Goal: Task Accomplishment & Management: Use online tool/utility

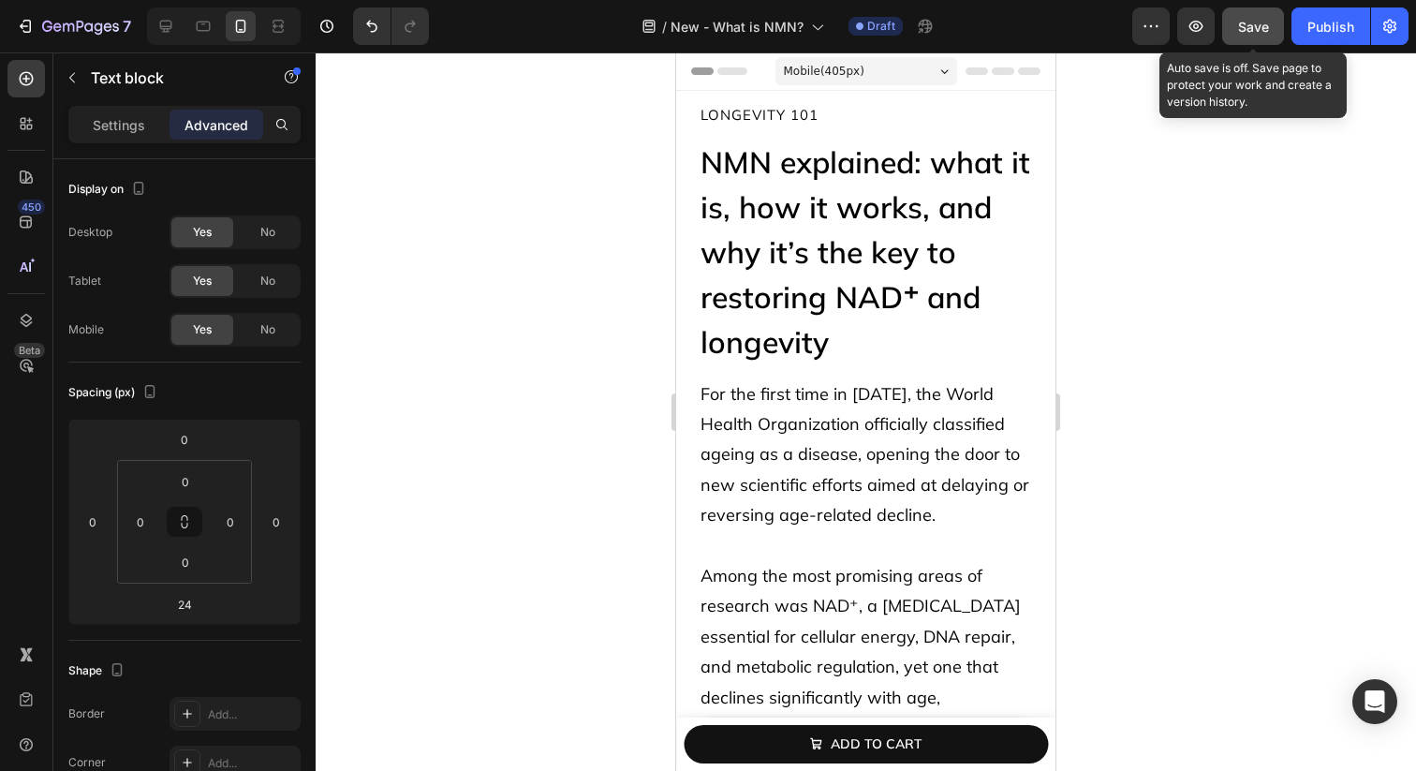
click at [1255, 21] on span "Save" at bounding box center [1253, 27] width 31 height 16
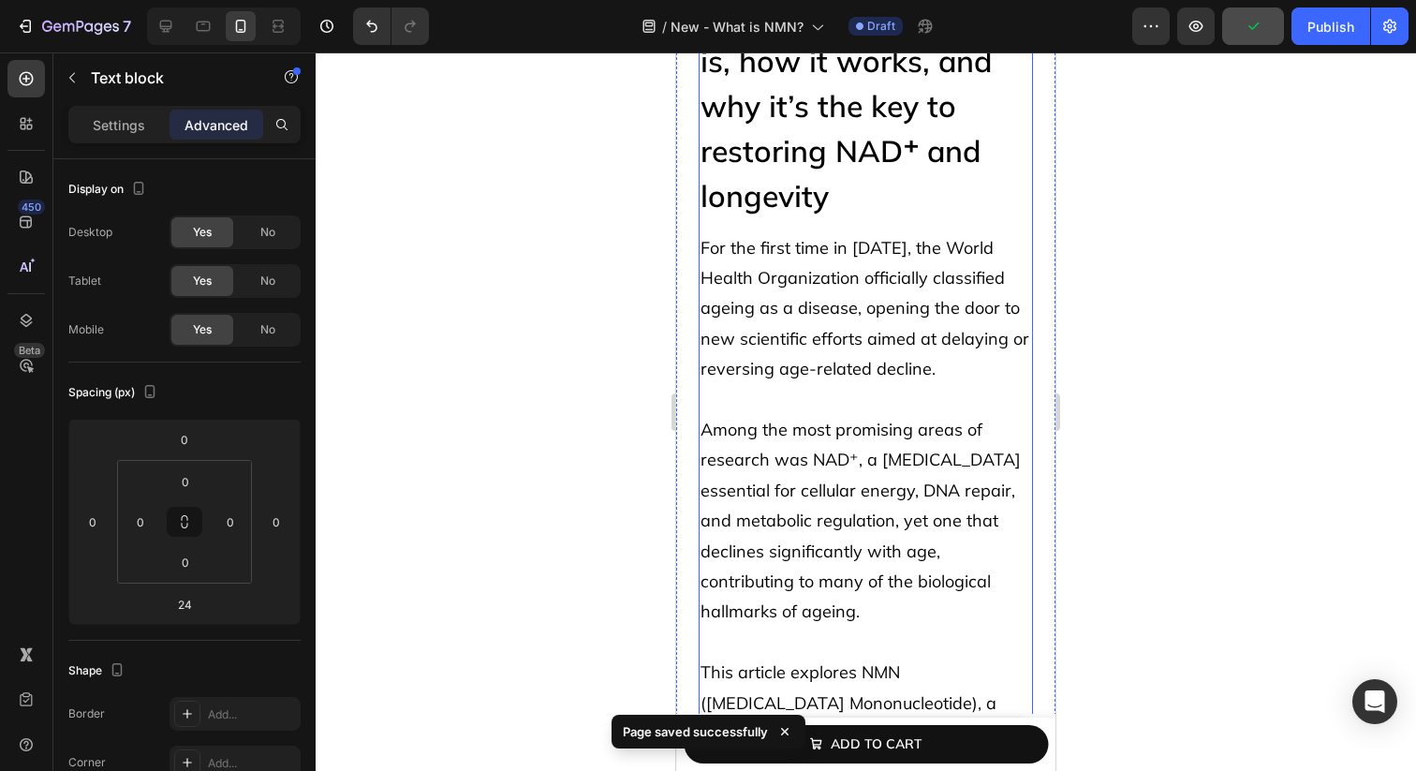
scroll to position [152, 0]
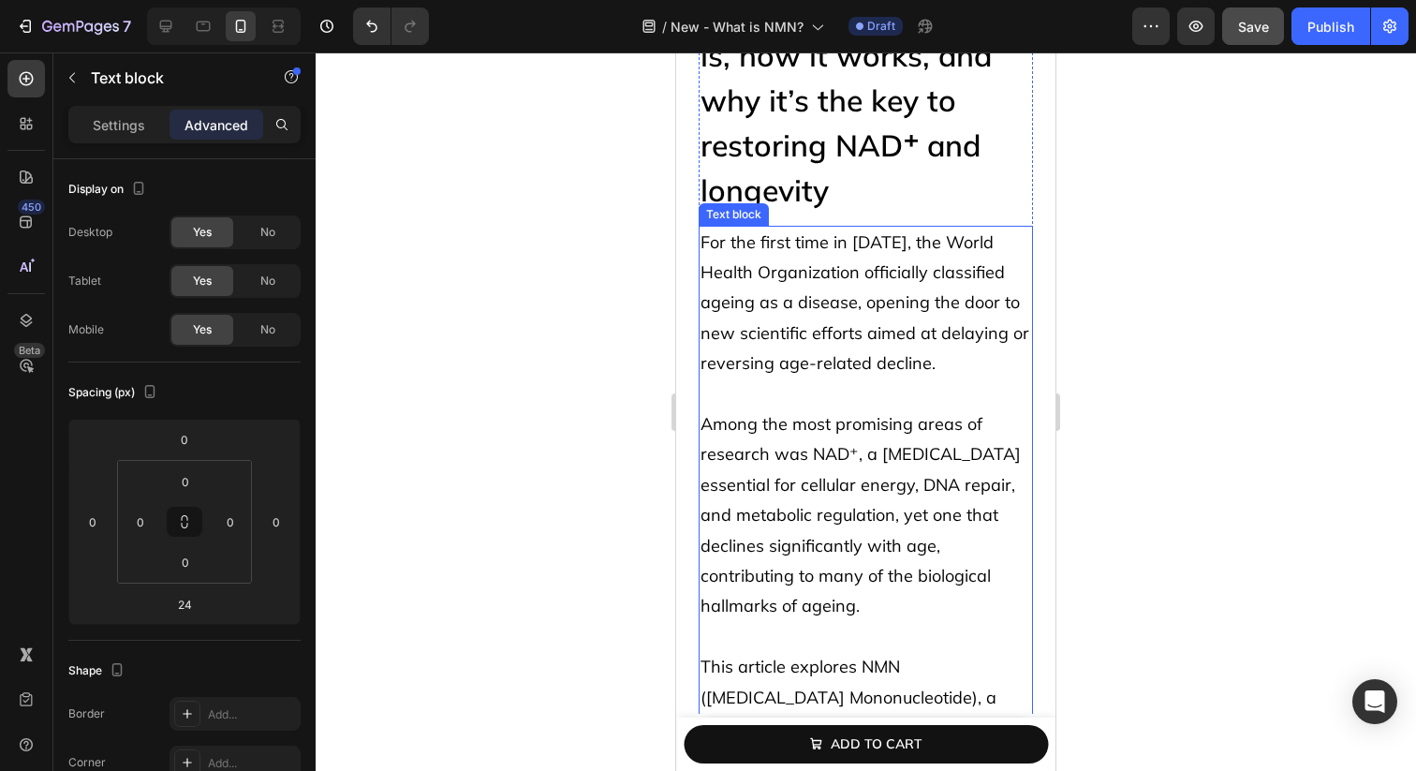
click at [944, 499] on p "Among the most promising areas of research was NAD⁺, a coenzyme essential for c…" at bounding box center [866, 515] width 331 height 213
click at [865, 520] on p "Among the most promising areas of research was NAD⁺, a coenzyme essential for c…" at bounding box center [866, 515] width 331 height 213
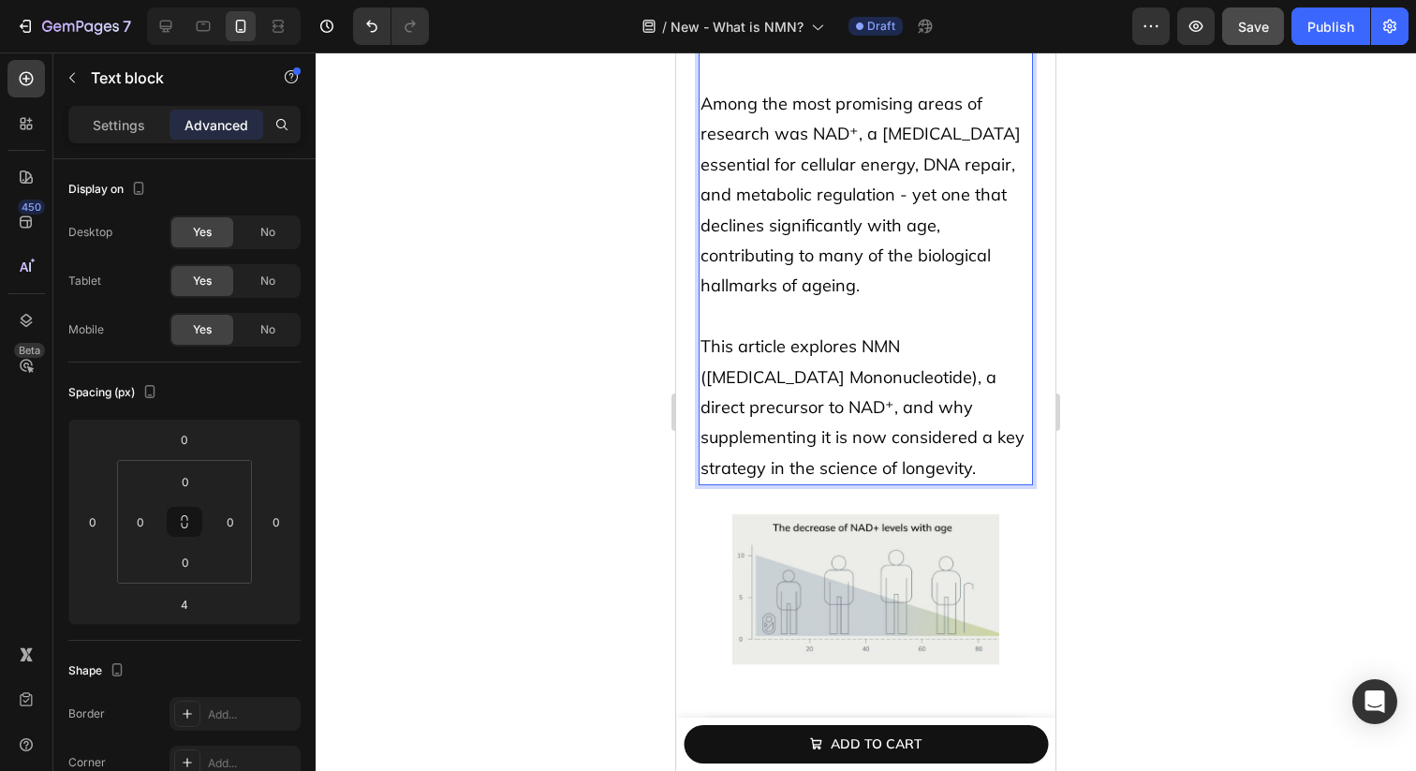
scroll to position [497, 0]
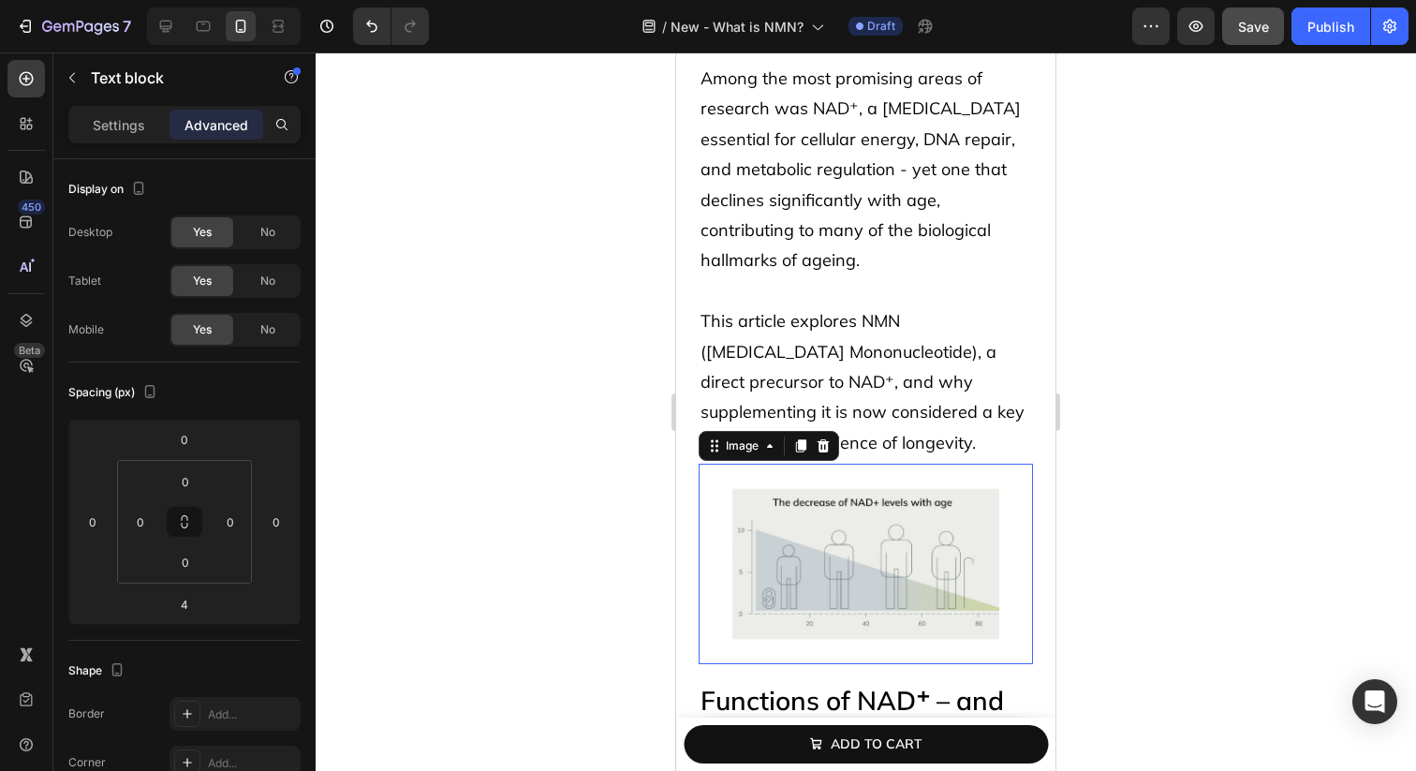
click at [891, 604] on img at bounding box center [866, 564] width 268 height 200
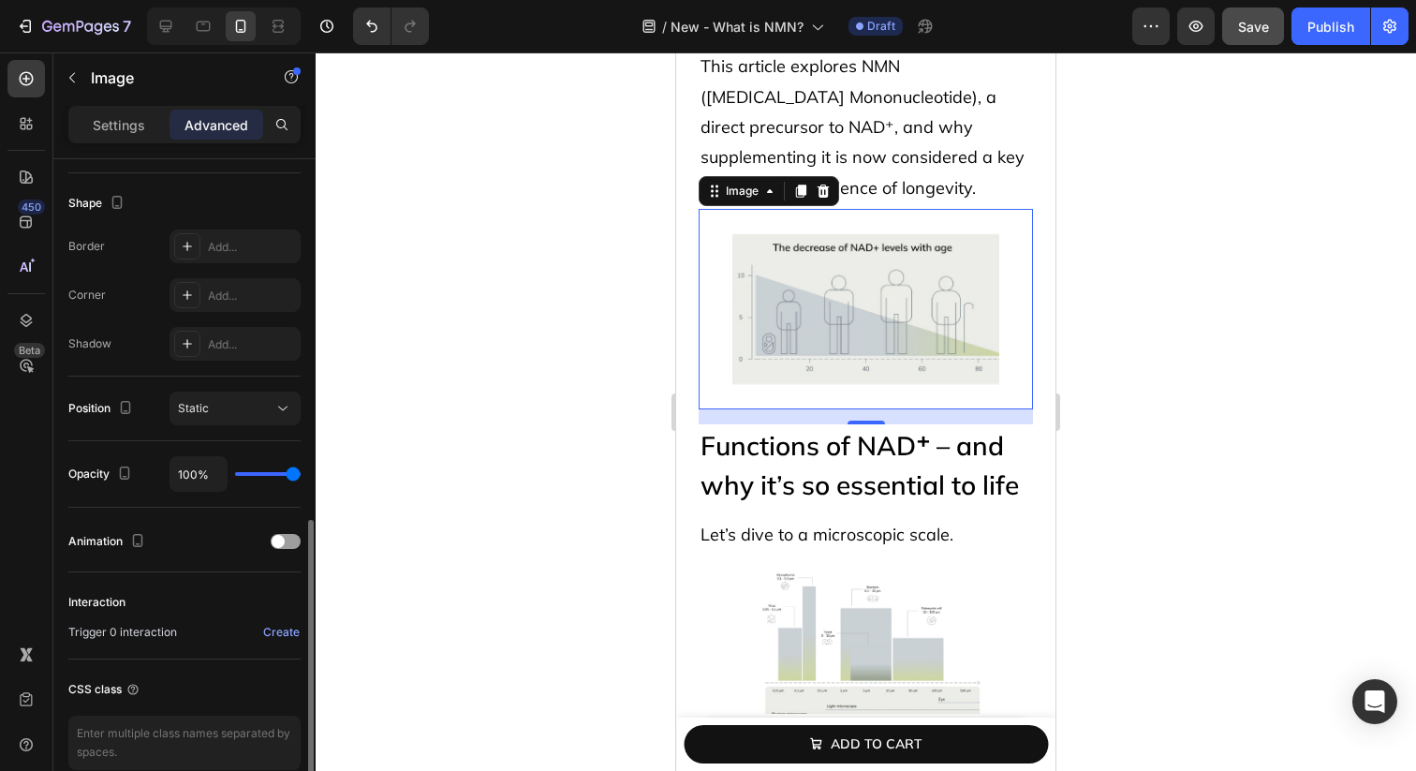
scroll to position [556, 0]
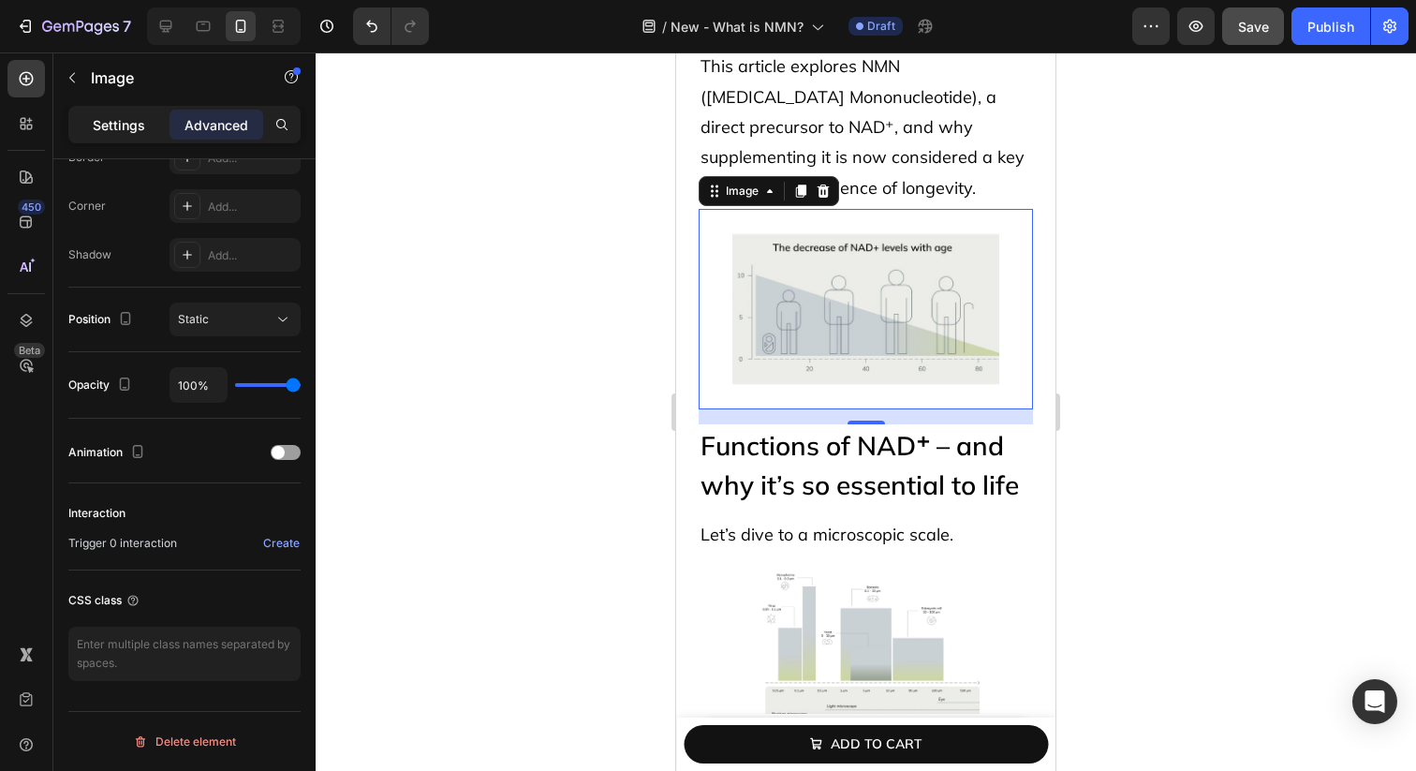
click at [141, 115] on p "Settings" at bounding box center [119, 125] width 52 height 20
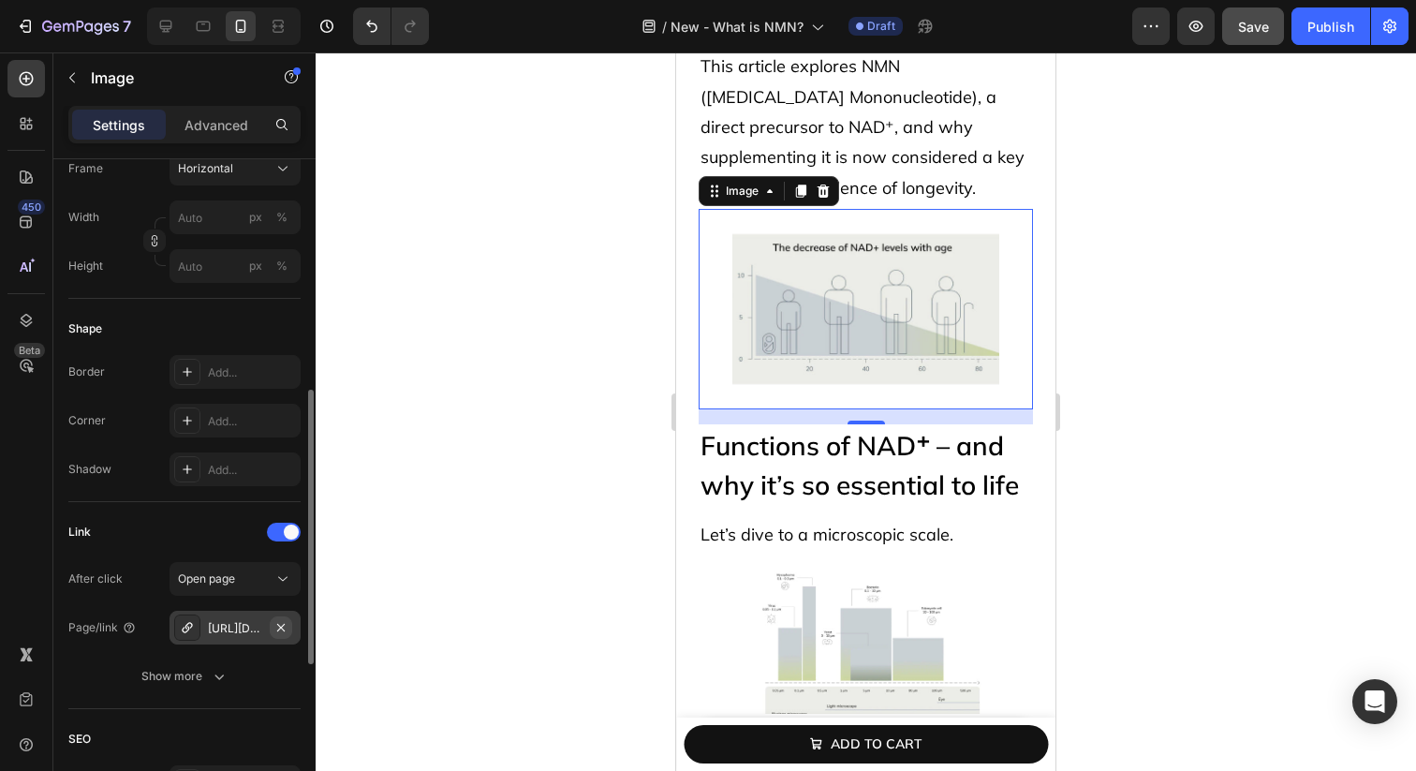
click at [278, 627] on icon "button" at bounding box center [280, 627] width 15 height 15
click at [244, 627] on div "Add..." at bounding box center [252, 628] width 88 height 17
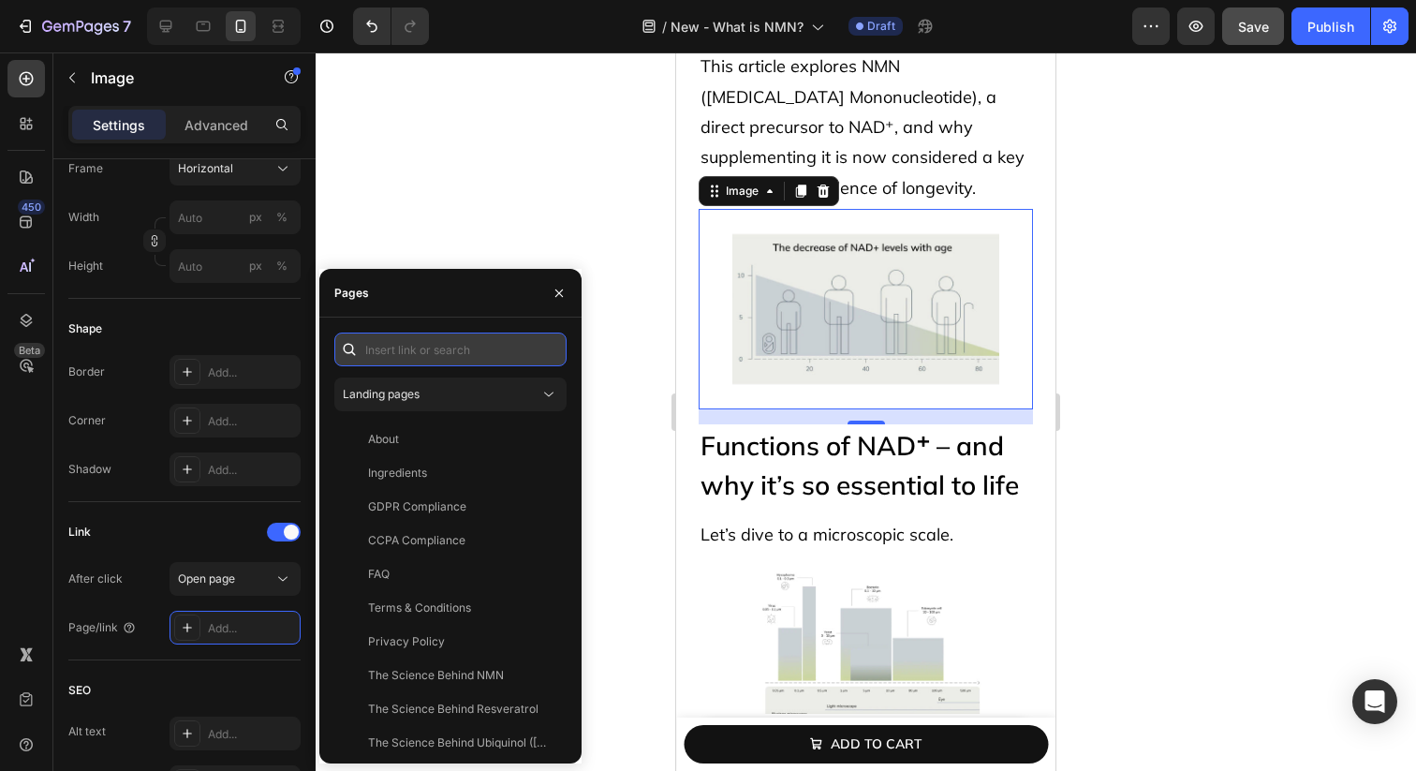
click at [446, 362] on input "text" at bounding box center [450, 349] width 232 height 34
paste input "https://avea-life.com/products/bundle"
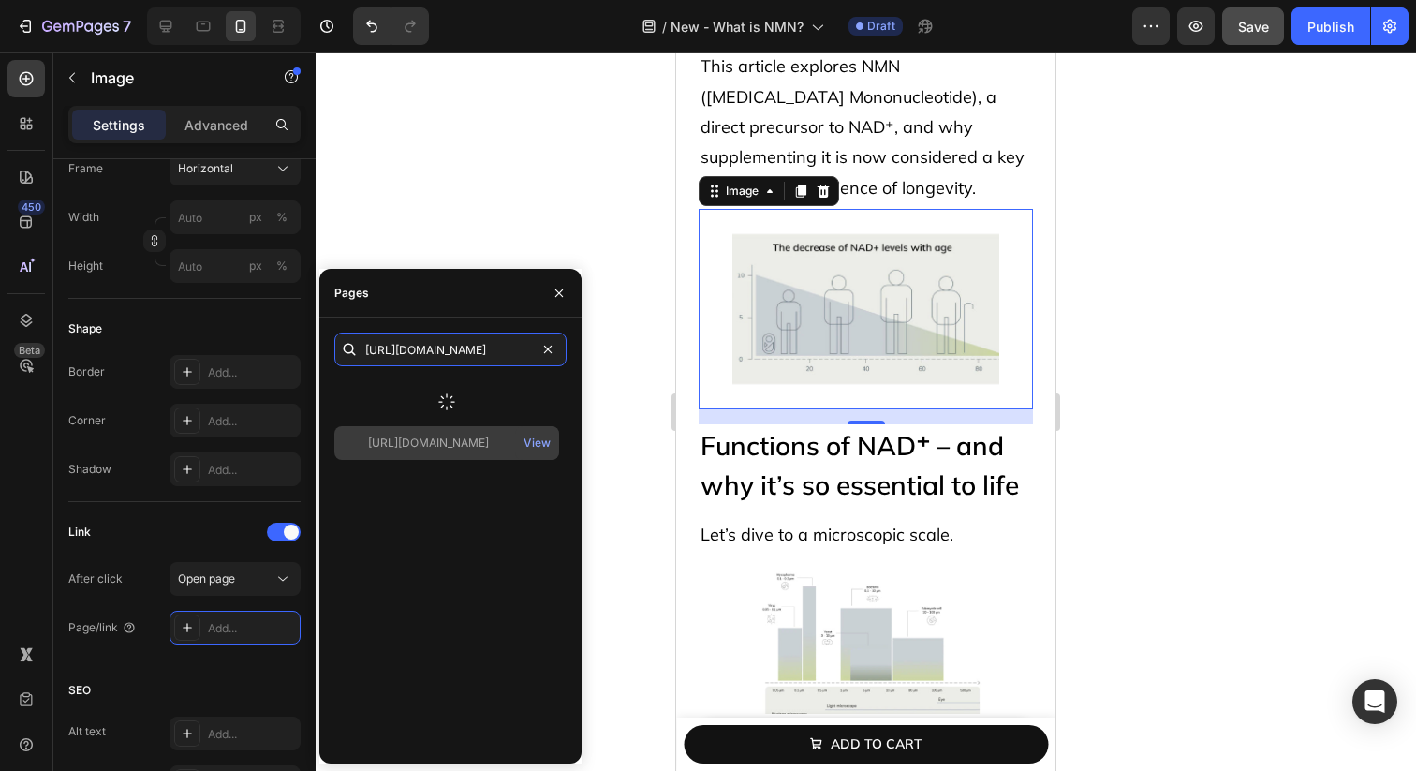
type input "https://avea-life.com/products/bundle"
click at [479, 436] on div "https://avea-life.com/products/bundle" at bounding box center [428, 443] width 121 height 17
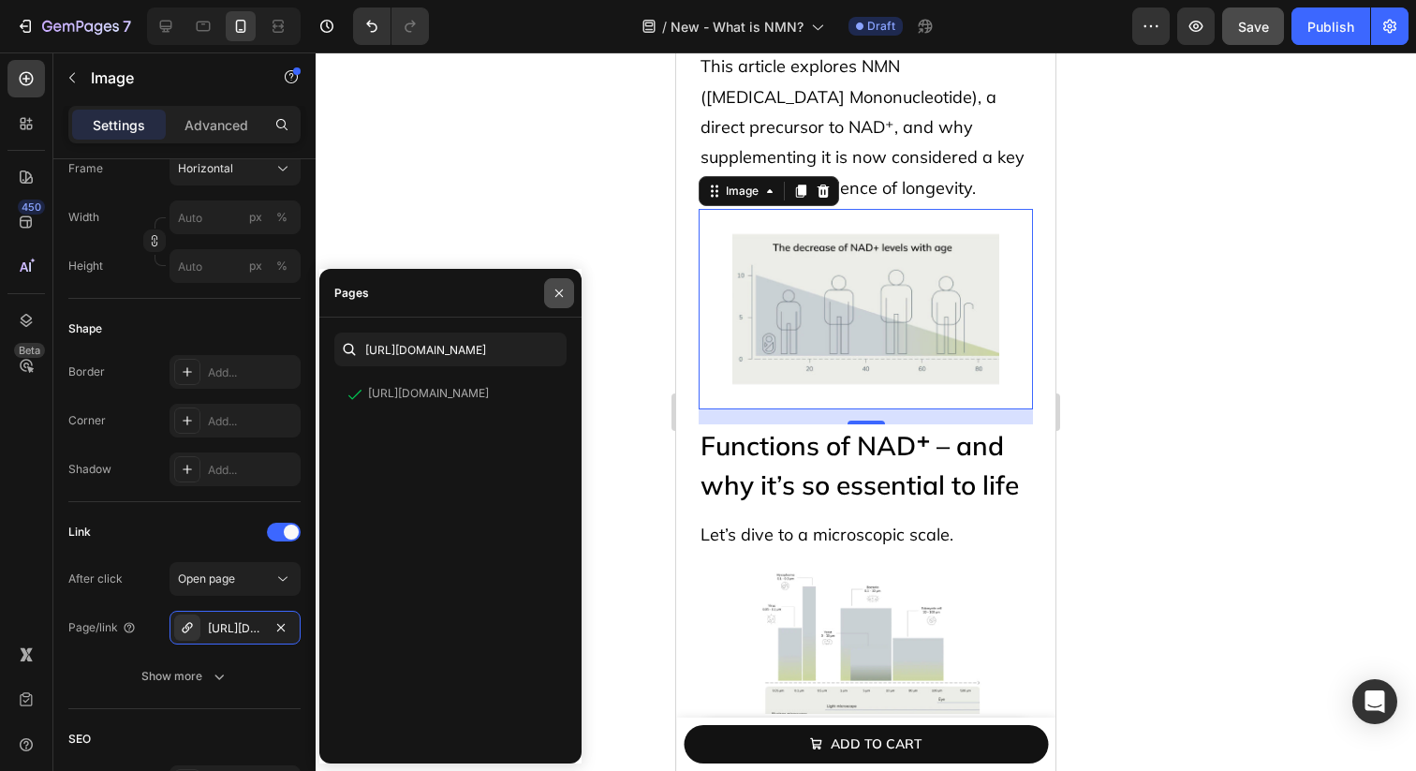
click at [560, 286] on icon "button" at bounding box center [559, 293] width 15 height 15
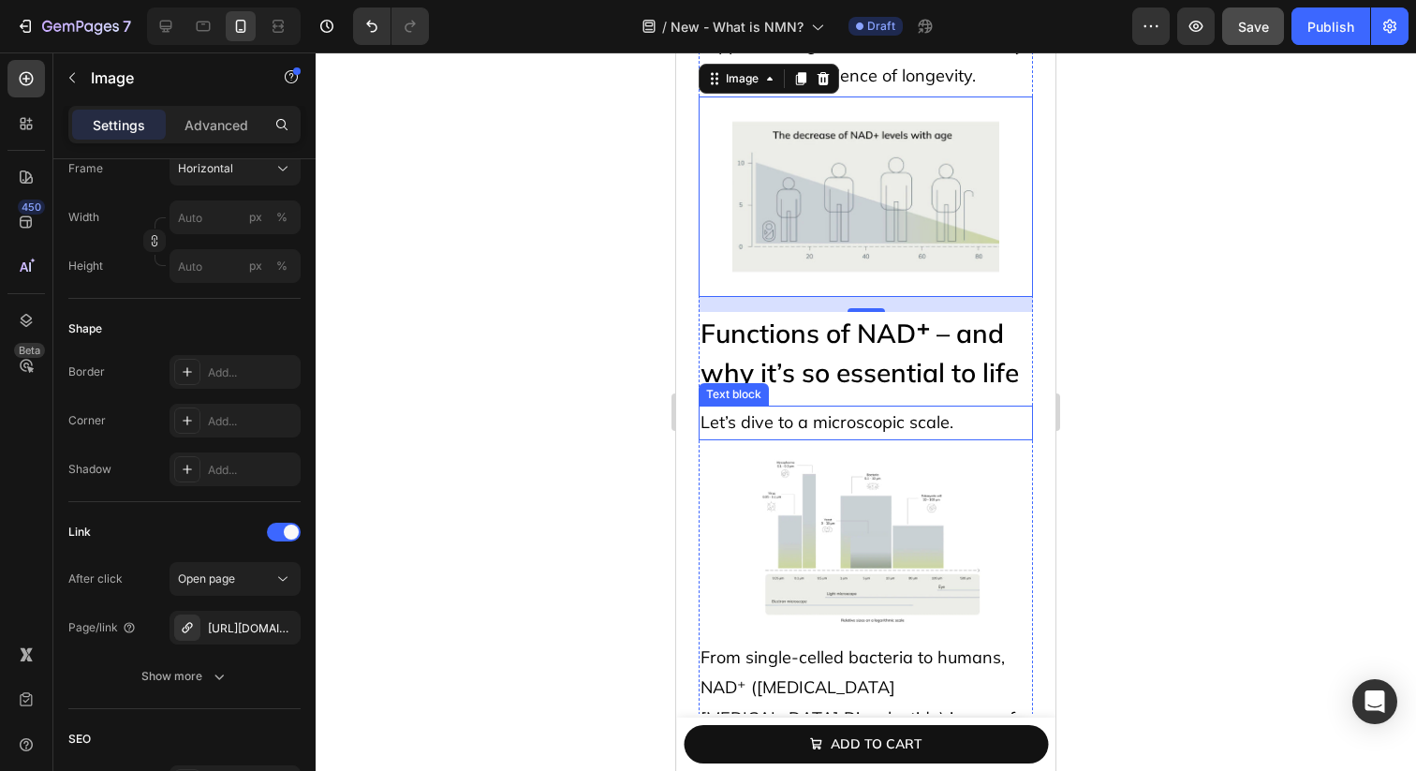
scroll to position [911, 0]
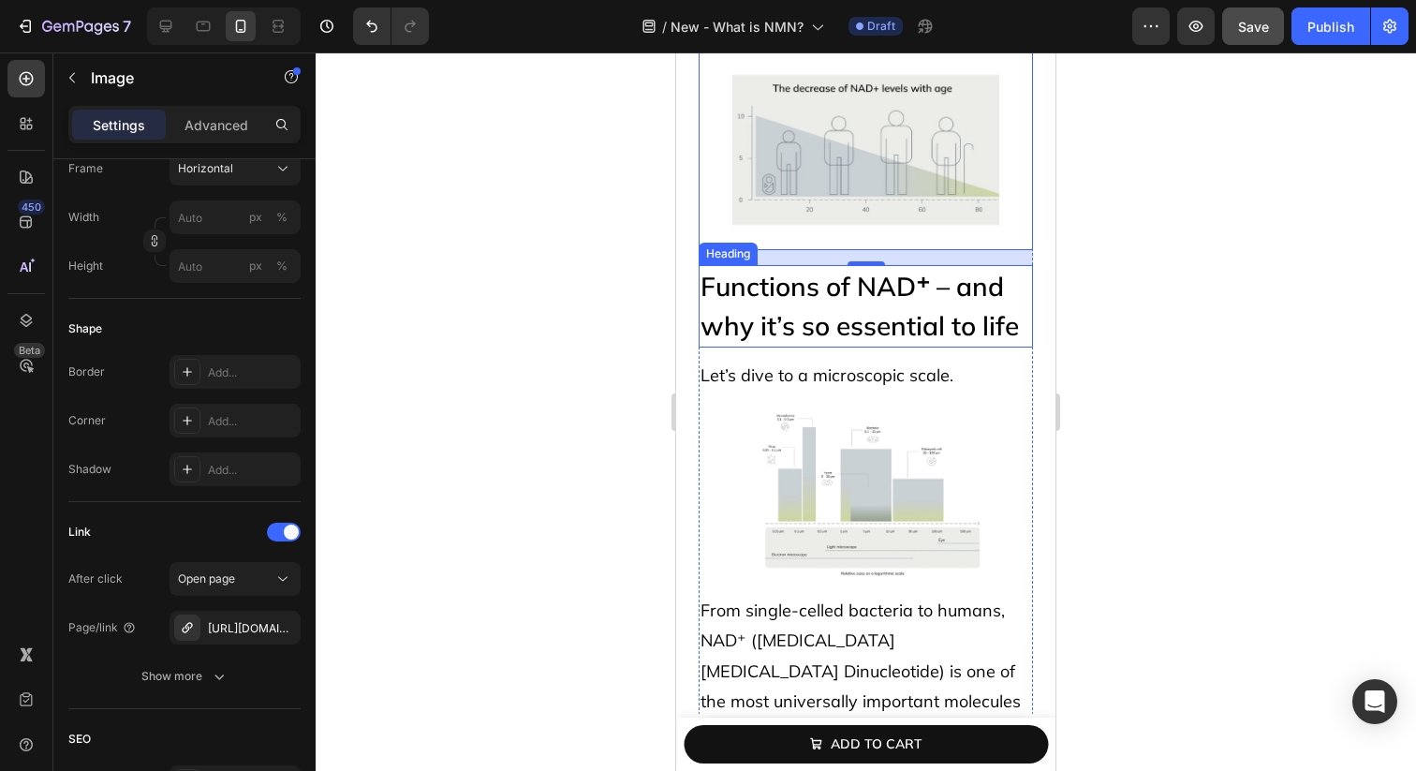
click at [893, 314] on p "Functions of NAD⁺ – and why it’s so essential to life" at bounding box center [866, 306] width 331 height 79
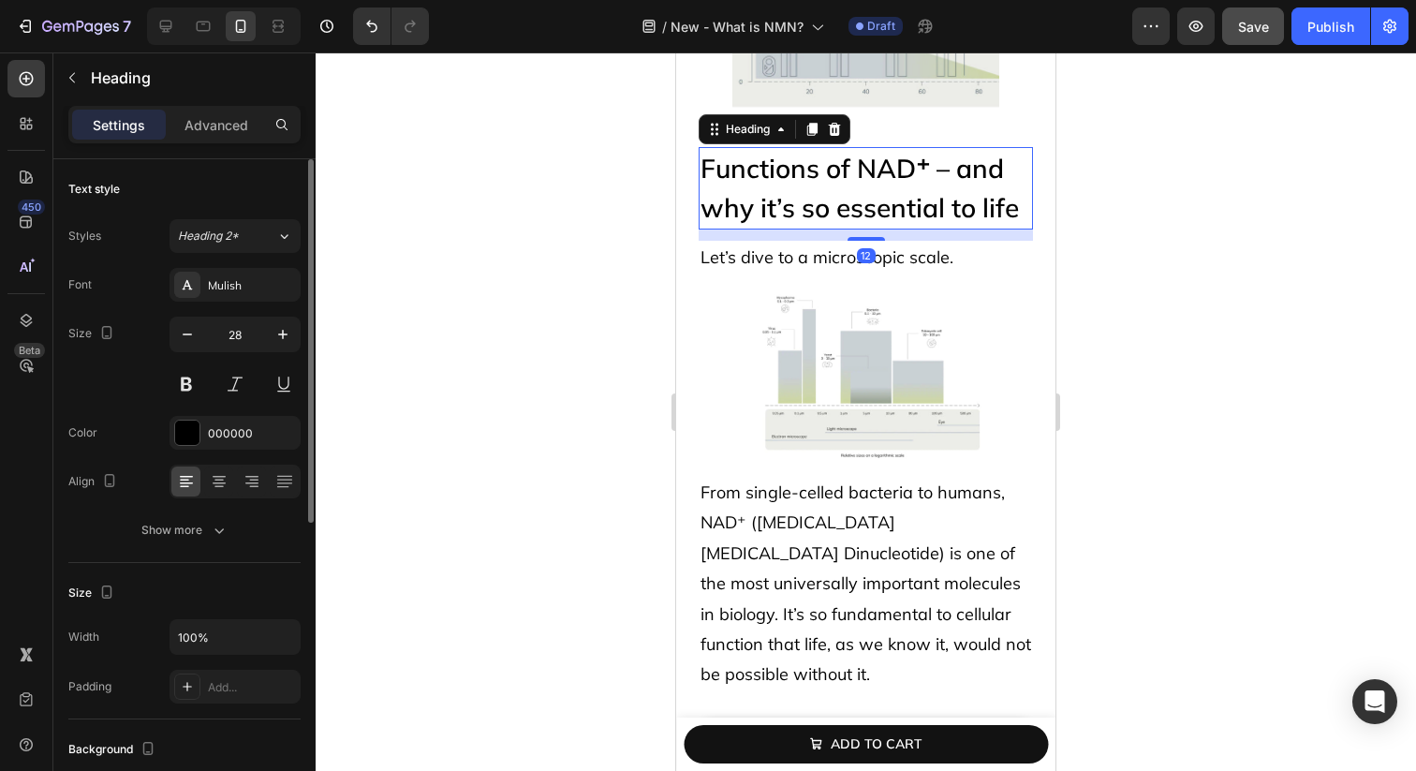
scroll to position [1050, 0]
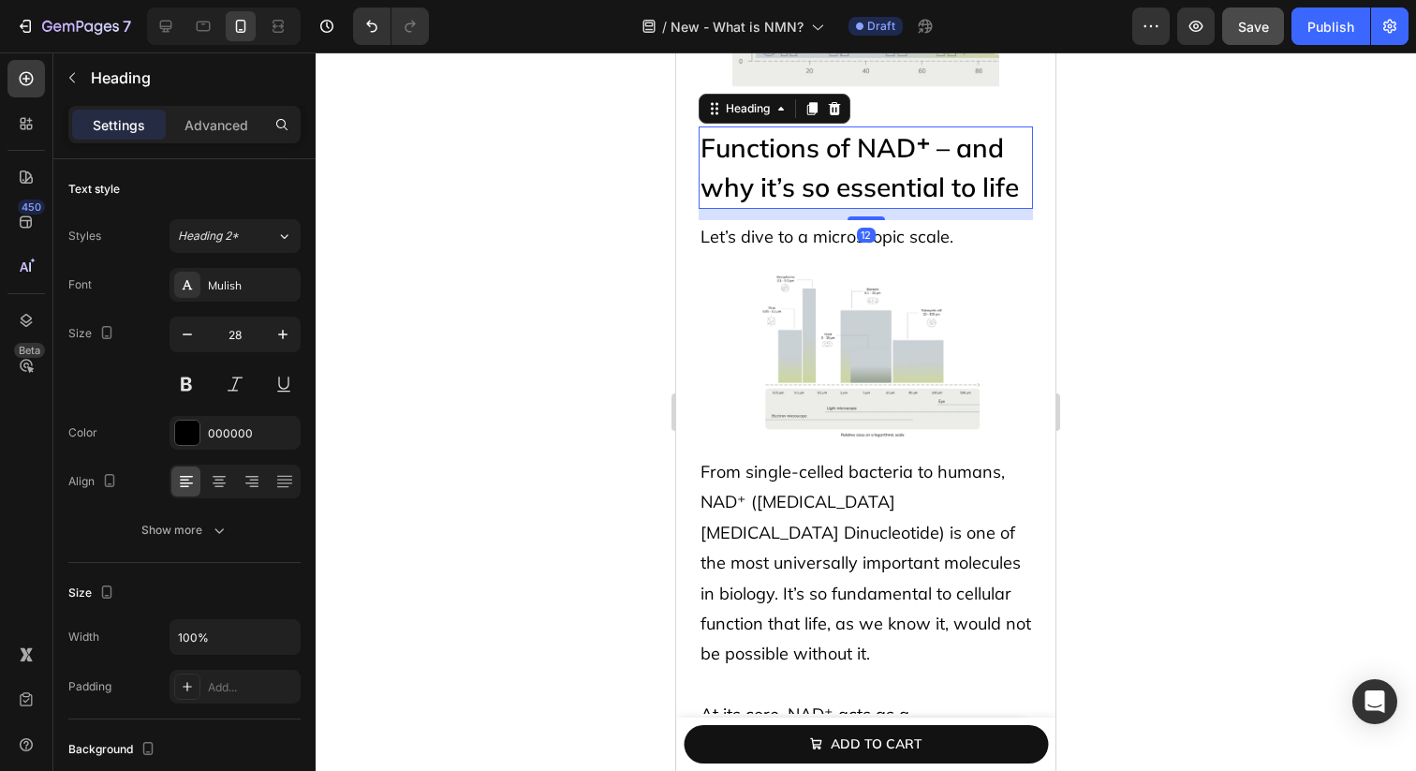
click at [881, 326] on img at bounding box center [866, 355] width 268 height 200
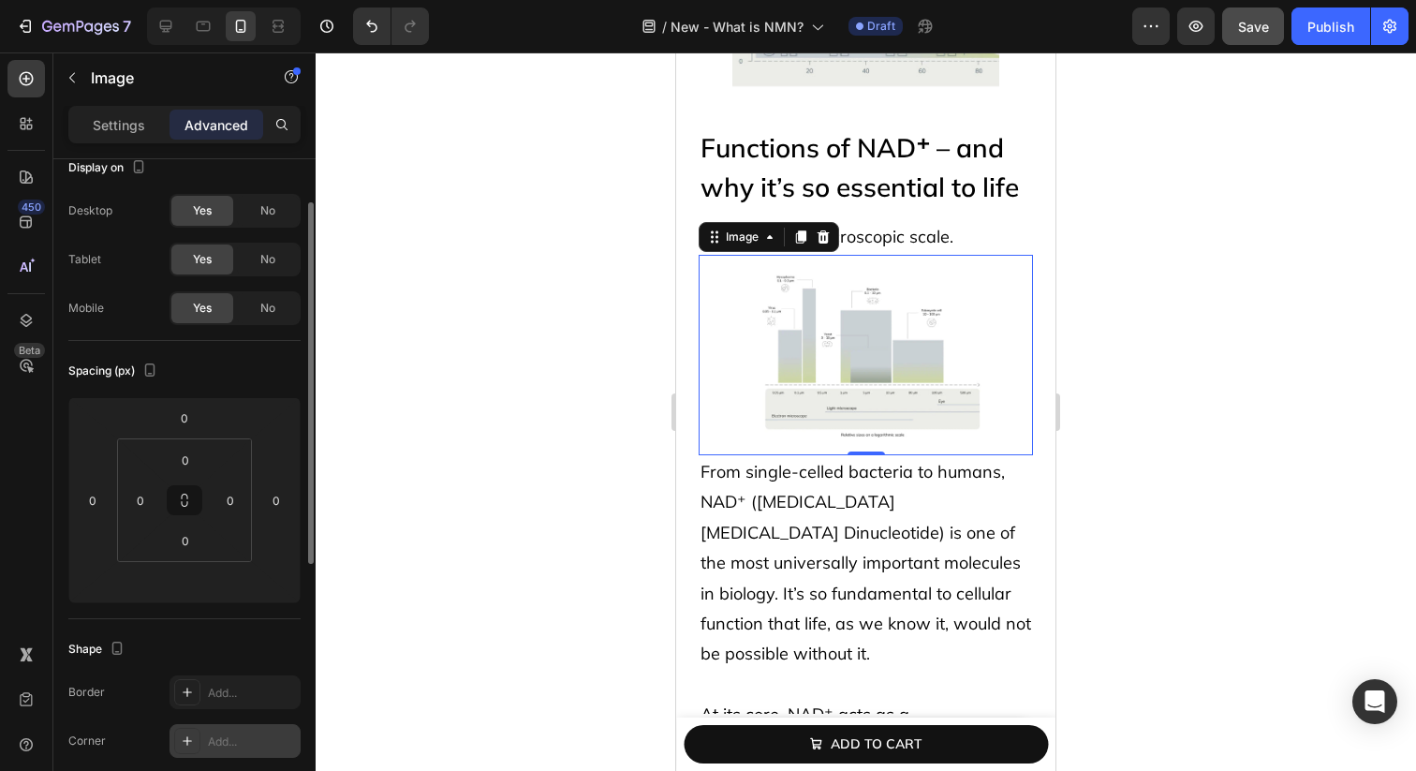
scroll to position [0, 0]
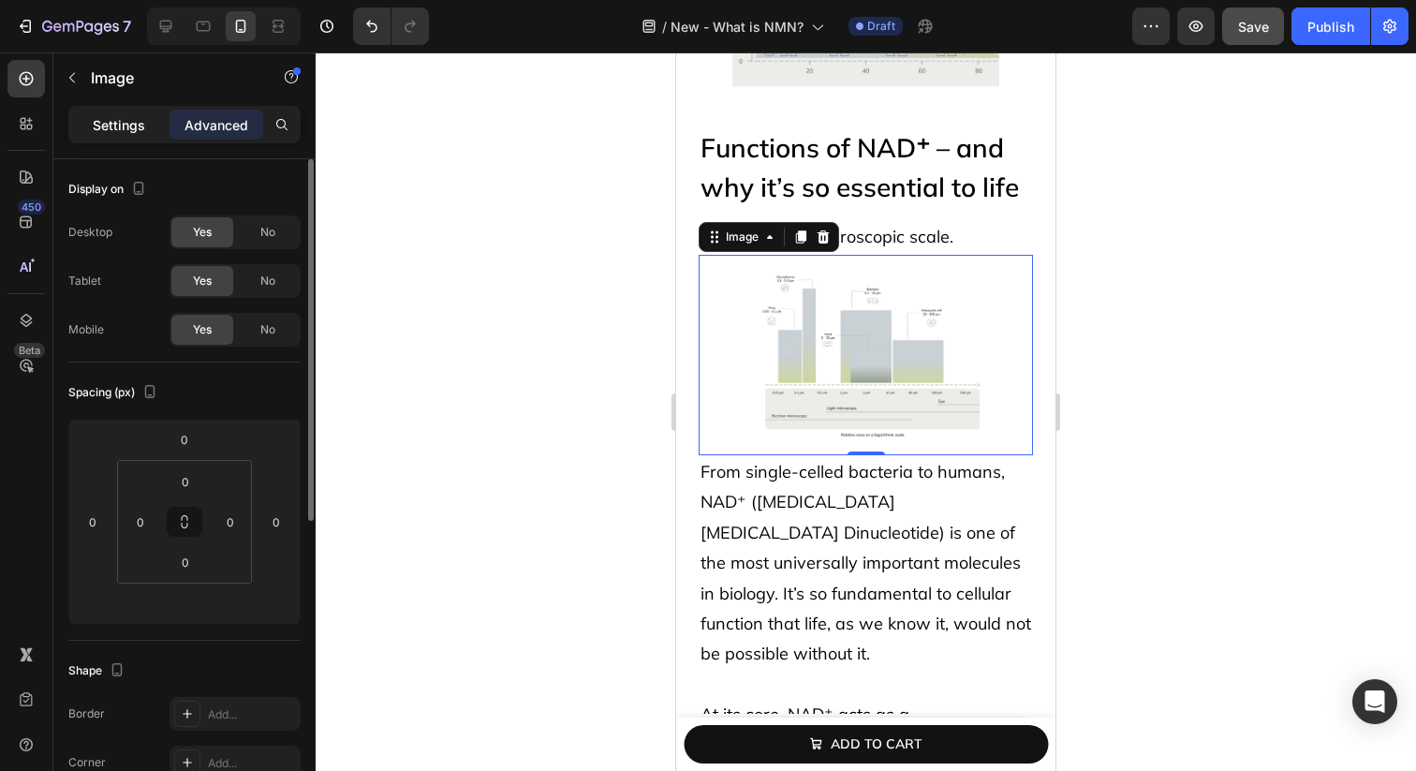
click at [126, 127] on p "Settings" at bounding box center [119, 125] width 52 height 20
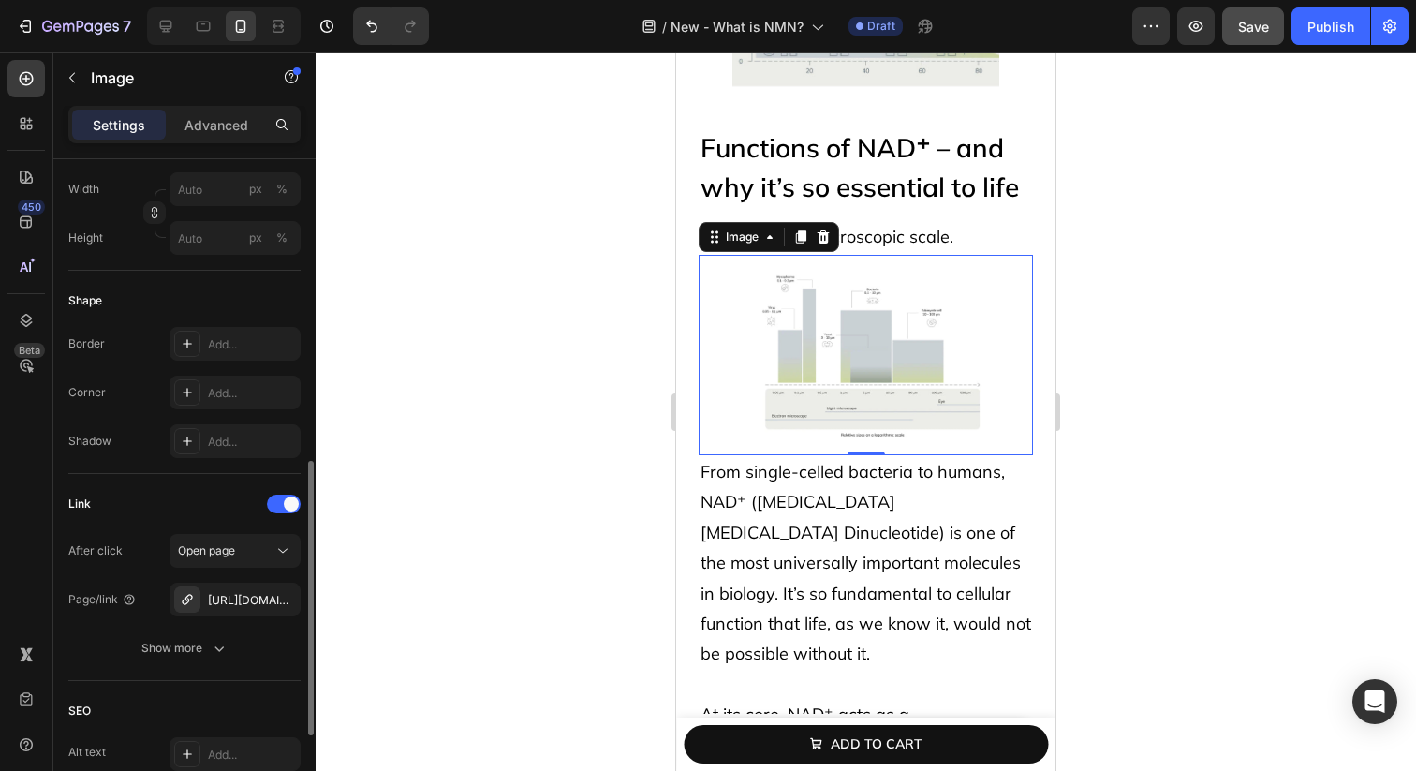
scroll to position [627, 0]
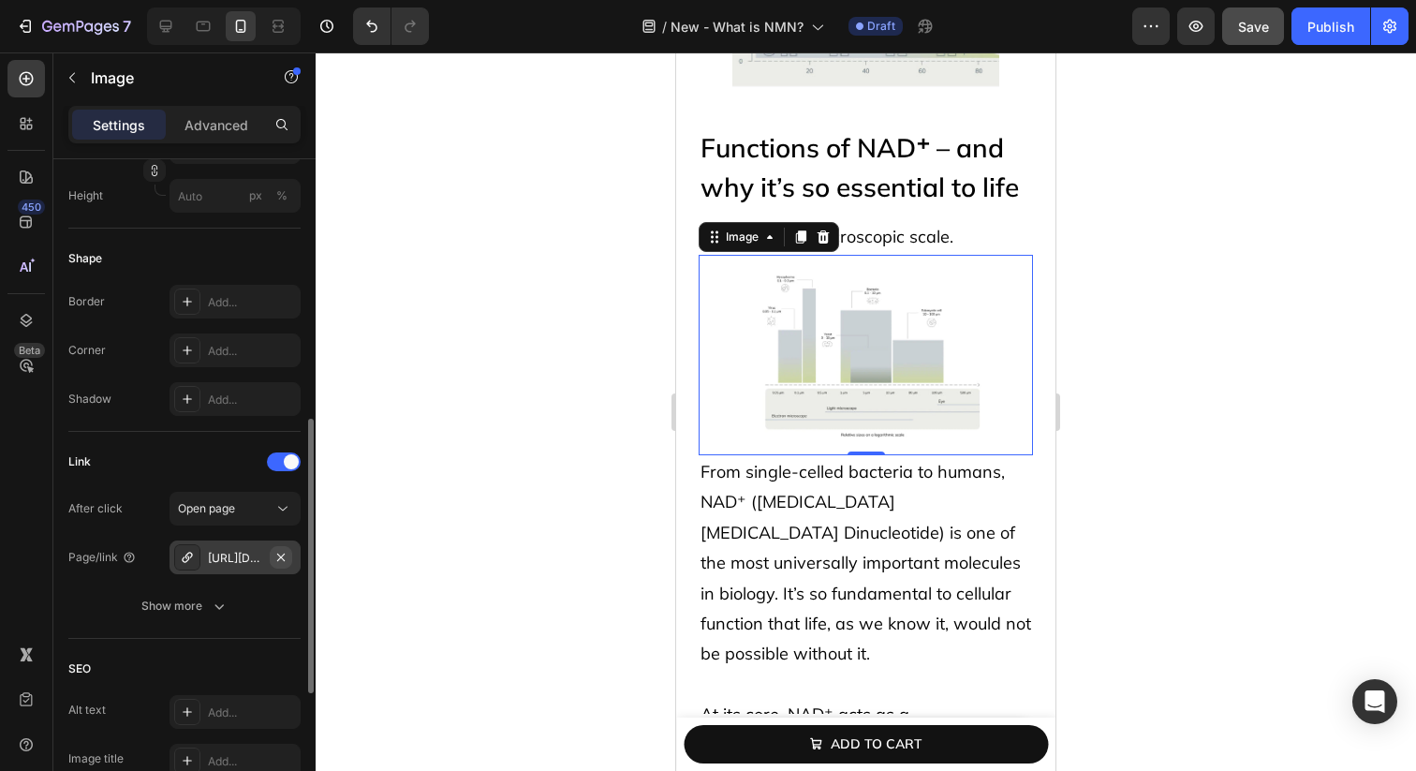
click at [285, 558] on icon "button" at bounding box center [280, 557] width 15 height 15
click at [236, 556] on div "Add..." at bounding box center [252, 558] width 88 height 17
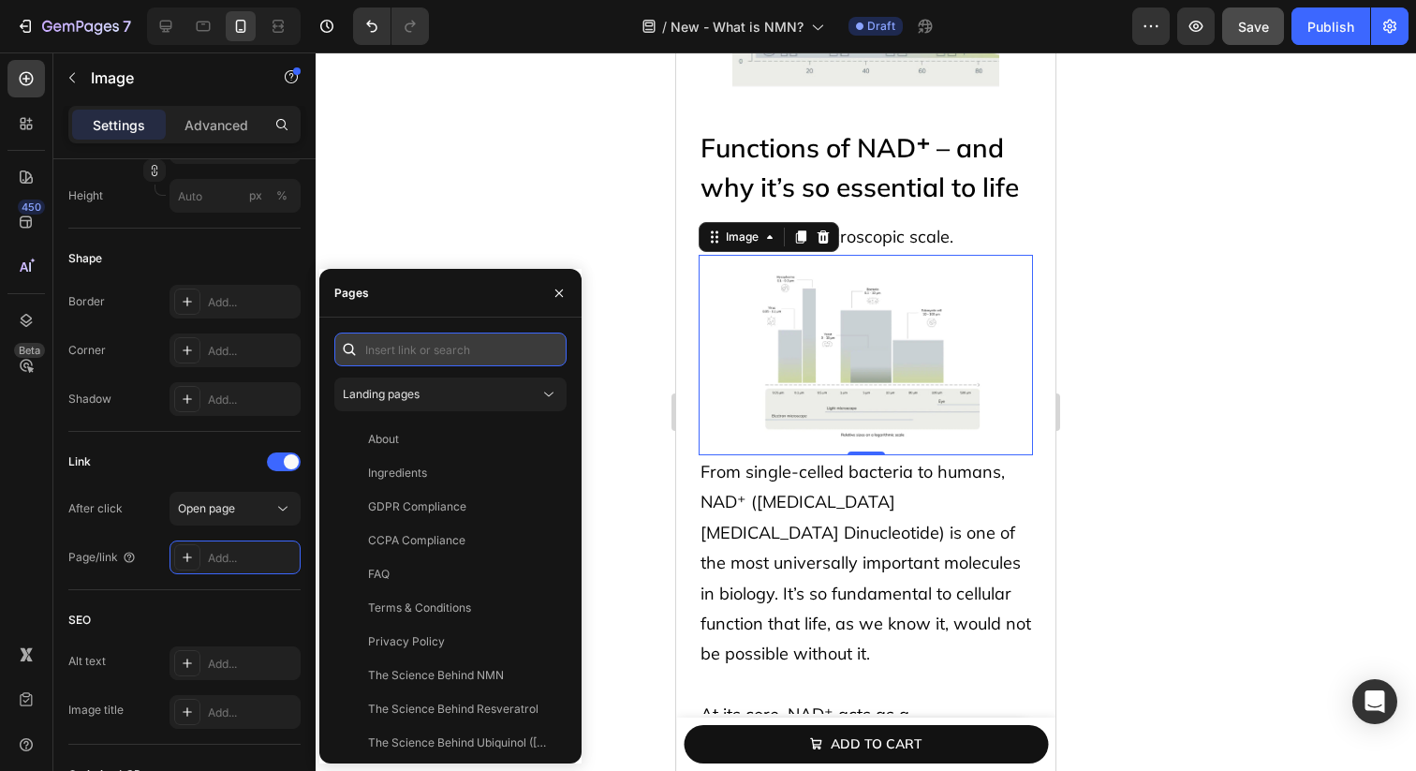
click at [439, 363] on input "text" at bounding box center [450, 349] width 232 height 34
paste input "https://avea-life.com/products/bundle"
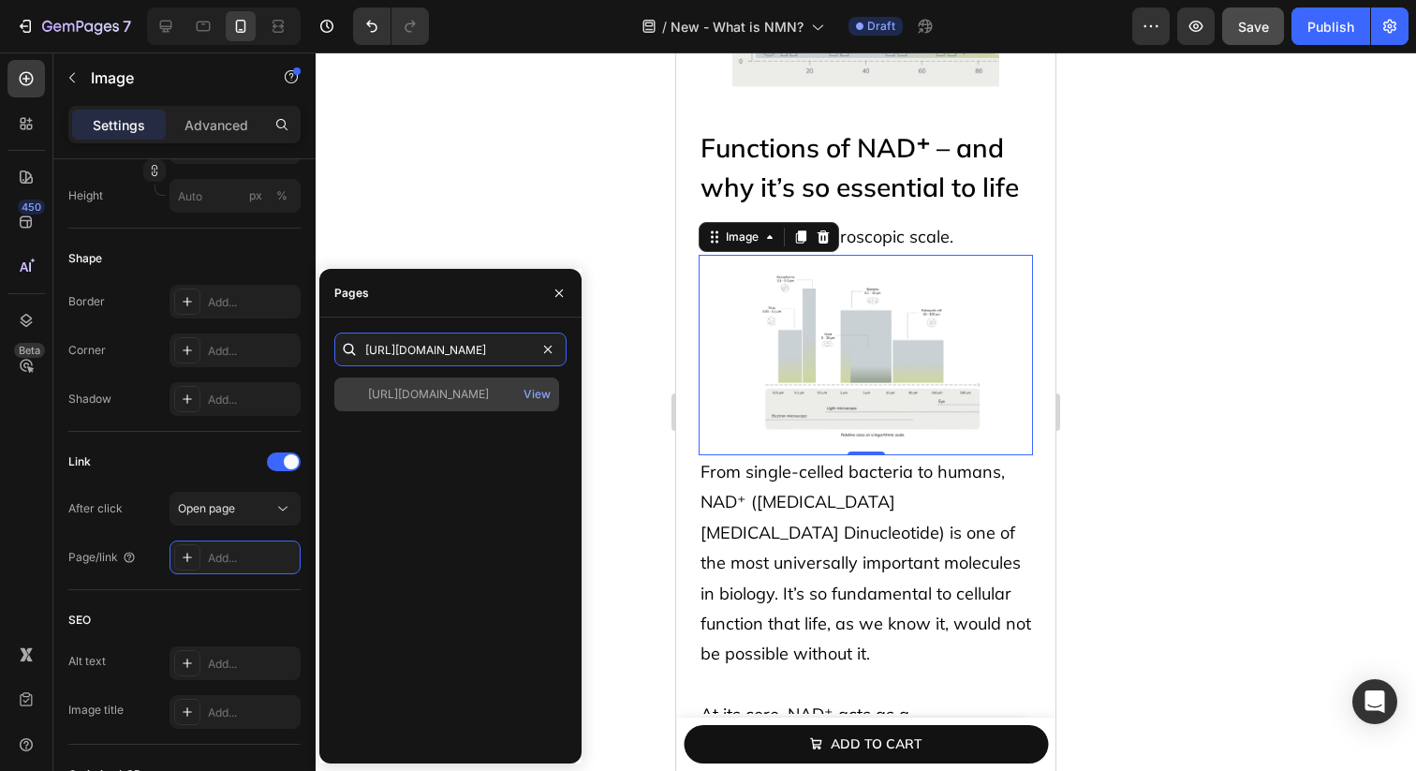
type input "https://avea-life.com/products/bundle"
click at [510, 407] on div "https://avea-life.com/products/bundle View" at bounding box center [446, 394] width 225 height 34
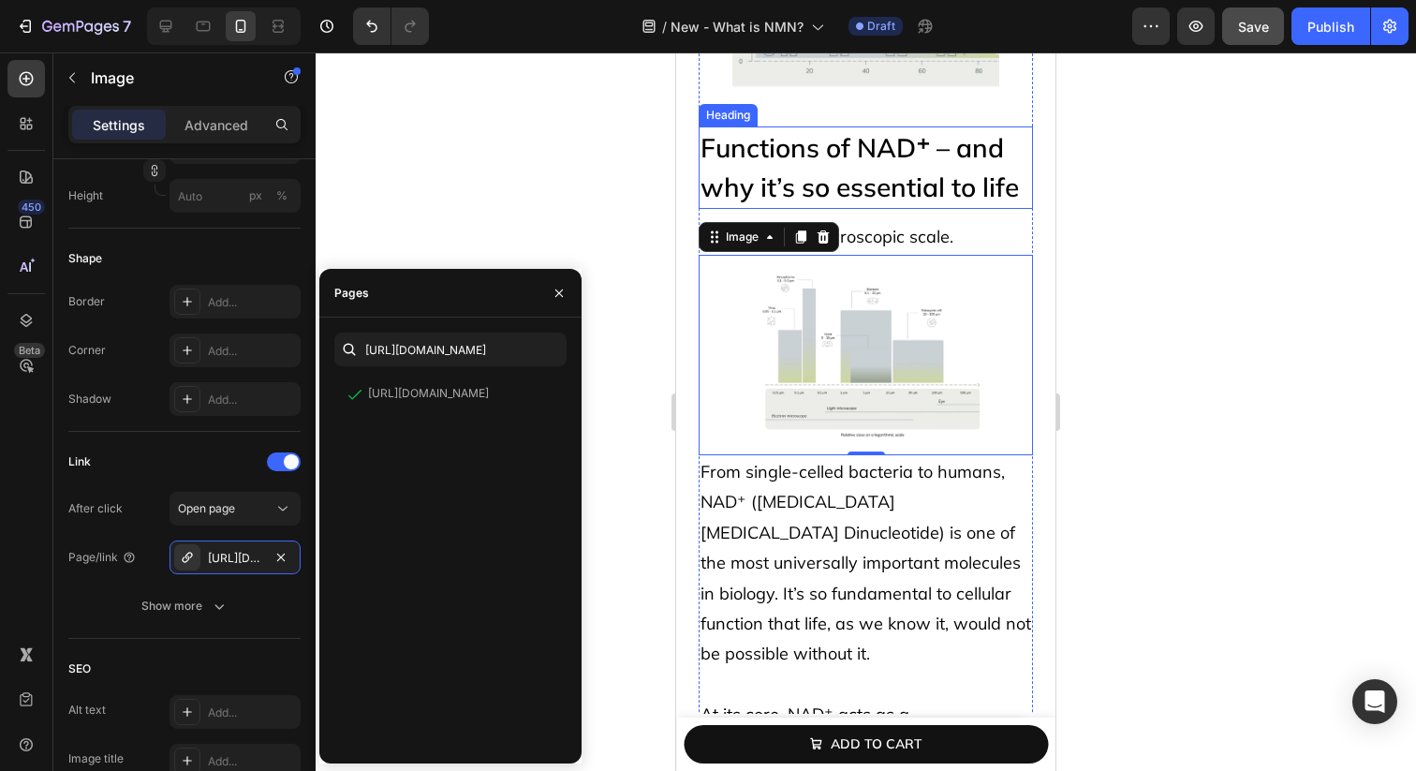
click at [766, 170] on p "Functions of NAD⁺ – and why it’s so essential to life" at bounding box center [866, 167] width 331 height 79
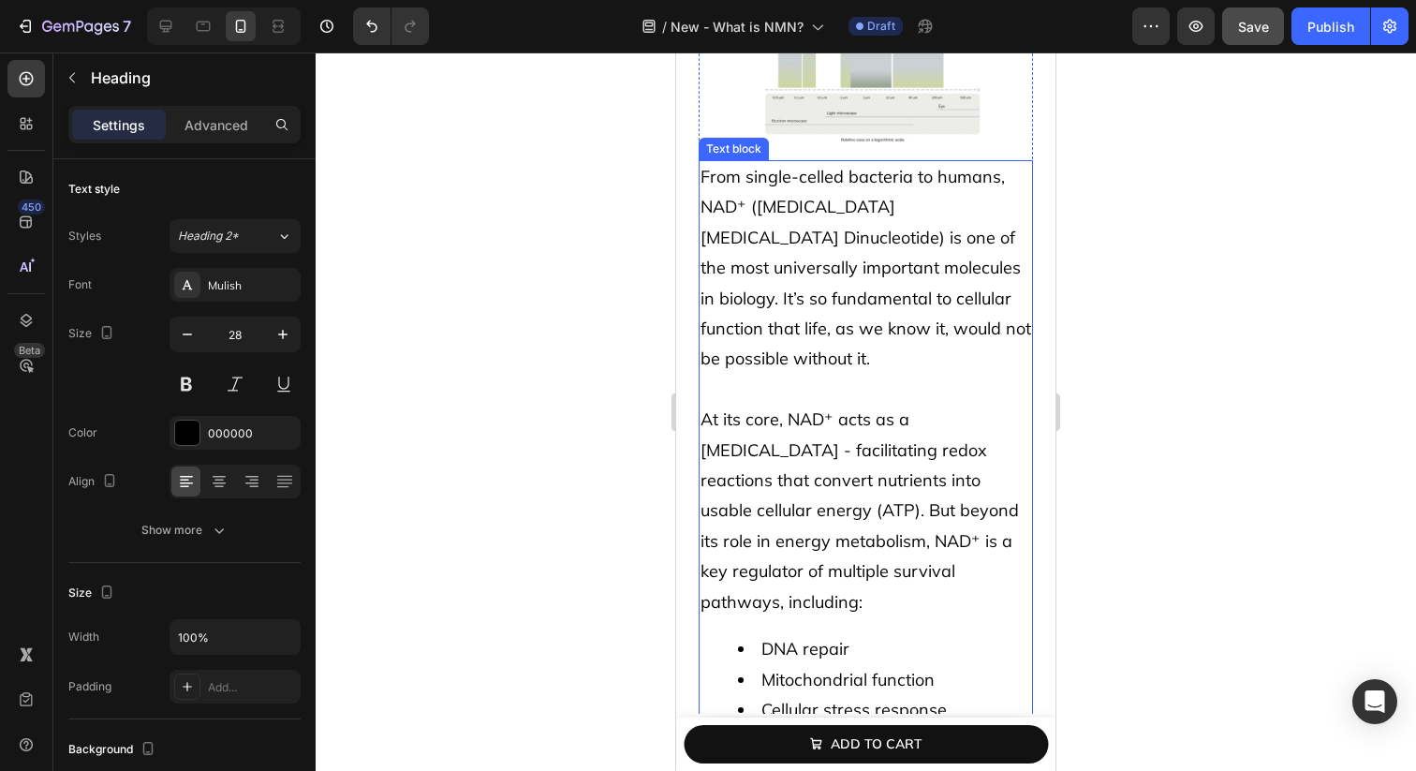
scroll to position [1352, 0]
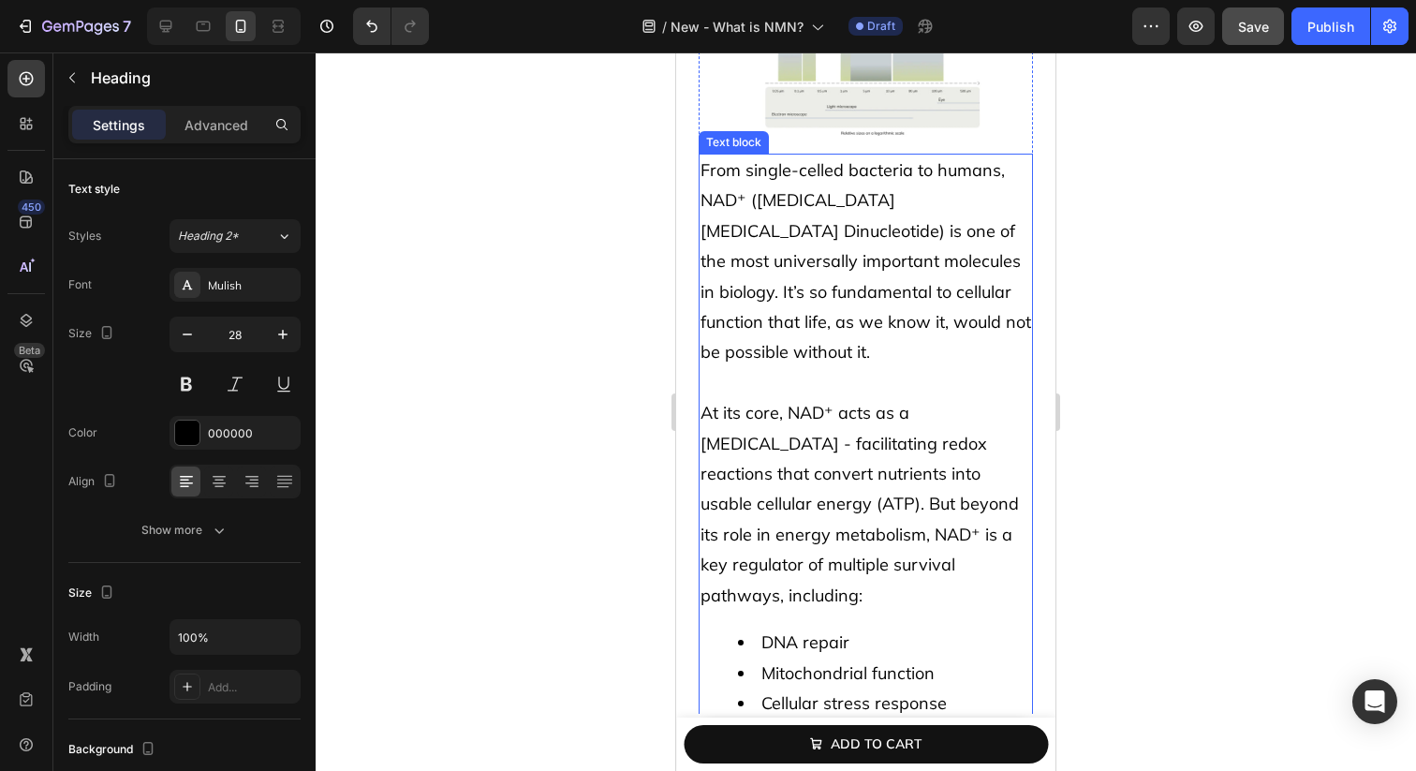
click at [761, 504] on span "At its core, NAD⁺ acts as a coenzyme - facilitating redox reactions that conver…" at bounding box center [860, 503] width 318 height 203
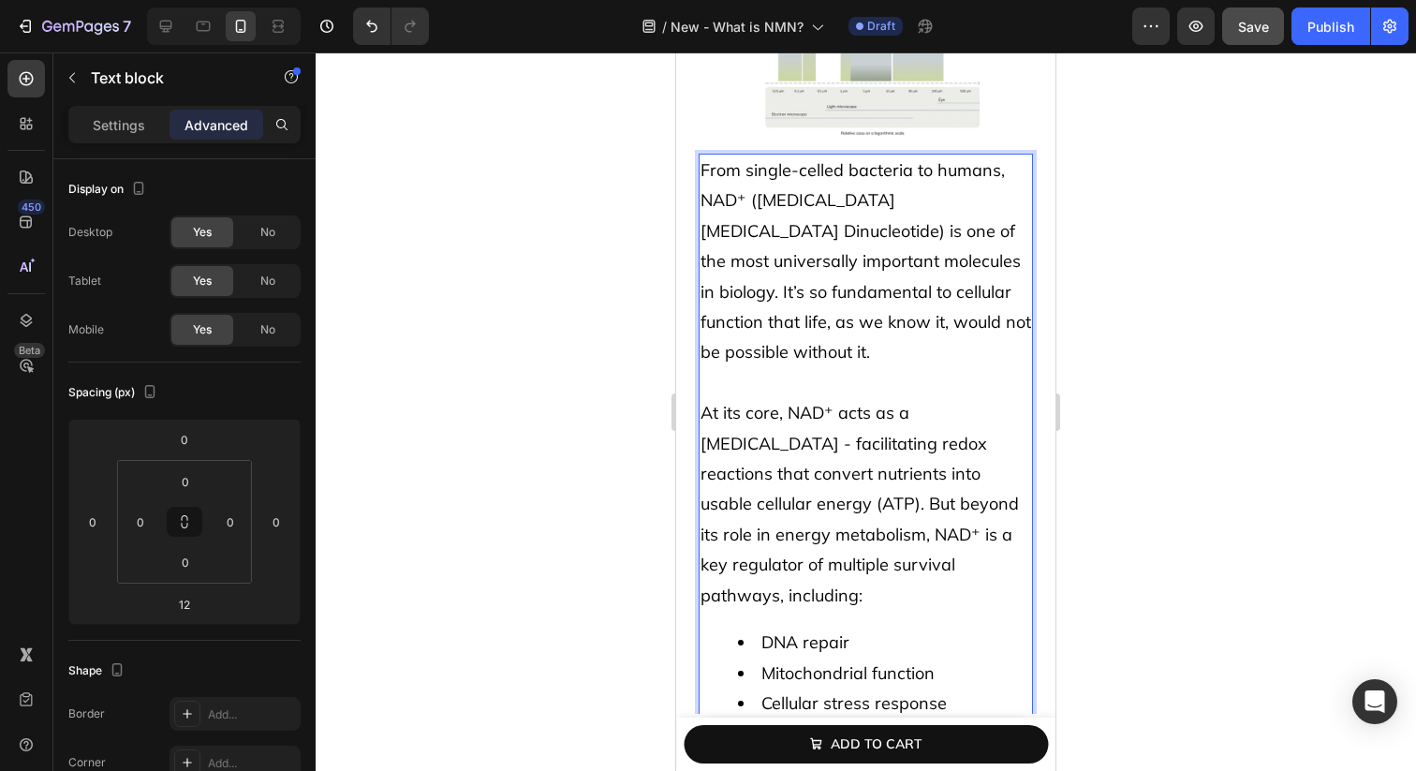
click at [705, 480] on span "At its core, NAD⁺ acts as a coenzyme - facilitating redox reactions that conver…" at bounding box center [860, 503] width 318 height 203
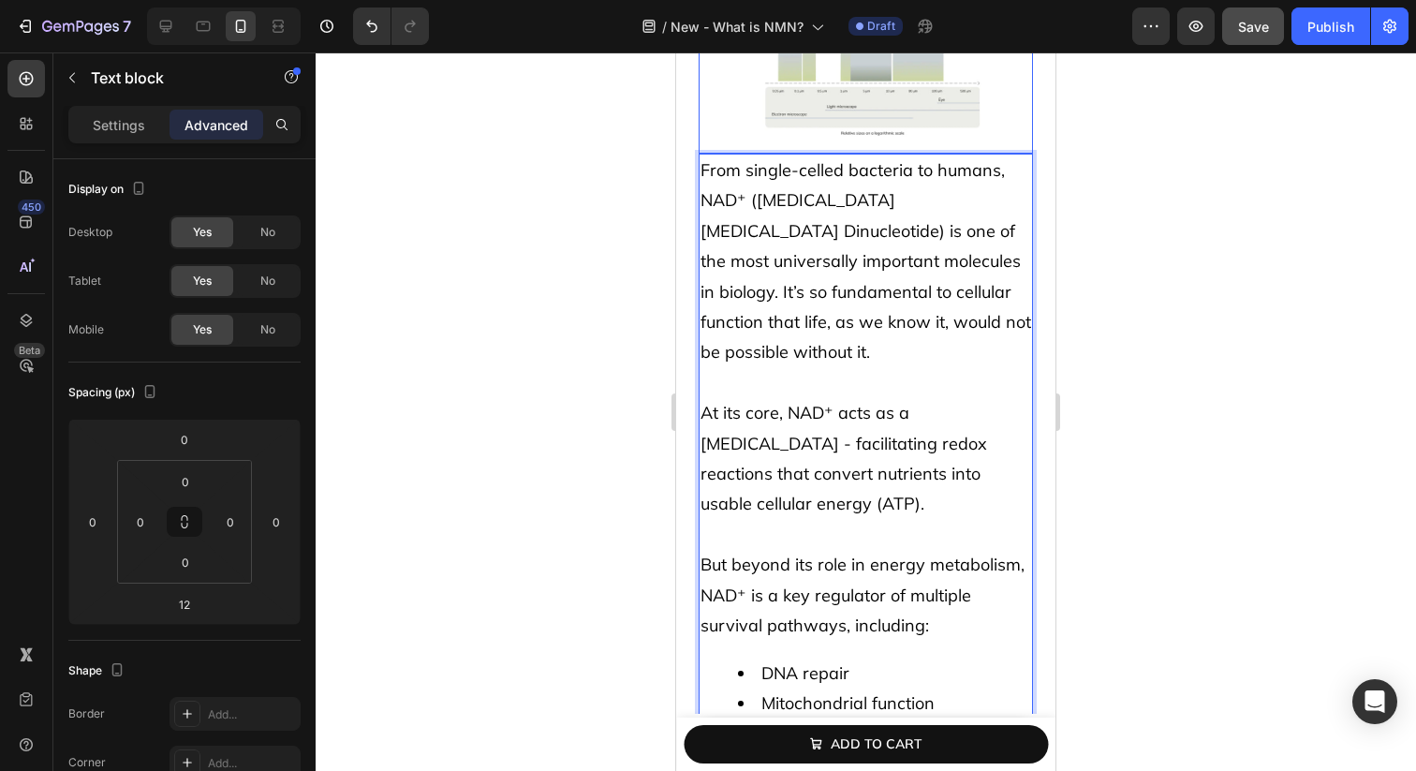
click at [860, 92] on img at bounding box center [866, 53] width 268 height 200
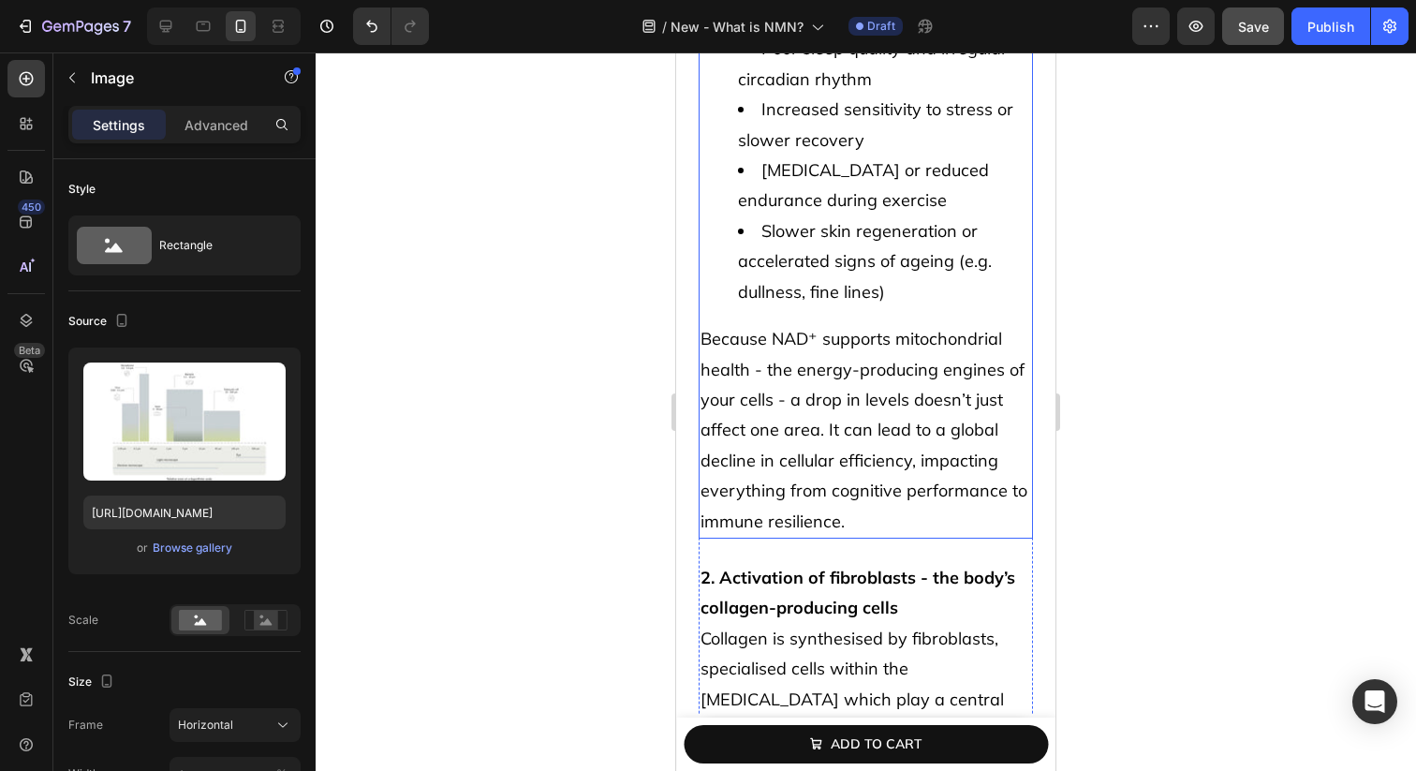
scroll to position [2682, 0]
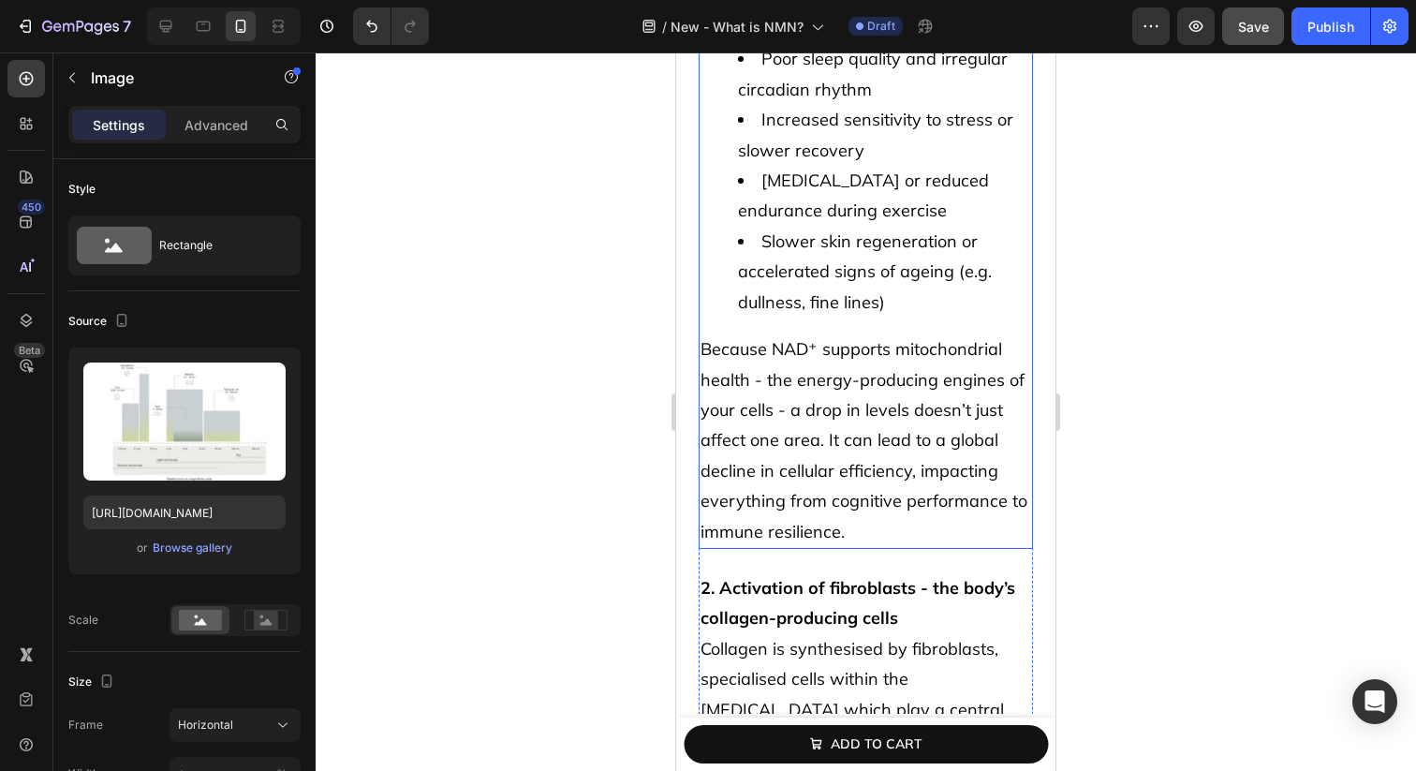
click at [936, 403] on span "Because NAD⁺ supports mitochondrial health - the energy-producing engines of yo…" at bounding box center [864, 439] width 327 height 203
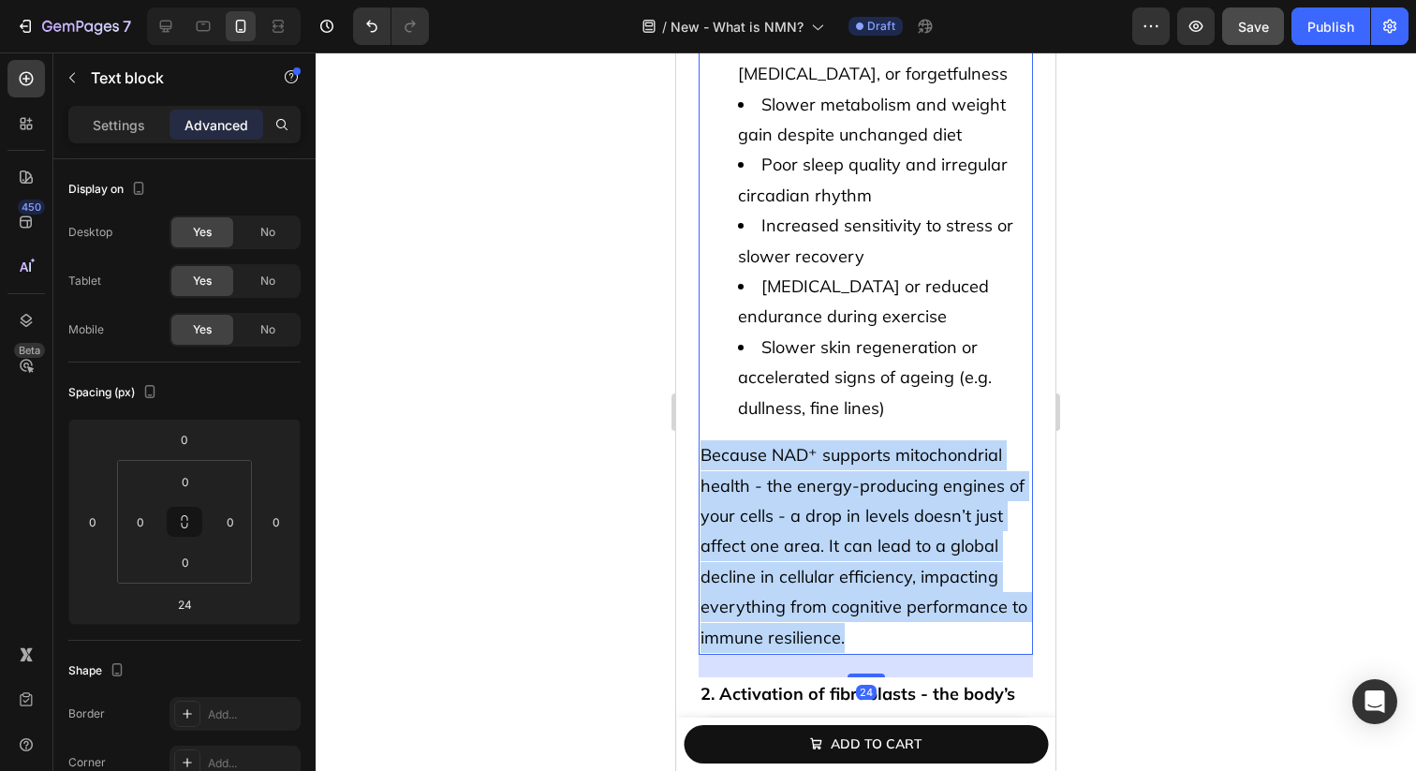
click at [936, 440] on p "Because NAD⁺ supports mitochondrial health - the energy-producing engines of yo…" at bounding box center [866, 546] width 331 height 213
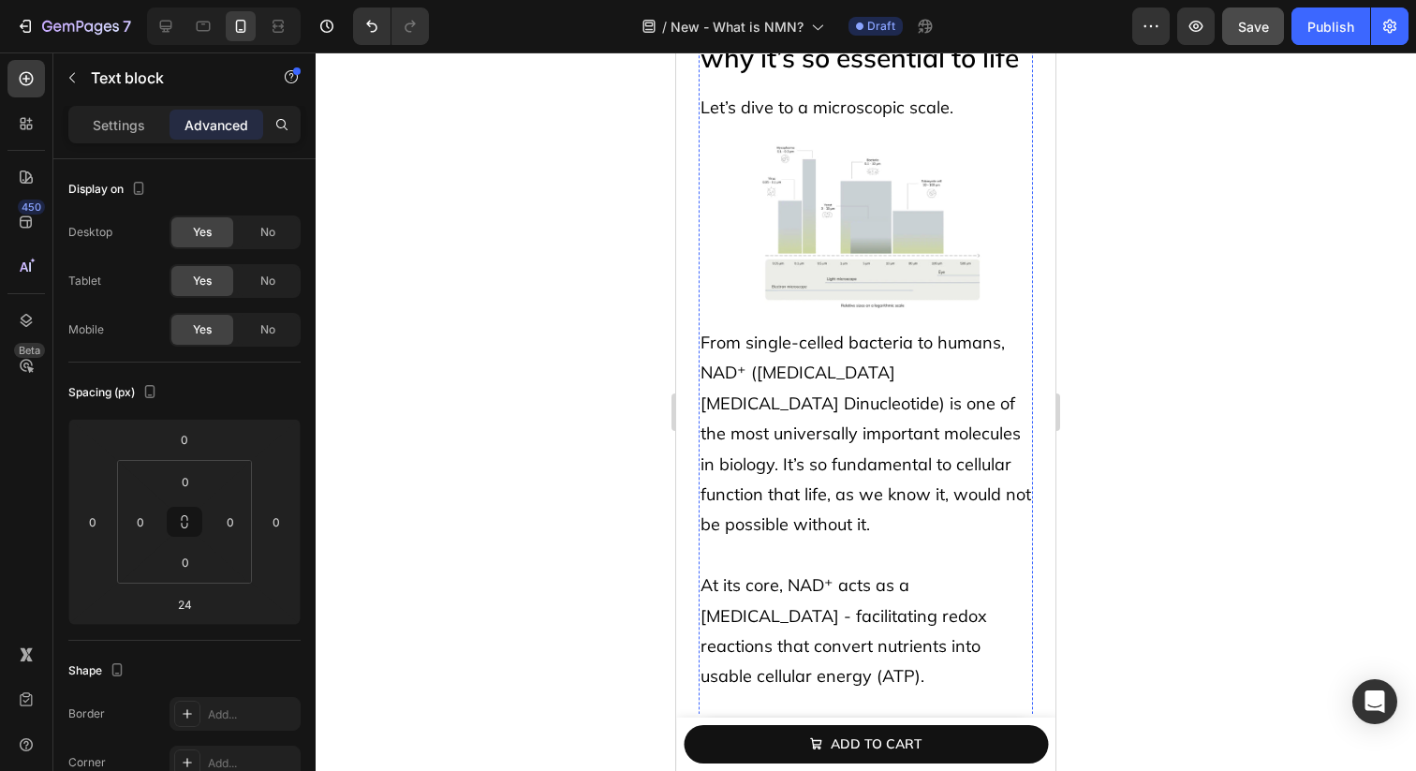
scroll to position [997, 0]
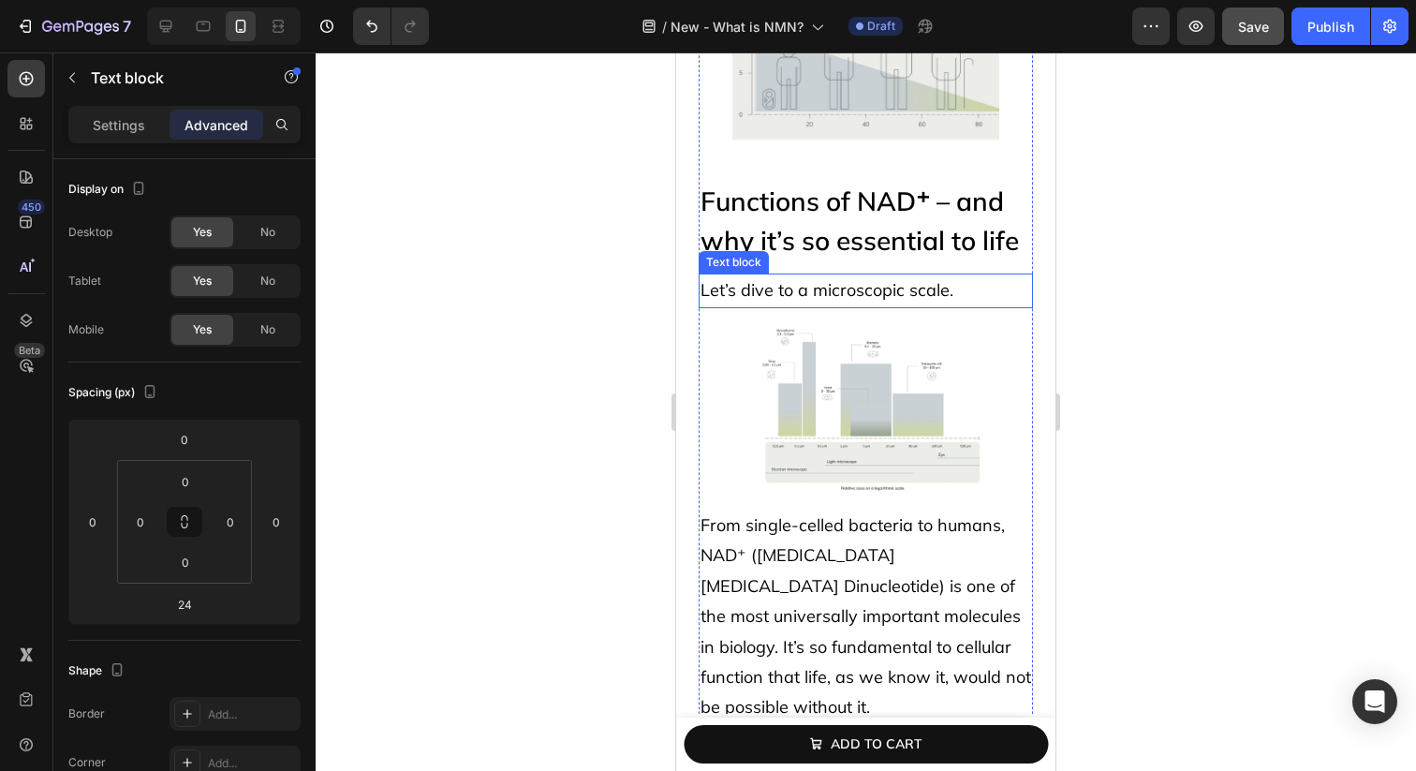
click at [799, 228] on p "Functions of NAD⁺ – and why it’s so essential to life" at bounding box center [866, 221] width 331 height 79
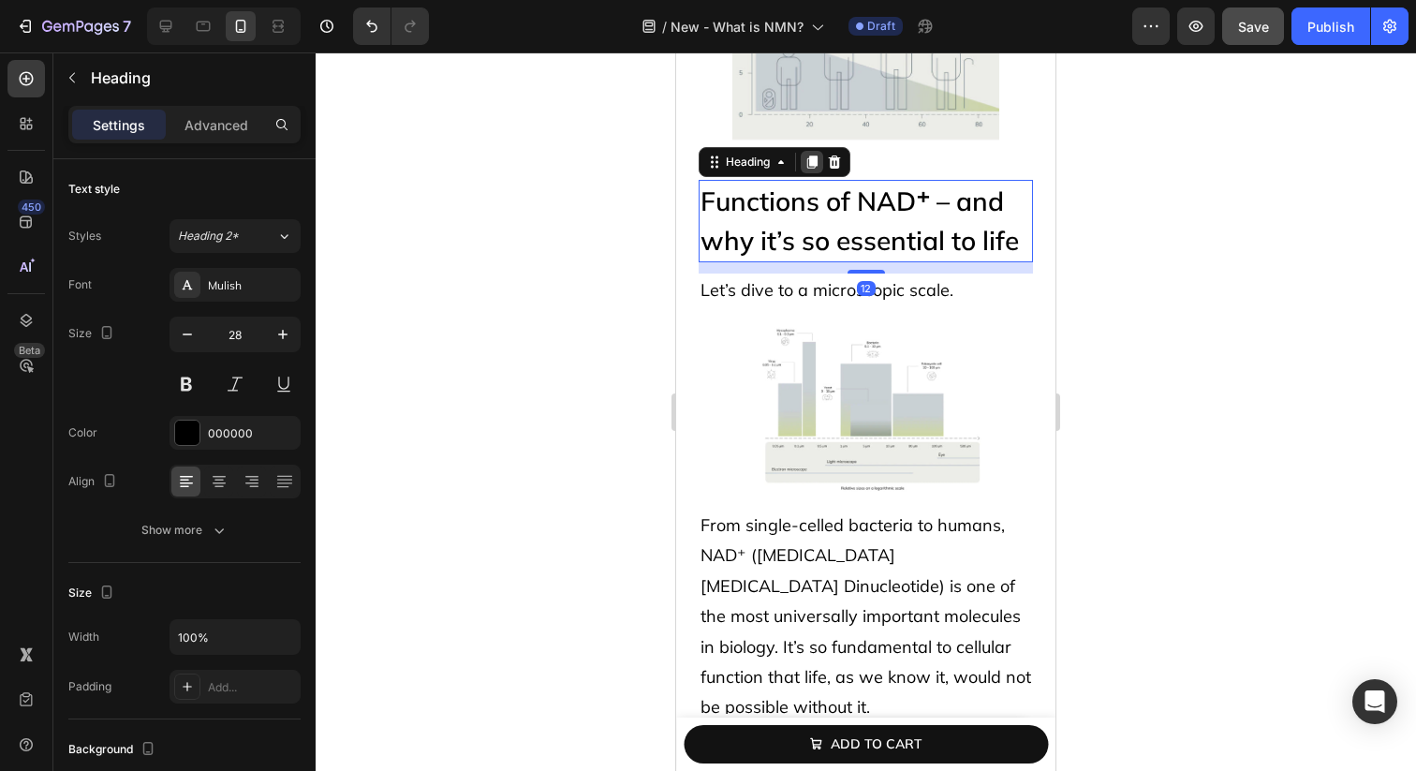
click at [819, 160] on icon at bounding box center [812, 162] width 15 height 15
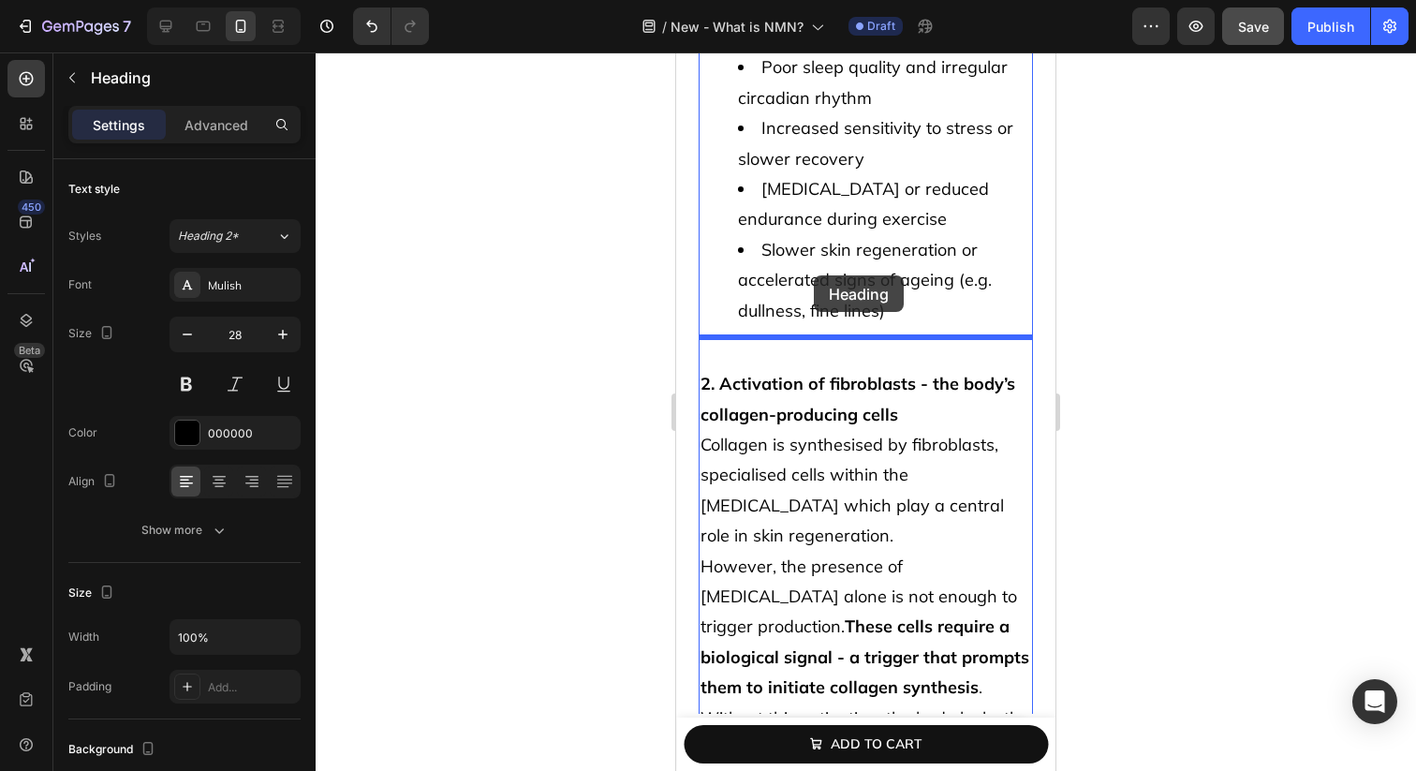
drag, startPoint x: 761, startPoint y: 254, endPoint x: 815, endPoint y: 276, distance: 58.8
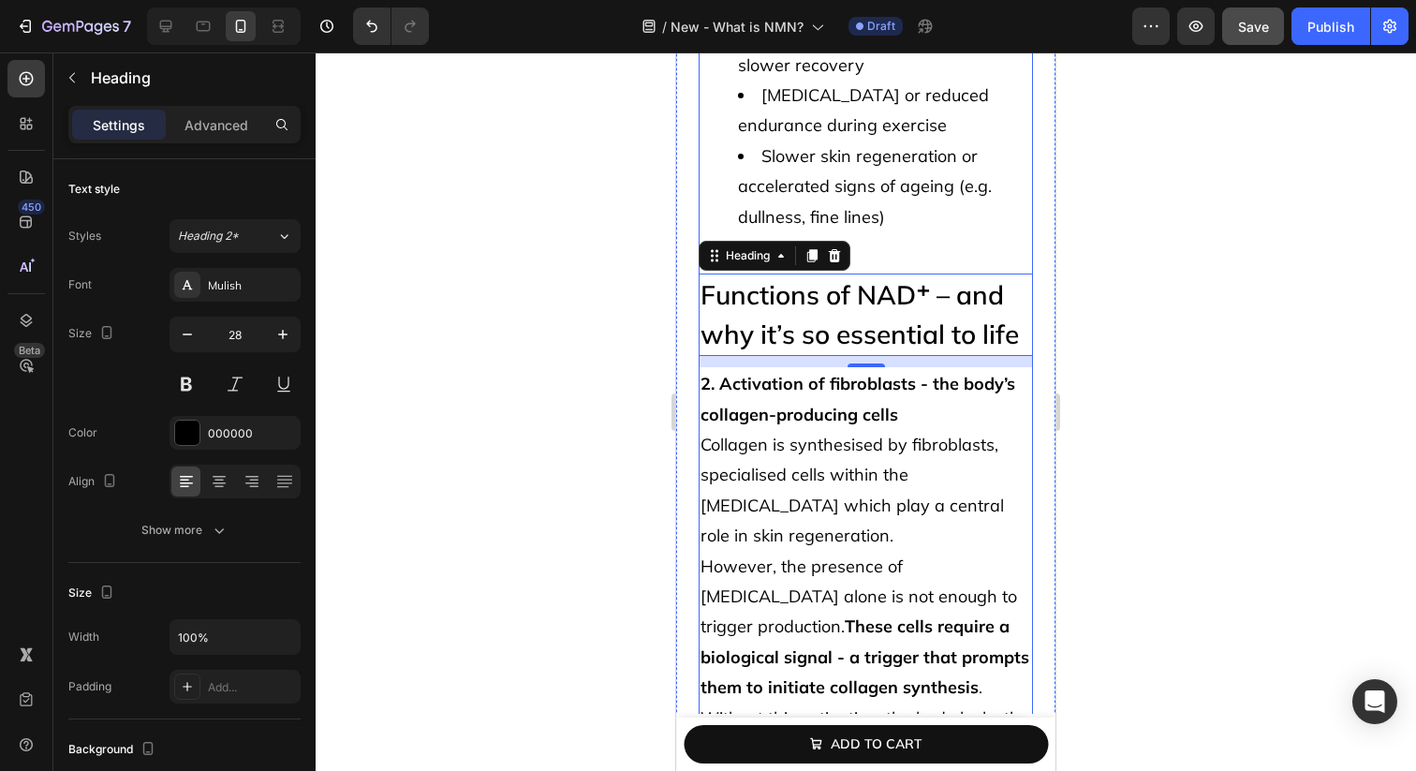
scroll to position [2673, 0]
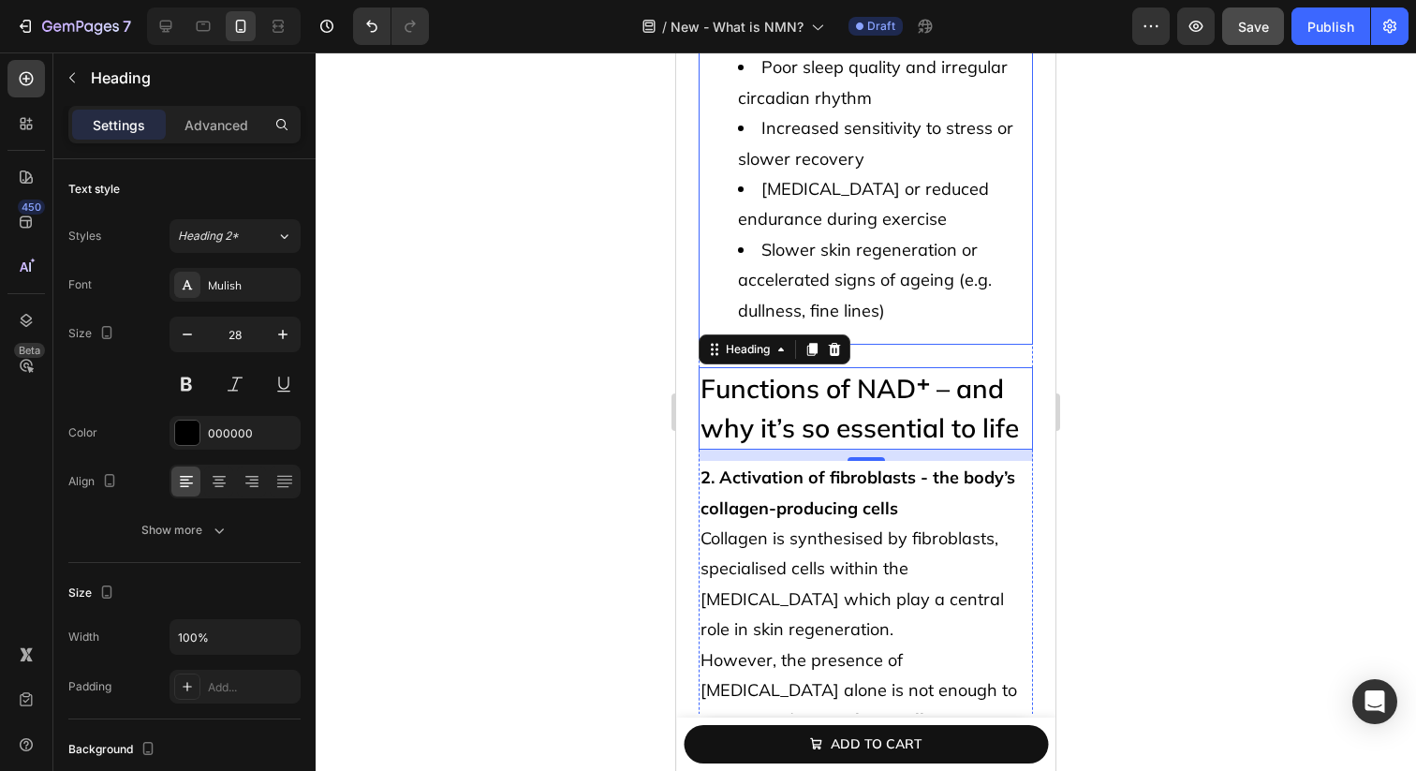
click at [927, 244] on span "Slower skin regeneration or accelerated signs of ageing (e.g. dullness, fine li…" at bounding box center [865, 280] width 254 height 82
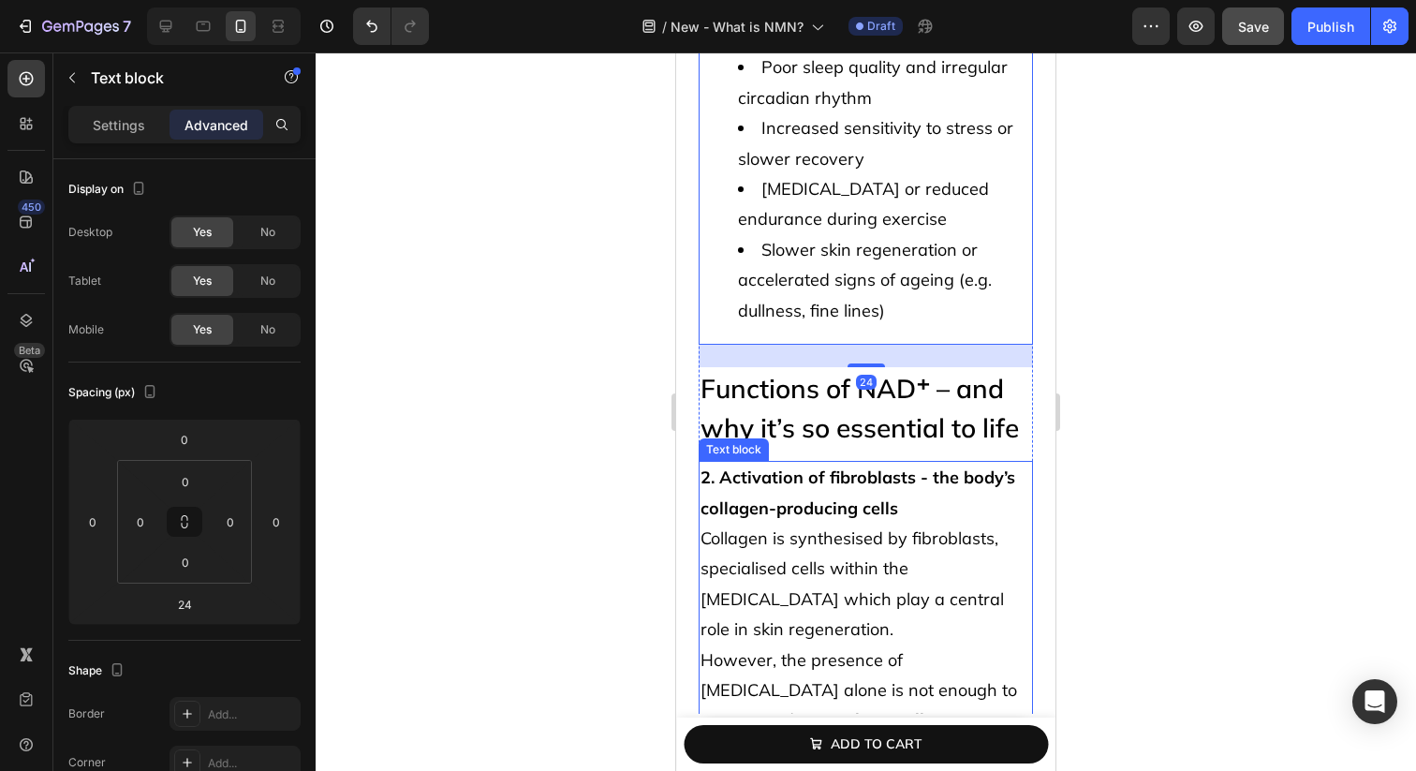
click at [849, 483] on strong "2. Activation of fibroblasts - the body’s collagen-producing cells" at bounding box center [858, 492] width 315 height 52
click at [842, 294] on li "Slower skin regeneration or accelerated signs of ageing (e.g. dullness, fine li…" at bounding box center [884, 280] width 293 height 91
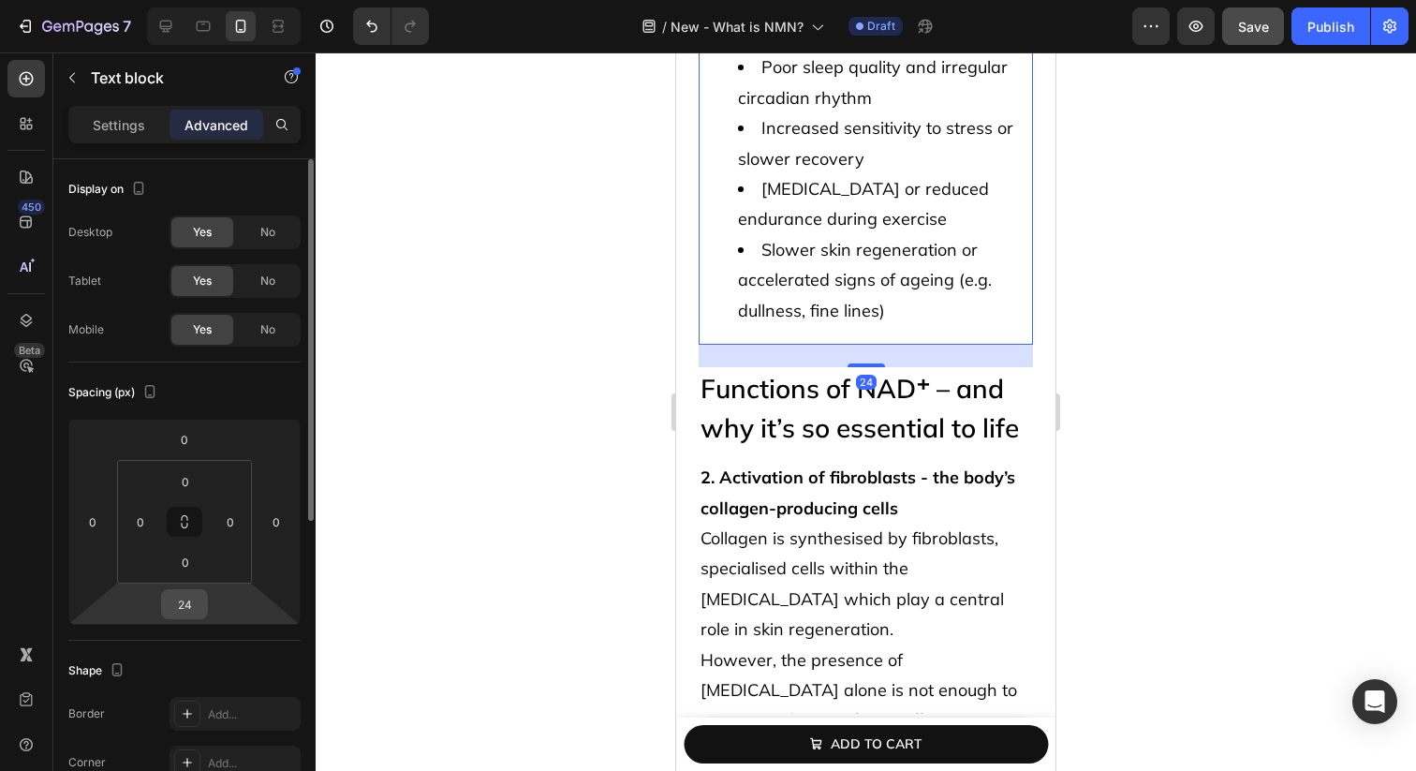
click at [189, 604] on input "24" at bounding box center [184, 604] width 37 height 28
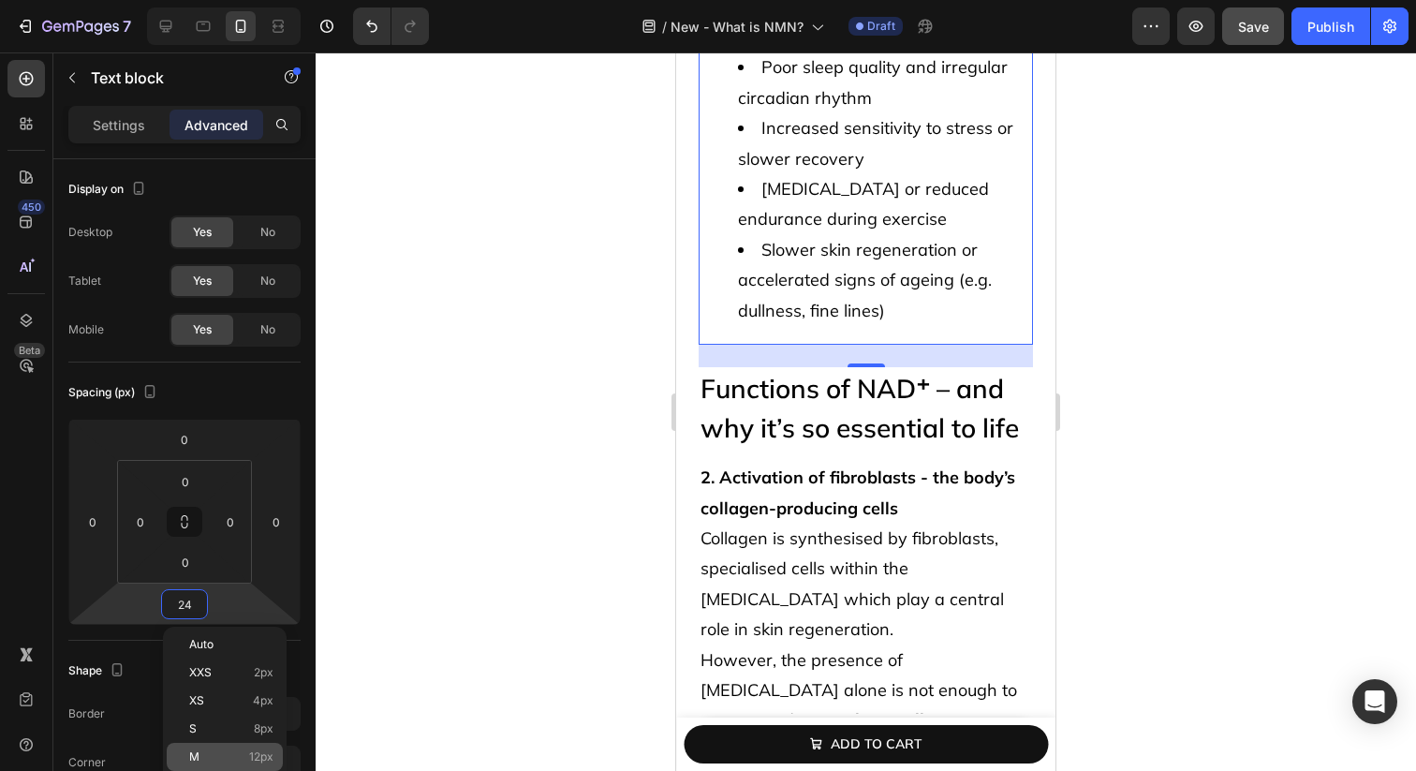
click at [238, 754] on p "M 12px" at bounding box center [231, 756] width 84 height 13
type input "12"
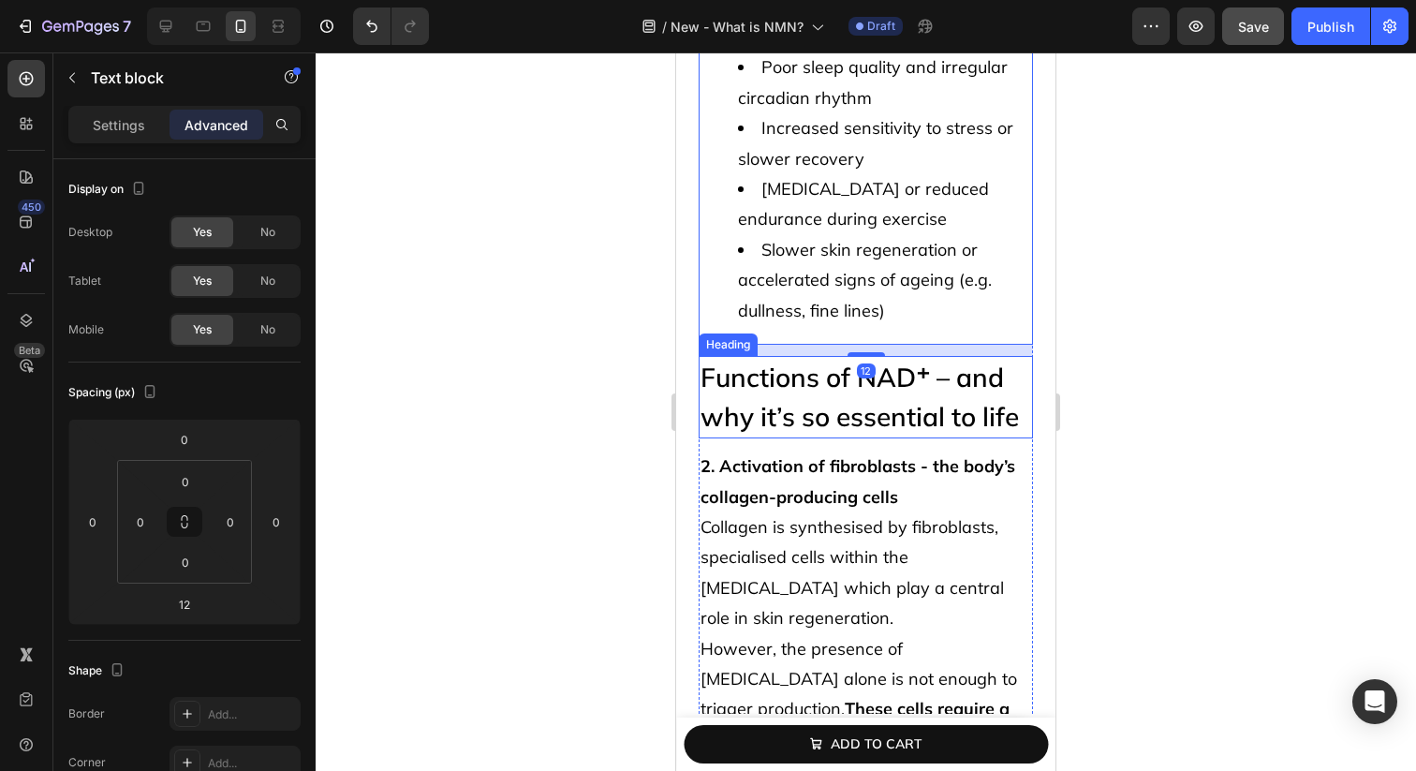
click at [864, 455] on strong "2. Activation of fibroblasts - the body’s collagen-producing cells" at bounding box center [858, 481] width 315 height 52
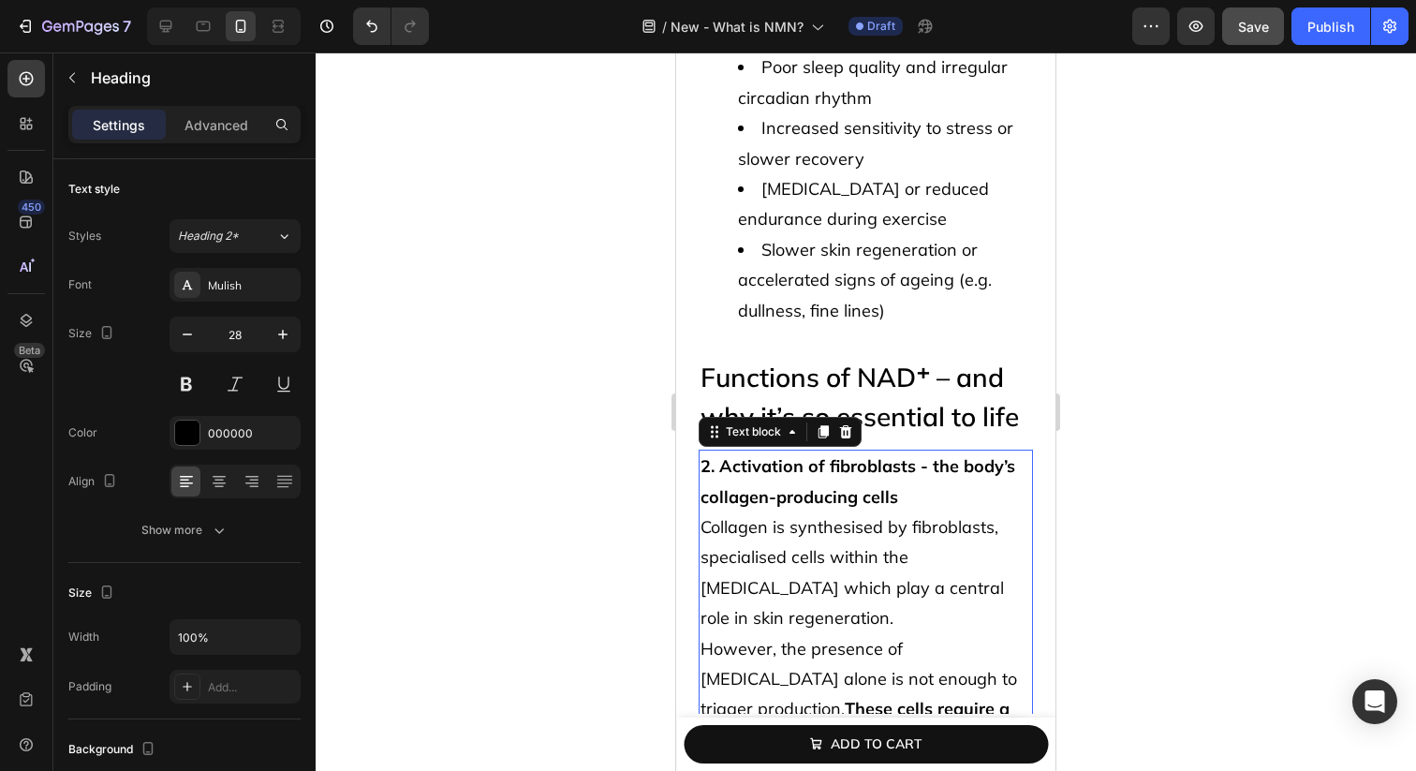
click at [787, 356] on h2 "Functions of NAD⁺ – and why it’s so essential to life" at bounding box center [866, 397] width 334 height 82
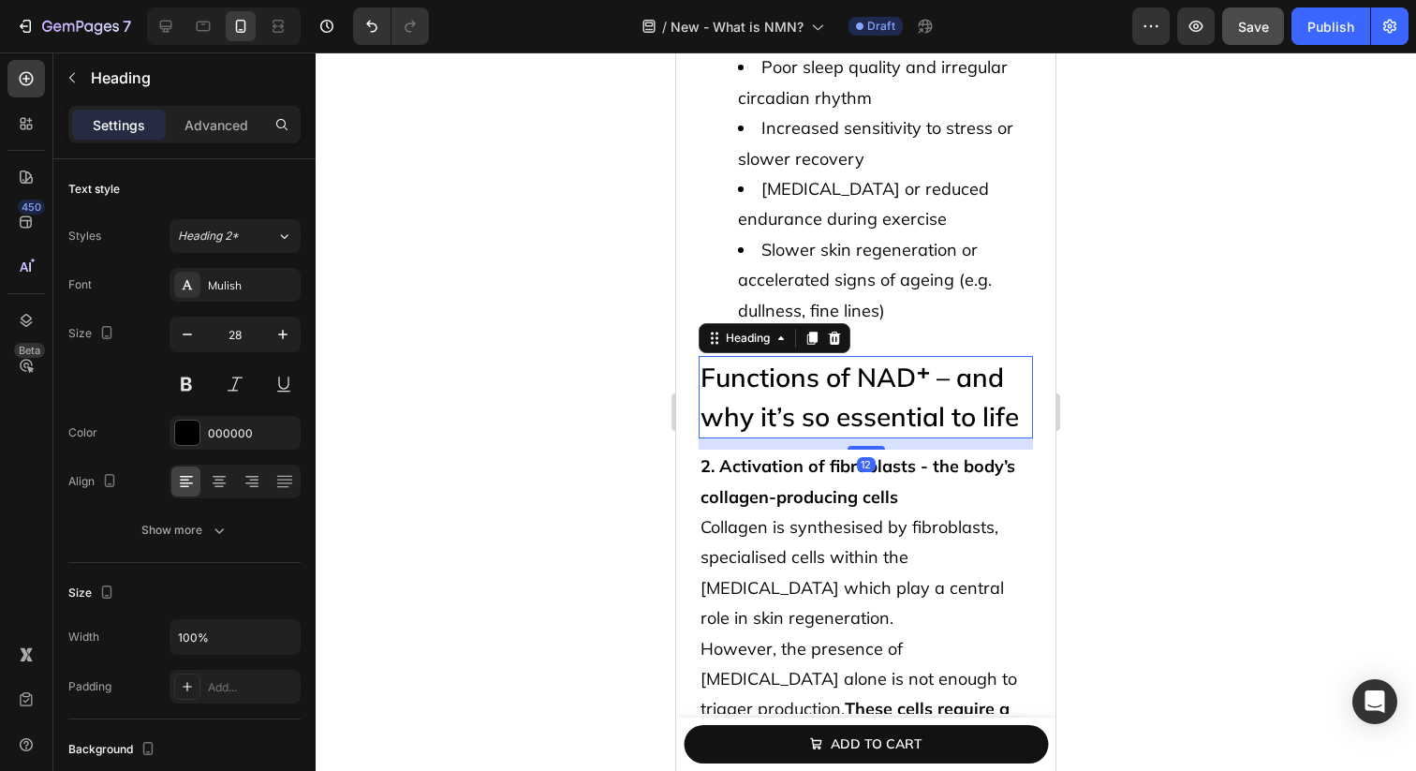
click at [787, 356] on h2 "Functions of NAD⁺ – and why it’s so essential to life" at bounding box center [866, 397] width 334 height 82
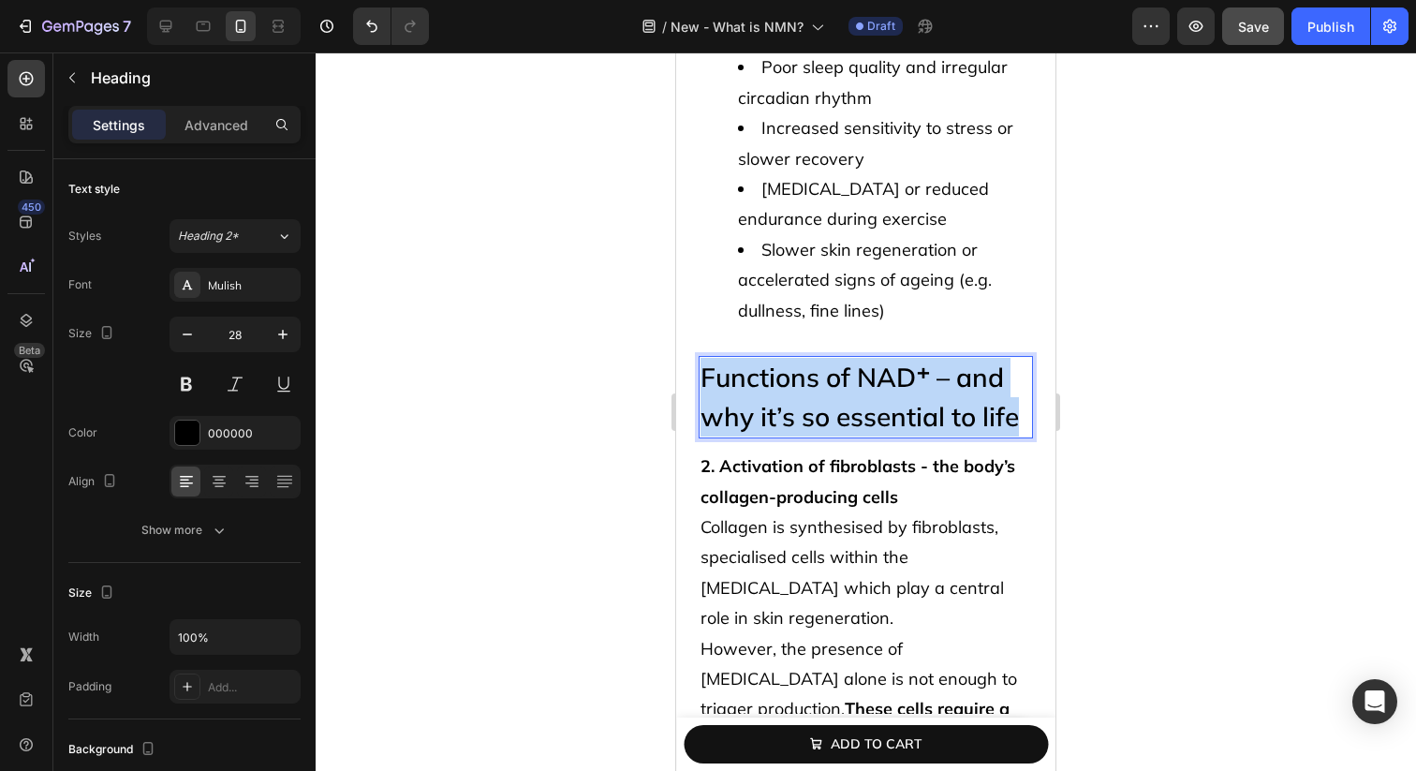
click at [787, 358] on p "Functions of NAD⁺ – and why it’s so essential to life" at bounding box center [866, 397] width 331 height 79
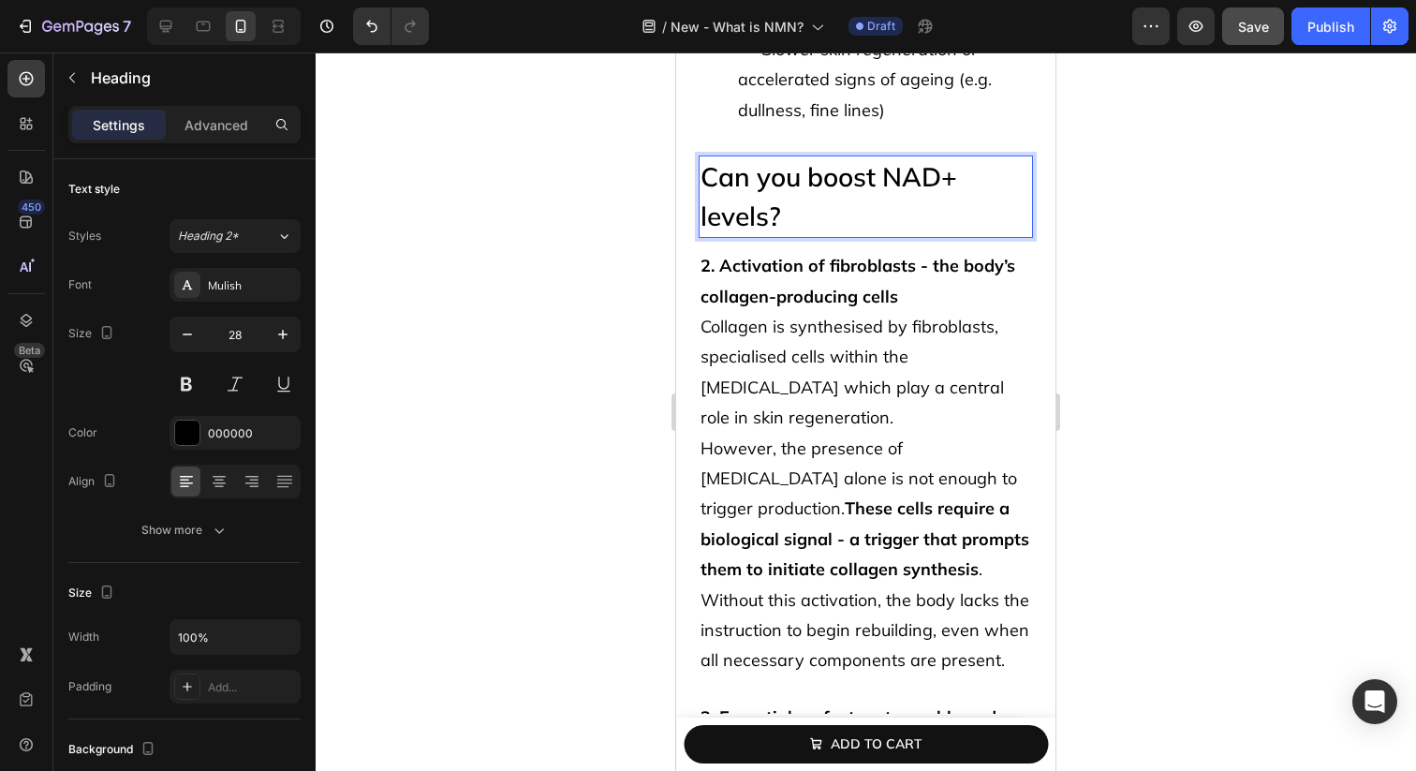
scroll to position [2904, 0]
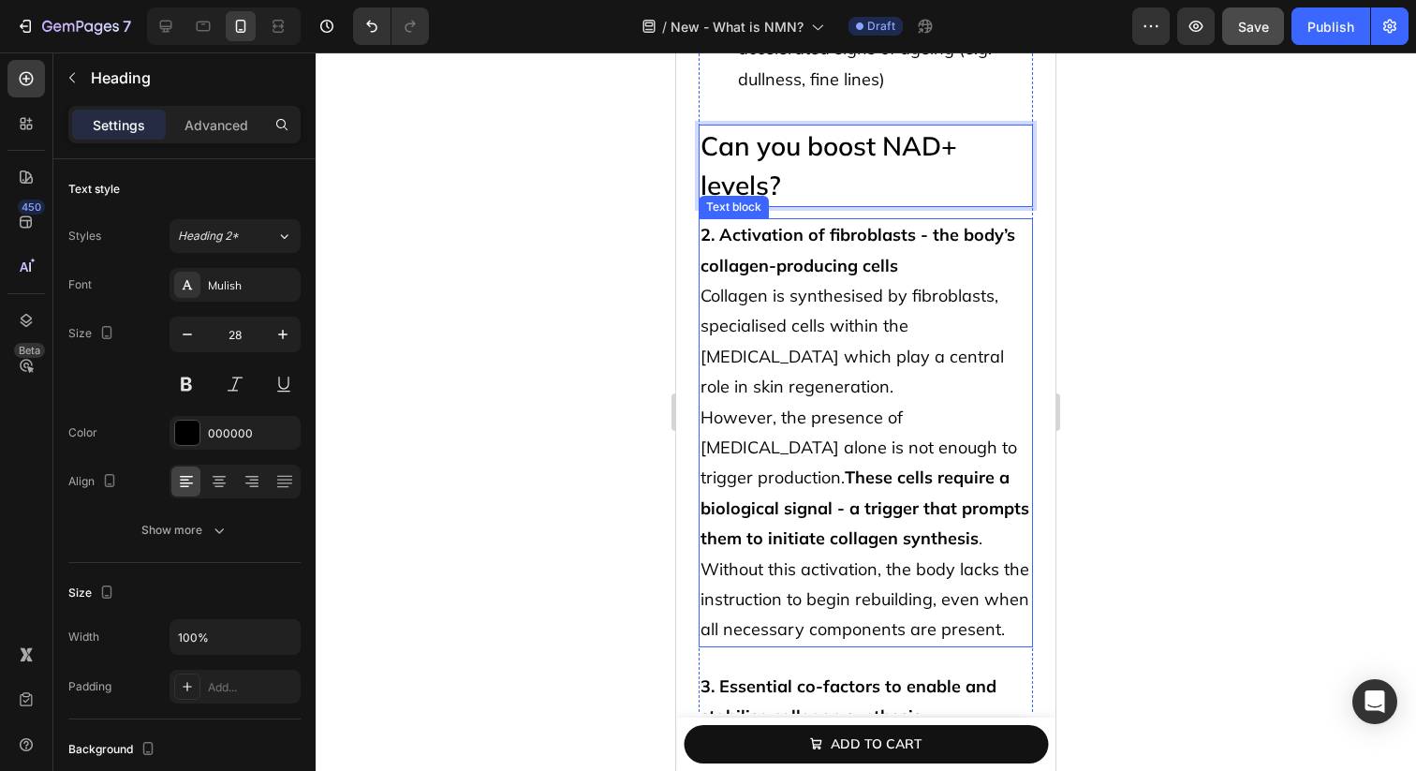
click at [799, 281] on p "Collagen is synthesised by fibroblasts, specialised cells within the dermis whi…" at bounding box center [866, 342] width 331 height 122
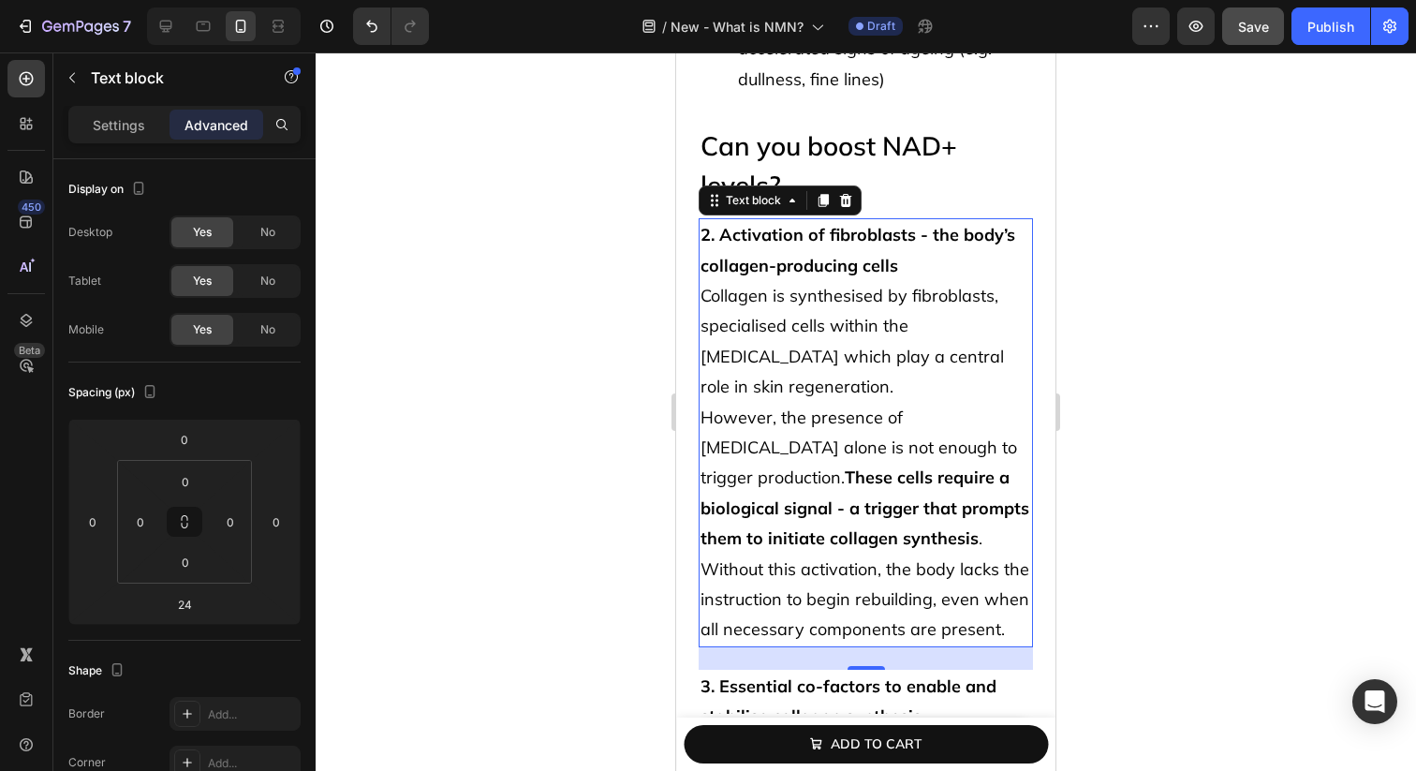
click at [839, 317] on span "Collagen is synthesised by fibroblasts, specialised cells within the dermis whi…" at bounding box center [852, 341] width 303 height 112
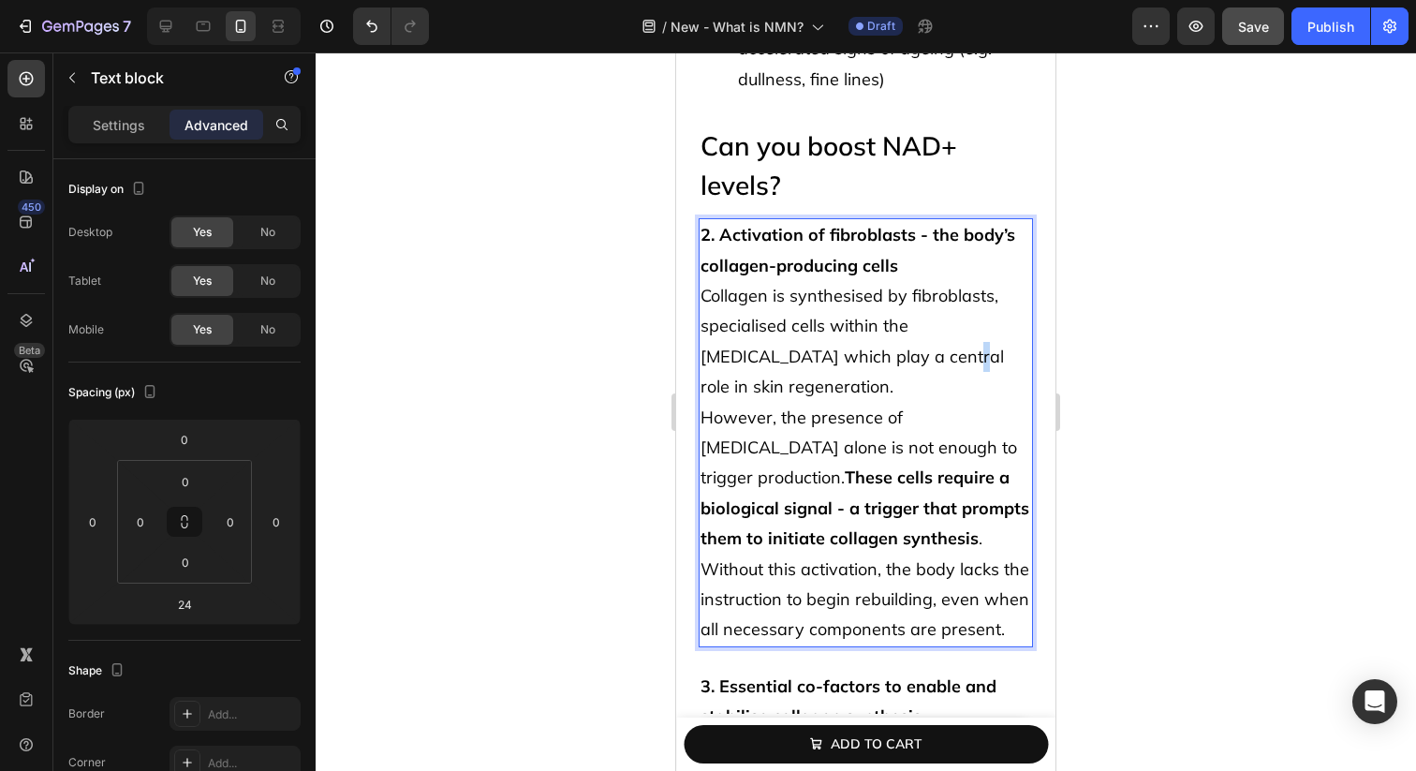
click at [839, 317] on span "Collagen is synthesised by fibroblasts, specialised cells within the dermis whi…" at bounding box center [852, 341] width 303 height 112
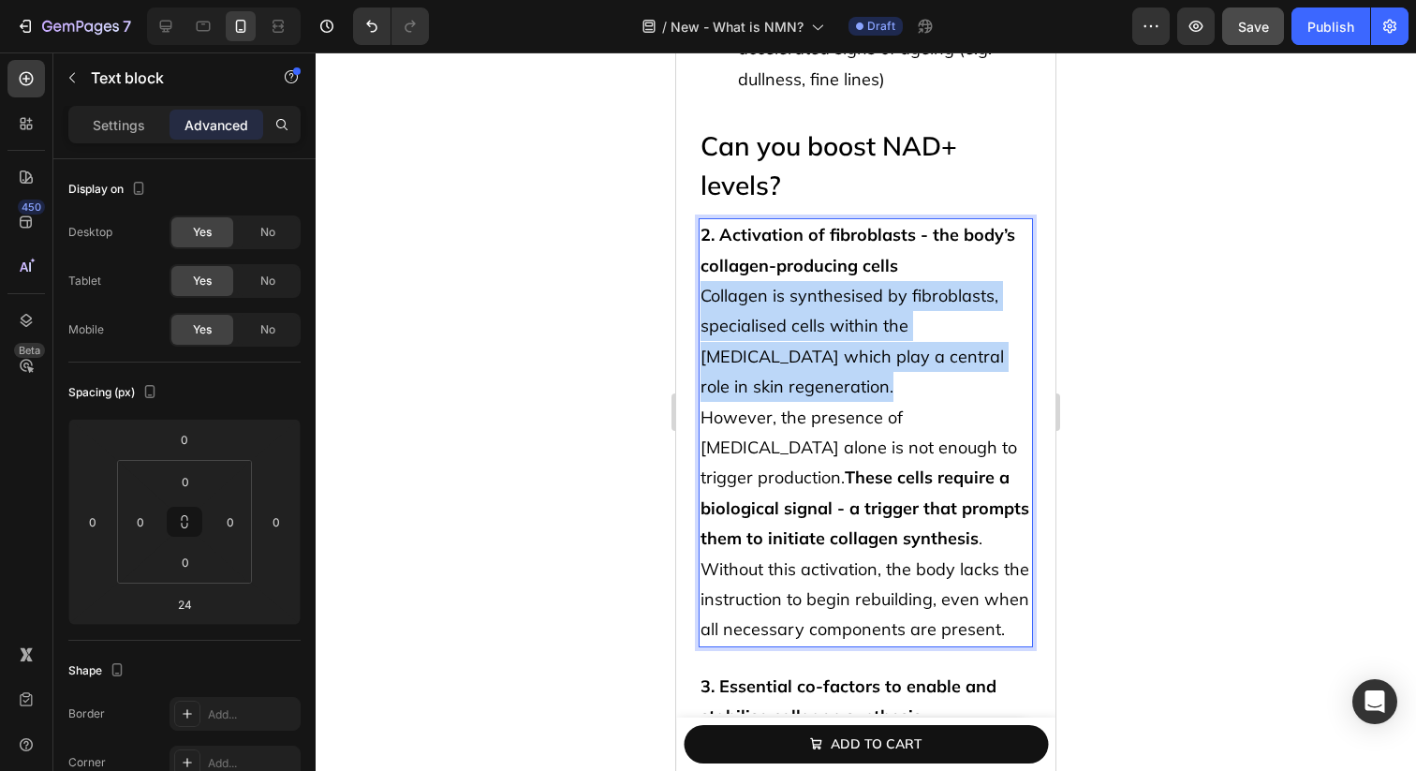
click at [839, 317] on span "Collagen is synthesised by fibroblasts, specialised cells within the dermis whi…" at bounding box center [852, 341] width 303 height 112
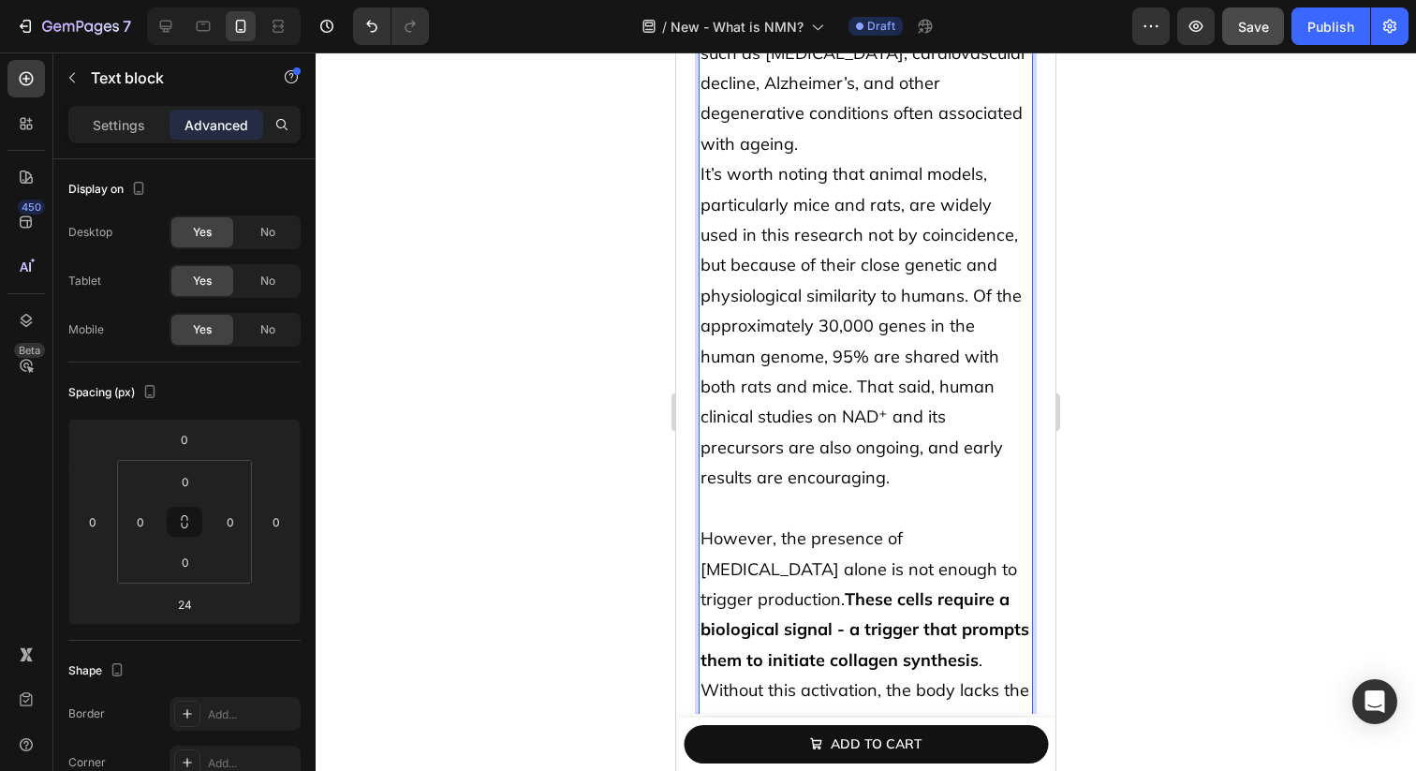
scroll to position [3736, 0]
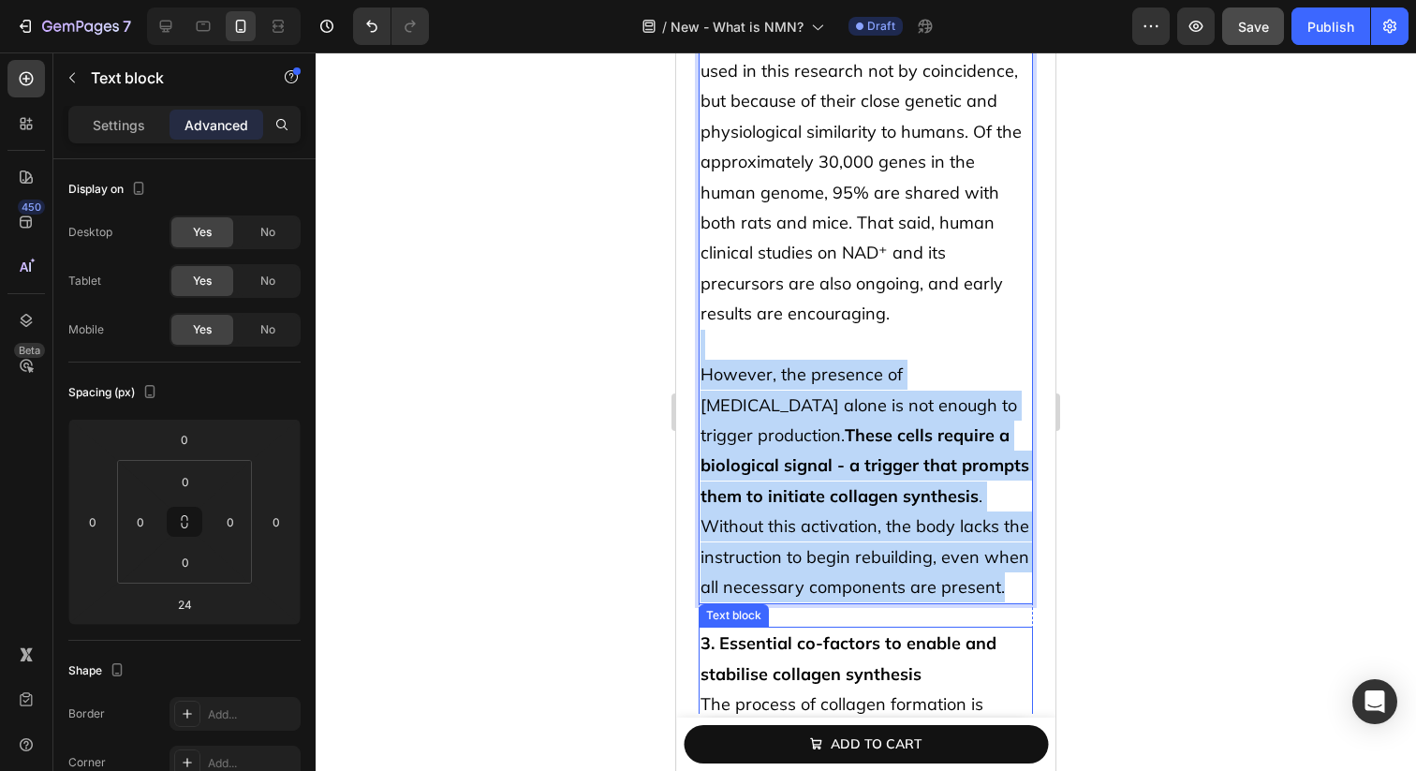
drag, startPoint x: 861, startPoint y: 266, endPoint x: 1007, endPoint y: 598, distance: 363.2
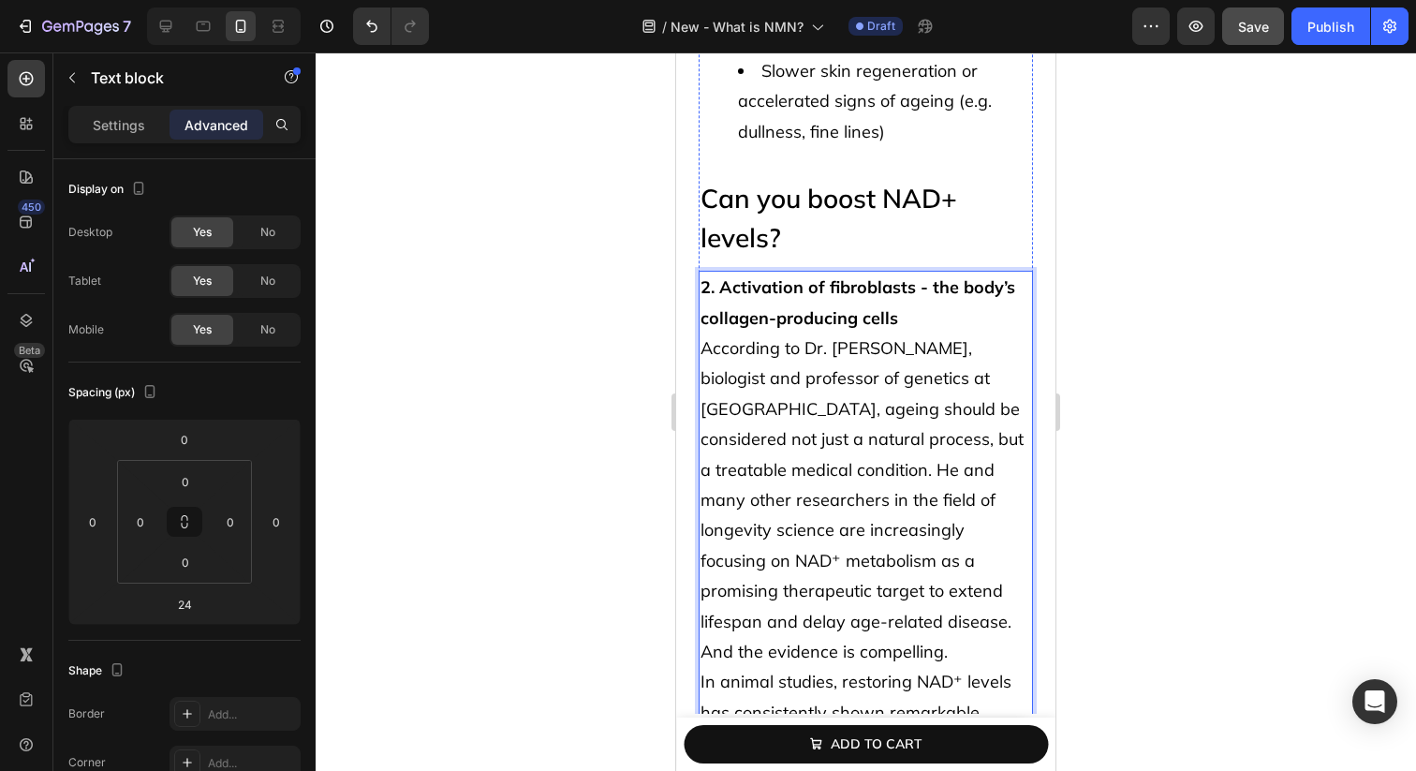
scroll to position [2777, 0]
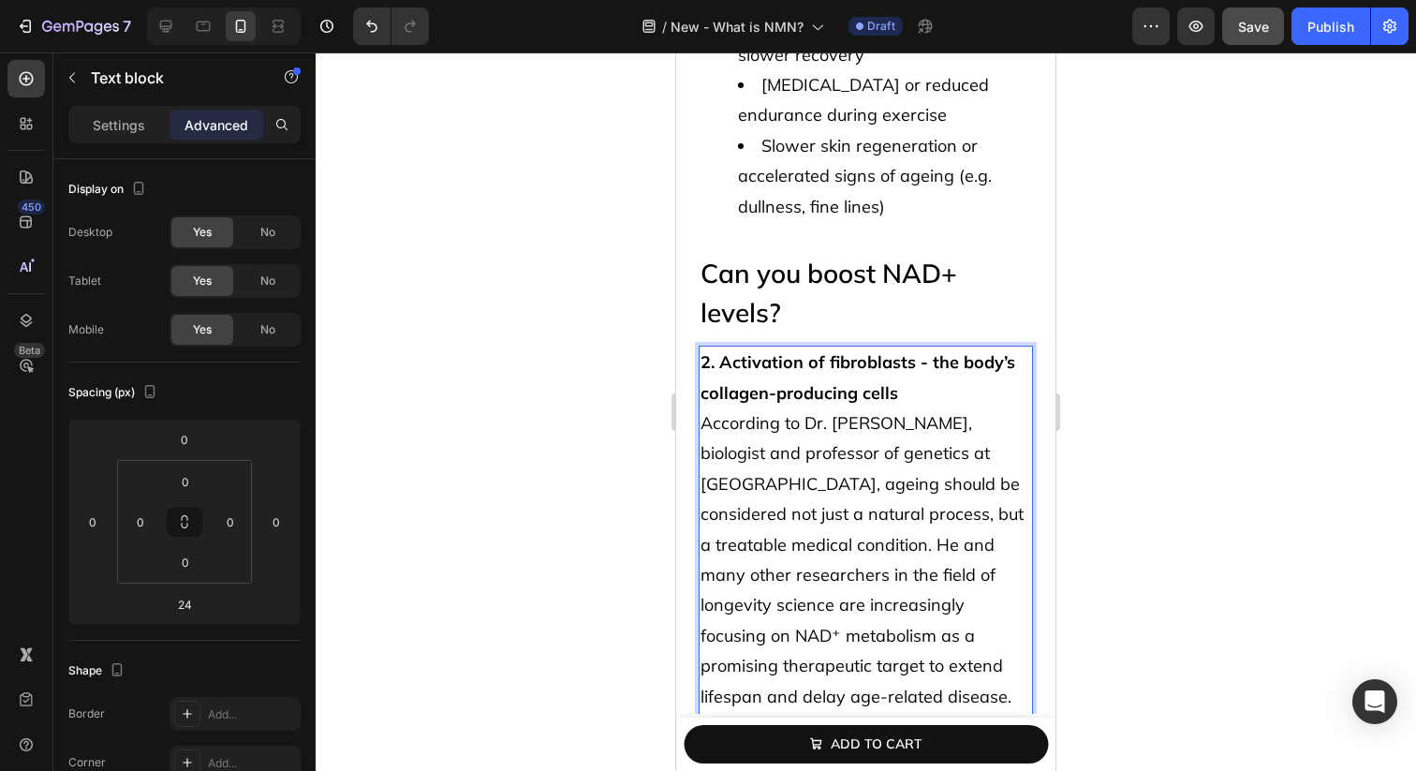
click at [894, 351] on strong "2. Activation of fibroblasts - the body’s collagen-producing cells" at bounding box center [858, 377] width 315 height 52
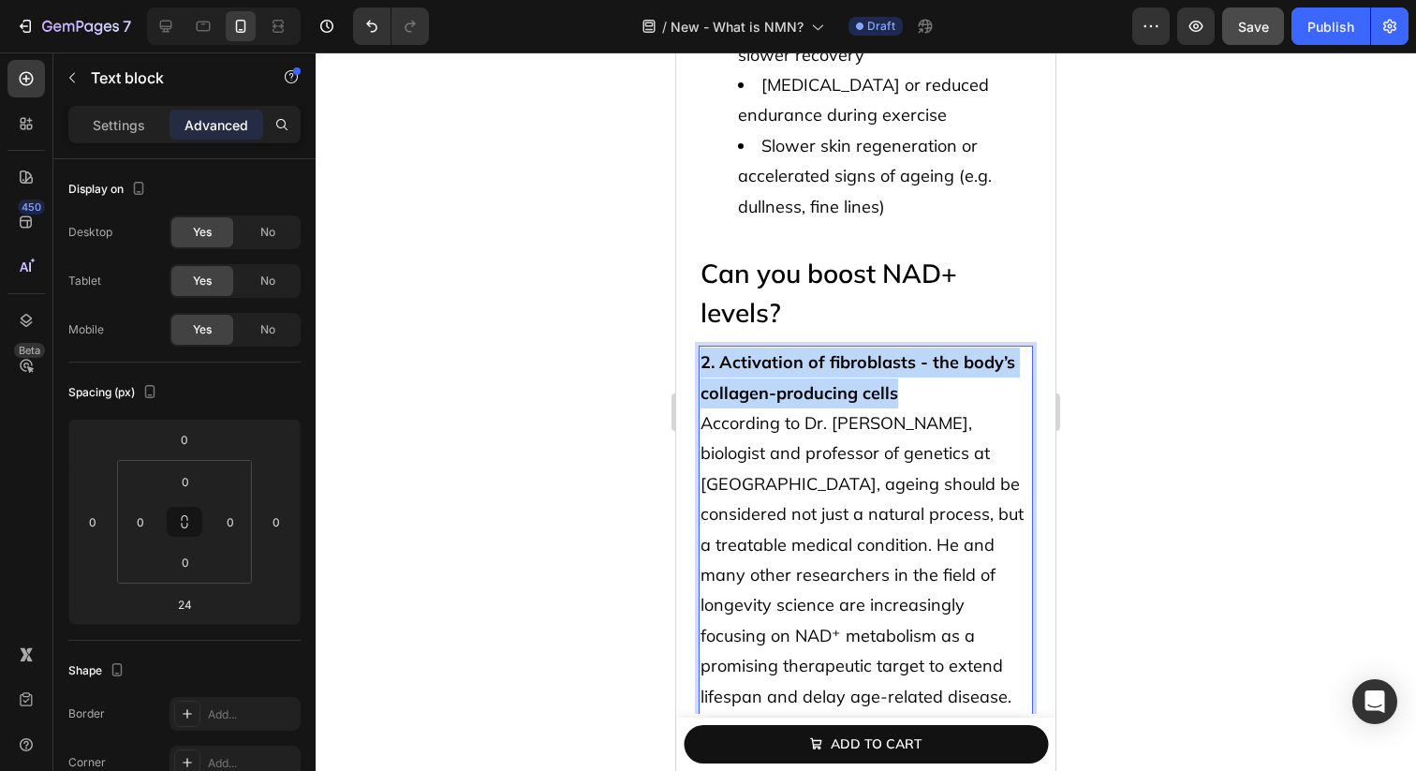
click at [894, 351] on strong "2. Activation of fibroblasts - the body’s collagen-producing cells" at bounding box center [858, 377] width 315 height 52
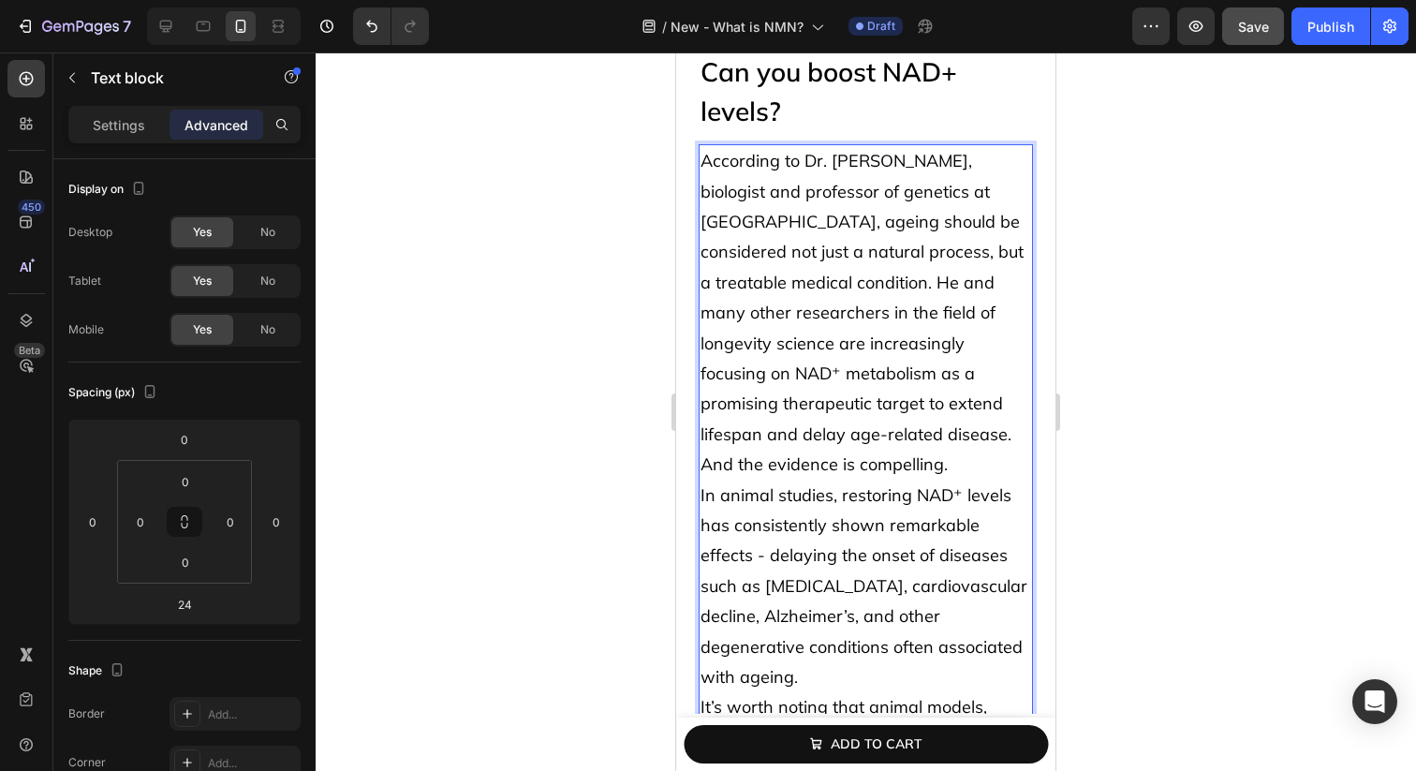
scroll to position [3022, 0]
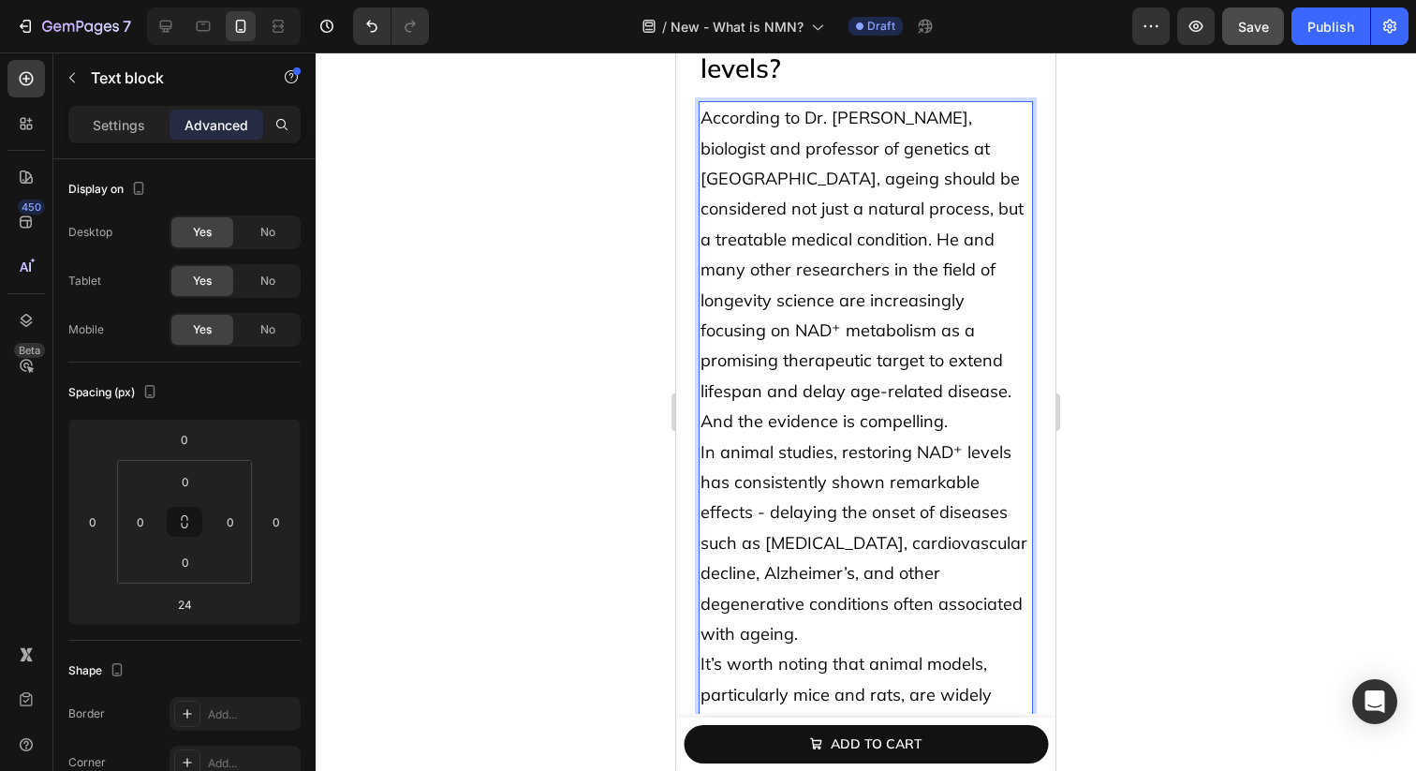
click at [955, 354] on p "According to Dr. [PERSON_NAME], biologist and professor of genetics at [GEOGRAP…" at bounding box center [866, 254] width 331 height 303
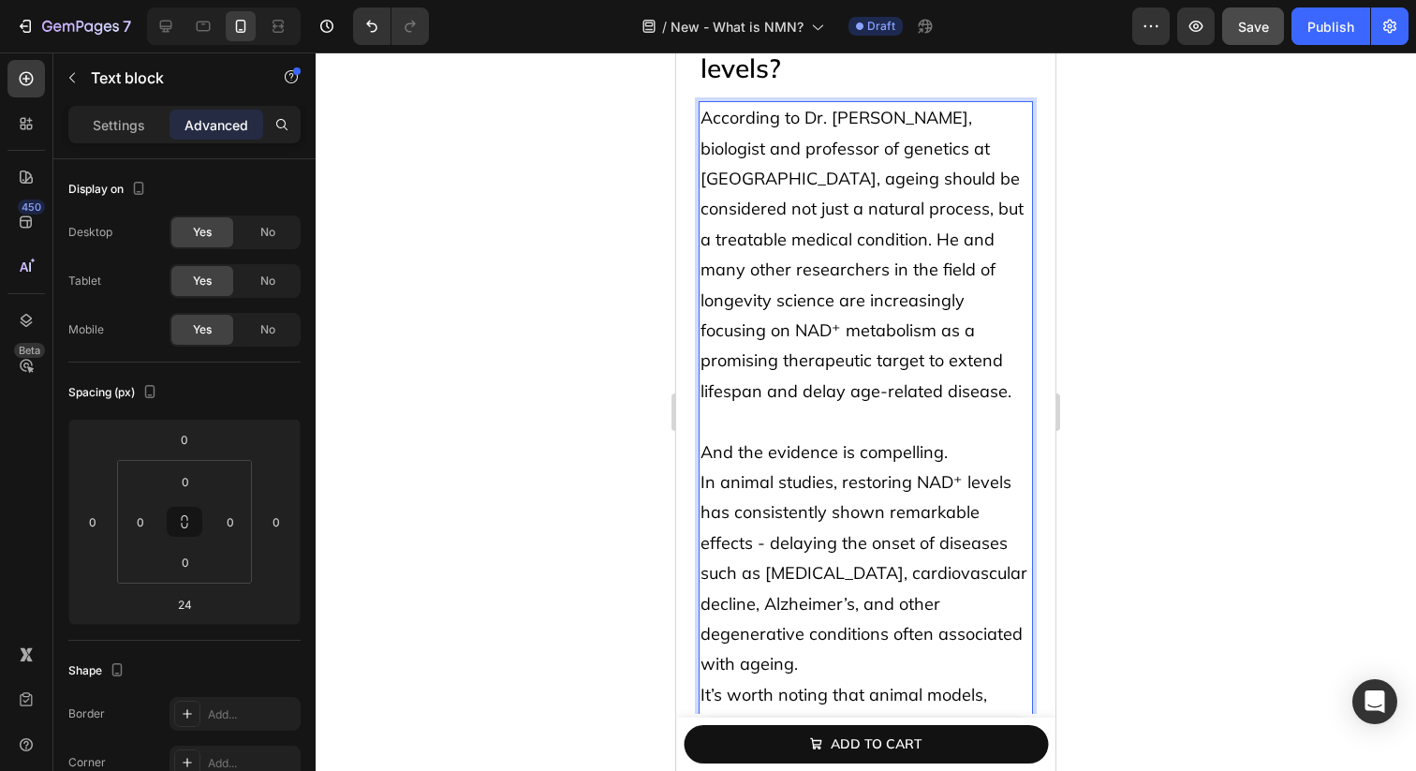
click at [960, 437] on p "And the evidence is compelling." at bounding box center [866, 452] width 331 height 30
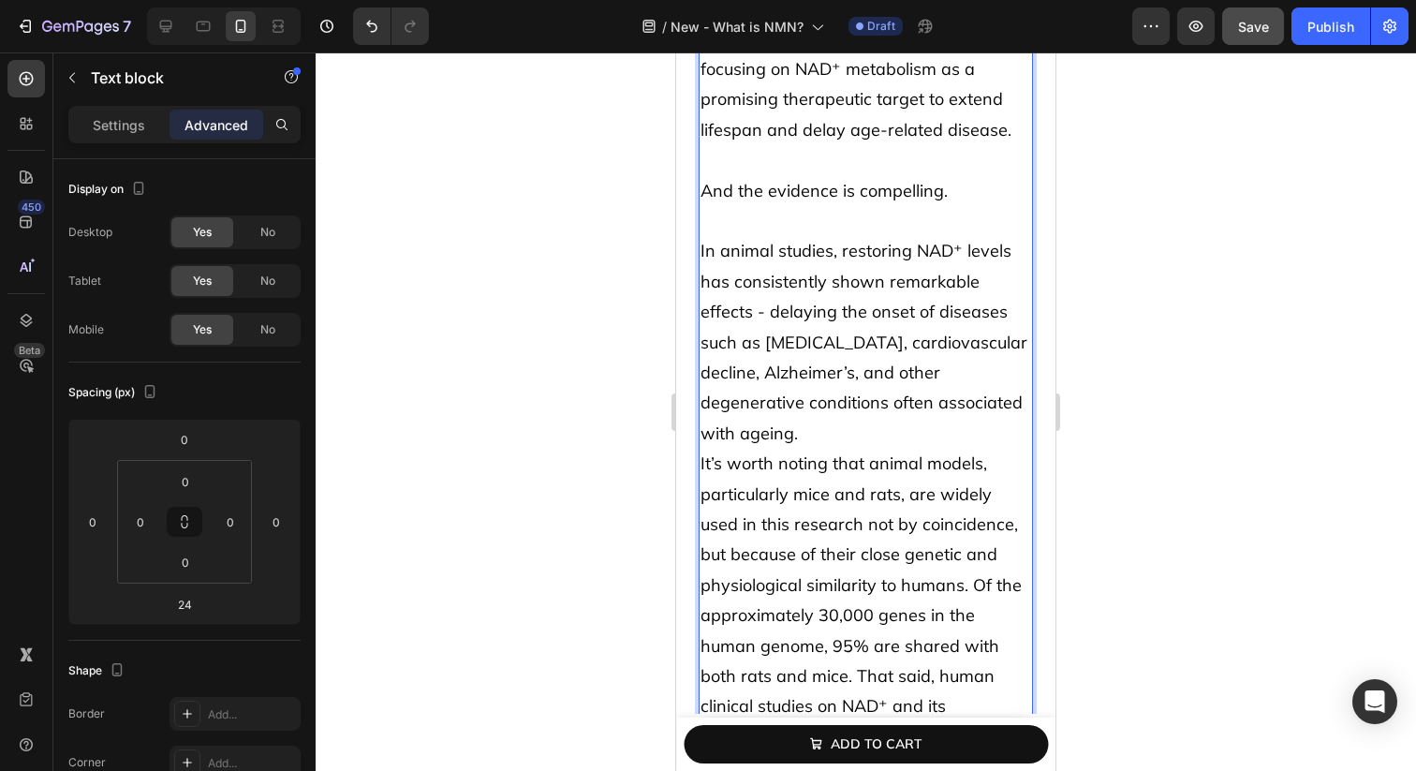
scroll to position [3311, 0]
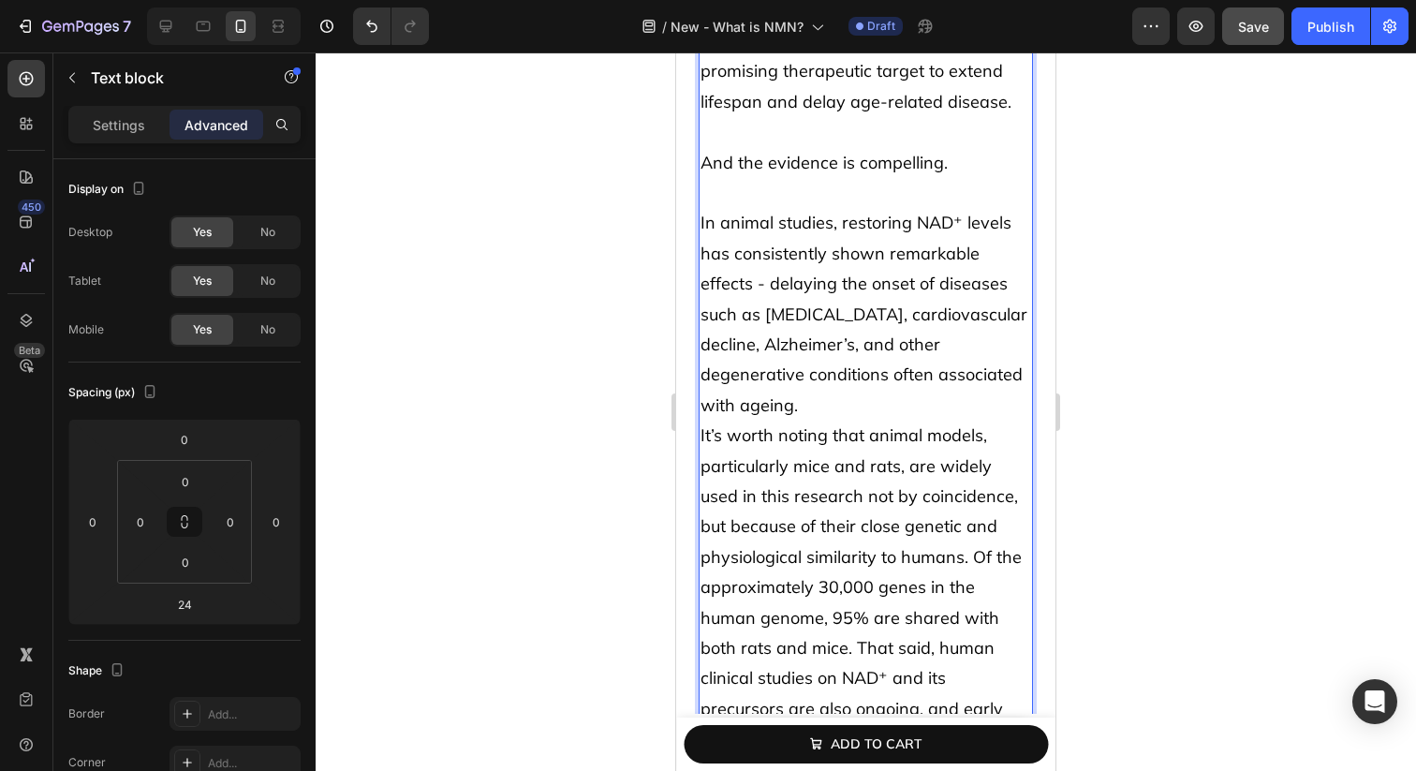
click at [1016, 351] on p "In animal studies, restoring NAD⁺ levels has consistently shown remarkable effe…" at bounding box center [866, 314] width 331 height 213
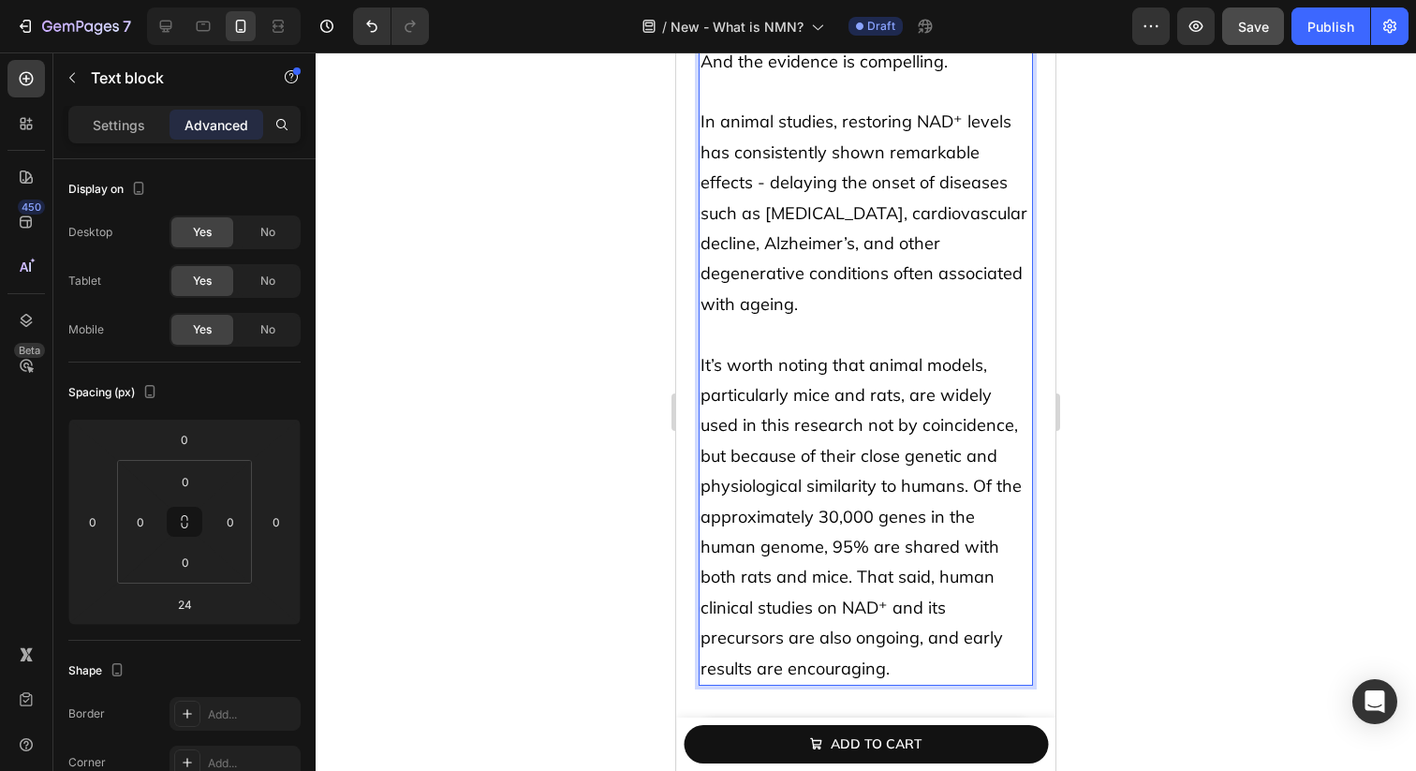
scroll to position [3469, 0]
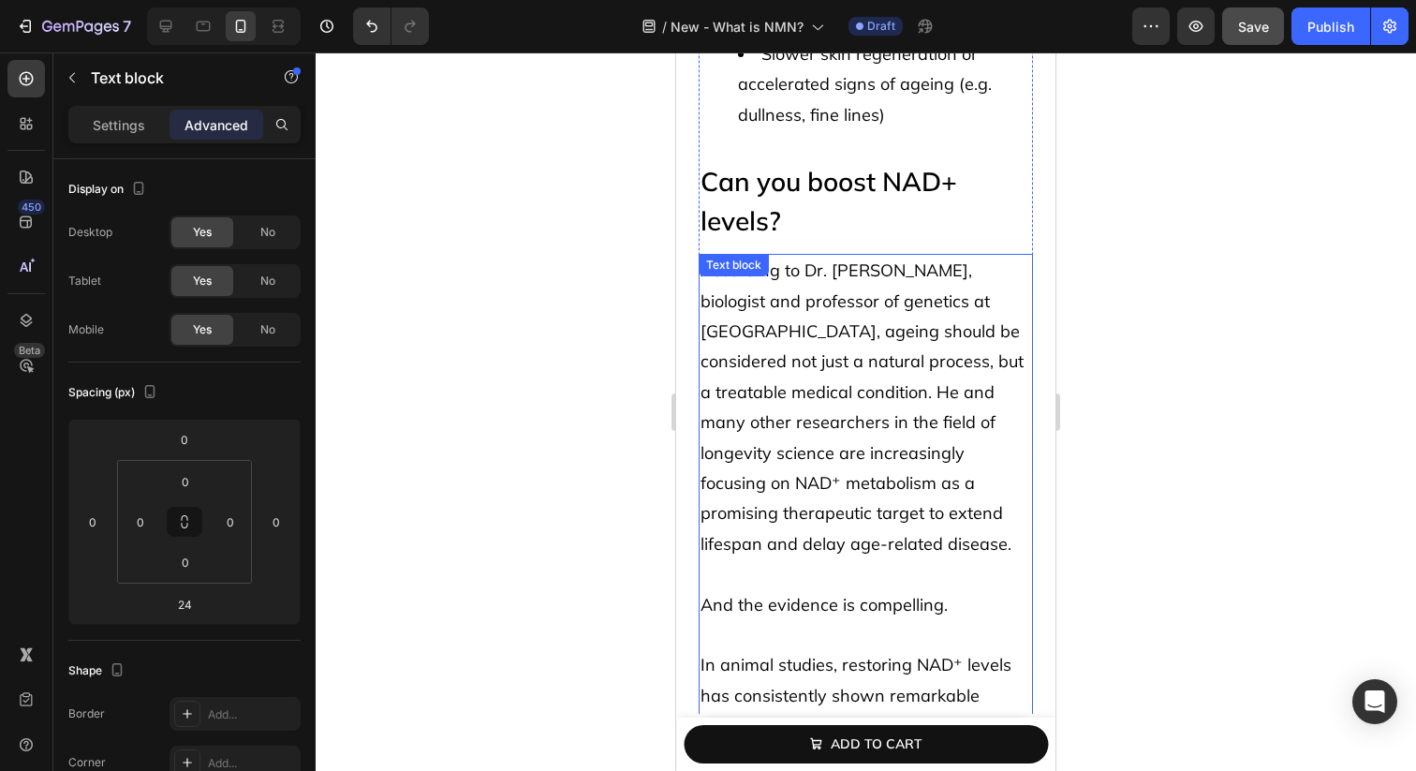
scroll to position [2757, 0]
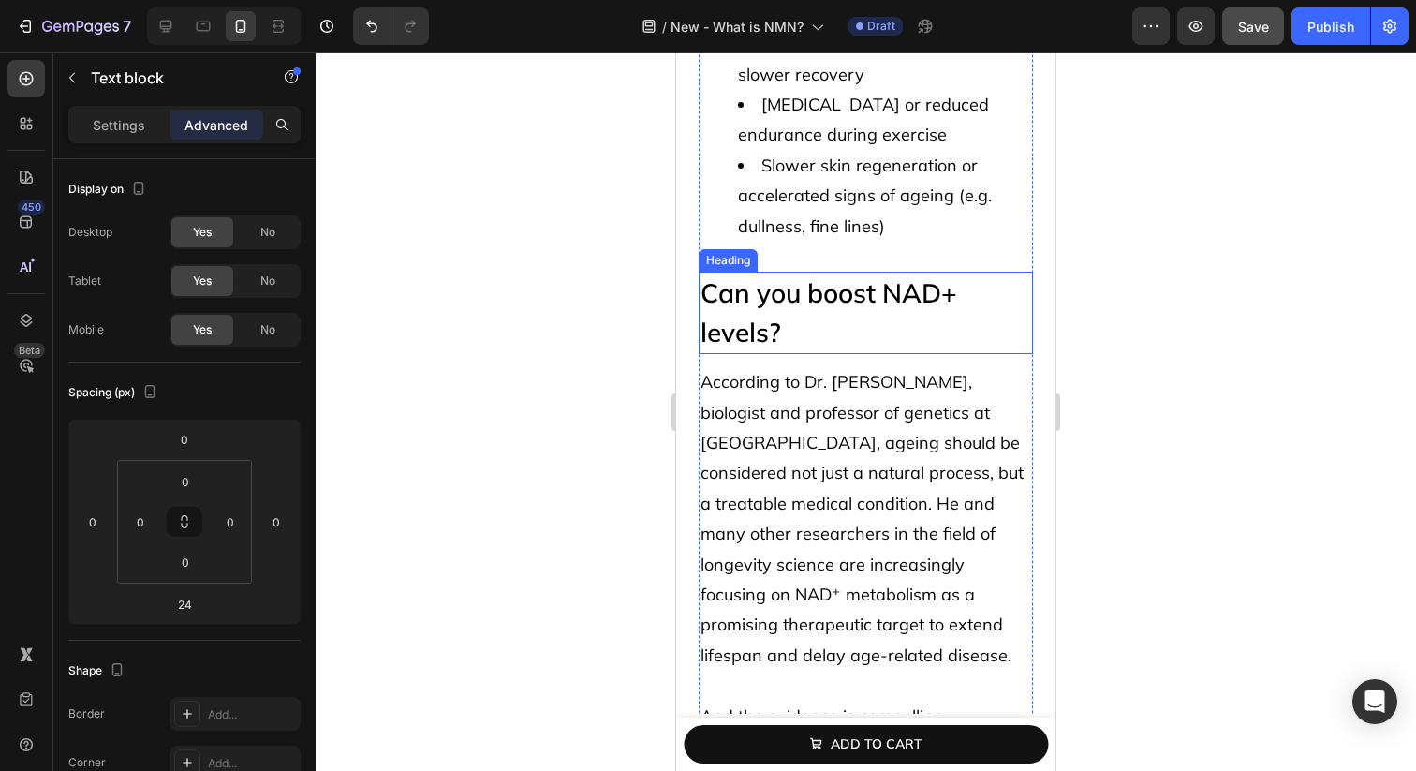
click at [951, 273] on p "Can you boost NAD+ levels?" at bounding box center [866, 312] width 331 height 79
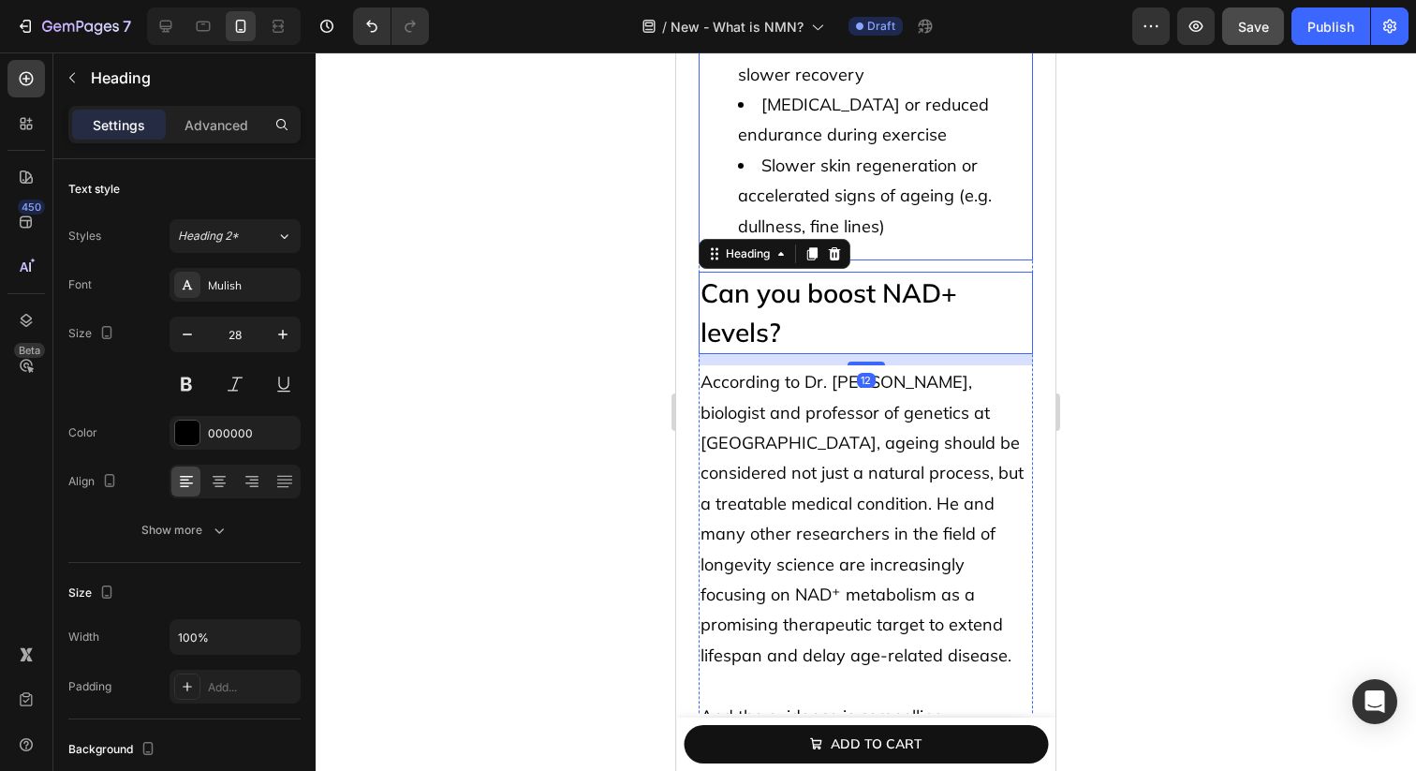
click at [919, 194] on li "Slower skin regeneration or accelerated signs of ageing (e.g. dullness, fine li…" at bounding box center [884, 196] width 293 height 91
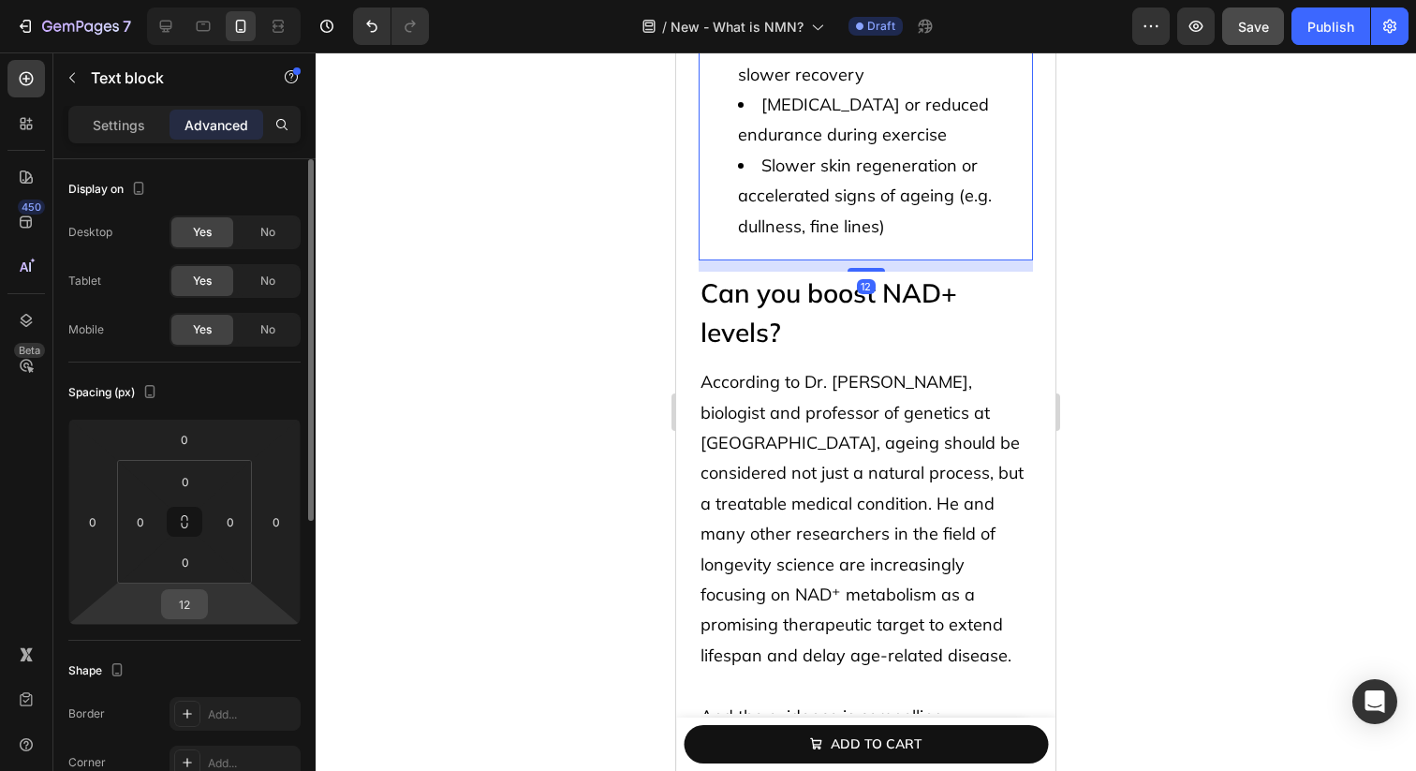
click at [166, 598] on input "12" at bounding box center [184, 604] width 37 height 28
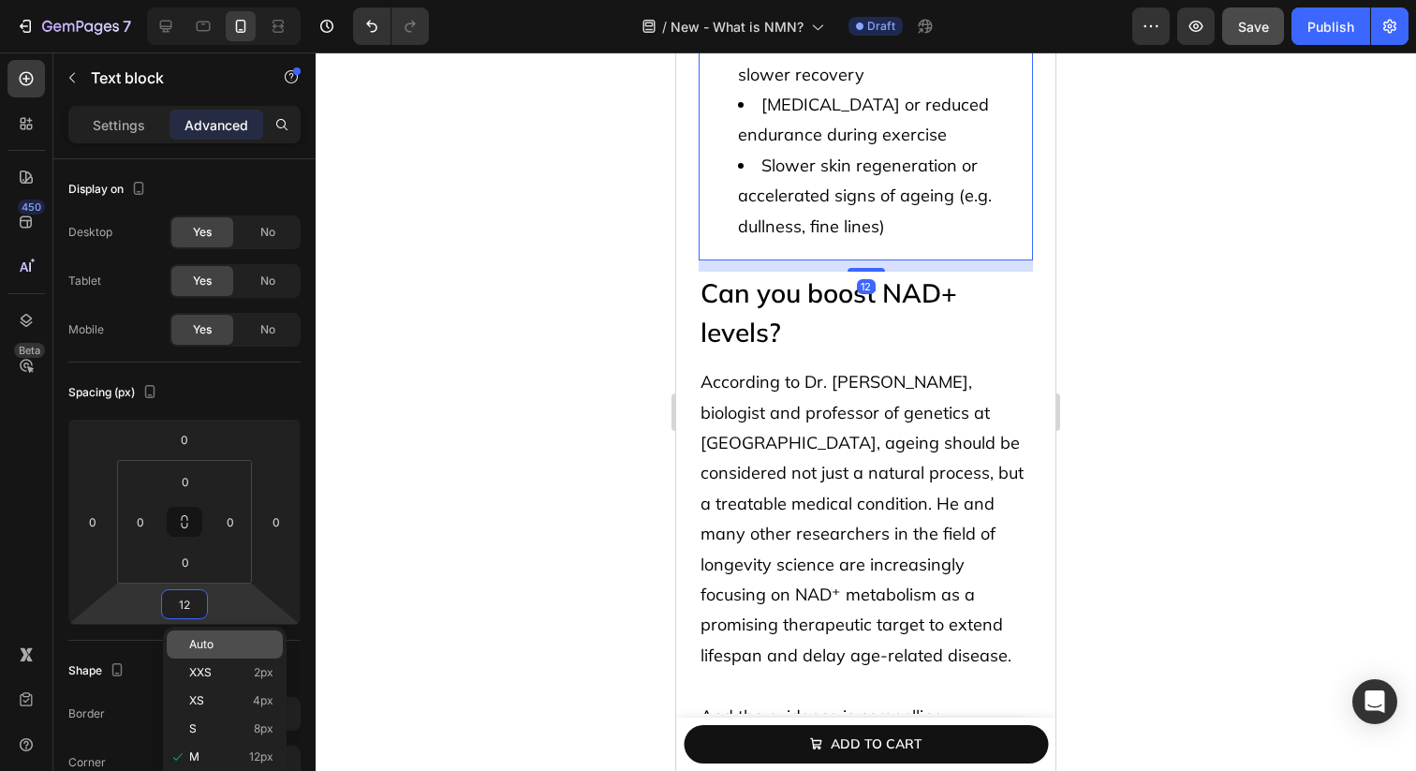
click at [230, 634] on div "Auto" at bounding box center [225, 644] width 116 height 28
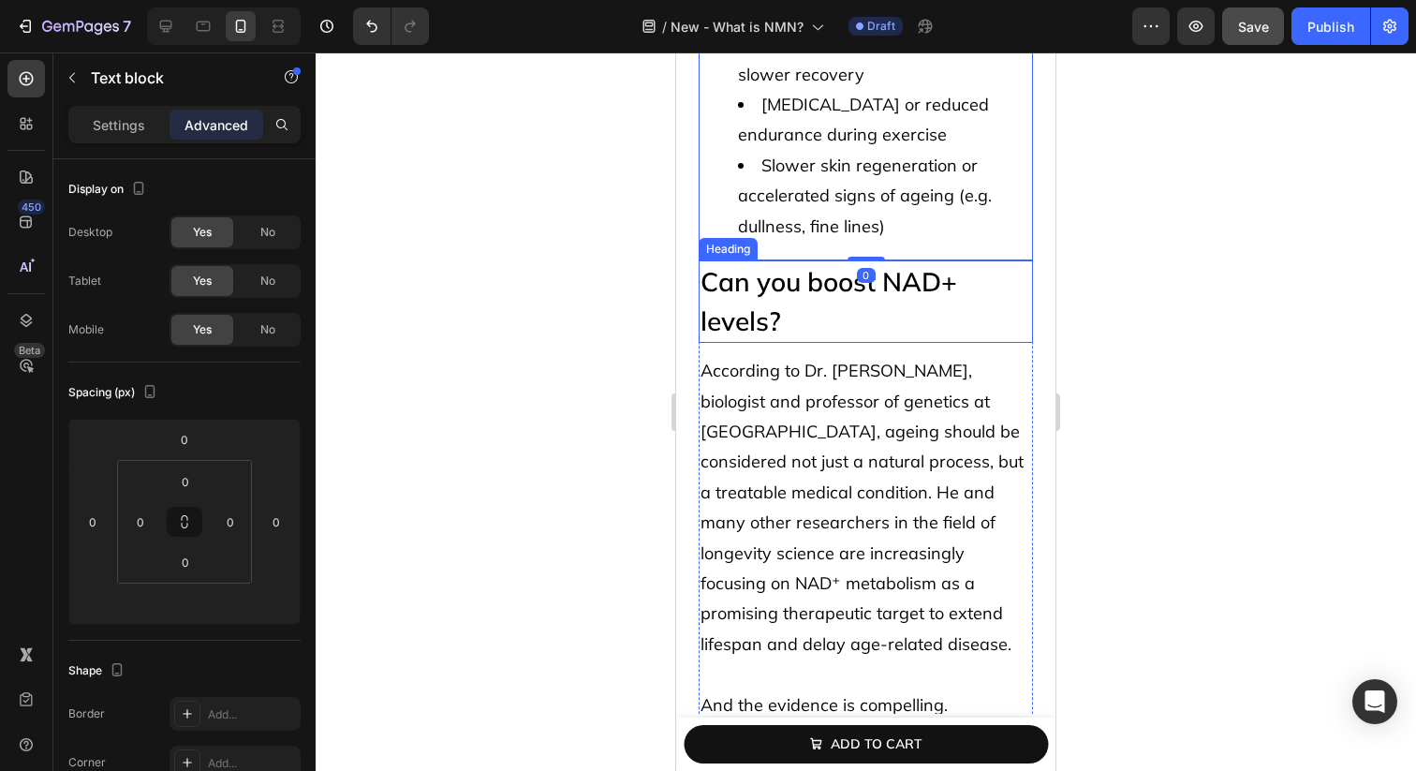
click at [826, 299] on p "Can you boost NAD+ levels?" at bounding box center [866, 301] width 331 height 79
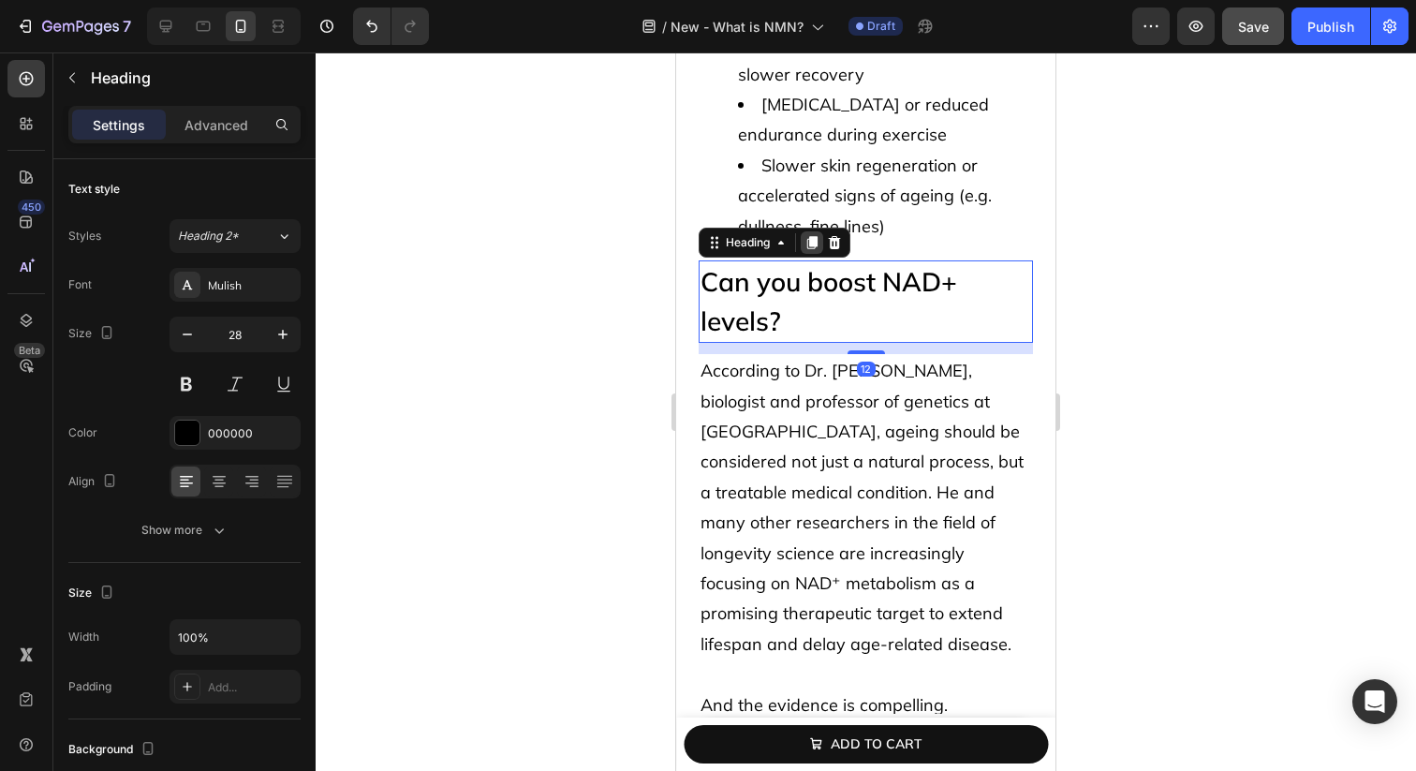
click at [812, 236] on icon at bounding box center [812, 242] width 10 height 13
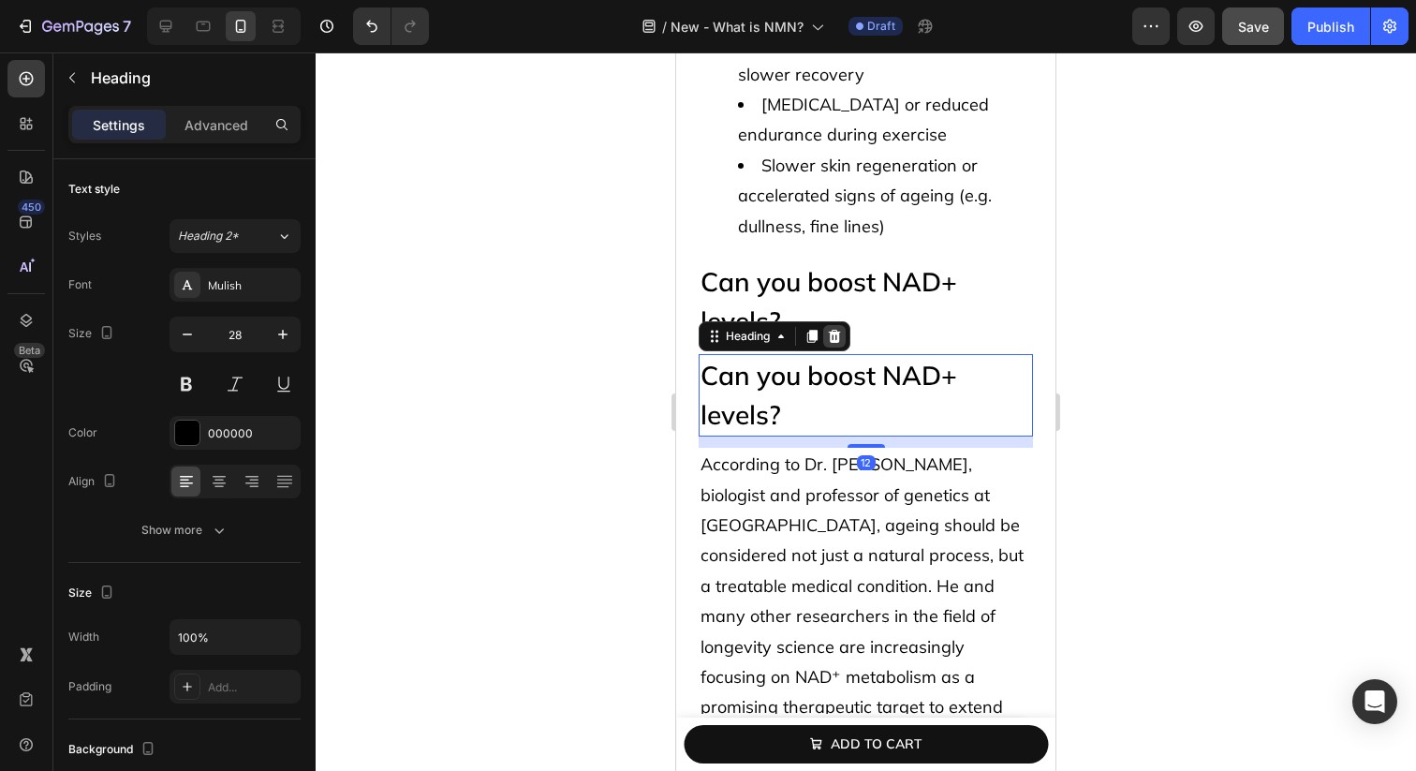
click at [838, 330] on icon at bounding box center [835, 336] width 12 height 13
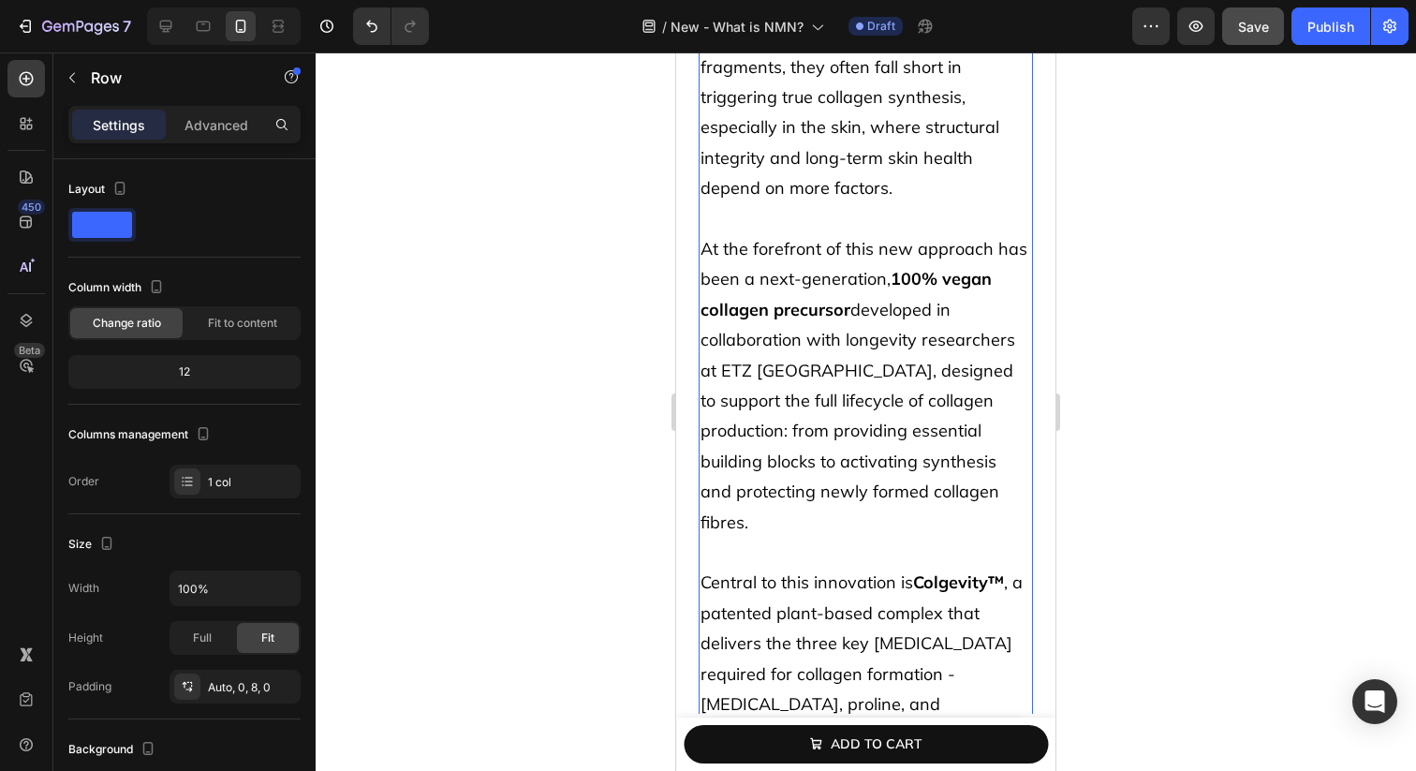
scroll to position [8203, 0]
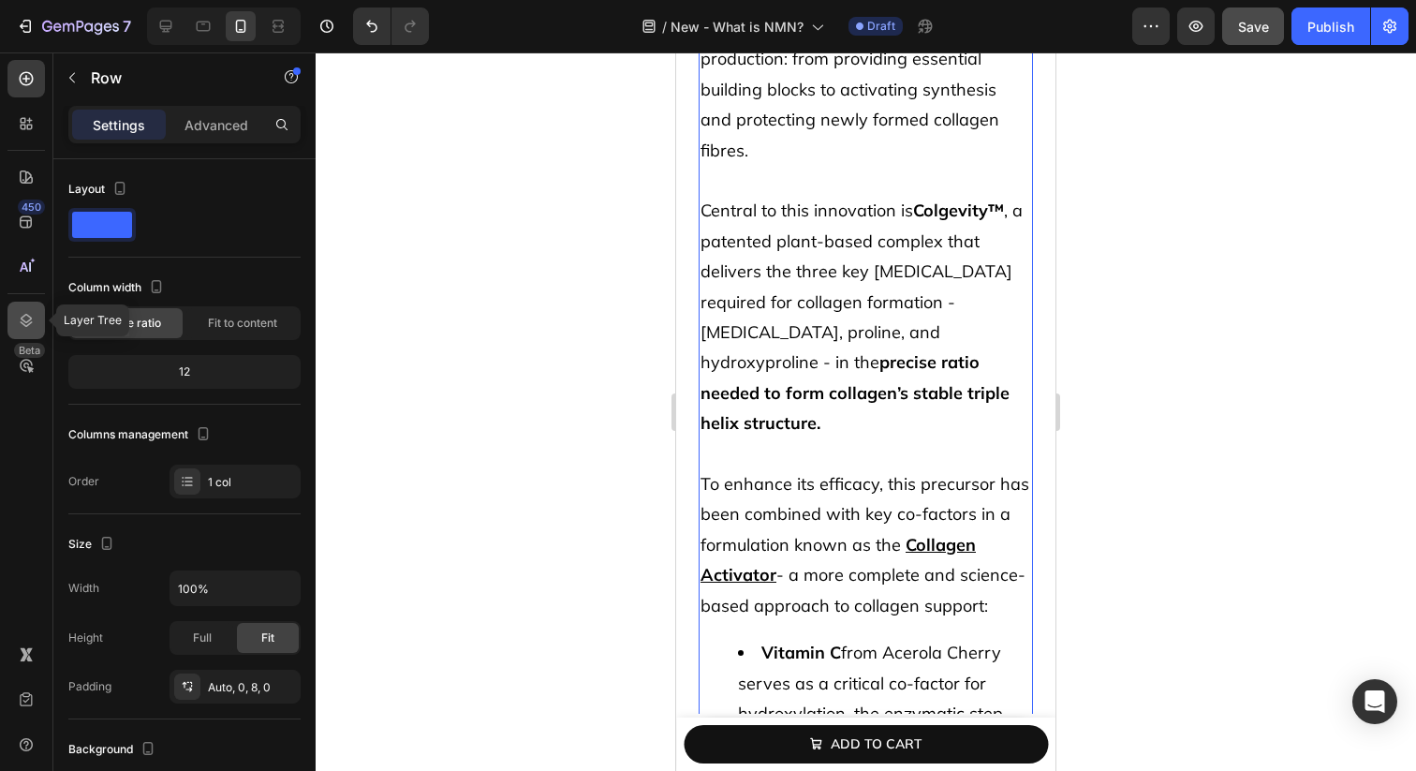
click at [24, 317] on icon at bounding box center [26, 320] width 19 height 19
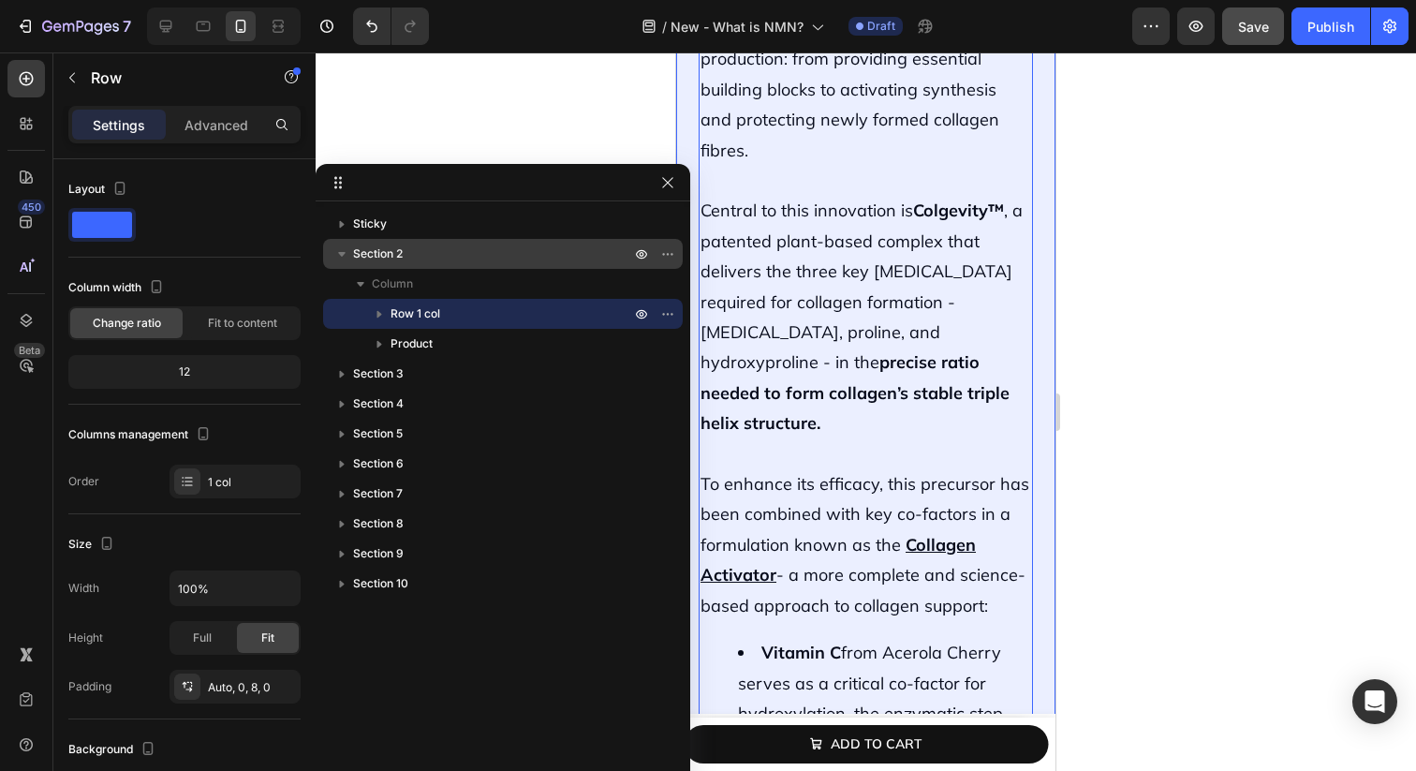
click at [463, 253] on p "Section 2" at bounding box center [493, 253] width 281 height 19
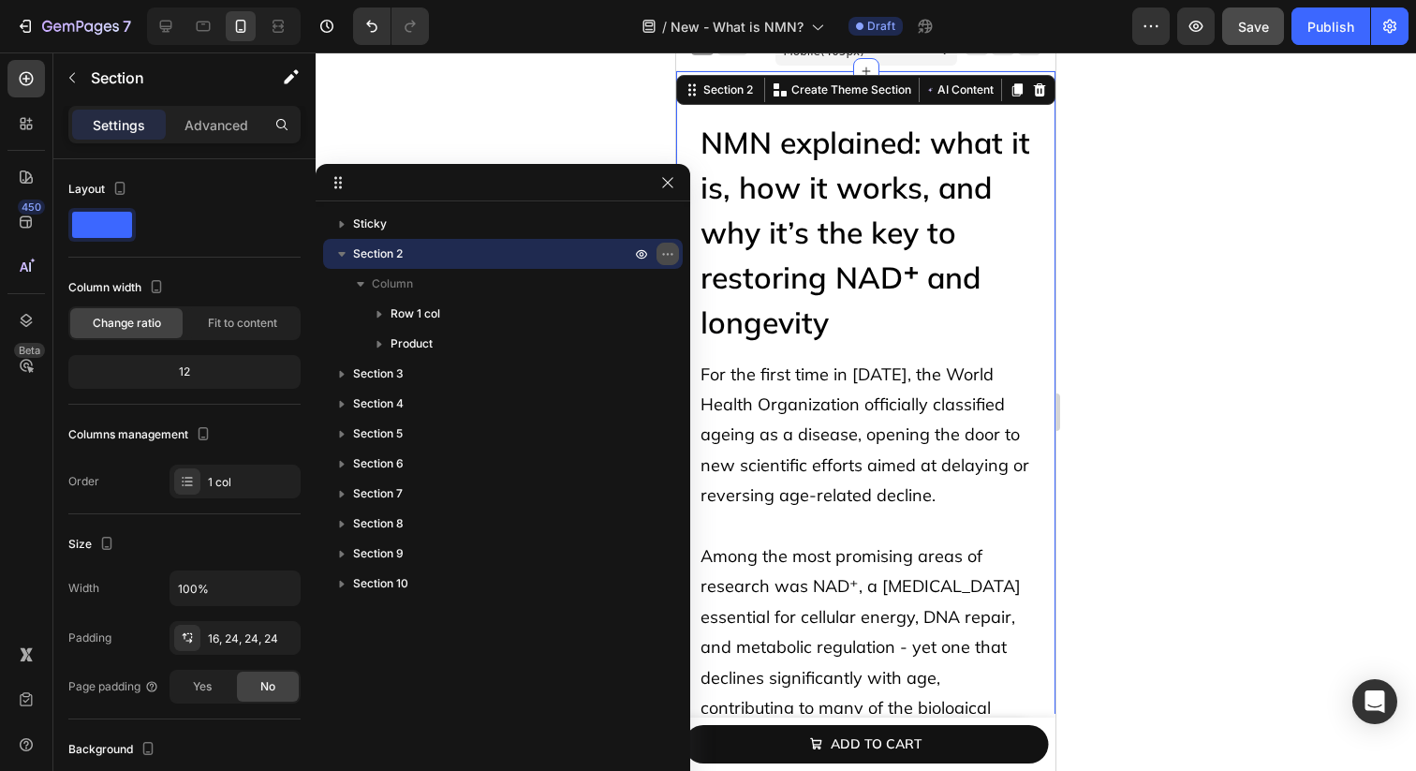
scroll to position [0, 0]
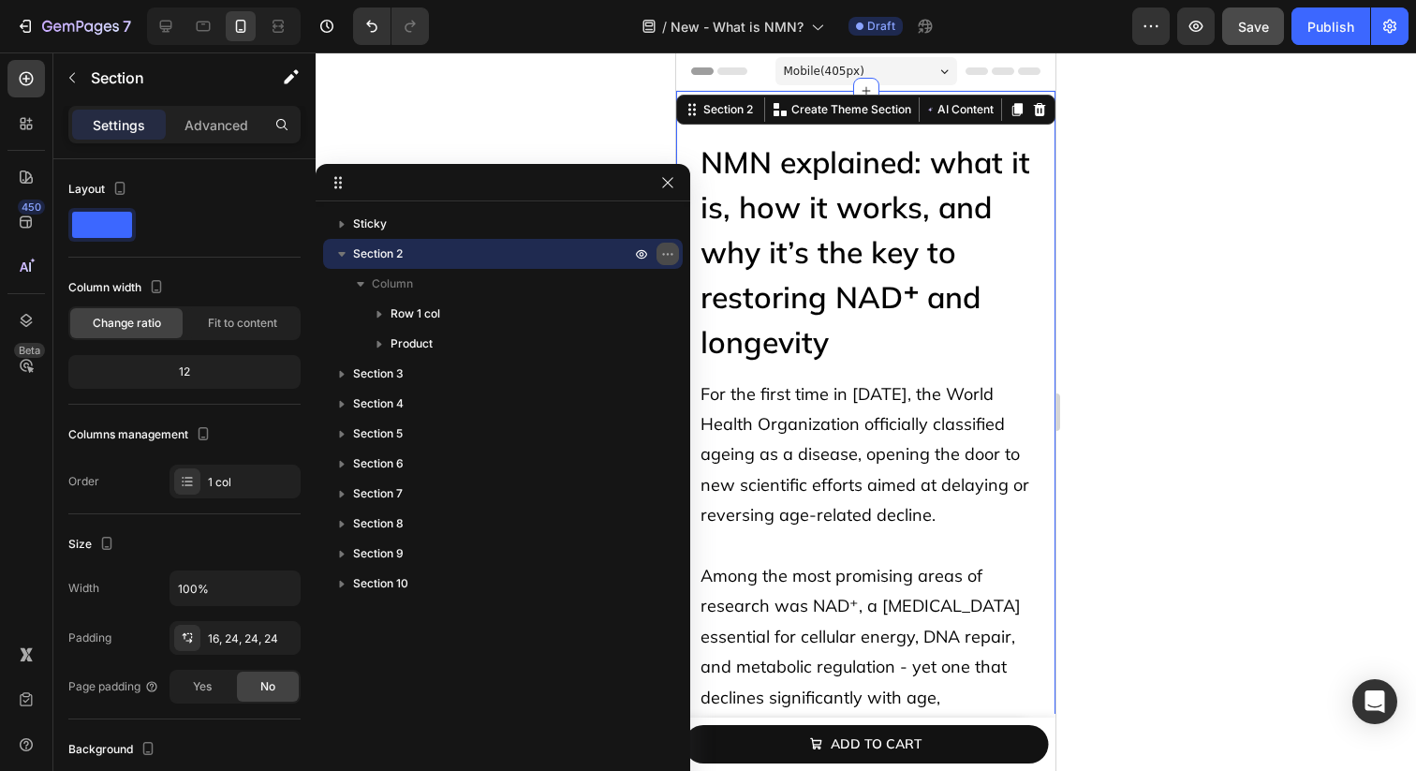
click at [671, 251] on icon "button" at bounding box center [667, 253] width 15 height 15
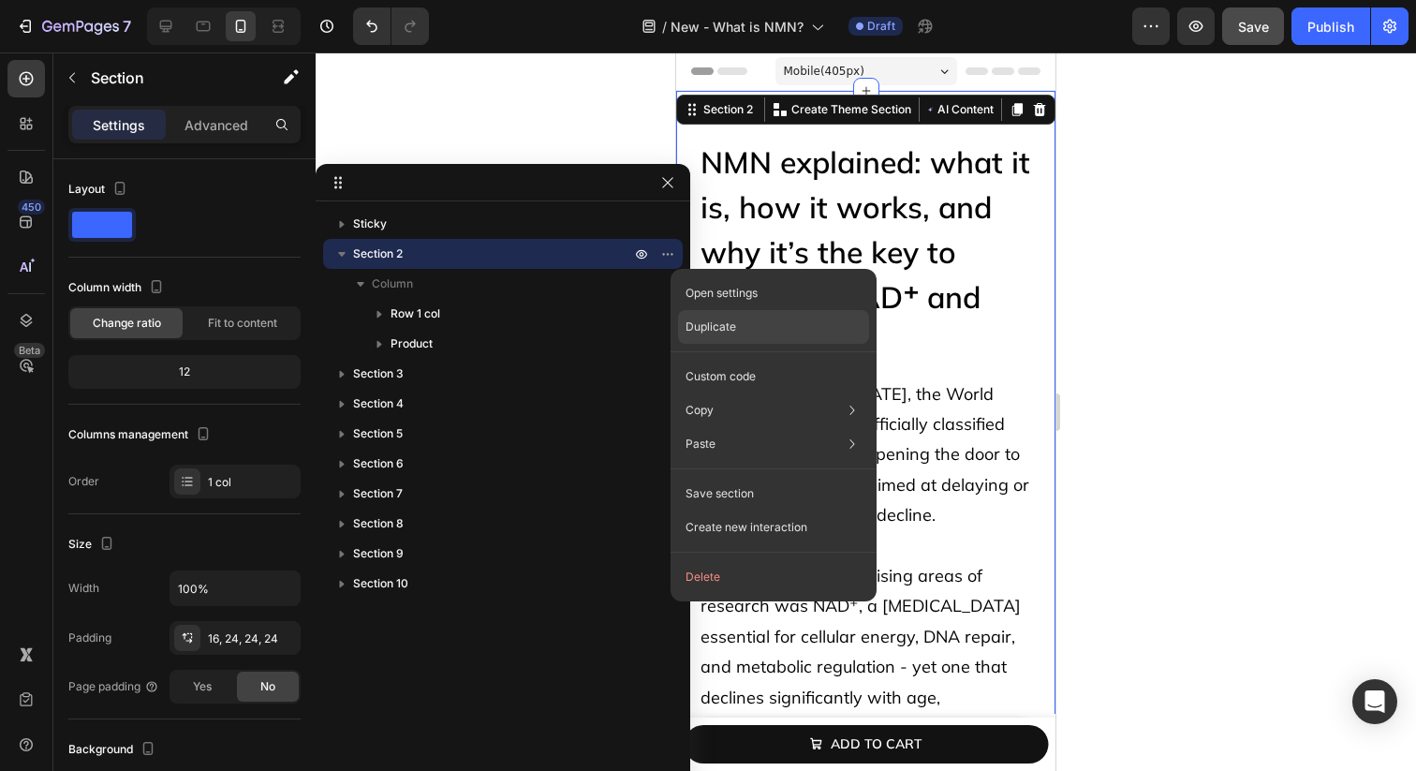
drag, startPoint x: 719, startPoint y: 331, endPoint x: 29, endPoint y: 259, distance: 693.9
click at [719, 331] on p "Duplicate" at bounding box center [711, 326] width 51 height 17
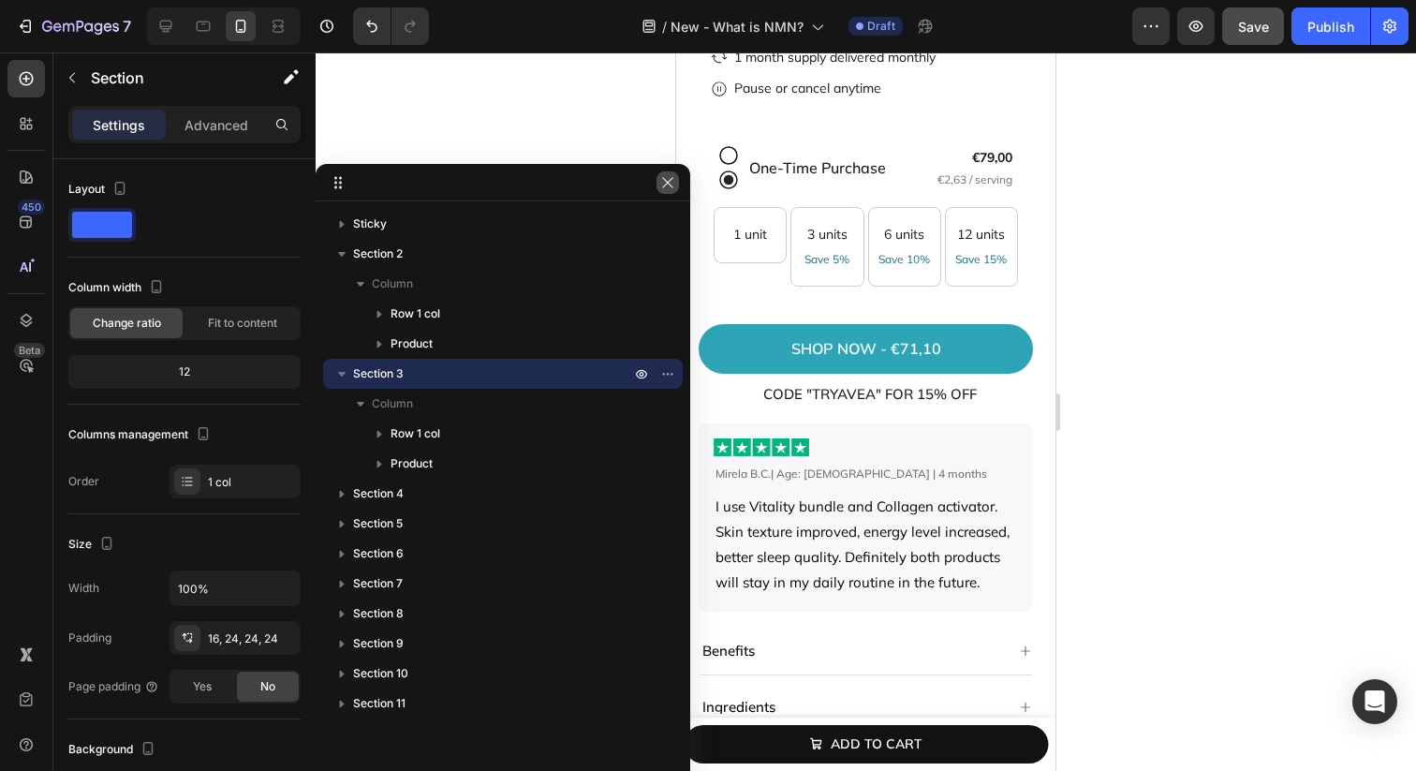
scroll to position [11980, 0]
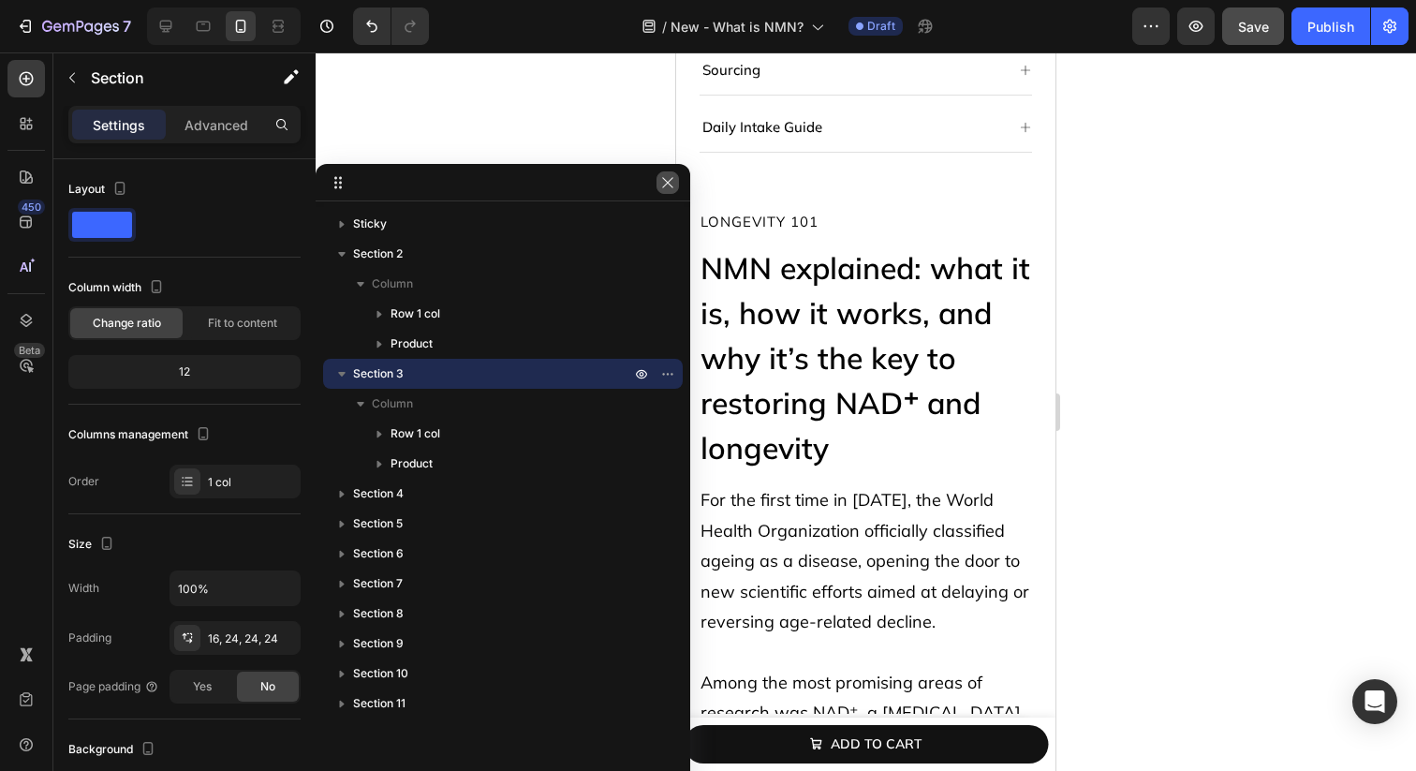
click at [666, 184] on icon "button" at bounding box center [667, 182] width 10 height 10
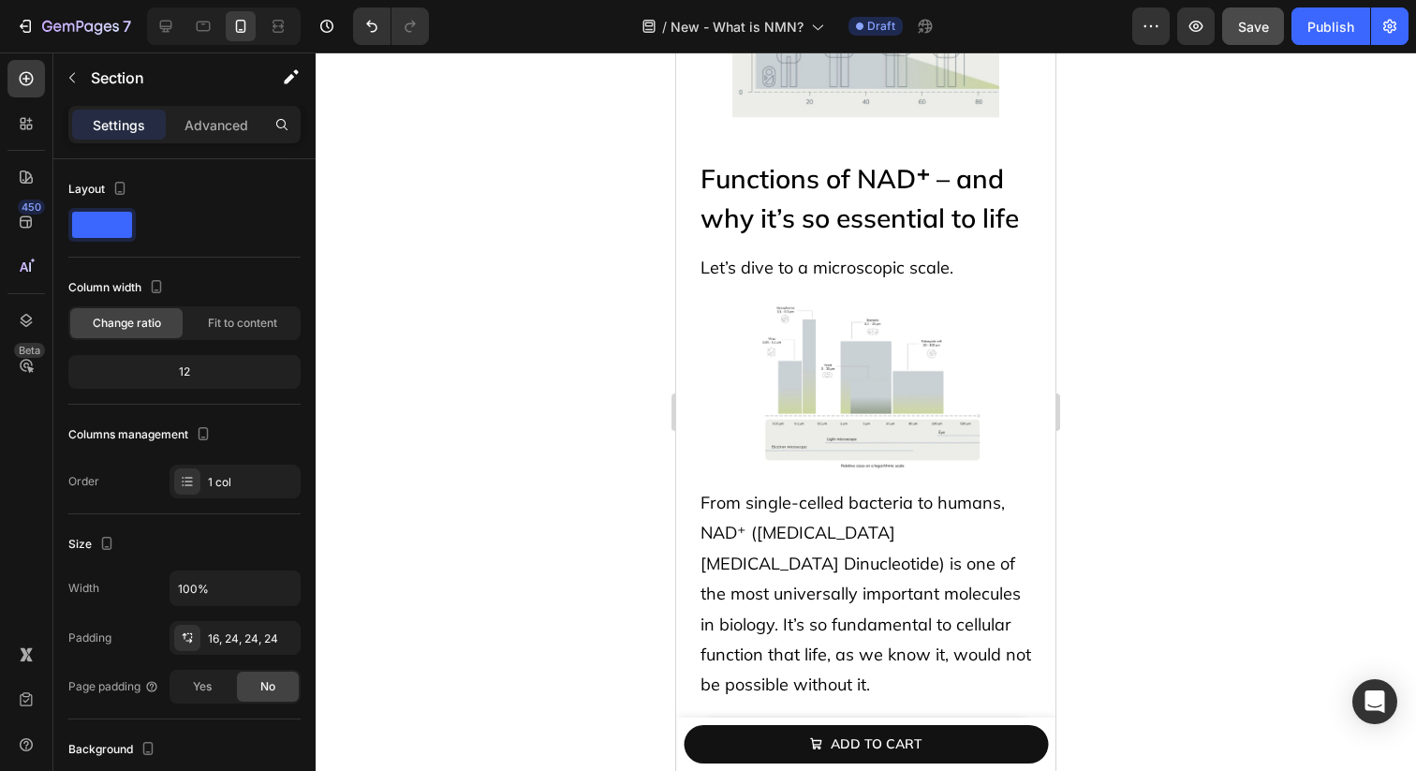
scroll to position [840, 0]
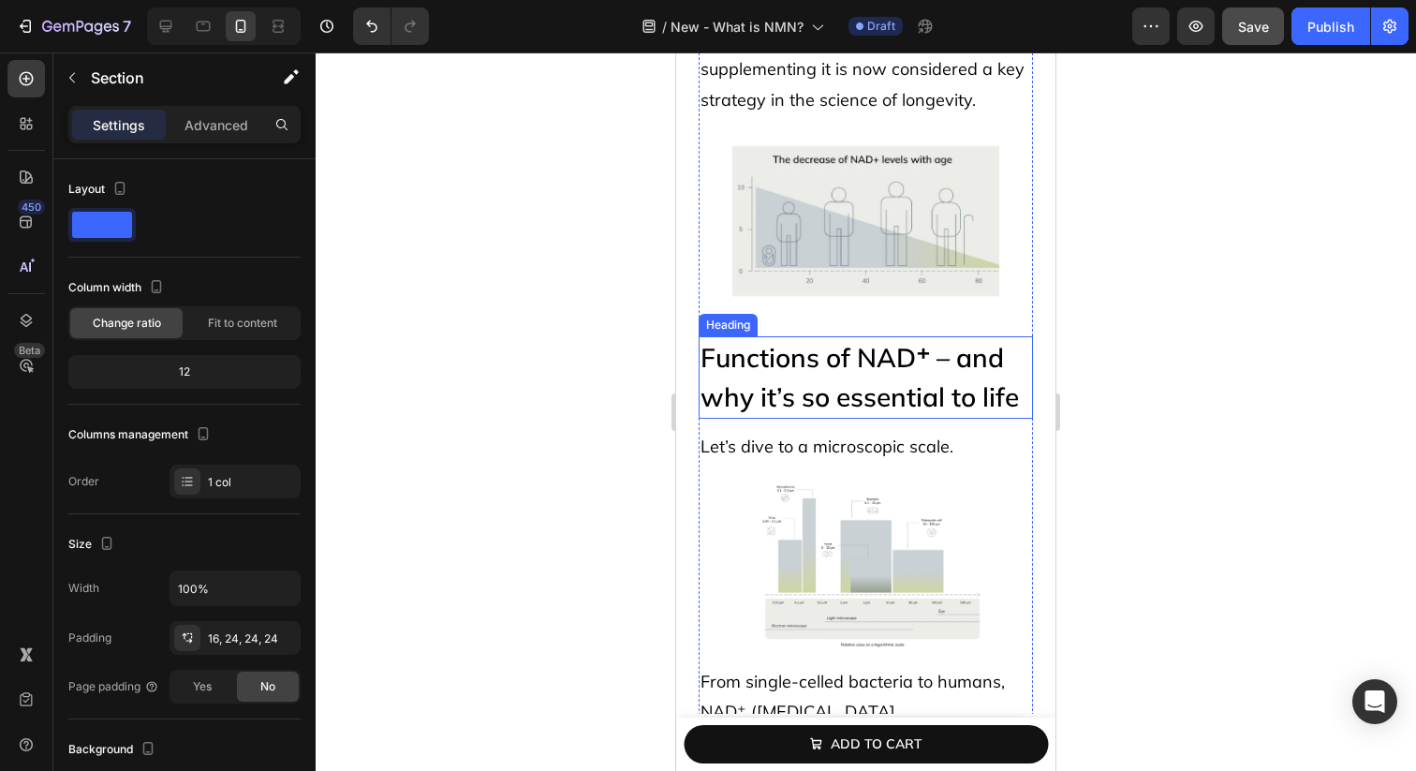
click at [875, 352] on p "Functions of NAD⁺ – and why it’s so essential to life" at bounding box center [866, 377] width 331 height 79
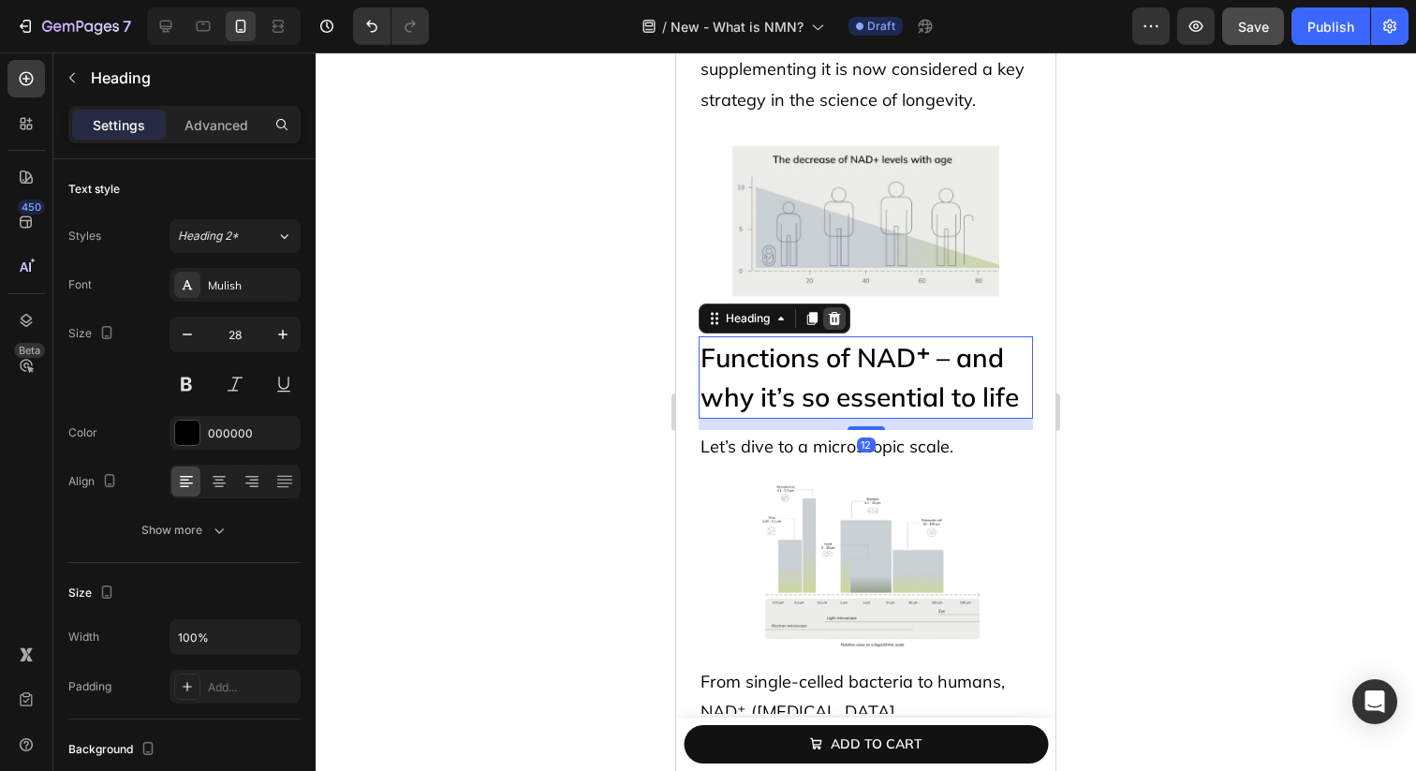
click at [833, 309] on div at bounding box center [834, 318] width 22 height 22
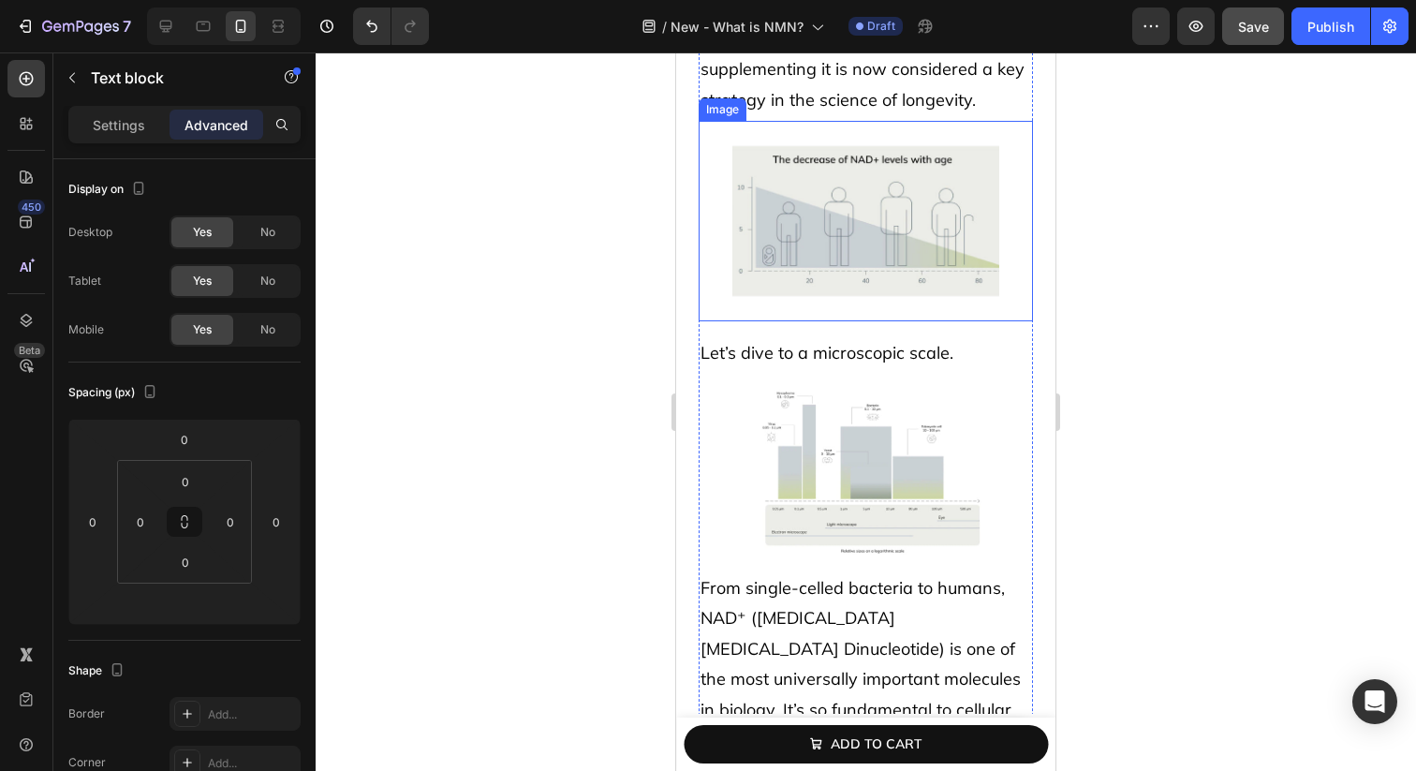
click at [833, 341] on p "Let’s dive to a microscopic scale." at bounding box center [866, 353] width 331 height 30
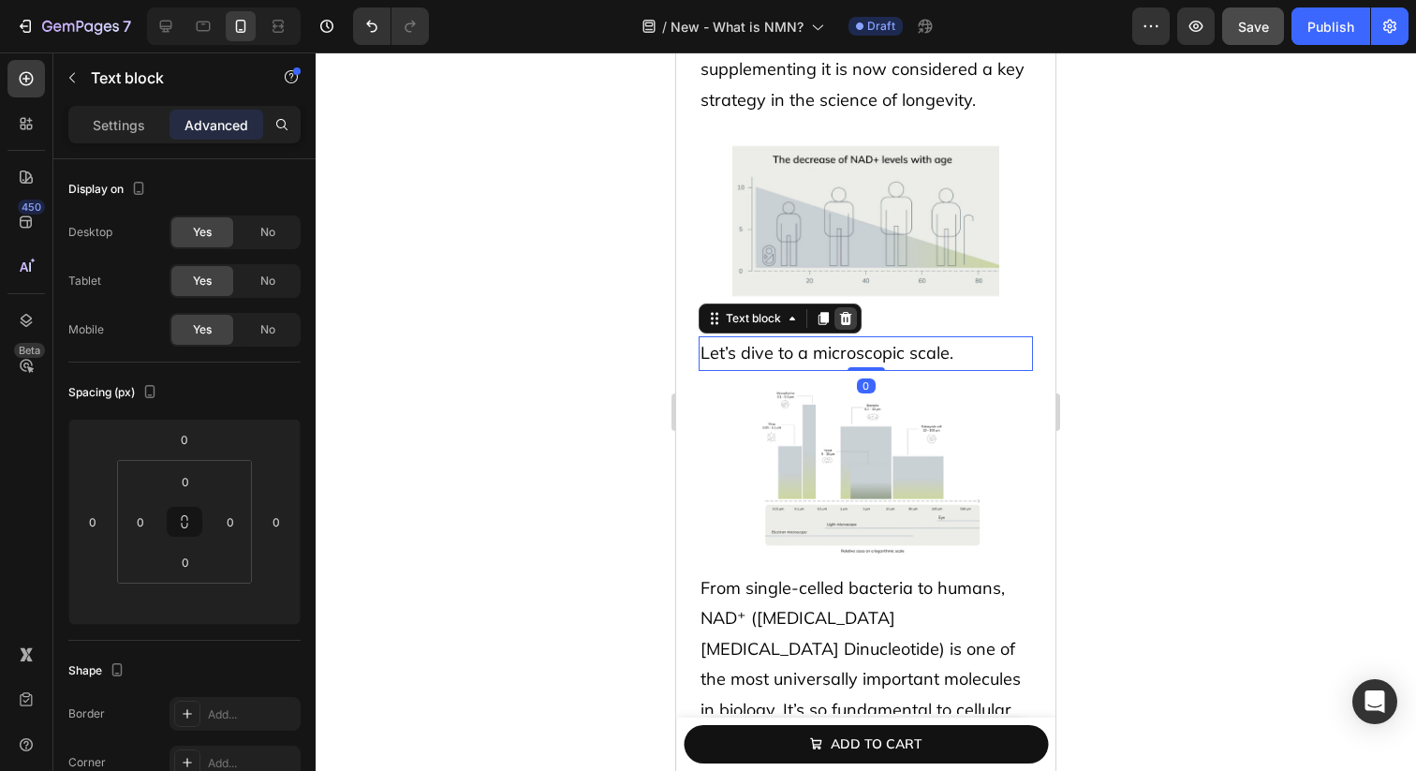
click at [841, 320] on icon at bounding box center [846, 318] width 12 height 13
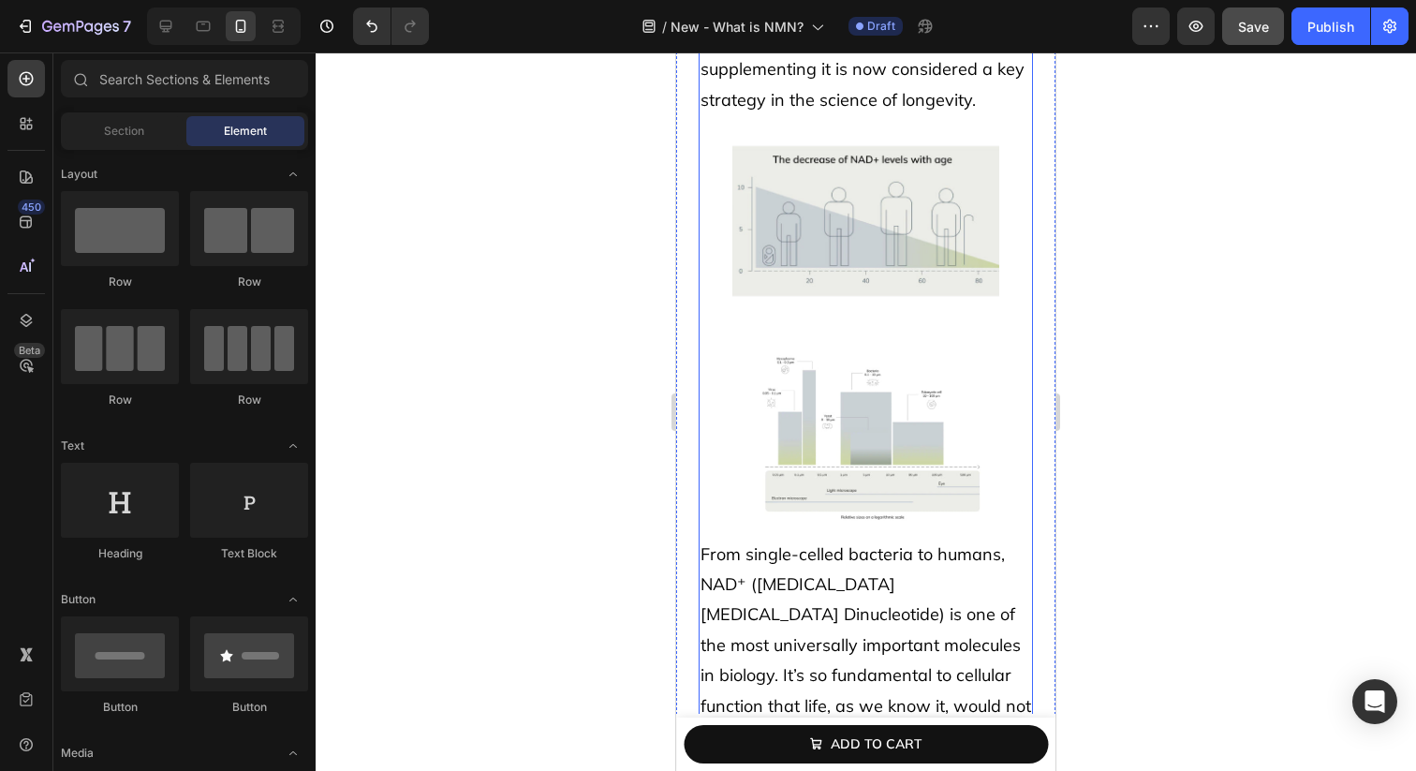
click at [818, 364] on img at bounding box center [866, 436] width 268 height 200
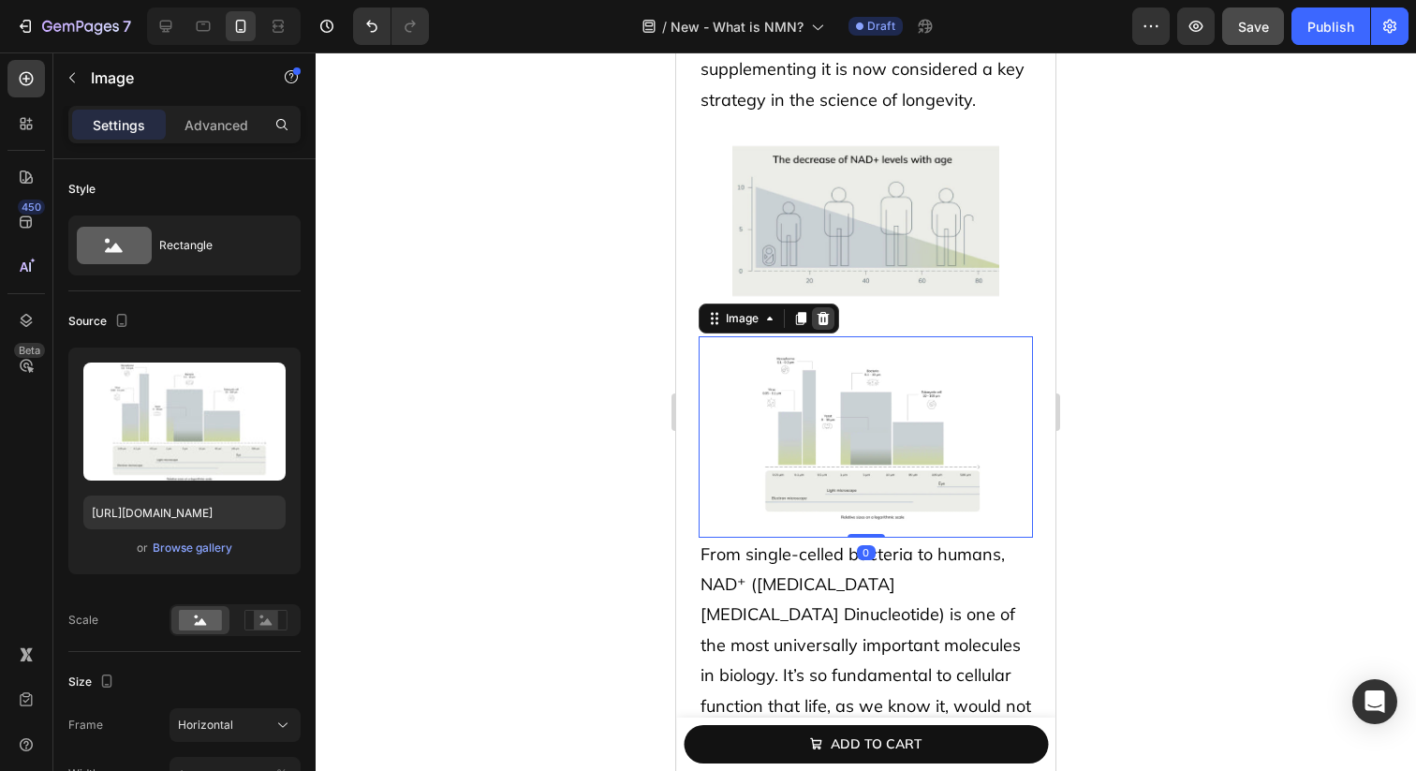
click at [826, 320] on icon at bounding box center [824, 318] width 12 height 13
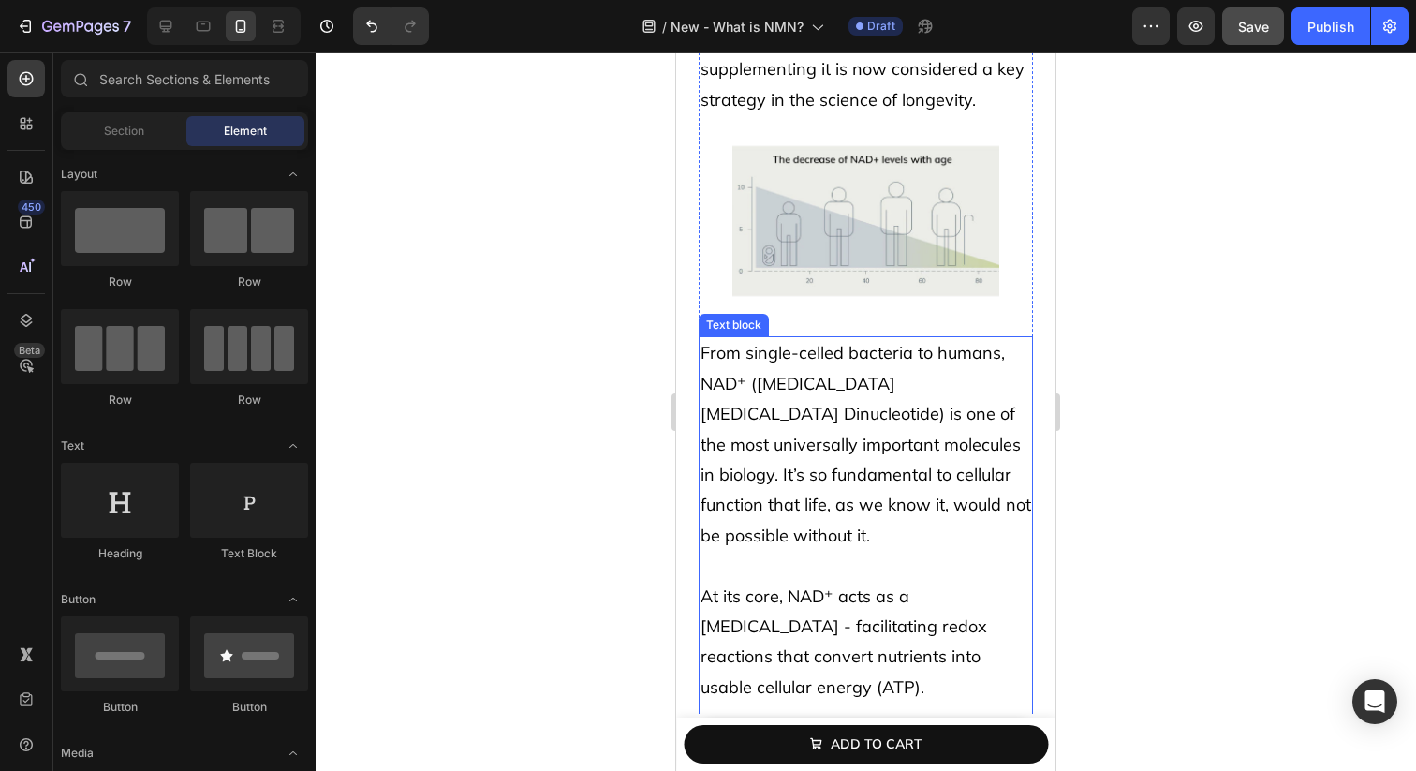
click at [815, 412] on span "From single-celled bacteria to humans, NAD⁺ ([MEDICAL_DATA] [MEDICAL_DATA] Dinu…" at bounding box center [866, 443] width 331 height 203
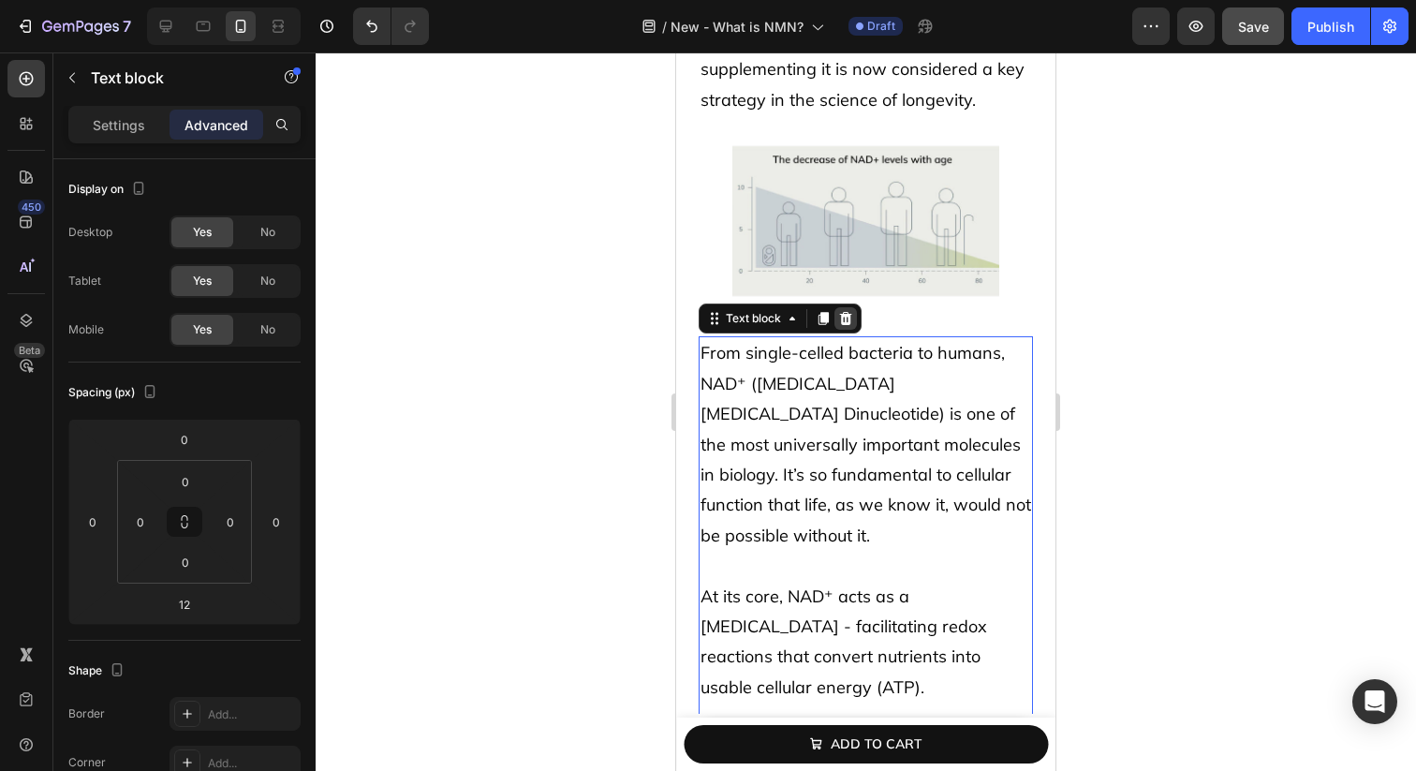
click at [846, 321] on icon at bounding box center [846, 318] width 12 height 13
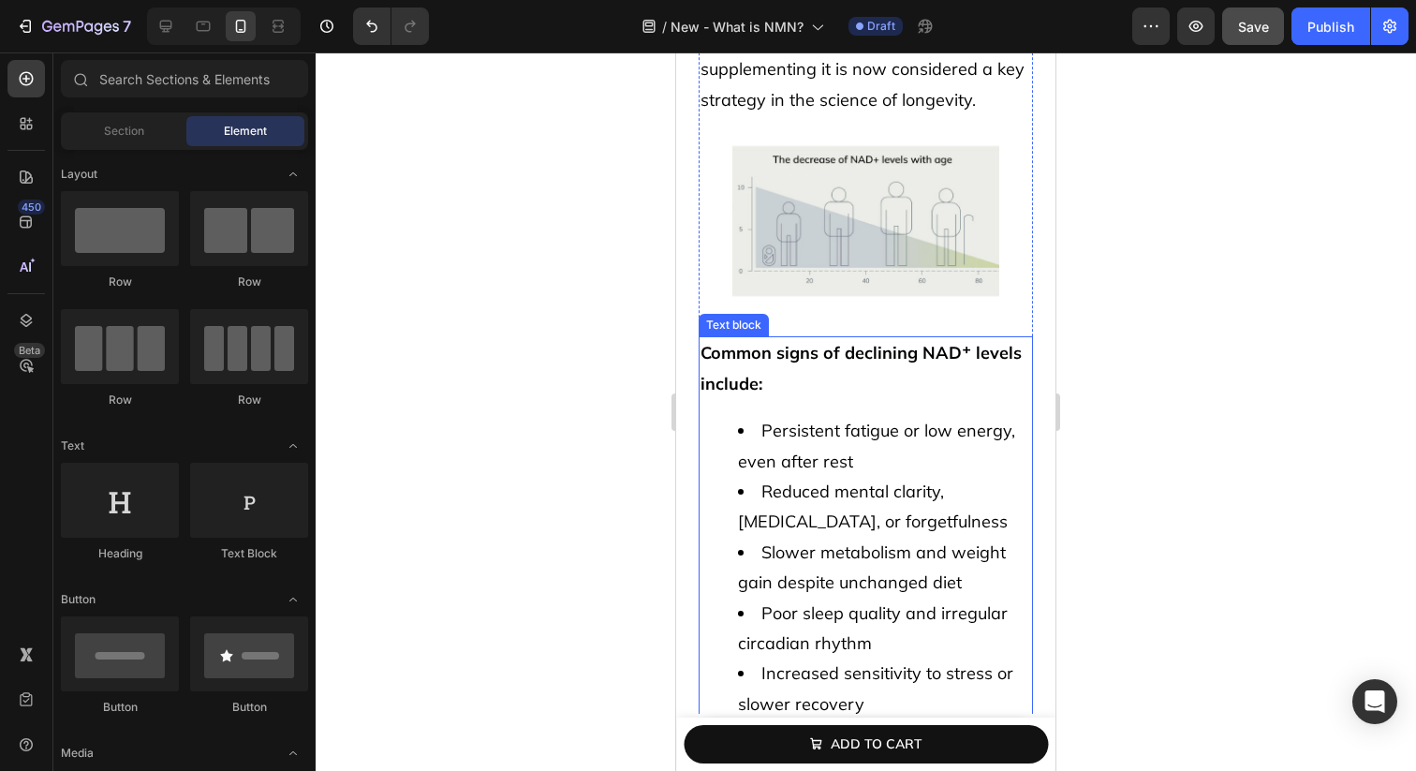
click at [829, 393] on p "Common signs of declining NAD⁺ levels include:" at bounding box center [866, 368] width 331 height 61
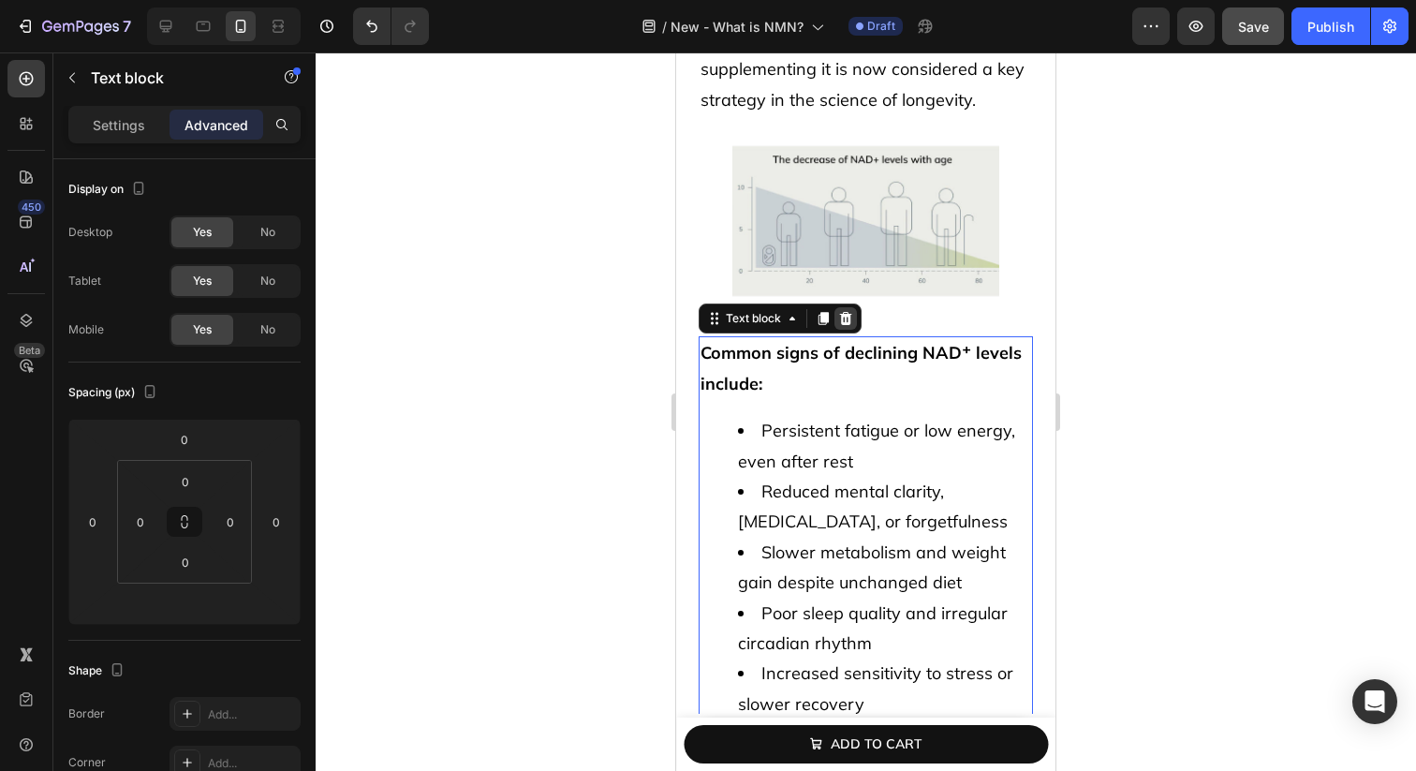
click at [840, 321] on icon at bounding box center [845, 318] width 15 height 15
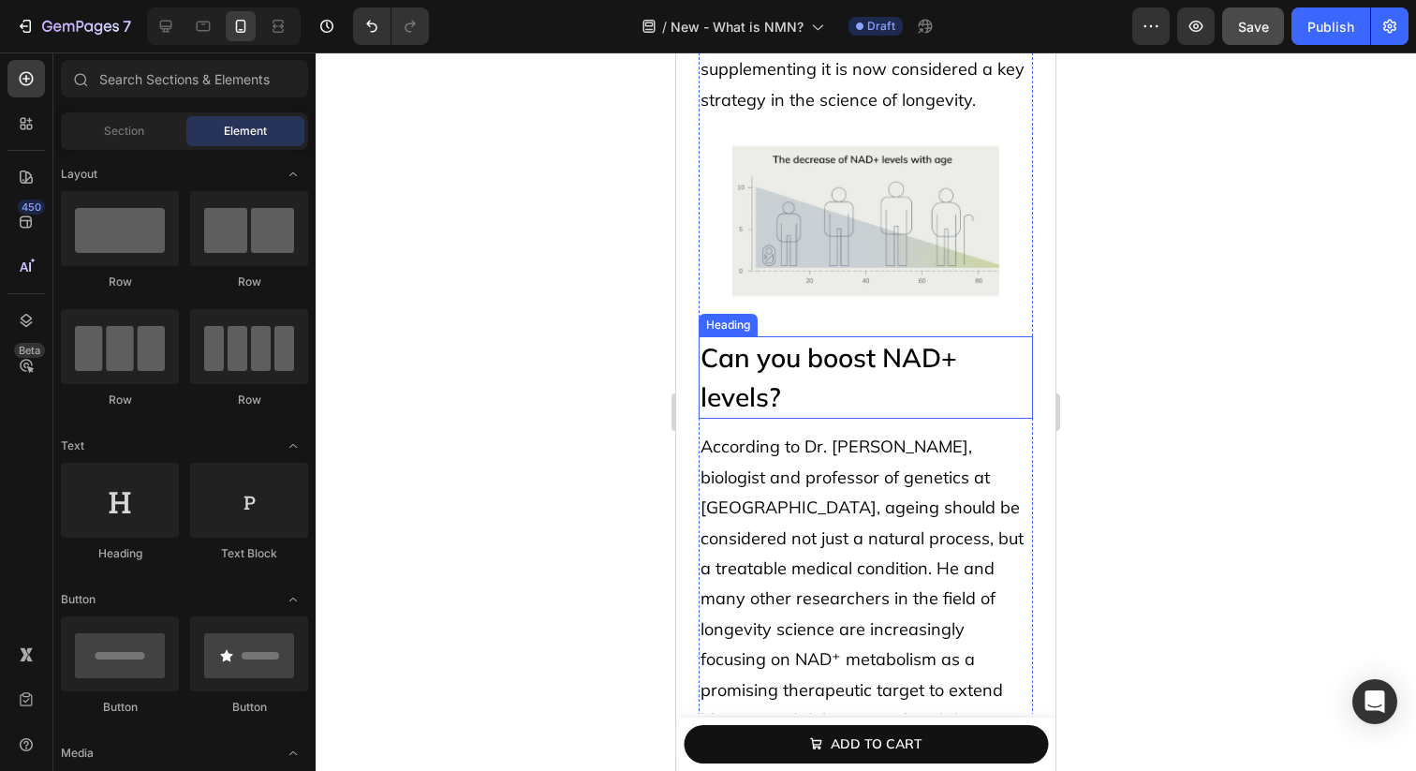
click at [821, 390] on p "Can you boost NAD+ levels?" at bounding box center [866, 377] width 331 height 79
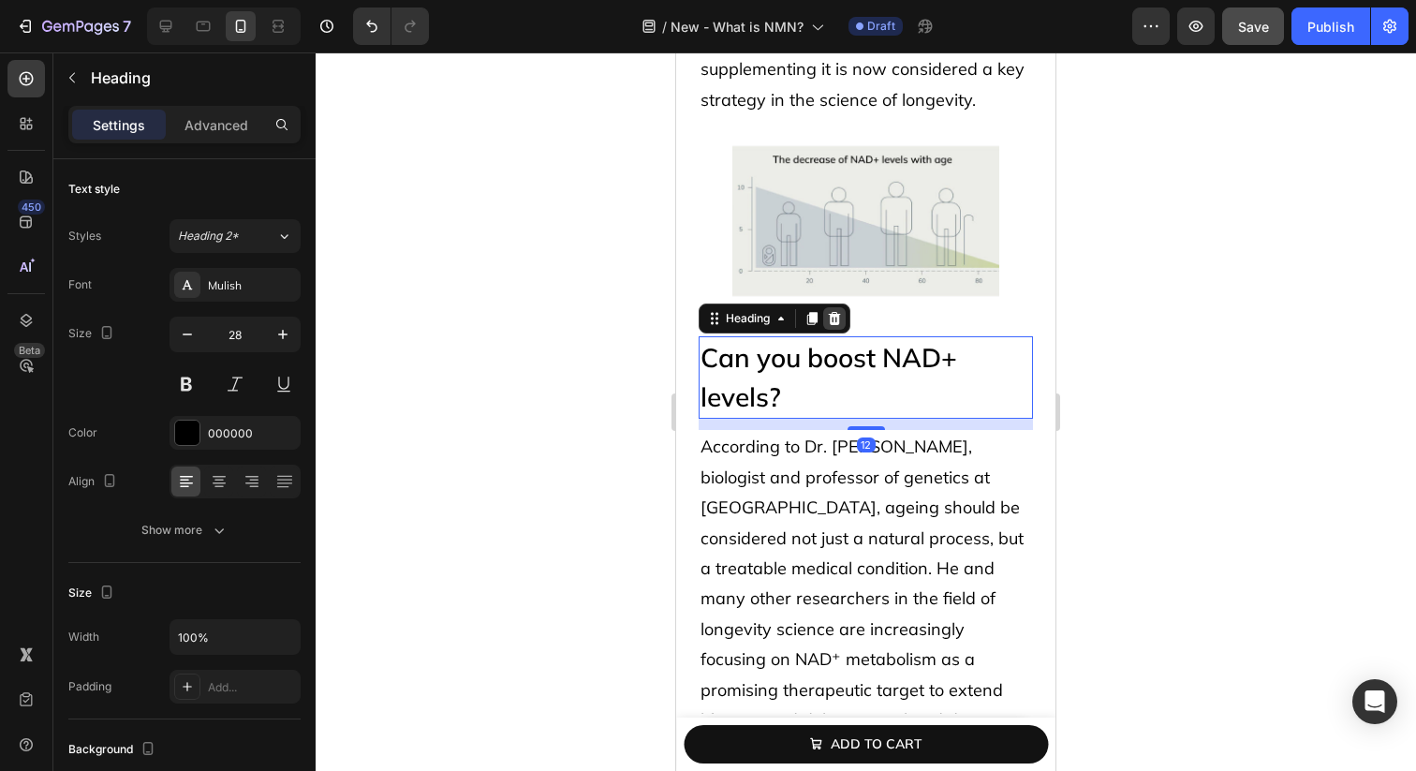
click at [834, 320] on icon at bounding box center [834, 318] width 15 height 15
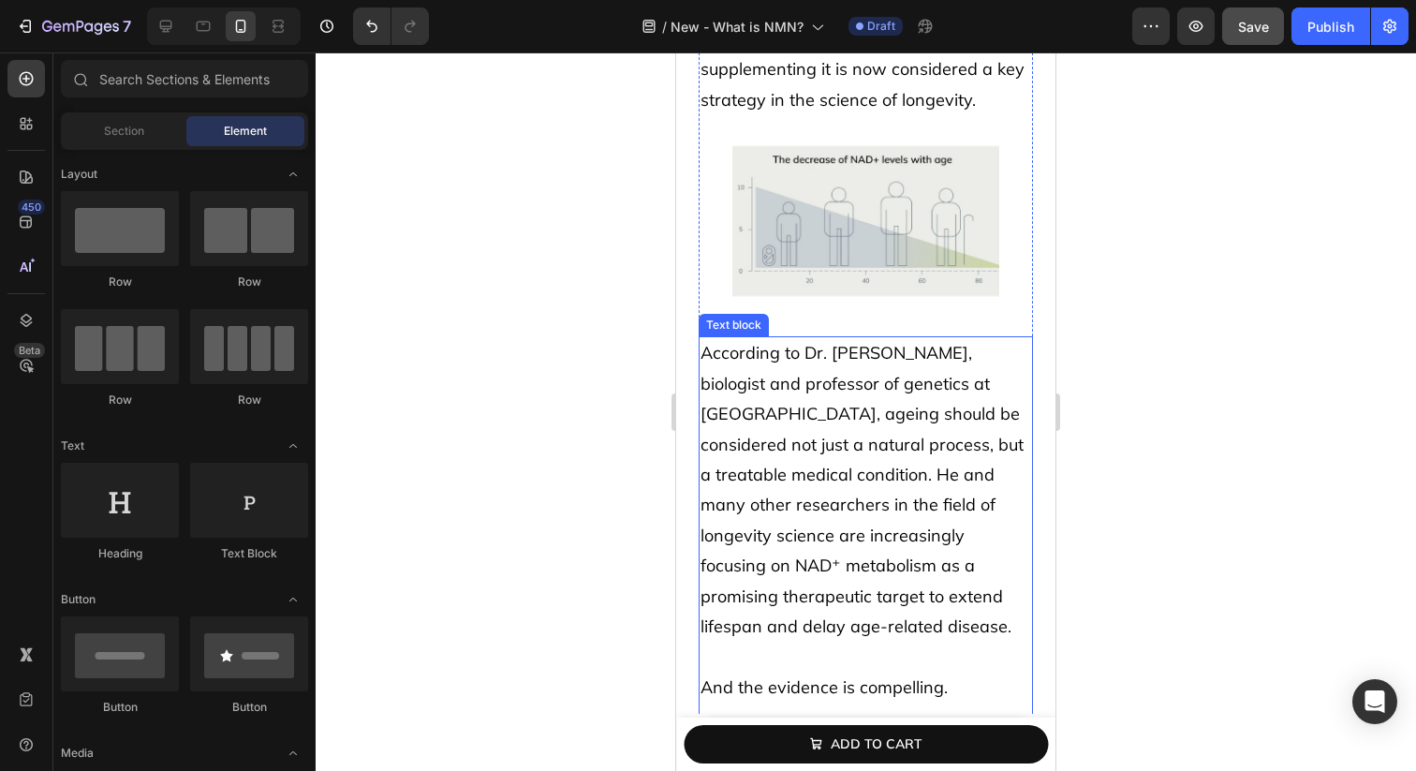
click at [814, 436] on span "According to Dr. [PERSON_NAME], biologist and professor of genetics at [GEOGRAP…" at bounding box center [862, 489] width 323 height 295
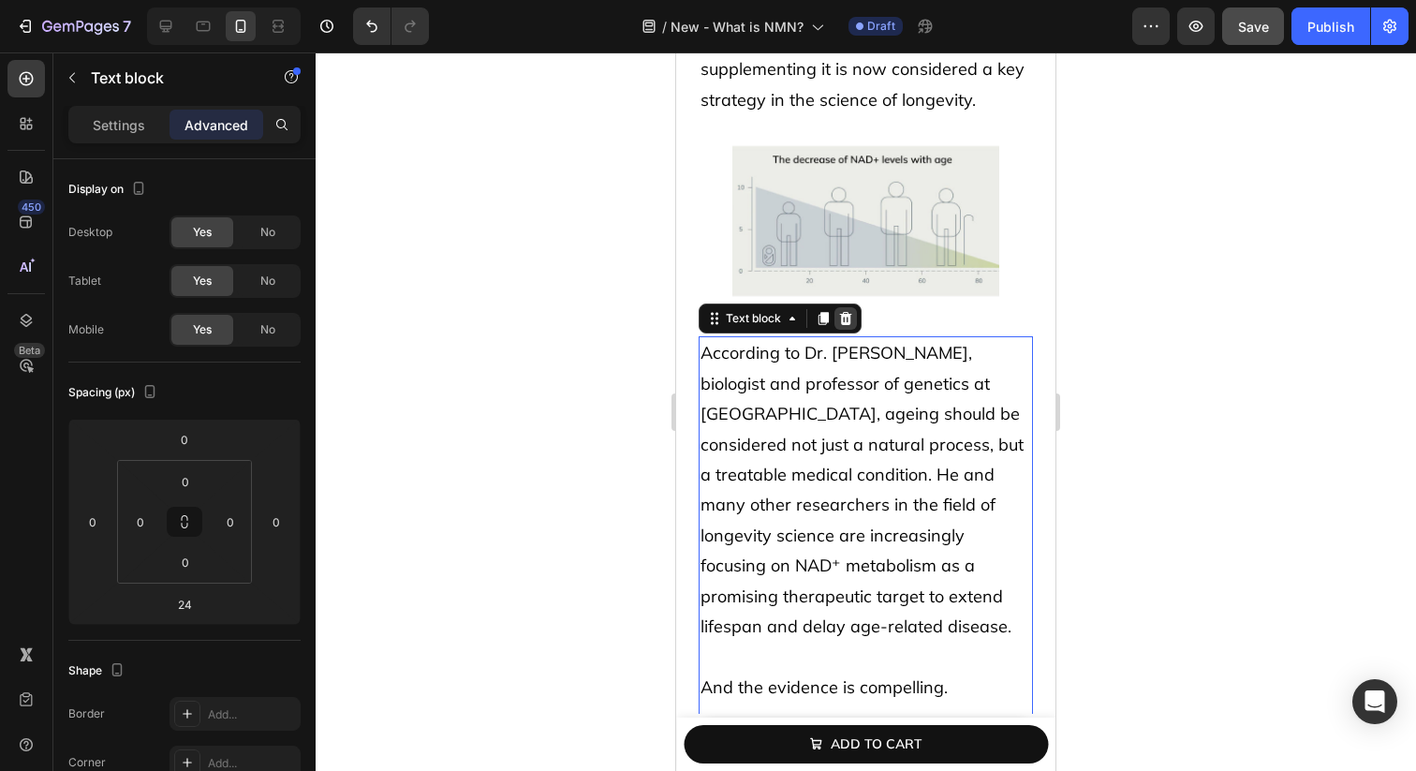
click at [853, 326] on div at bounding box center [846, 318] width 22 height 22
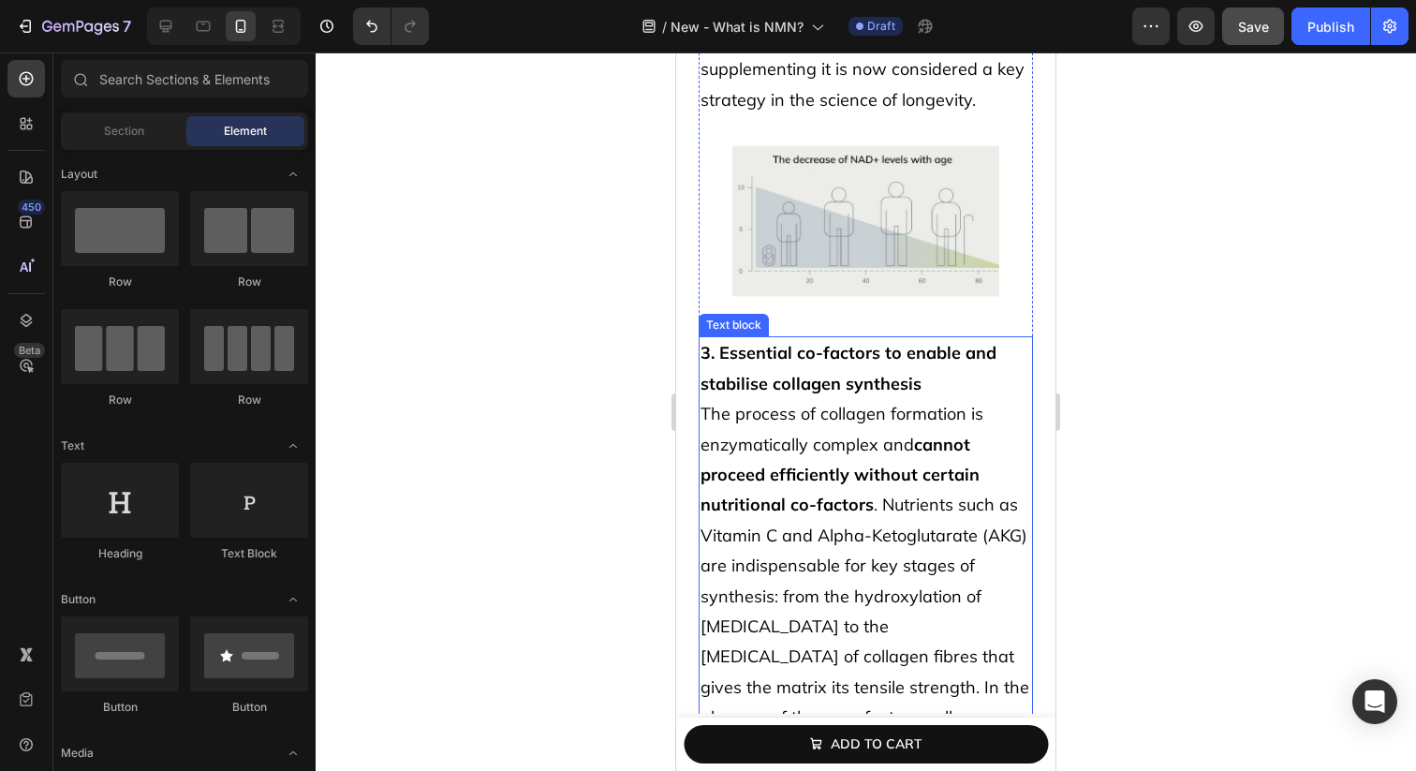
click at [825, 395] on p "3. Essential co-factors to enable and stabilise collagen synthesis The process …" at bounding box center [866, 565] width 331 height 455
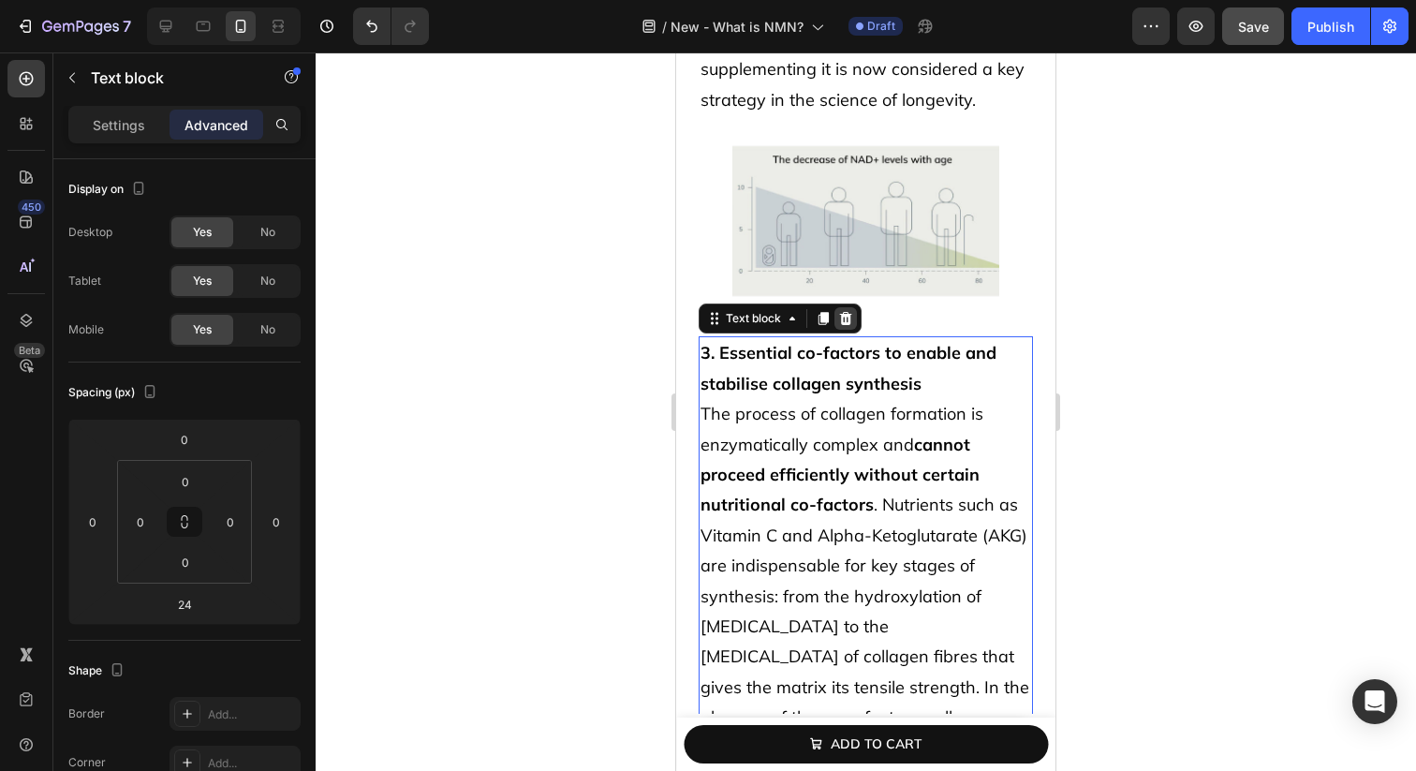
click at [839, 322] on icon at bounding box center [845, 318] width 15 height 15
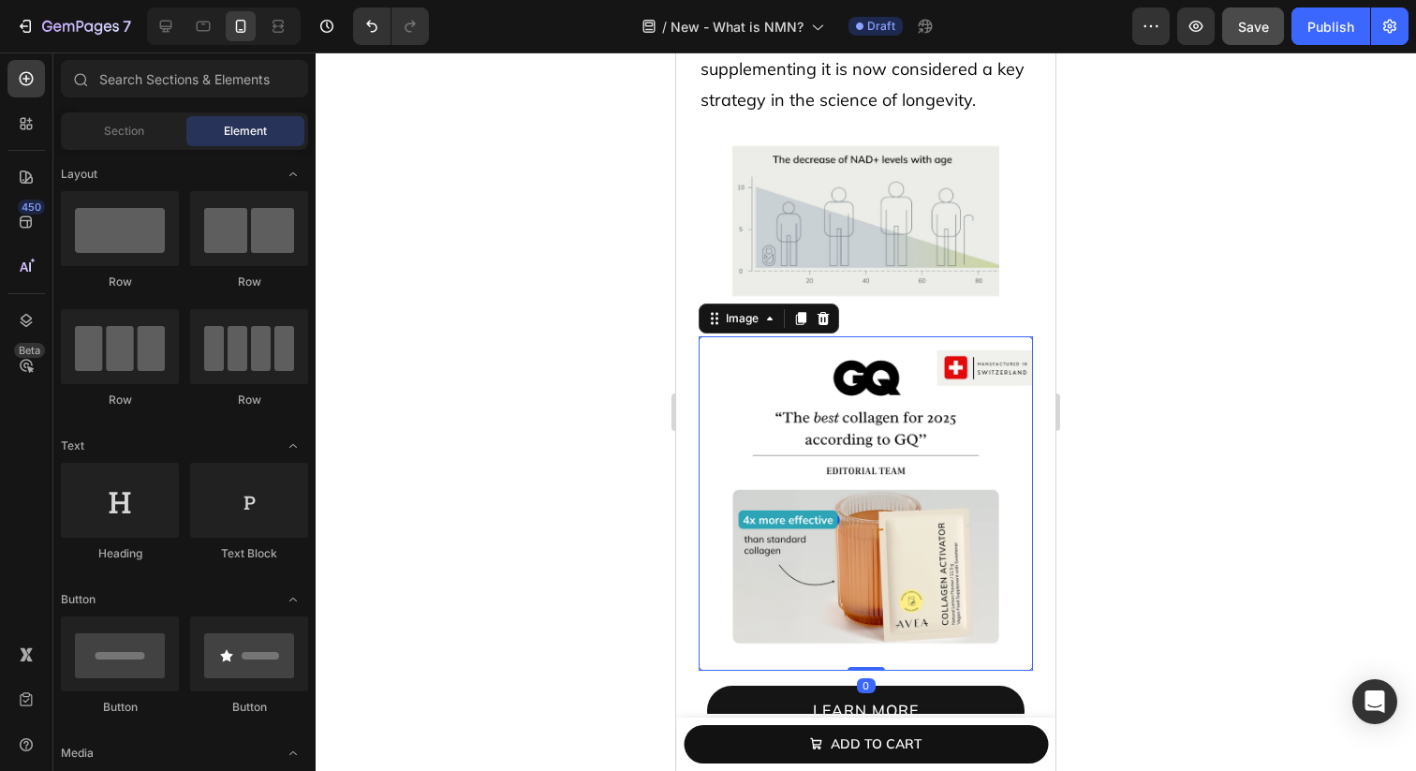
click at [828, 377] on img at bounding box center [866, 503] width 334 height 334
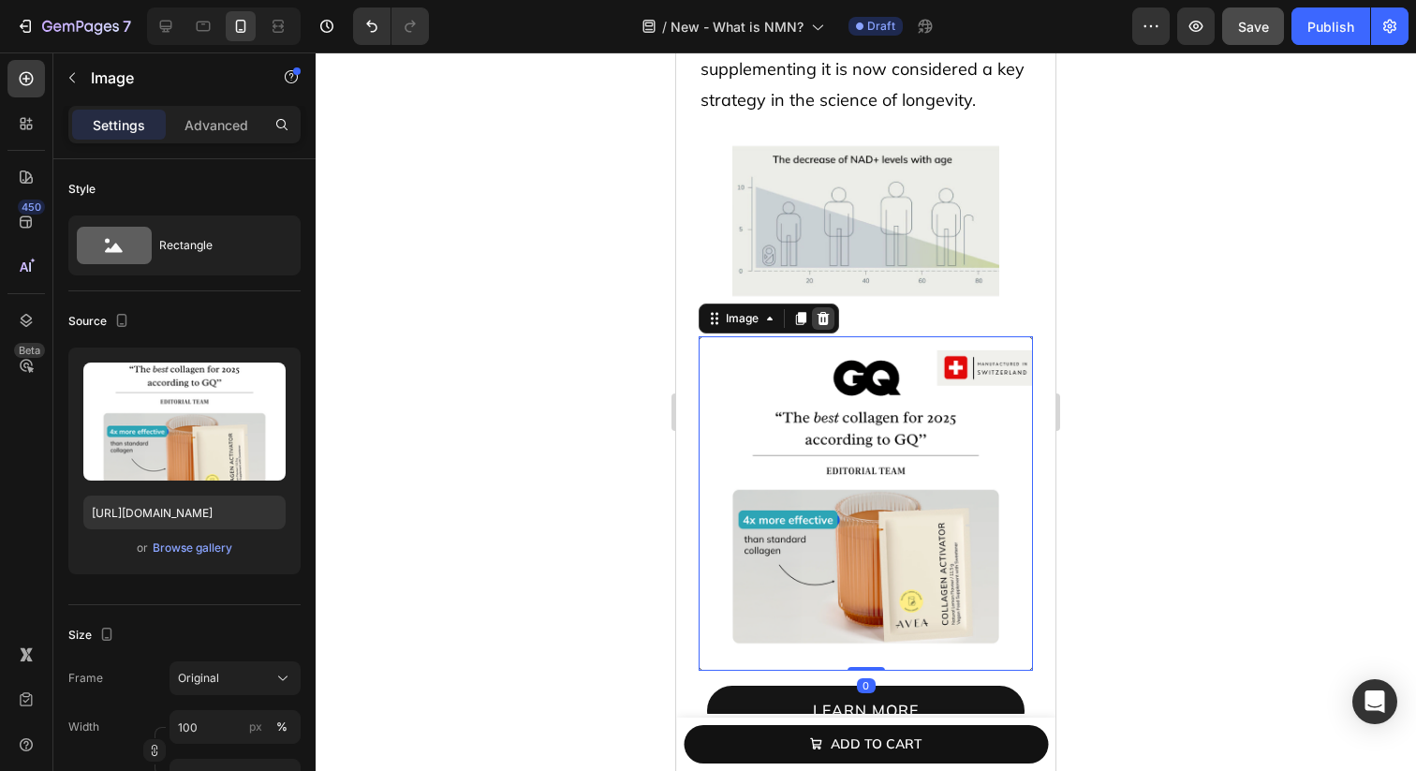
click at [827, 329] on div at bounding box center [823, 318] width 22 height 22
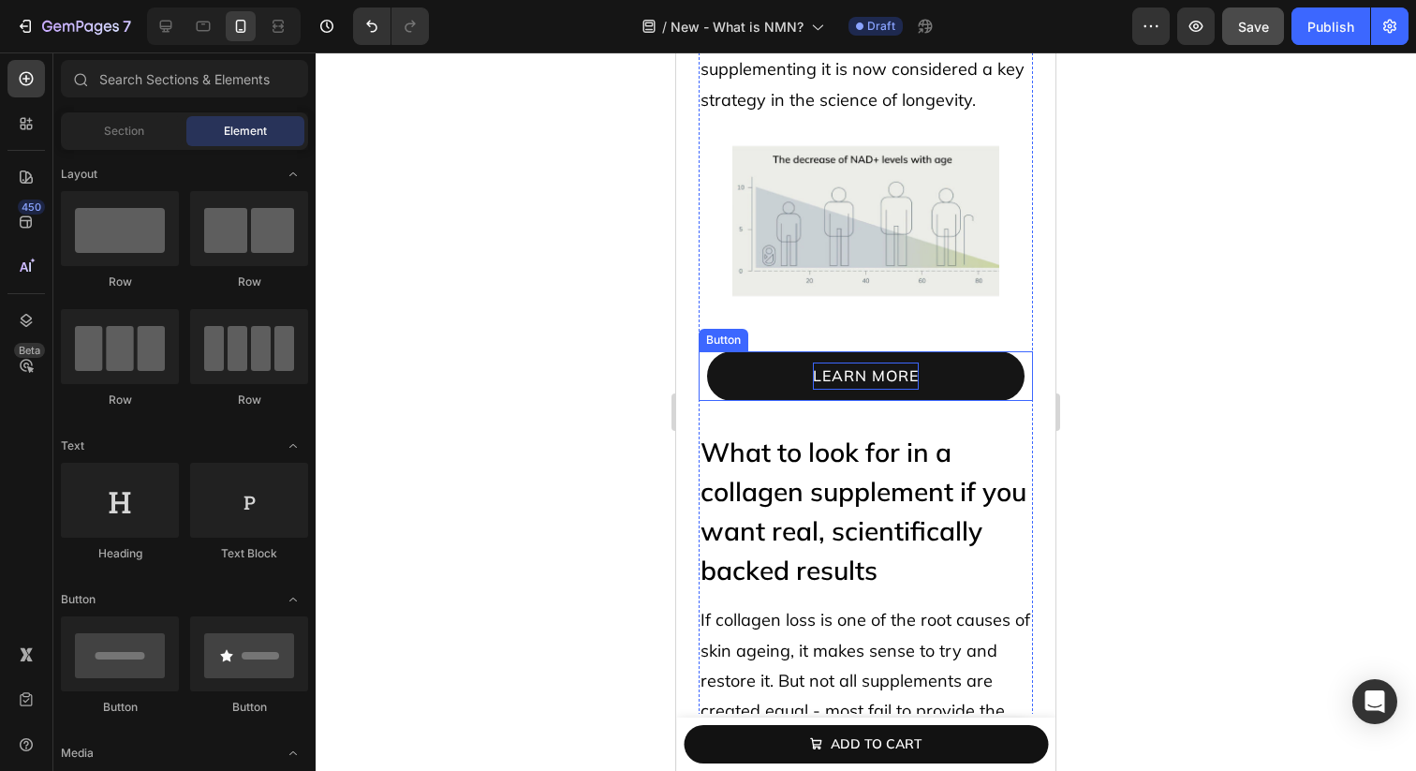
click at [822, 377] on span "learn more" at bounding box center [866, 375] width 106 height 19
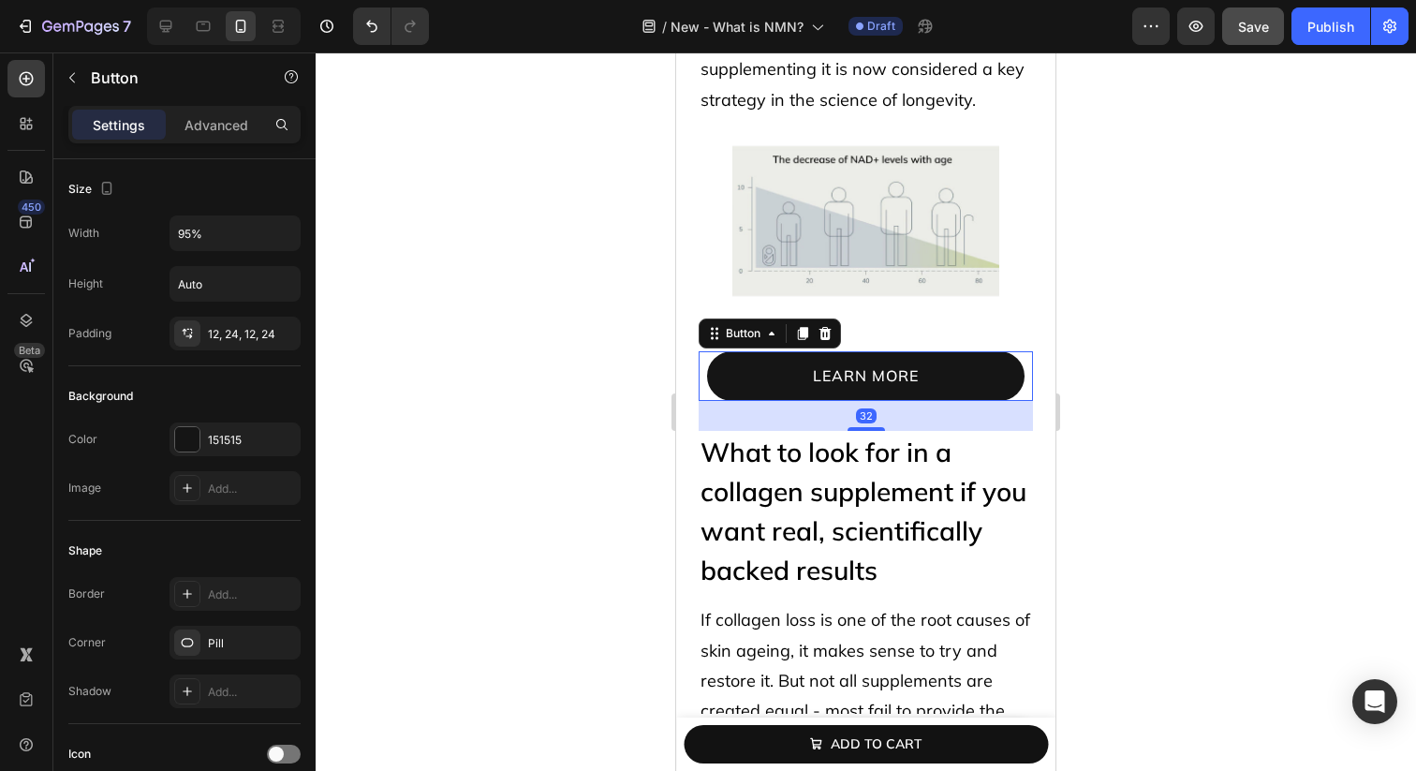
click at [760, 377] on link "learn more" at bounding box center [866, 376] width 318 height 50
click at [817, 341] on div at bounding box center [825, 333] width 22 height 22
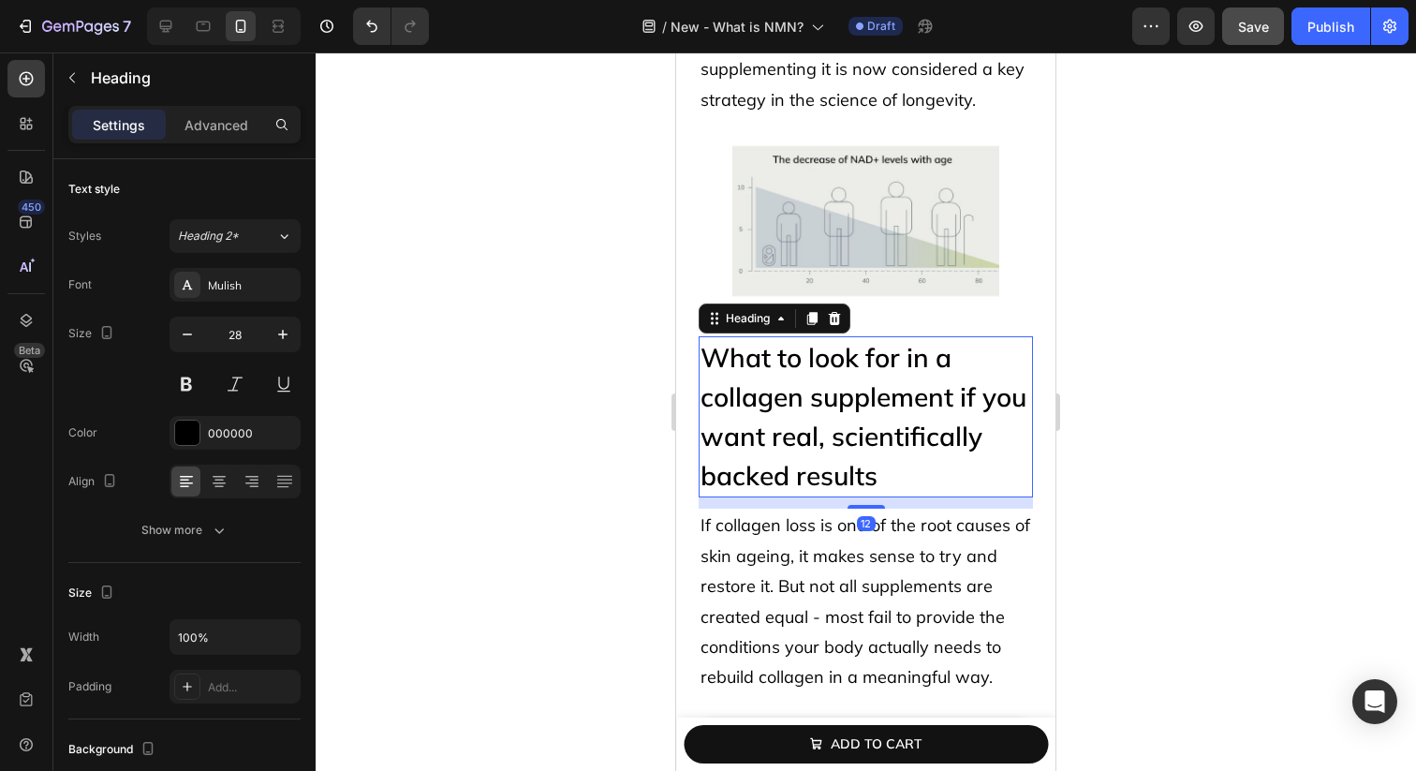
click at [802, 363] on h2 "What to look for in a collagen supplement if you want real, scientifically back…" at bounding box center [866, 416] width 334 height 161
click at [830, 317] on icon at bounding box center [834, 318] width 15 height 15
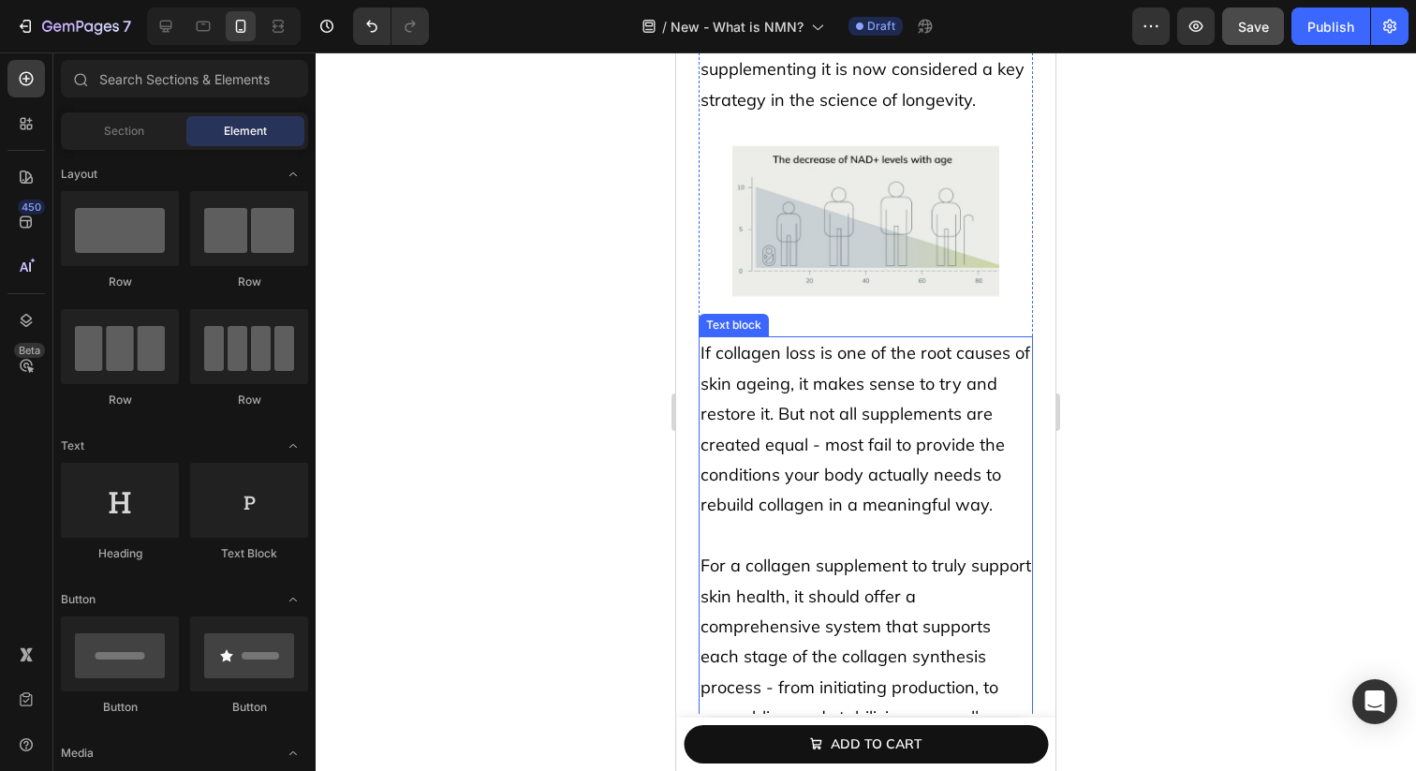
click at [805, 389] on span "If collagen loss is one of the root causes of skin ageing, it makes sense to tr…" at bounding box center [866, 428] width 330 height 173
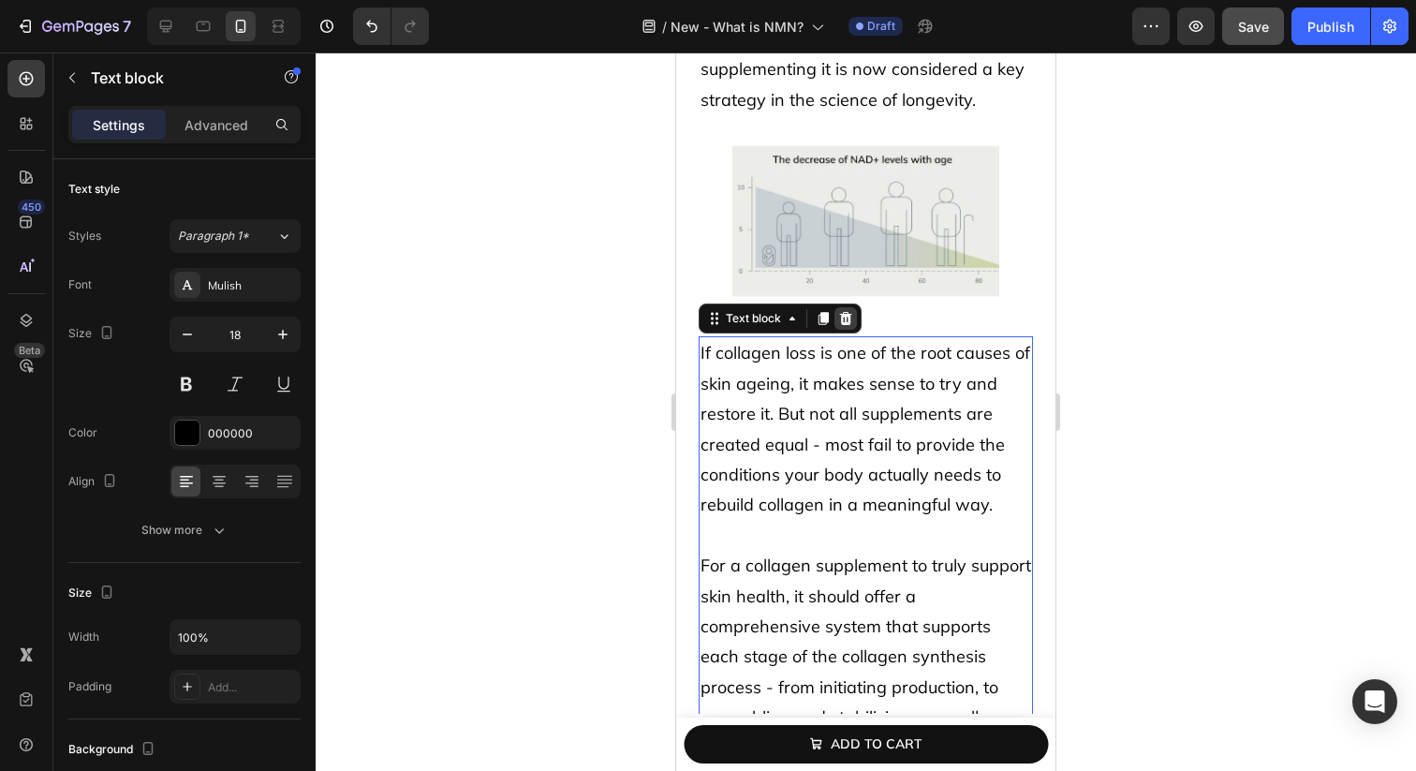
click at [838, 316] on icon at bounding box center [845, 318] width 15 height 15
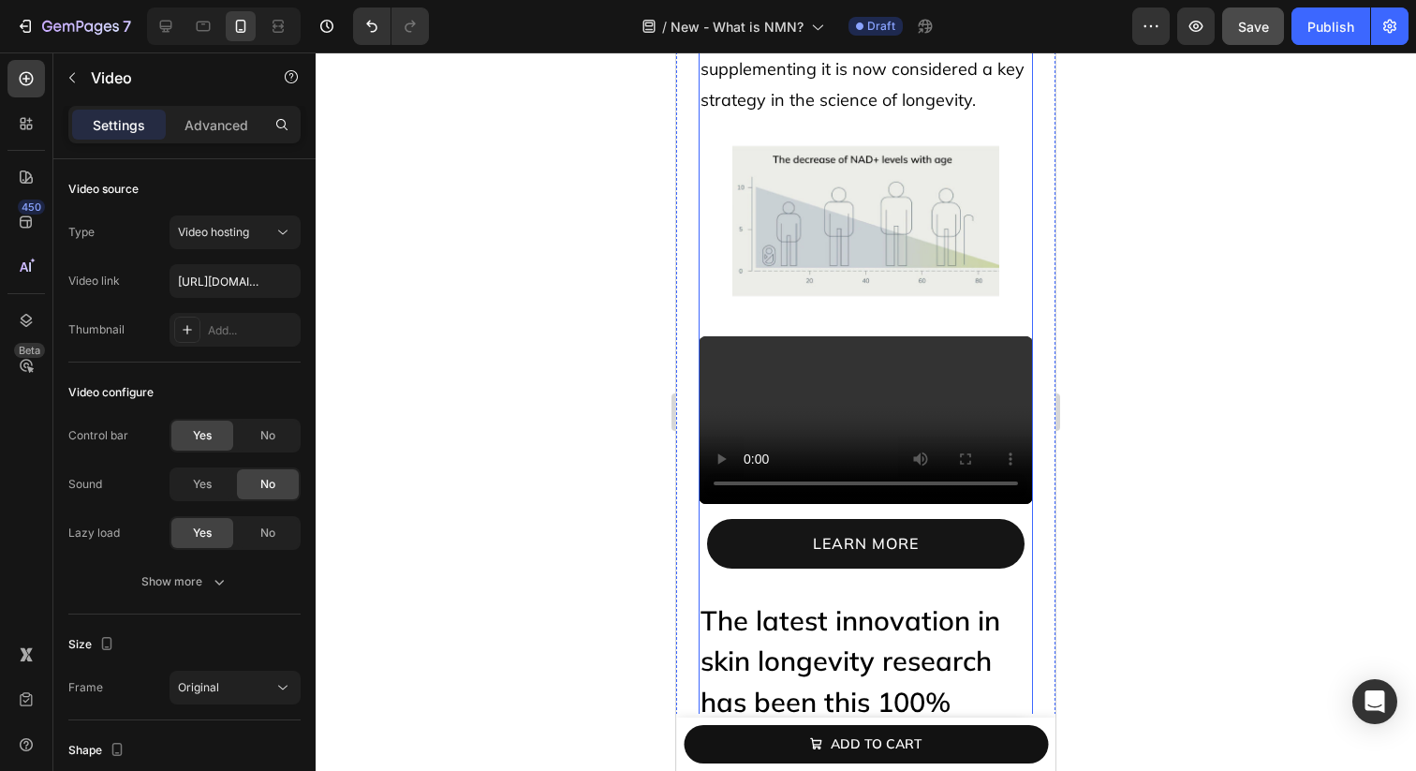
click at [825, 381] on video at bounding box center [866, 420] width 334 height 168
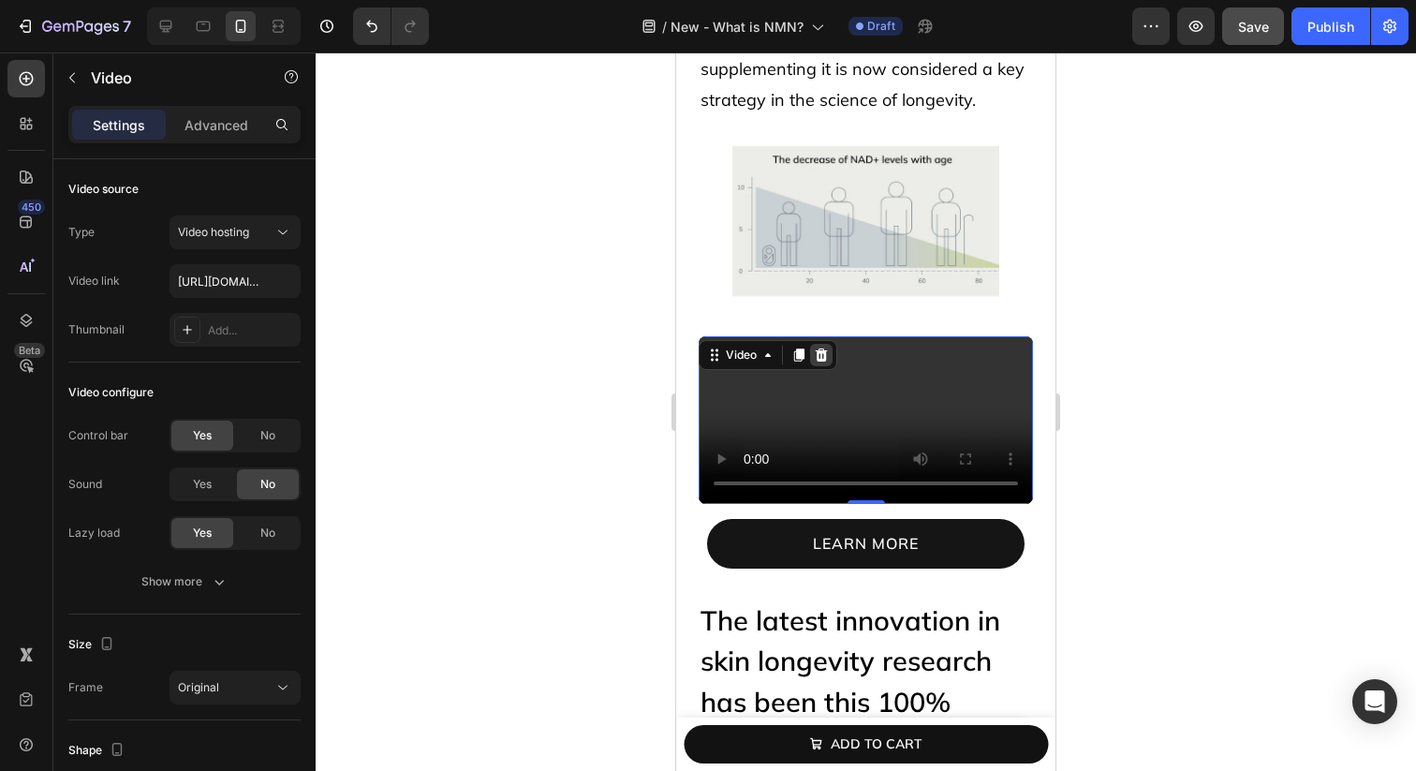
click at [820, 359] on icon at bounding box center [822, 354] width 12 height 13
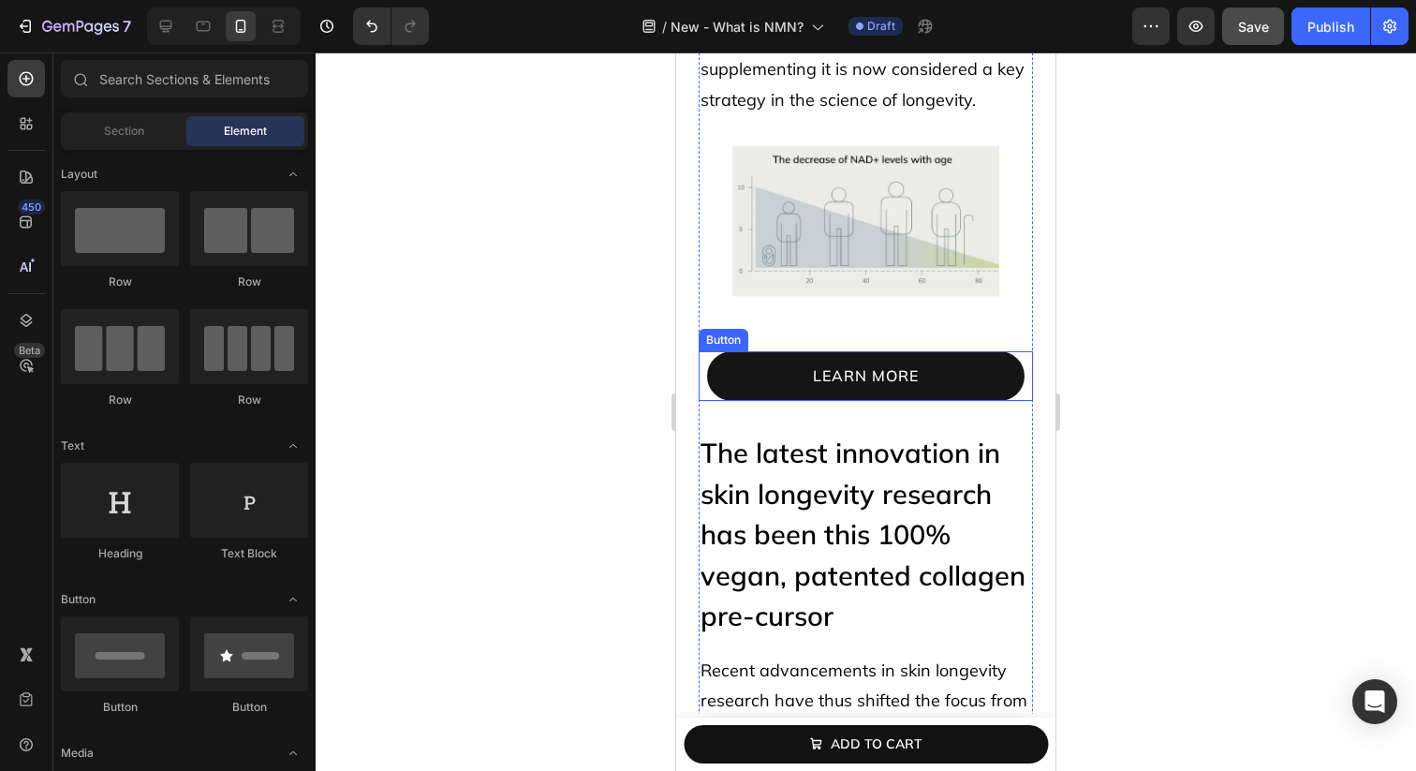
click at [753, 364] on link "learn more" at bounding box center [866, 376] width 318 height 50
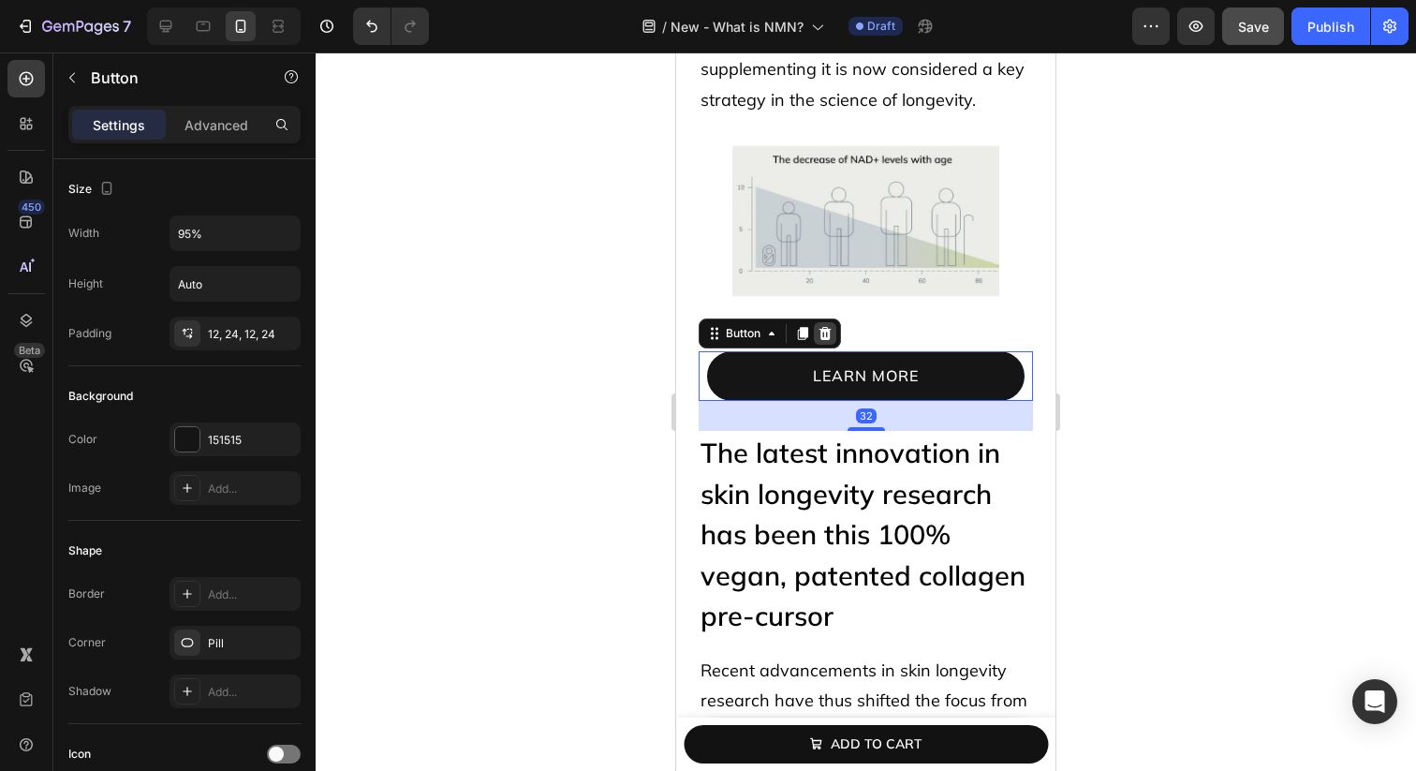
click at [827, 335] on icon at bounding box center [825, 333] width 15 height 15
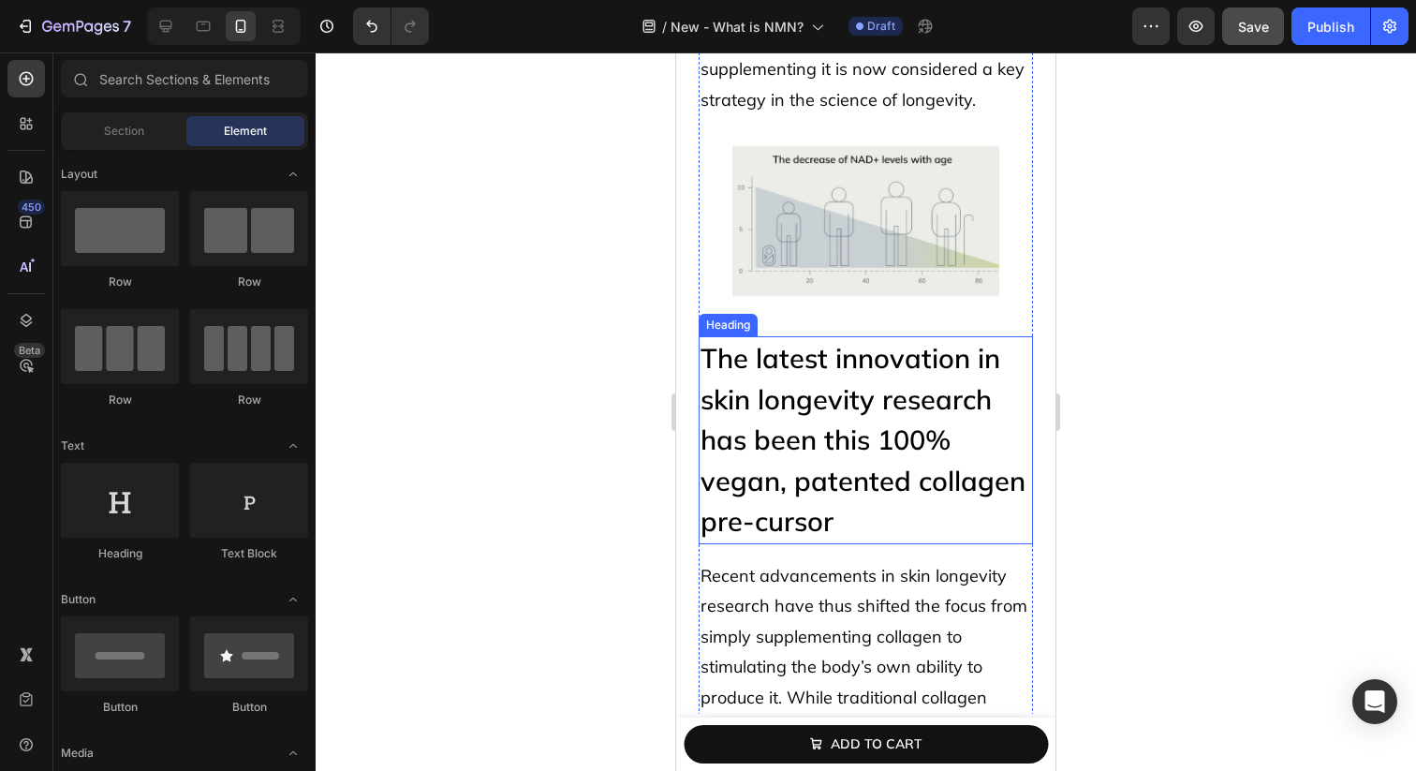
click at [814, 363] on h2 "The latest innovation in skin longevity research has been this 100% vegan, pate…" at bounding box center [866, 440] width 334 height 208
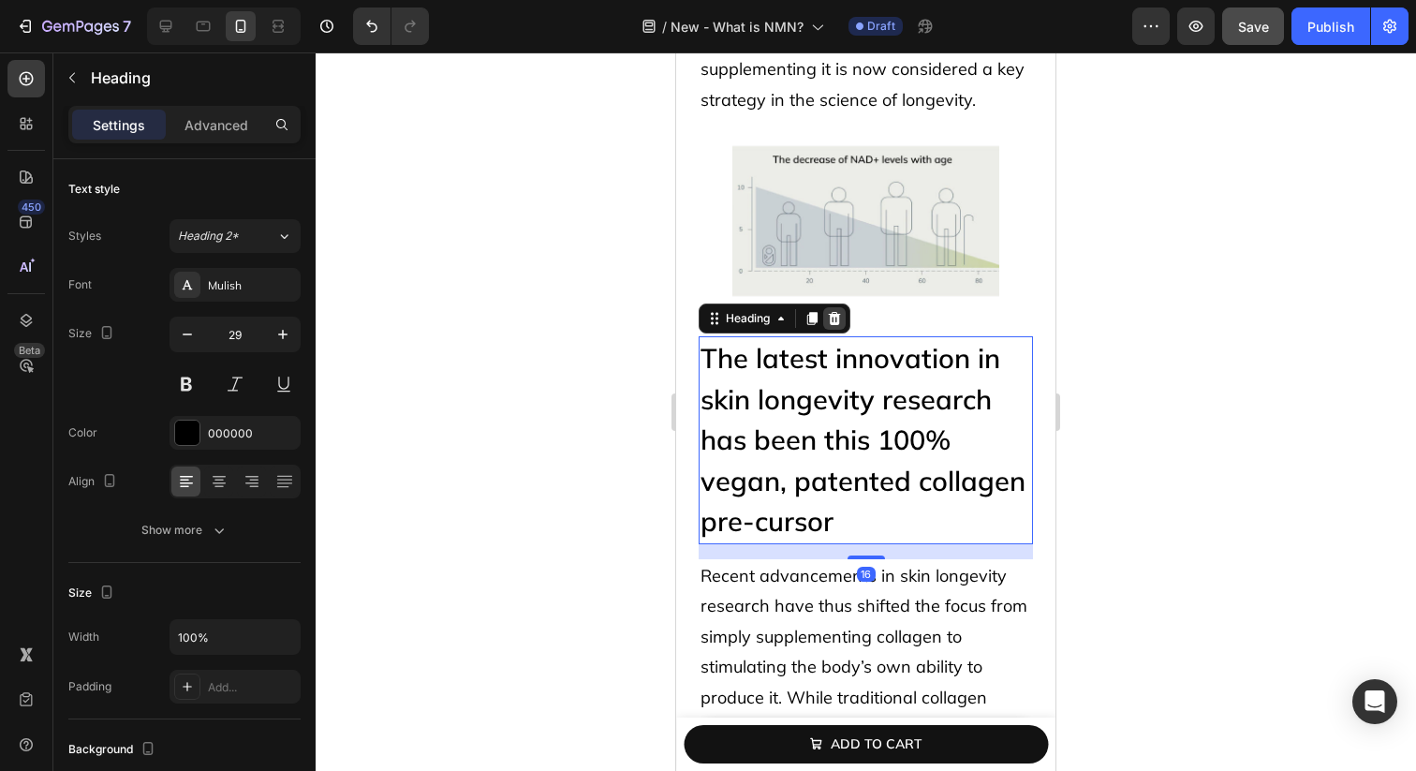
click at [840, 321] on icon at bounding box center [835, 318] width 12 height 13
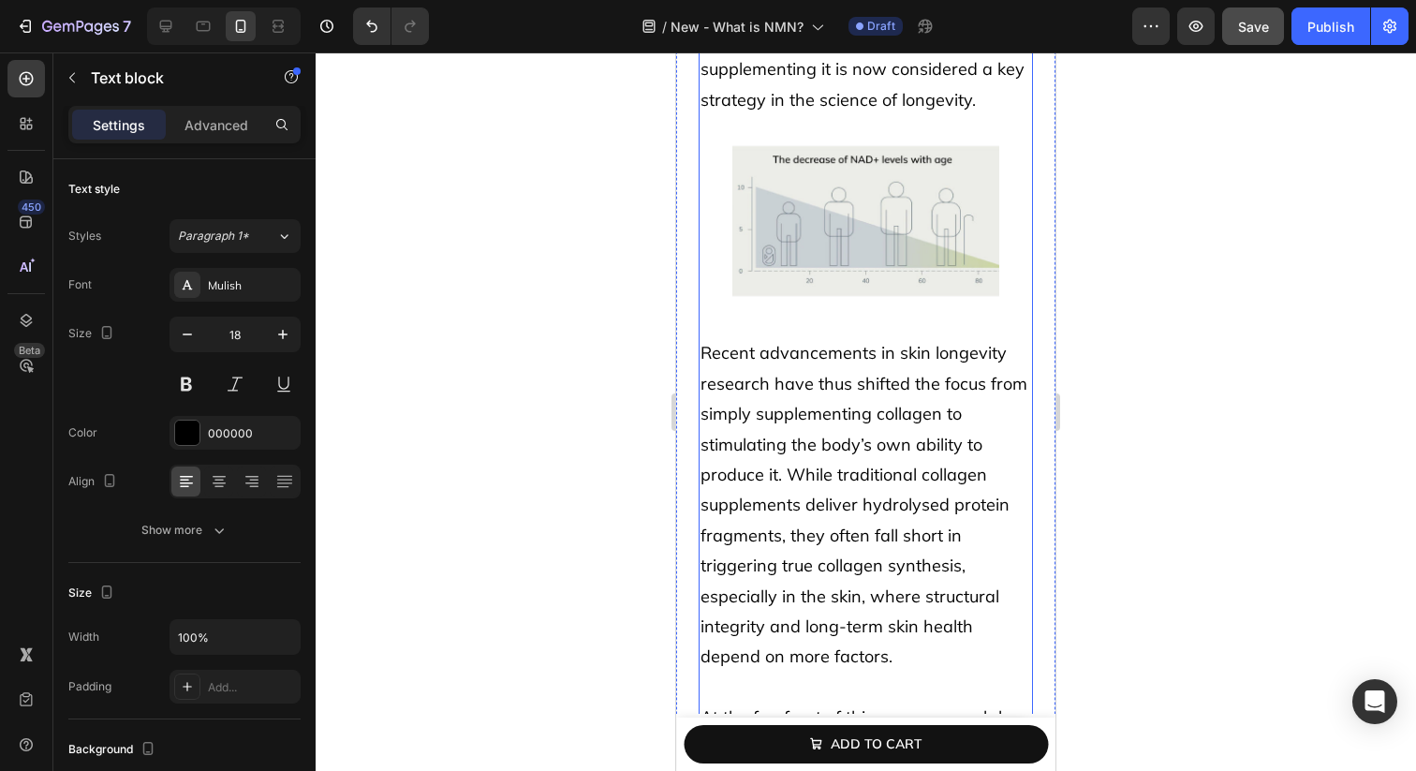
click at [762, 382] on span "Recent advancements in skin longevity research have thus shifted the focus from…" at bounding box center [864, 504] width 327 height 325
click at [852, 326] on div at bounding box center [846, 318] width 22 height 22
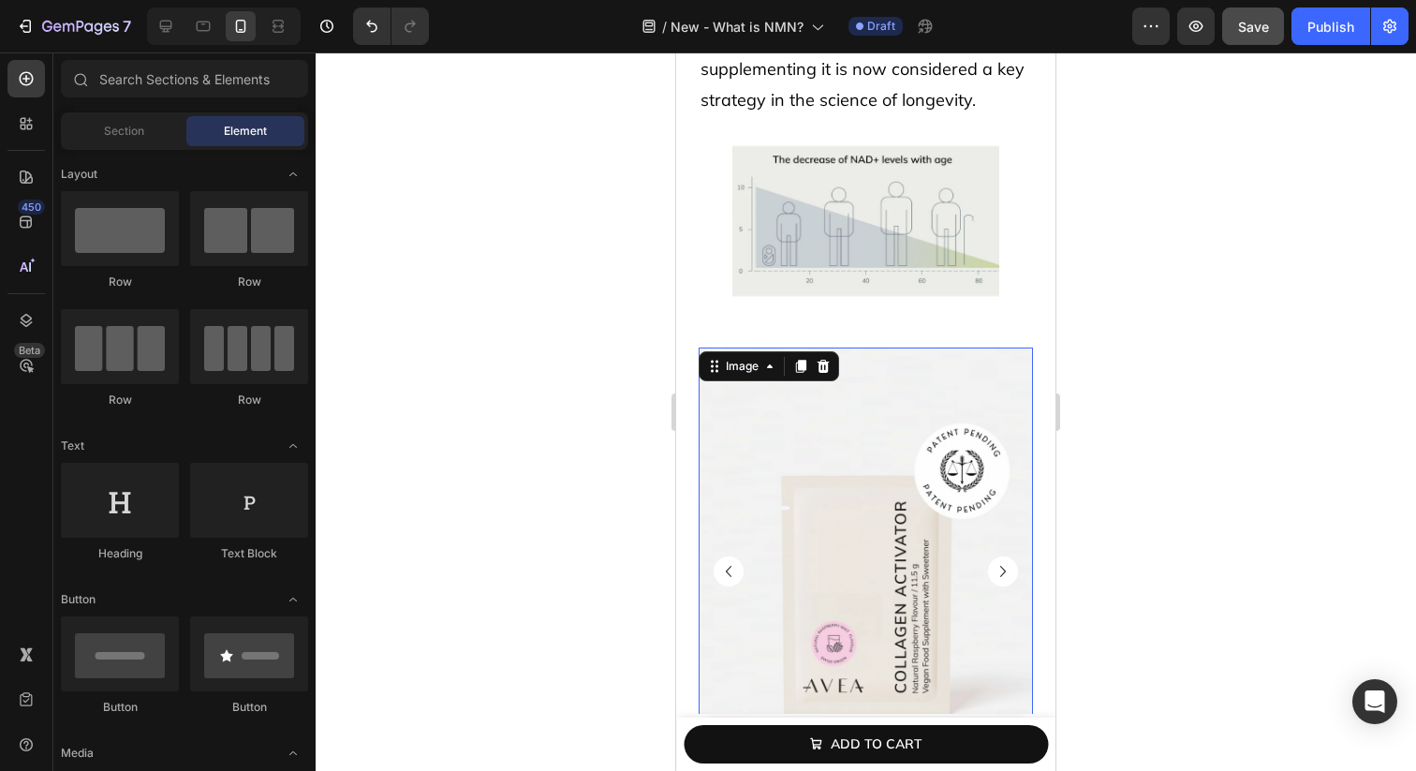
click at [815, 383] on img at bounding box center [866, 570] width 334 height 446
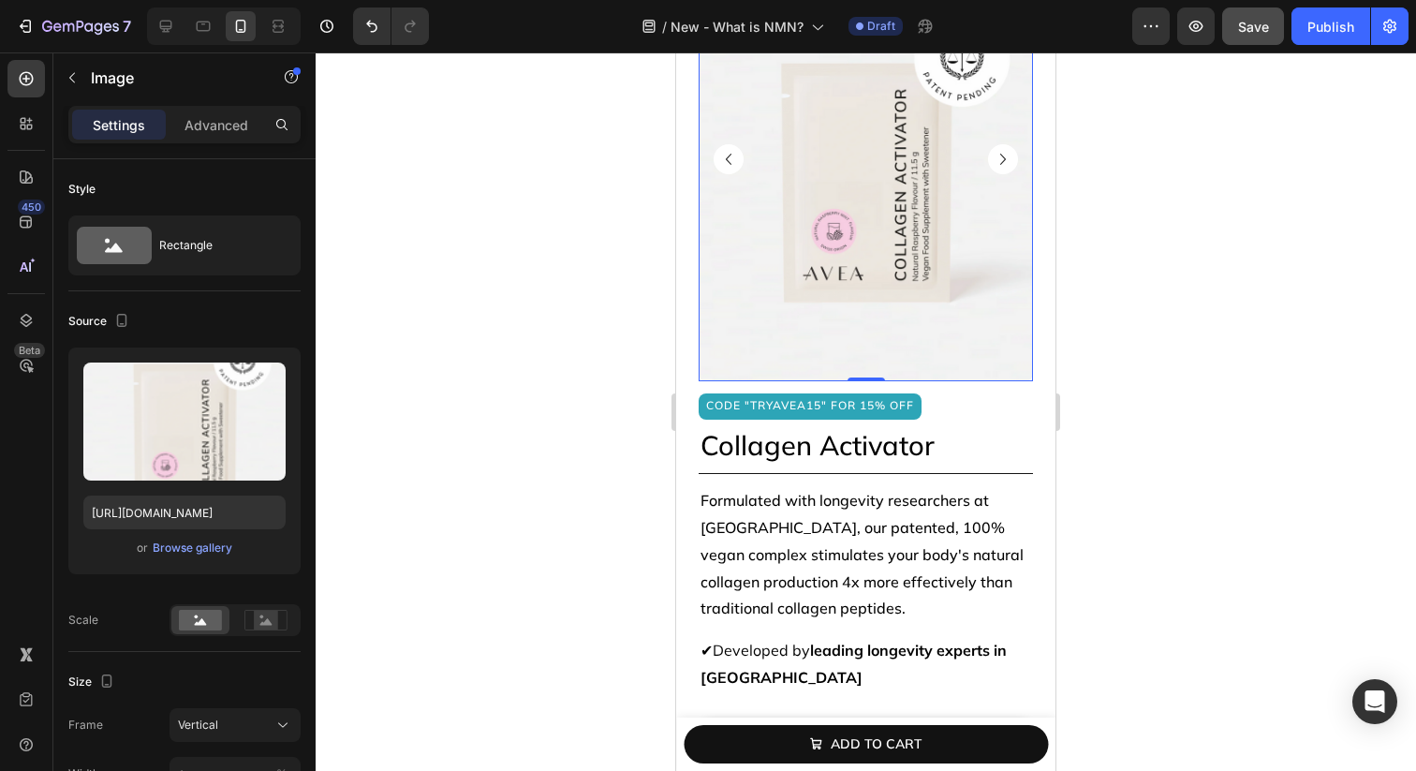
scroll to position [1272, 0]
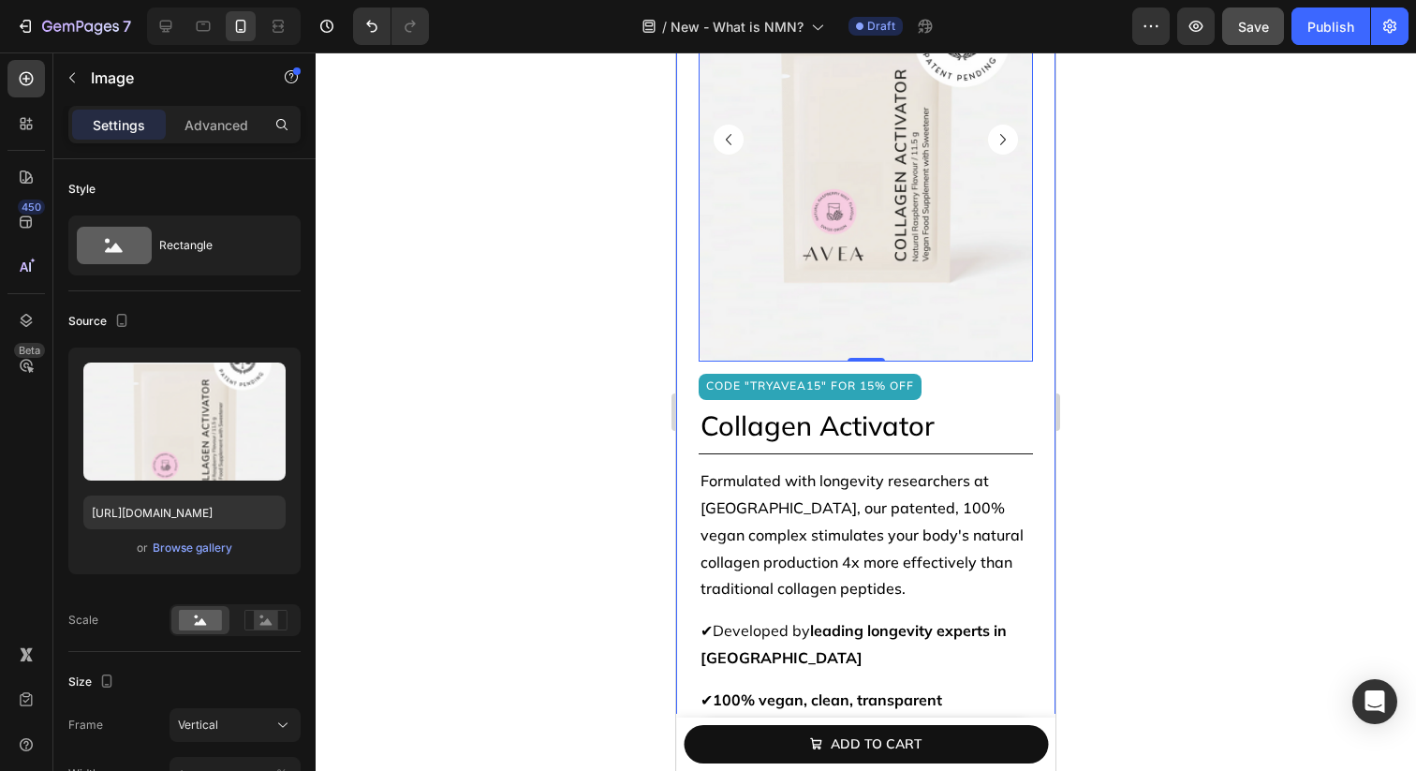
click at [690, 418] on div "longevity 101 Text Block NMN explained: what it is, how it works, and why it’s …" at bounding box center [865, 396] width 379 height 3154
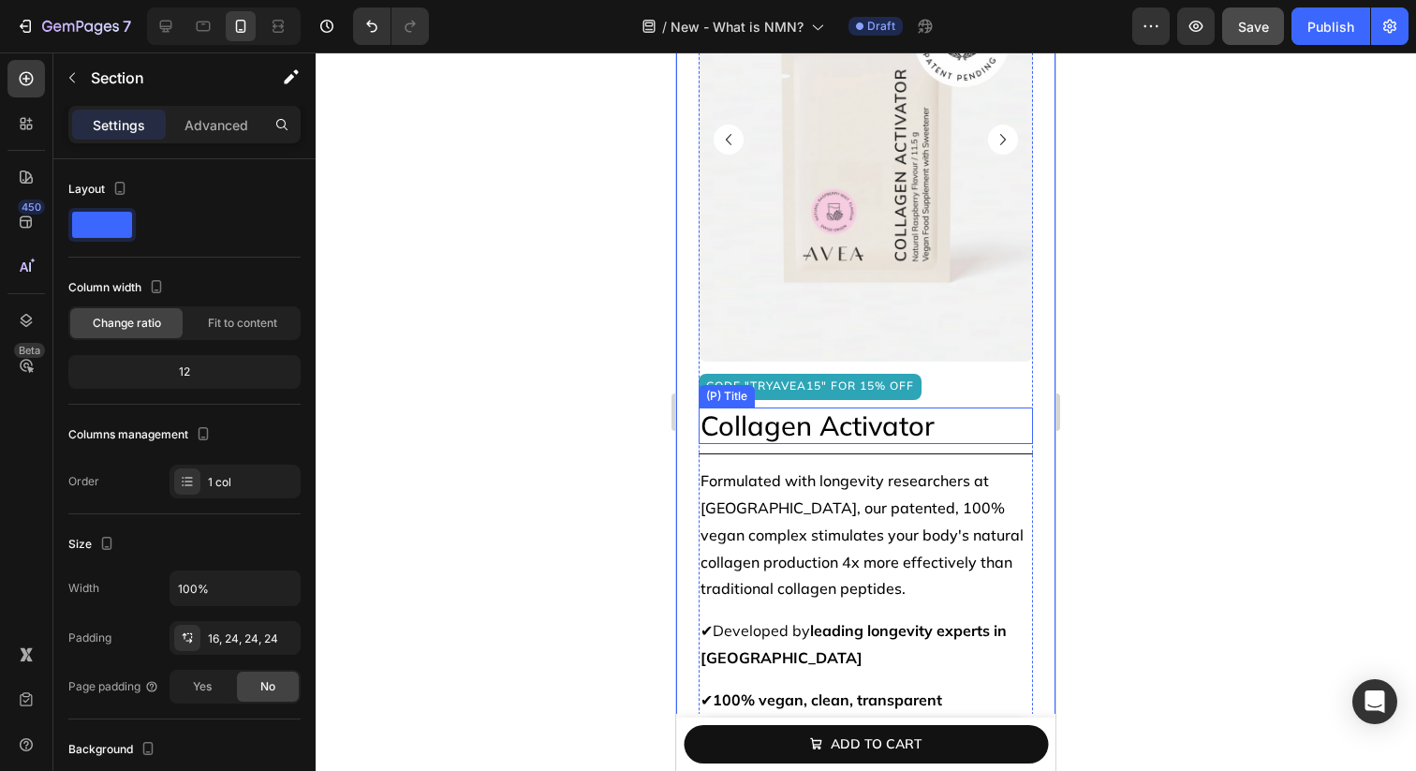
click at [708, 418] on h2 "Collagen Activator" at bounding box center [866, 425] width 334 height 37
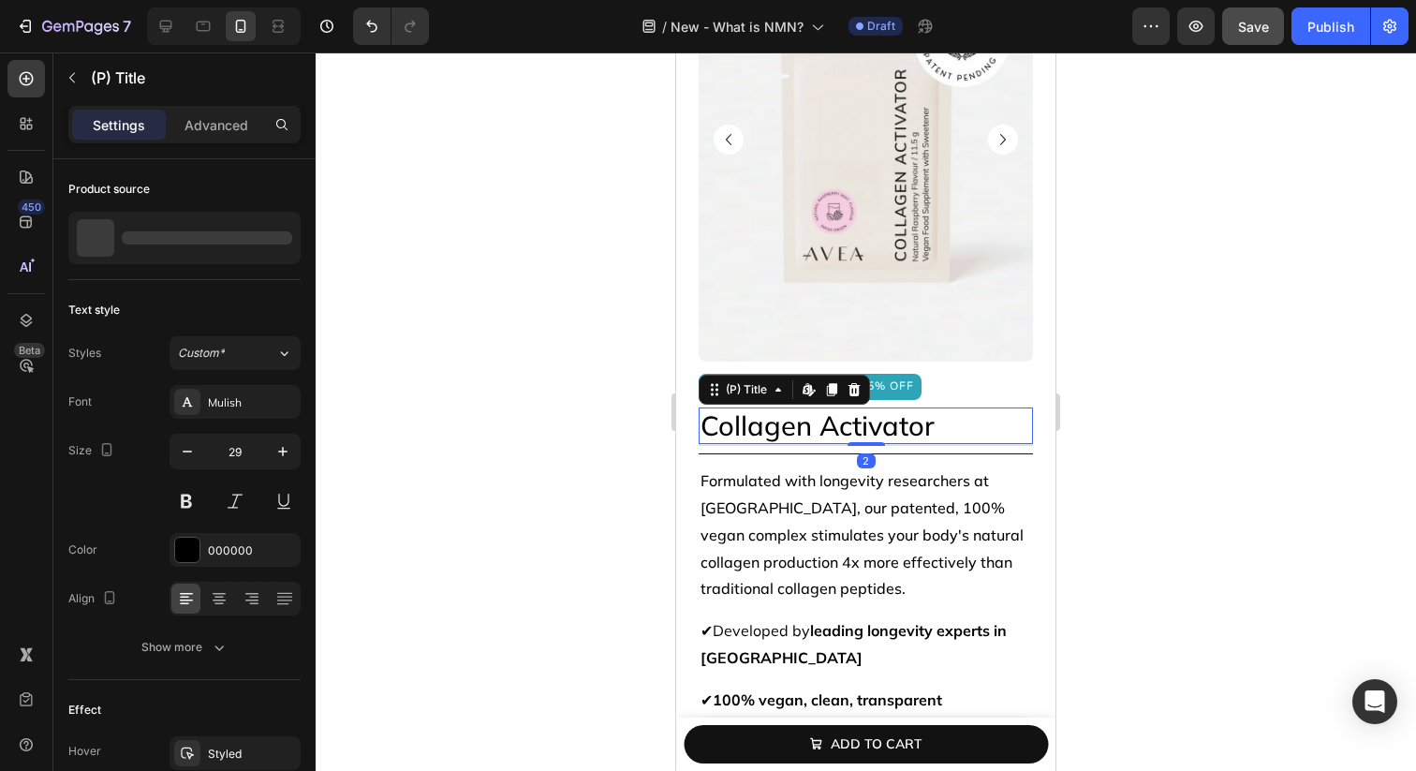
click at [701, 409] on h2 "Collagen Activator" at bounding box center [866, 425] width 334 height 37
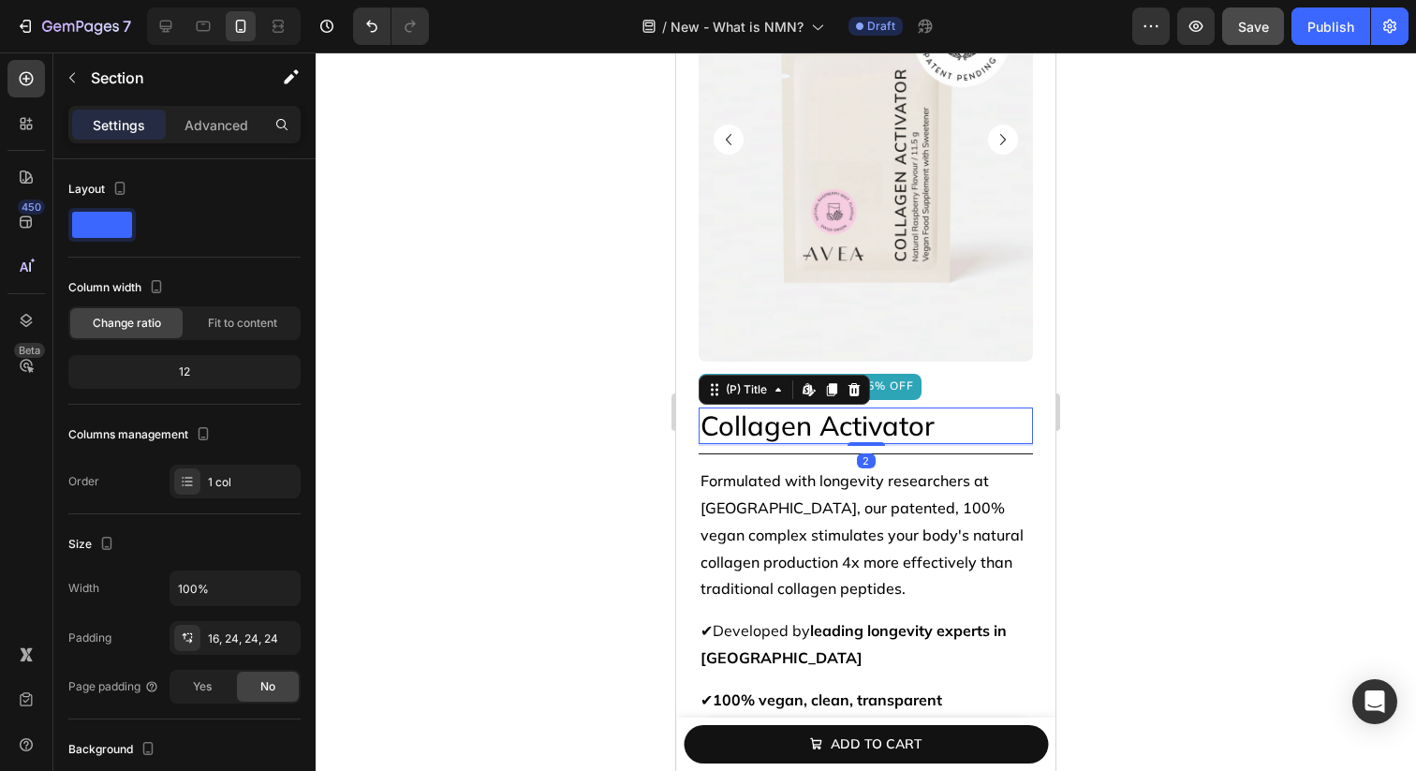
click at [695, 405] on div "longevity 101 Text Block NMN explained: what it is, how it works, and why it’s …" at bounding box center [865, 396] width 379 height 3154
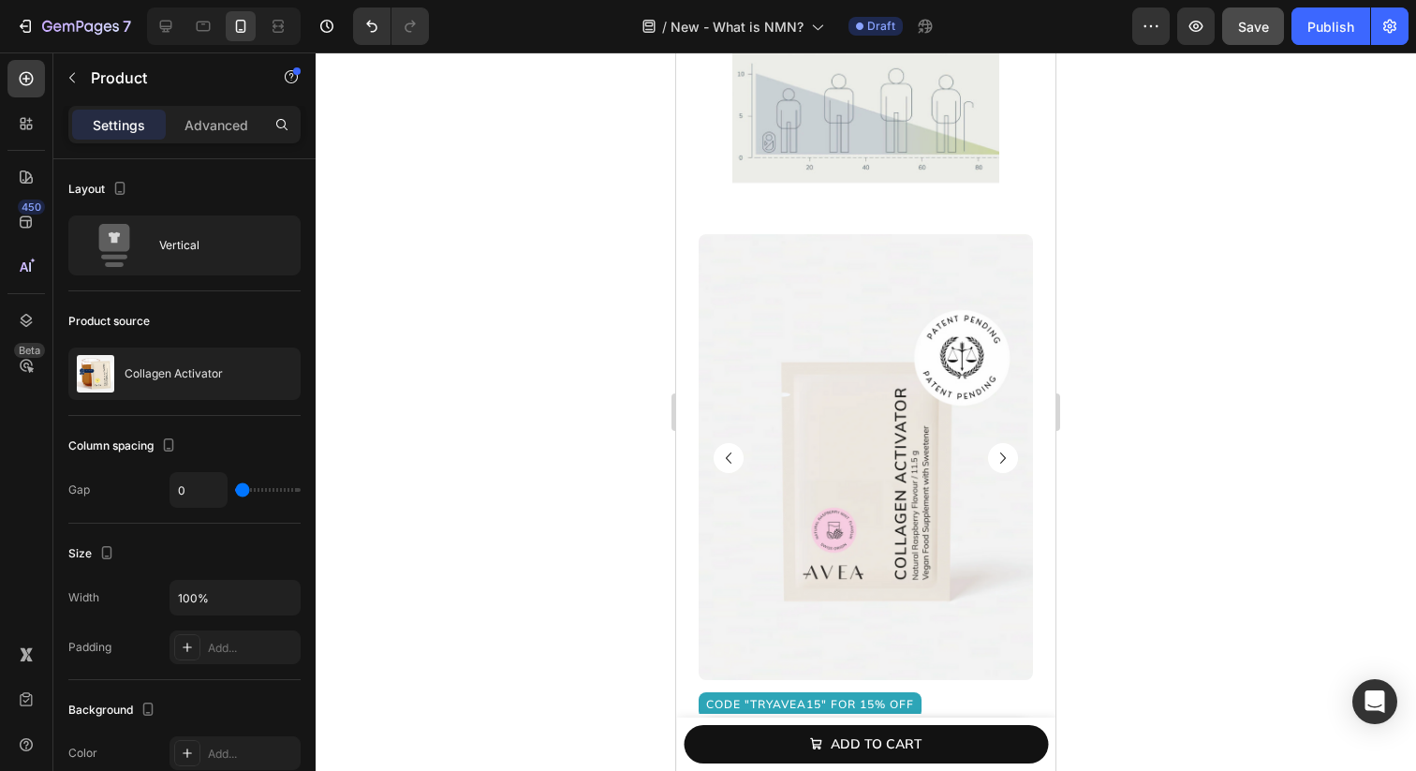
scroll to position [1049, 0]
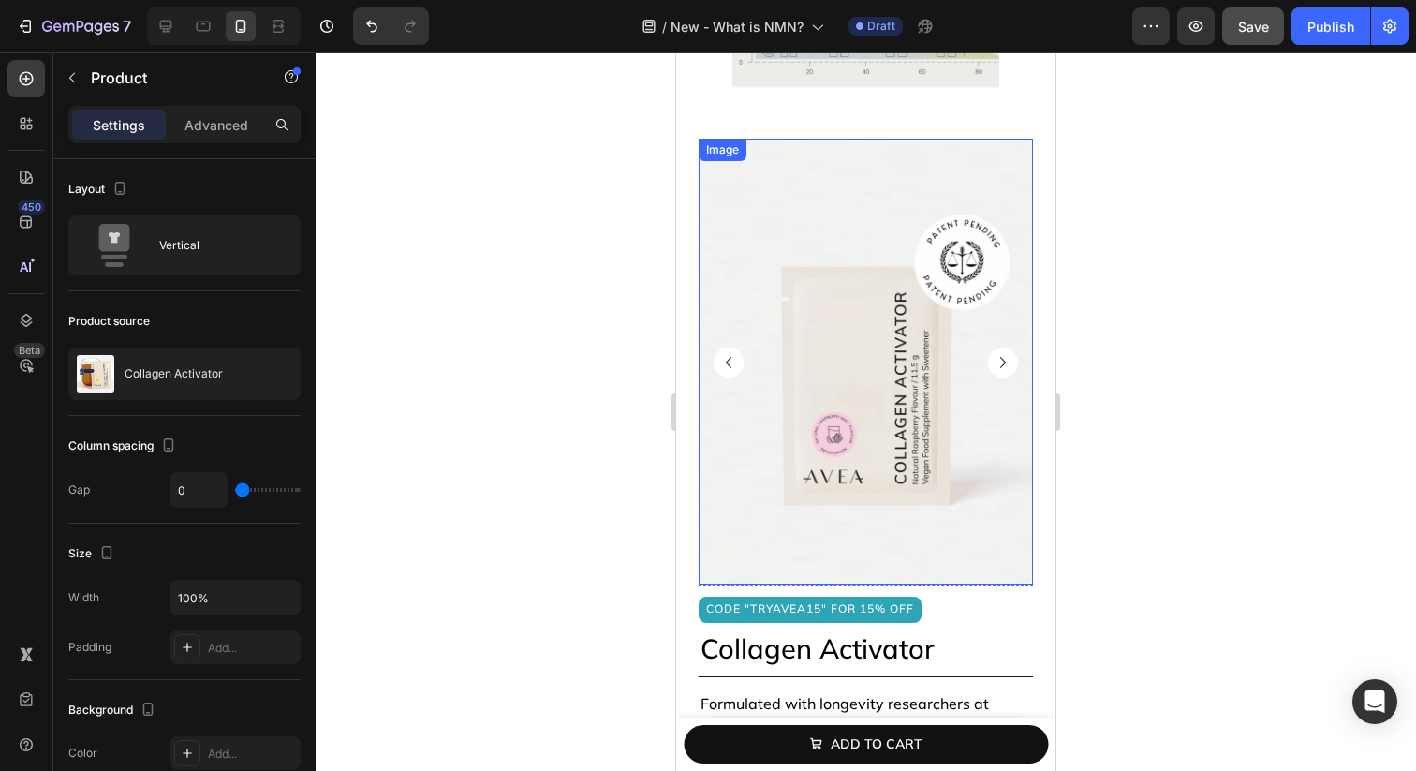
click at [737, 577] on img at bounding box center [866, 362] width 334 height 446
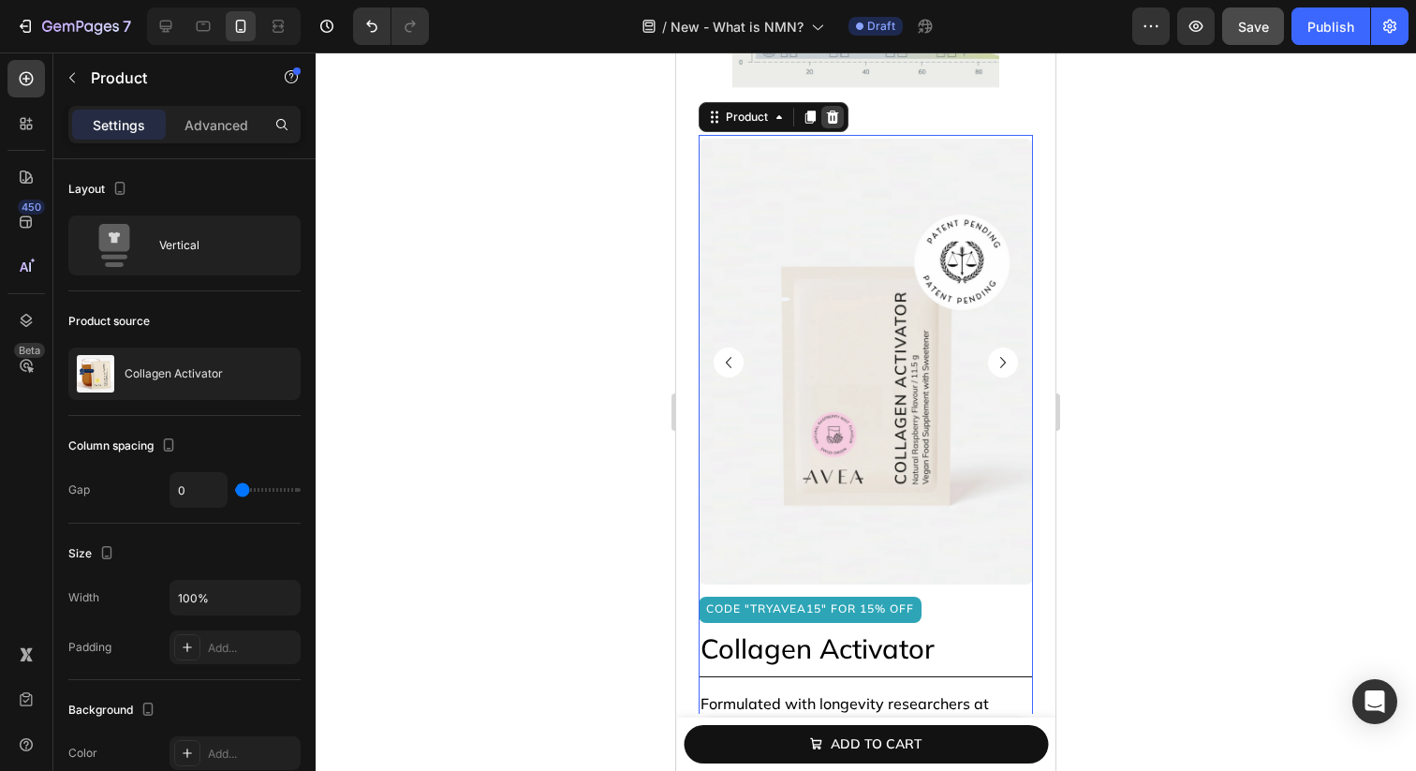
click at [833, 118] on icon at bounding box center [833, 117] width 12 height 13
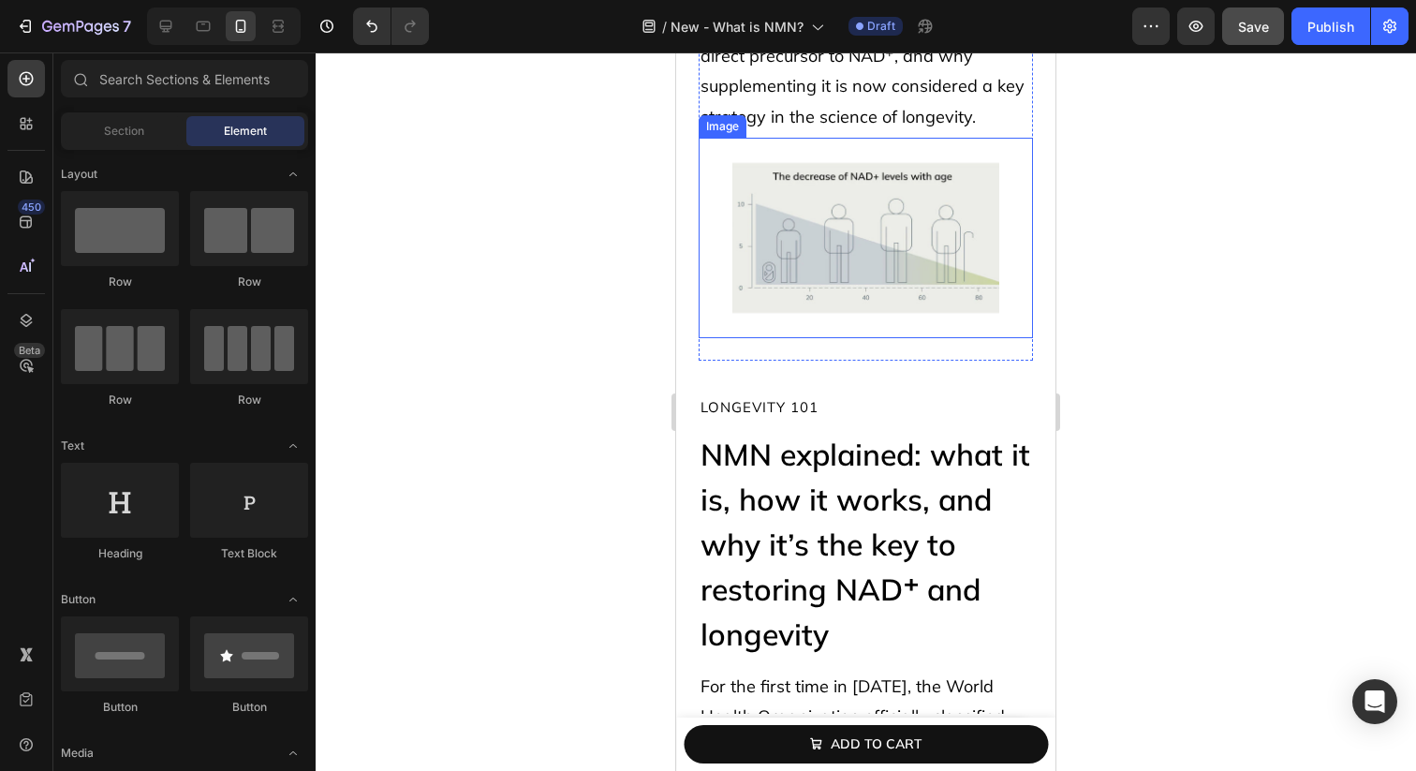
scroll to position [802, 0]
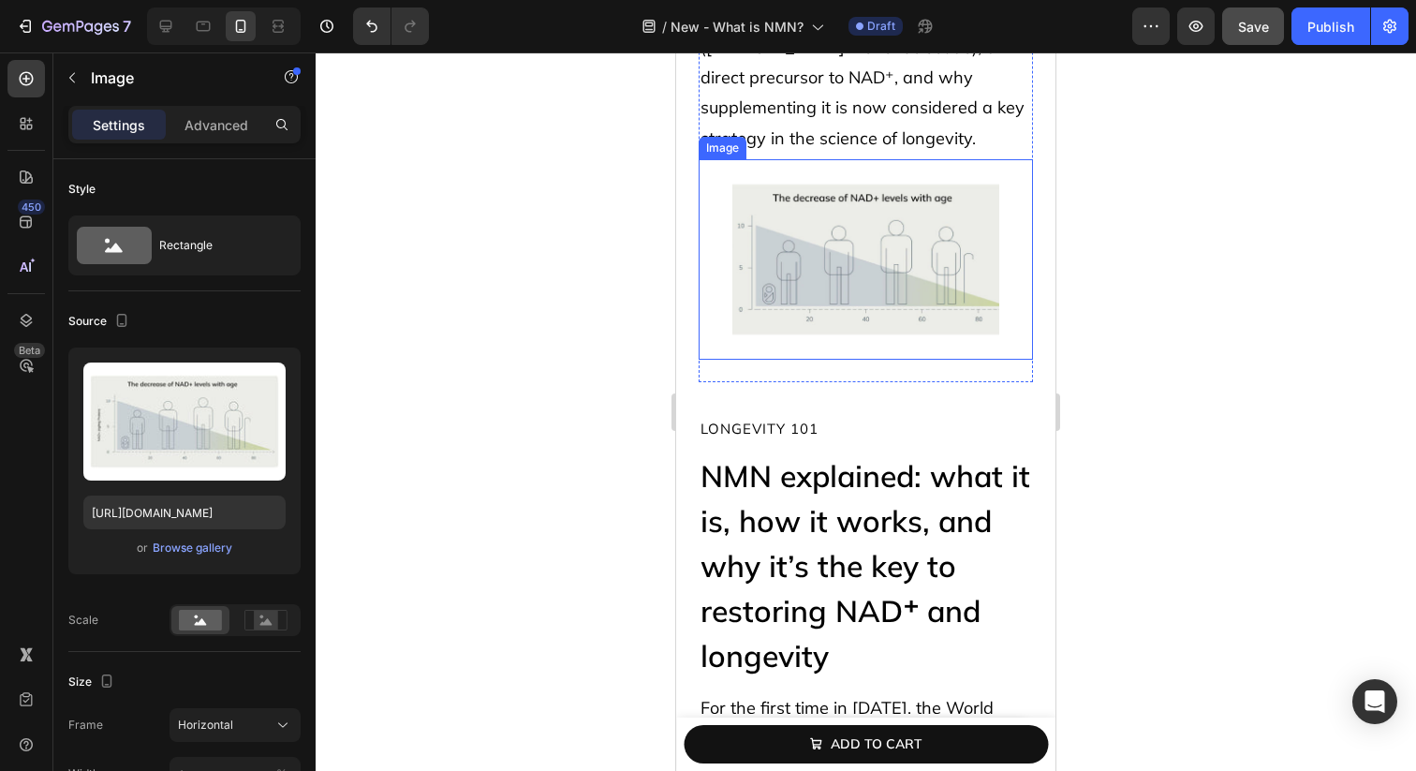
click at [717, 319] on link at bounding box center [866, 259] width 334 height 200
click at [211, 127] on p "Advanced" at bounding box center [217, 125] width 64 height 20
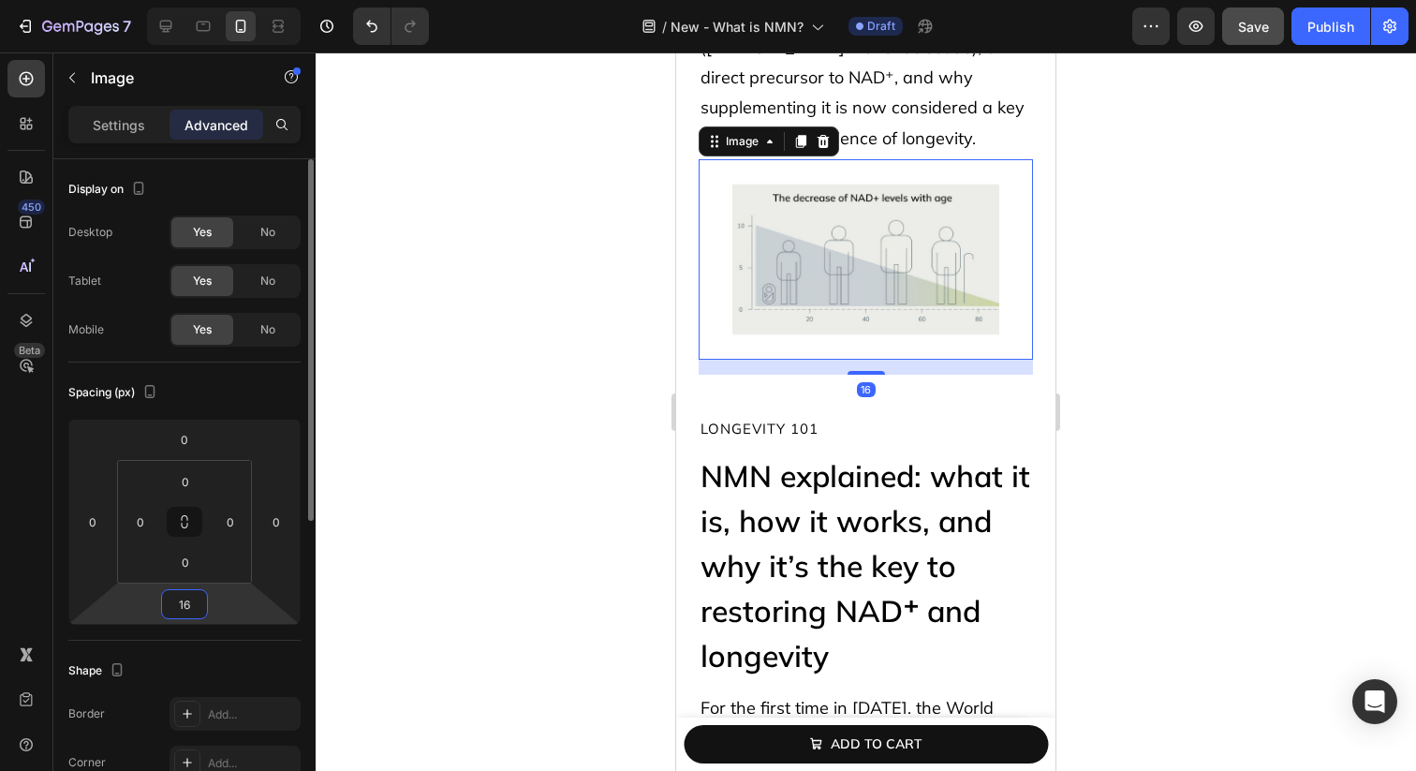
click at [190, 593] on input "16" at bounding box center [184, 604] width 37 height 28
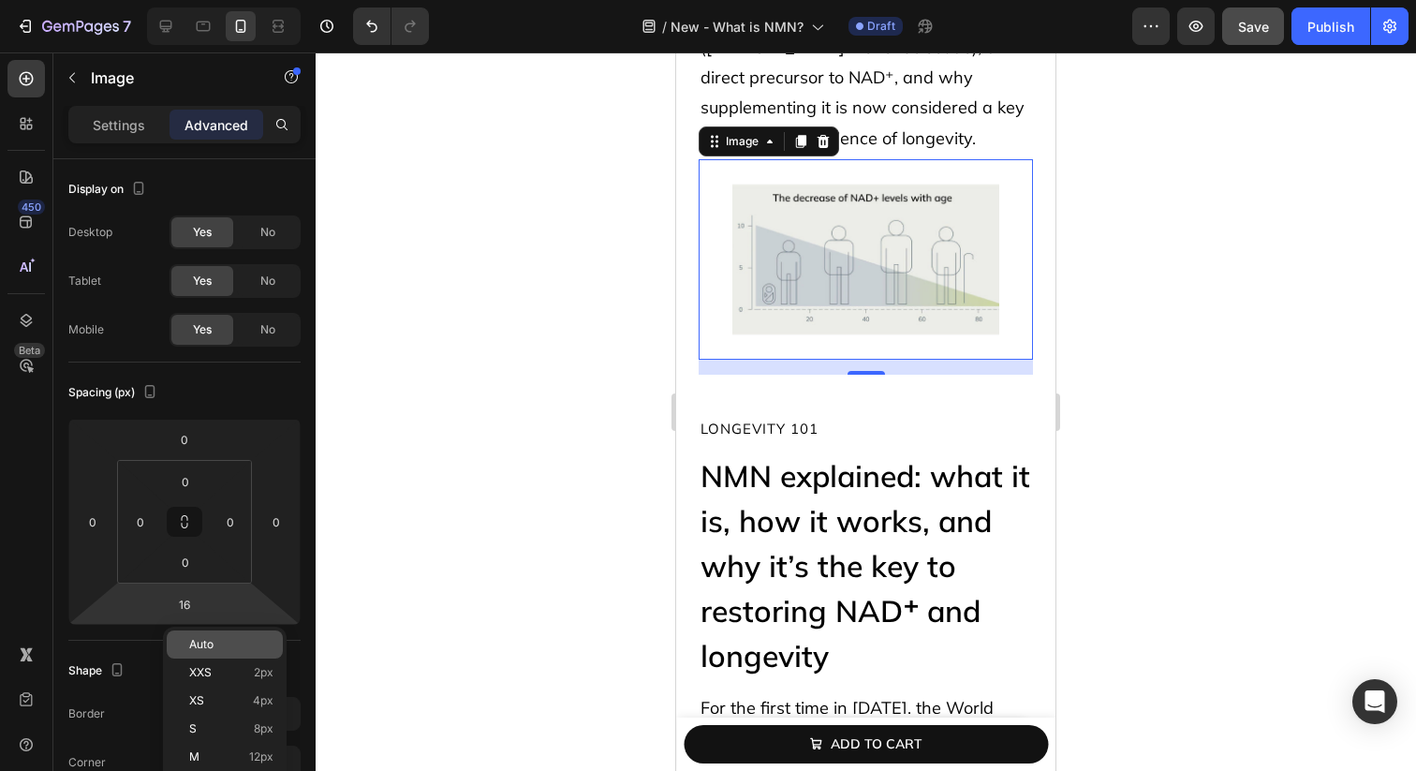
click at [221, 640] on p "Auto" at bounding box center [231, 644] width 84 height 13
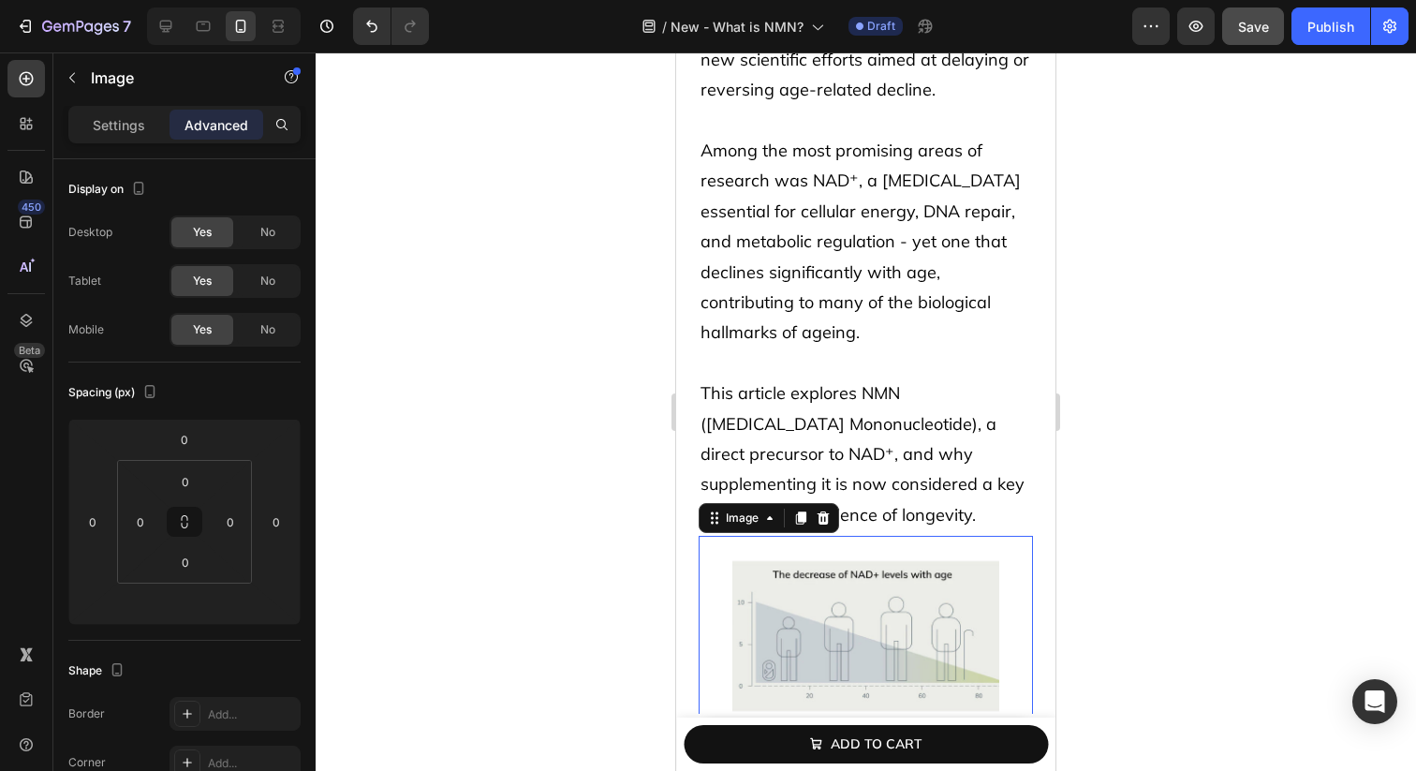
scroll to position [1051, 0]
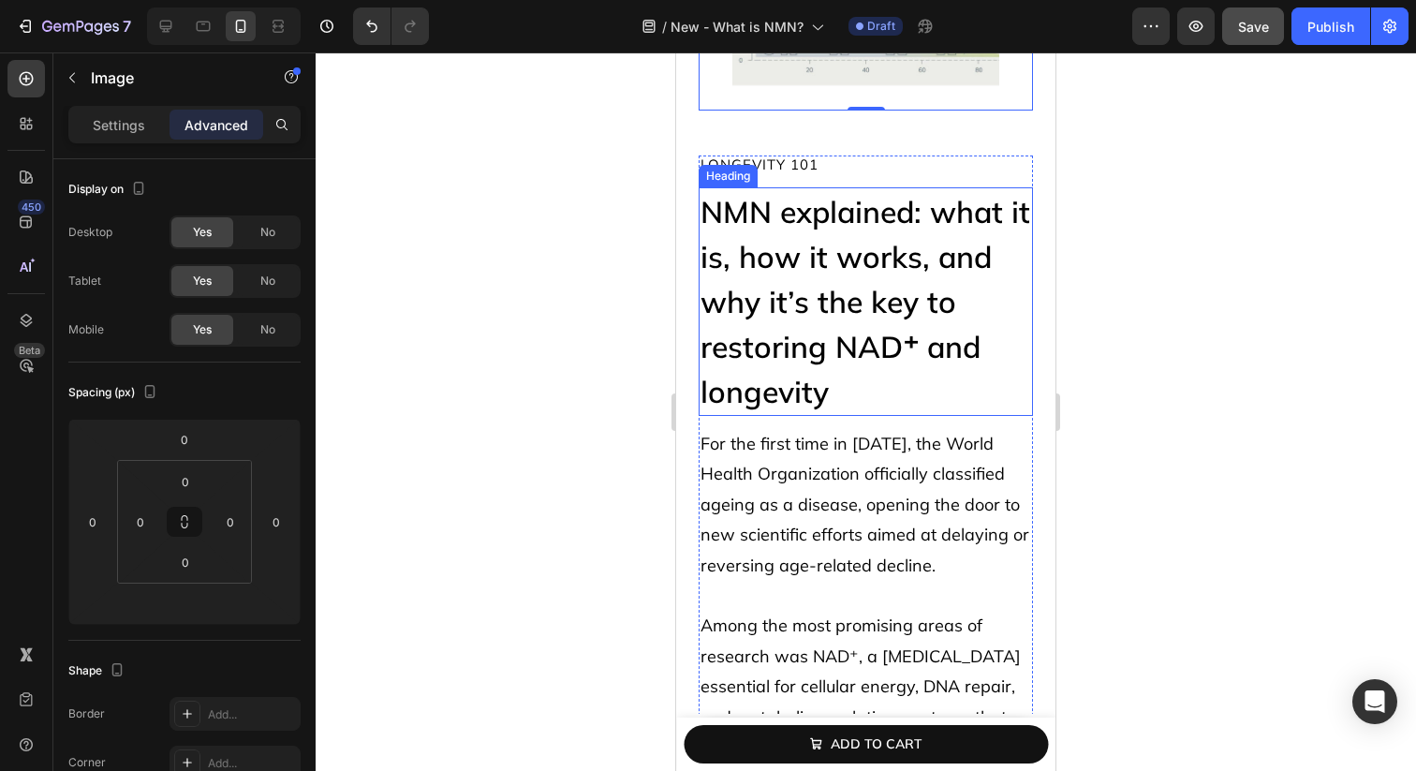
click at [745, 231] on h2 "NMN explained: what it is, how it works, and why it’s the key to restoring NAD⁺…" at bounding box center [866, 301] width 334 height 229
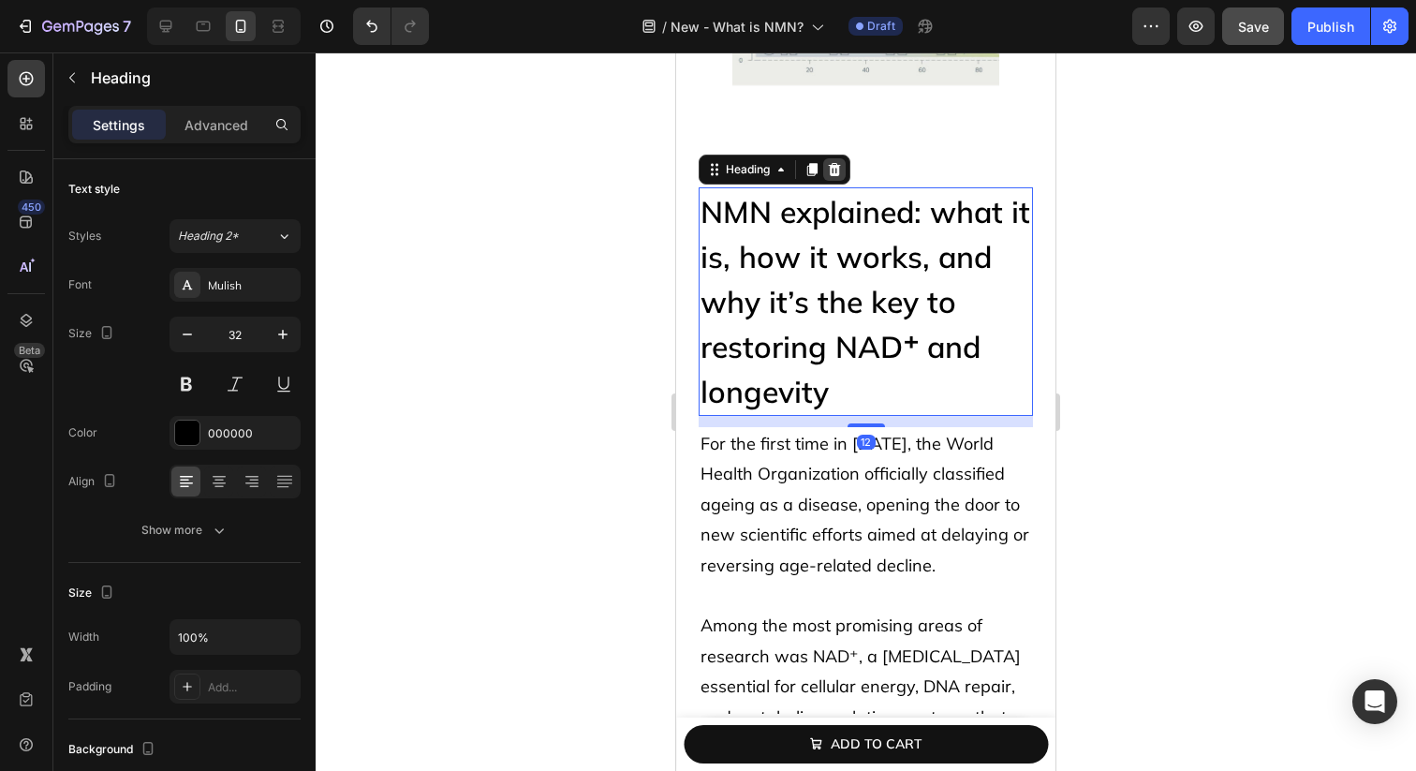
click at [835, 169] on icon at bounding box center [835, 169] width 12 height 13
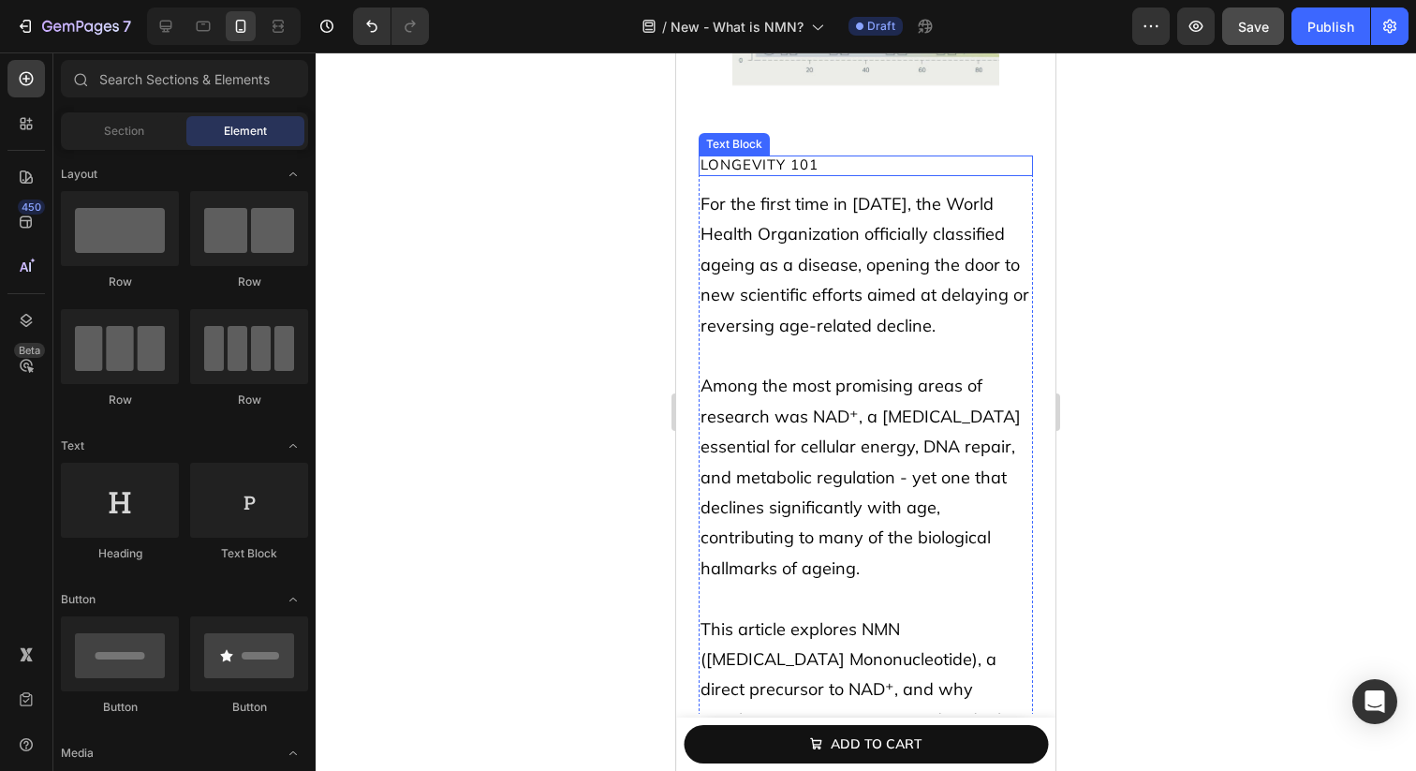
click at [813, 160] on span "longevity 101" at bounding box center [760, 164] width 118 height 18
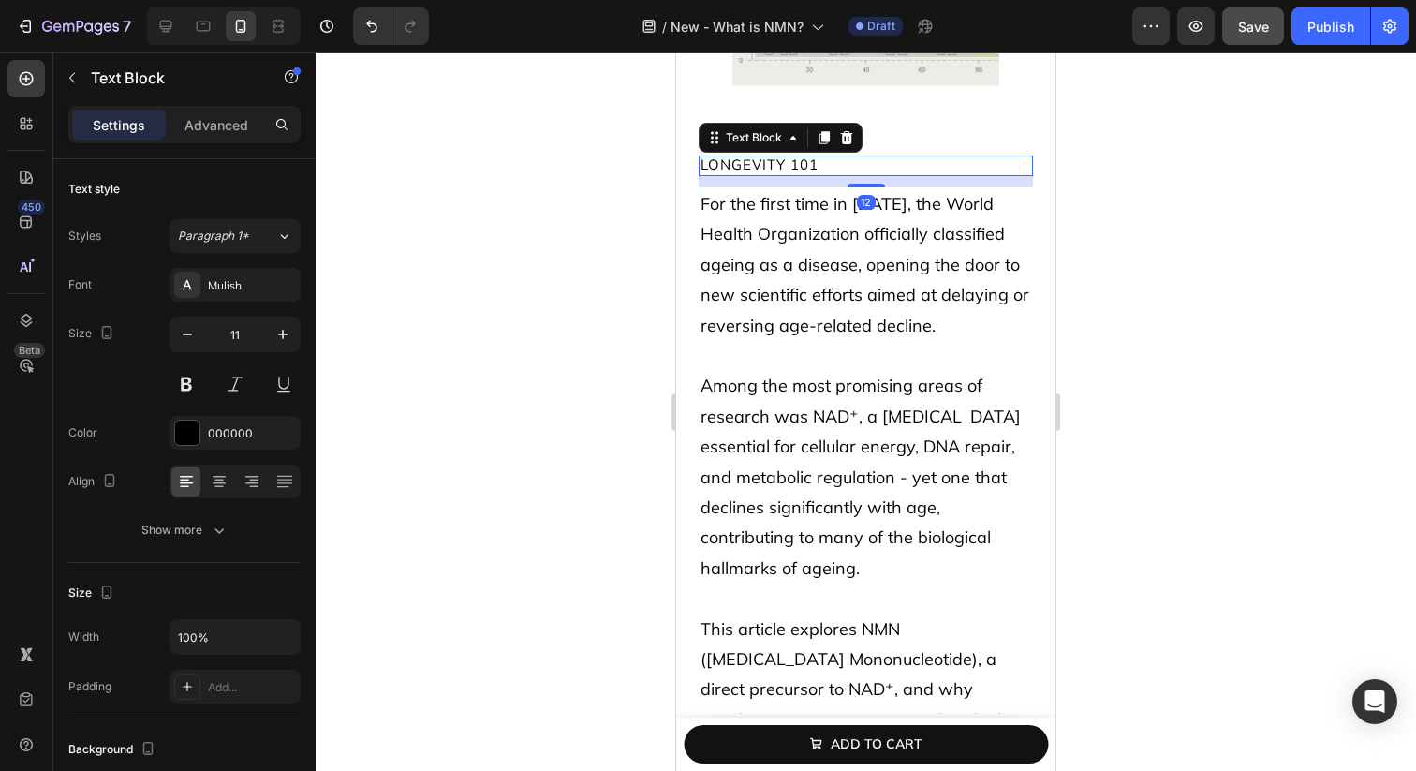
click at [861, 138] on div "Text Block" at bounding box center [781, 138] width 164 height 30
click at [850, 139] on icon at bounding box center [847, 137] width 12 height 13
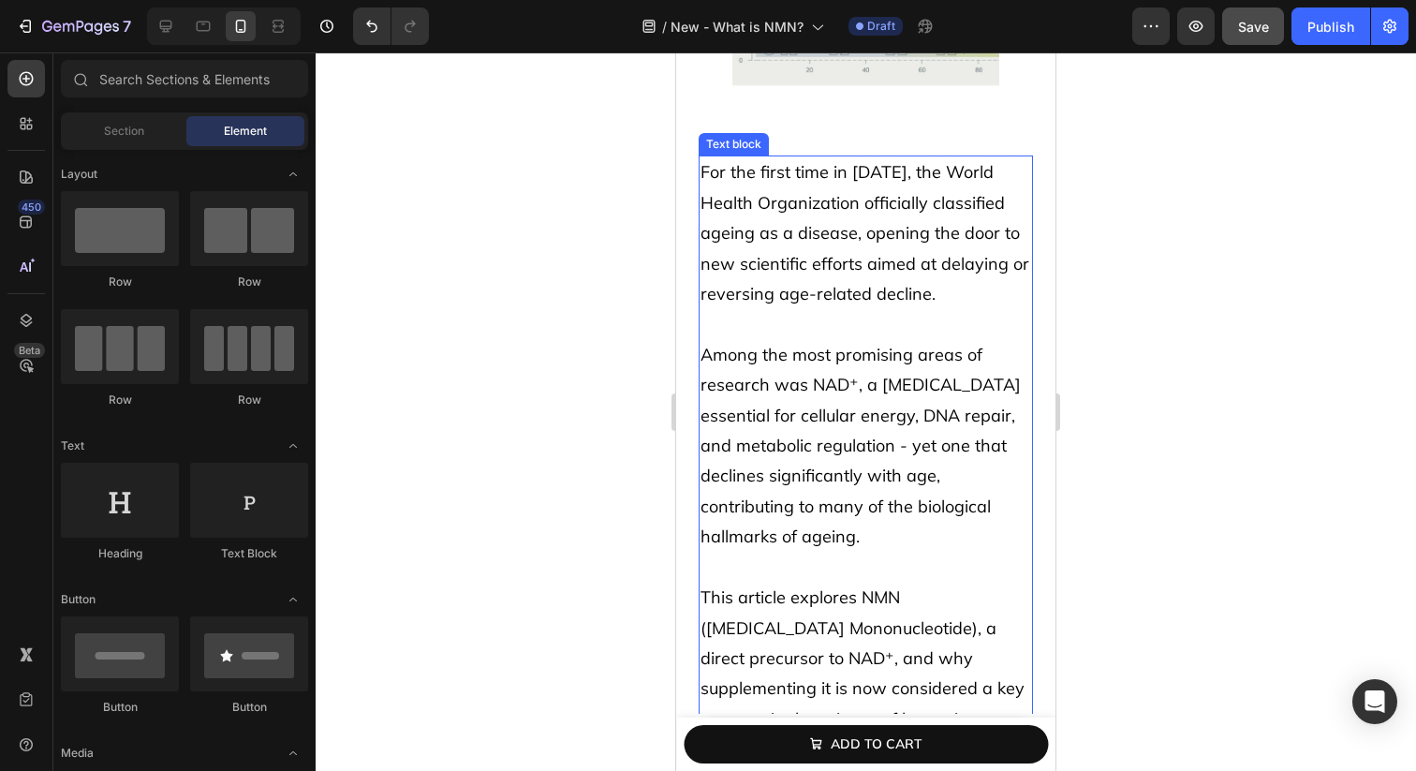
click at [819, 218] on p "For the first time in [DATE], the World Health Organization officially classifi…" at bounding box center [866, 233] width 331 height 152
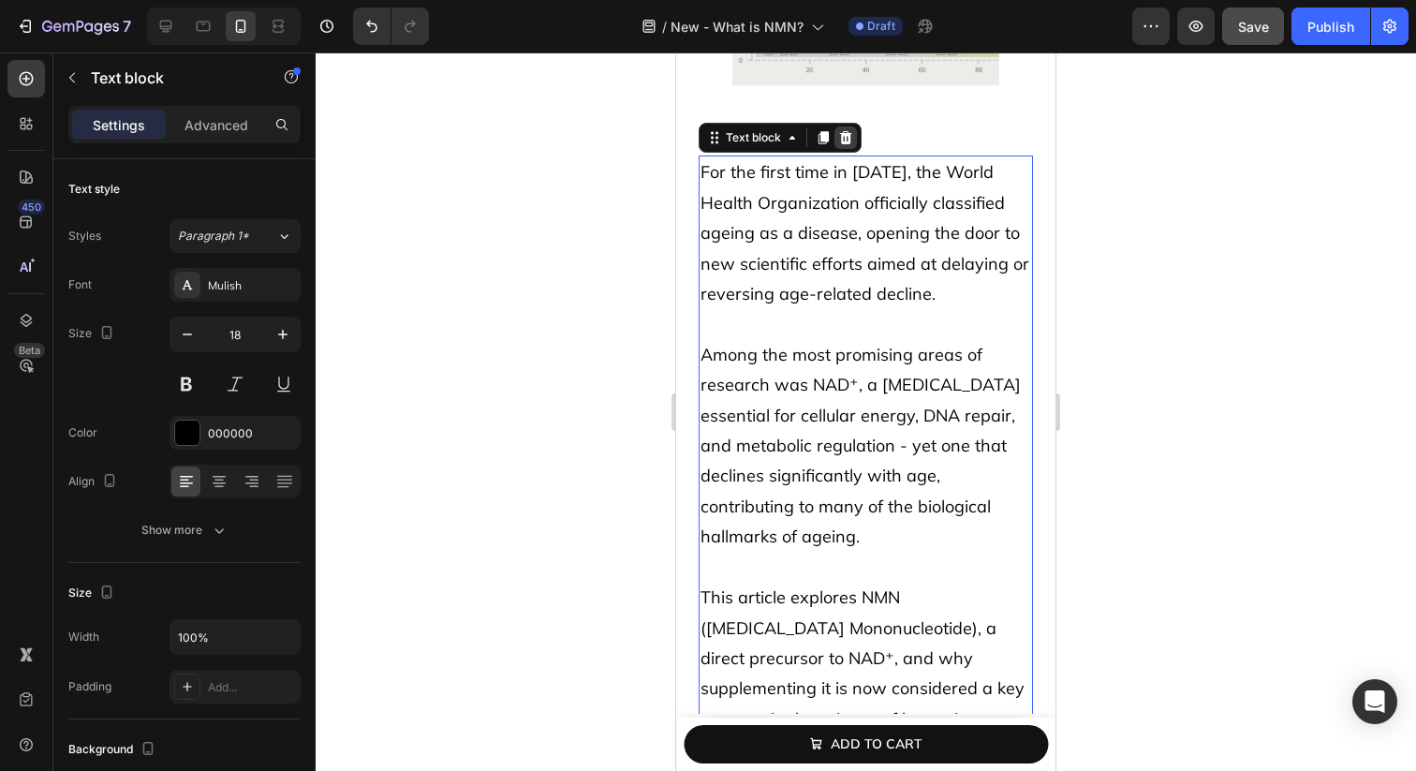
click at [844, 142] on icon at bounding box center [846, 137] width 12 height 13
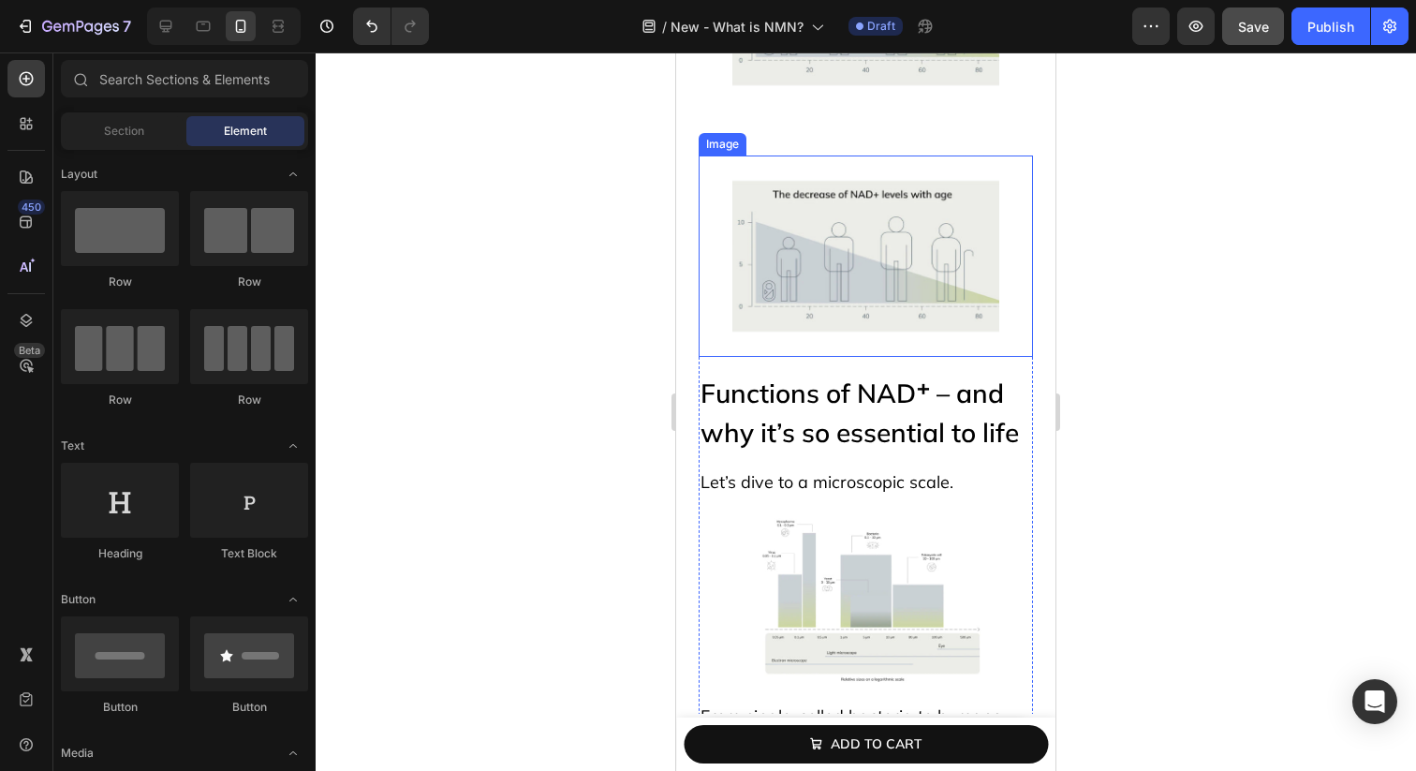
click at [819, 180] on img at bounding box center [866, 255] width 268 height 200
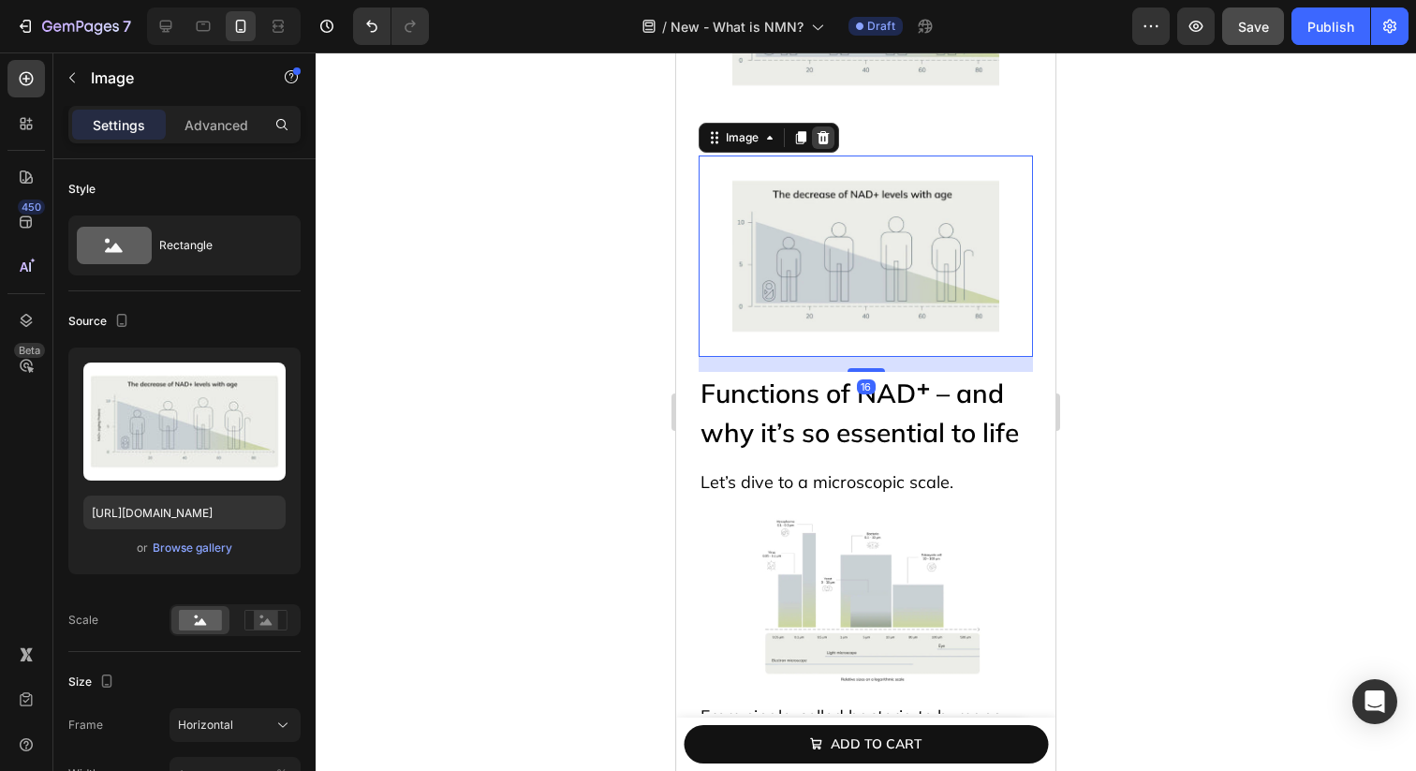
click at [827, 143] on icon at bounding box center [824, 137] width 12 height 13
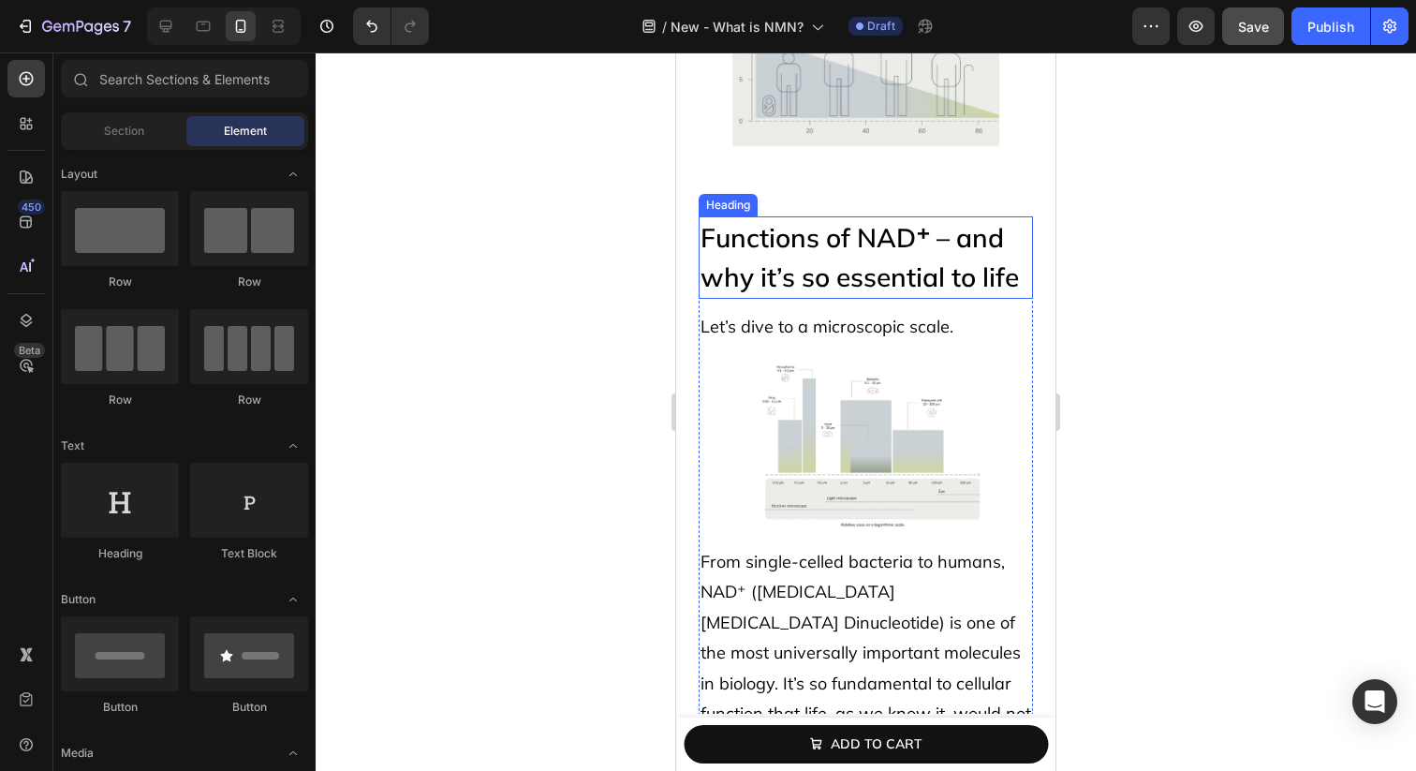
scroll to position [885, 0]
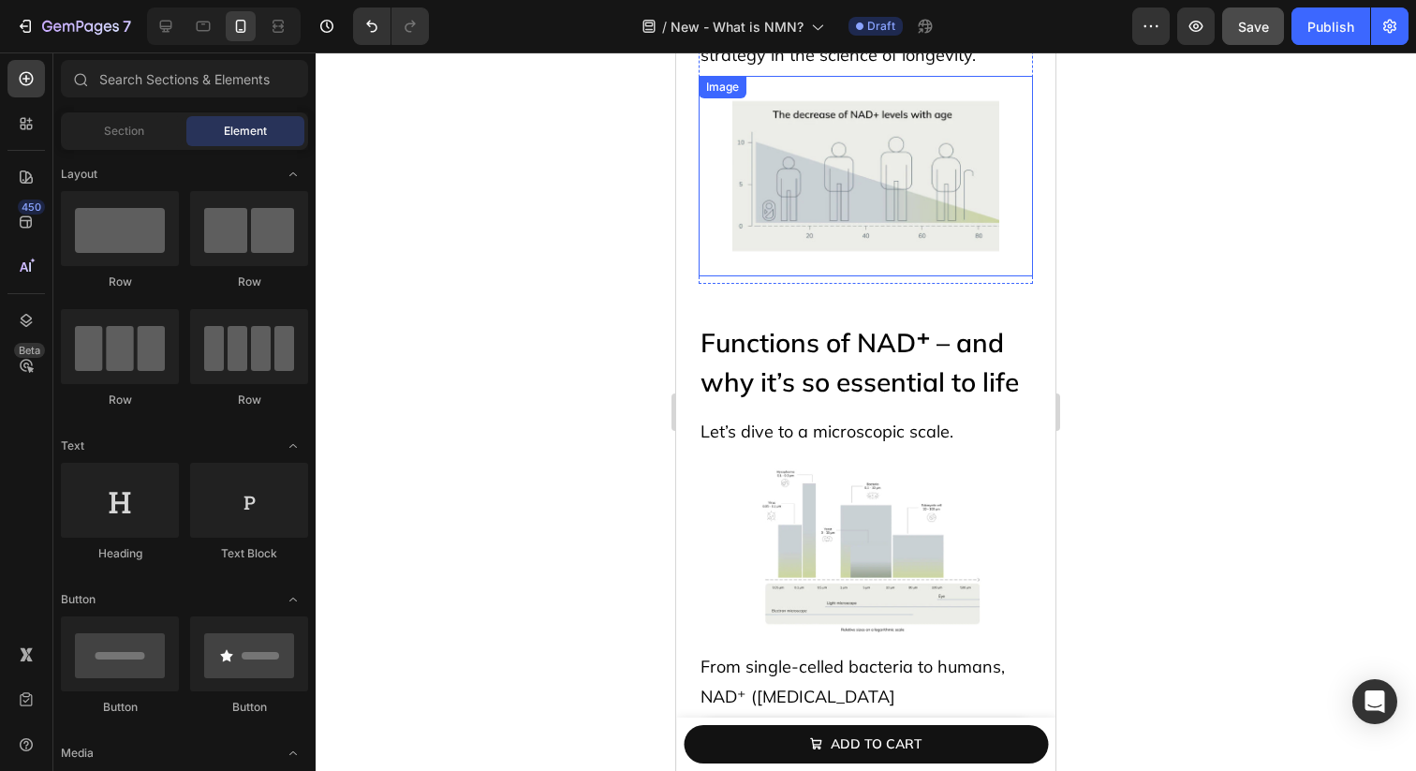
click at [816, 244] on img at bounding box center [866, 176] width 268 height 200
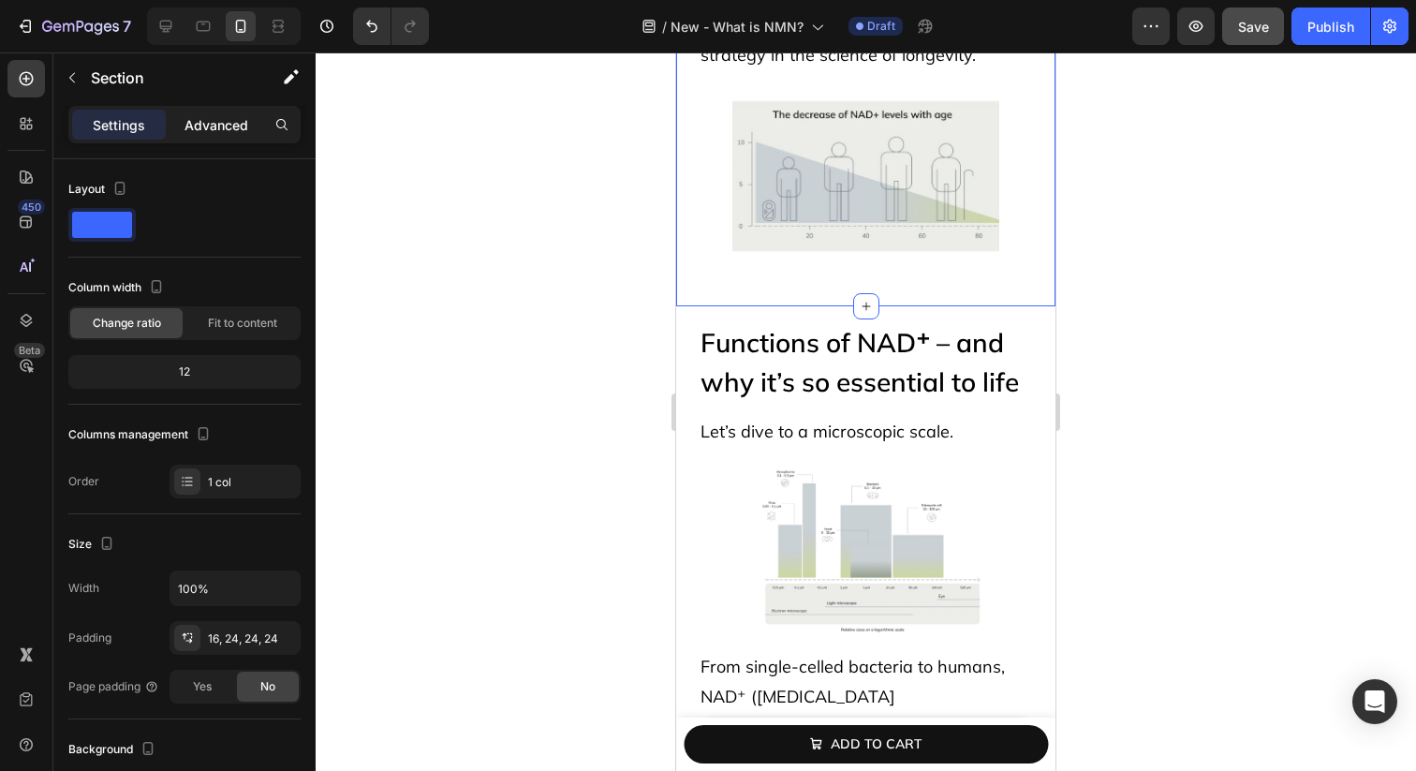
click at [217, 135] on div "Advanced" at bounding box center [217, 125] width 94 height 30
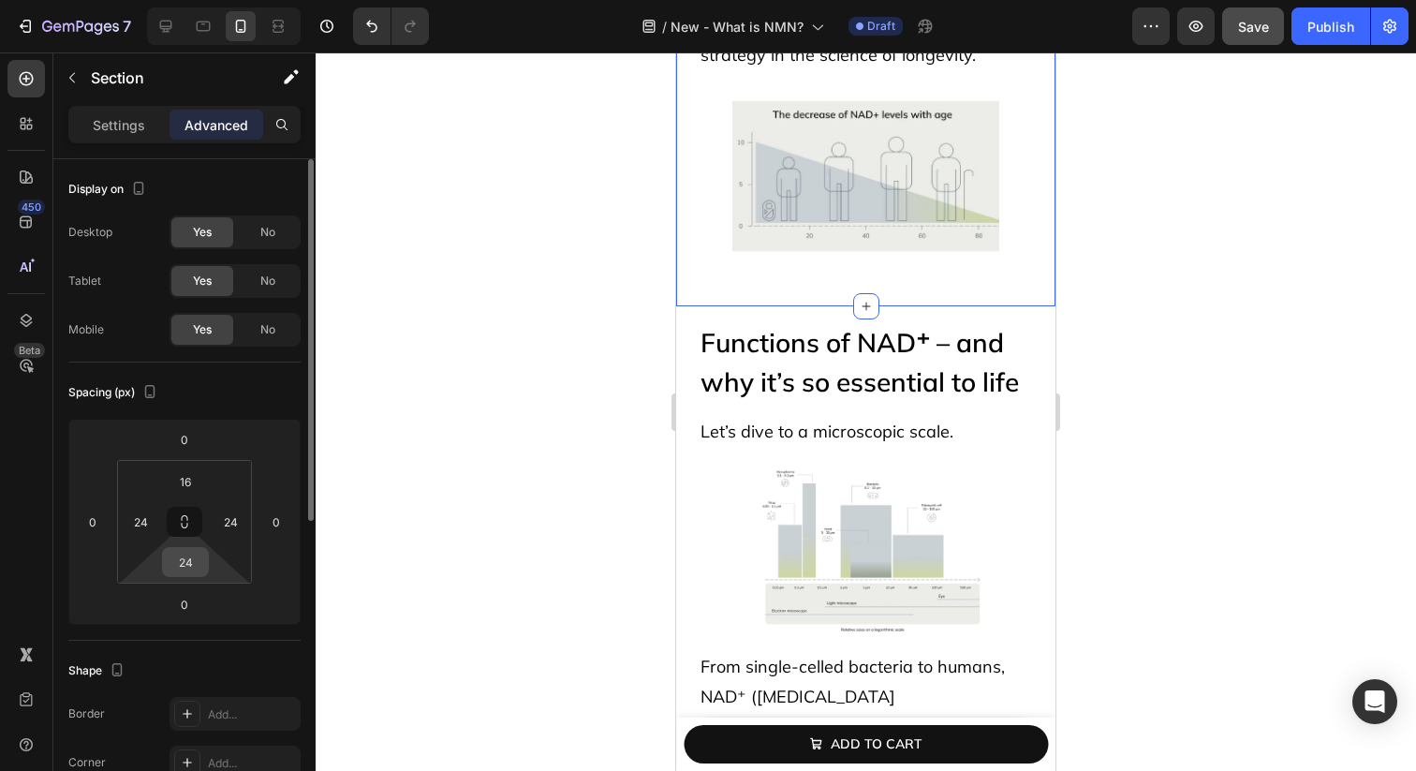
click at [187, 569] on input "24" at bounding box center [185, 562] width 37 height 28
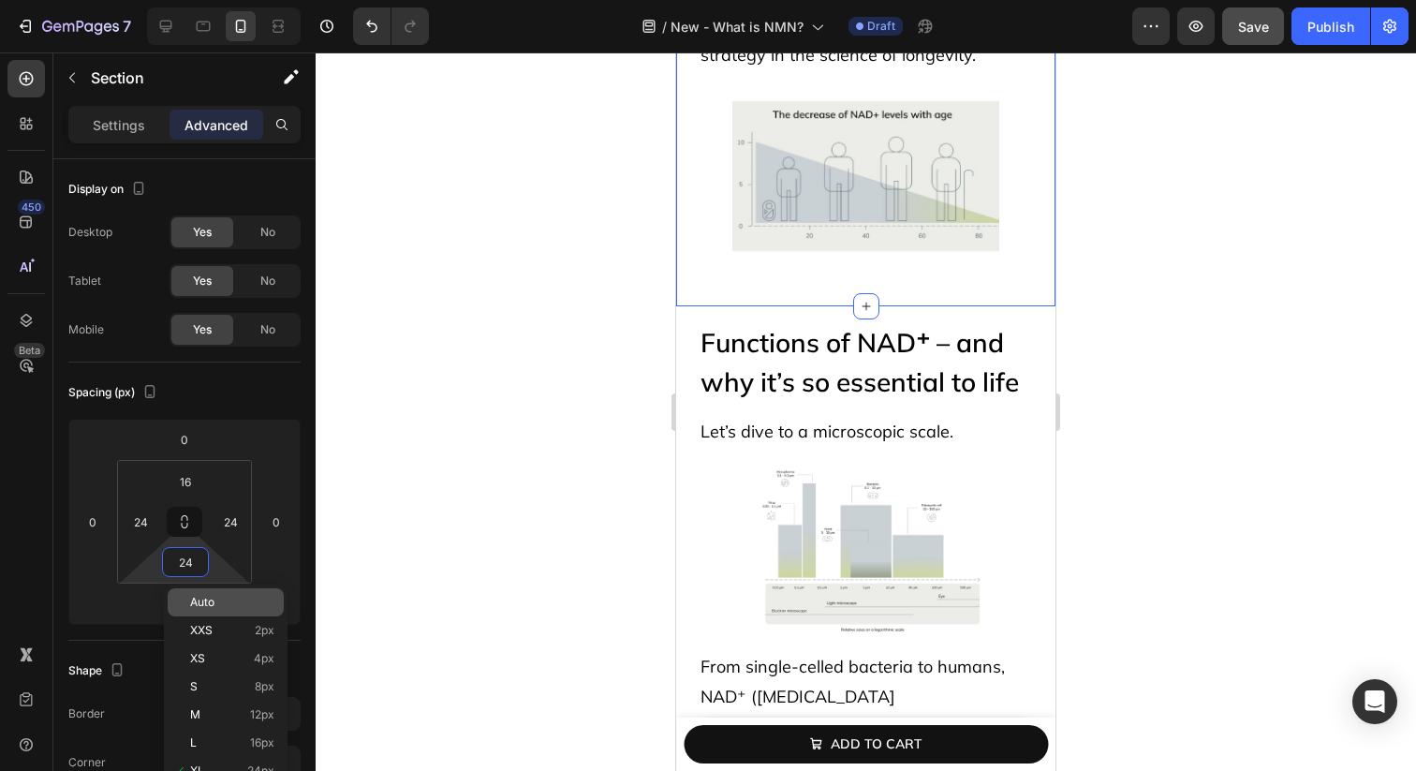
click at [212, 597] on span "Auto" at bounding box center [202, 602] width 24 height 13
type input "Auto"
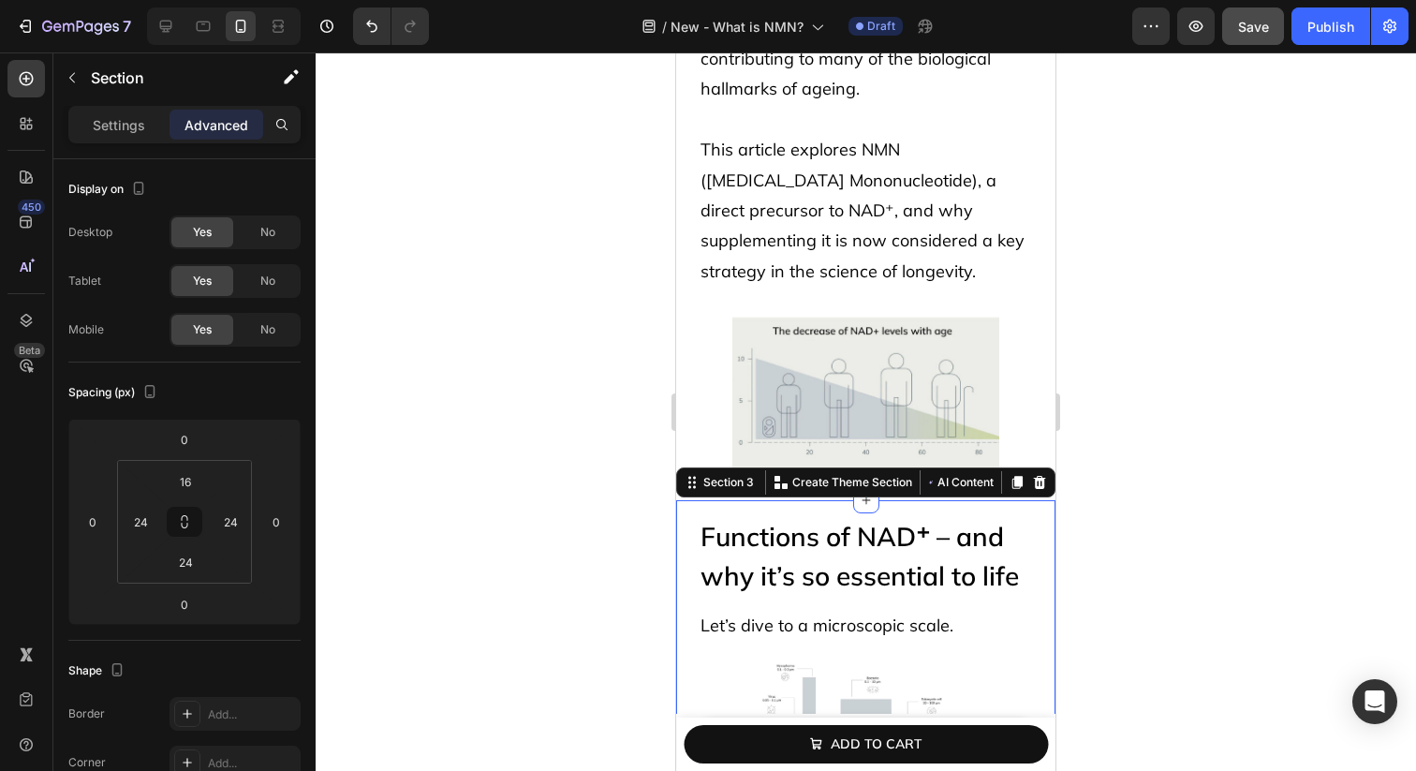
scroll to position [634, 0]
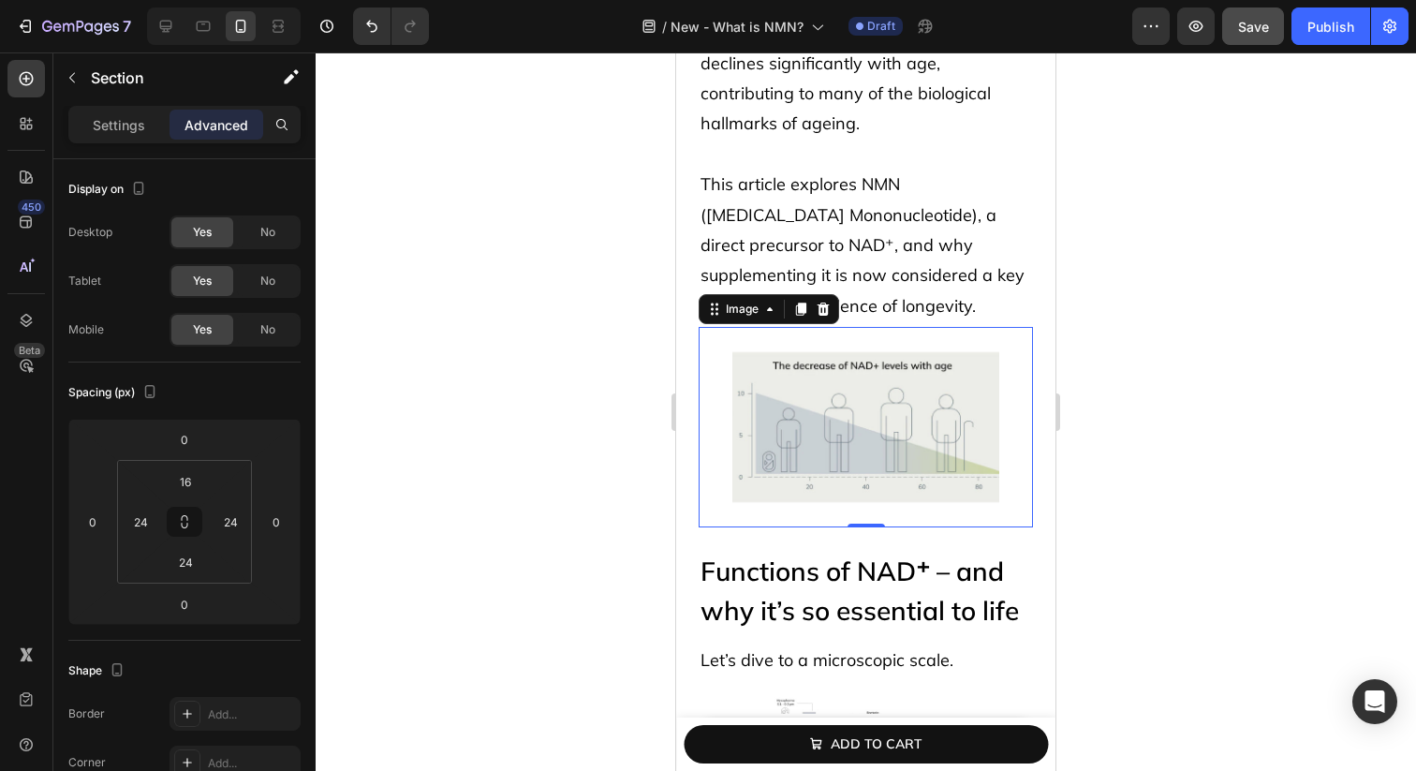
click at [742, 364] on img at bounding box center [866, 427] width 268 height 200
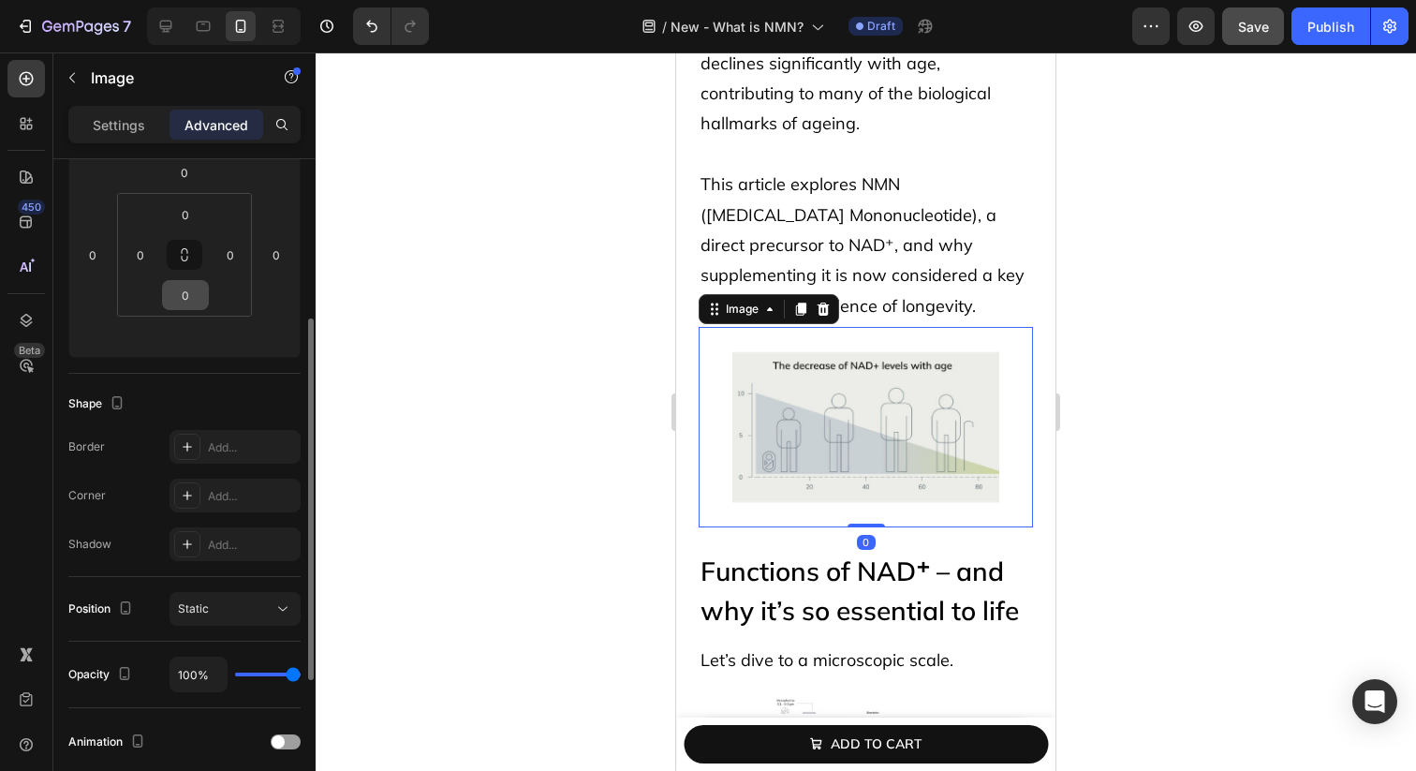
scroll to position [276, 0]
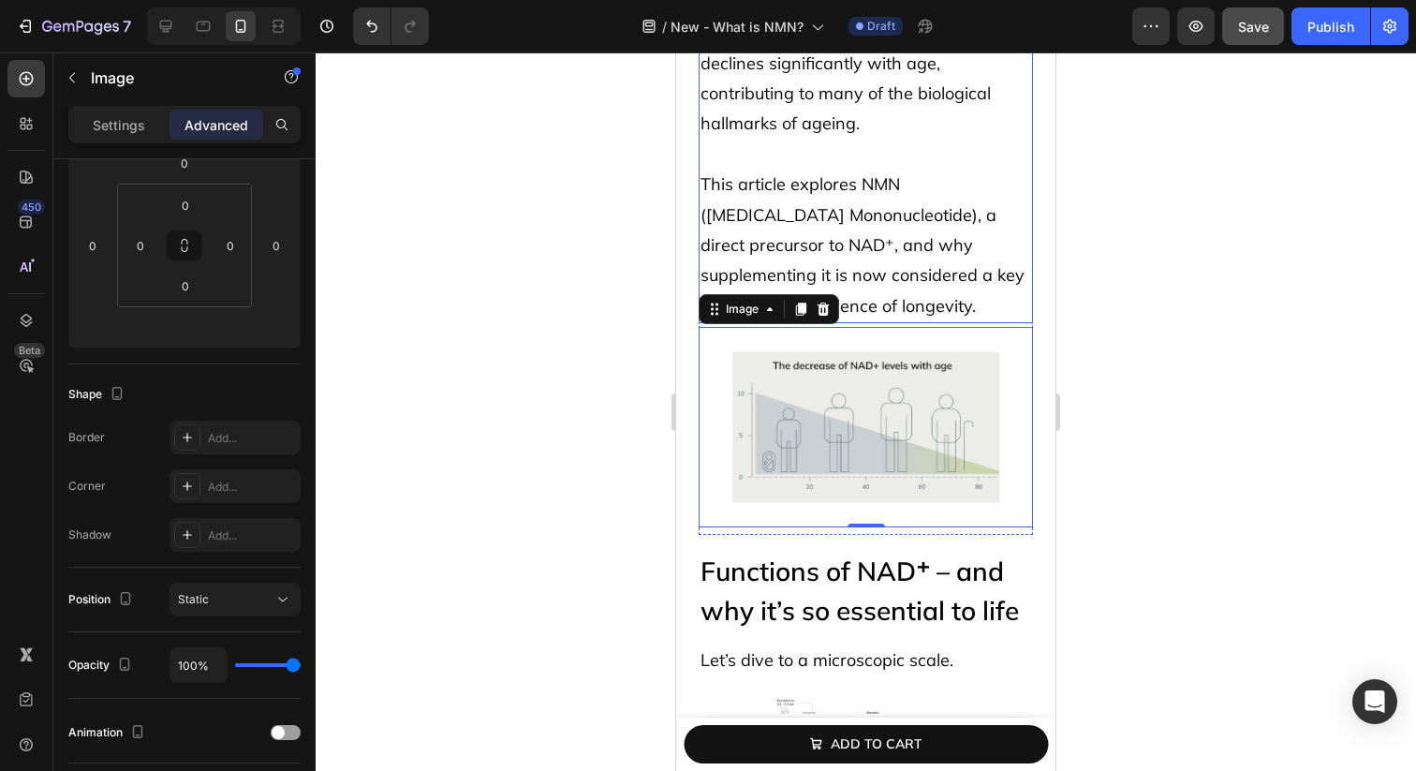
click at [942, 176] on p "This article explores NMN ([MEDICAL_DATA] Mononucleotide), a direct precursor t…" at bounding box center [866, 246] width 331 height 152
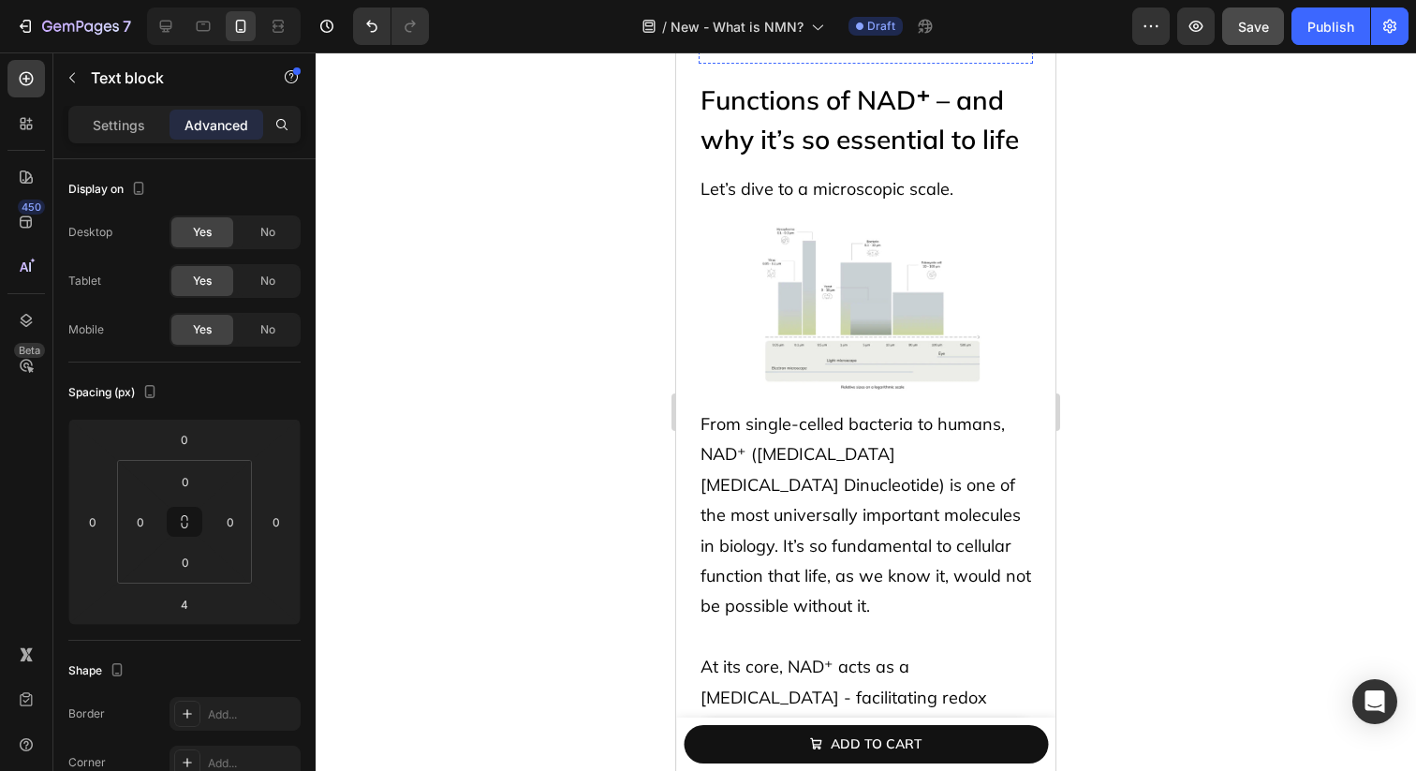
scroll to position [1131, 0]
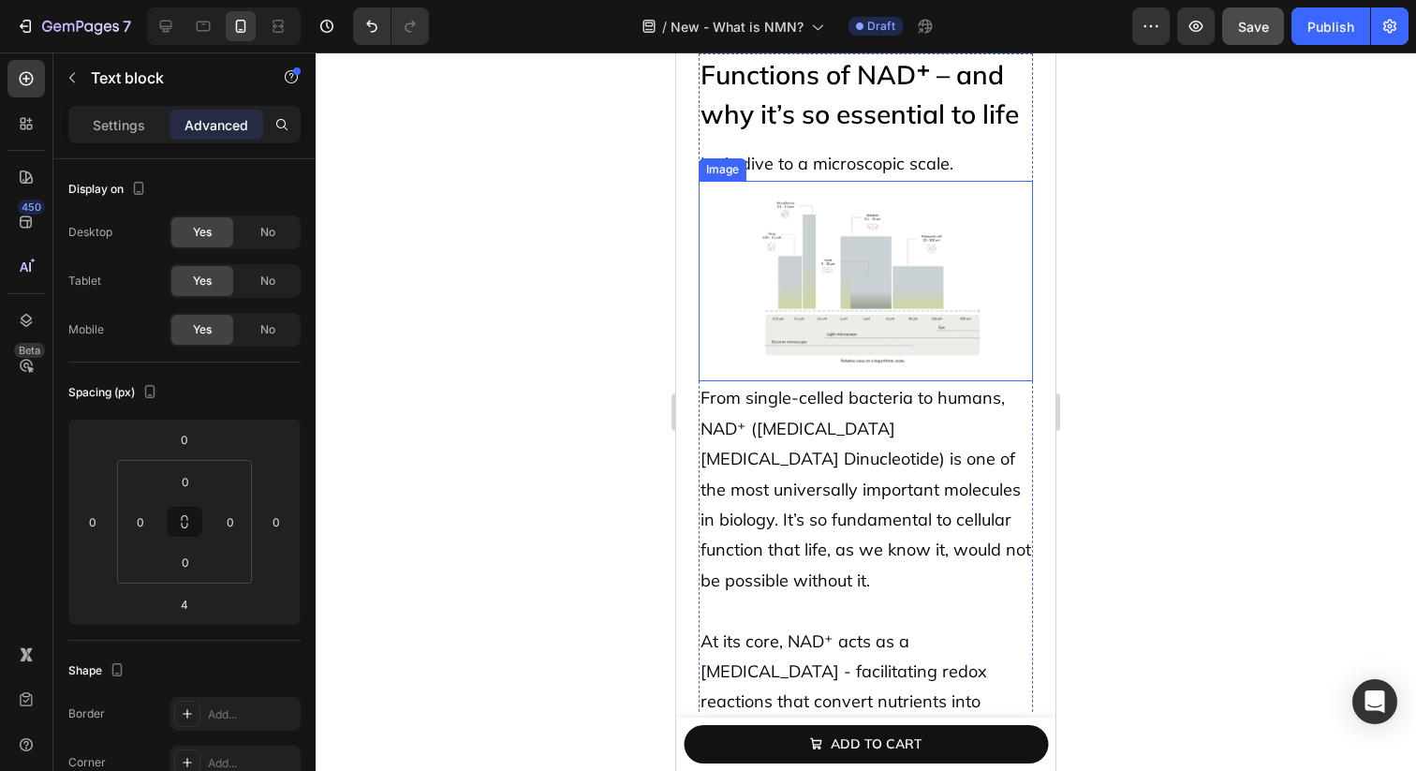
click at [700, 341] on link at bounding box center [866, 281] width 334 height 200
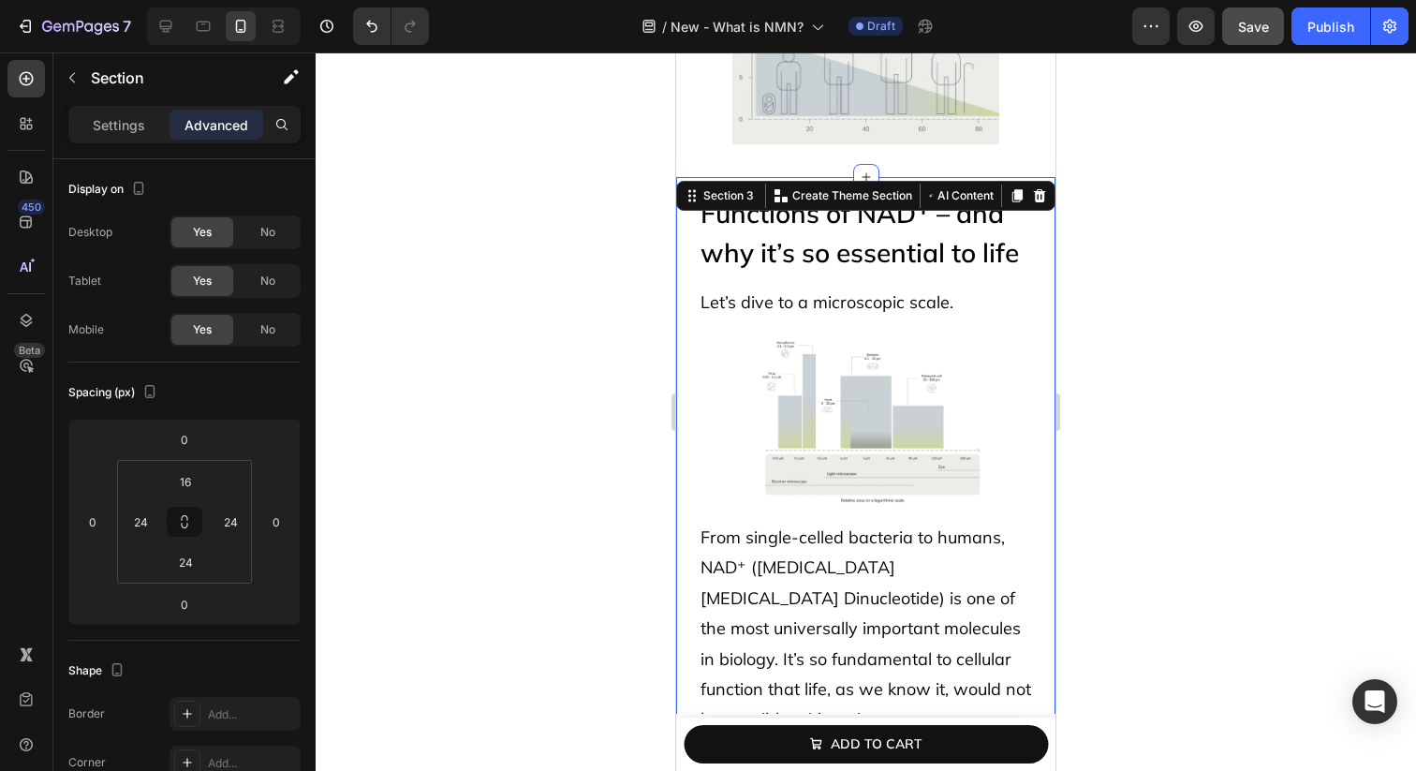
scroll to position [957, 0]
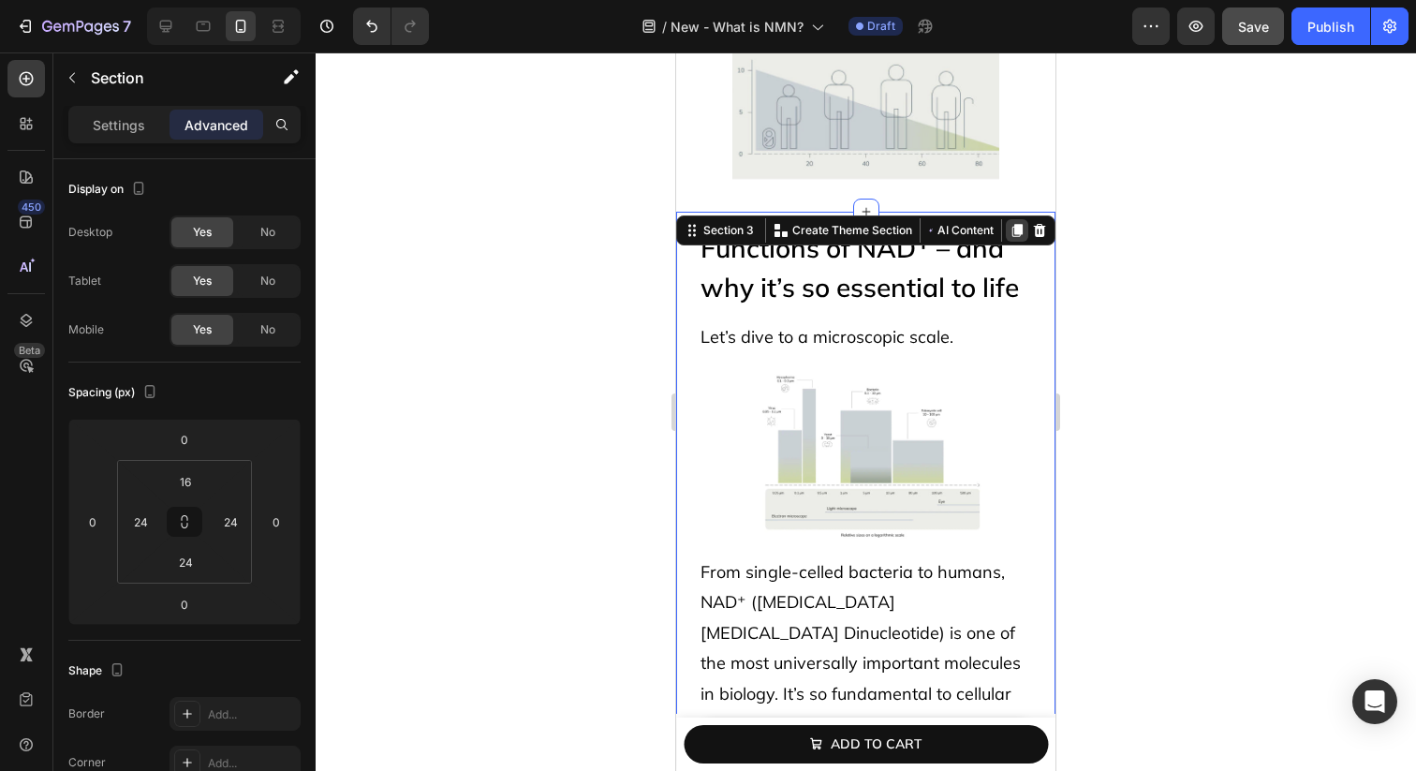
click at [1018, 229] on icon at bounding box center [1017, 231] width 10 height 13
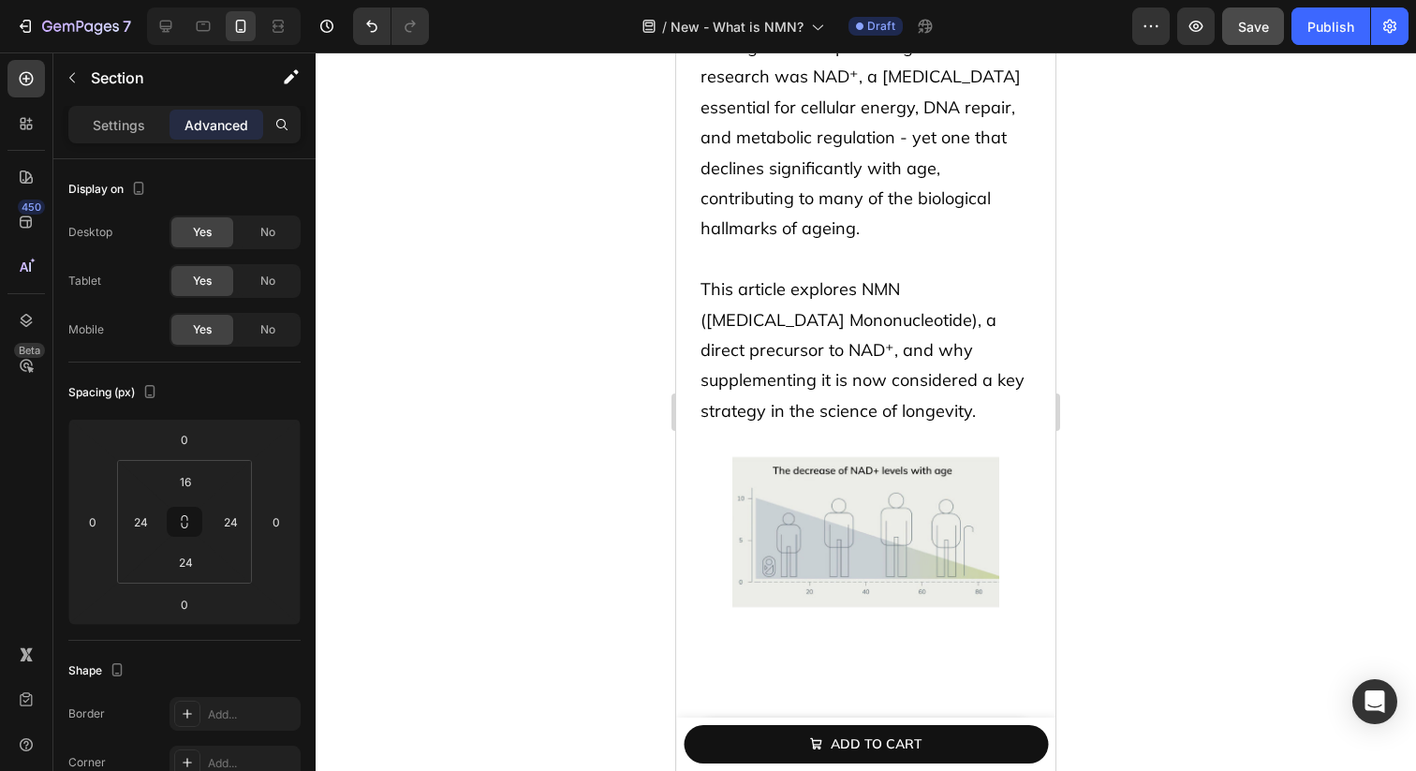
scroll to position [0, 0]
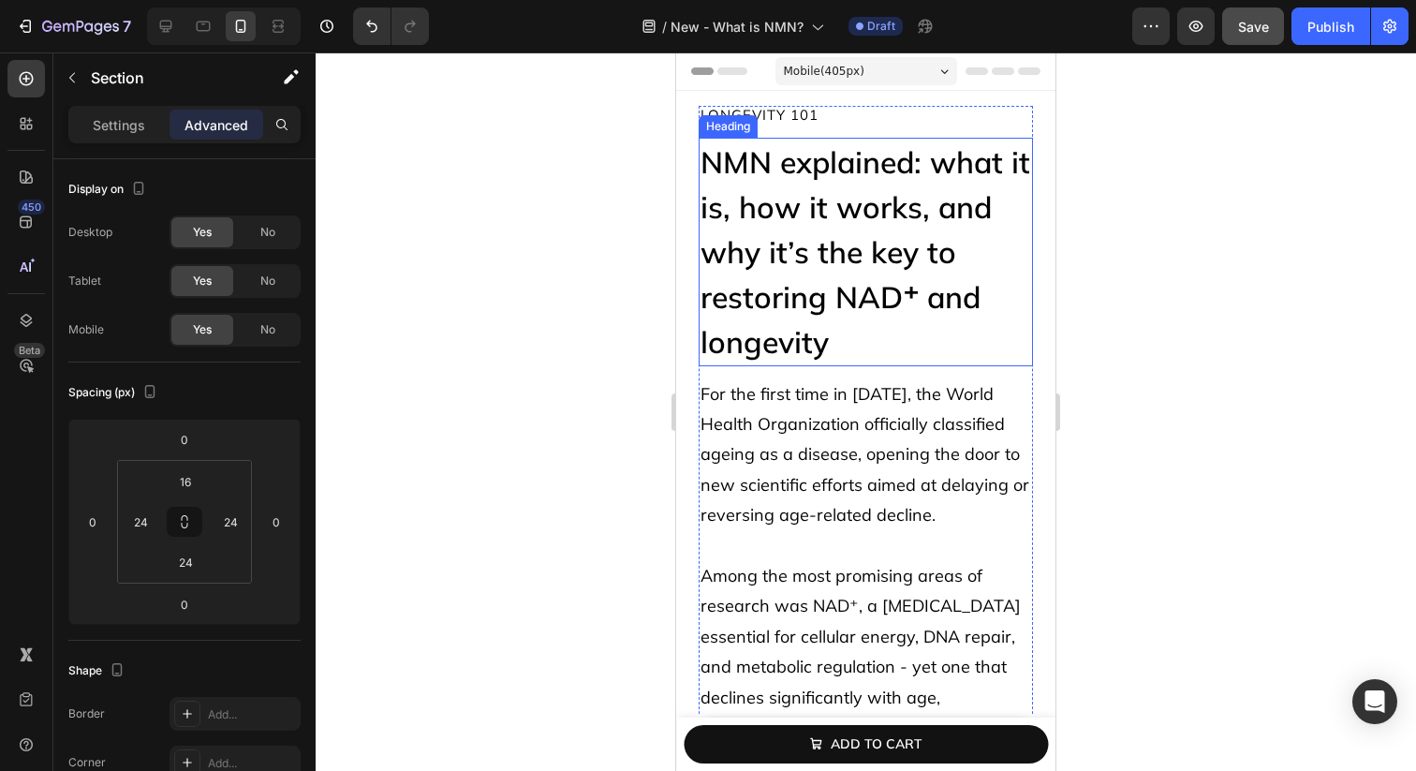
click at [964, 240] on h2 "NMN explained: what it is, how it works, and why it’s the key to restoring NAD⁺…" at bounding box center [866, 252] width 334 height 229
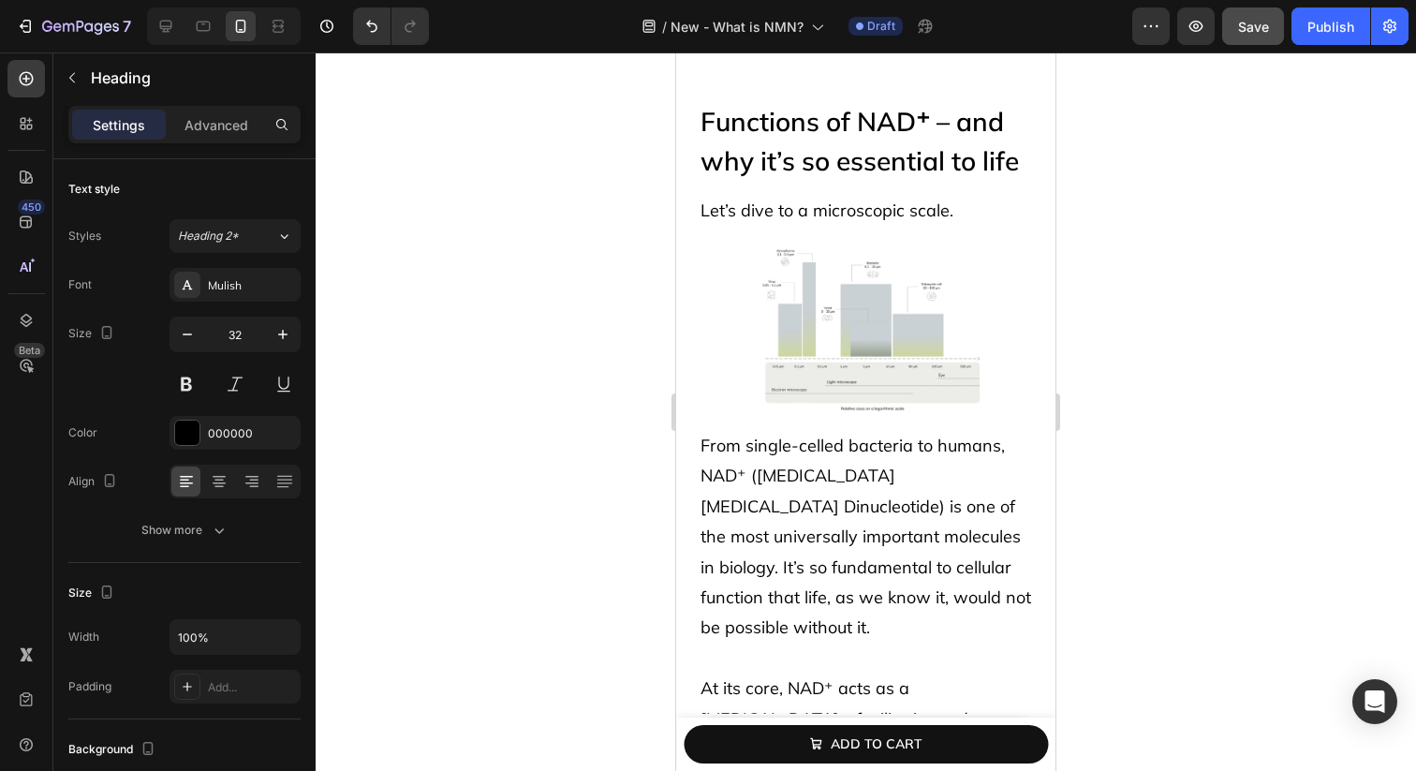
scroll to position [971, 0]
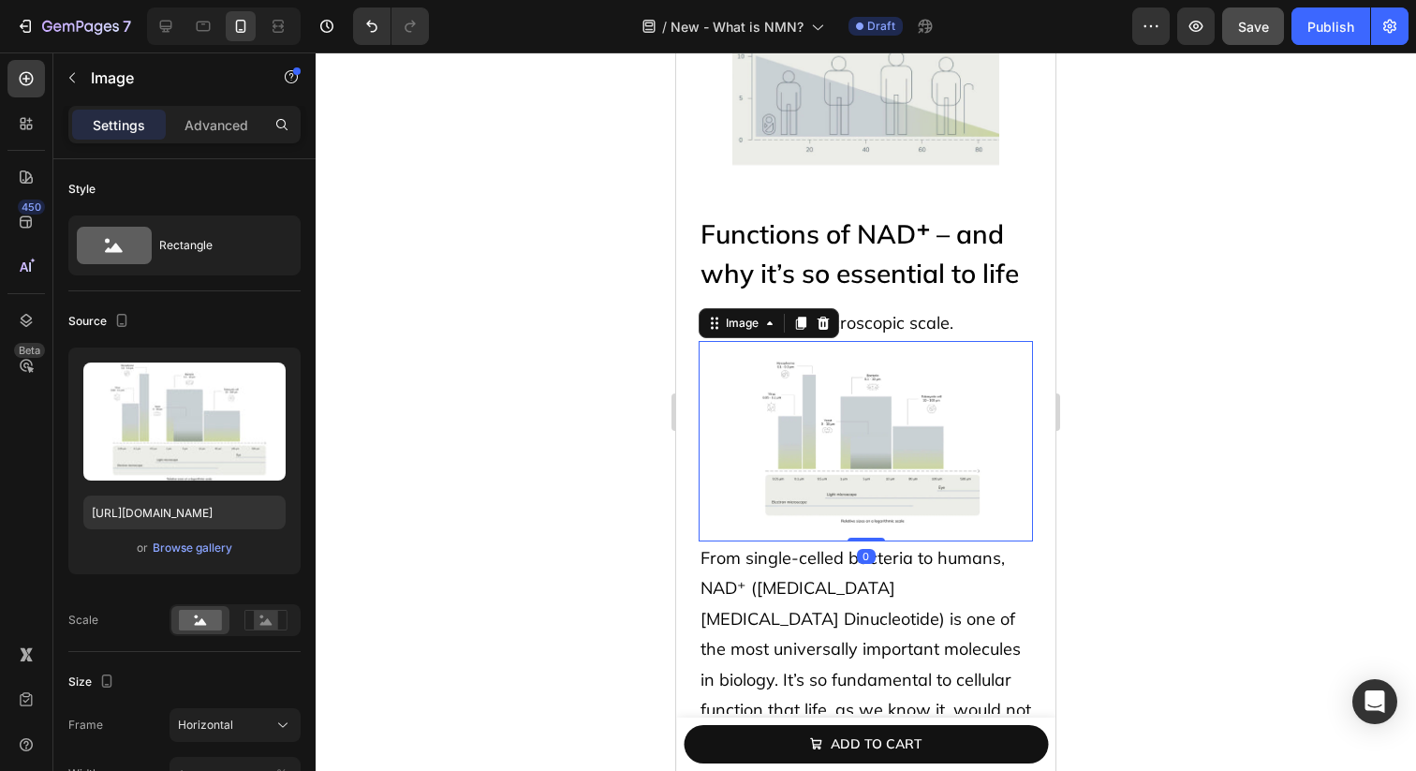
click at [909, 377] on img at bounding box center [866, 441] width 268 height 200
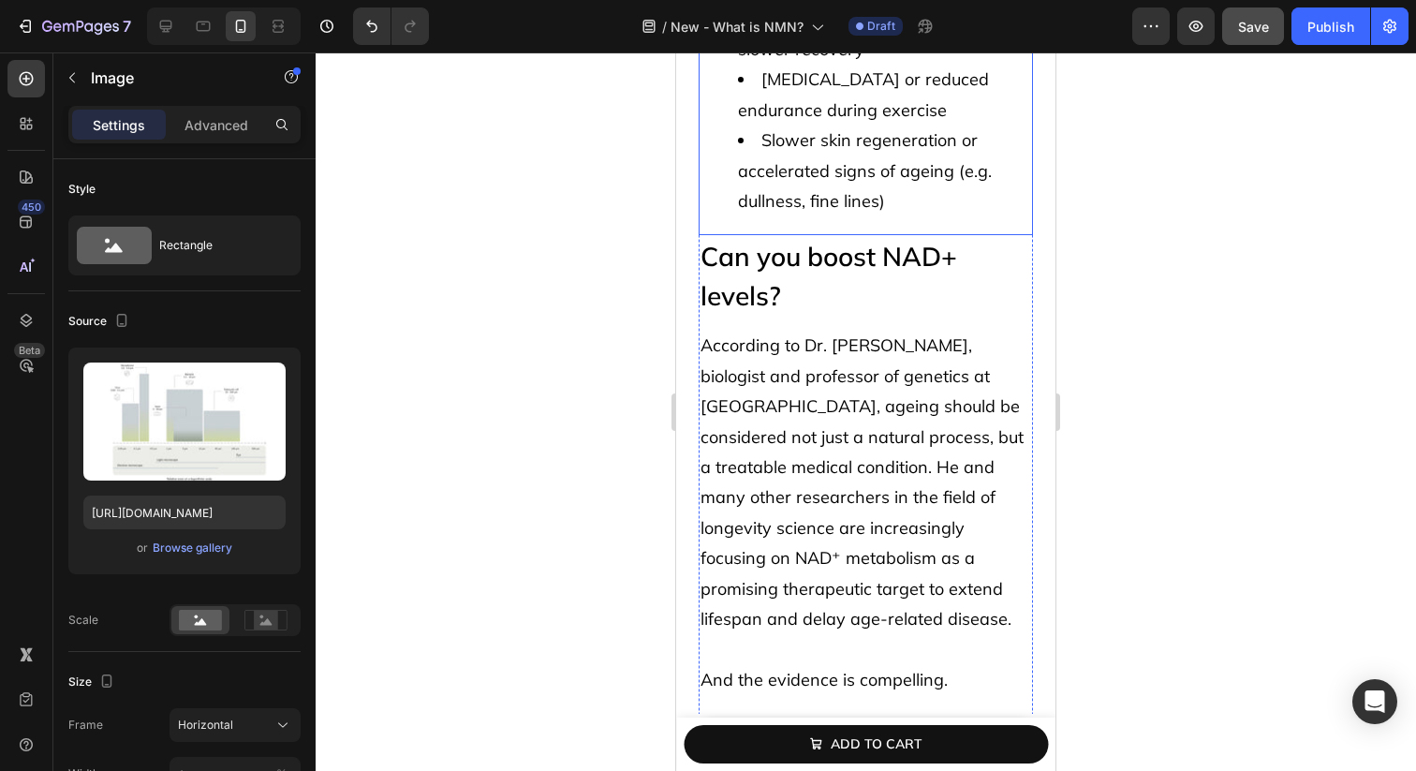
scroll to position [2800, 0]
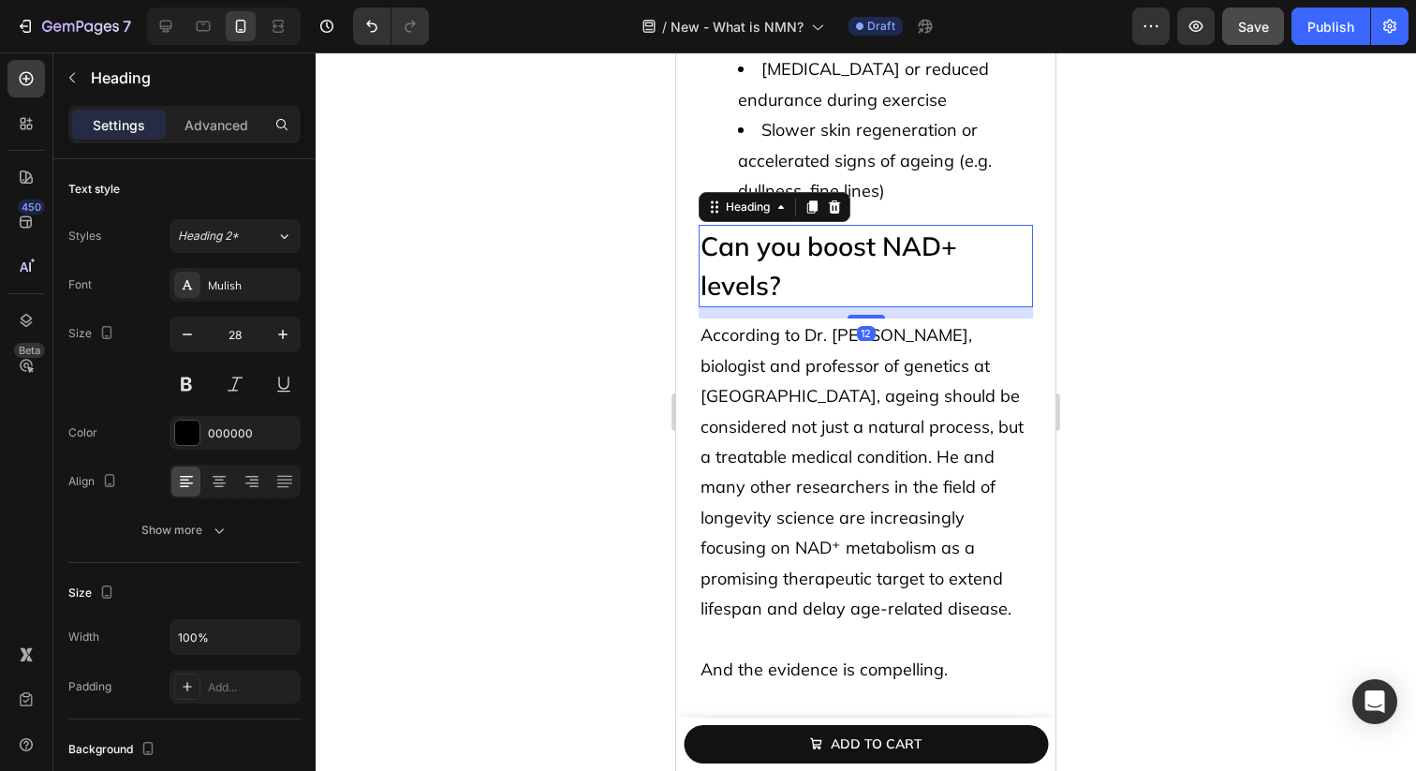
click at [909, 233] on h2 "Can you boost NAD+ levels?" at bounding box center [866, 266] width 334 height 82
click at [842, 196] on div at bounding box center [834, 207] width 22 height 22
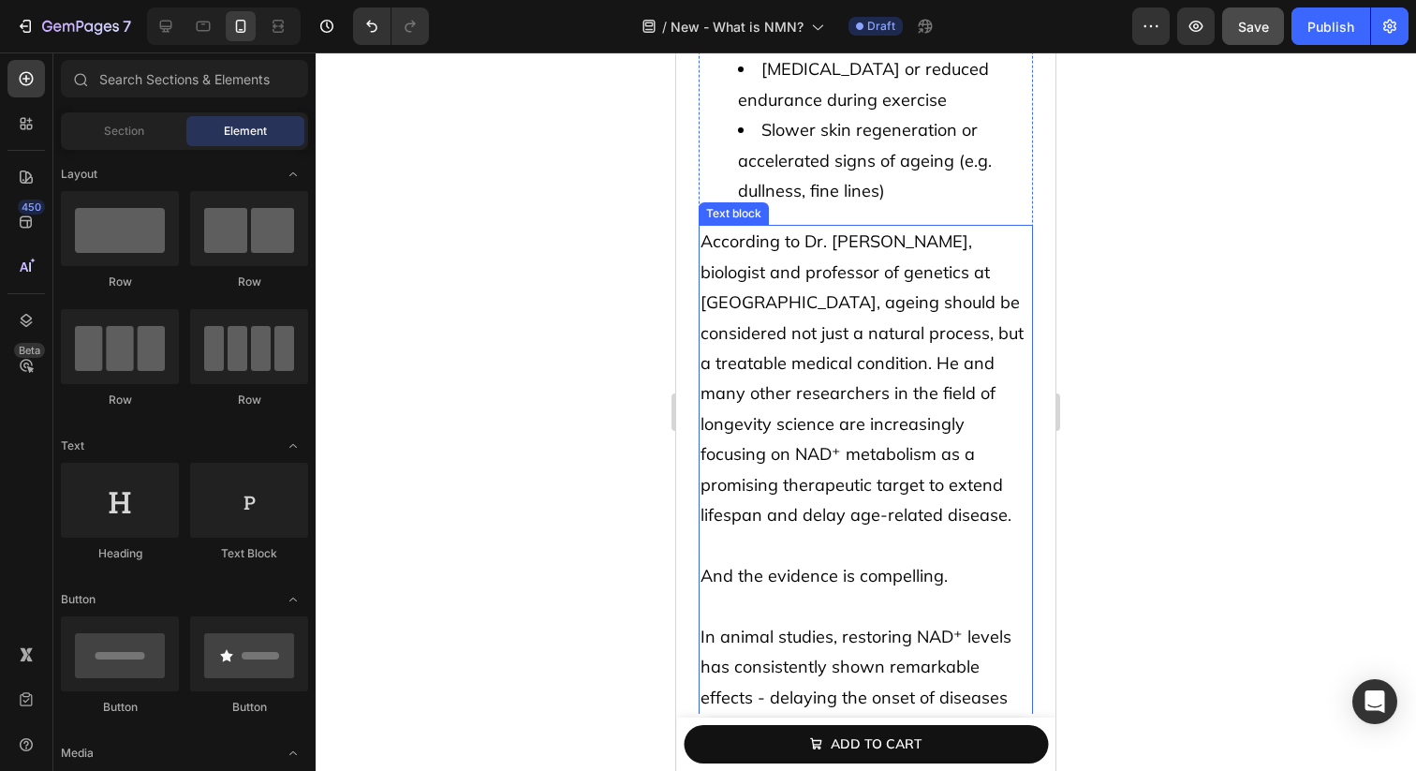
click at [830, 266] on span "According to Dr. [PERSON_NAME], biologist and professor of genetics at [GEOGRAP…" at bounding box center [862, 377] width 323 height 295
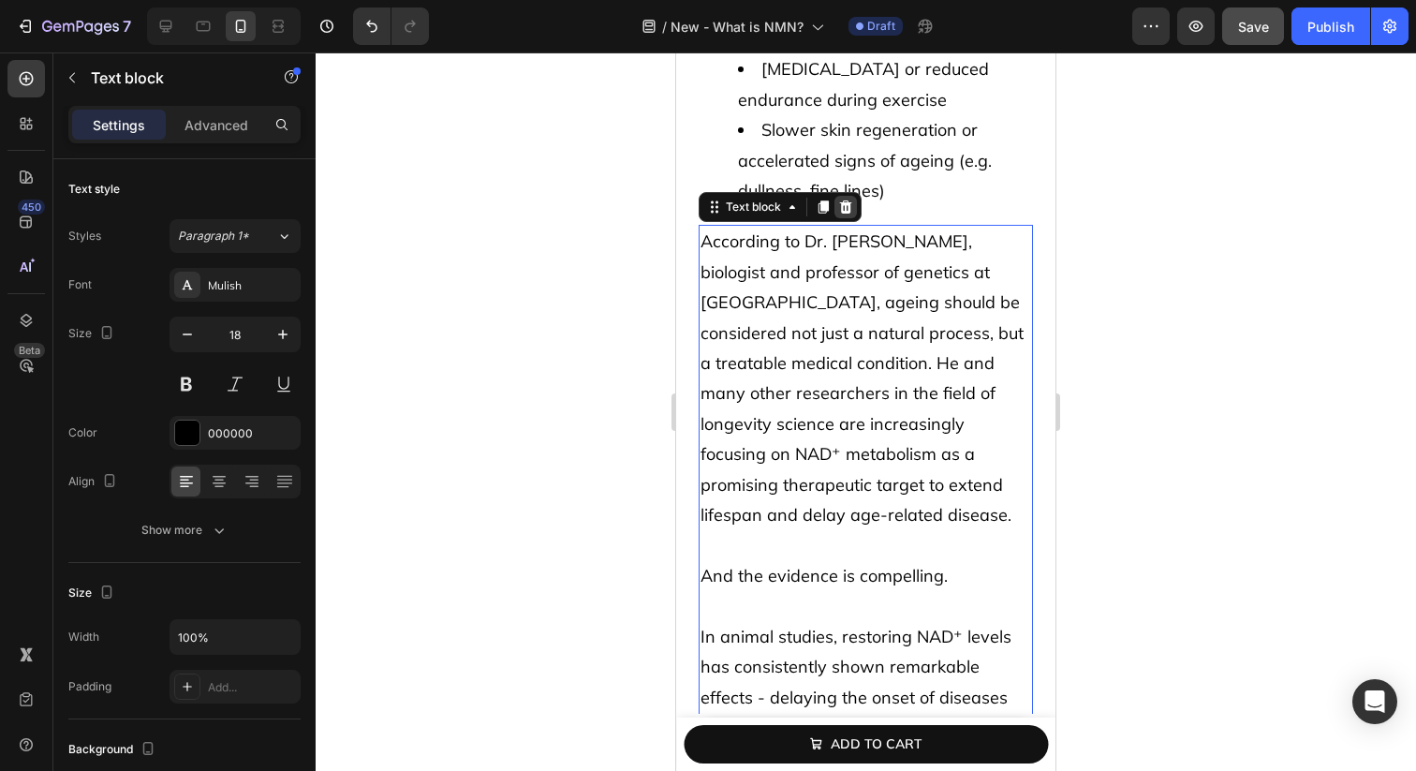
click at [846, 200] on icon at bounding box center [846, 206] width 12 height 13
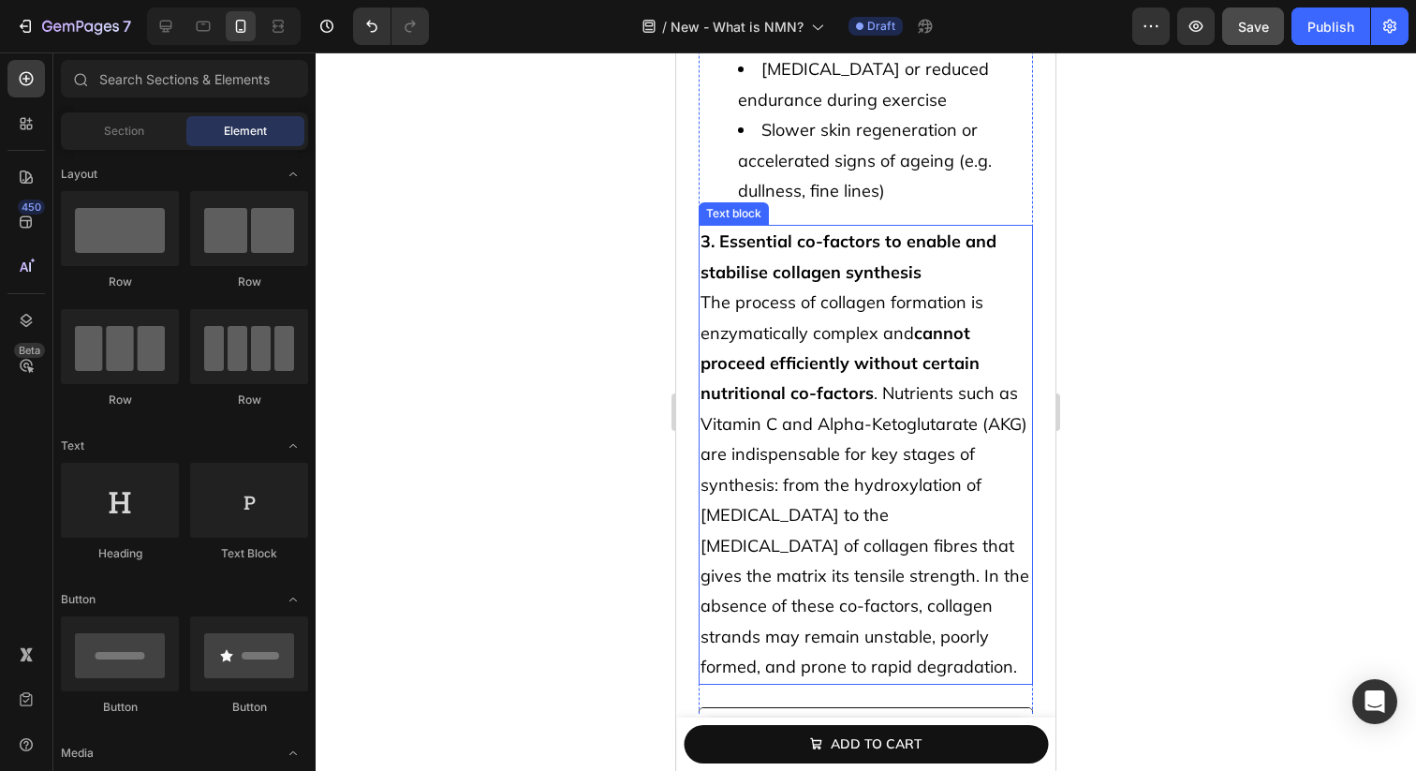
click at [831, 230] on strong "3. Essential co-factors to enable and stabilise collagen synthesis" at bounding box center [849, 256] width 296 height 52
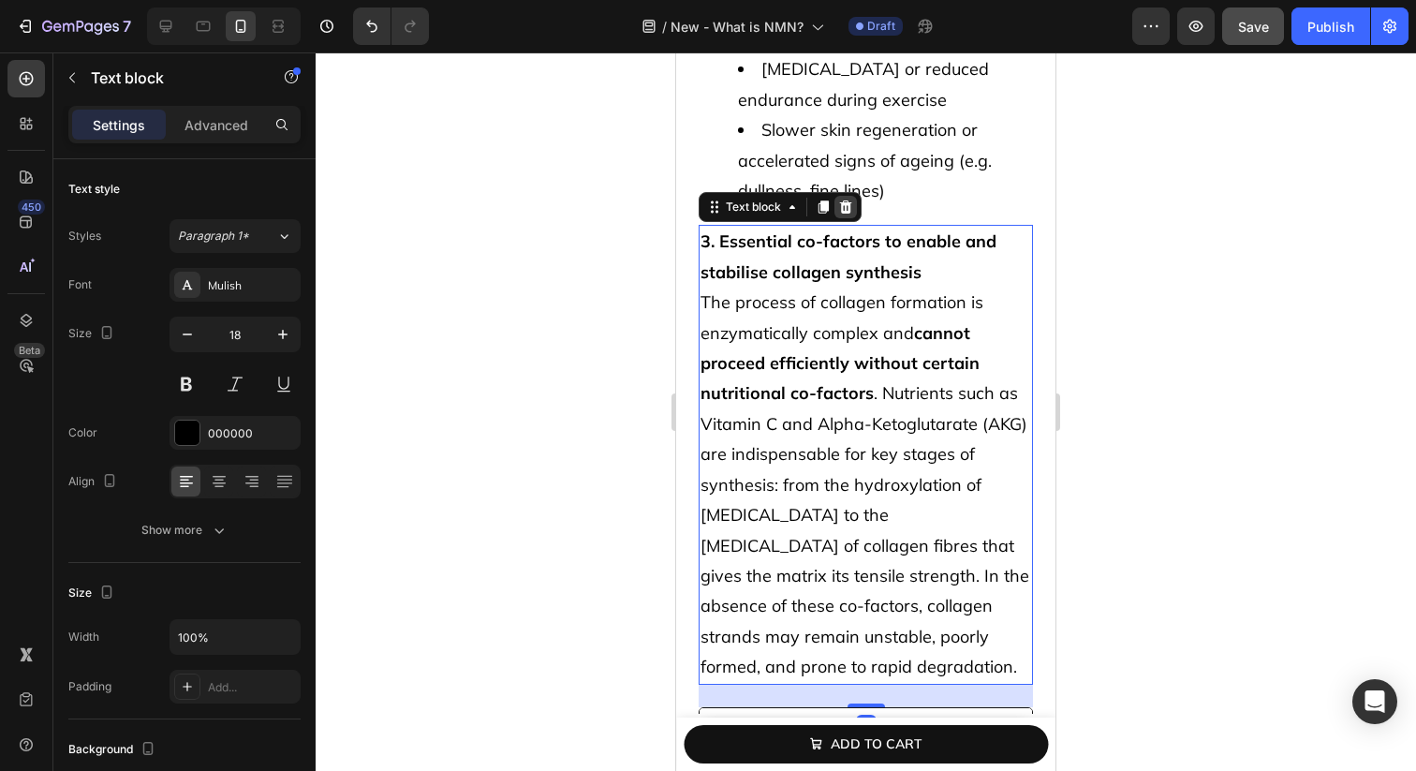
click at [841, 199] on icon at bounding box center [845, 206] width 15 height 15
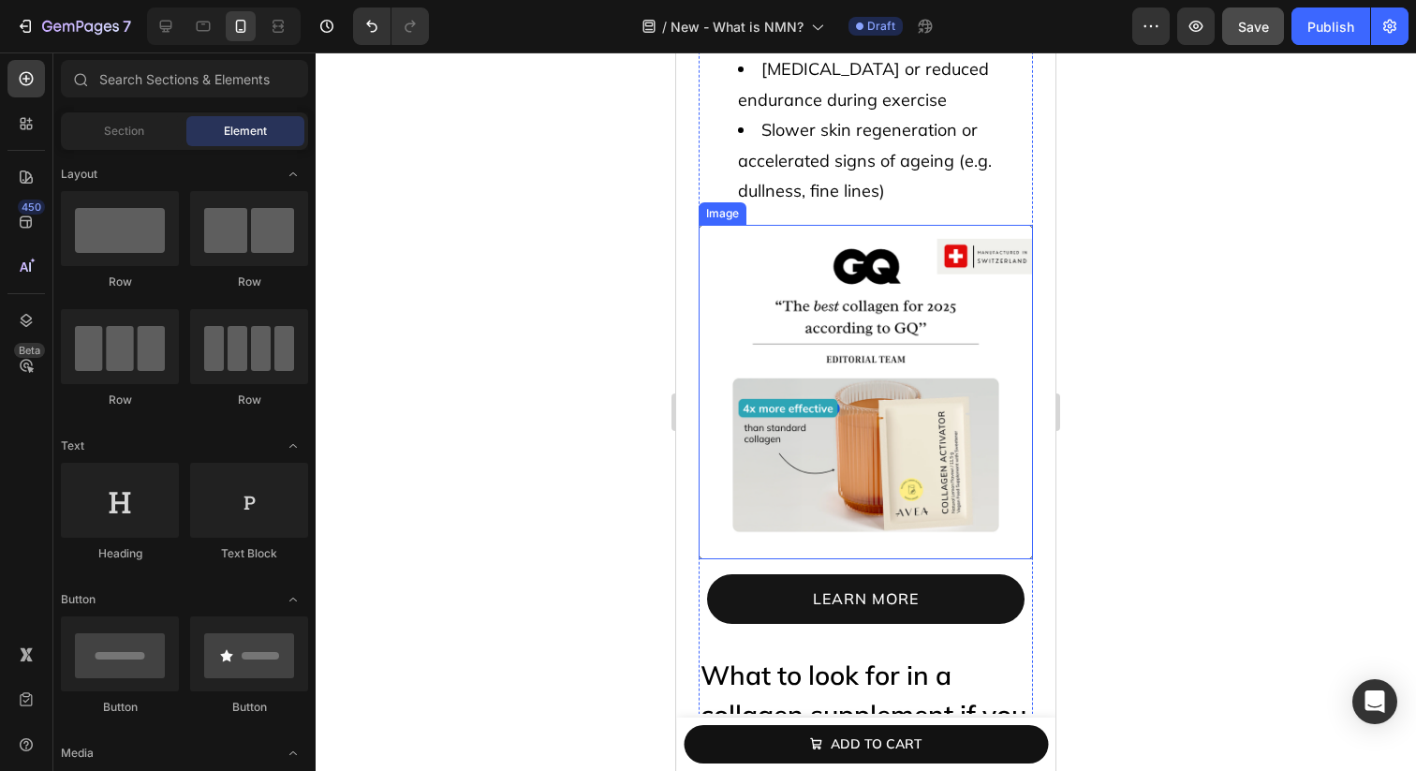
click at [835, 244] on img at bounding box center [866, 392] width 334 height 334
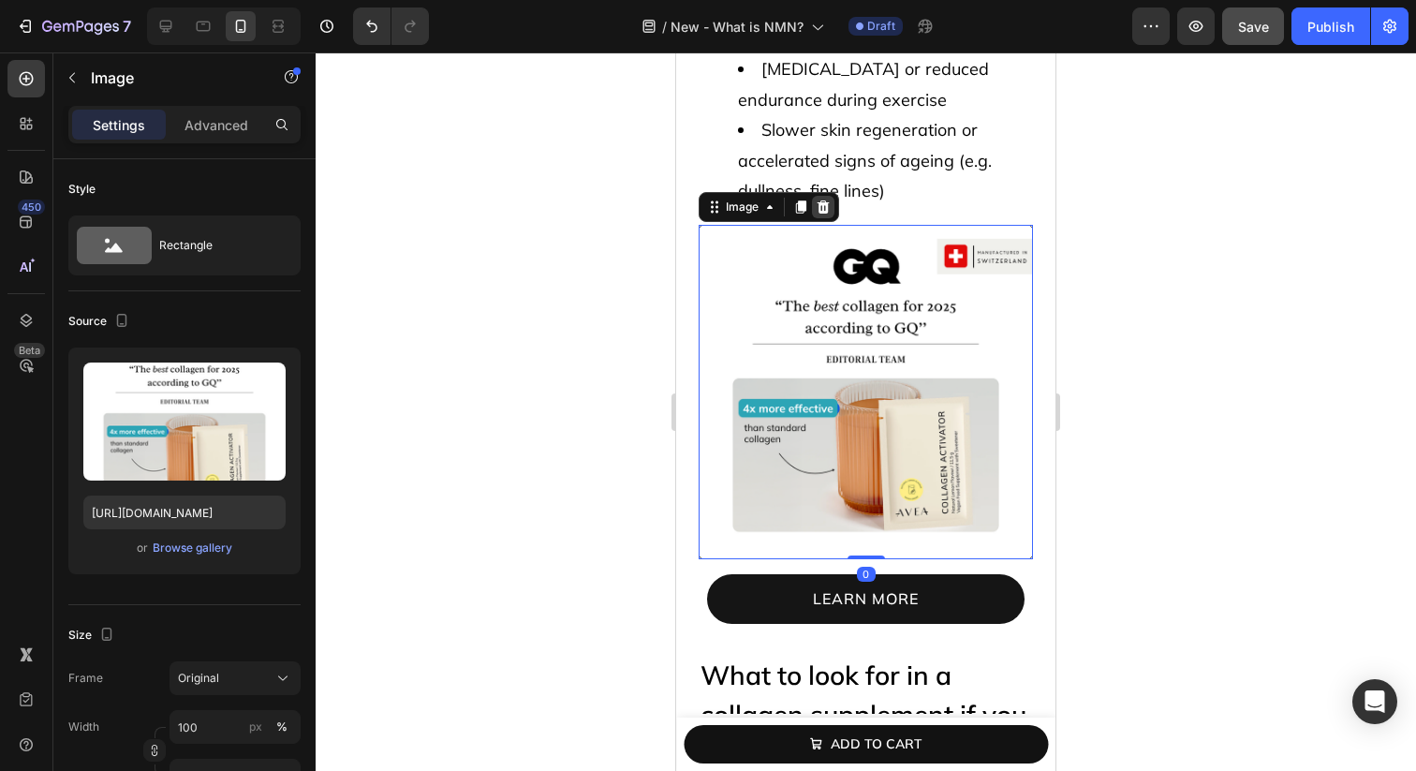
click at [827, 199] on icon at bounding box center [823, 206] width 15 height 15
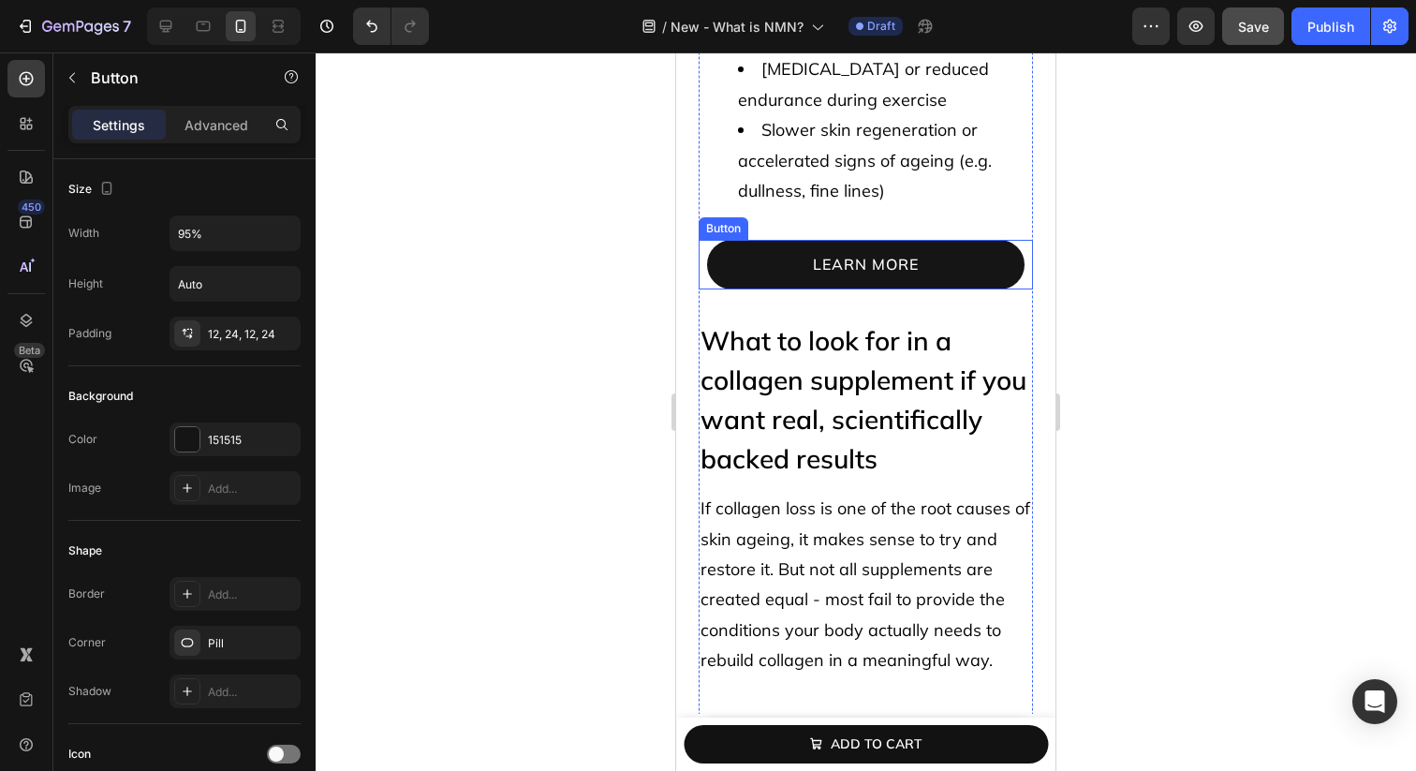
click at [712, 240] on link "learn more" at bounding box center [866, 265] width 318 height 50
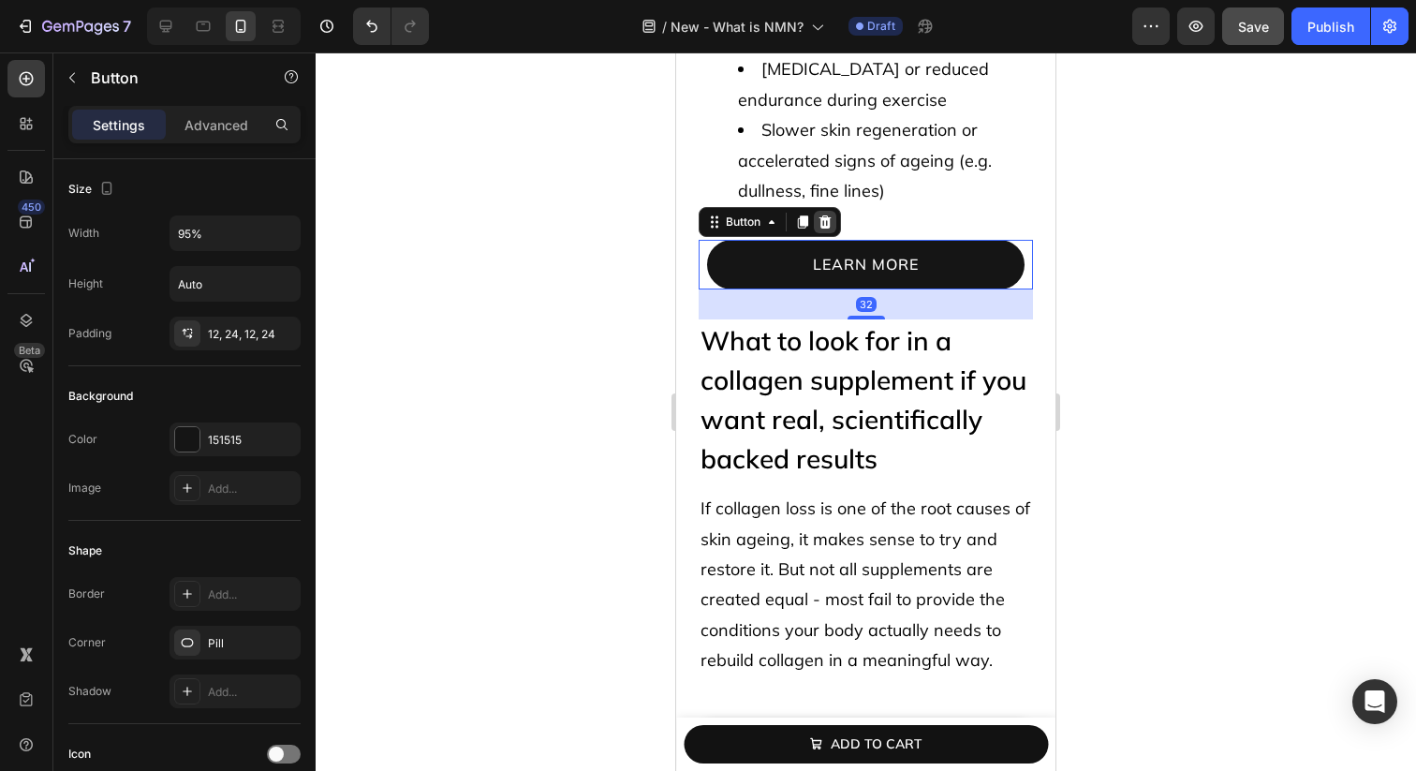
click at [827, 214] on icon at bounding box center [825, 221] width 15 height 15
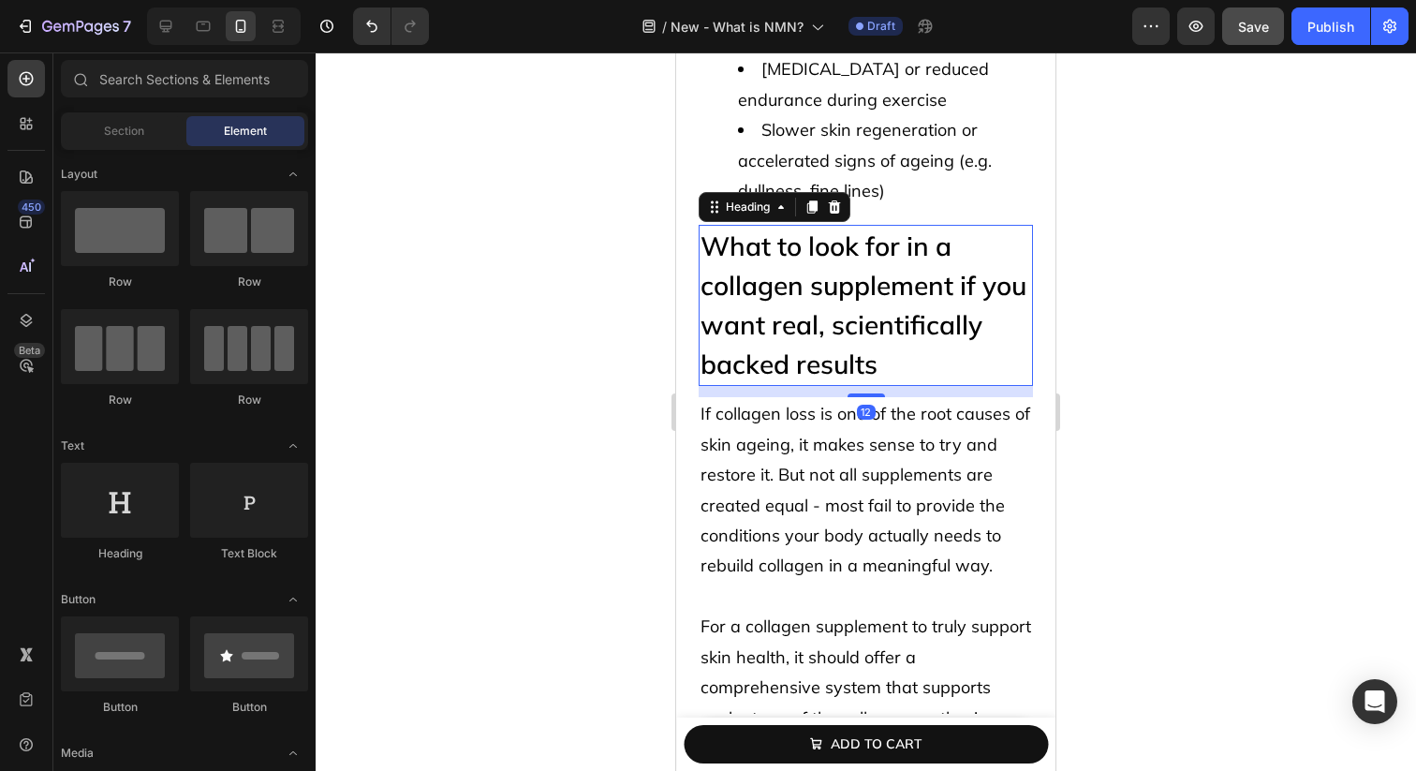
click at [764, 276] on h2 "What to look for in a collagen supplement if you want real, scientifically back…" at bounding box center [866, 305] width 334 height 161
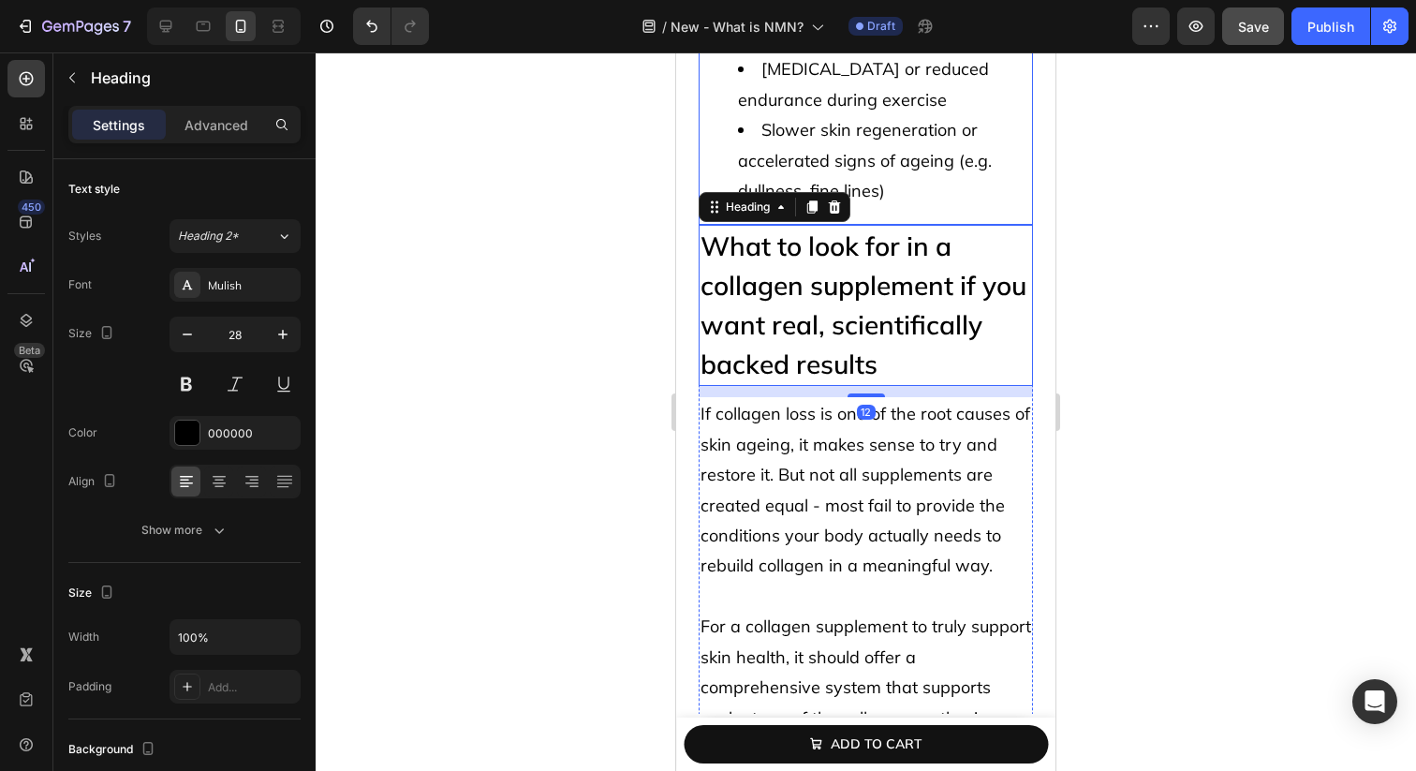
click at [853, 164] on span "Slower skin regeneration or accelerated signs of ageing (e.g. dullness, fine li…" at bounding box center [865, 160] width 254 height 82
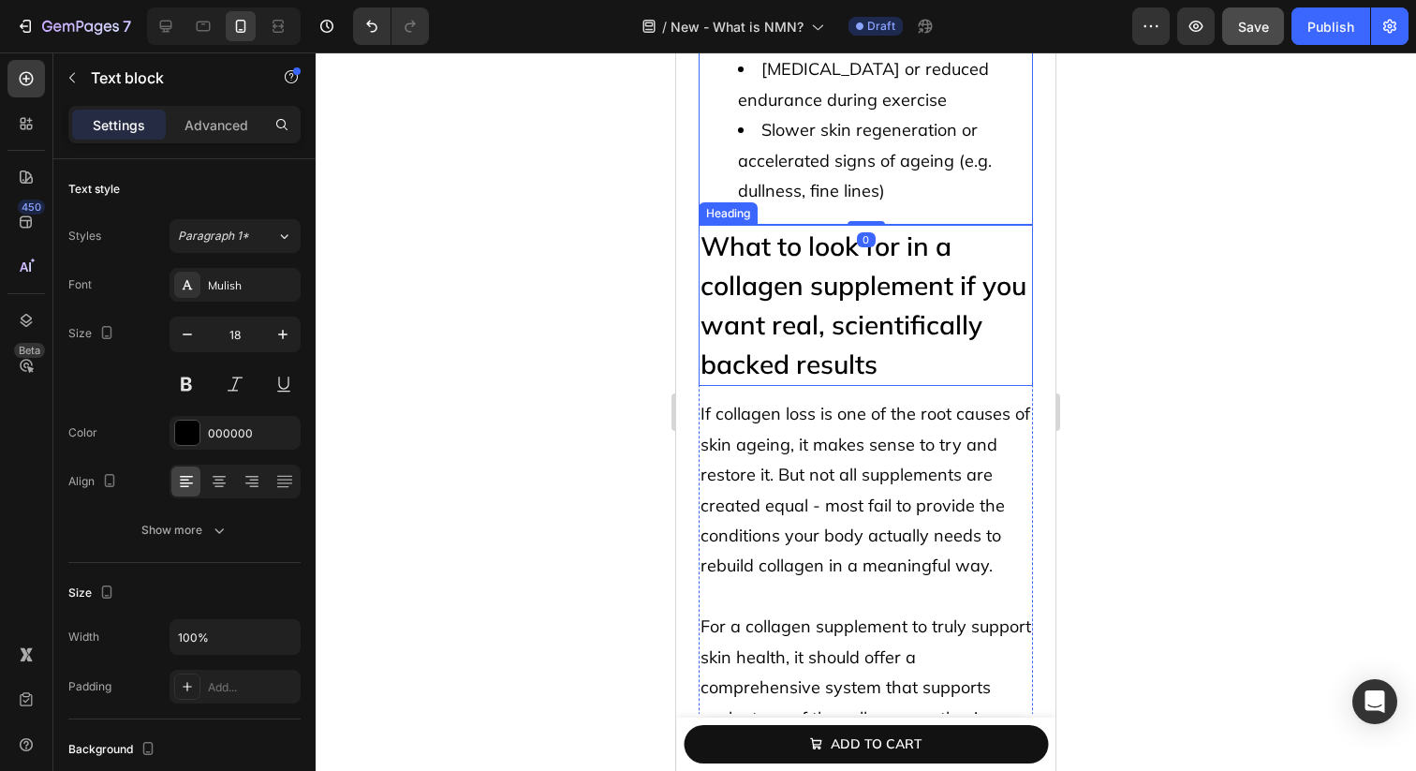
click at [821, 225] on h2 "What to look for in a collagen supplement if you want real, scientifically back…" at bounding box center [866, 305] width 334 height 161
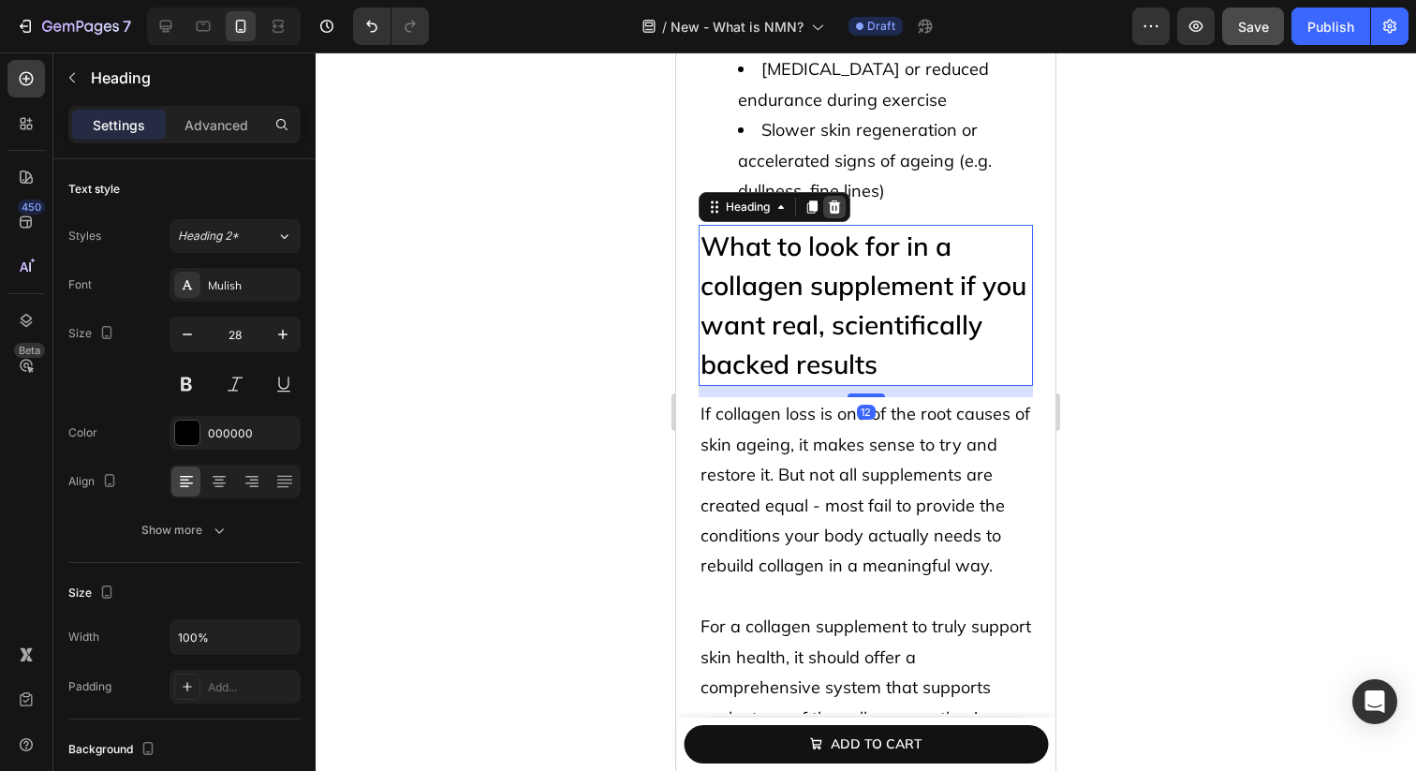
click at [842, 199] on icon at bounding box center [834, 206] width 15 height 15
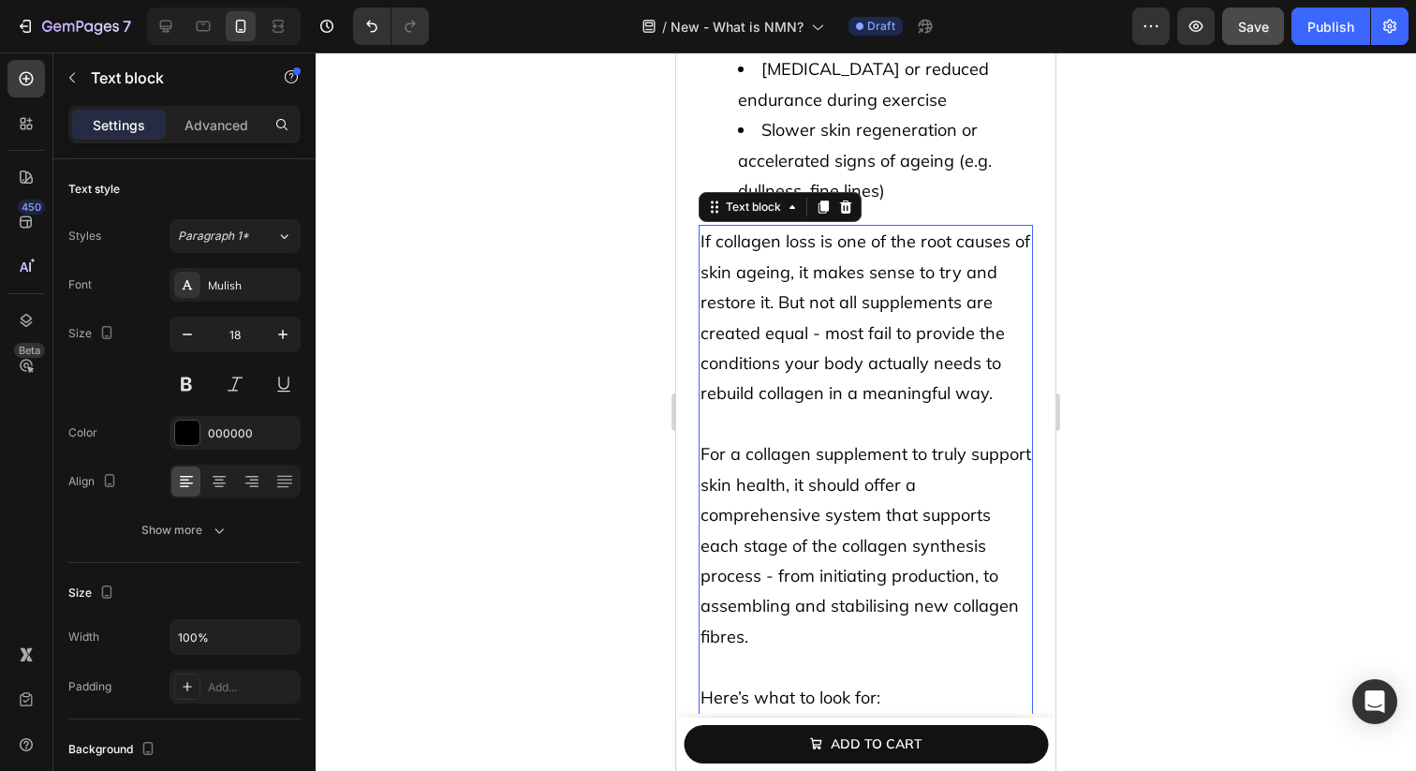
click at [824, 247] on span "If collagen loss is one of the root causes of skin ageing, it makes sense to tr…" at bounding box center [866, 316] width 330 height 173
click at [842, 196] on div at bounding box center [846, 207] width 22 height 22
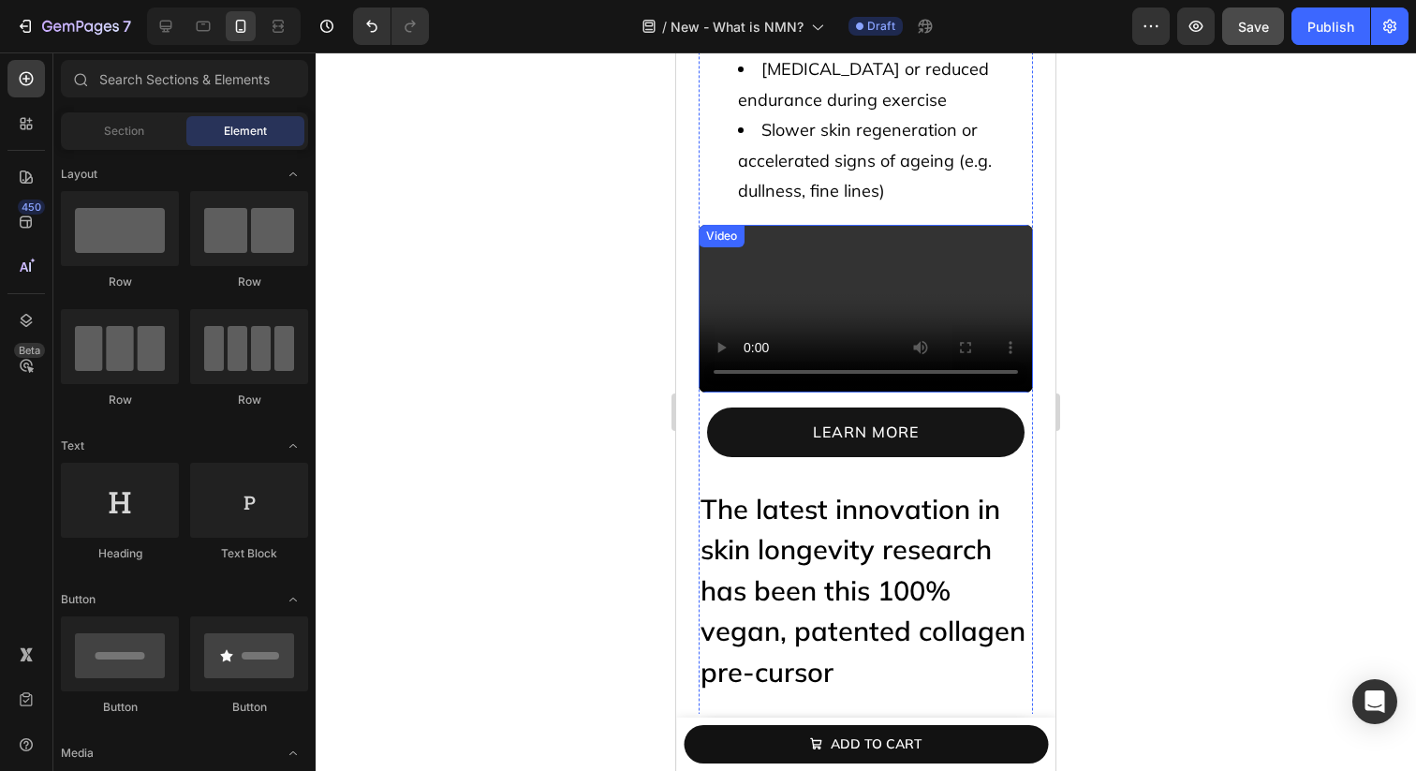
click at [804, 262] on video at bounding box center [866, 309] width 334 height 168
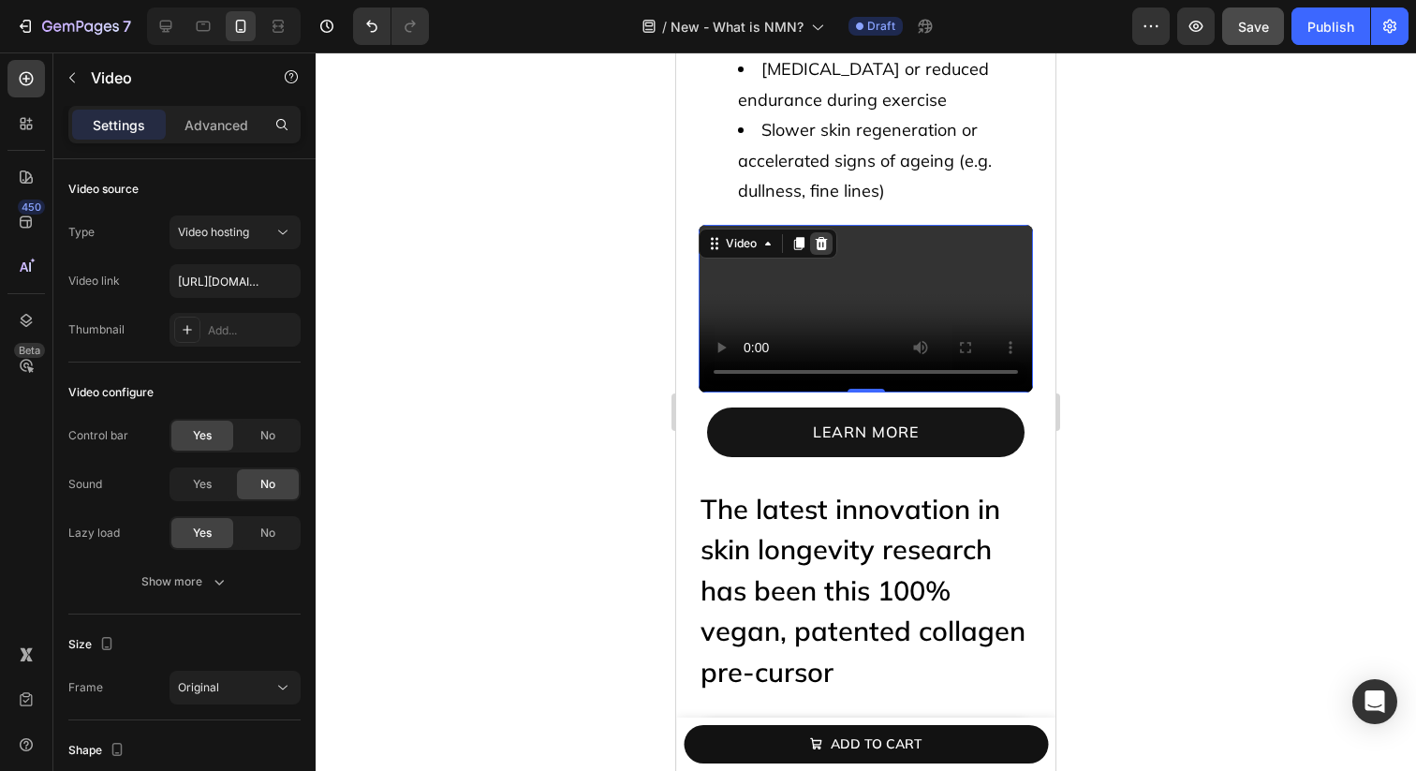
click at [827, 232] on div at bounding box center [821, 243] width 22 height 22
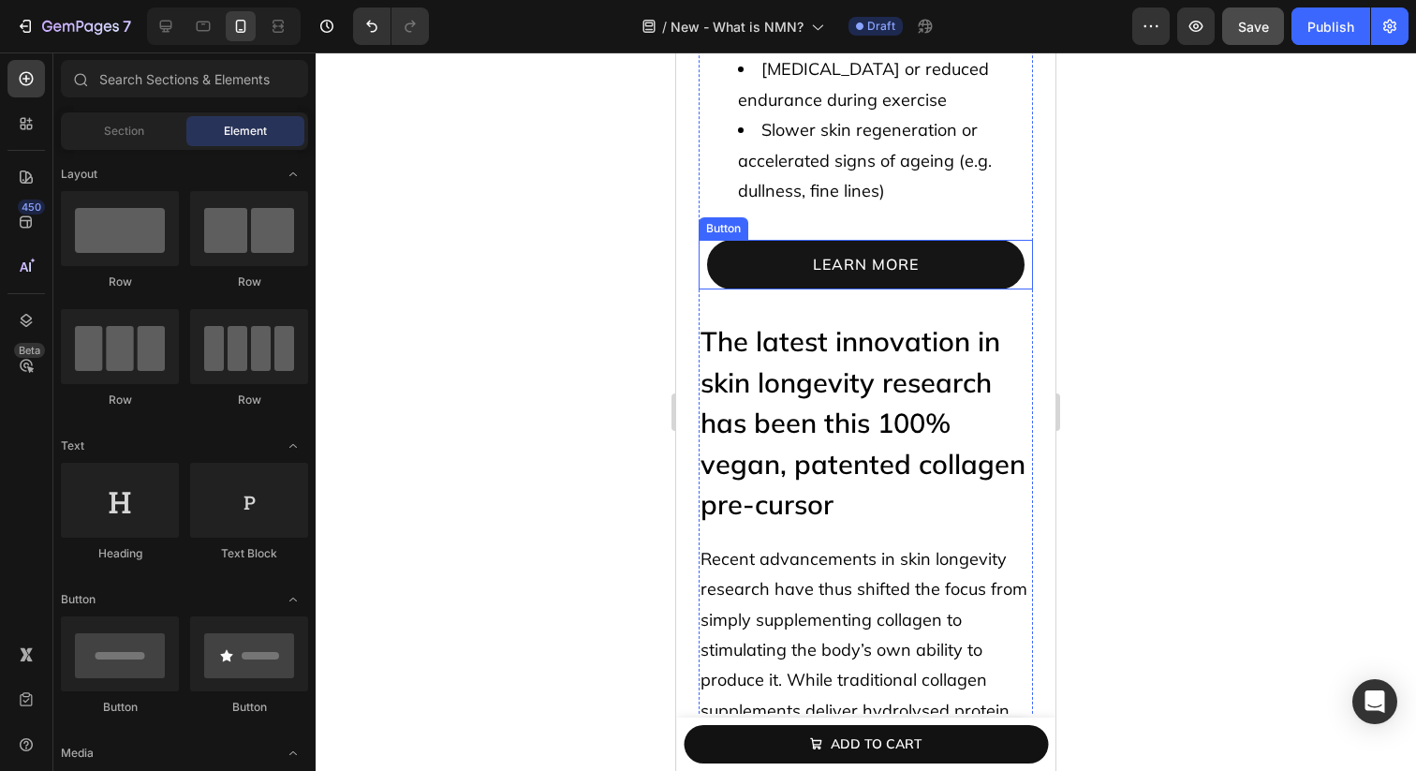
click at [764, 240] on link "learn more" at bounding box center [866, 265] width 318 height 50
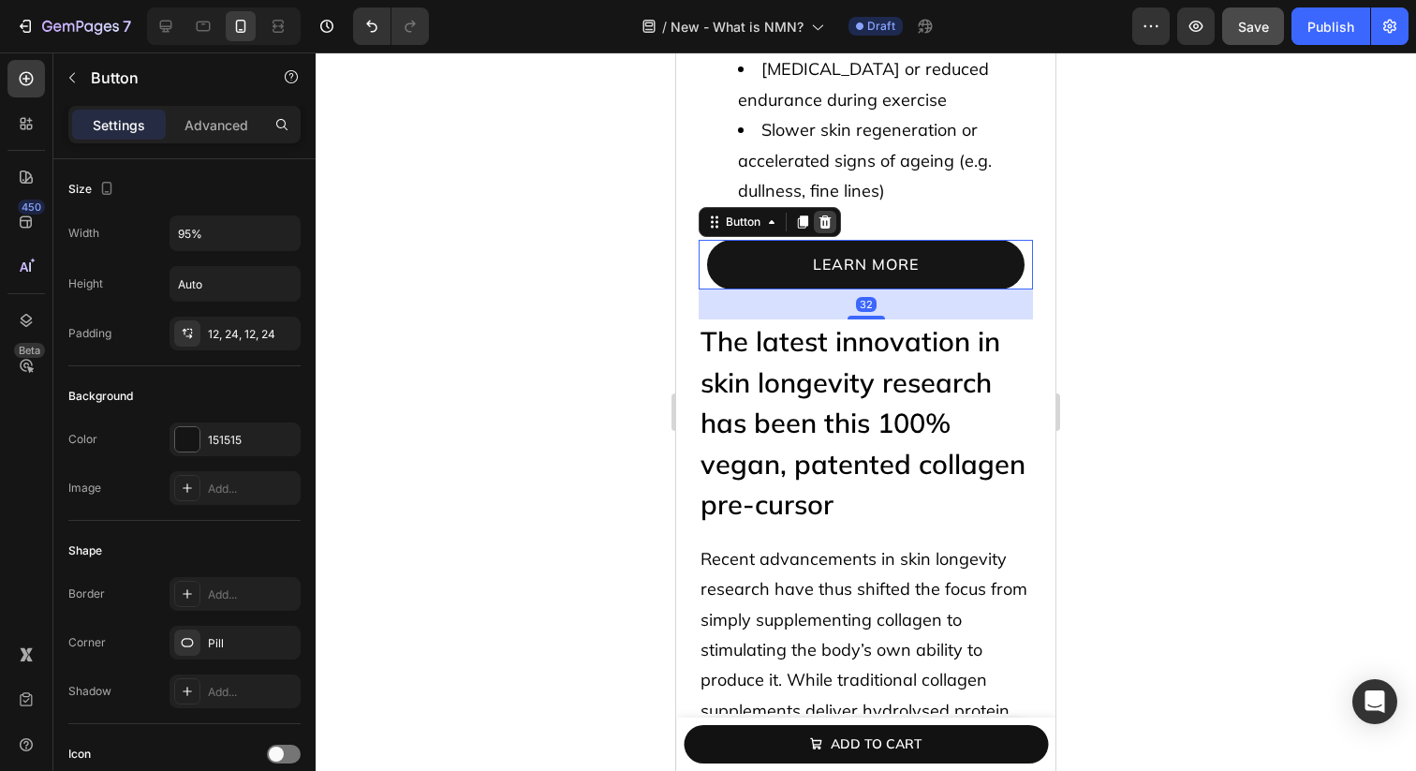
click at [822, 215] on icon at bounding box center [826, 221] width 12 height 13
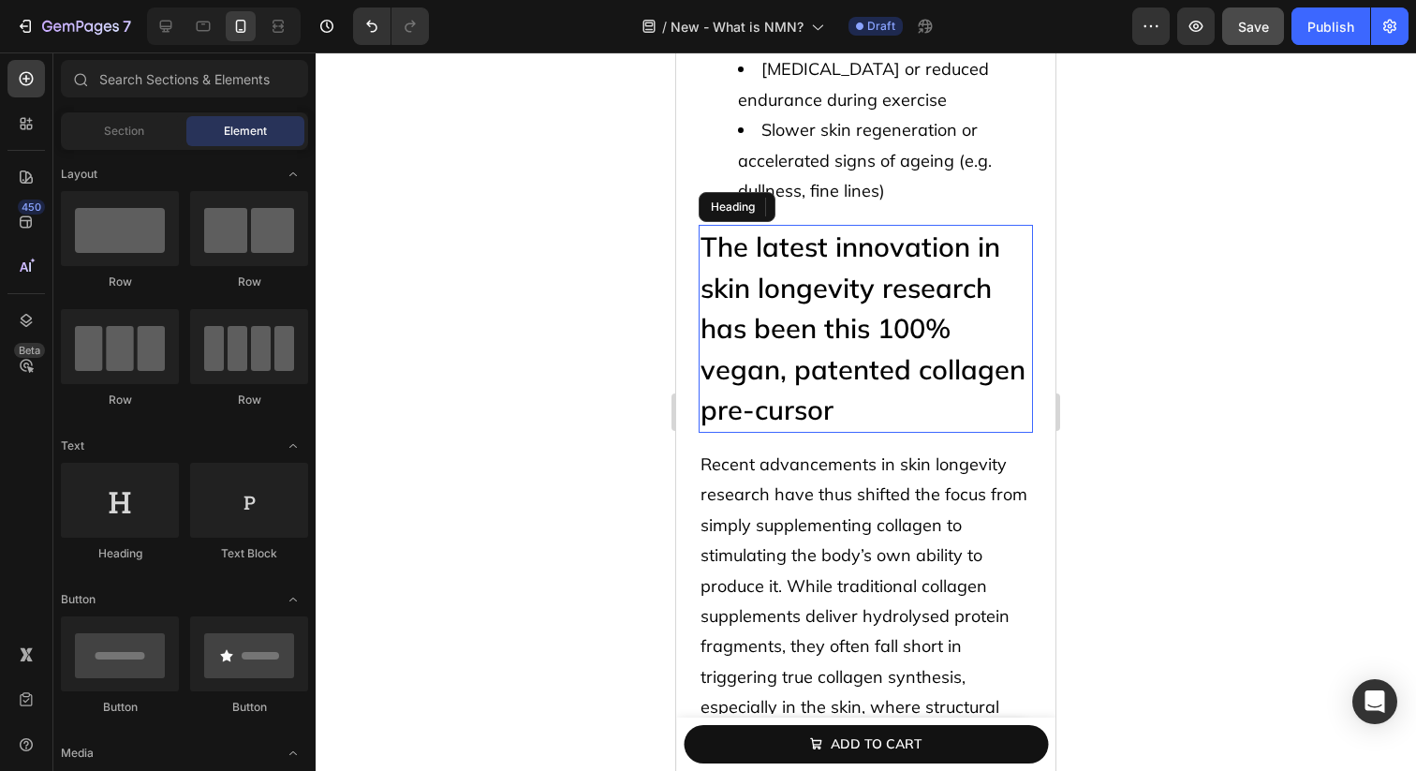
click at [787, 236] on h2 "The latest innovation in skin longevity research has been this 100% vegan, pate…" at bounding box center [866, 329] width 334 height 208
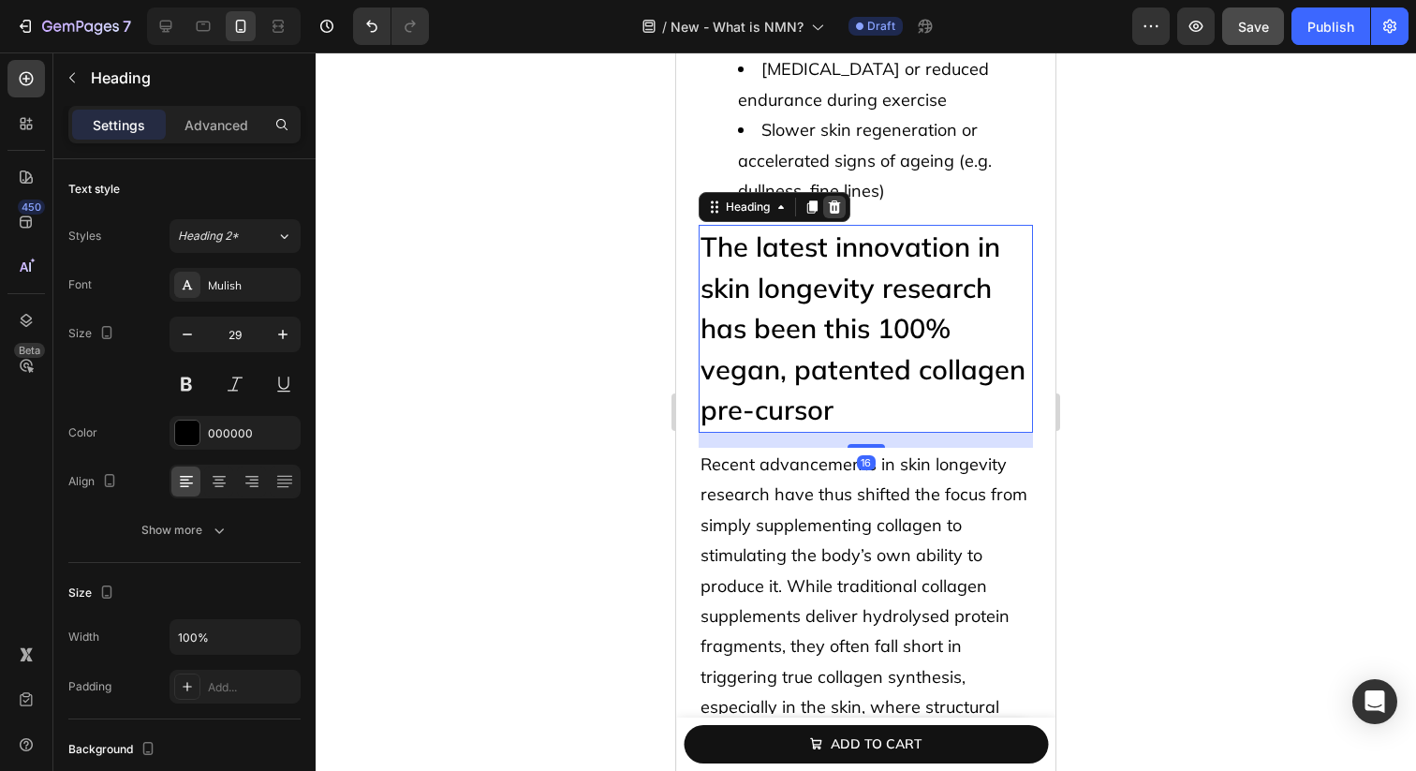
click at [837, 196] on div at bounding box center [834, 207] width 22 height 22
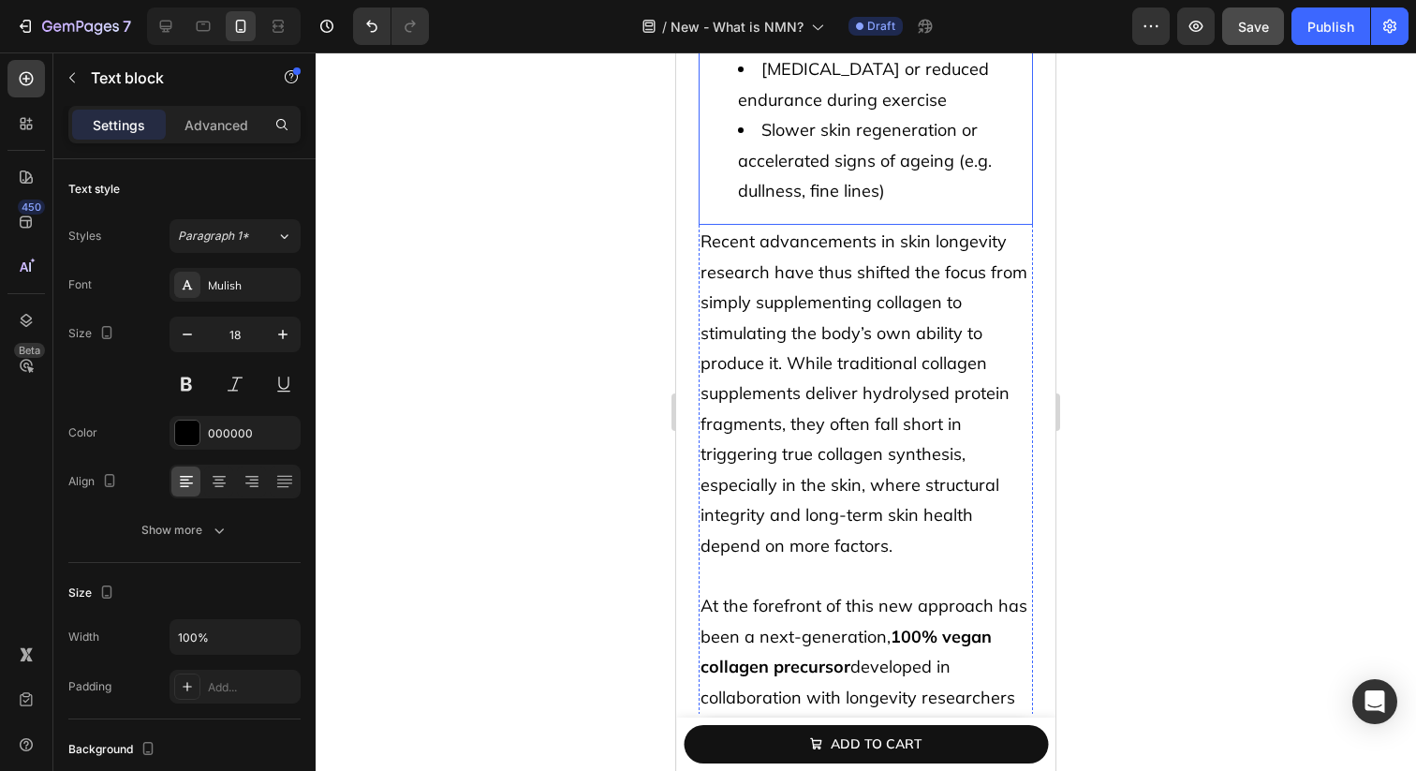
click at [826, 230] on span "Recent advancements in skin longevity research have thus shifted the focus from…" at bounding box center [864, 392] width 327 height 325
click at [841, 199] on icon at bounding box center [845, 206] width 15 height 15
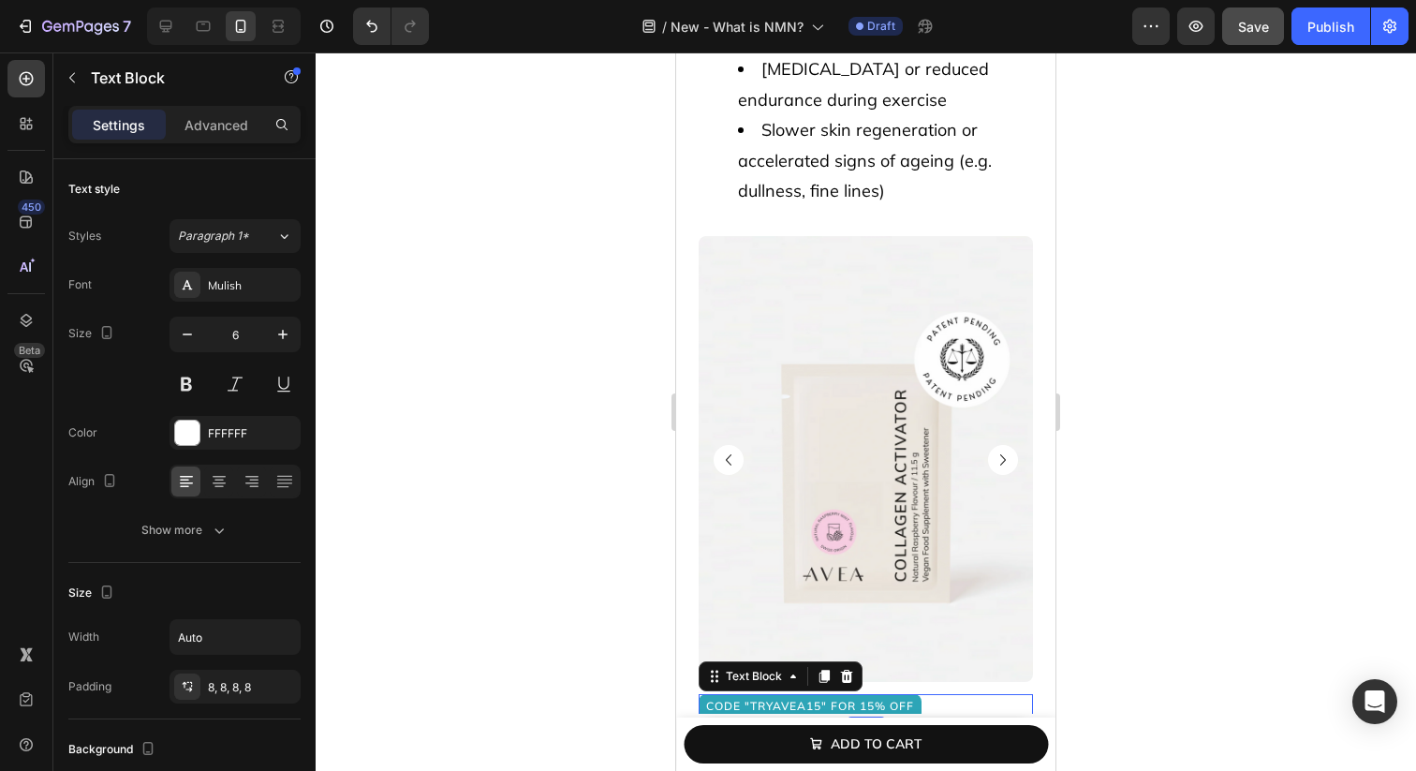
click at [1017, 694] on div "code "tryavea15" for 15% off" at bounding box center [866, 707] width 334 height 26
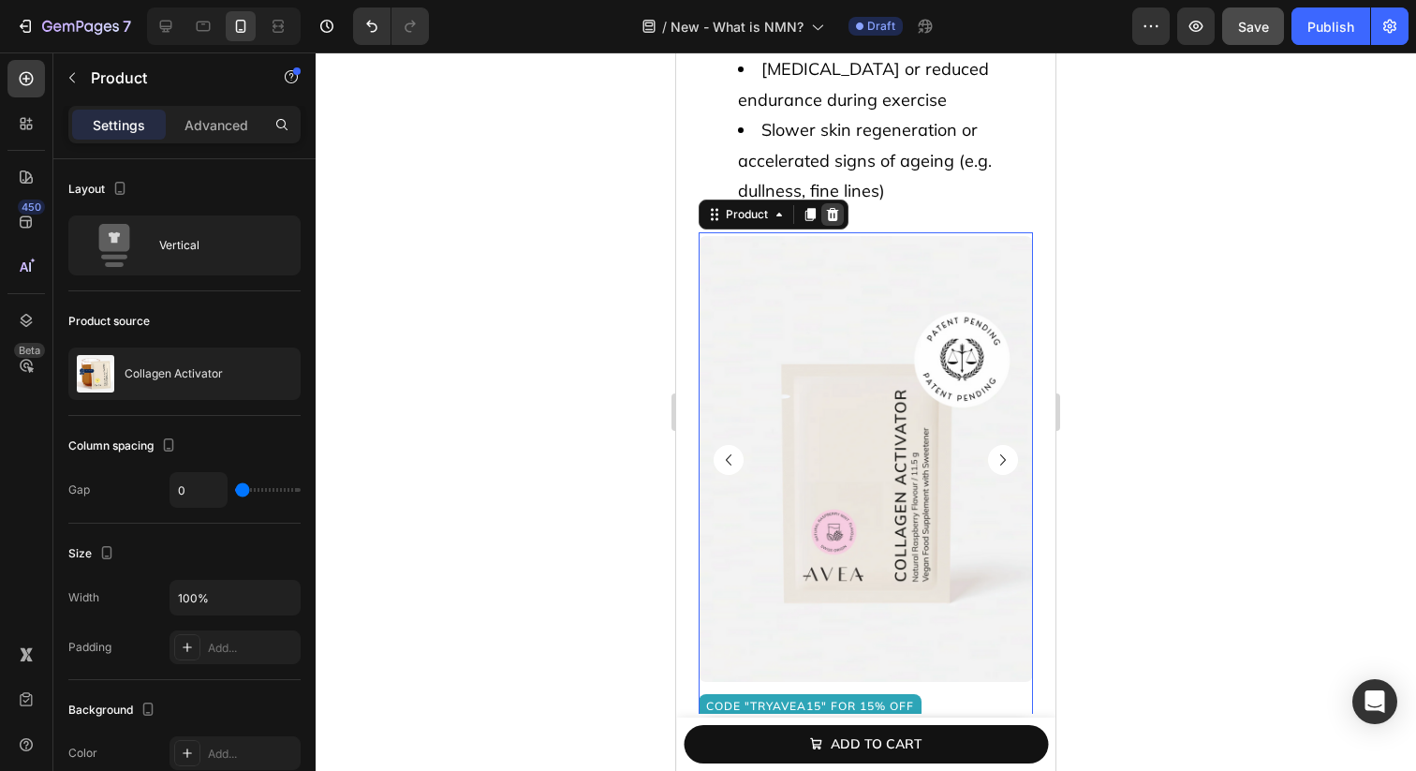
click at [832, 208] on icon at bounding box center [833, 214] width 12 height 13
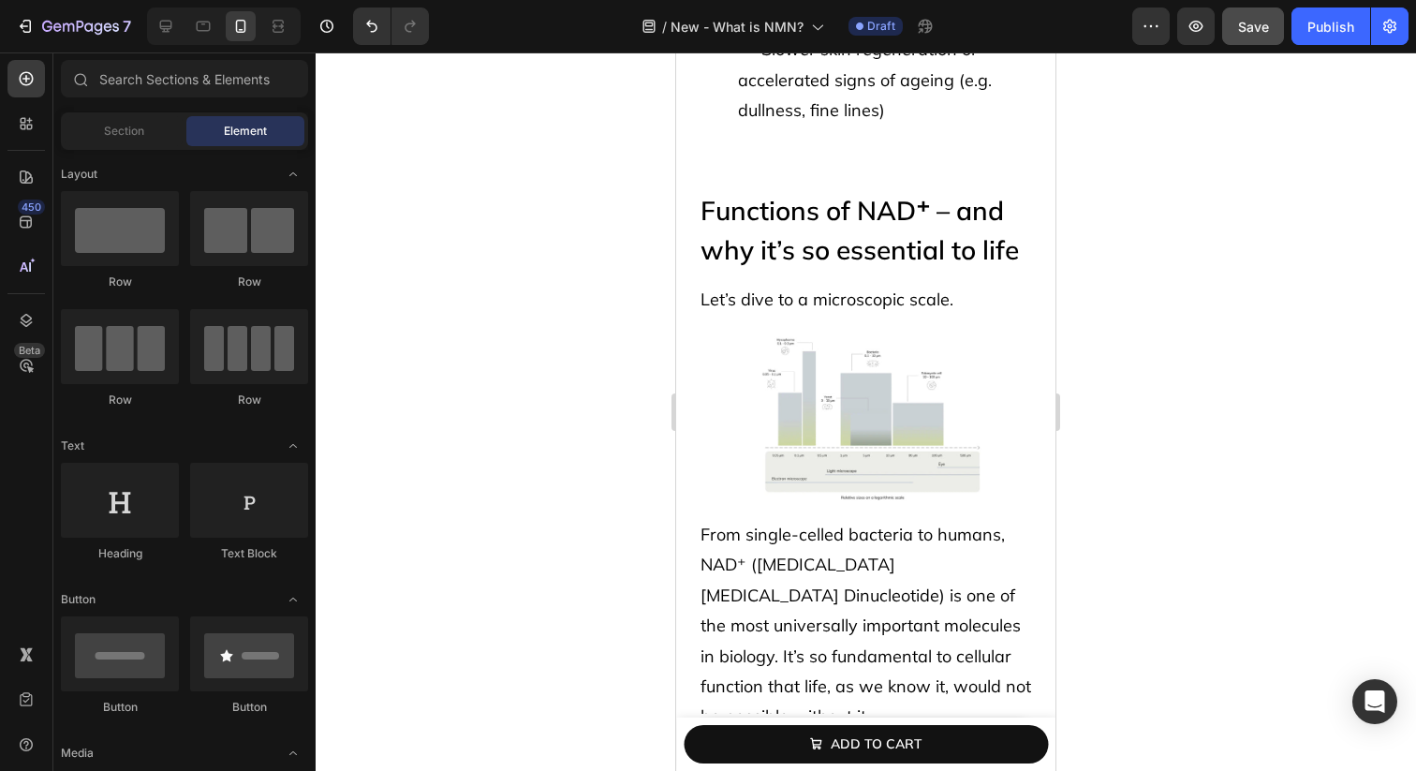
scroll to position [2847, 0]
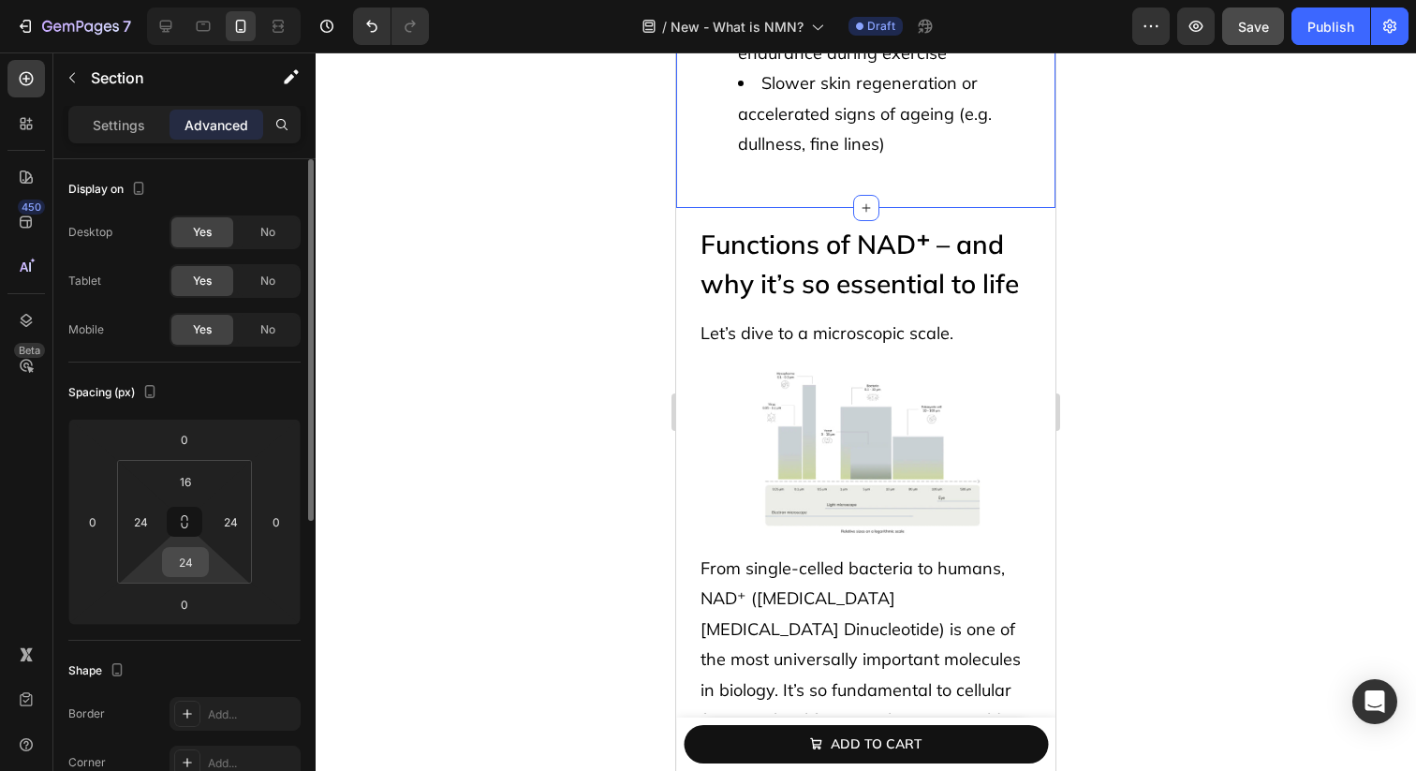
click at [177, 564] on input "24" at bounding box center [185, 562] width 37 height 28
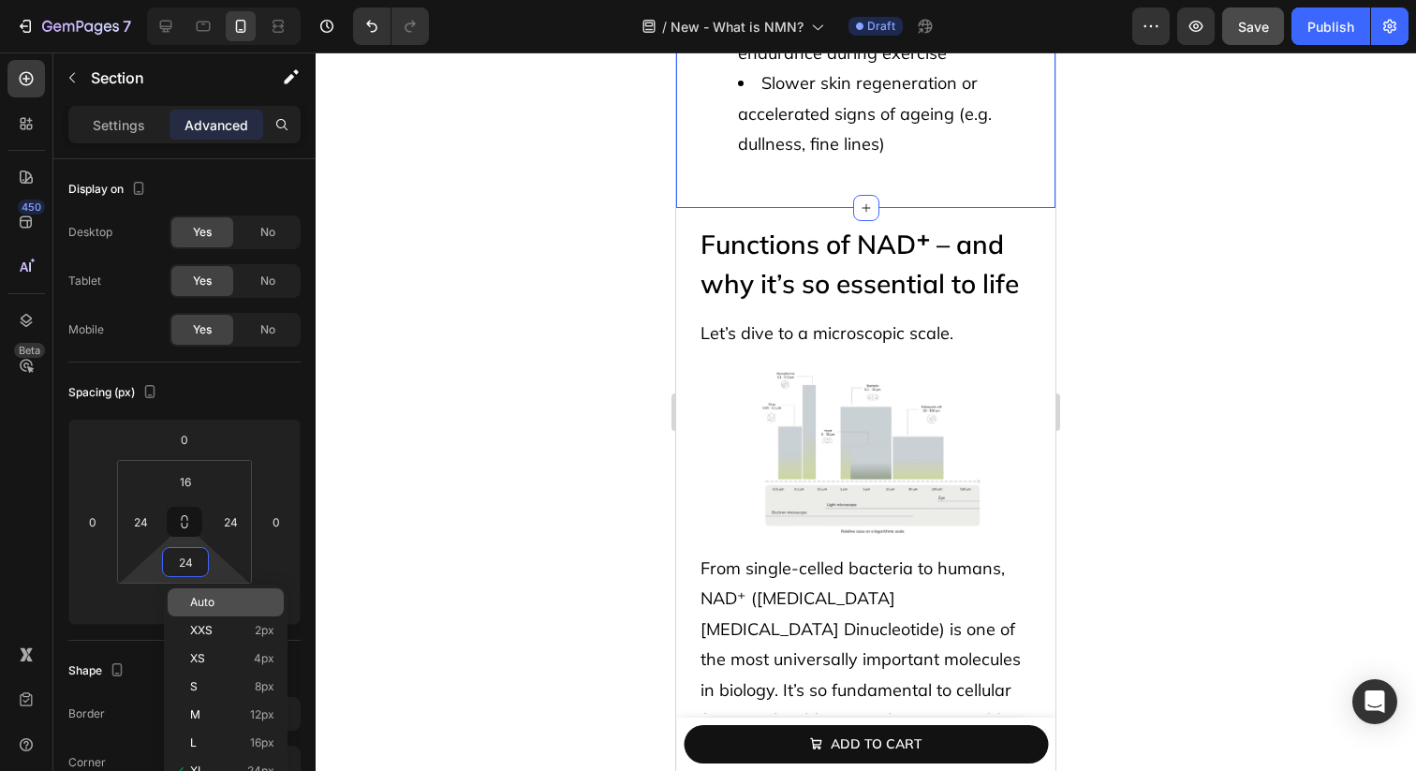
click at [218, 607] on p "Auto" at bounding box center [232, 602] width 84 height 13
type input "Auto"
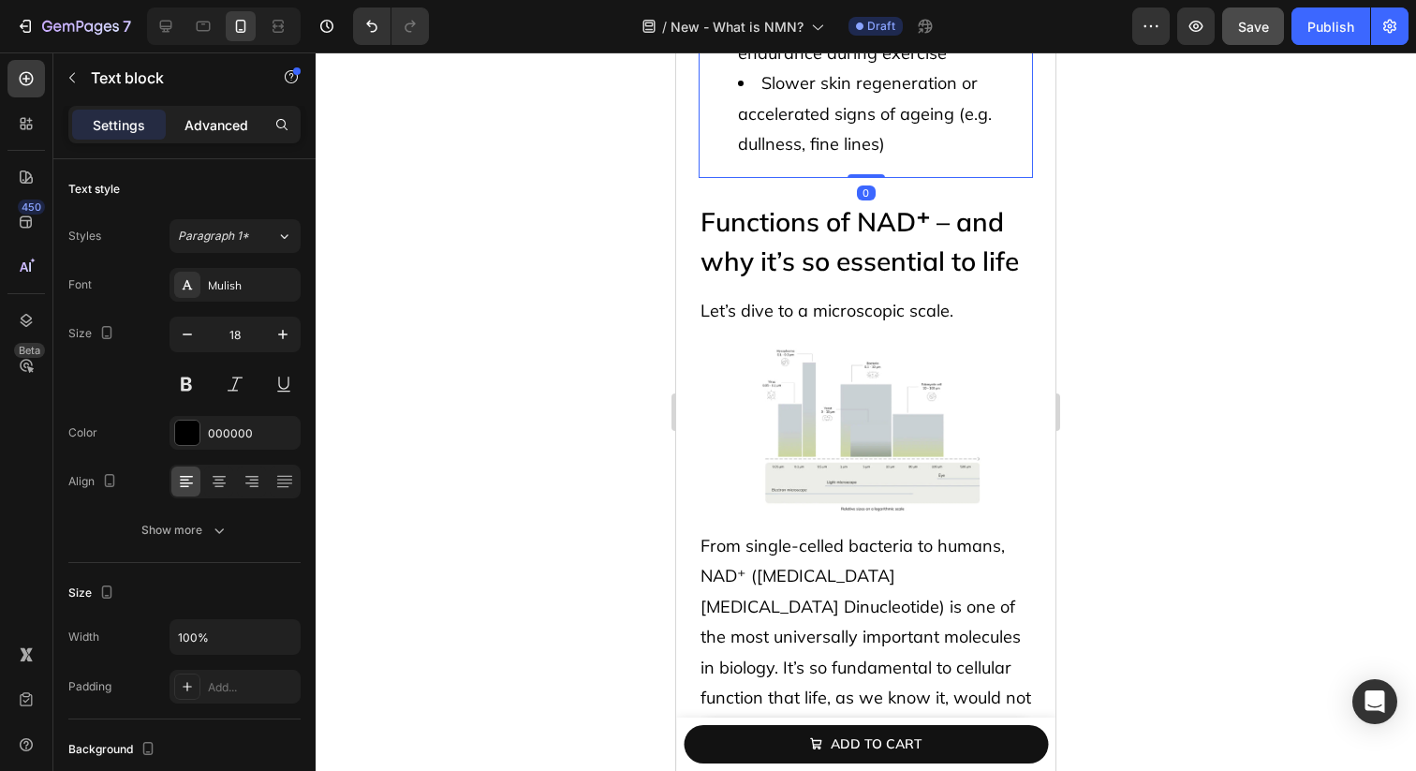
click at [219, 128] on p "Advanced" at bounding box center [217, 125] width 64 height 20
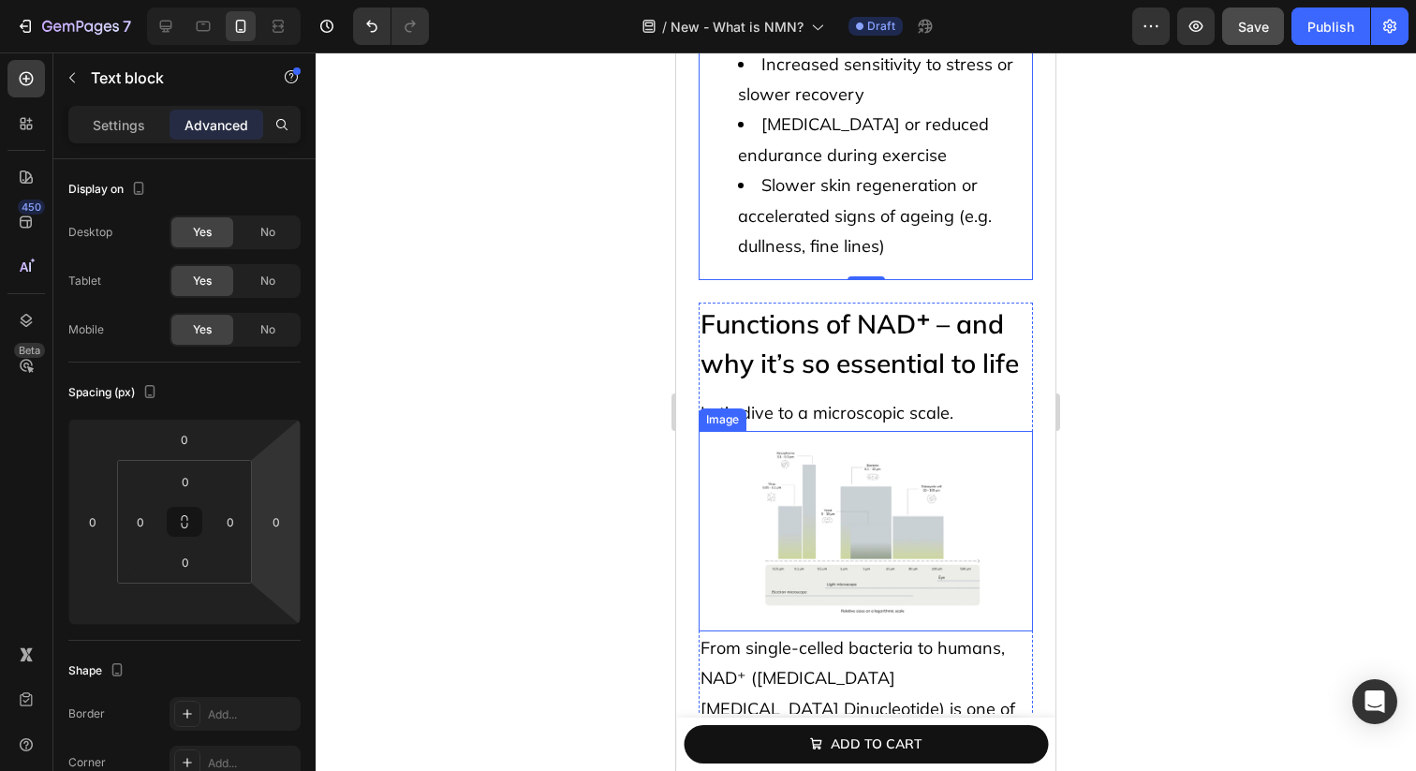
scroll to position [2715, 0]
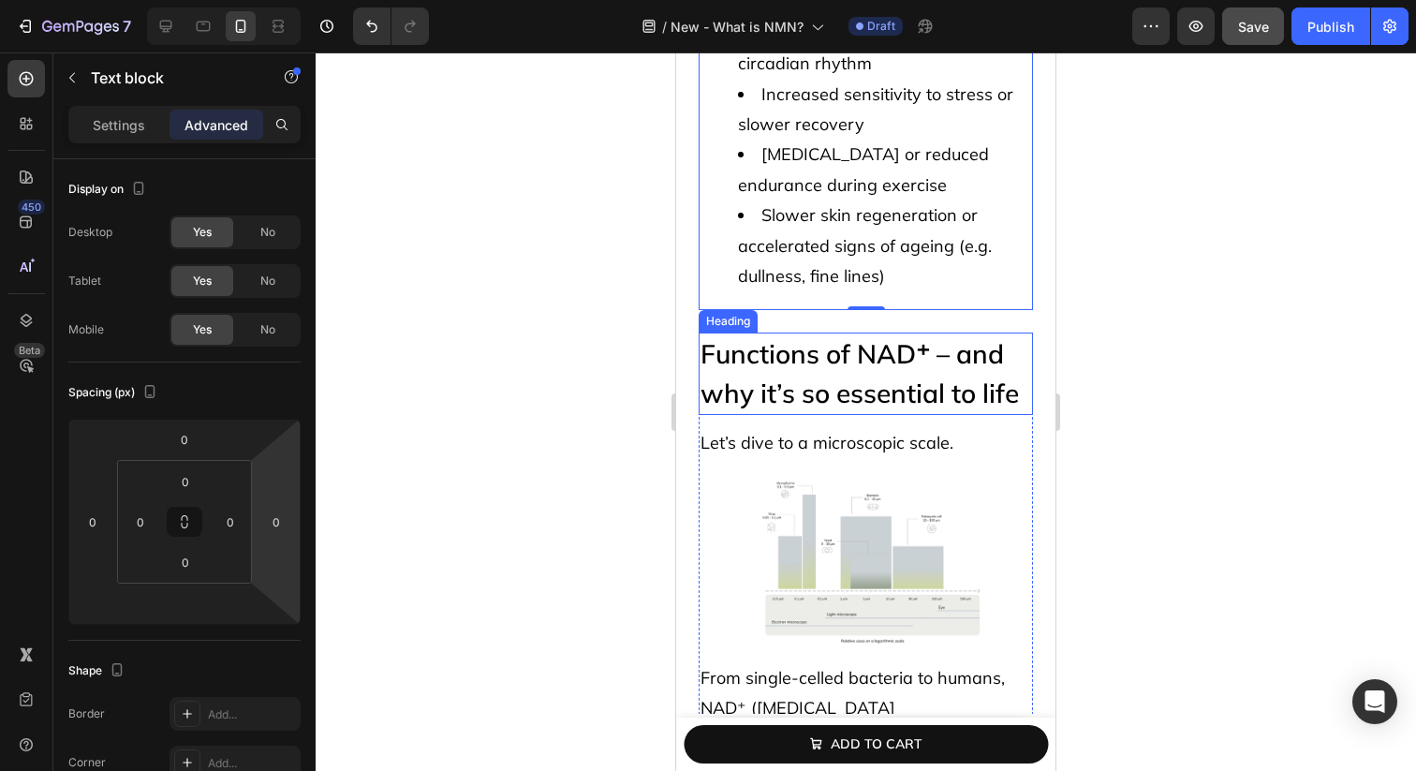
click at [796, 332] on h2 "Functions of NAD⁺ – and why it’s so essential to life" at bounding box center [866, 373] width 334 height 82
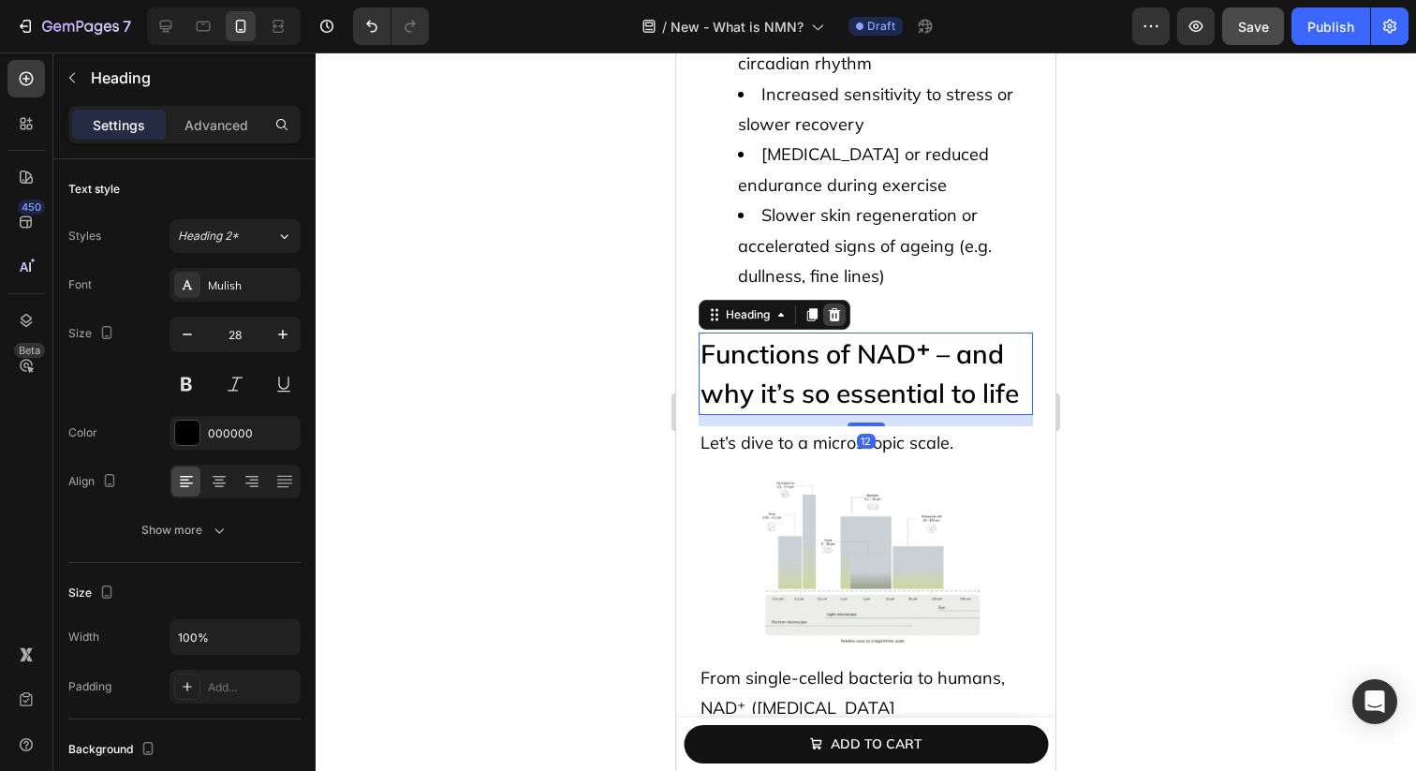
click at [833, 308] on icon at bounding box center [835, 314] width 12 height 13
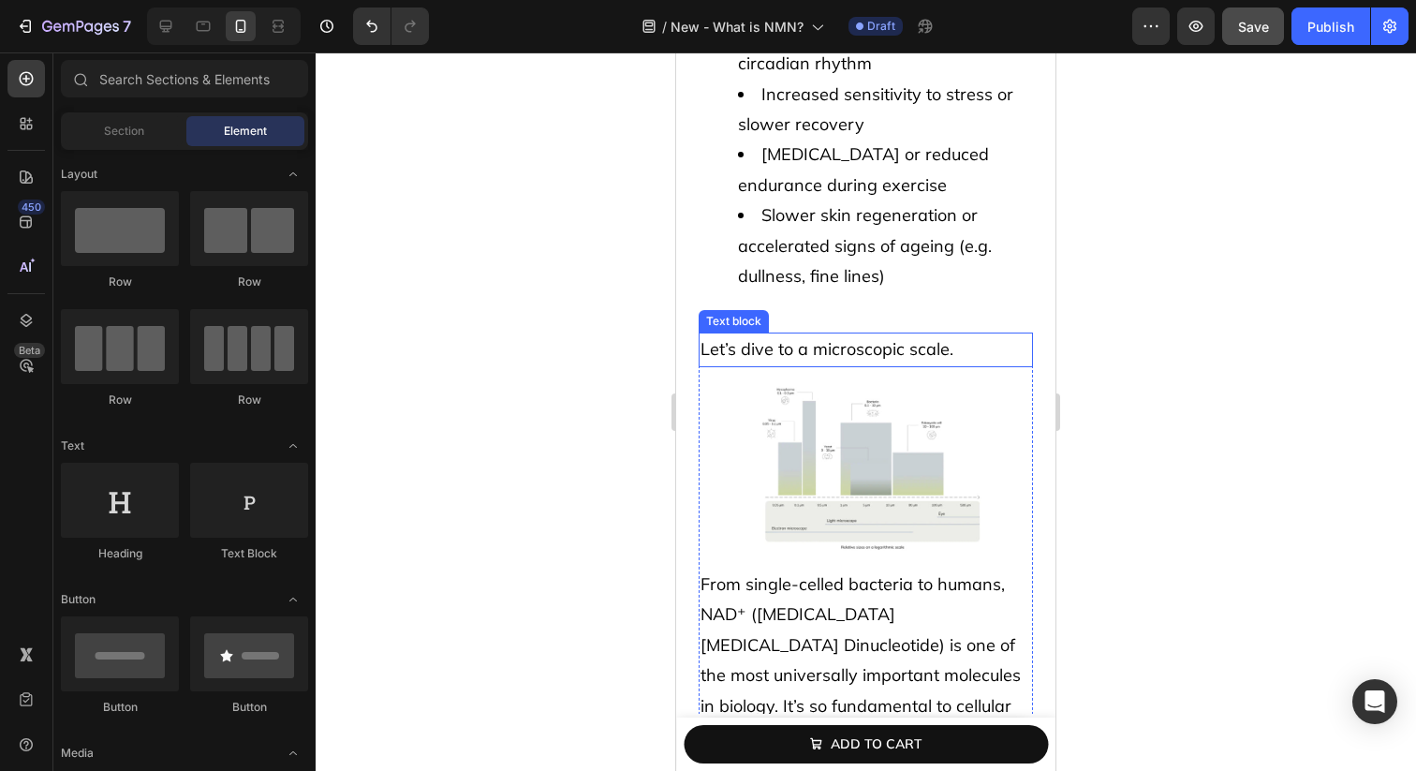
click at [811, 334] on p "Let’s dive to a microscopic scale." at bounding box center [866, 349] width 331 height 30
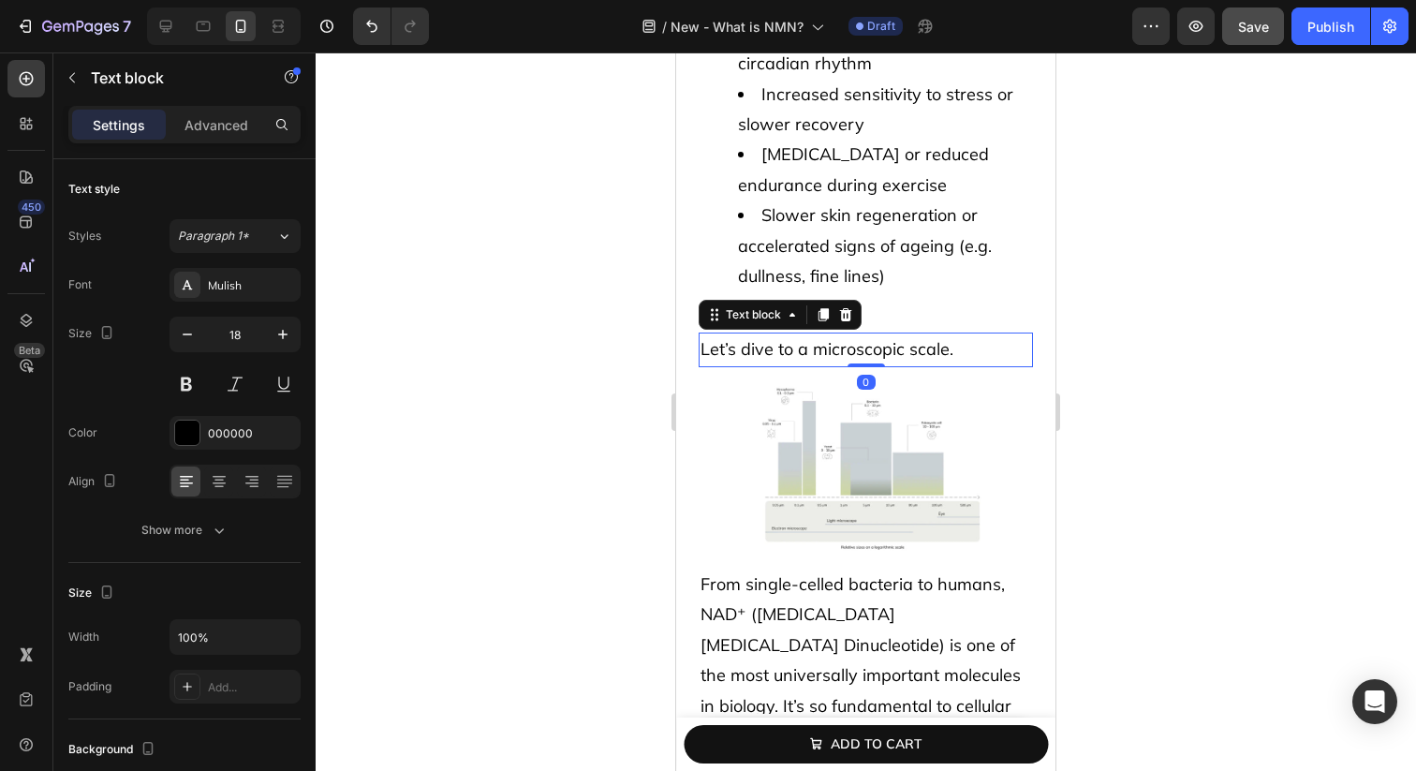
click at [848, 300] on div "Text block" at bounding box center [780, 315] width 163 height 30
click at [847, 308] on icon at bounding box center [846, 314] width 12 height 13
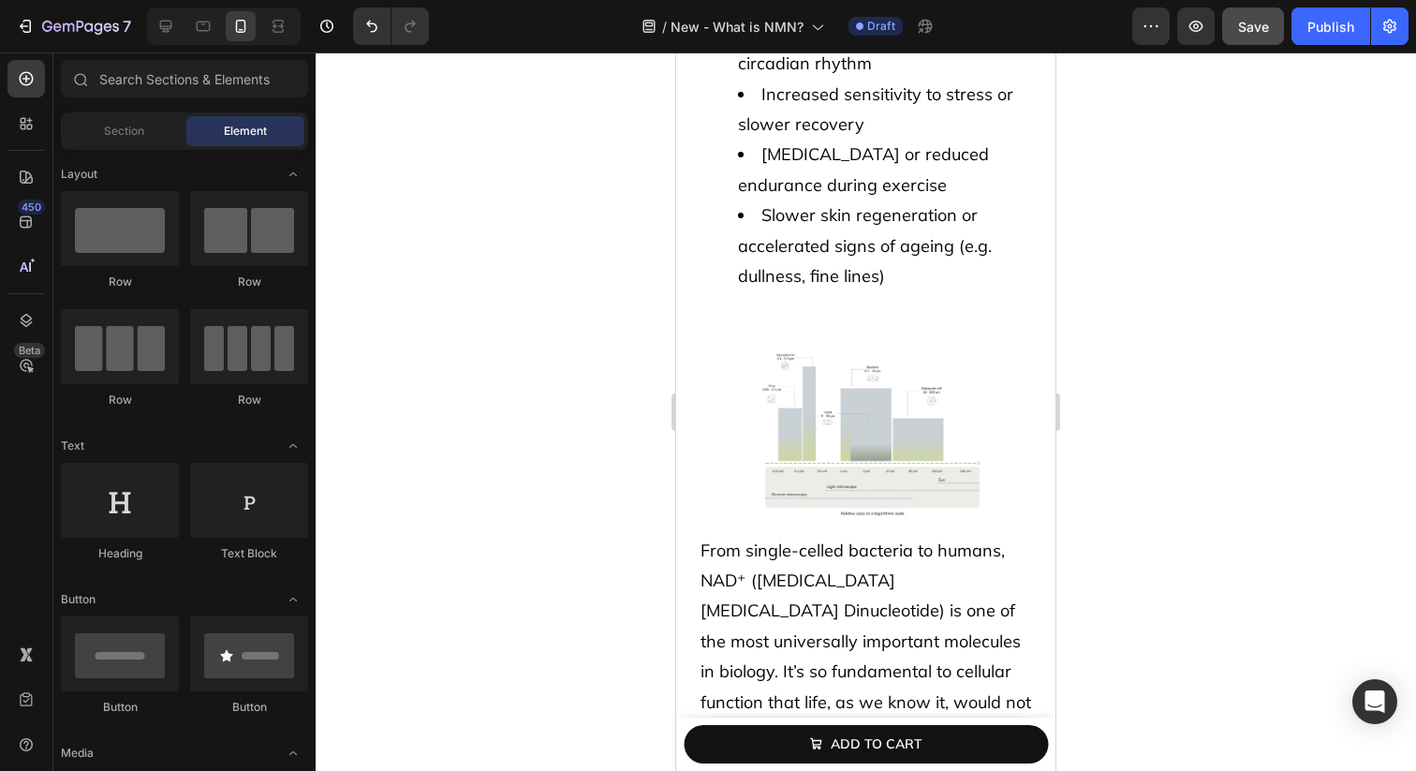
click at [819, 341] on img at bounding box center [866, 432] width 268 height 200
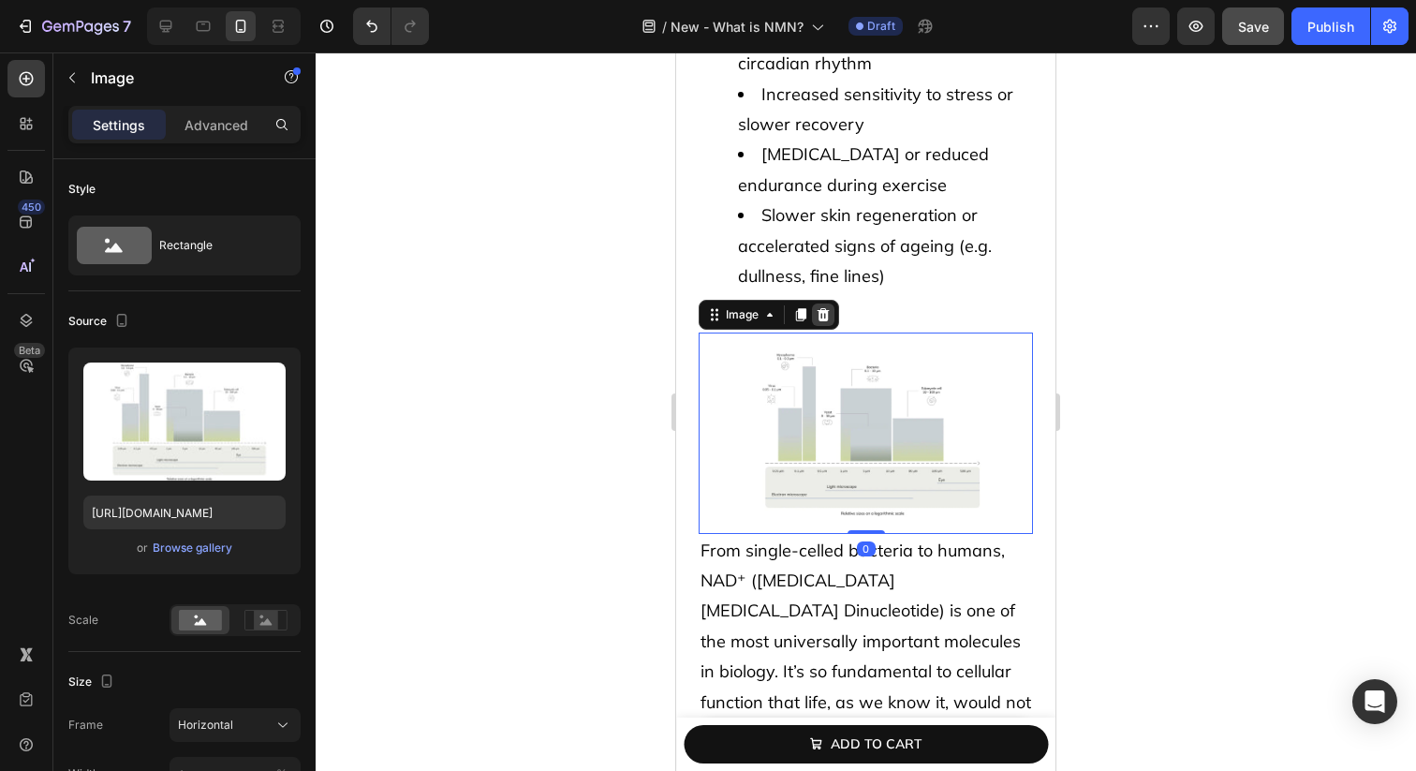
click at [823, 308] on icon at bounding box center [824, 314] width 12 height 13
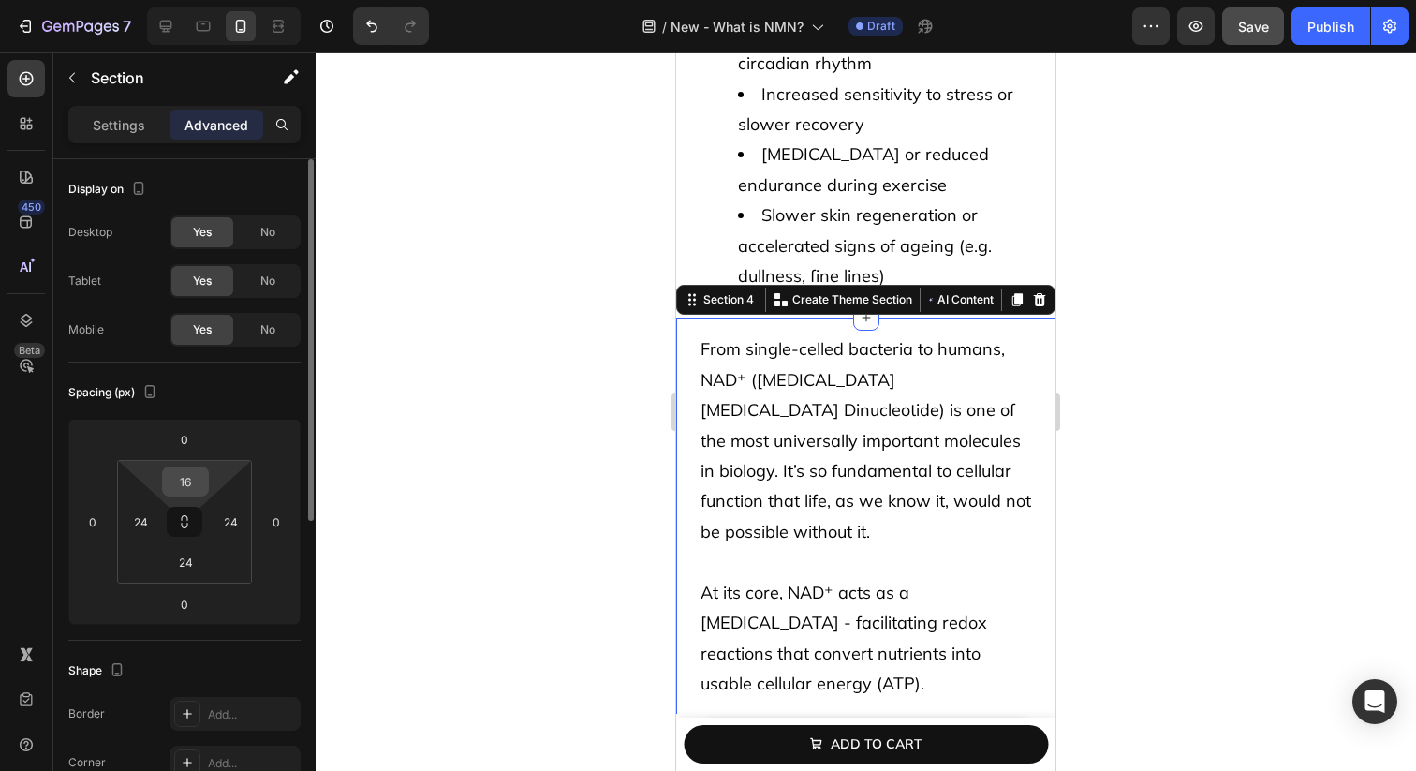
click at [185, 480] on input "16" at bounding box center [185, 481] width 37 height 28
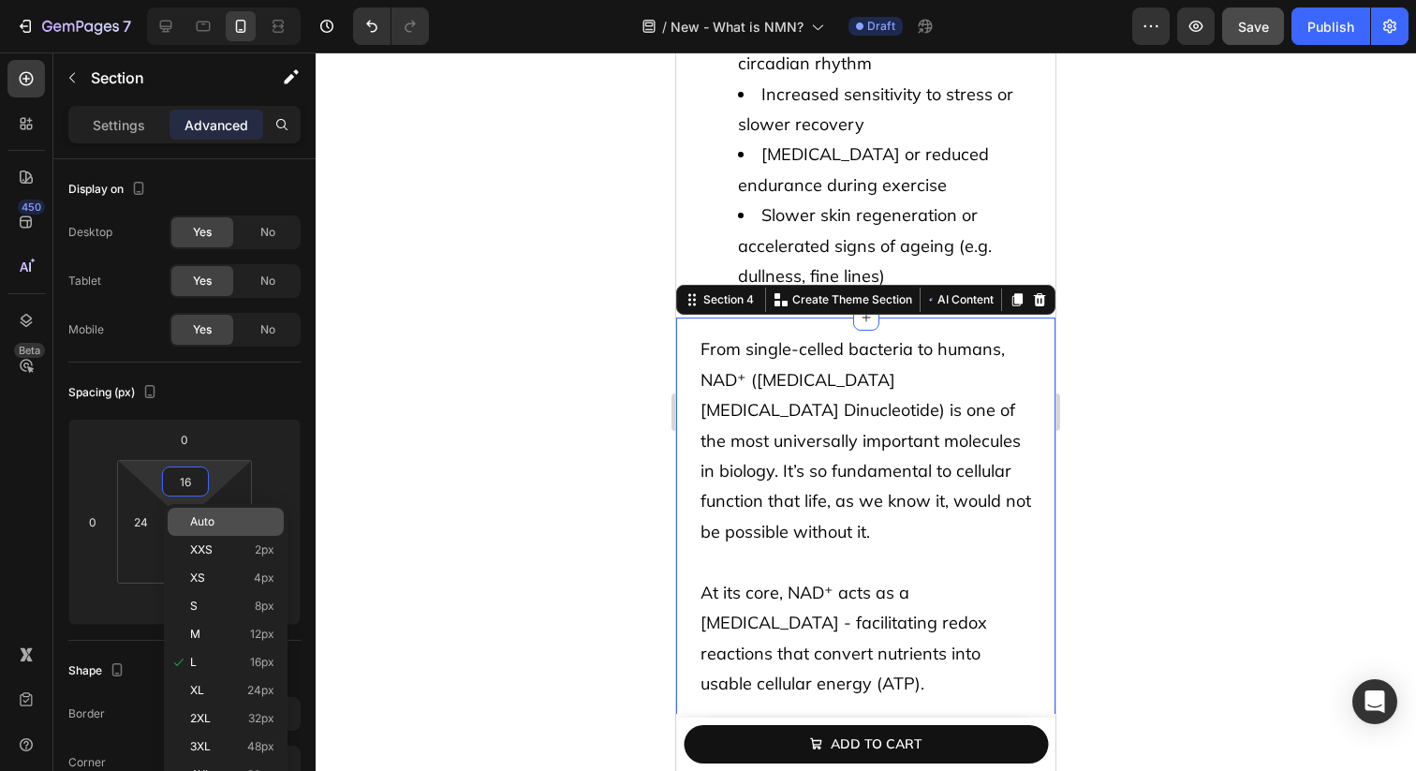
click at [207, 522] on span "Auto" at bounding box center [202, 521] width 24 height 13
type input "Auto"
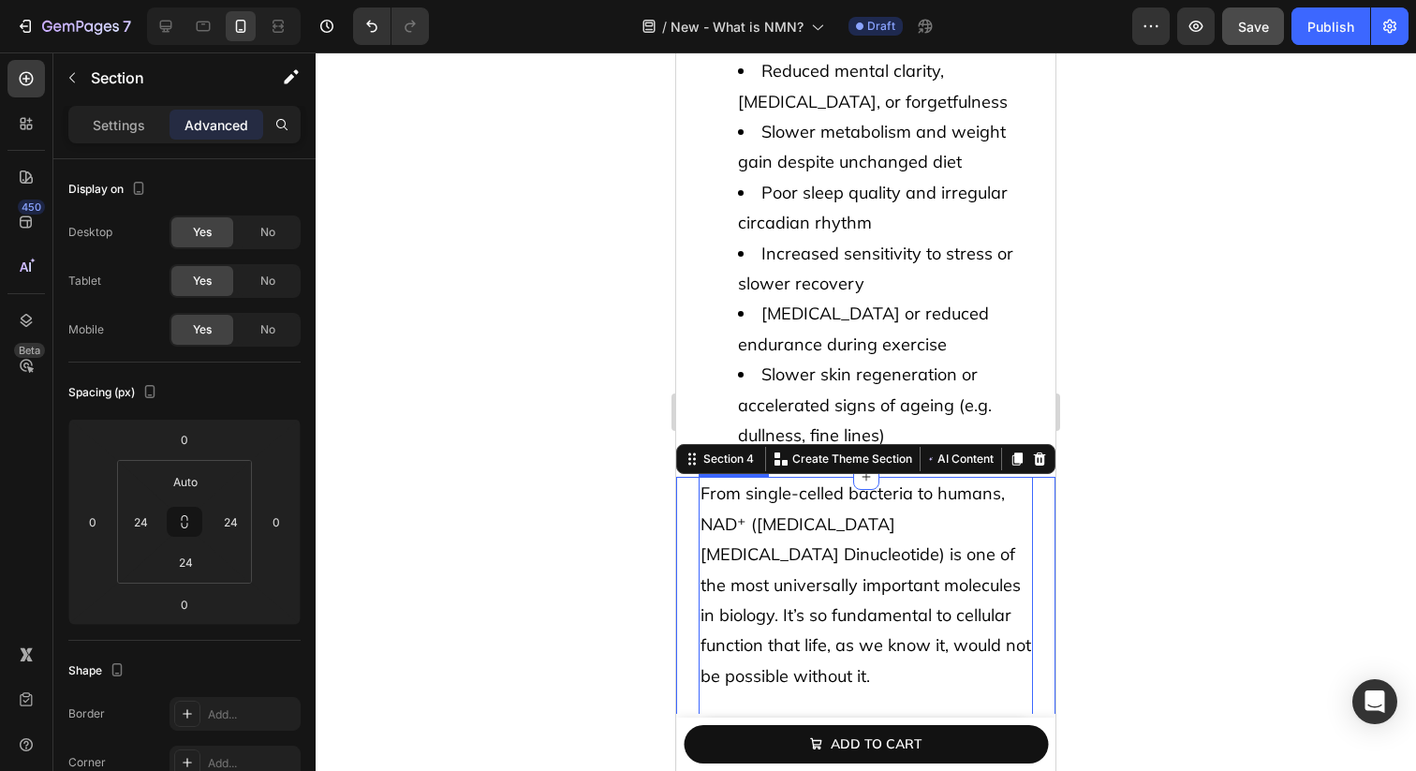
scroll to position [2476, 0]
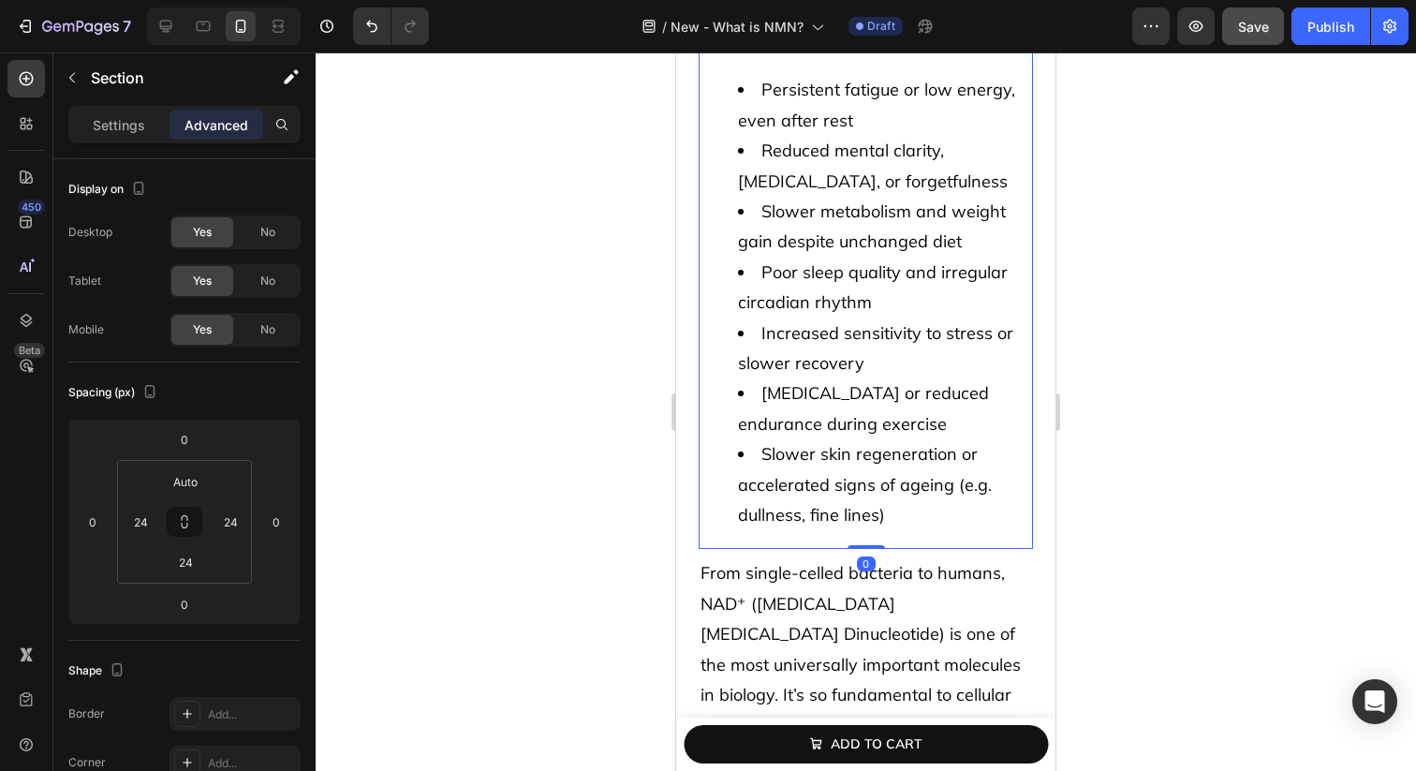
click at [747, 382] on span "[MEDICAL_DATA] or reduced endurance during exercise" at bounding box center [863, 408] width 251 height 52
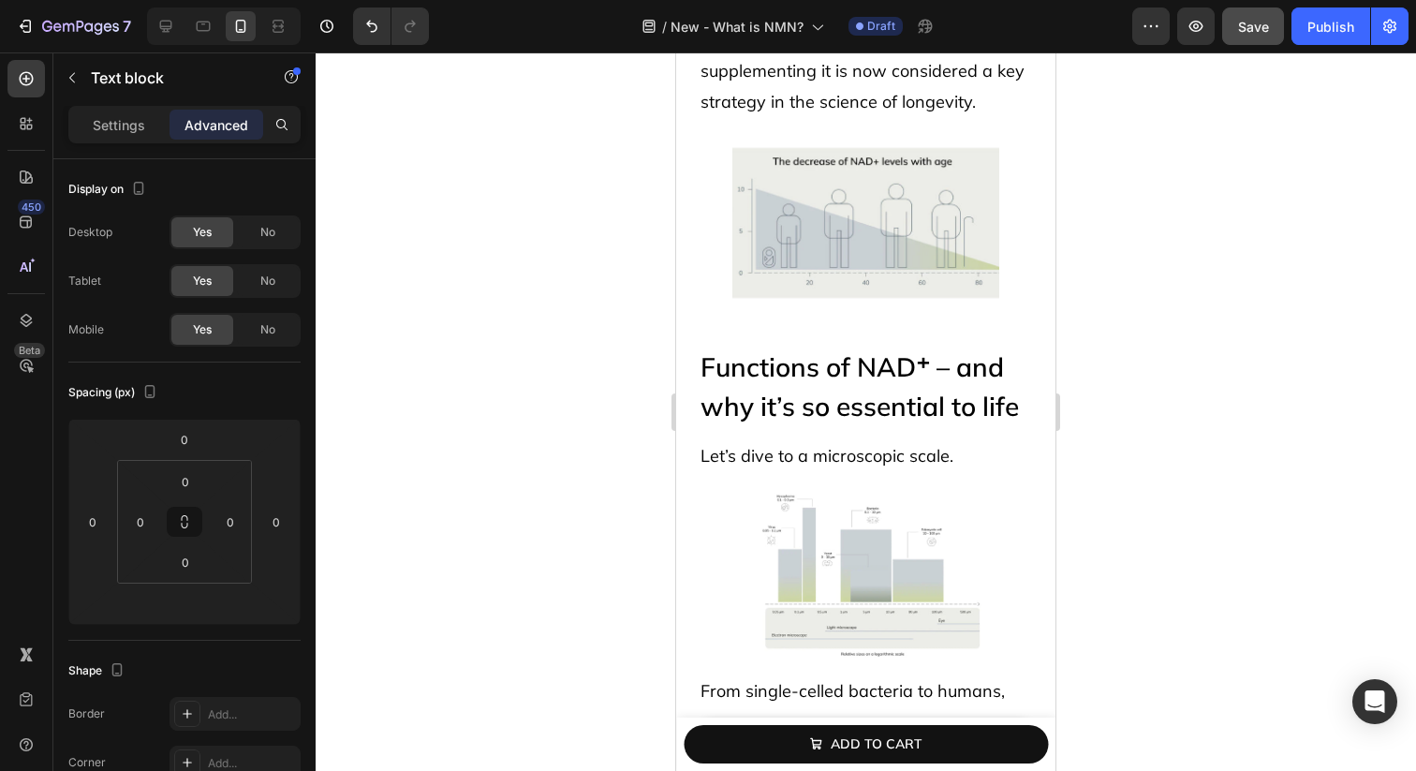
scroll to position [676, 0]
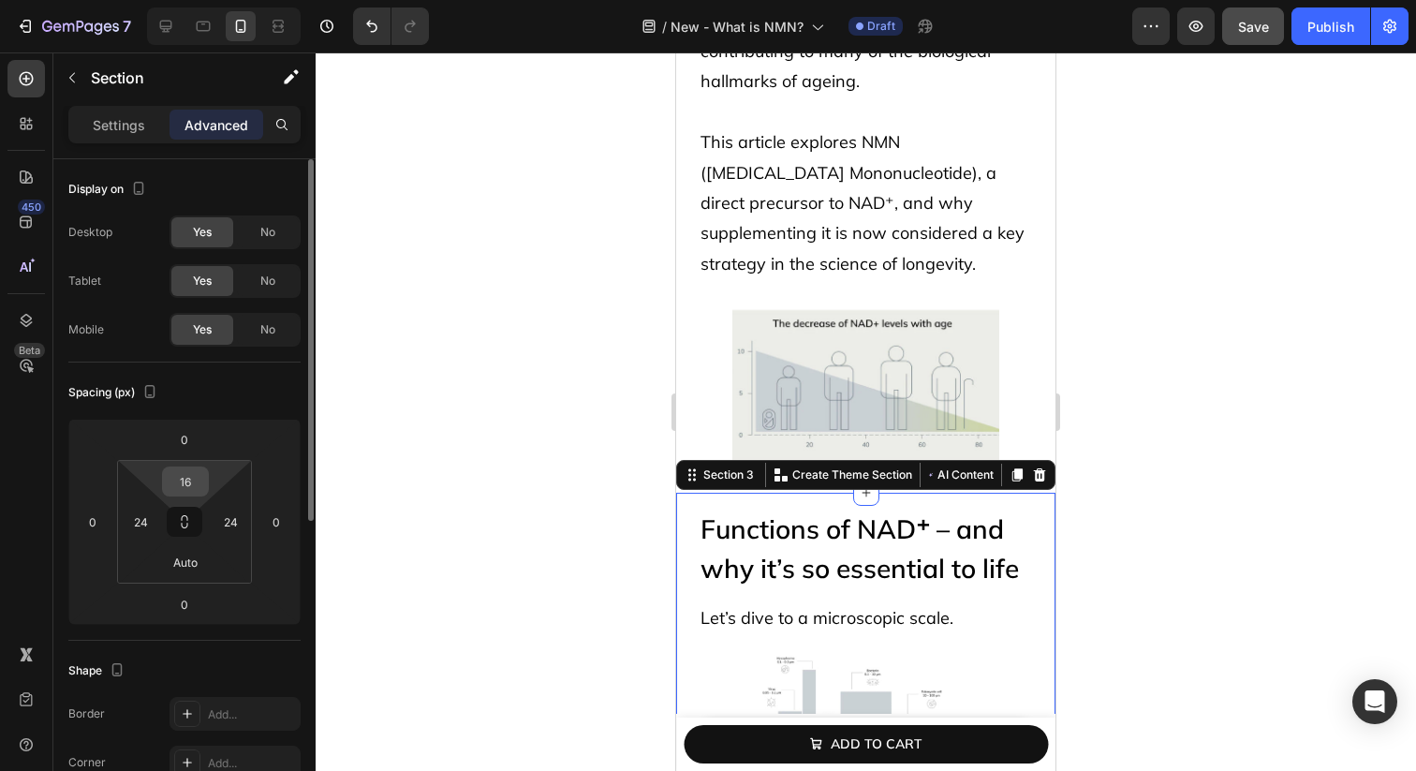
click at [194, 483] on input "16" at bounding box center [185, 481] width 37 height 28
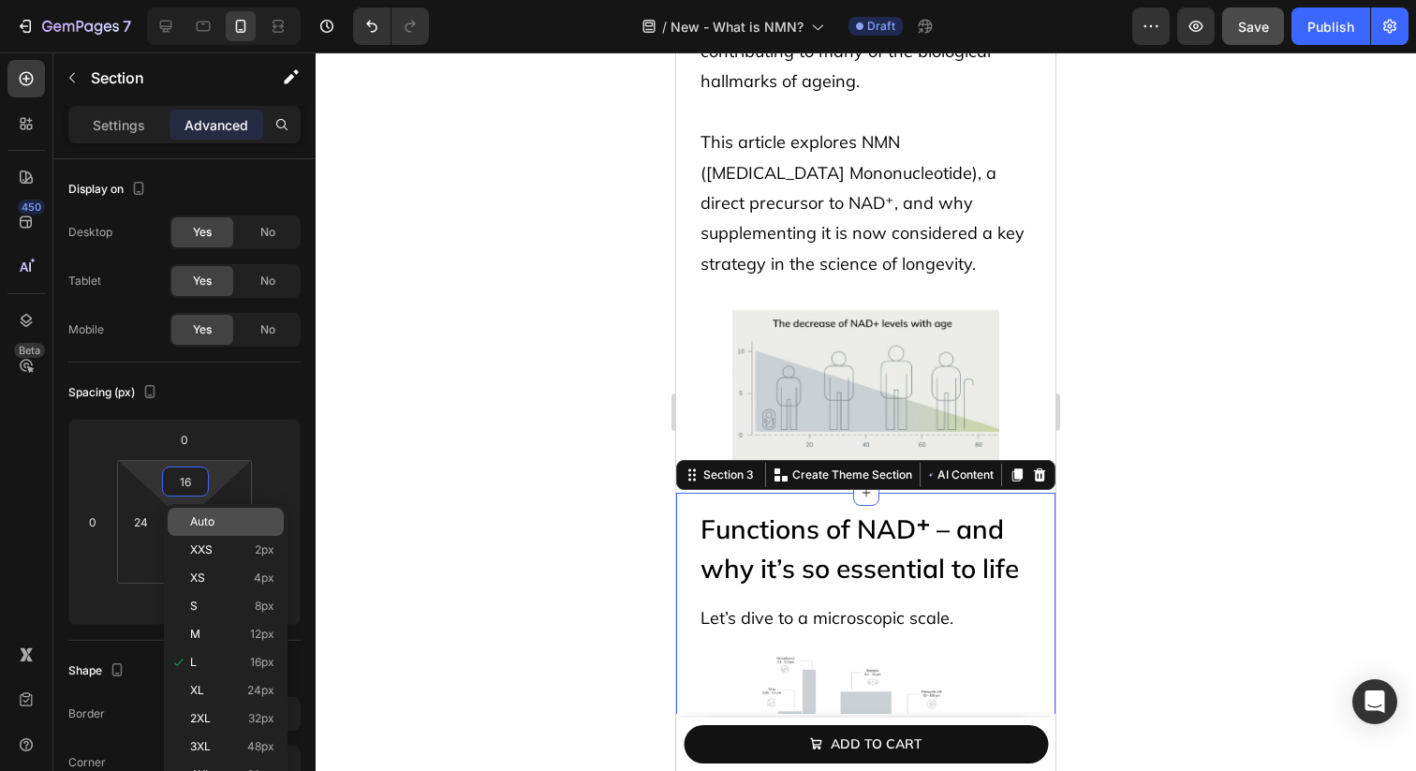
click at [212, 525] on span "Auto" at bounding box center [202, 521] width 24 height 13
type input "Auto"
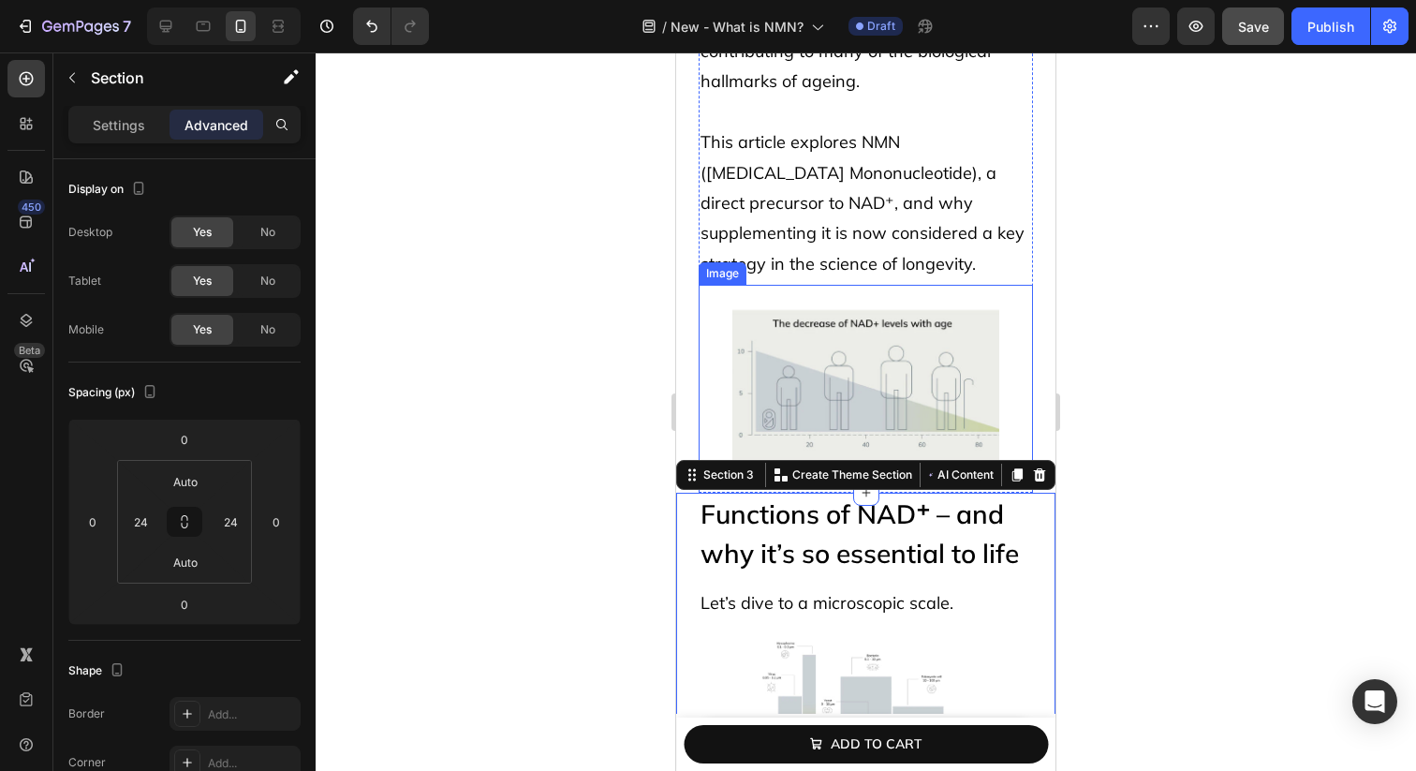
click at [799, 351] on img at bounding box center [866, 385] width 268 height 200
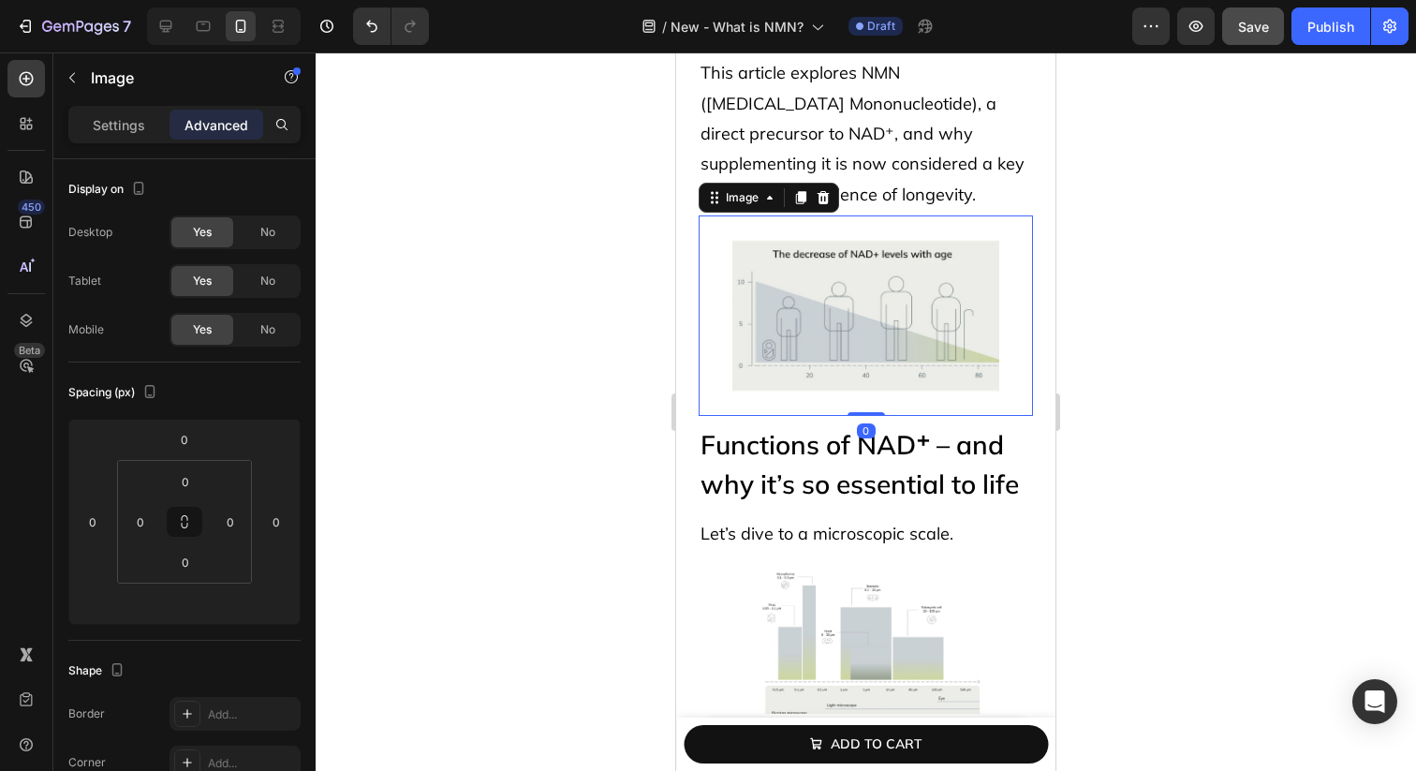
scroll to position [774, 0]
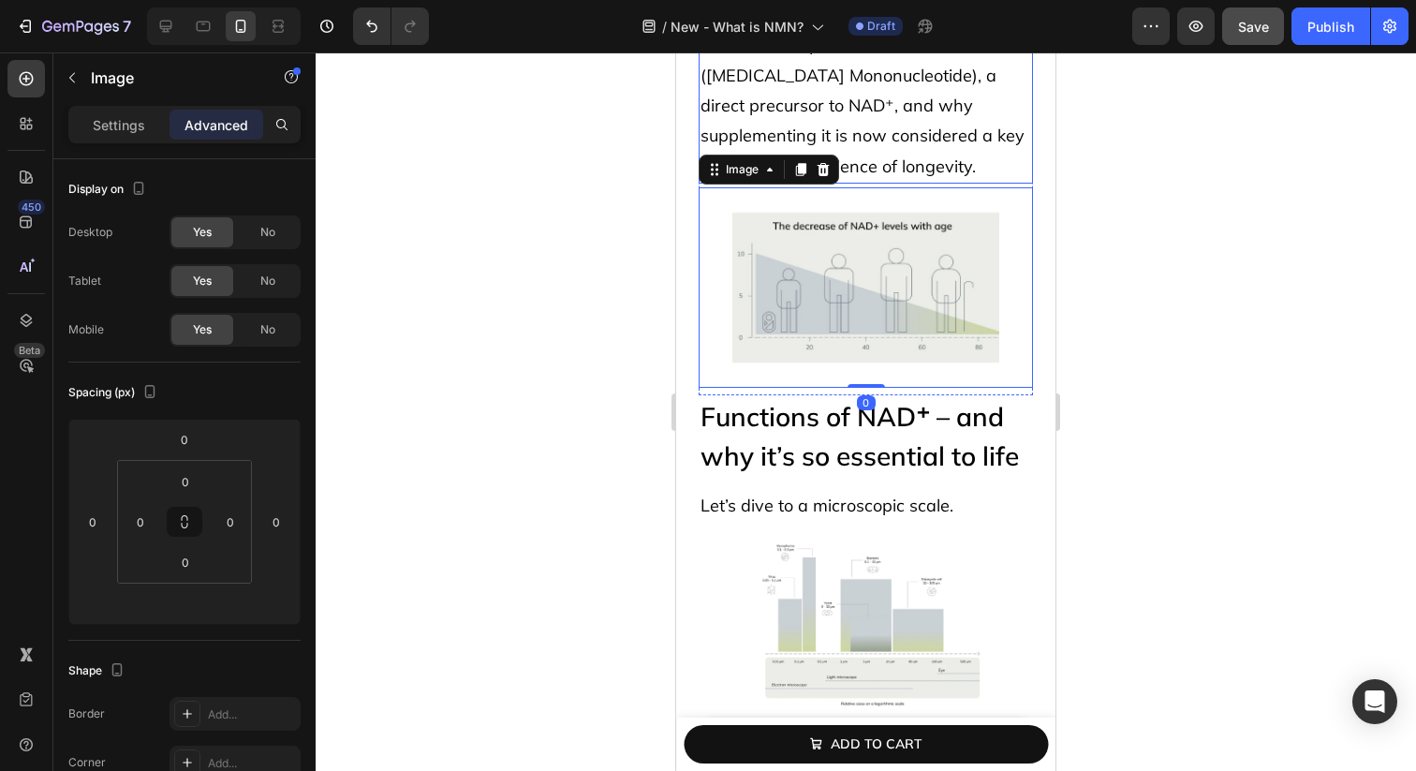
click at [950, 149] on p "This article explores NMN ([MEDICAL_DATA] Mononucleotide), a direct precursor t…" at bounding box center [866, 106] width 331 height 152
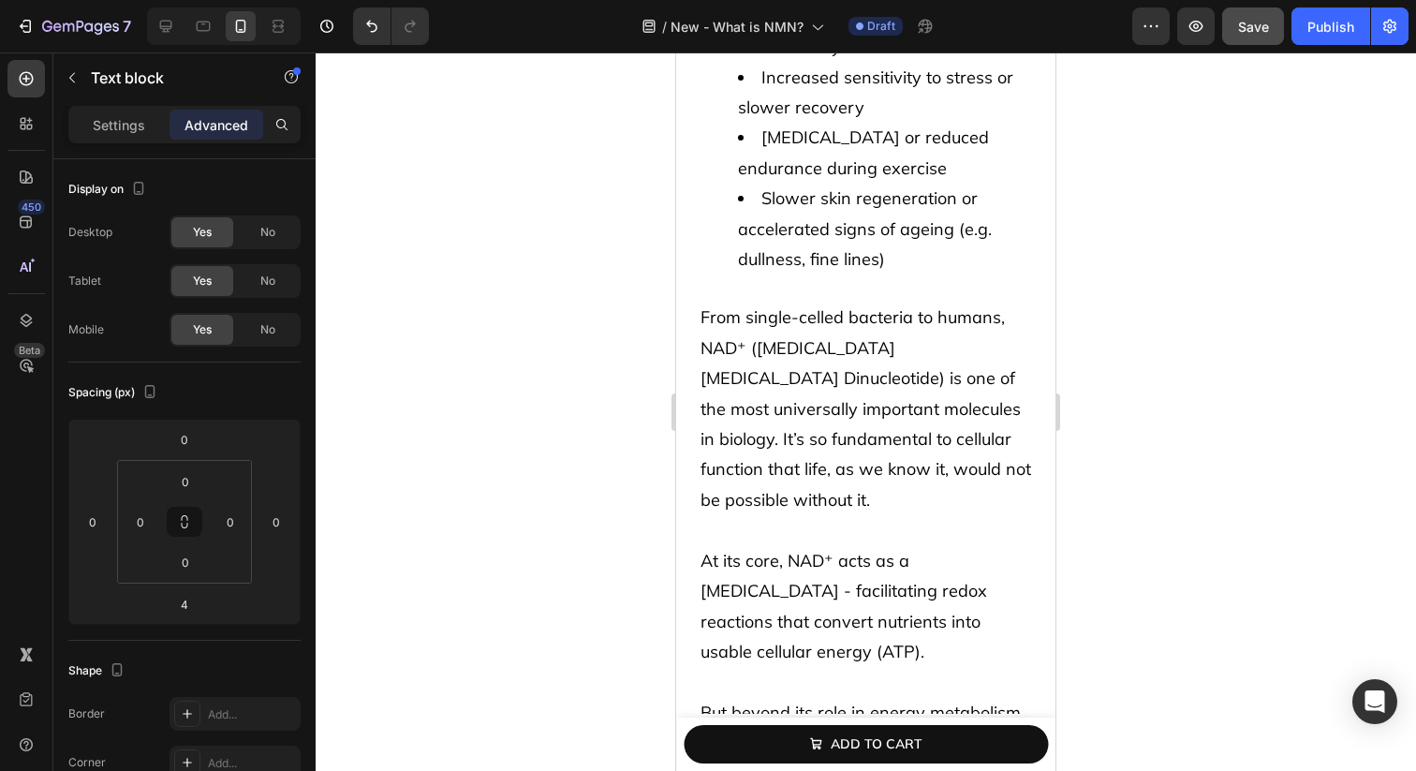
click at [903, 347] on span "From single-celled bacteria to humans, NAD⁺ ([MEDICAL_DATA] [MEDICAL_DATA] Dinu…" at bounding box center [866, 407] width 331 height 203
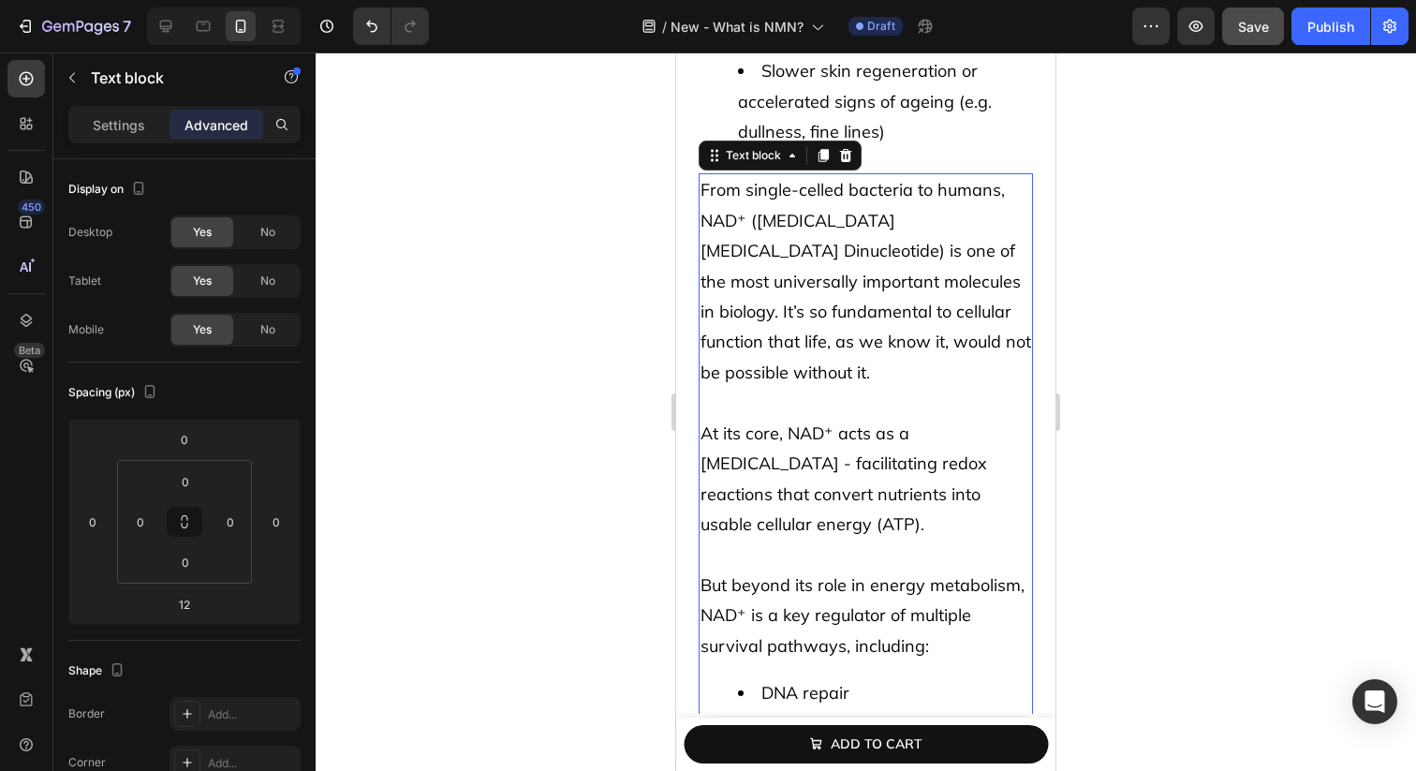
scroll to position [2763, 0]
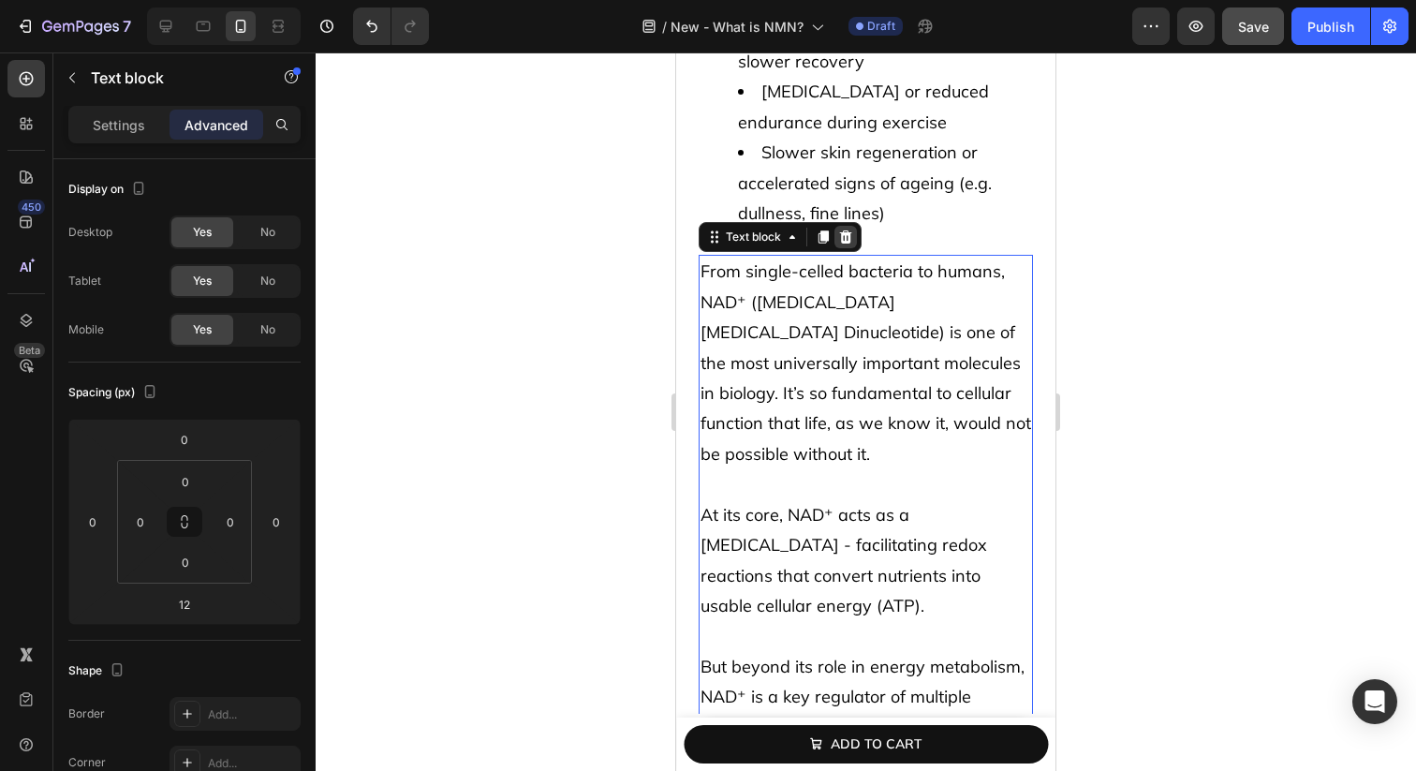
click at [844, 230] on icon at bounding box center [846, 236] width 12 height 13
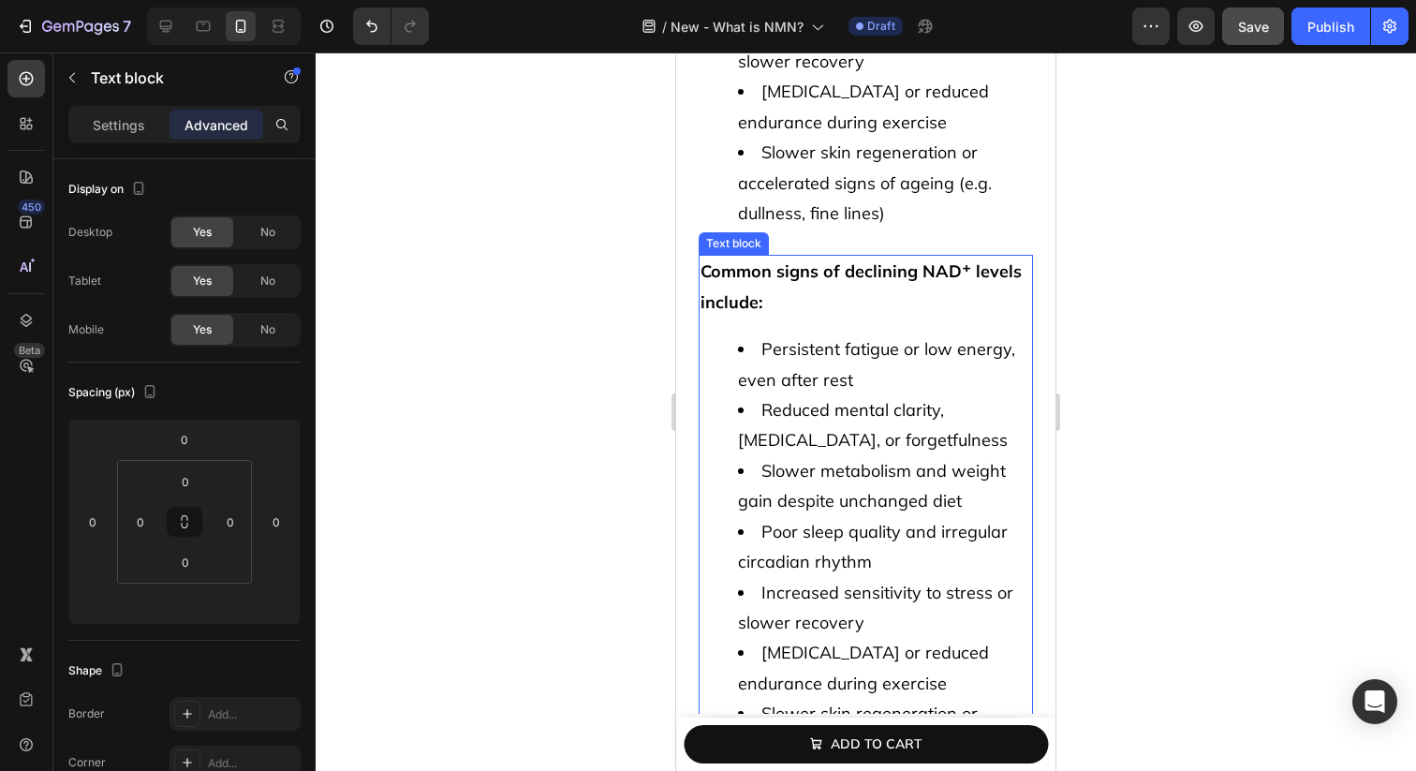
click at [829, 266] on p "Common signs of declining NAD⁺ levels include:" at bounding box center [866, 287] width 331 height 61
click at [839, 229] on icon at bounding box center [845, 236] width 15 height 15
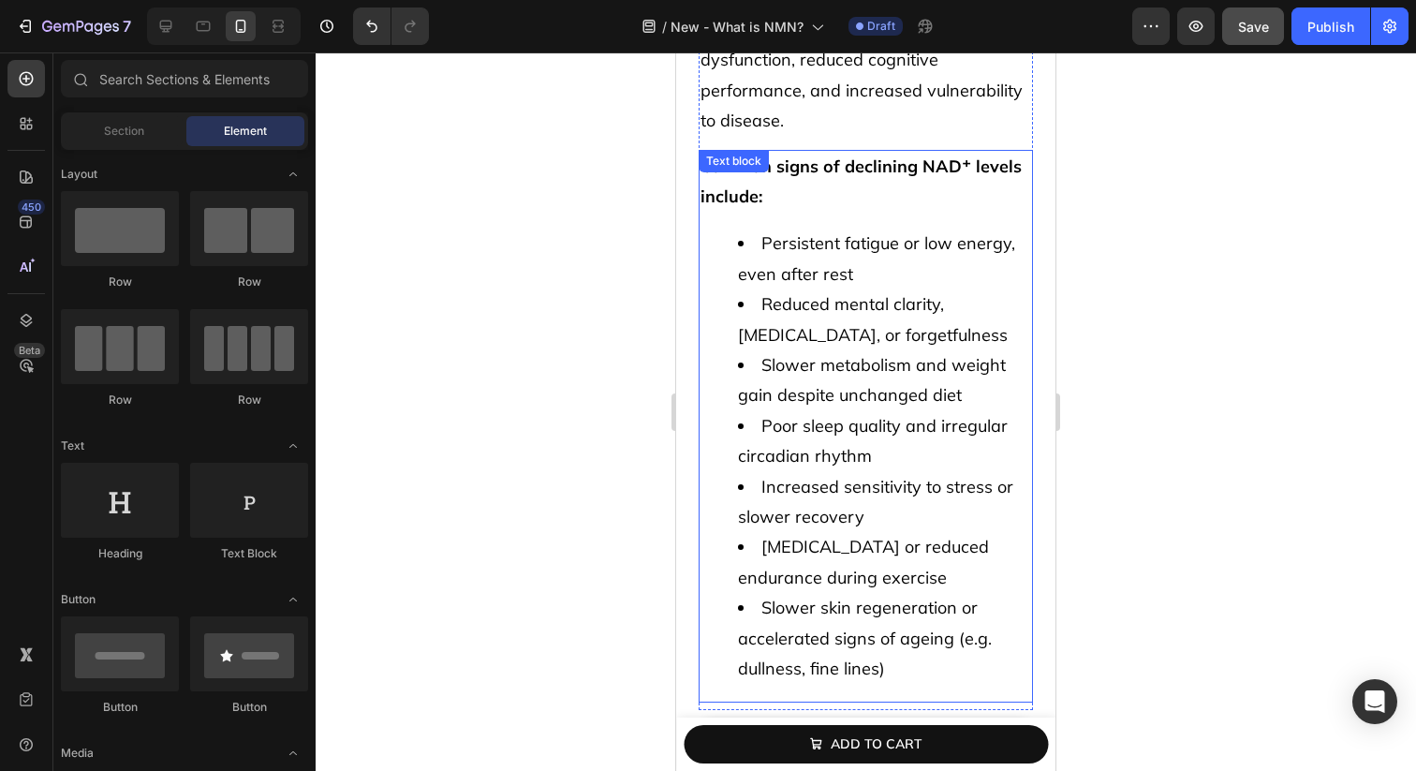
scroll to position [2142, 0]
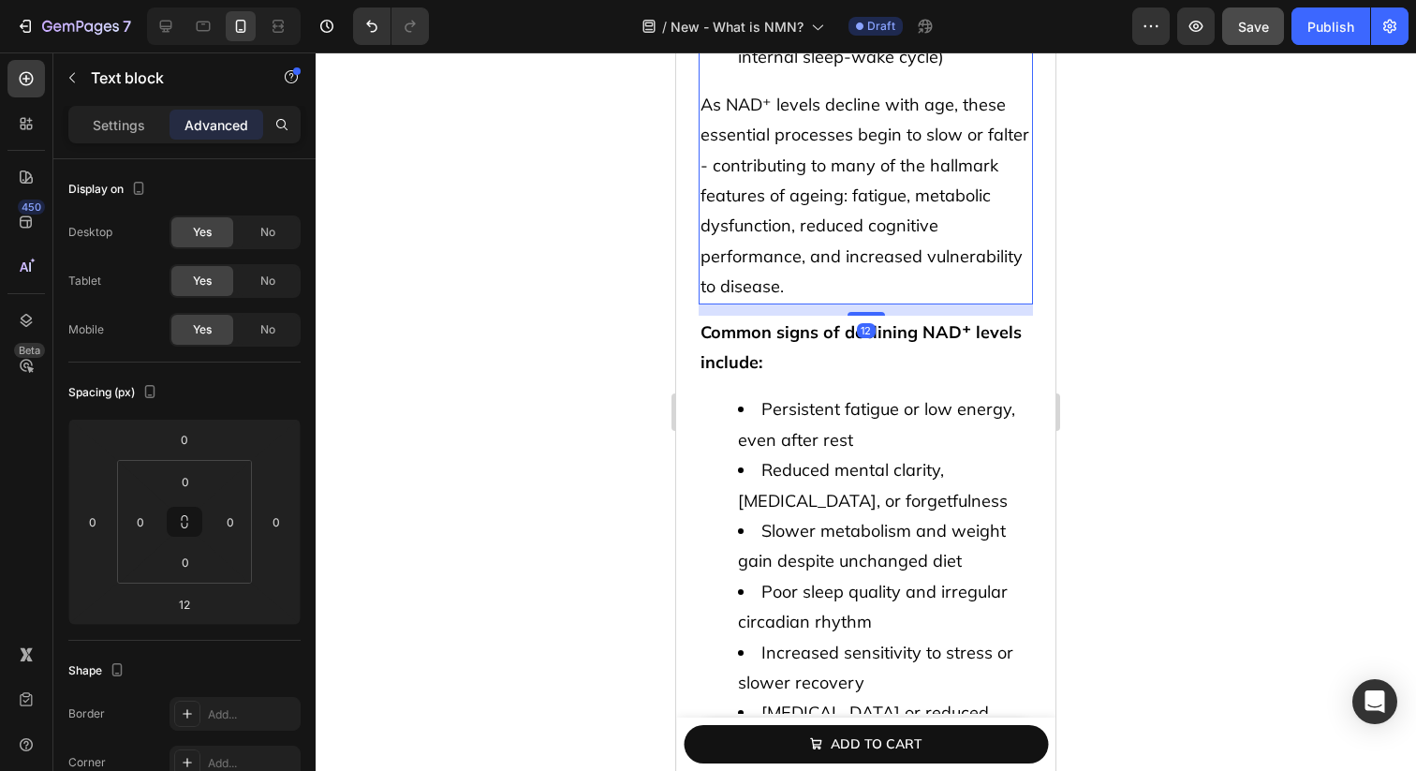
click at [847, 185] on span "As NAD⁺ levels decline with age, these essential processes begin to slow or fal…" at bounding box center [865, 195] width 329 height 203
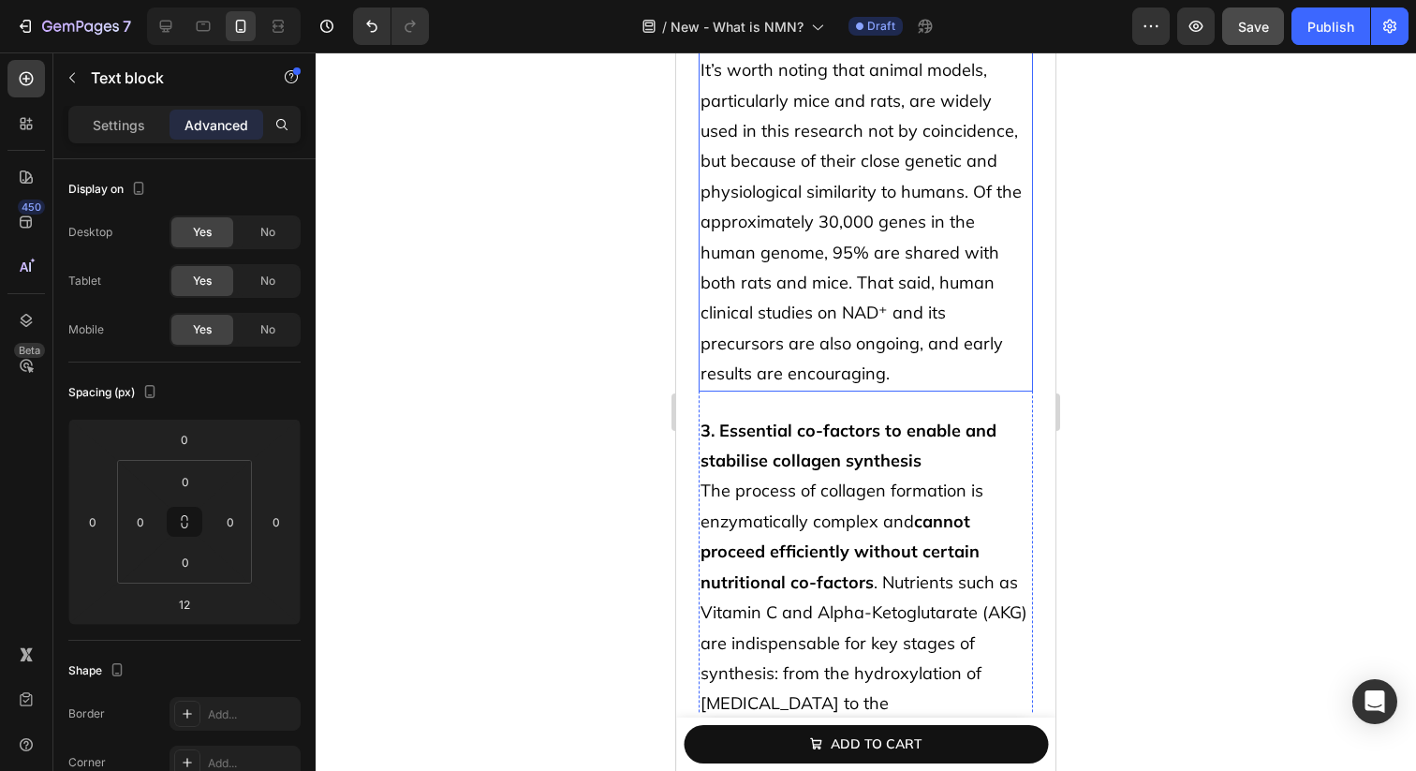
scroll to position [3671, 0]
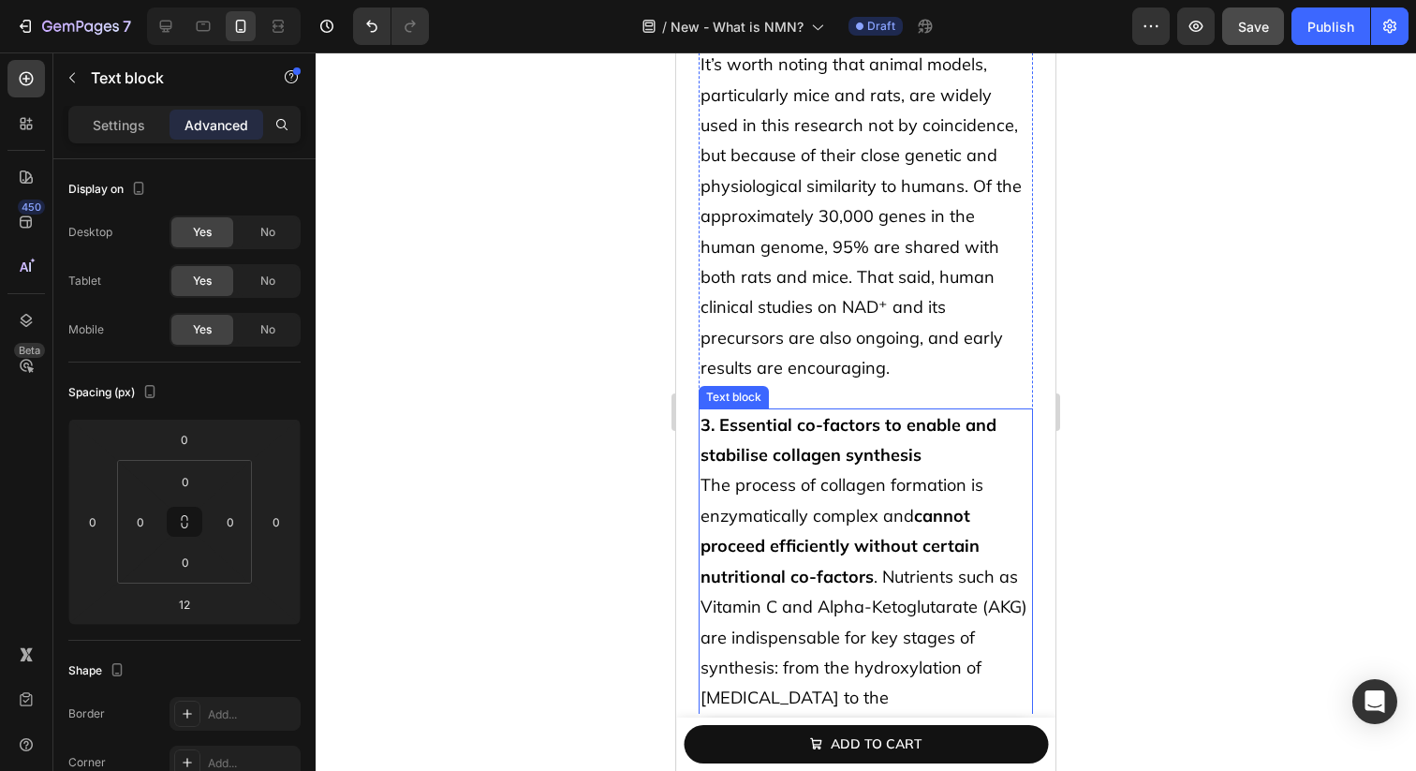
click at [825, 437] on p "3. Essential co-factors to enable and stabilise collagen synthesis The process …" at bounding box center [866, 637] width 331 height 455
click at [846, 384] on icon at bounding box center [846, 390] width 12 height 13
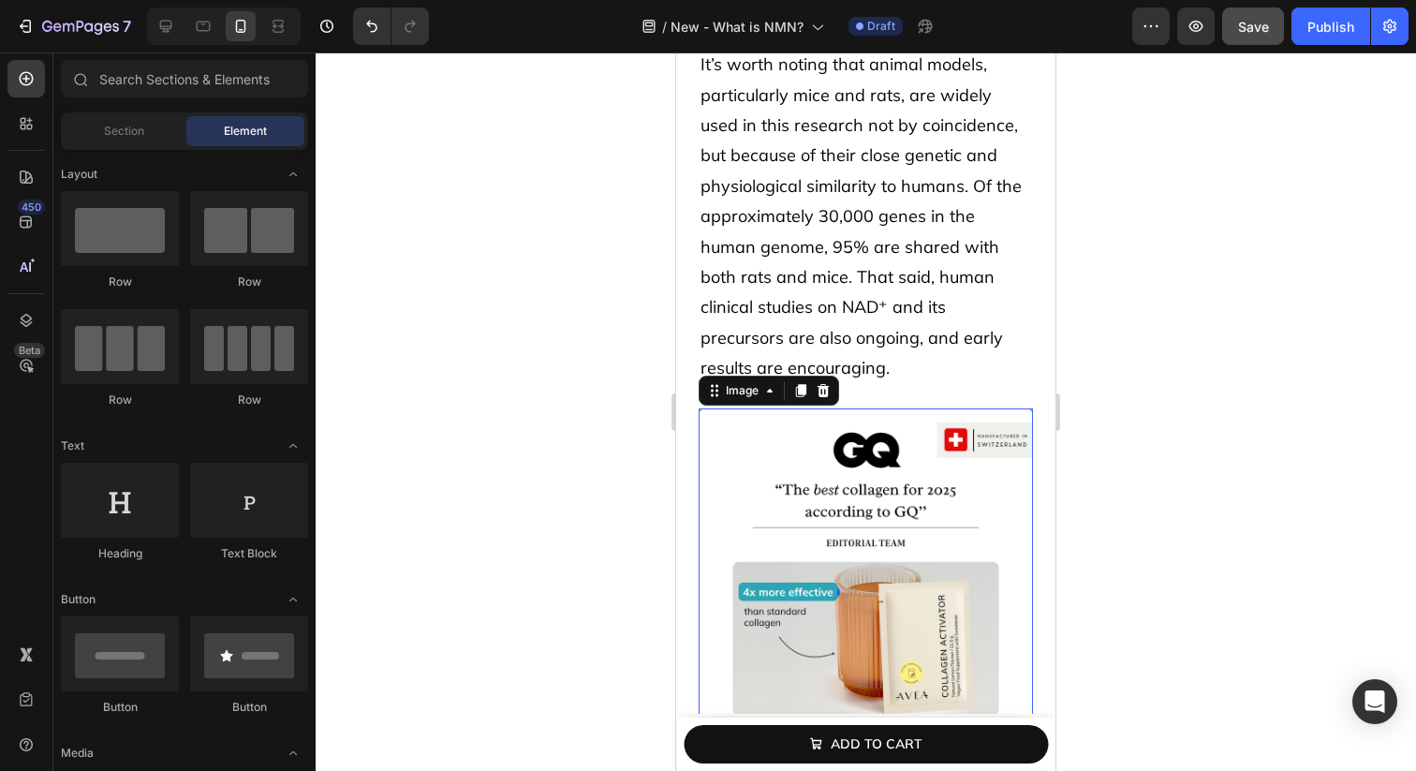
click at [842, 415] on img at bounding box center [866, 575] width 334 height 334
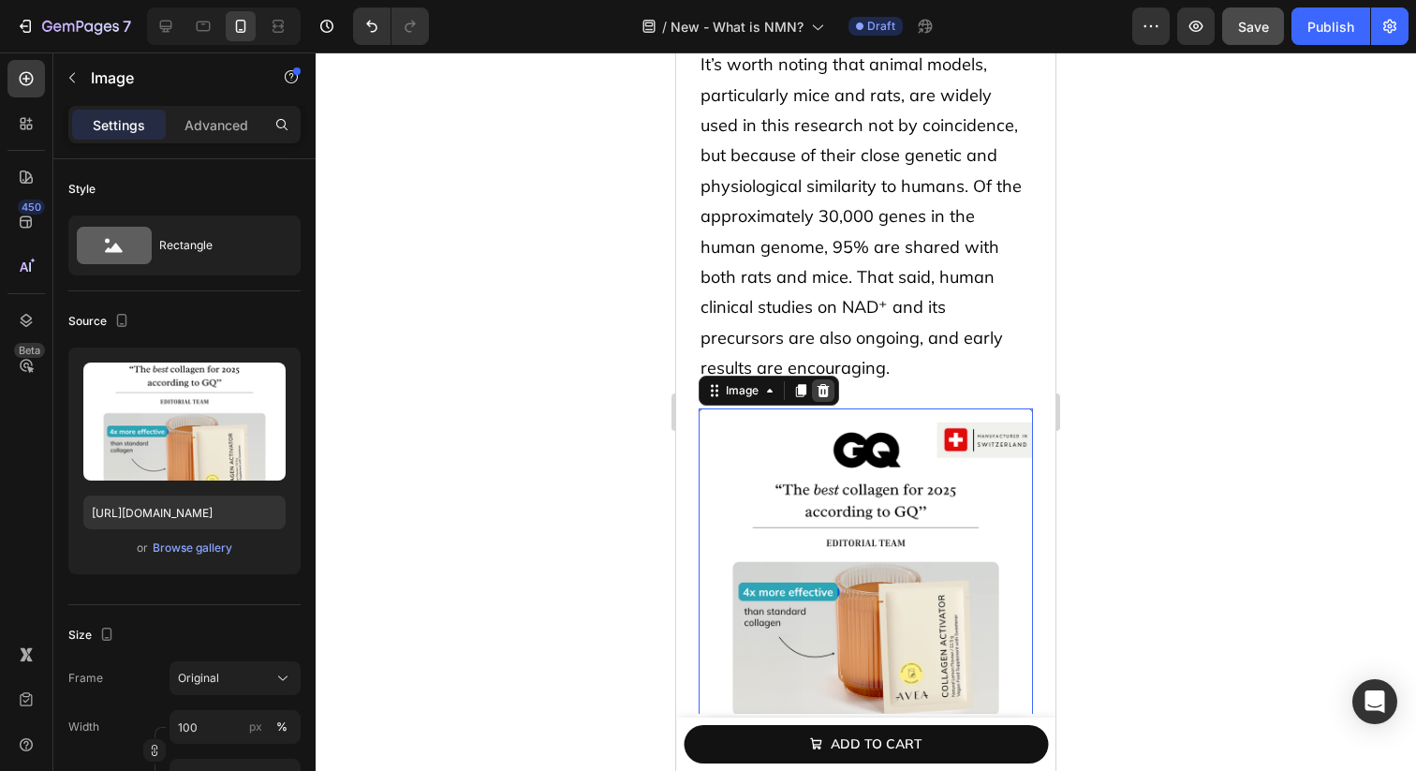
click at [834, 379] on div at bounding box center [823, 390] width 22 height 22
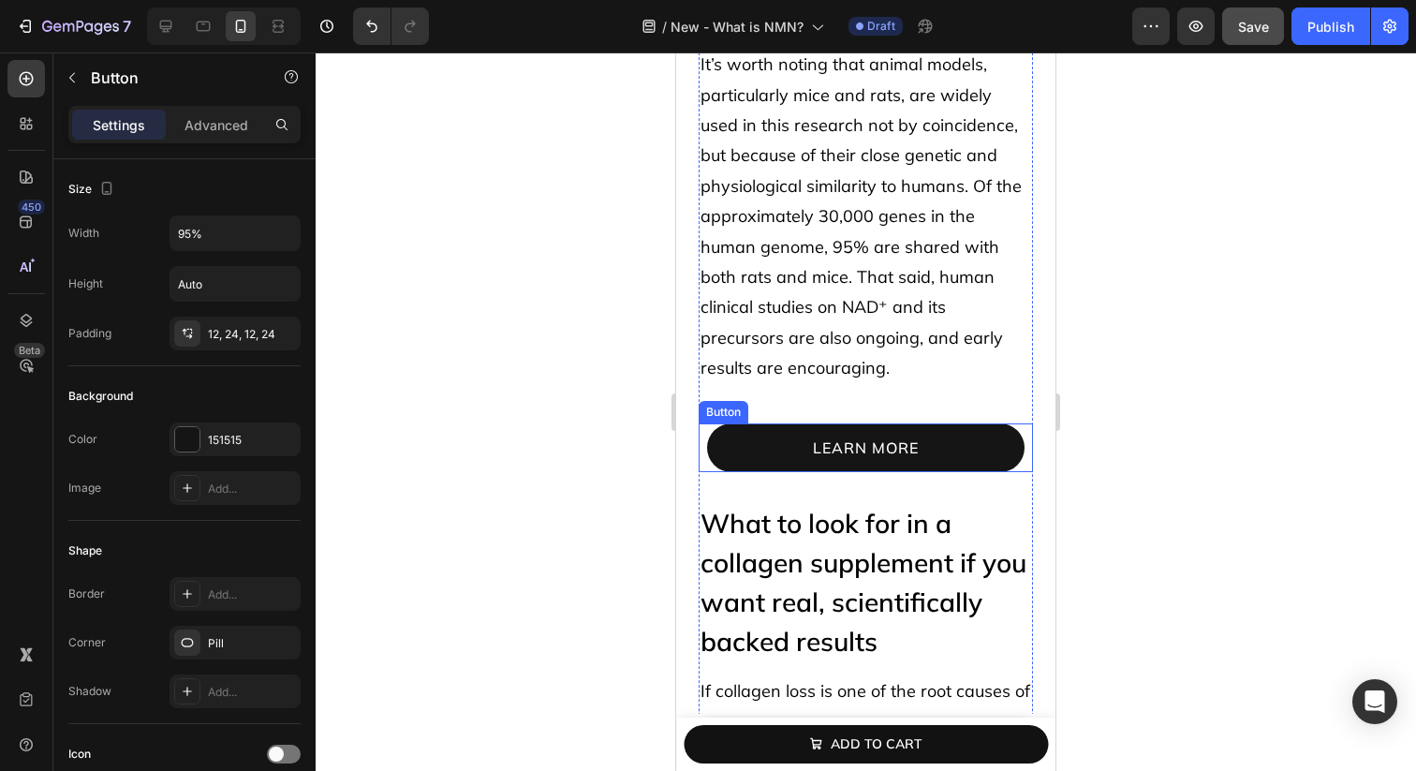
click at [766, 423] on link "learn more" at bounding box center [866, 448] width 318 height 50
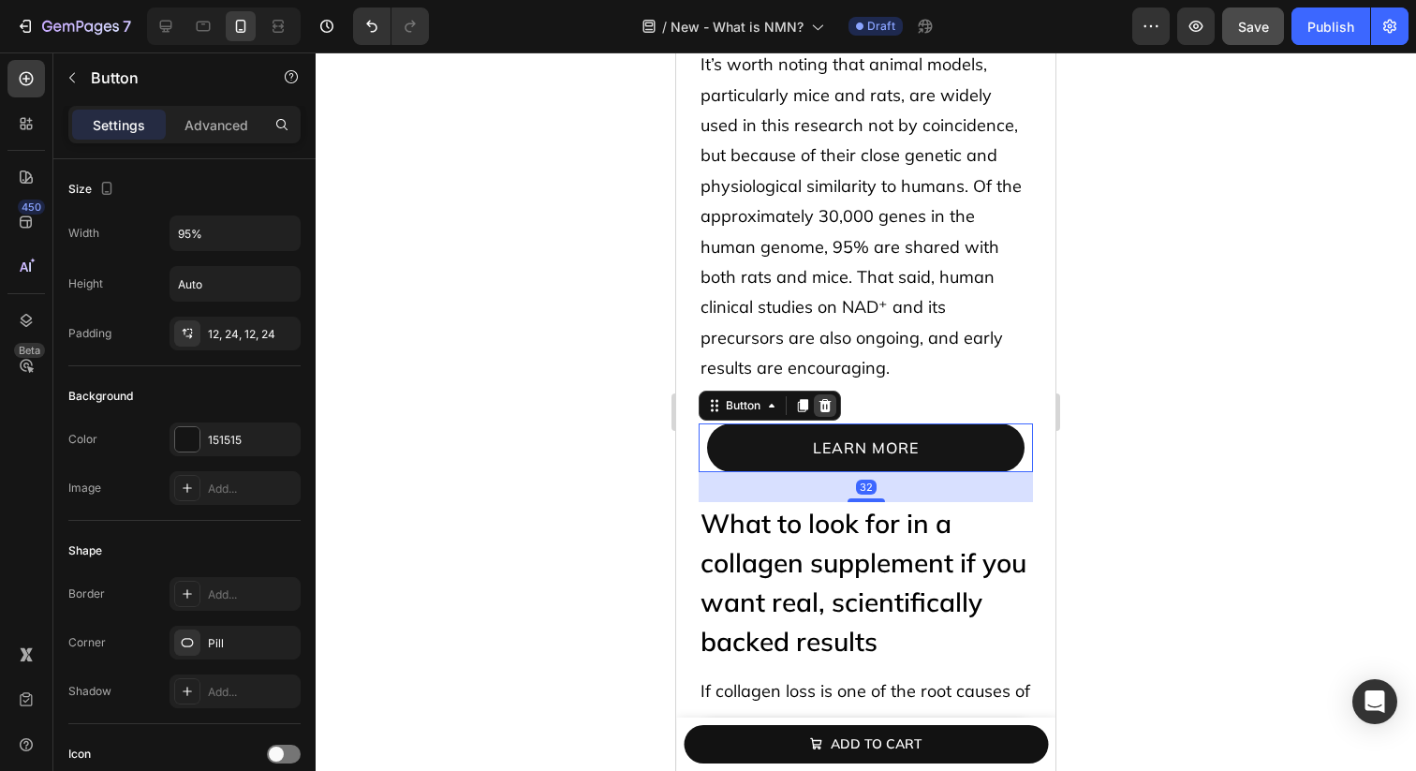
click at [820, 398] on icon at bounding box center [825, 405] width 15 height 15
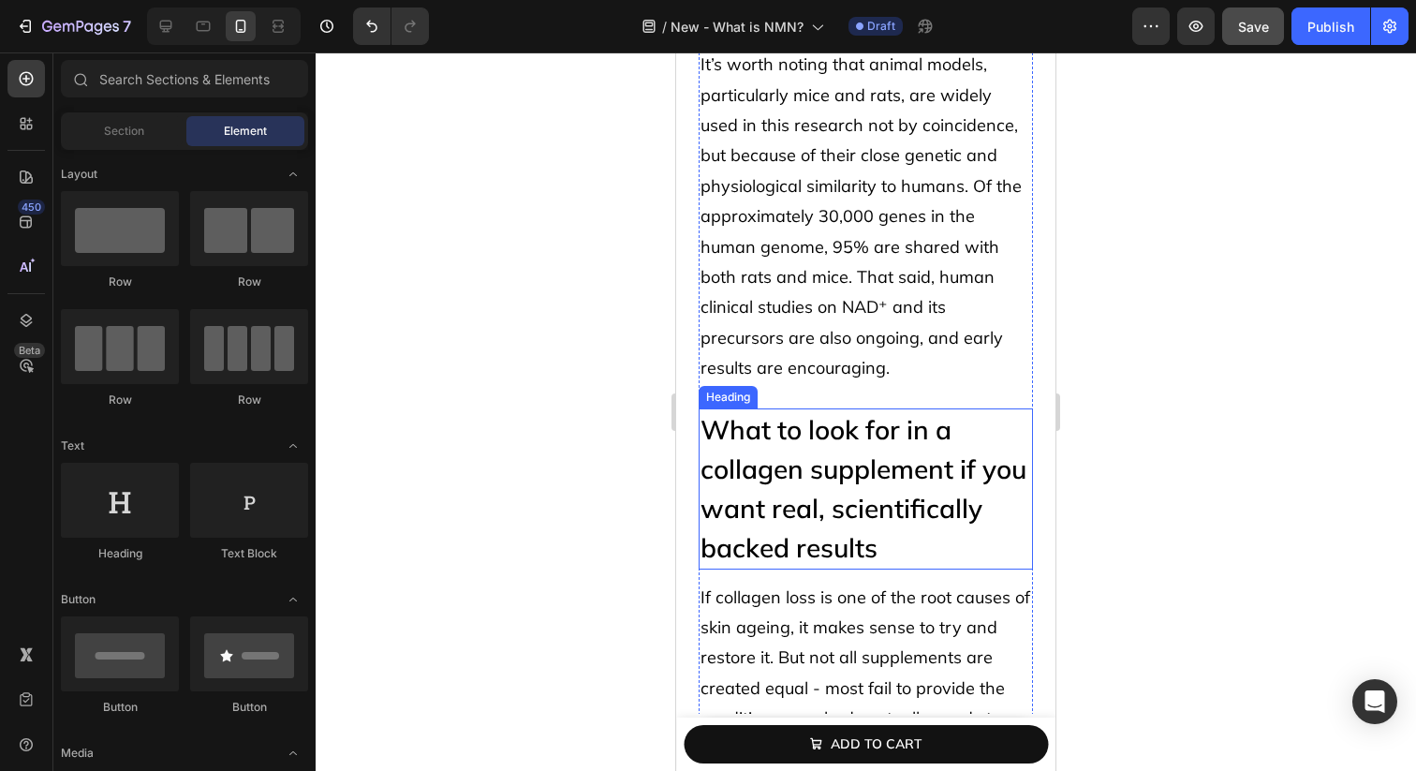
click at [754, 408] on h2 "What to look for in a collagen supplement if you want real, scientifically back…" at bounding box center [866, 488] width 334 height 161
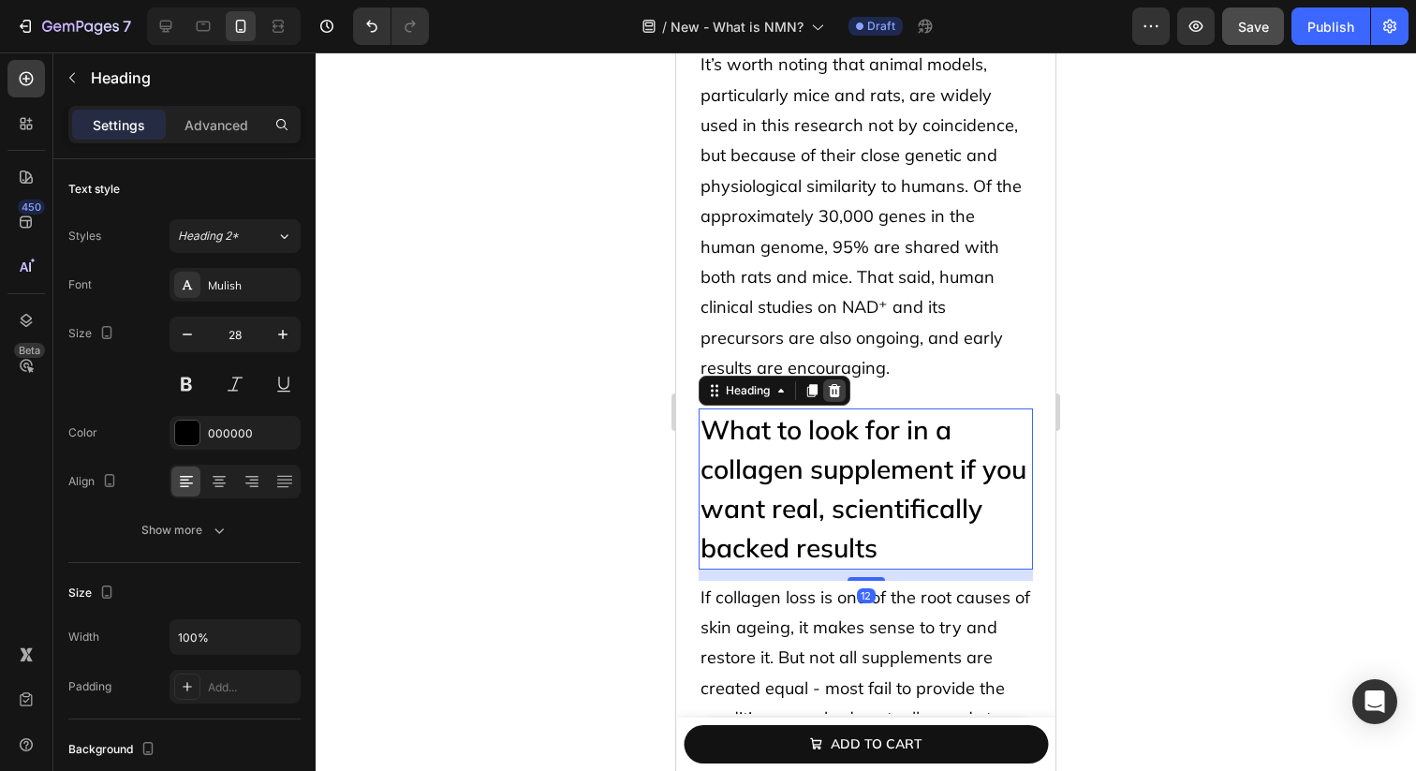
click at [834, 383] on icon at bounding box center [834, 390] width 15 height 15
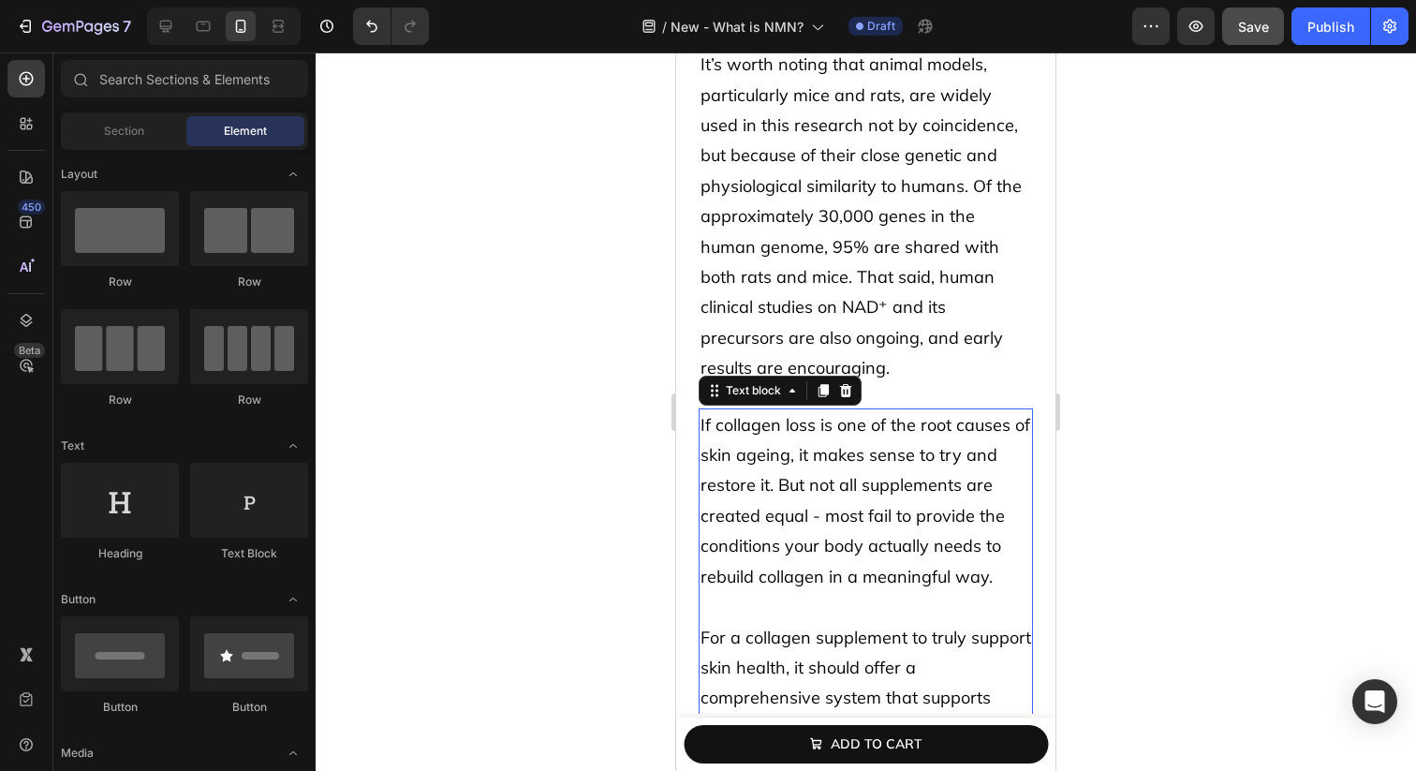
click at [790, 410] on p "If collagen loss is one of the root causes of skin ageing, it makes sense to tr…" at bounding box center [866, 501] width 331 height 182
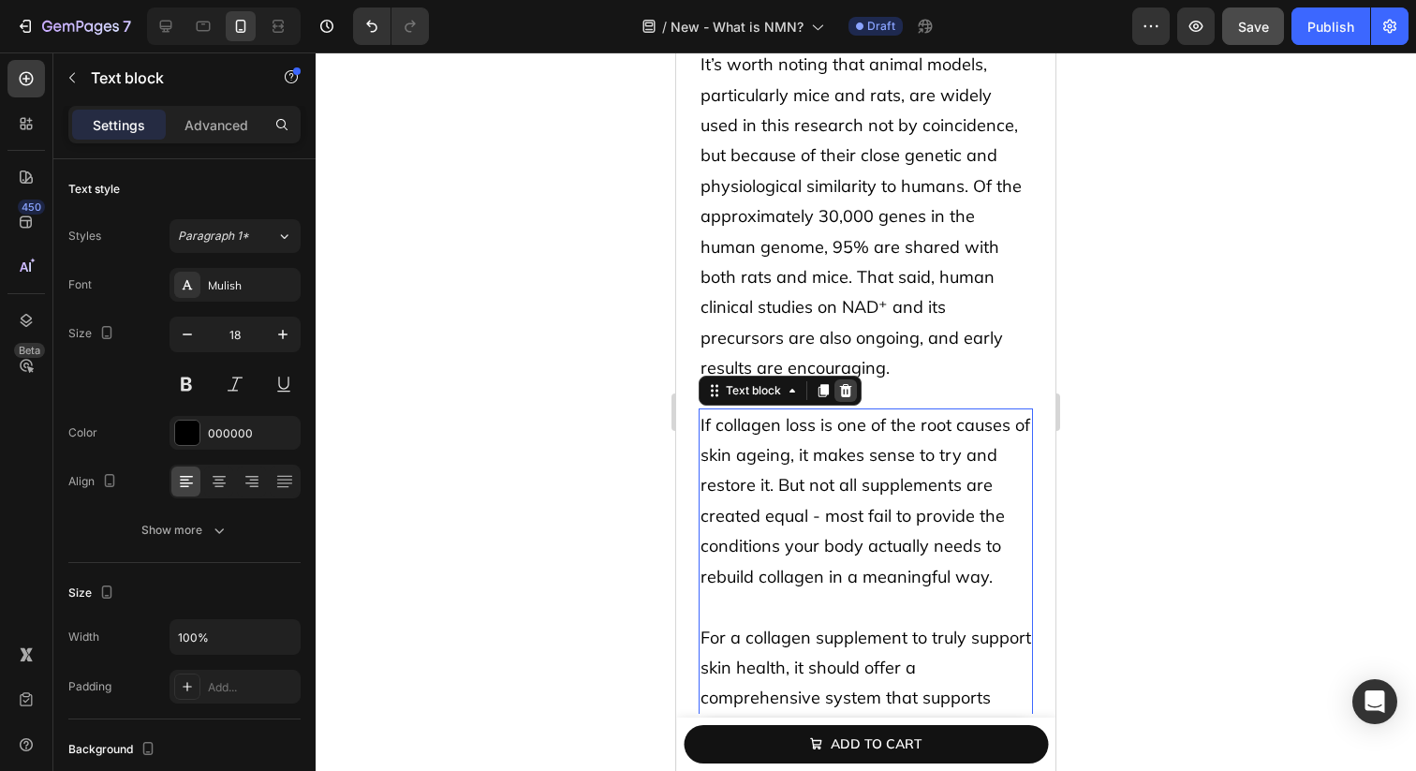
click at [842, 384] on icon at bounding box center [846, 390] width 12 height 13
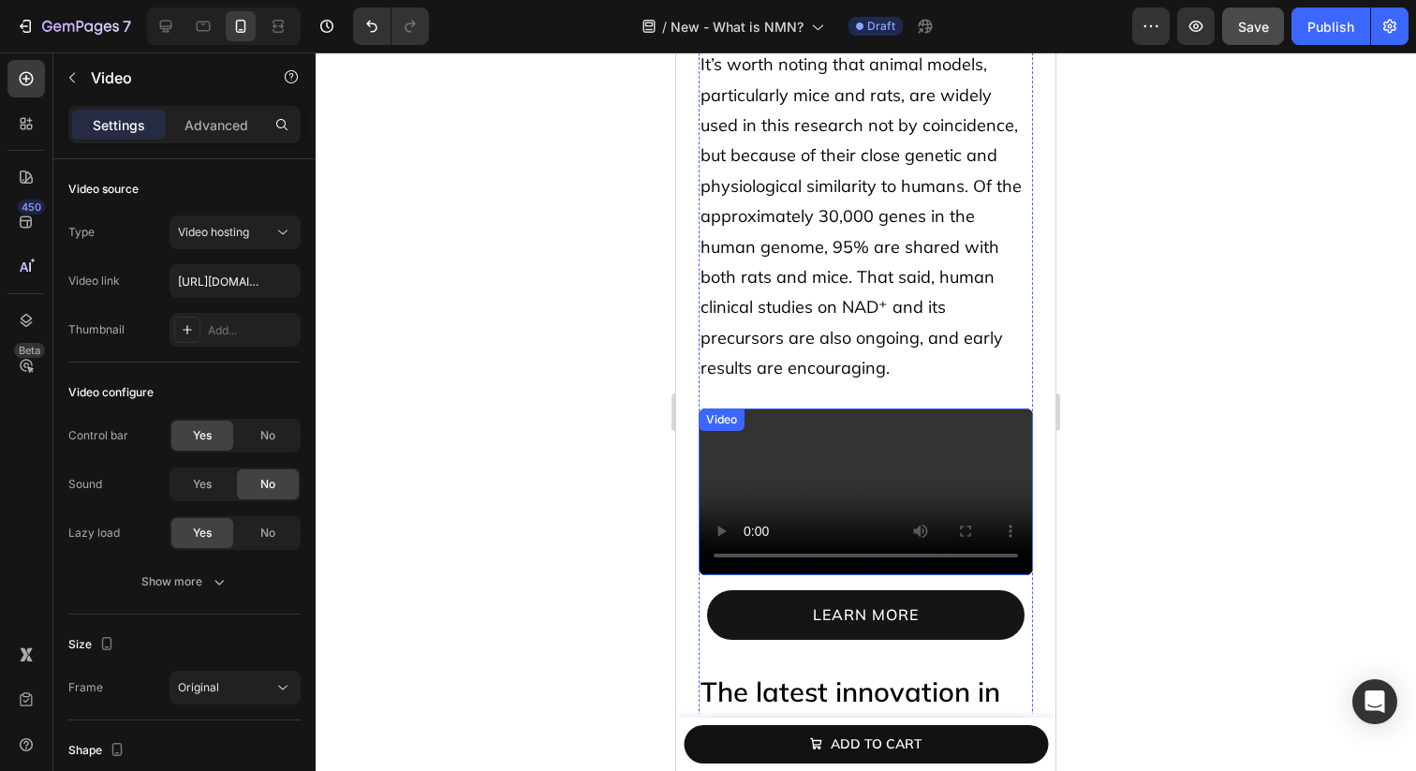
click at [811, 420] on video at bounding box center [866, 492] width 334 height 168
click at [829, 416] on div at bounding box center [821, 427] width 22 height 22
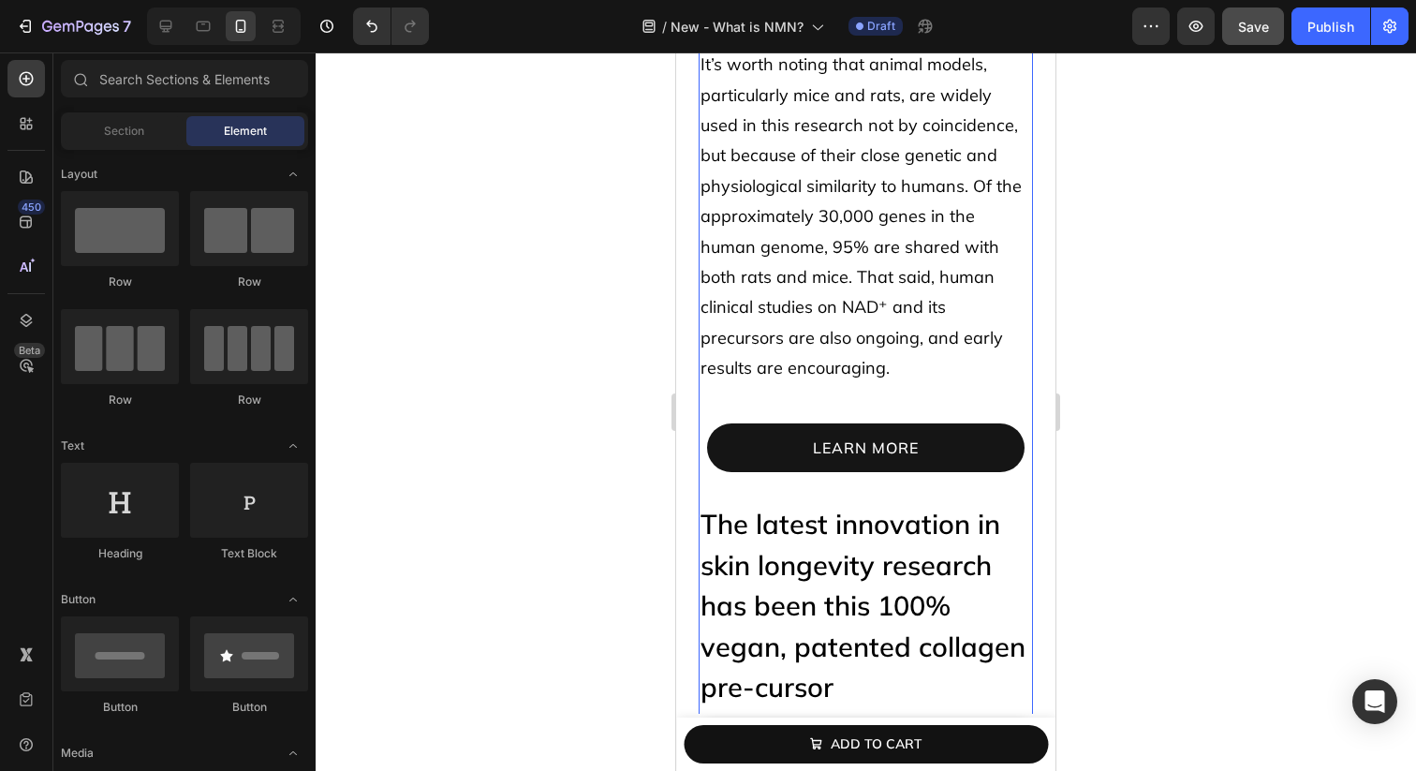
click at [797, 408] on div "learn more Button" at bounding box center [866, 455] width 334 height 95
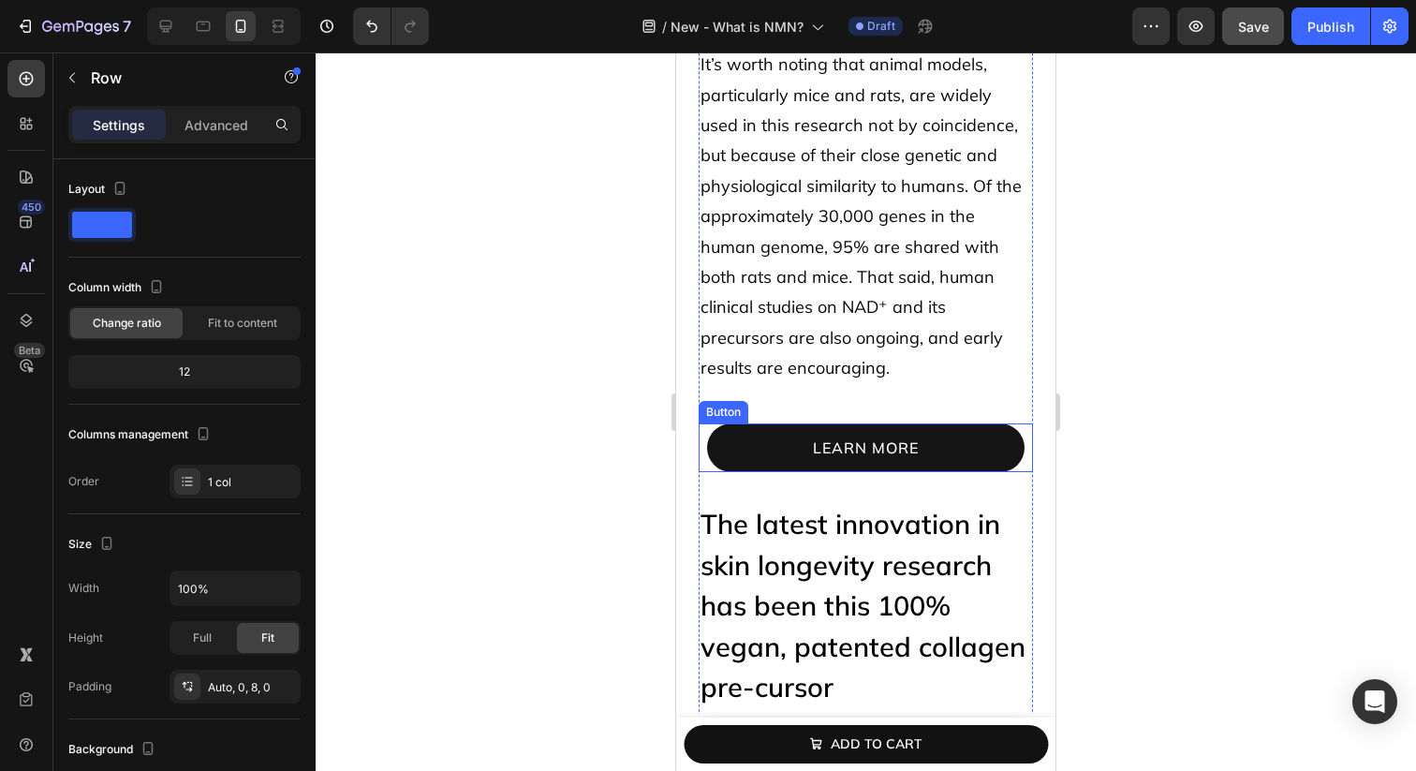
click at [699, 423] on div "learn more Button" at bounding box center [866, 448] width 334 height 50
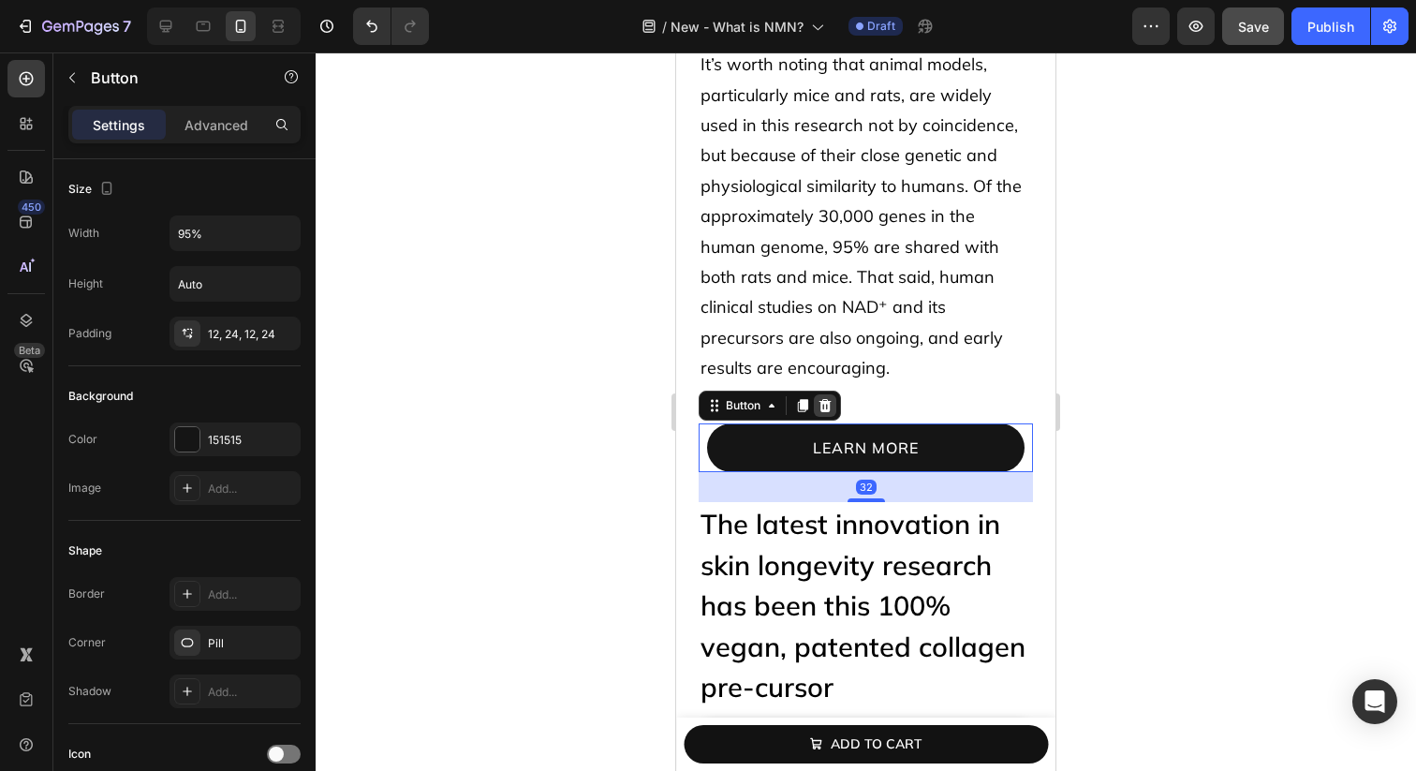
click at [820, 398] on icon at bounding box center [825, 405] width 15 height 15
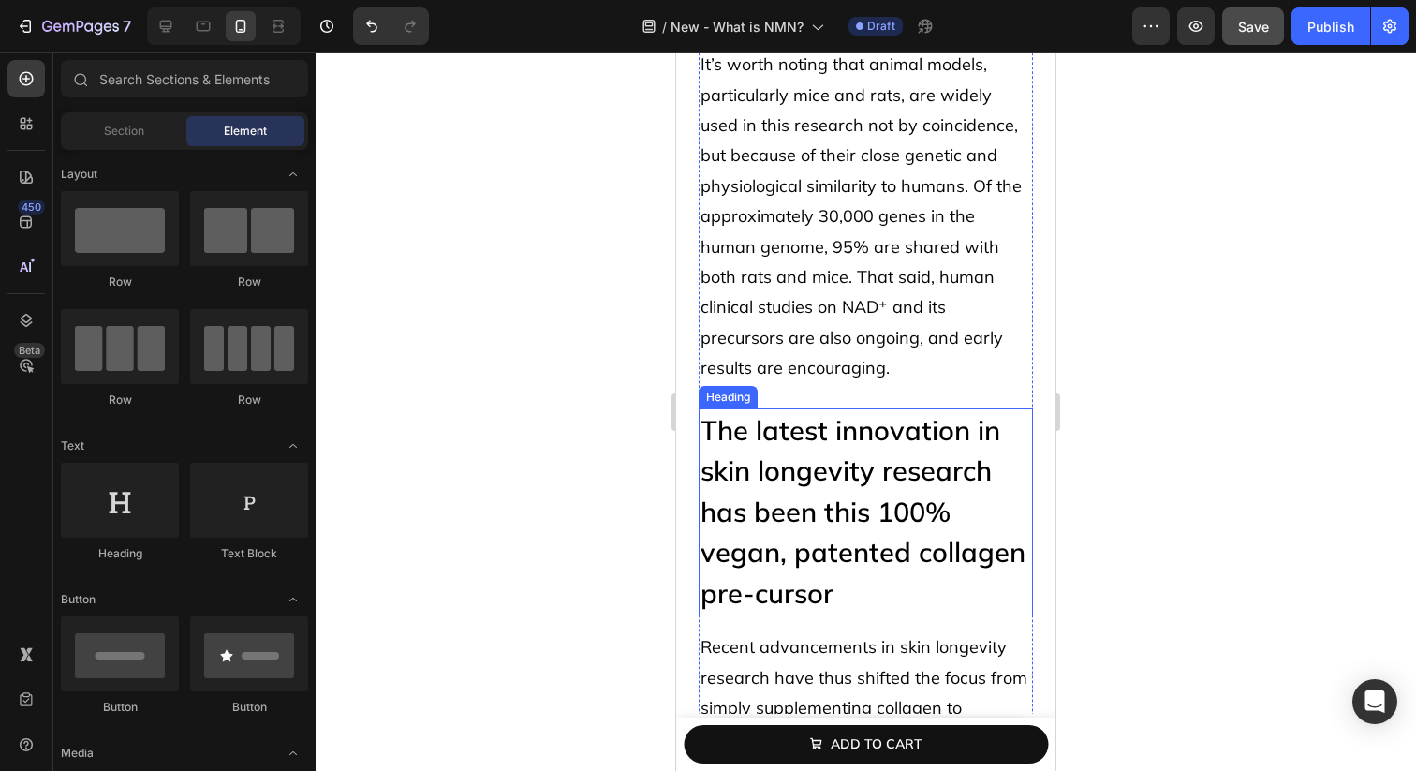
click at [778, 408] on h2 "The latest innovation in skin longevity research has been this 100% vegan, pate…" at bounding box center [866, 512] width 334 height 208
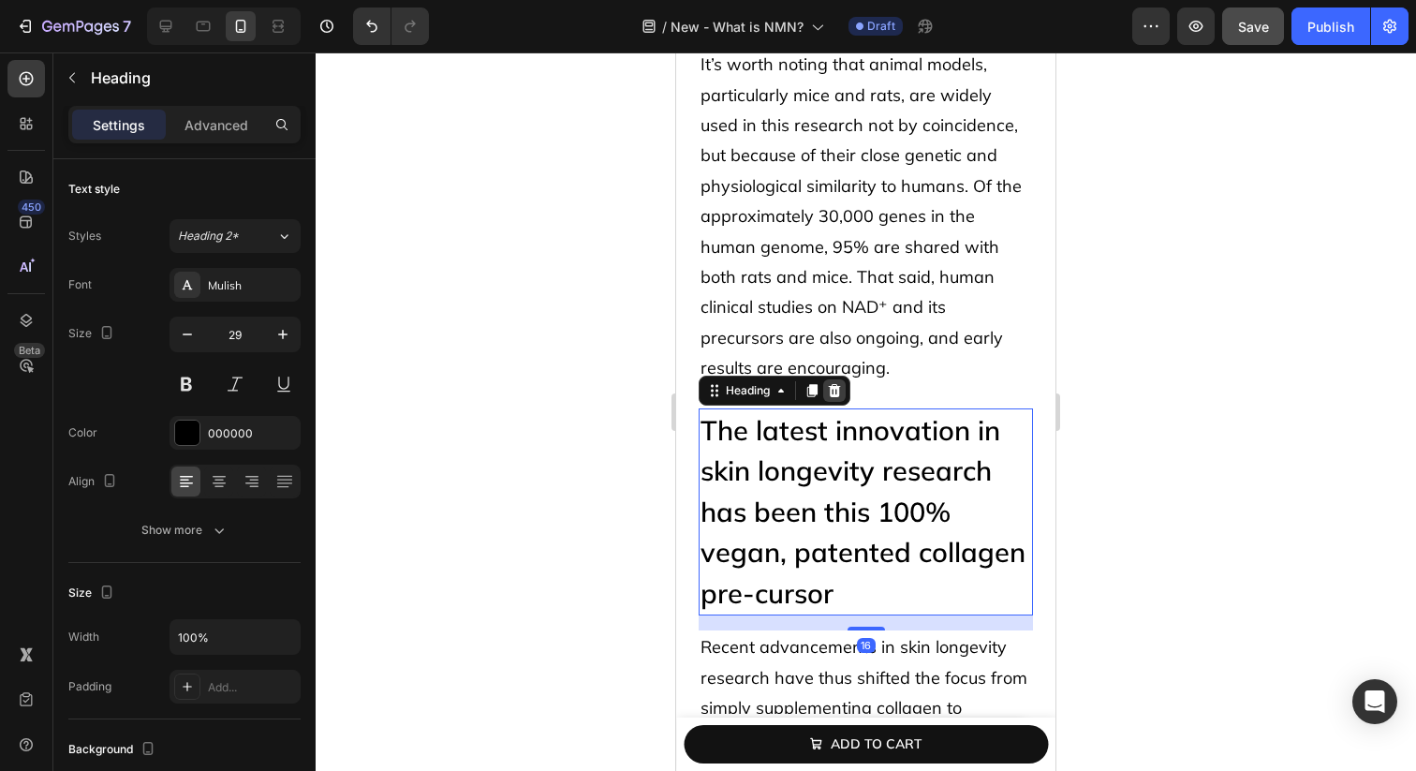
click at [833, 384] on icon at bounding box center [835, 390] width 12 height 13
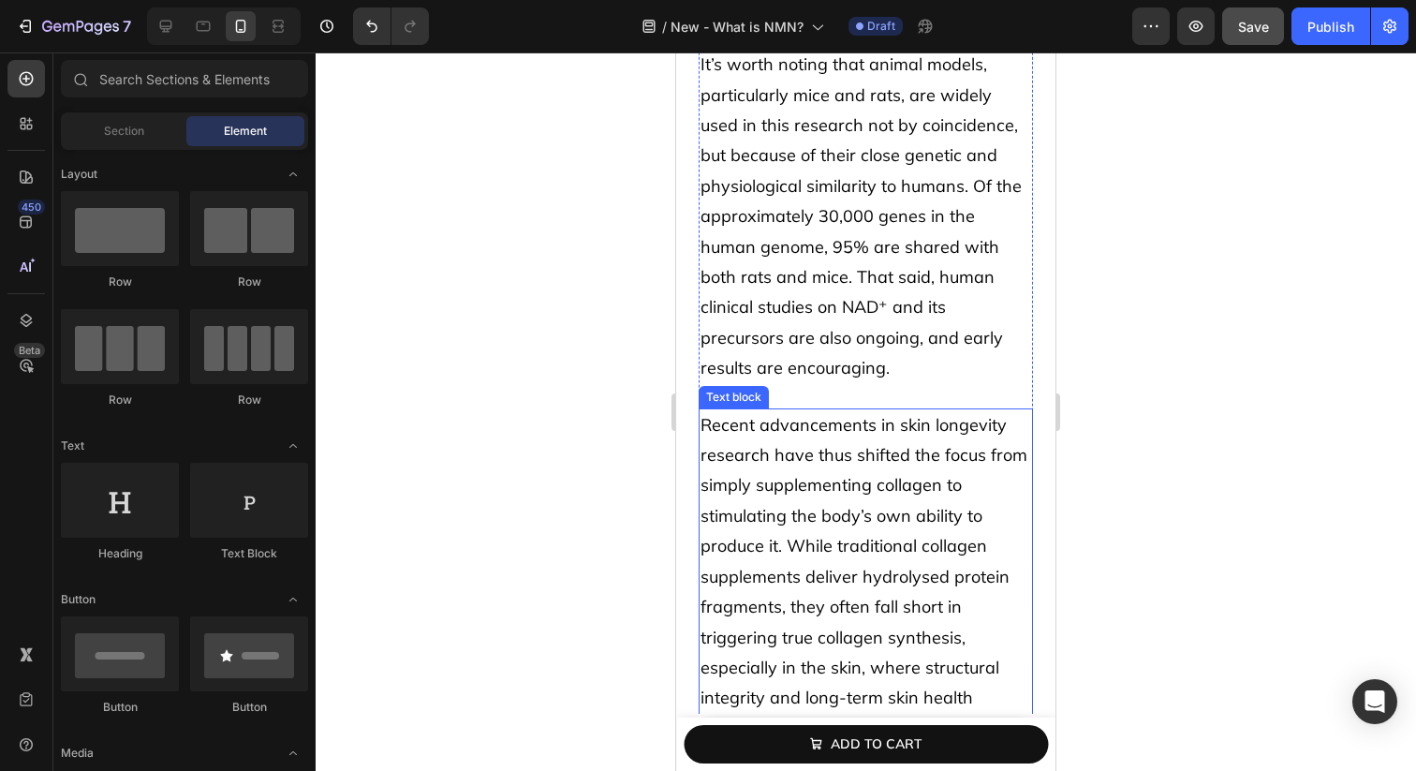
click at [805, 410] on p "Recent advancements in skin longevity research have thus shifted the focus from…" at bounding box center [866, 576] width 331 height 333
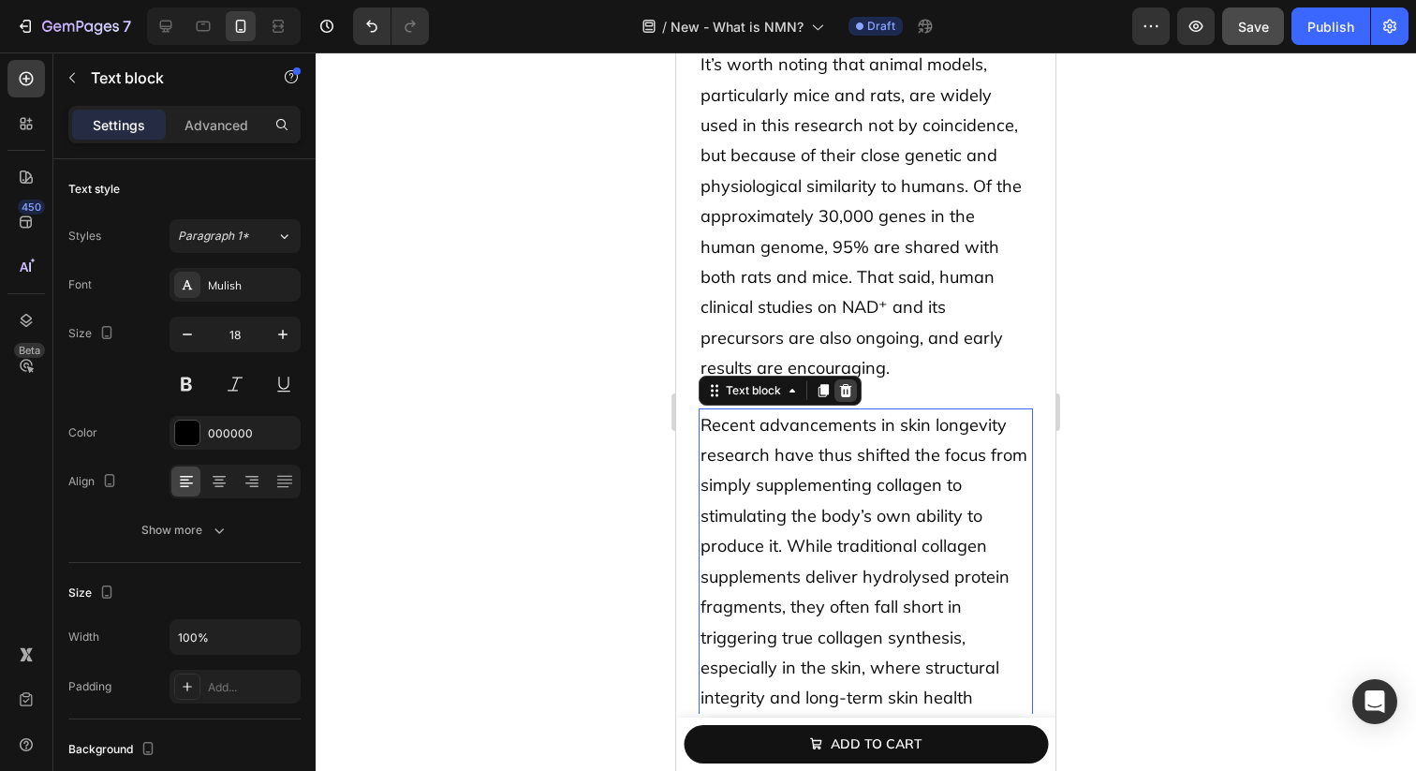
click at [850, 384] on icon at bounding box center [846, 390] width 12 height 13
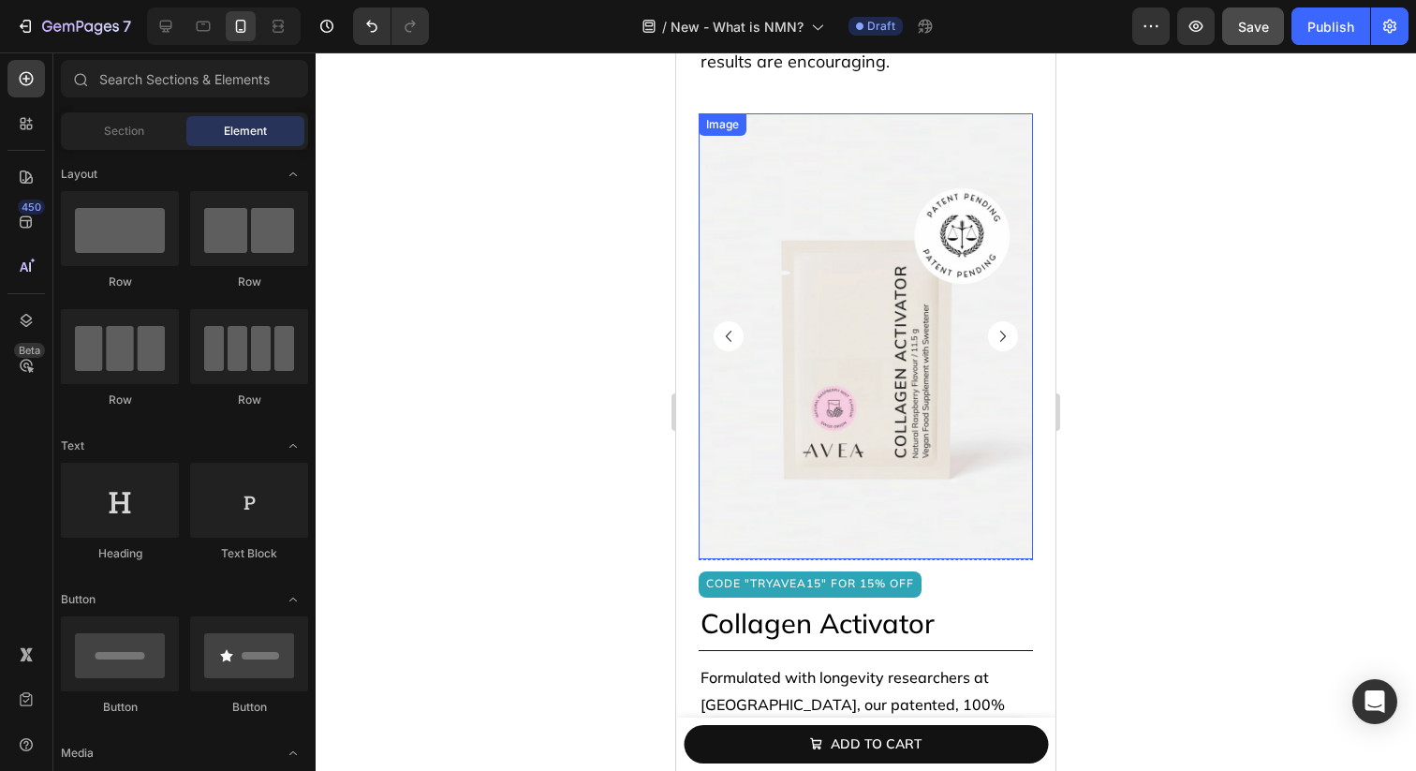
scroll to position [4004, 0]
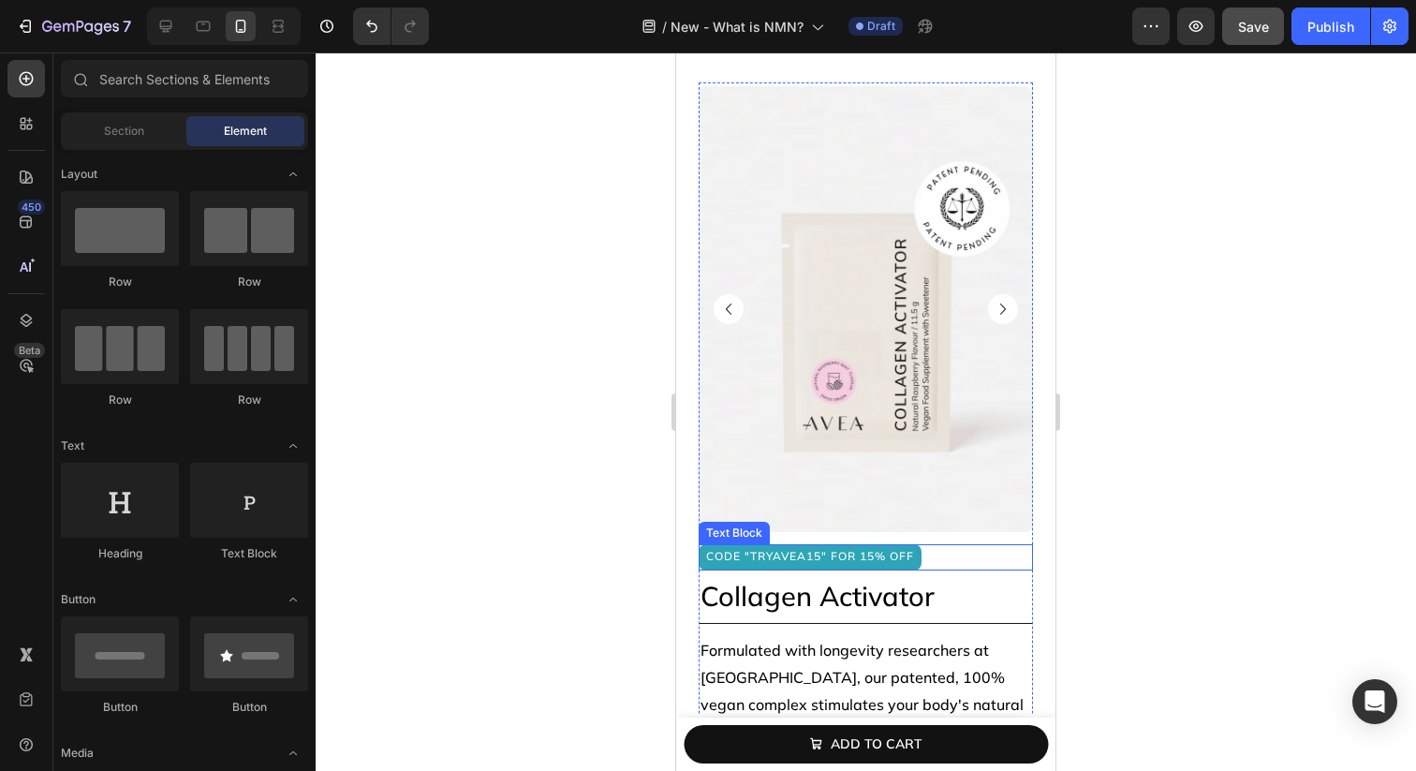
click at [987, 544] on div "code "tryavea15" for 15% off" at bounding box center [866, 557] width 334 height 26
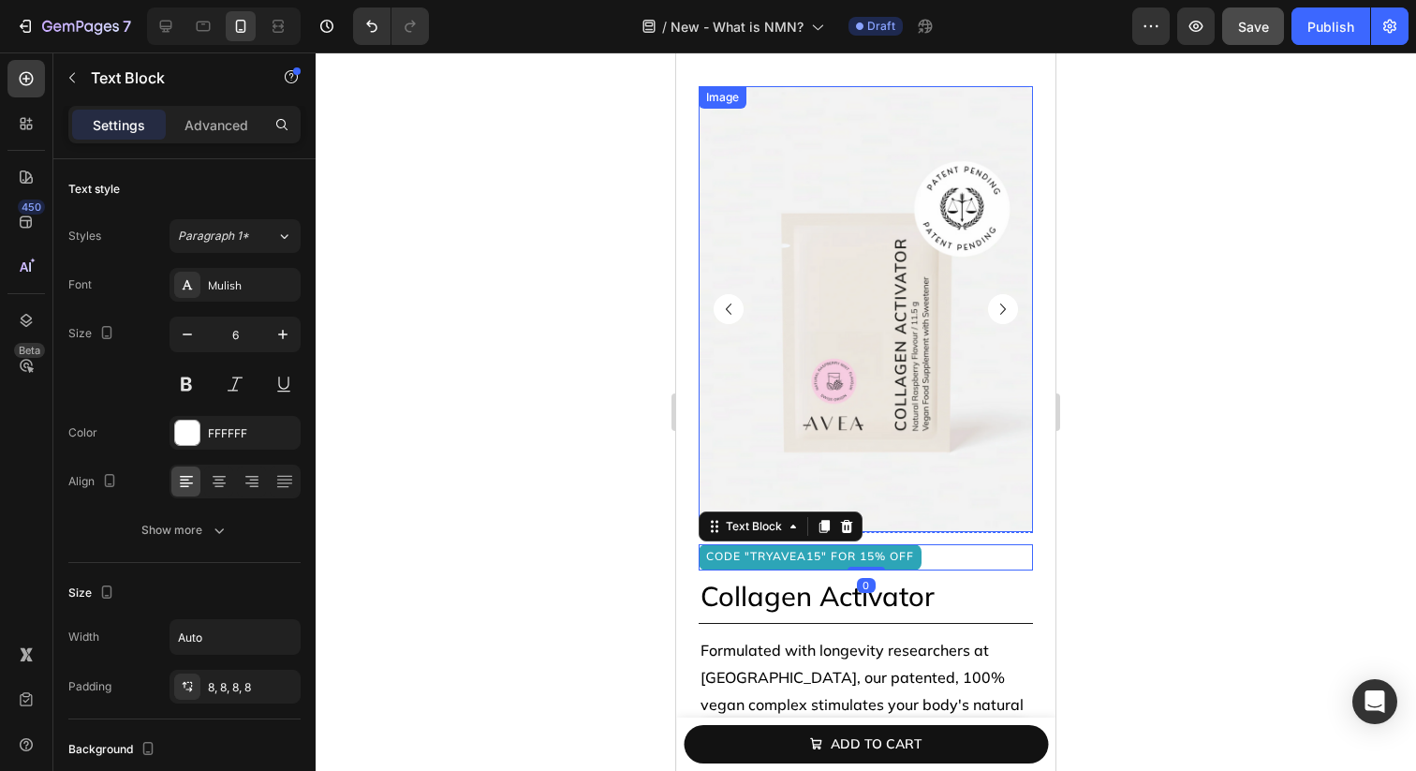
click at [989, 500] on img at bounding box center [866, 309] width 334 height 446
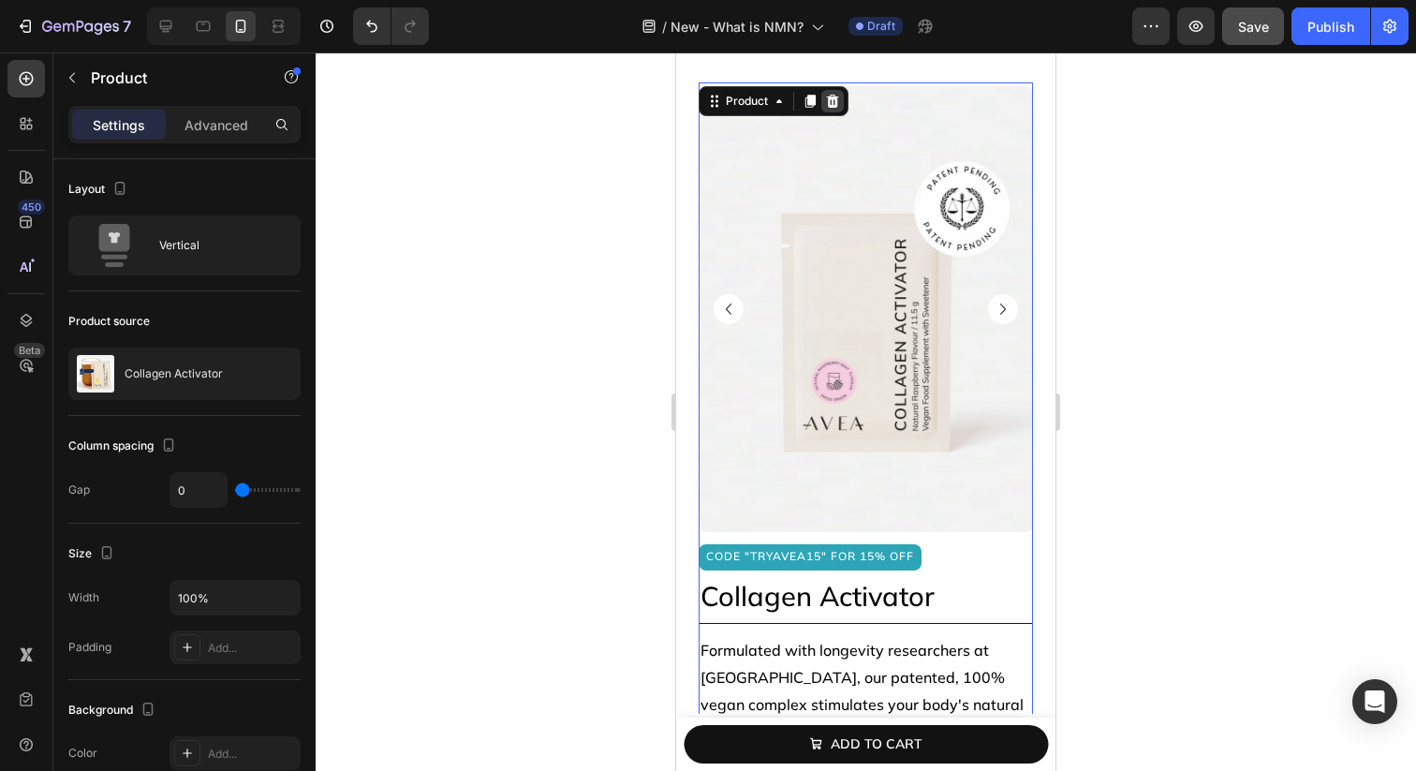
click at [833, 90] on div at bounding box center [832, 101] width 22 height 22
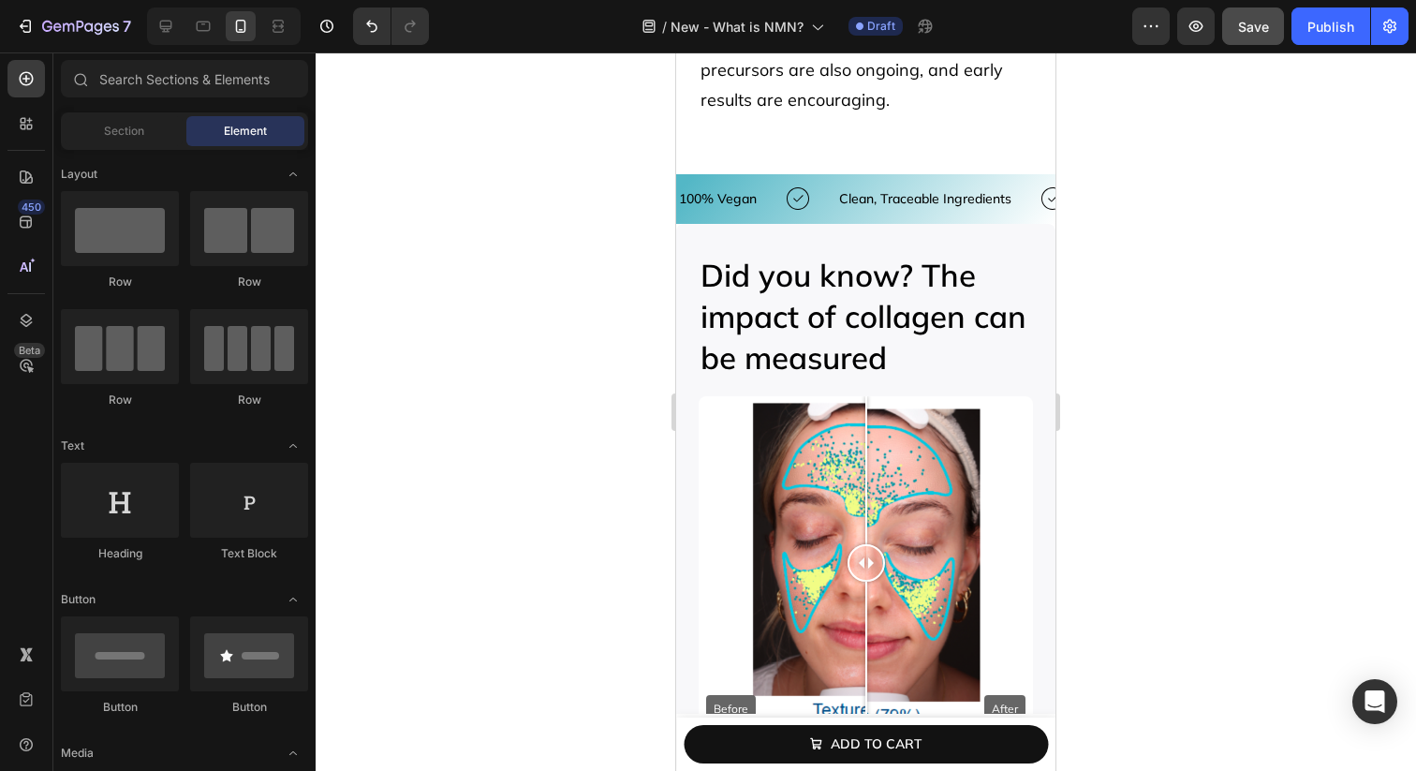
scroll to position [3902, 0]
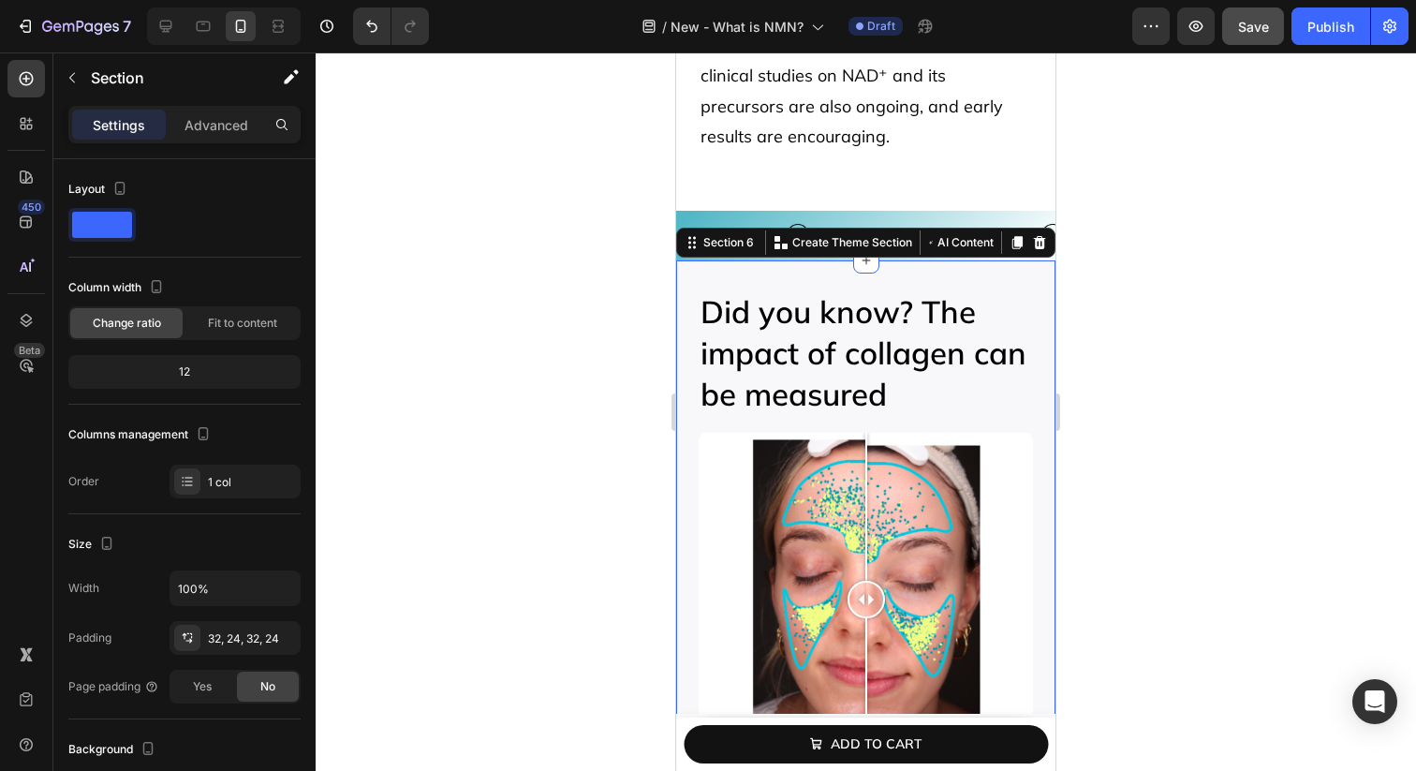
click at [1038, 236] on icon at bounding box center [1040, 242] width 12 height 13
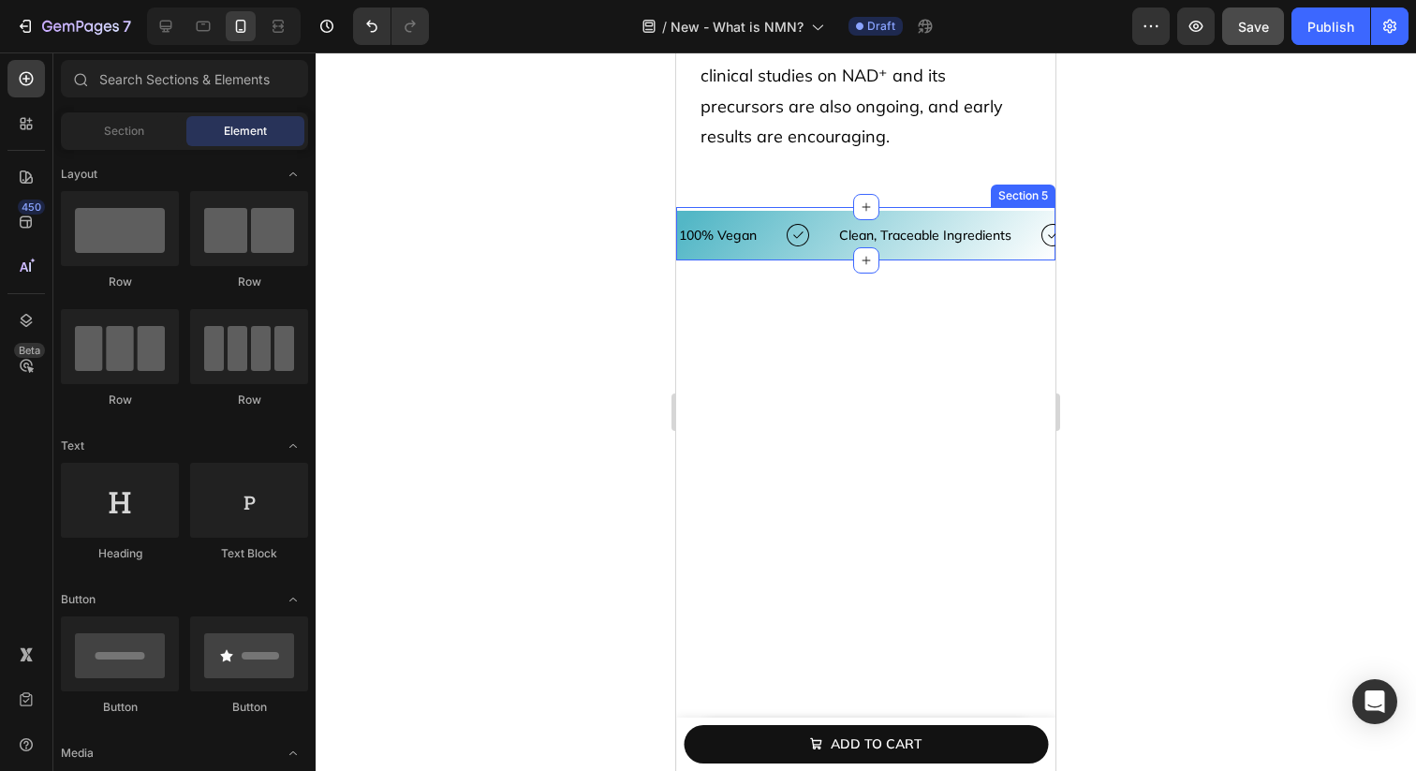
click at [771, 207] on div "100% vegan Text clean, traceable ingredients Text third-party double tested in …" at bounding box center [865, 233] width 379 height 53
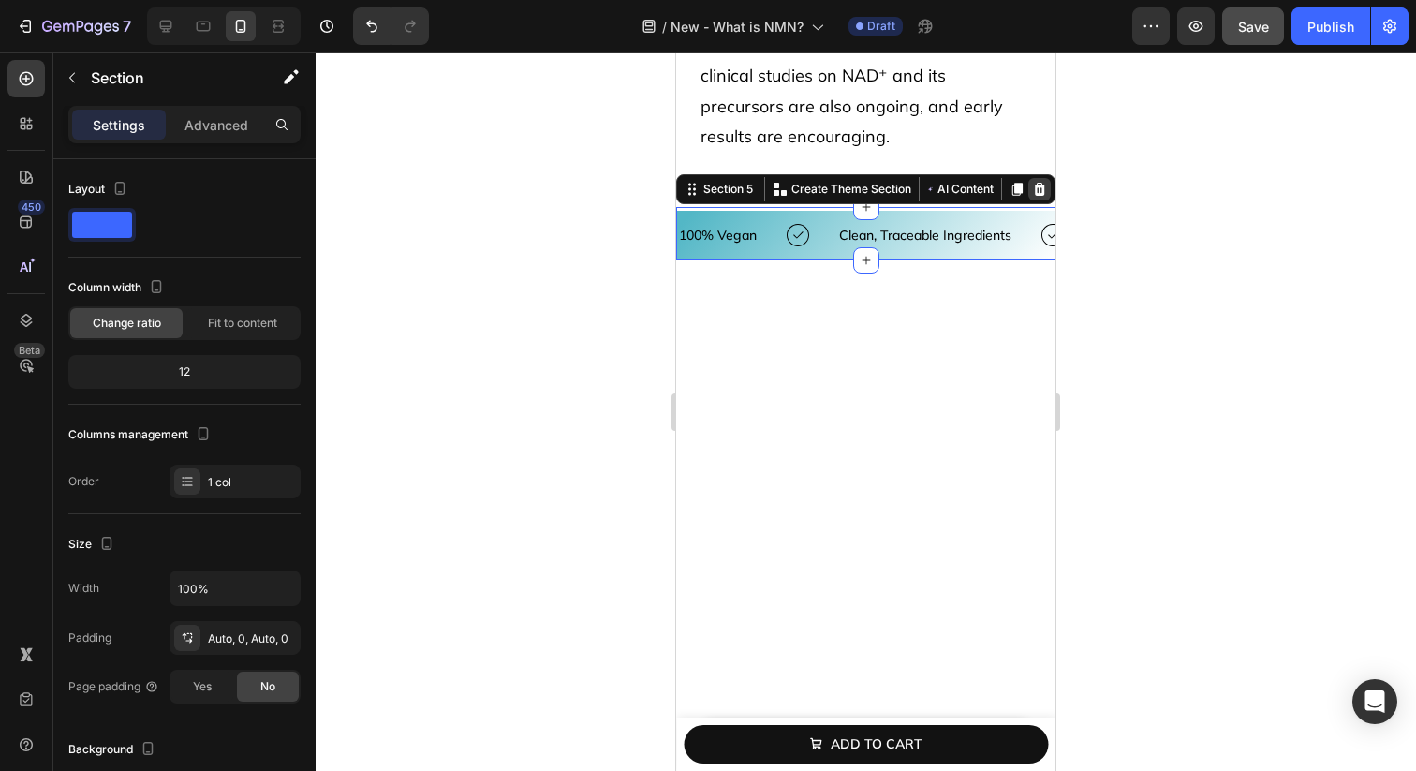
click at [1036, 183] on icon at bounding box center [1040, 189] width 12 height 13
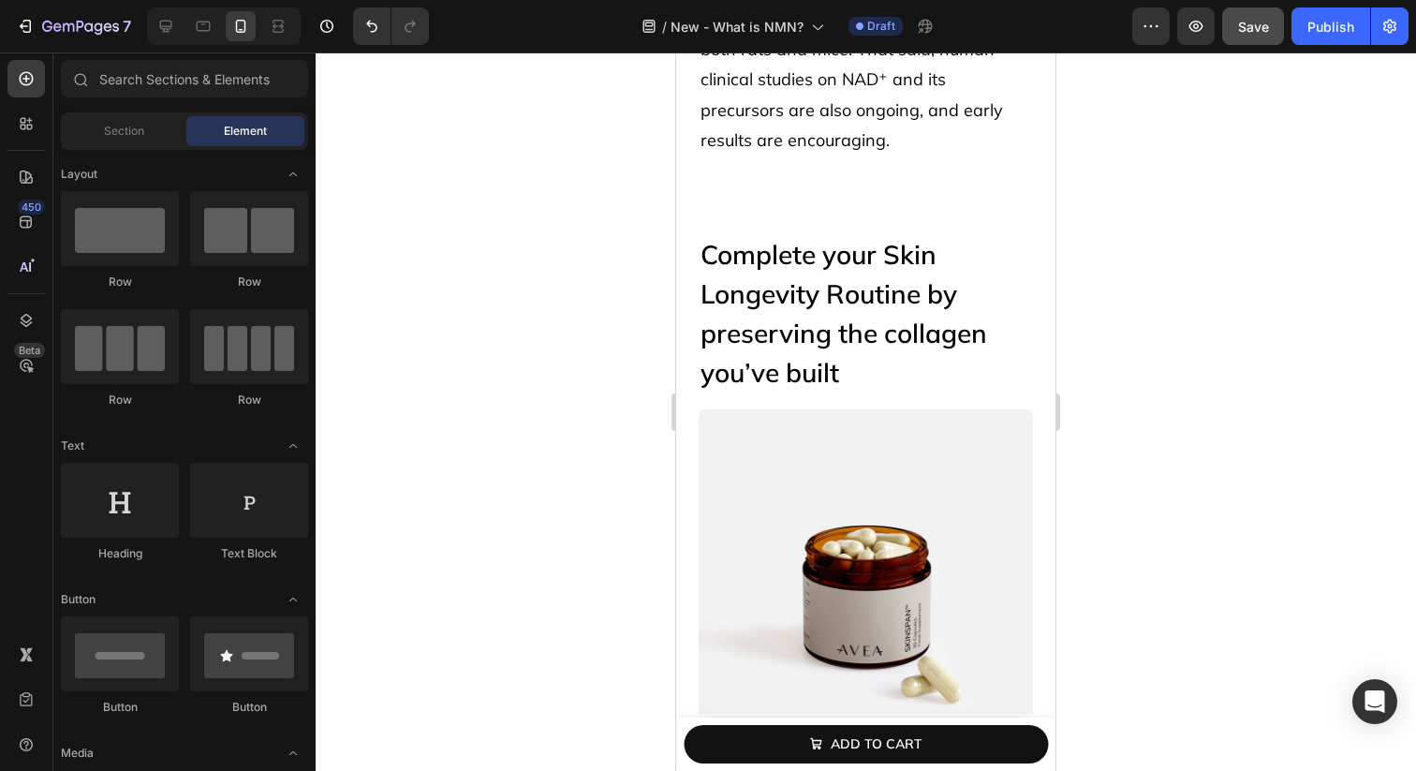
scroll to position [3808, 0]
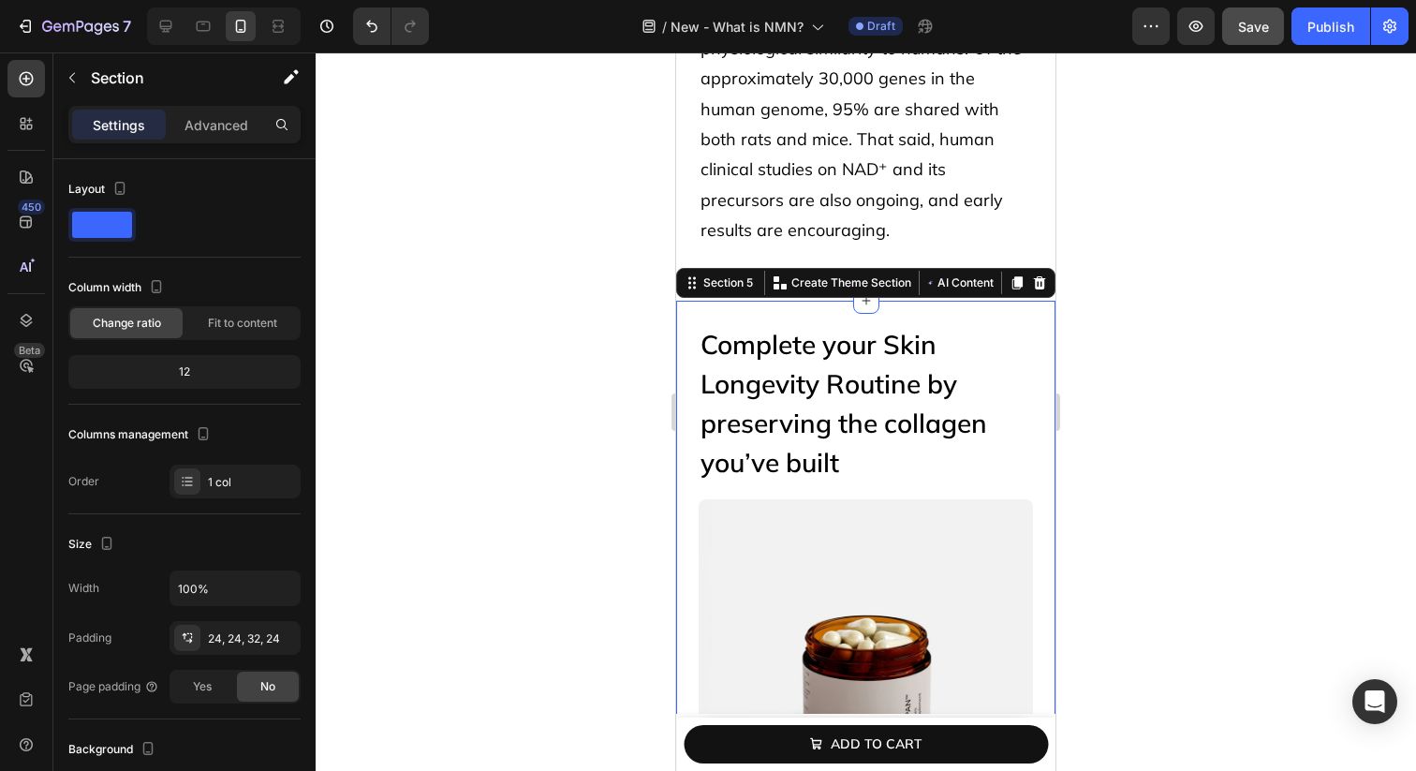
click at [1038, 275] on icon at bounding box center [1039, 282] width 15 height 15
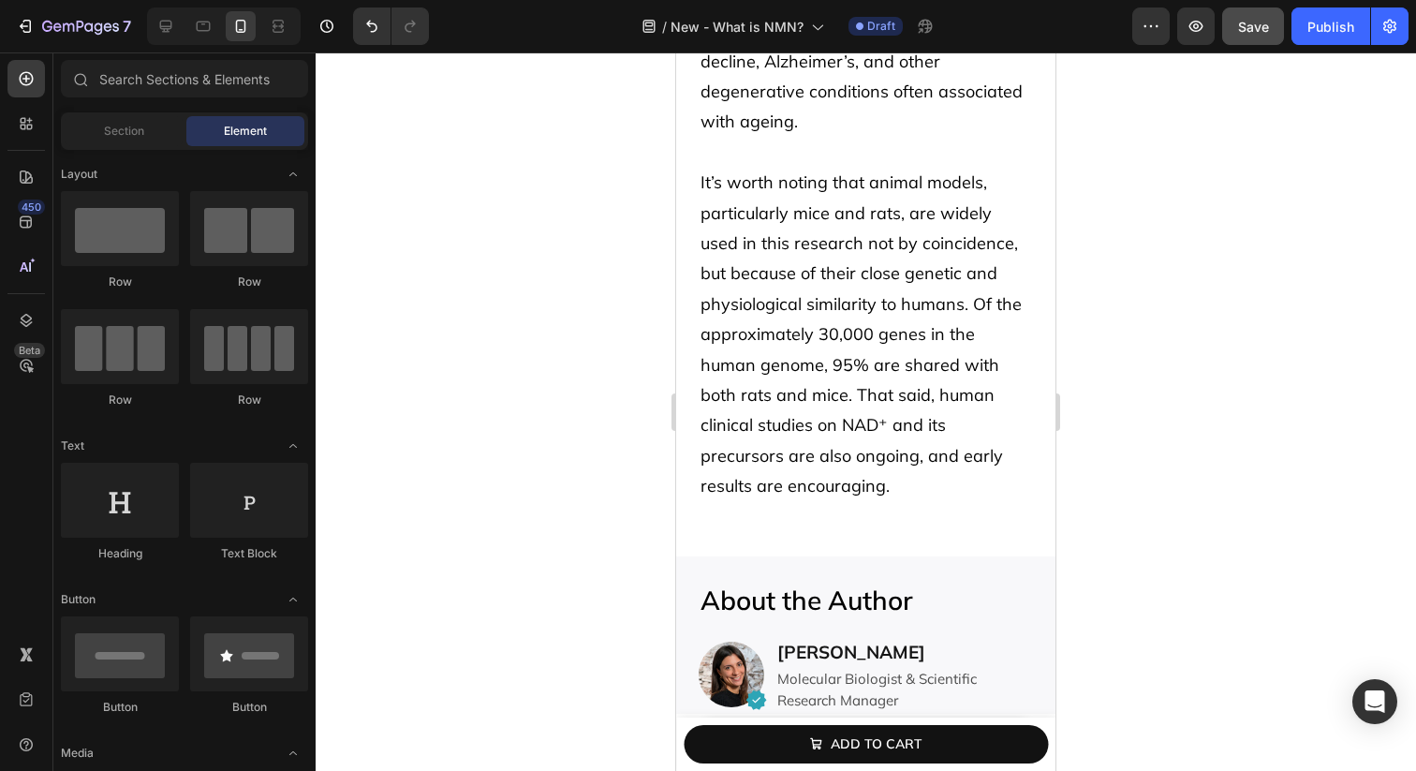
scroll to position [3472, 0]
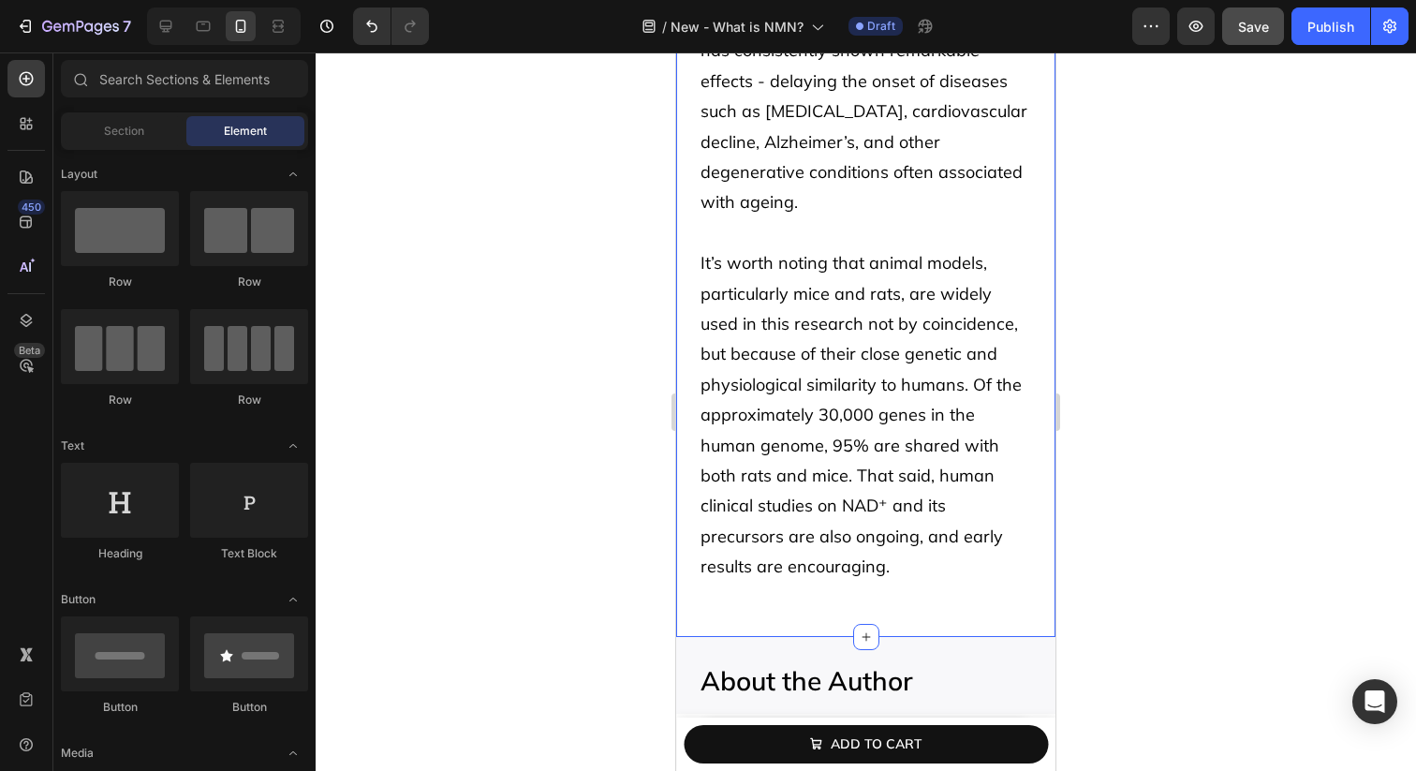
click at [1036, 444] on div "Can you boost NAD+ levels? Heading According to Dr. David Sinclair, biologist a…" at bounding box center [865, 76] width 379 height 1121
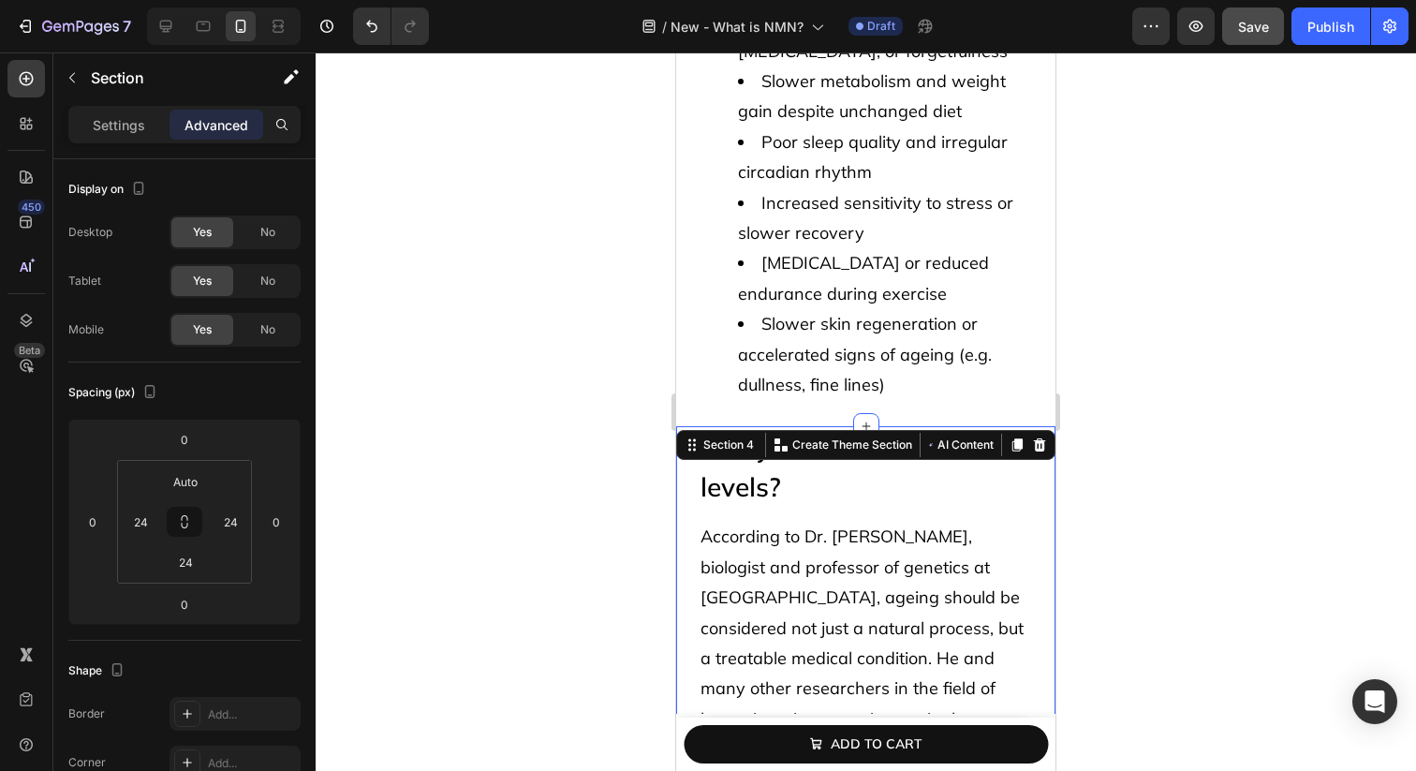
scroll to position [2505, 0]
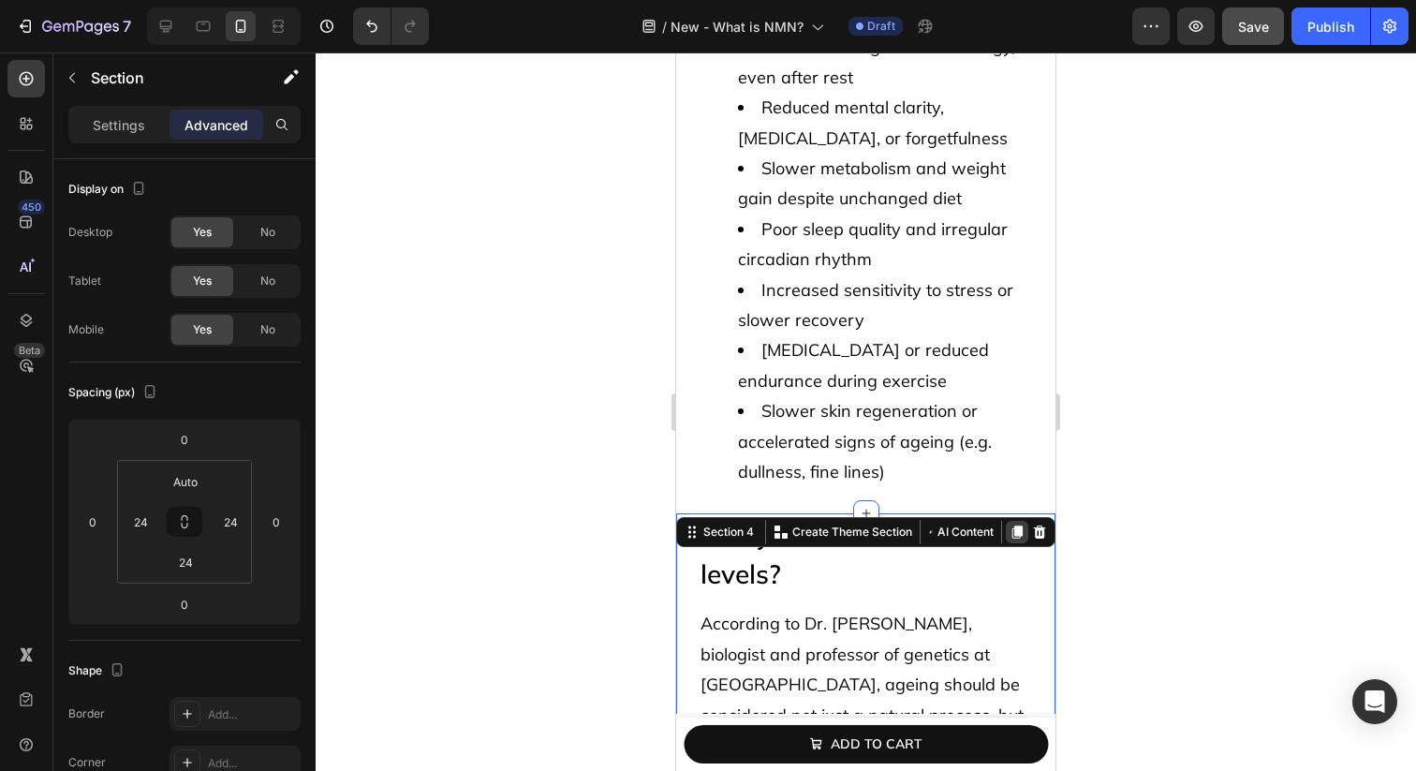
click at [1016, 526] on icon at bounding box center [1017, 532] width 10 height 13
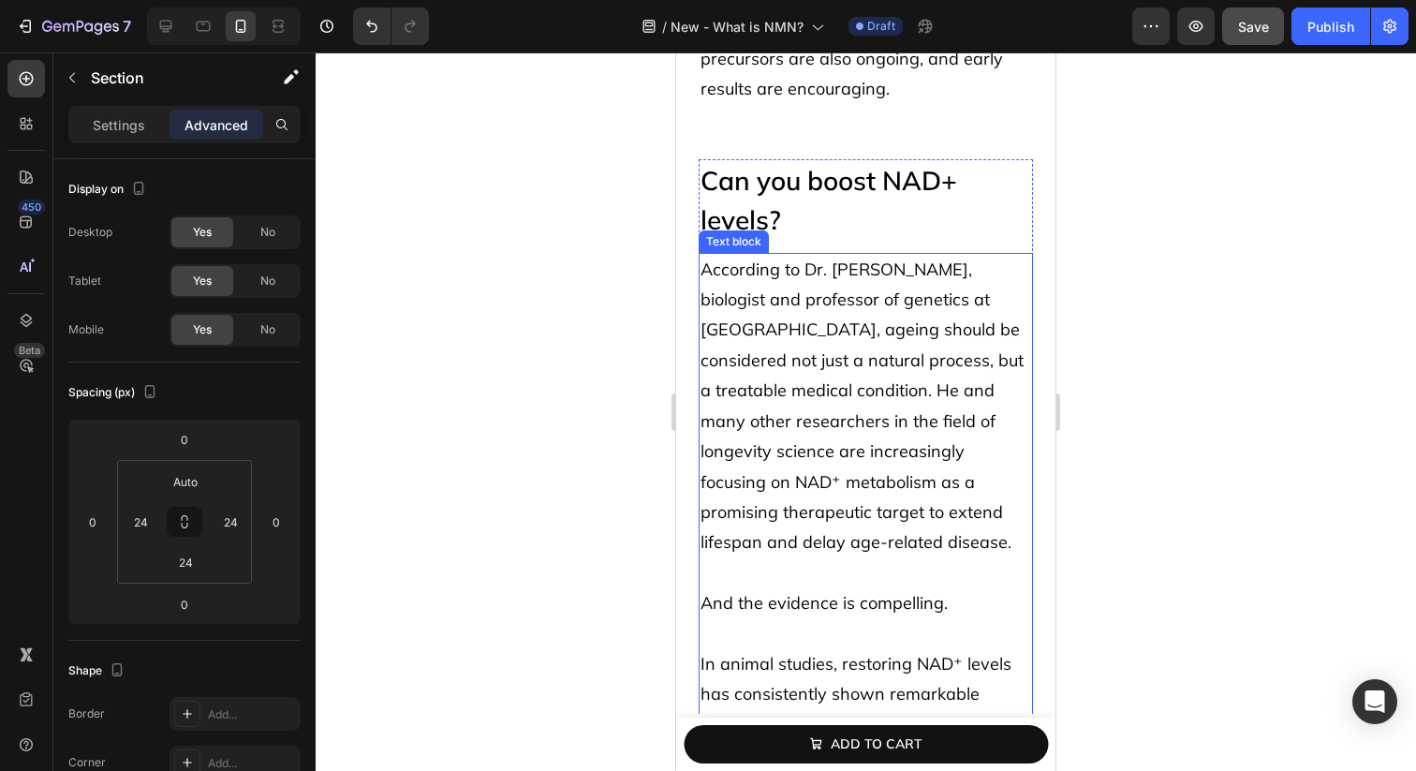
scroll to position [3960, 0]
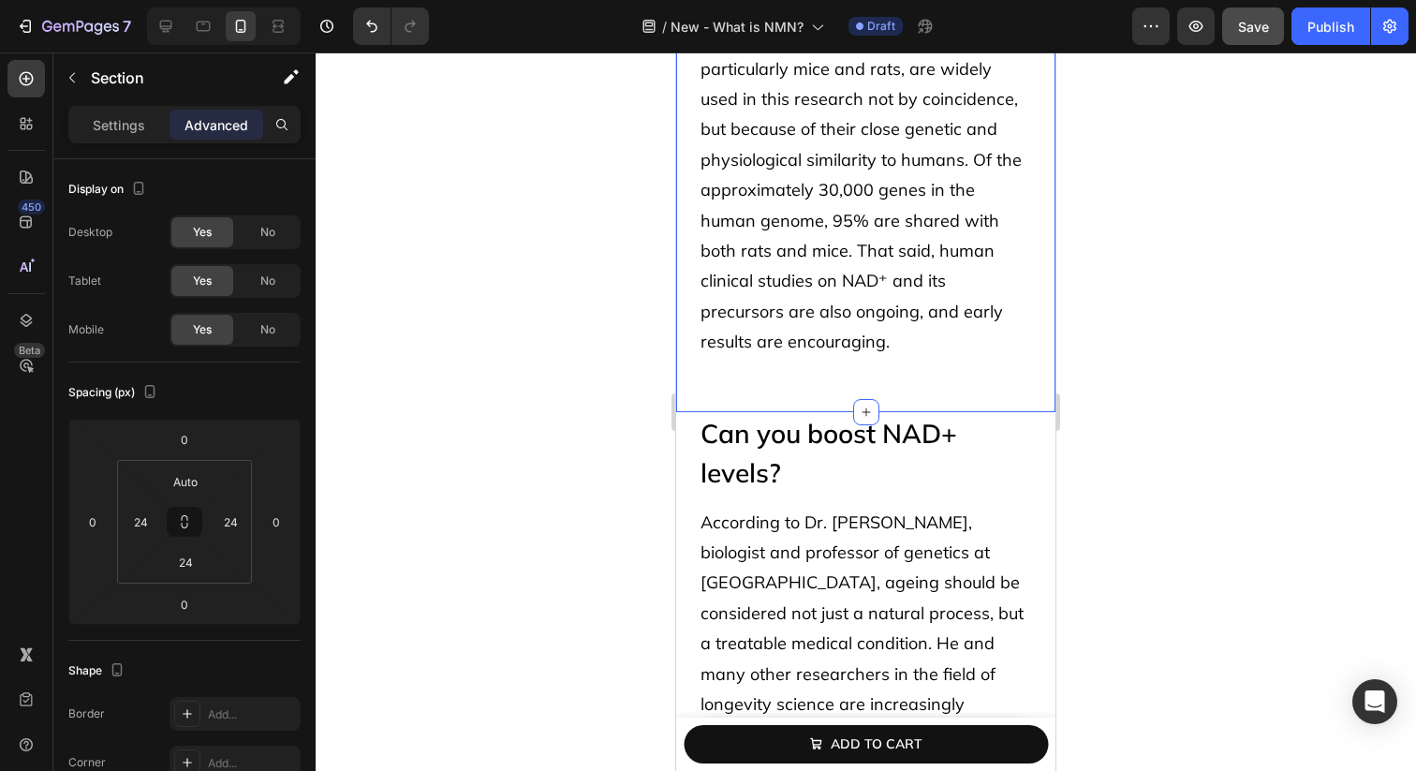
scroll to position [3672, 0]
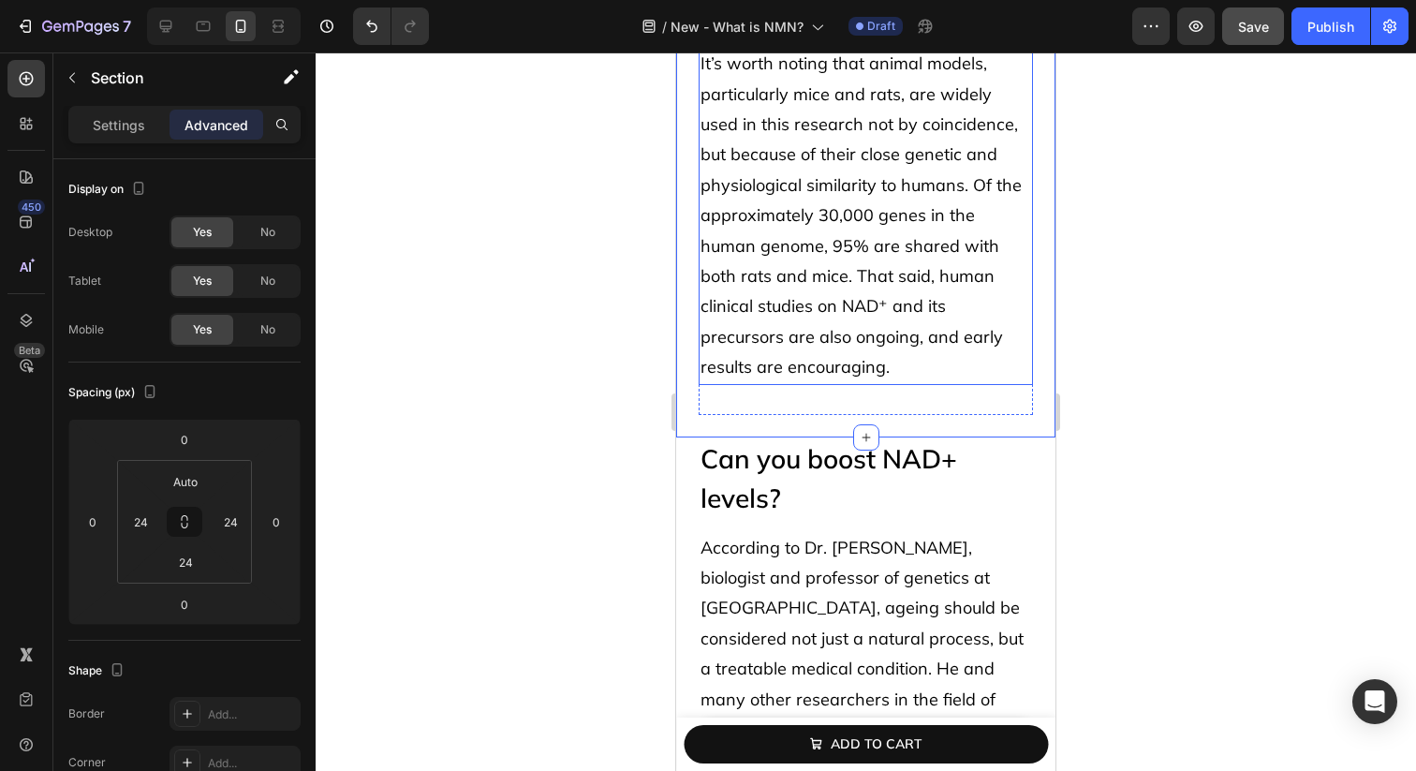
click at [782, 289] on p "It’s worth noting that animal models, particularly mice and rats, are widely us…" at bounding box center [866, 215] width 331 height 333
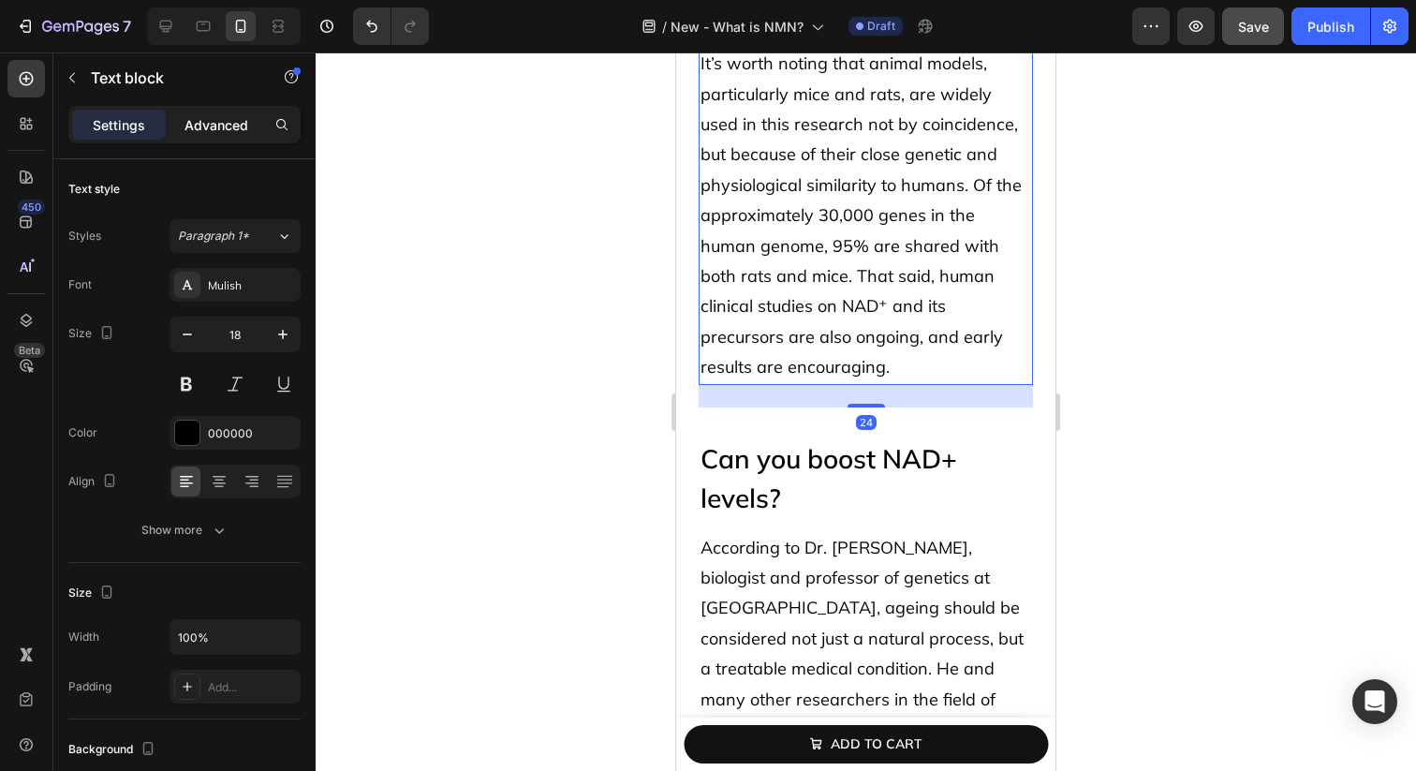
click at [229, 129] on p "Advanced" at bounding box center [217, 125] width 64 height 20
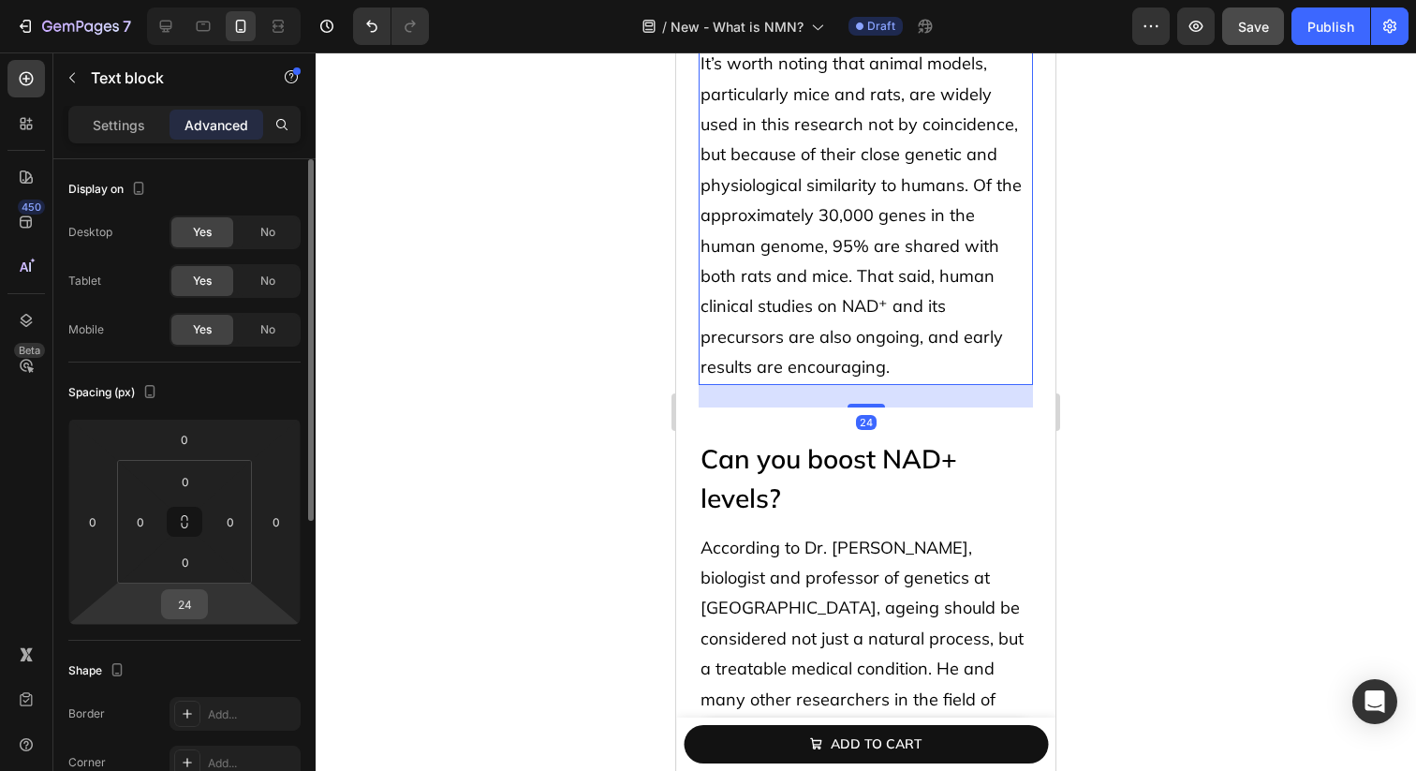
click at [198, 603] on input "24" at bounding box center [184, 604] width 37 height 28
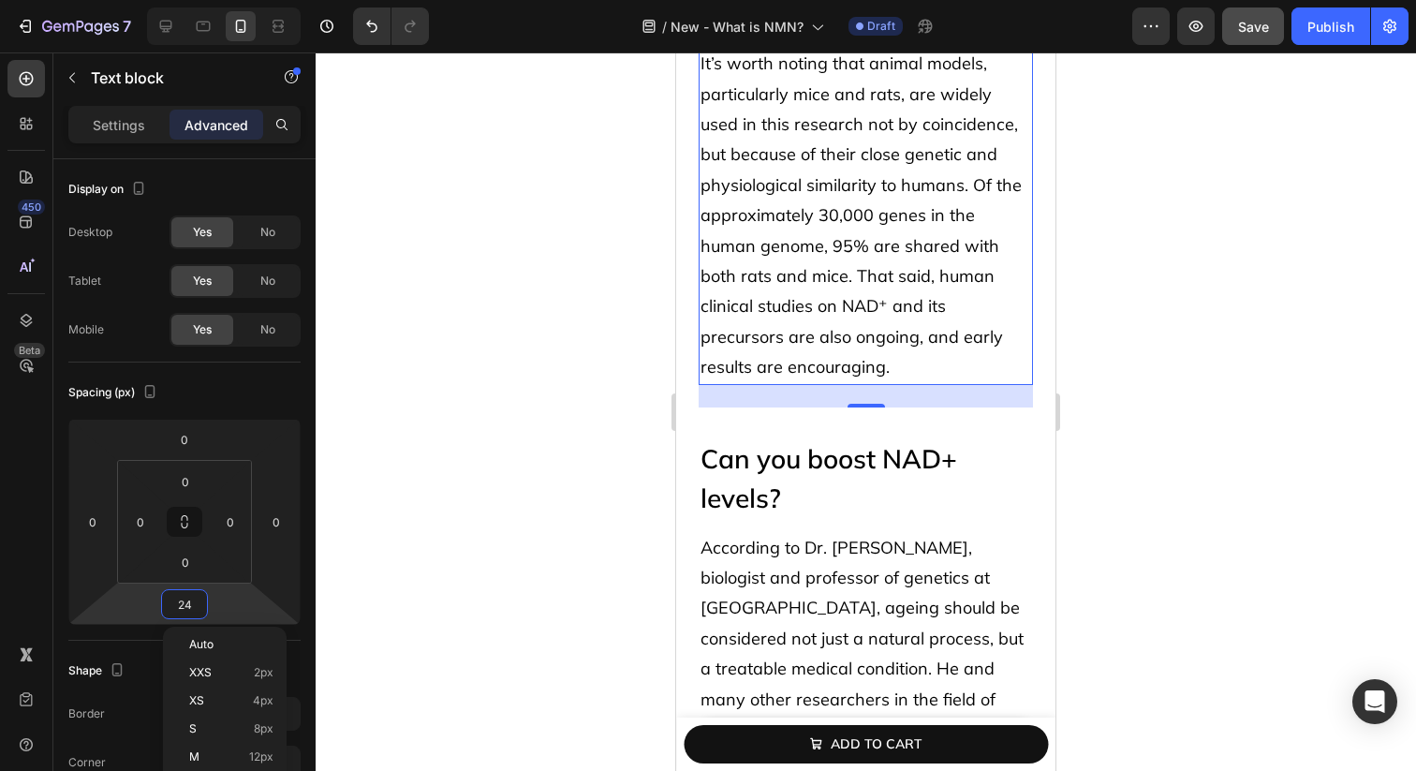
click at [214, 635] on div "Auto" at bounding box center [225, 644] width 116 height 28
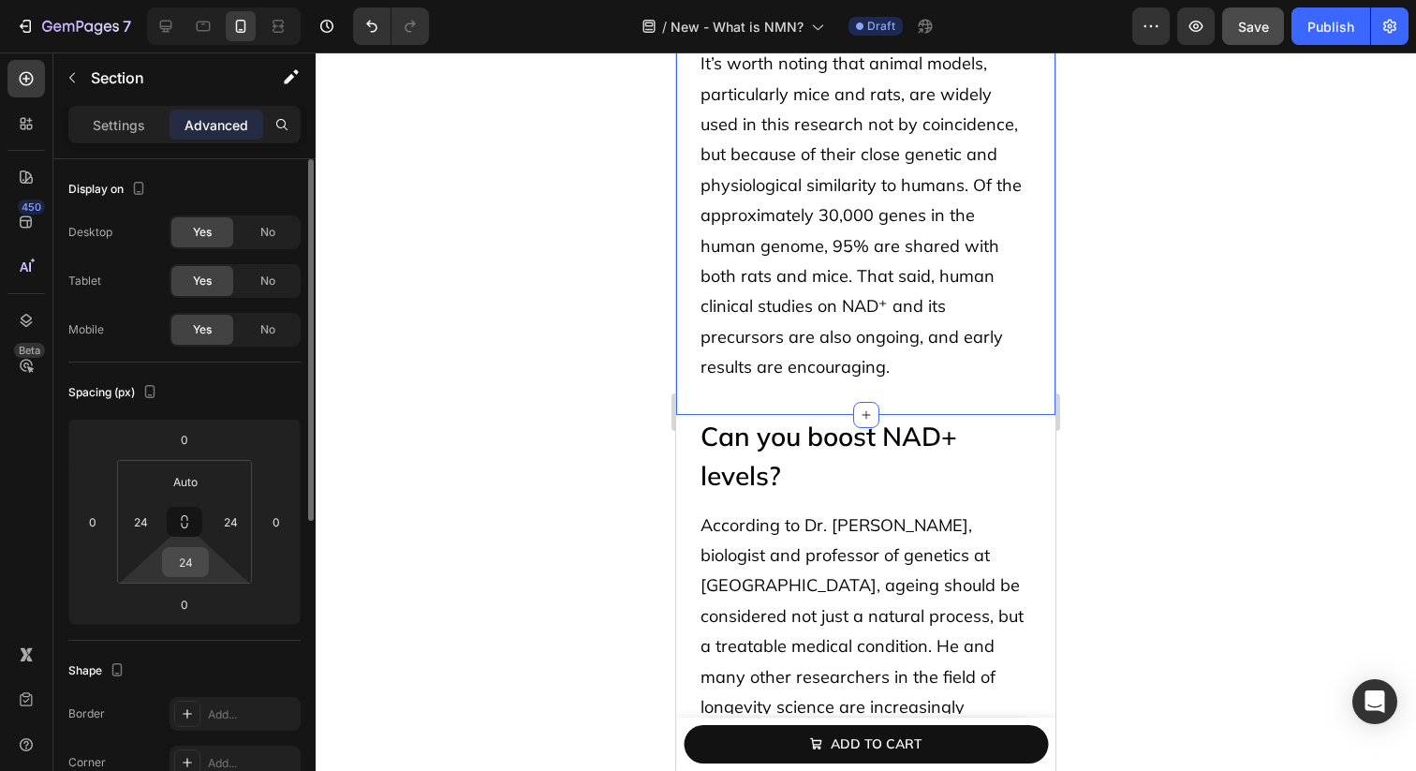
click at [196, 548] on input "24" at bounding box center [185, 562] width 37 height 28
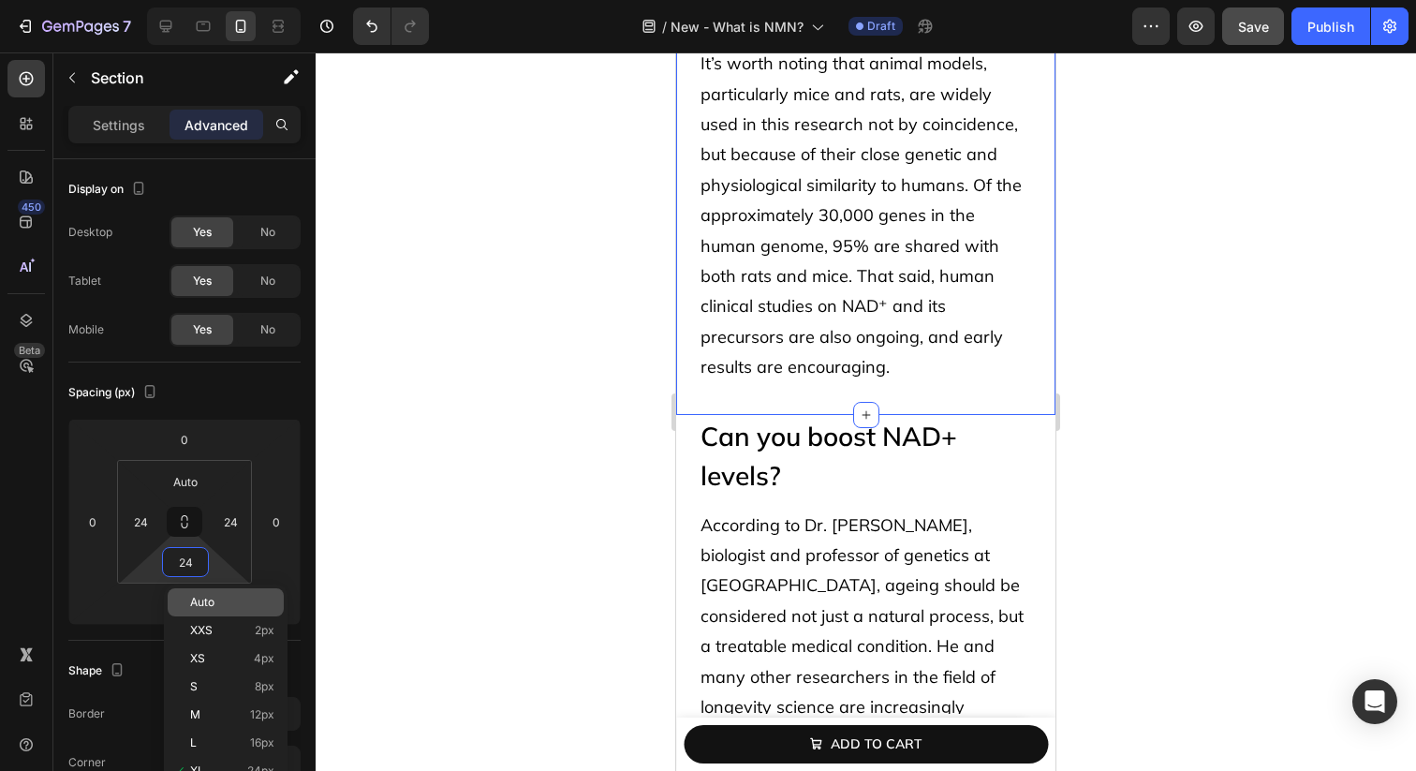
click at [212, 600] on span "Auto" at bounding box center [202, 602] width 24 height 13
type input "Auto"
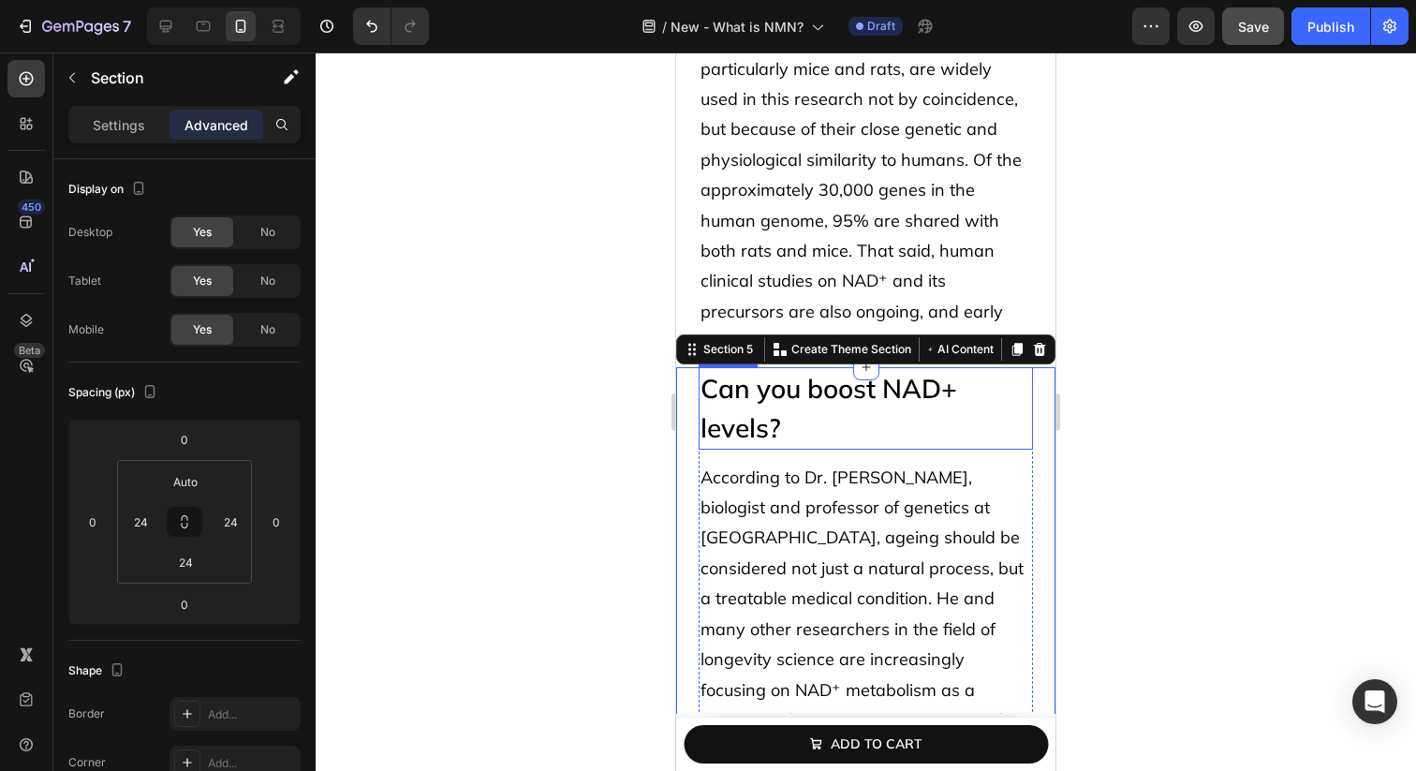
scroll to position [3737, 0]
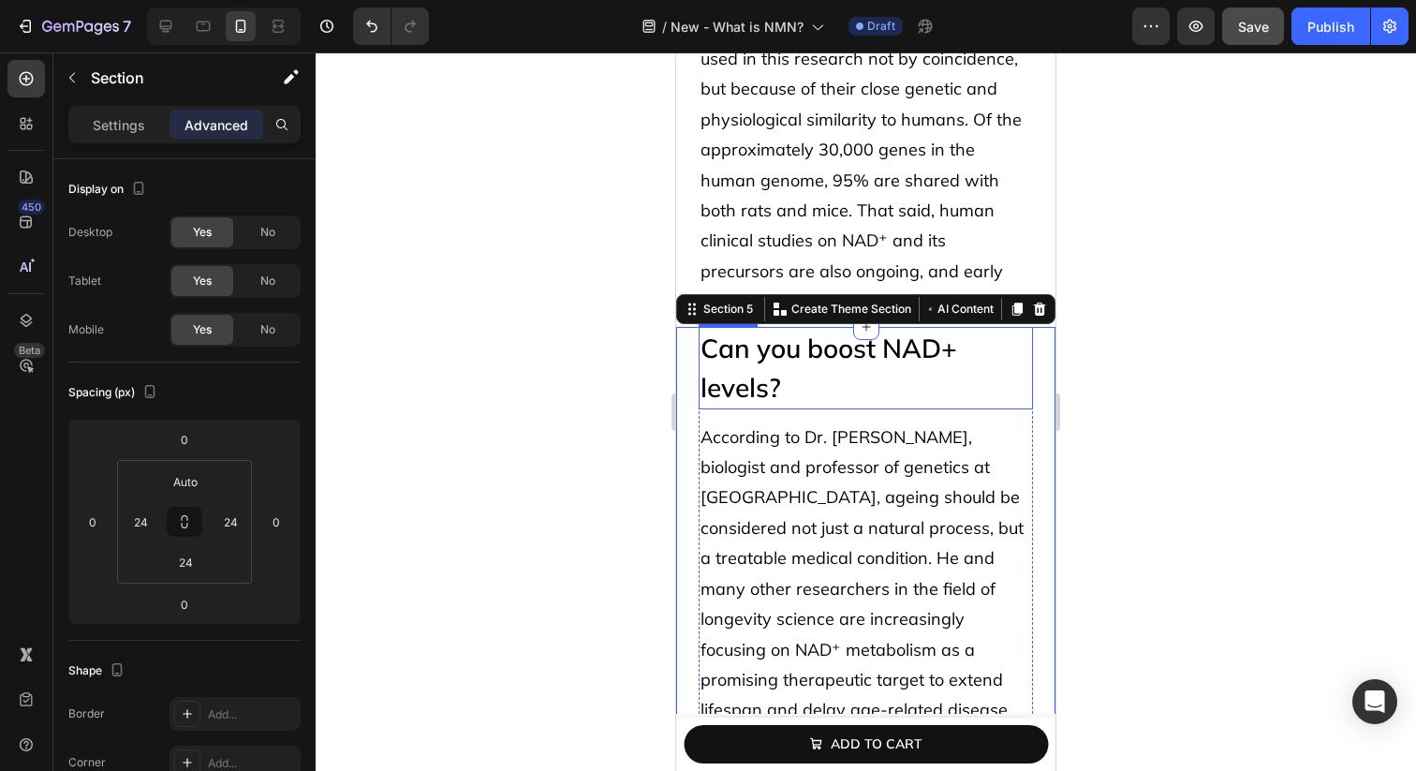
click at [818, 345] on h2 "Can you boost NAD+ levels?" at bounding box center [866, 368] width 334 height 82
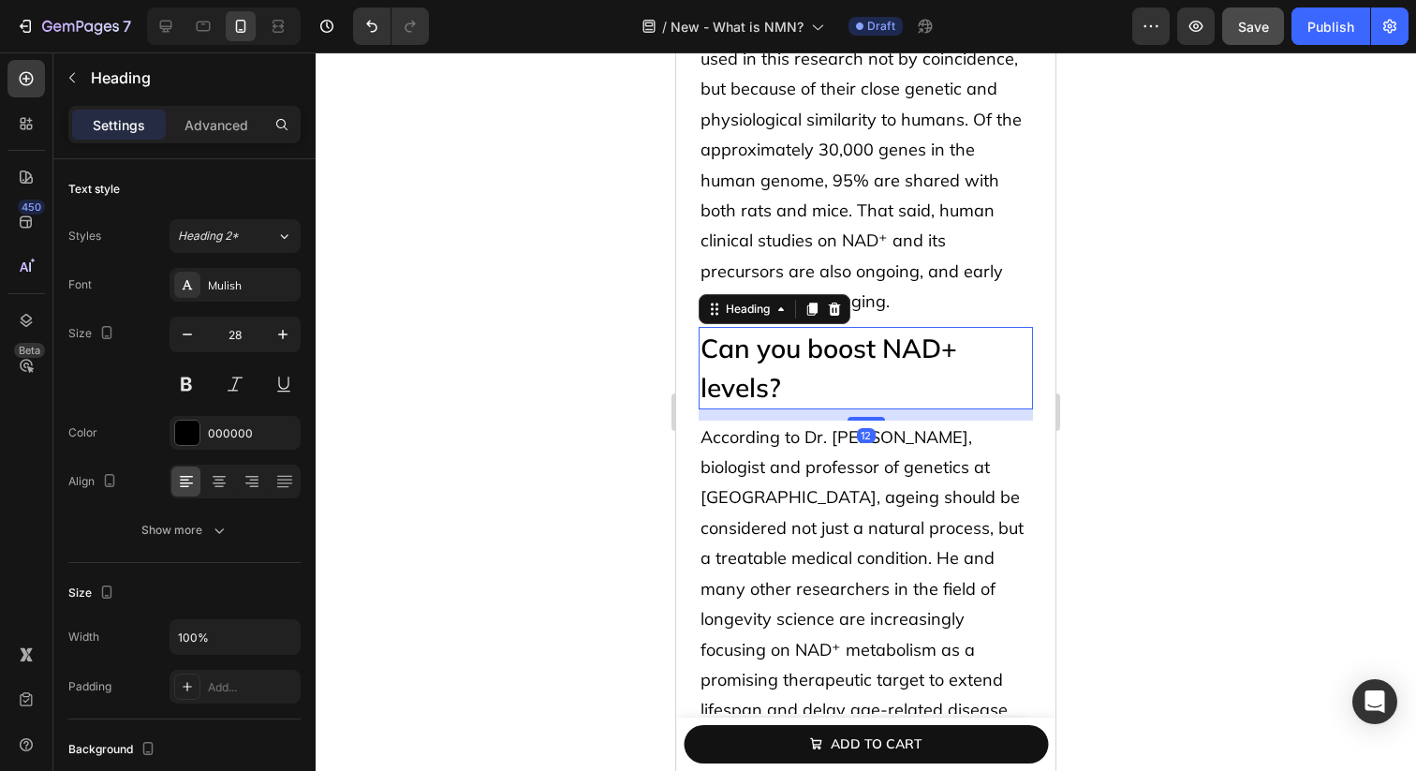
click at [818, 345] on h2 "Can you boost NAD+ levels?" at bounding box center [866, 368] width 334 height 82
click at [818, 345] on p "Can you boost NAD+ levels?" at bounding box center [866, 368] width 331 height 79
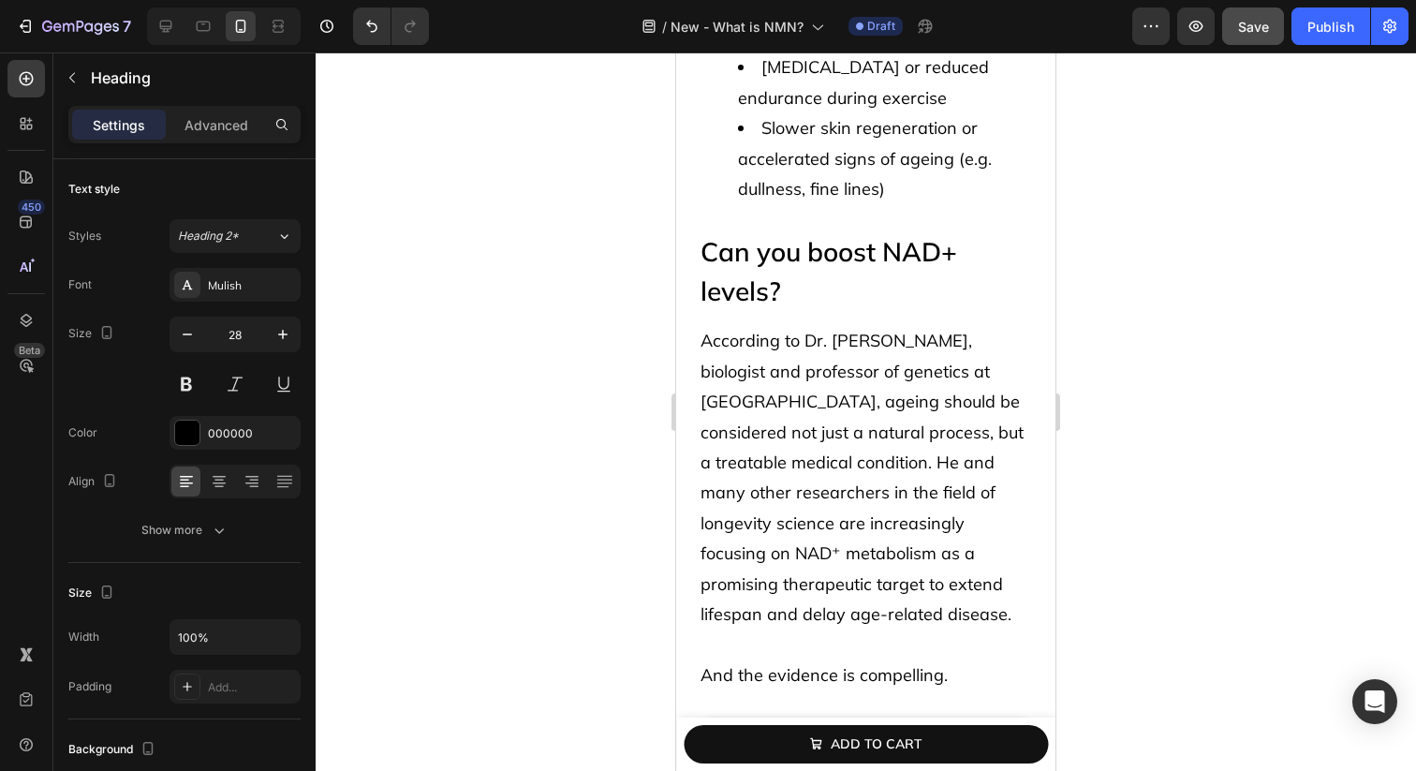
scroll to position [2682, 0]
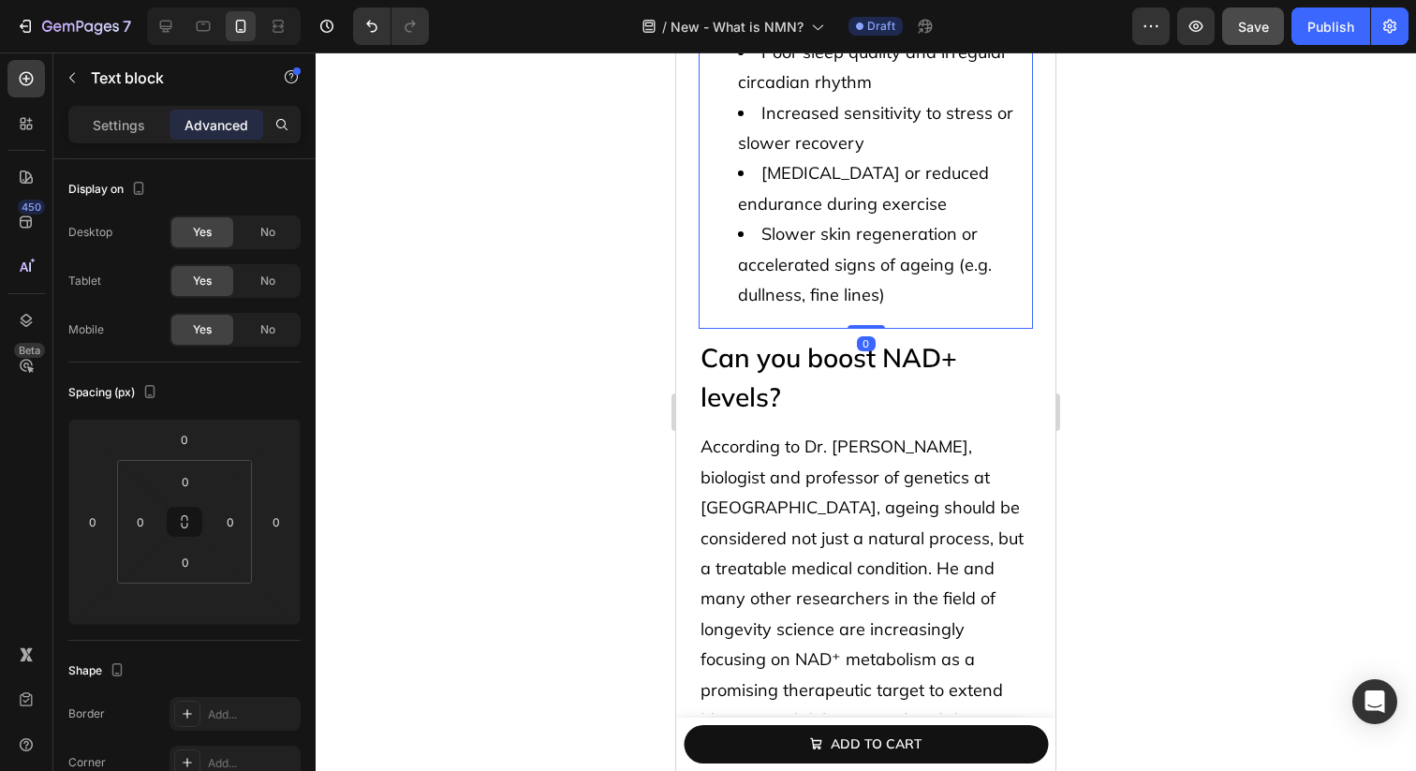
click at [867, 285] on div "Common signs of declining NAD⁺ levels include: Persistent fatigue or low energy…" at bounding box center [866, 53] width 334 height 554
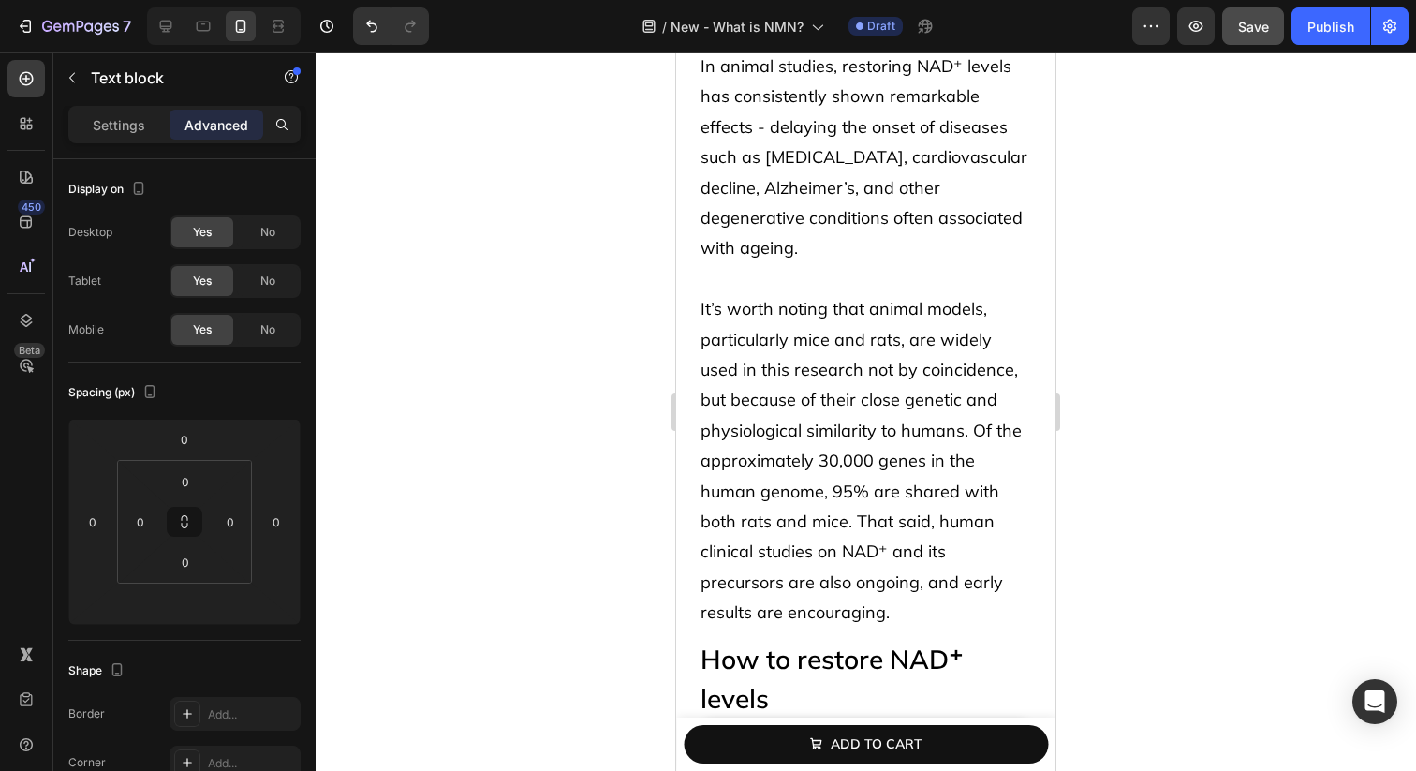
scroll to position [3474, 0]
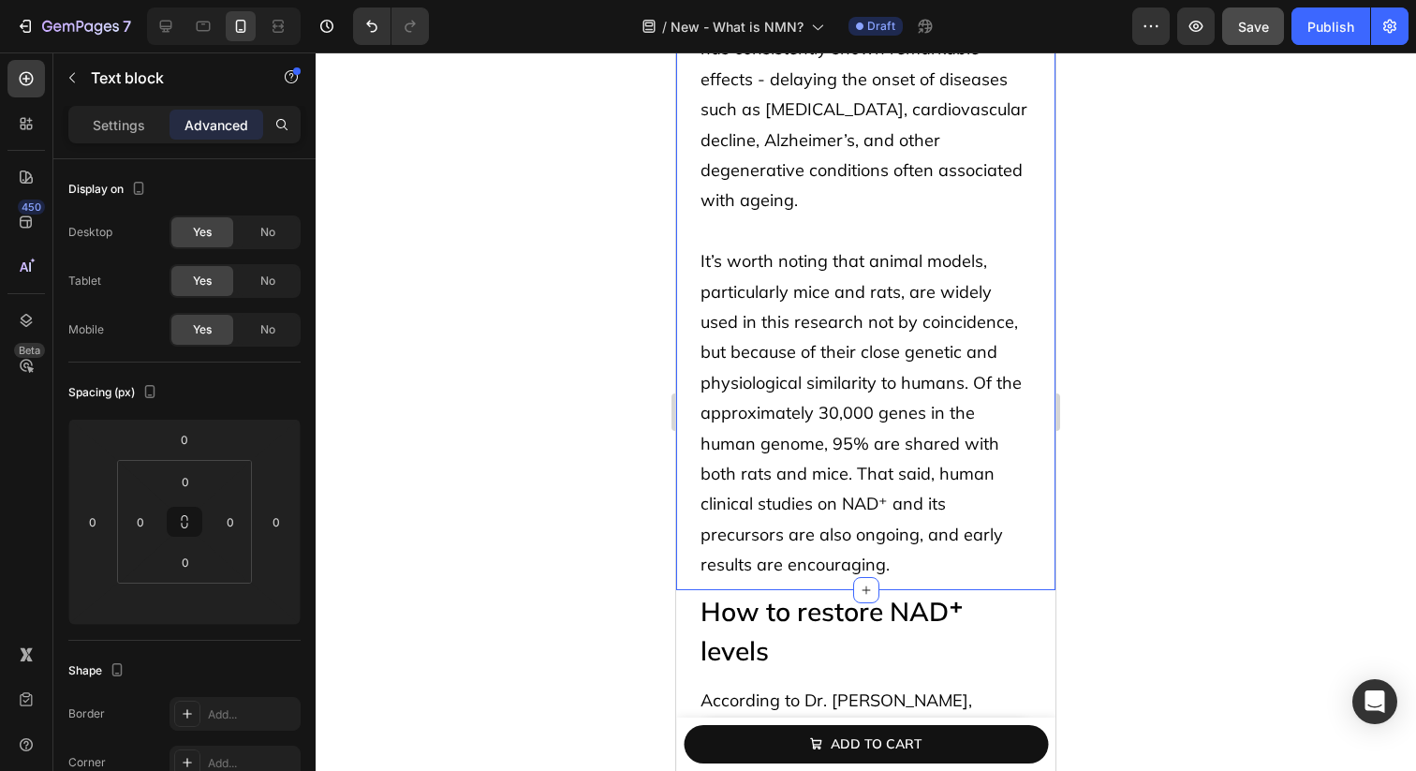
click at [687, 501] on div "Can you boost NAD+ levels? Heading According to Dr. David Sinclair, biologist a…" at bounding box center [865, 52] width 379 height 1076
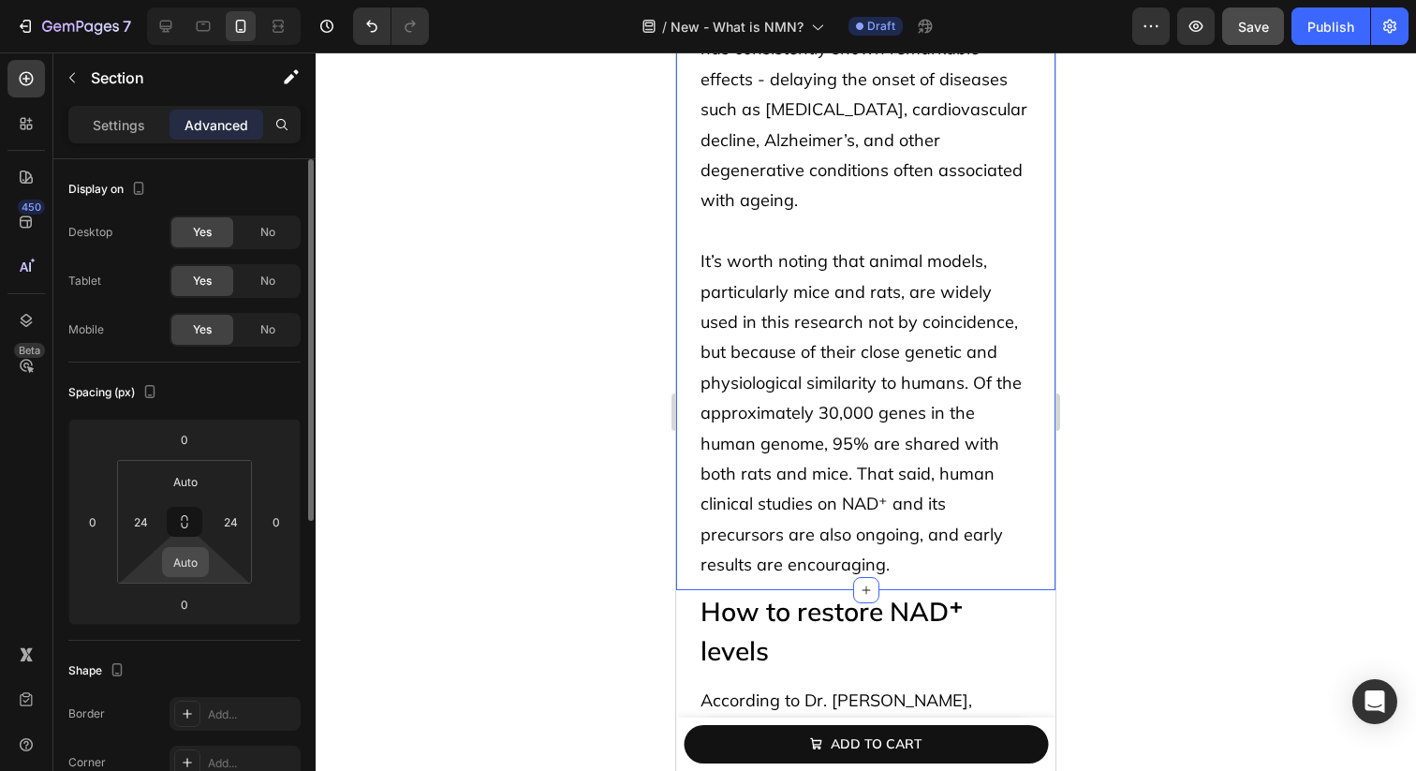
click at [189, 576] on div "Auto" at bounding box center [185, 562] width 47 height 30
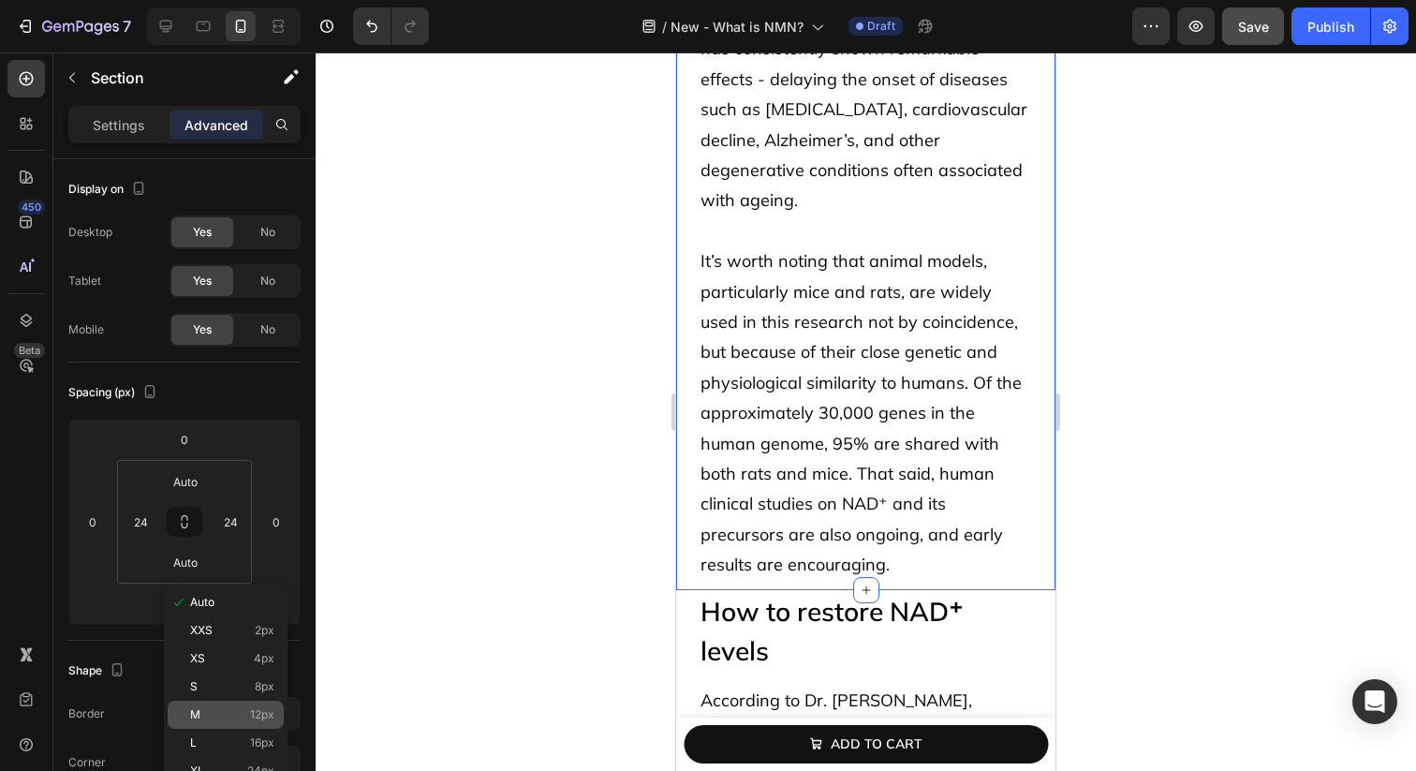
click at [245, 712] on p "M 12px" at bounding box center [232, 714] width 84 height 13
type input "12"
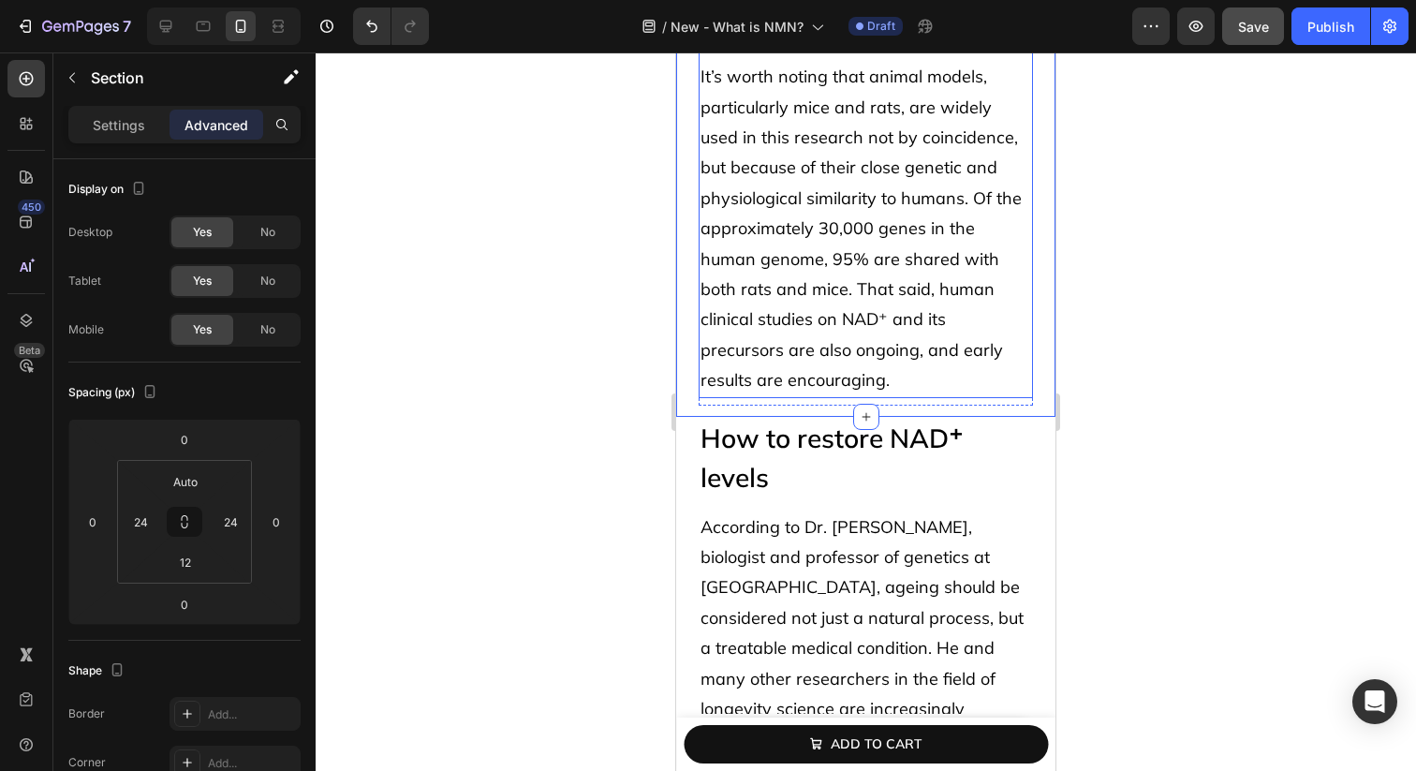
scroll to position [3729, 0]
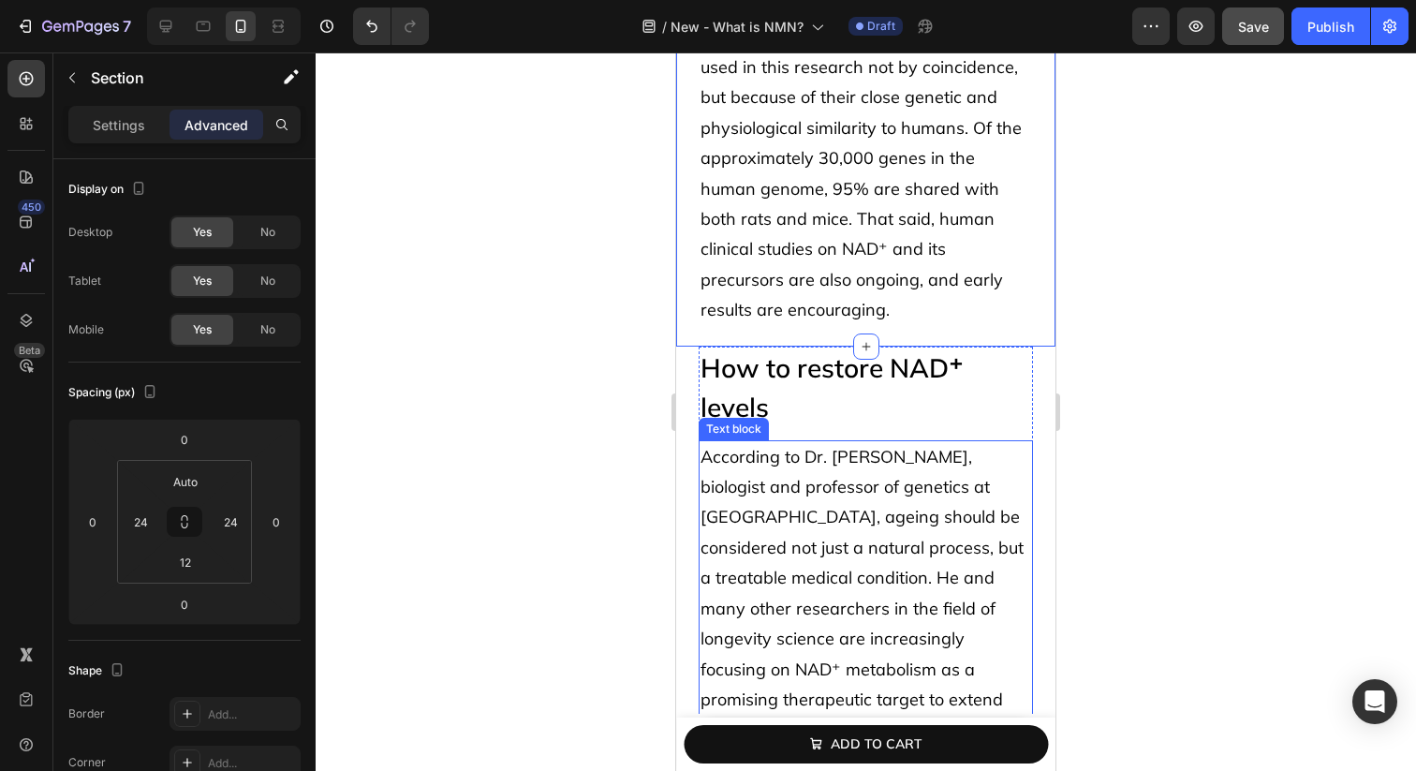
click at [780, 442] on p "According to Dr. [PERSON_NAME], biologist and professor of genetics at [GEOGRAP…" at bounding box center [866, 593] width 331 height 303
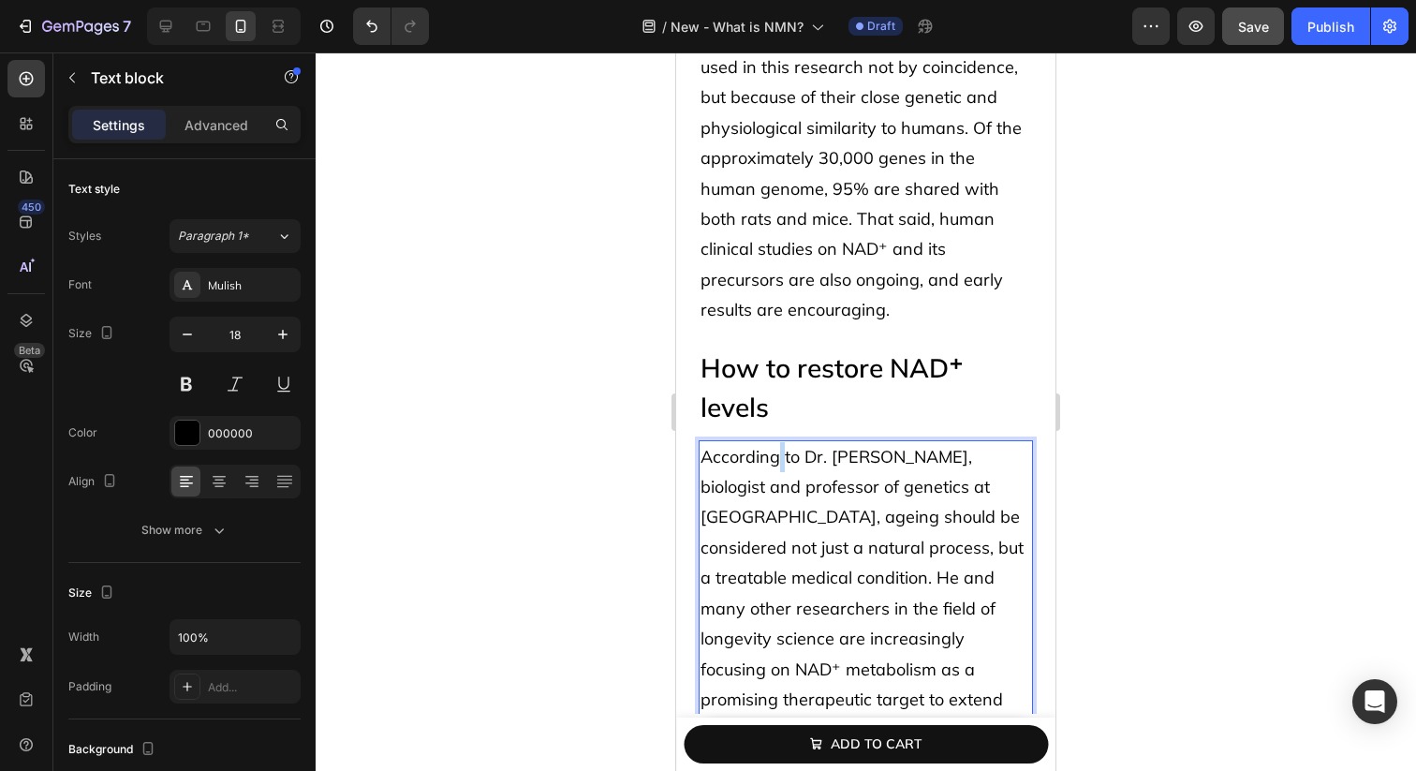
click at [780, 442] on p "According to Dr. [PERSON_NAME], biologist and professor of genetics at [GEOGRAP…" at bounding box center [866, 593] width 331 height 303
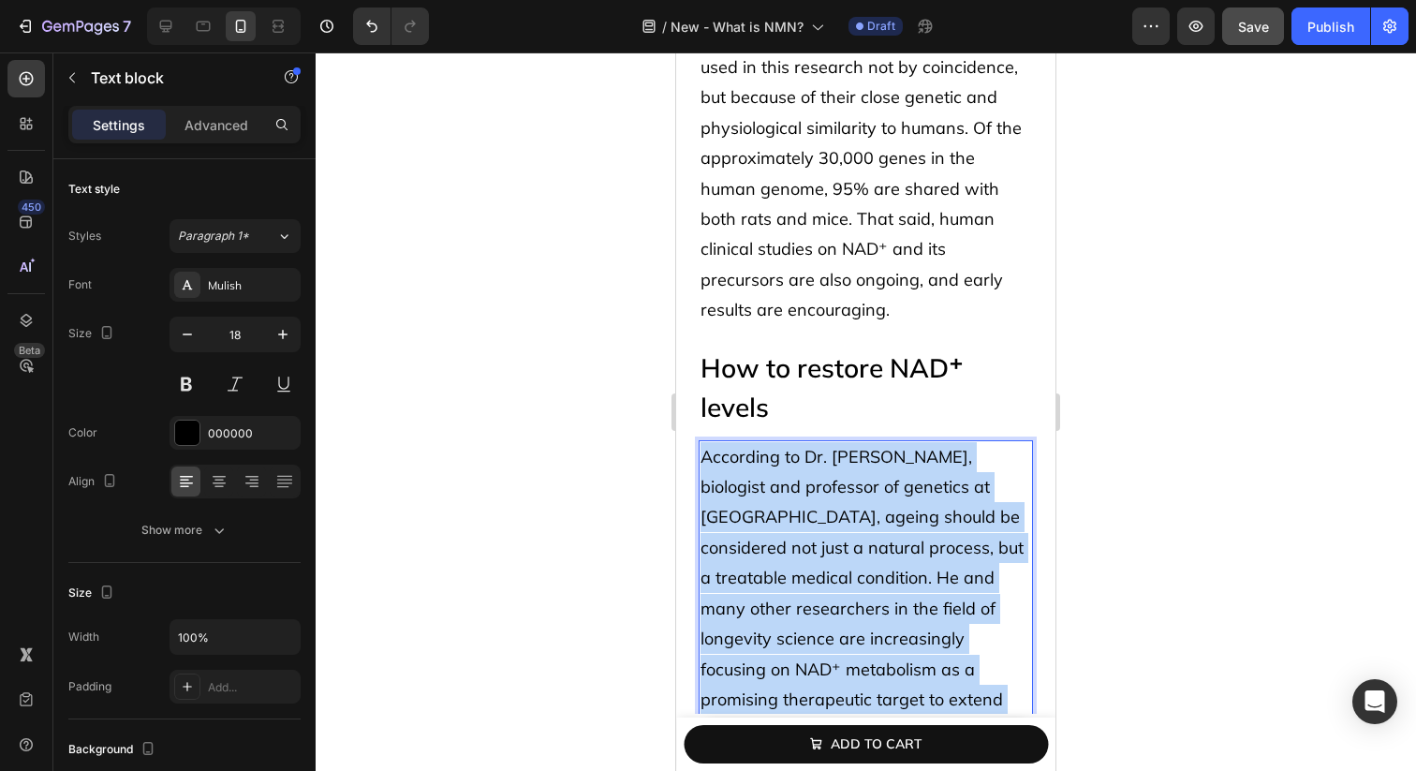
click at [780, 442] on p "According to Dr. [PERSON_NAME], biologist and professor of genetics at [GEOGRAP…" at bounding box center [866, 593] width 331 height 303
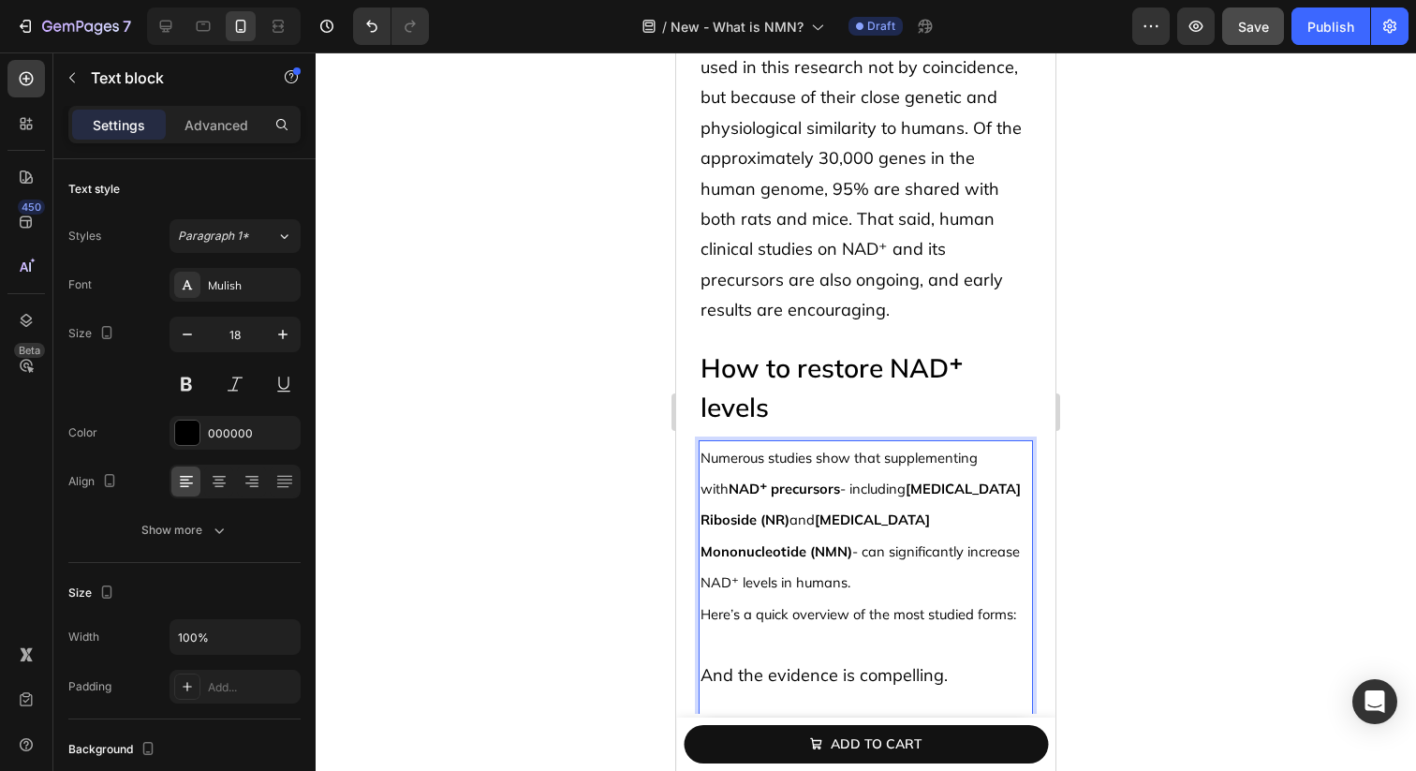
click at [808, 495] on span "Numerous studies show that supplementing with NAD⁺ precursors - including Nicot…" at bounding box center [861, 520] width 320 height 143
click at [847, 365] on h2 "How to restore NAD⁺ levels" at bounding box center [866, 388] width 334 height 82
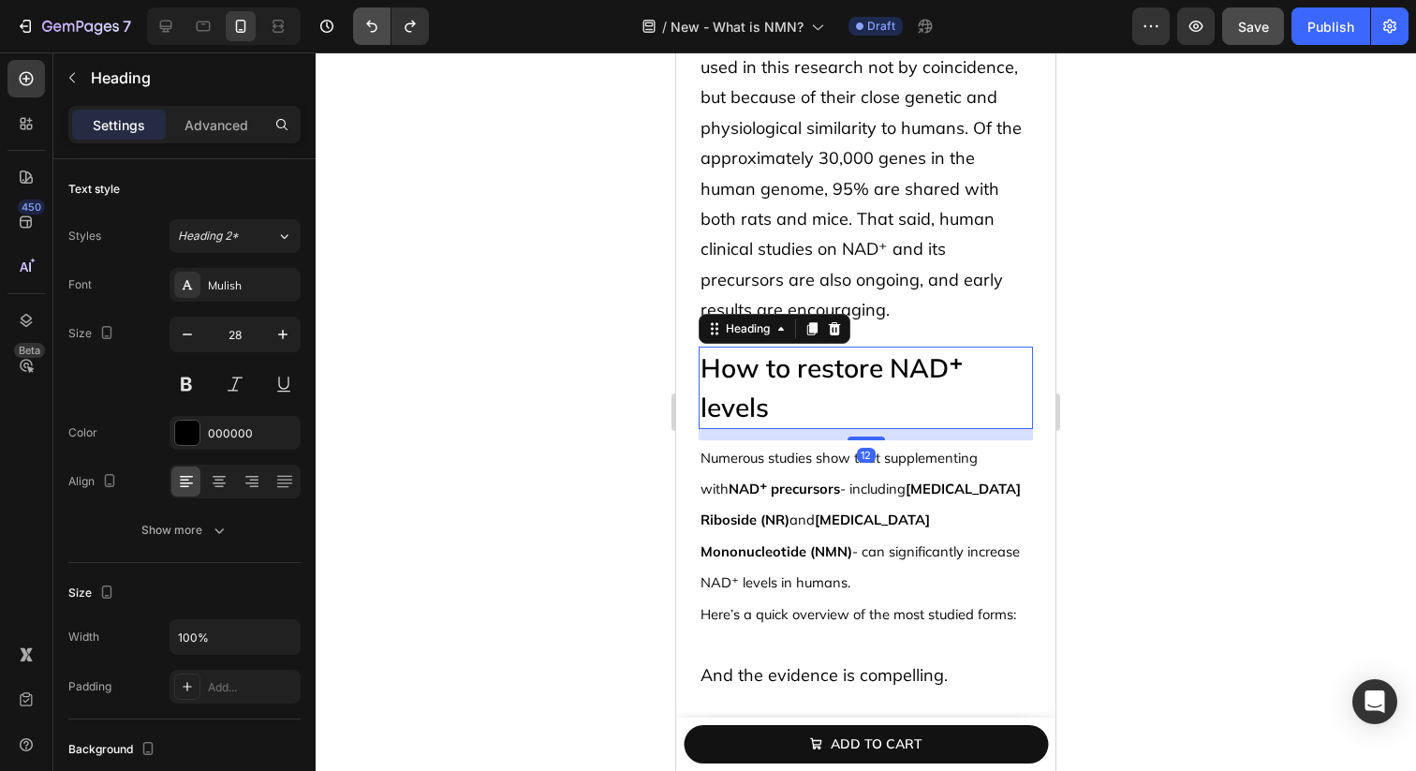
click at [358, 31] on button "Undo/Redo" at bounding box center [371, 25] width 37 height 37
click at [362, 30] on button "Undo/Redo" at bounding box center [371, 25] width 37 height 37
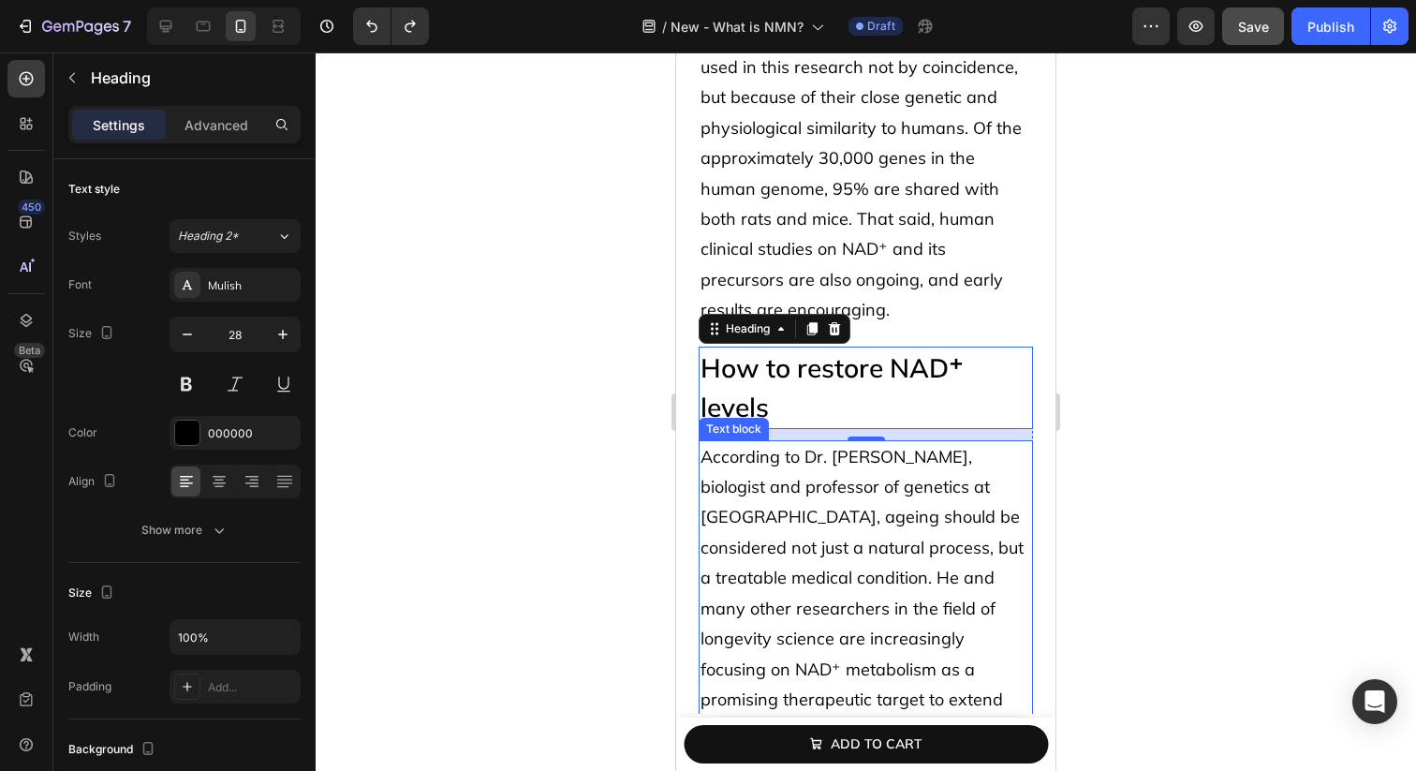
click at [968, 496] on p "According to Dr. [PERSON_NAME], biologist and professor of genetics at [GEOGRAP…" at bounding box center [866, 593] width 331 height 303
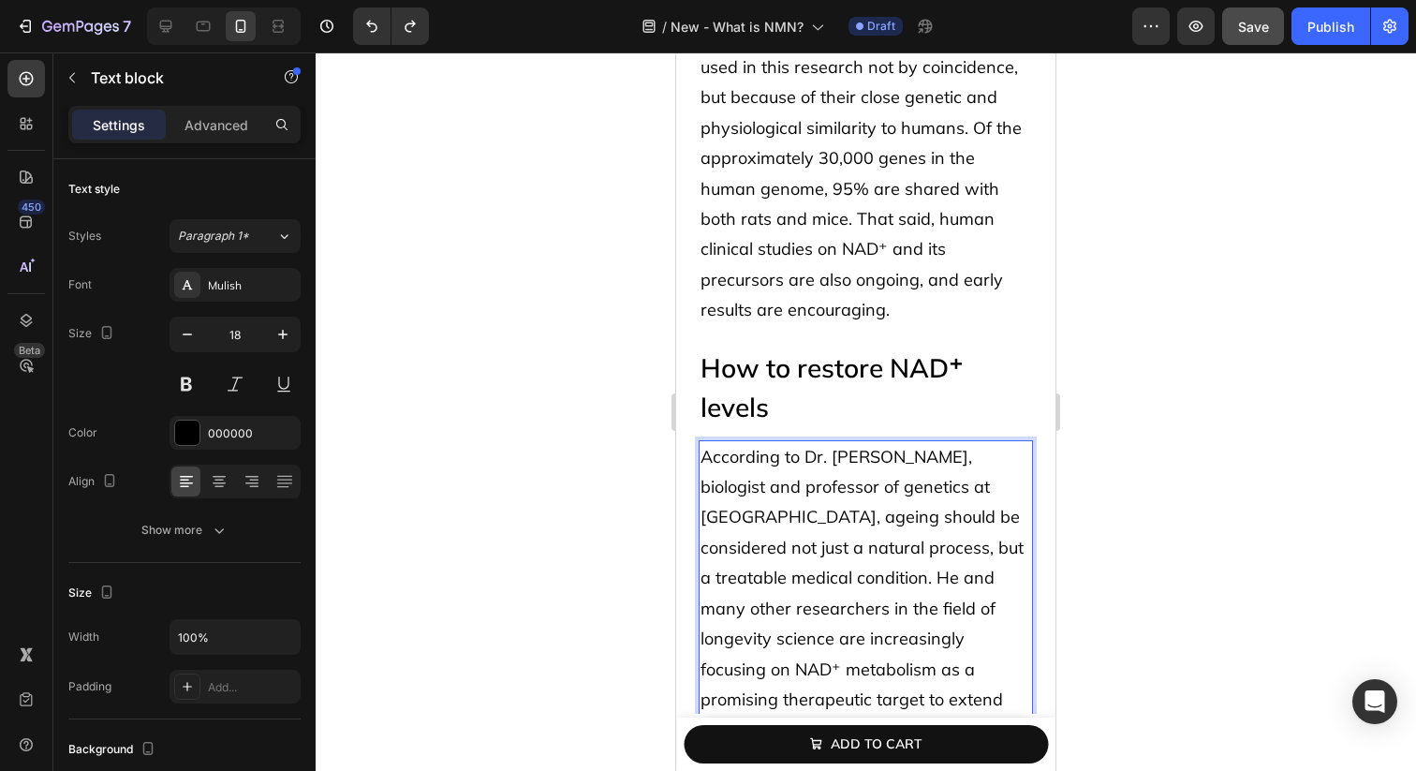
click at [968, 496] on p "According to Dr. [PERSON_NAME], biologist and professor of genetics at [GEOGRAP…" at bounding box center [866, 593] width 331 height 303
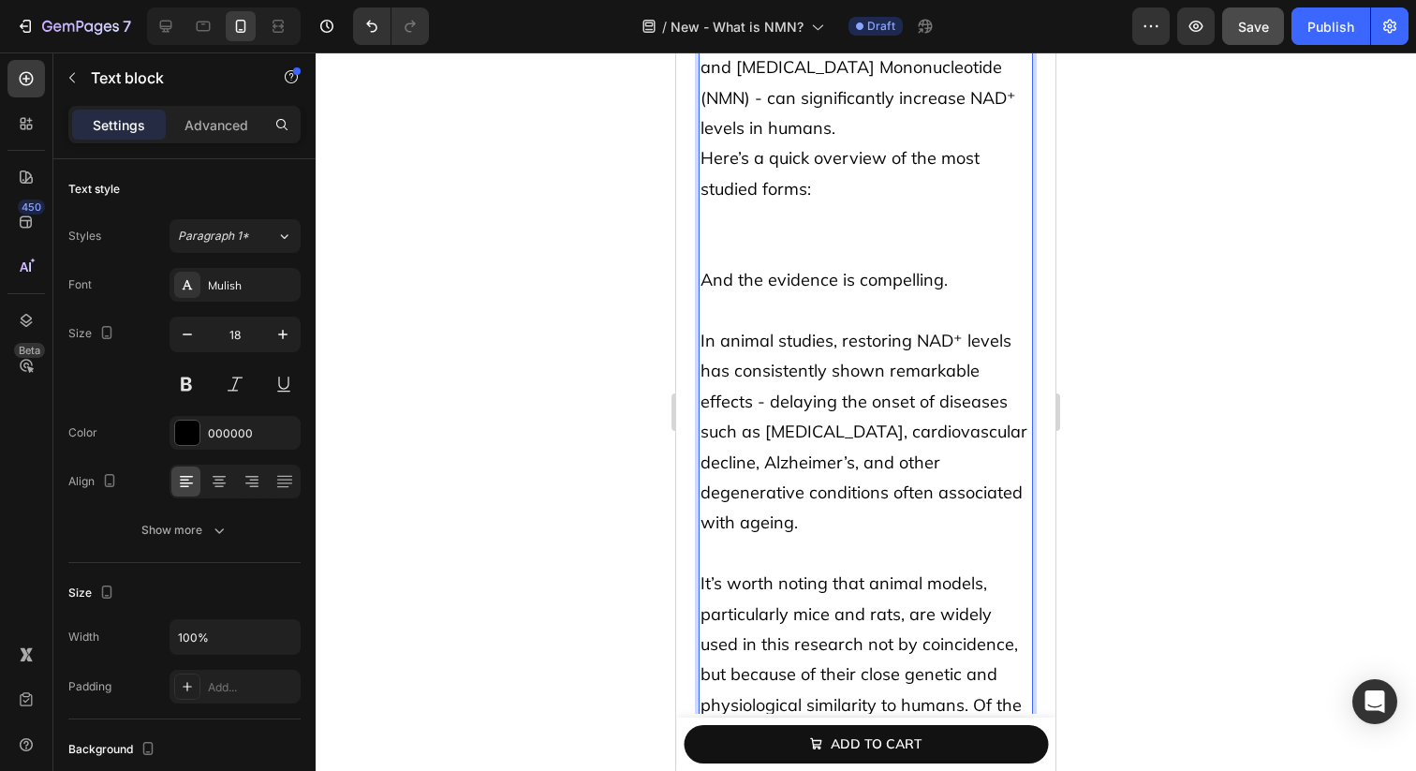
scroll to position [4239, 0]
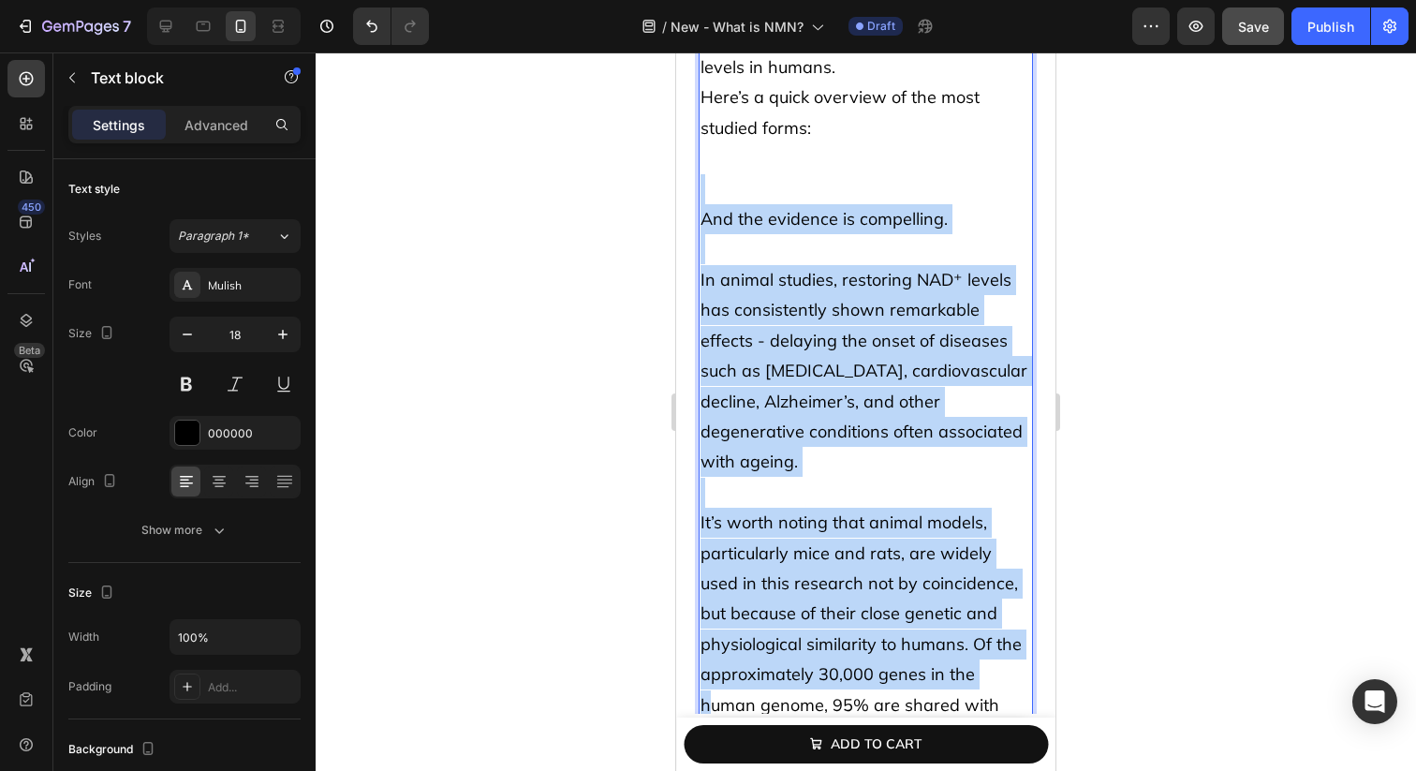
drag, startPoint x: 850, startPoint y: 199, endPoint x: 981, endPoint y: 647, distance: 467.4
click at [981, 647] on div "Numerous studies show that supplementing with NAD⁺ precursors - including Nicot…" at bounding box center [866, 371] width 334 height 945
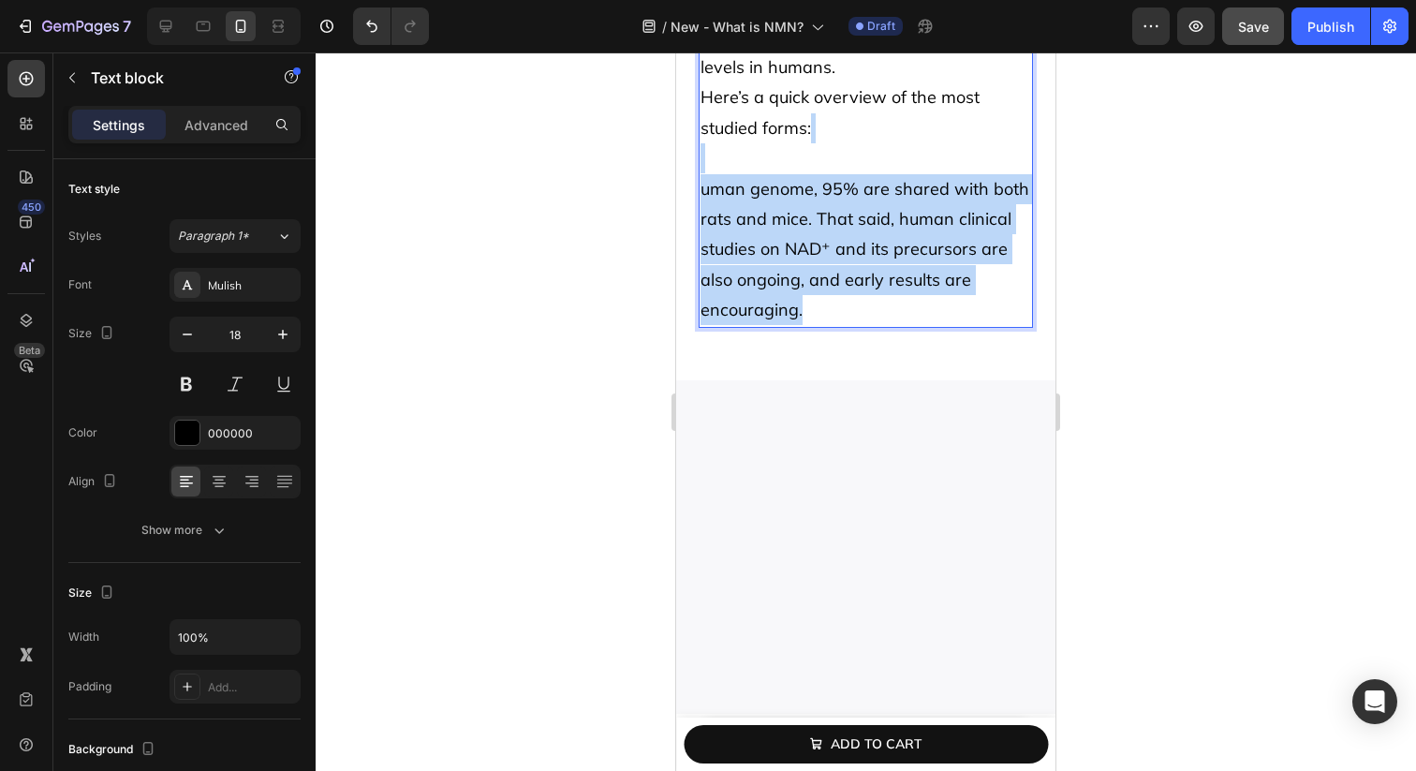
drag, startPoint x: 769, startPoint y: 143, endPoint x: 802, endPoint y: 308, distance: 168.1
click at [802, 308] on div "Numerous studies show that supplementing with NAD⁺ precursors - including Nicot…" at bounding box center [866, 113] width 334 height 429
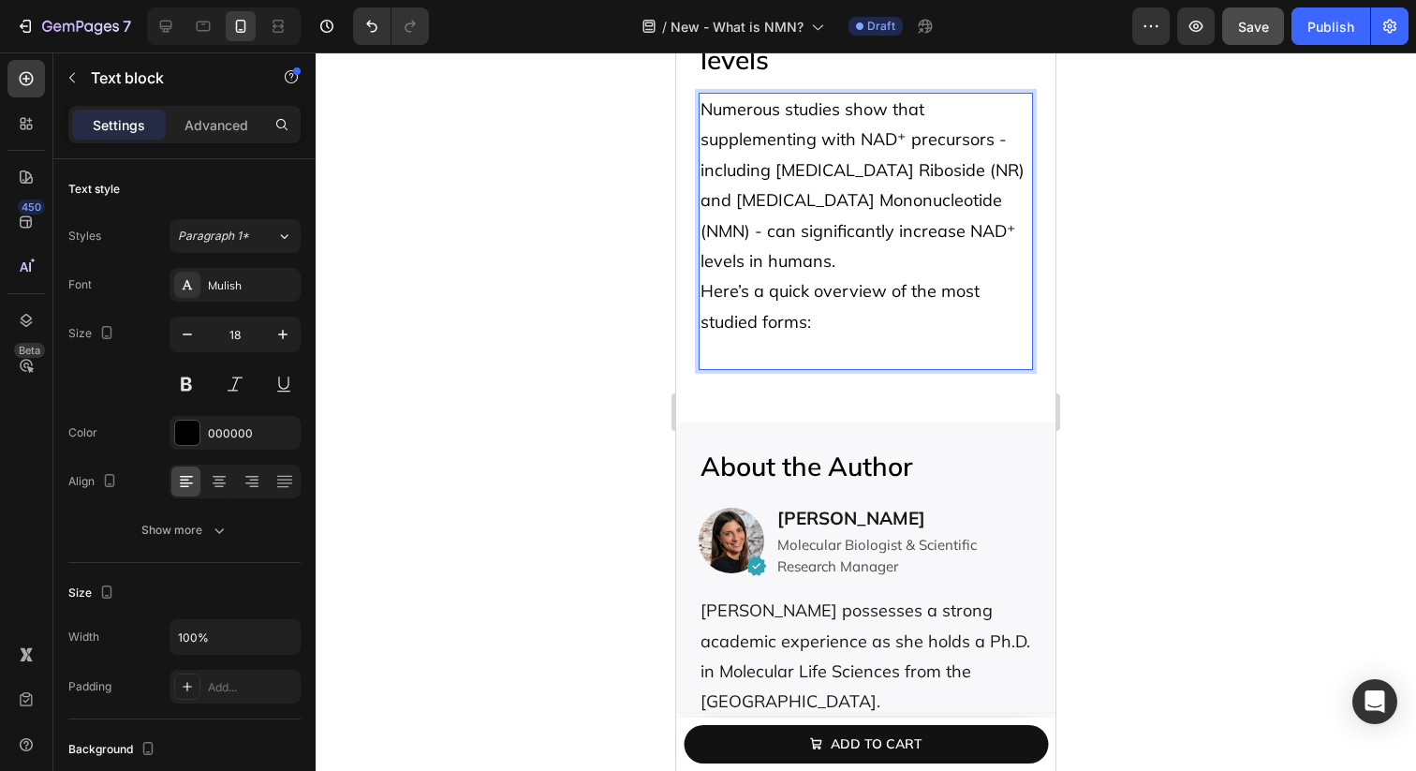
scroll to position [4041, 0]
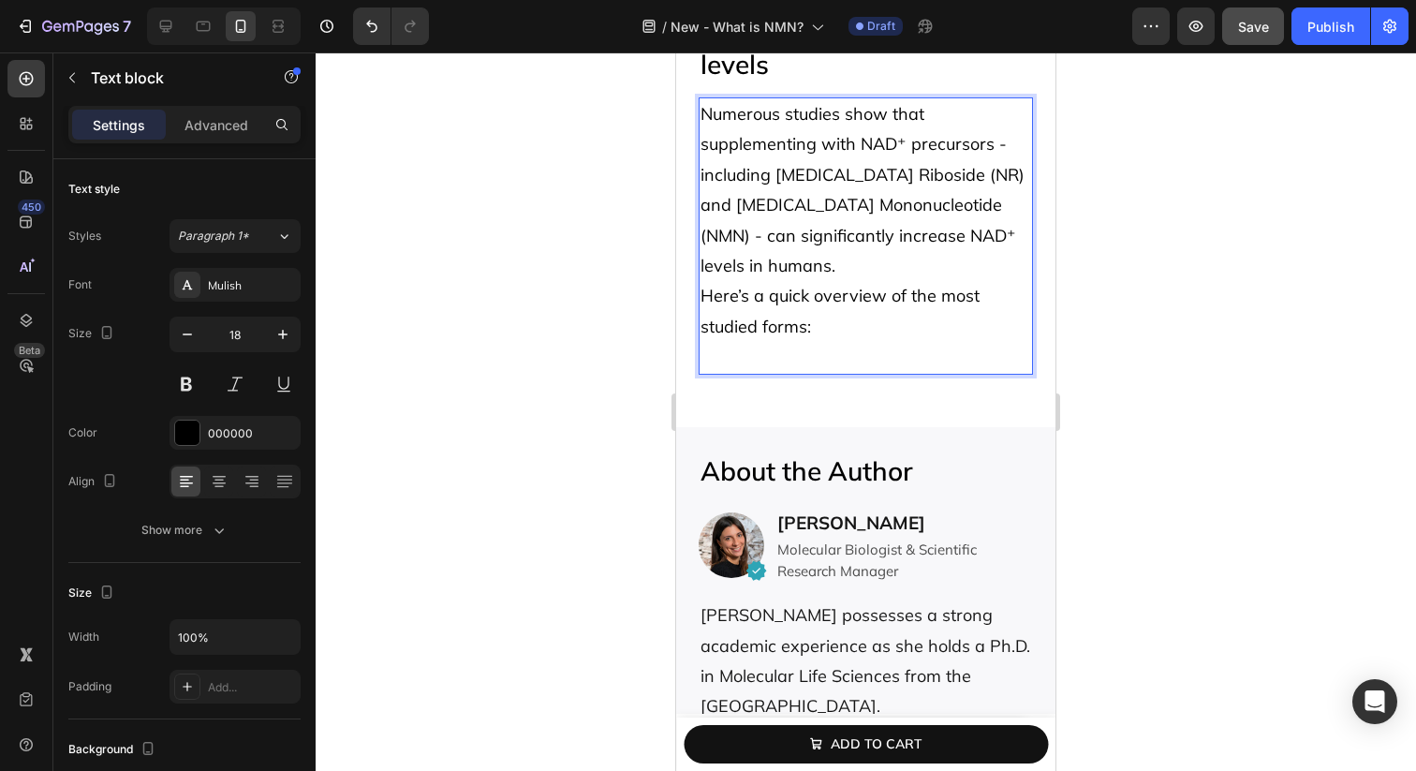
click at [794, 247] on p "Numerous studies show that supplementing with NAD⁺ precursors - including Nicot…" at bounding box center [866, 235] width 331 height 273
click at [794, 259] on p "Numerous studies show that supplementing with NAD⁺ precursors - including Nicot…" at bounding box center [866, 235] width 331 height 273
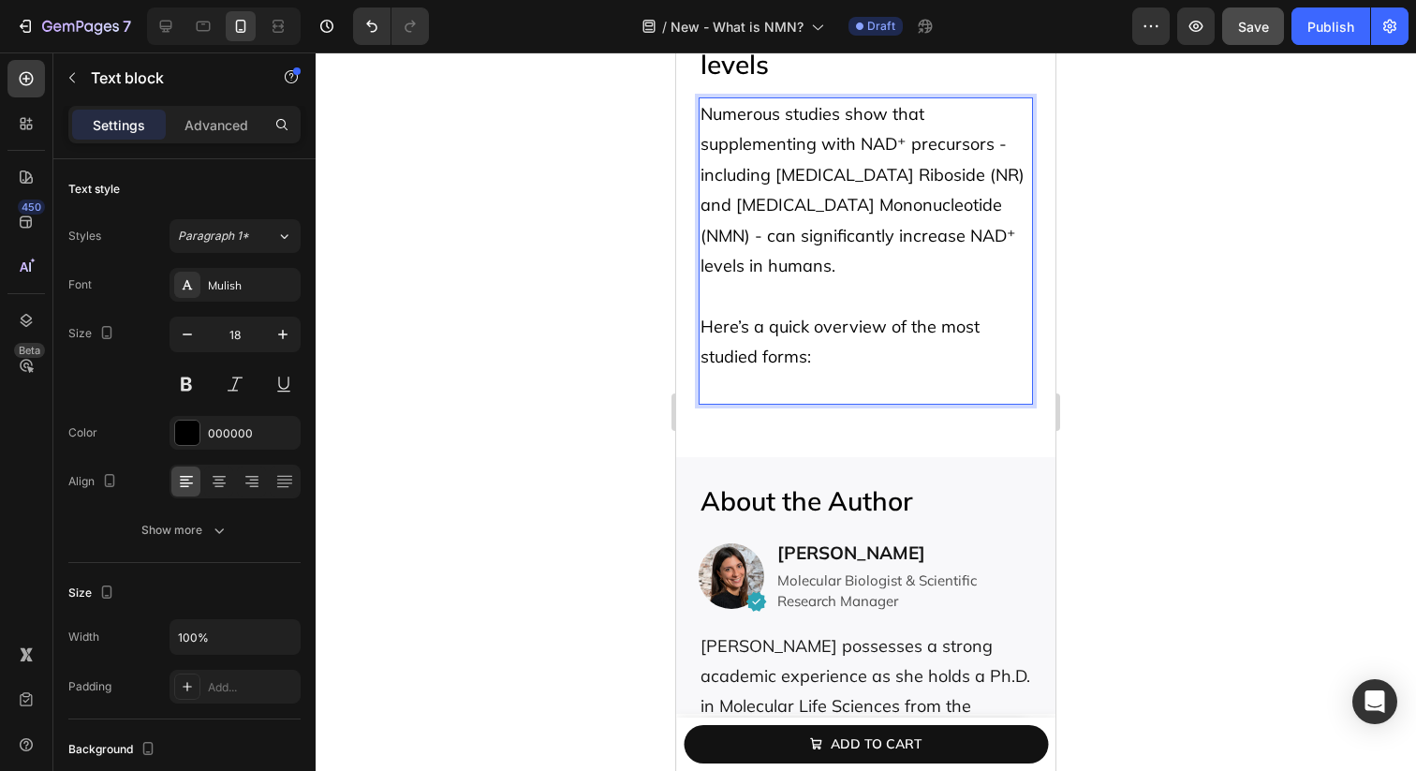
click at [768, 375] on p "⁠⁠⁠⁠⁠⁠⁠ Here’s a quick overview of the most studied forms:" at bounding box center [866, 342] width 331 height 122
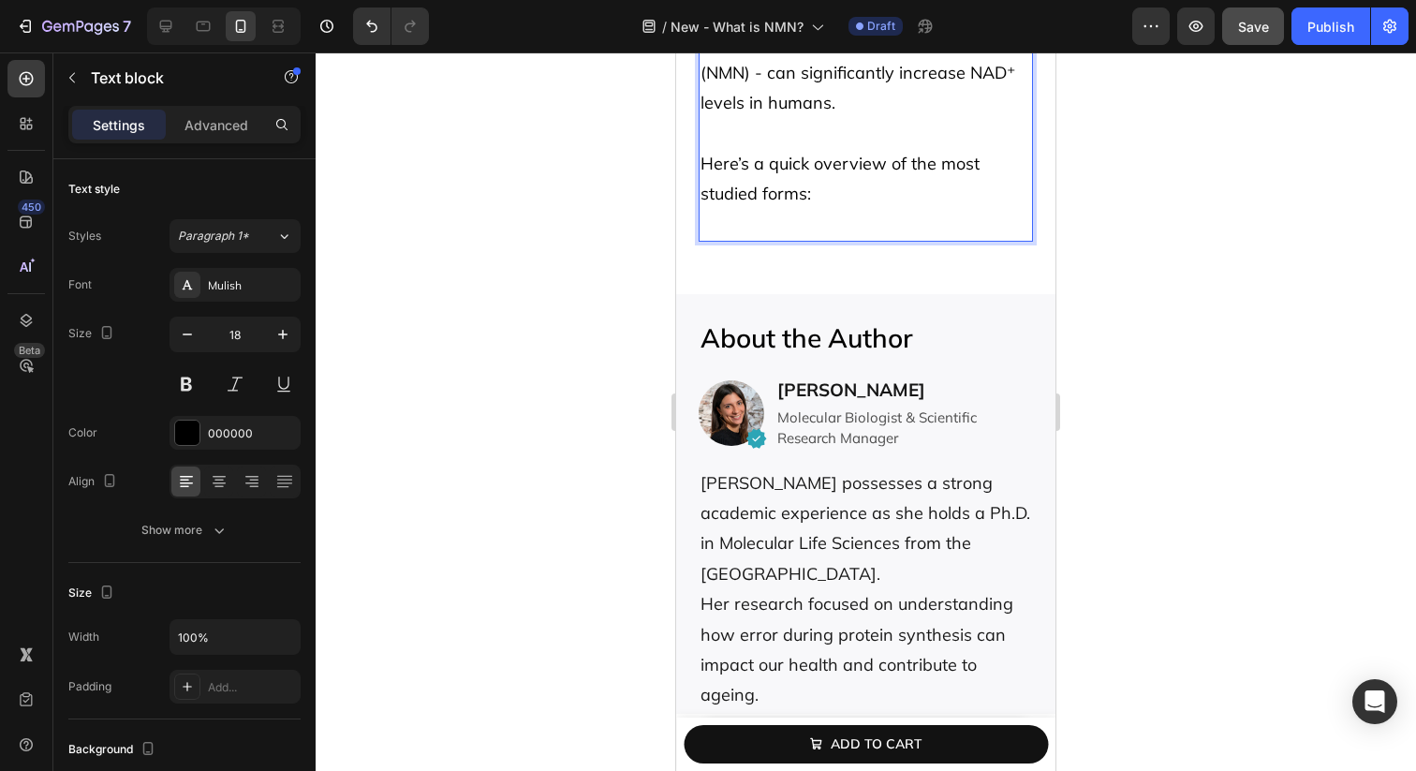
scroll to position [4196, 0]
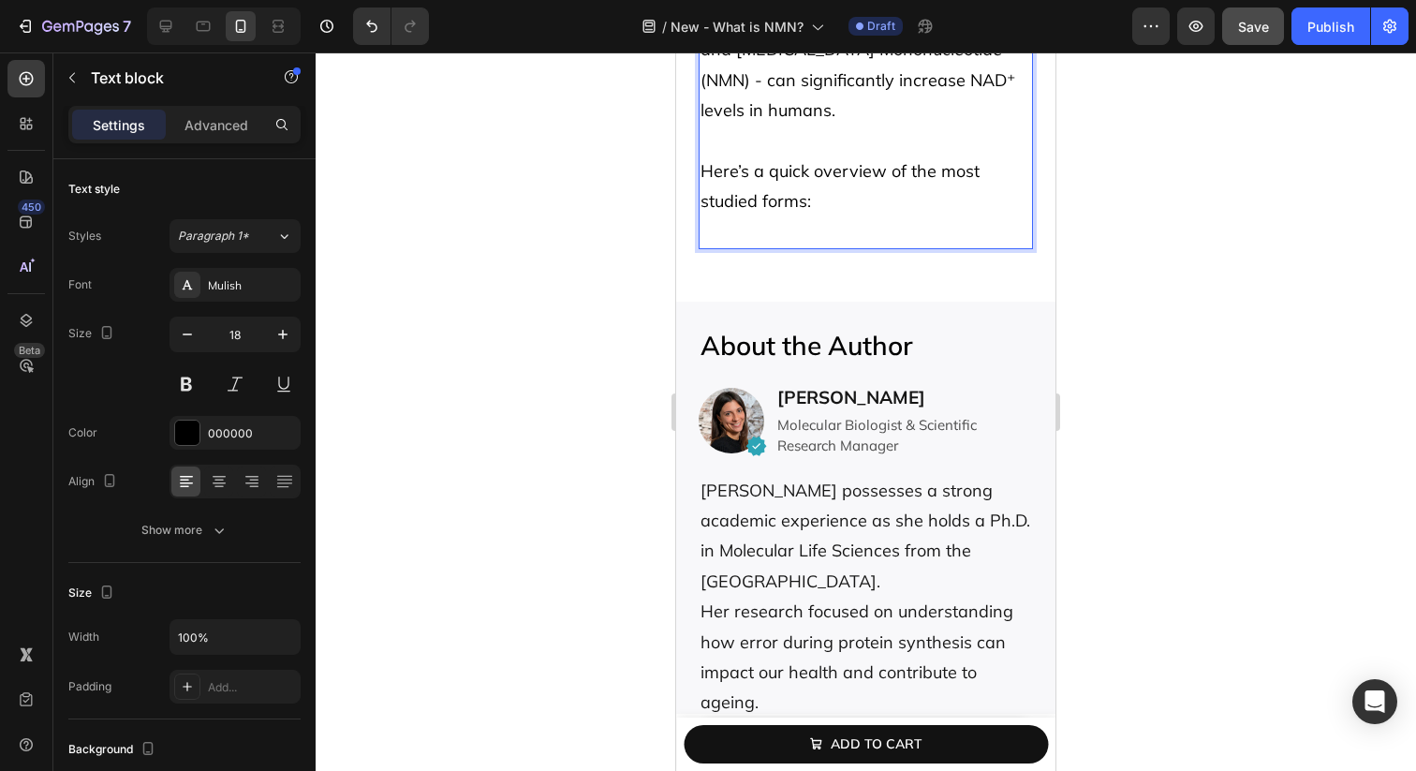
click at [760, 236] on p "Here’s a quick overview of the most studied forms:" at bounding box center [866, 187] width 331 height 122
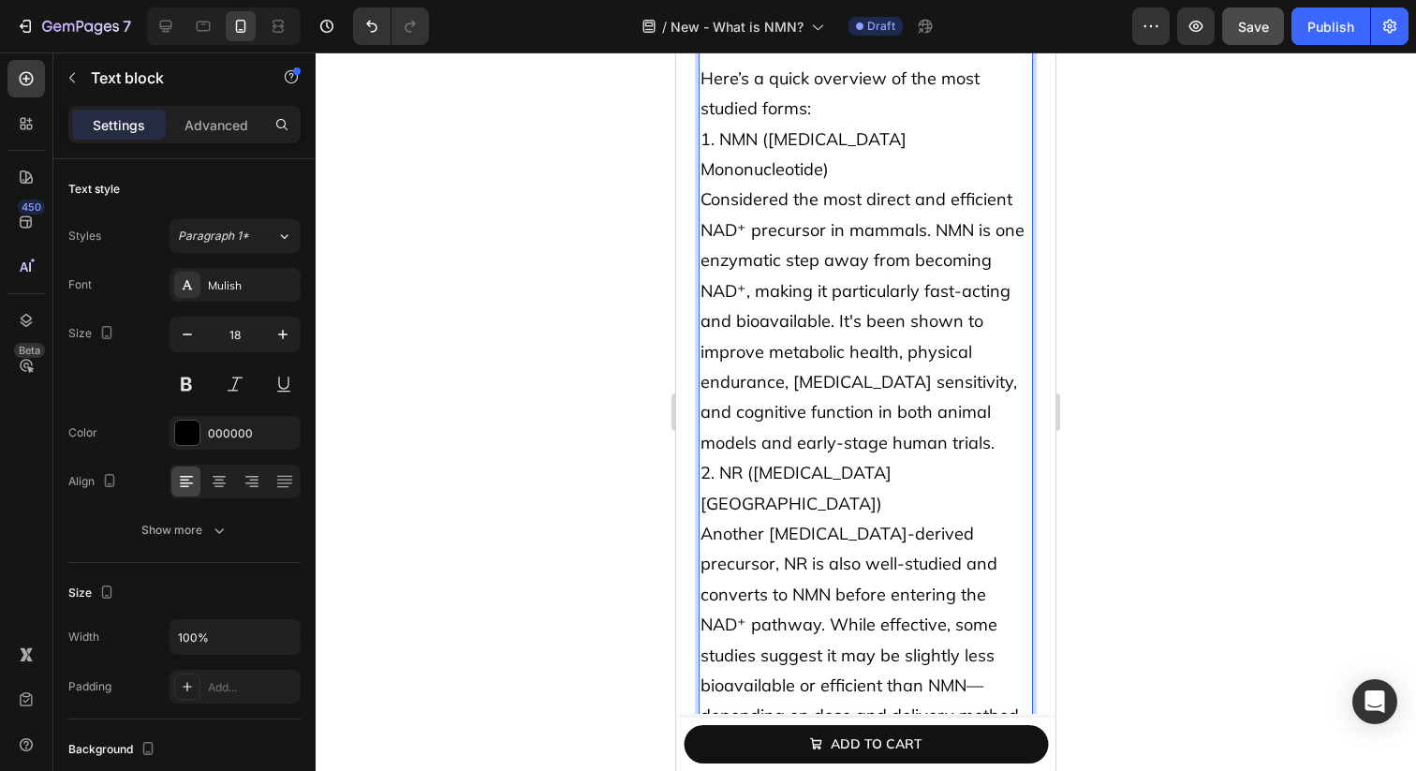
scroll to position [4241, 0]
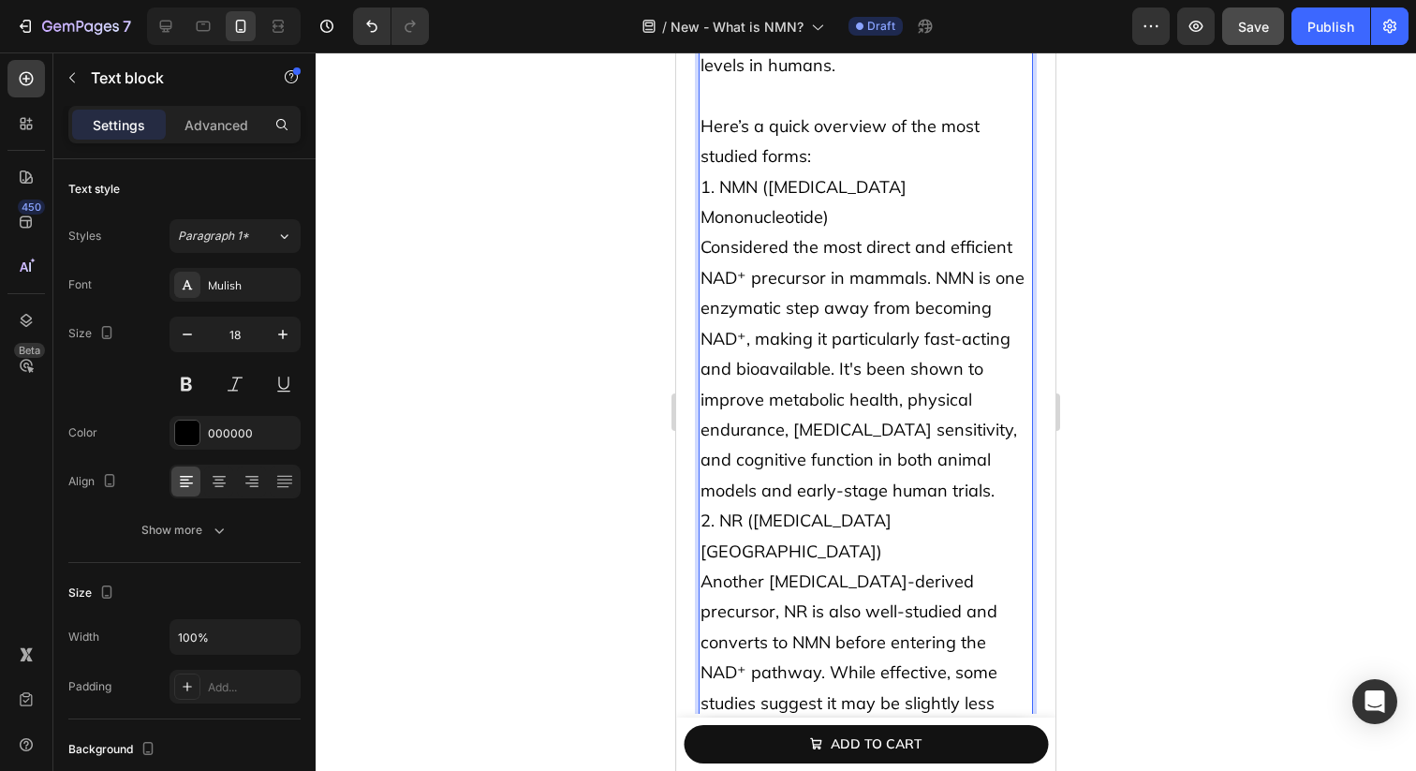
click at [840, 155] on p "Here’s a quick overview of the most studied forms: 1. NMN (Nicotinamide Mononuc…" at bounding box center [866, 566] width 331 height 971
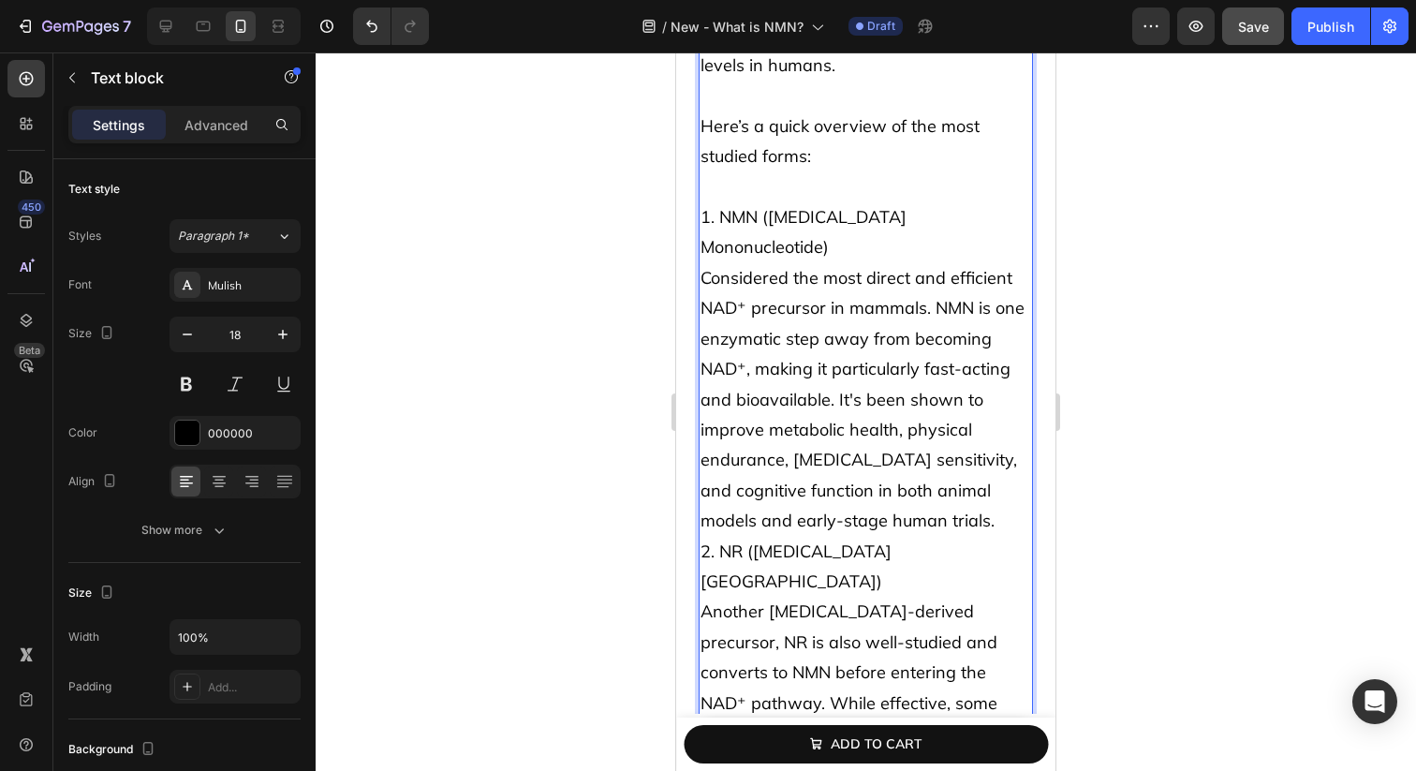
click at [833, 211] on p "⁠⁠⁠⁠⁠⁠⁠ 1. NMN (Nicotinamide Mononucleotide) Considered the most direct and eff…" at bounding box center [866, 627] width 331 height 910
click at [833, 211] on p "1. NMN (Nicotinamide Mononucleotide) Considered the most direct and efficient N…" at bounding box center [866, 627] width 331 height 910
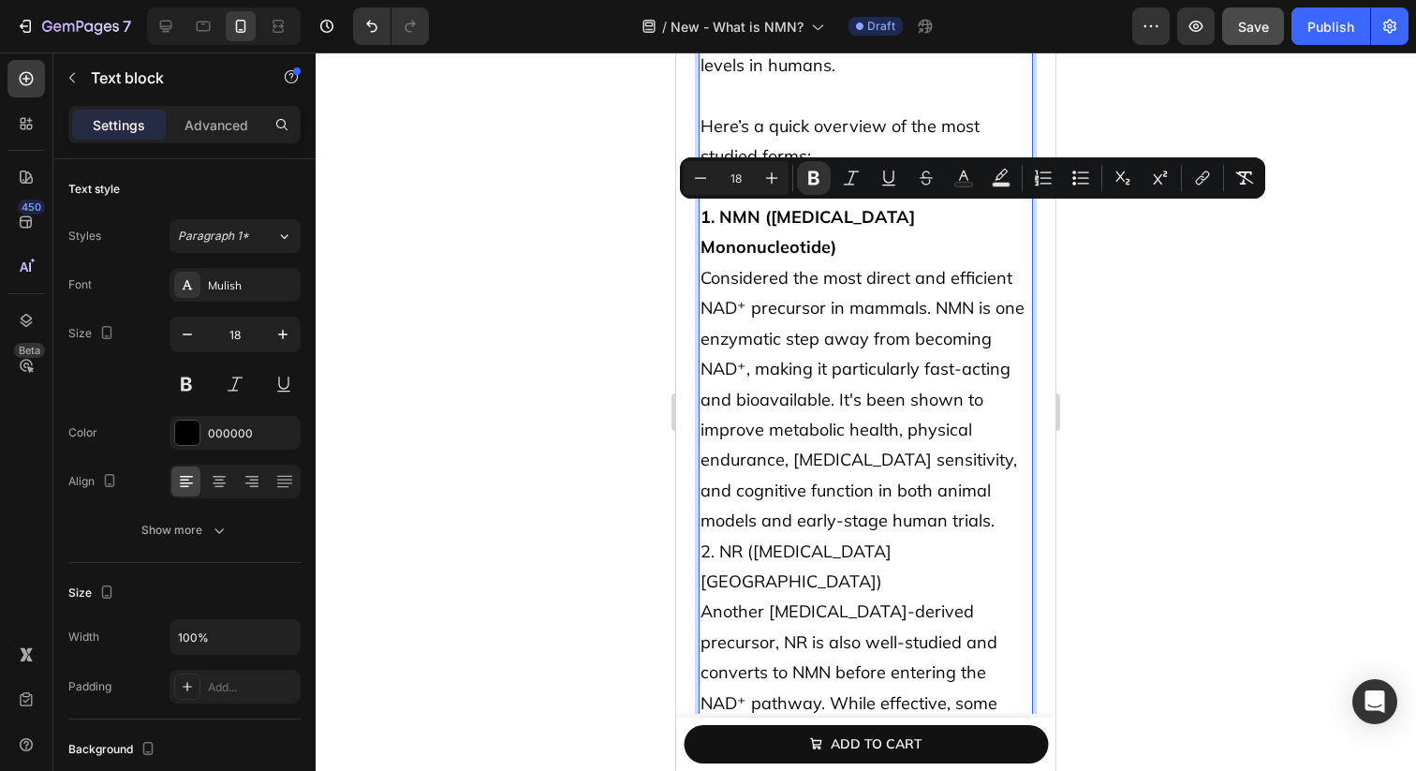
click at [963, 477] on p "1. NMN (Nicotinamide Mononucleotide) Considered the most direct and efficient N…" at bounding box center [866, 627] width 331 height 910
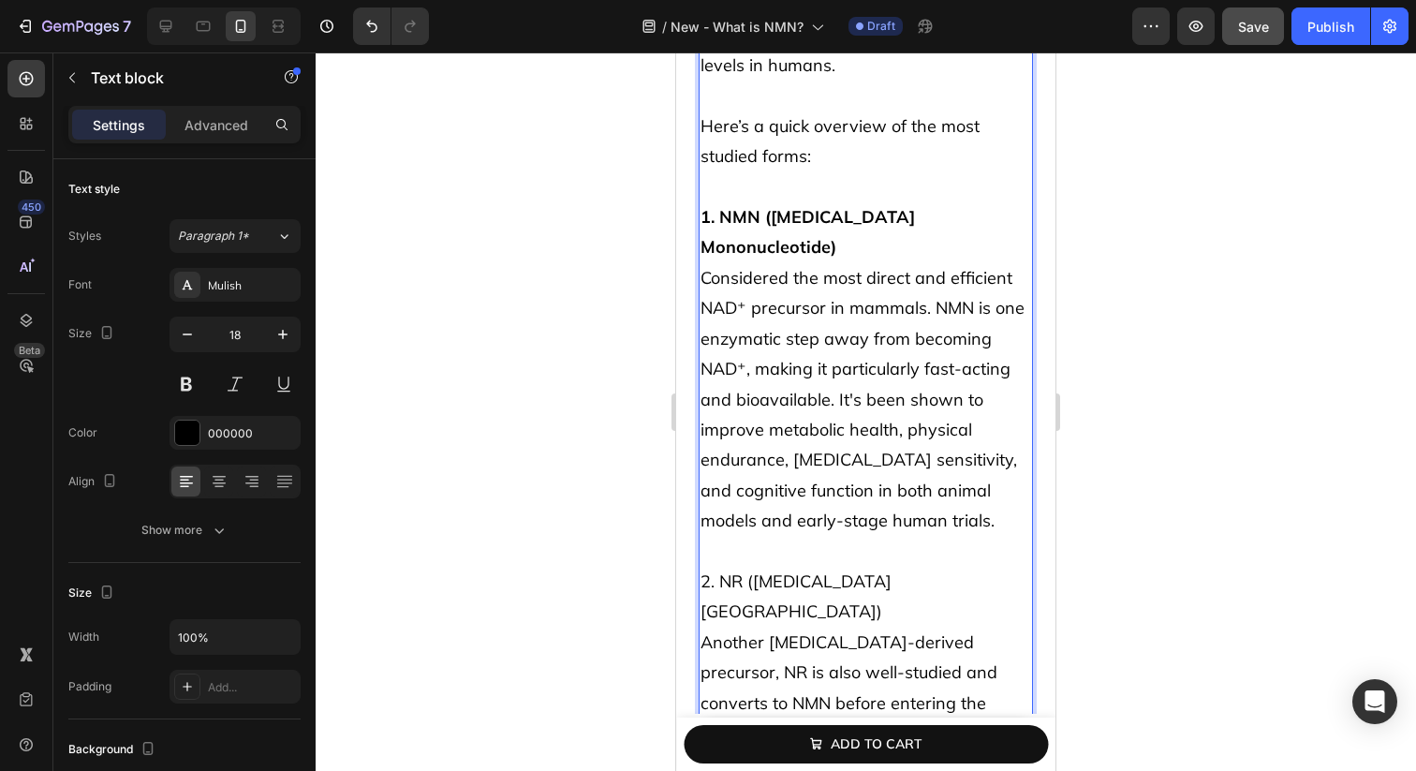
click at [906, 550] on p "1. NMN (Nicotinamide Mononucleotide) Considered the most direct and efficient N…" at bounding box center [866, 642] width 331 height 941
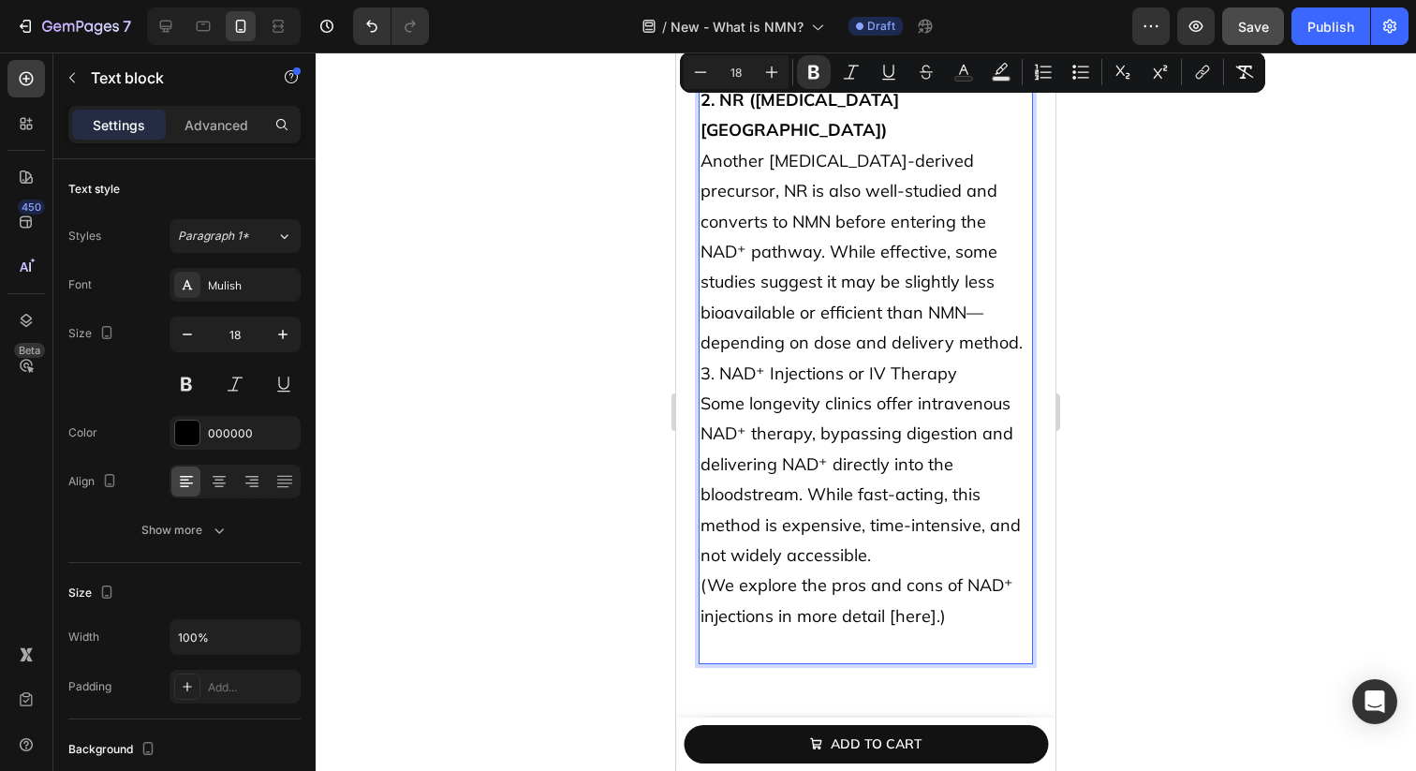
scroll to position [4726, 0]
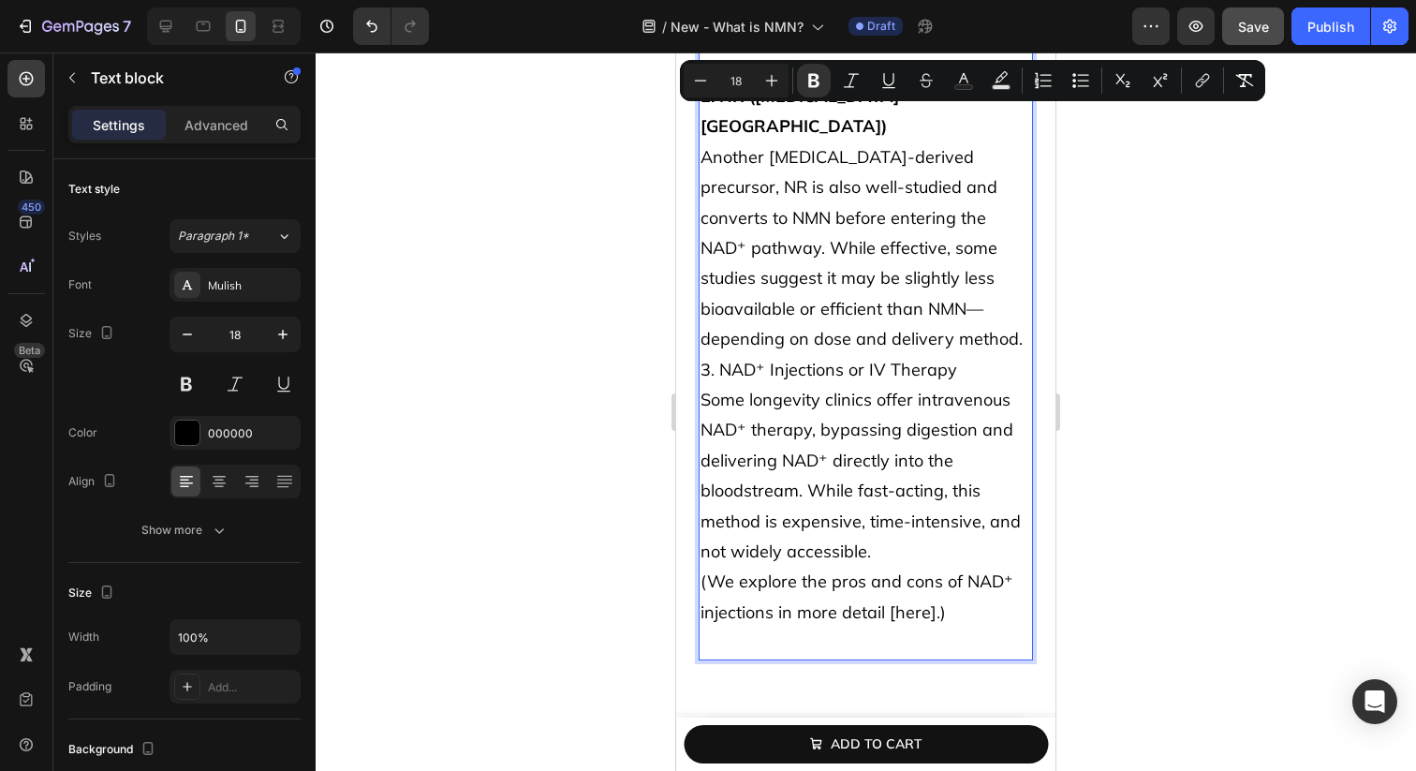
click at [878, 290] on p "1. NMN (Nicotinamide Mononucleotide) Considered the most direct and efficient N…" at bounding box center [866, 157] width 331 height 941
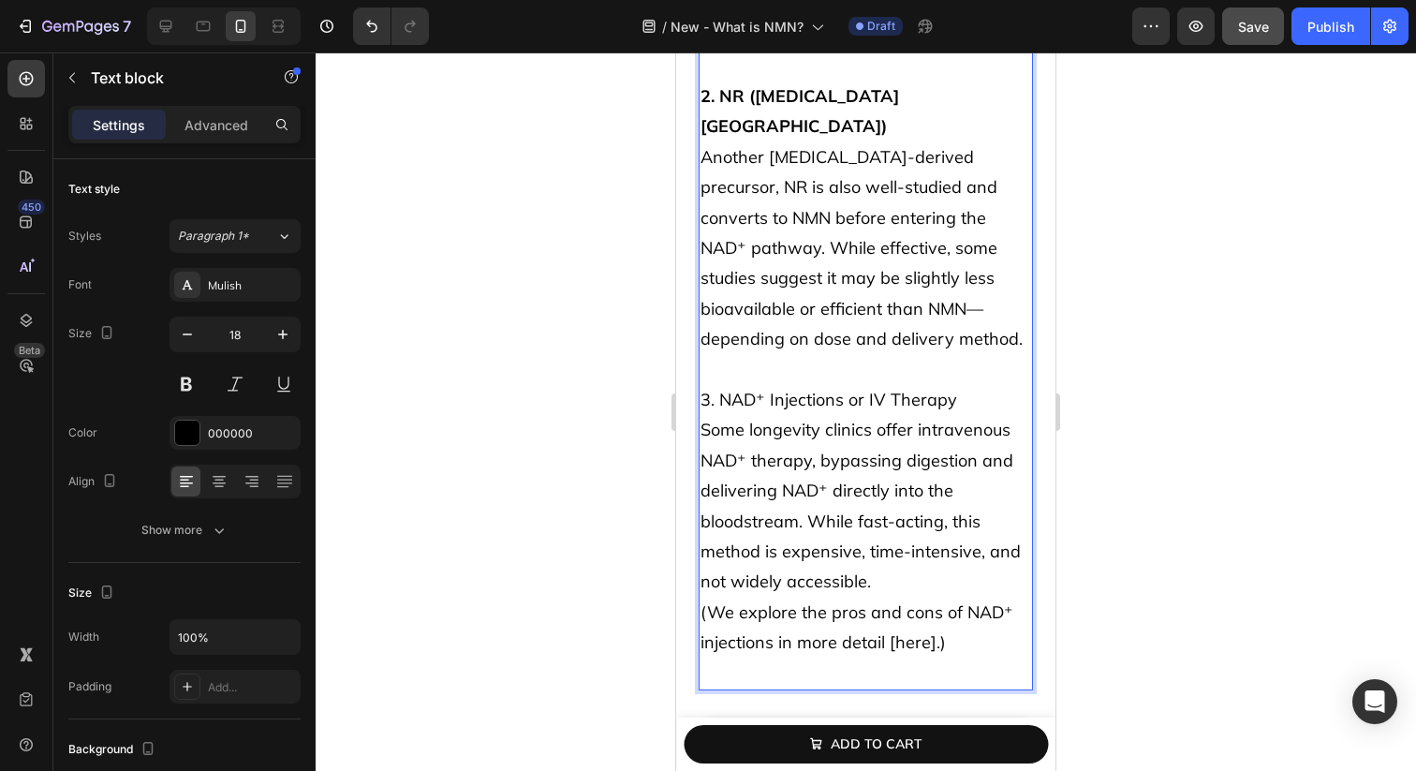
click at [861, 333] on p "1. NMN (Nicotinamide Mononucleotide) Considered the most direct and efficient N…" at bounding box center [866, 172] width 331 height 971
click at [938, 580] on p "1. NMN (Nicotinamide Mononucleotide) Considered the most direct and efficient N…" at bounding box center [866, 172] width 331 height 971
click at [957, 592] on p "1. NMN (Nicotinamide Mononucleotide) Considered the most direct and efficient N…" at bounding box center [866, 172] width 331 height 971
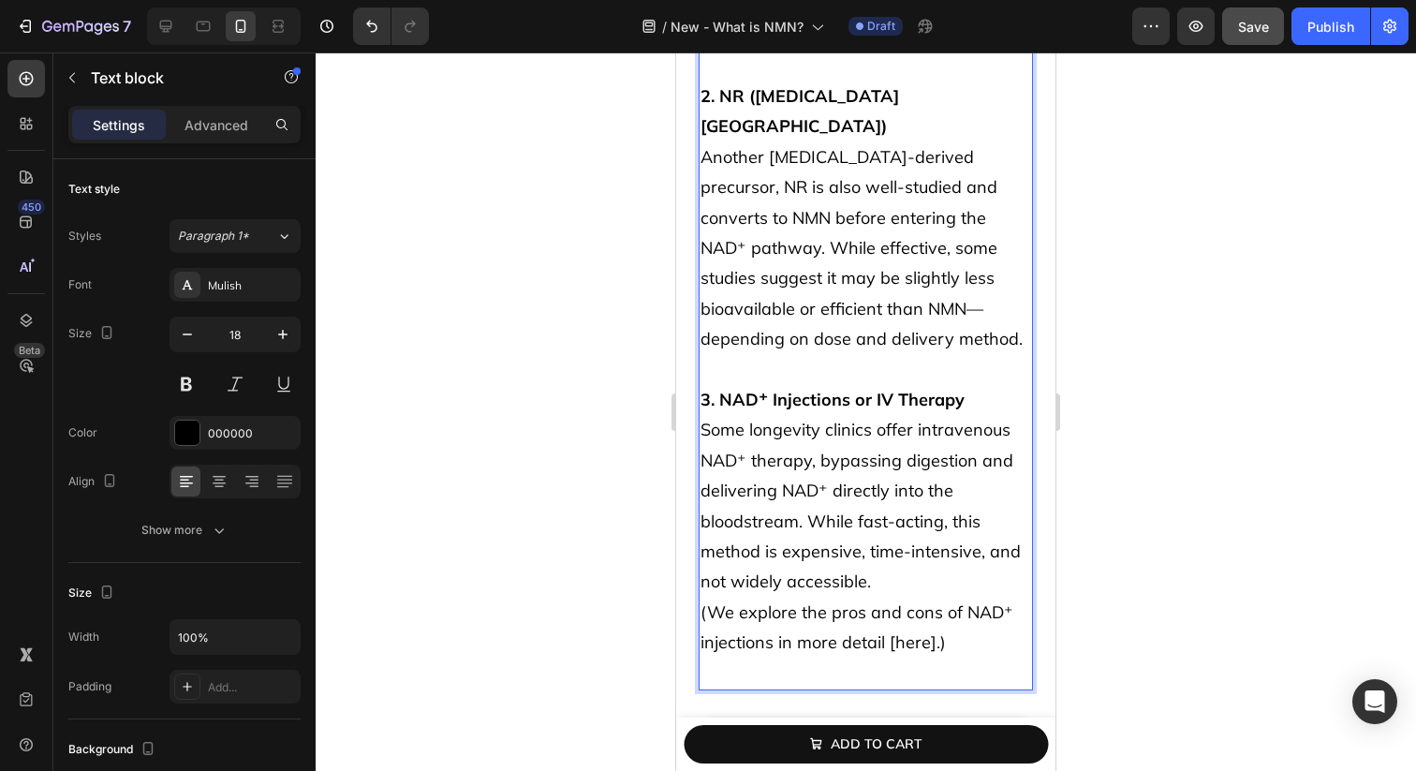
click at [933, 521] on p "1. NMN (Nicotinamide Mononucleotide) Considered the most direct and efficient N…" at bounding box center [866, 172] width 331 height 971
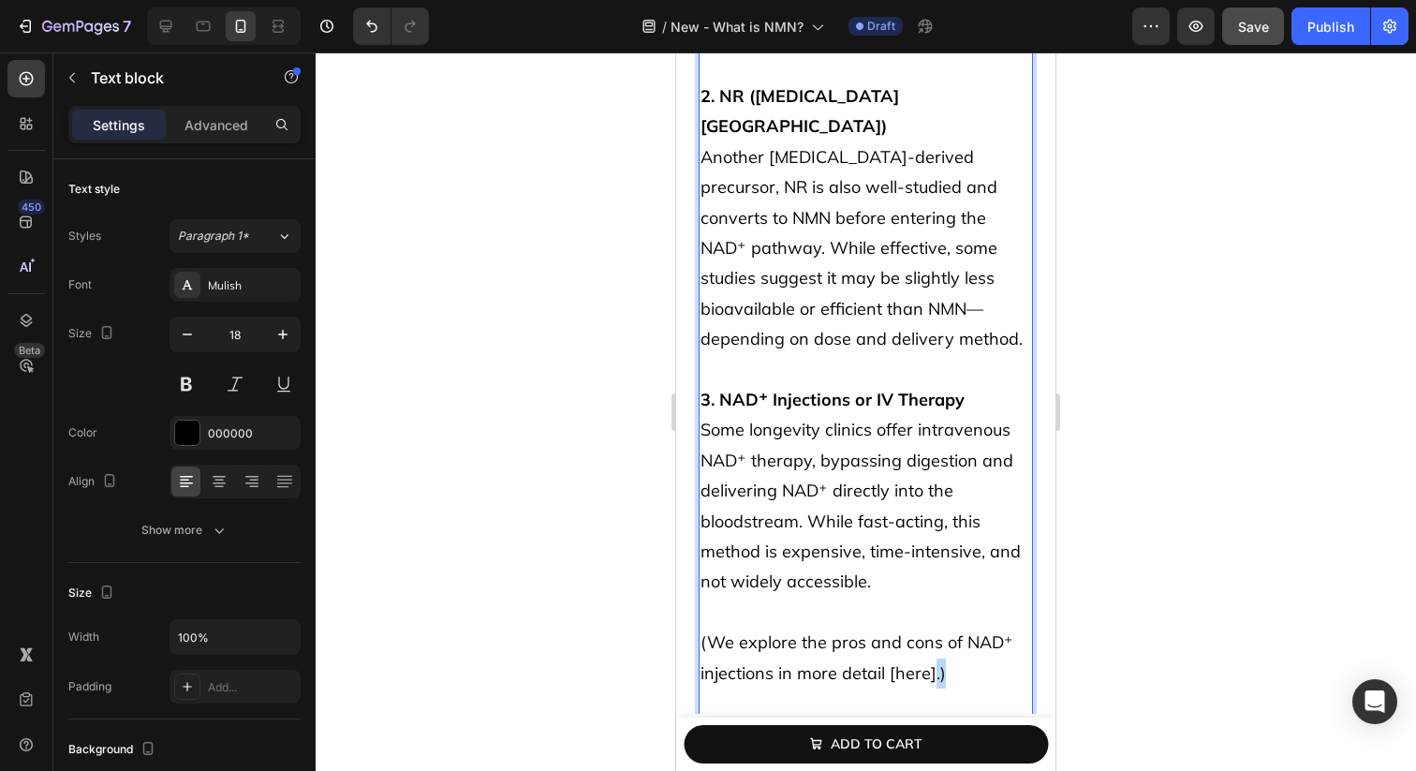
click at [938, 611] on p "⁠⁠⁠⁠⁠⁠⁠ (We explore the pros and cons of NAD⁺ injections in more detail [here].)" at bounding box center [866, 643] width 331 height 91
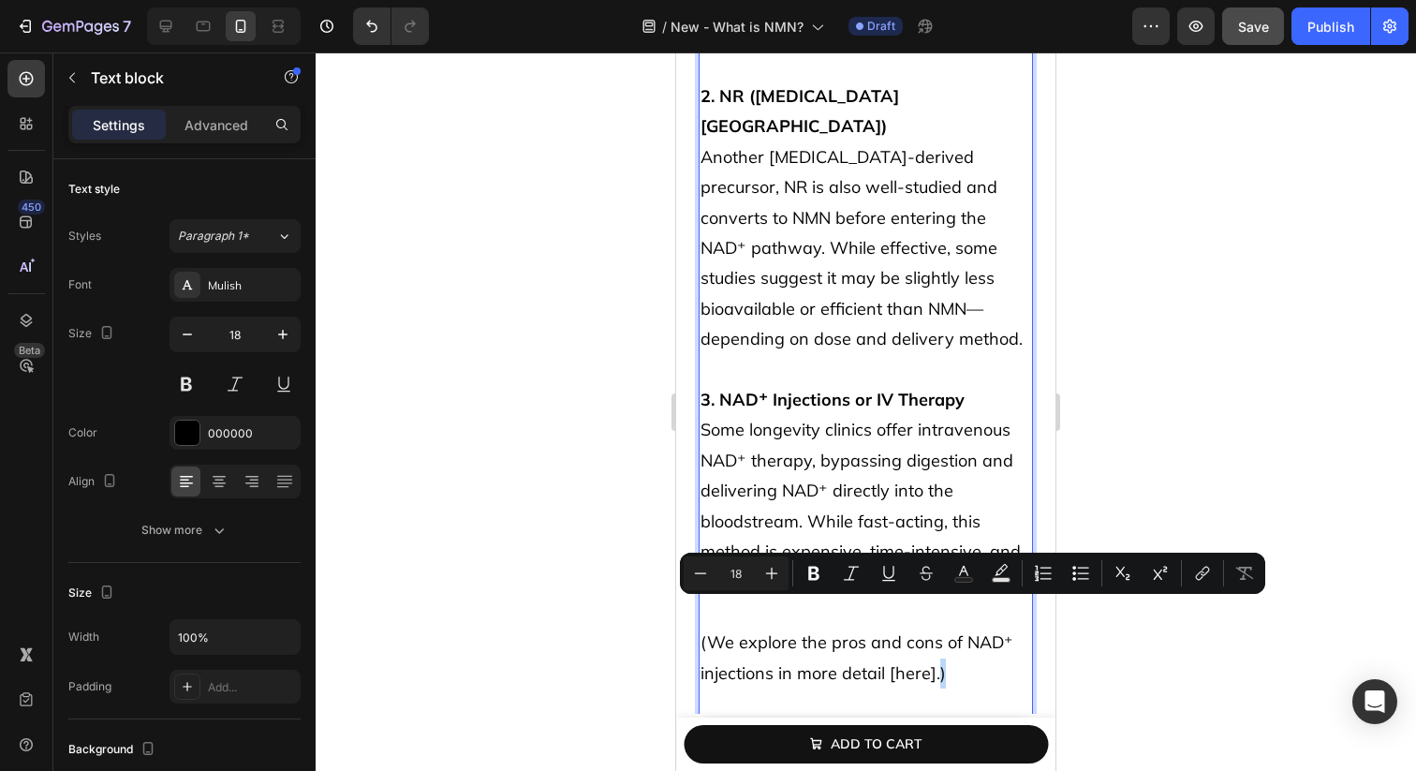
click at [966, 614] on p "(We explore the pros and cons of NAD⁺ injections in more detail [here].)" at bounding box center [866, 643] width 331 height 91
click at [981, 672] on div "How to restore NAD⁺ levels Heading Numerous studies show that supplementing wit…" at bounding box center [866, 30] width 334 height 1425
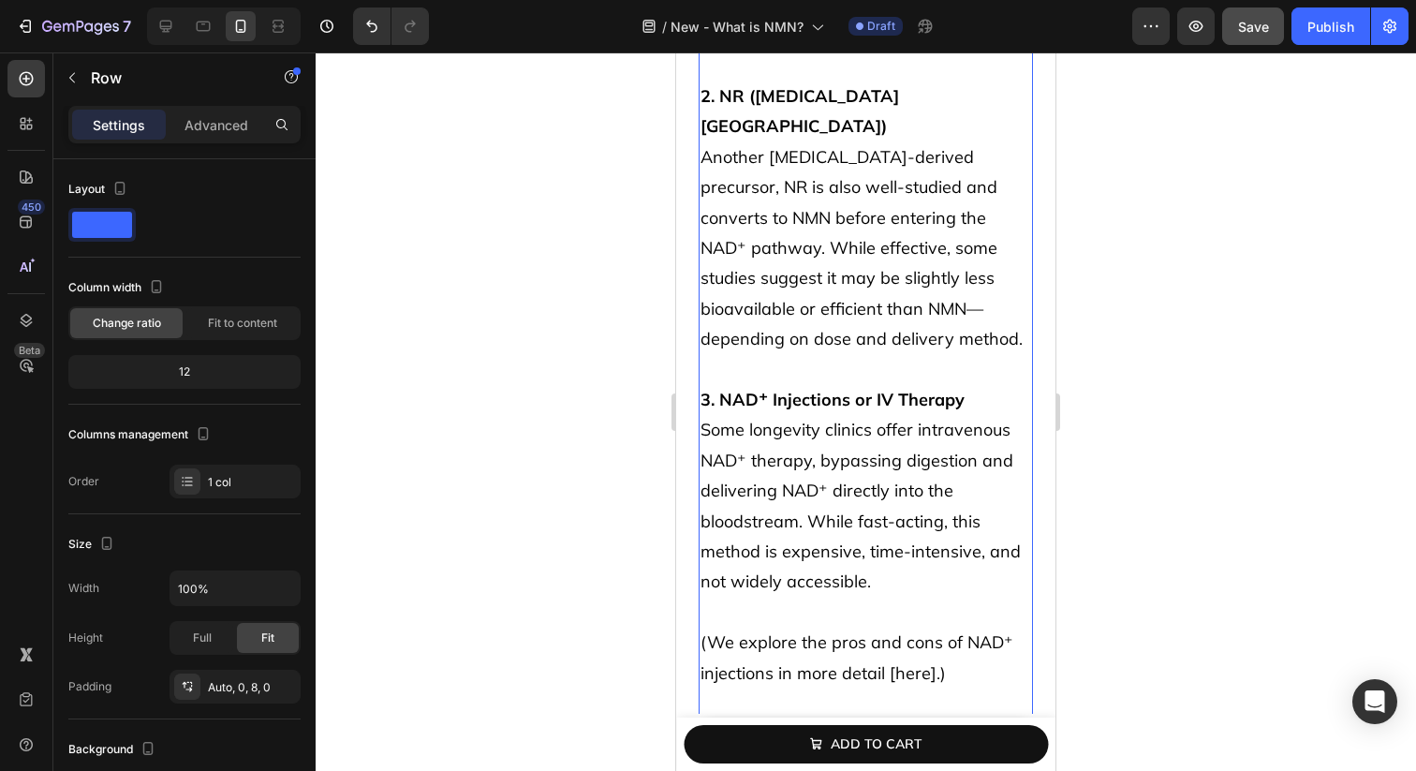
click at [940, 662] on div "How to restore NAD⁺ levels Heading Numerous studies show that supplementing wit…" at bounding box center [866, 30] width 334 height 1425
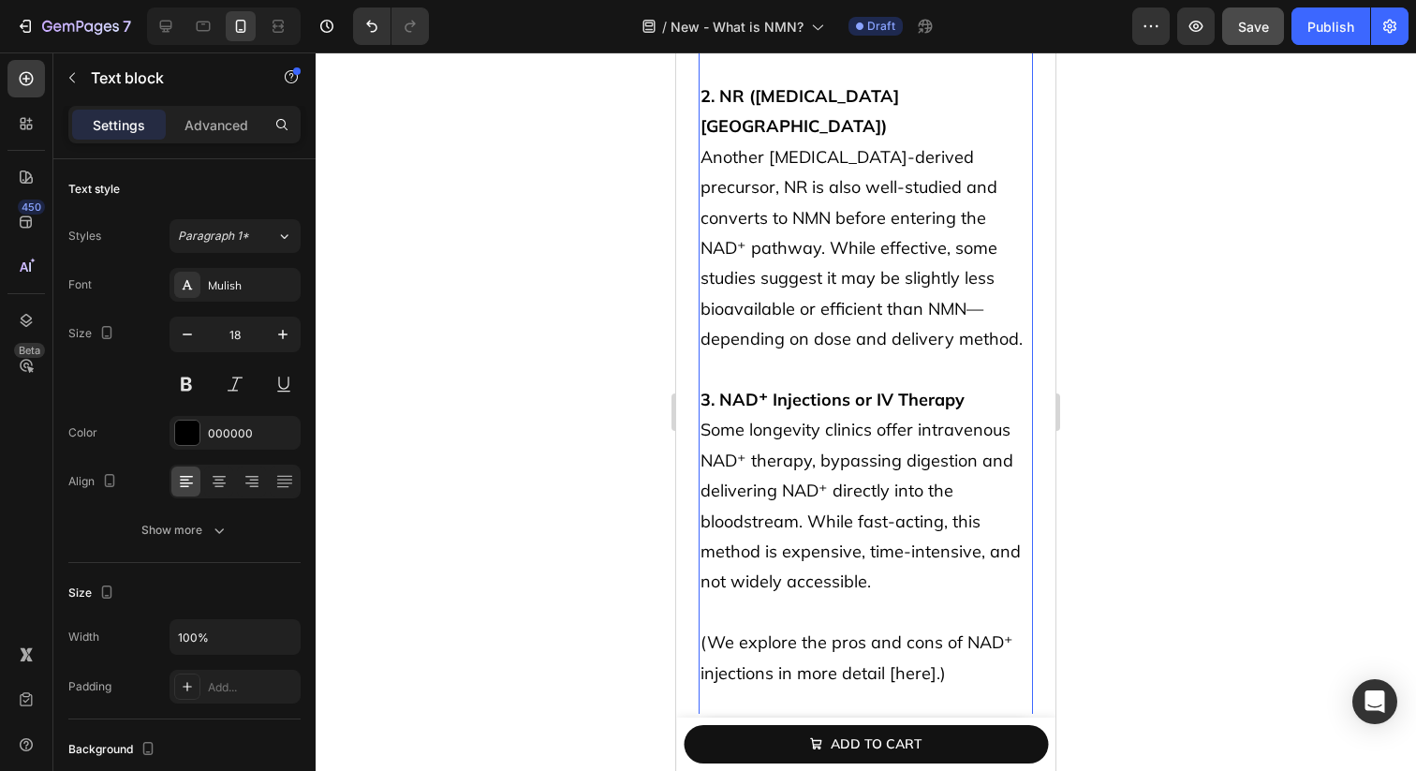
click at [934, 621] on p "(We explore the pros and cons of NAD⁺ injections in more detail [here].)" at bounding box center [866, 643] width 331 height 91
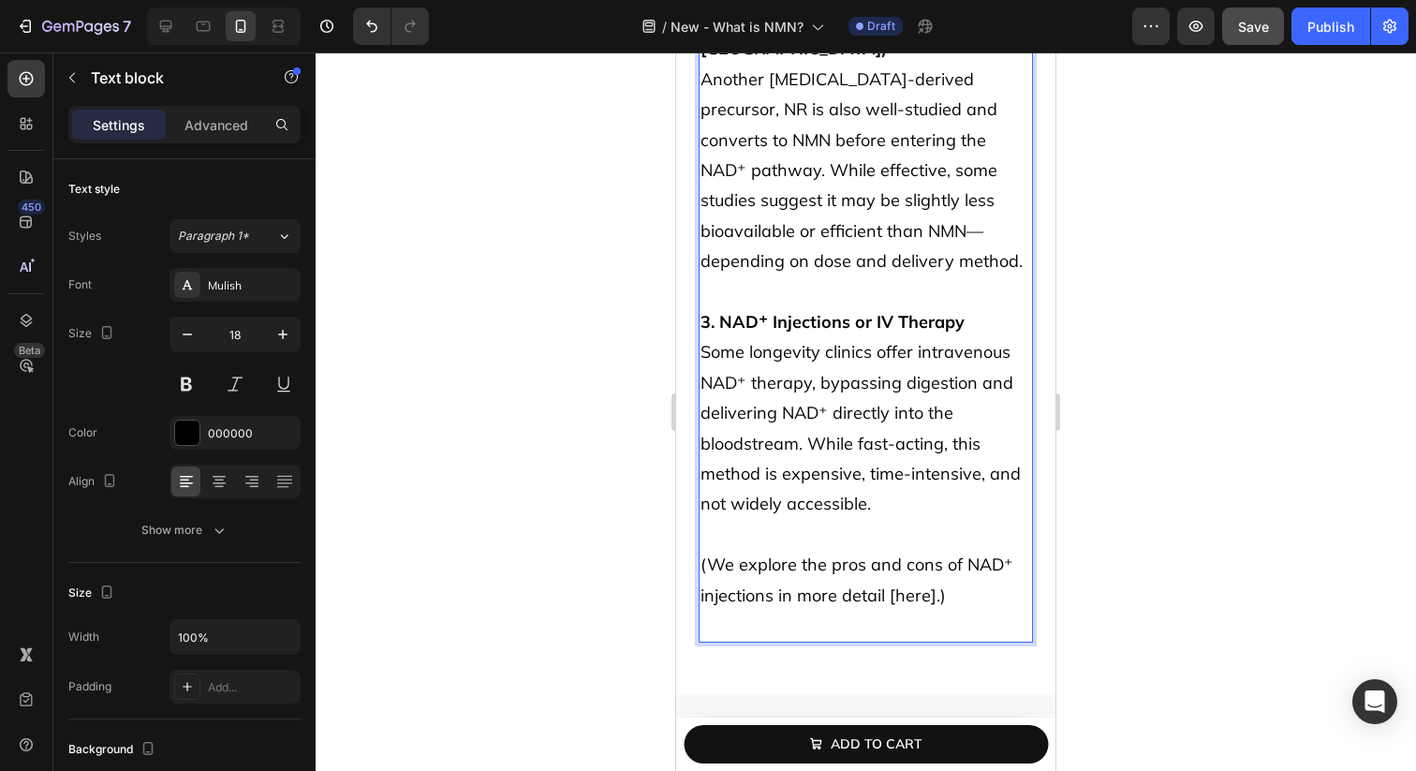
scroll to position [4809, 0]
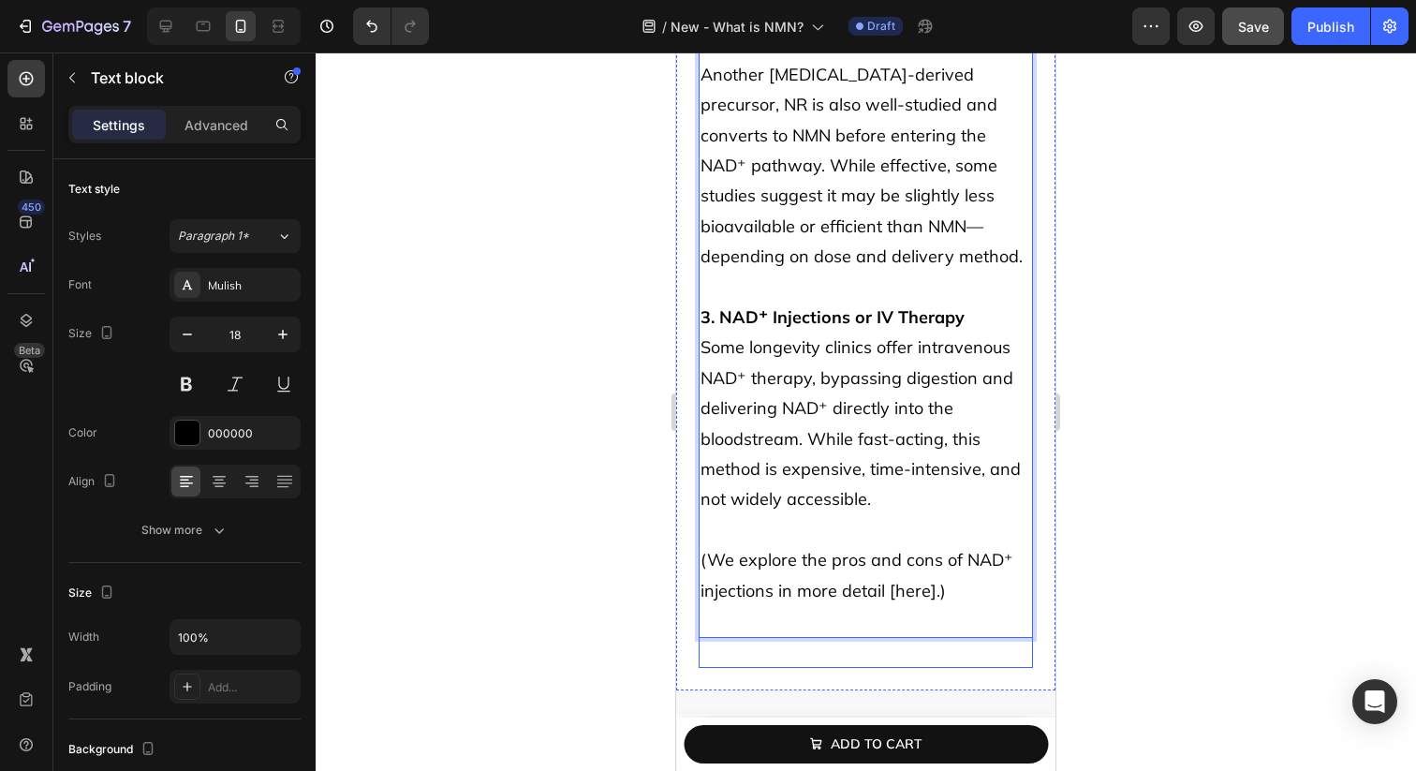
click at [872, 541] on p "(We explore the pros and cons of NAD⁺ injections in more detail [here].)" at bounding box center [866, 560] width 331 height 91
click at [857, 606] on p "Rich Text Editor. Editing area: main" at bounding box center [866, 621] width 331 height 30
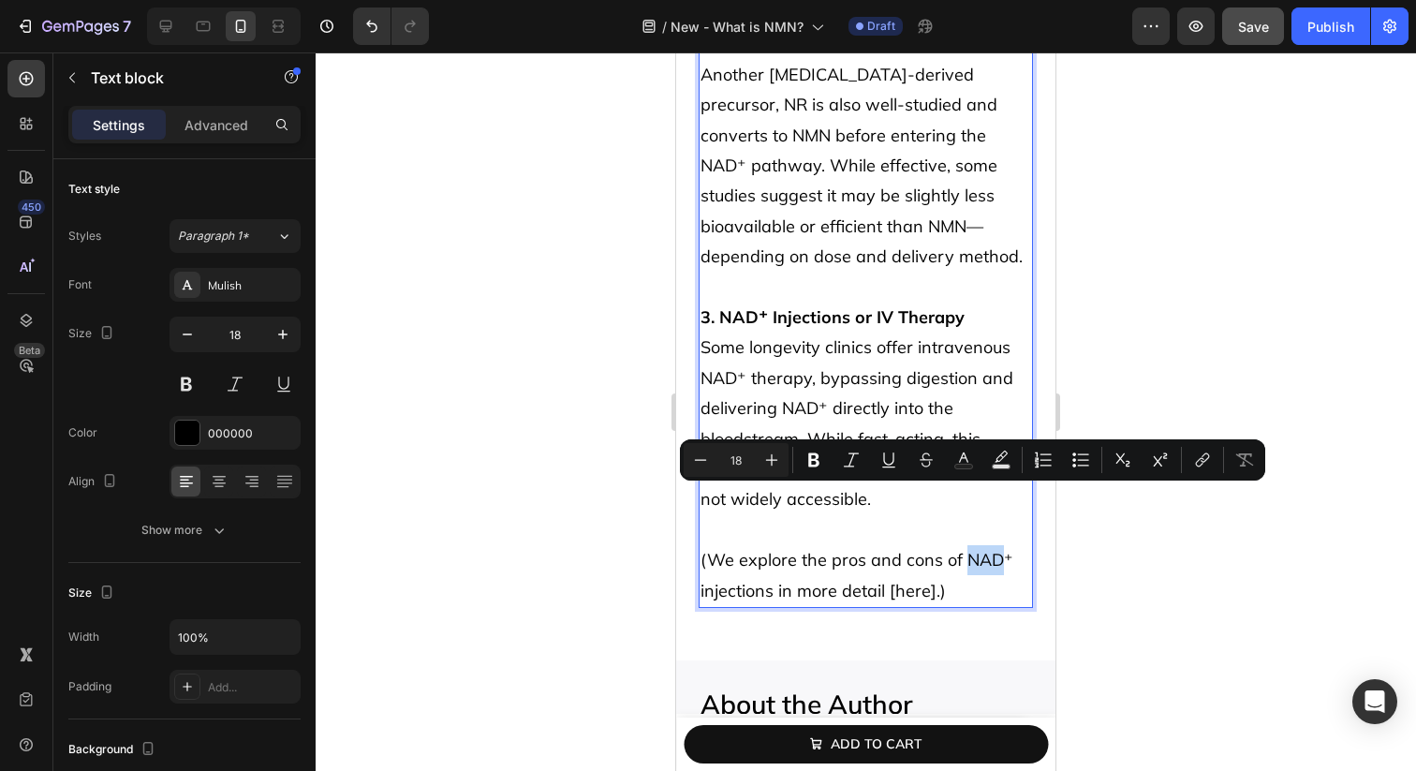
drag, startPoint x: 962, startPoint y: 501, endPoint x: 997, endPoint y: 502, distance: 35.6
click at [997, 515] on p "(We explore the pros and cons of NAD⁺ injections in more detail [here].)" at bounding box center [866, 560] width 331 height 91
click at [1001, 515] on p "(We explore the pros and cons of NAD⁺ injections in more detail [here].)" at bounding box center [866, 560] width 331 height 91
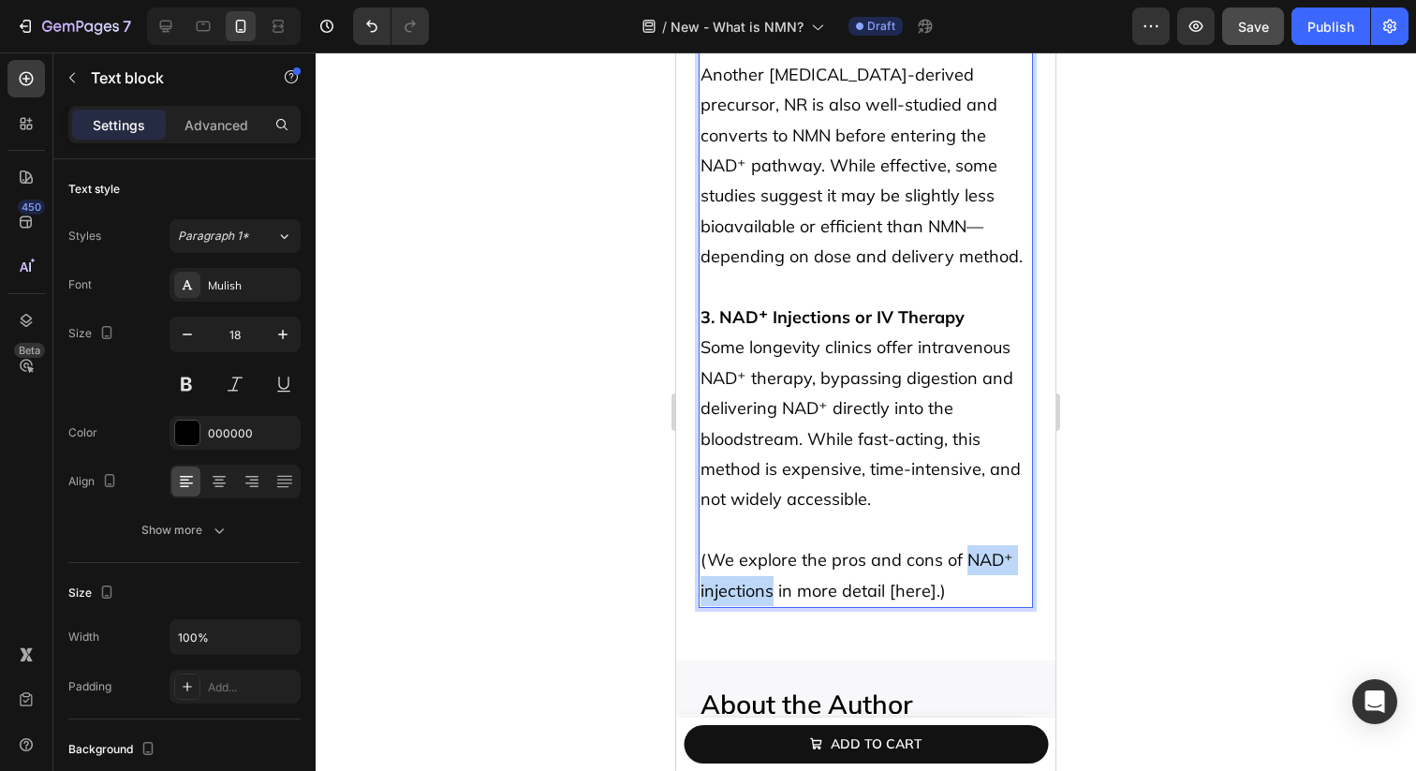
drag, startPoint x: 963, startPoint y: 496, endPoint x: 772, endPoint y: 524, distance: 193.0
click at [772, 524] on p "(We explore the pros and cons of NAD⁺ injections in more detail [here].)" at bounding box center [866, 560] width 331 height 91
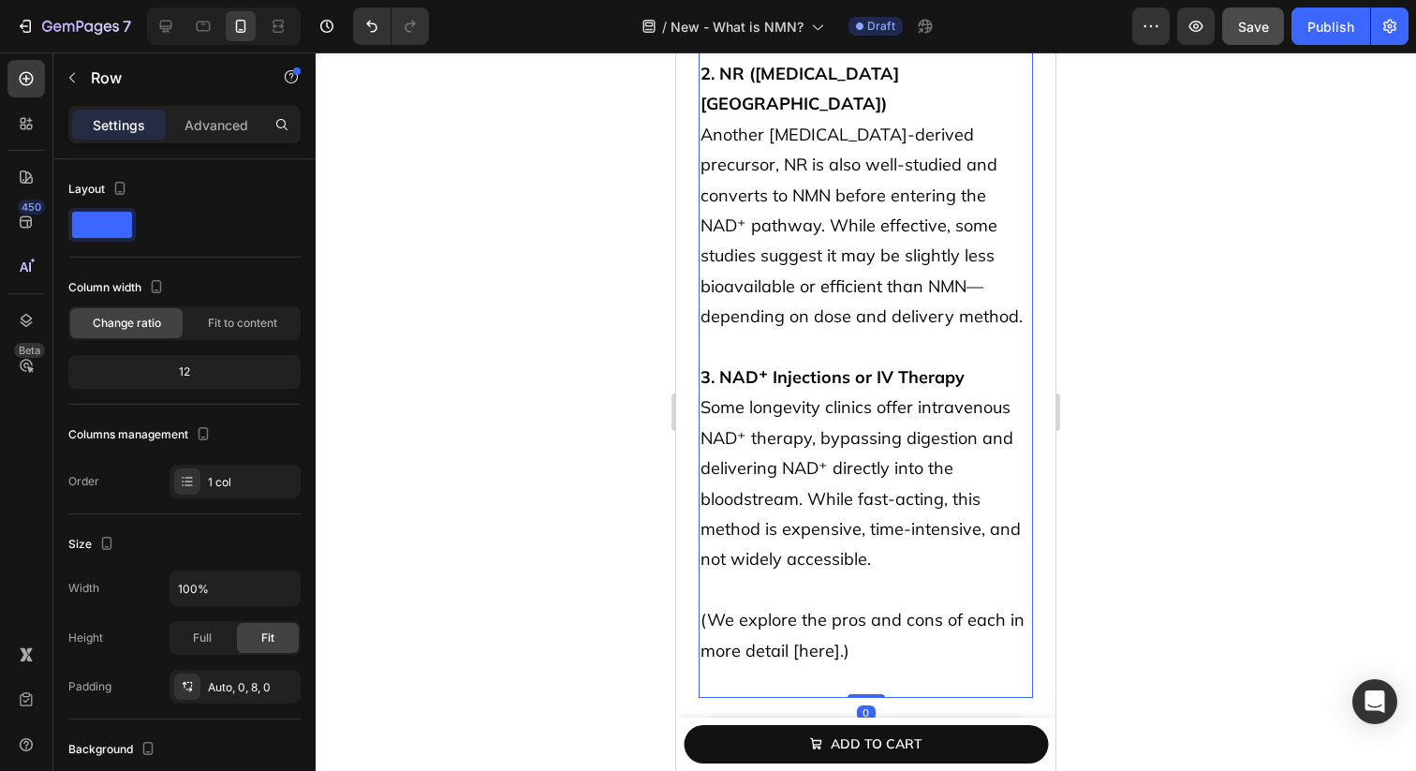
scroll to position [4723, 0]
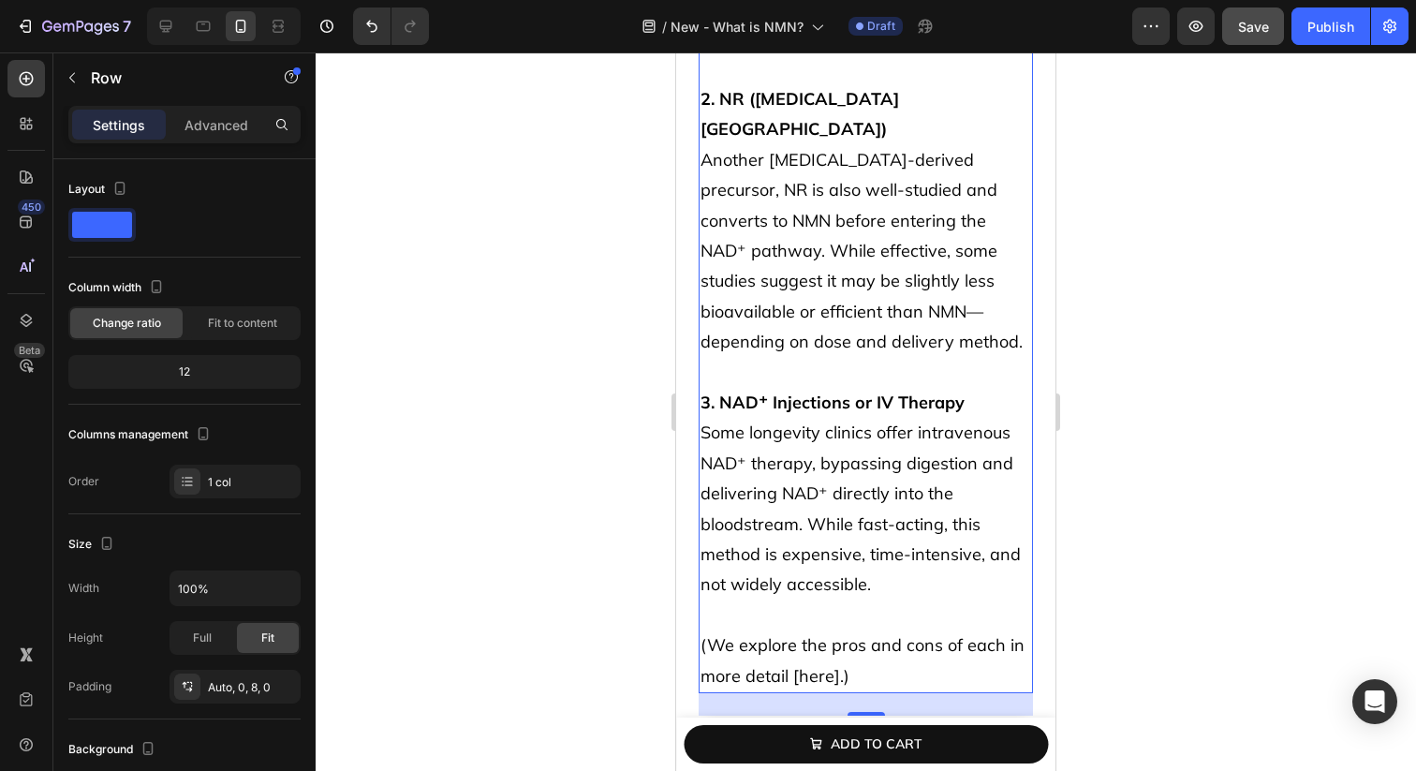
click at [857, 600] on p "(We explore the pros and cons of each in more detail [here].)" at bounding box center [866, 645] width 331 height 91
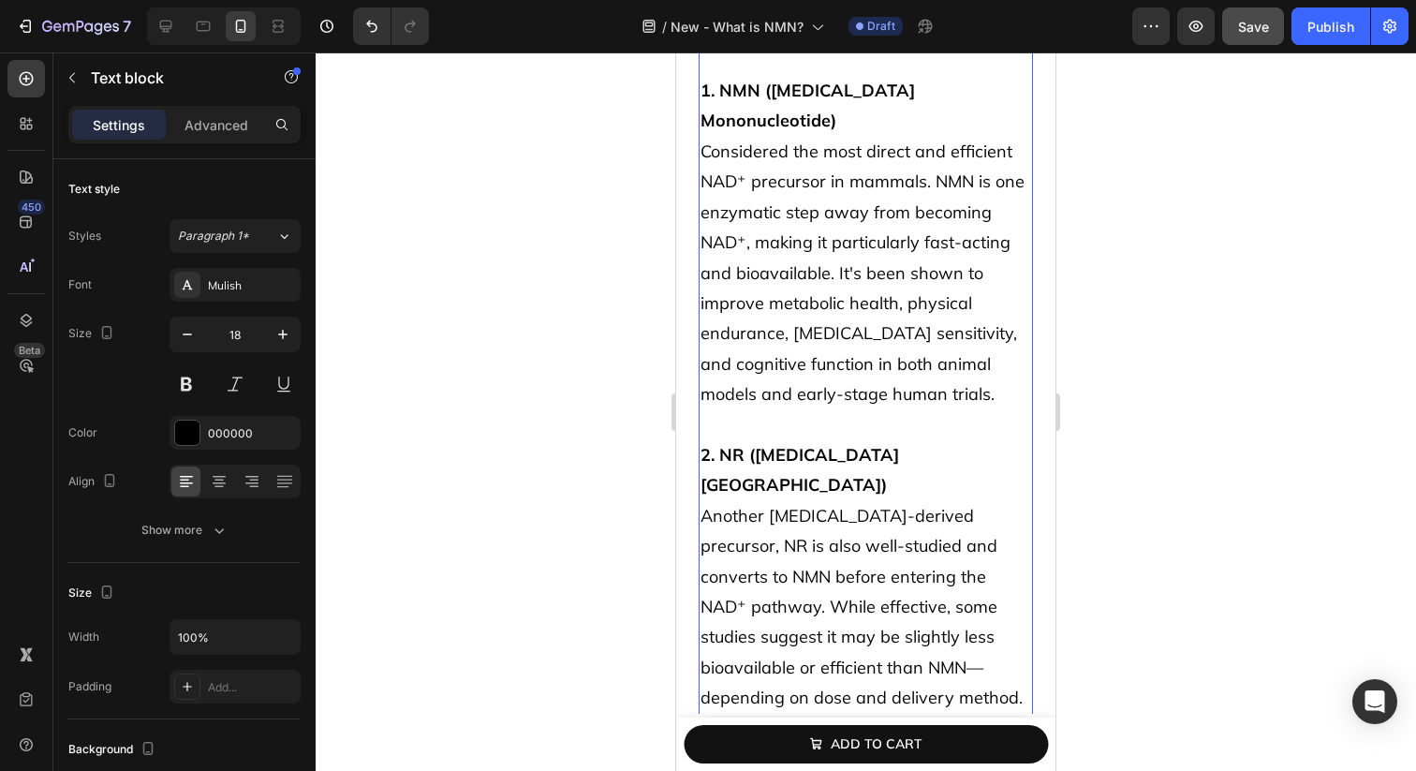
scroll to position [4143, 0]
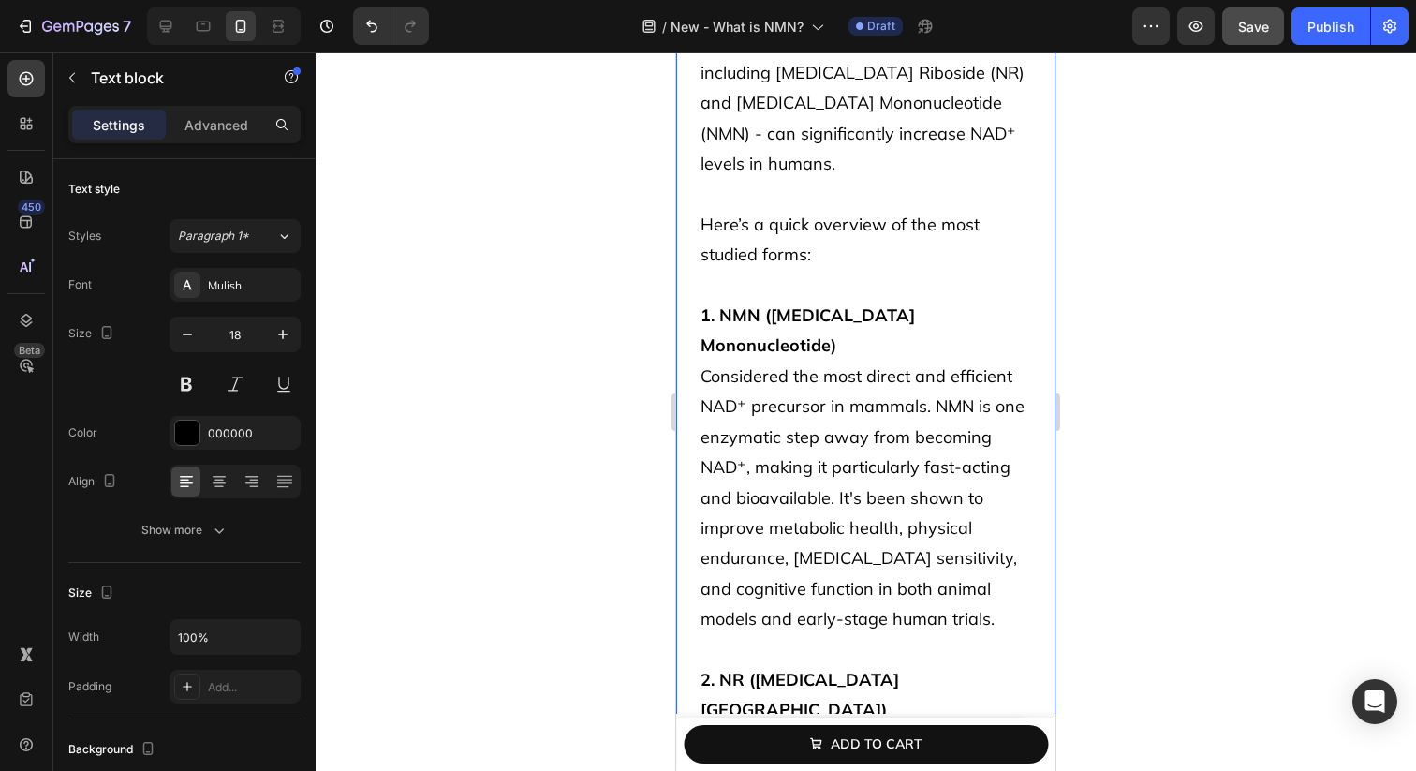
click at [685, 246] on div "How to restore NAD⁺ levels Heading Numerous studies show that supplementing wit…" at bounding box center [865, 614] width 379 height 1425
click at [751, 258] on span "Here’s a quick overview of the most studied forms:" at bounding box center [840, 240] width 279 height 52
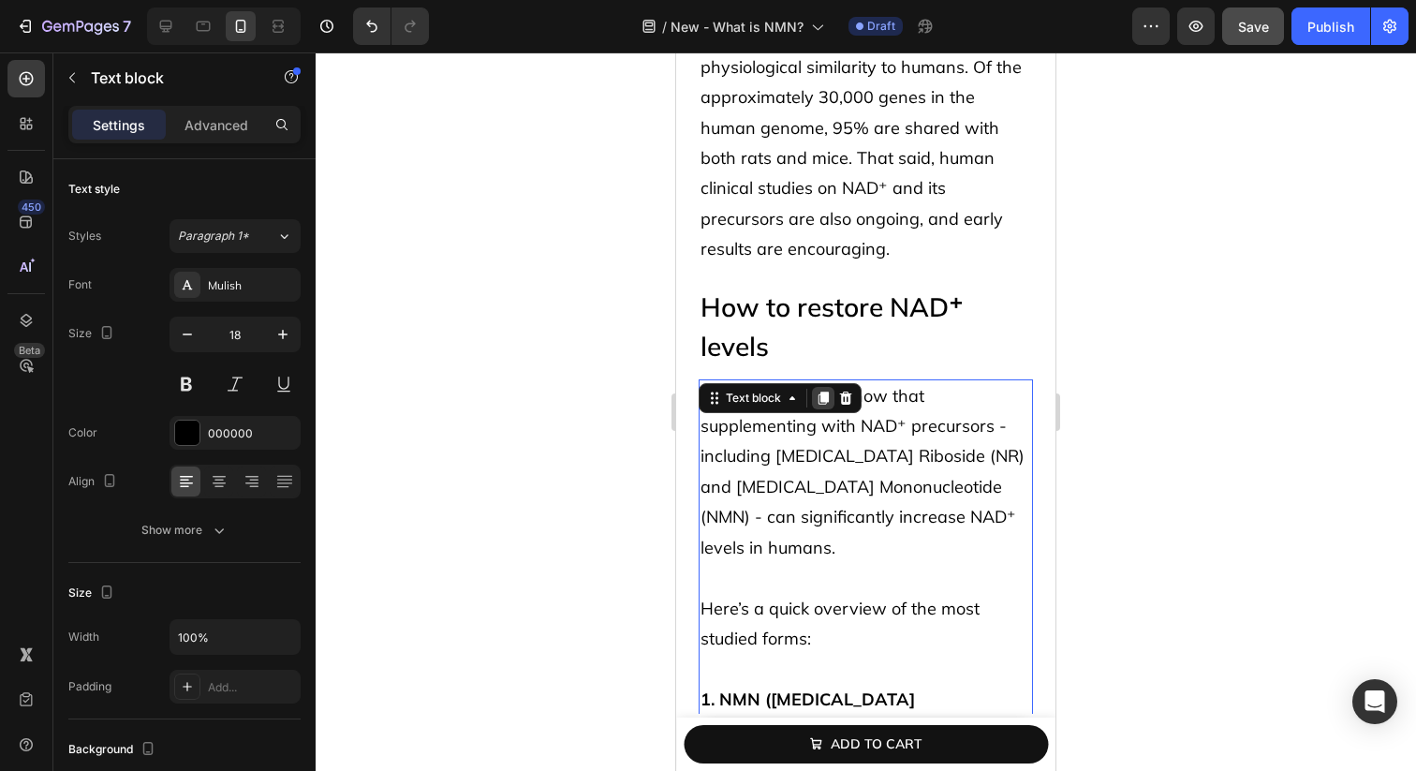
click at [821, 391] on icon at bounding box center [823, 398] width 15 height 15
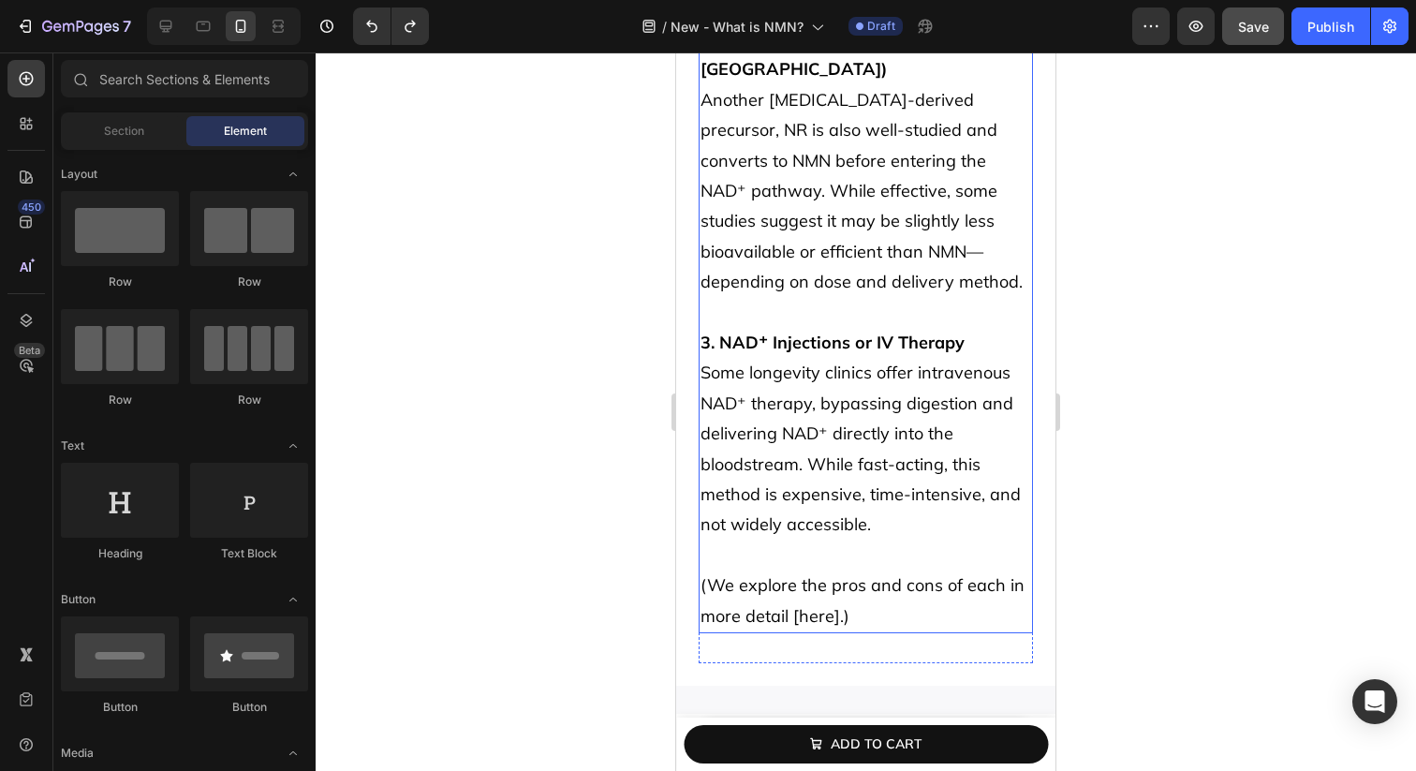
scroll to position [4854, 0]
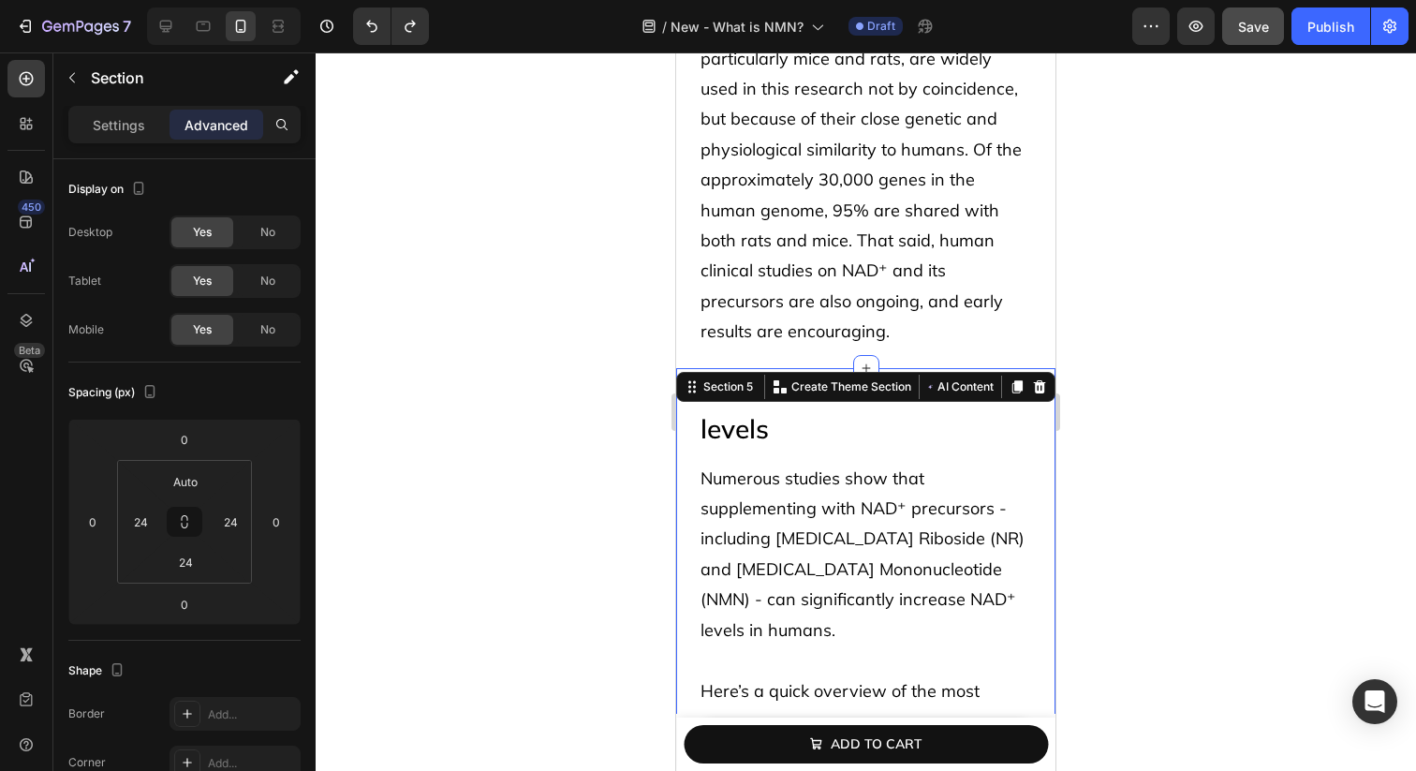
scroll to position [3699, 0]
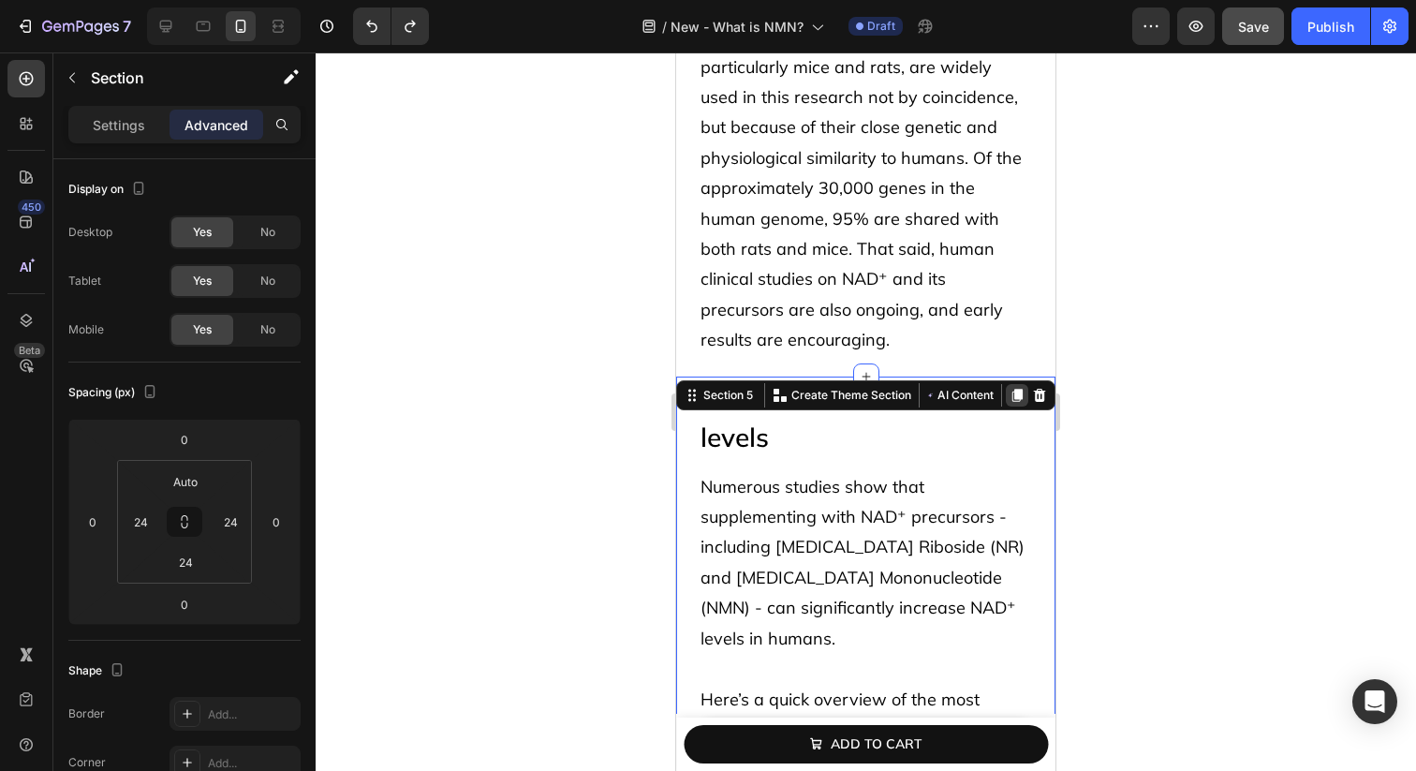
click at [1017, 389] on icon at bounding box center [1017, 395] width 10 height 13
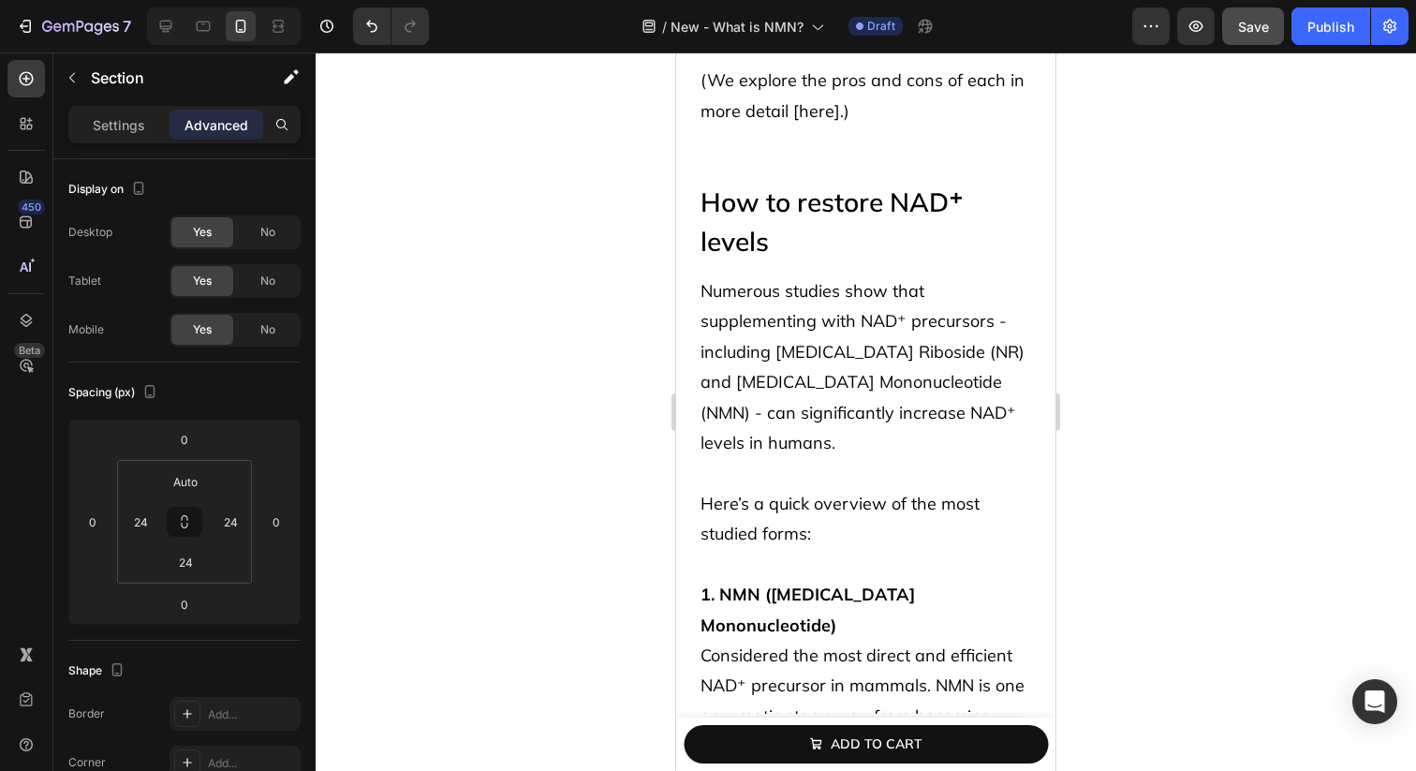
scroll to position [5290, 0]
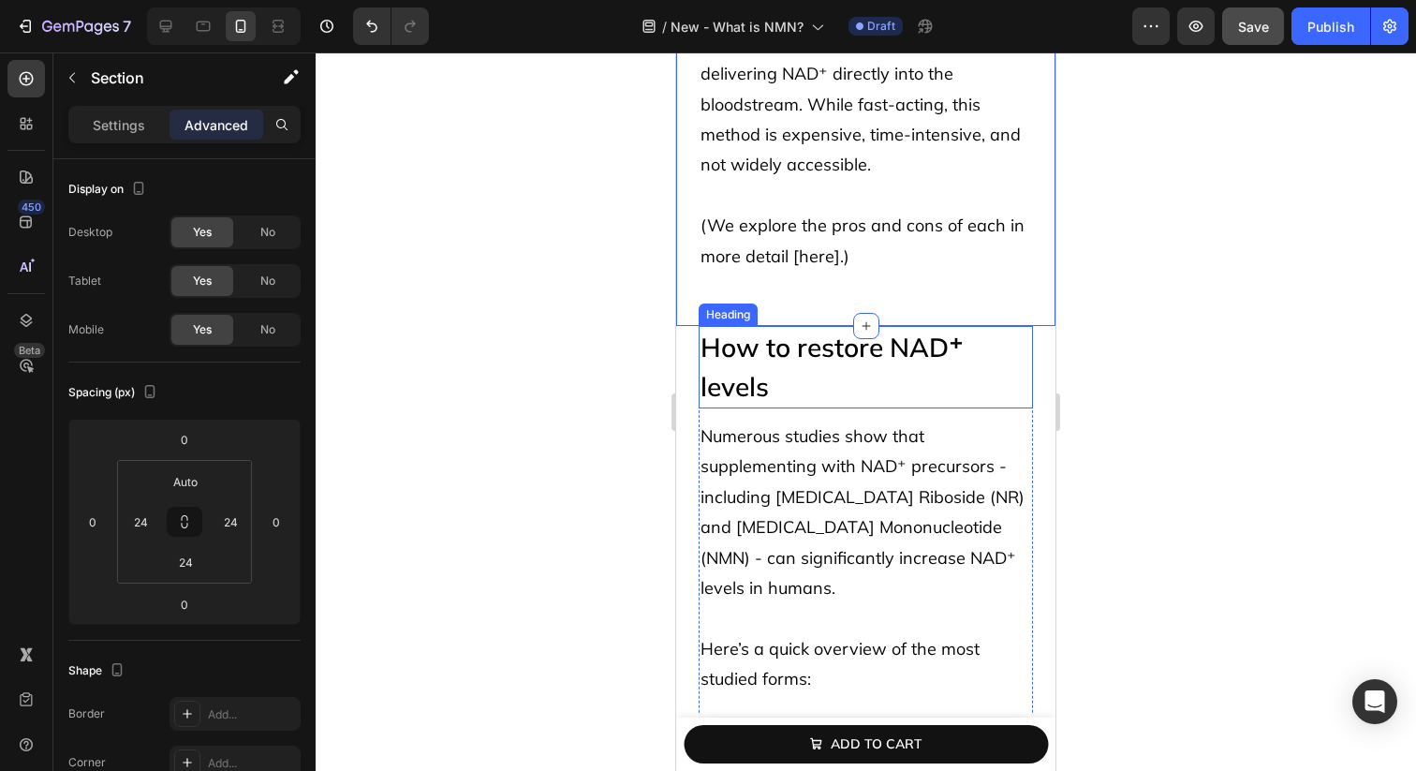
scroll to position [5105, 0]
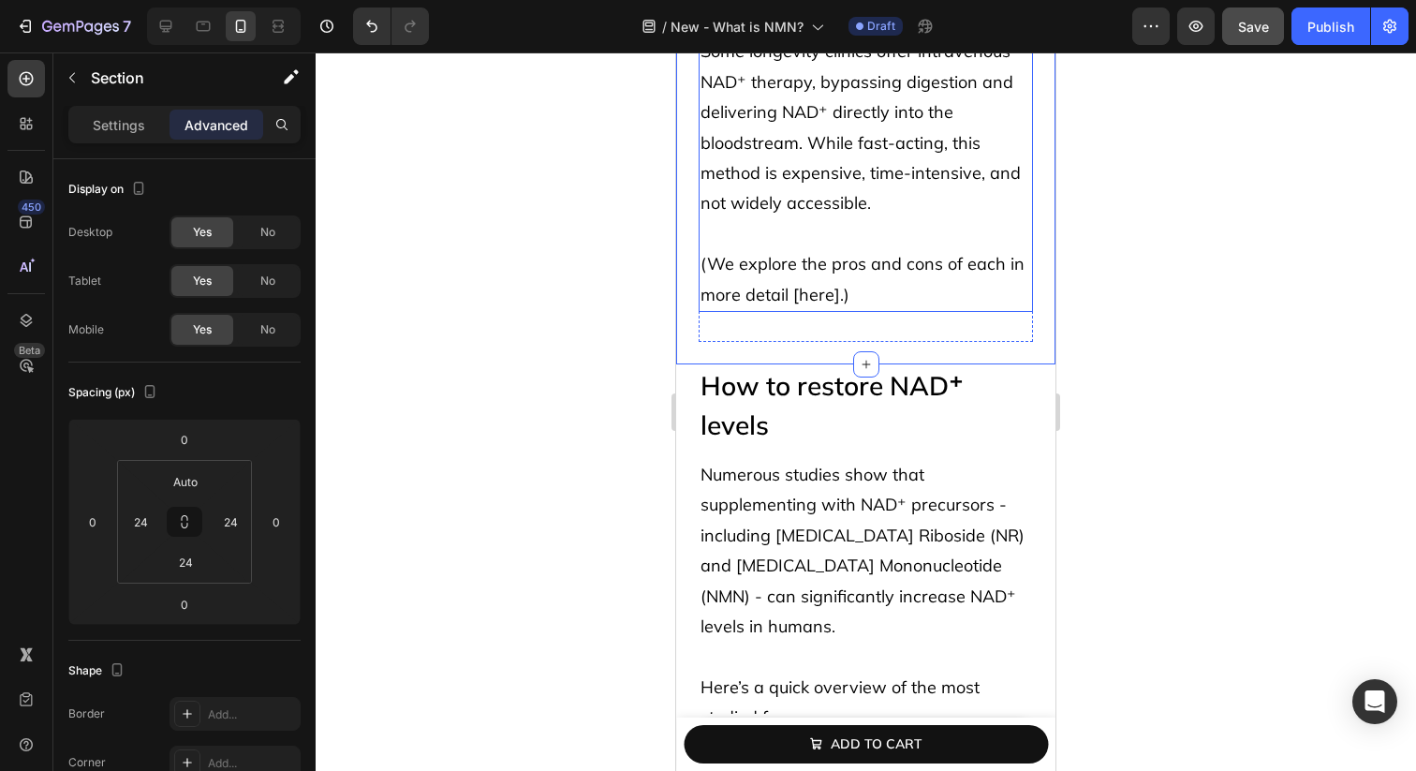
click at [787, 236] on p "(We explore the pros and cons of each in more detail [here].)" at bounding box center [866, 264] width 331 height 91
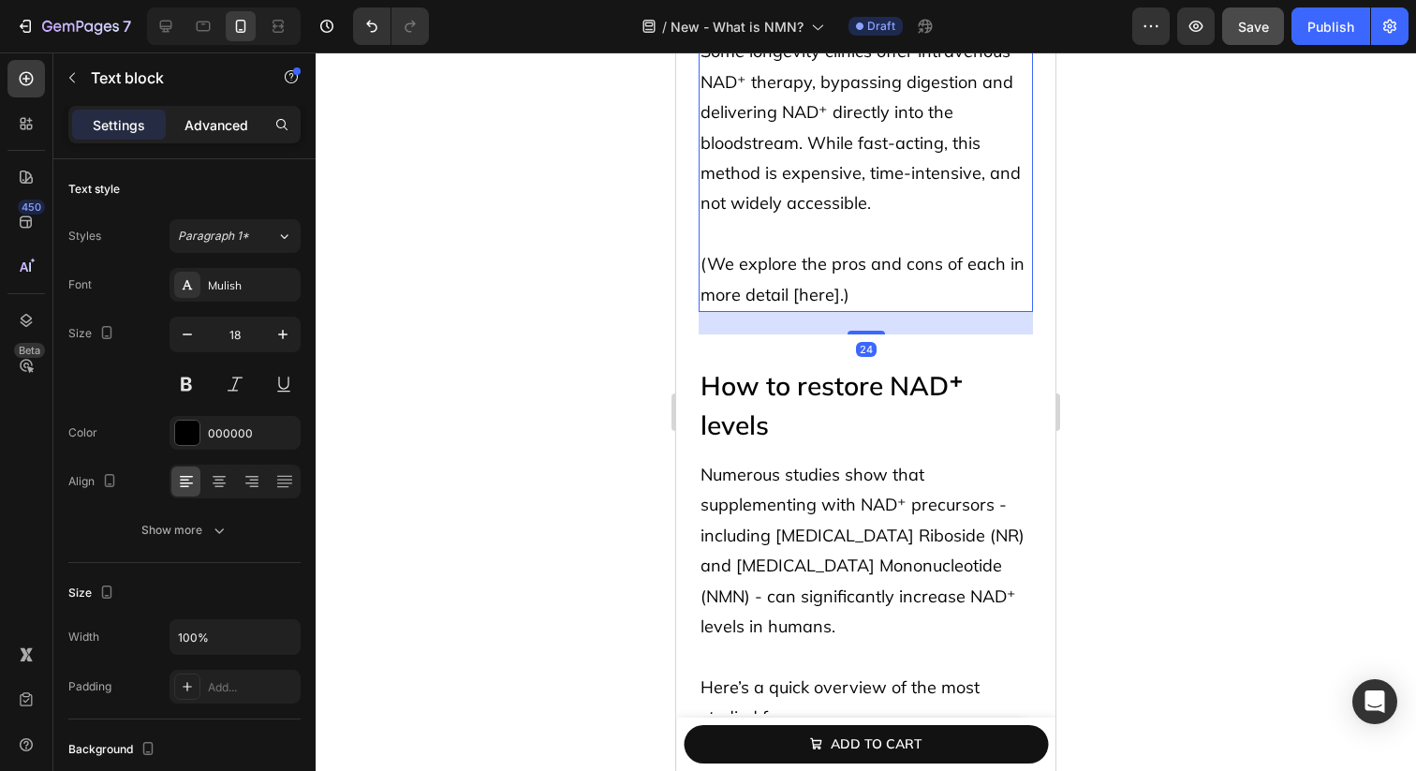
click at [228, 130] on p "Advanced" at bounding box center [217, 125] width 64 height 20
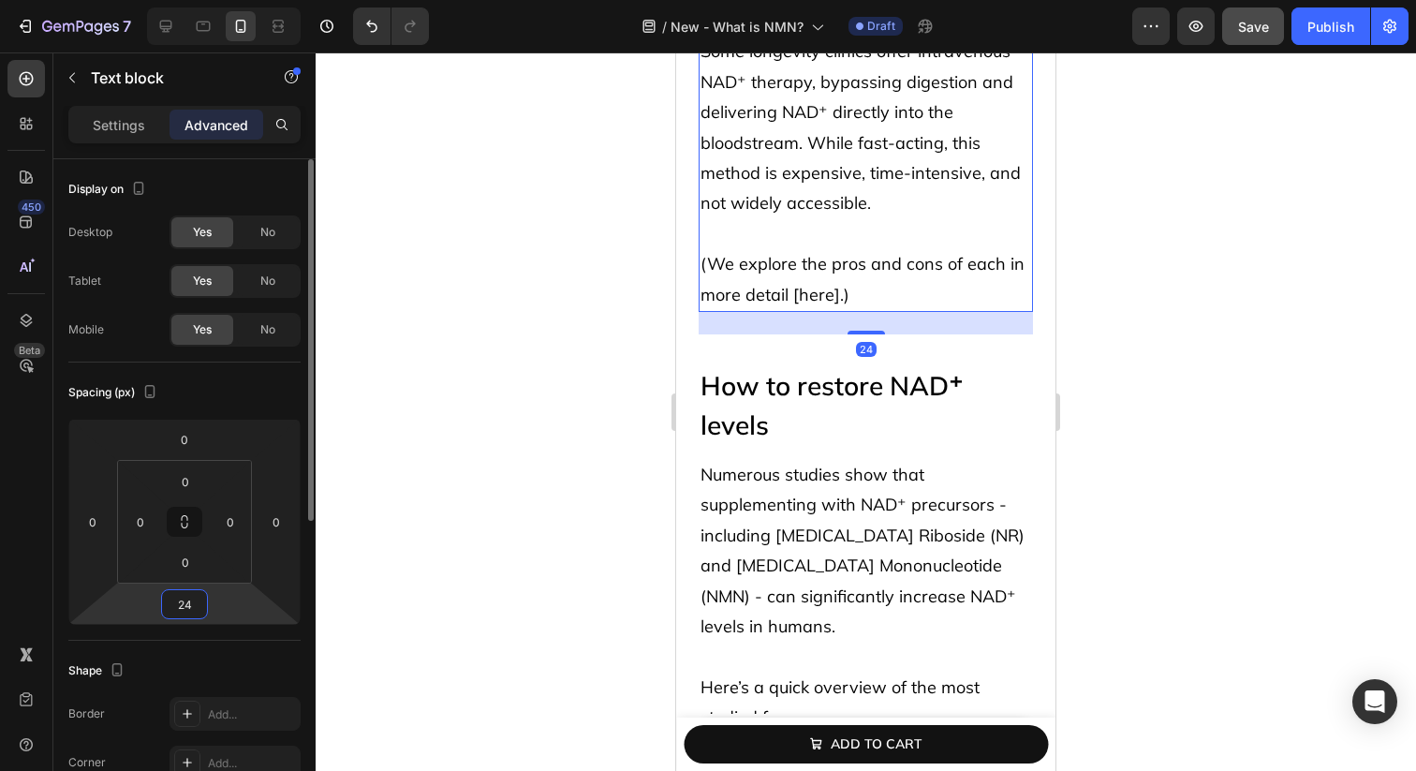
click at [192, 599] on input "24" at bounding box center [184, 604] width 37 height 28
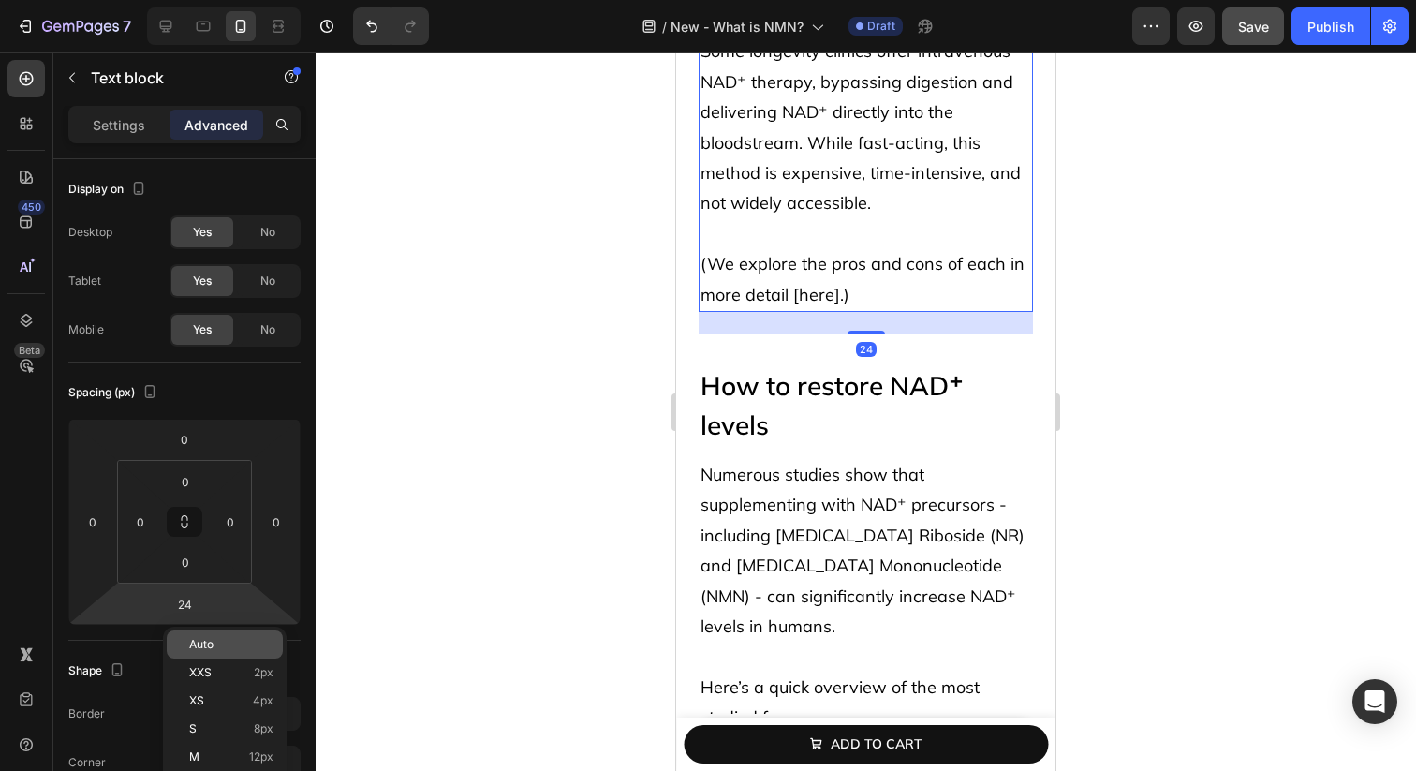
click at [214, 639] on p "Auto" at bounding box center [231, 644] width 84 height 13
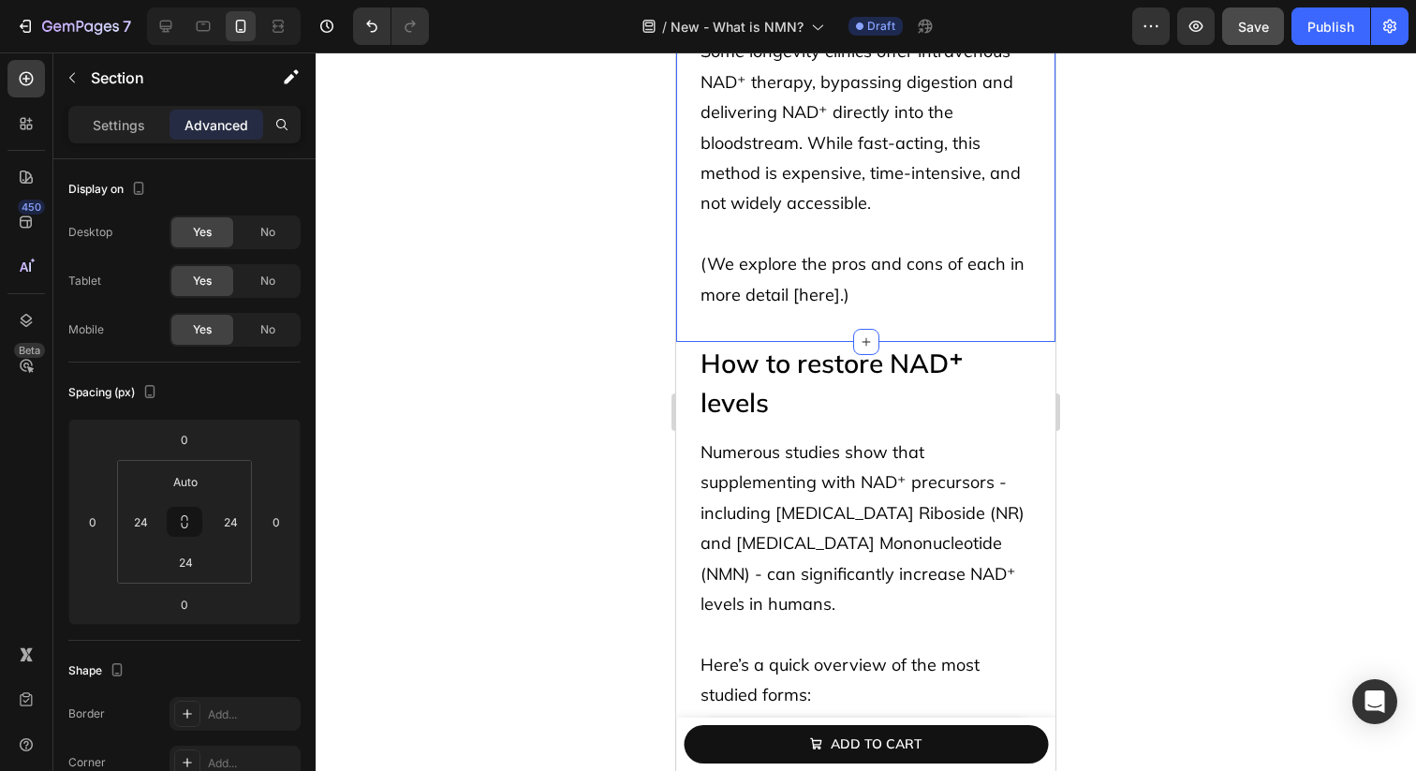
click at [195, 563] on input "24" at bounding box center [185, 562] width 37 height 28
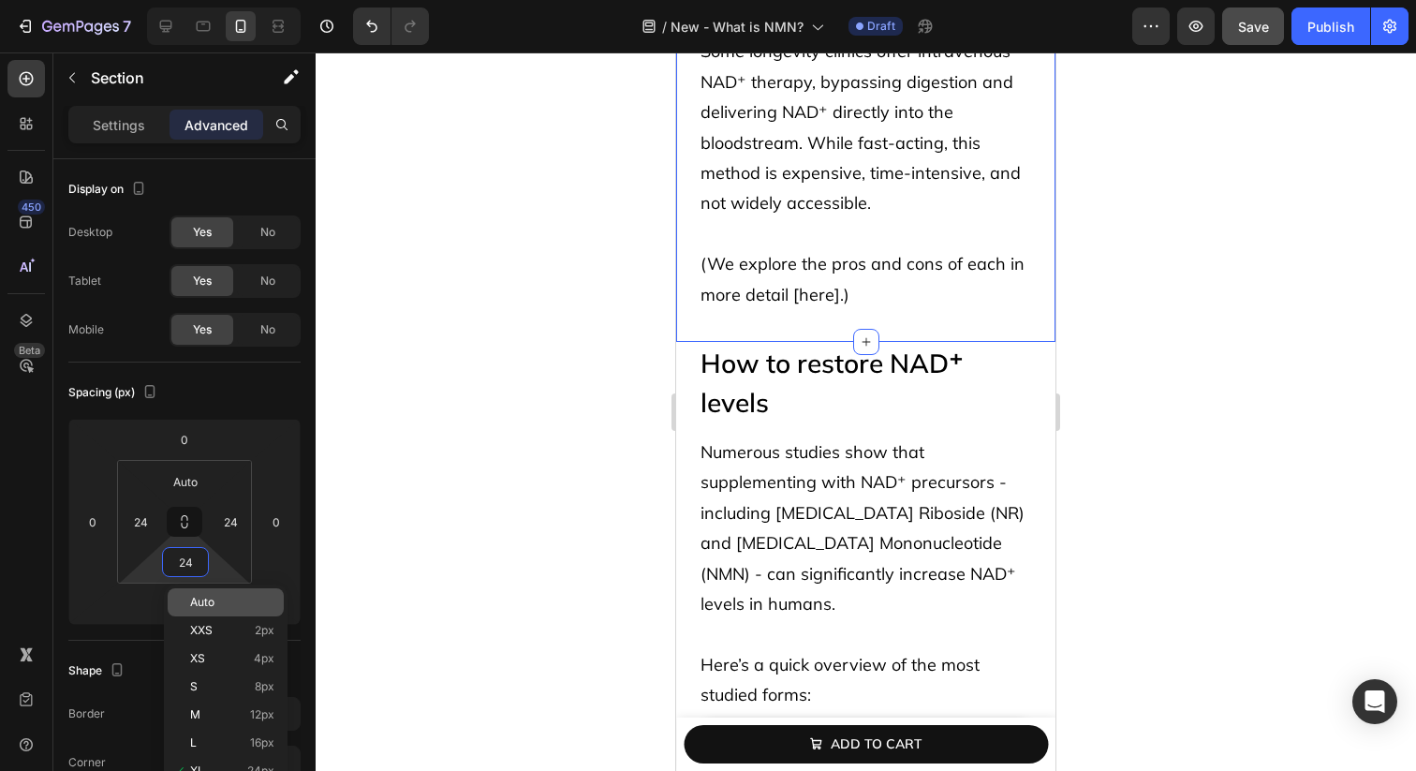
click at [205, 596] on span "Auto" at bounding box center [202, 602] width 24 height 13
type input "Auto"
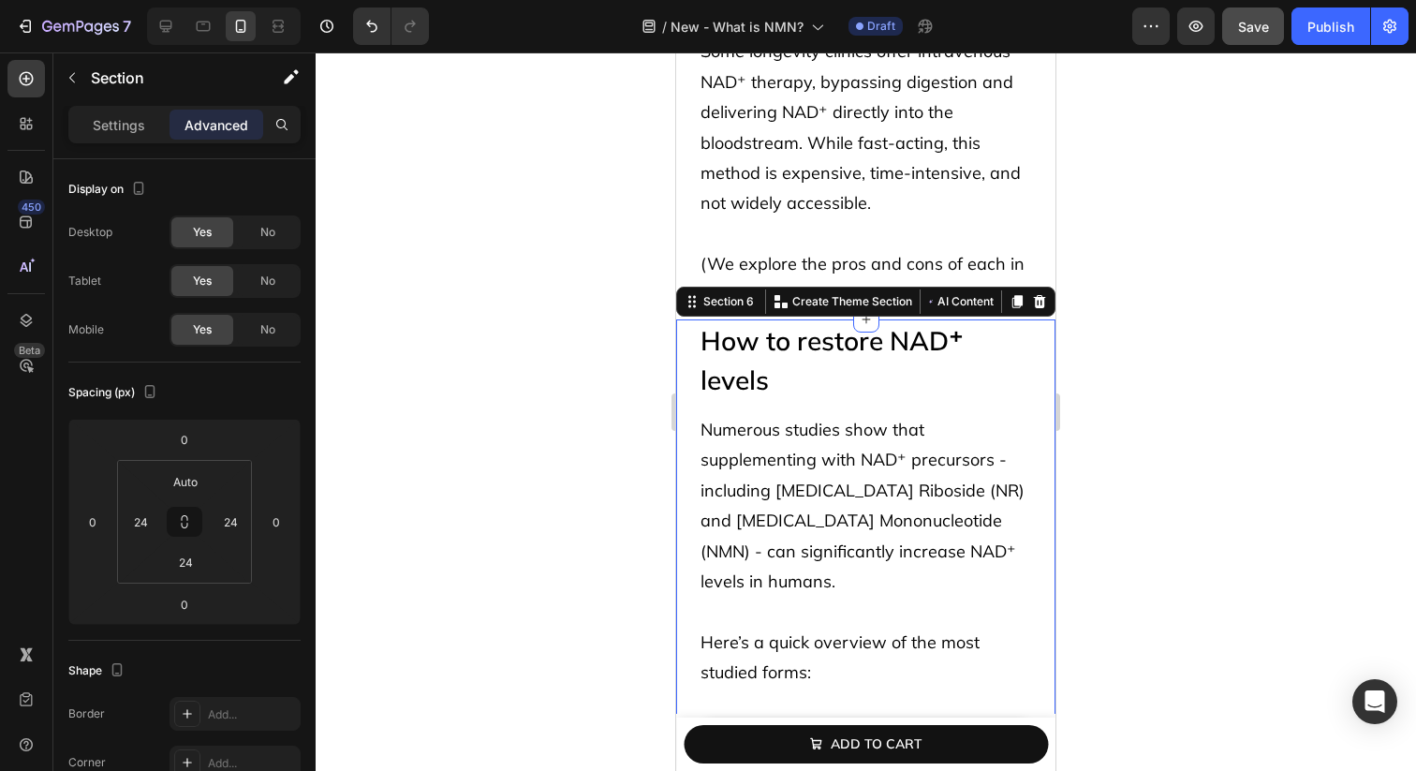
click at [850, 321] on h2 "How to restore NAD⁺ levels" at bounding box center [866, 360] width 334 height 82
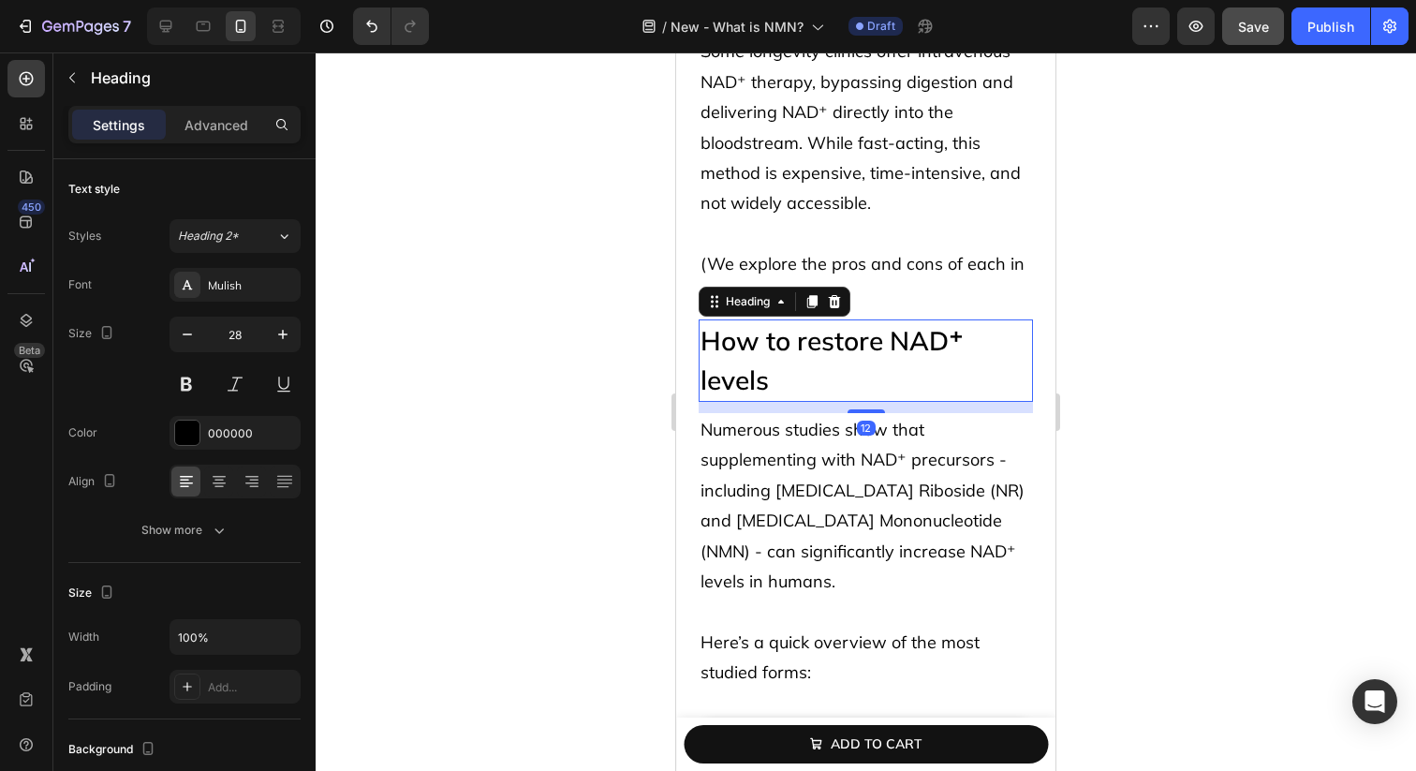
click at [850, 321] on h2 "How to restore NAD⁺ levels" at bounding box center [866, 360] width 334 height 82
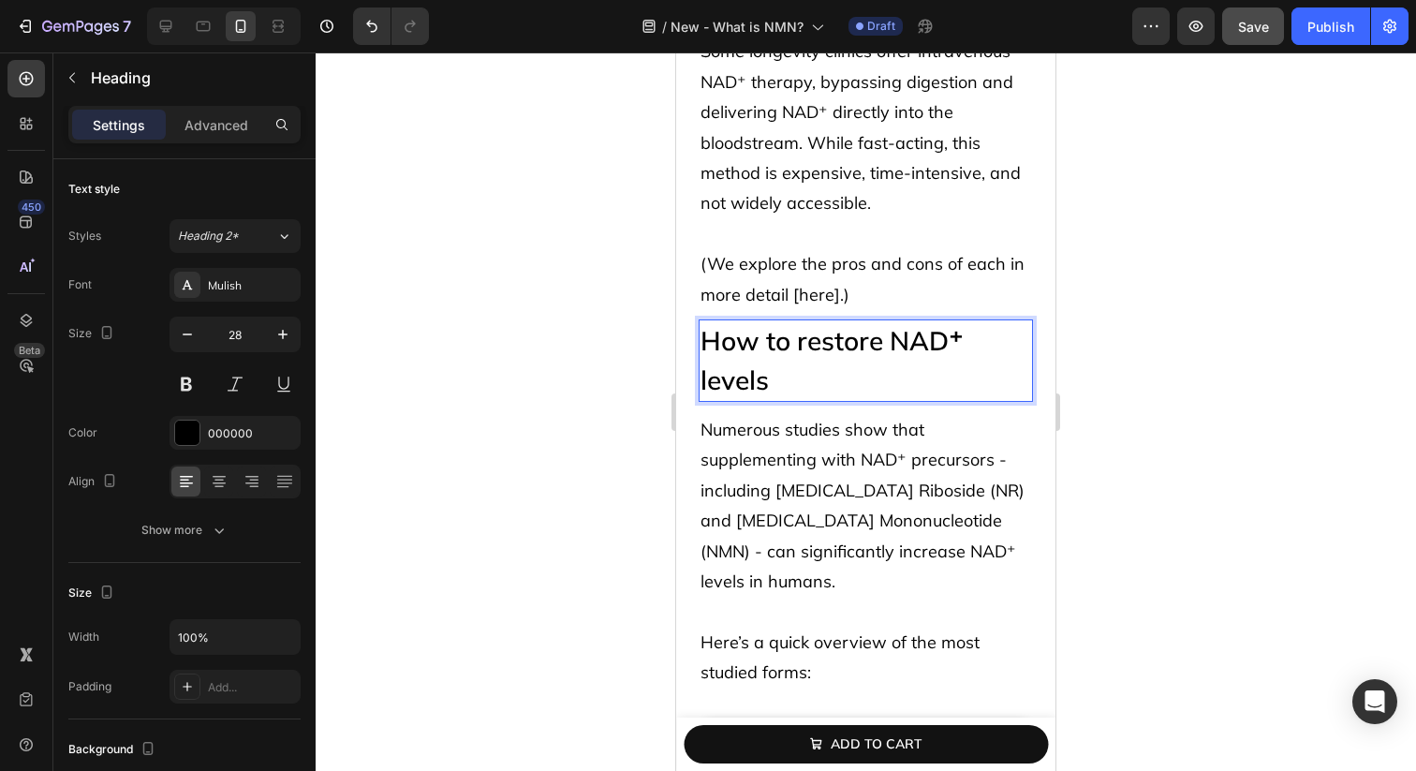
click at [850, 321] on p "How to restore NAD⁺ levels" at bounding box center [866, 360] width 331 height 79
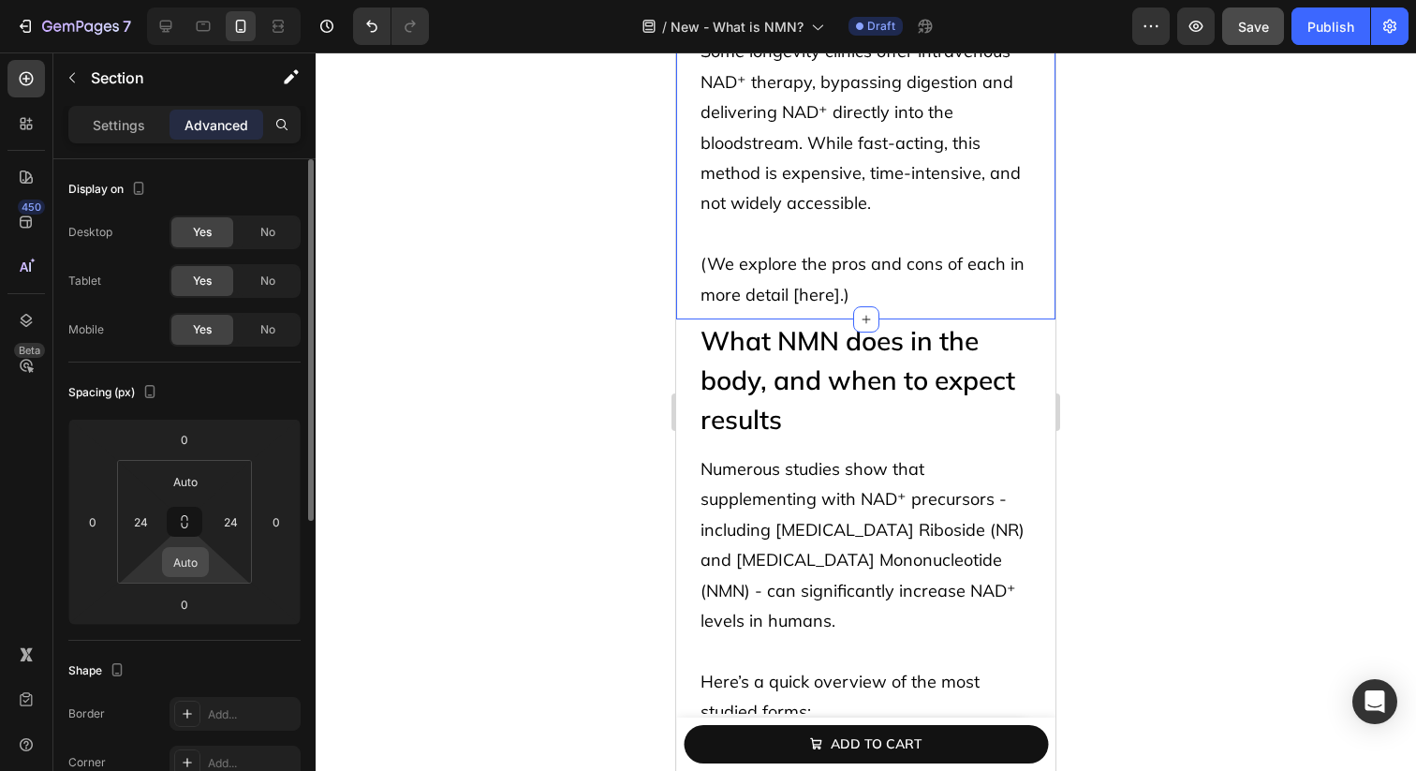
click at [188, 572] on input "Auto" at bounding box center [185, 562] width 37 height 28
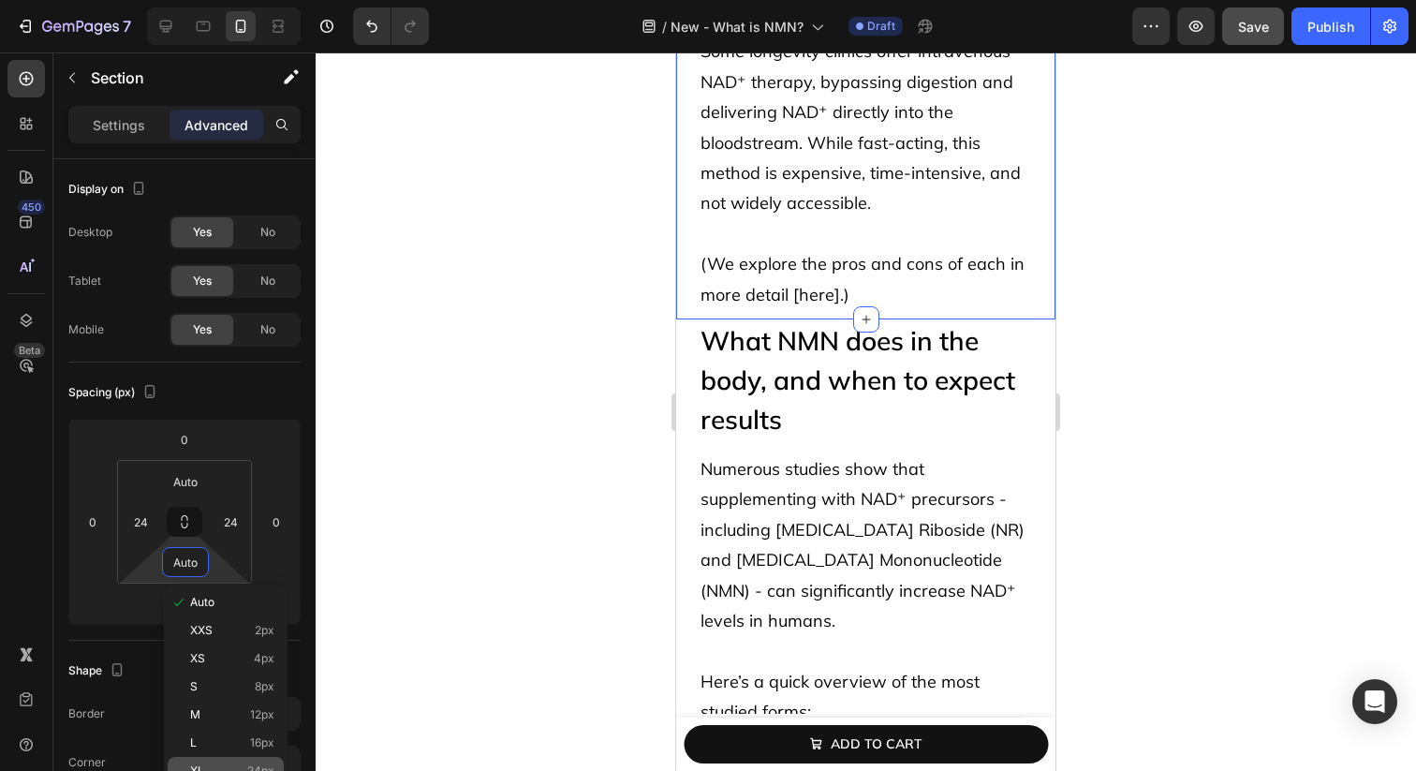
click at [241, 768] on p "XL 24px" at bounding box center [232, 770] width 84 height 13
type input "24"
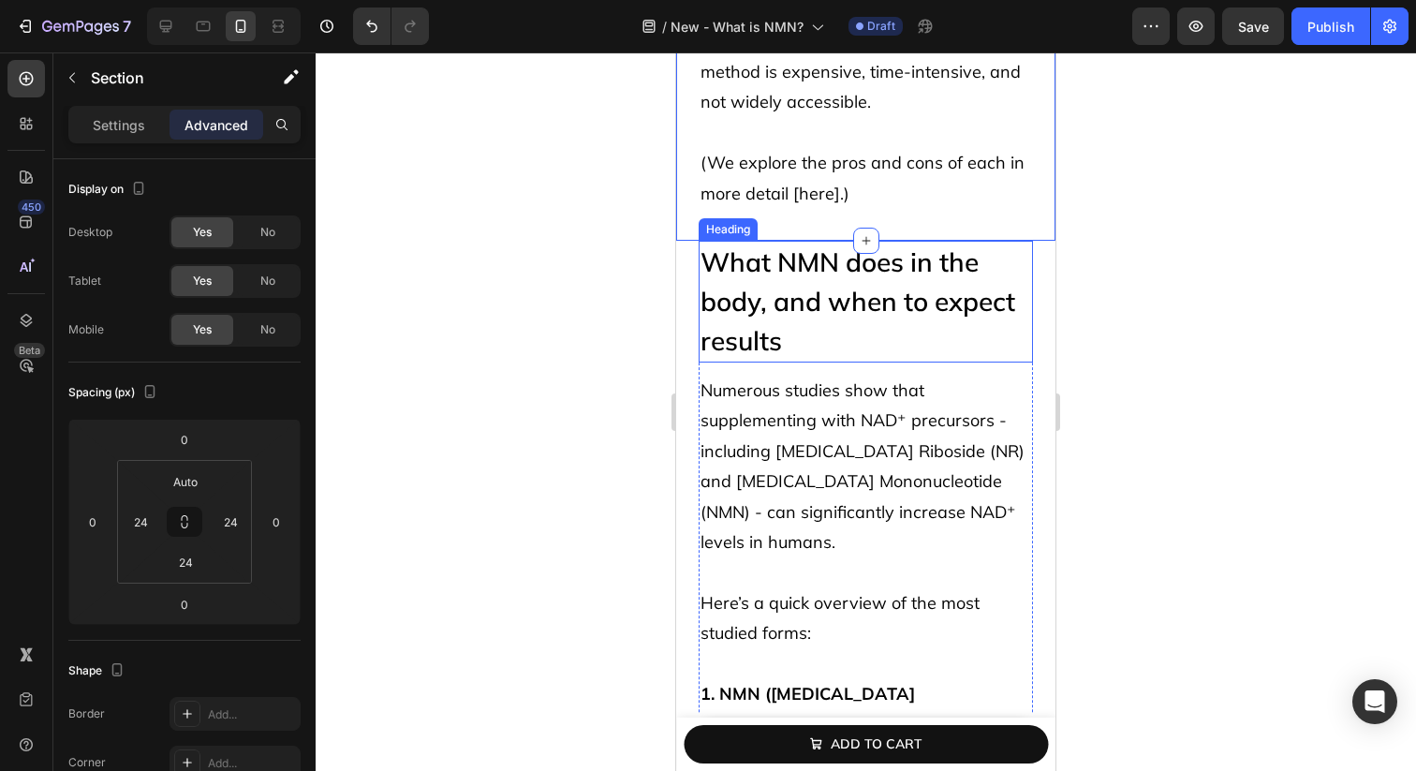
scroll to position [5271, 0]
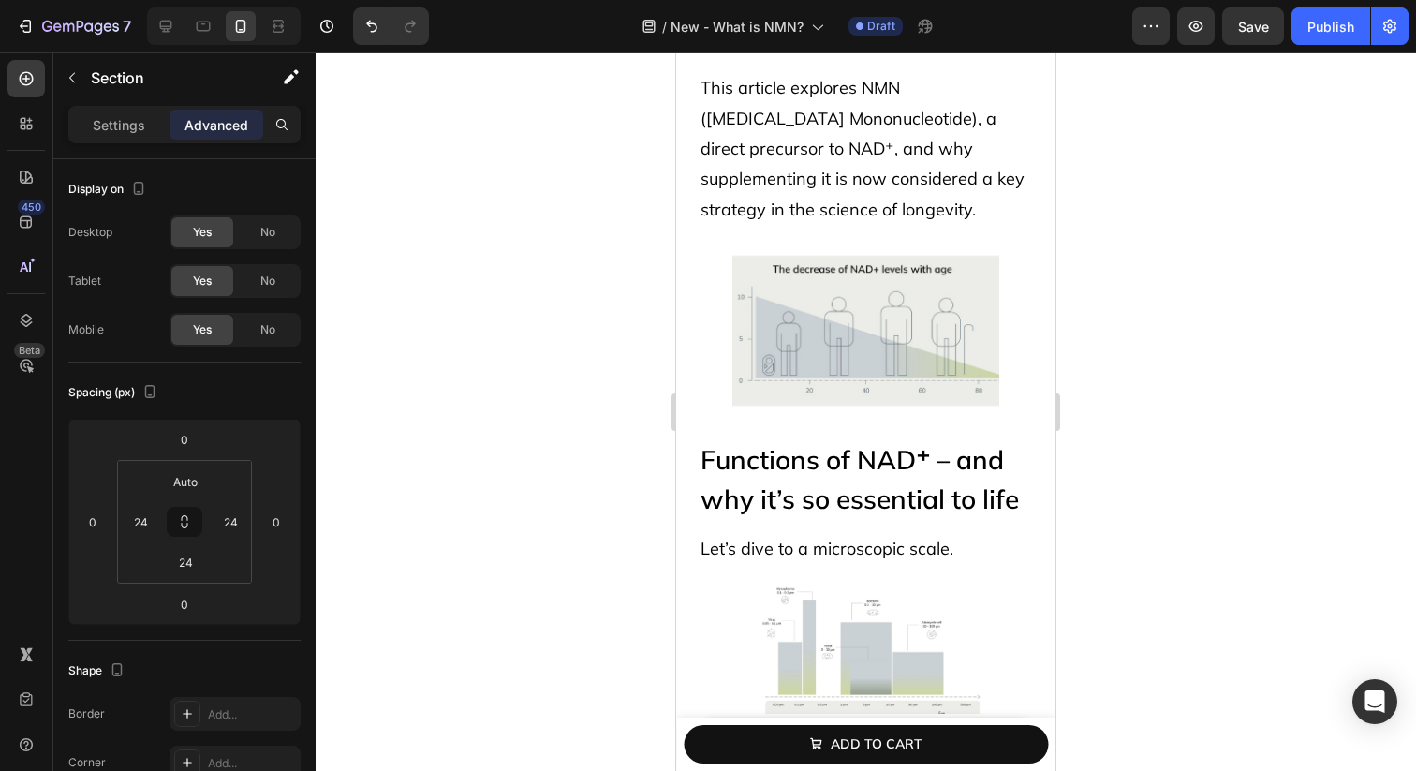
scroll to position [559, 0]
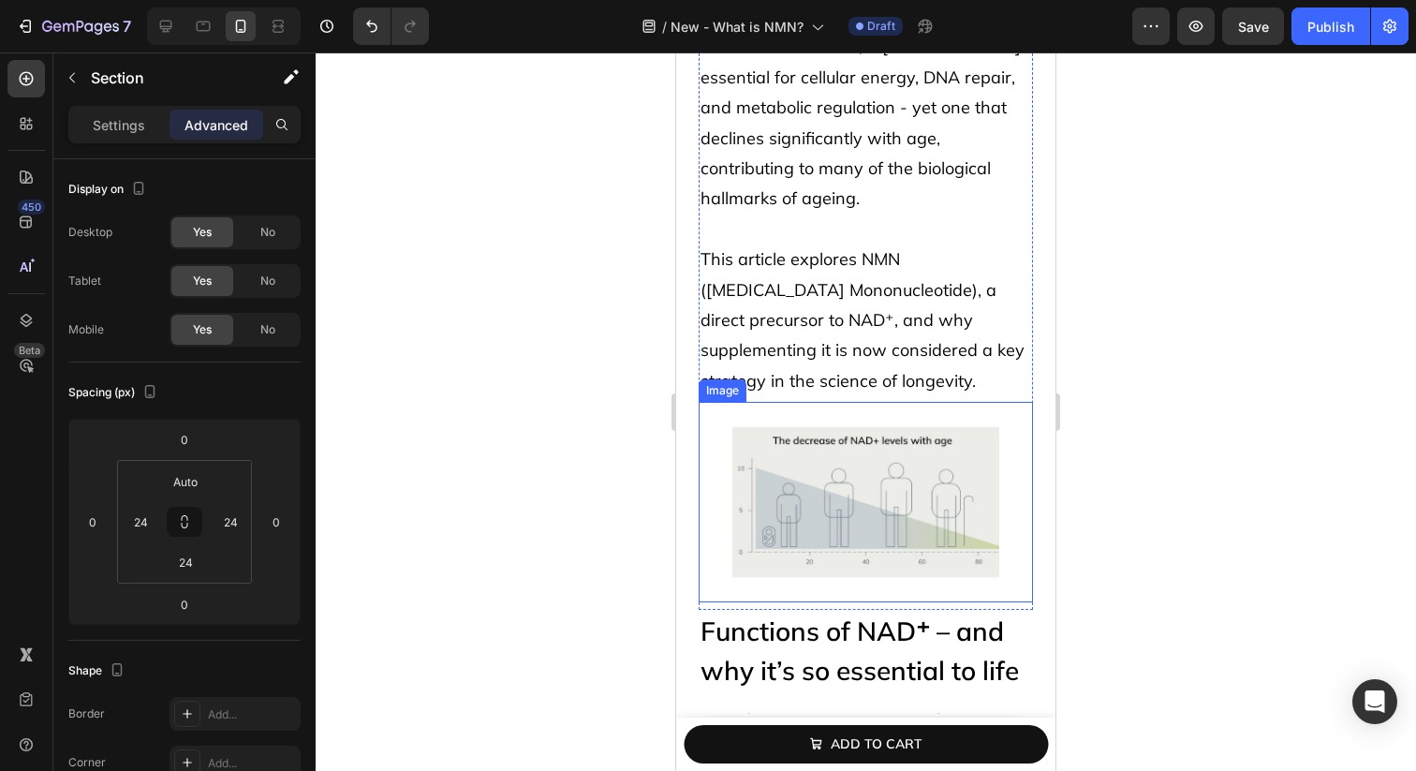
click at [841, 478] on img at bounding box center [866, 502] width 268 height 200
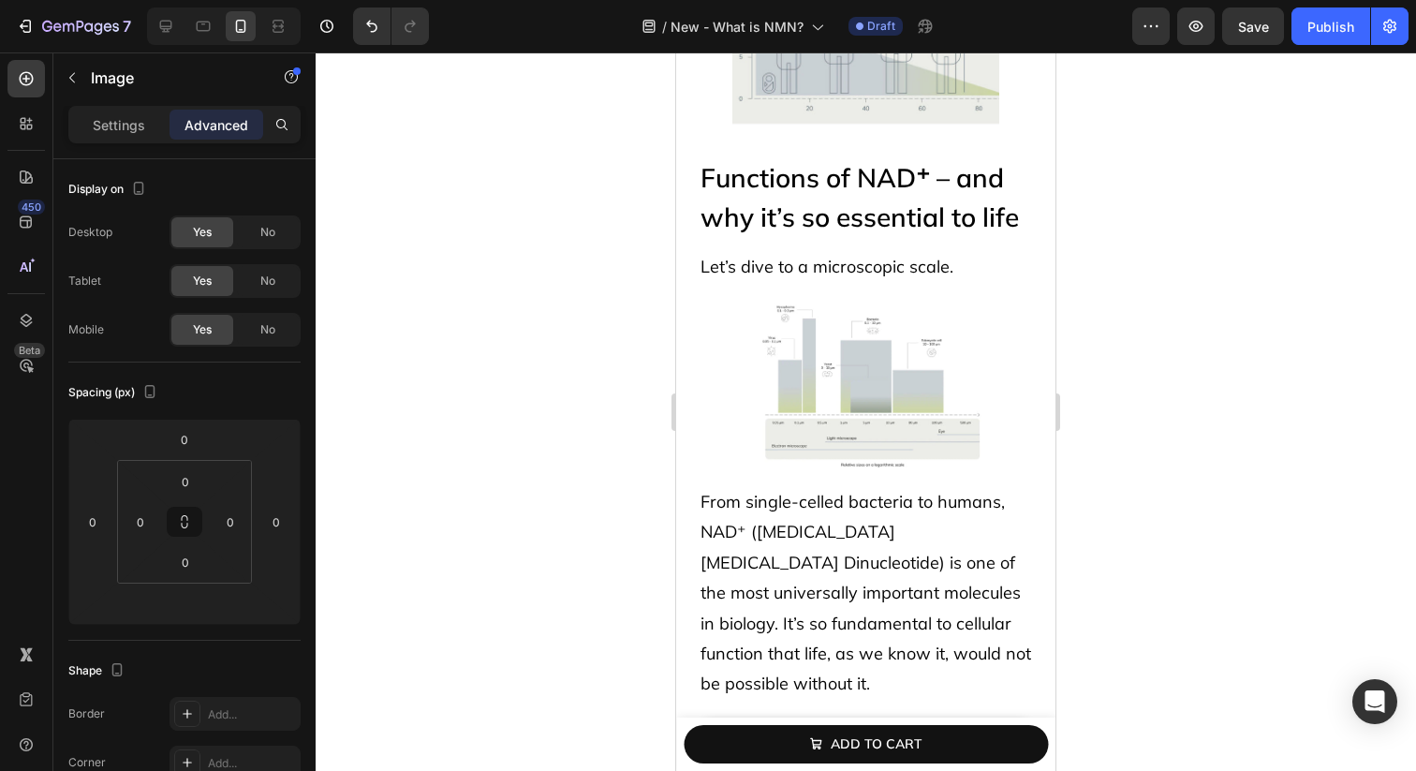
scroll to position [1009, 0]
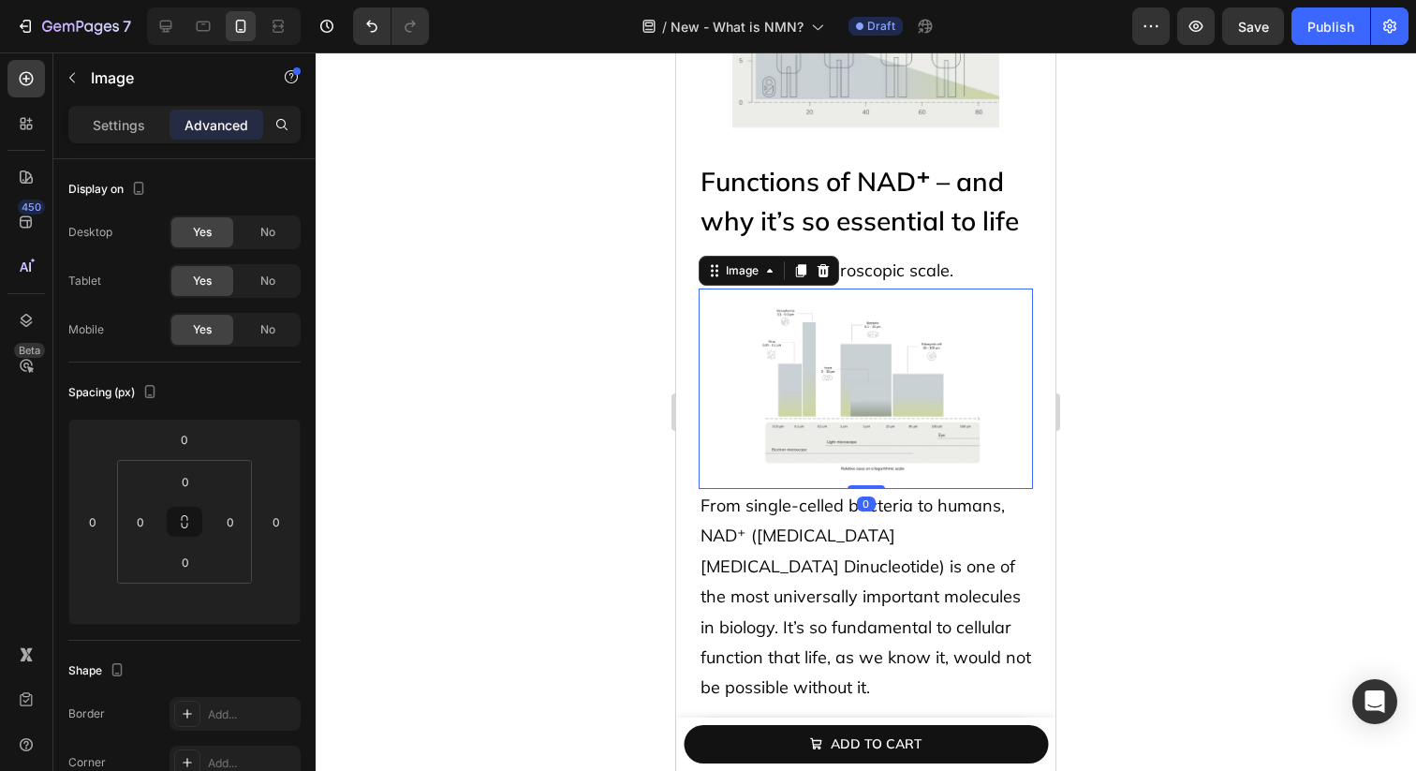
click at [842, 403] on img at bounding box center [866, 388] width 268 height 200
click at [893, 266] on p "Let’s dive to a microscopic scale." at bounding box center [866, 271] width 331 height 30
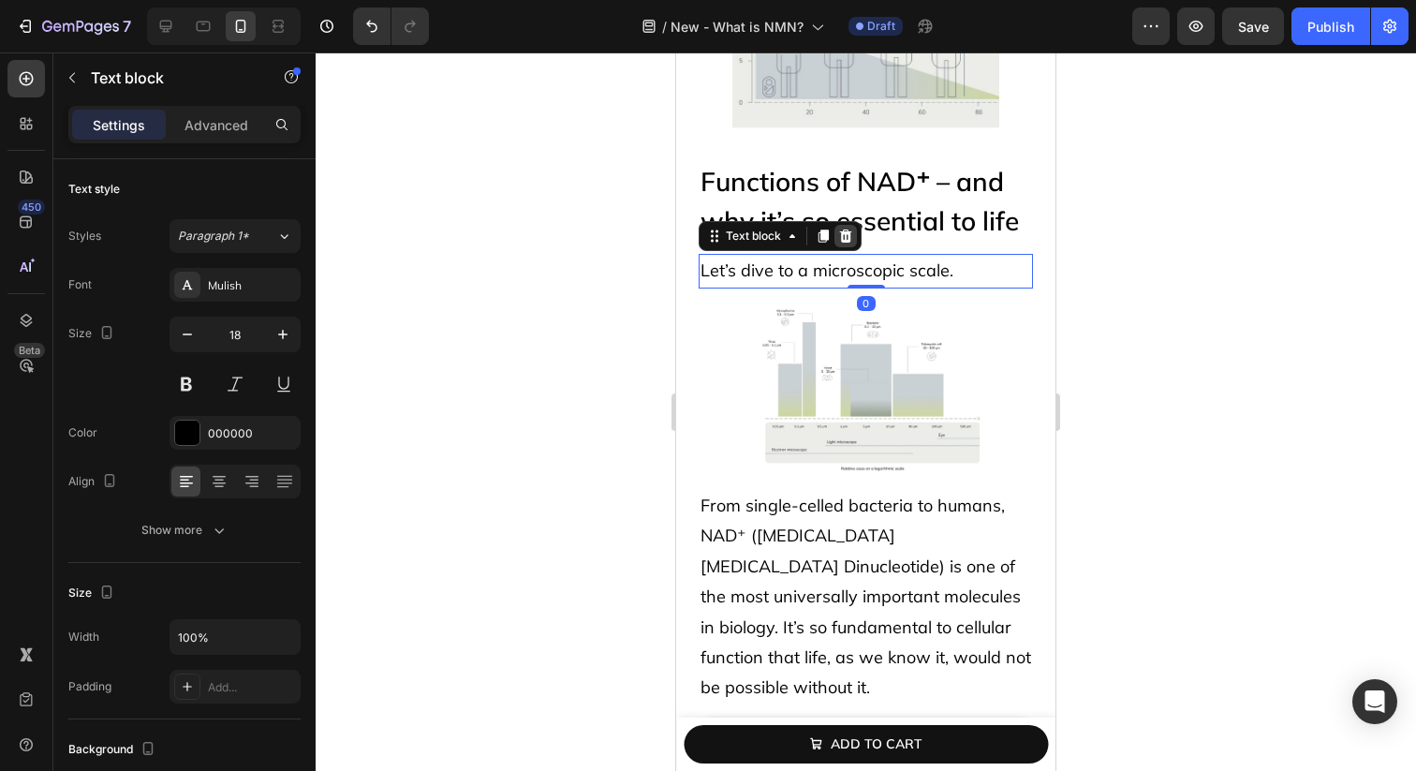
click at [835, 244] on div at bounding box center [846, 236] width 22 height 22
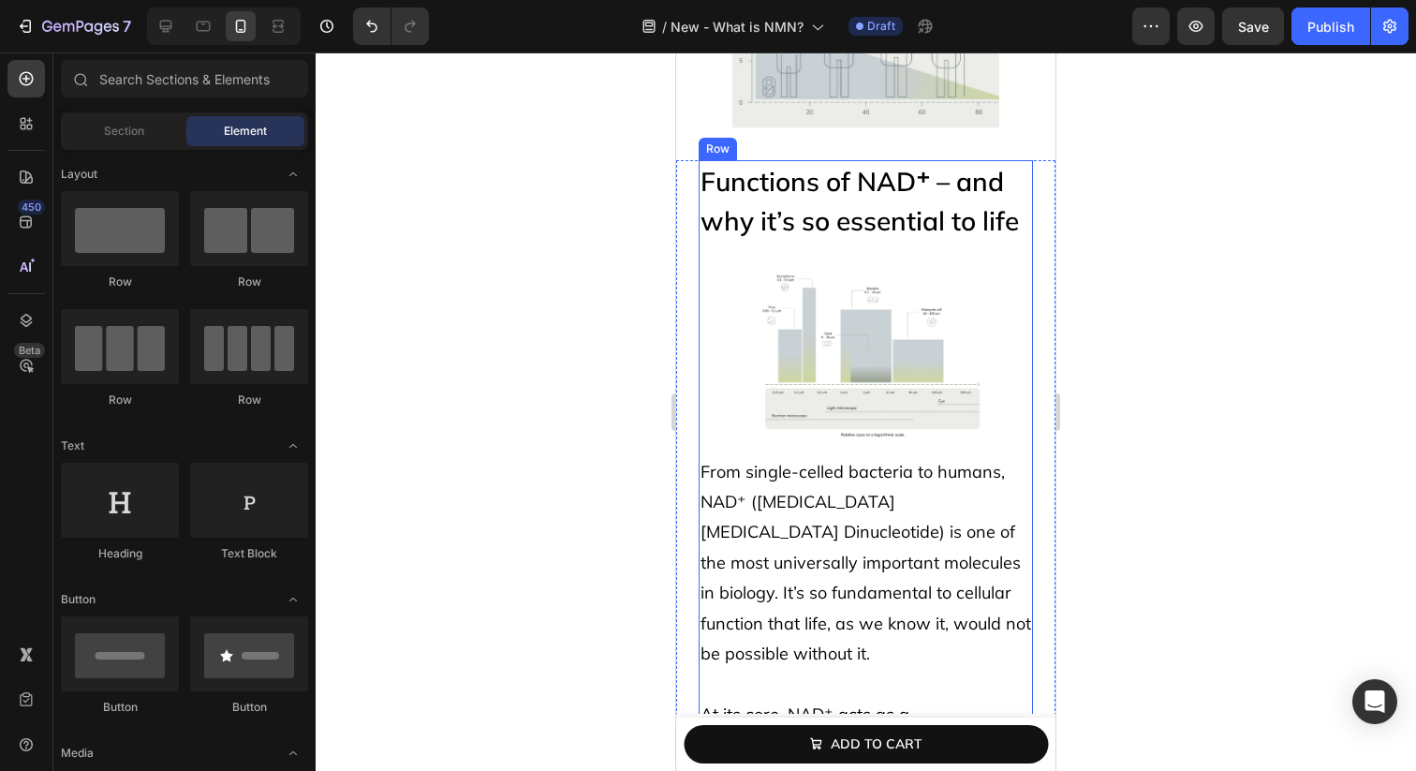
click at [791, 333] on img at bounding box center [866, 354] width 268 height 200
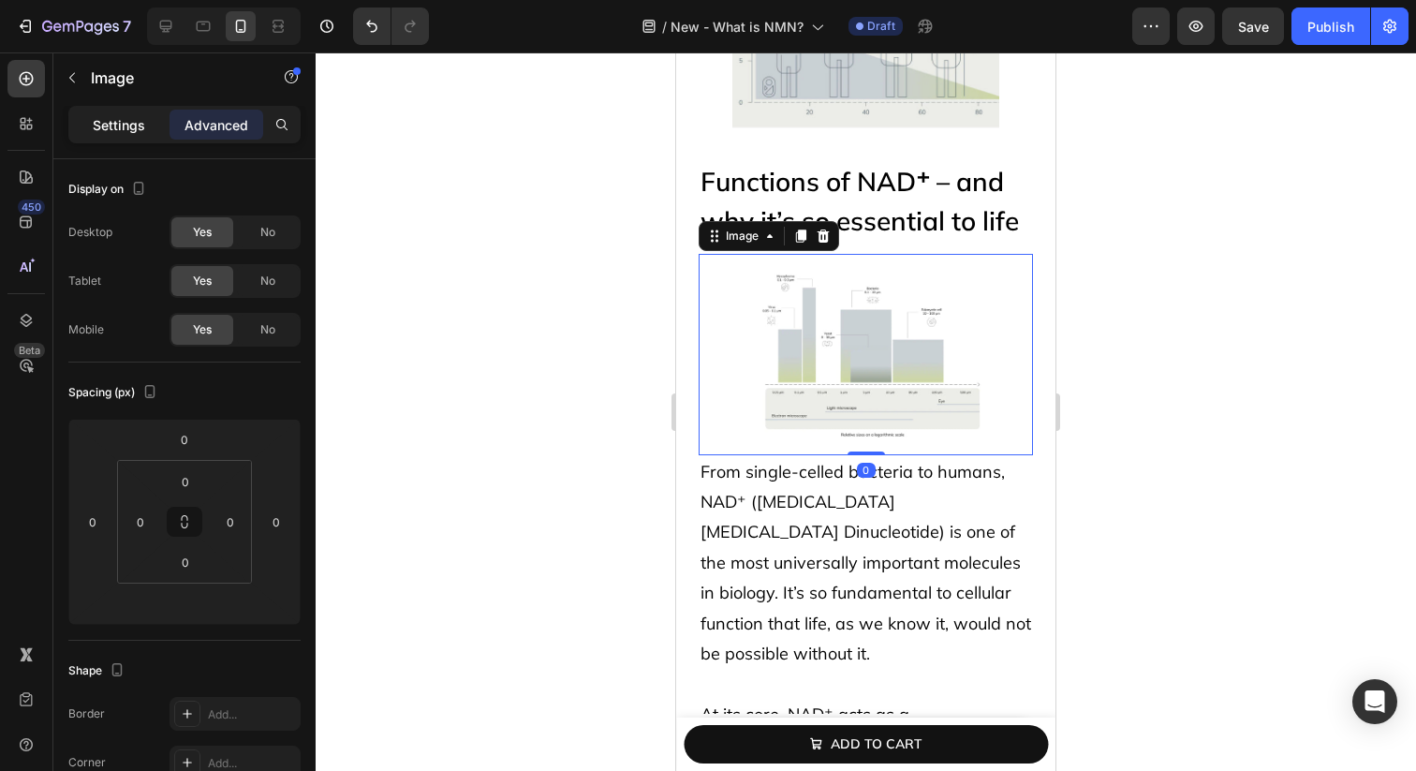
click at [131, 126] on p "Settings" at bounding box center [119, 125] width 52 height 20
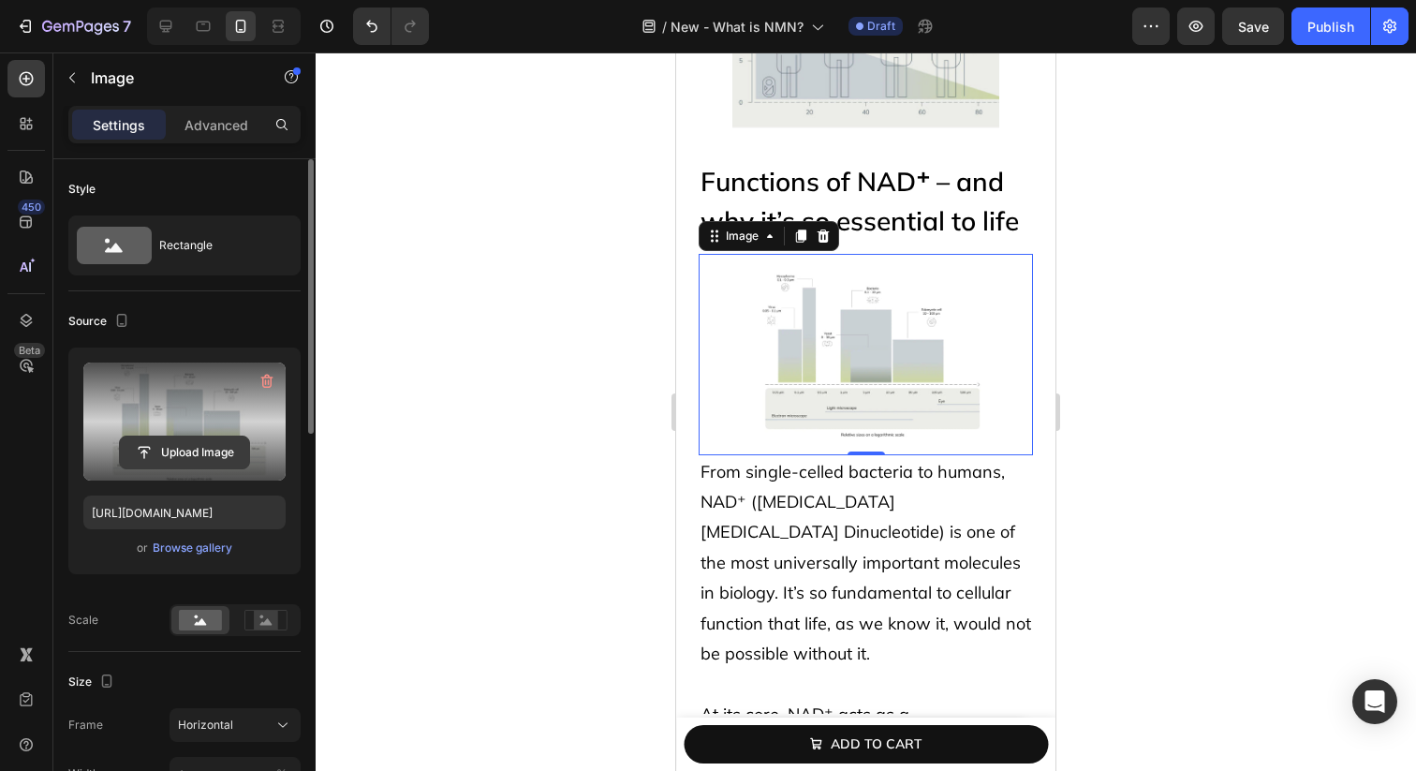
click at [199, 453] on input "file" at bounding box center [184, 452] width 129 height 32
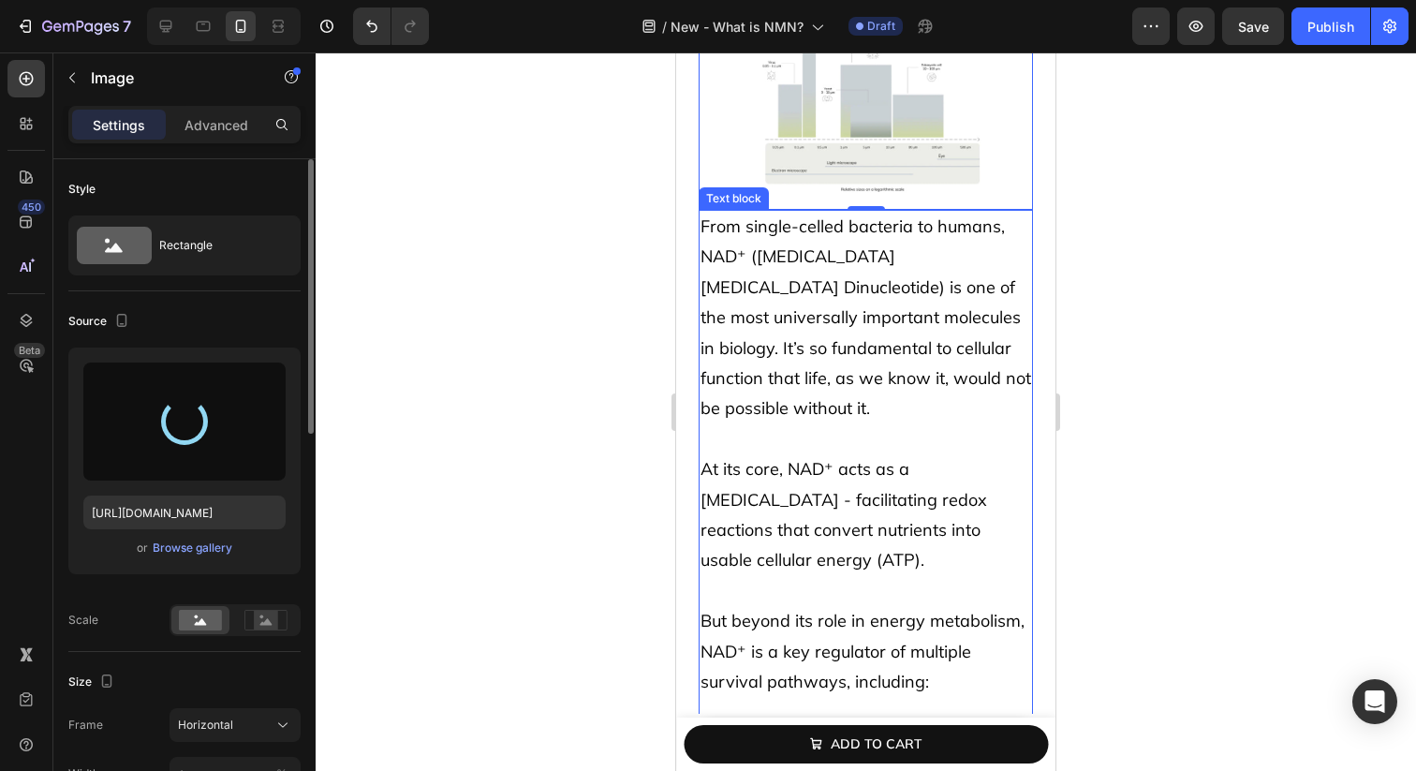
scroll to position [1263, 0]
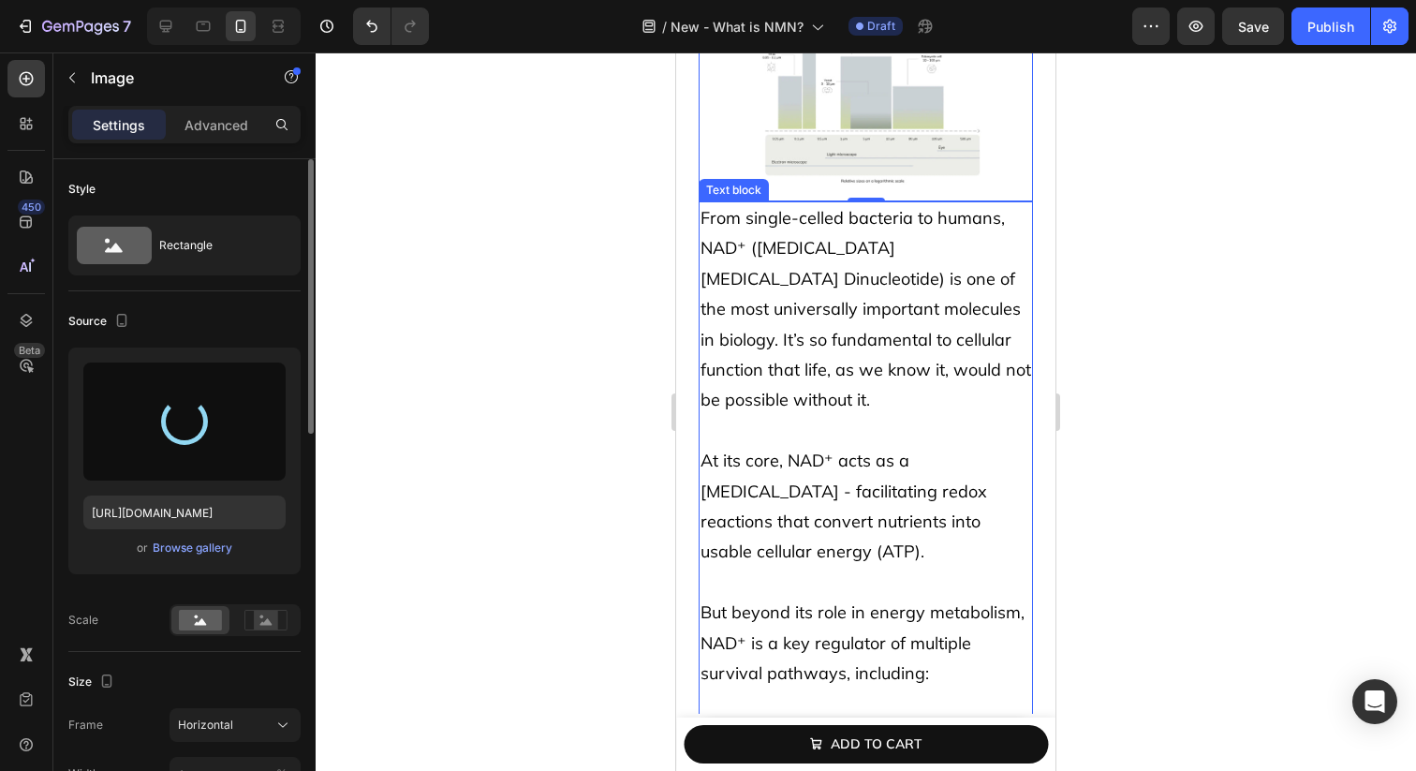
type input "[URL][DOMAIN_NAME]"
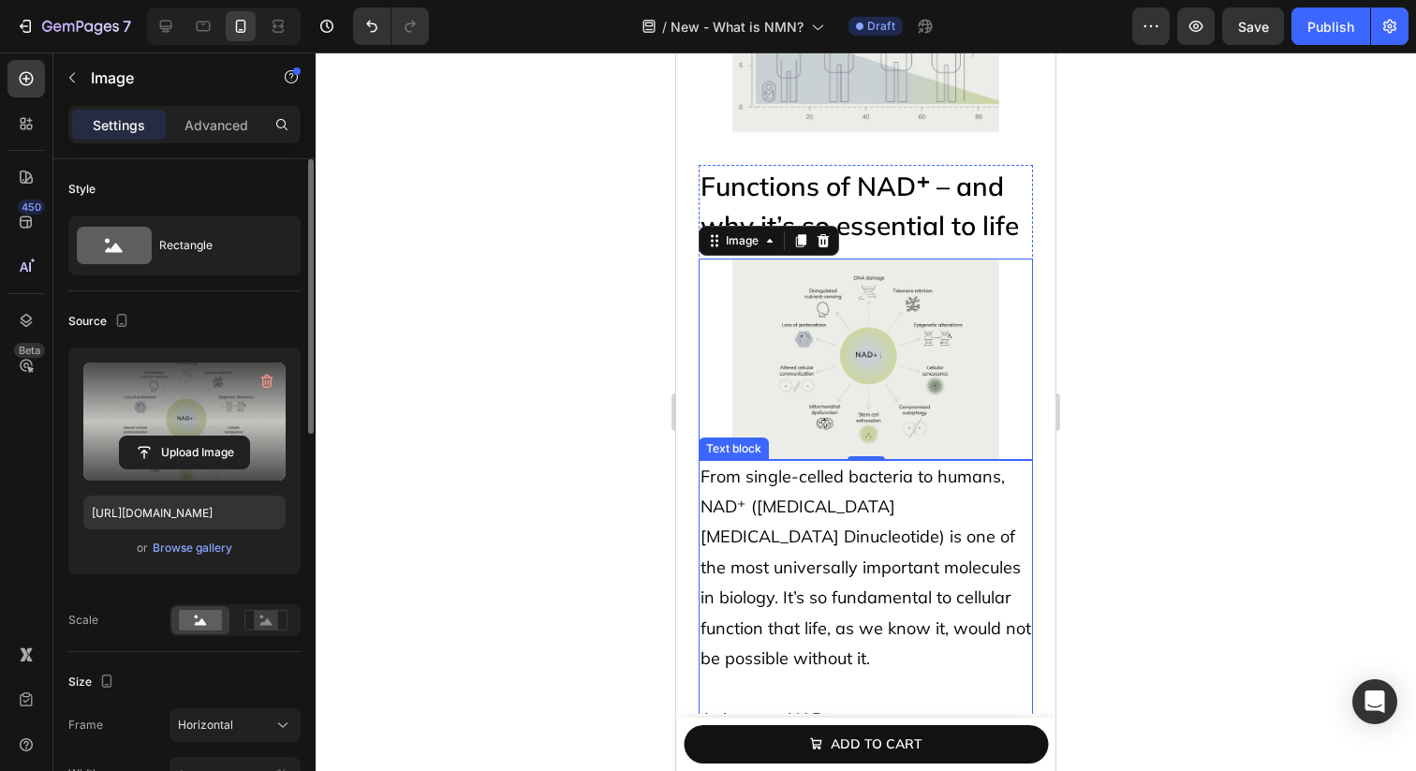
scroll to position [922, 0]
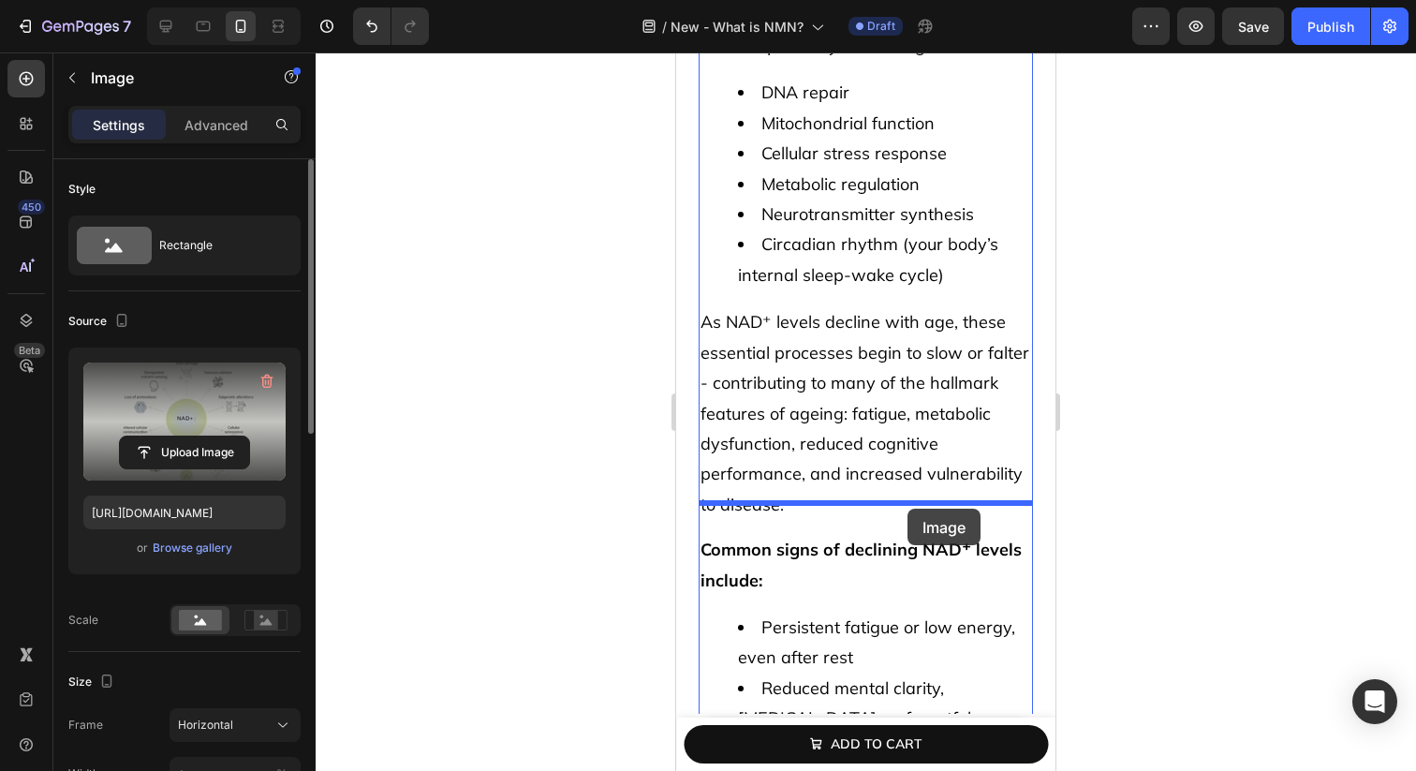
drag, startPoint x: 935, startPoint y: 412, endPoint x: 908, endPoint y: 509, distance: 100.2
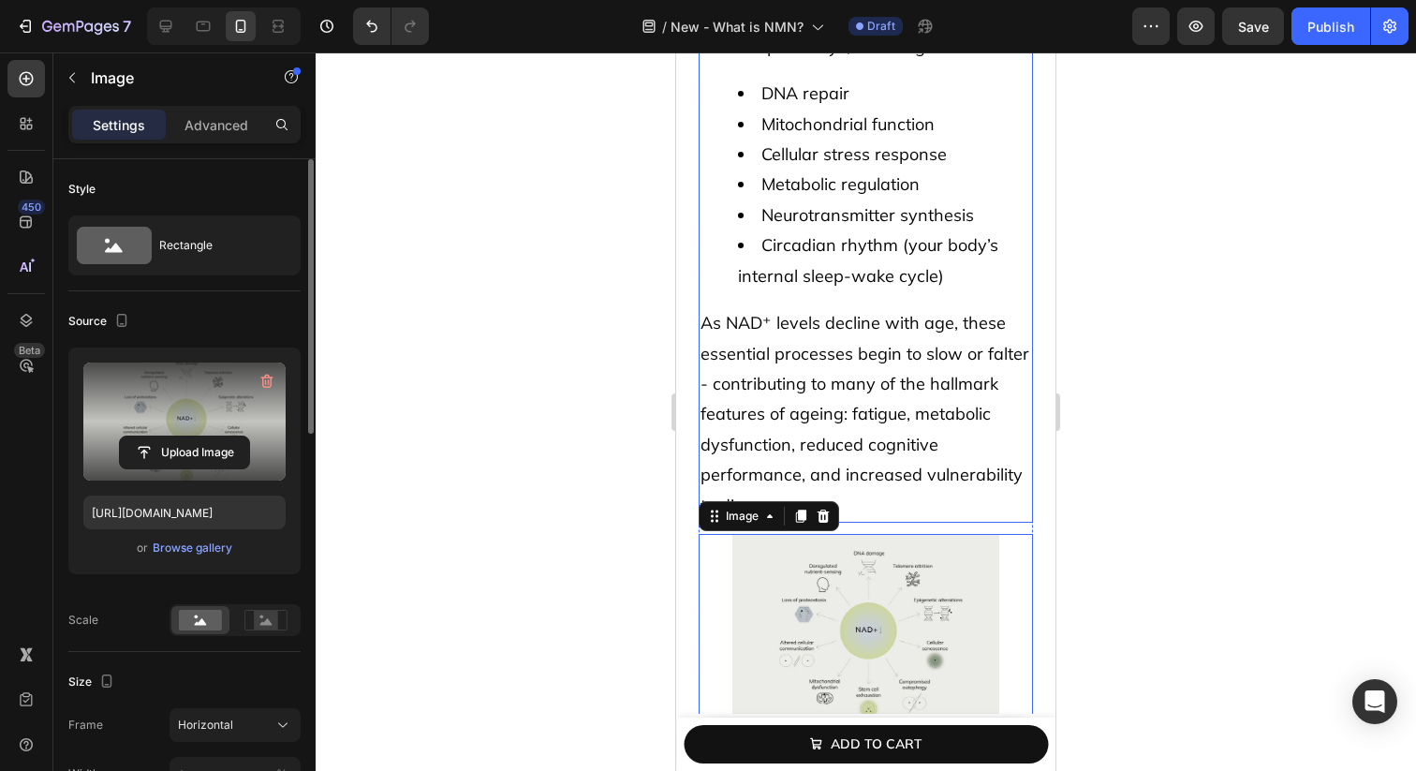
click at [1023, 419] on p "As NAD⁺ levels decline with age, these essential processes begin to slow or fal…" at bounding box center [866, 414] width 331 height 213
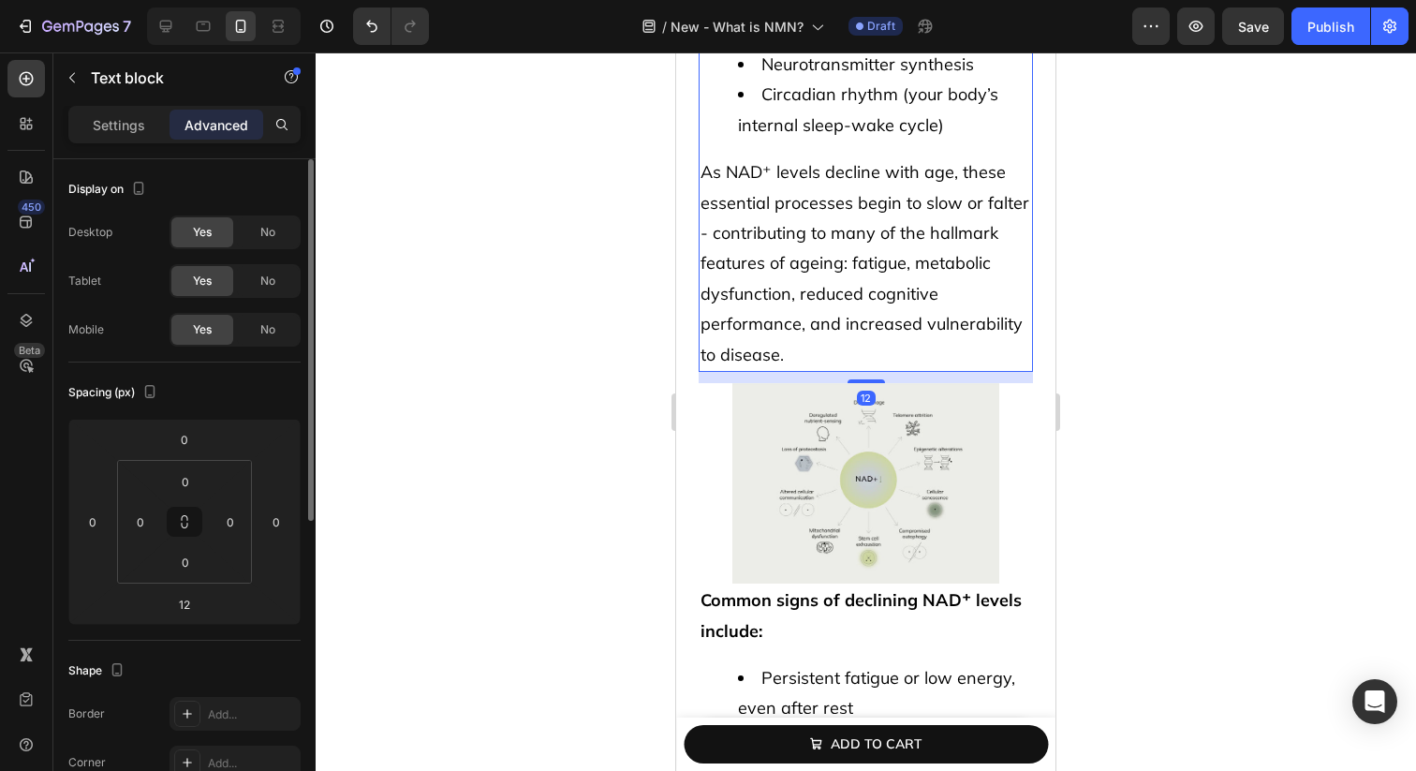
scroll to position [1890, 0]
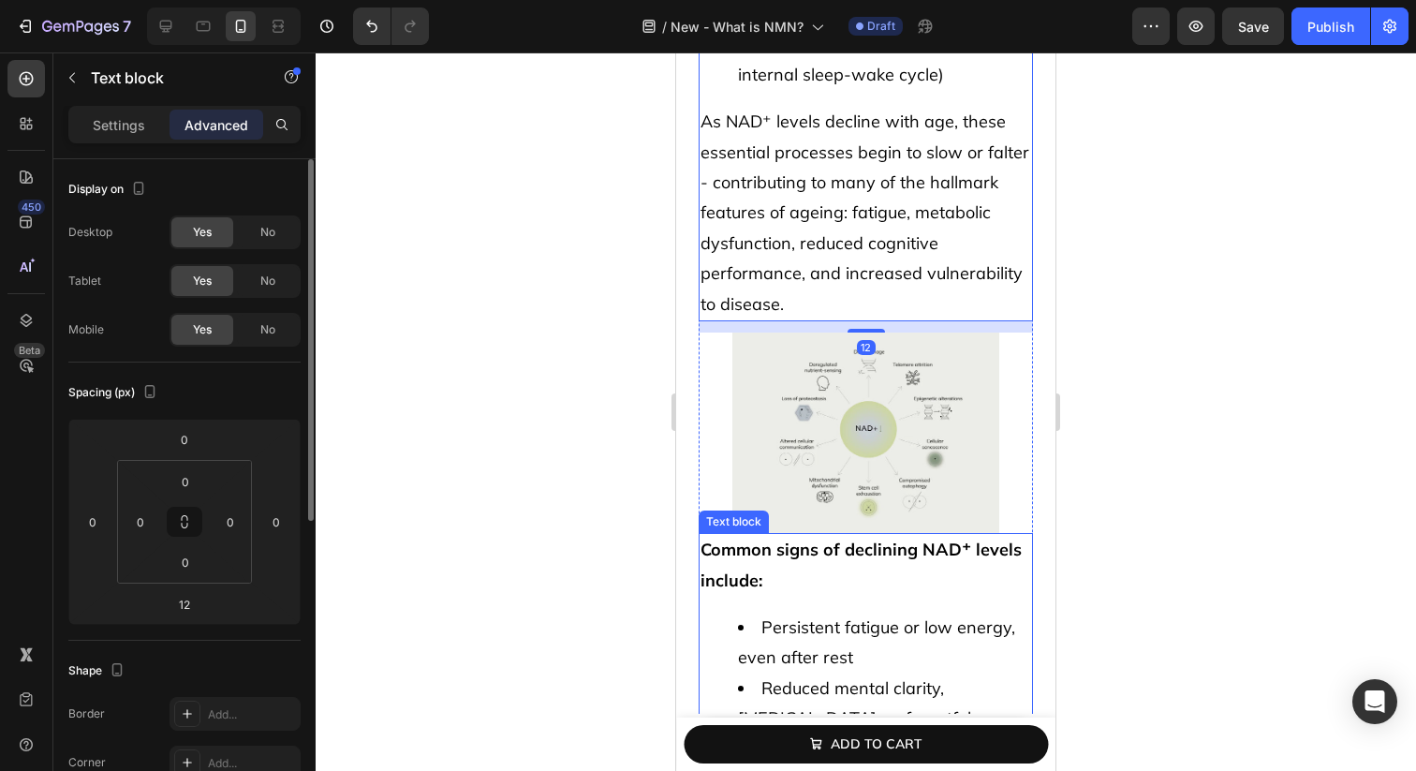
click at [996, 616] on span "Persistent fatigue or low energy, even after rest" at bounding box center [876, 642] width 277 height 52
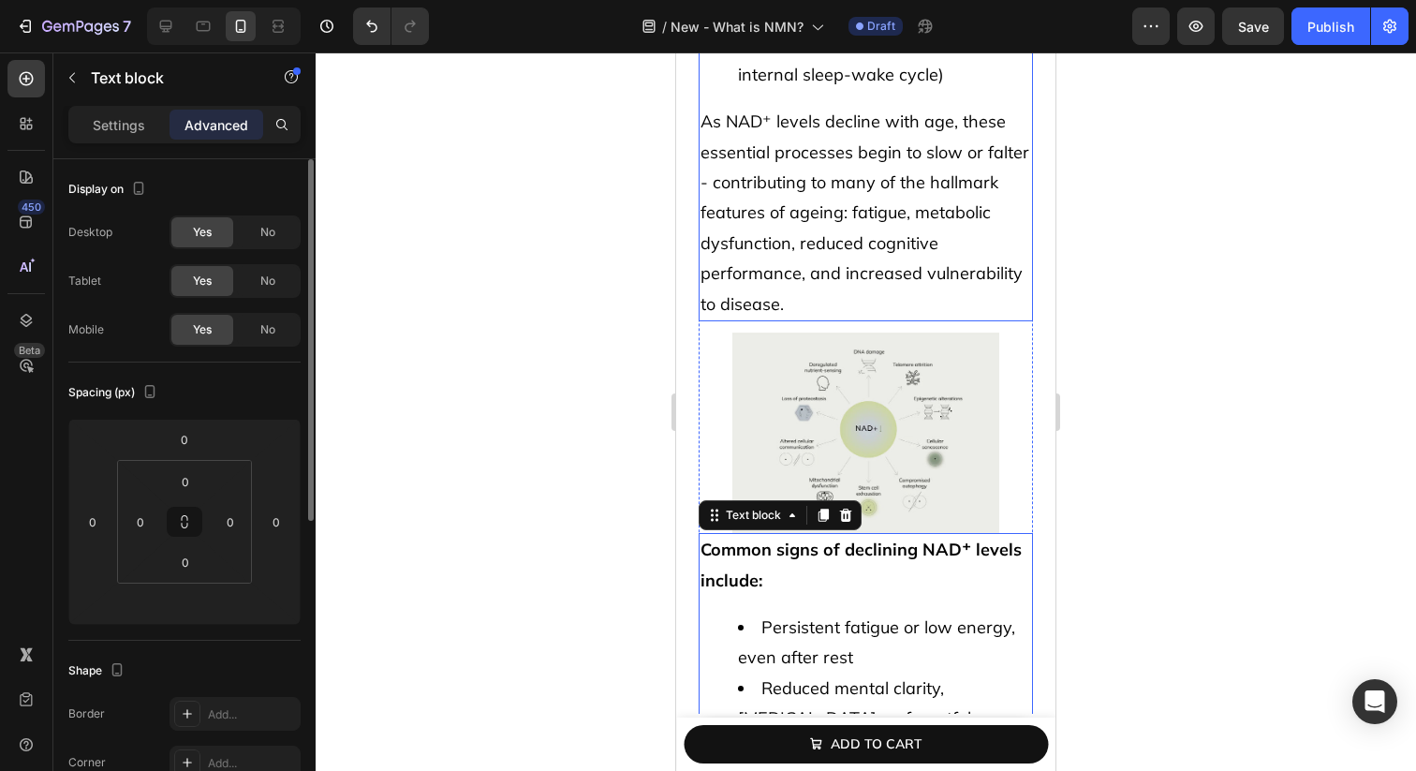
click at [932, 211] on span "As NAD⁺ levels decline with age, these essential processes begin to slow or fal…" at bounding box center [865, 212] width 329 height 203
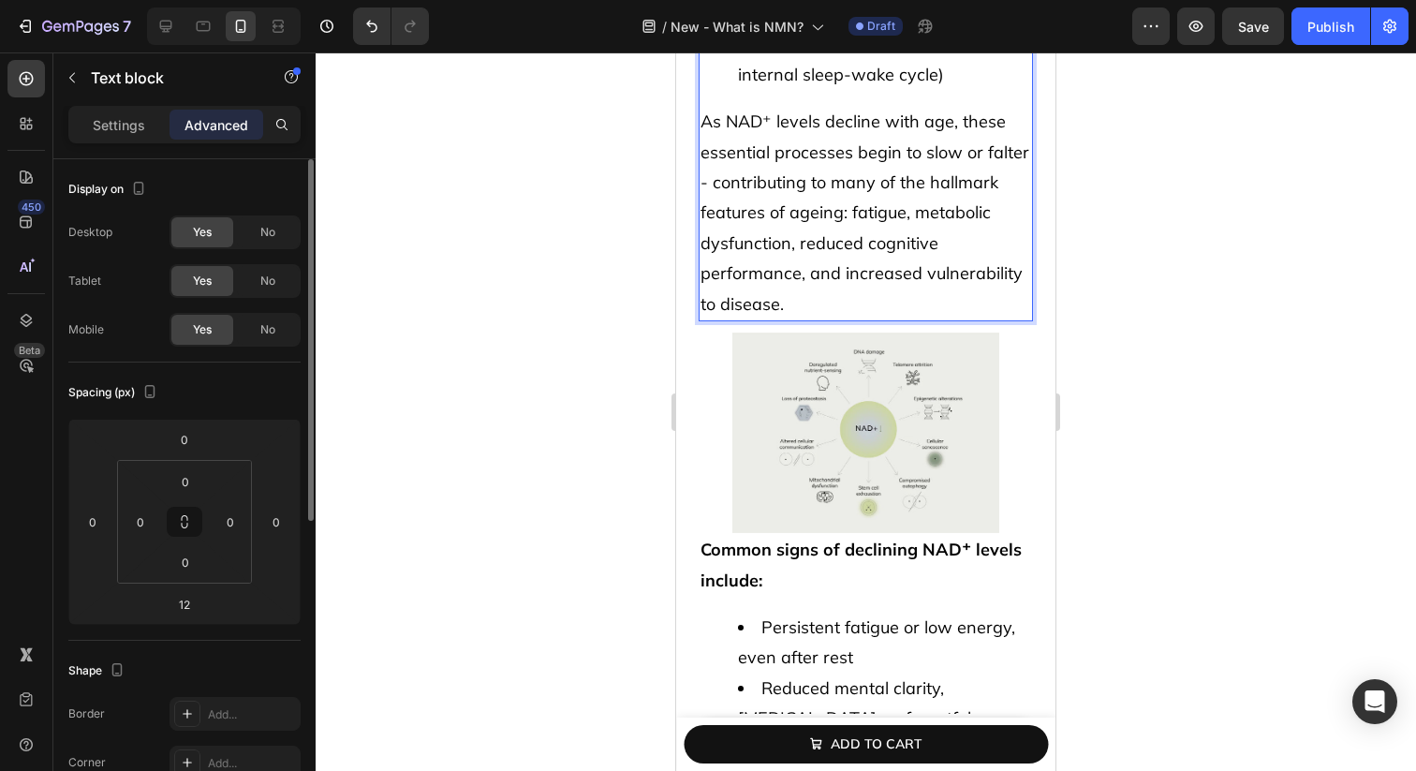
click at [932, 211] on span "As NAD⁺ levels decline with age, these essential processes begin to slow or fal…" at bounding box center [865, 212] width 329 height 203
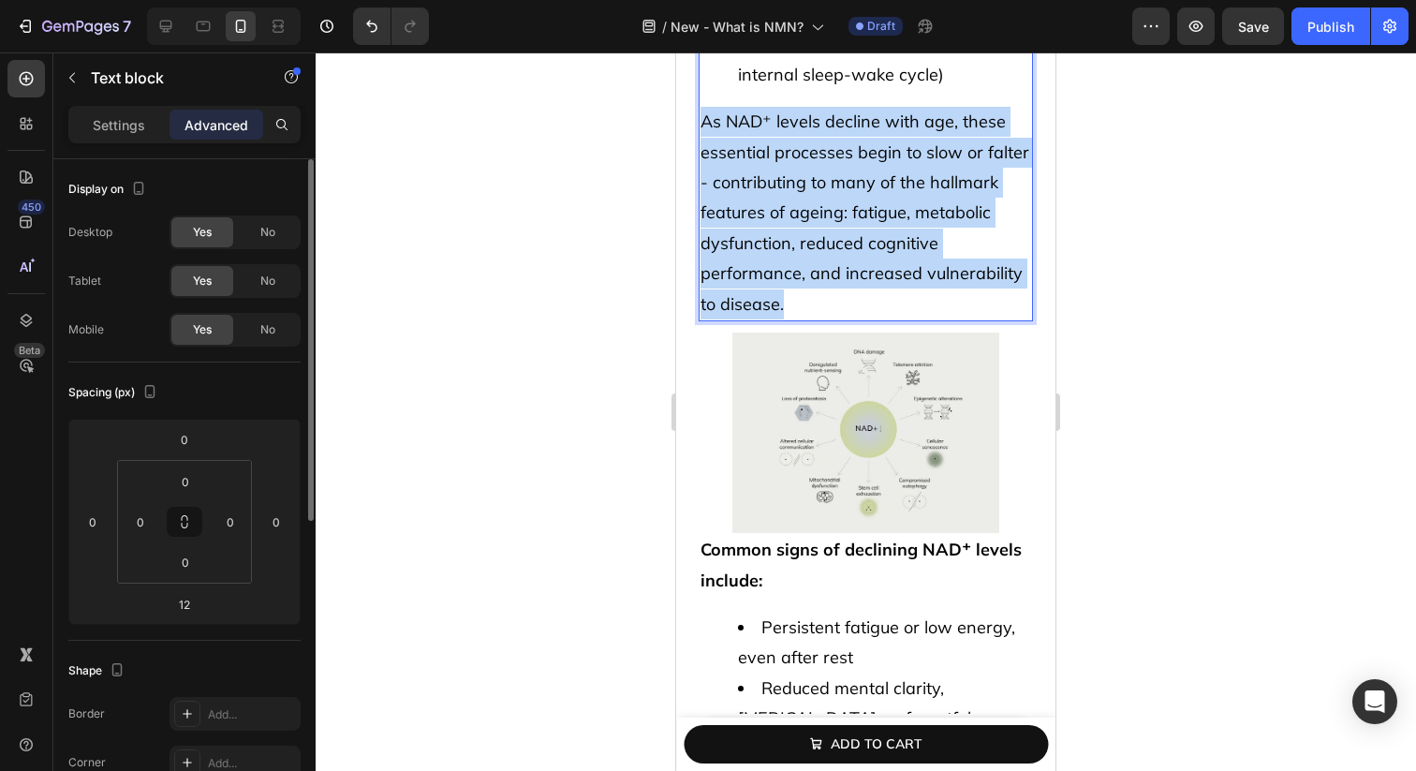
click at [932, 211] on span "As NAD⁺ levels decline with age, these essential processes begin to slow or fal…" at bounding box center [865, 212] width 329 height 203
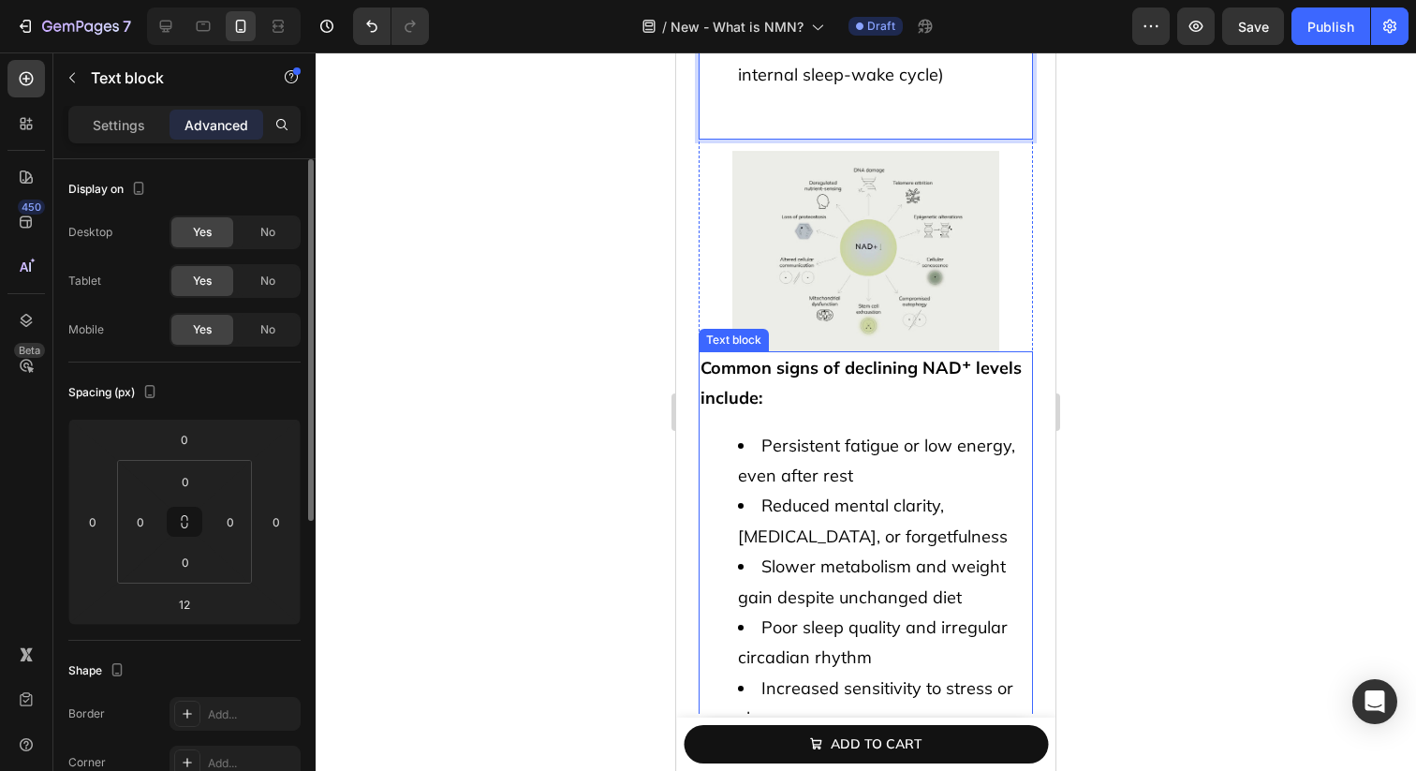
click at [728, 357] on strong "Common signs of declining NAD⁺ levels include:" at bounding box center [861, 383] width 321 height 52
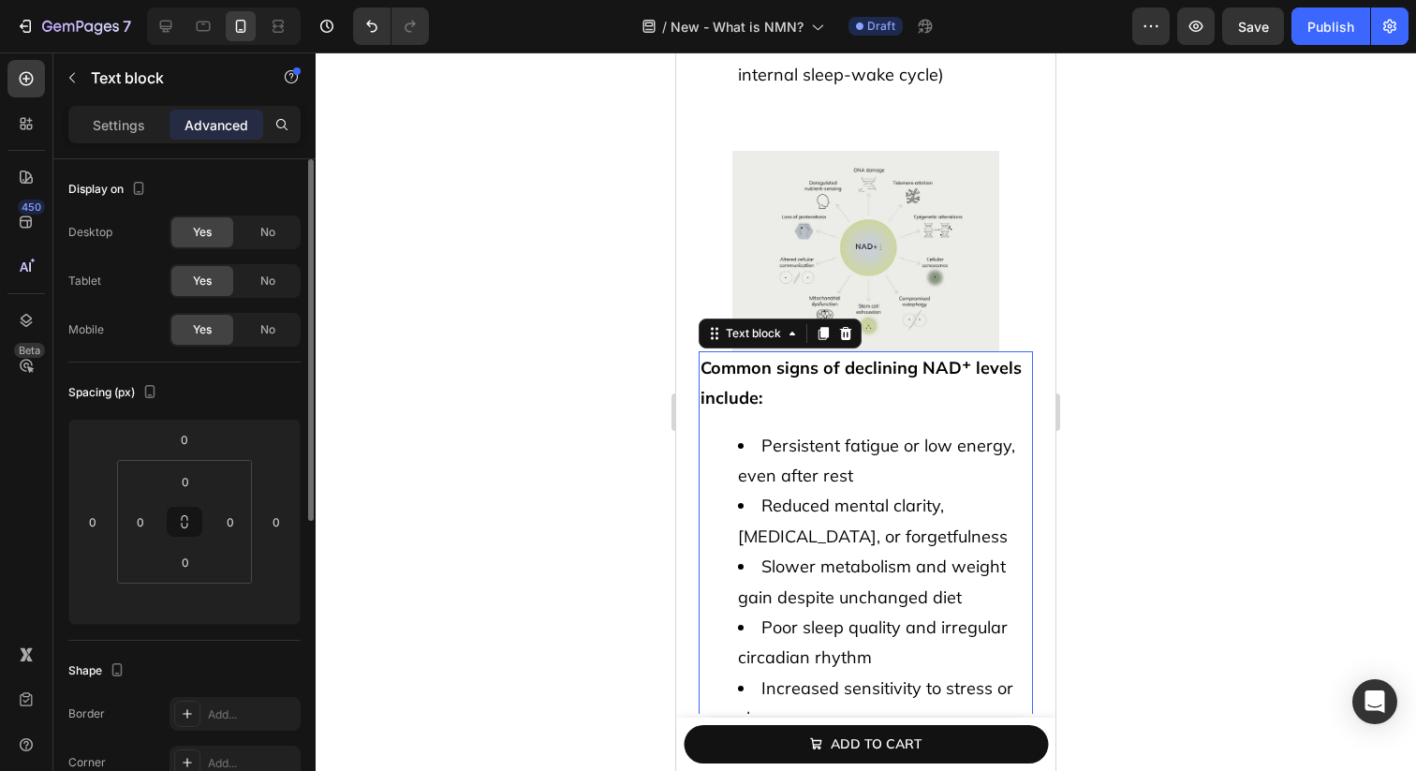
click at [722, 357] on strong "Common signs of declining NAD⁺ levels include:" at bounding box center [861, 383] width 321 height 52
click at [702, 357] on strong "Common signs of declining NAD⁺ levels include:" at bounding box center [861, 383] width 321 height 52
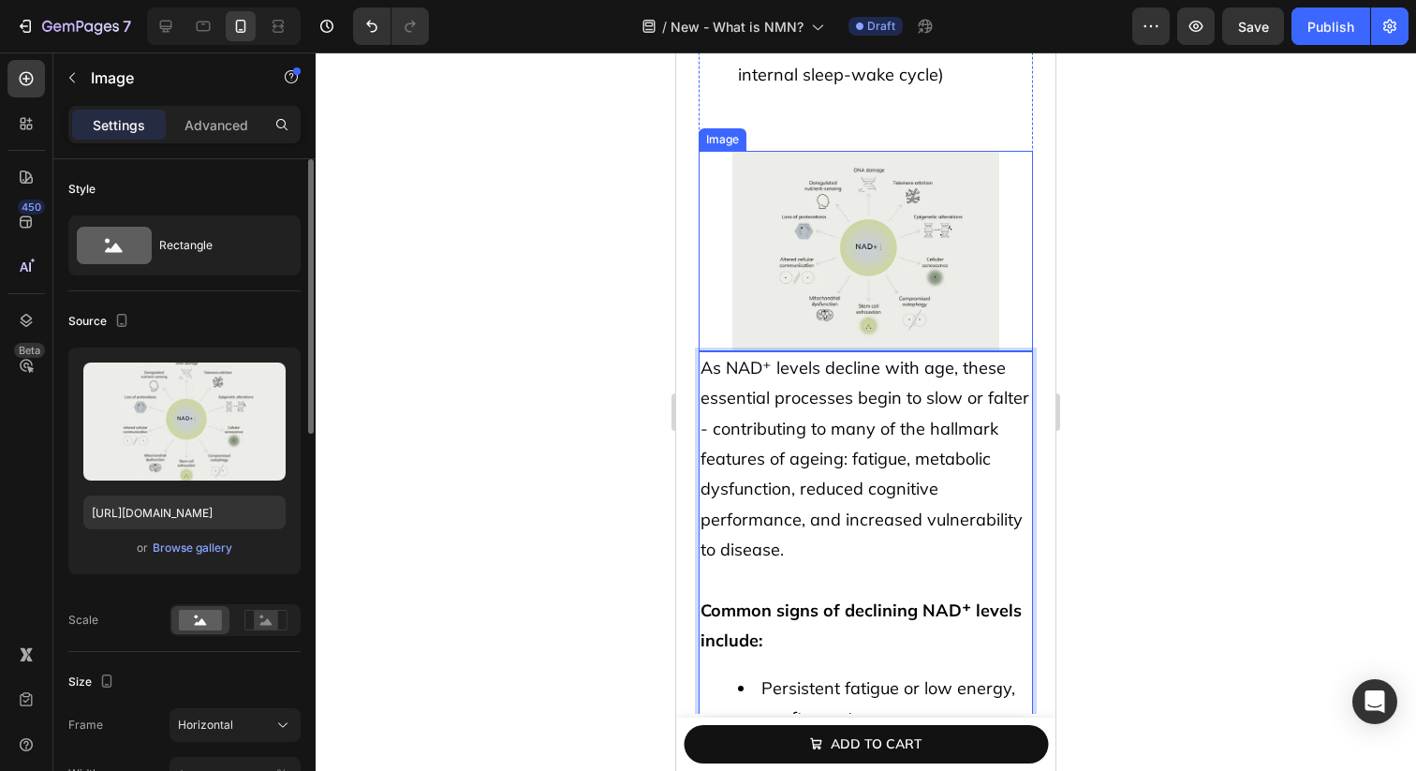
click at [813, 263] on img at bounding box center [866, 251] width 268 height 200
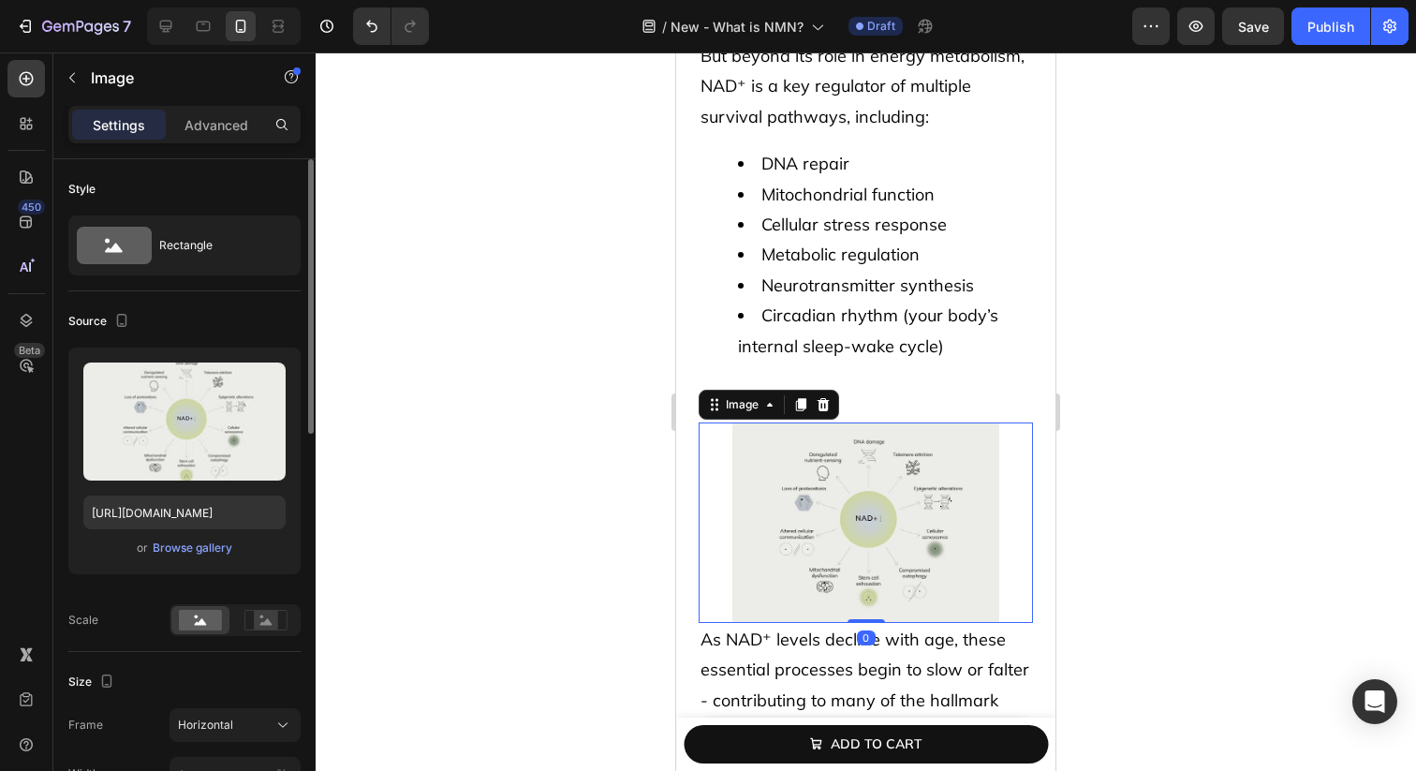
scroll to position [1585, 0]
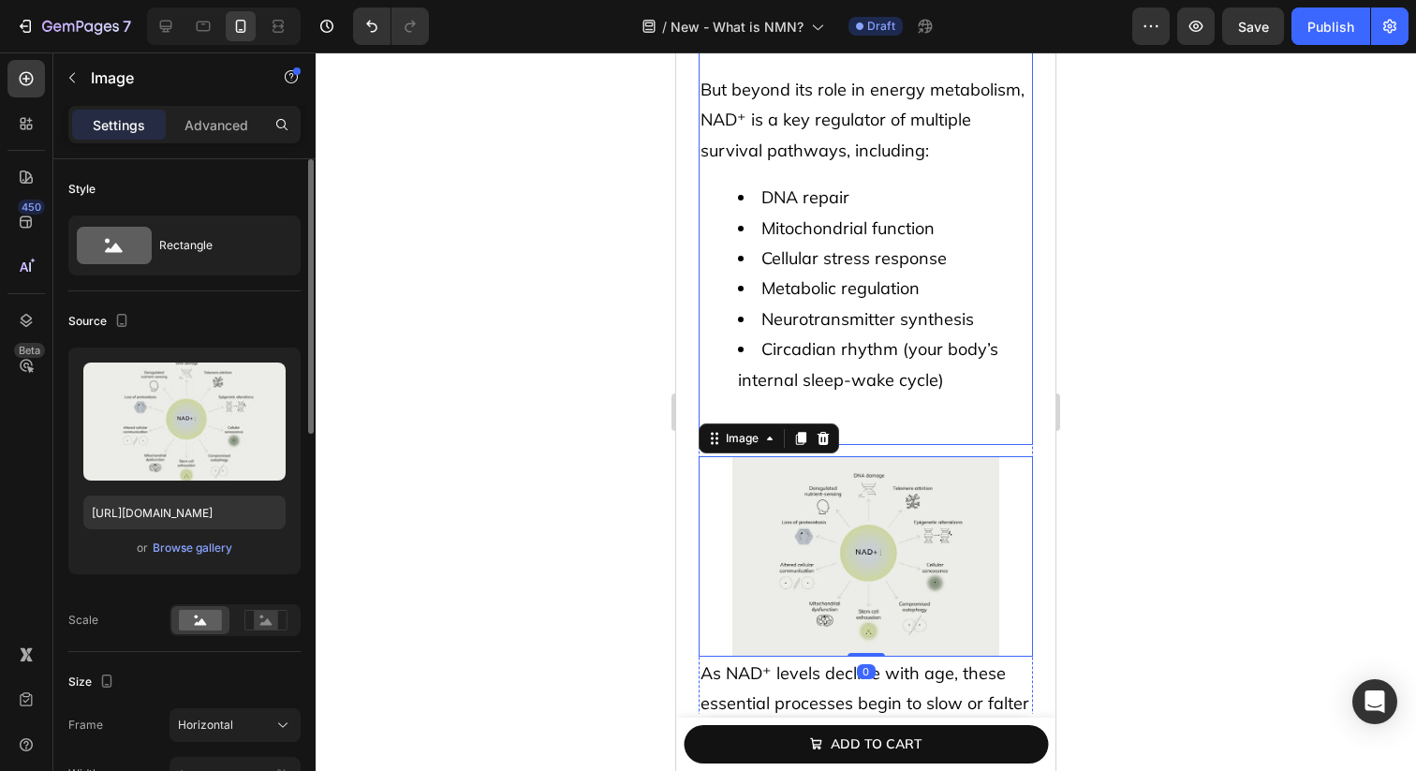
click at [841, 308] on span "Neurotransmitter synthesis" at bounding box center [867, 319] width 213 height 22
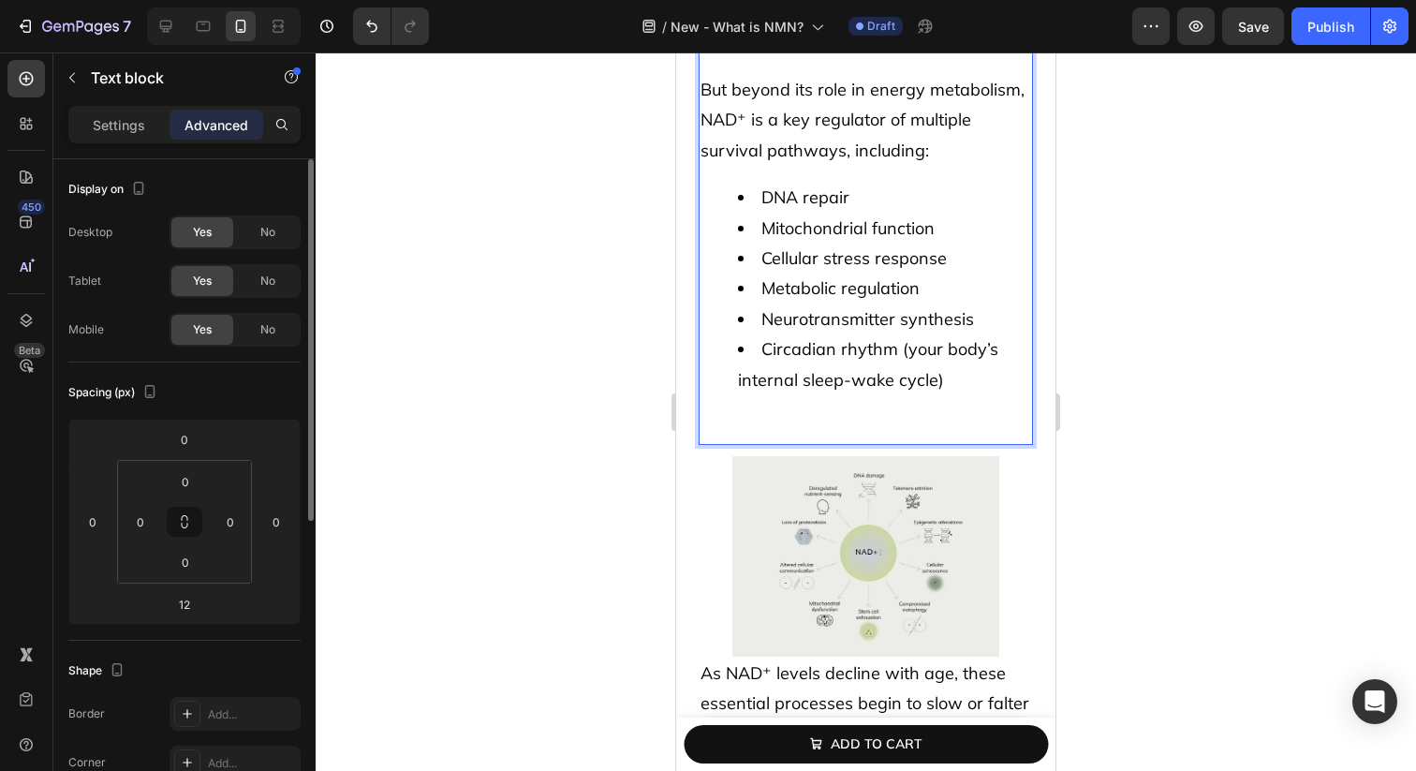
click at [835, 372] on div "From single-celled bacteria to humans, NAD⁺ ([MEDICAL_DATA] [MEDICAL_DATA] Dinu…" at bounding box center [866, 62] width 334 height 766
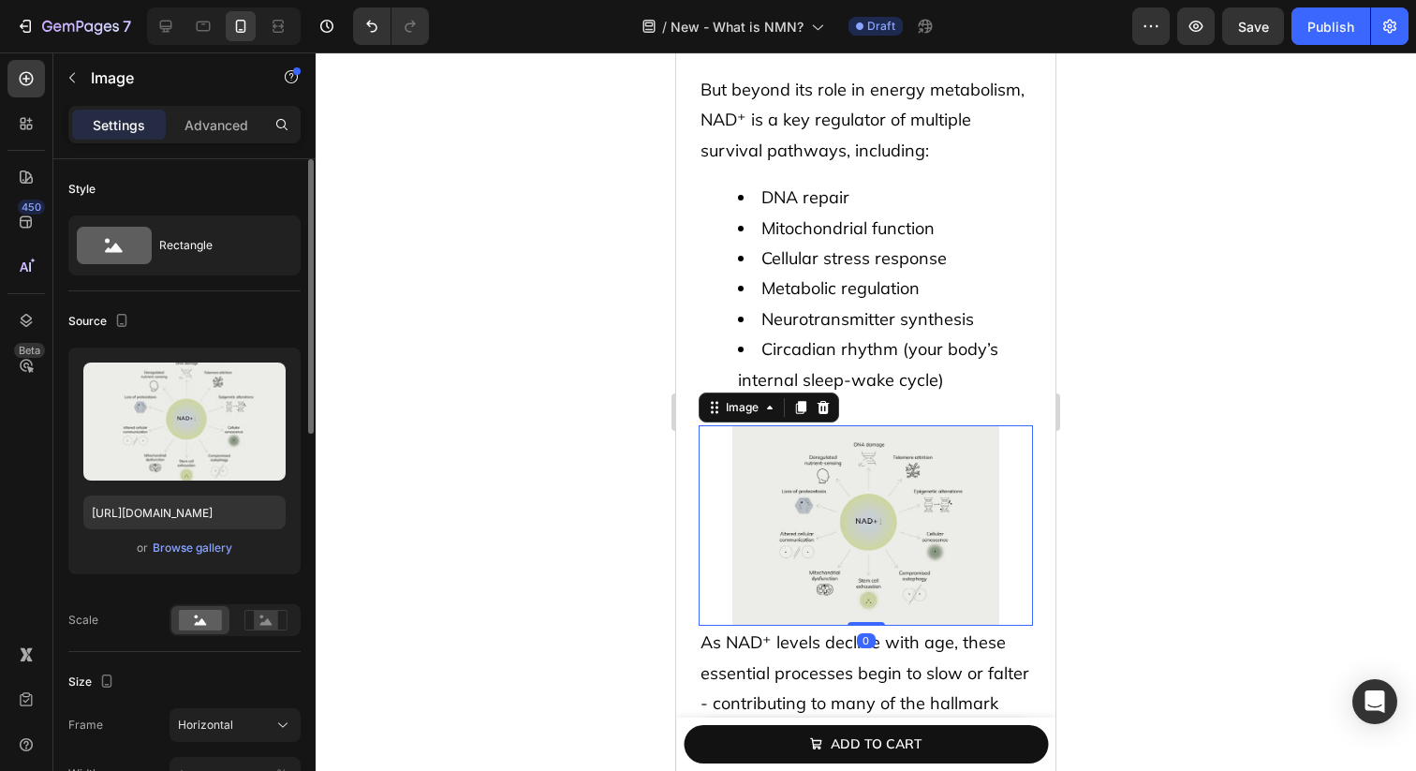
click at [703, 469] on link at bounding box center [866, 525] width 334 height 200
click at [682, 431] on div "Functions of NAD⁺ – and why it’s so essential to life Heading From single-celle…" at bounding box center [865, 507] width 379 height 1845
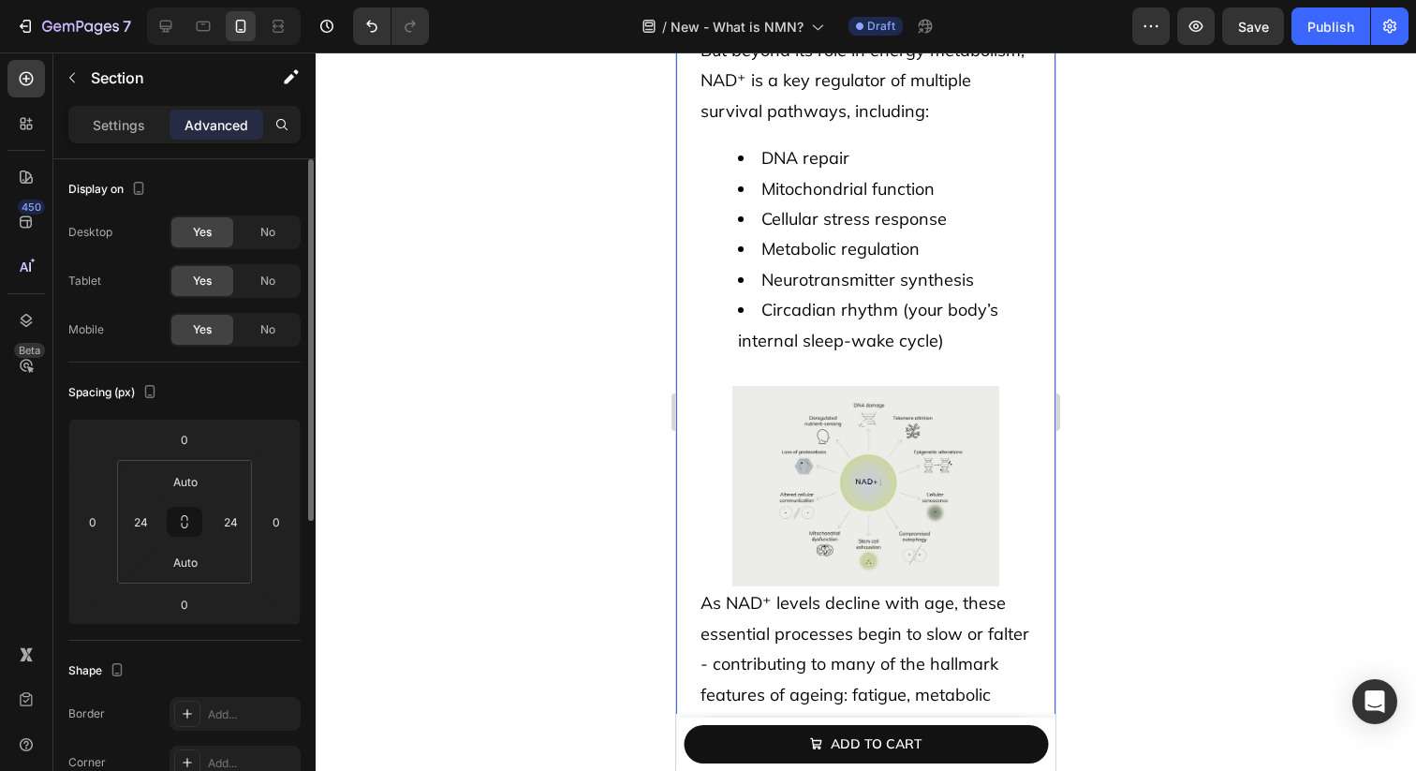
scroll to position [1677, 0]
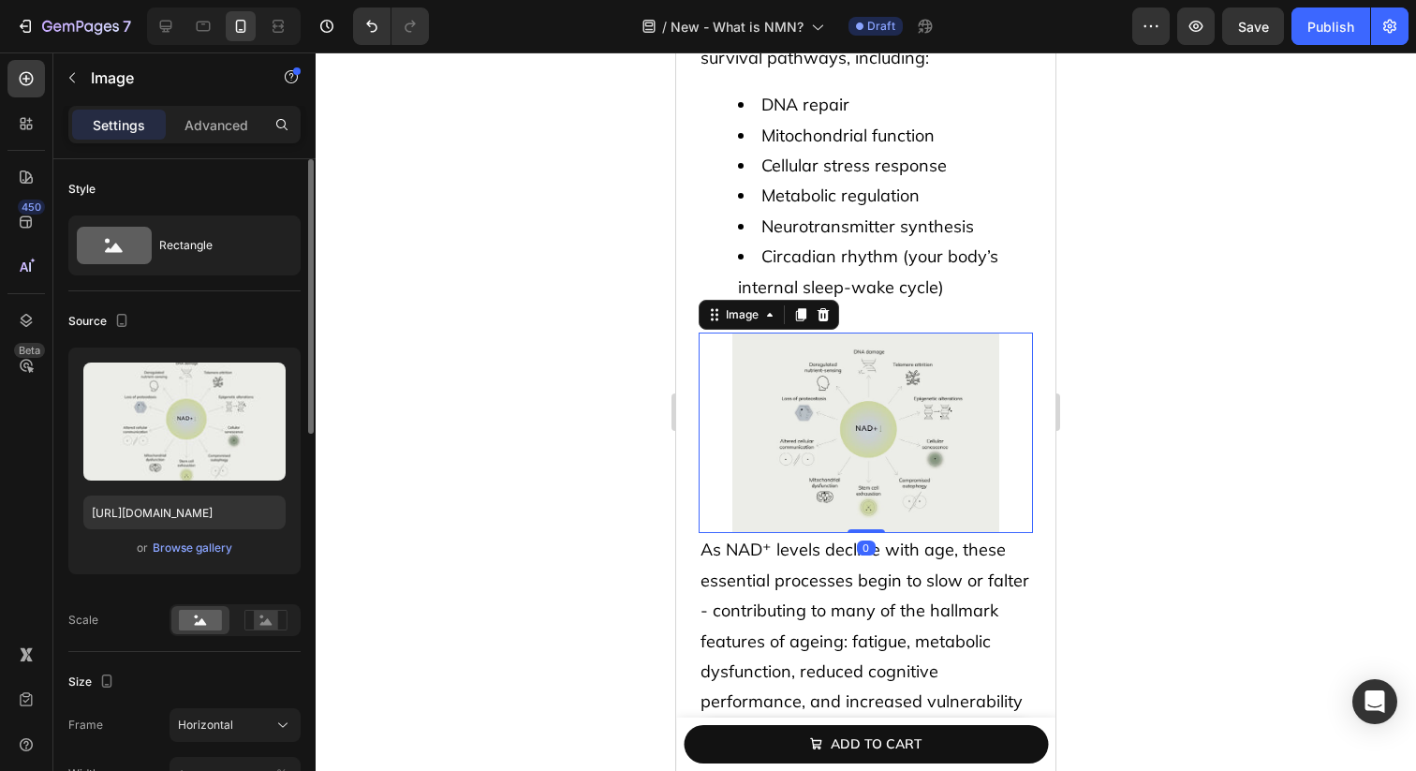
click at [740, 427] on img at bounding box center [866, 432] width 268 height 200
click at [235, 131] on p "Advanced" at bounding box center [217, 125] width 64 height 20
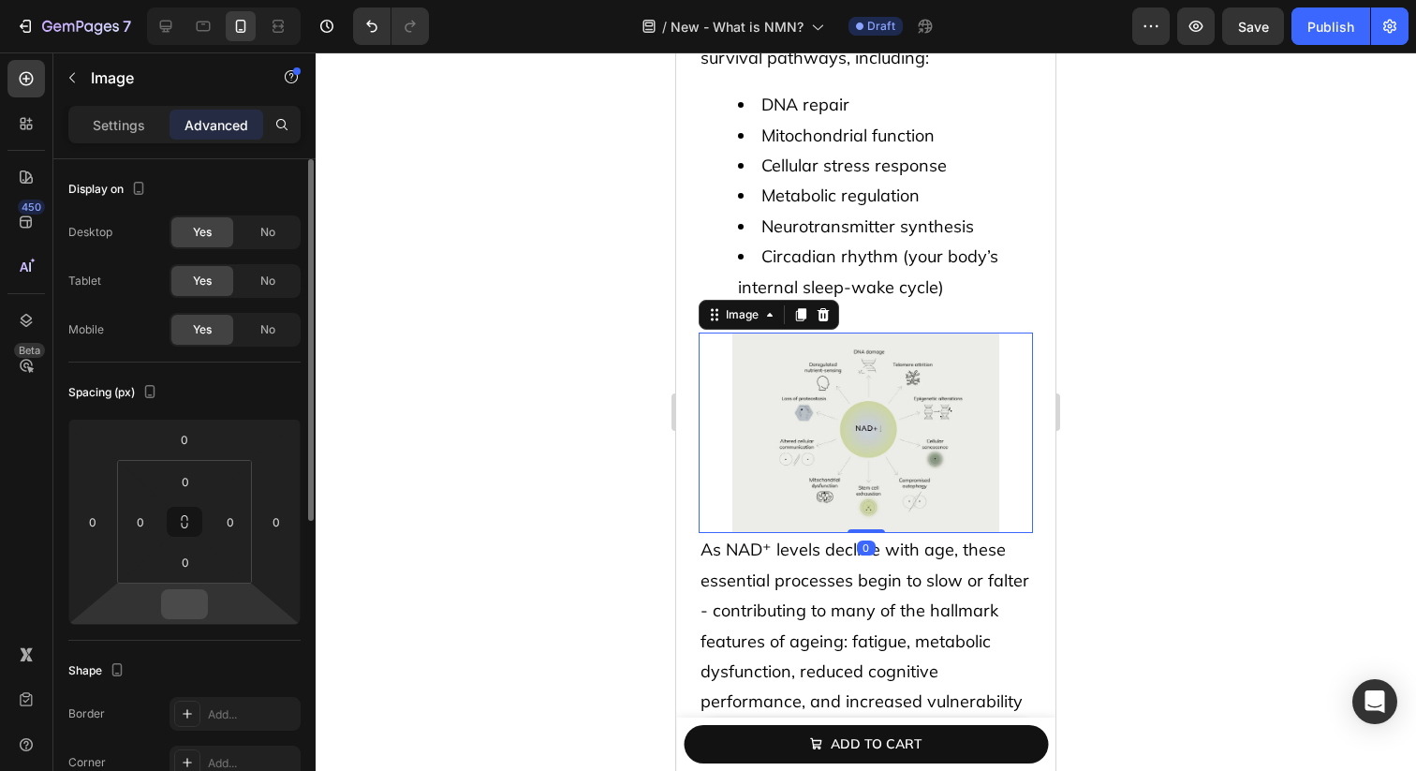
click at [190, 613] on input "number" at bounding box center [184, 604] width 37 height 28
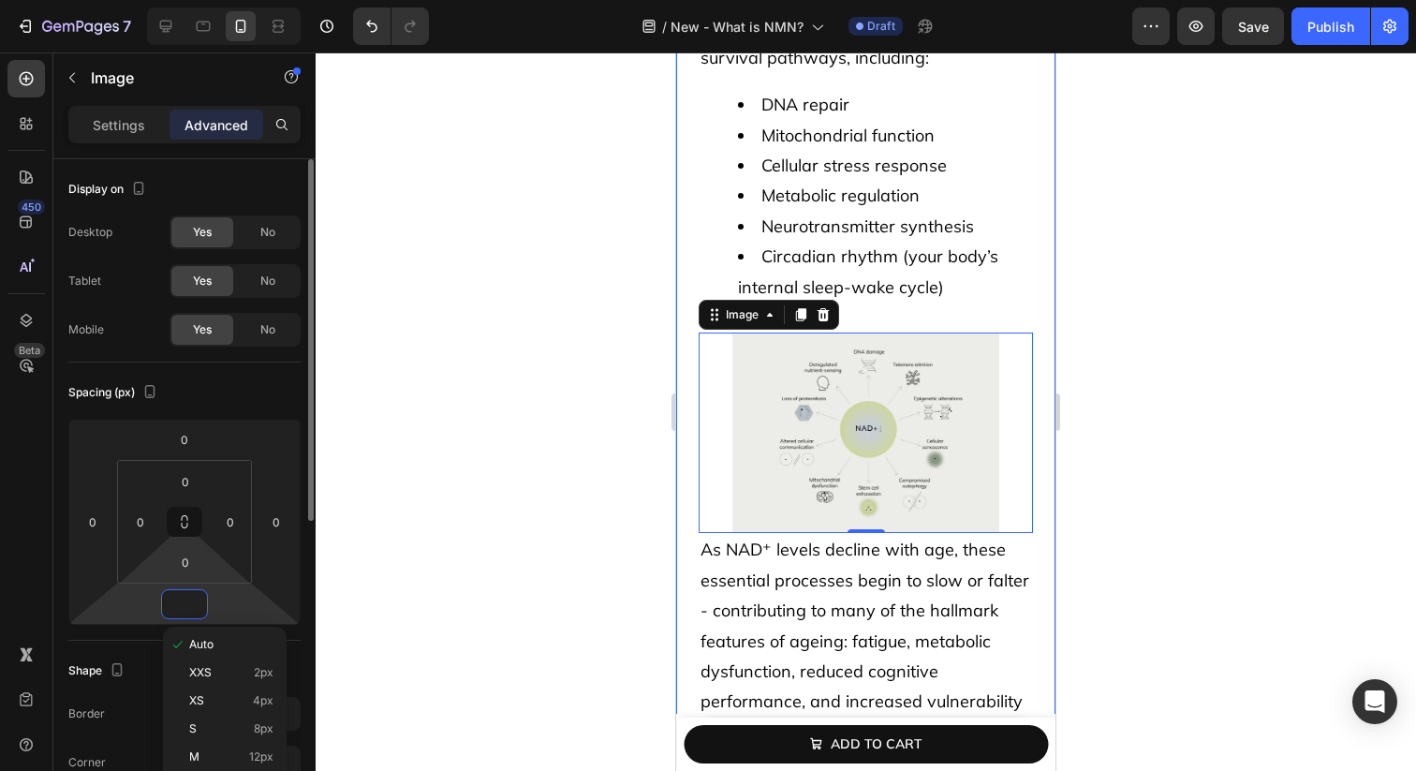
scroll to position [60, 0]
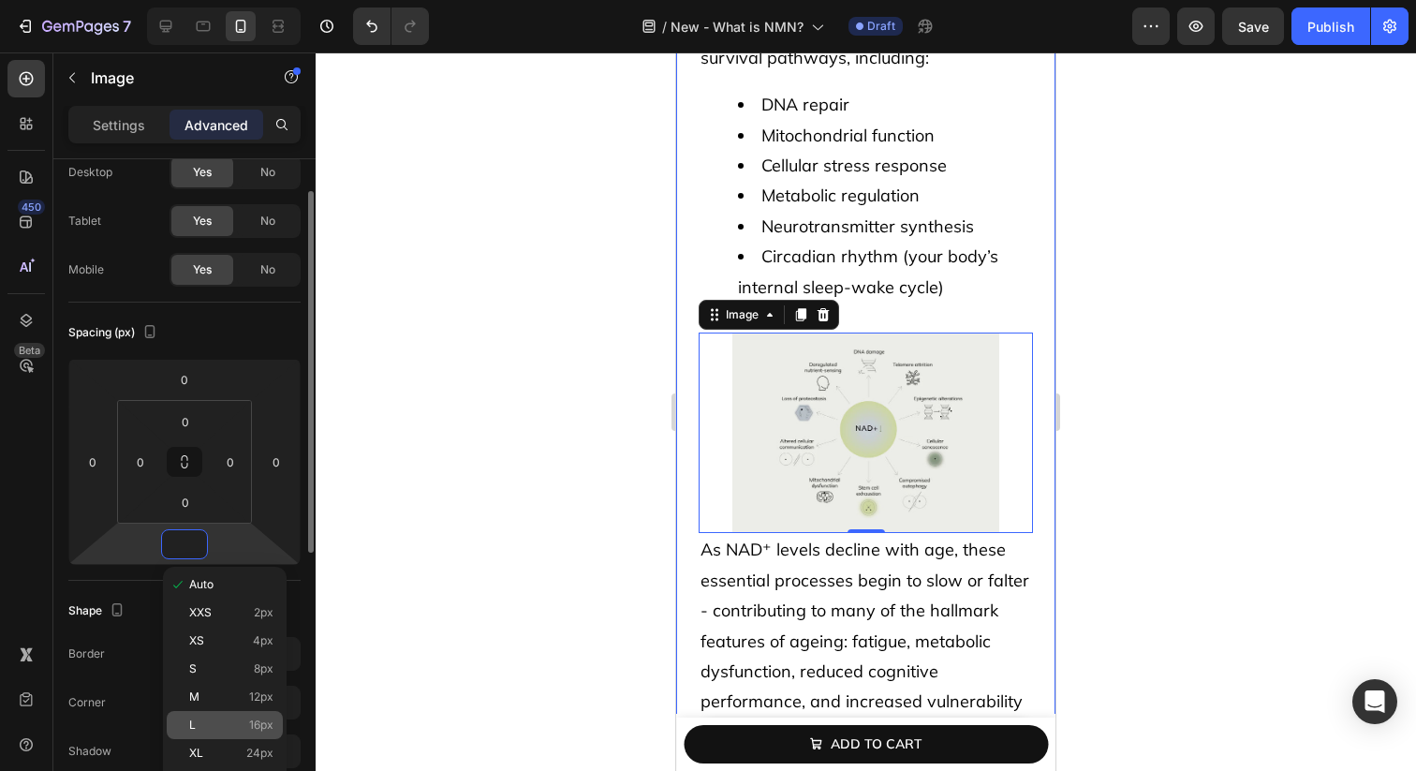
click at [255, 718] on span "16px" at bounding box center [261, 724] width 24 height 13
type input "16"
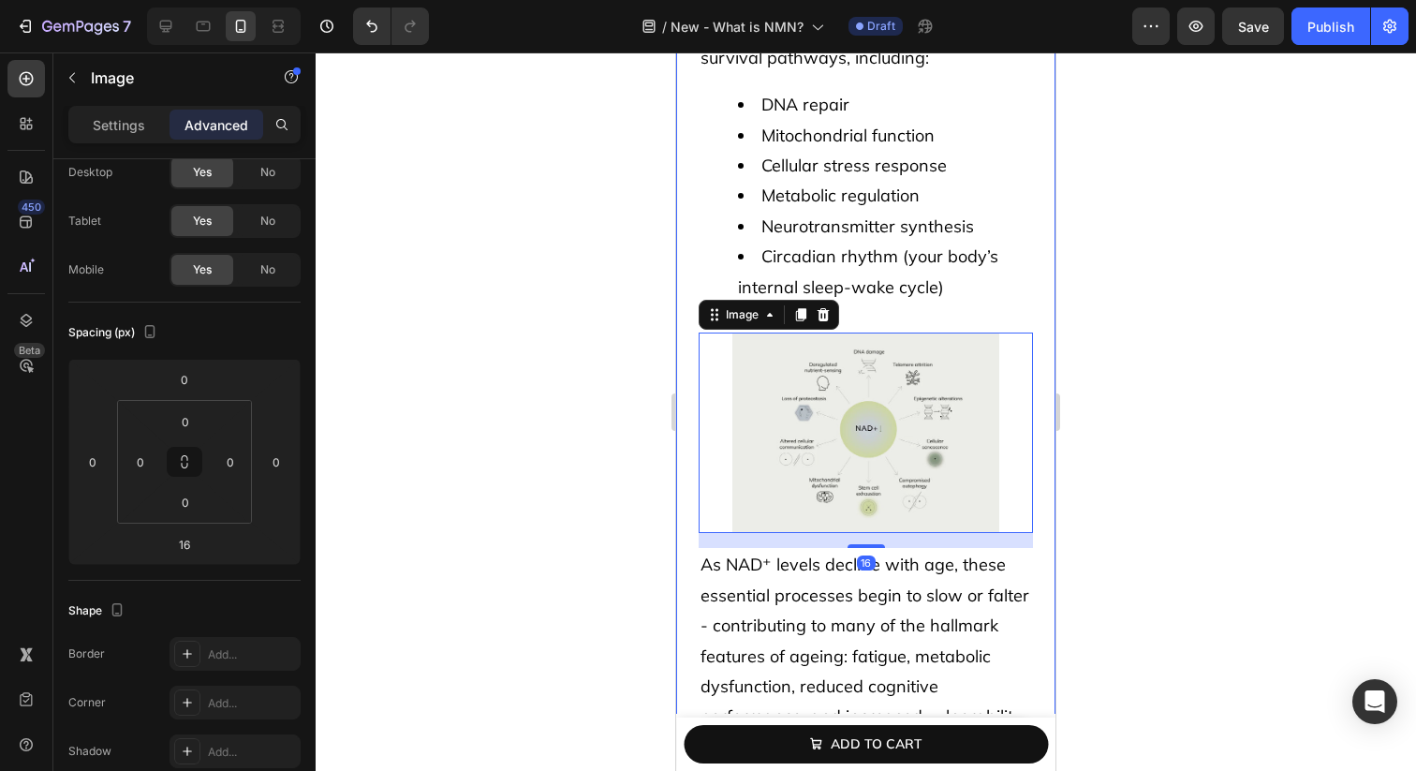
click at [680, 240] on div "Functions of NAD⁺ – and why it’s so essential to life Heading From single-celle…" at bounding box center [865, 422] width 379 height 1860
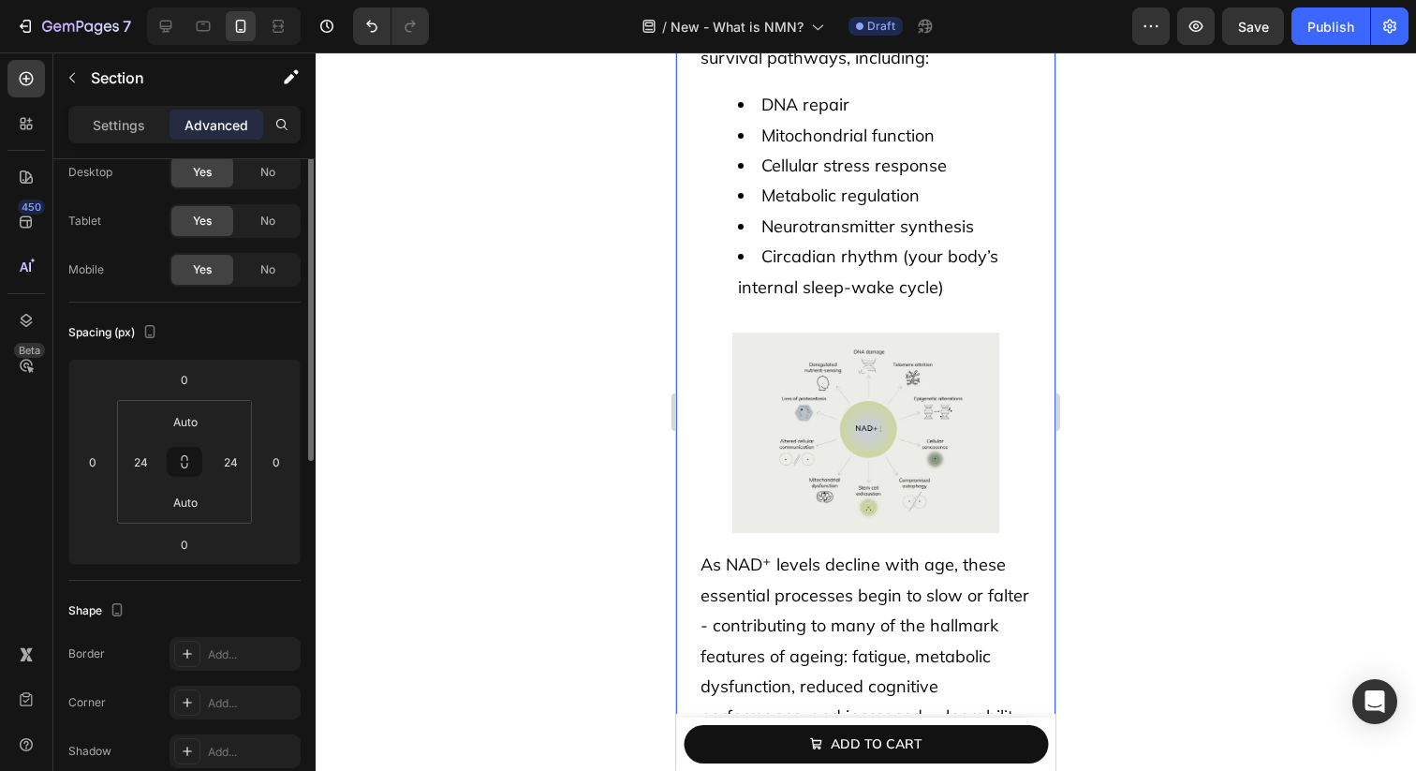
scroll to position [0, 0]
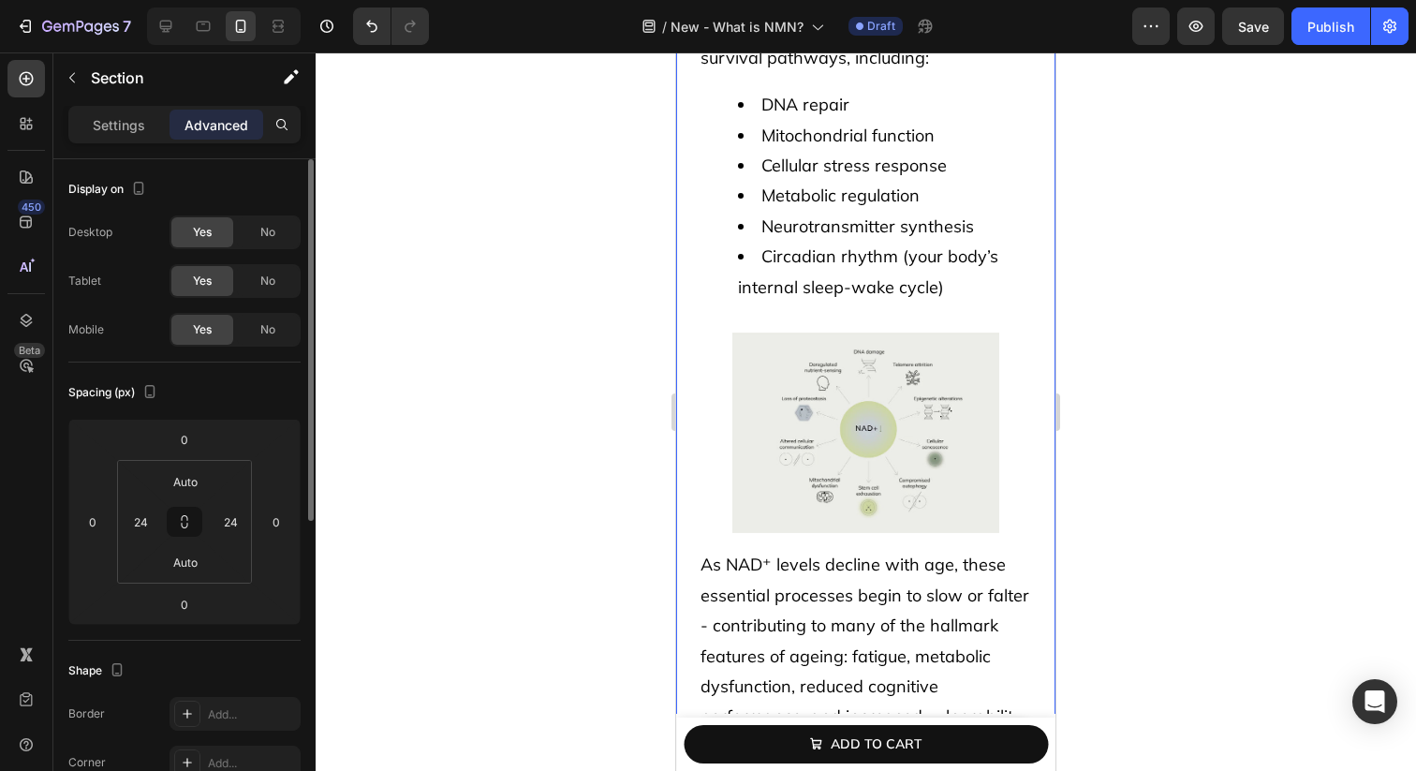
click at [781, 245] on span "Circadian rhythm (your body’s internal sleep-wake cycle)" at bounding box center [868, 271] width 260 height 52
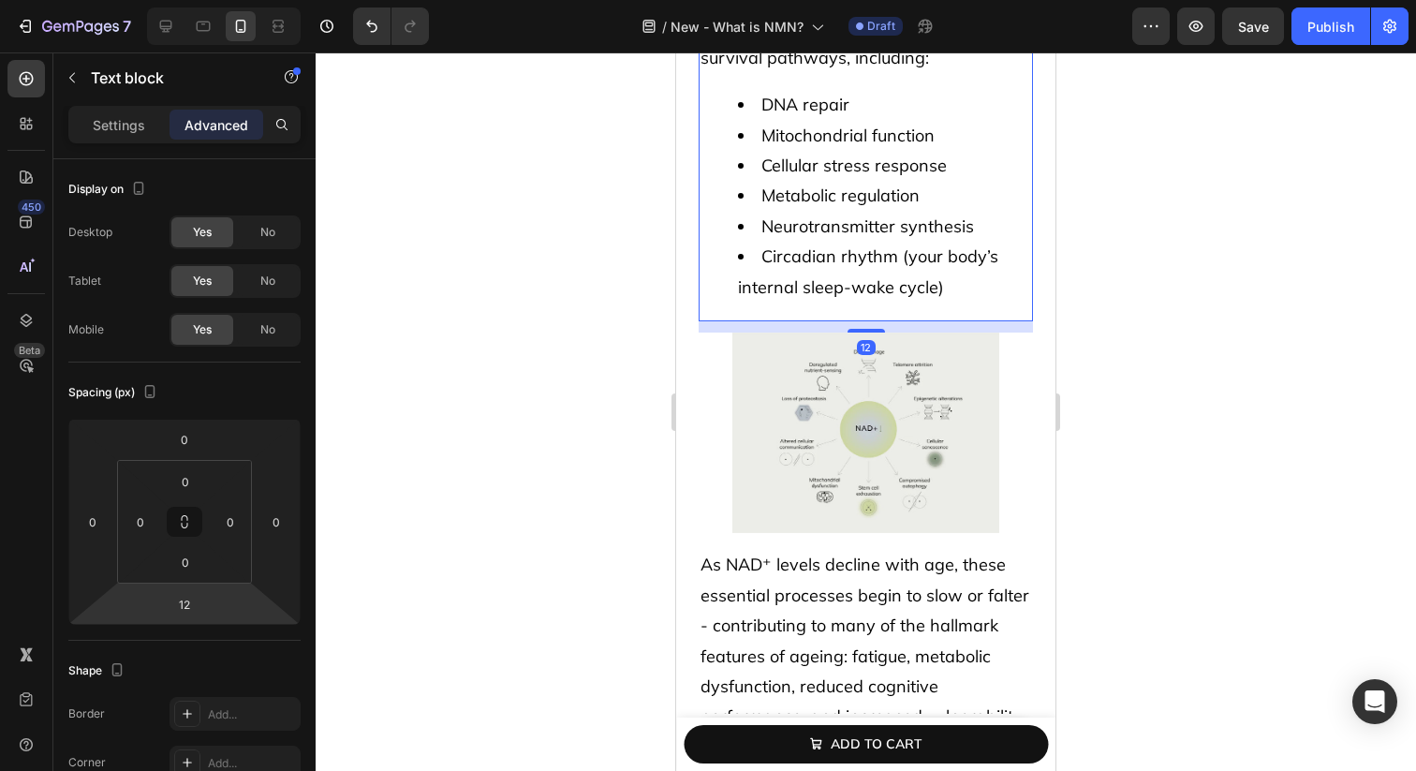
click at [187, 0] on html "7 Version history / New - What is NMN? Draft Preview Save Publish 450 Beta Sect…" at bounding box center [708, 0] width 1416 height 0
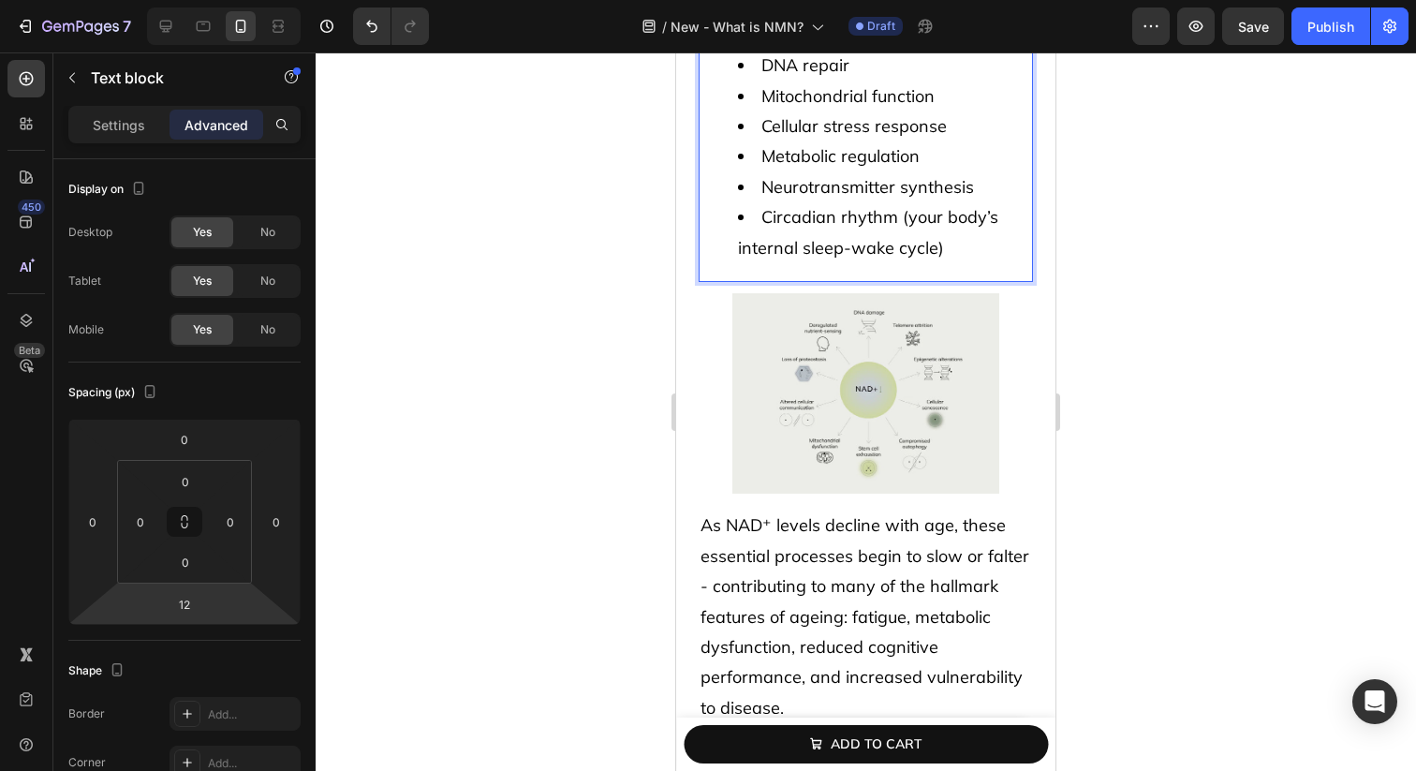
scroll to position [1857, 0]
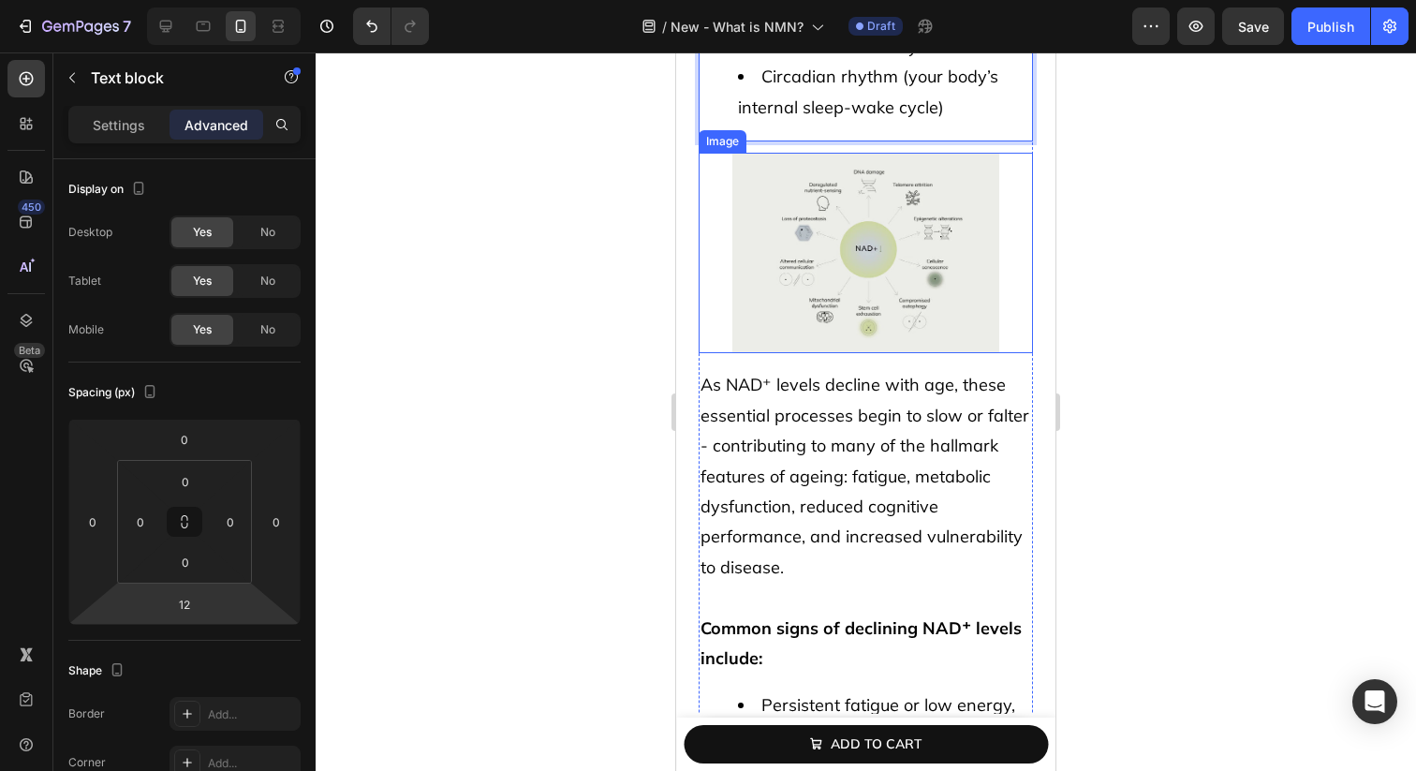
click at [810, 250] on img at bounding box center [866, 253] width 268 height 200
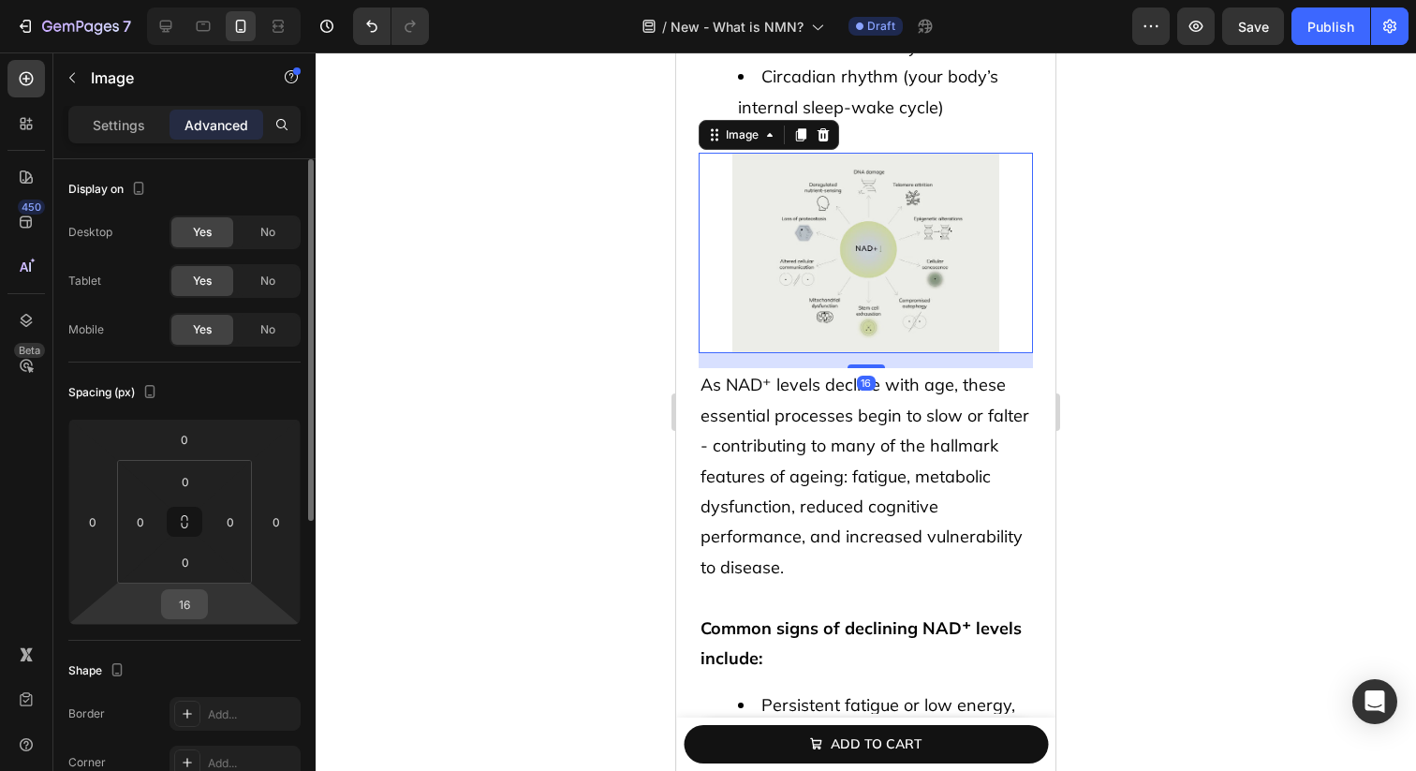
click at [169, 590] on input "16" at bounding box center [184, 604] width 37 height 28
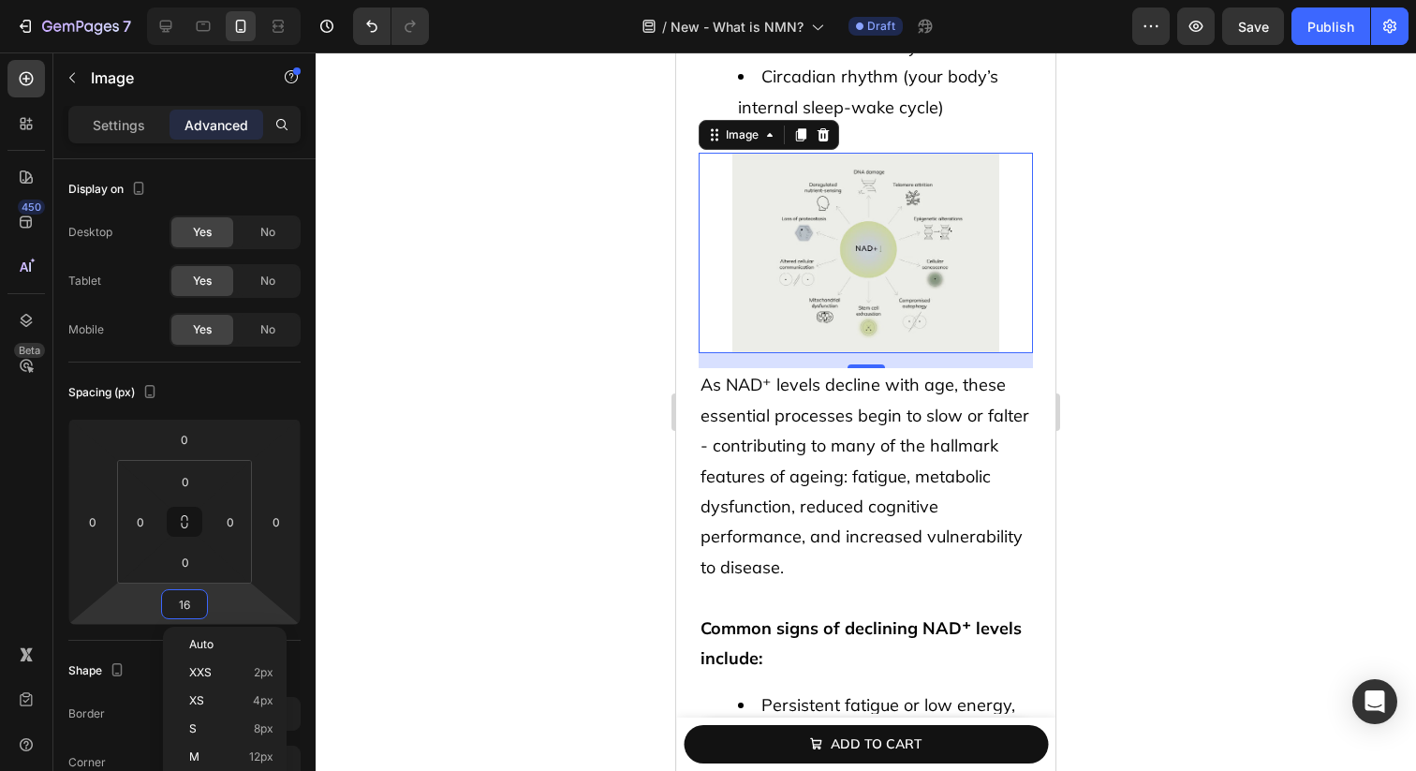
click at [130, 0] on html "7 Version history / New - What is NMN? Draft Preview Save Publish 450 Beta Sect…" at bounding box center [708, 0] width 1416 height 0
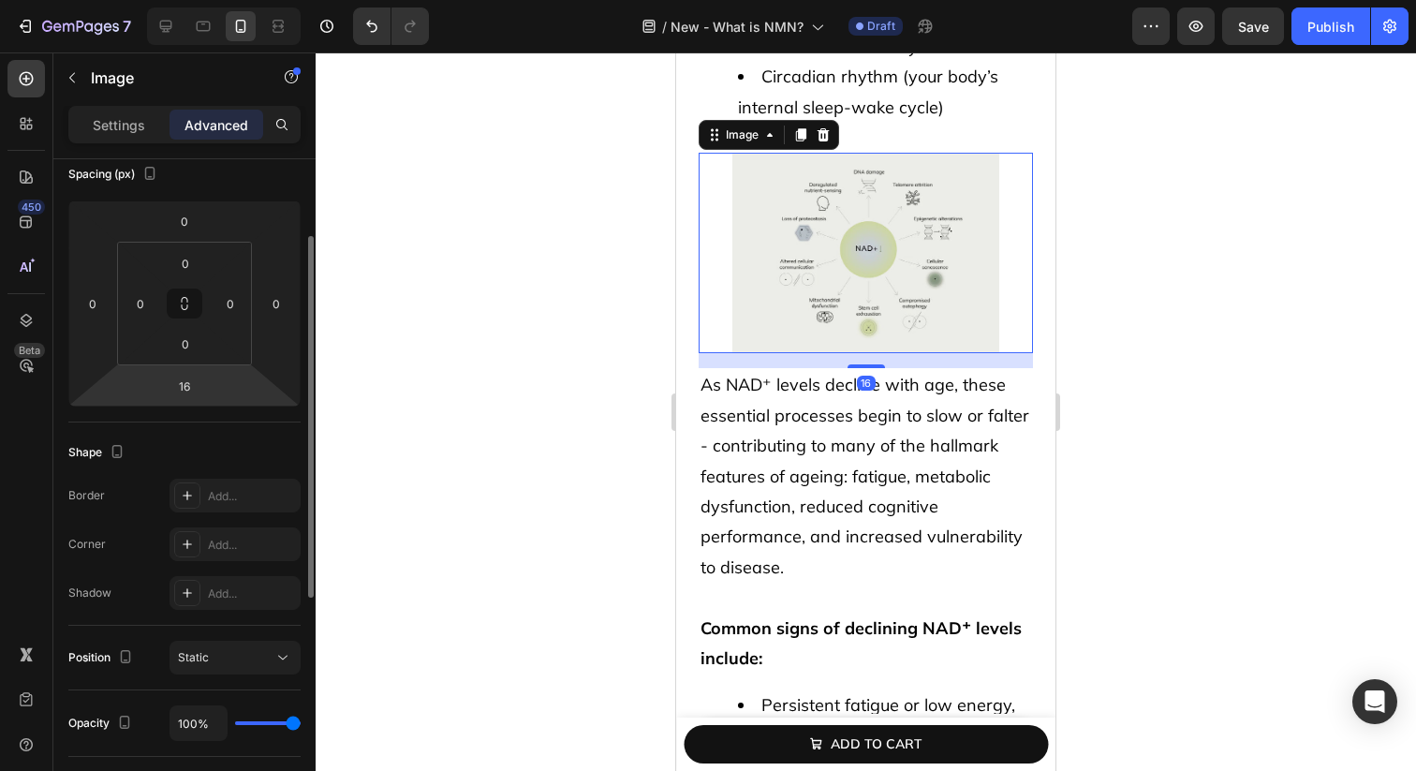
scroll to position [219, 0]
click at [182, 378] on input "16" at bounding box center [184, 385] width 37 height 28
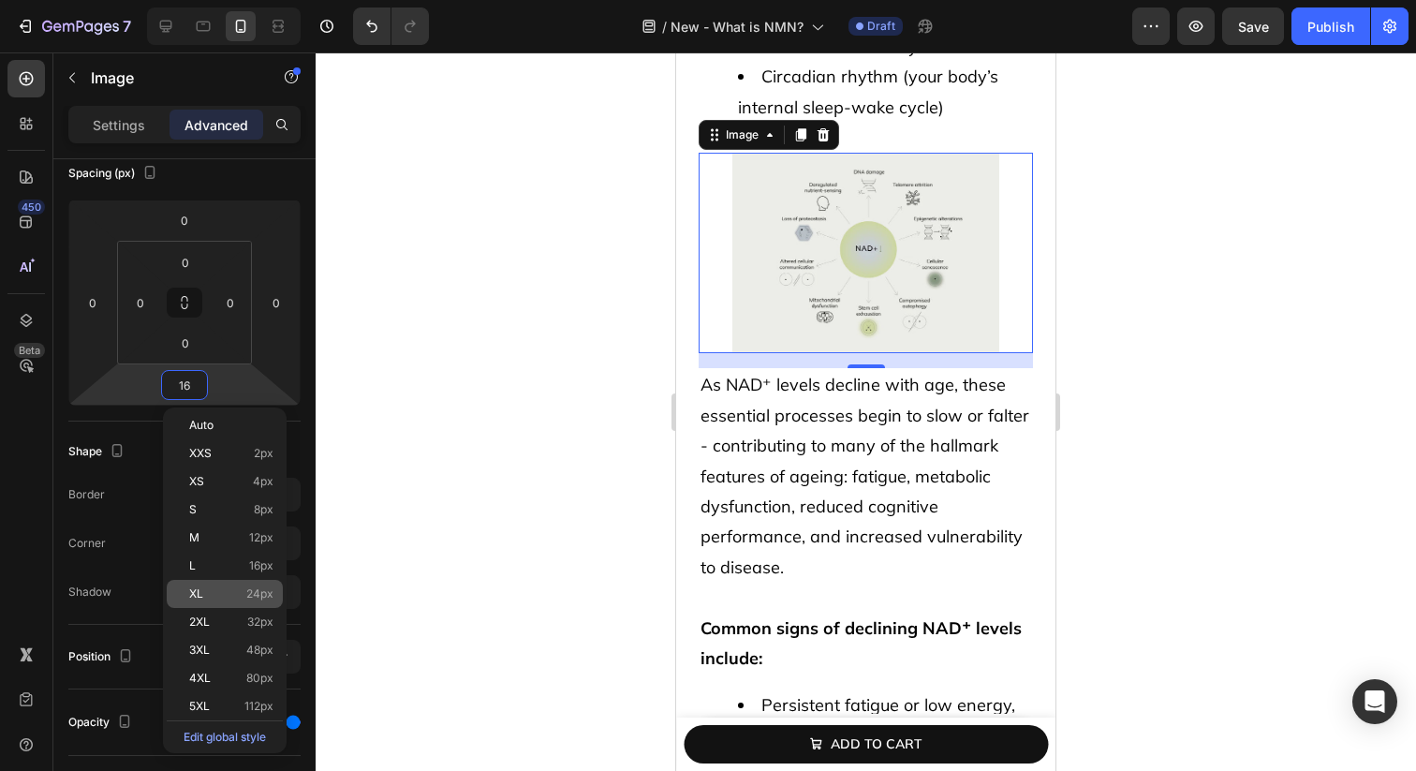
click at [236, 597] on p "XL 24px" at bounding box center [231, 593] width 84 height 13
type input "24"
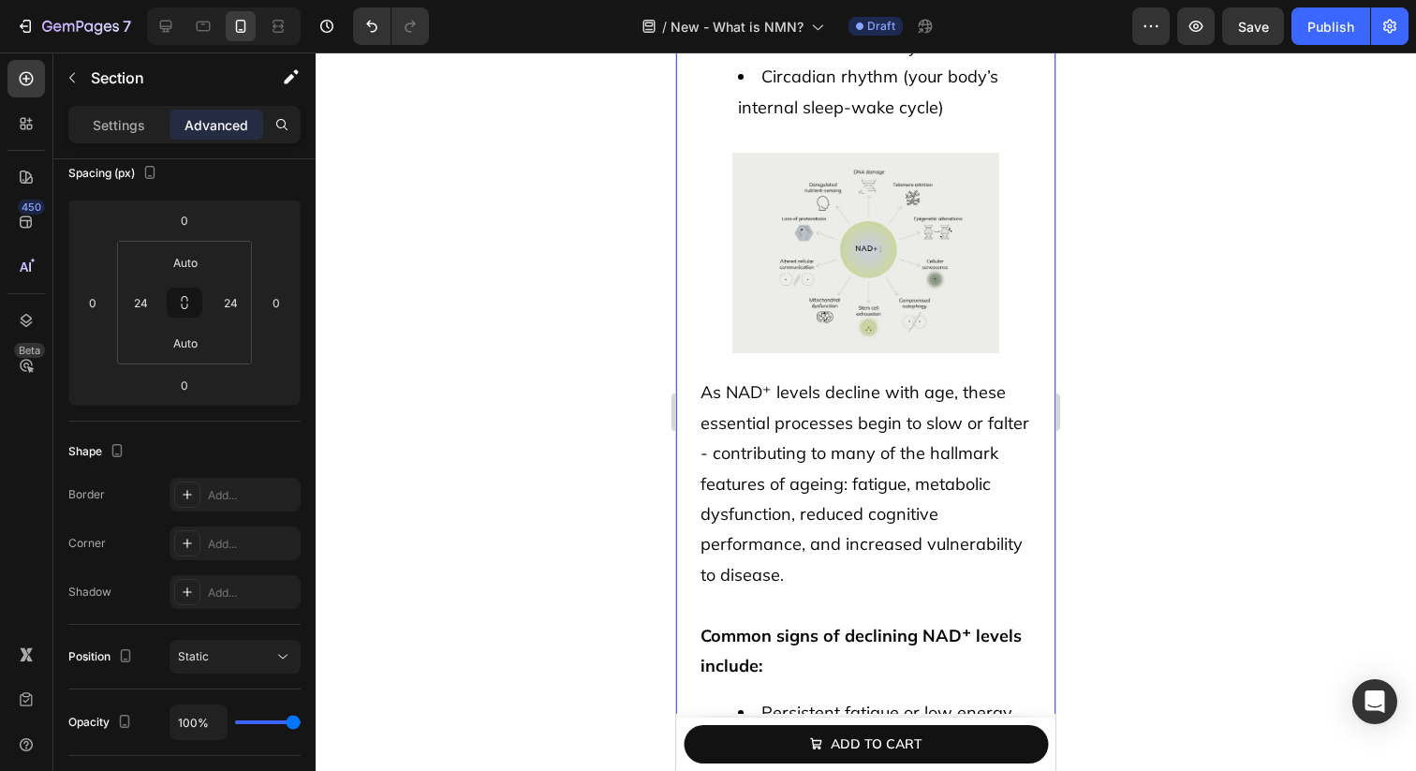
click at [679, 352] on div "Functions of NAD⁺ – and why it’s so essential to life Heading From single-celle…" at bounding box center [865, 247] width 379 height 1868
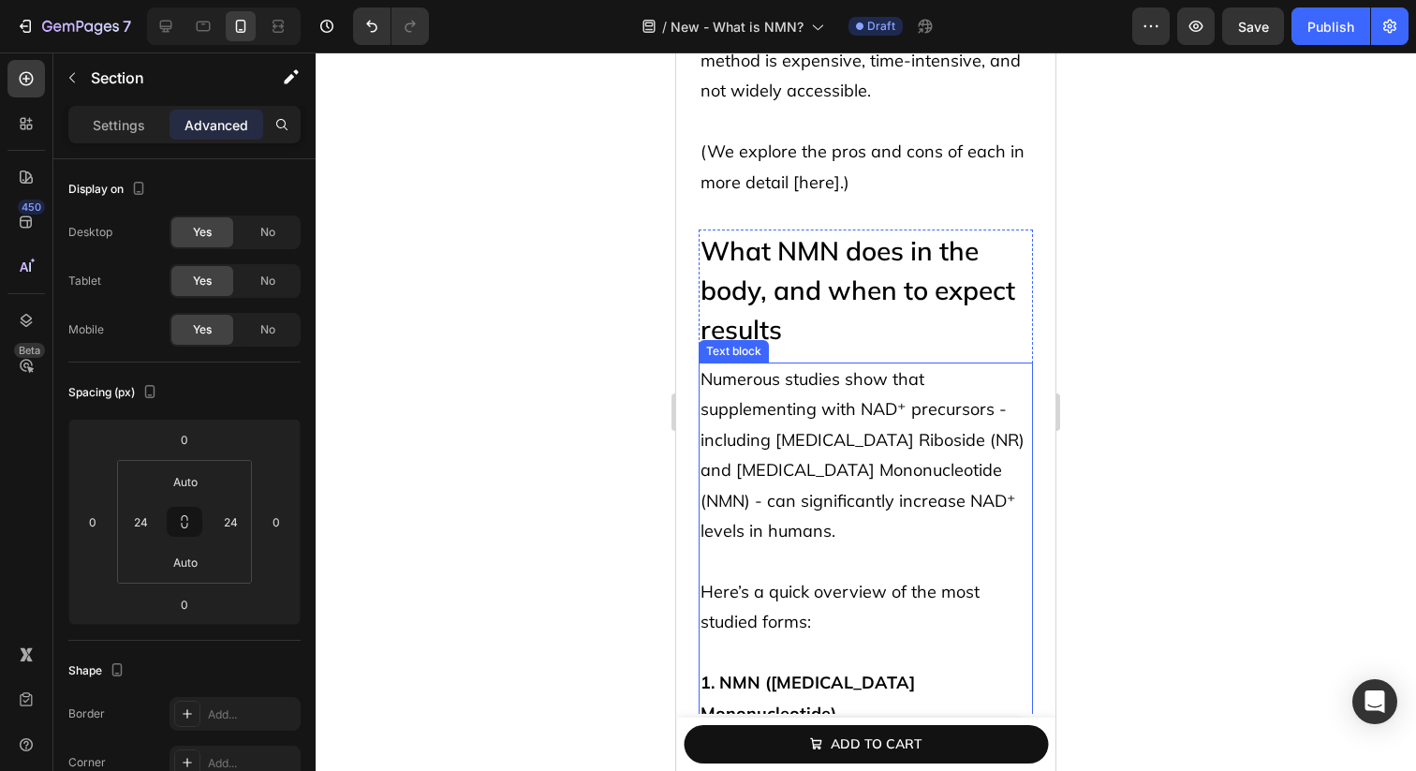
scroll to position [5224, 0]
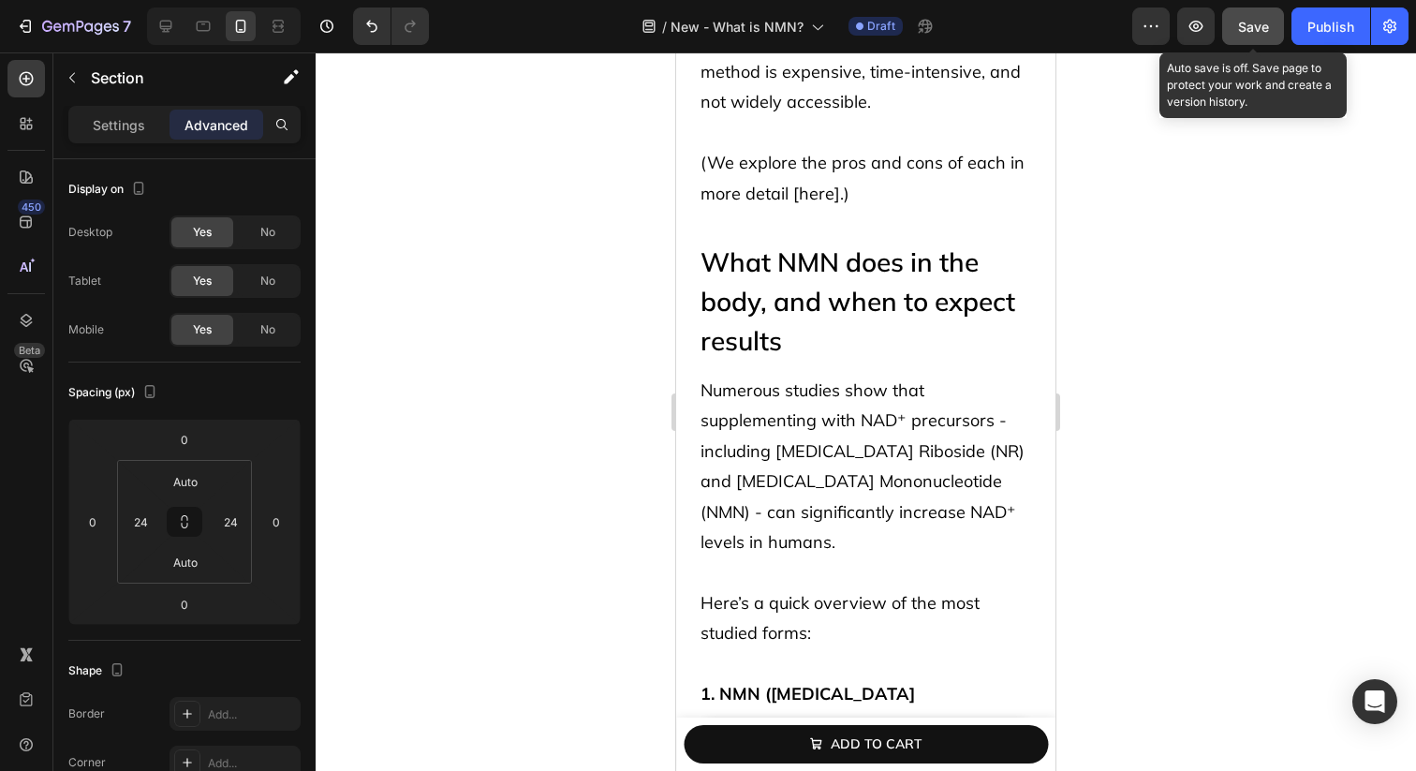
click at [1248, 31] on span "Save" at bounding box center [1253, 27] width 31 height 16
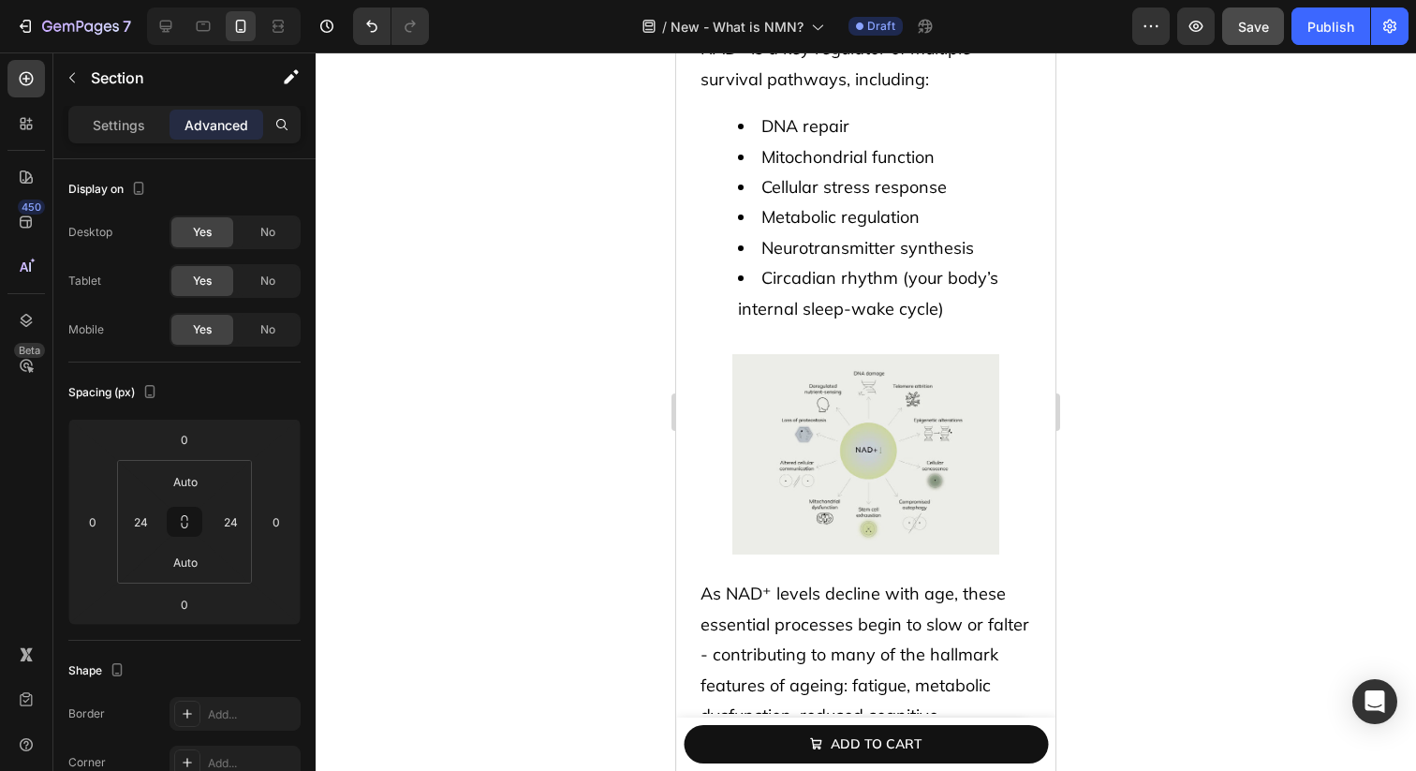
scroll to position [1718, 0]
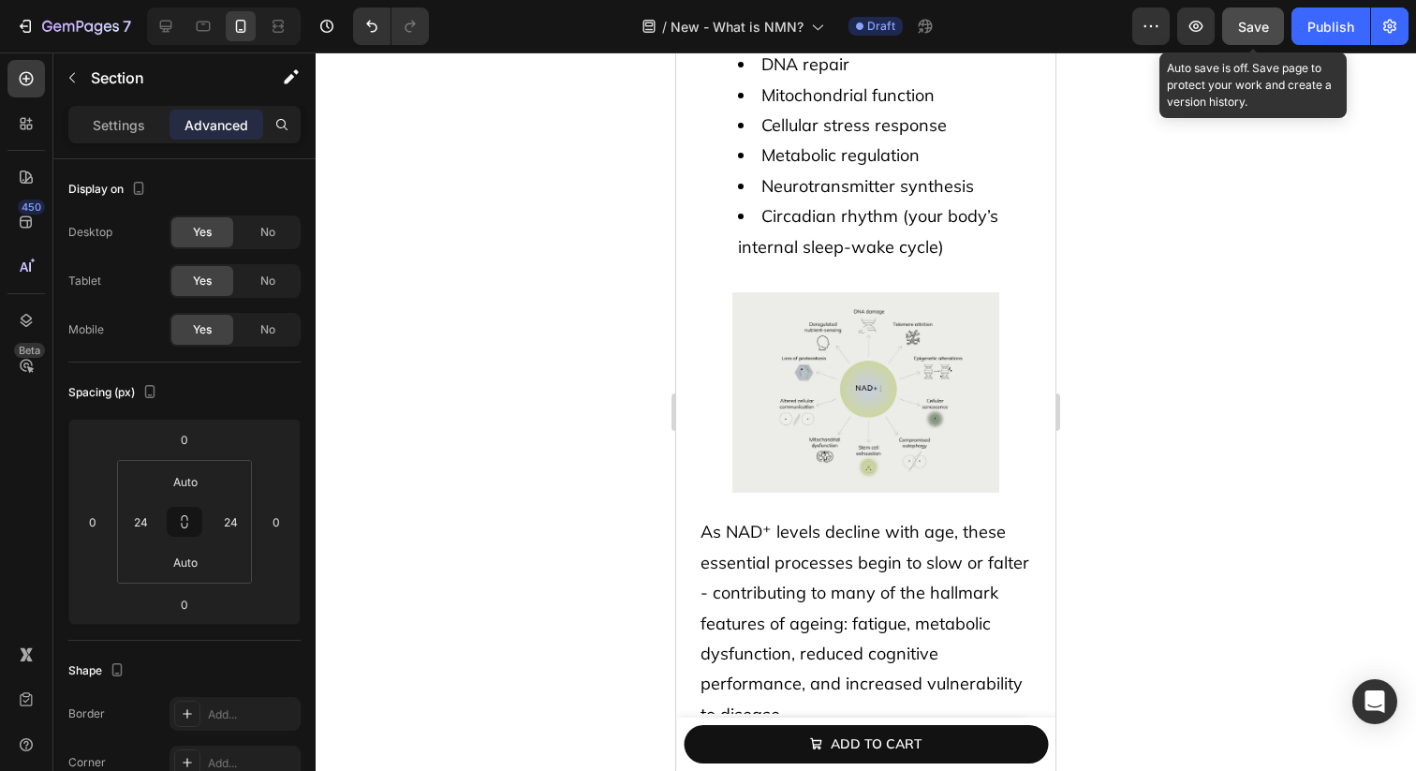
click at [1242, 38] on button "Save" at bounding box center [1253, 25] width 62 height 37
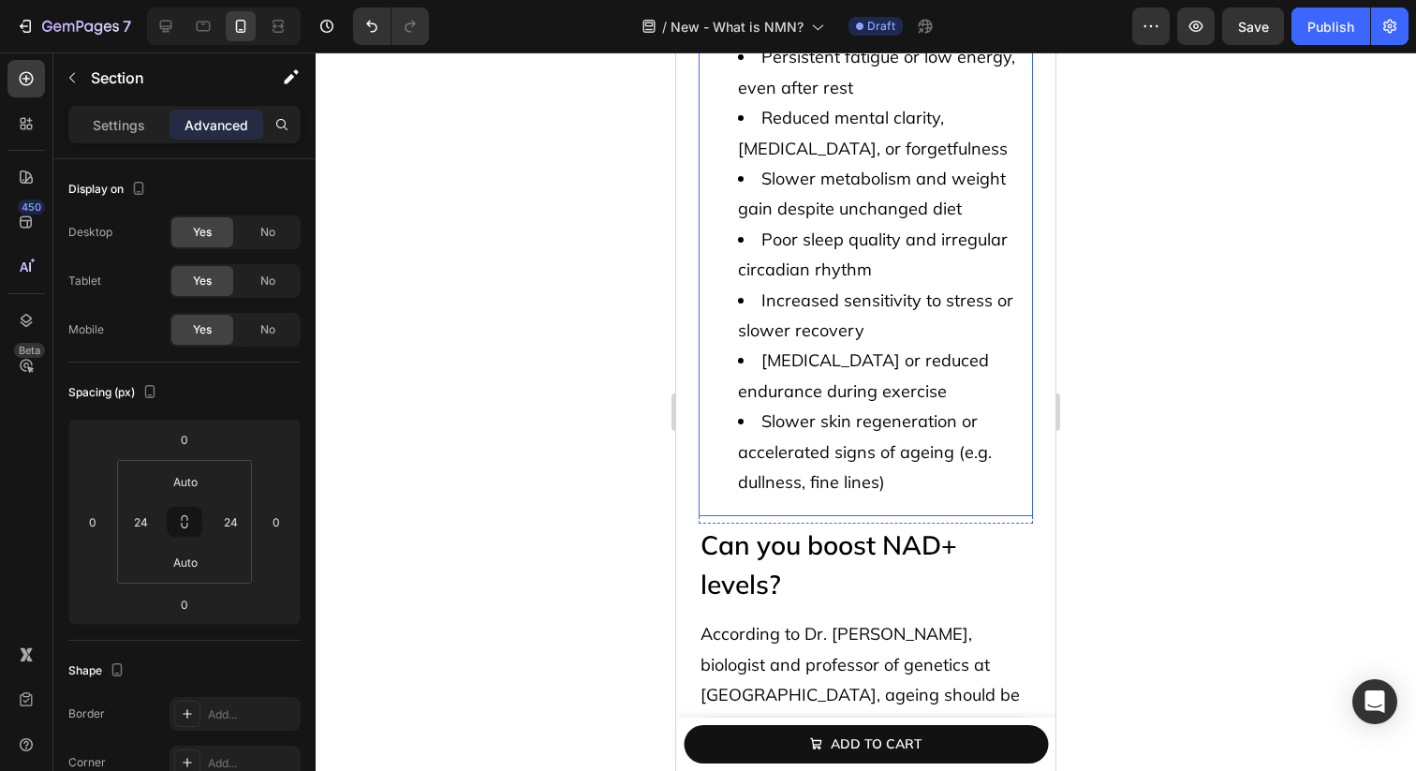
scroll to position [2554, 0]
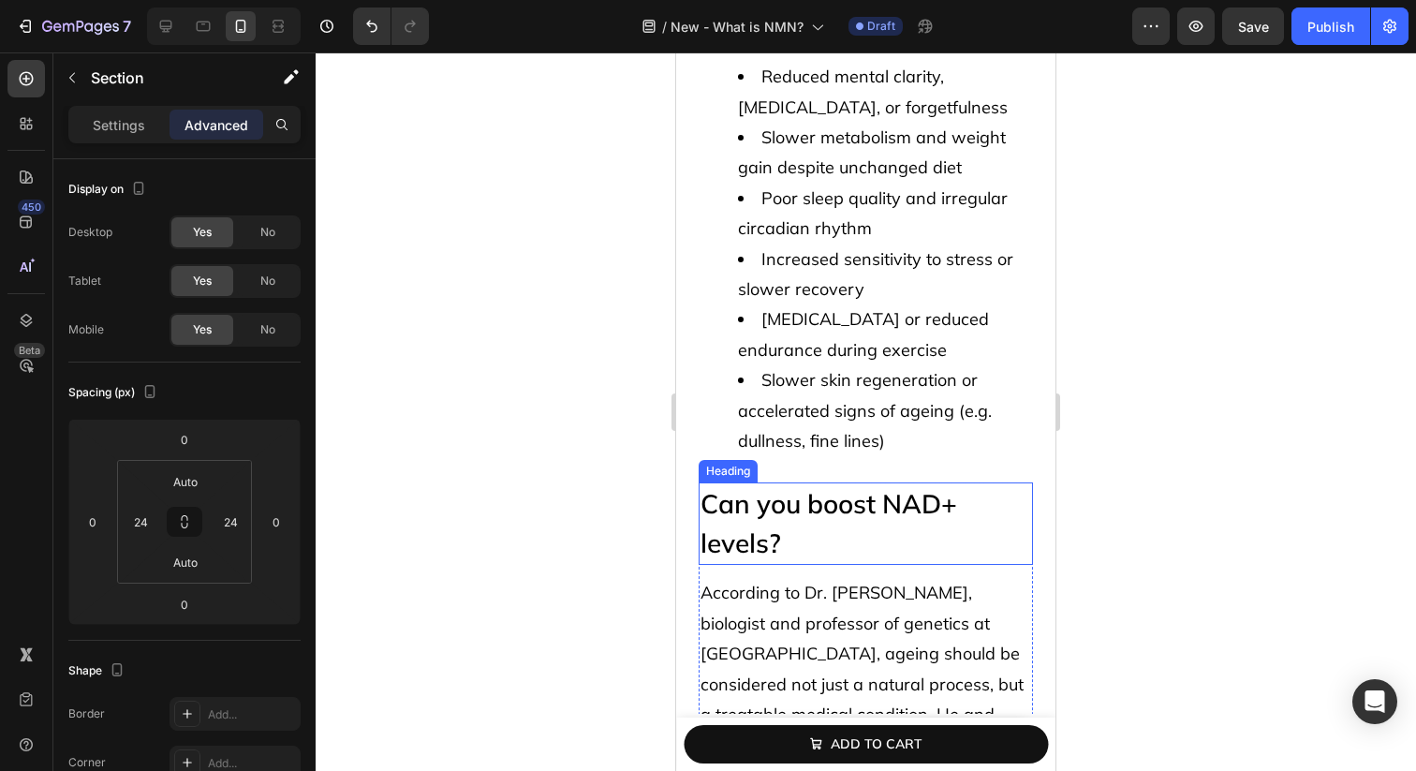
click at [799, 482] on h2 "Can you boost NAD+ levels?" at bounding box center [866, 523] width 334 height 82
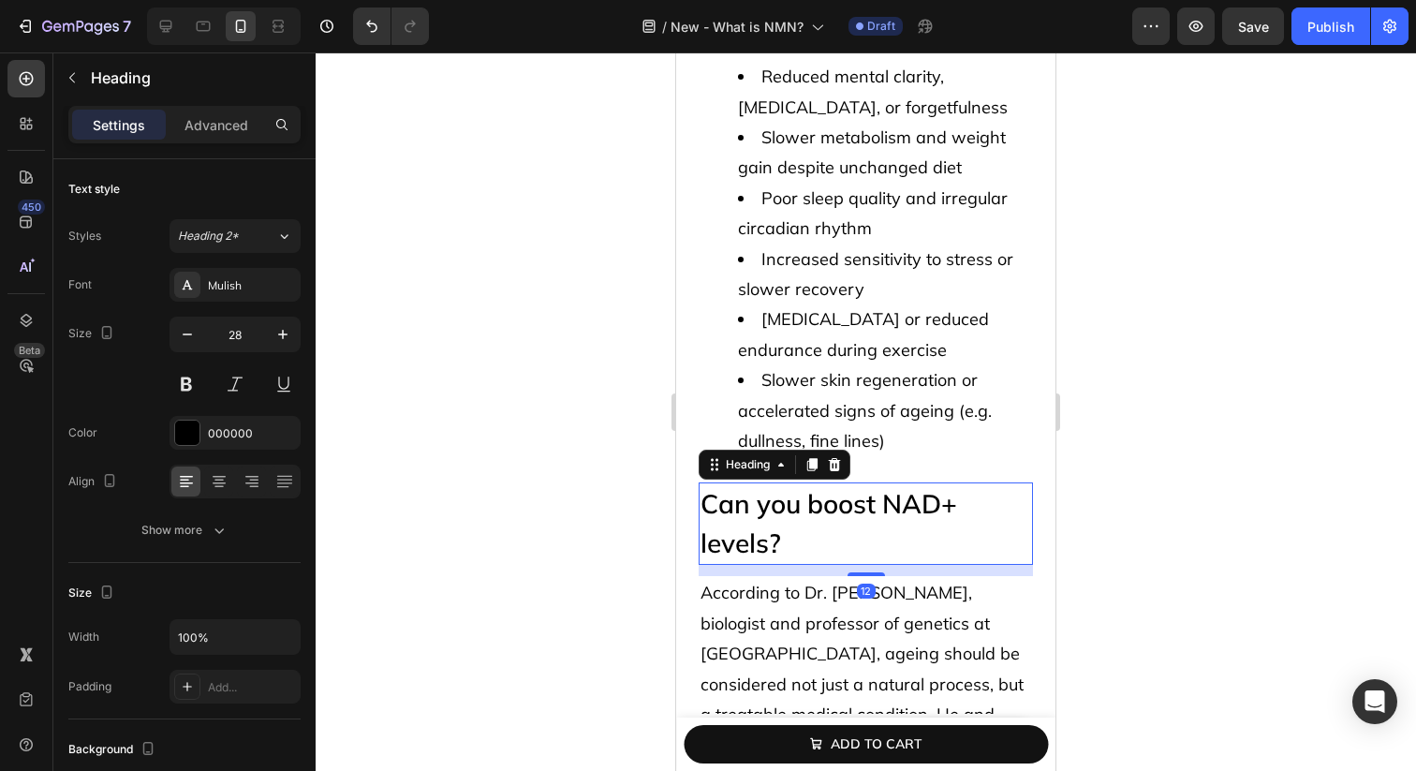
click at [799, 482] on h2 "Can you boost NAD+ levels?" at bounding box center [866, 523] width 334 height 82
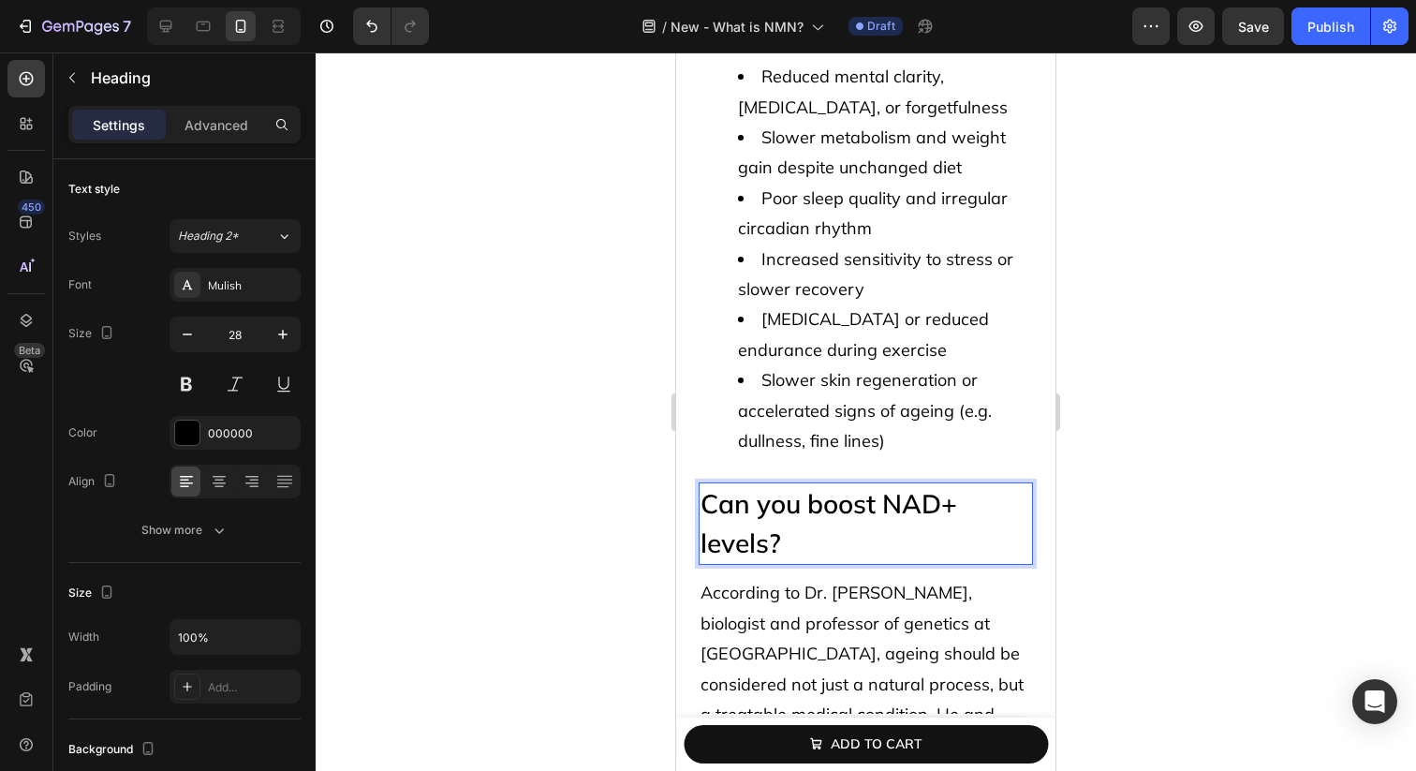
click at [799, 484] on p "Can you boost NAD+ levels?" at bounding box center [866, 523] width 331 height 79
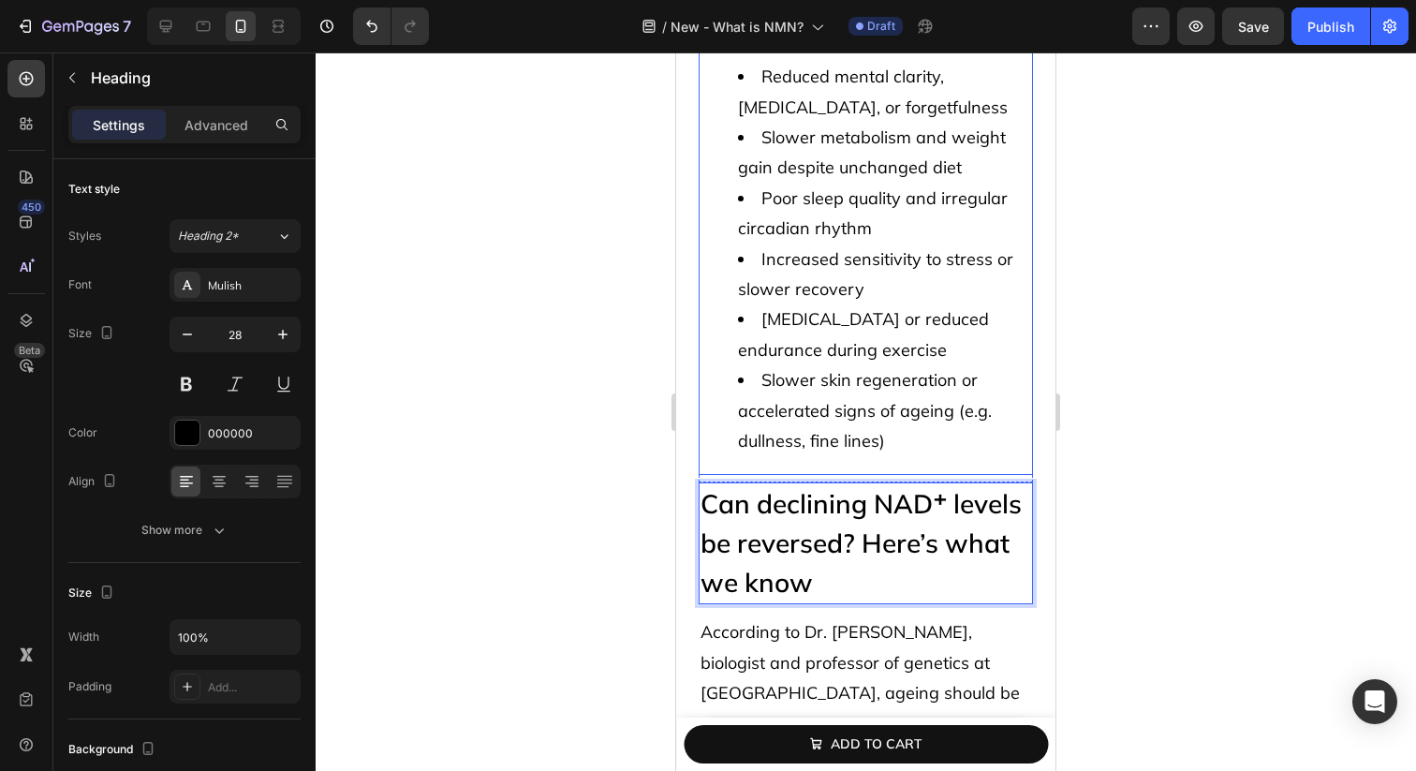
click at [806, 370] on span "Slower skin regeneration or accelerated signs of ageing (e.g. dullness, fine li…" at bounding box center [865, 410] width 254 height 82
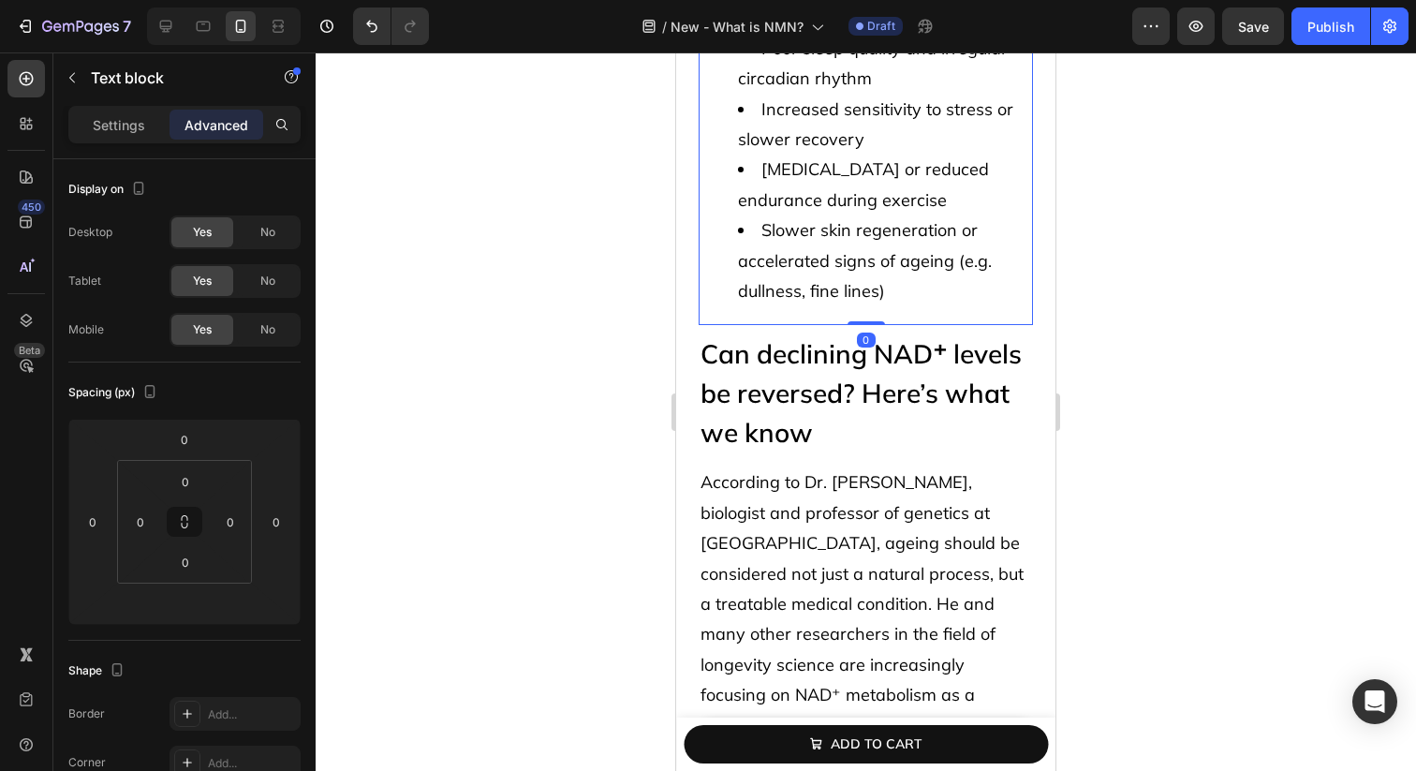
scroll to position [2723, 0]
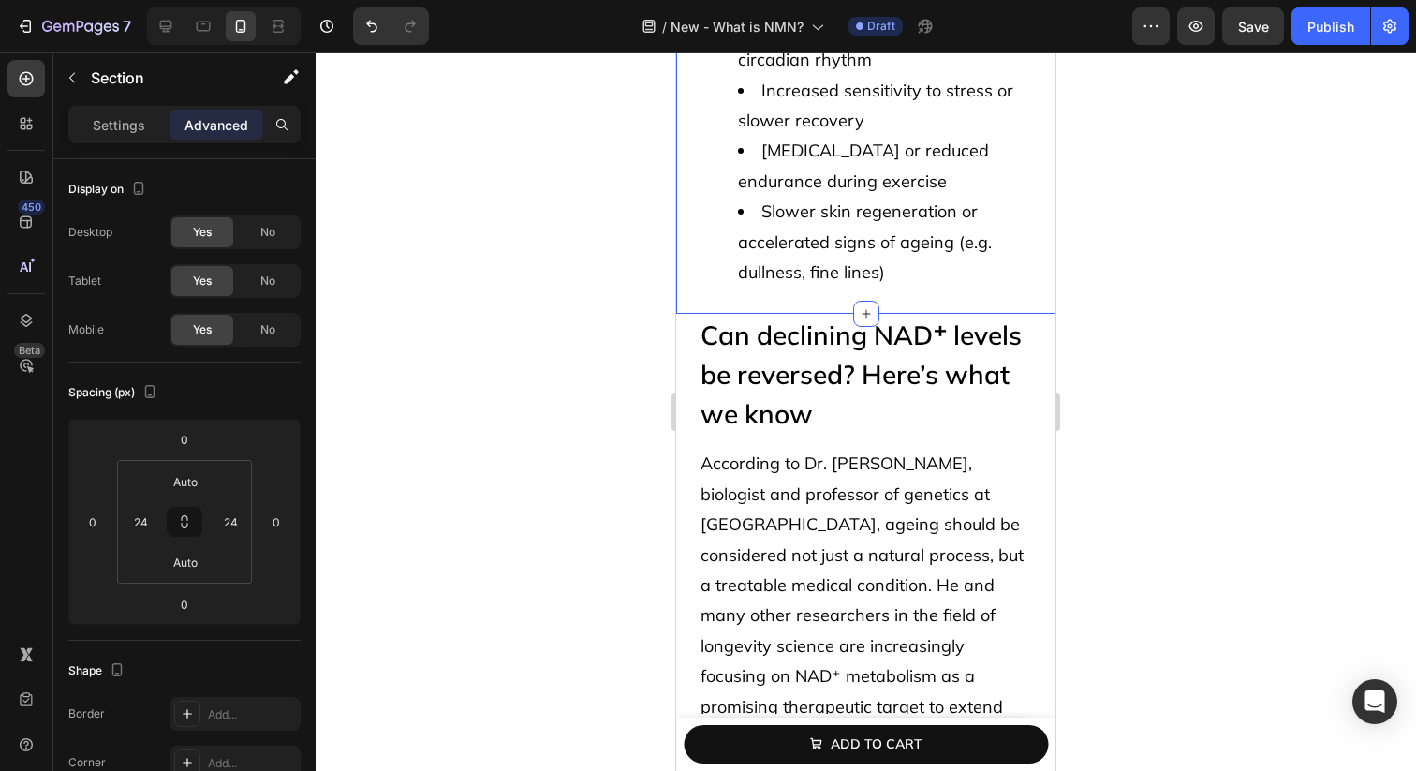
click at [1248, 46] on div "7 Version history / New - What is NMN? Draft Preview Save Publish" at bounding box center [708, 26] width 1416 height 53
click at [1247, 37] on button "Save" at bounding box center [1253, 25] width 62 height 37
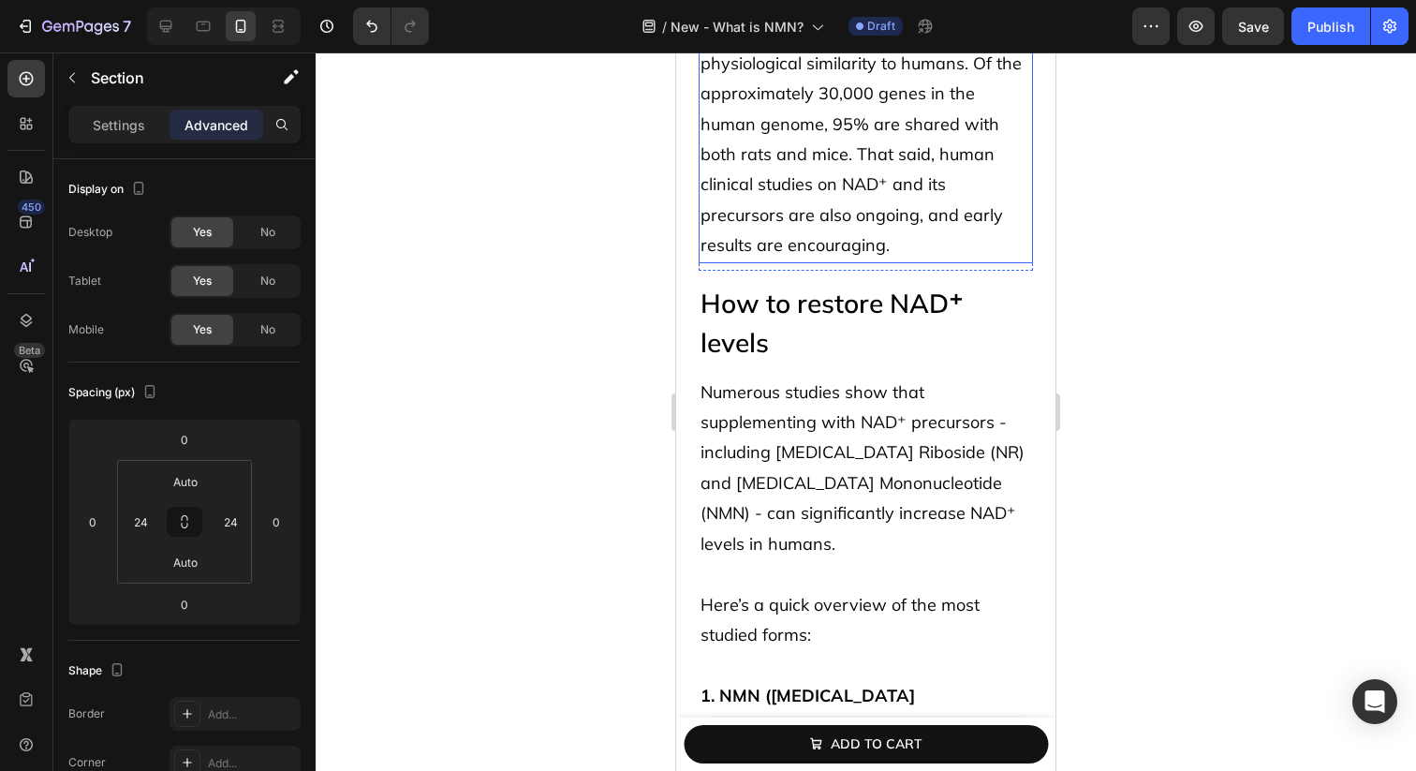
scroll to position [3860, 0]
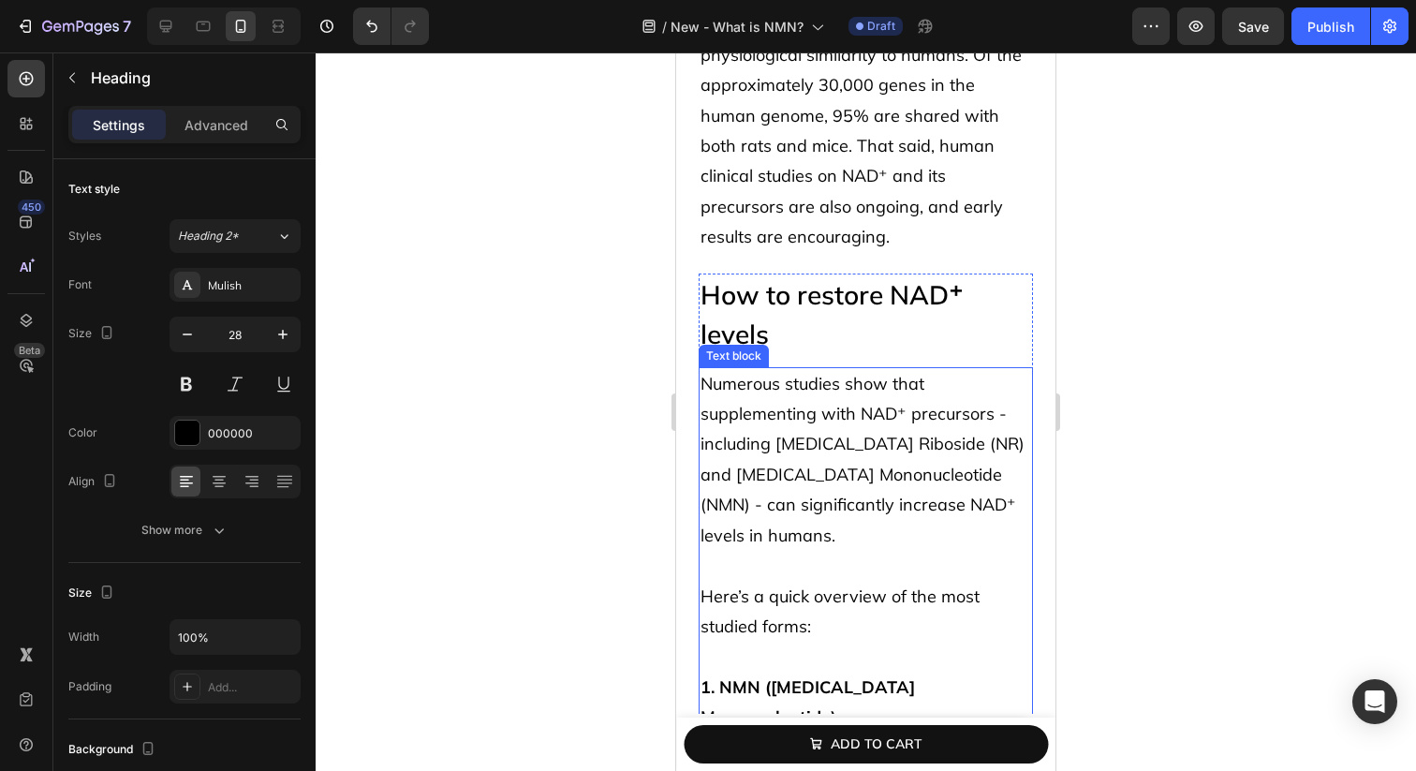
click at [787, 295] on h2 "How to restore NAD⁺ levels" at bounding box center [866, 314] width 334 height 82
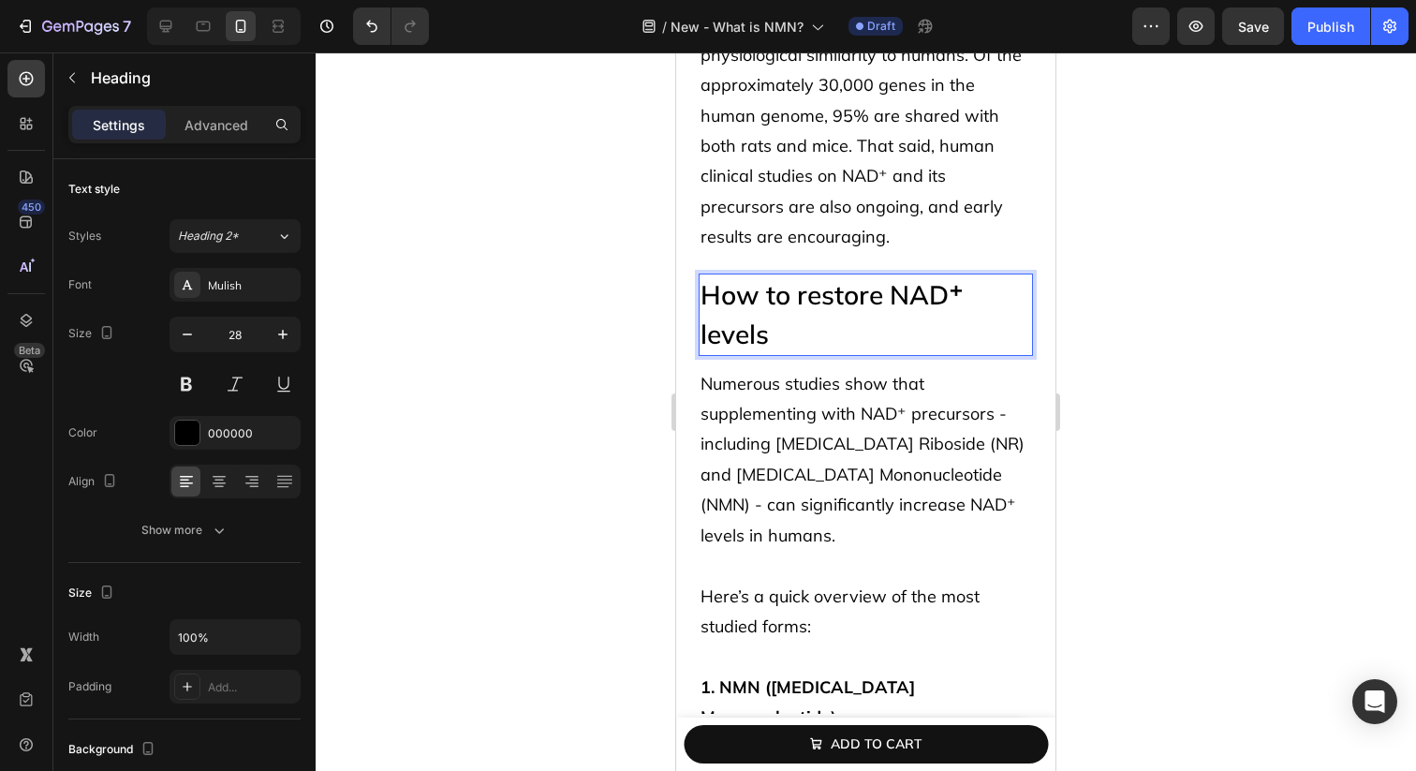
click at [787, 295] on h2 "How to restore NAD⁺ levels" at bounding box center [866, 314] width 334 height 82
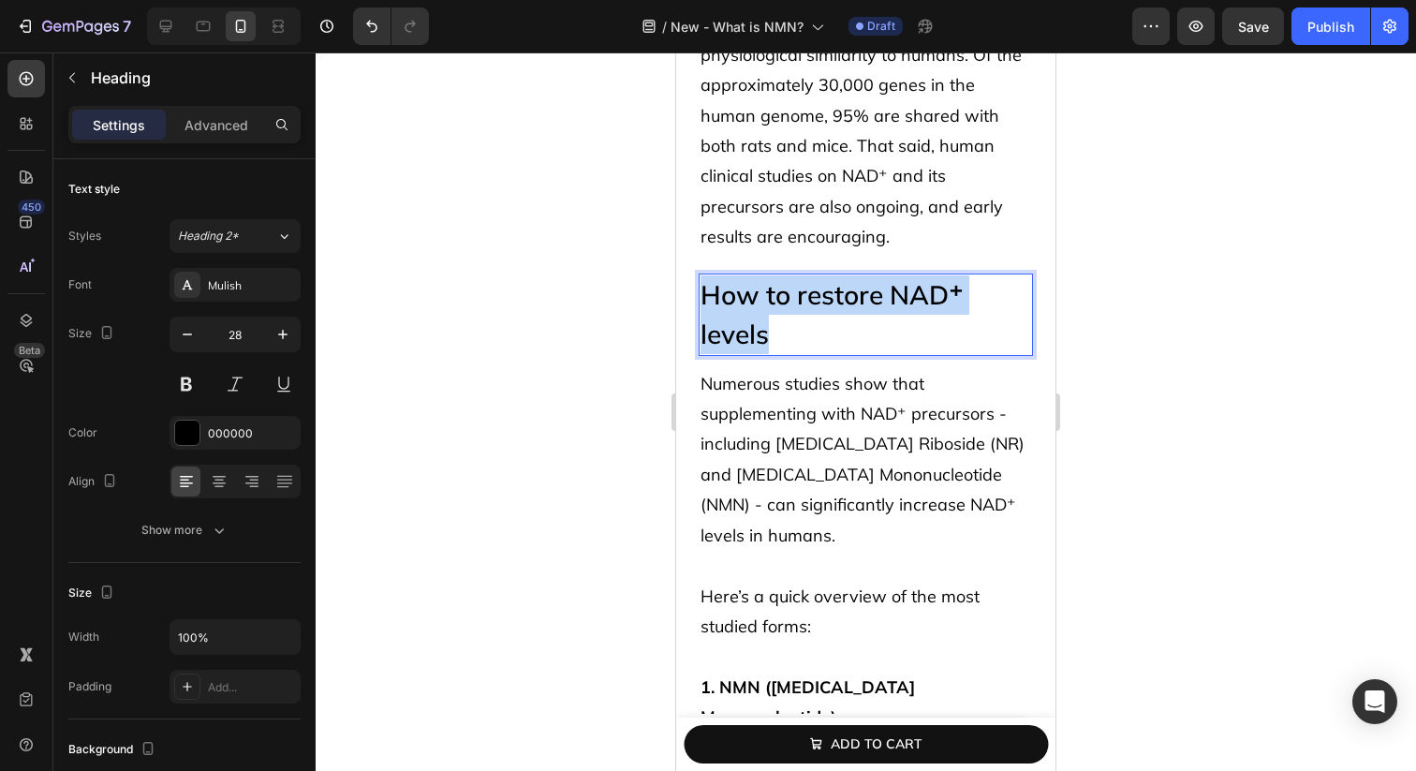
click at [787, 295] on p "How to restore NAD⁺ levels" at bounding box center [866, 314] width 331 height 79
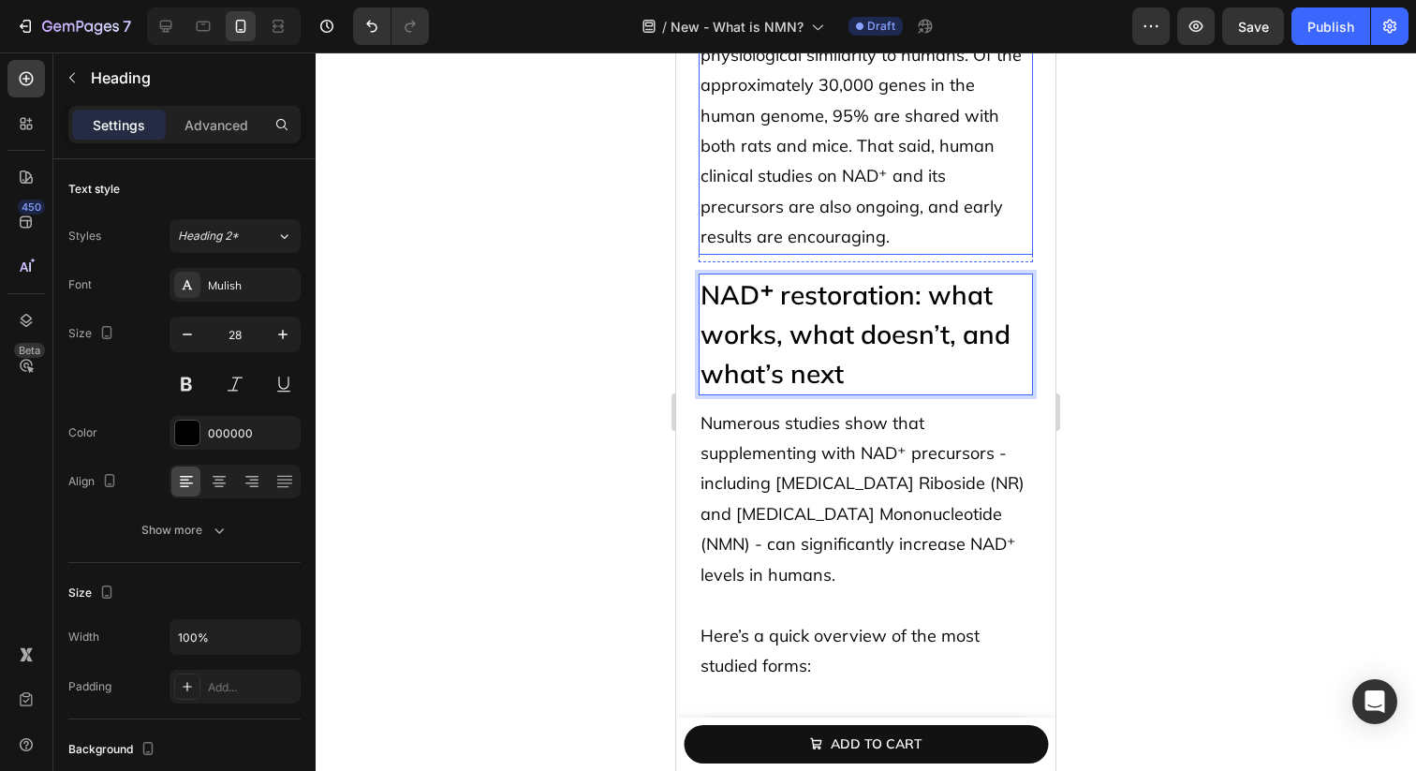
click at [877, 196] on p "It’s worth noting that animal models, particularly mice and rats, are widely us…" at bounding box center [866, 85] width 331 height 333
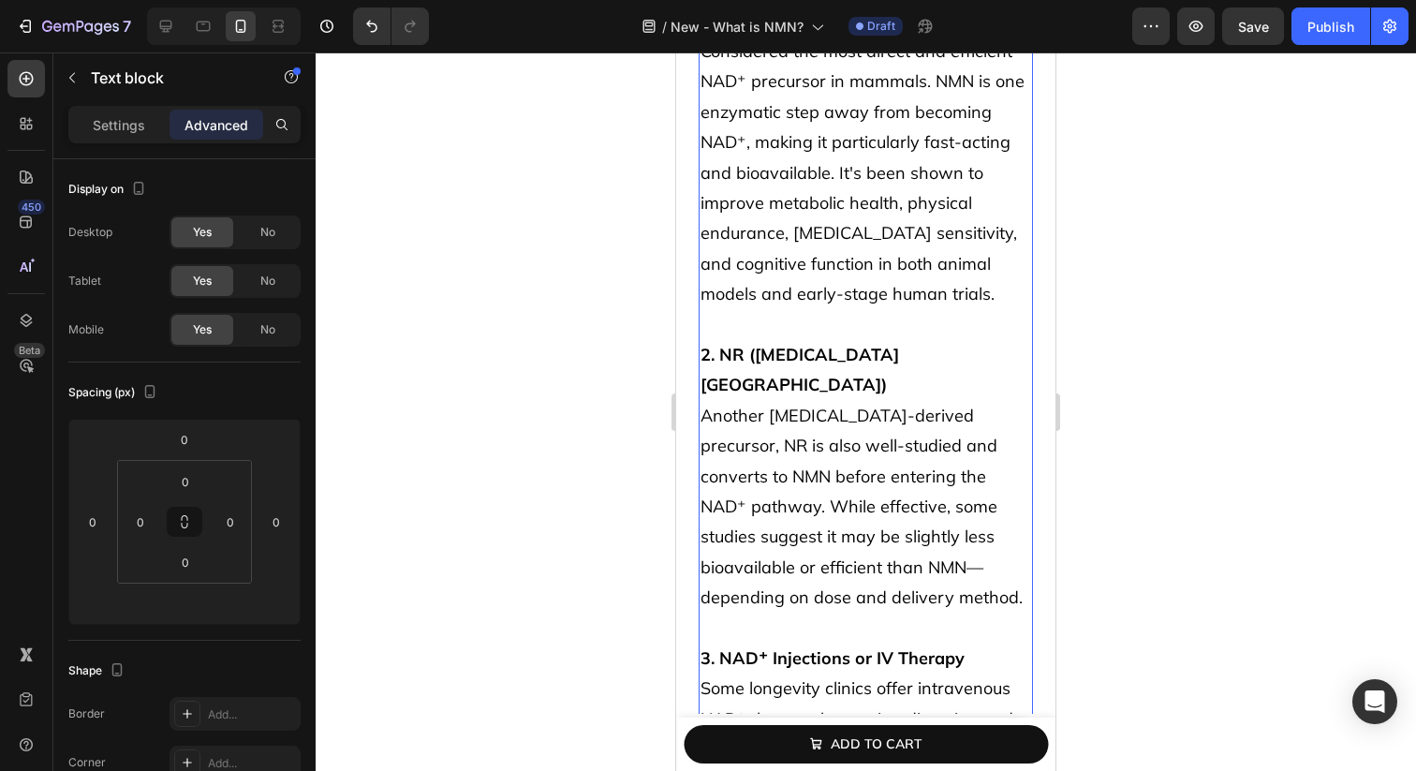
scroll to position [4627, 0]
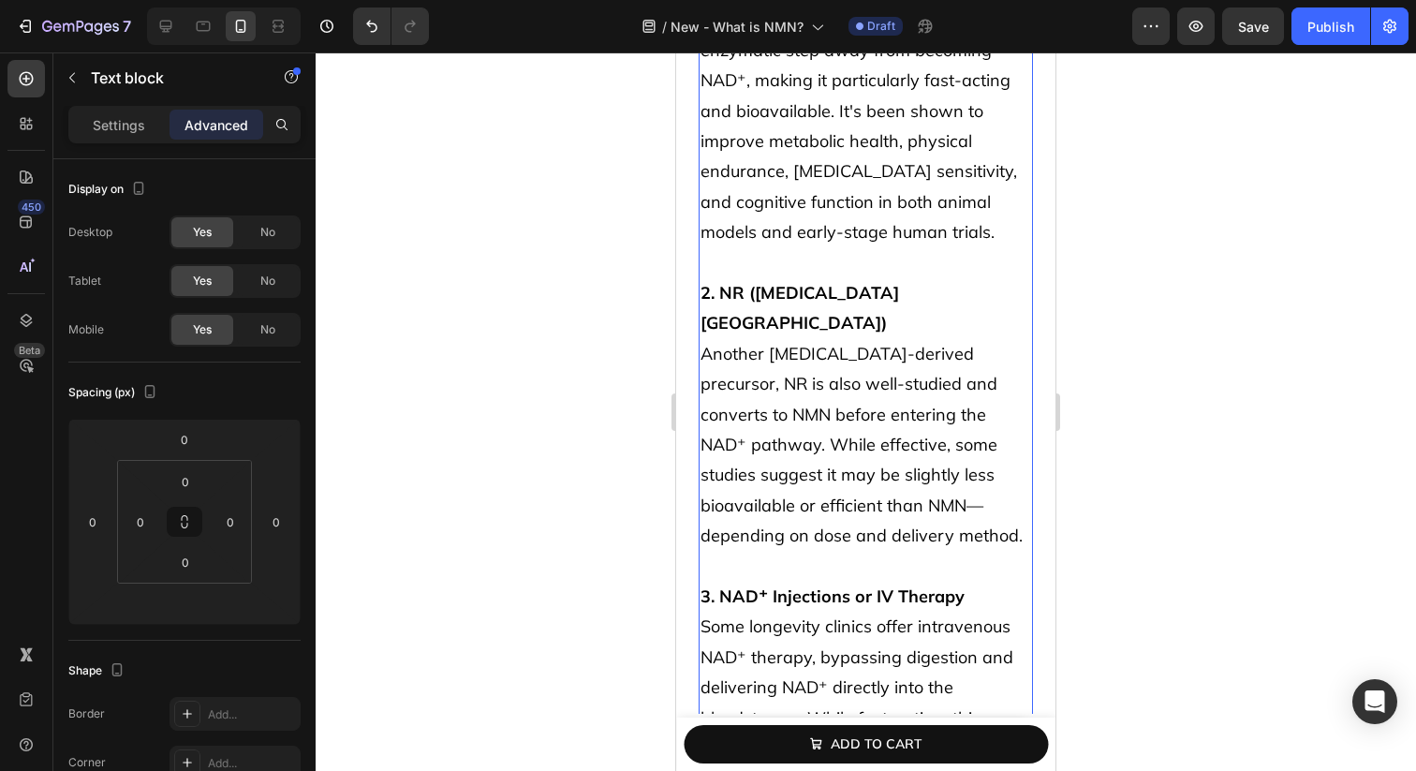
click at [788, 429] on p "1. NMN ([MEDICAL_DATA] Mononucleotide) Considered the most direct and efficient…" at bounding box center [866, 339] width 331 height 910
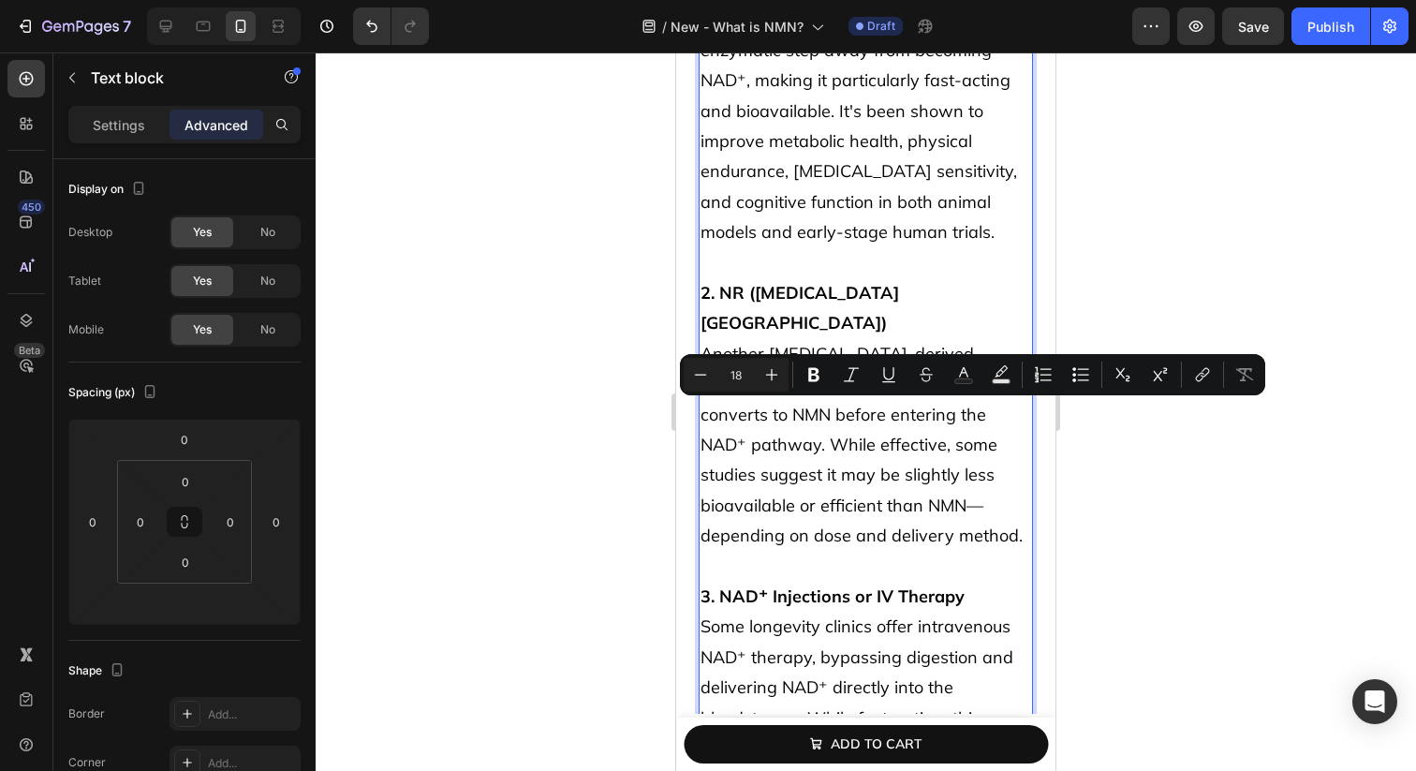
click at [755, 450] on p "1. NMN ([MEDICAL_DATA] Mononucleotide) Considered the most direct and efficient…" at bounding box center [866, 339] width 331 height 910
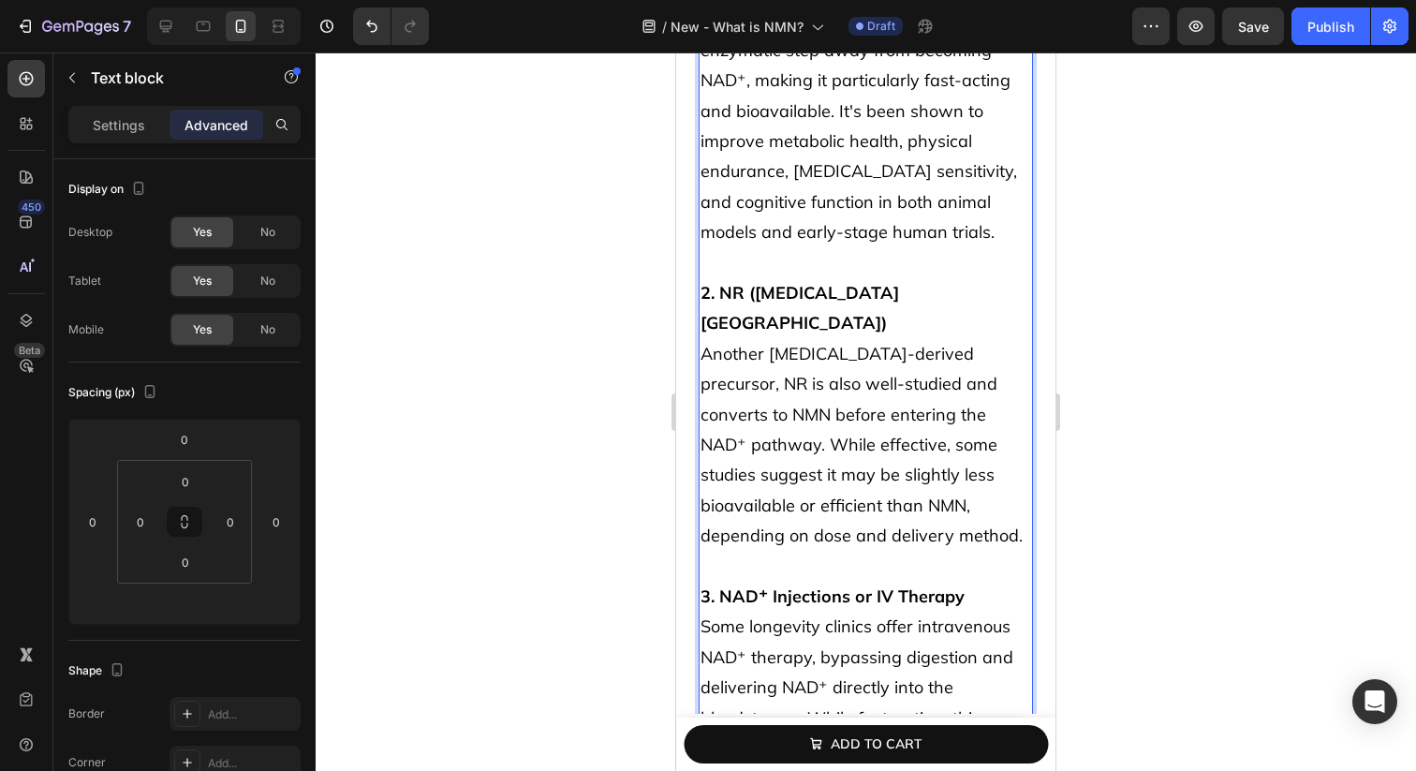
click at [787, 479] on p "1. NMN ([MEDICAL_DATA] Mononucleotide) Considered the most direct and efficient…" at bounding box center [866, 339] width 331 height 910
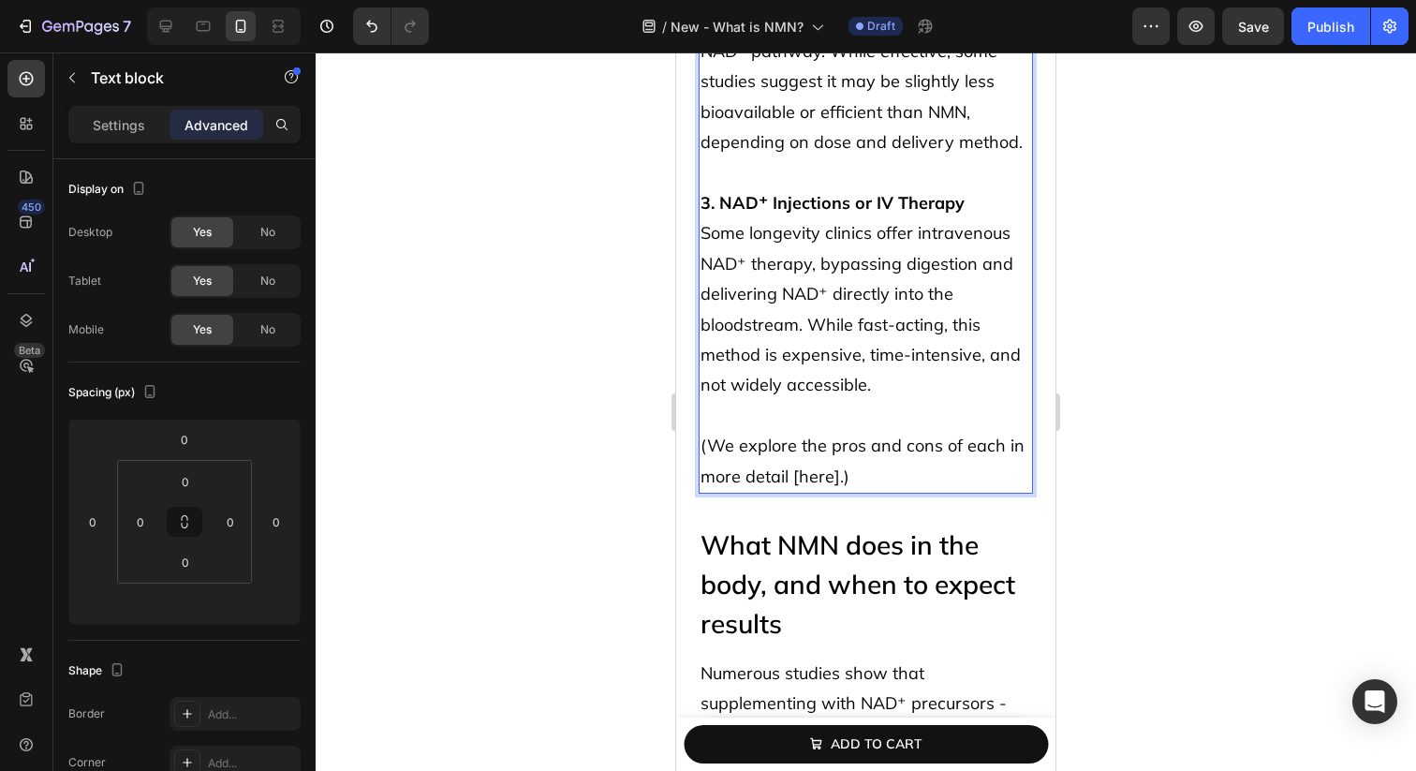
scroll to position [5015, 0]
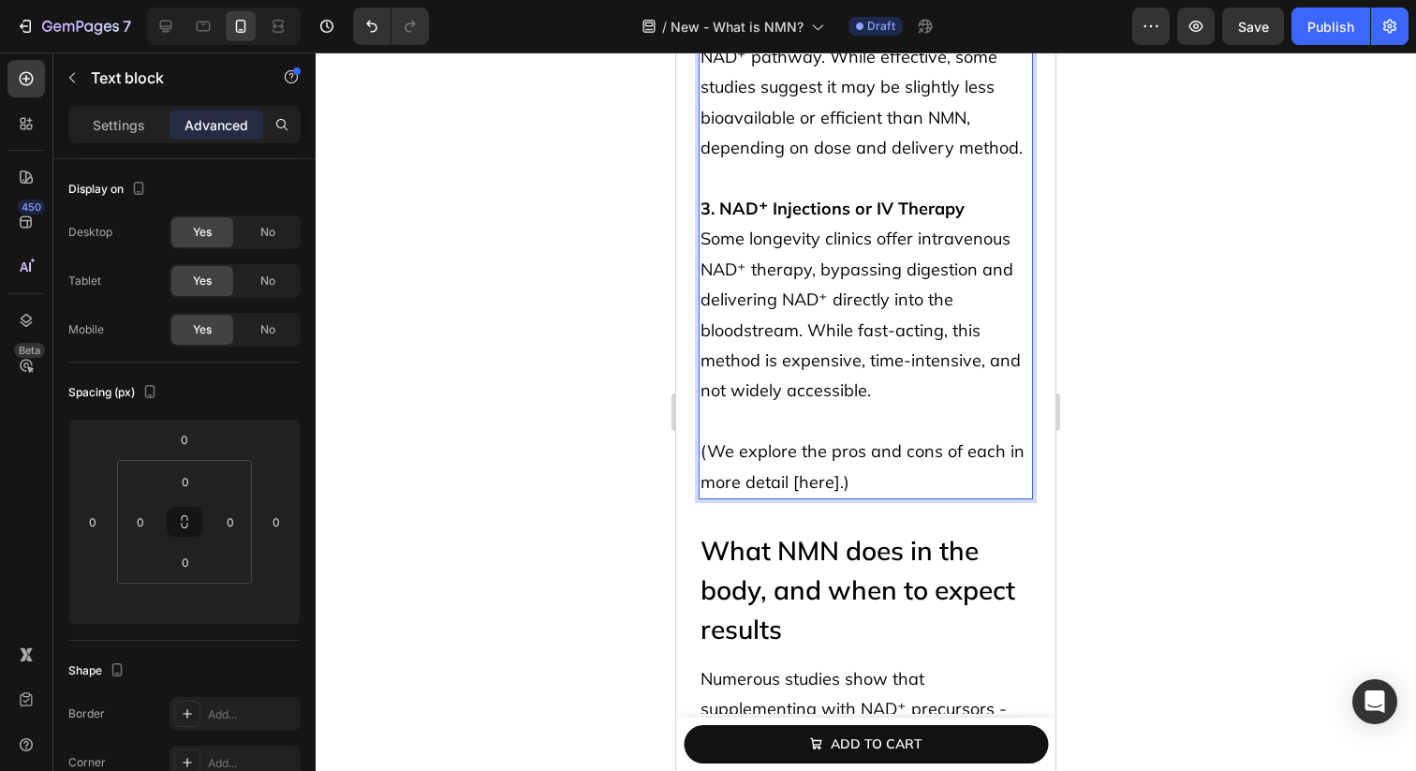
drag, startPoint x: 986, startPoint y: 296, endPoint x: 1021, endPoint y: 296, distance: 34.7
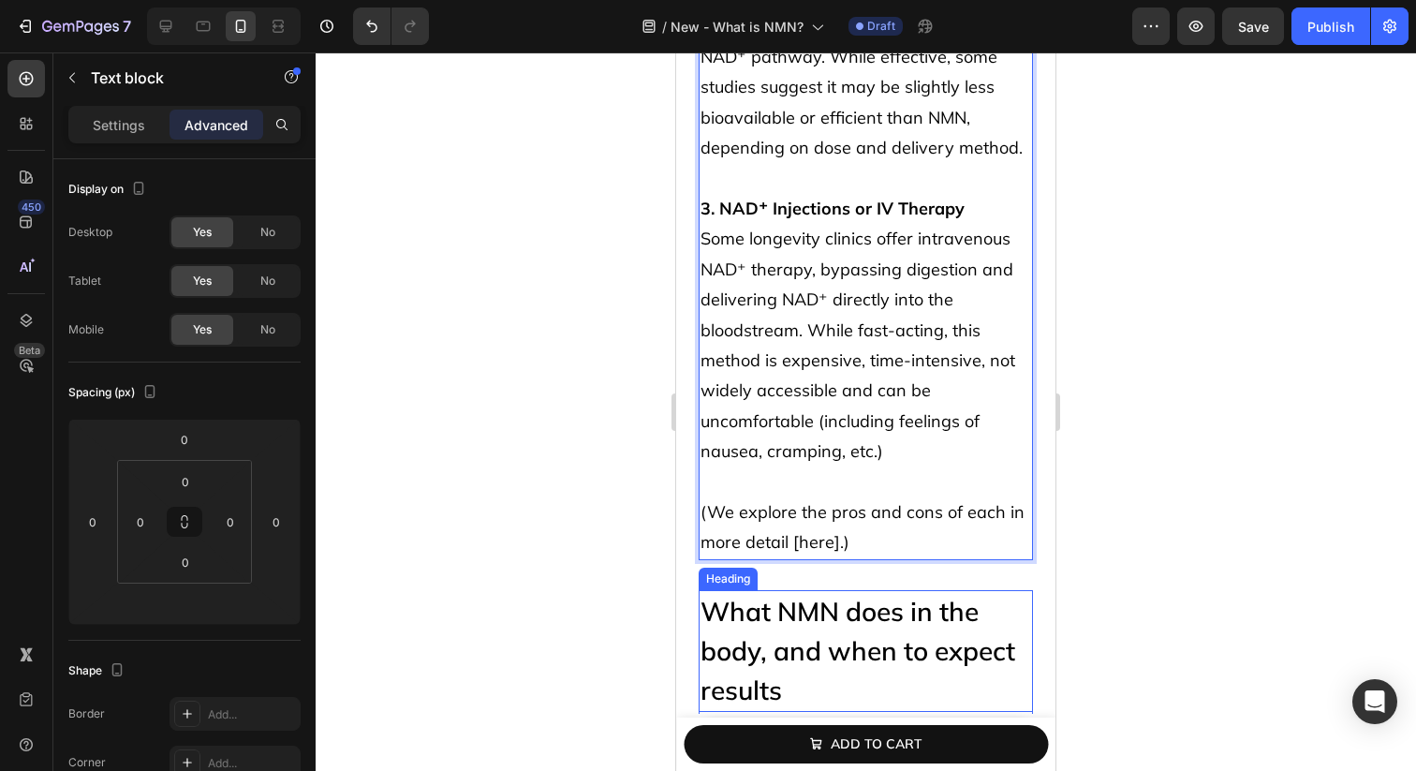
click at [858, 590] on h2 "What NMN does in the body, and when to expect results" at bounding box center [866, 651] width 334 height 122
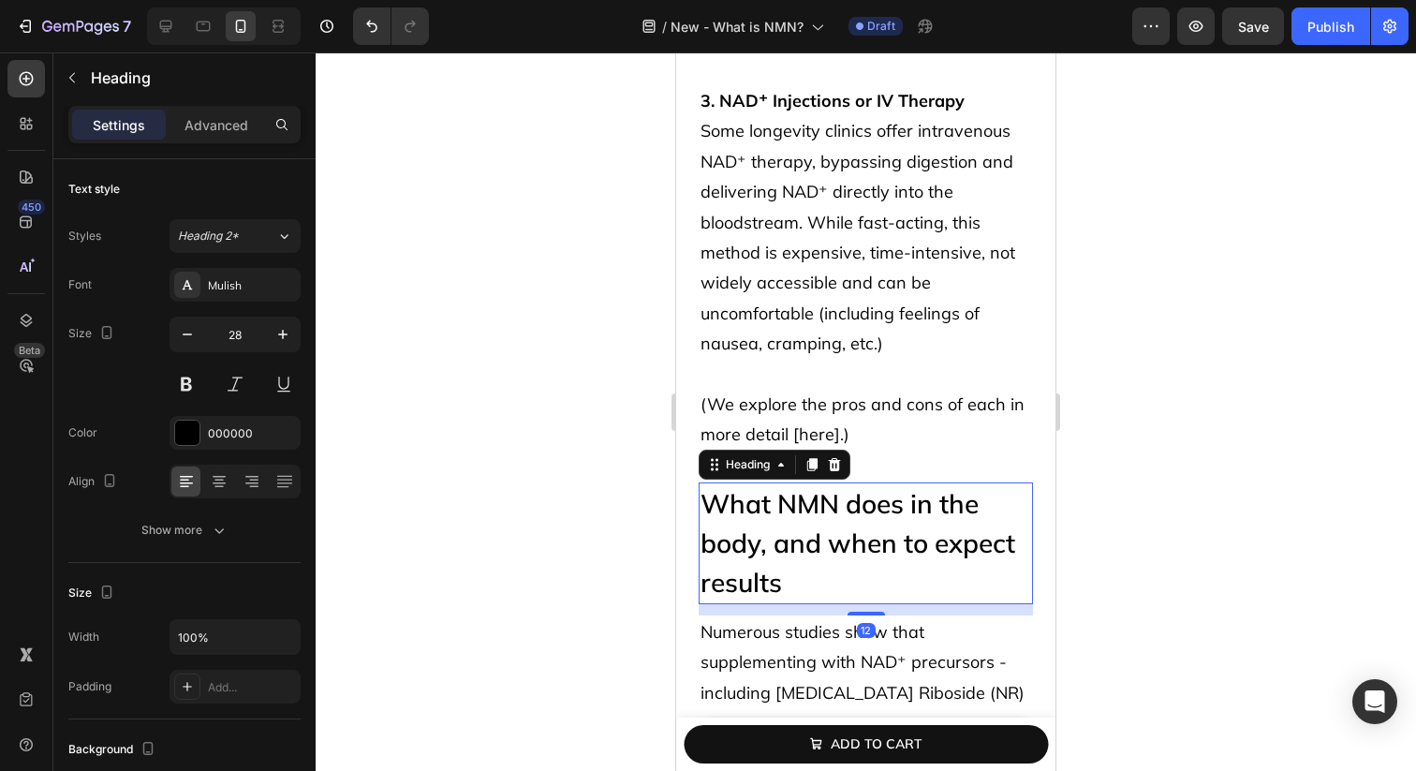
scroll to position [5087, 0]
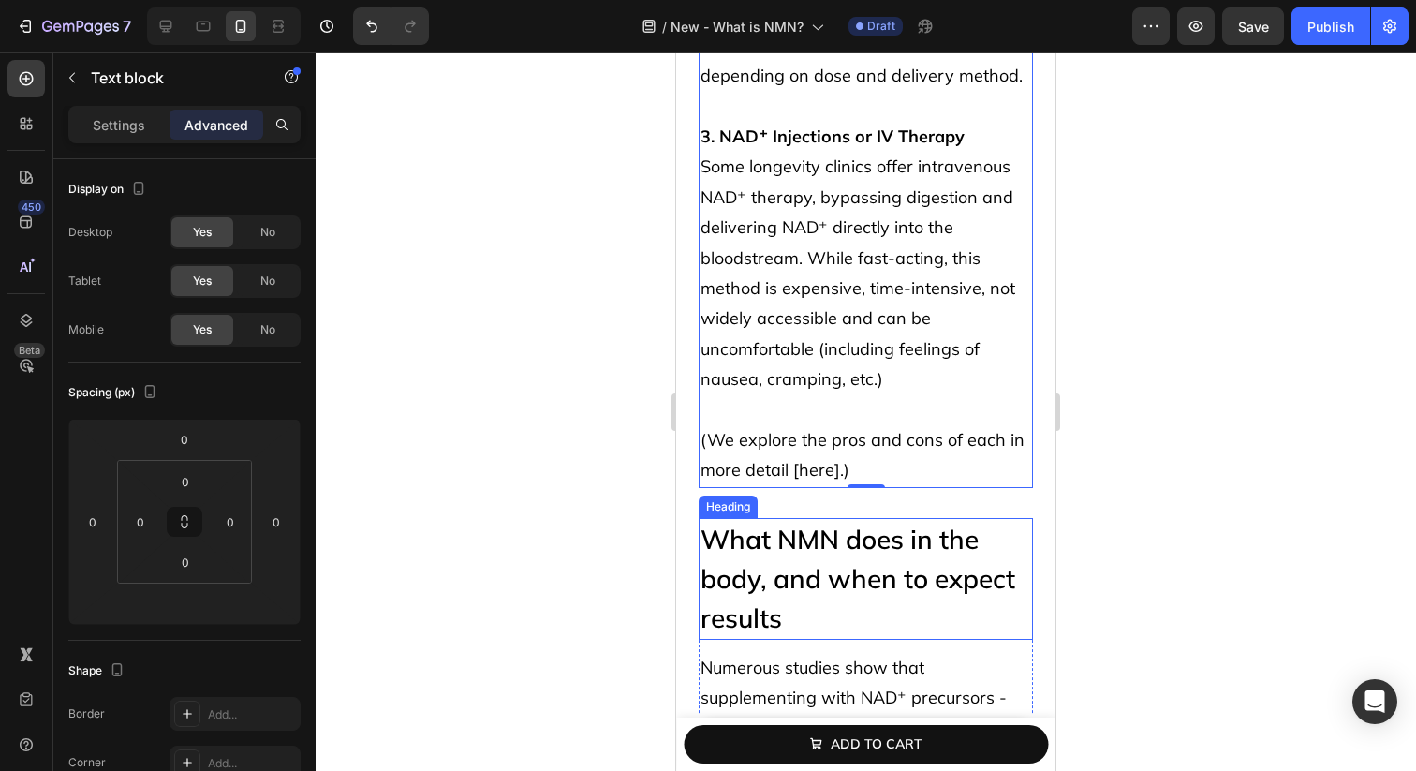
click at [838, 518] on h2 "What NMN does in the body, and when to expect results" at bounding box center [866, 579] width 334 height 122
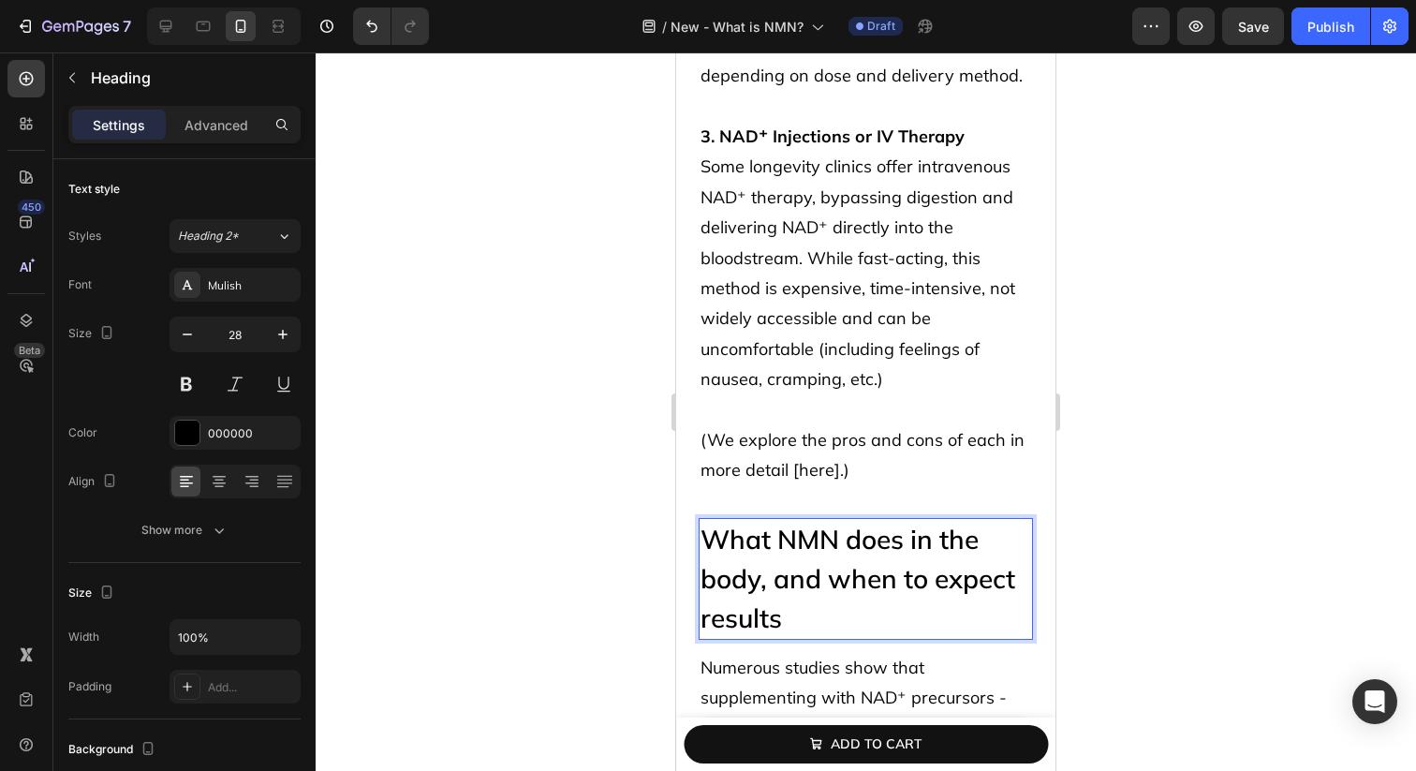
click at [838, 518] on h2 "What NMN does in the body, and when to expect results" at bounding box center [866, 579] width 334 height 122
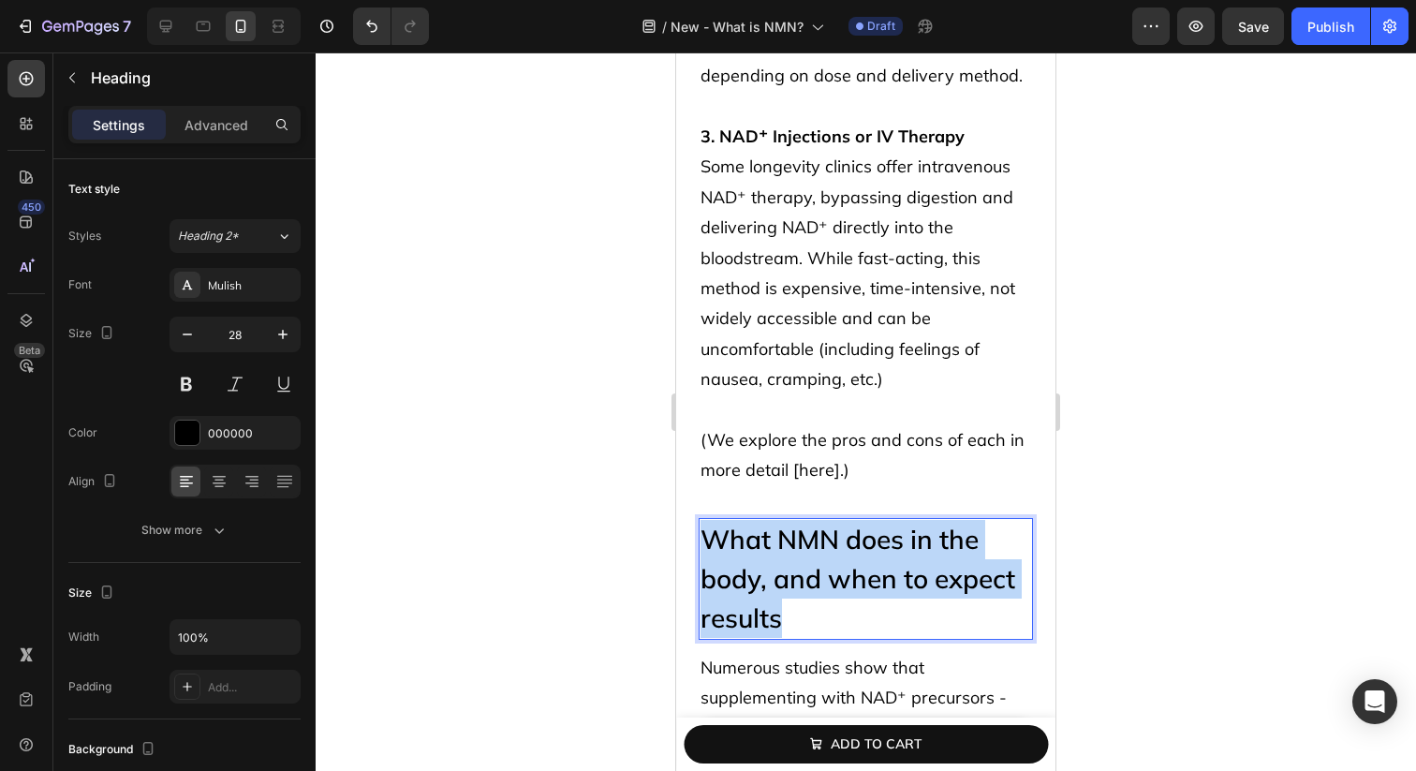
click at [838, 520] on p "What NMN does in the body, and when to expect results" at bounding box center [866, 579] width 331 height 118
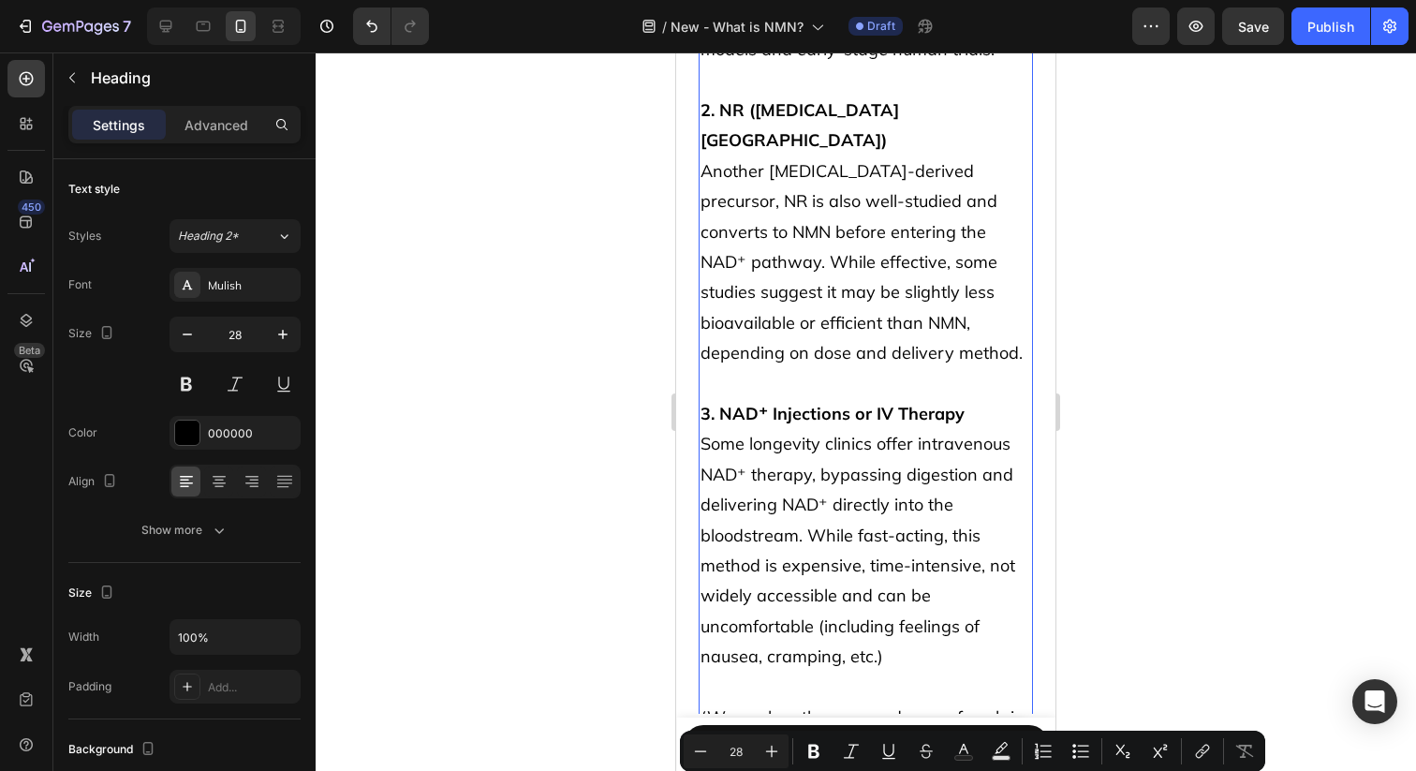
type input "16"
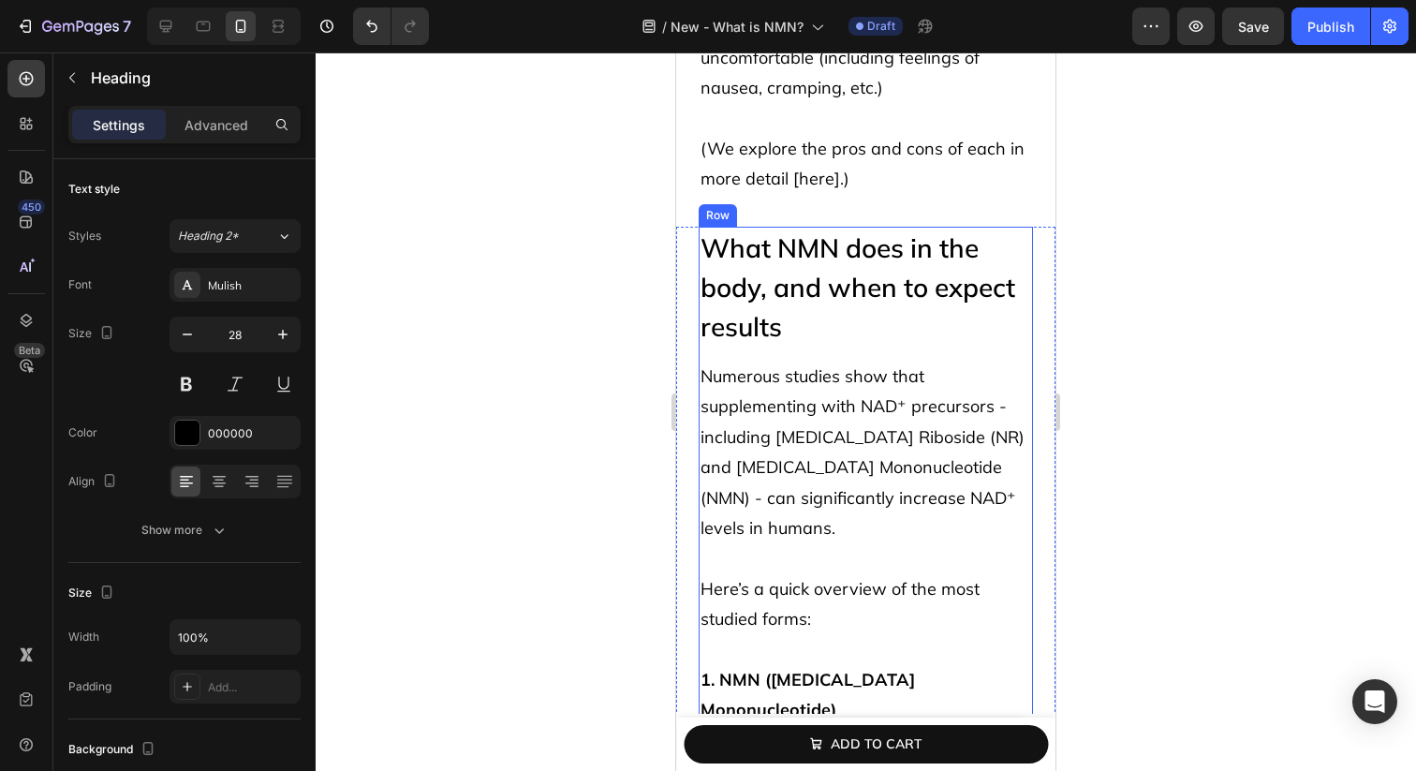
scroll to position [5448, 0]
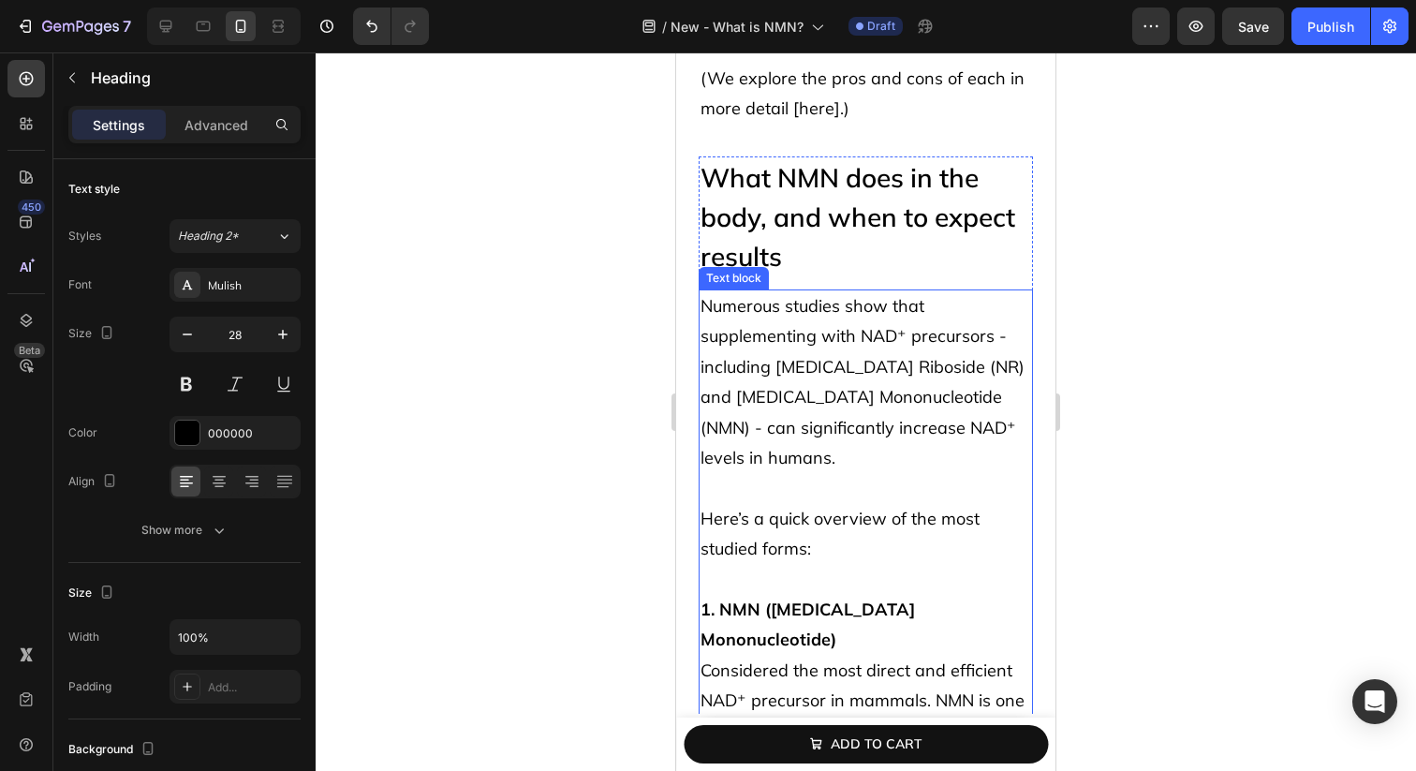
click at [807, 316] on span "Numerous studies show that supplementing with NAD⁺ precursors - including [MEDI…" at bounding box center [863, 381] width 324 height 173
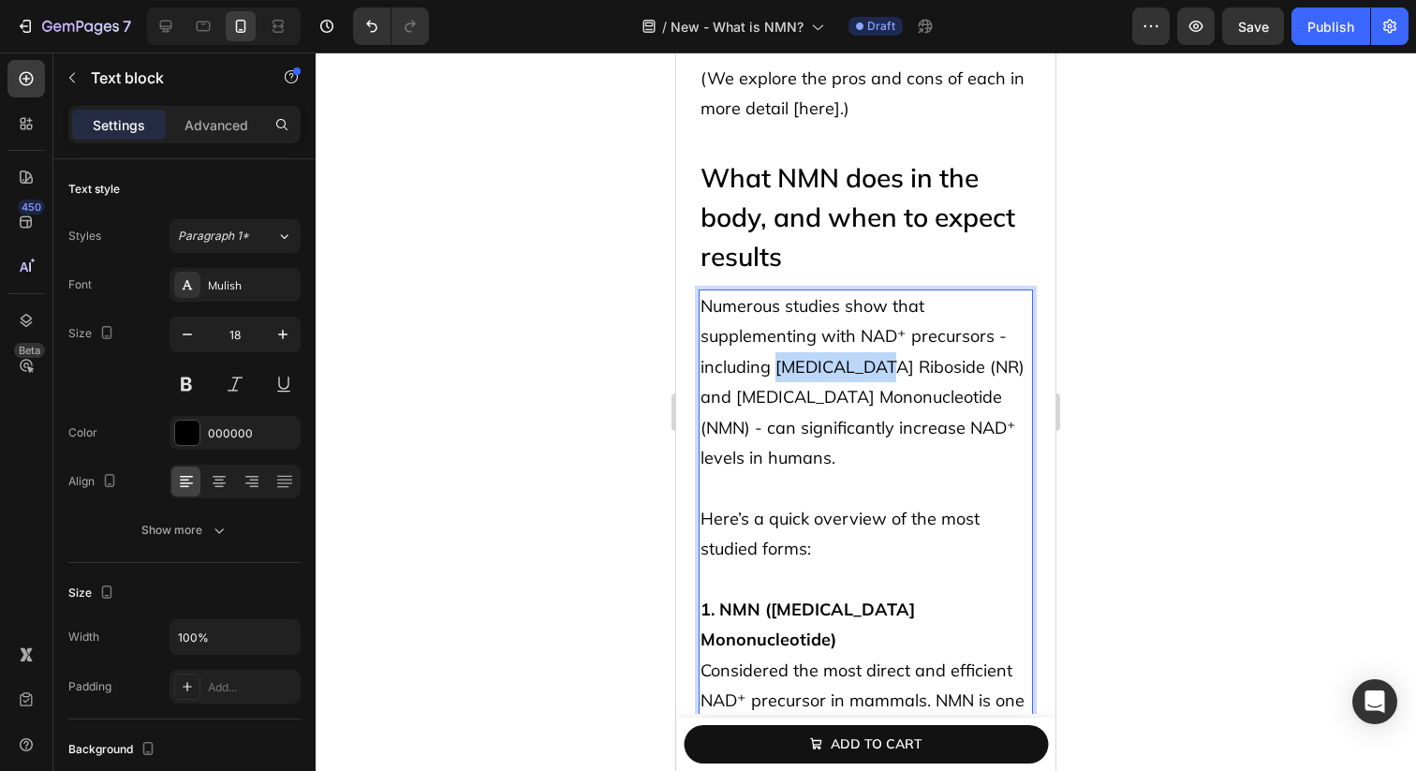
click at [807, 316] on span "Numerous studies show that supplementing with NAD⁺ precursors - including [MEDI…" at bounding box center [863, 381] width 324 height 173
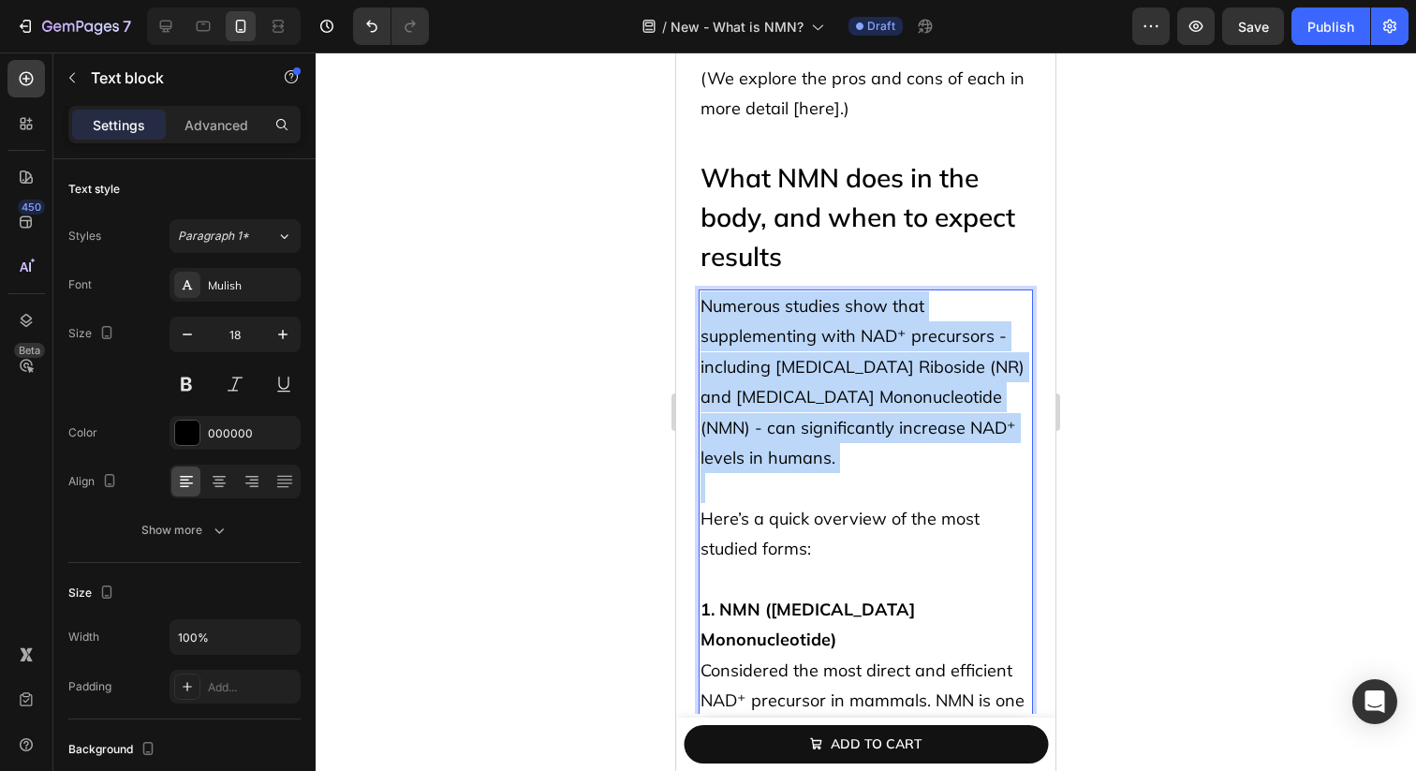
click at [807, 316] on span "Numerous studies show that supplementing with NAD⁺ precursors - including [MEDI…" at bounding box center [863, 381] width 324 height 173
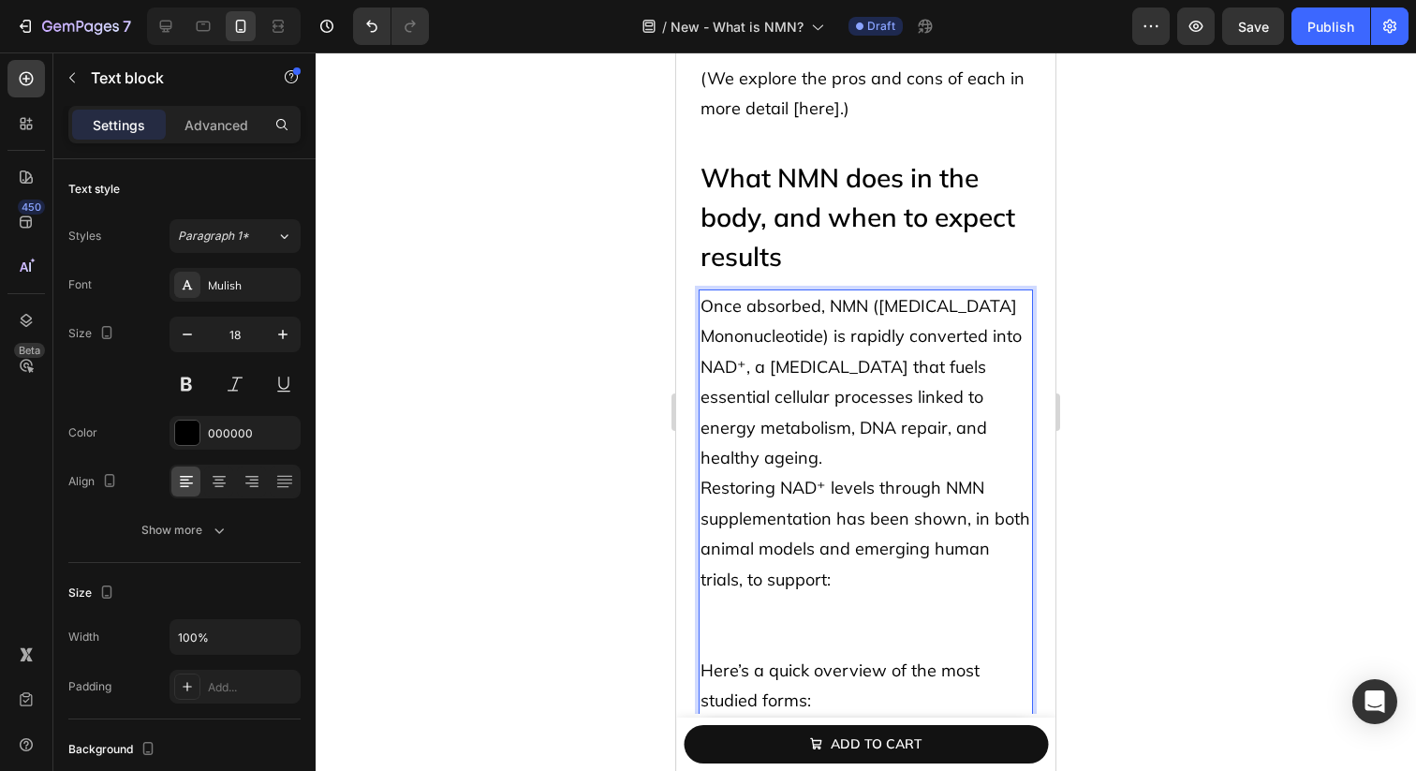
click at [790, 406] on p "Once absorbed, NMN ([MEDICAL_DATA] Mononucleotide) is rapidly converted into NA…" at bounding box center [866, 382] width 331 height 182
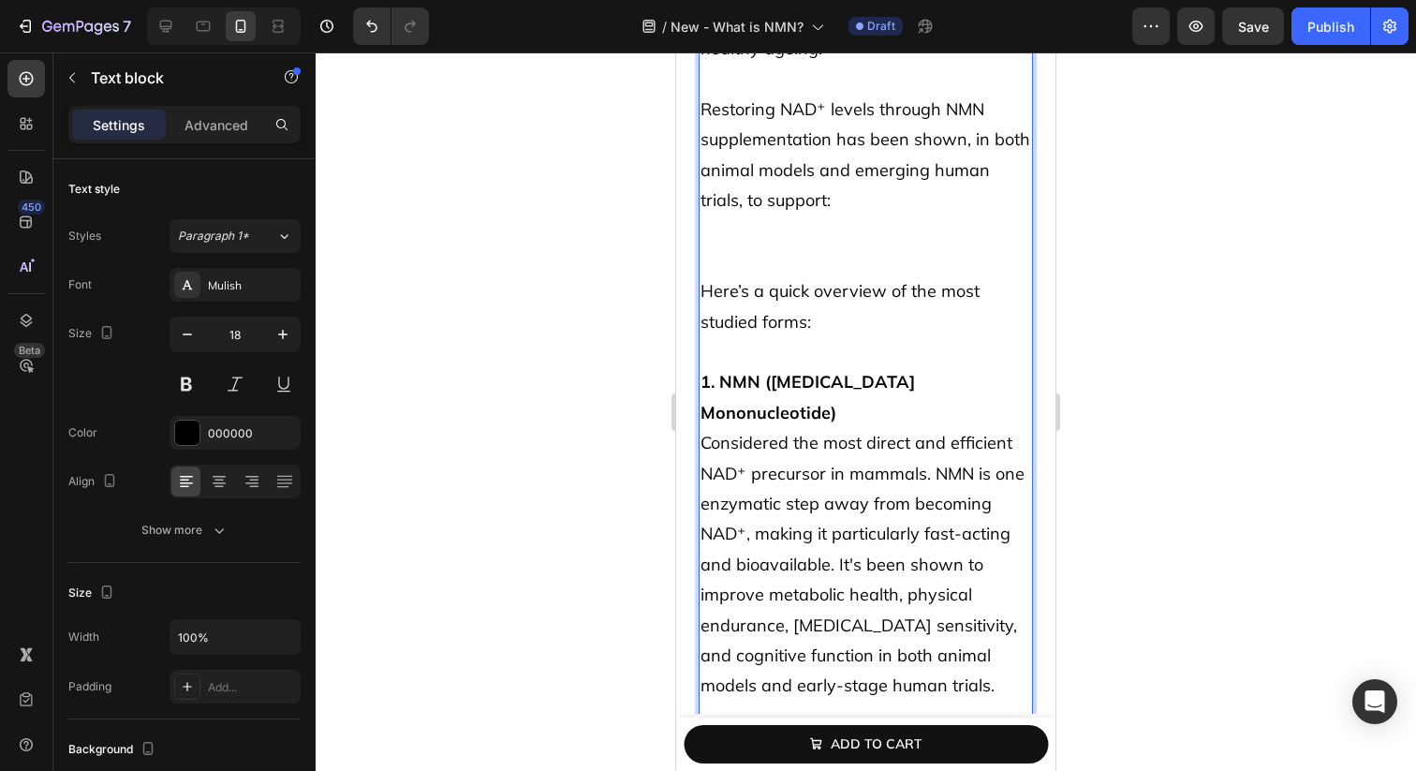
scroll to position [5909, 0]
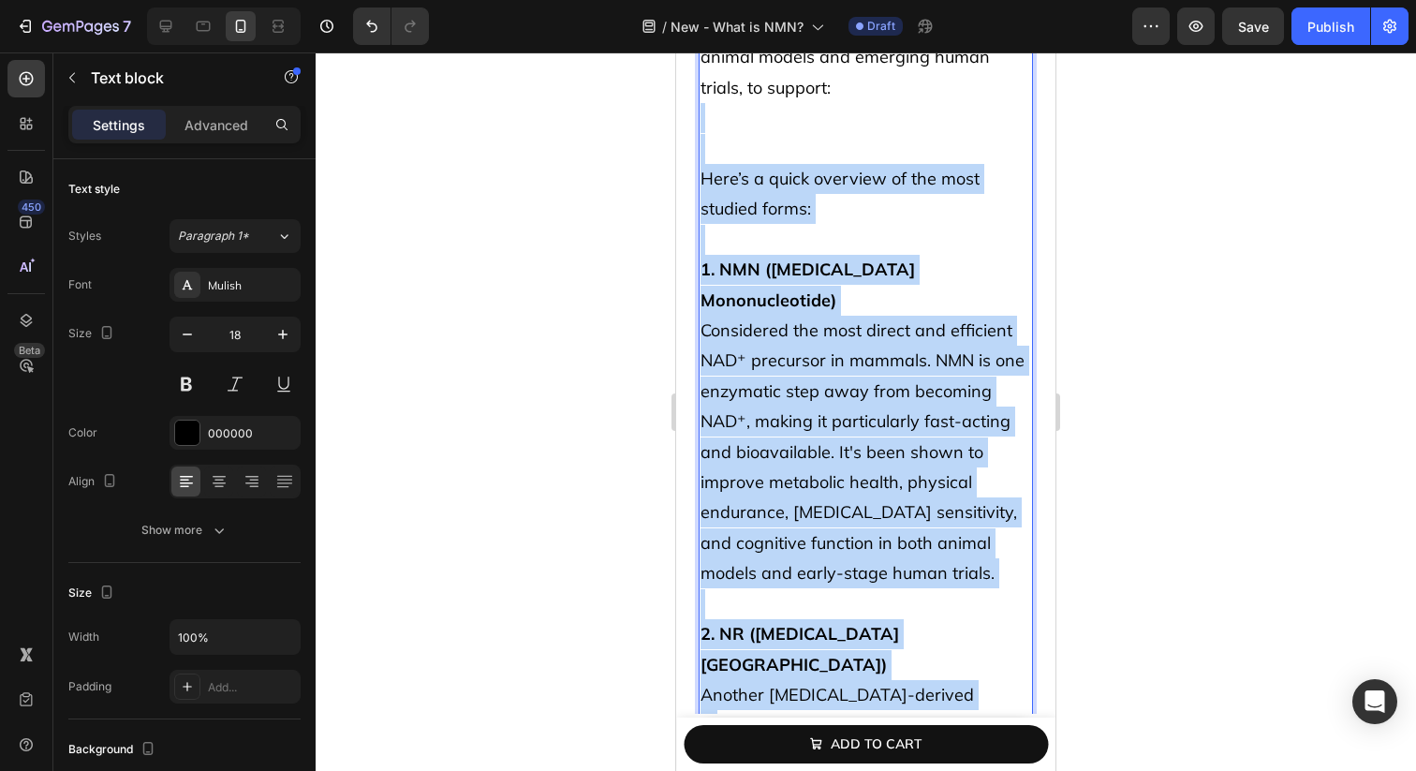
drag, startPoint x: 810, startPoint y: 118, endPoint x: 969, endPoint y: 628, distance: 534.7
click at [969, 628] on div "Once absorbed, NMN ([MEDICAL_DATA] Mononucleotide) is rapidly converted into NA…" at bounding box center [866, 498] width 334 height 1461
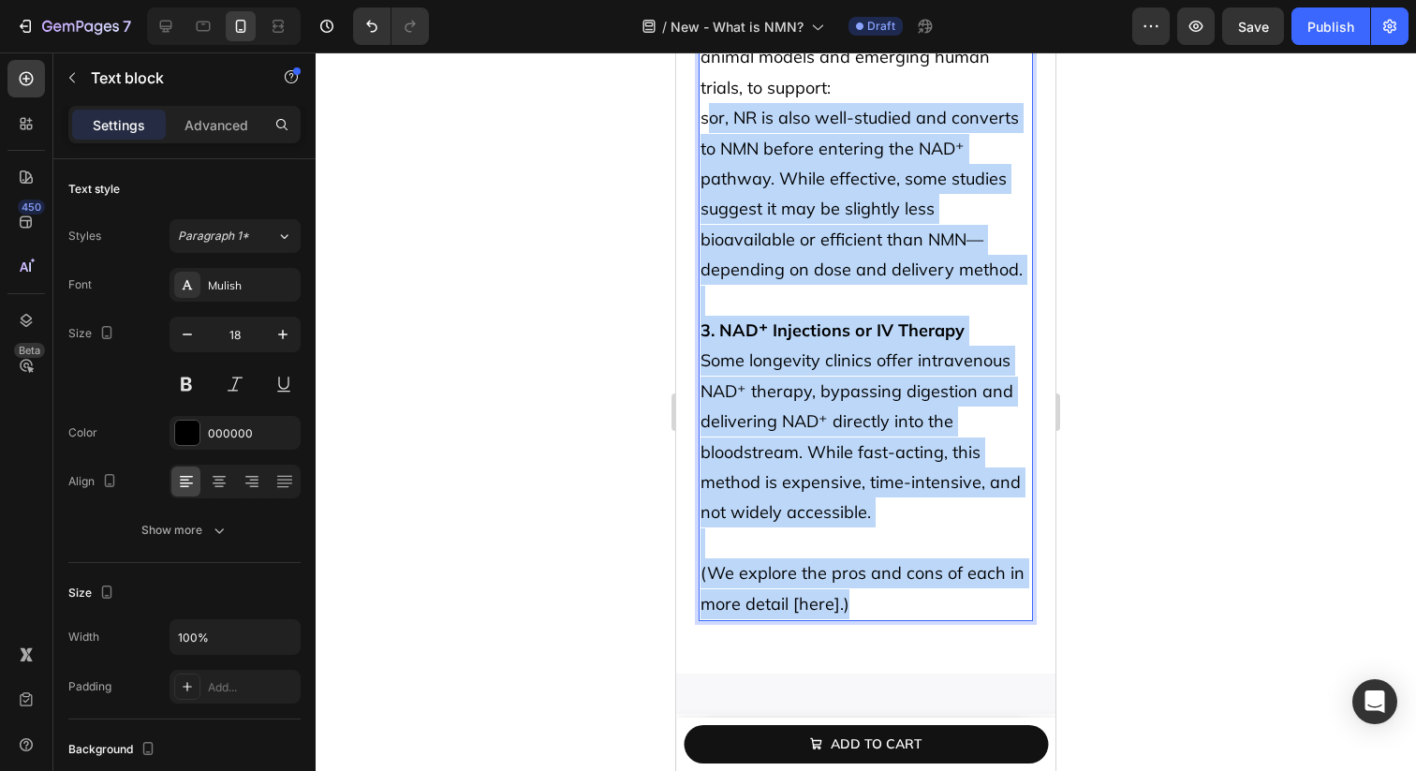
drag, startPoint x: 708, startPoint y: 109, endPoint x: 904, endPoint y: 602, distance: 531.0
click at [905, 602] on div "Once absorbed, NMN ([MEDICAL_DATA] Mononucleotide) is rapidly converted into NA…" at bounding box center [866, 194] width 334 height 853
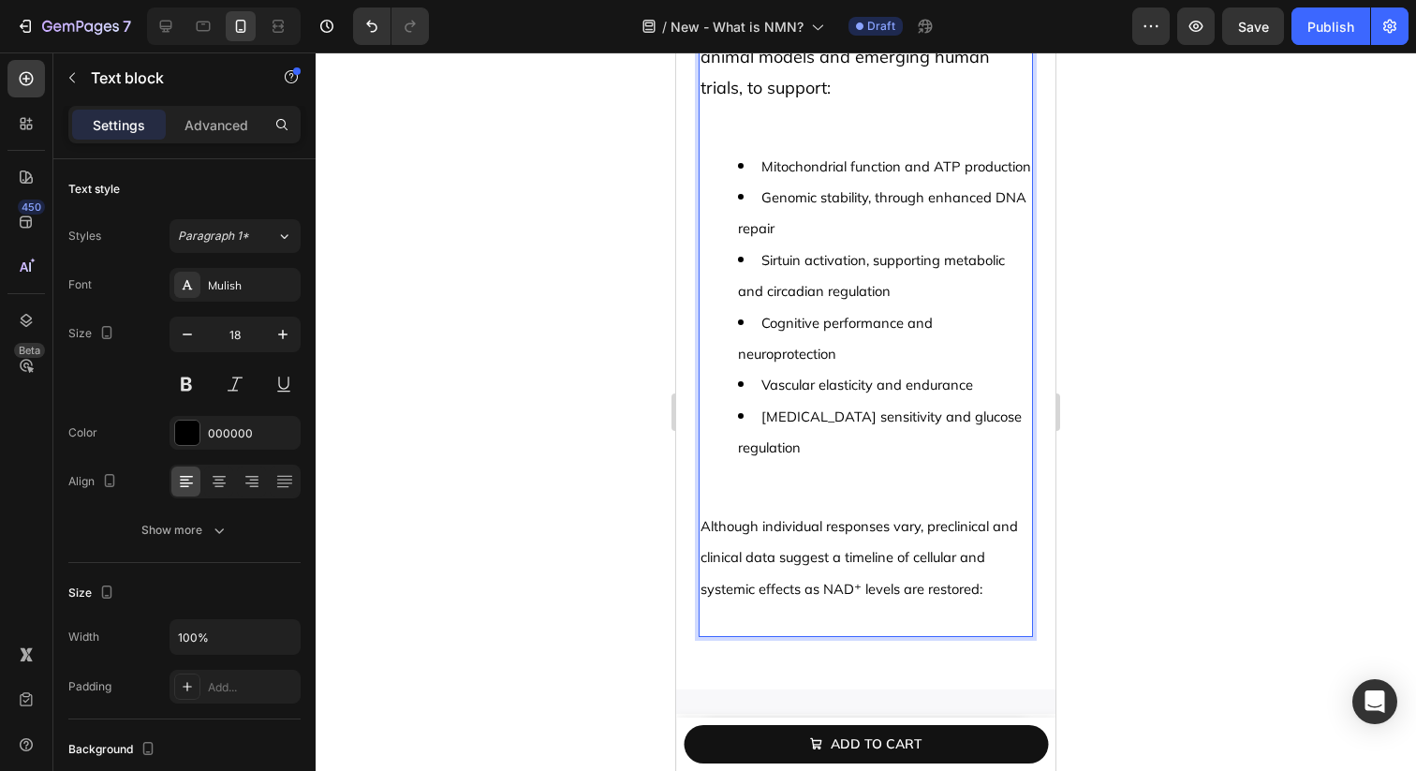
scroll to position [5889, 0]
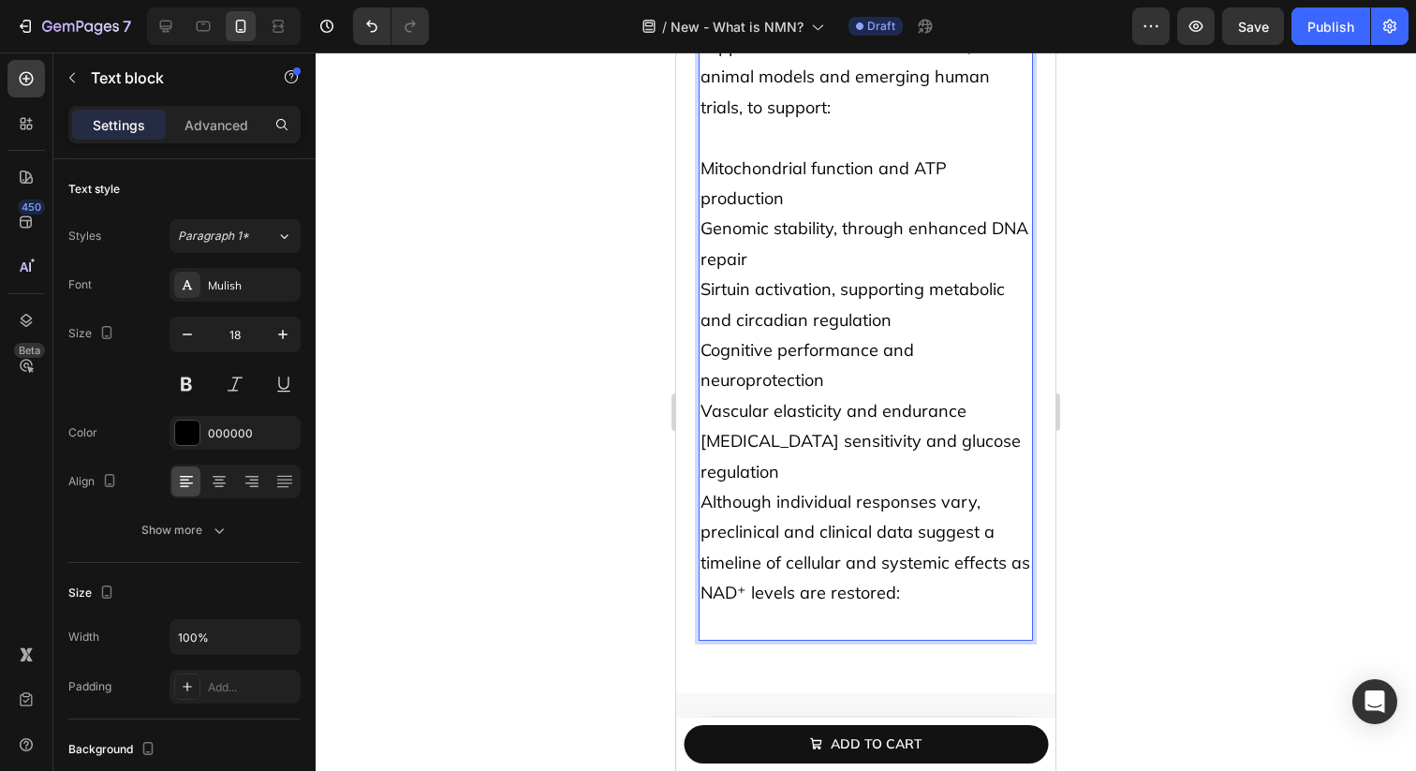
click at [746, 454] on p "Mitochondrial function and ATP production Genomic stability, through enhanced D…" at bounding box center [866, 305] width 331 height 364
click at [1012, 439] on p "Mitochondrial function and ATP production Genomic stability, through enhanced D…" at bounding box center [866, 305] width 331 height 364
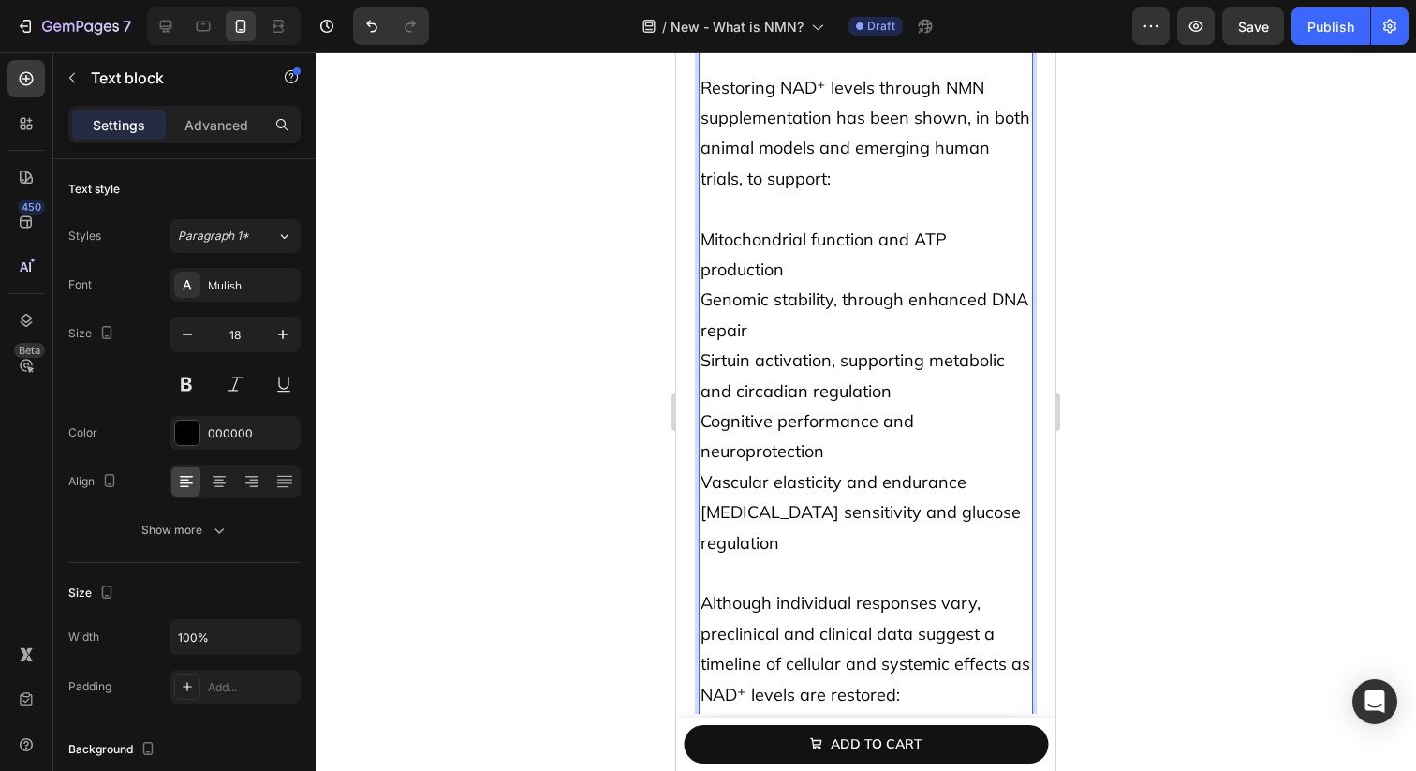
scroll to position [5813, 0]
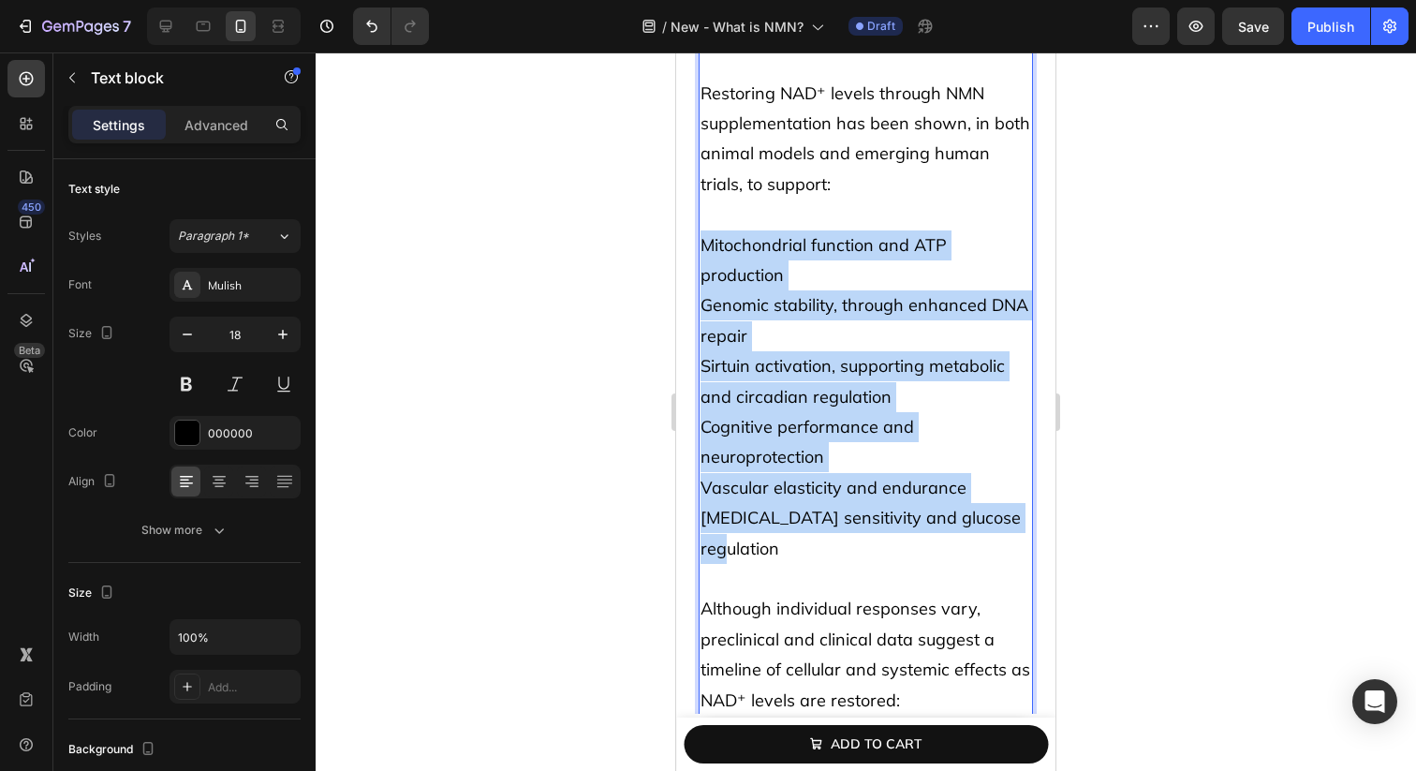
drag, startPoint x: 1016, startPoint y: 523, endPoint x: 695, endPoint y: 243, distance: 426.2
click at [695, 243] on div "What NMN does in the body, and when to expect results Heading Once absorbed, NM…" at bounding box center [865, 266] width 379 height 1070
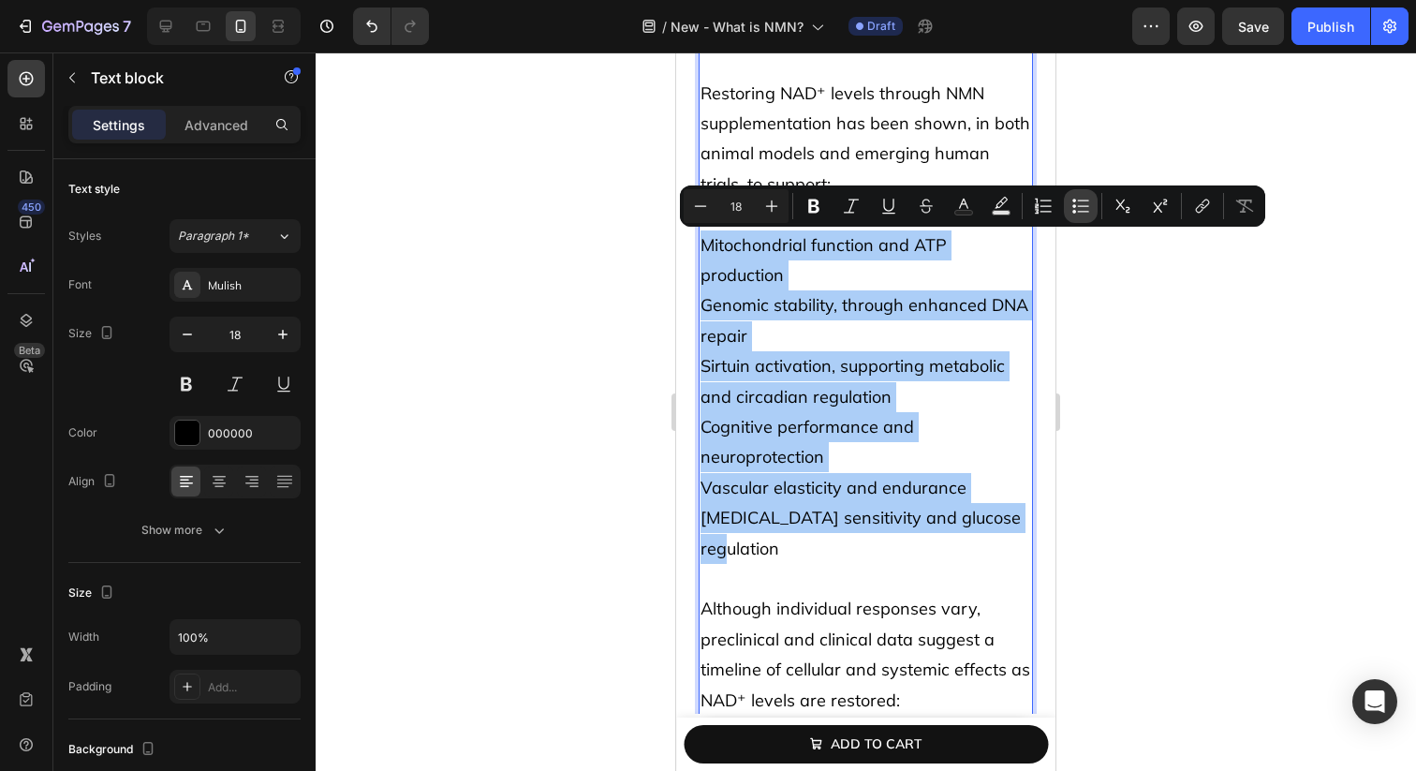
click at [1079, 214] on icon "Editor contextual toolbar" at bounding box center [1080, 206] width 19 height 19
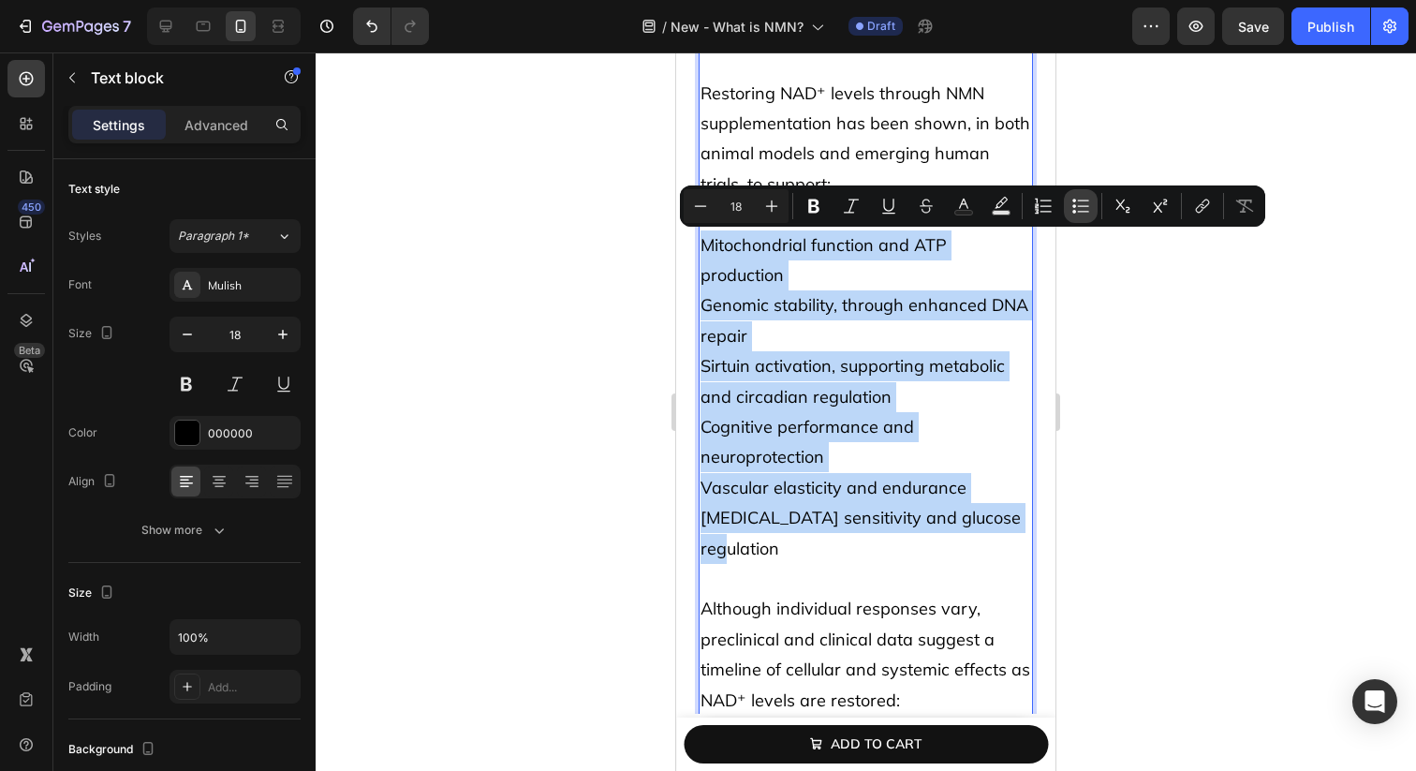
type input "18"
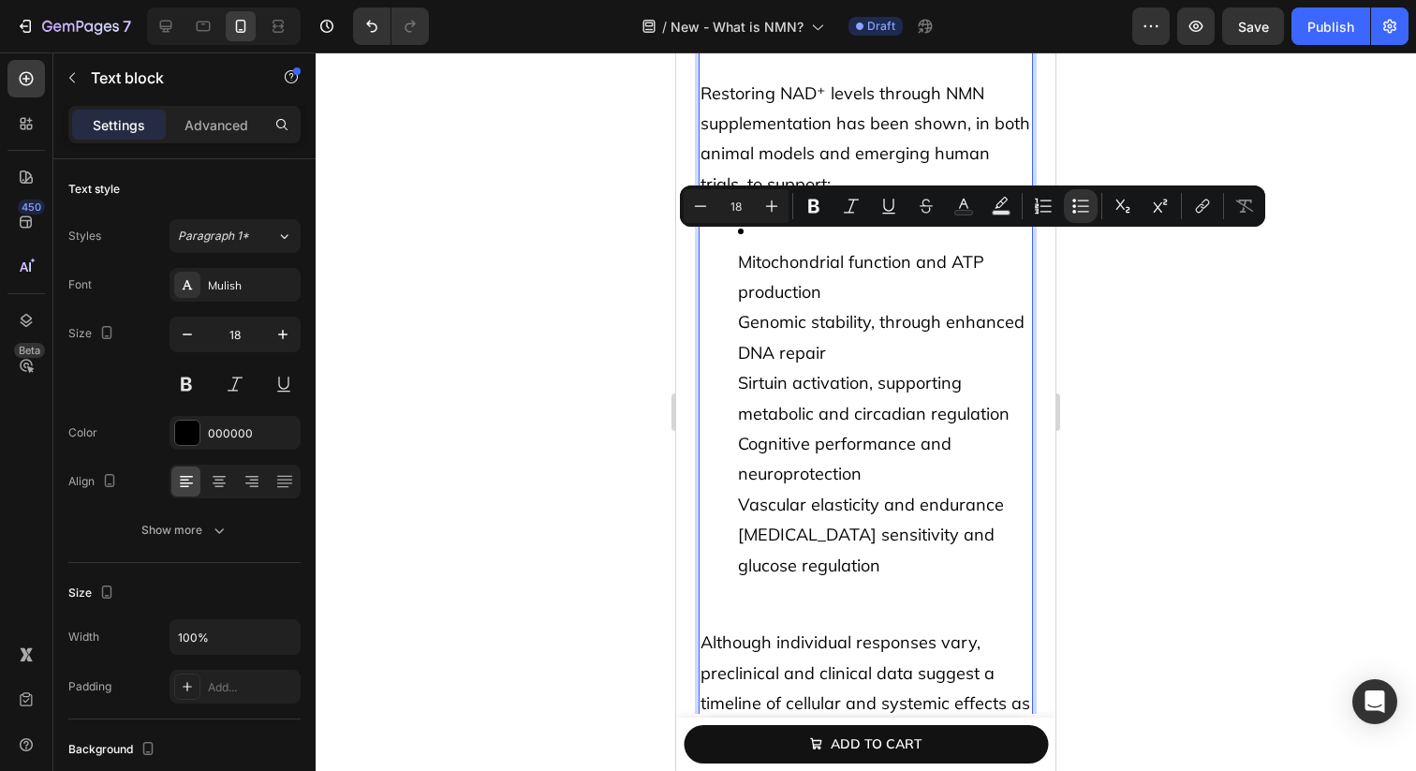
click at [770, 360] on li "Mitochondrial function and ATP production Genomic stability, through enhanced D…" at bounding box center [884, 398] width 293 height 364
click at [741, 269] on li "Mitochondrial function and ATP production Genomic stability, through enhanced D…" at bounding box center [884, 398] width 293 height 364
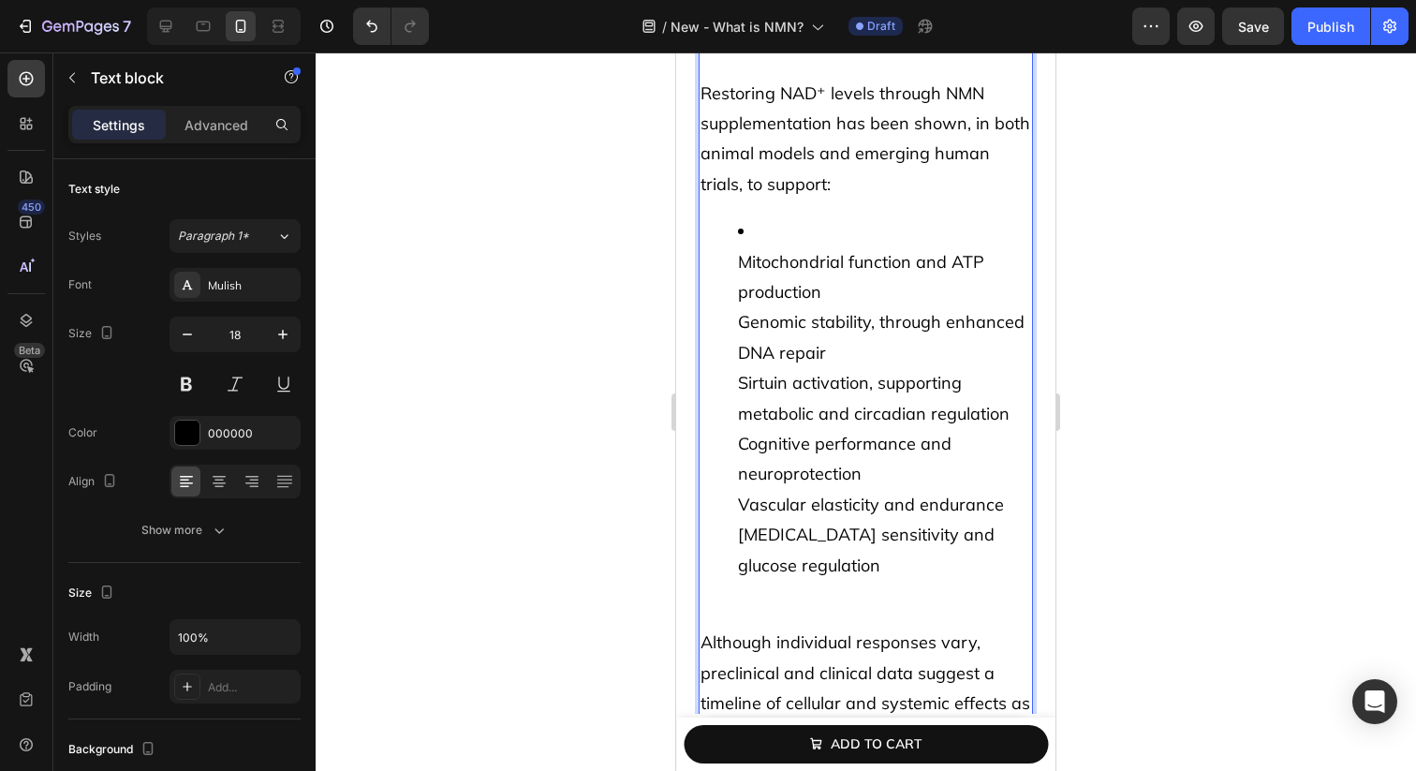
click at [731, 259] on ul "Mitochondrial function and ATP production Genomic stability, through enhanced D…" at bounding box center [866, 398] width 331 height 364
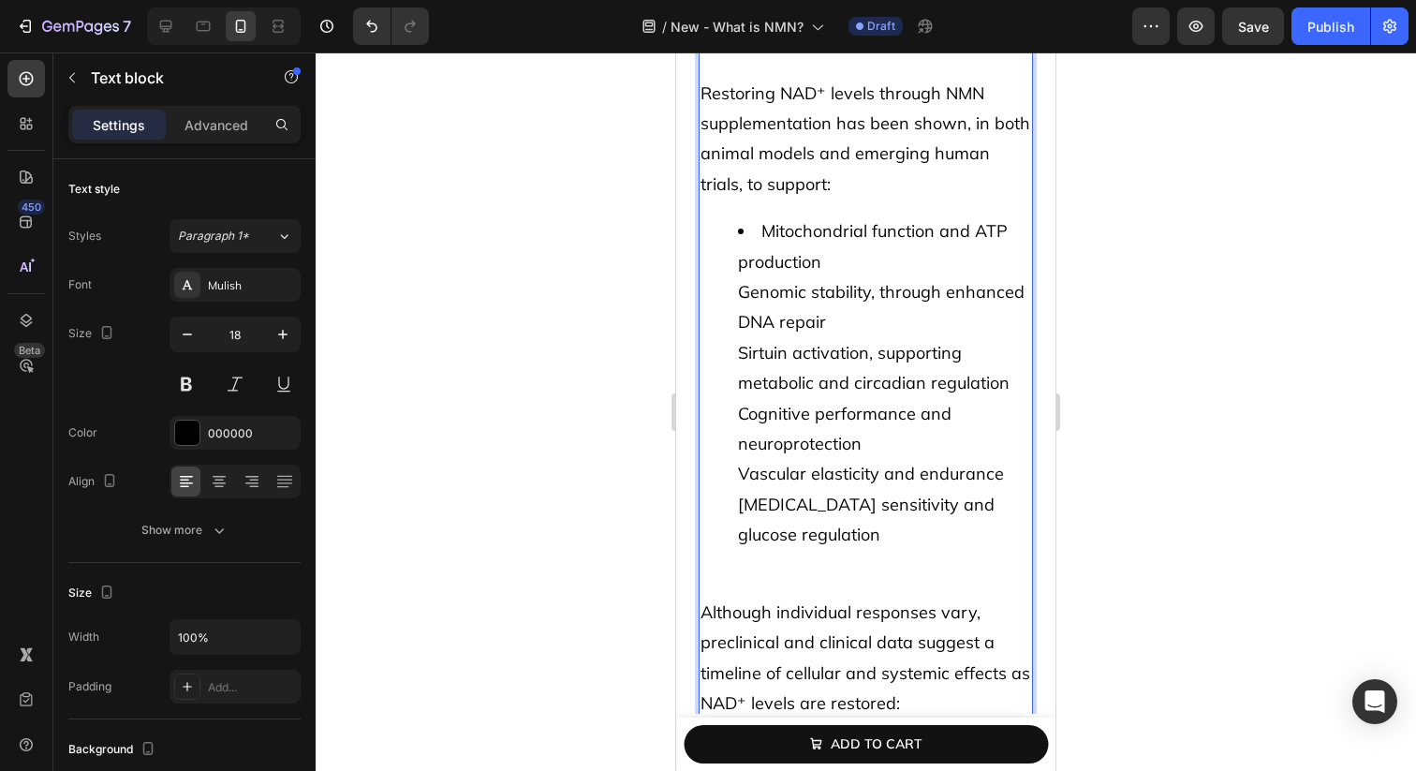
click at [739, 276] on li "Mitochondrial function and ATP production Genomic stability, through enhanced D…" at bounding box center [884, 382] width 293 height 333
click at [739, 287] on li "Mitochondrial function and ATP production Genomic stability, through enhanced D…" at bounding box center [884, 382] width 293 height 333
click at [738, 342] on li "Genomic stability, through enhanced DNA repair Sirtuin activation, supporting m…" at bounding box center [884, 413] width 293 height 273
click at [739, 416] on li "Sirtuin activation, supporting metabolic and circadian regulation Cognitive per…" at bounding box center [884, 444] width 293 height 213
click at [739, 476] on li "Cognitive performance and neuroprotection Vascular elasticity and endurance [ME…" at bounding box center [884, 475] width 293 height 152
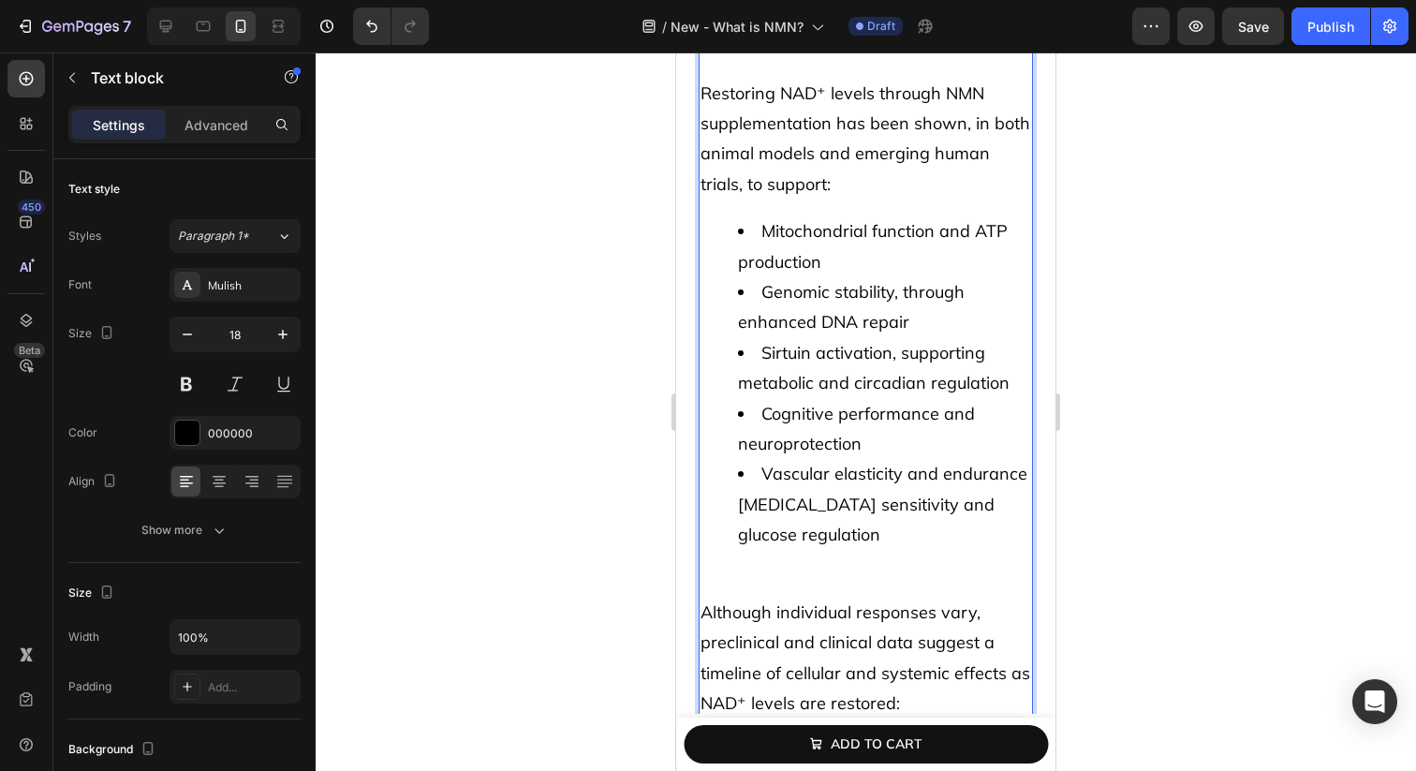
click at [751, 596] on p "Rich Text Editor. Editing area: main" at bounding box center [866, 583] width 331 height 30
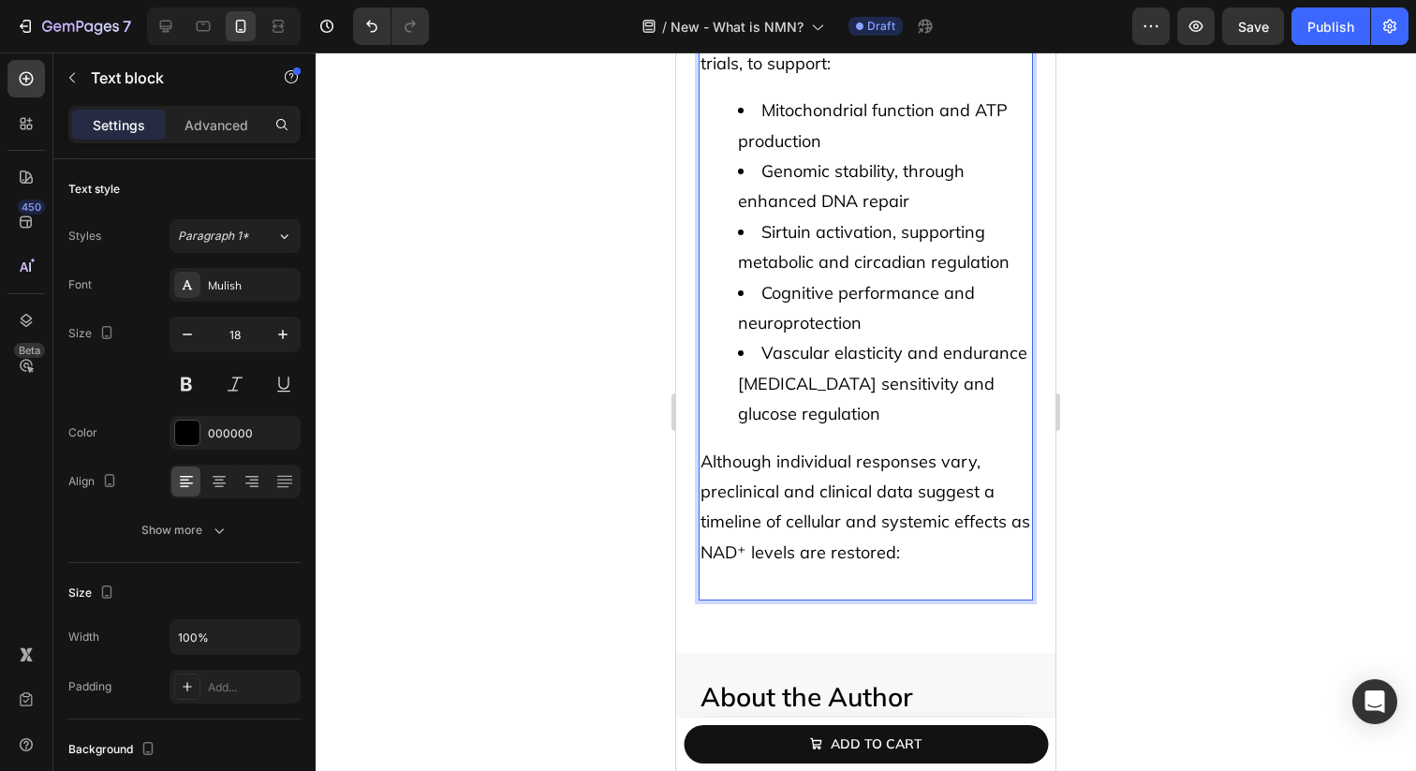
scroll to position [5961, 0]
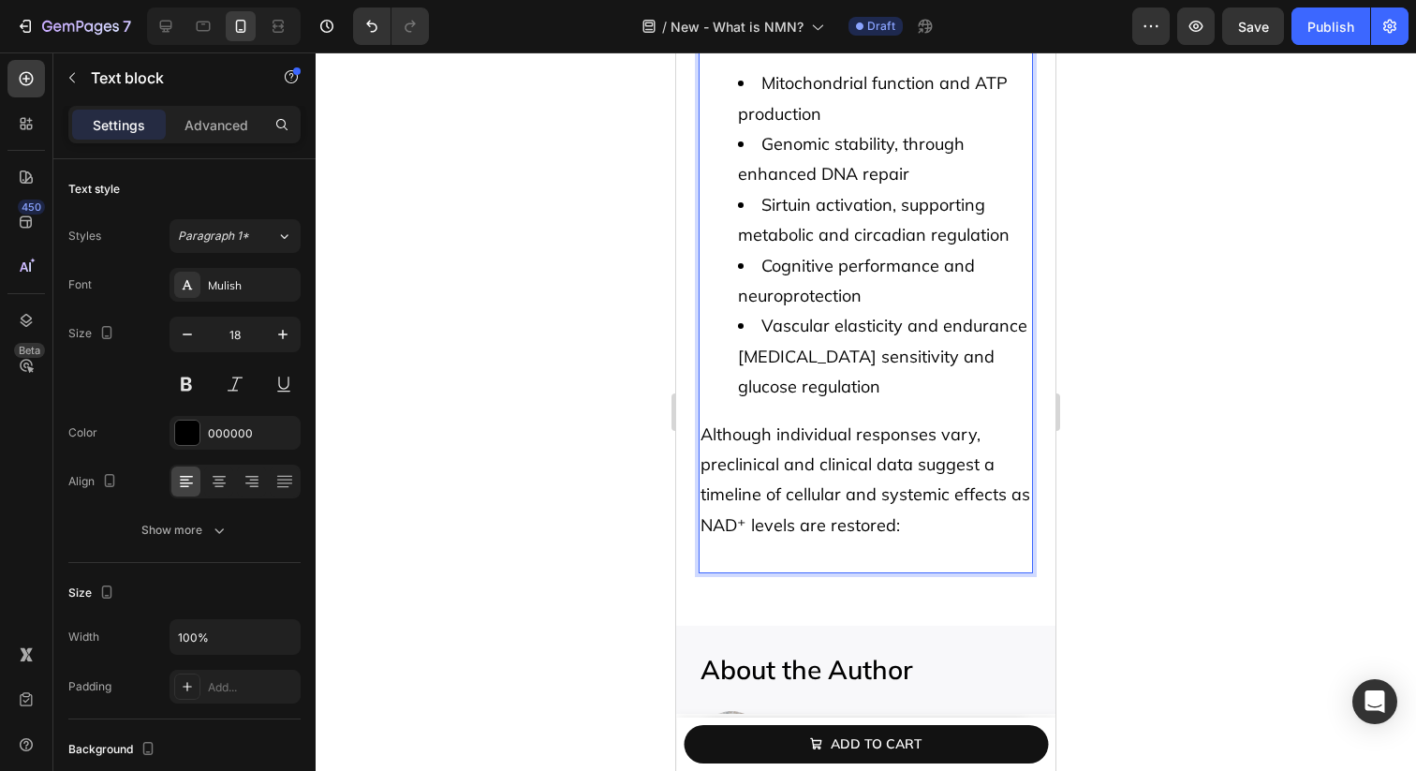
click at [747, 553] on p "Rich Text Editor. Editing area: main" at bounding box center [866, 555] width 331 height 30
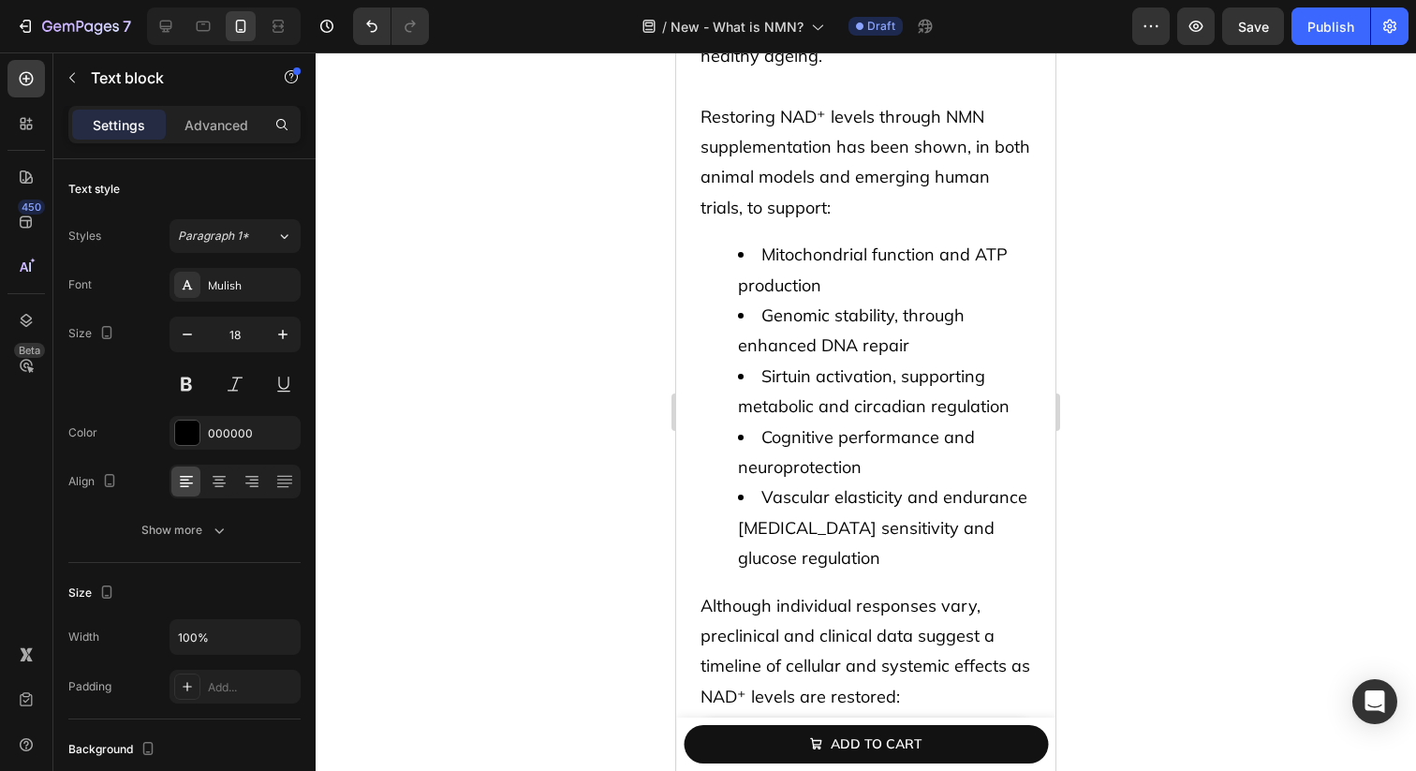
scroll to position [5986, 0]
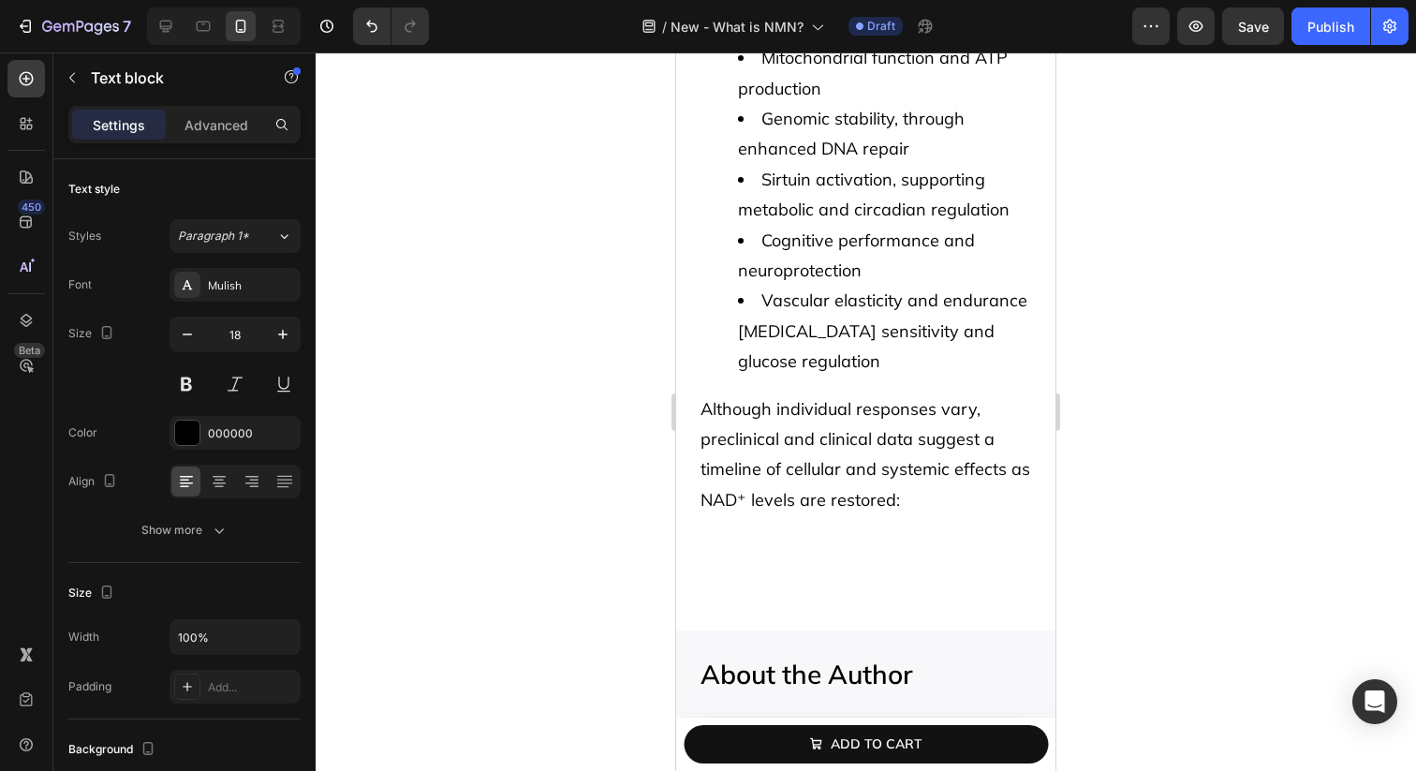
click at [909, 351] on li "Vascular elasticity and endurance [MEDICAL_DATA] sensitivity and glucose regula…" at bounding box center [884, 331] width 293 height 91
click at [846, 493] on p "Although individual responses vary, preclinical and clinical data suggest a tim…" at bounding box center [866, 455] width 331 height 122
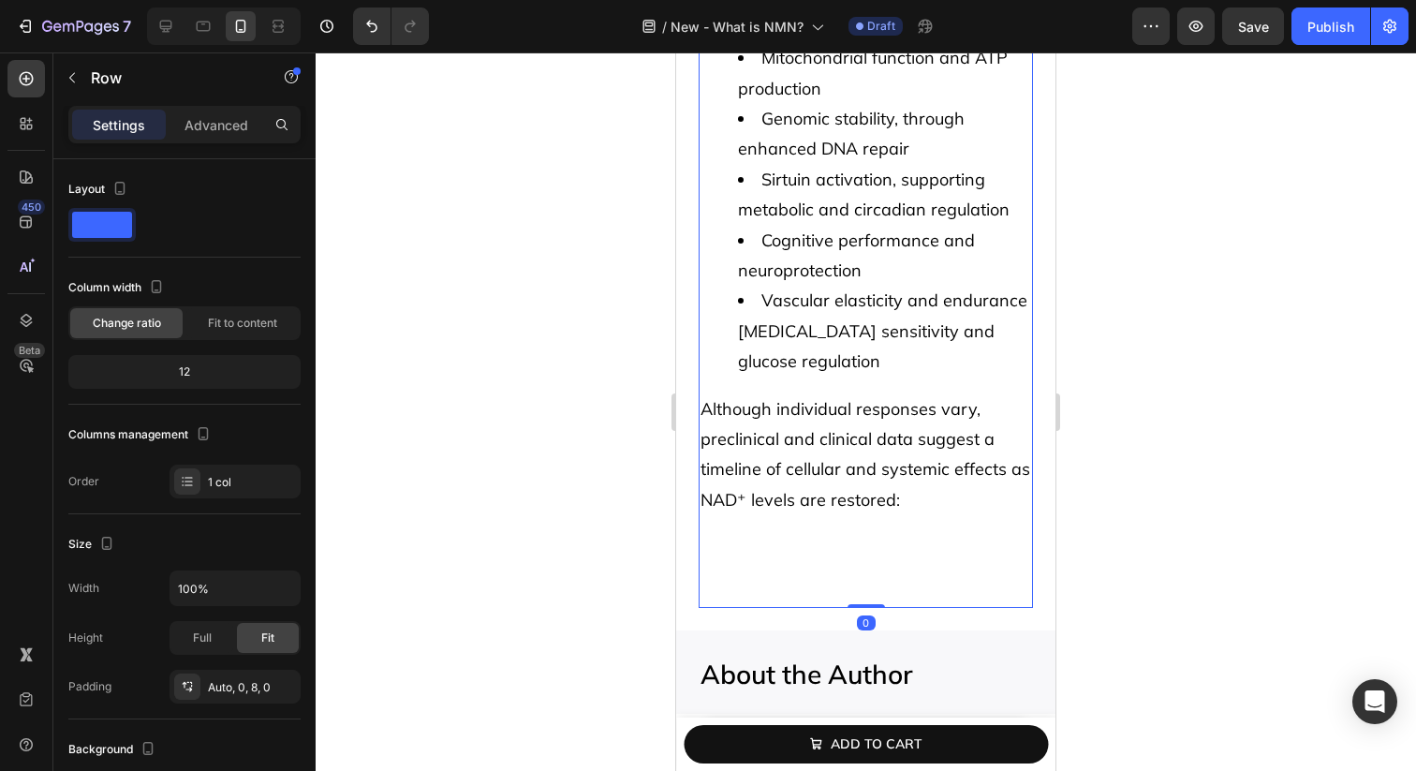
click at [850, 598] on div "What NMN does in the body, and when to expect results Heading Once absorbed, NM…" at bounding box center [866, 79] width 334 height 1042
click at [850, 509] on p "Although individual responses vary, preclinical and clinical data suggest a tim…" at bounding box center [866, 455] width 331 height 122
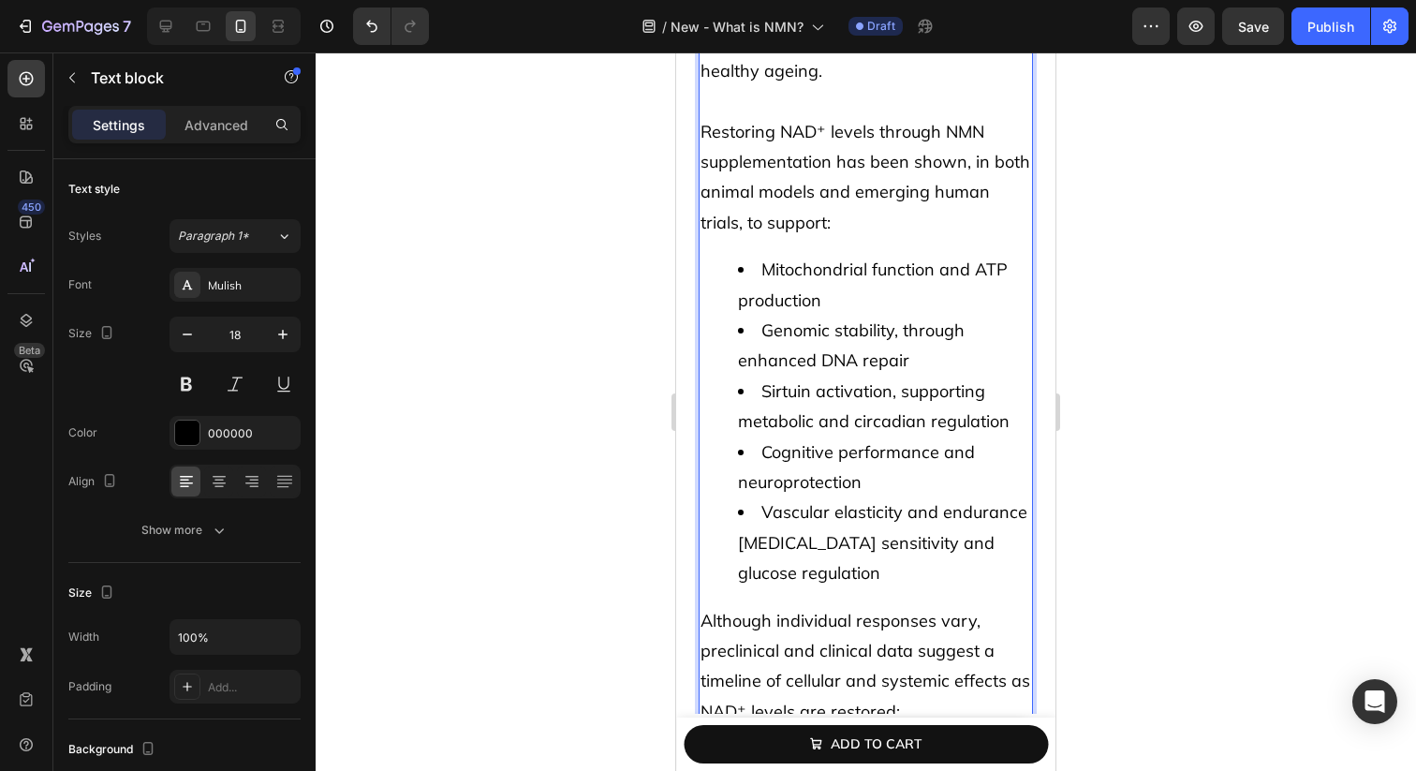
scroll to position [6002, 0]
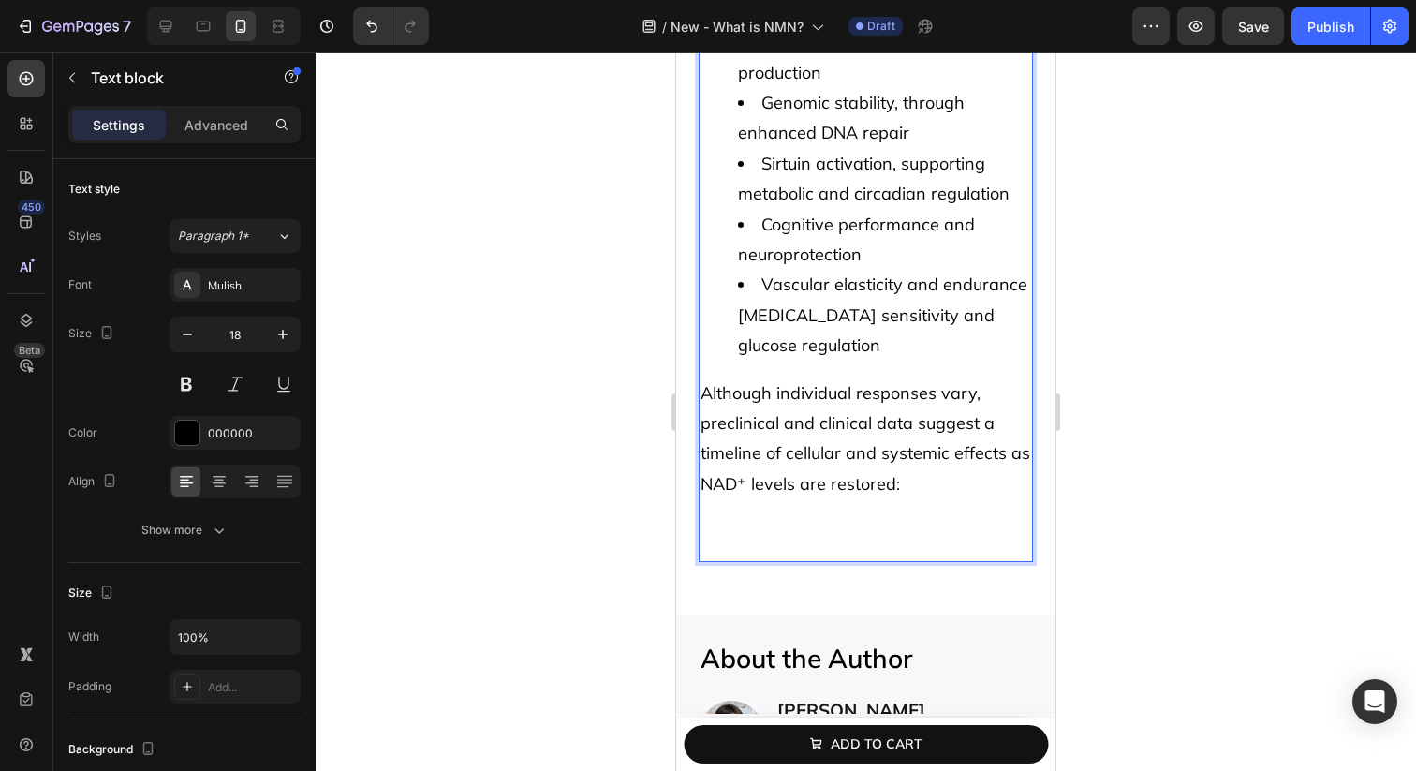
click at [825, 504] on p "Rich Text Editor. Editing area: main" at bounding box center [866, 514] width 331 height 30
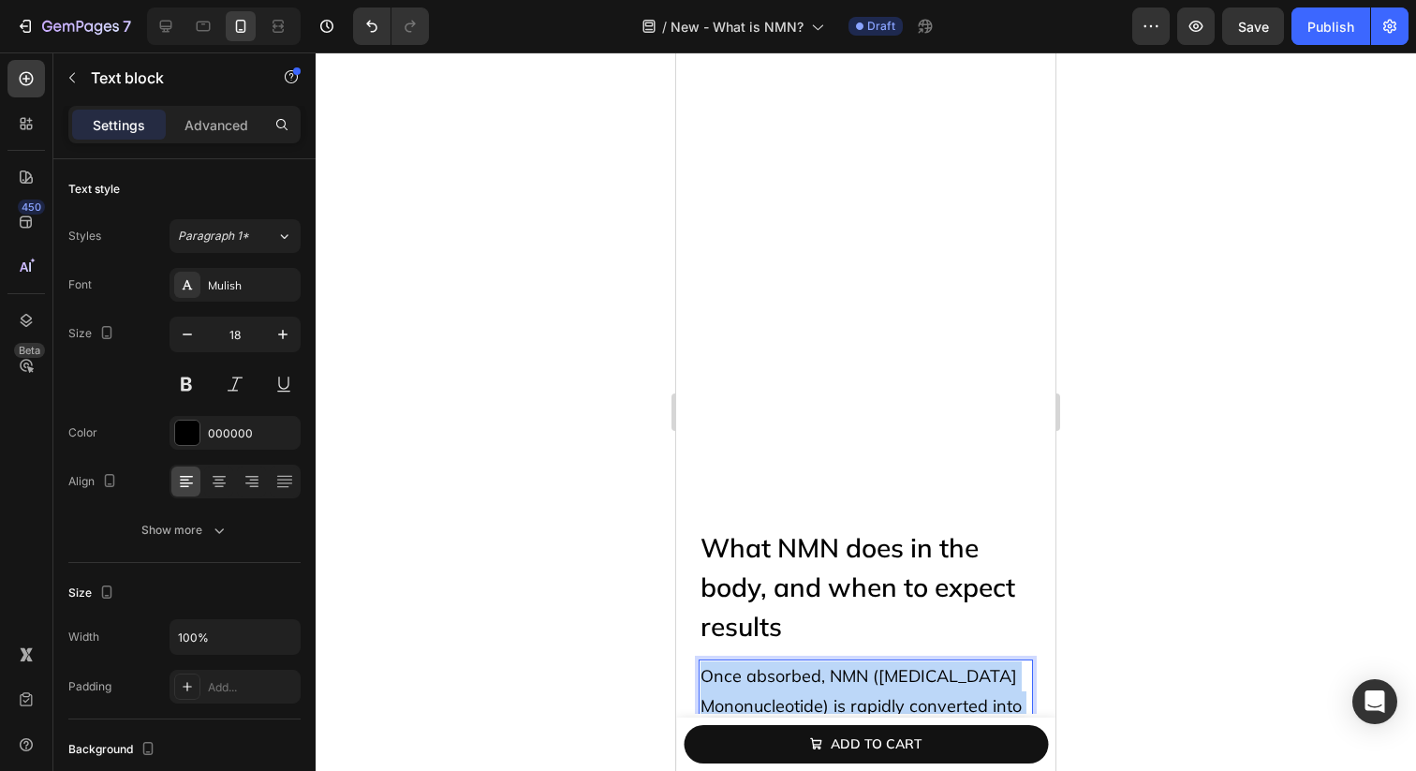
scroll to position [4973, 0]
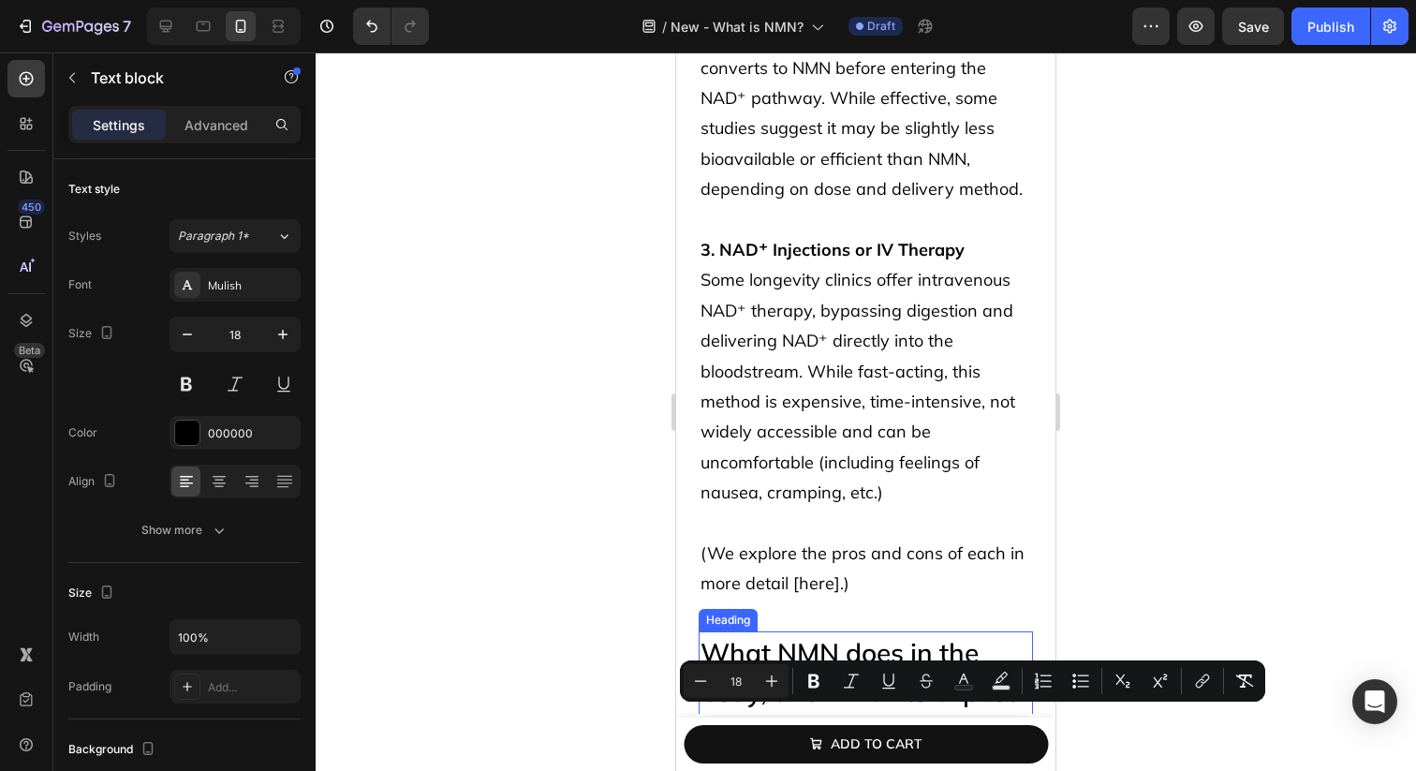
drag, startPoint x: 992, startPoint y: 480, endPoint x: 788, endPoint y: 619, distance: 247.3
click at [797, 537] on p "(We explore the pros and cons of each in more detail [here].)" at bounding box center [866, 554] width 331 height 91
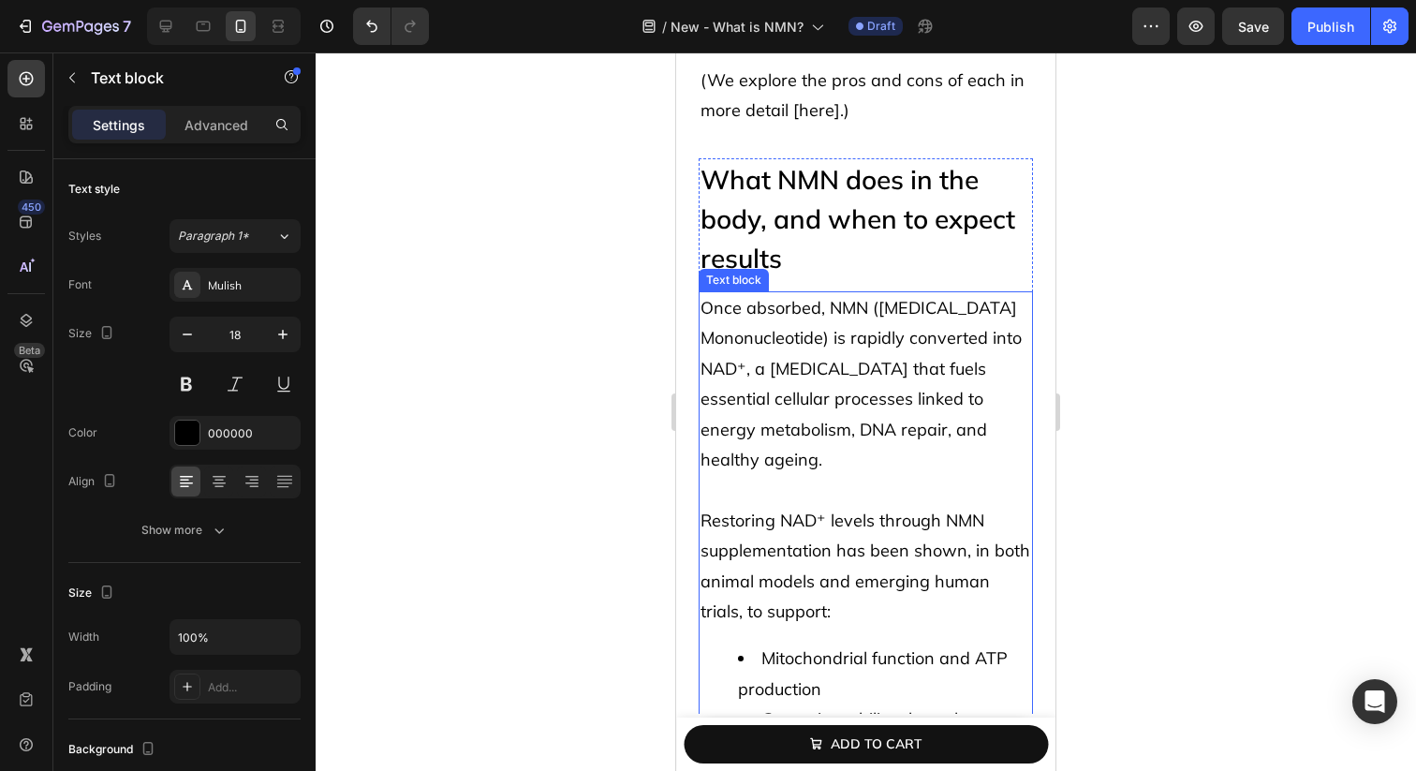
scroll to position [5418, 0]
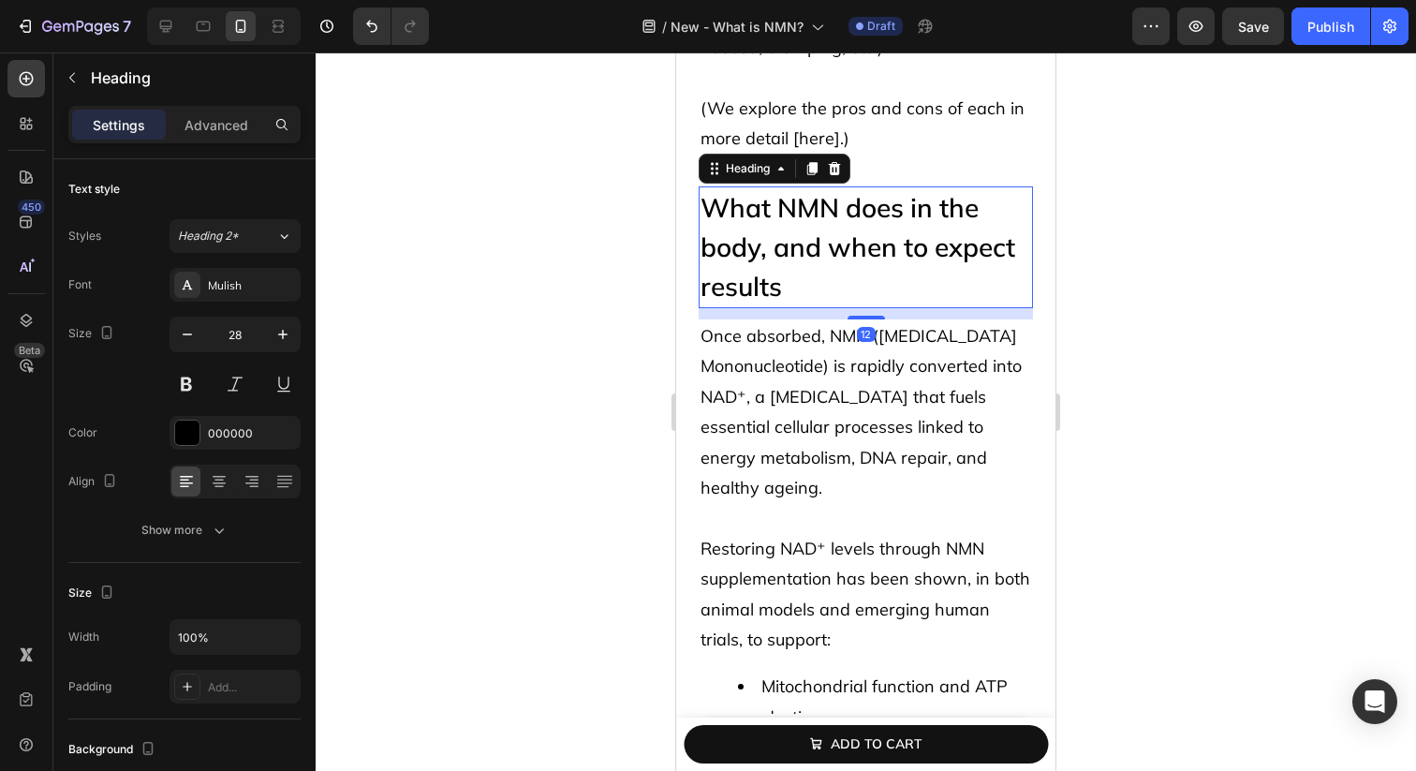
click at [849, 243] on h2 "What NMN does in the body, and when to expect results" at bounding box center [866, 247] width 334 height 122
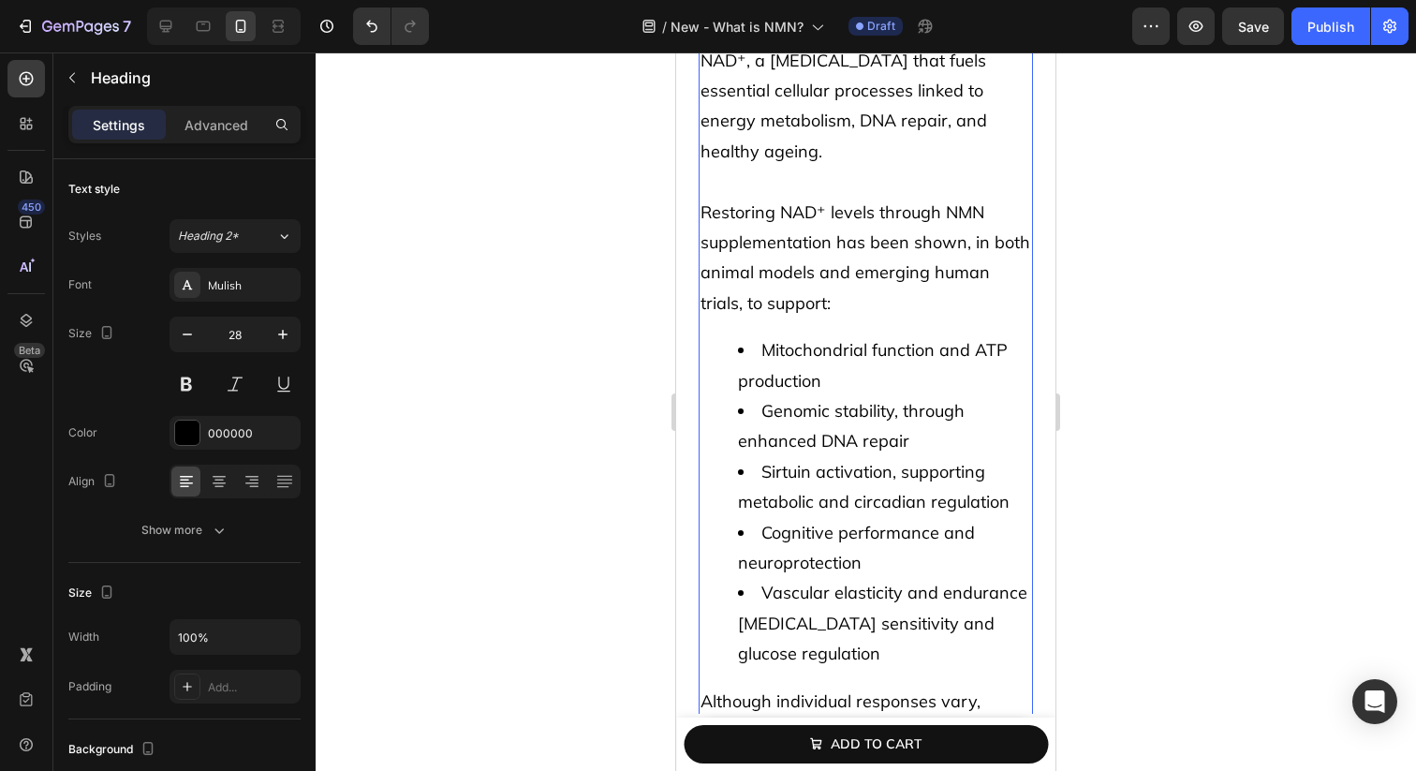
click at [815, 408] on ul "Mitochondrial function and ATP production Genomic stability, through enhanced D…" at bounding box center [866, 501] width 331 height 333
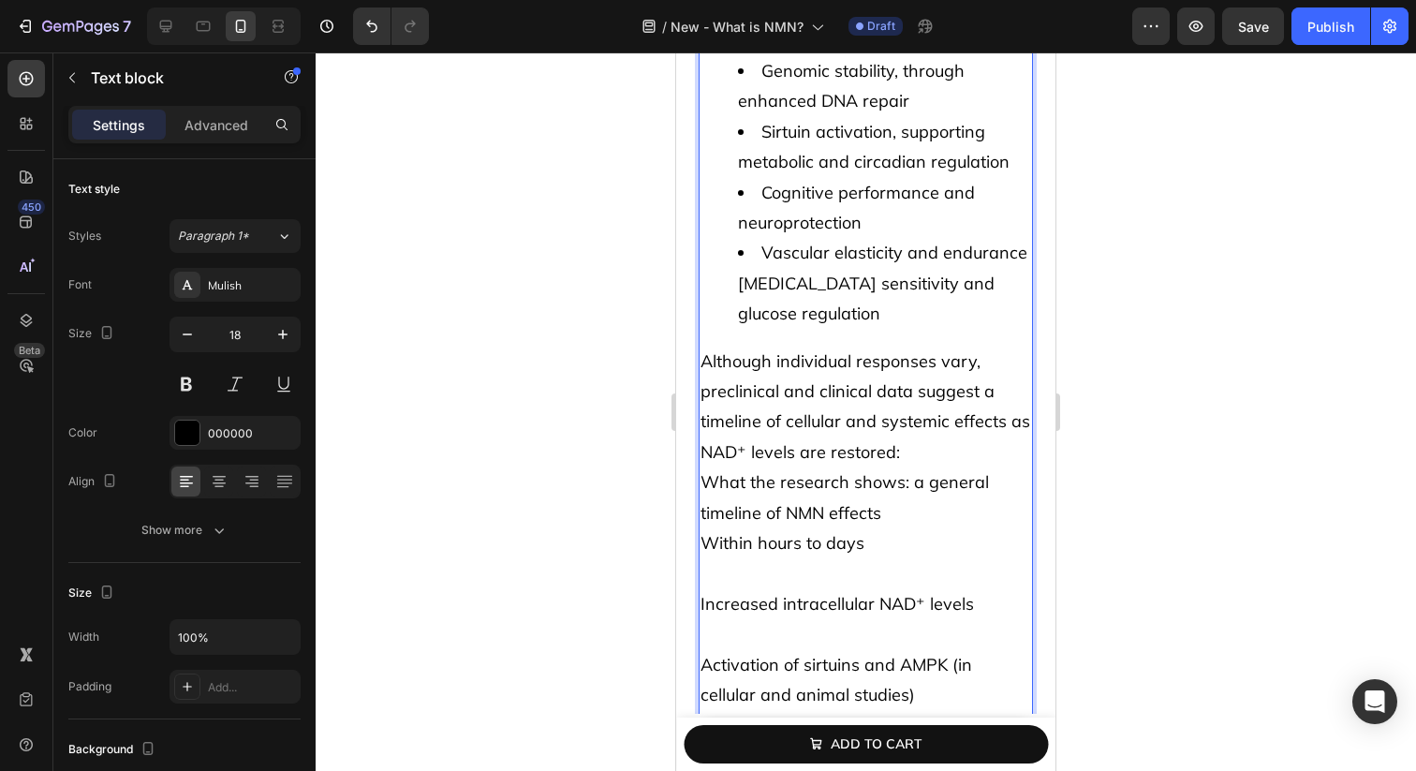
scroll to position [6124, 0]
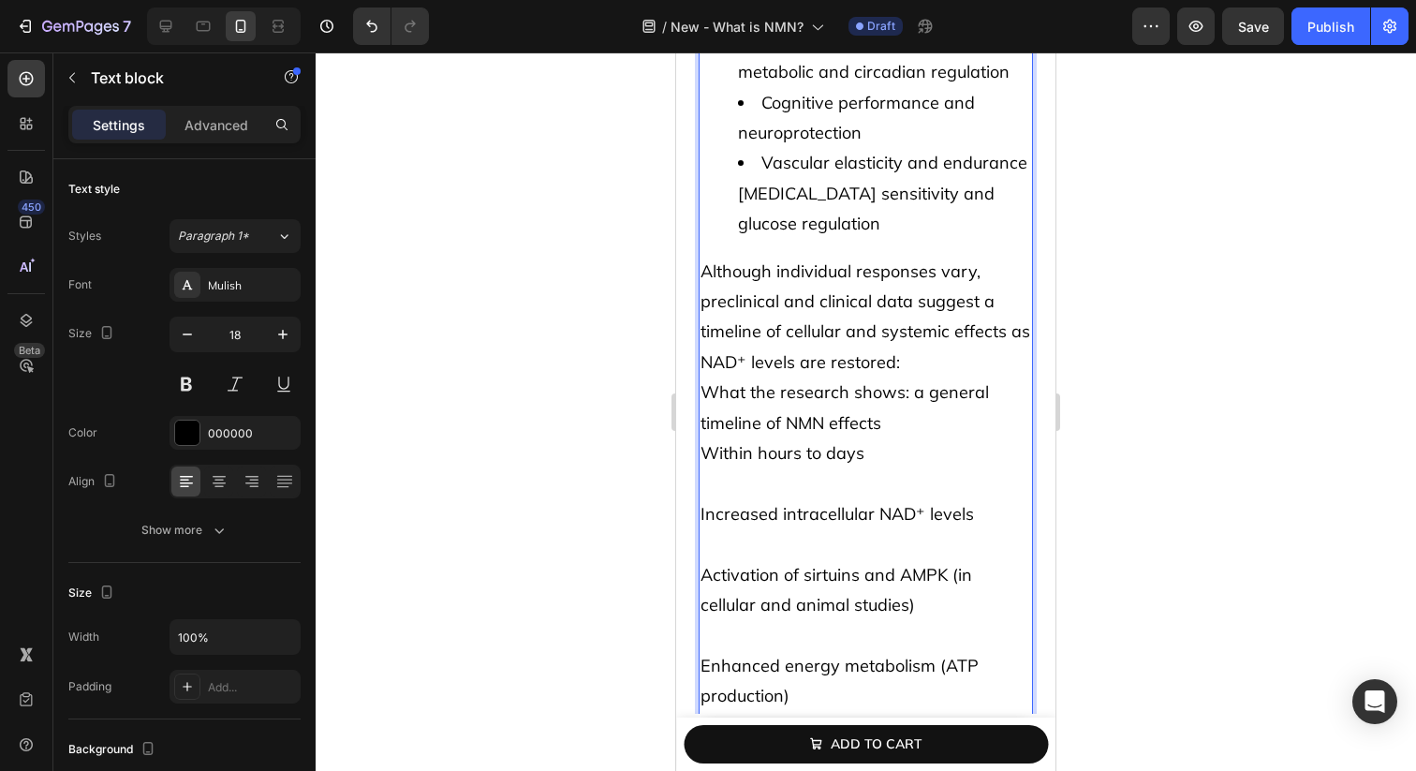
click at [831, 409] on p "What the research shows: a general timeline of NMN effects Within hours to days" at bounding box center [866, 422] width 331 height 91
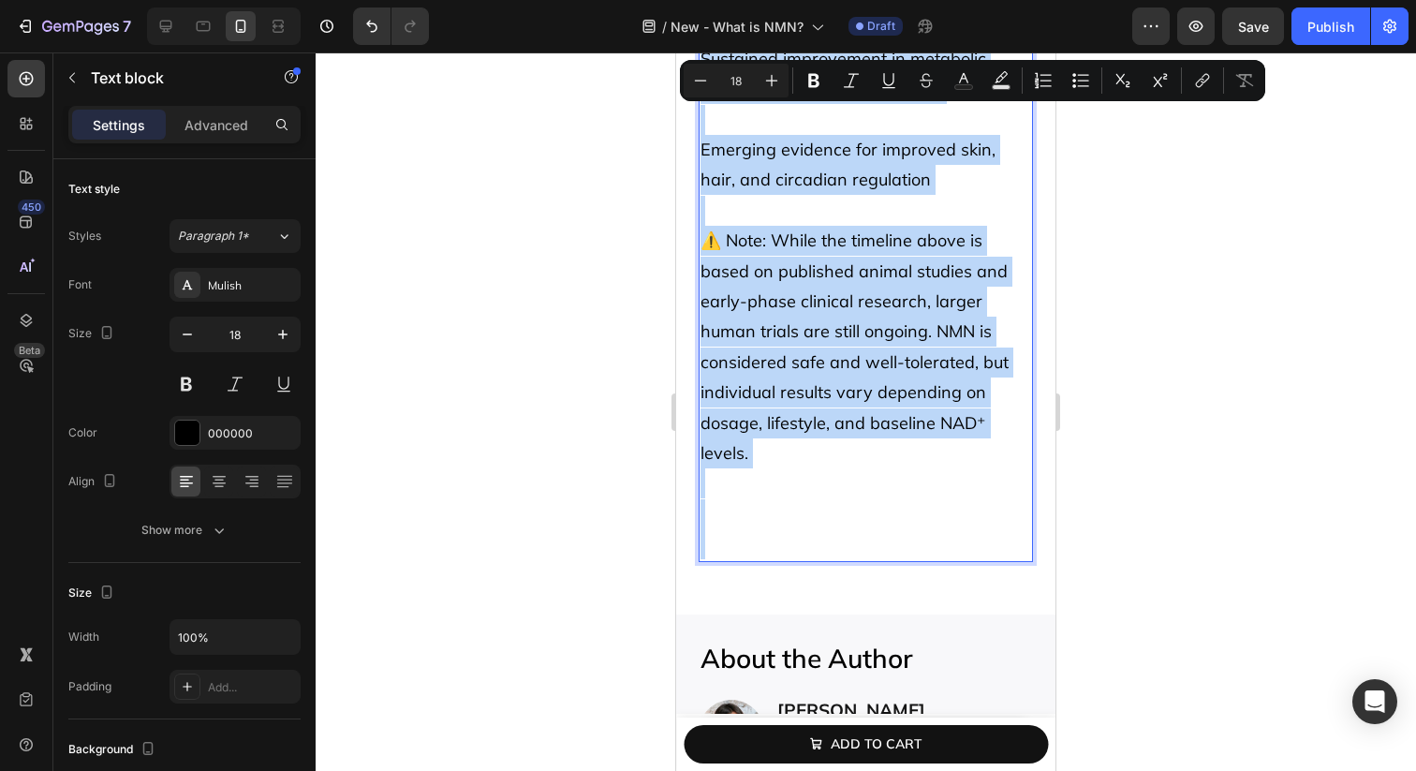
drag, startPoint x: 736, startPoint y: 249, endPoint x: 966, endPoint y: 519, distance: 354.1
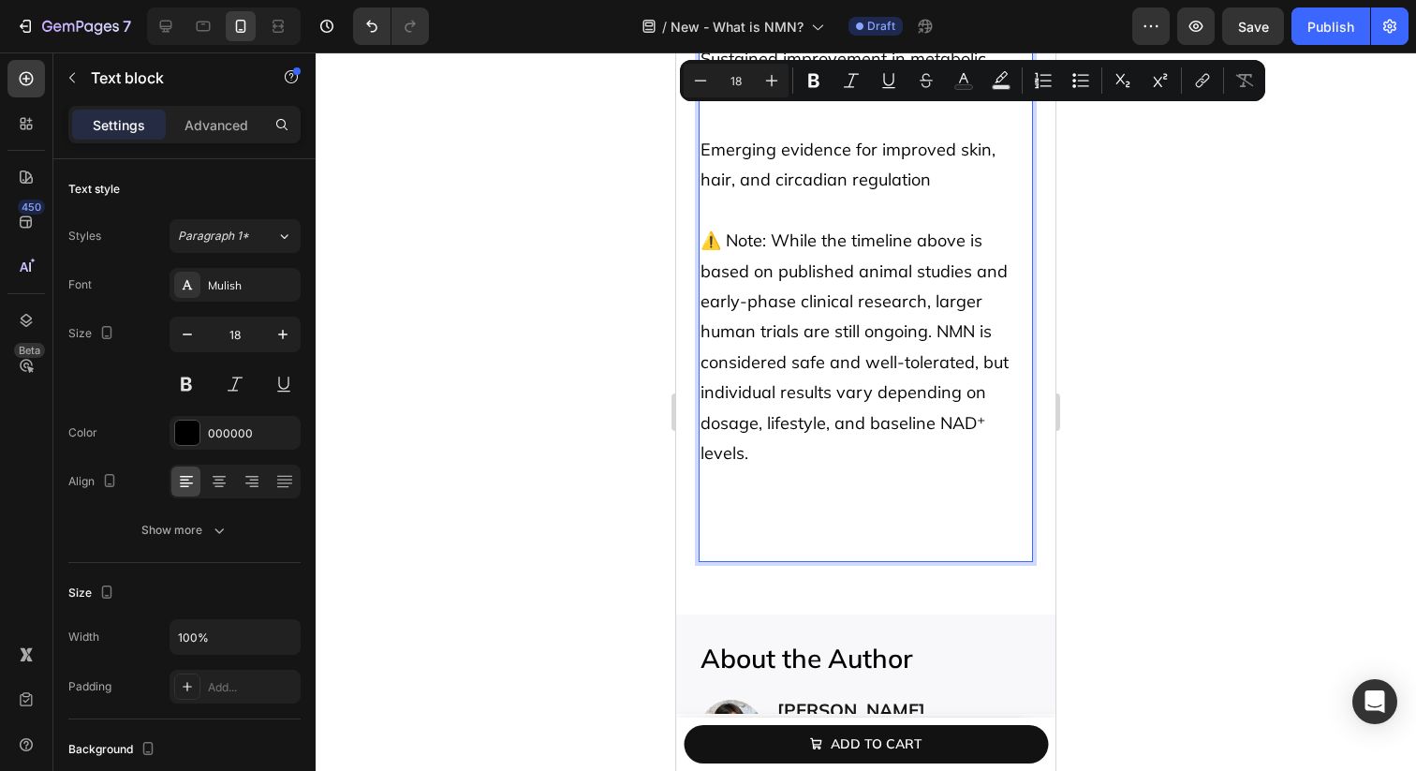
scroll to position [5912, 0]
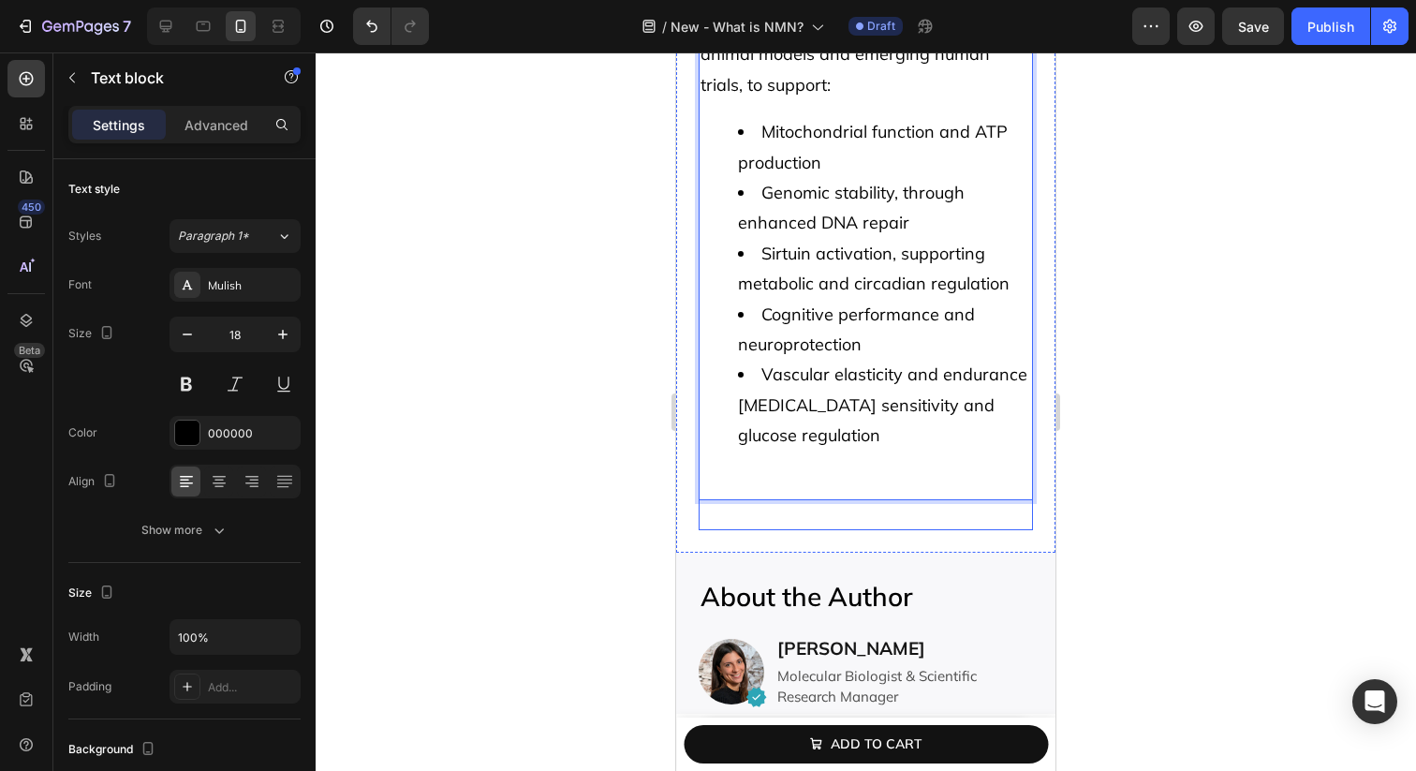
click at [848, 484] on p "Rich Text Editor. Editing area: main" at bounding box center [866, 483] width 331 height 30
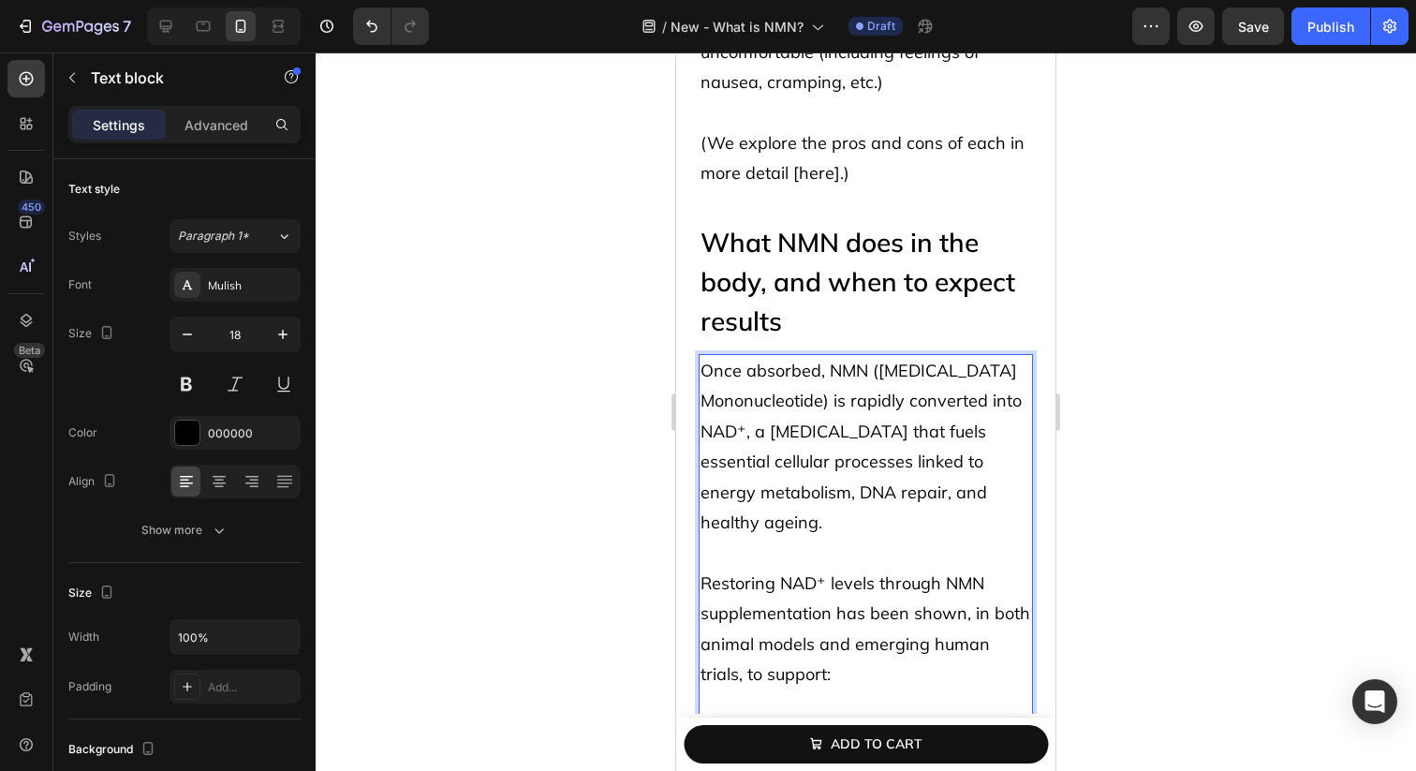
scroll to position [5354, 0]
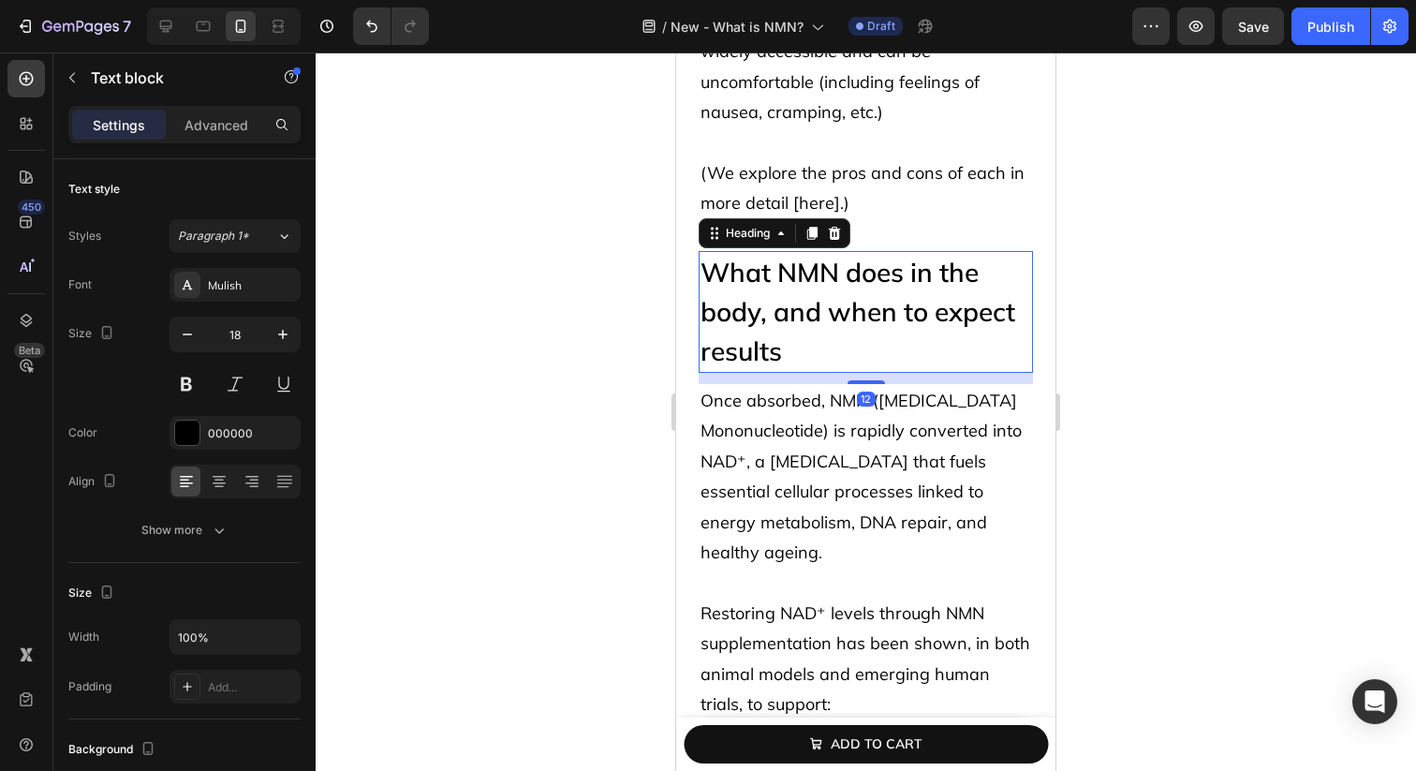
click at [858, 268] on h2 "What NMN does in the body, and when to expect results" at bounding box center [866, 312] width 334 height 122
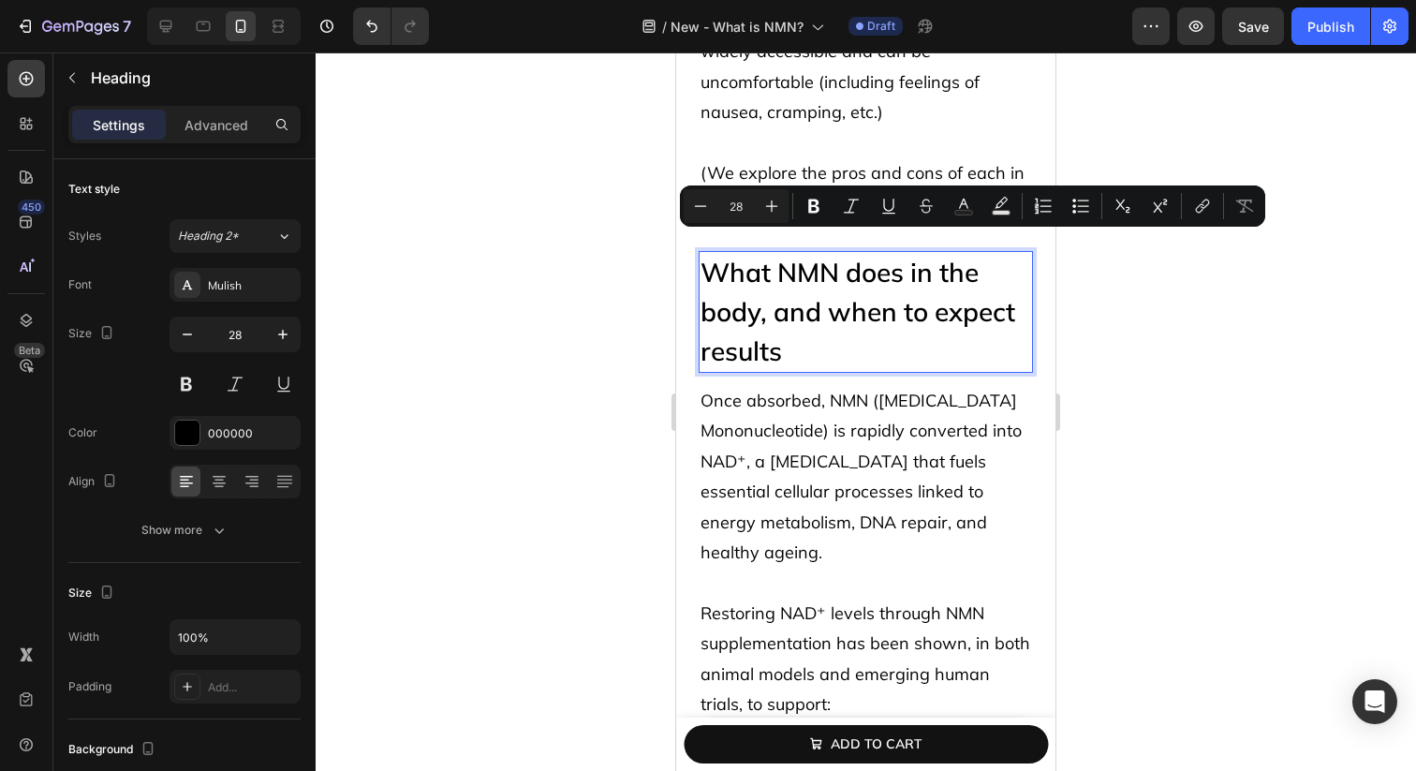
click at [851, 273] on p "What NMN does in the body, and when to expect results" at bounding box center [866, 312] width 331 height 118
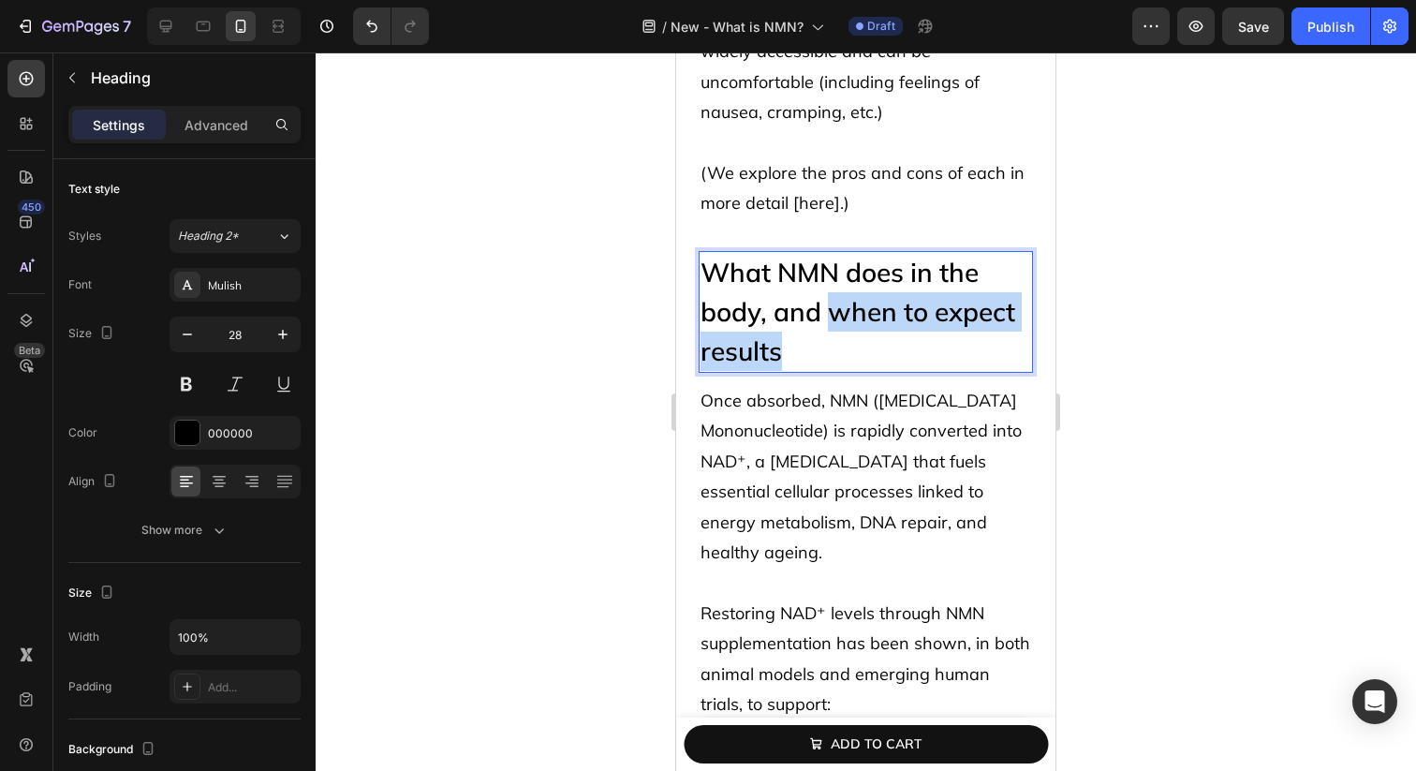
drag, startPoint x: 842, startPoint y: 281, endPoint x: 834, endPoint y: 251, distance: 31.1
click at [834, 253] on p "What NMN does in the body, and when to expect results" at bounding box center [866, 312] width 331 height 118
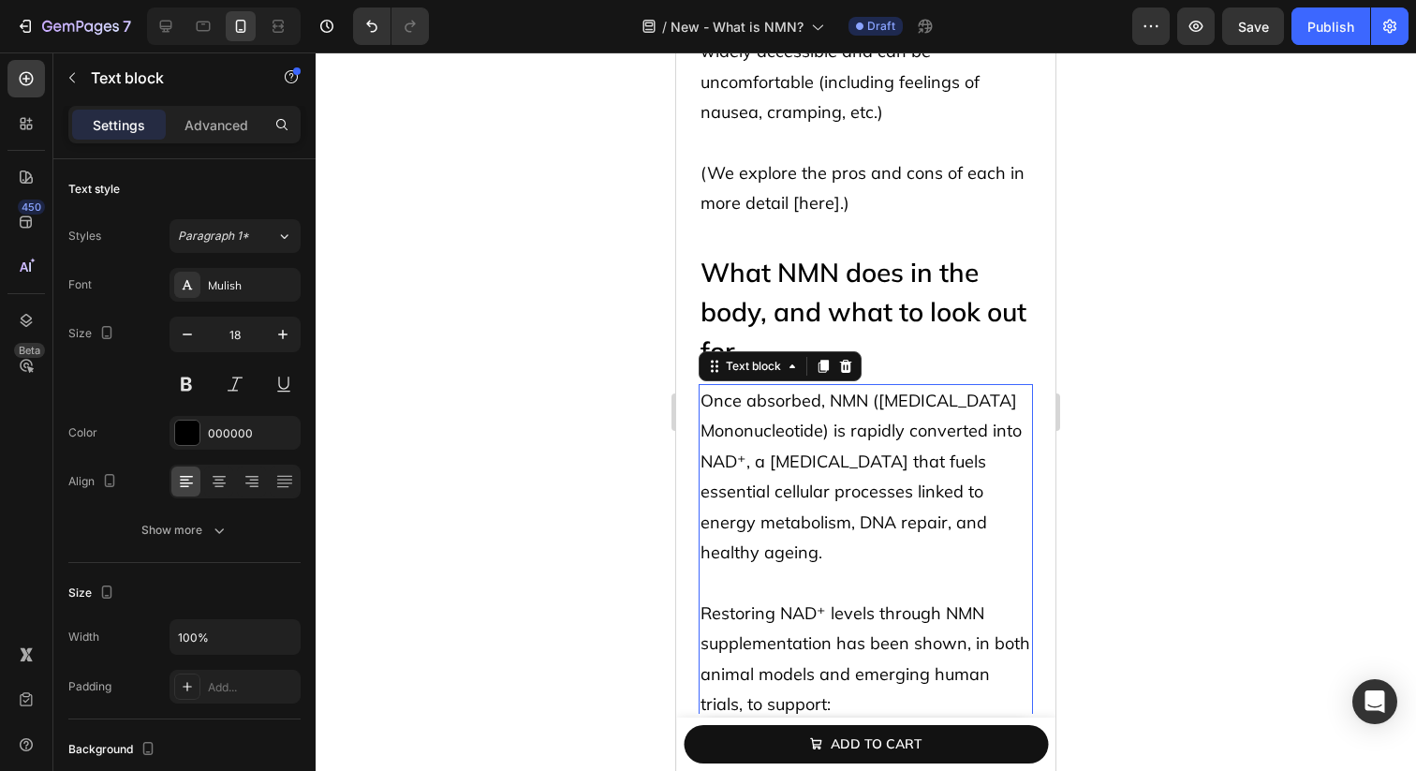
click at [833, 390] on span "Once absorbed, NMN ([MEDICAL_DATA] Mononucleotide) is rapidly converted into NA…" at bounding box center [861, 476] width 321 height 173
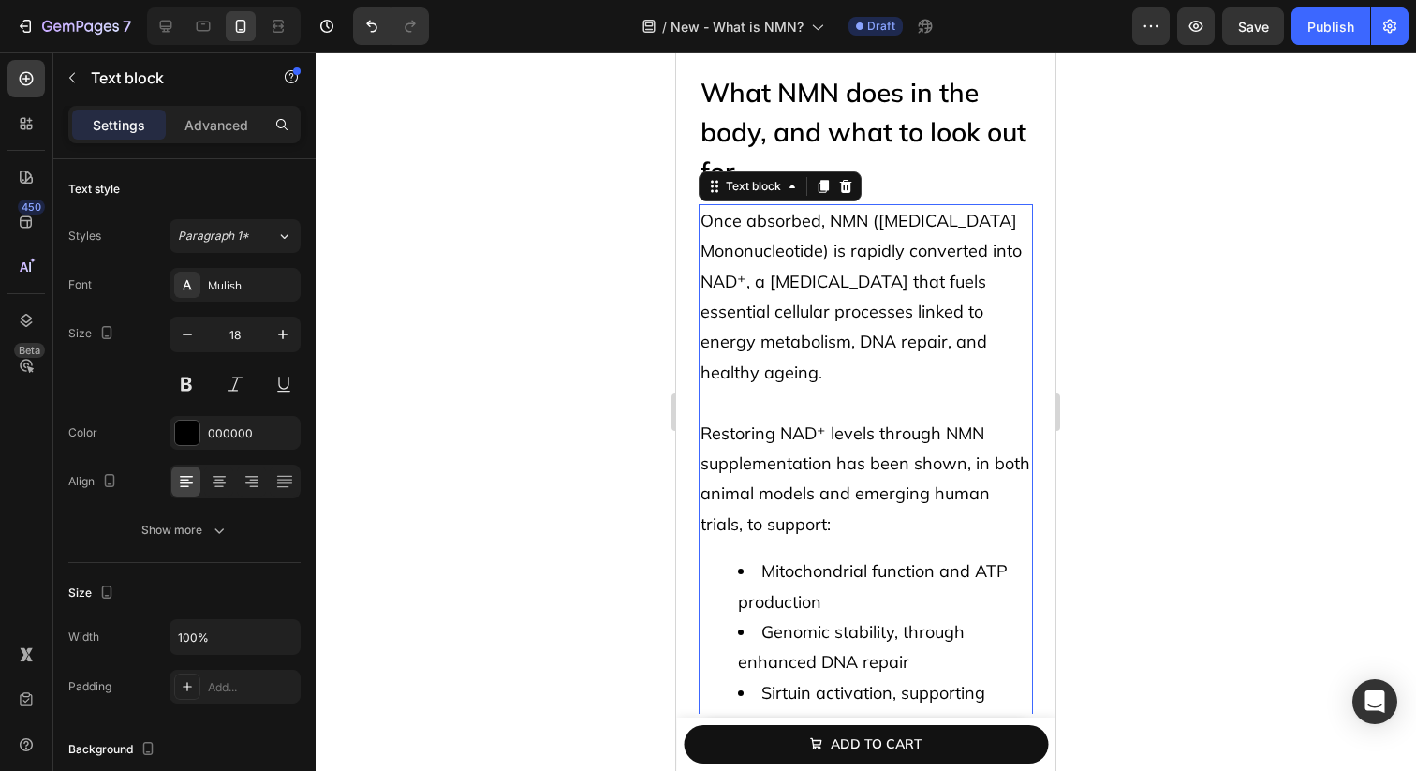
scroll to position [5376, 0]
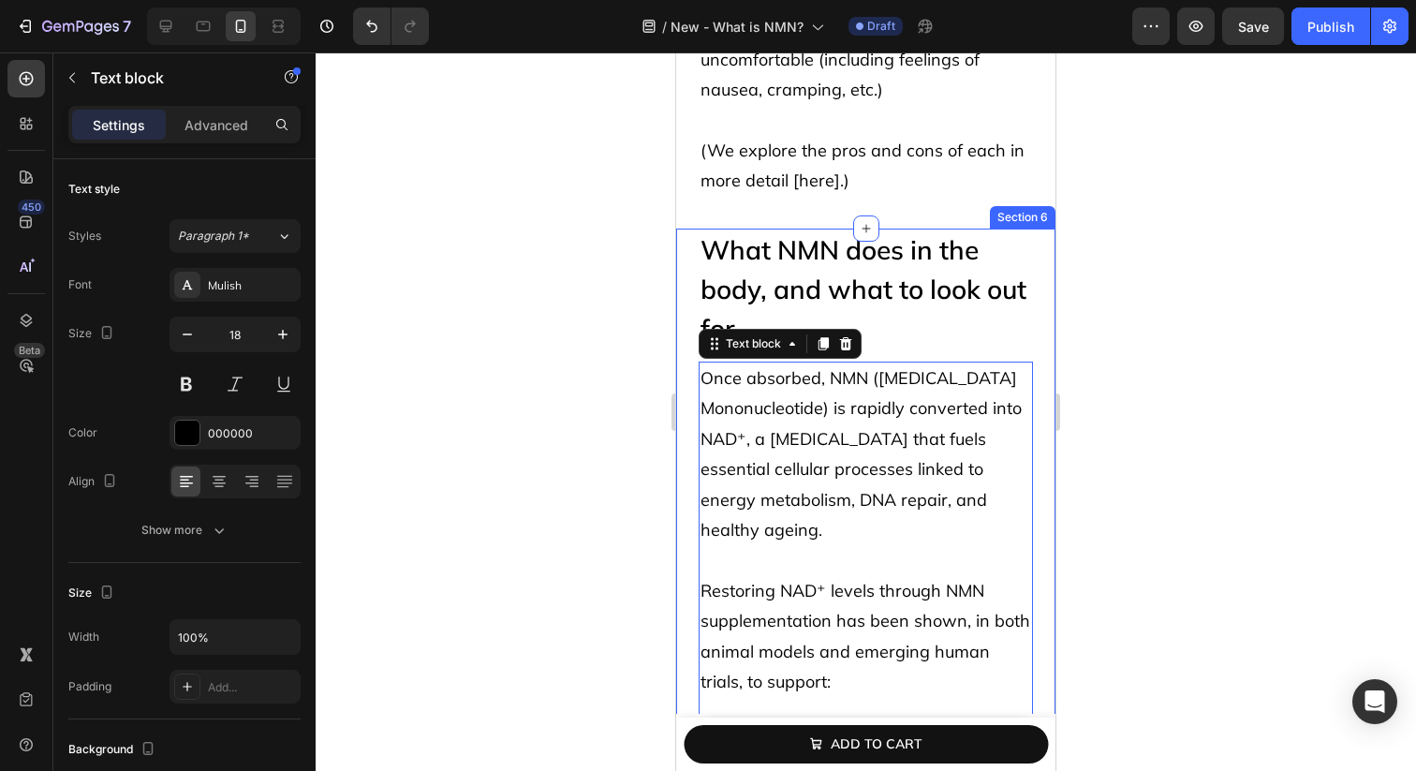
click at [689, 233] on div "What NMN does in the body, and what to look out for Heading Once absorbed, NMN …" at bounding box center [865, 674] width 379 height 891
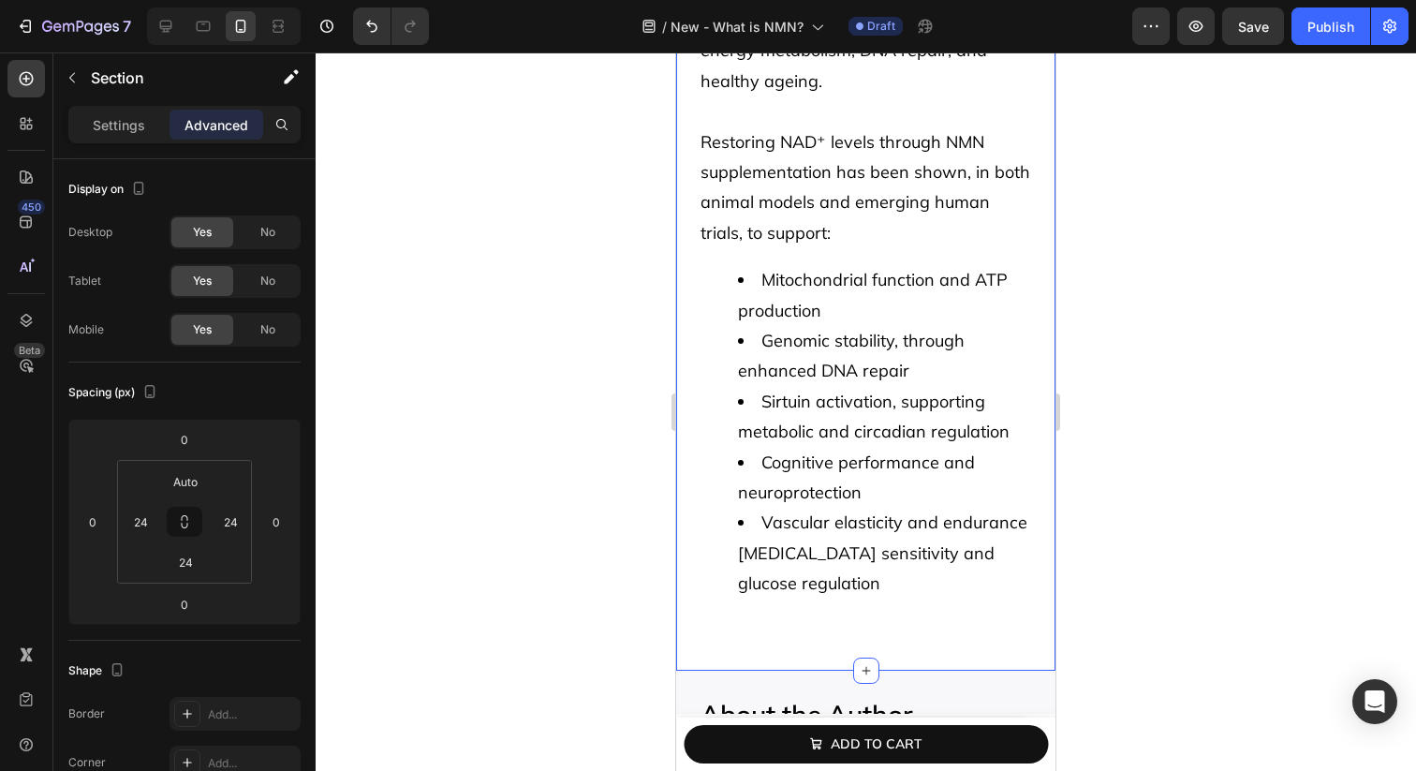
scroll to position [5856, 0]
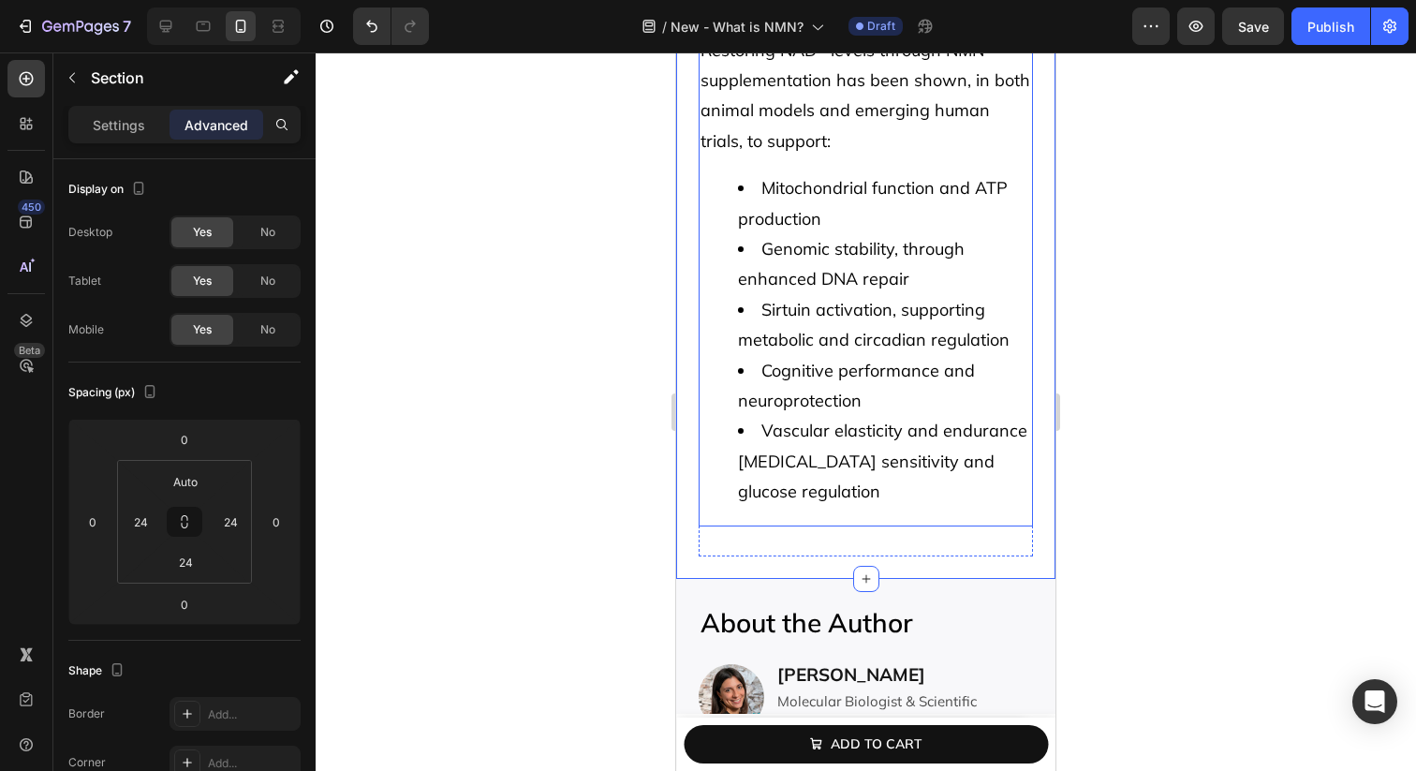
click at [798, 384] on li "Cognitive performance and neuroprotection" at bounding box center [884, 386] width 293 height 61
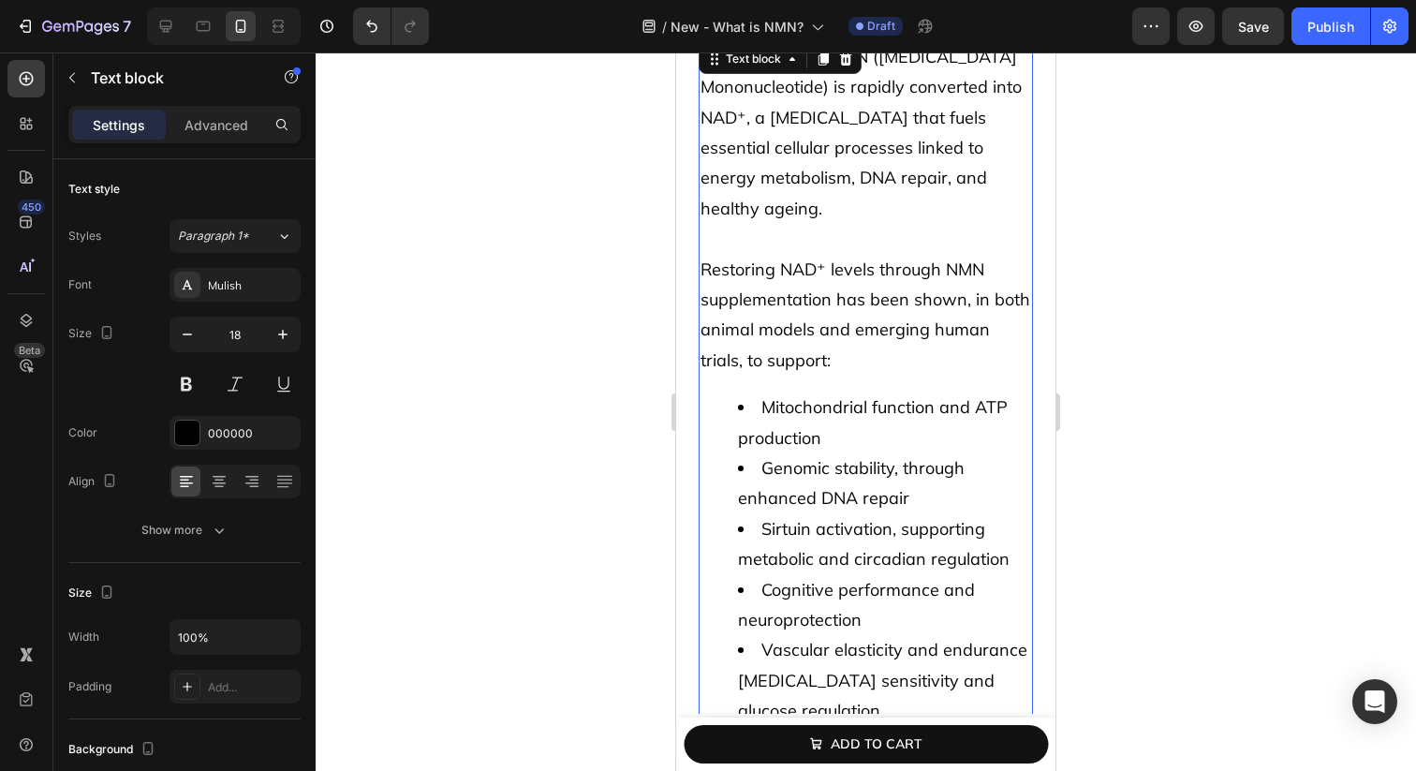
scroll to position [5458, 0]
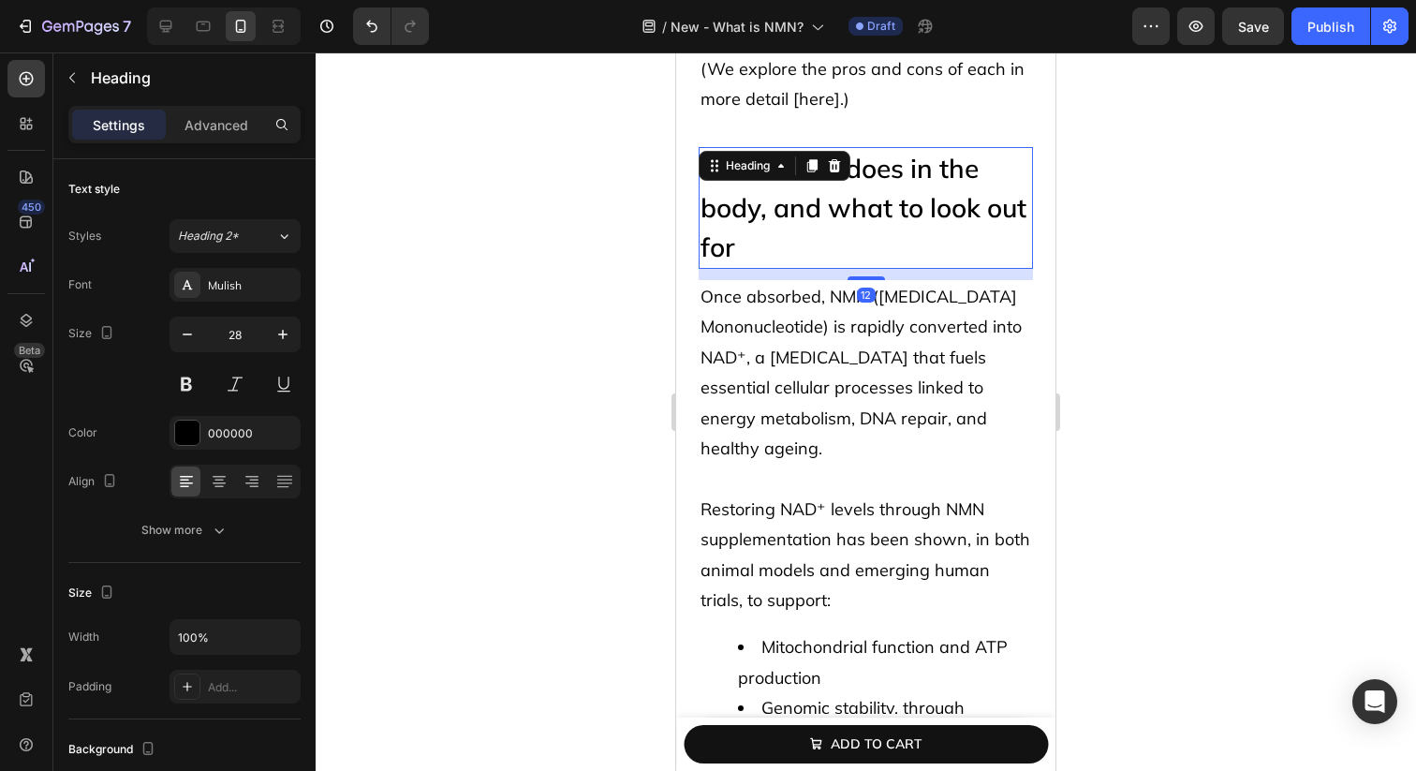
click at [844, 172] on p "What NMN does in the body, and what to look out for" at bounding box center [866, 208] width 331 height 118
click at [815, 159] on icon at bounding box center [812, 165] width 10 height 13
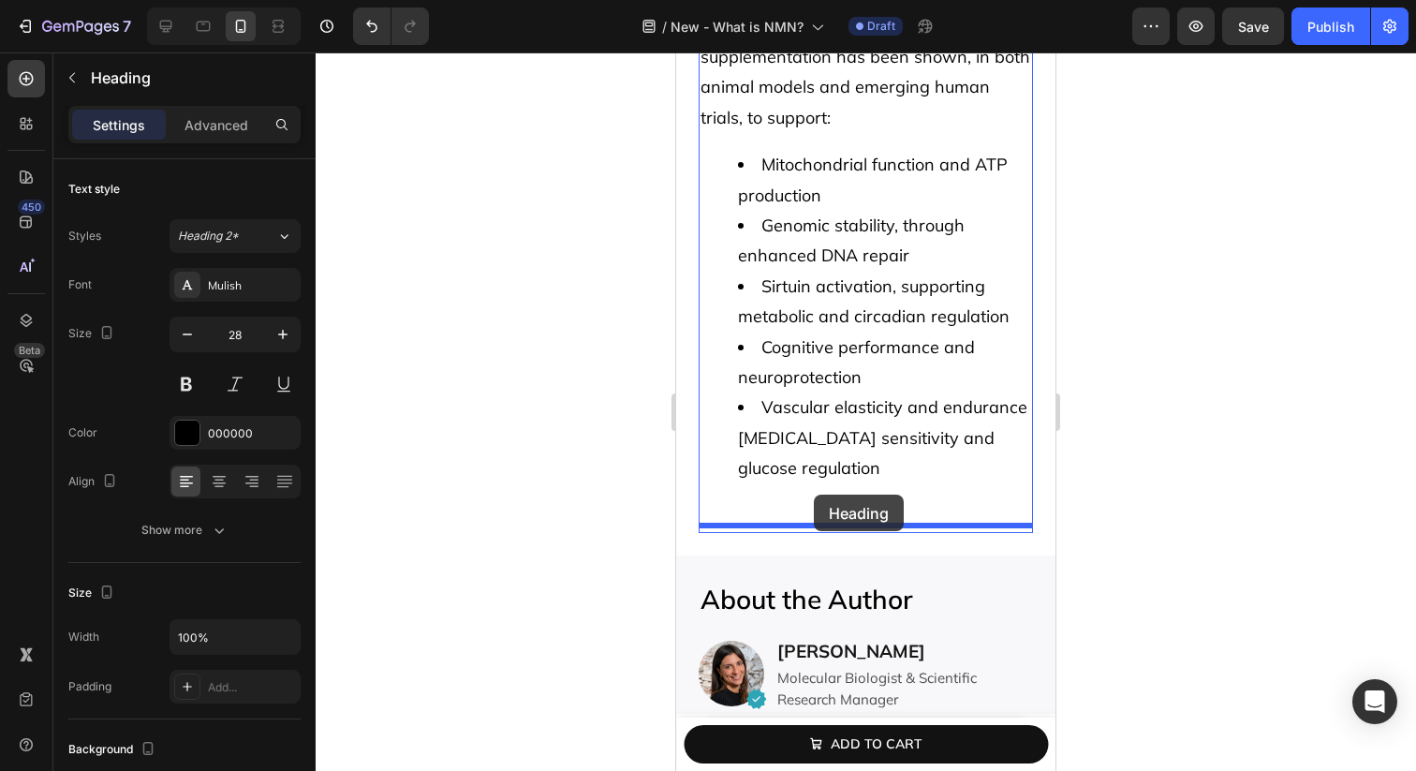
drag, startPoint x: 731, startPoint y: 198, endPoint x: 814, endPoint y: 495, distance: 308.1
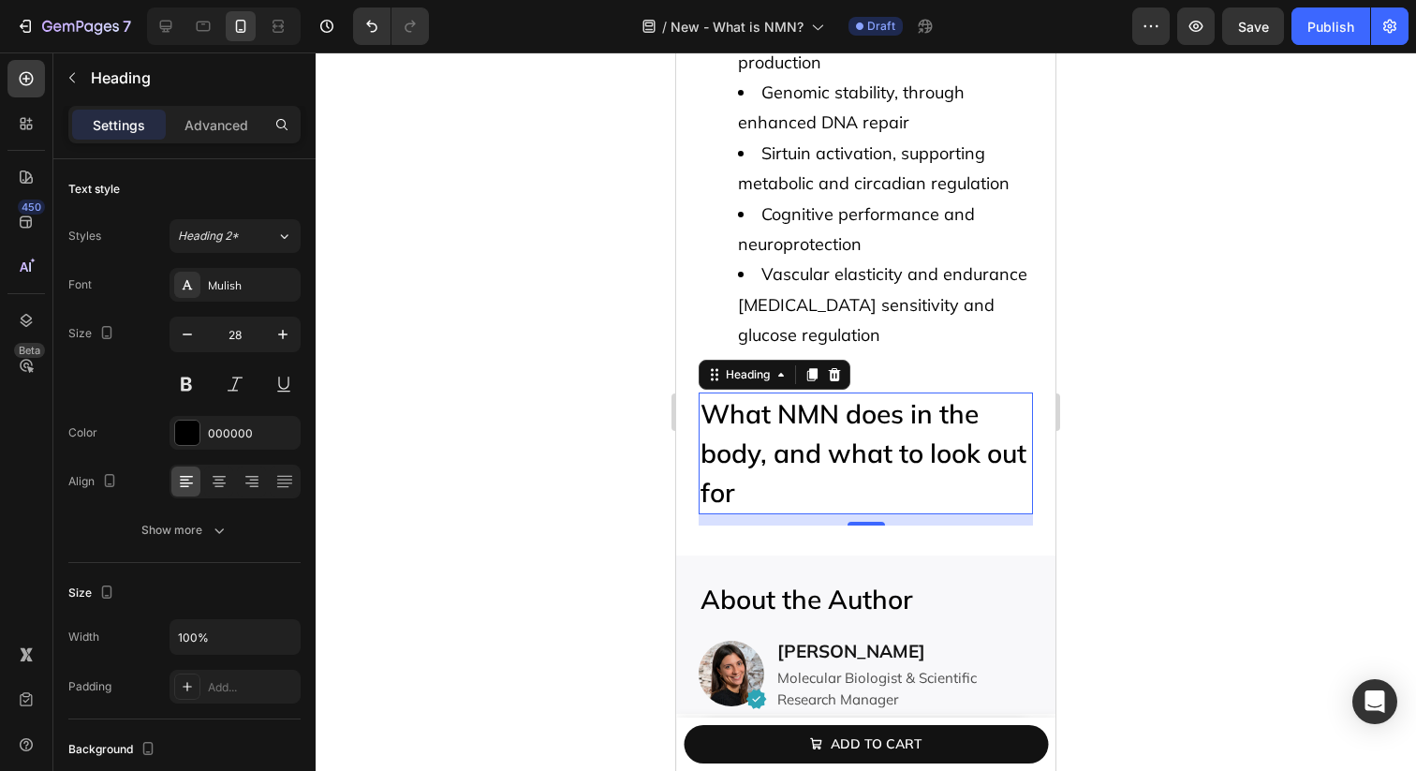
scroll to position [5879, 0]
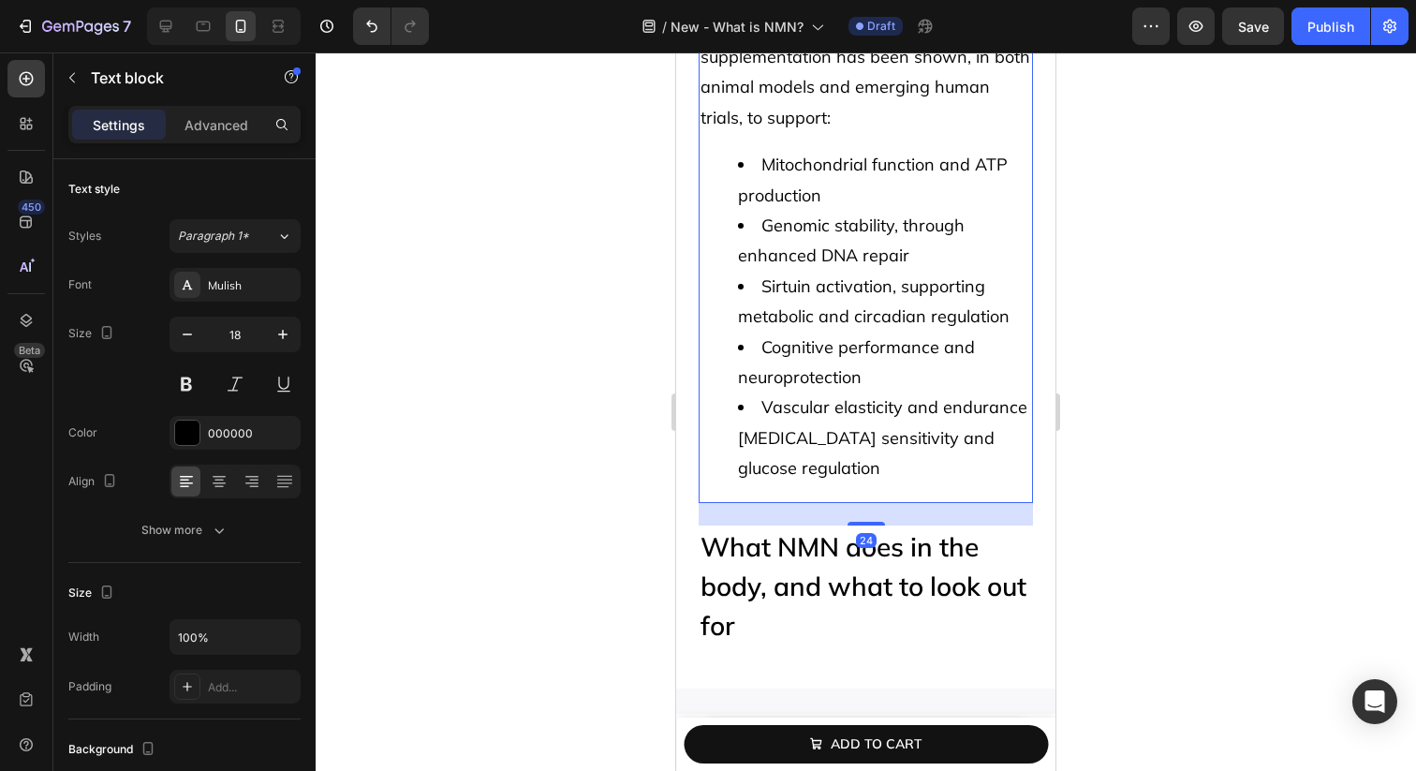
click at [842, 381] on li "Cognitive performance and neuroprotection" at bounding box center [884, 362] width 293 height 61
click at [206, 129] on p "Advanced" at bounding box center [217, 125] width 64 height 20
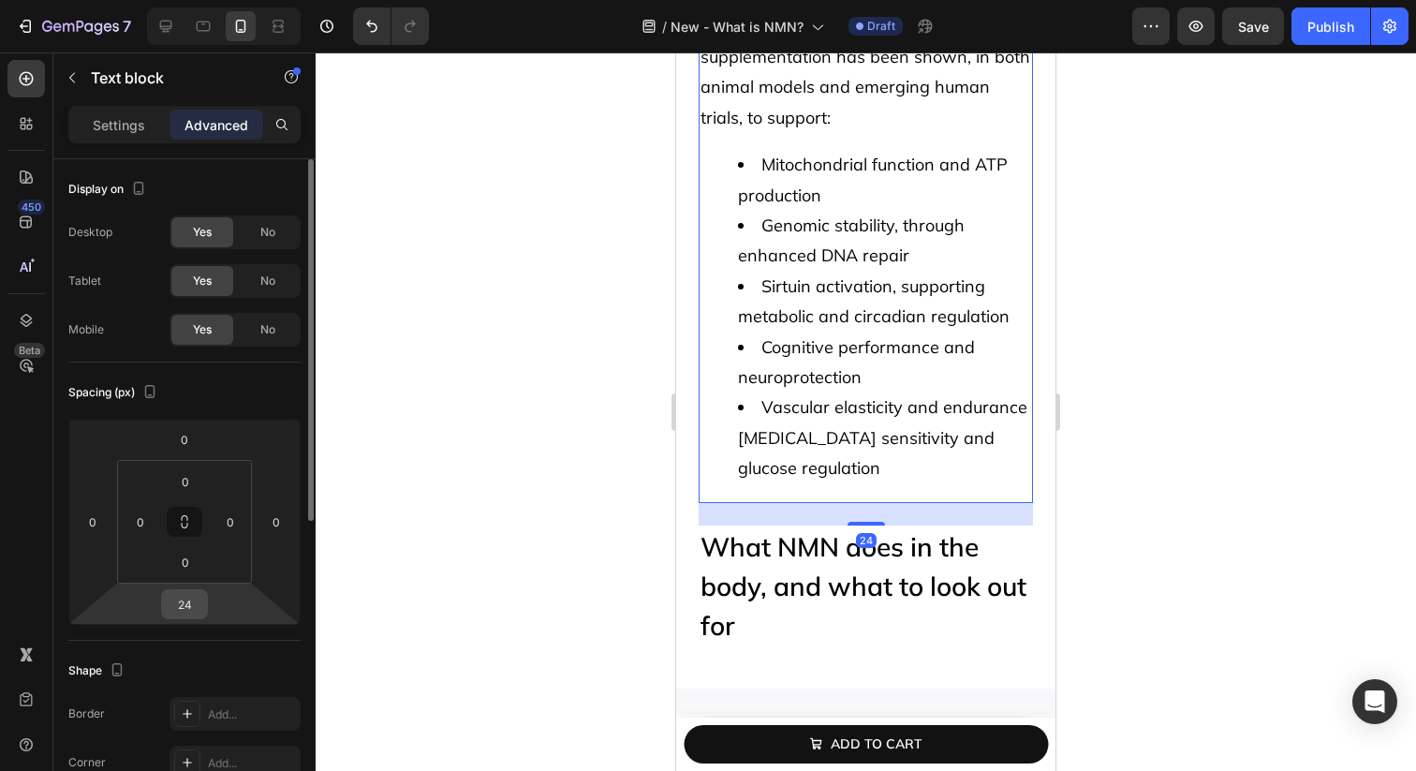
click at [192, 610] on input "24" at bounding box center [184, 604] width 37 height 28
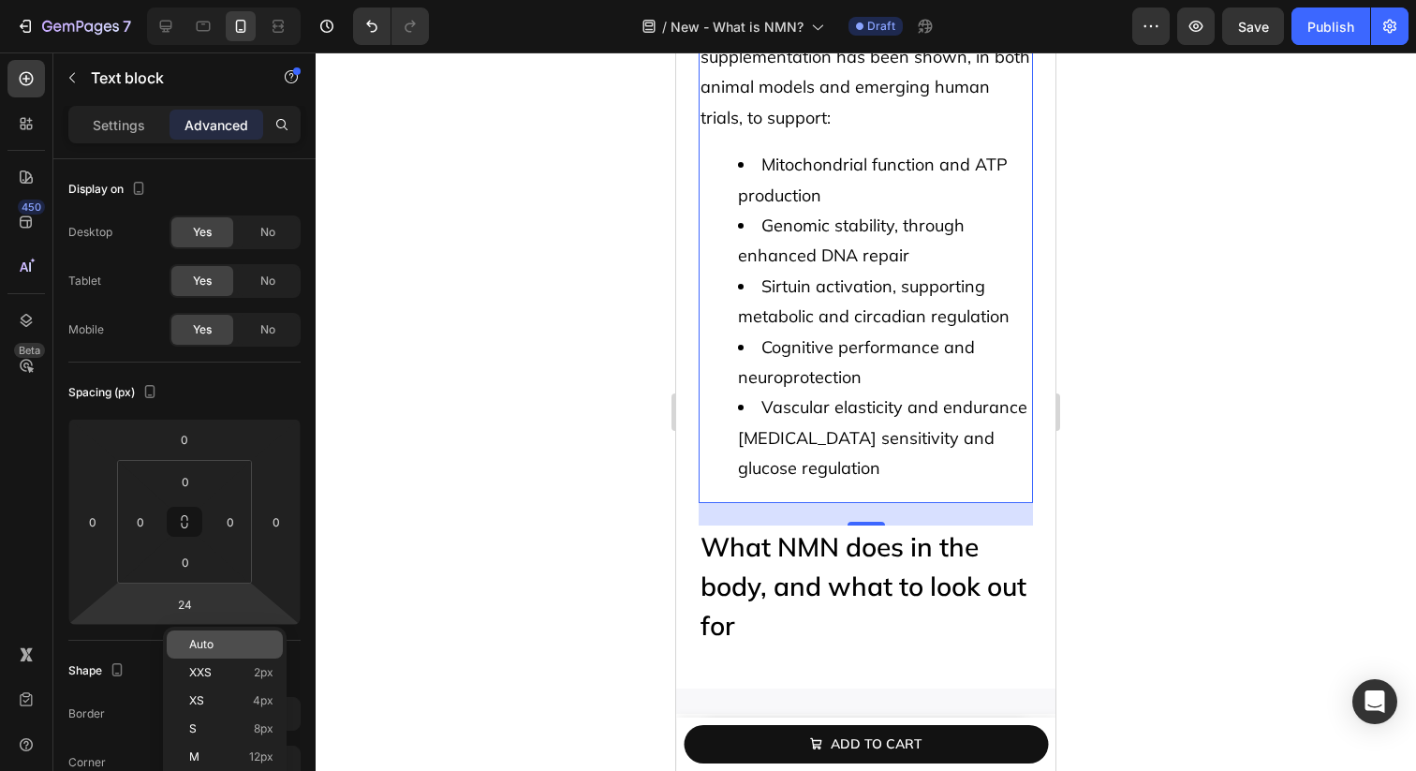
click at [229, 638] on p "Auto" at bounding box center [231, 644] width 84 height 13
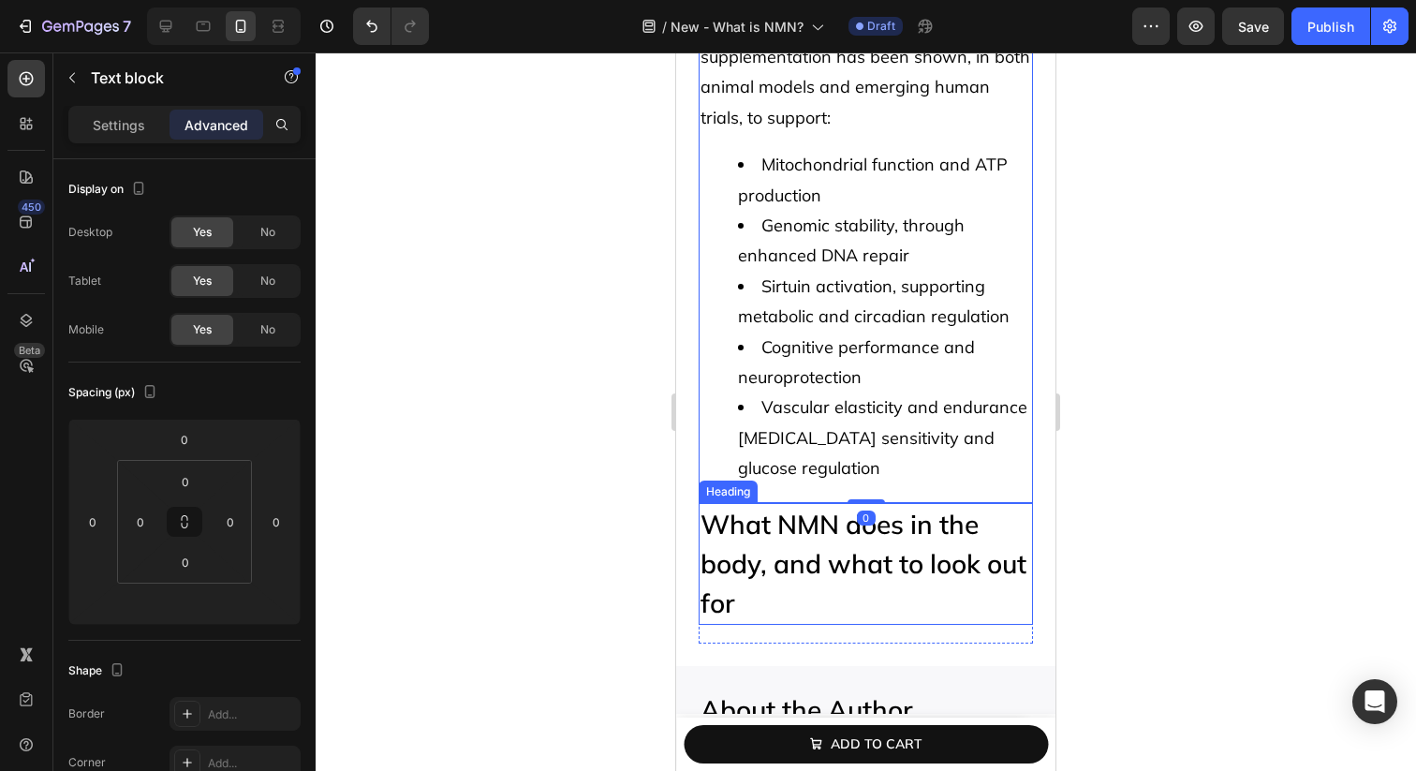
click at [866, 597] on h2 "What NMN does in the body, and what to look out for" at bounding box center [866, 564] width 334 height 122
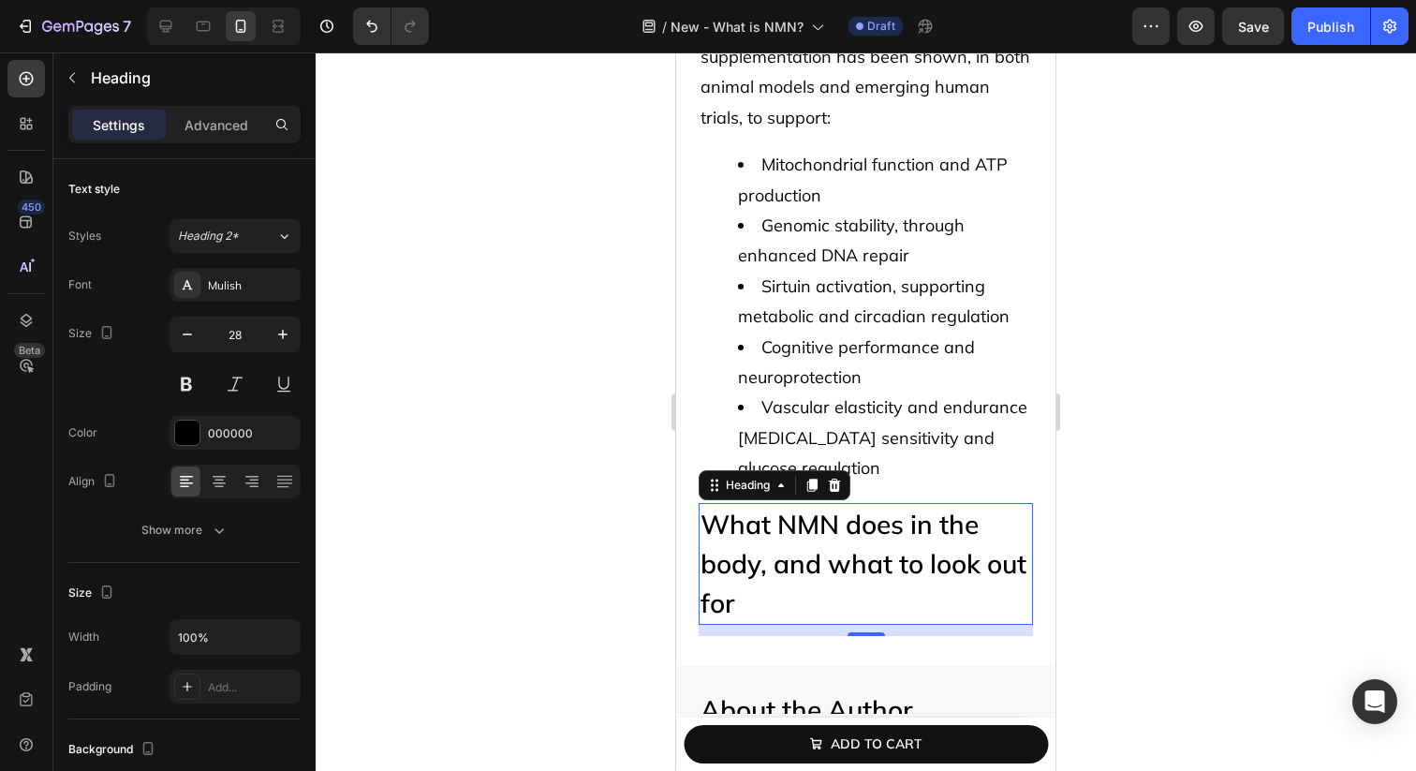
click at [799, 516] on h2 "What NMN does in the body, and what to look out for" at bounding box center [866, 564] width 334 height 122
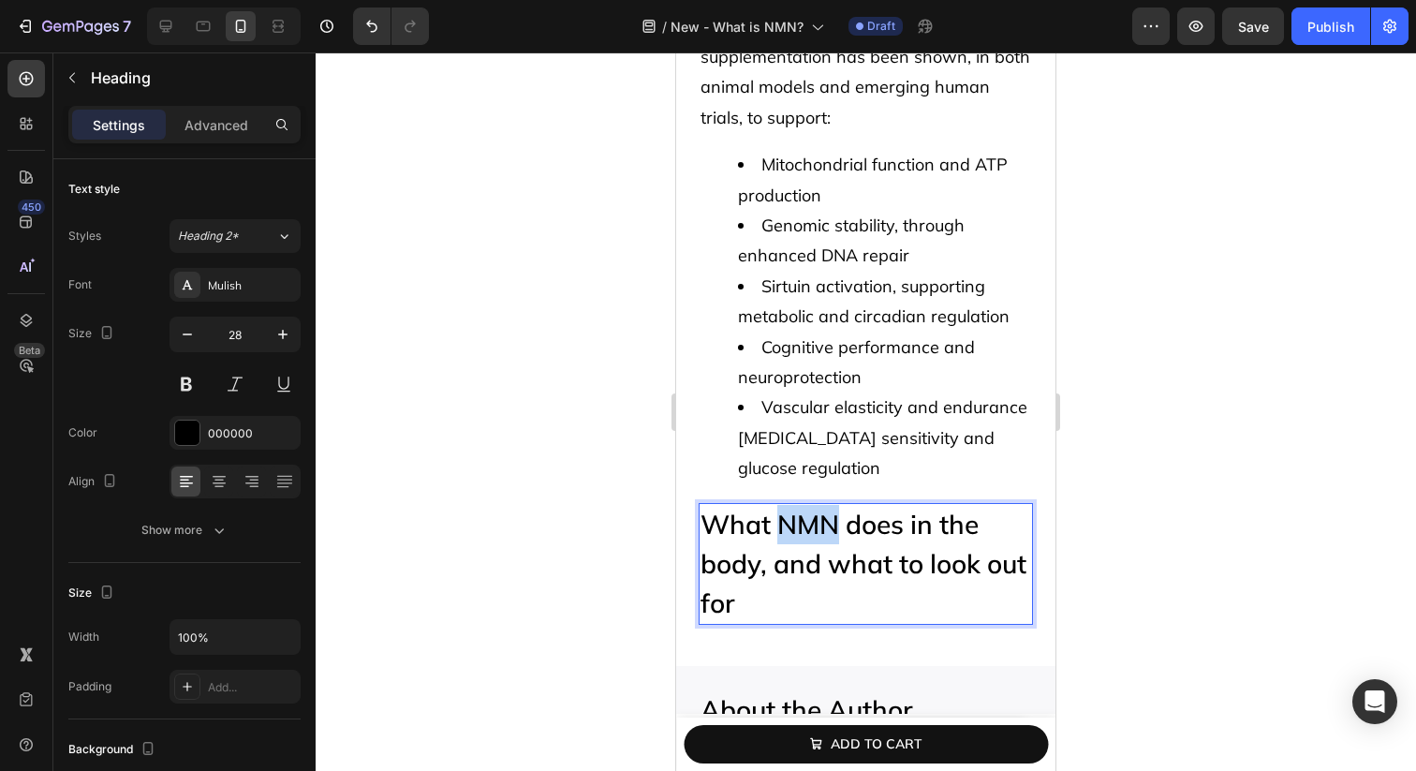
click at [799, 516] on p "What NMN does in the body, and what to look out for" at bounding box center [866, 564] width 331 height 118
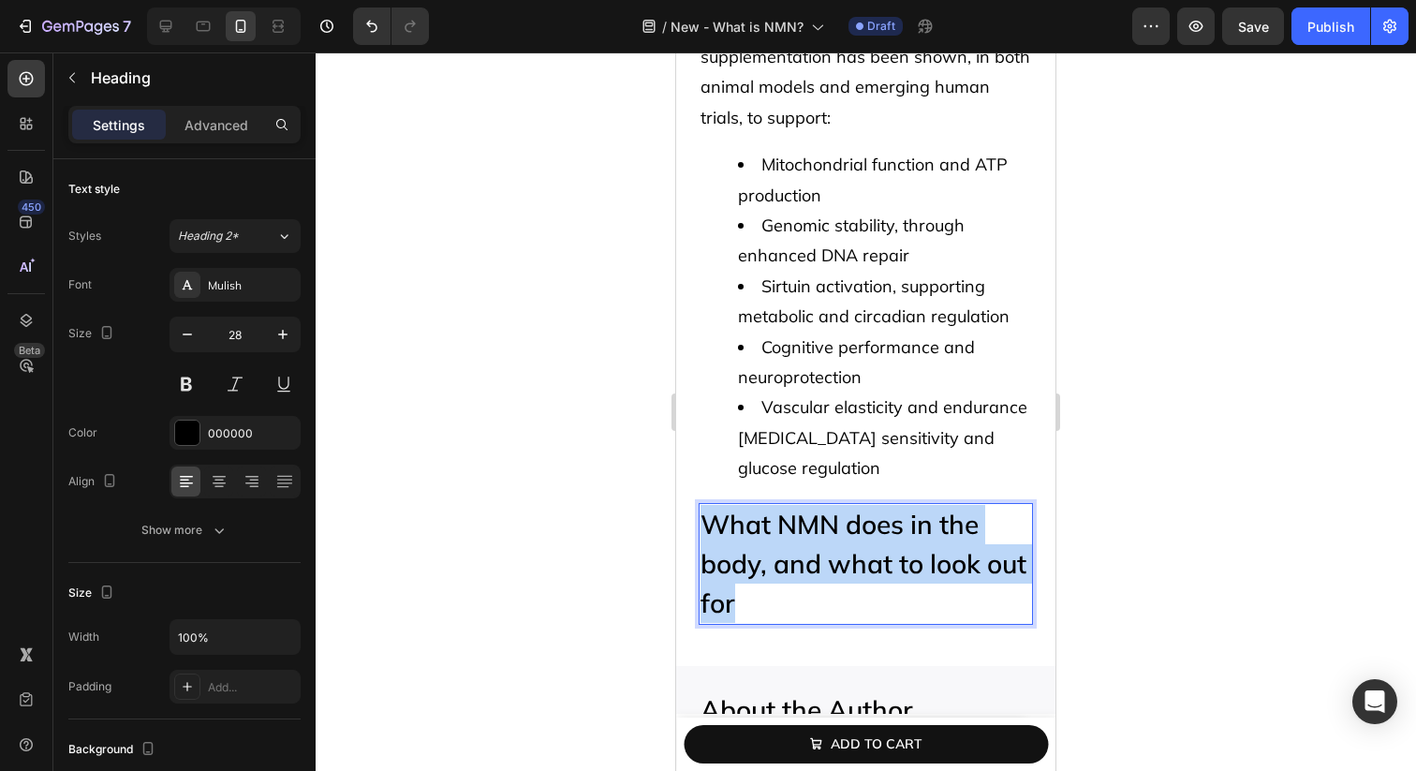
click at [799, 516] on p "What NMN does in the body, and what to look out for" at bounding box center [866, 564] width 331 height 118
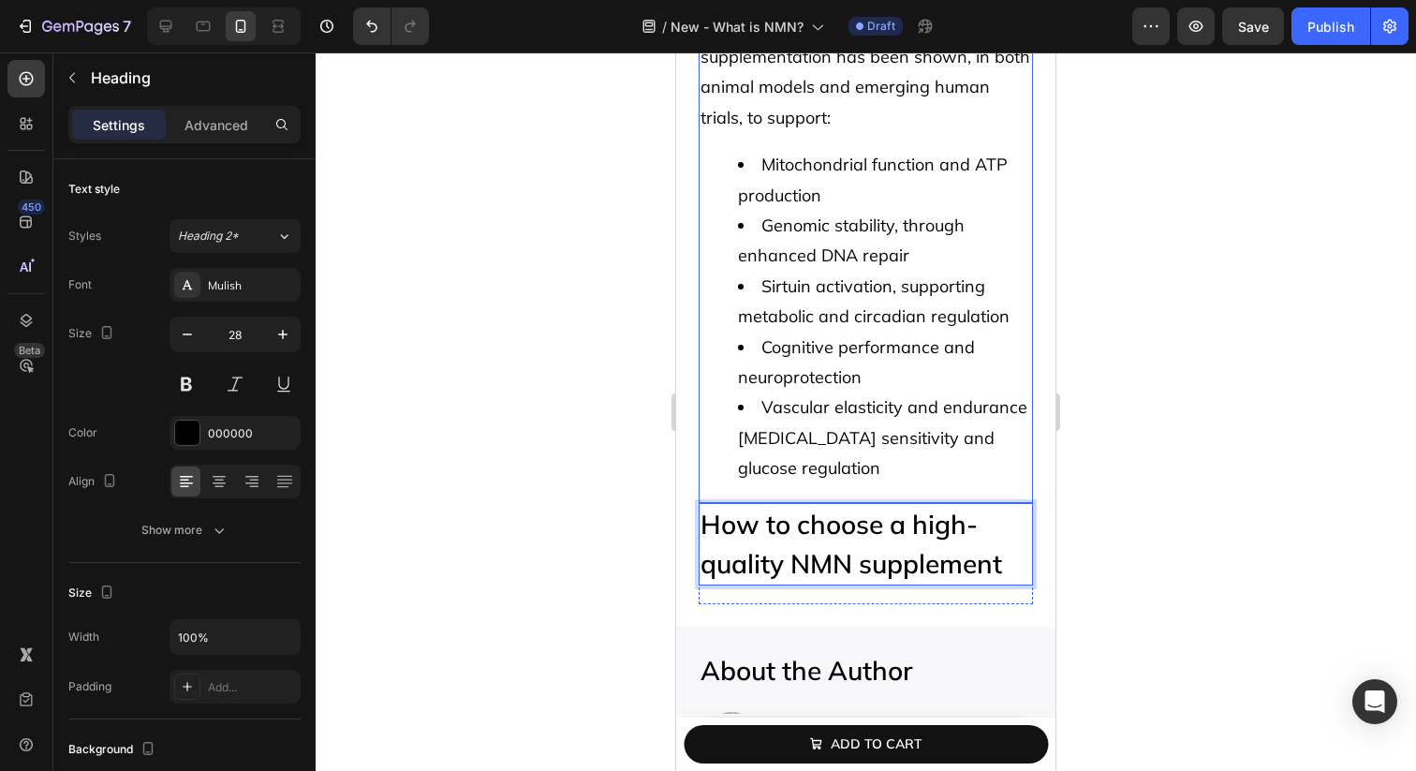
click at [842, 404] on li "Vascular elasticity and endurance [MEDICAL_DATA] sensitivity and glucose regula…" at bounding box center [884, 437] width 293 height 91
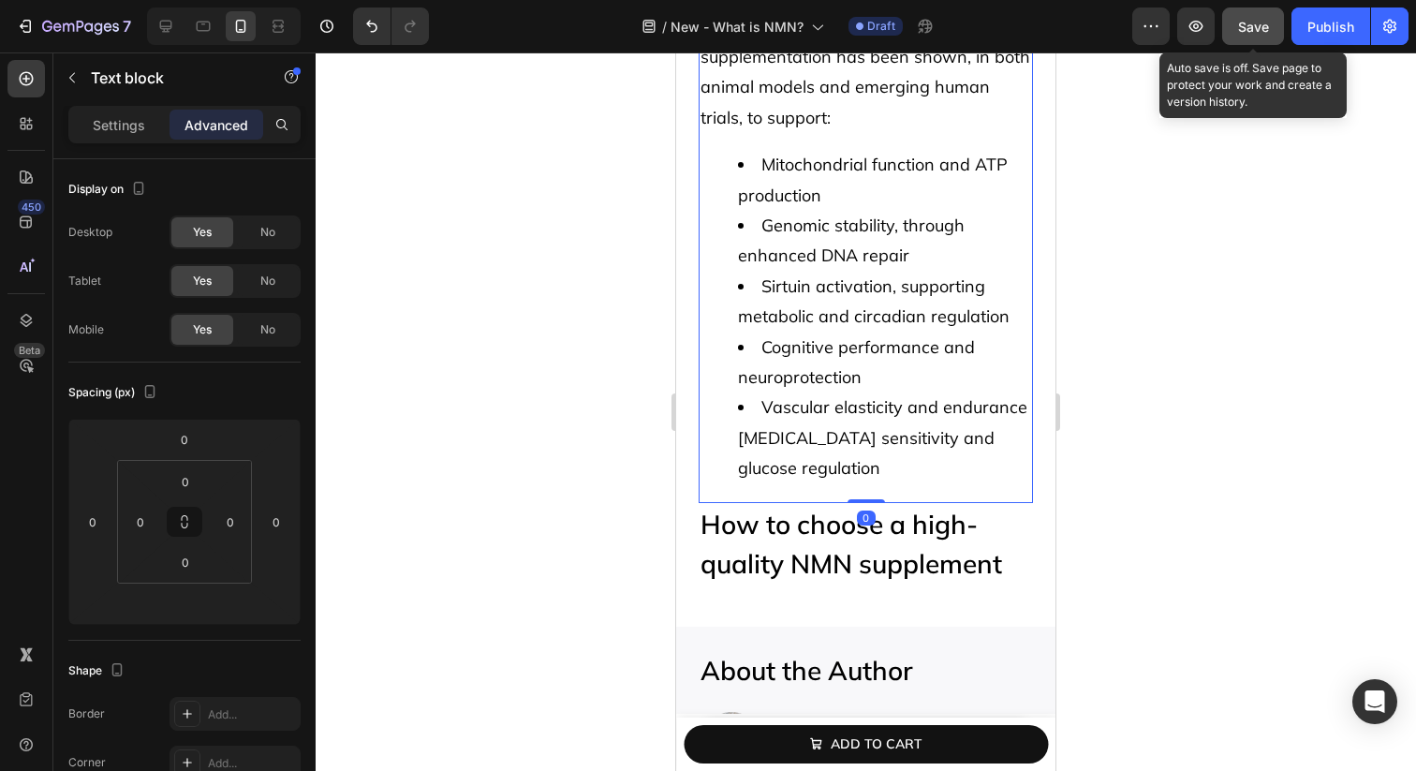
click at [1228, 31] on button "Save" at bounding box center [1253, 25] width 62 height 37
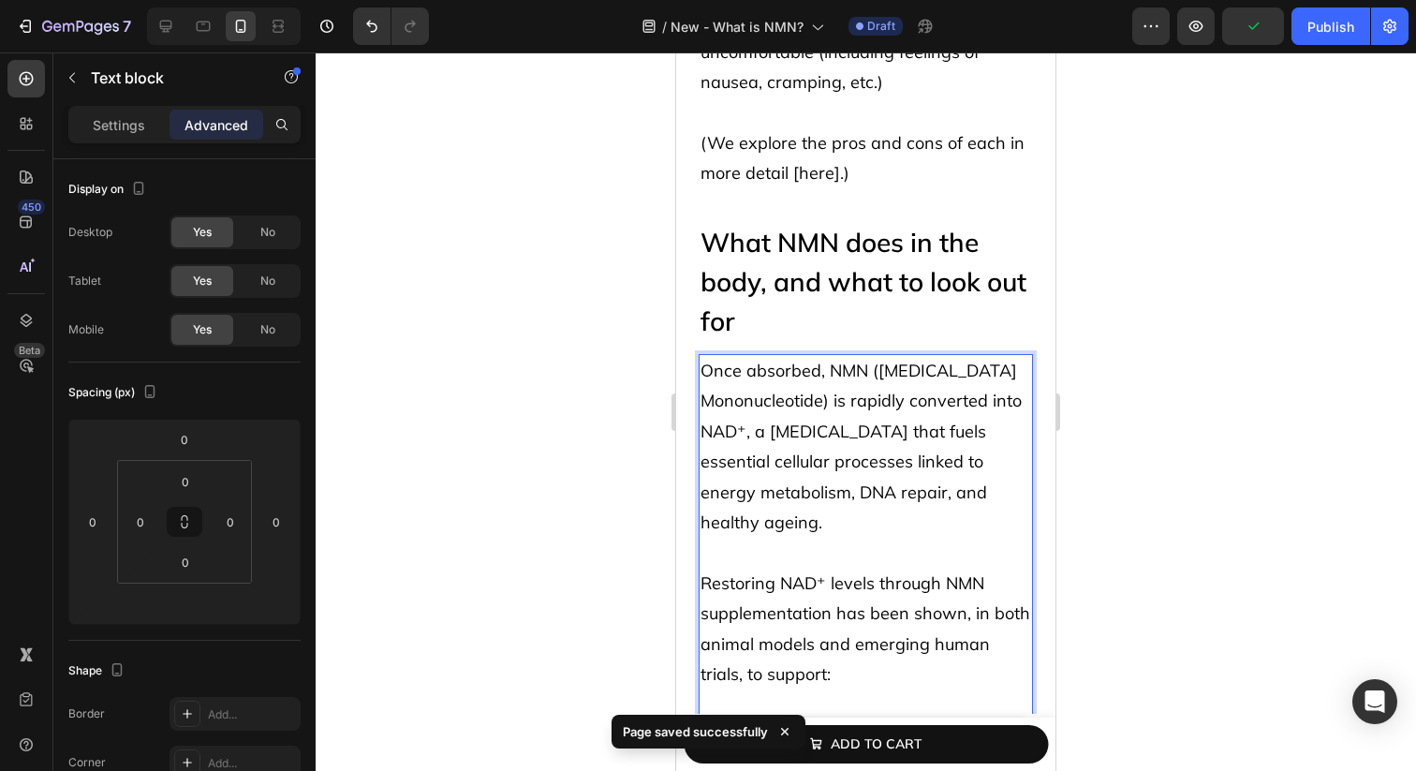
scroll to position [5442, 0]
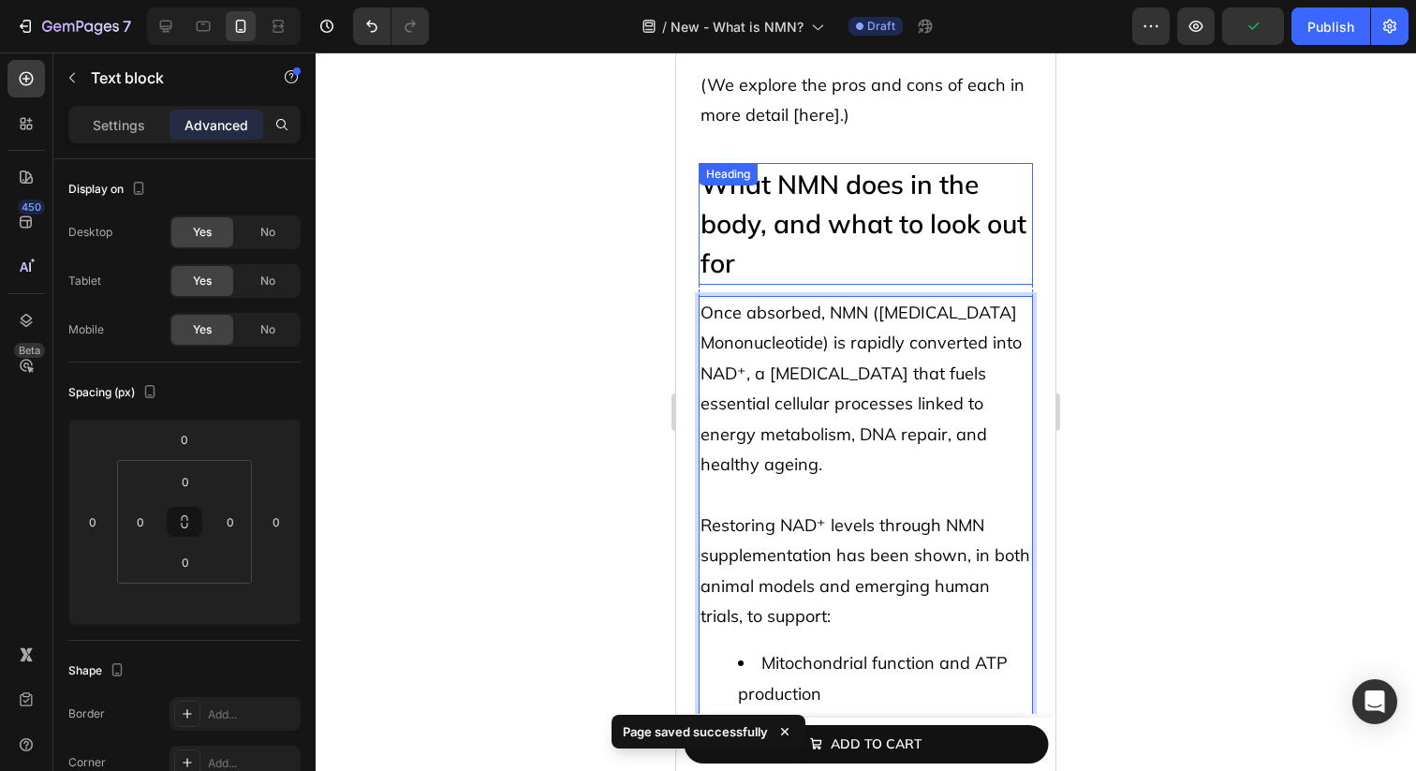
click at [968, 165] on p "What NMN does in the body, and what to look out for" at bounding box center [866, 224] width 331 height 118
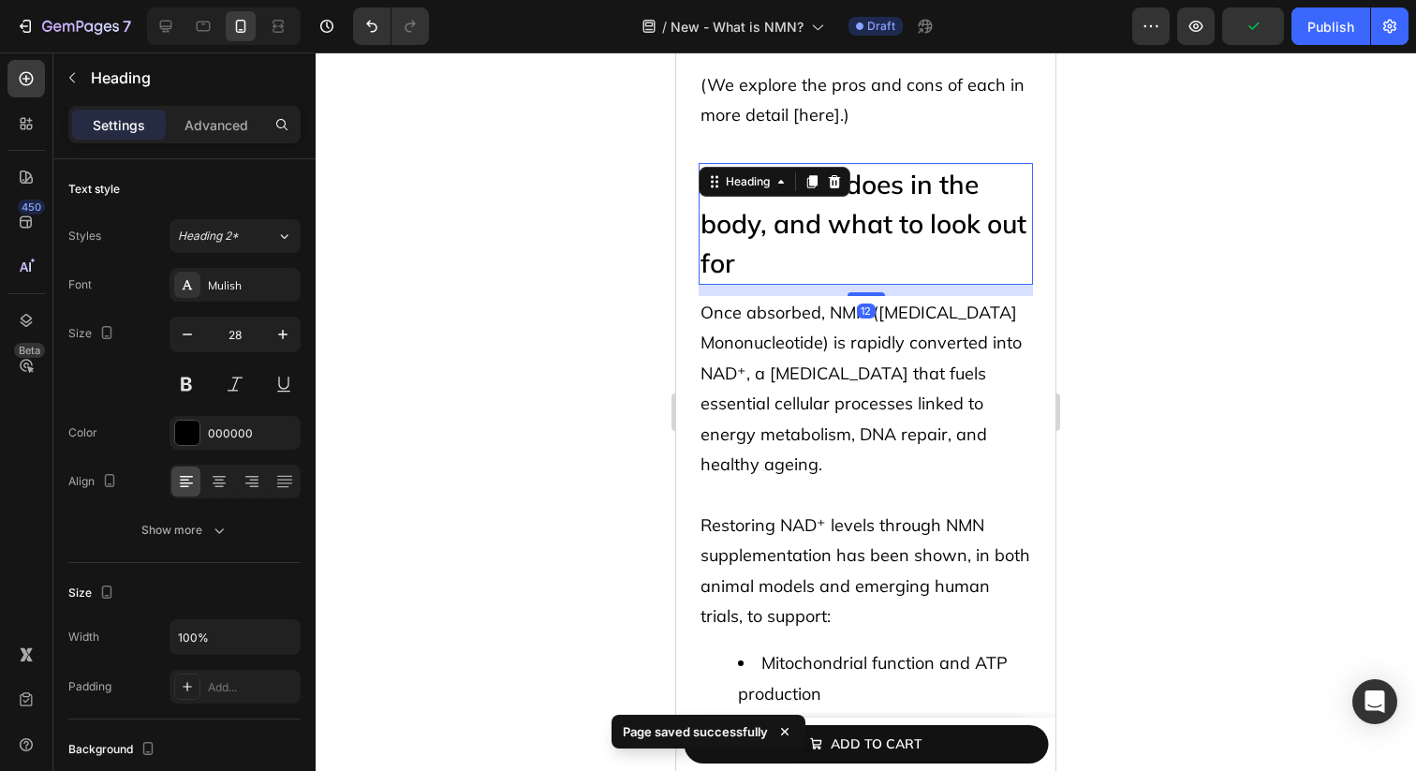
click at [932, 394] on p "Once absorbed, NMN ([MEDICAL_DATA] Mononucleotide) is rapidly converted into NA…" at bounding box center [866, 389] width 331 height 182
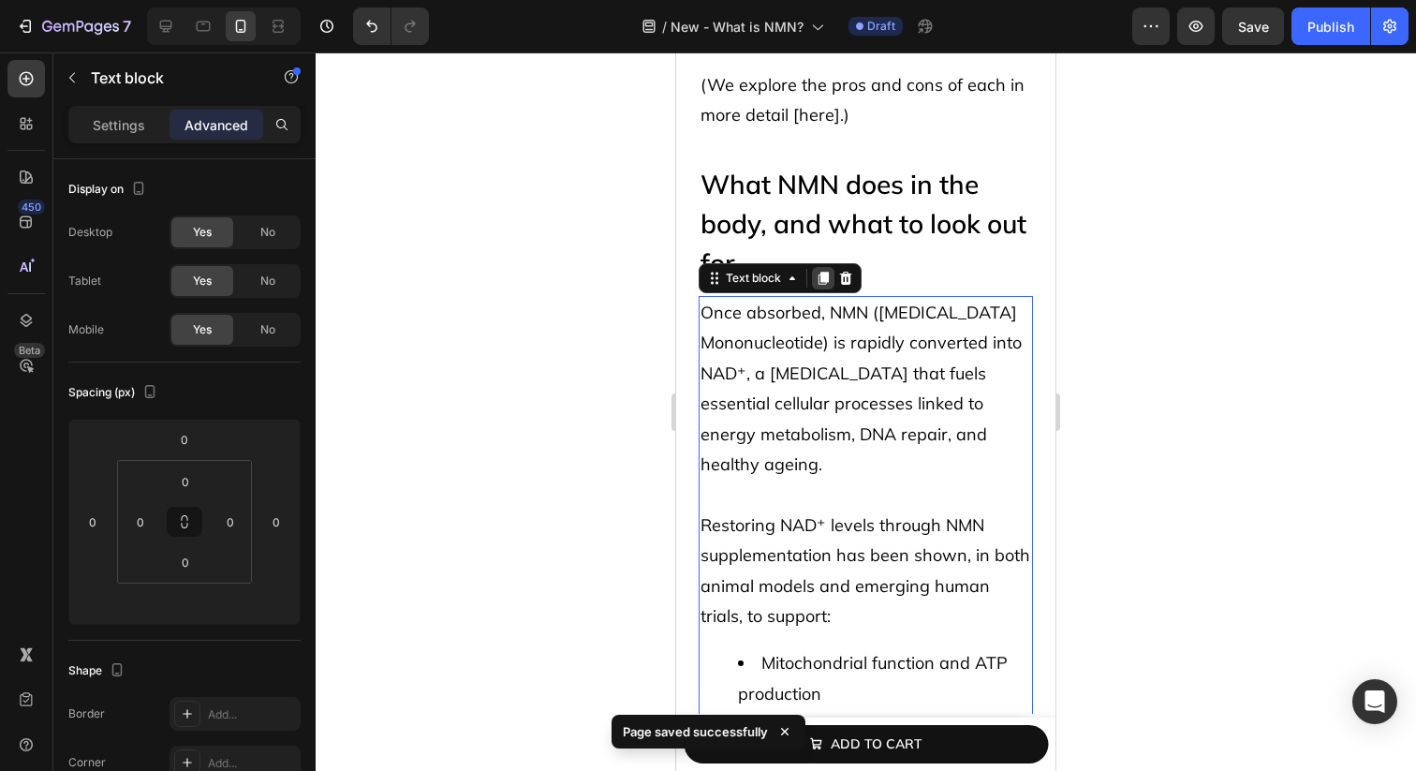
click at [820, 271] on icon at bounding box center [823, 278] width 15 height 15
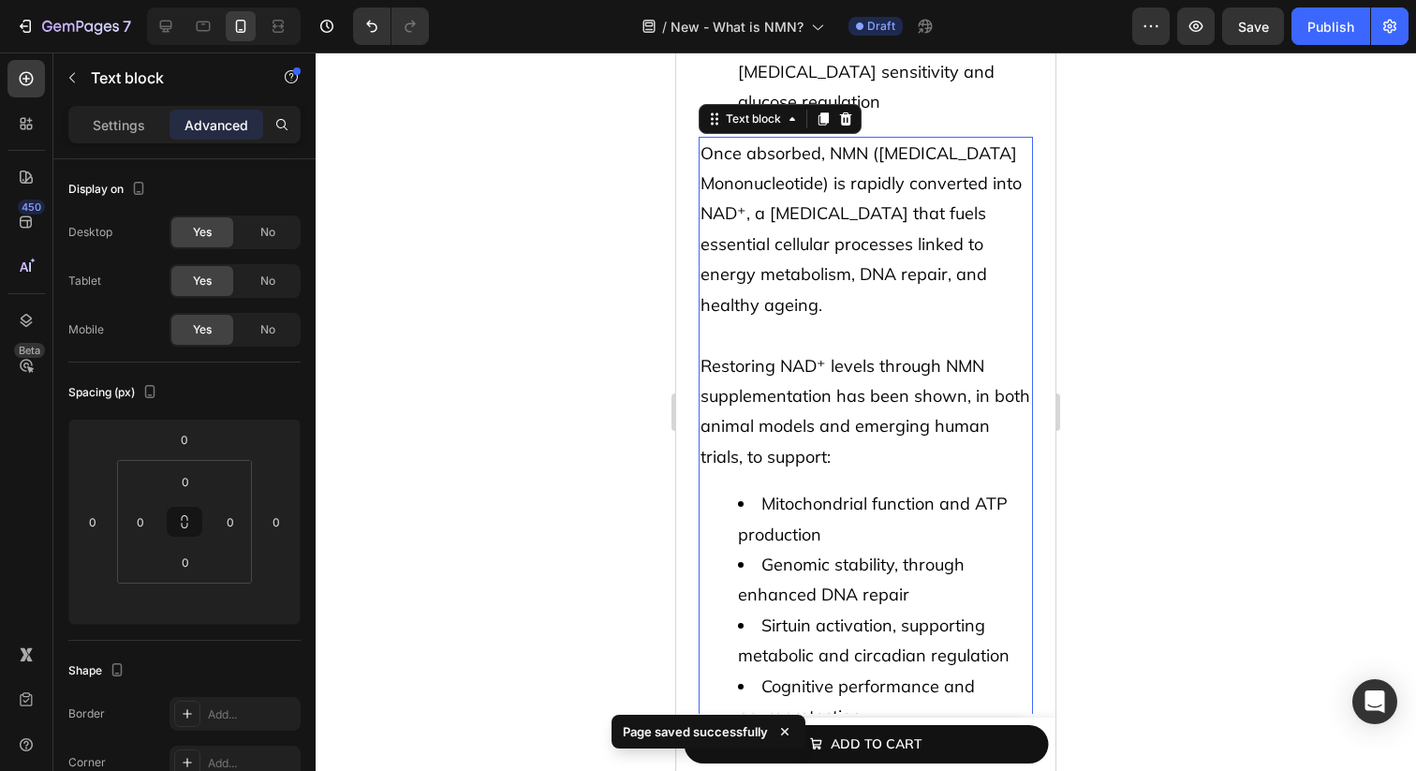
scroll to position [6263, 0]
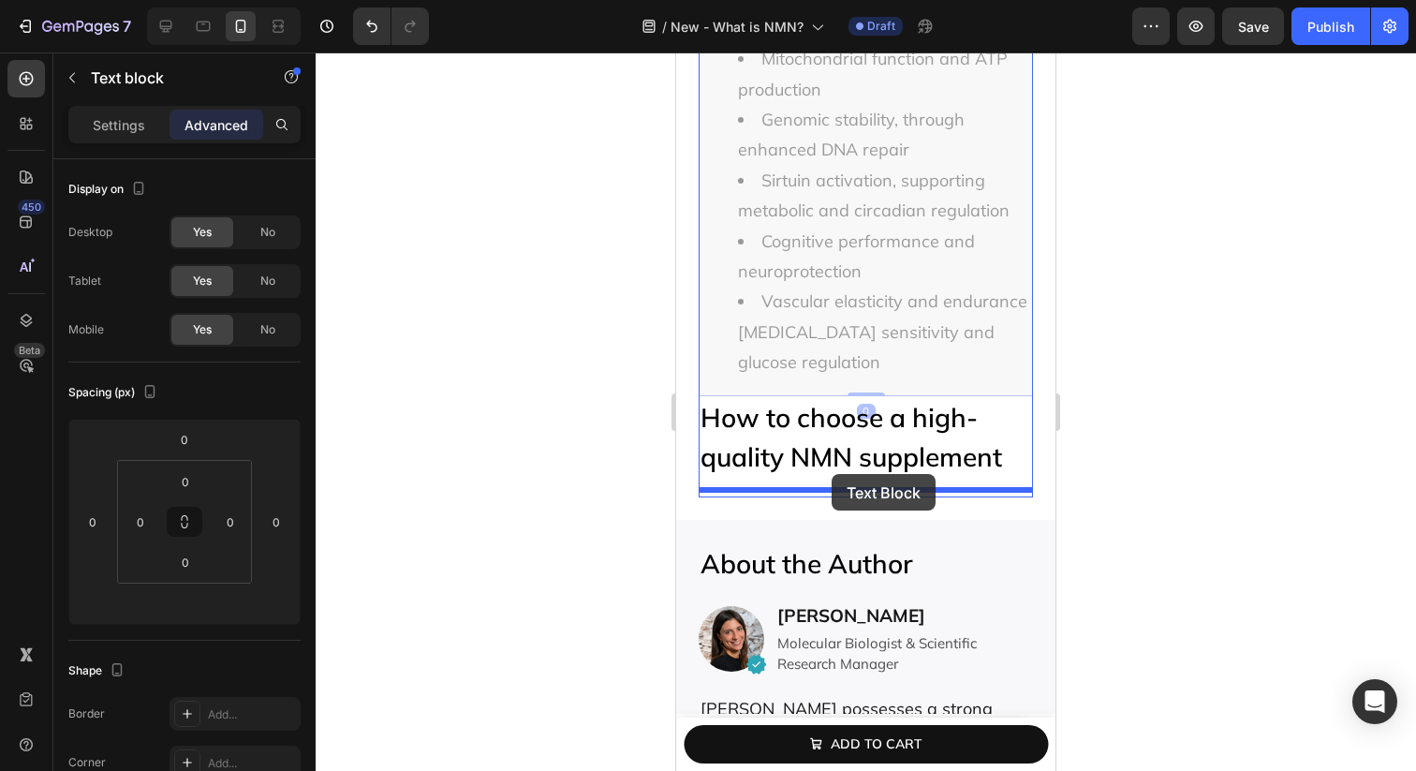
drag, startPoint x: 734, startPoint y: 100, endPoint x: 832, endPoint y: 474, distance: 386.2
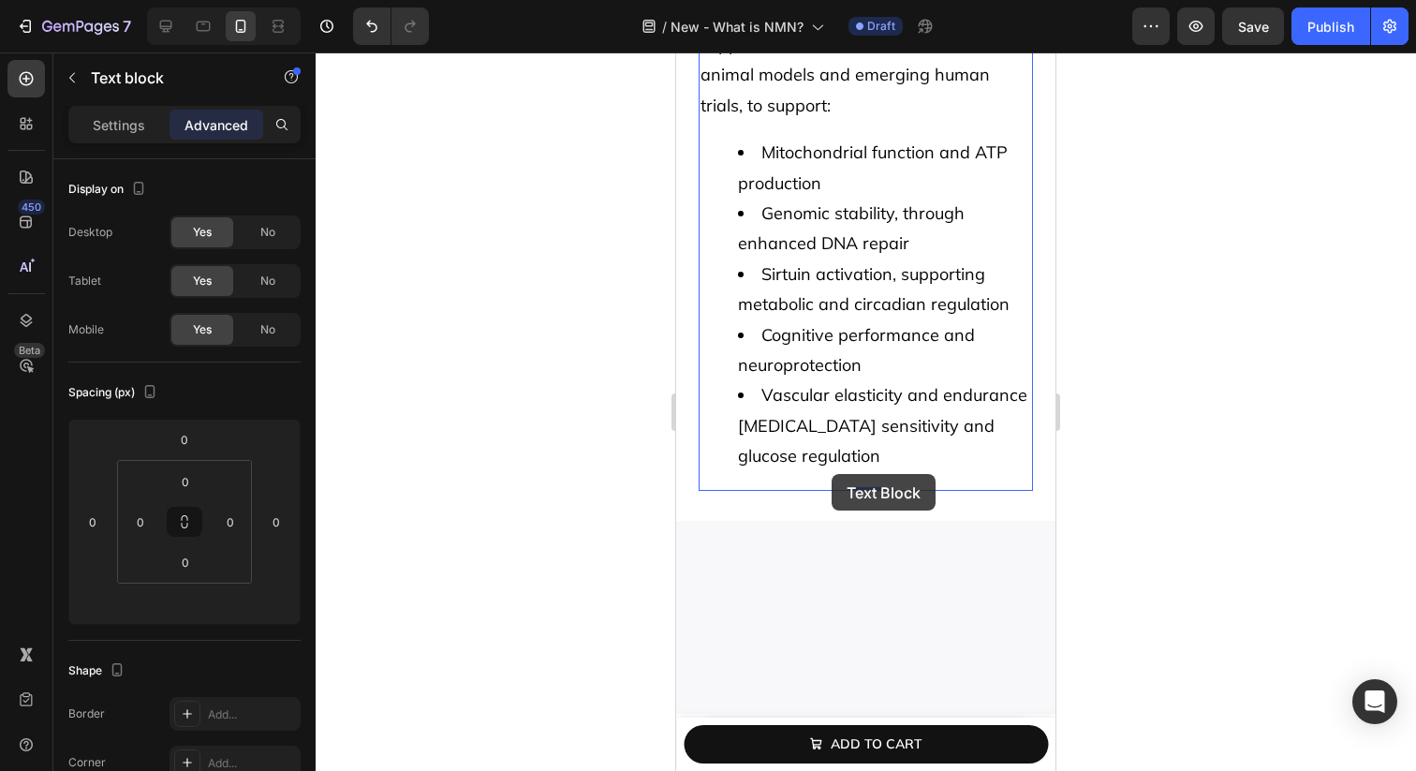
scroll to position [5985, 0]
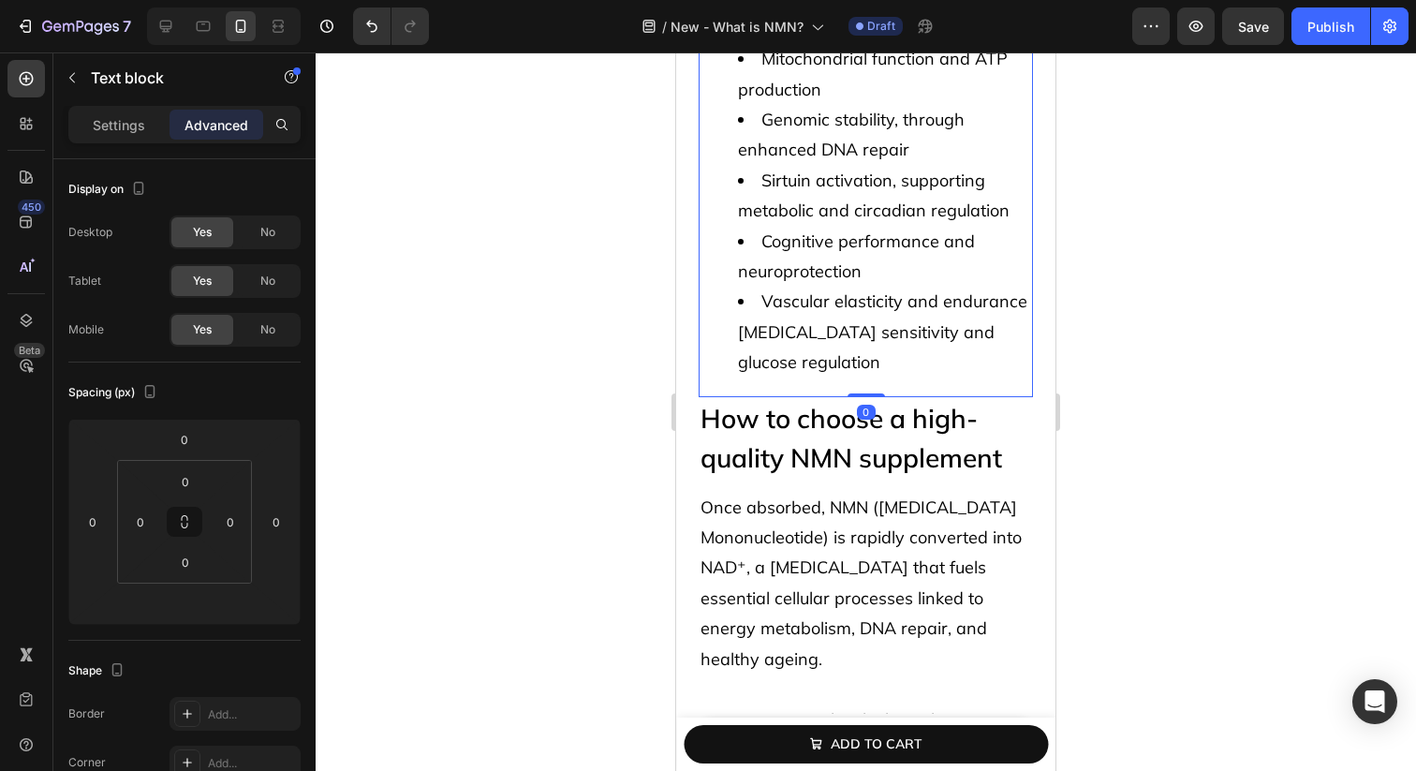
click at [892, 384] on div "Once absorbed, NMN ([MEDICAL_DATA] Mononucleotide) is rapidly converted into NA…" at bounding box center [866, 44] width 334 height 705
click at [907, 594] on span "Once absorbed, NMN ([MEDICAL_DATA] Mononucleotide) is rapidly converted into NA…" at bounding box center [861, 582] width 321 height 173
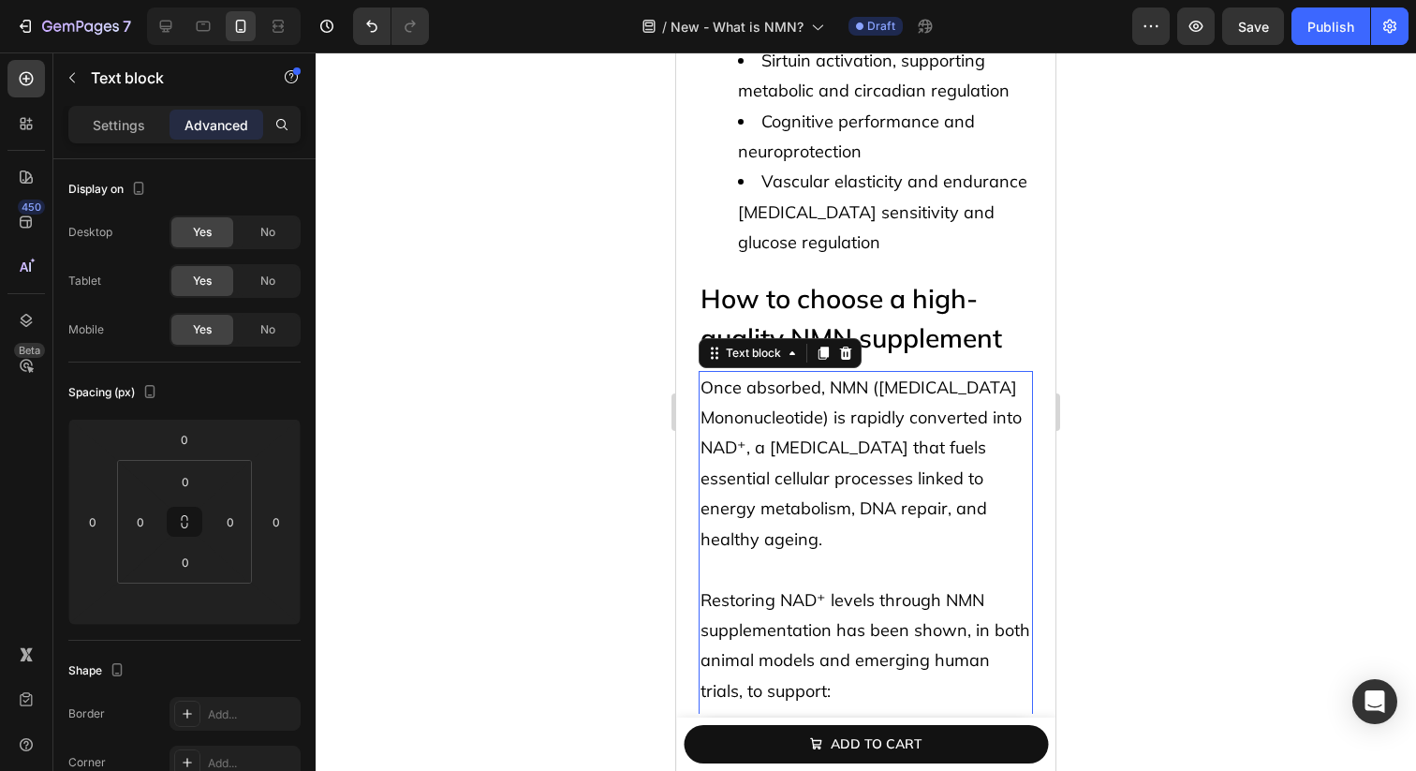
scroll to position [6155, 0]
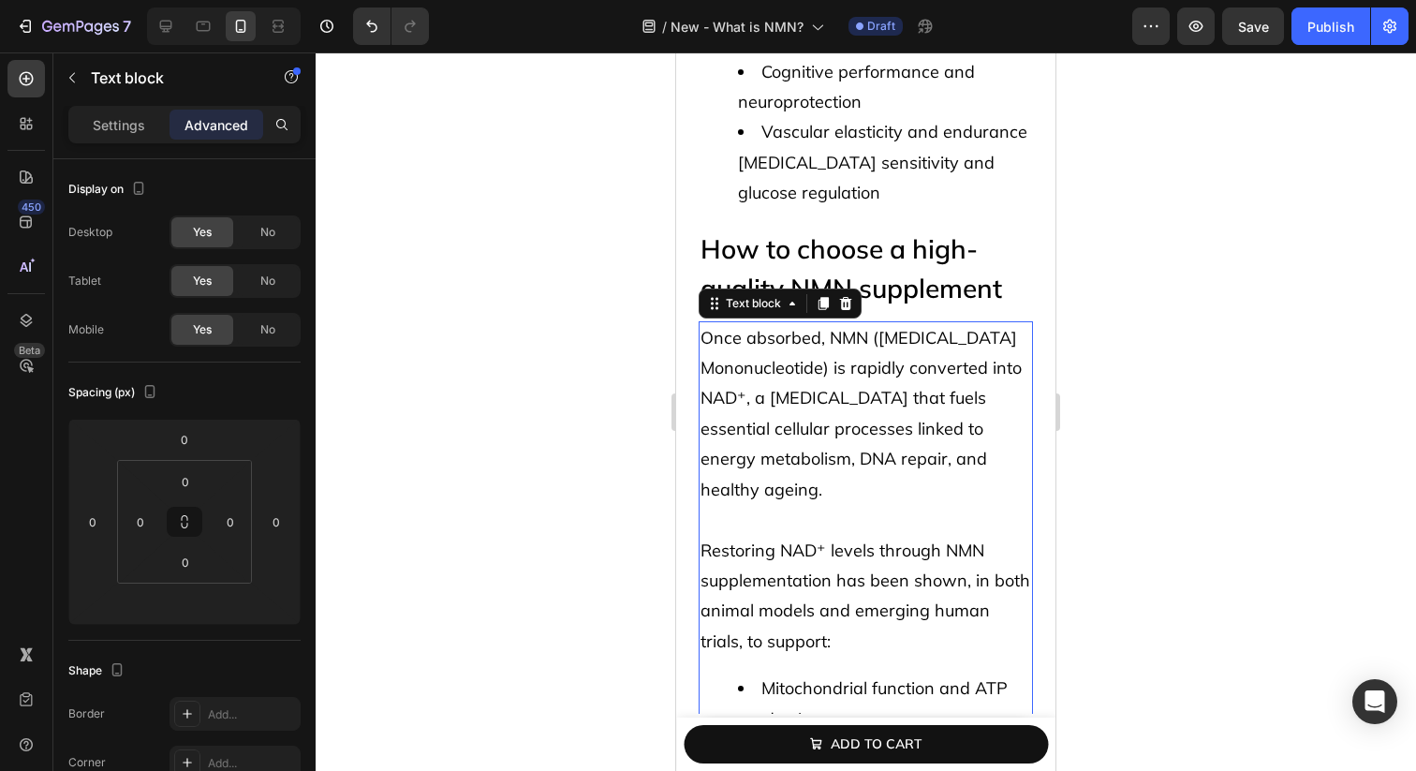
click at [818, 446] on p "Once absorbed, NMN ([MEDICAL_DATA] Mononucleotide) is rapidly converted into NA…" at bounding box center [866, 414] width 331 height 182
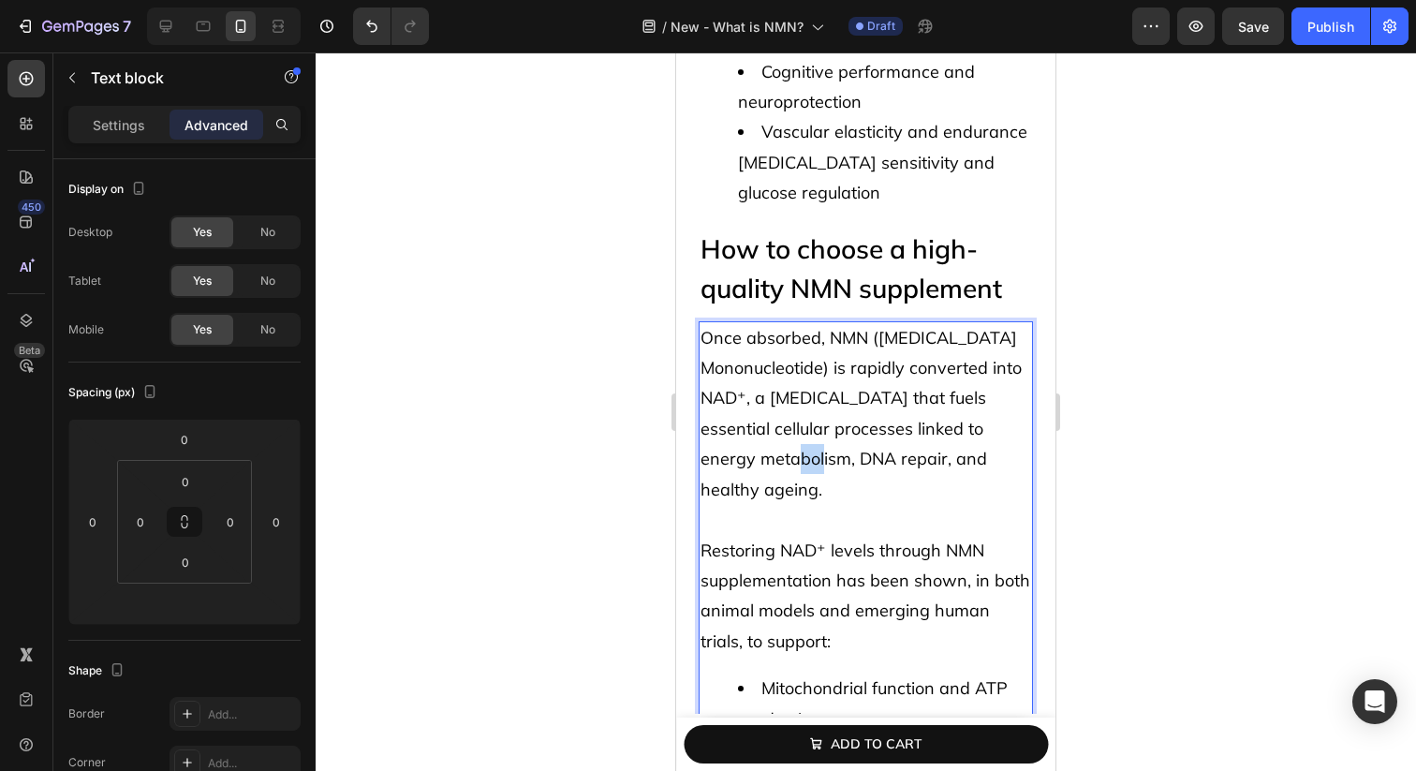
click at [818, 446] on p "Once absorbed, NMN ([MEDICAL_DATA] Mononucleotide) is rapidly converted into NA…" at bounding box center [866, 414] width 331 height 182
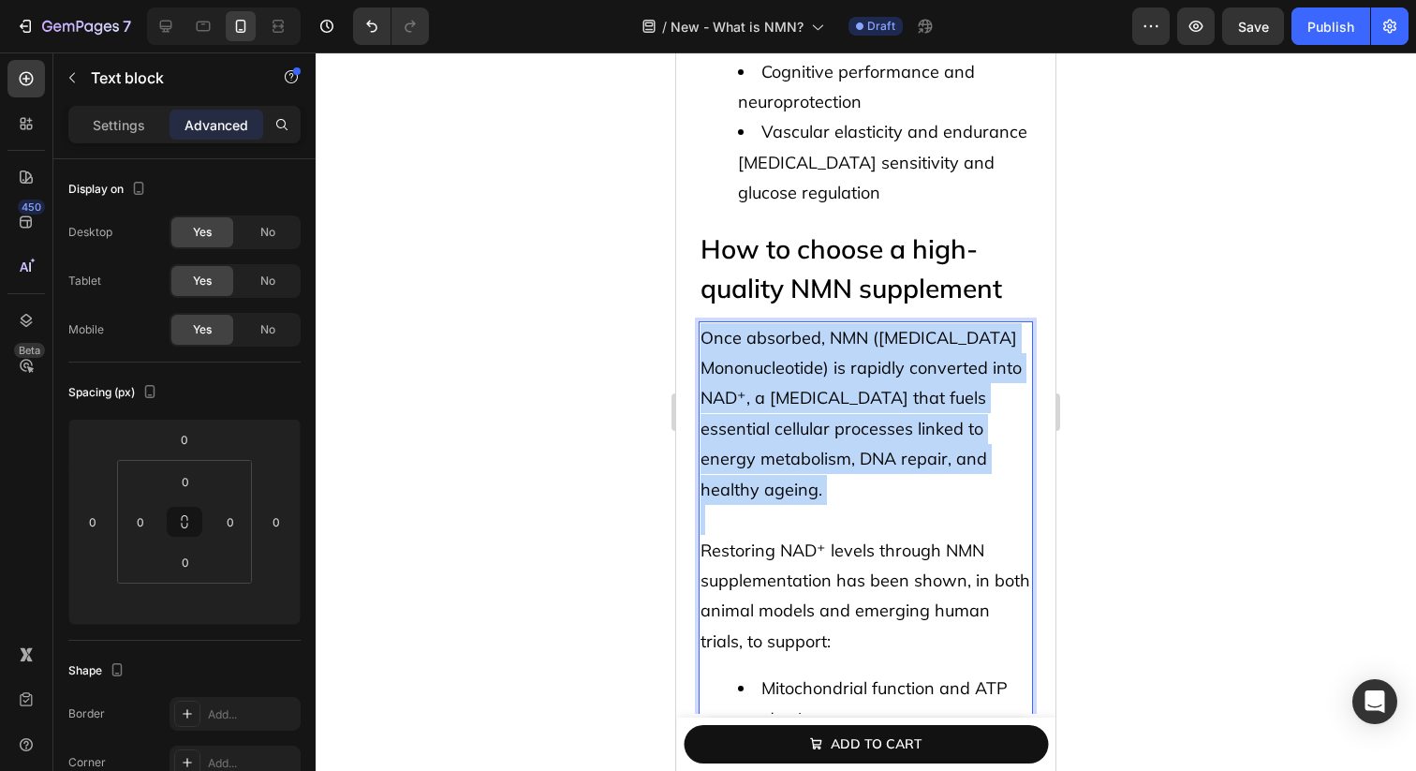
click at [818, 446] on p "Once absorbed, NMN ([MEDICAL_DATA] Mononucleotide) is rapidly converted into NA…" at bounding box center [866, 414] width 331 height 182
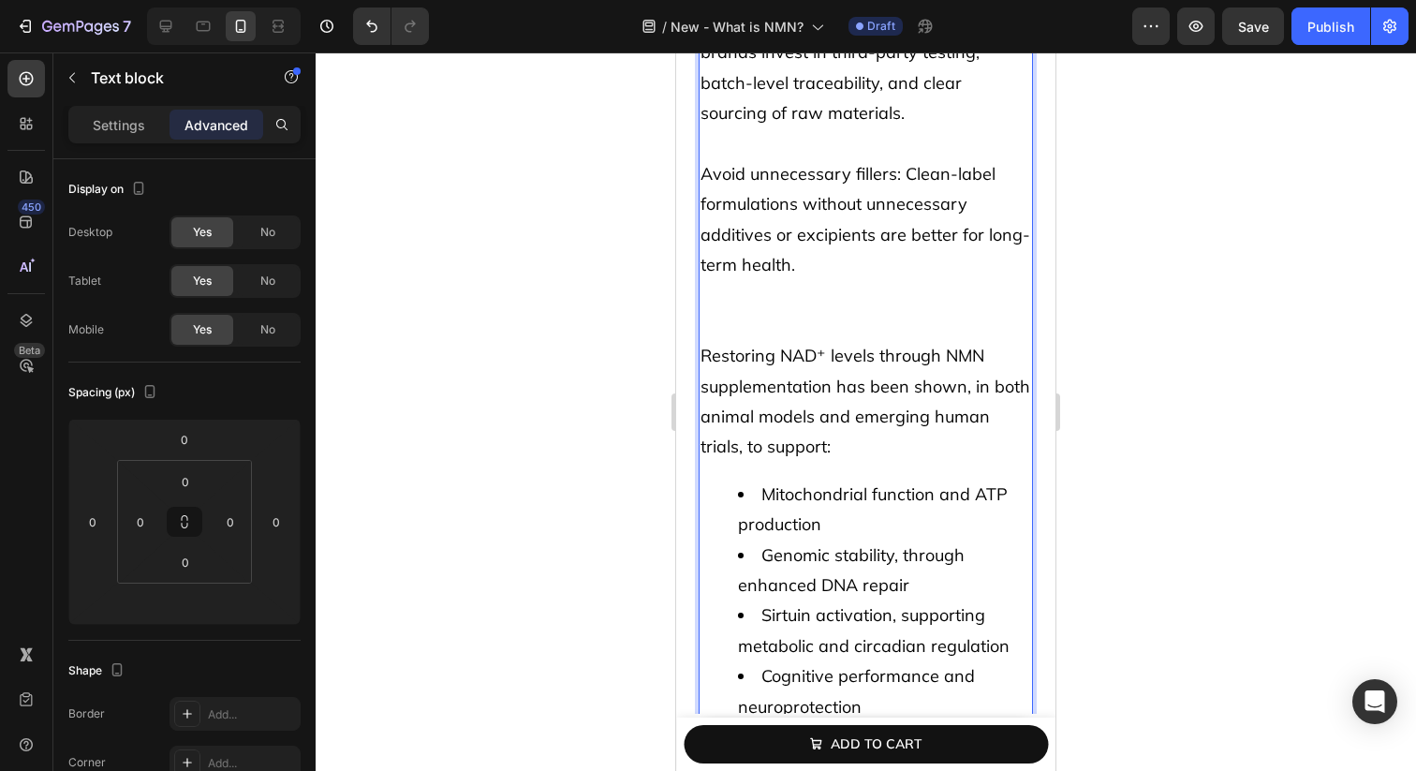
scroll to position [6948, 0]
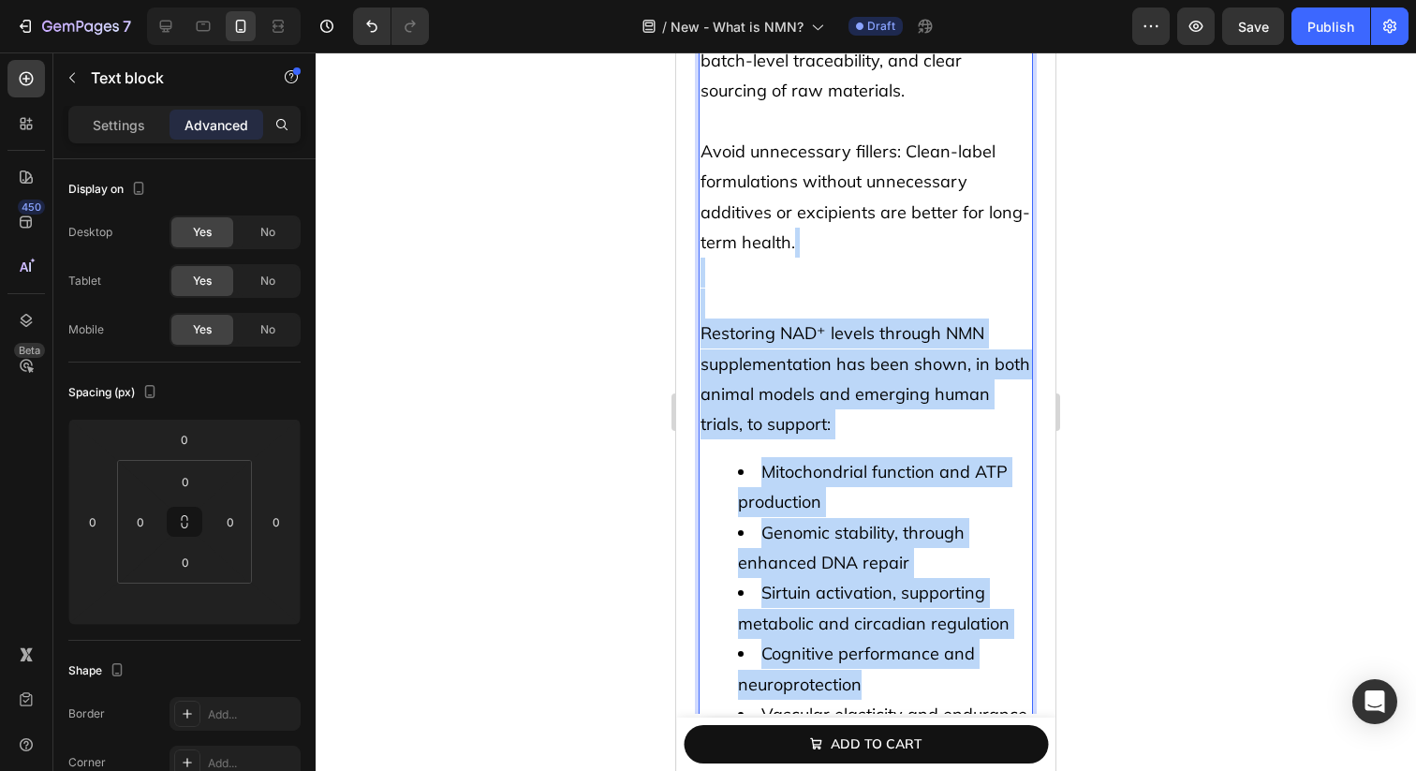
drag, startPoint x: 763, startPoint y: 283, endPoint x: 943, endPoint y: 691, distance: 446.2
click at [943, 691] on div "While the benefits of NMN are promising, not all supplements are equally effect…" at bounding box center [866, 169] width 334 height 1282
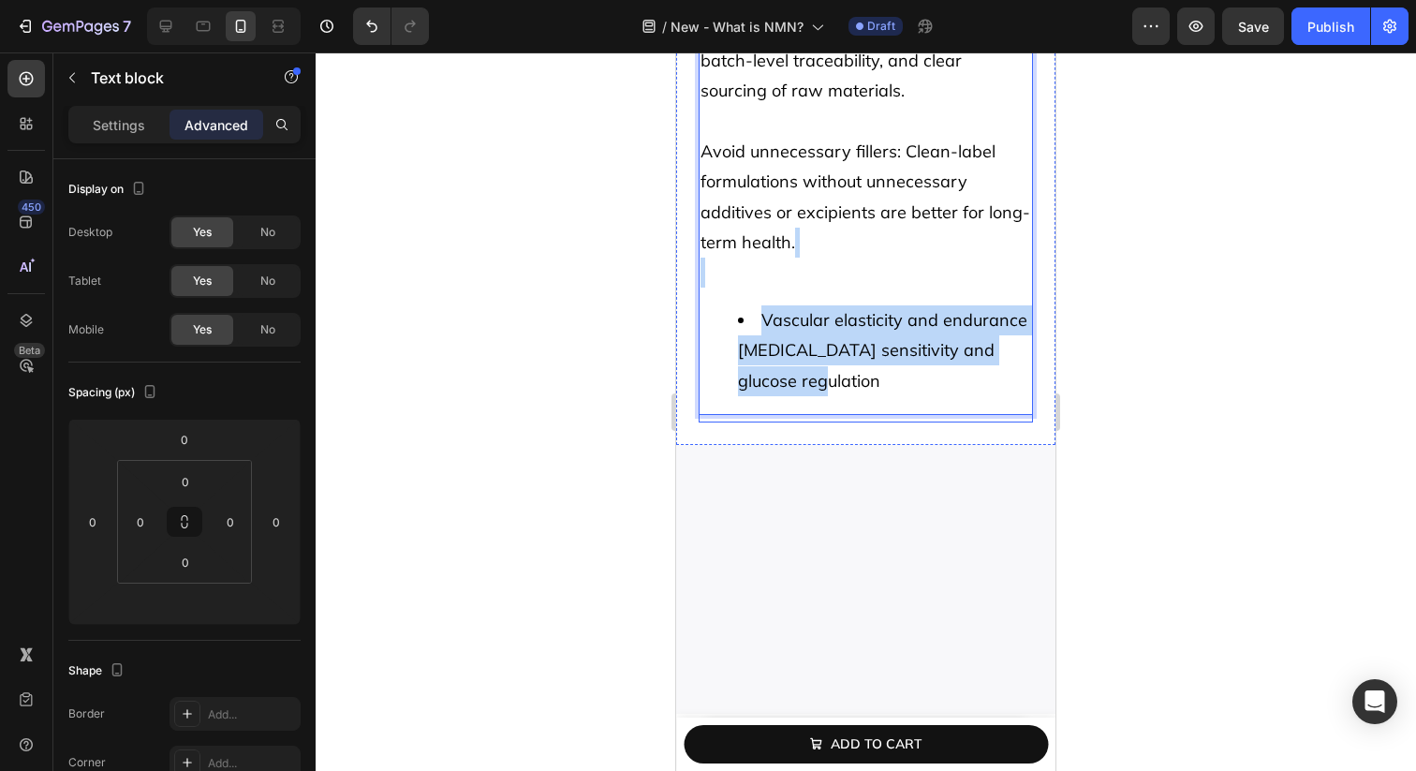
drag, startPoint x: 752, startPoint y: 277, endPoint x: 826, endPoint y: 421, distance: 161.3
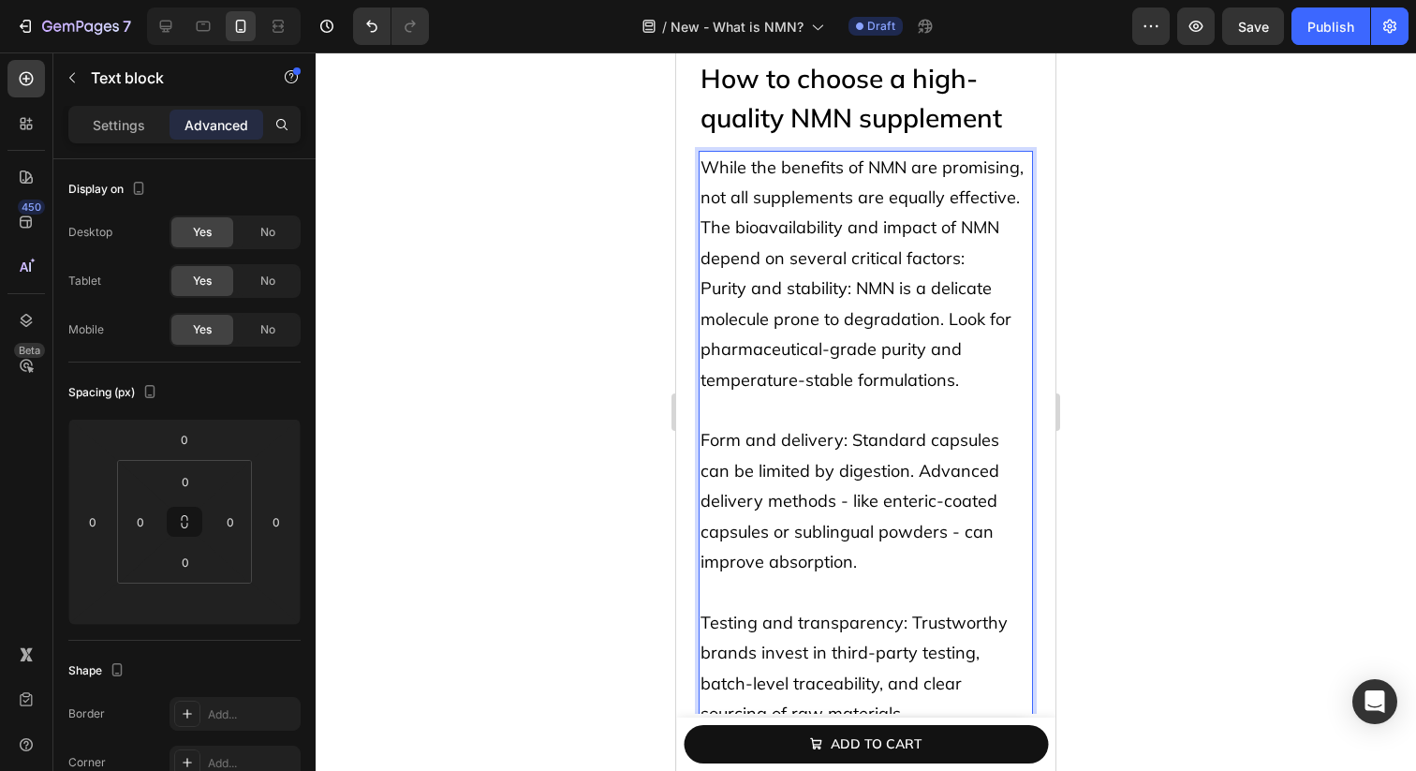
scroll to position [6125, 0]
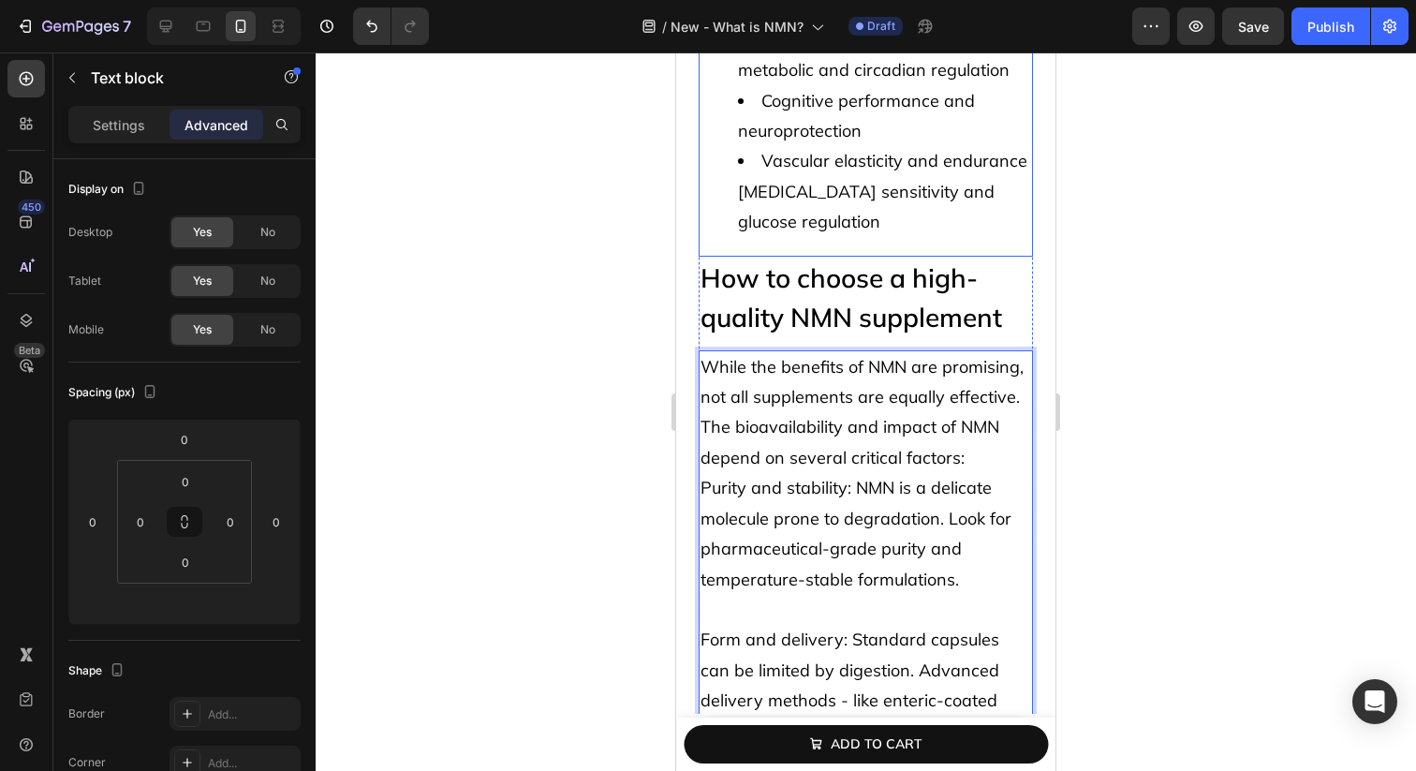
click at [968, 218] on li "Vascular elasticity and endurance [MEDICAL_DATA] sensitivity and glucose regula…" at bounding box center [884, 191] width 293 height 91
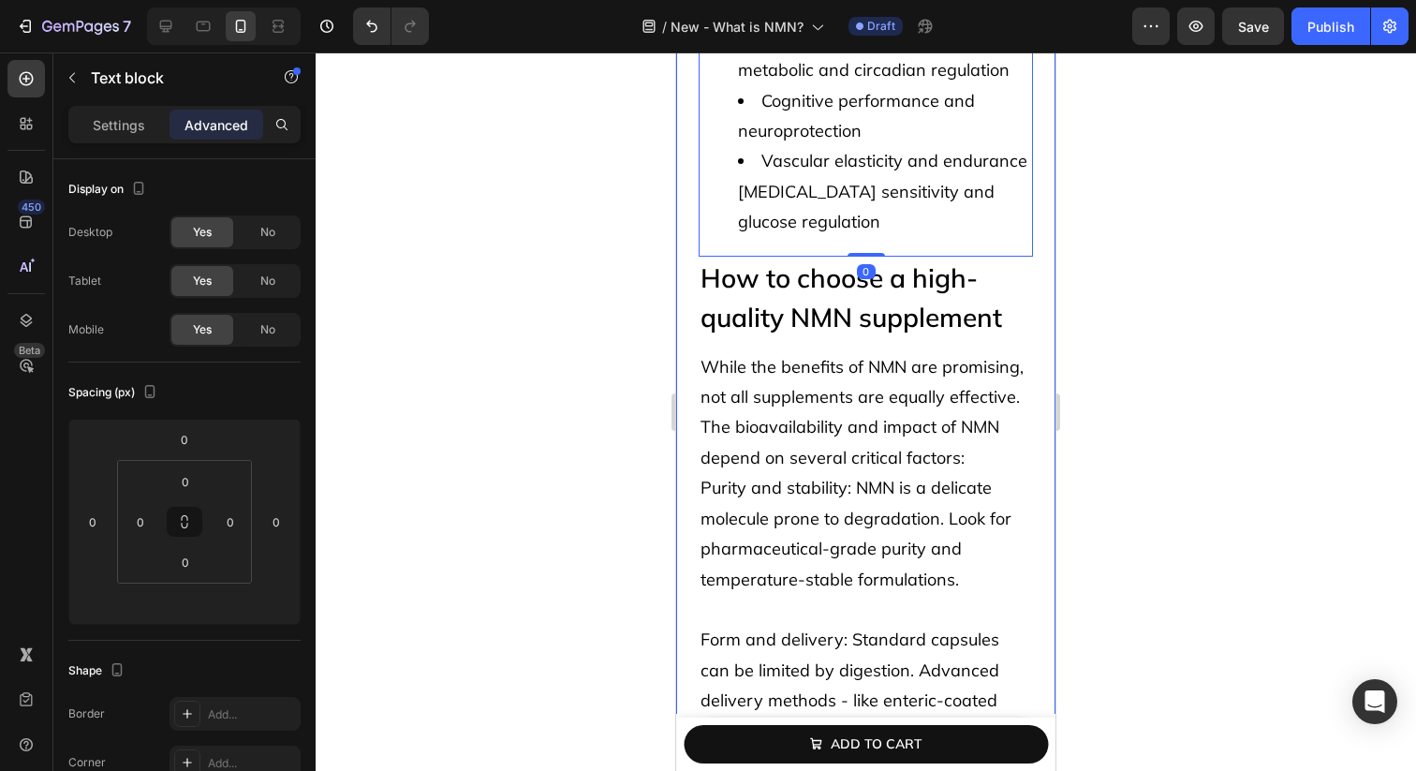
click at [1042, 223] on div "What NMN does in the body, and what to look out for Heading Once absorbed, NMN …" at bounding box center [865, 265] width 379 height 1694
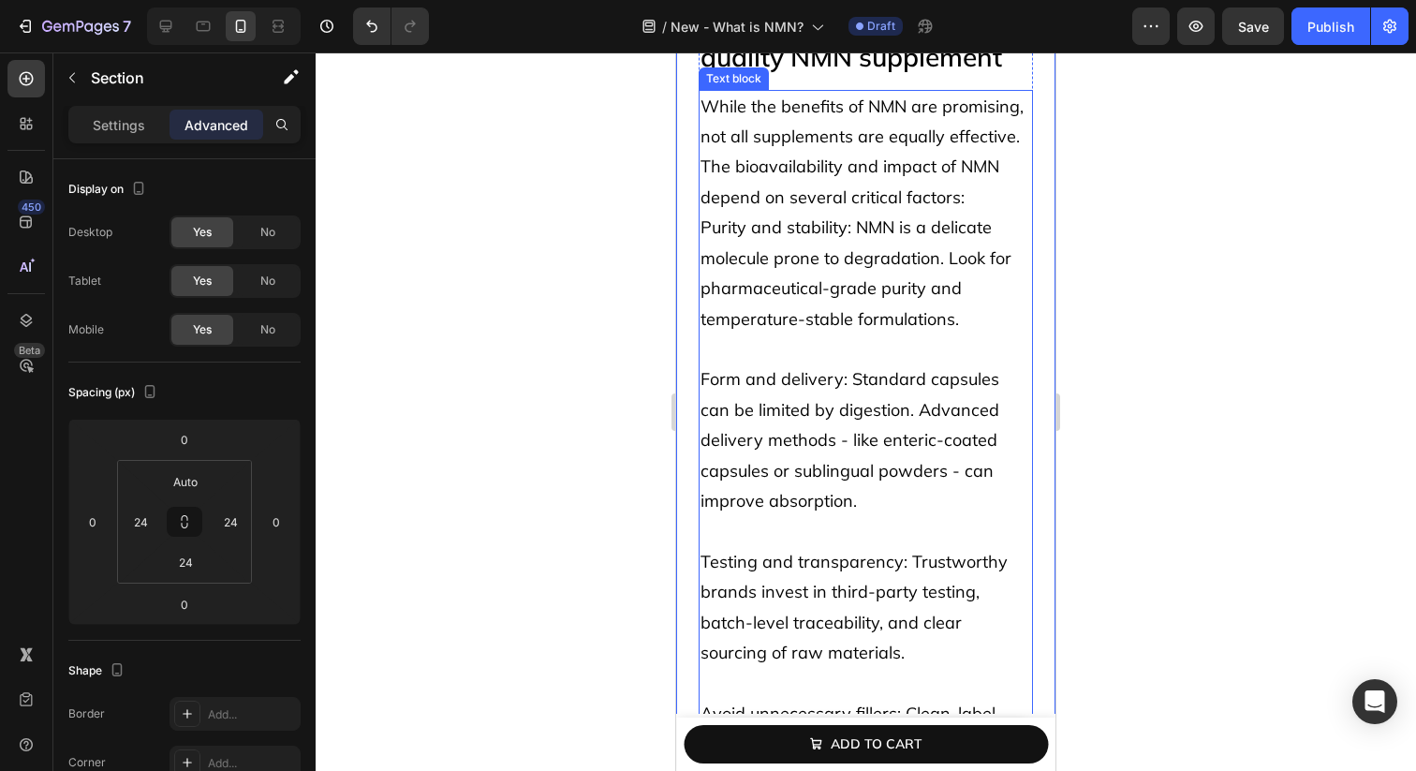
scroll to position [6387, 0]
click at [897, 255] on span "Purity and stability: NMN is a delicate molecule prone to degradation. Look for…" at bounding box center [856, 271] width 311 height 112
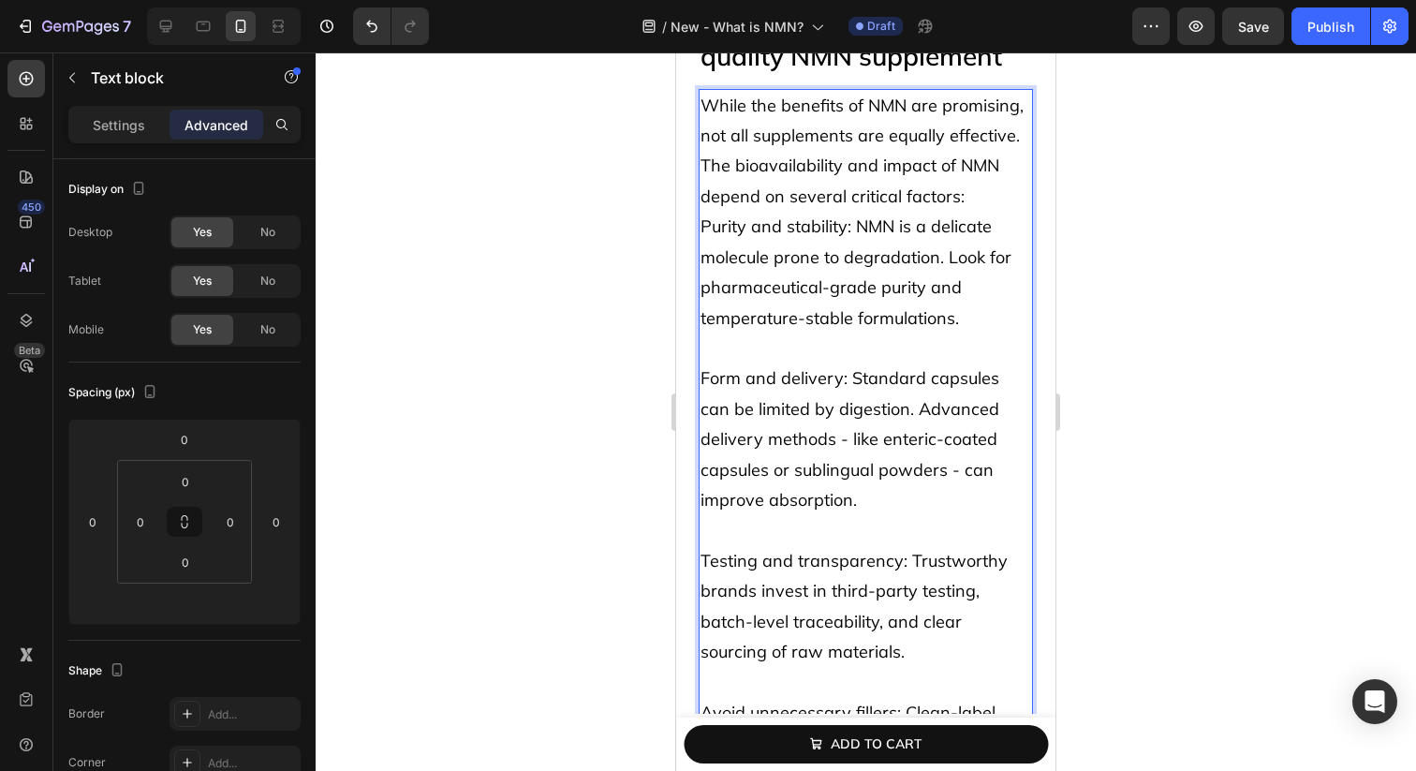
click at [708, 220] on span "Purity and stability: NMN is a delicate molecule prone to degradation. Look for…" at bounding box center [856, 271] width 311 height 112
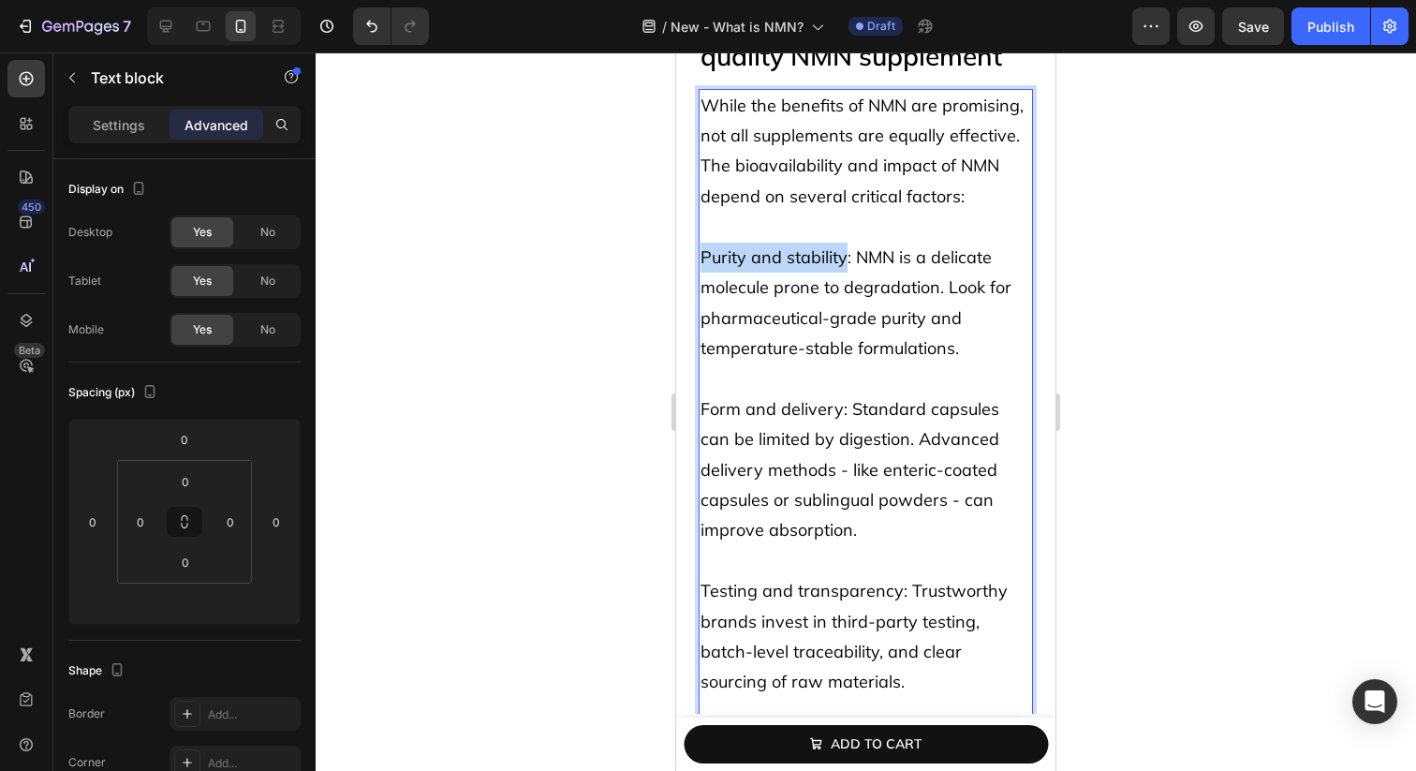
drag, startPoint x: 702, startPoint y: 253, endPoint x: 843, endPoint y: 256, distance: 141.5
click at [843, 257] on span "Purity and stability: NMN is a delicate molecule prone to degradation. Look for…" at bounding box center [856, 302] width 311 height 112
click at [797, 380] on p "Form and delivery: Standard capsules can be limited by digestion. Advanced deli…" at bounding box center [866, 454] width 331 height 182
drag, startPoint x: 703, startPoint y: 406, endPoint x: 839, endPoint y: 407, distance: 135.8
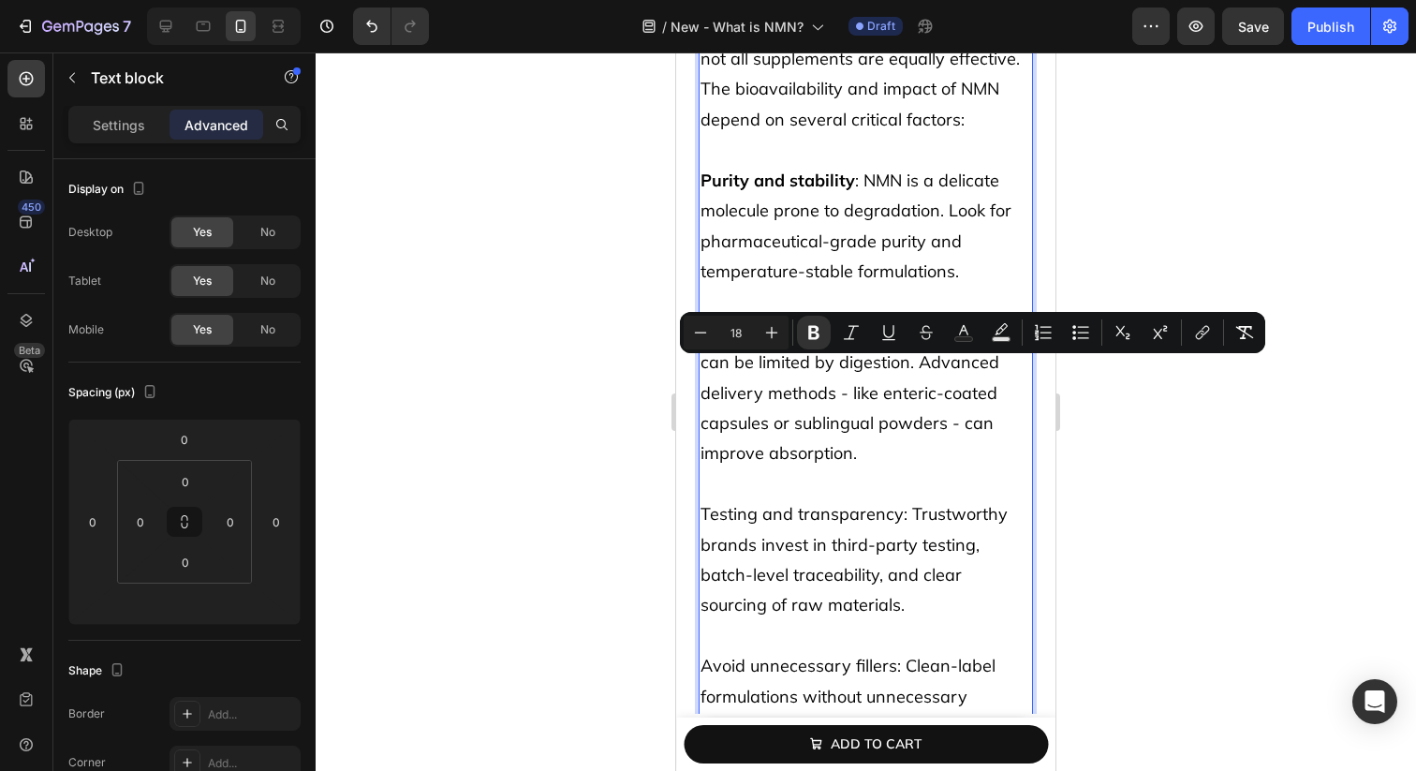
scroll to position [6481, 0]
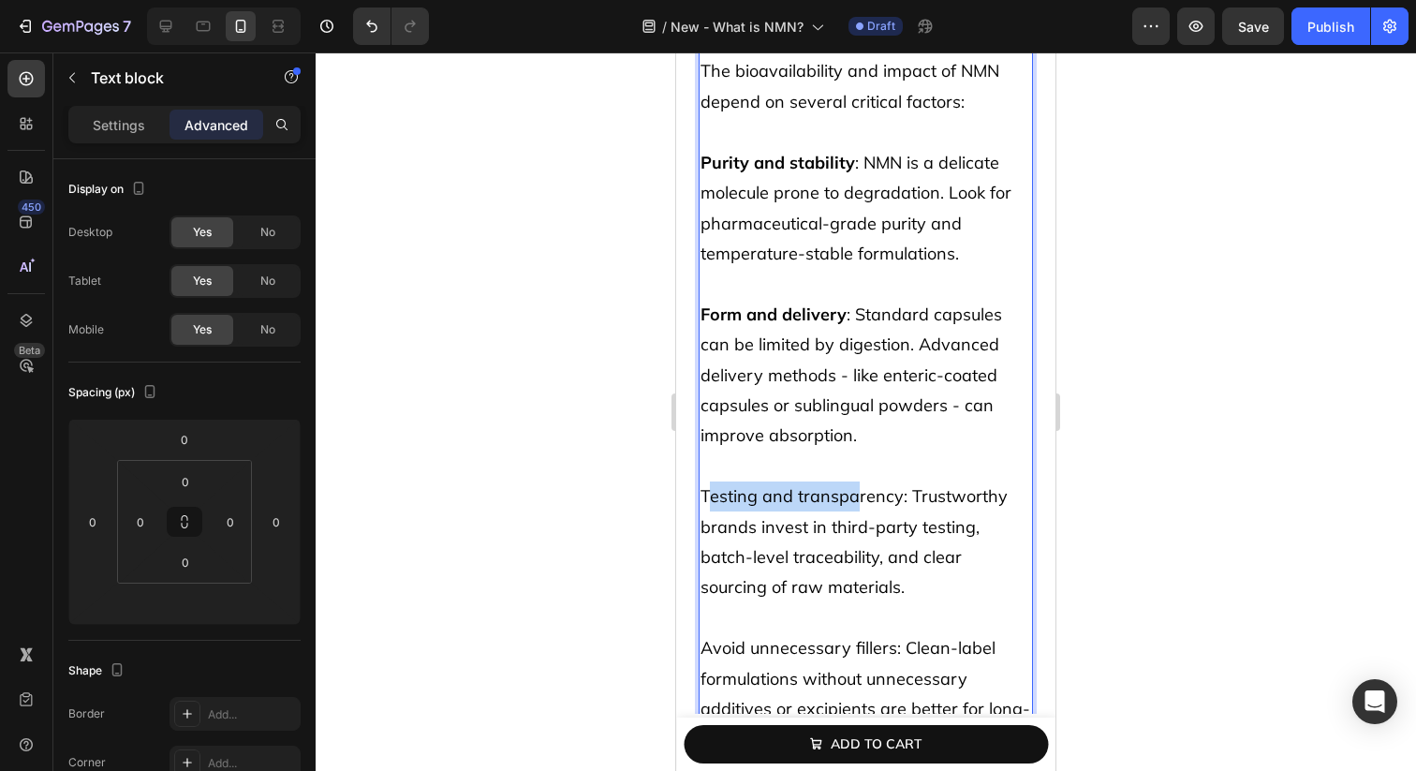
drag, startPoint x: 705, startPoint y: 490, endPoint x: 851, endPoint y: 495, distance: 146.2
click at [851, 495] on span "Testing and transparency: Trustworthy brands invest in third-party testing, bat…" at bounding box center [854, 541] width 307 height 112
click at [893, 498] on span "Testing and transparency: Trustworthy brands invest in third-party testing, bat…" at bounding box center [854, 541] width 307 height 112
drag, startPoint x: 895, startPoint y: 499, endPoint x: 704, endPoint y: 499, distance: 191.1
click at [704, 499] on span "Testing and transparency: Trustworthy brands invest in third-party testing, bat…" at bounding box center [854, 541] width 307 height 112
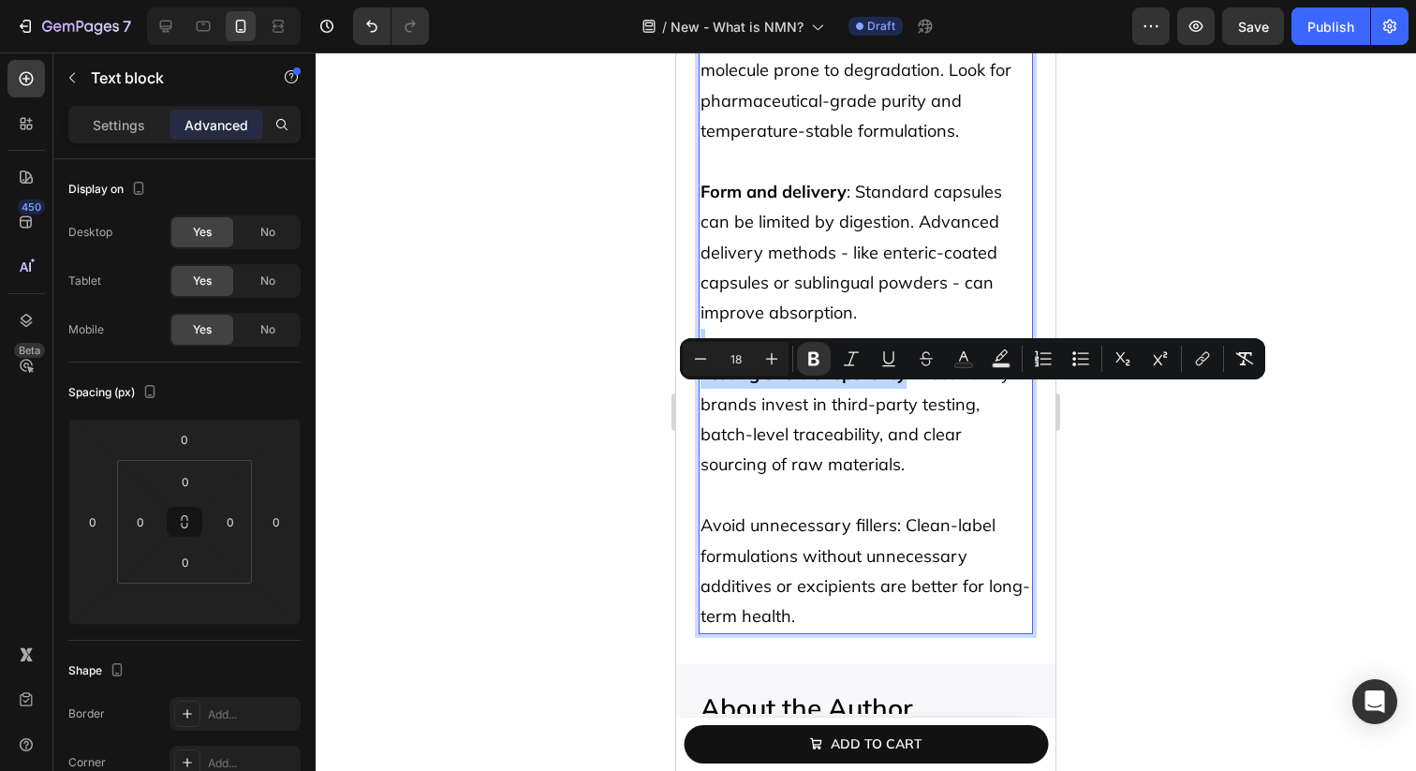
scroll to position [6629, 0]
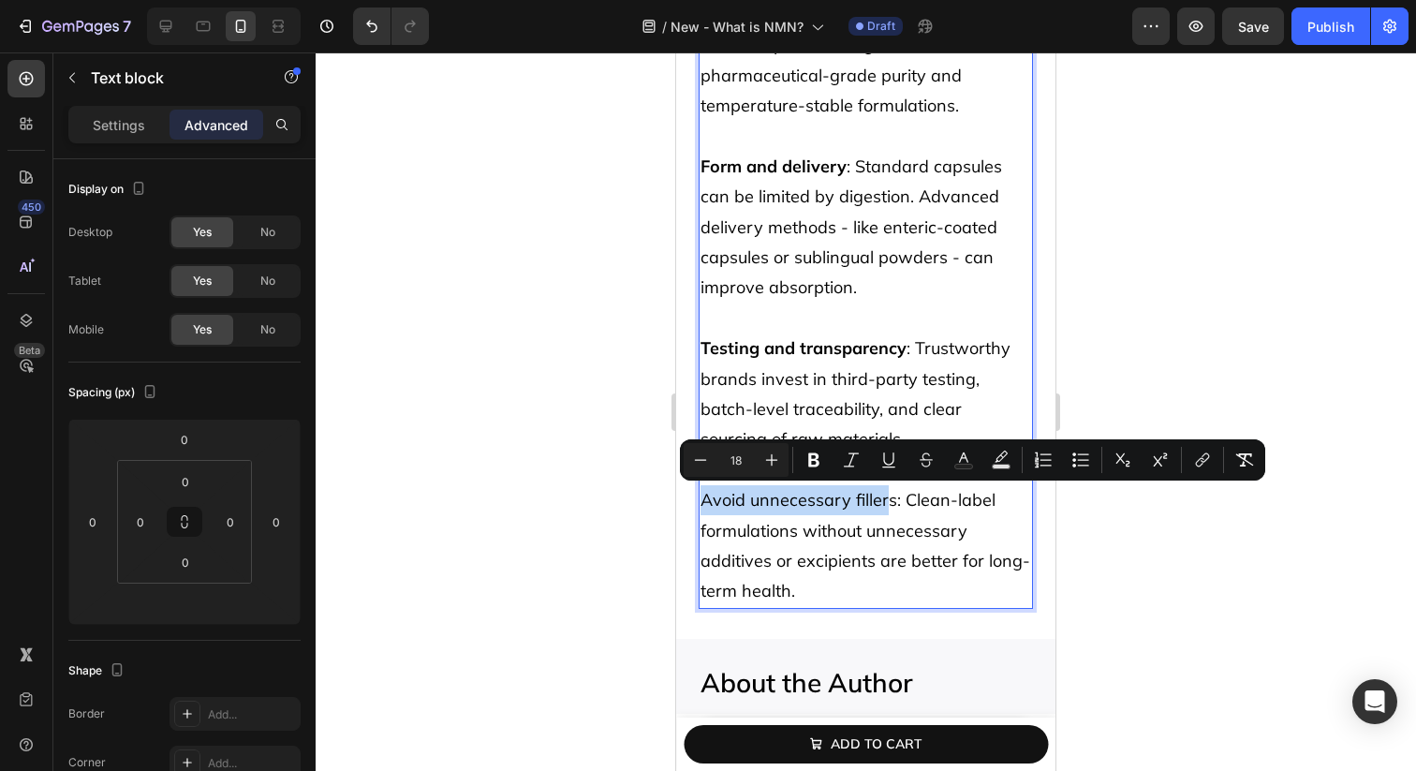
drag, startPoint x: 704, startPoint y: 499, endPoint x: 889, endPoint y: 501, distance: 184.5
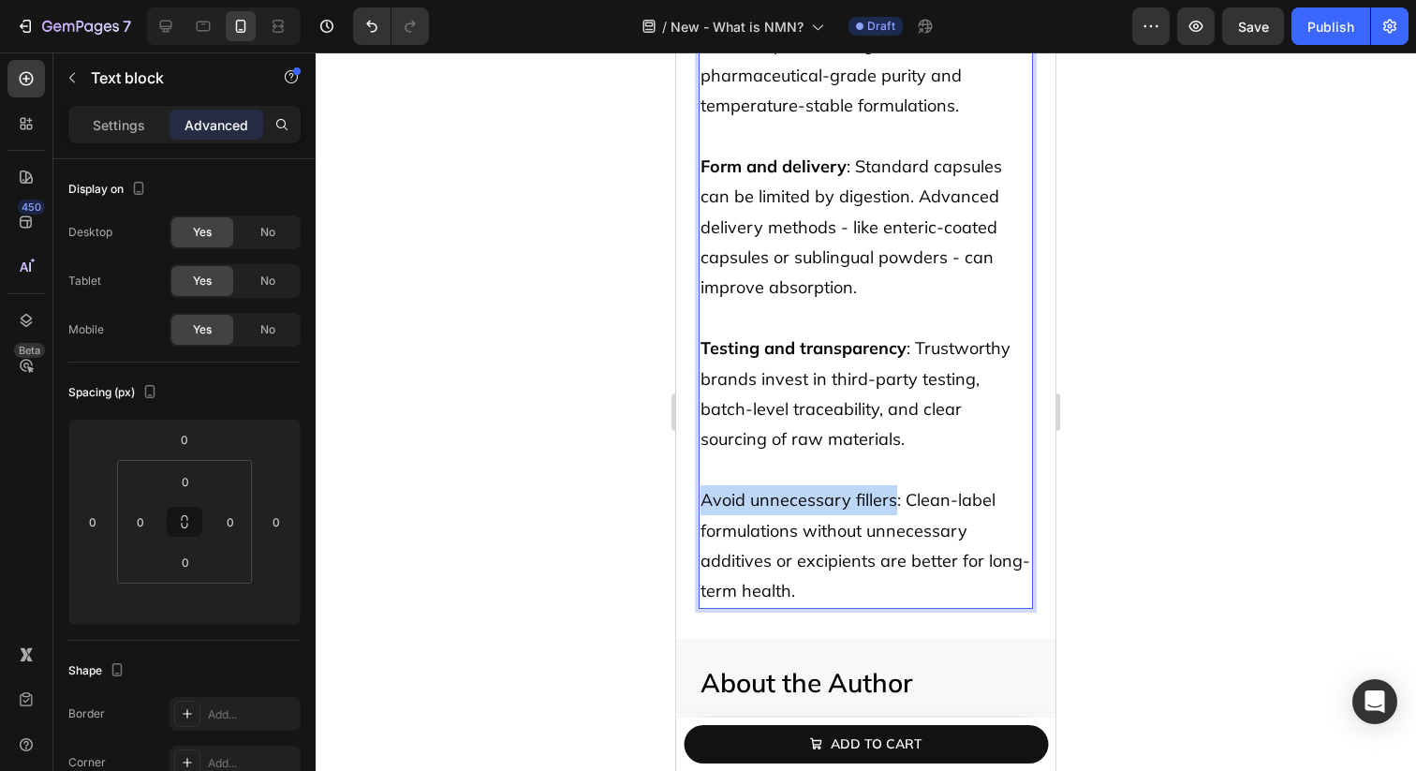
drag, startPoint x: 894, startPoint y: 502, endPoint x: 698, endPoint y: 505, distance: 195.8
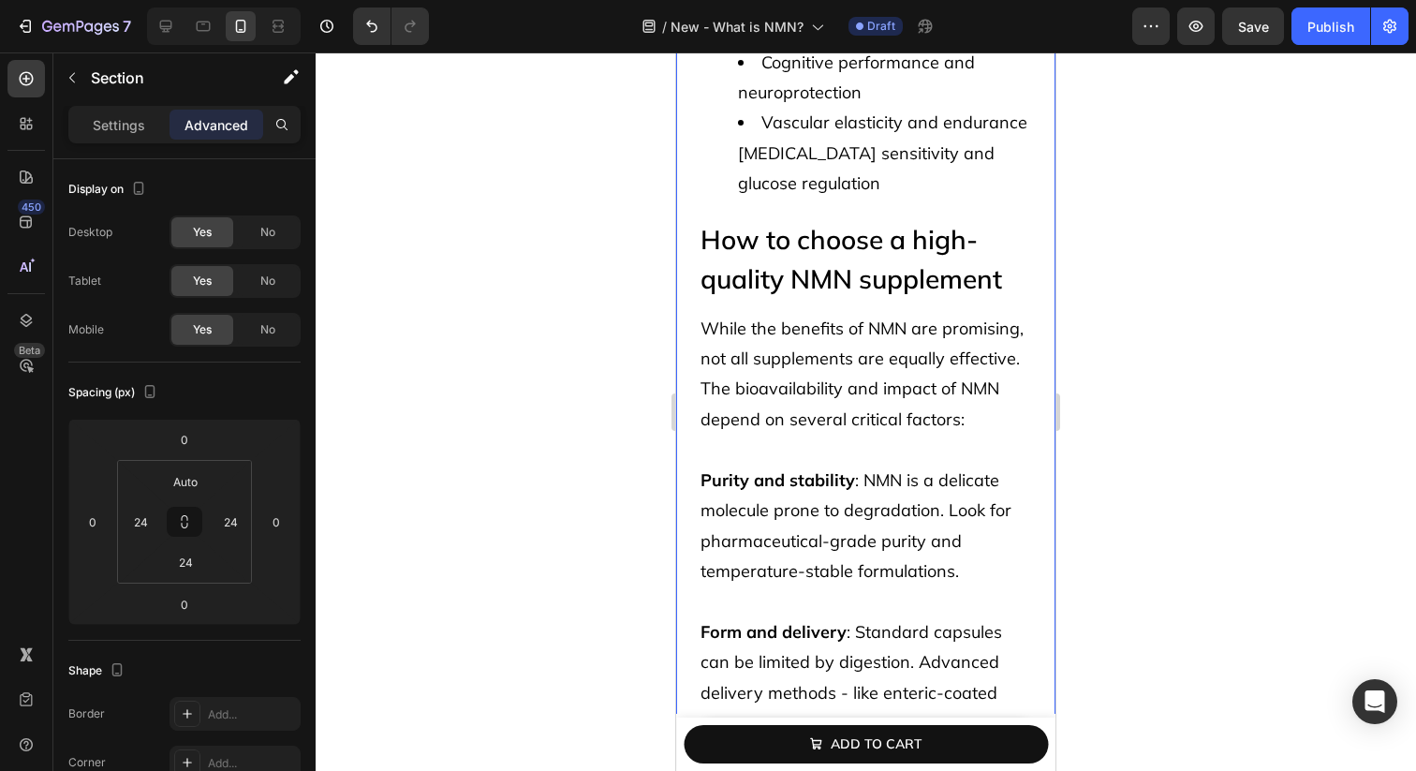
scroll to position [6111, 0]
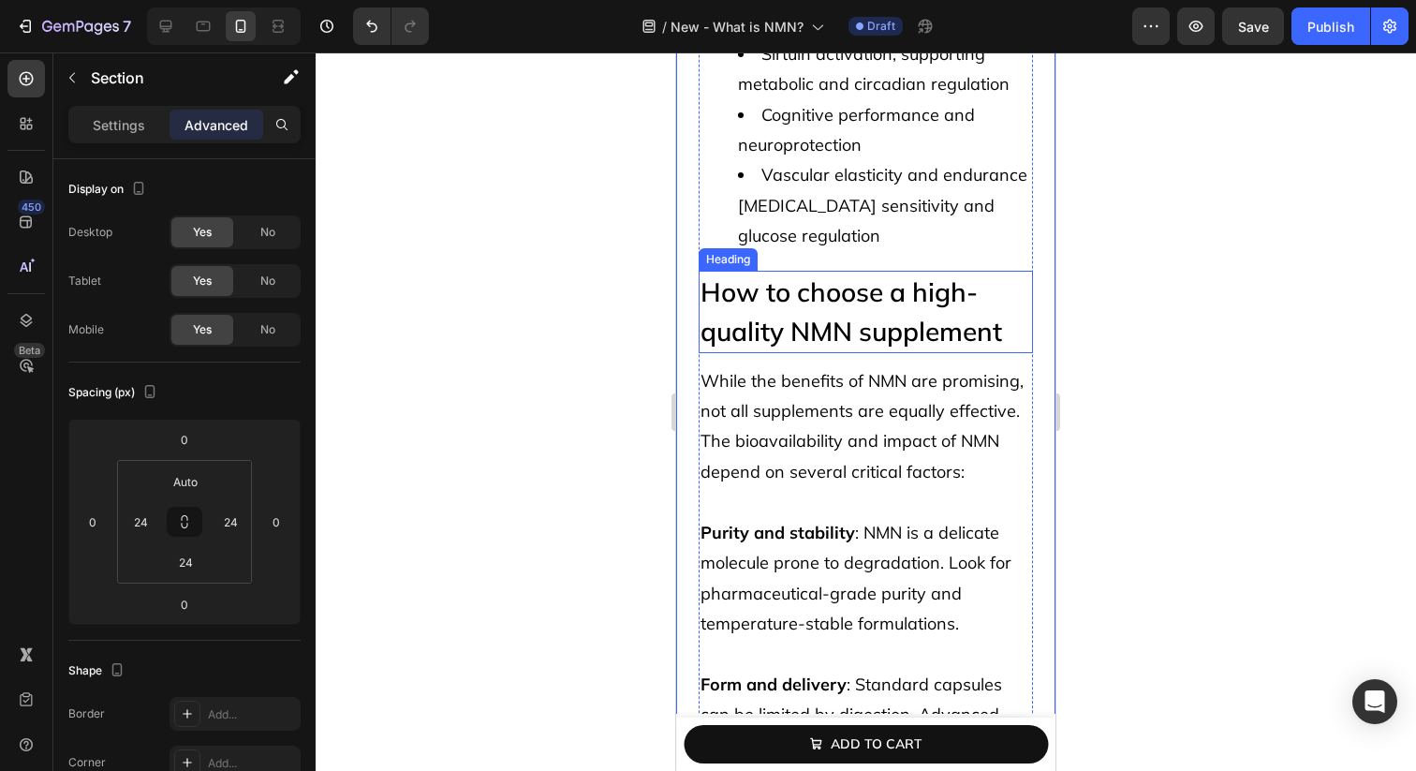
click at [838, 222] on li "Vascular elasticity and endurance [MEDICAL_DATA] sensitivity and glucose regula…" at bounding box center [884, 205] width 293 height 91
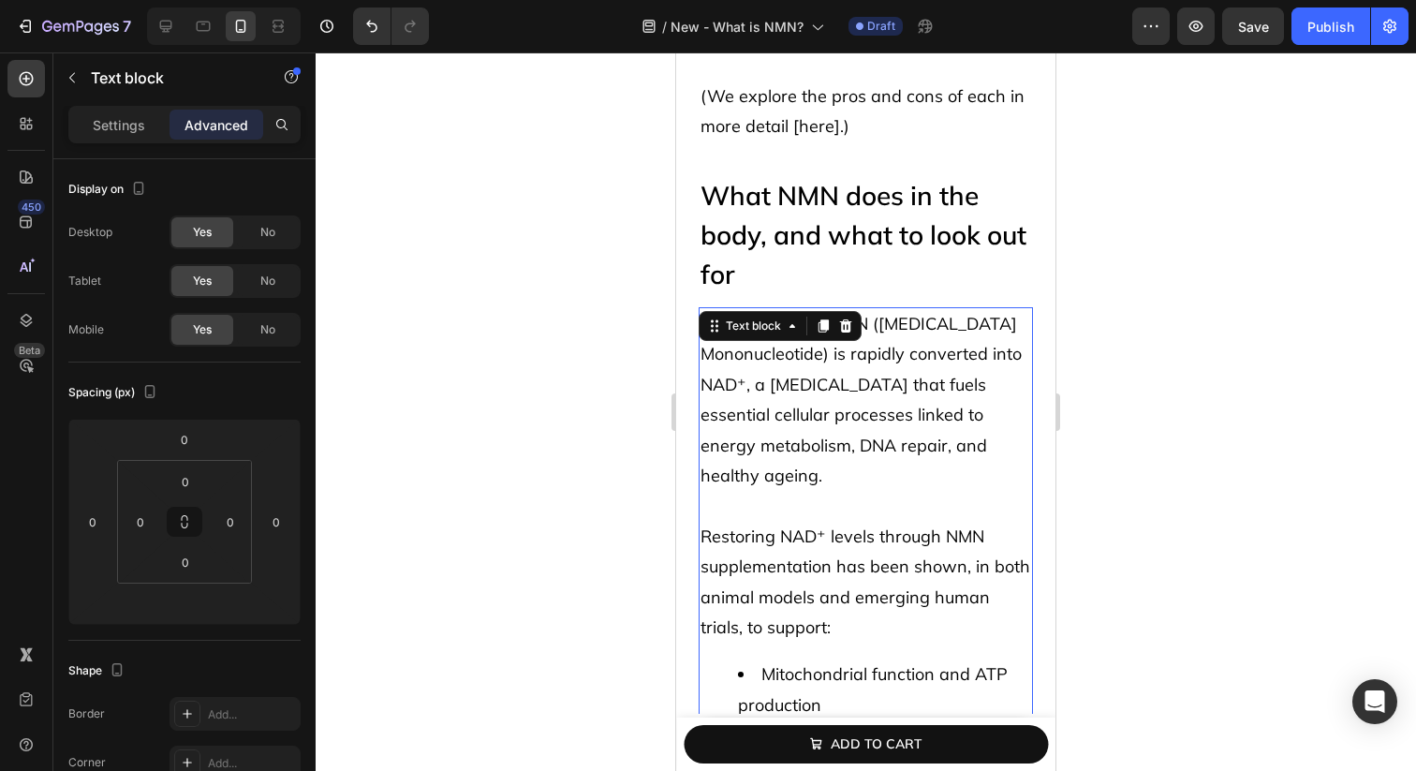
scroll to position [5381, 0]
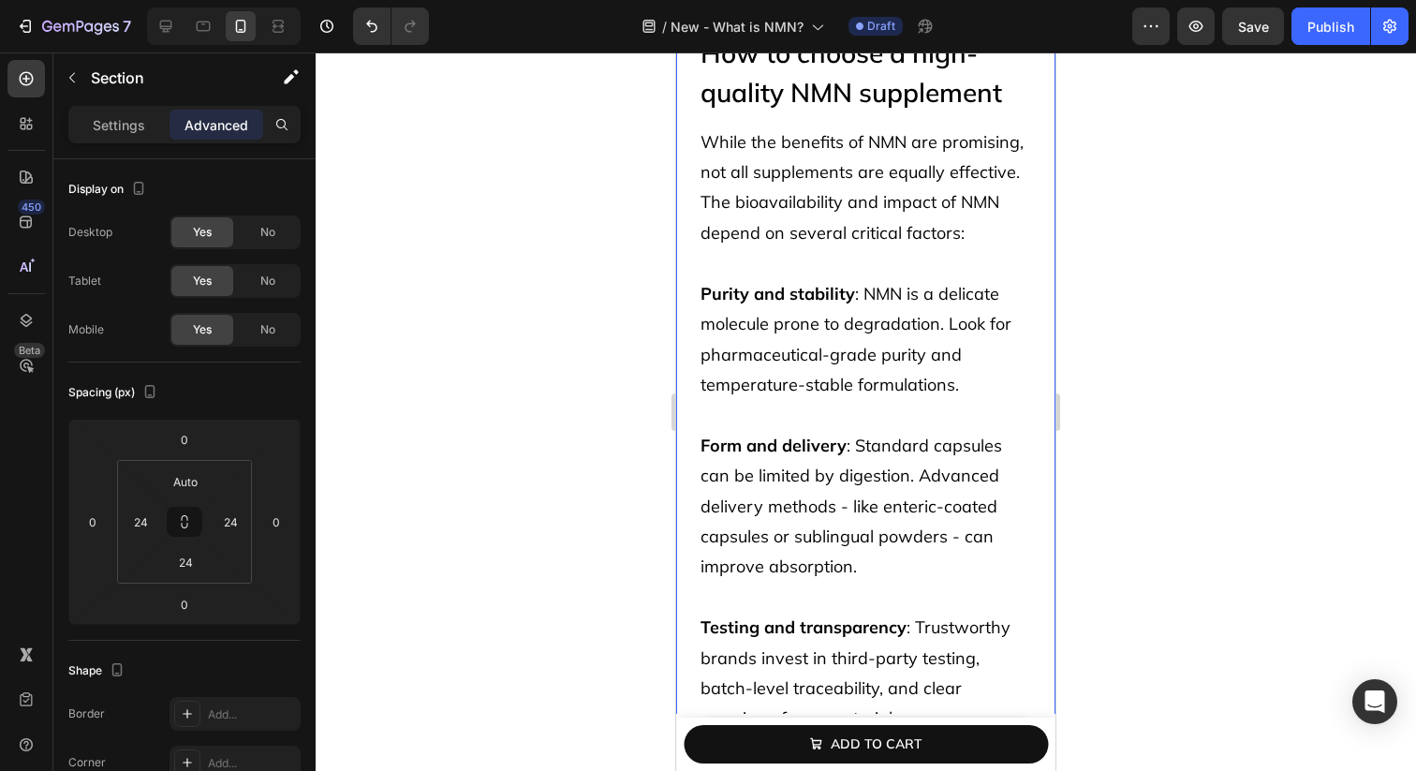
scroll to position [6756, 0]
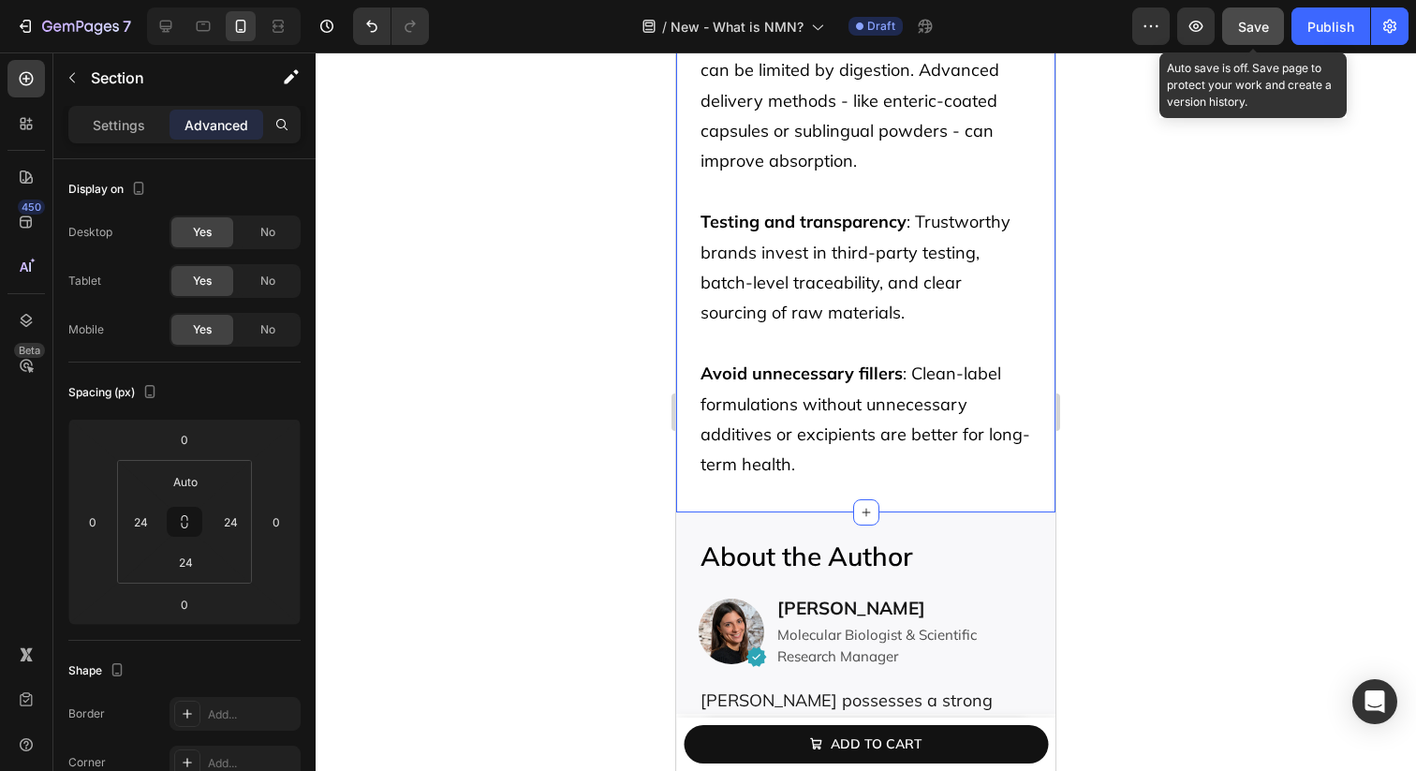
click at [1274, 24] on button "Save" at bounding box center [1253, 25] width 62 height 37
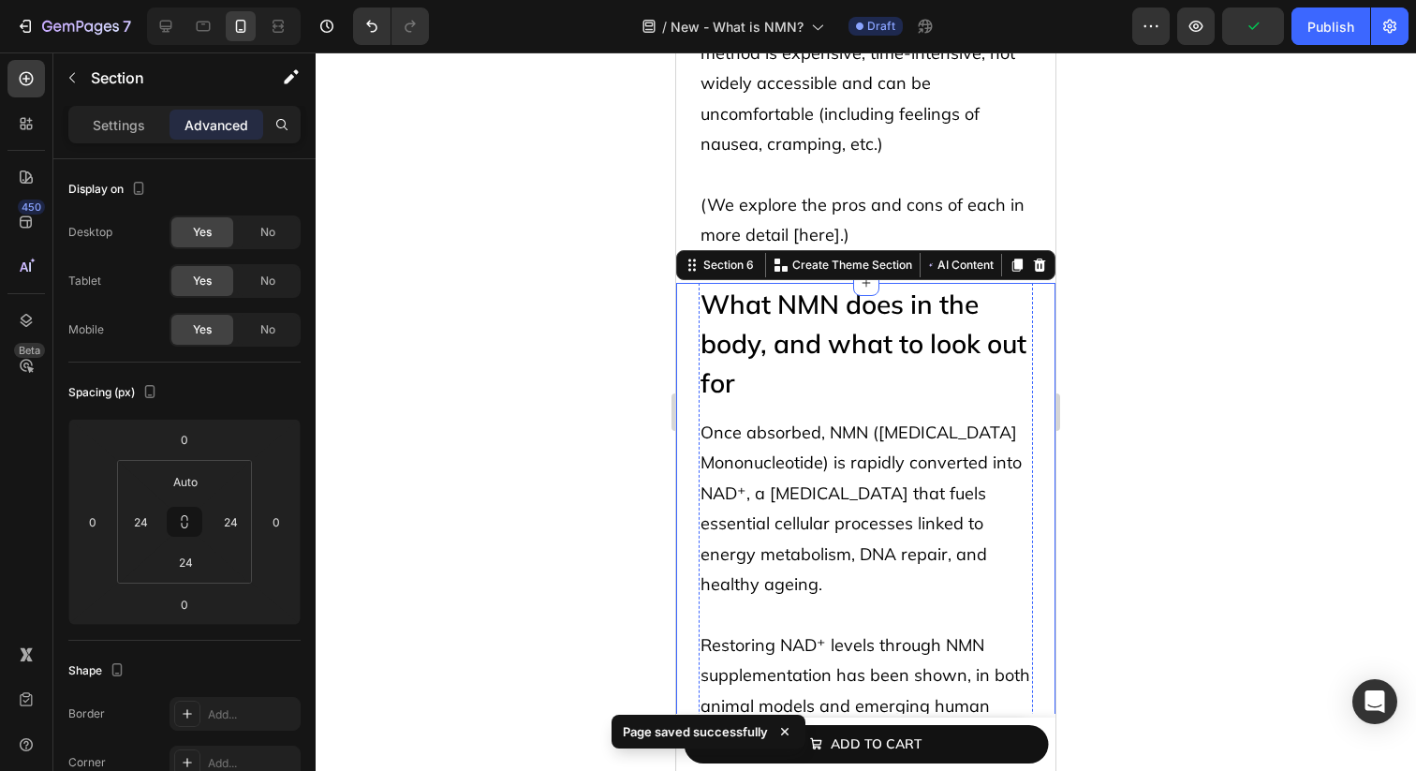
scroll to position [5252, 0]
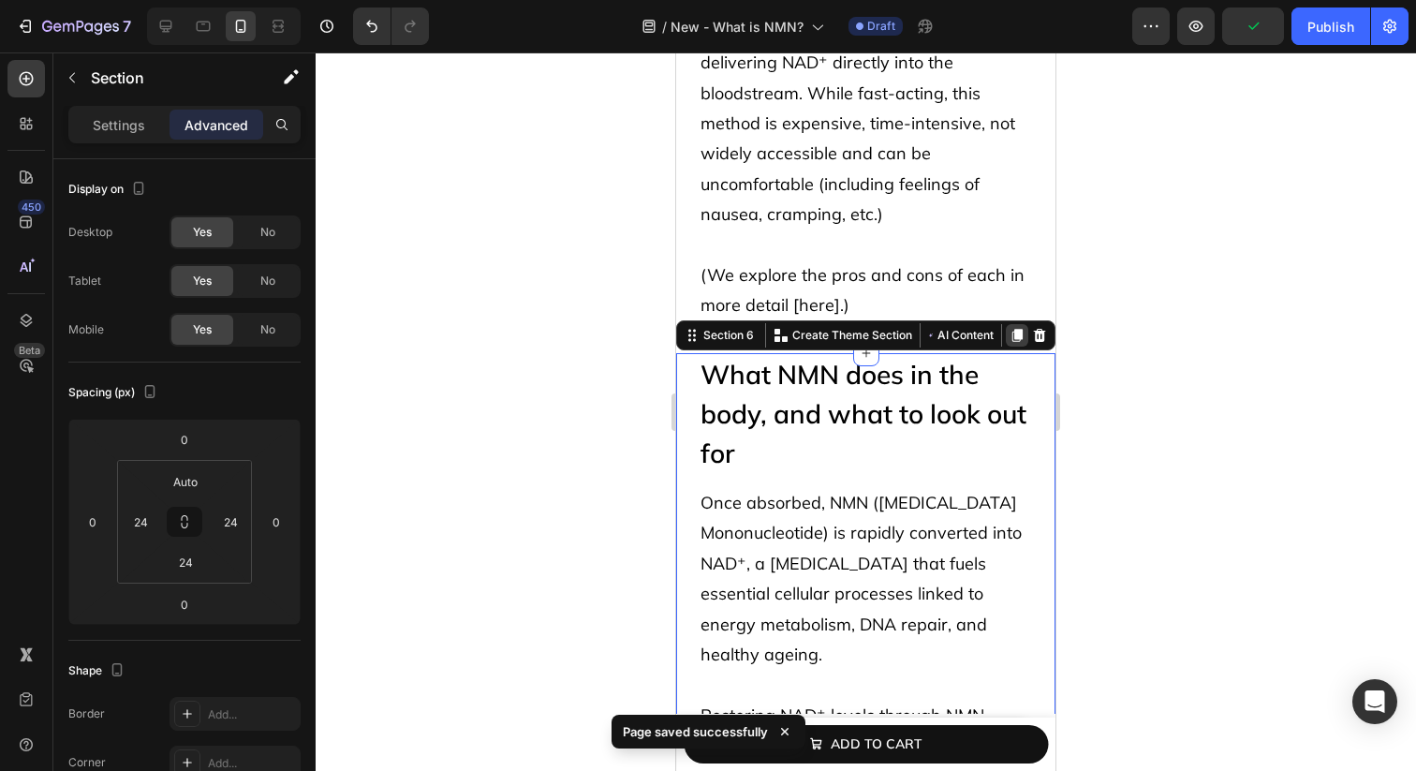
click at [1021, 329] on icon at bounding box center [1017, 335] width 10 height 13
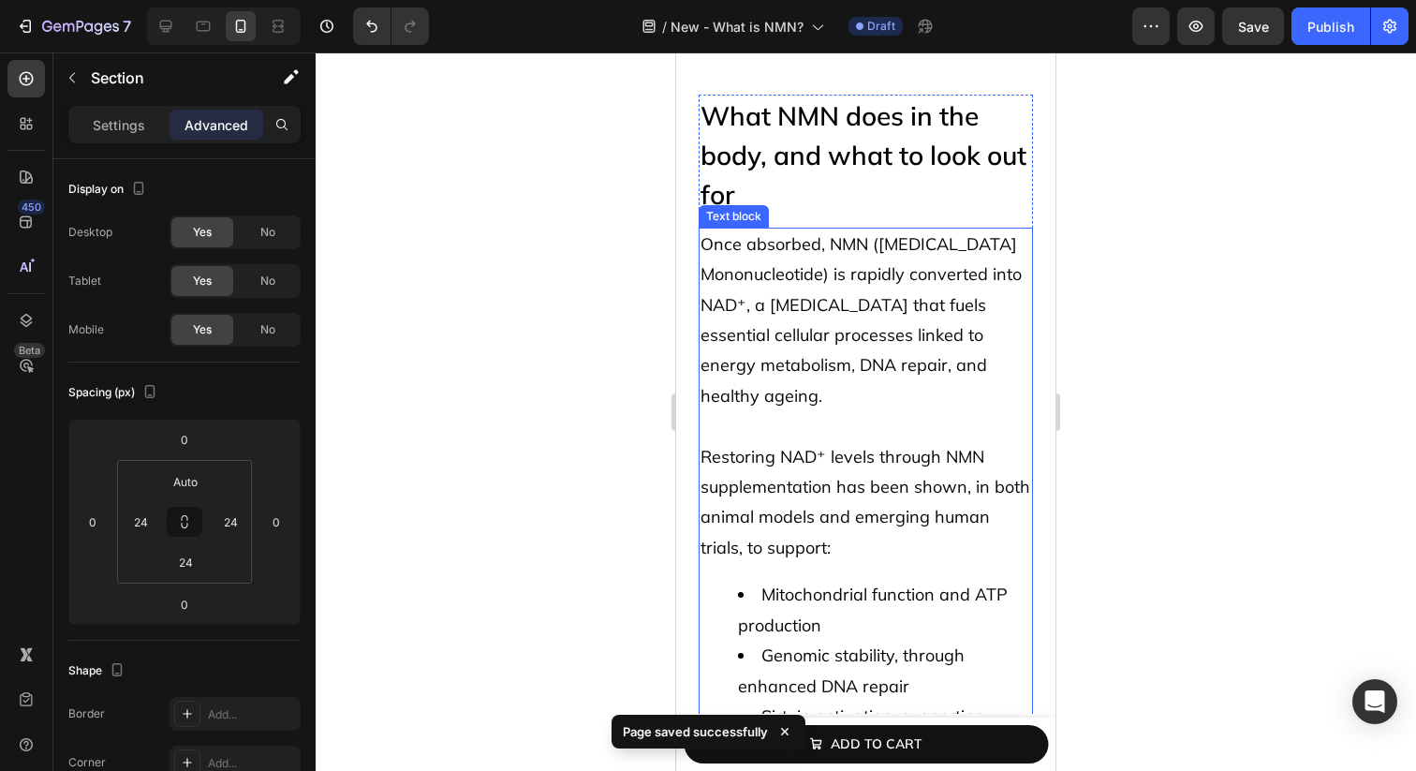
scroll to position [7184, 0]
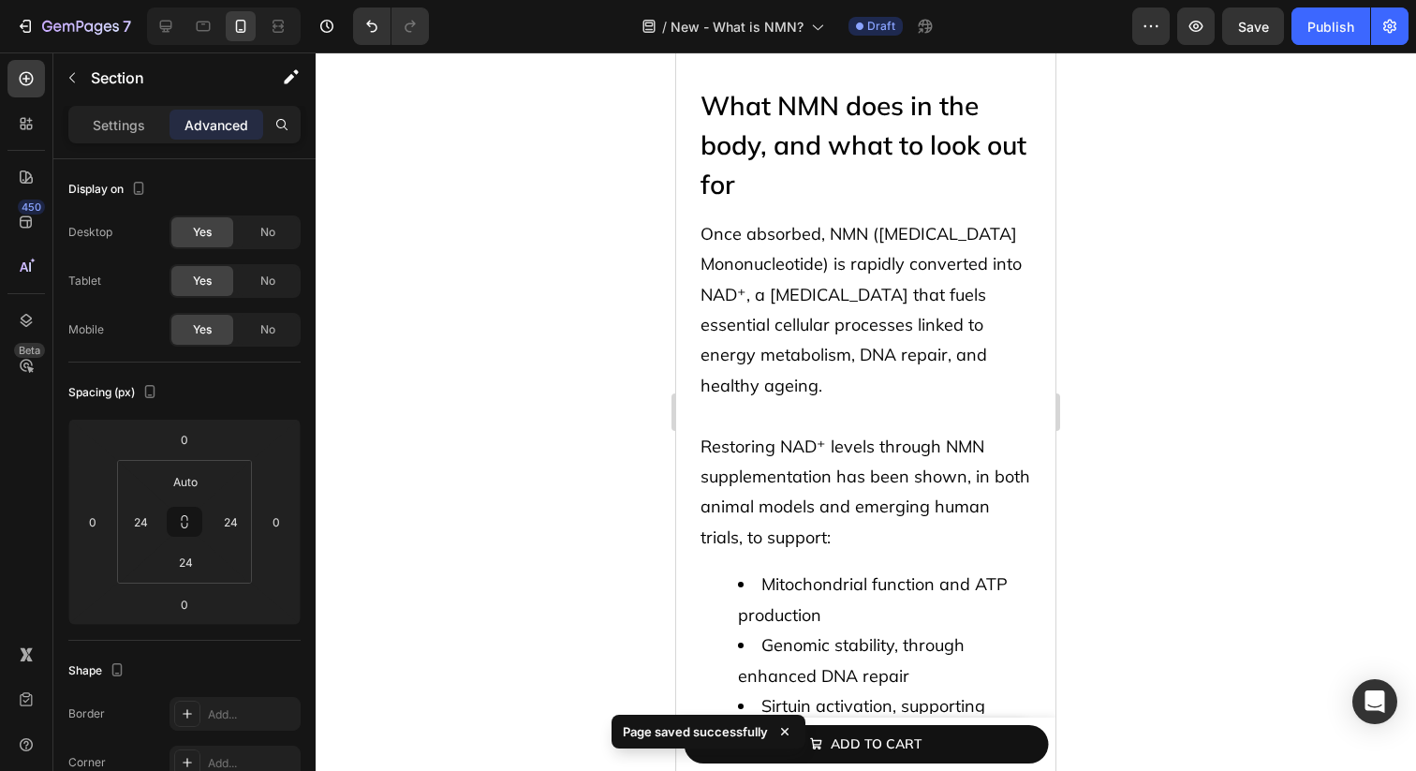
click at [717, 198] on h2 "What NMN does in the body, and what to look out for" at bounding box center [866, 145] width 334 height 122
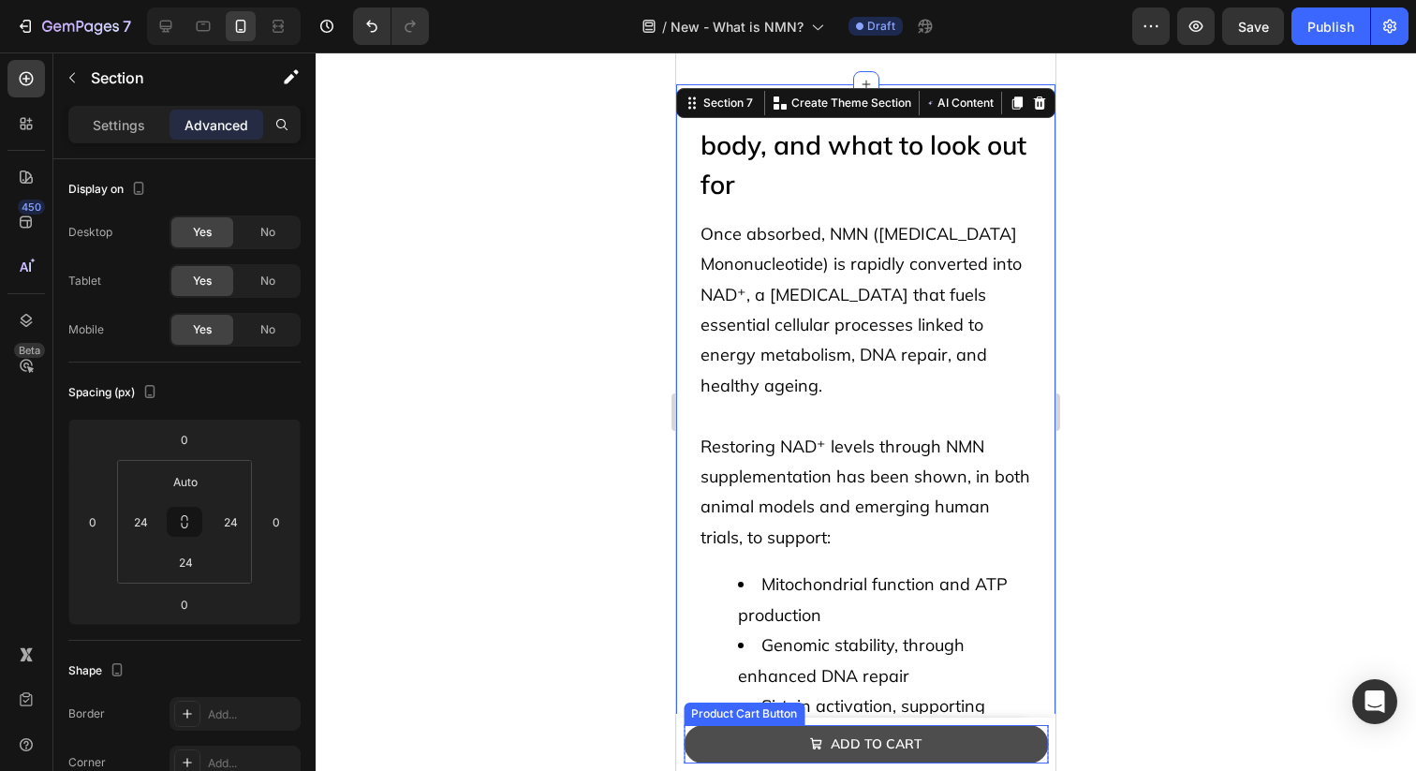
click at [720, 731] on button "Add to cart" at bounding box center [866, 744] width 364 height 38
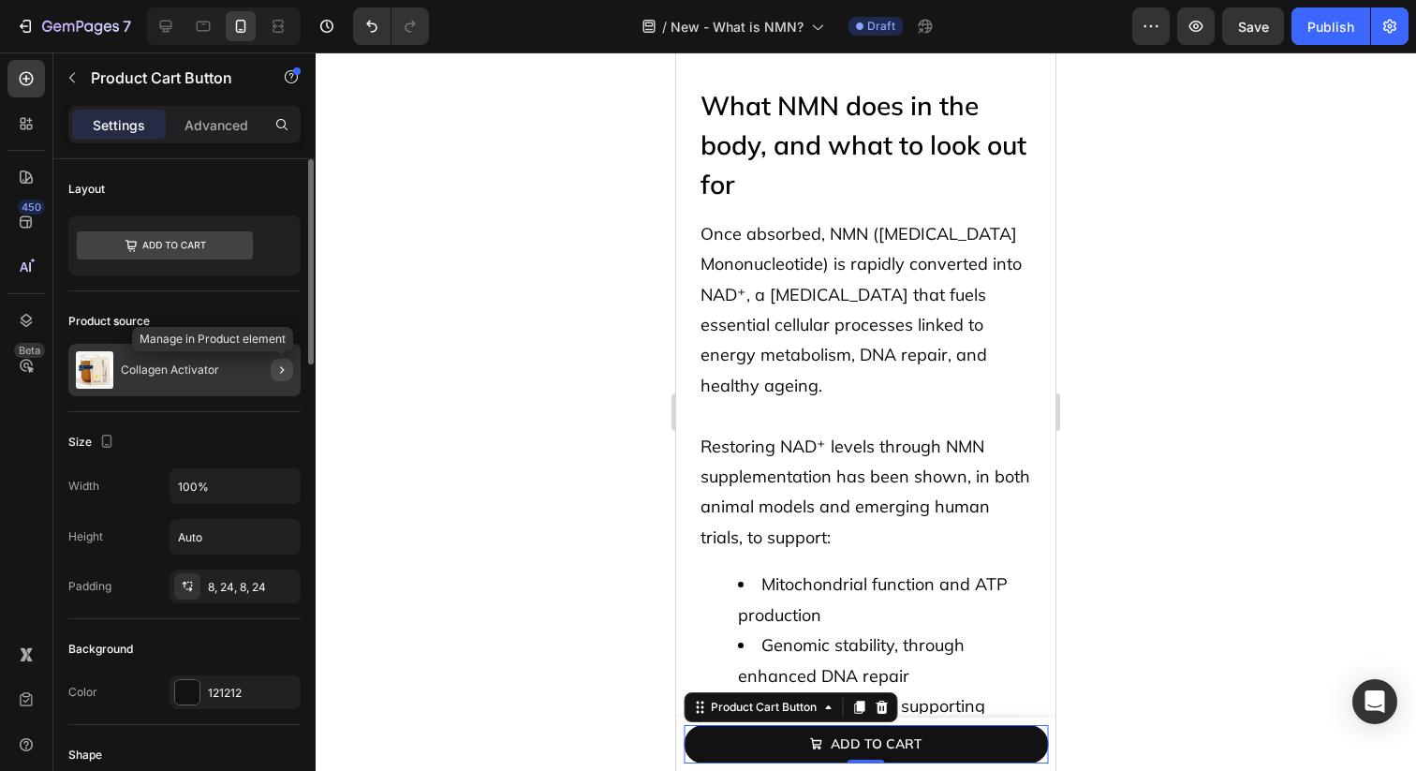
click at [279, 375] on icon "button" at bounding box center [281, 369] width 15 height 15
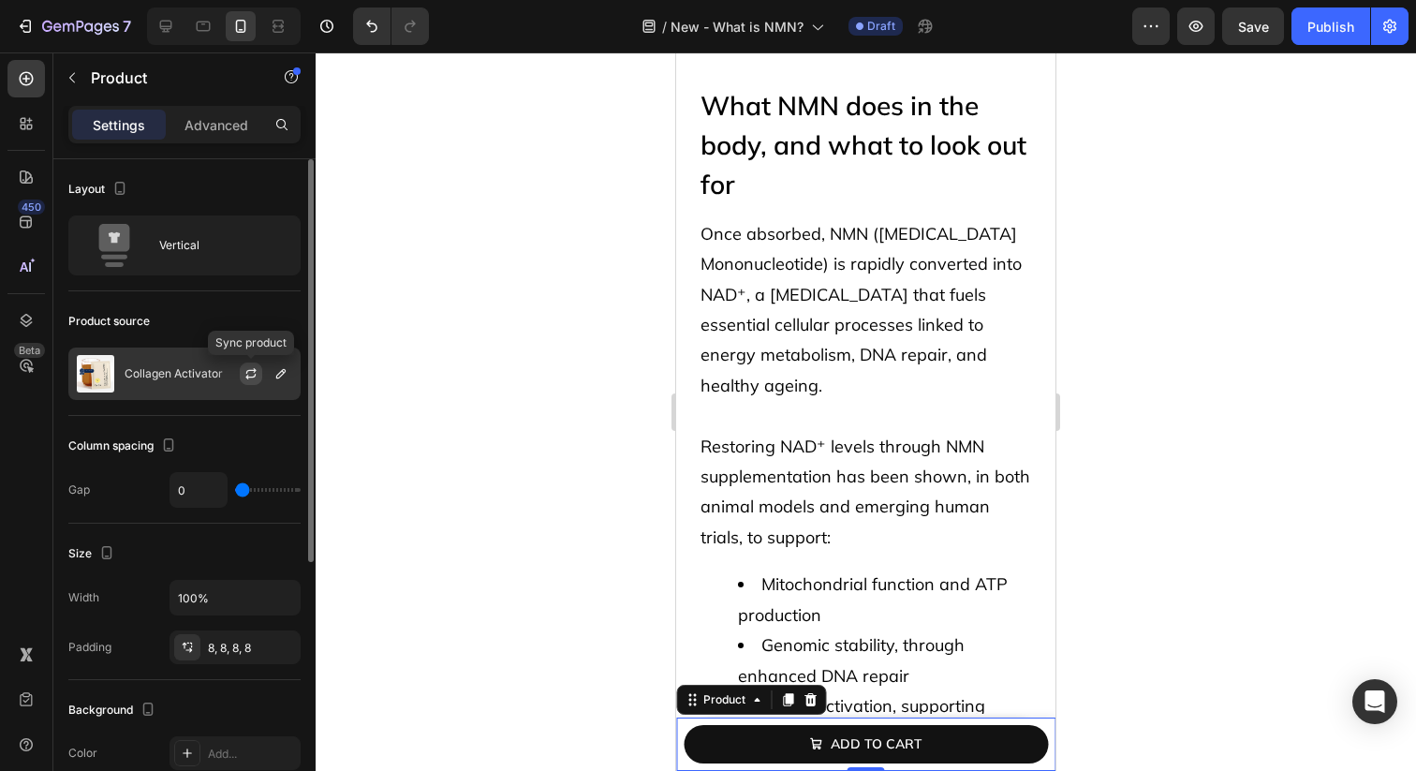
click at [249, 374] on icon "button" at bounding box center [251, 373] width 15 height 15
click at [283, 371] on icon "button" at bounding box center [280, 373] width 15 height 15
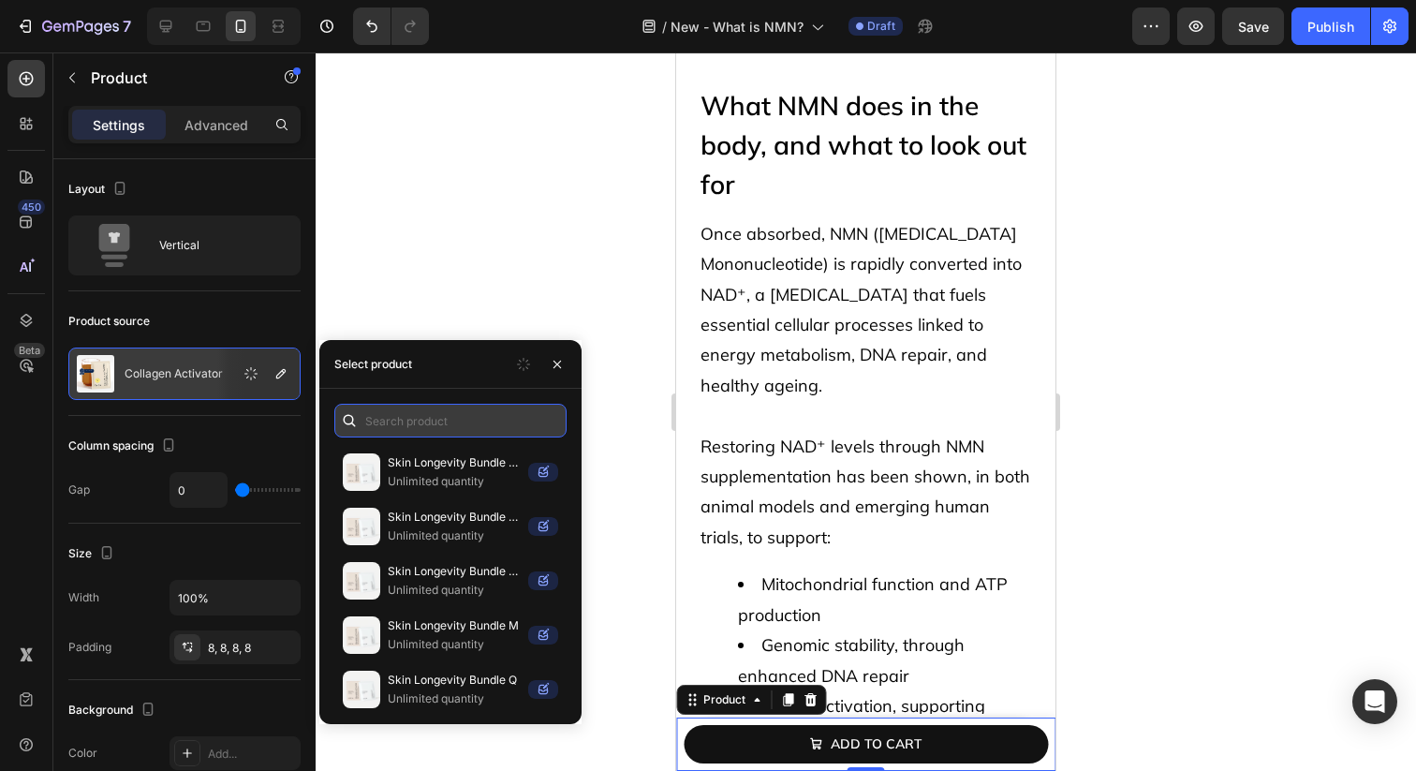
click at [450, 411] on input "text" at bounding box center [450, 421] width 232 height 34
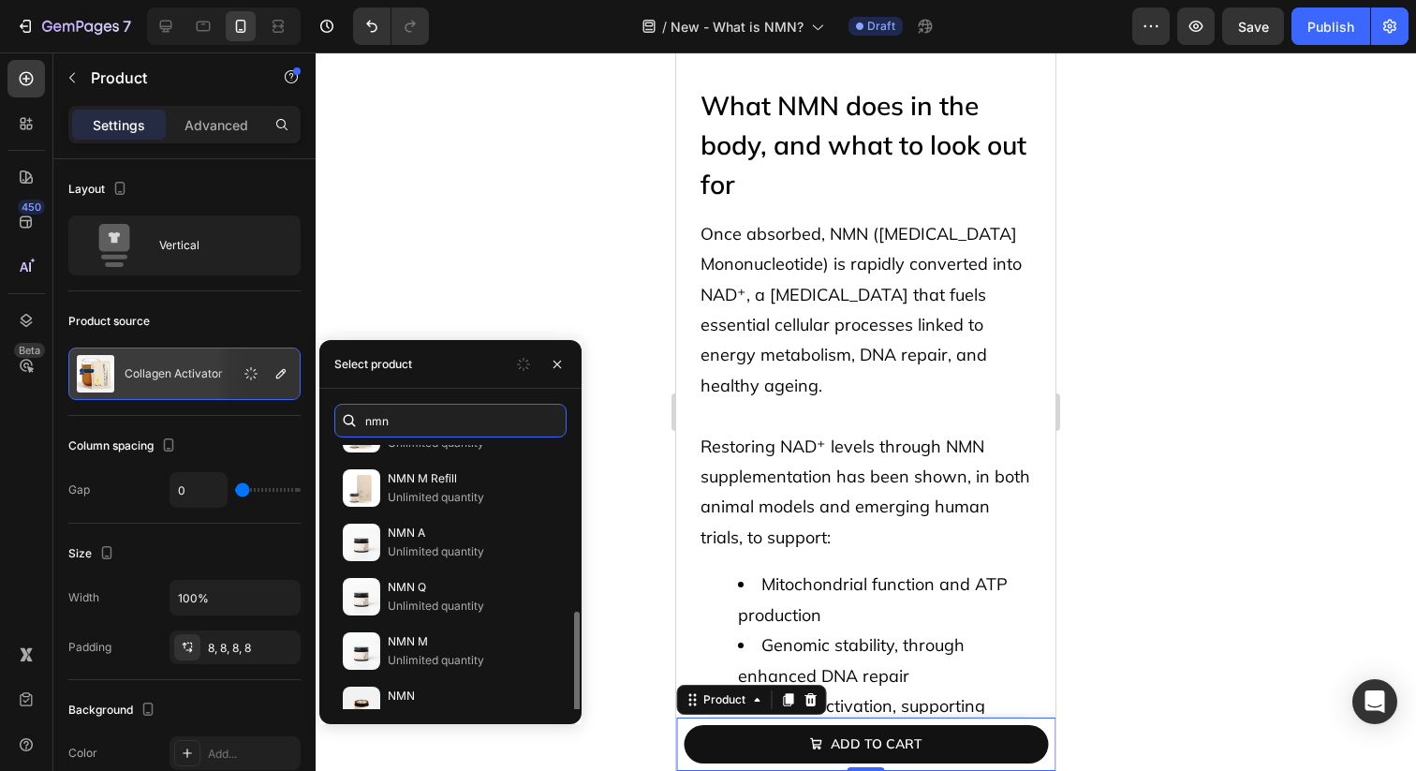
scroll to position [333, 0]
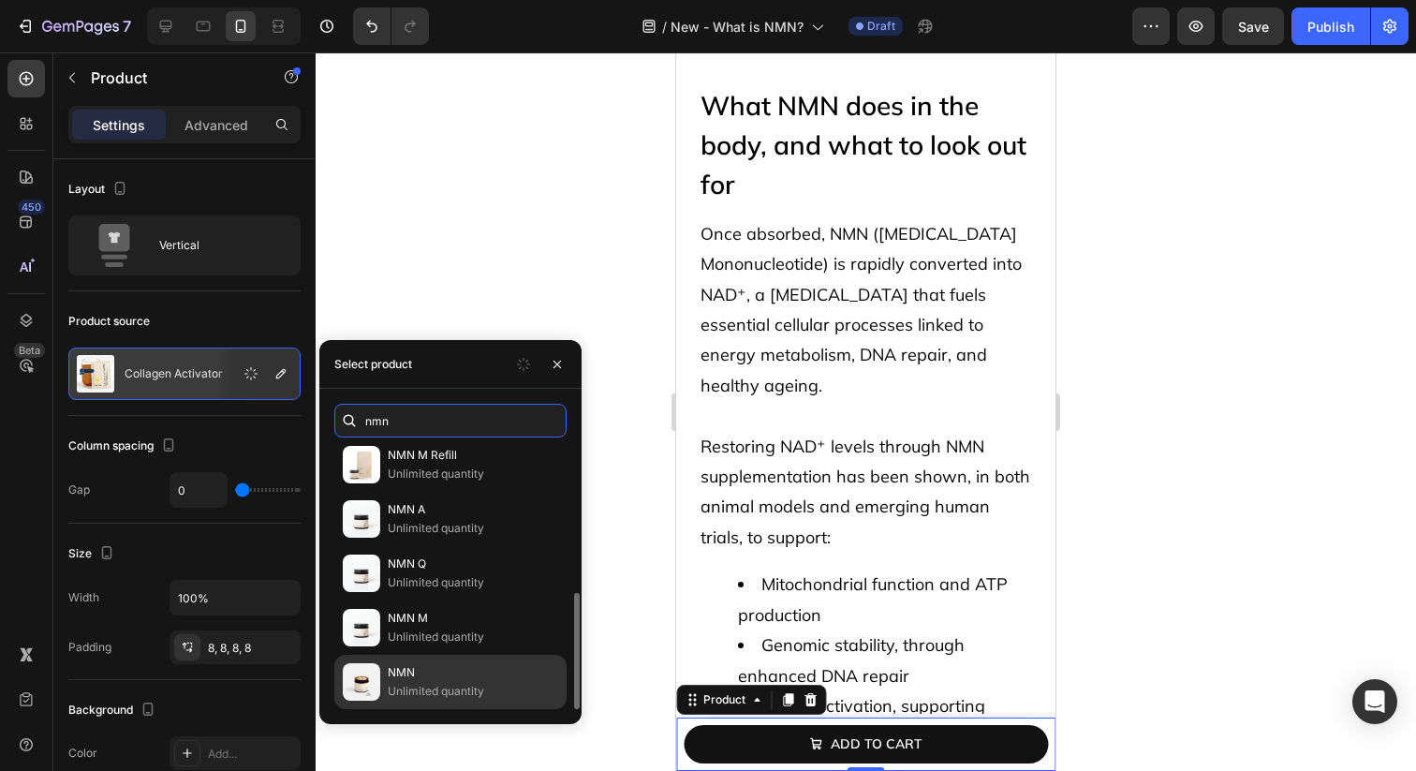
type input "nmn"
click at [458, 670] on p "NMN" at bounding box center [473, 672] width 170 height 19
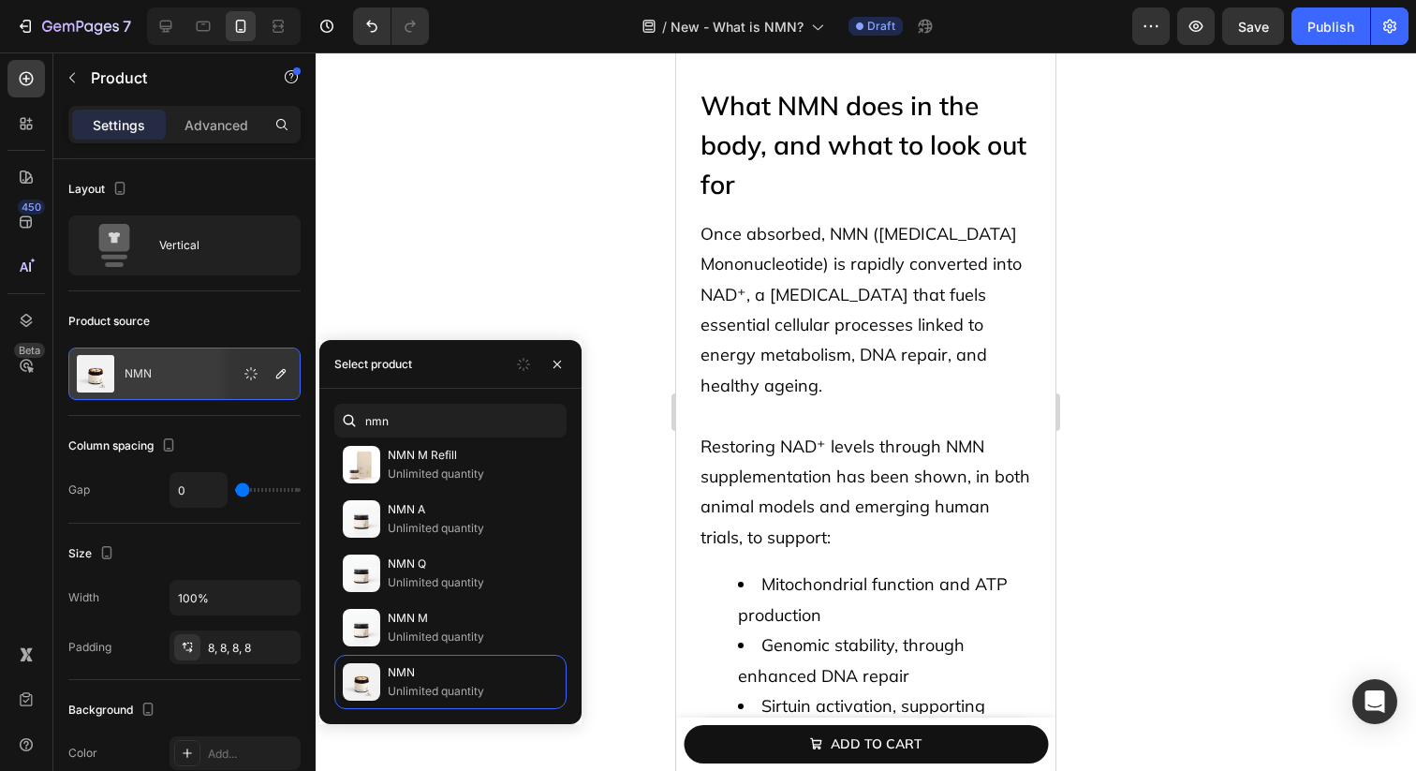
click at [565, 323] on div at bounding box center [866, 411] width 1101 height 718
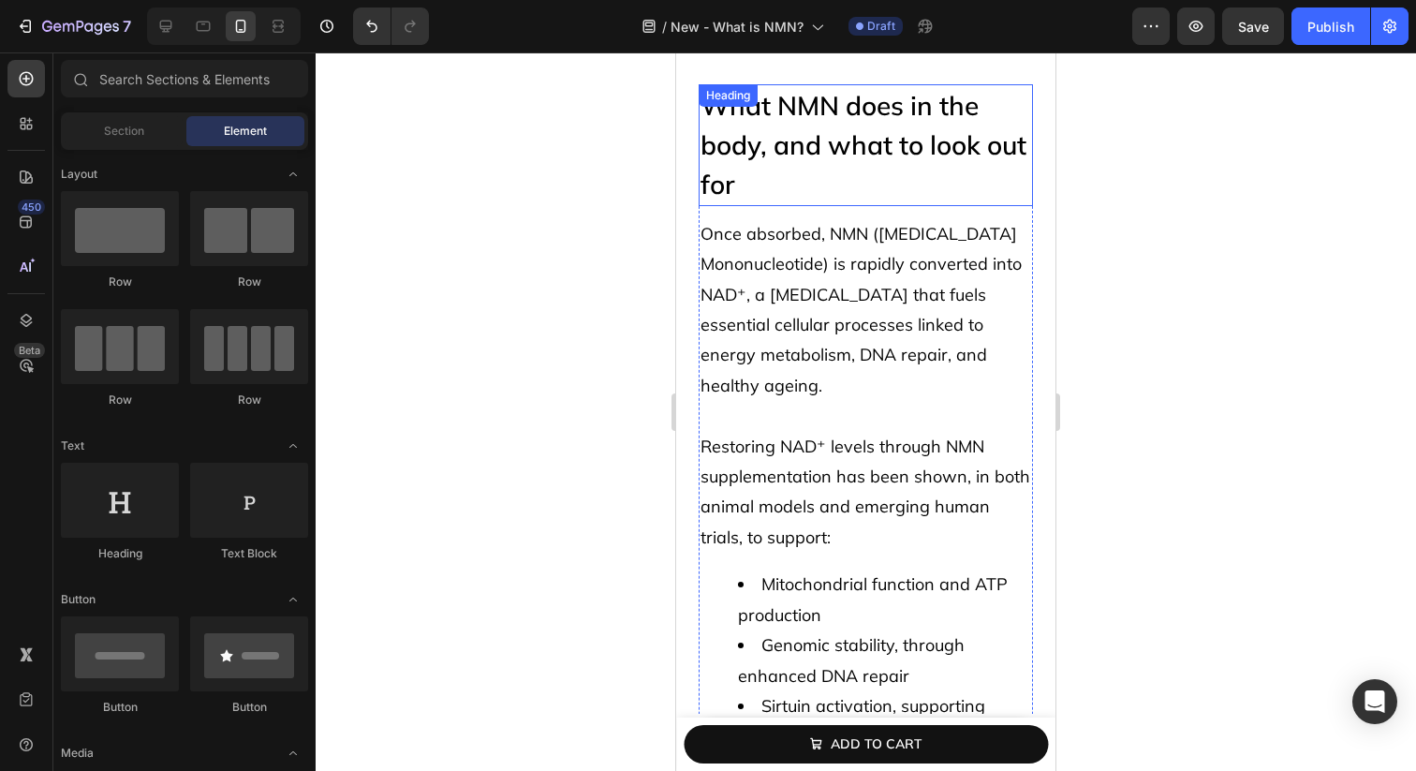
click at [1226, 46] on div "7 Version history / New - What is NMN? Draft Preview Save Publish" at bounding box center [708, 26] width 1416 height 53
click at [1237, 35] on button "Save" at bounding box center [1253, 25] width 62 height 37
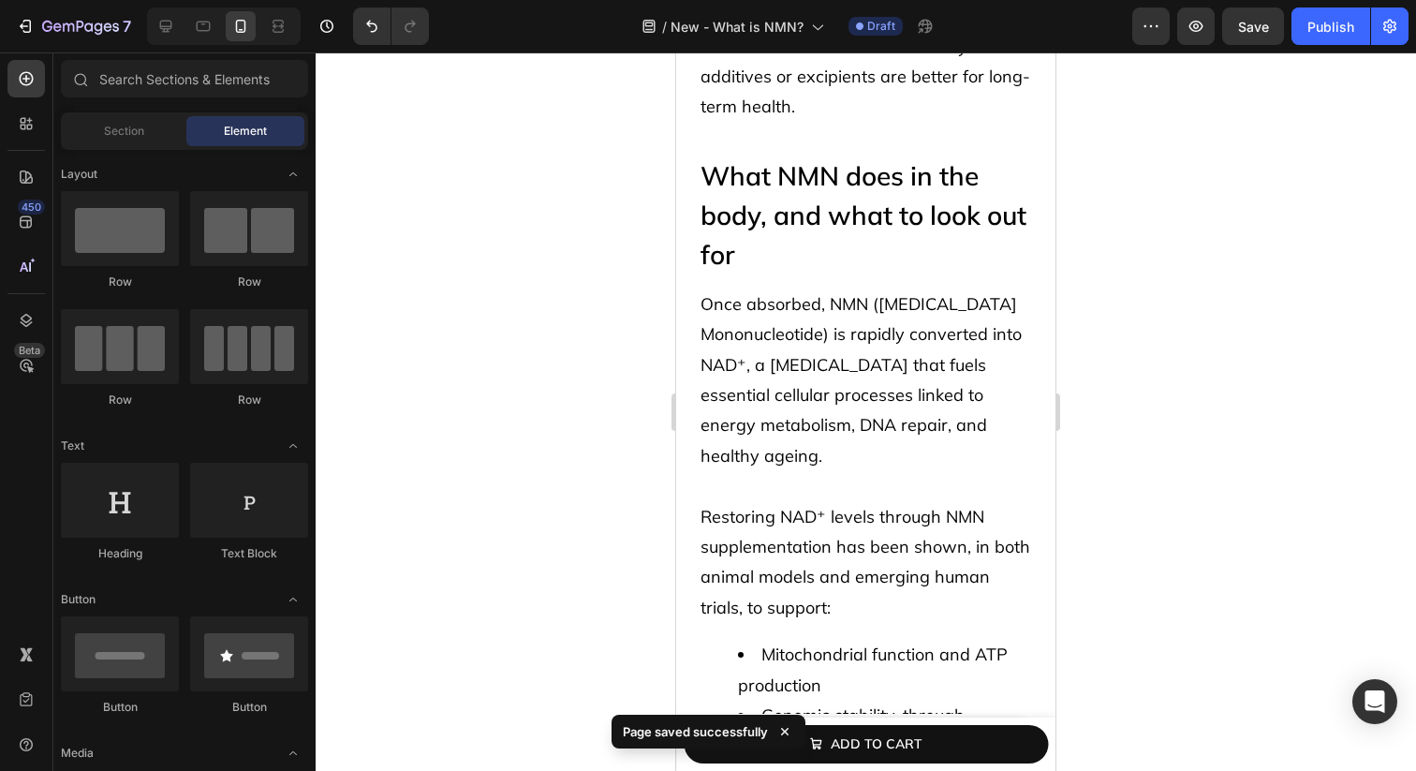
scroll to position [7195, 0]
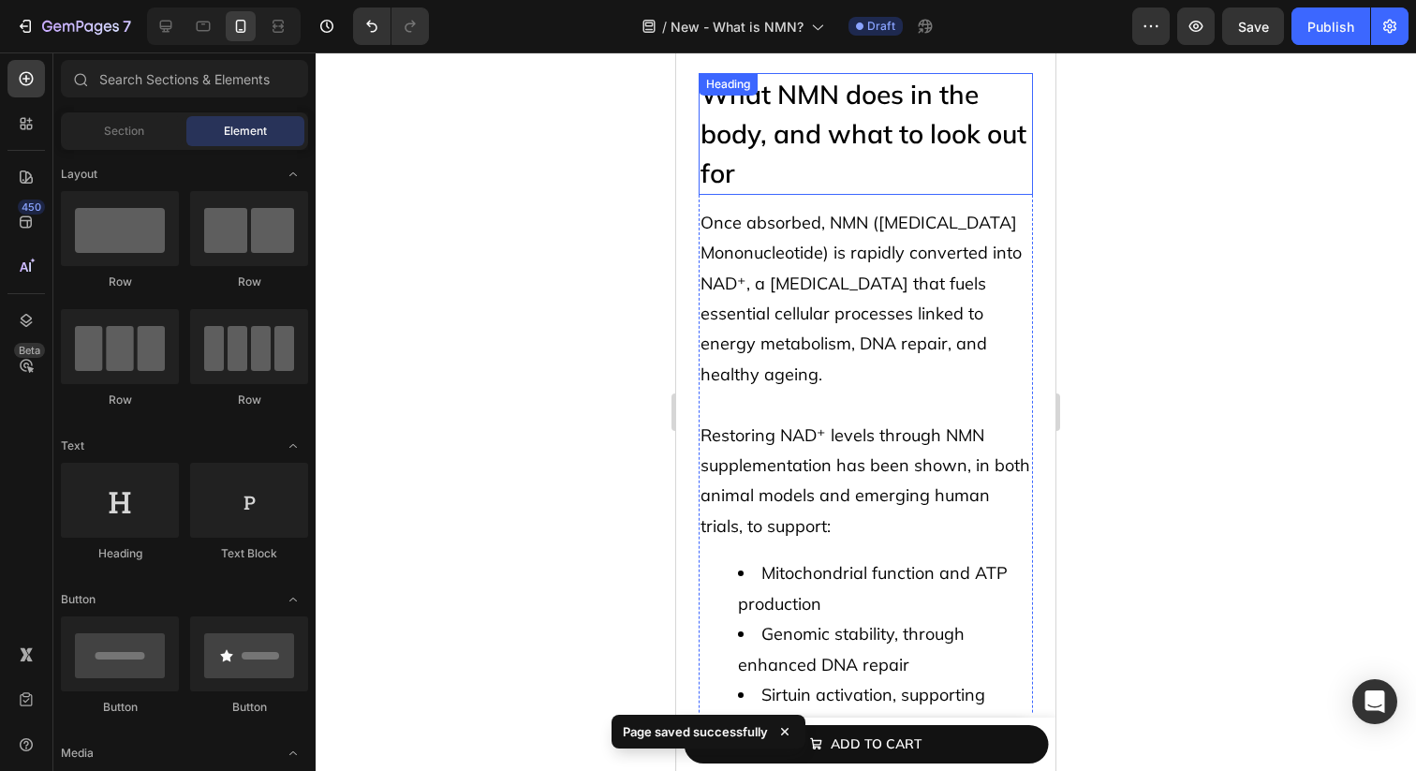
click at [869, 130] on h2 "What NMN does in the body, and what to look out for" at bounding box center [866, 134] width 334 height 122
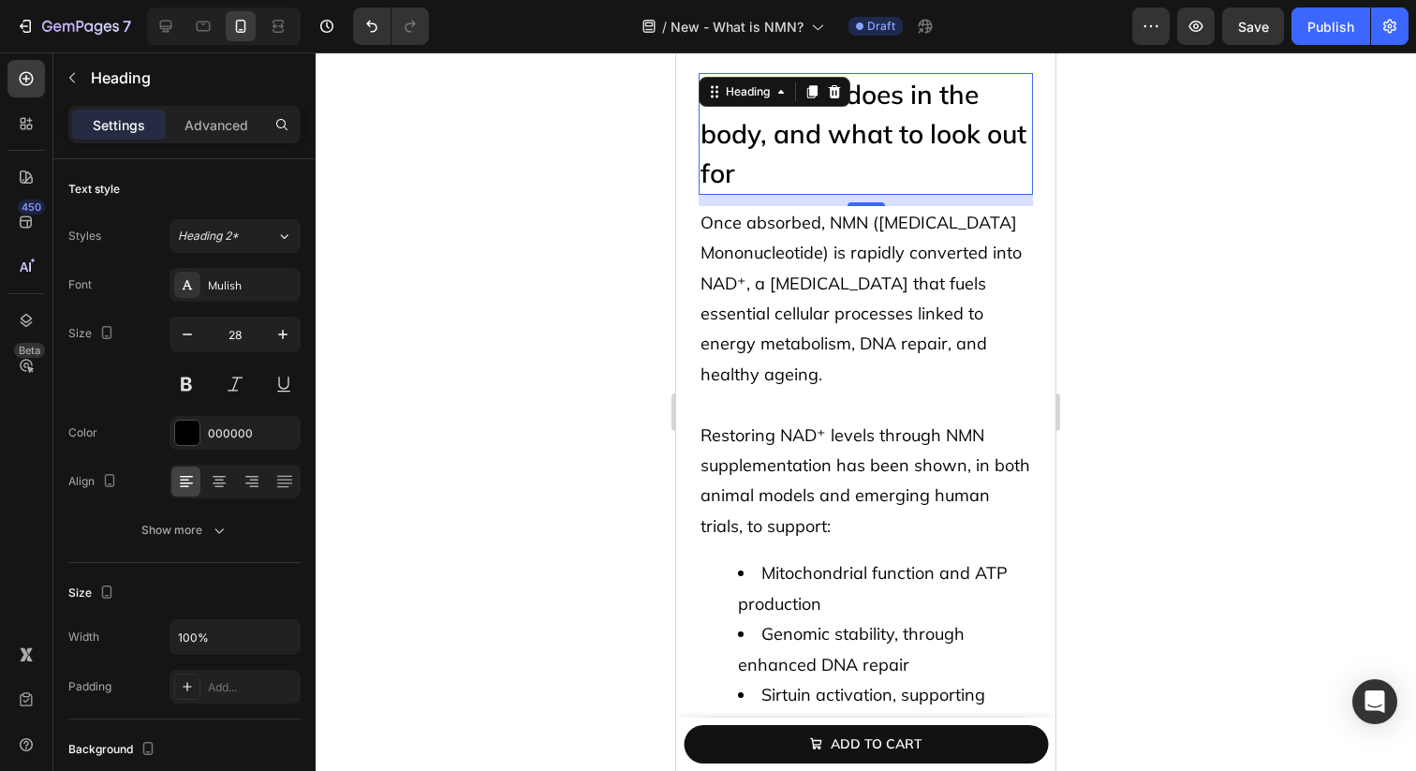
click at [754, 178] on h2 "What NMN does in the body, and what to look out for" at bounding box center [866, 134] width 334 height 122
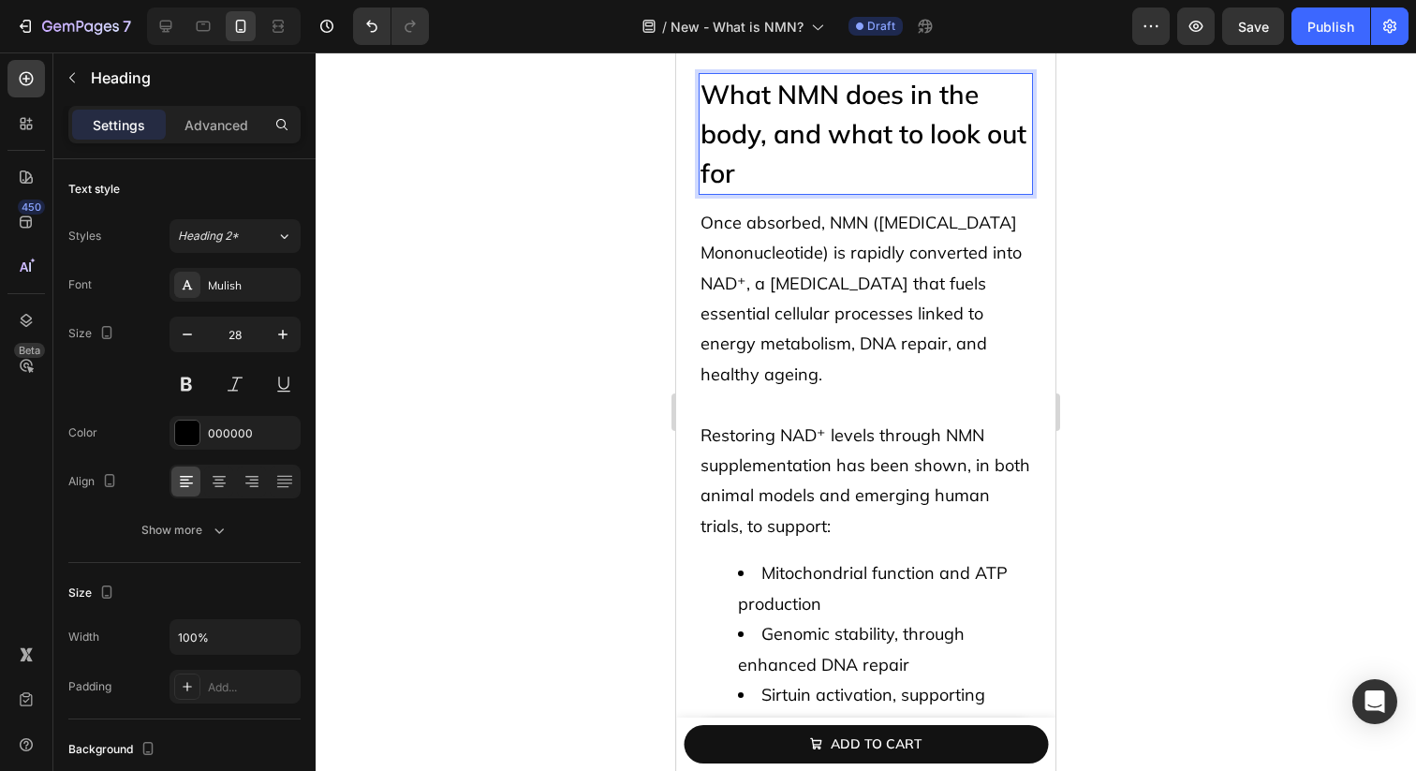
click at [754, 178] on p "What NMN does in the body, and what to look out for" at bounding box center [866, 134] width 331 height 118
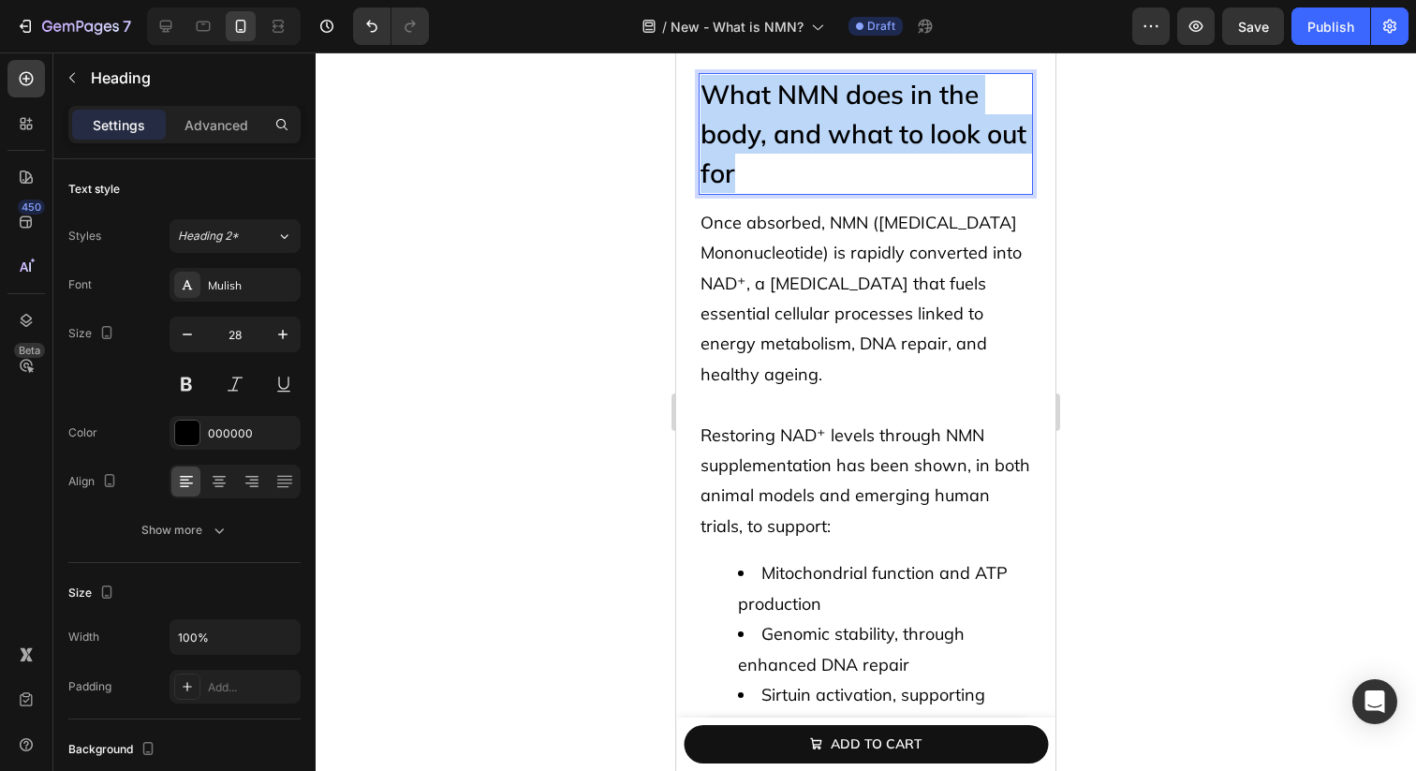
click at [754, 178] on p "What NMN does in the body, and what to look out for" at bounding box center [866, 134] width 331 height 118
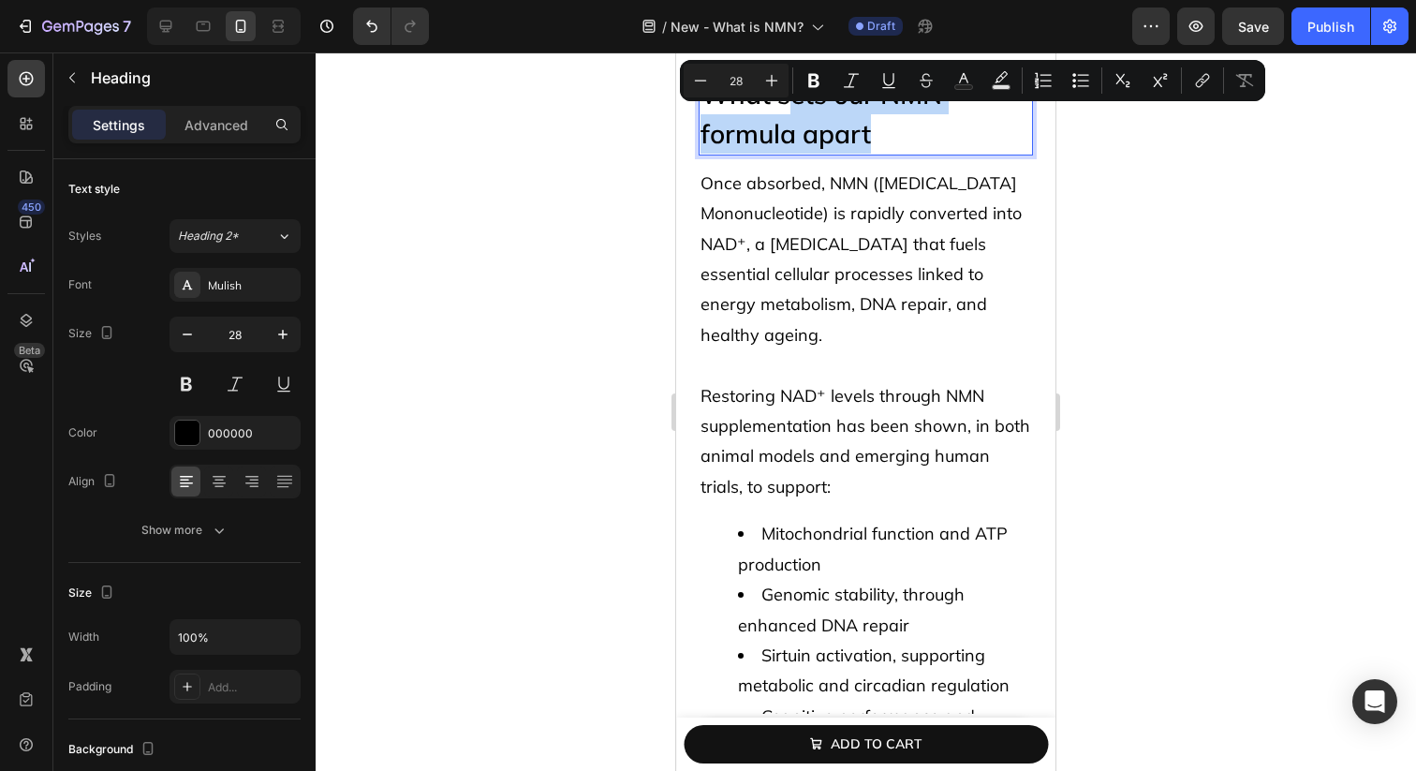
drag, startPoint x: 885, startPoint y: 132, endPoint x: 785, endPoint y: 93, distance: 107.7
click at [785, 93] on p "What sets our NMN formula apart" at bounding box center [866, 114] width 331 height 79
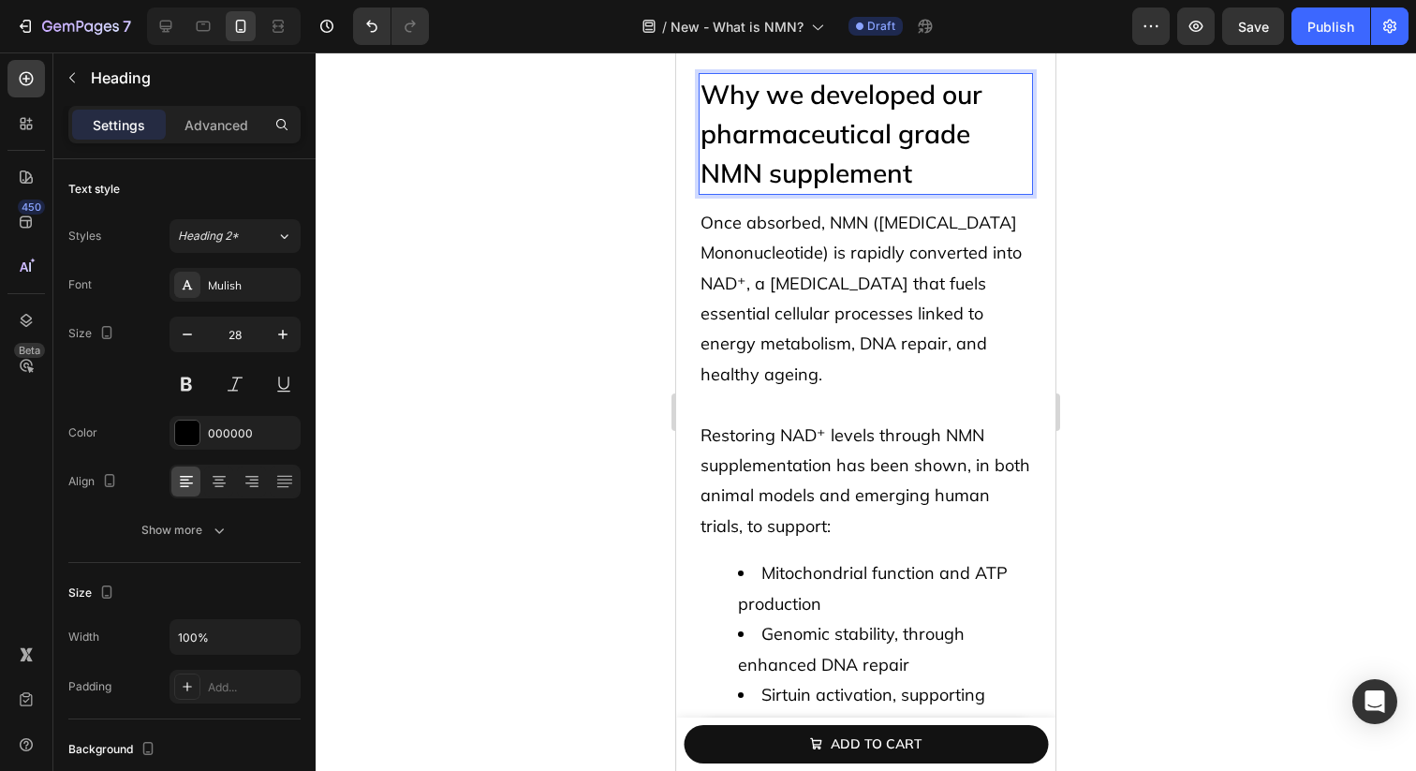
click at [774, 128] on p "Why we developed our pharmaceutical grade NMN supplement" at bounding box center [866, 134] width 331 height 118
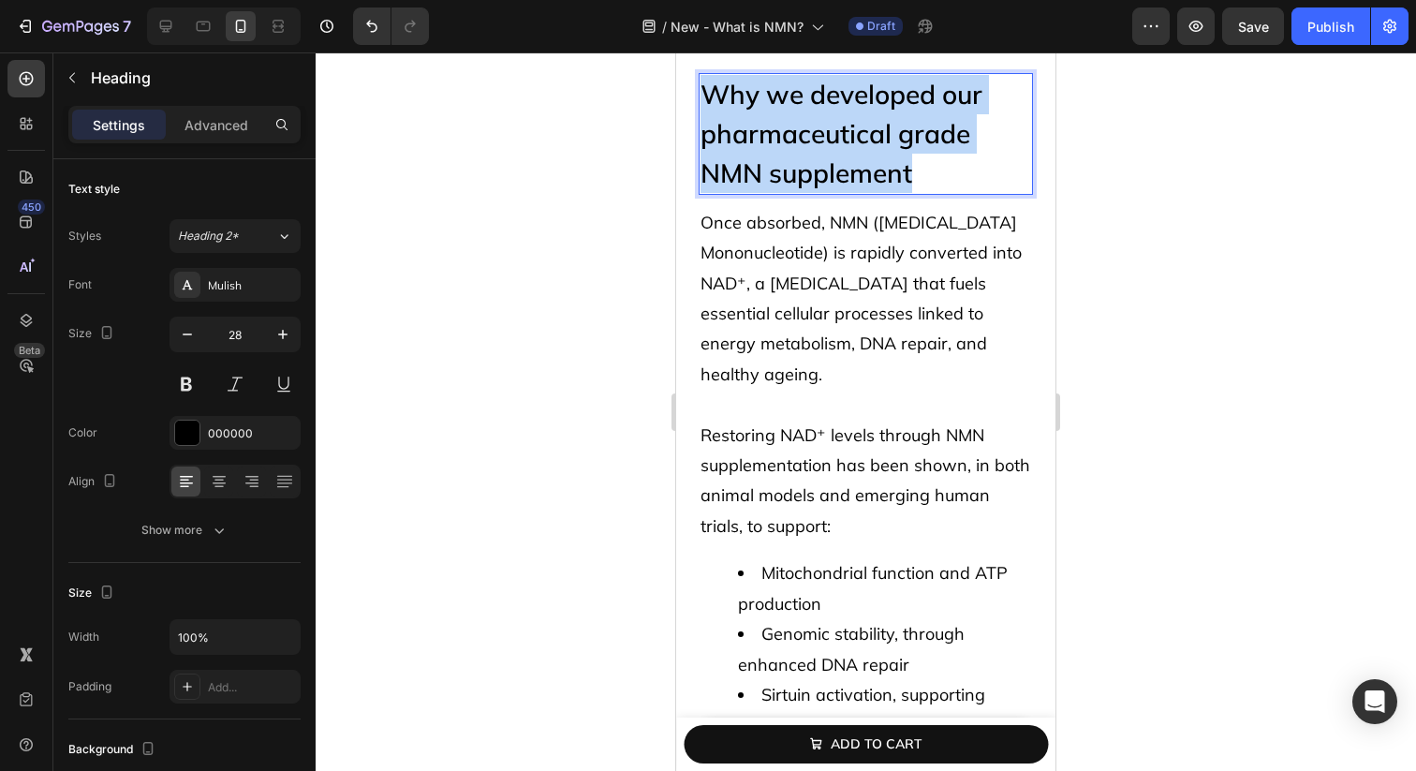
click at [774, 128] on p "Why we developed our pharmaceutical grade NMN supplement" at bounding box center [866, 134] width 331 height 118
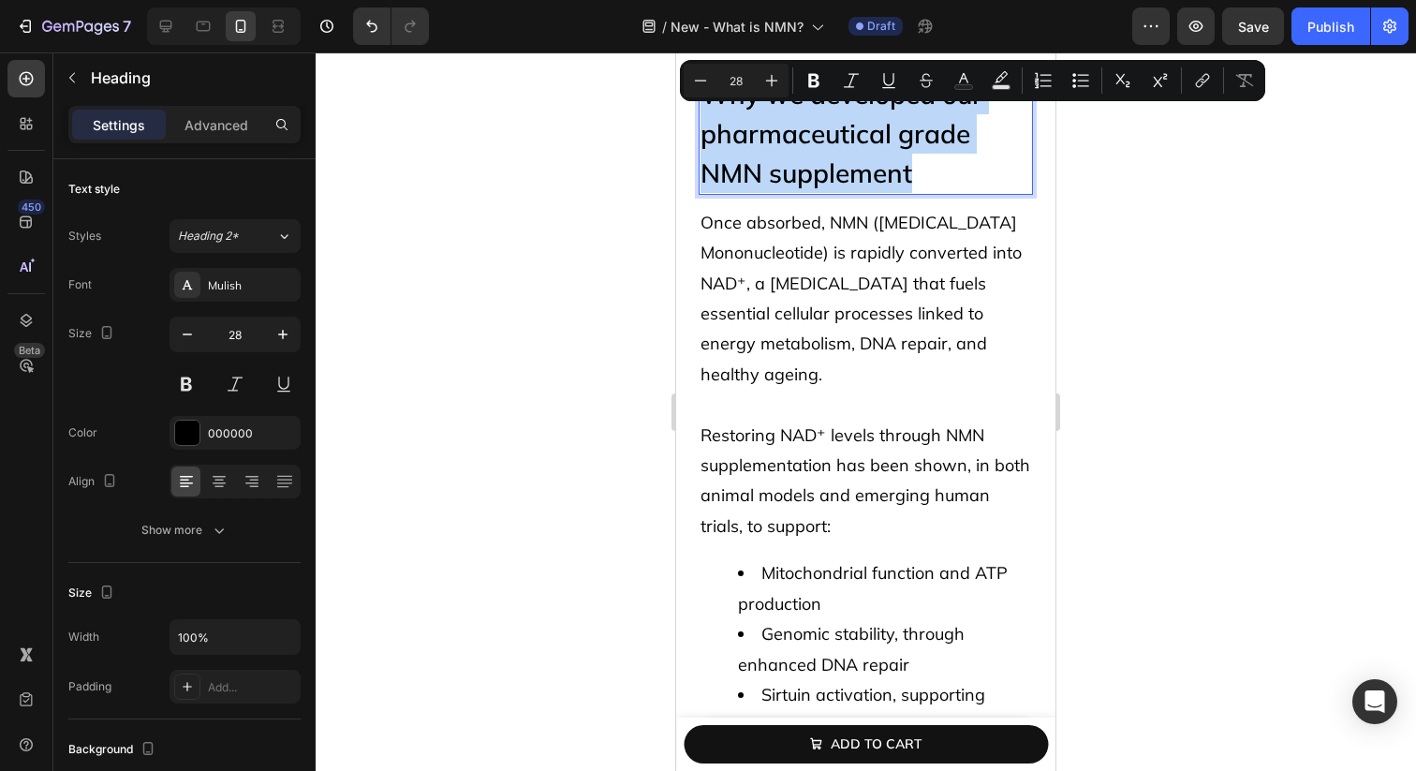
copy p "Why we developed our pharmaceutical grade NMN supplement"
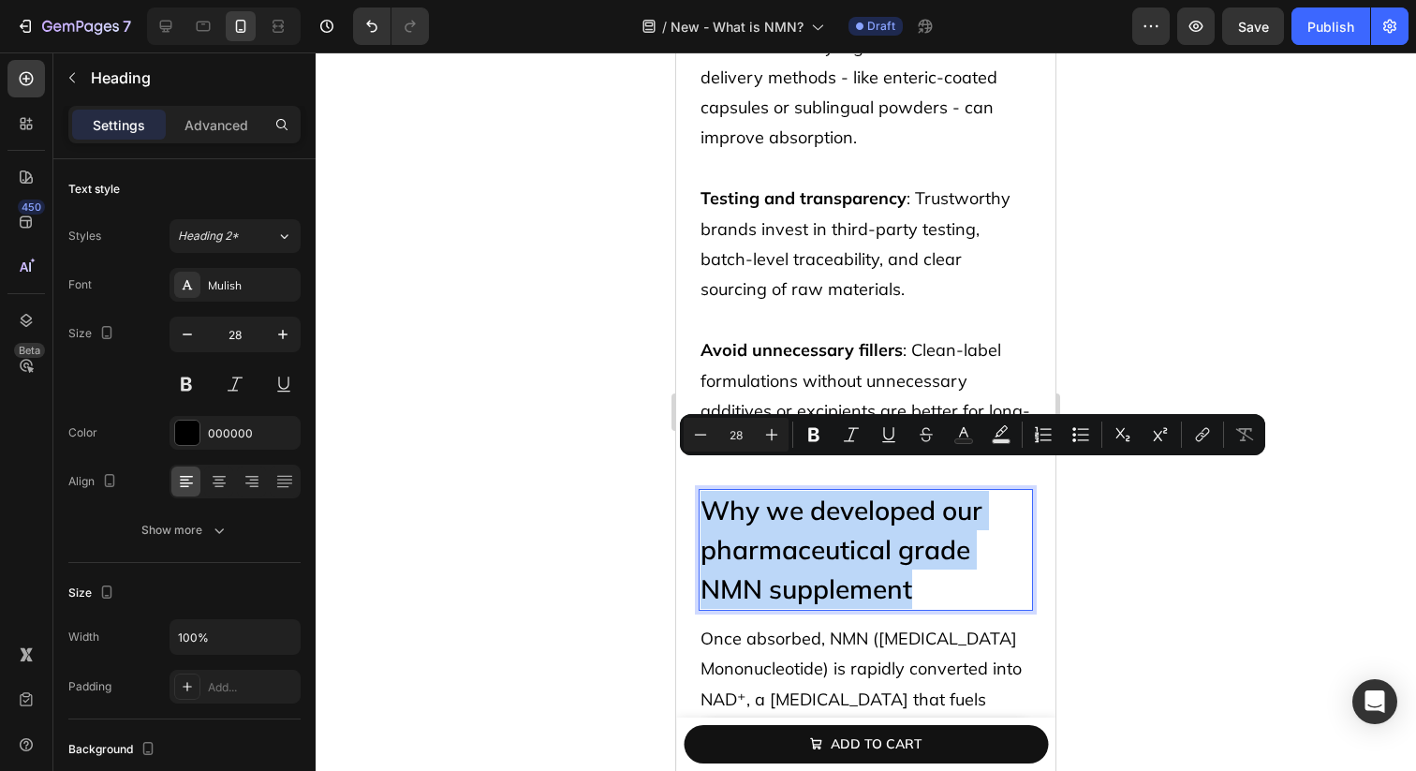
scroll to position [6759, 0]
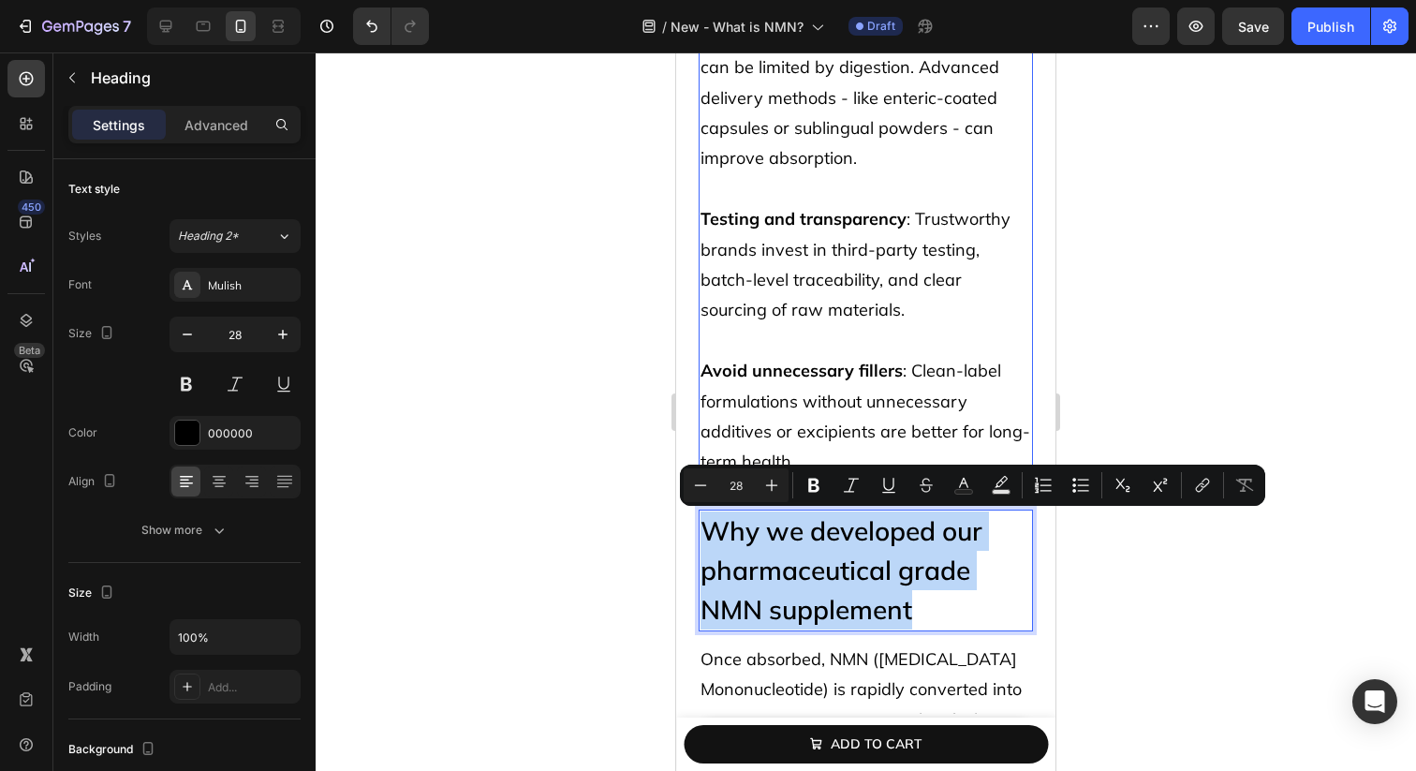
copy p "Why we developed our pharmaceutical grade NMN supplement"
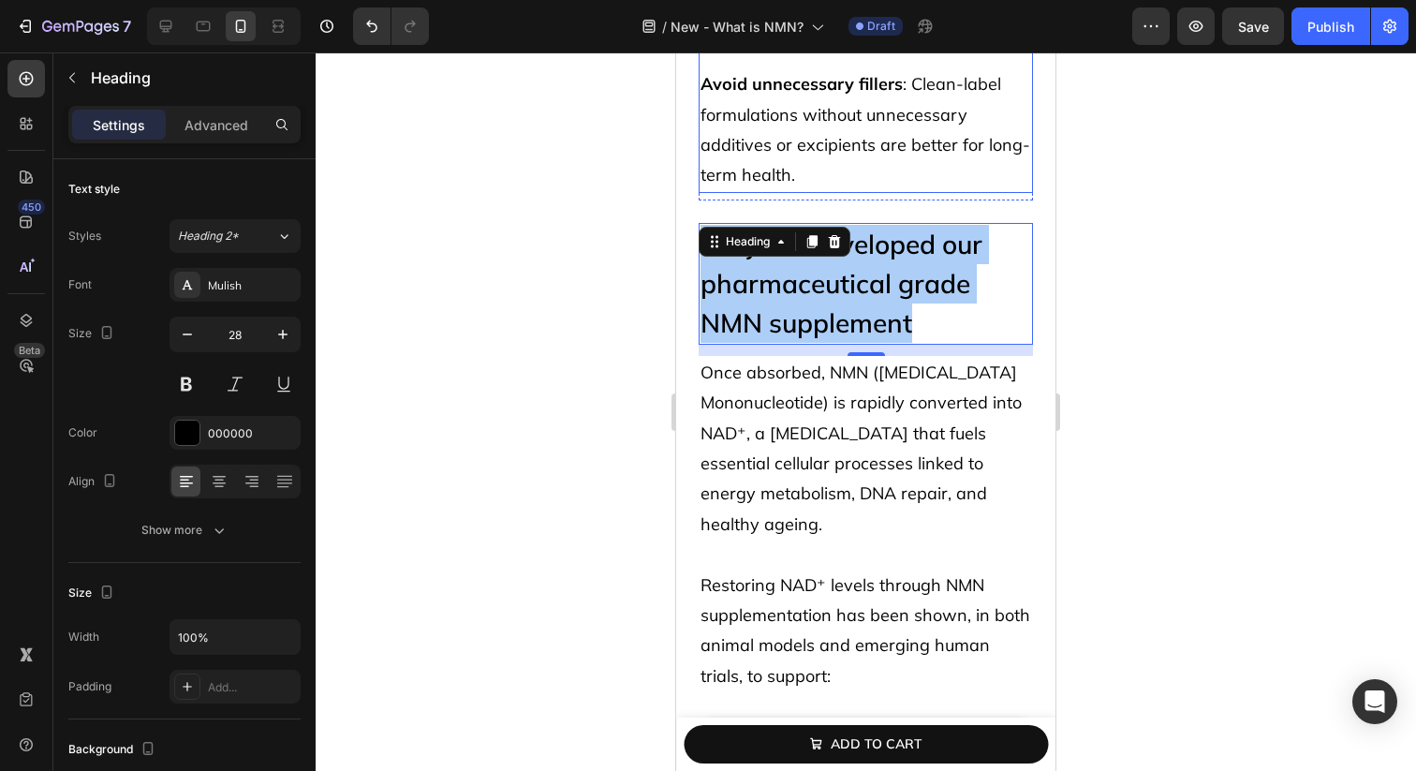
scroll to position [7171, 0]
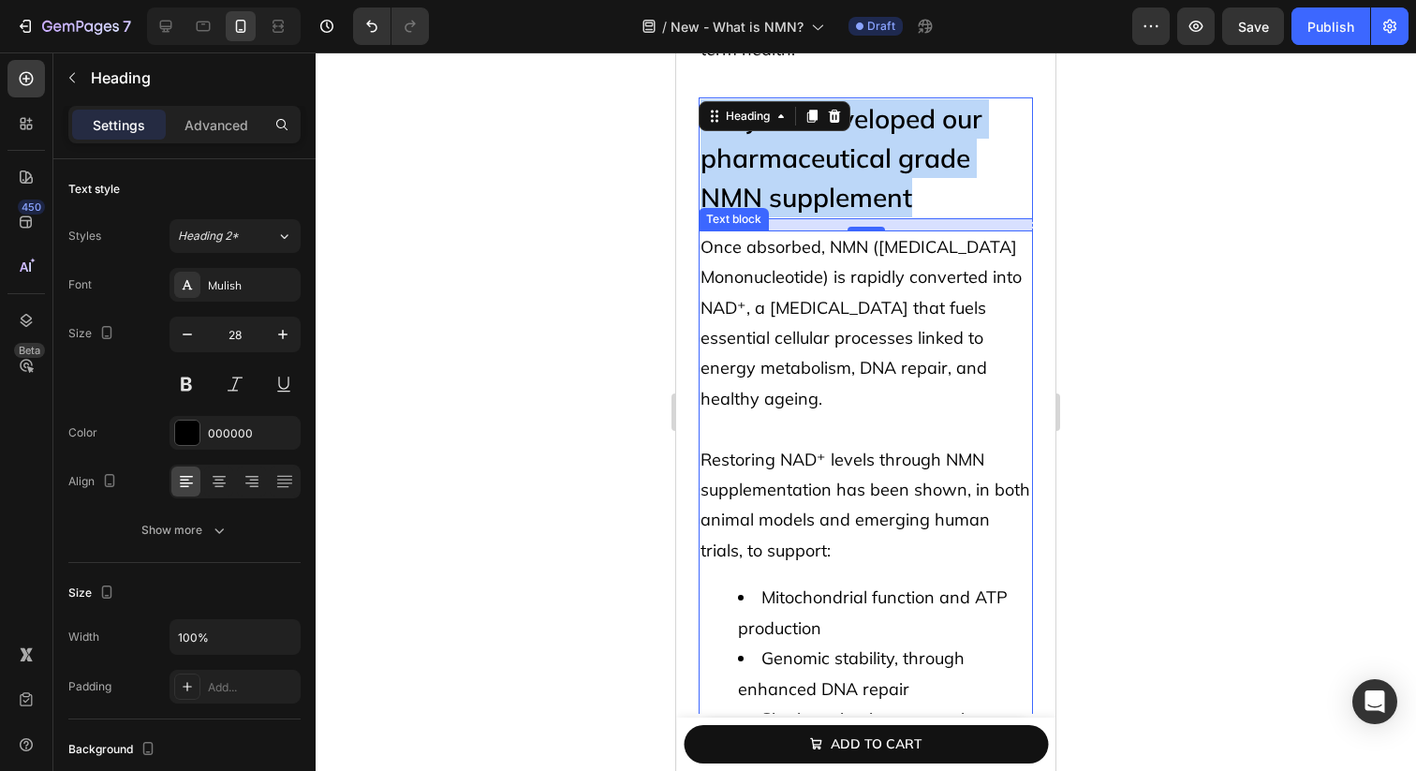
click at [834, 313] on span "Once absorbed, NMN ([MEDICAL_DATA] Mononucleotide) is rapidly converted into NA…" at bounding box center [861, 322] width 321 height 173
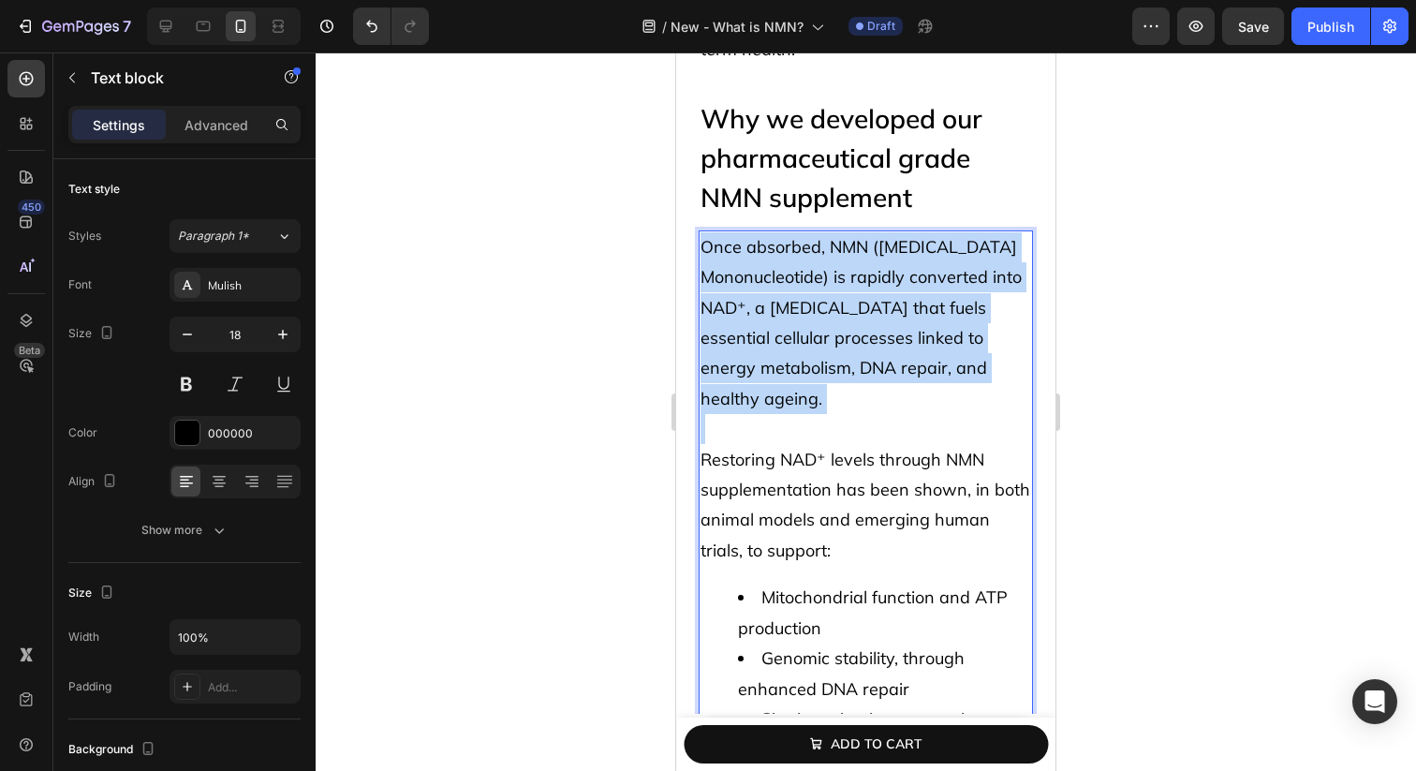
click at [834, 313] on span "Once absorbed, NMN ([MEDICAL_DATA] Mononucleotide) is rapidly converted into NA…" at bounding box center [861, 322] width 321 height 173
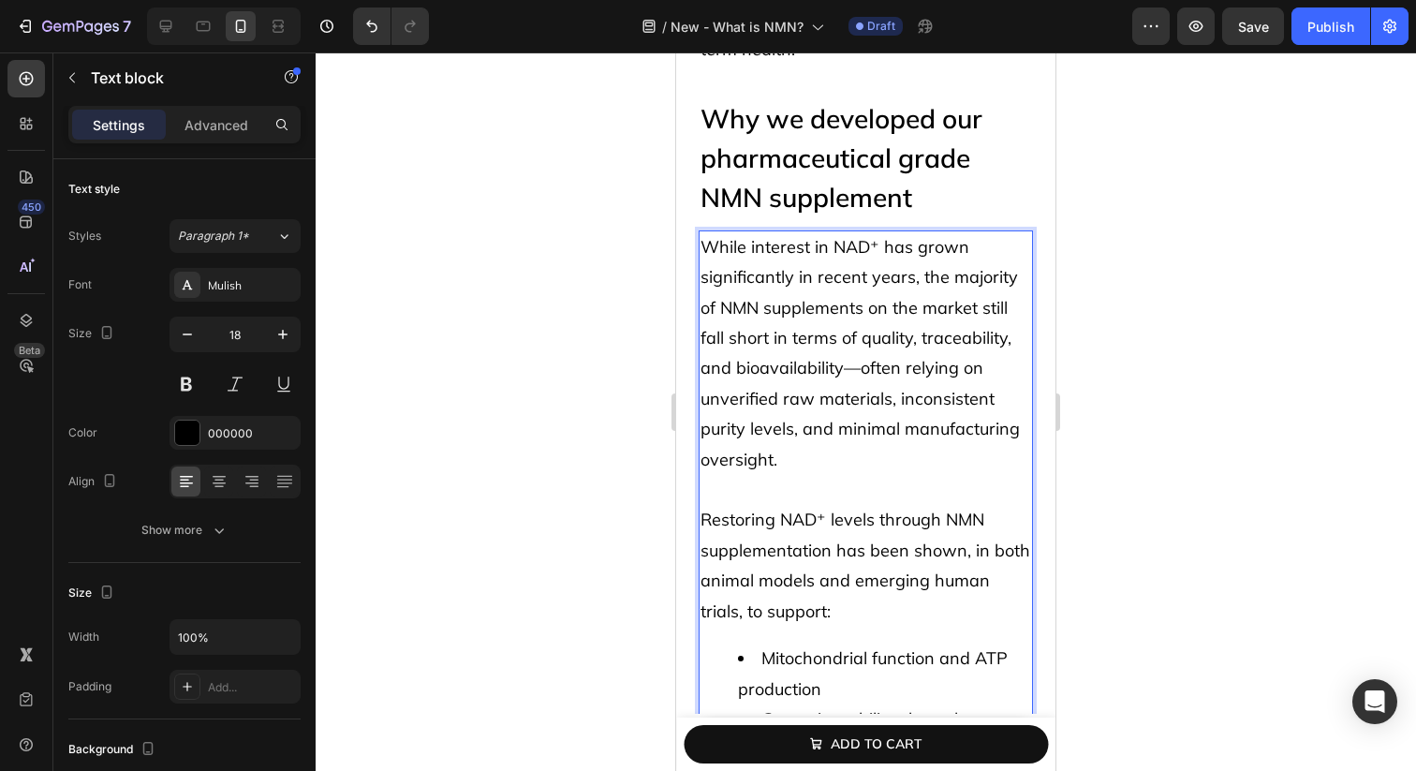
click at [854, 375] on span "While interest in NAD⁺ has grown significantly in recent years, the majority of…" at bounding box center [860, 353] width 319 height 234
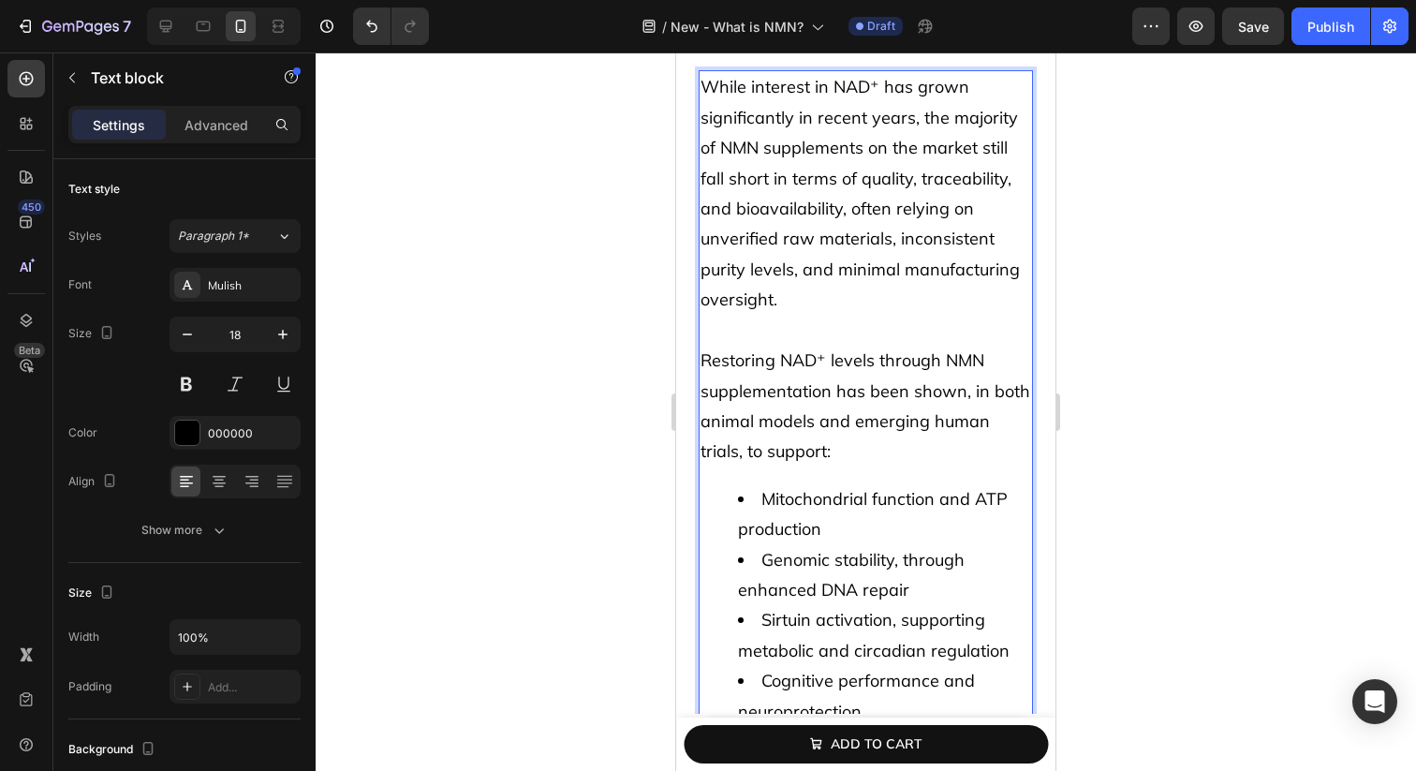
scroll to position [7359, 0]
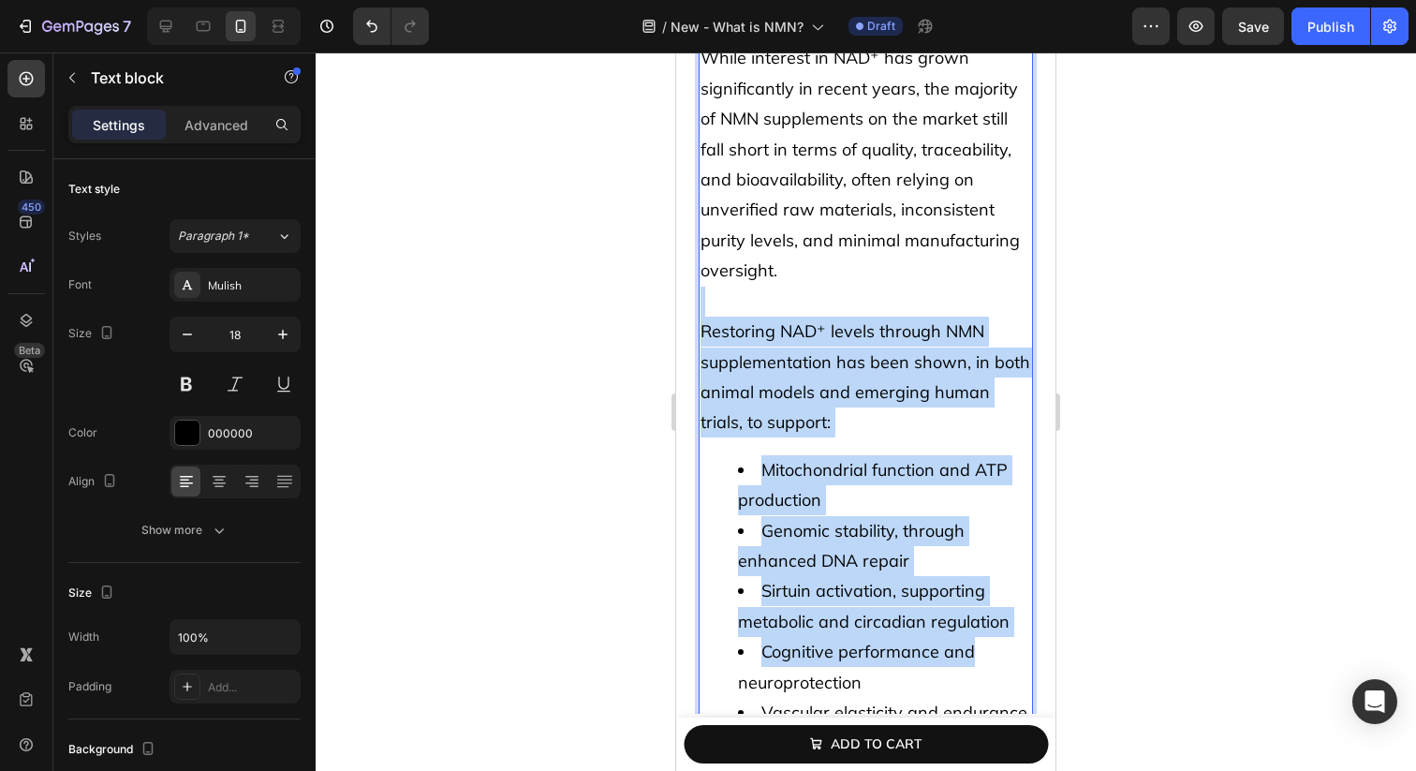
drag, startPoint x: 795, startPoint y: 305, endPoint x: 968, endPoint y: 639, distance: 375.8
click at [968, 639] on div "While interest in NAD⁺ has grown significantly in recent years, the majority of…" at bounding box center [866, 424] width 334 height 766
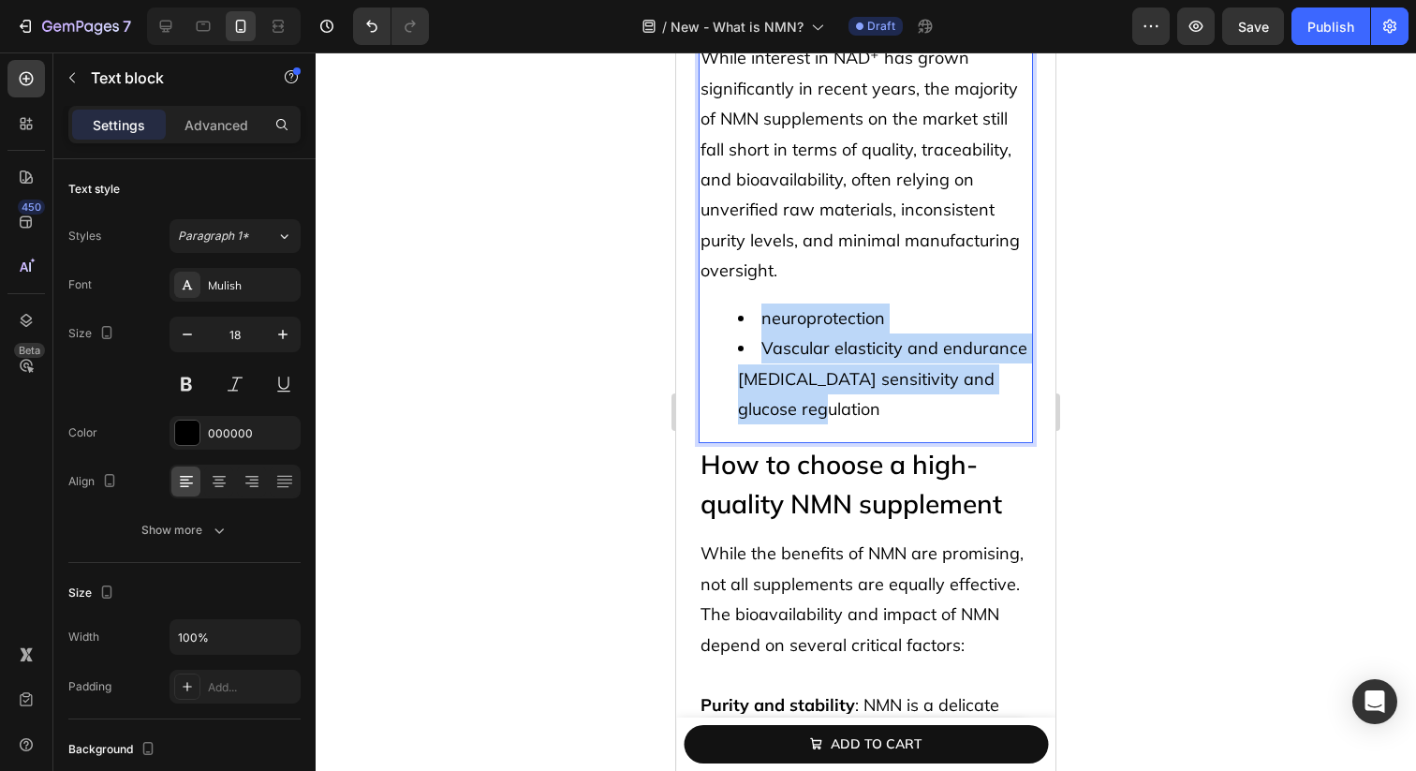
drag, startPoint x: 852, startPoint y: 294, endPoint x: 892, endPoint y: 419, distance: 130.6
click at [892, 419] on div "While interest in NAD⁺ has grown significantly in recent years, the majority of…" at bounding box center [866, 242] width 334 height 402
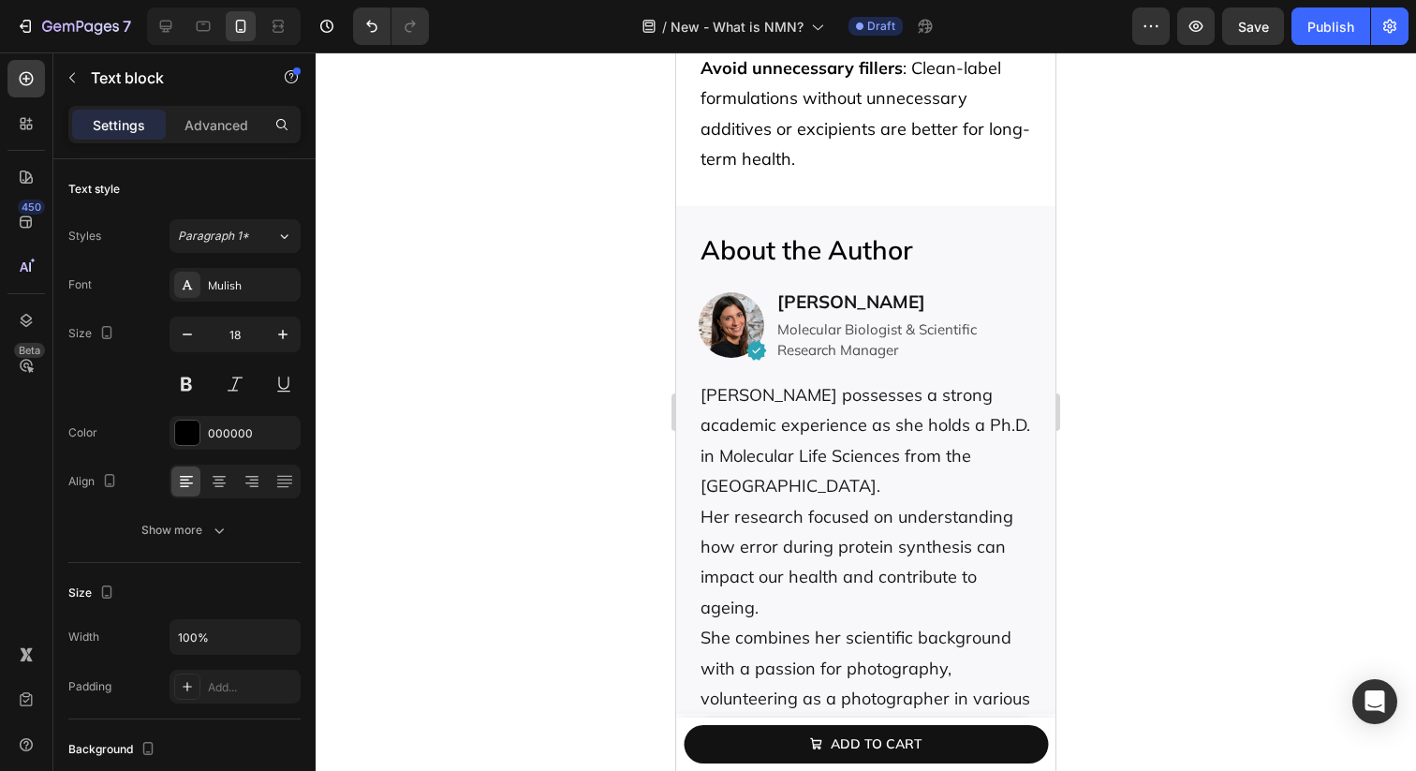
type input "16"
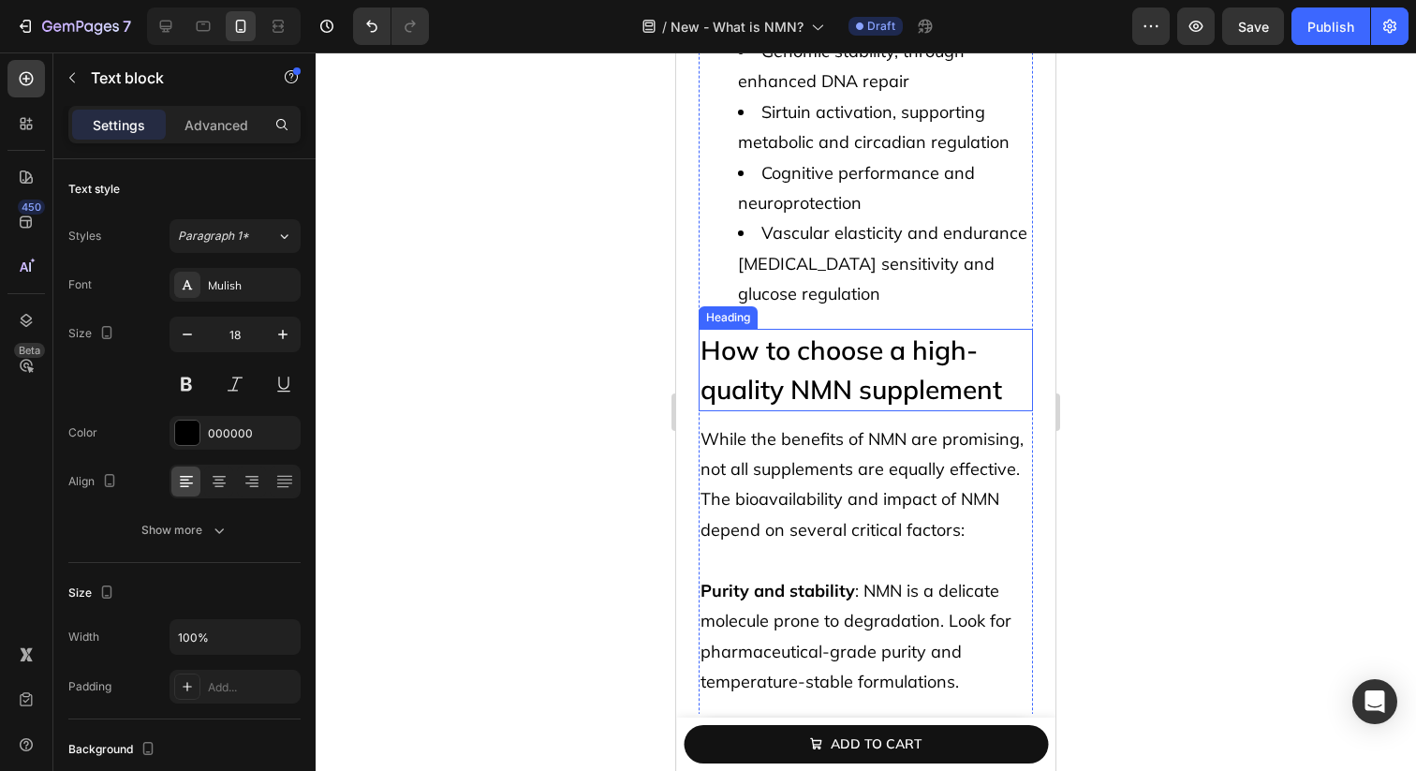
click at [895, 332] on h2 "How to choose a high-quality NMN supplement" at bounding box center [866, 370] width 334 height 82
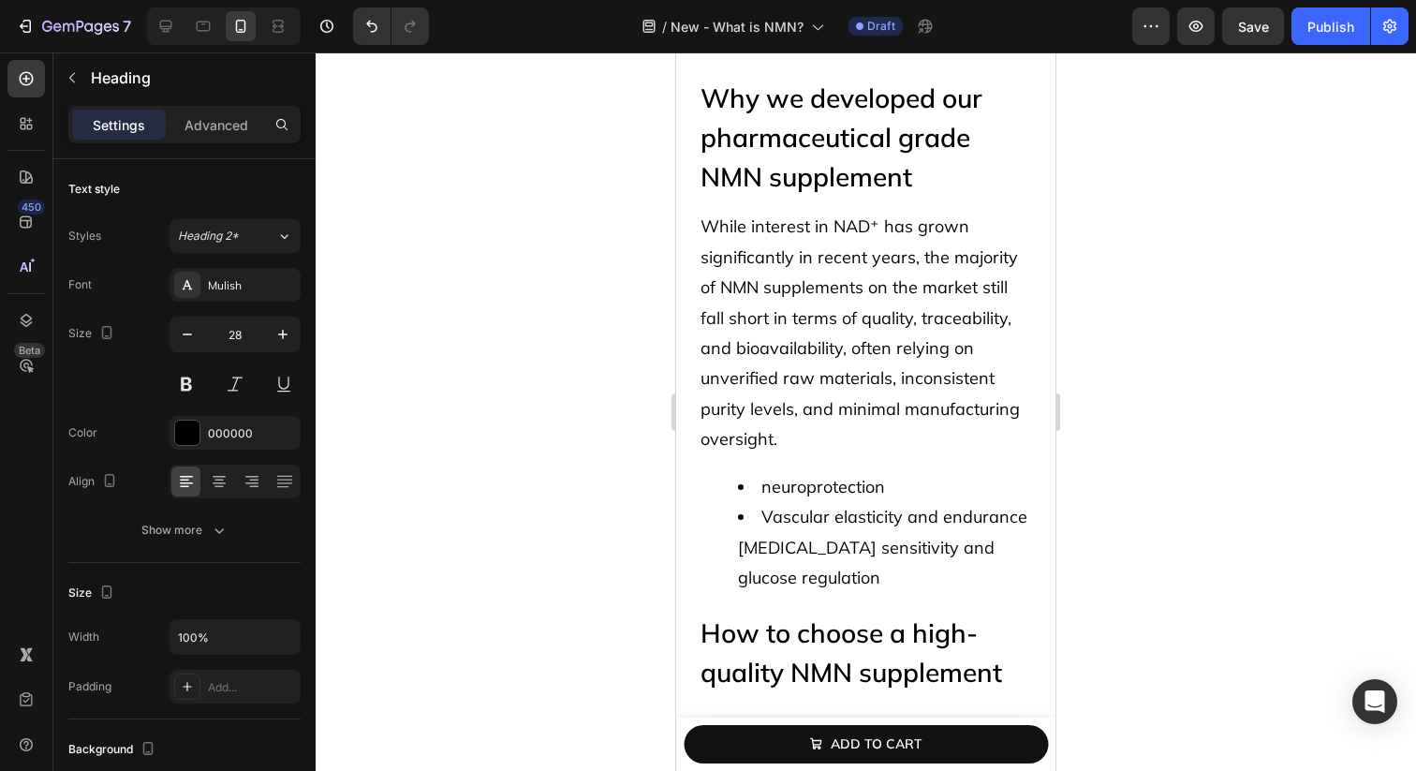
scroll to position [7279, 0]
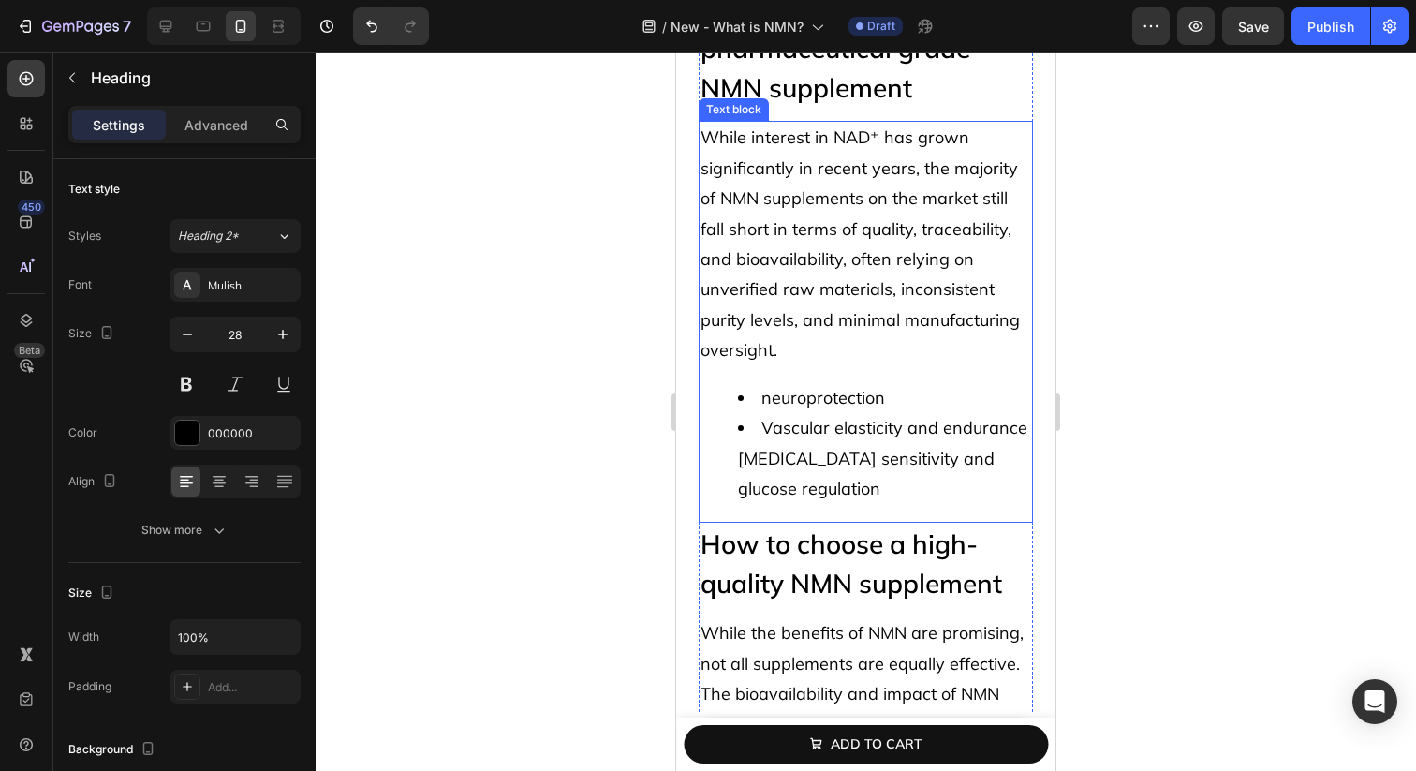
click at [895, 245] on p "While interest in NAD⁺ has grown significantly in recent years, the majority of…" at bounding box center [866, 244] width 331 height 243
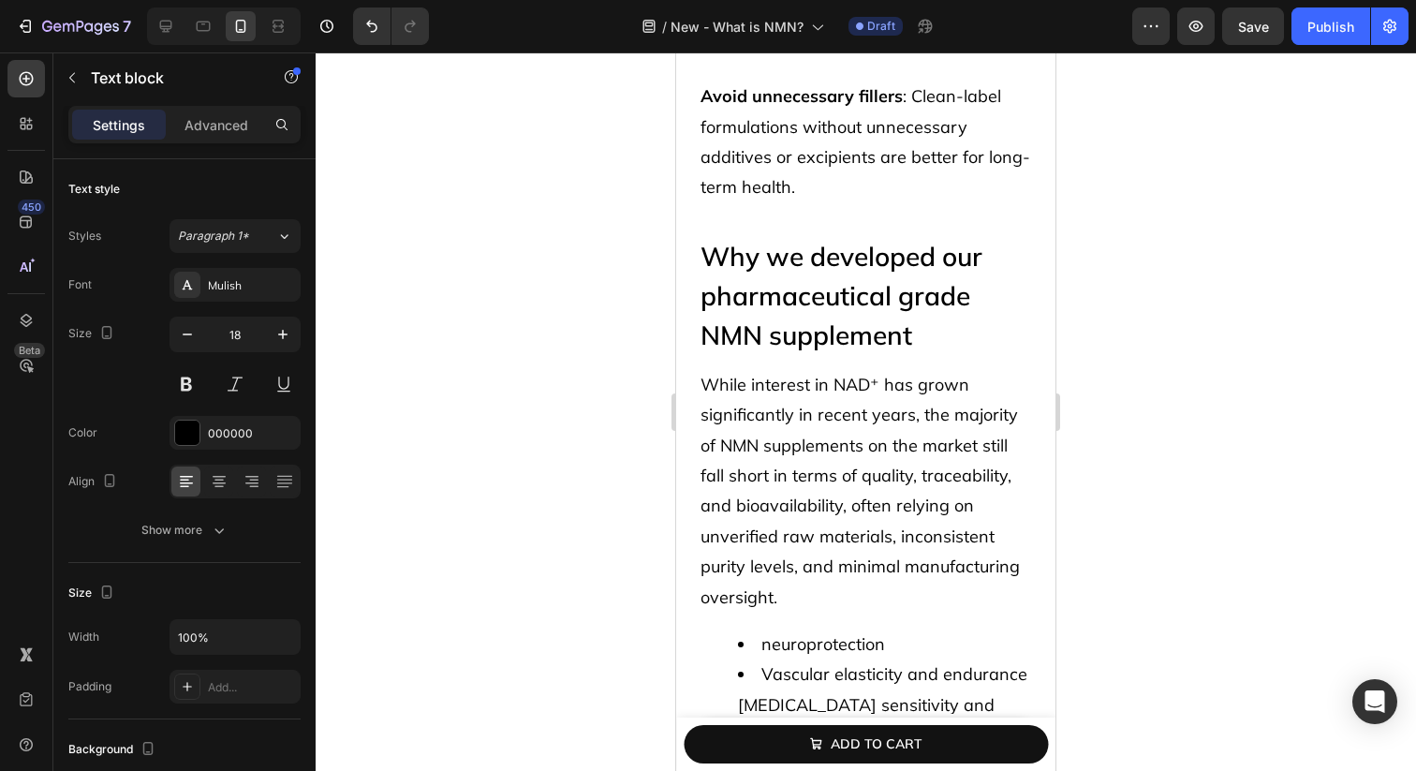
scroll to position [7035, 0]
click at [946, 373] on span "While interest in NAD⁺ has grown significantly in recent years, the majority of…" at bounding box center [860, 489] width 319 height 234
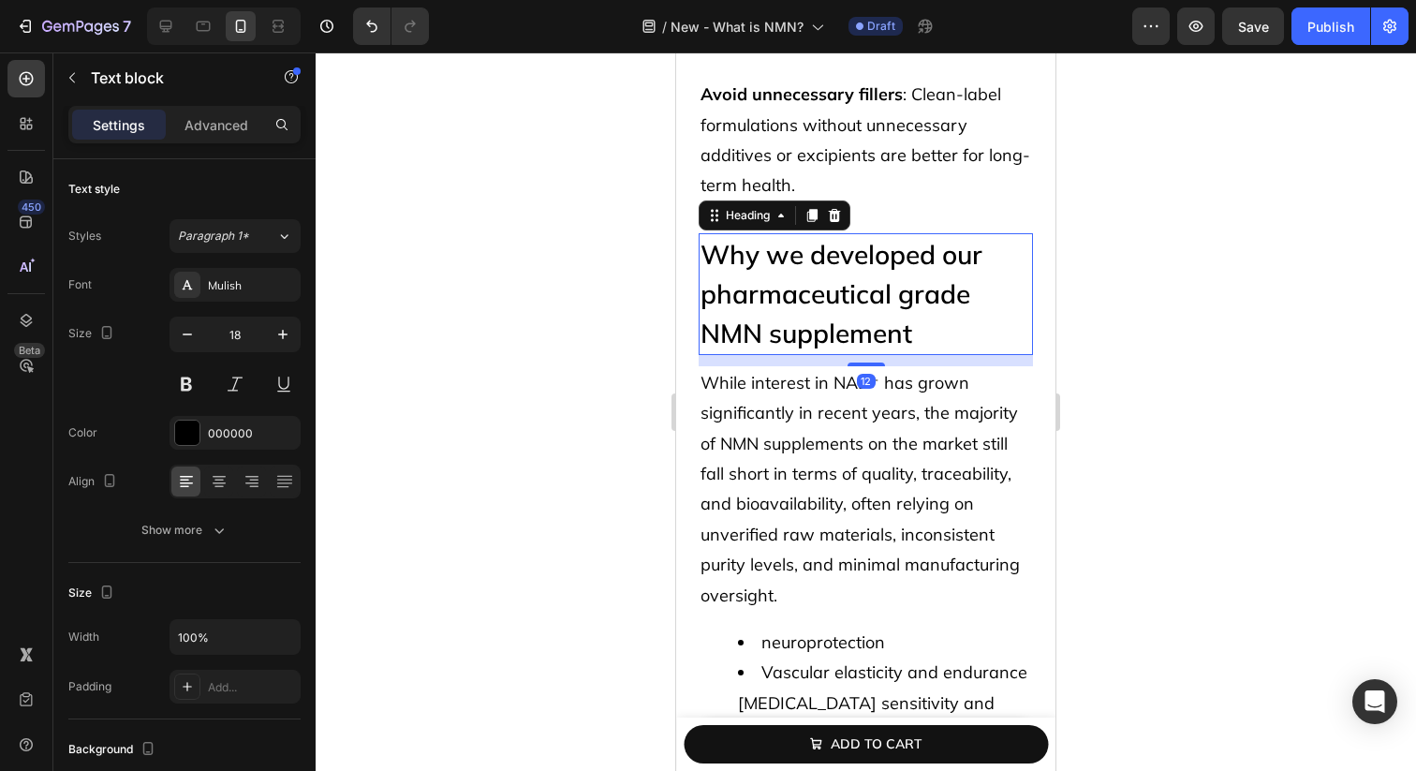
click at [966, 266] on h2 "Why we developed our pharmaceutical grade NMN supplement" at bounding box center [866, 294] width 334 height 122
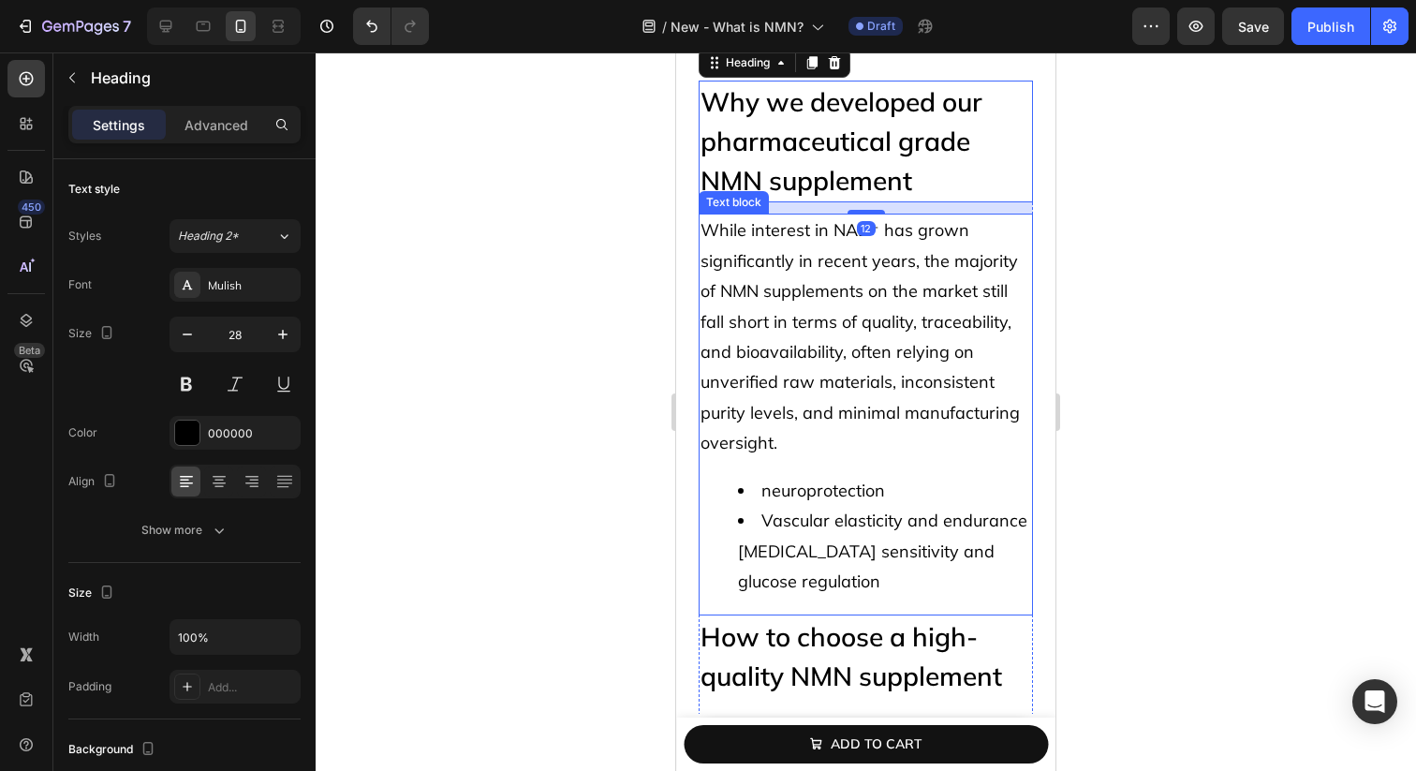
scroll to position [7291, 0]
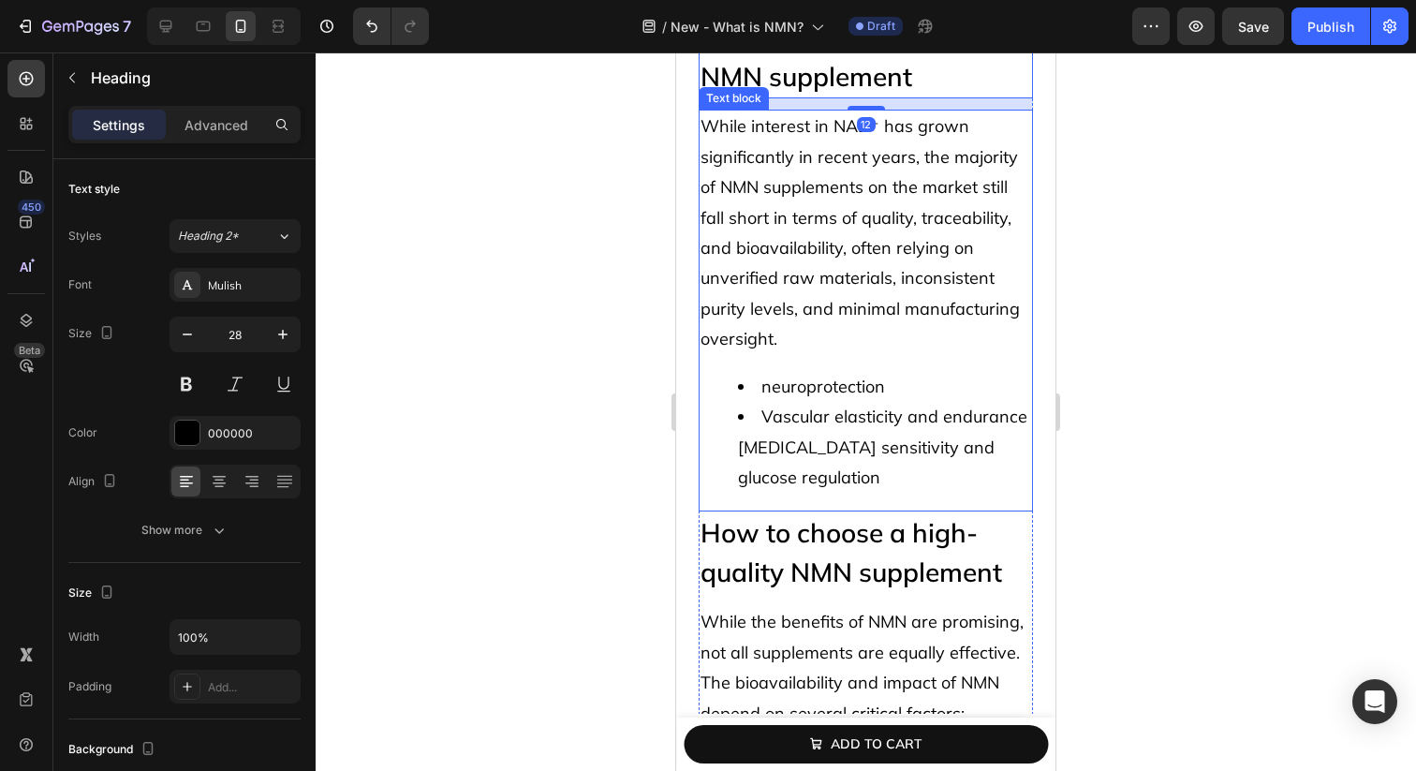
click at [927, 382] on li "neuroprotection" at bounding box center [884, 387] width 293 height 30
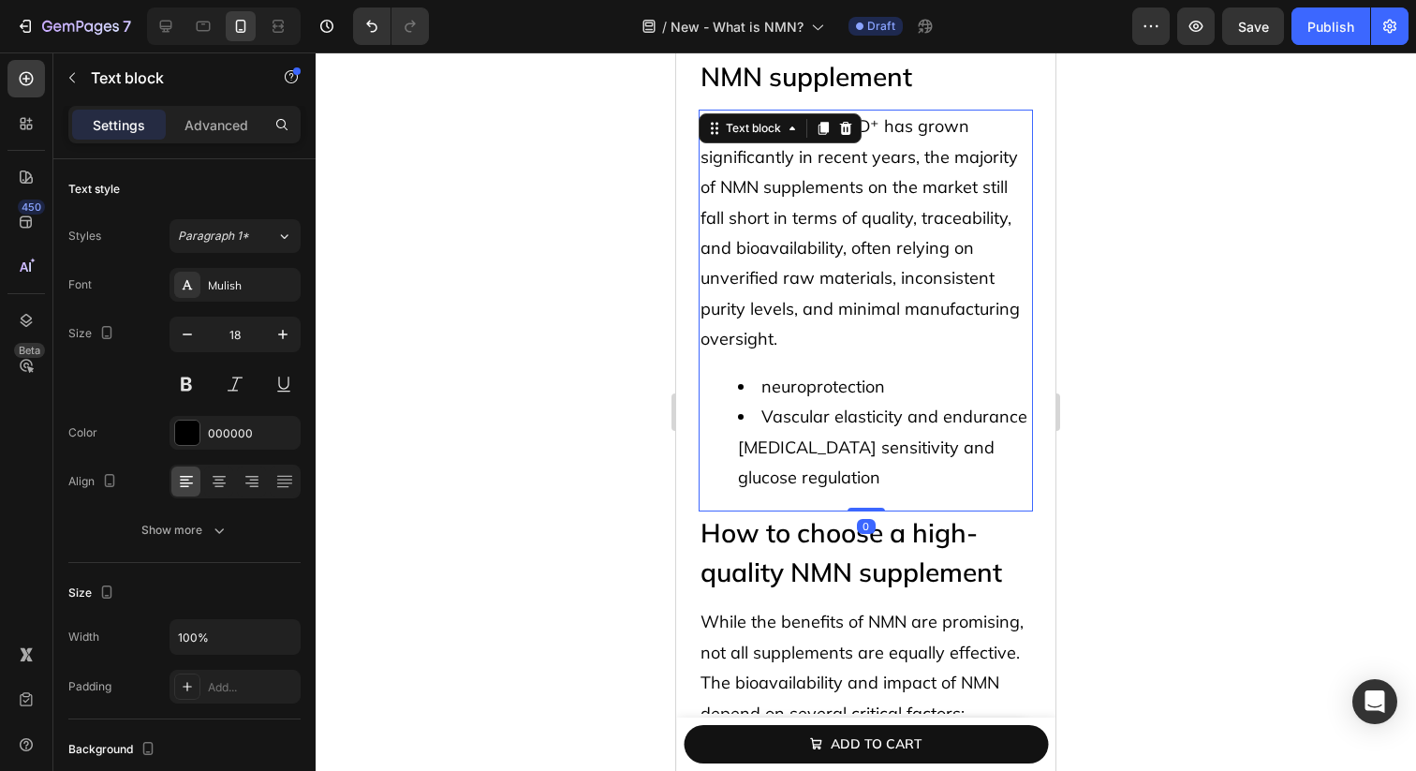
click at [907, 583] on h2 "How to choose a high-quality NMN supplement" at bounding box center [866, 552] width 334 height 82
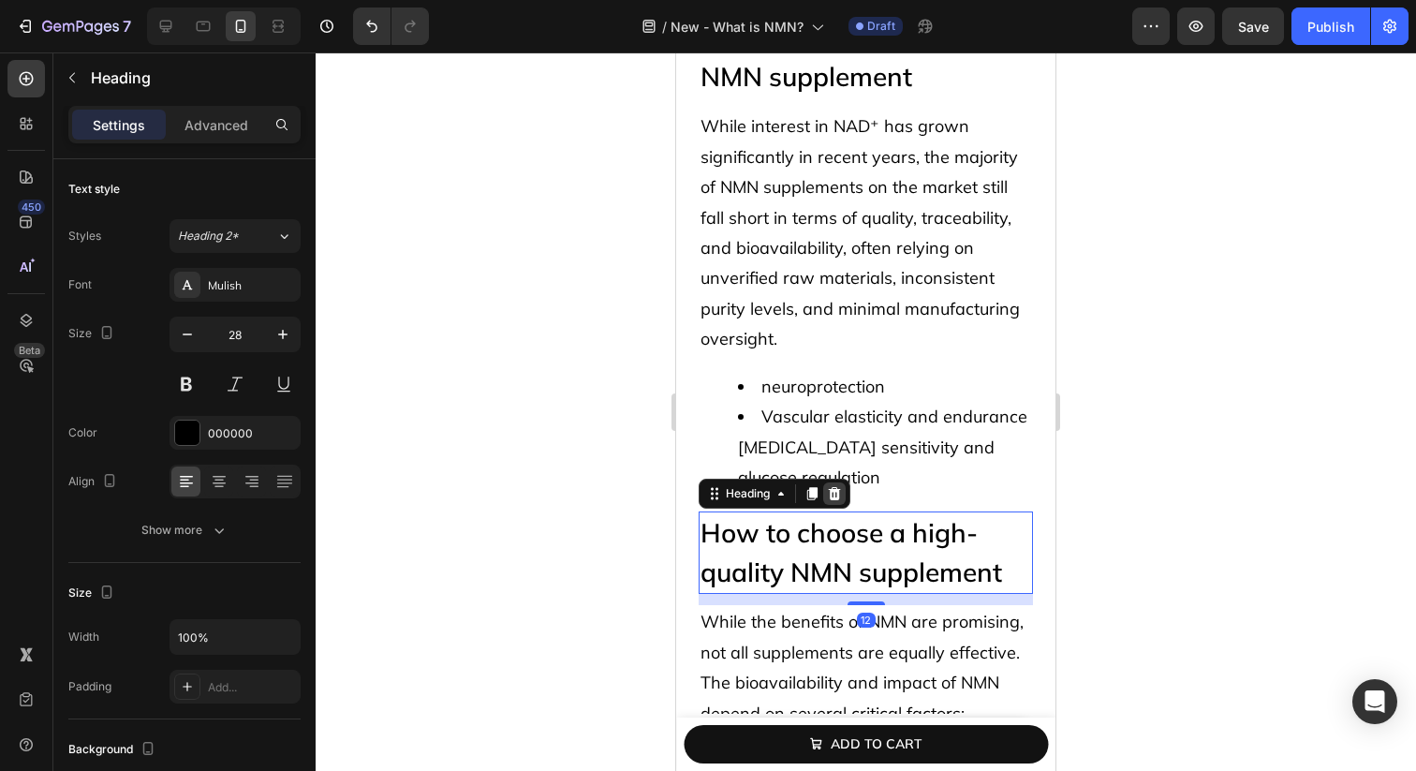
click at [834, 494] on icon at bounding box center [834, 493] width 15 height 15
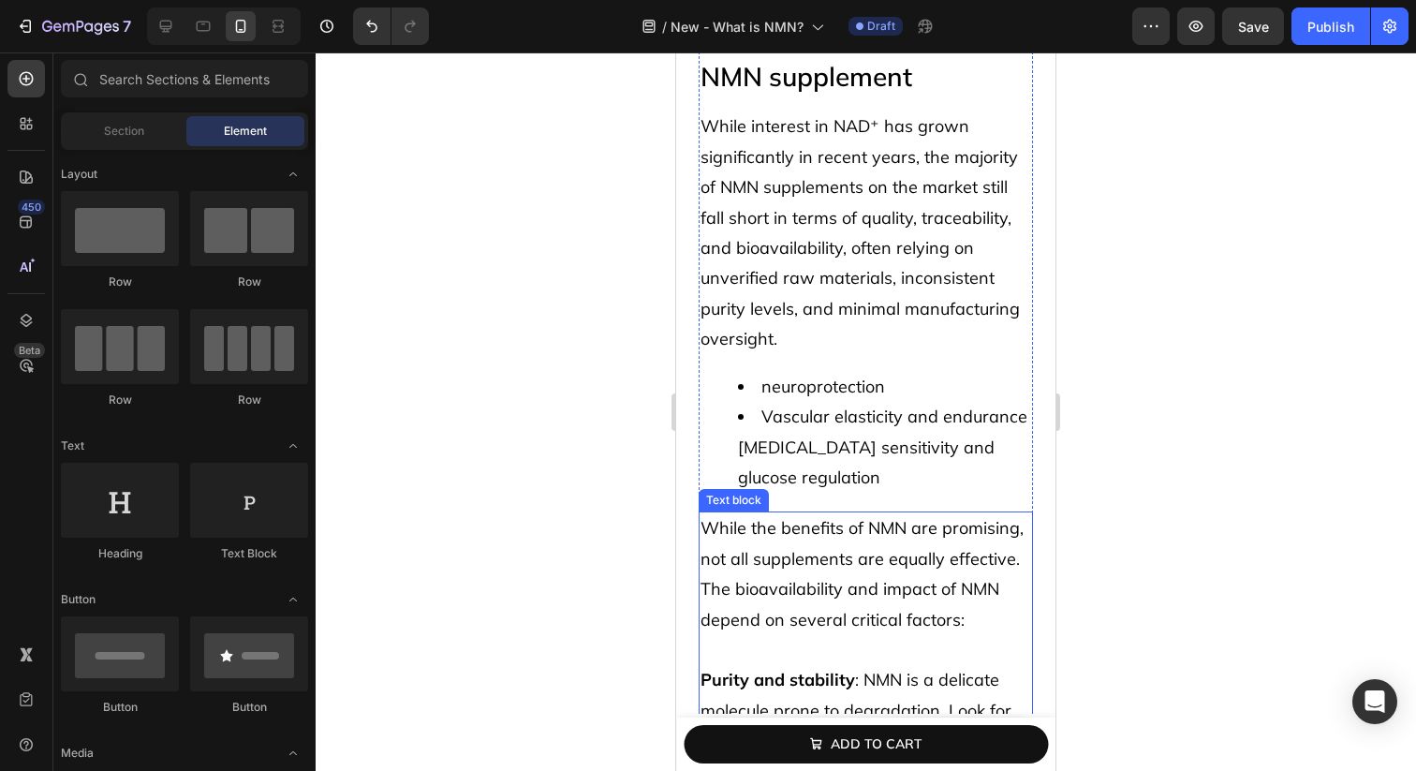
click at [851, 573] on p "While the benefits of NMN are promising, not all supplements are equally effect…" at bounding box center [866, 649] width 331 height 273
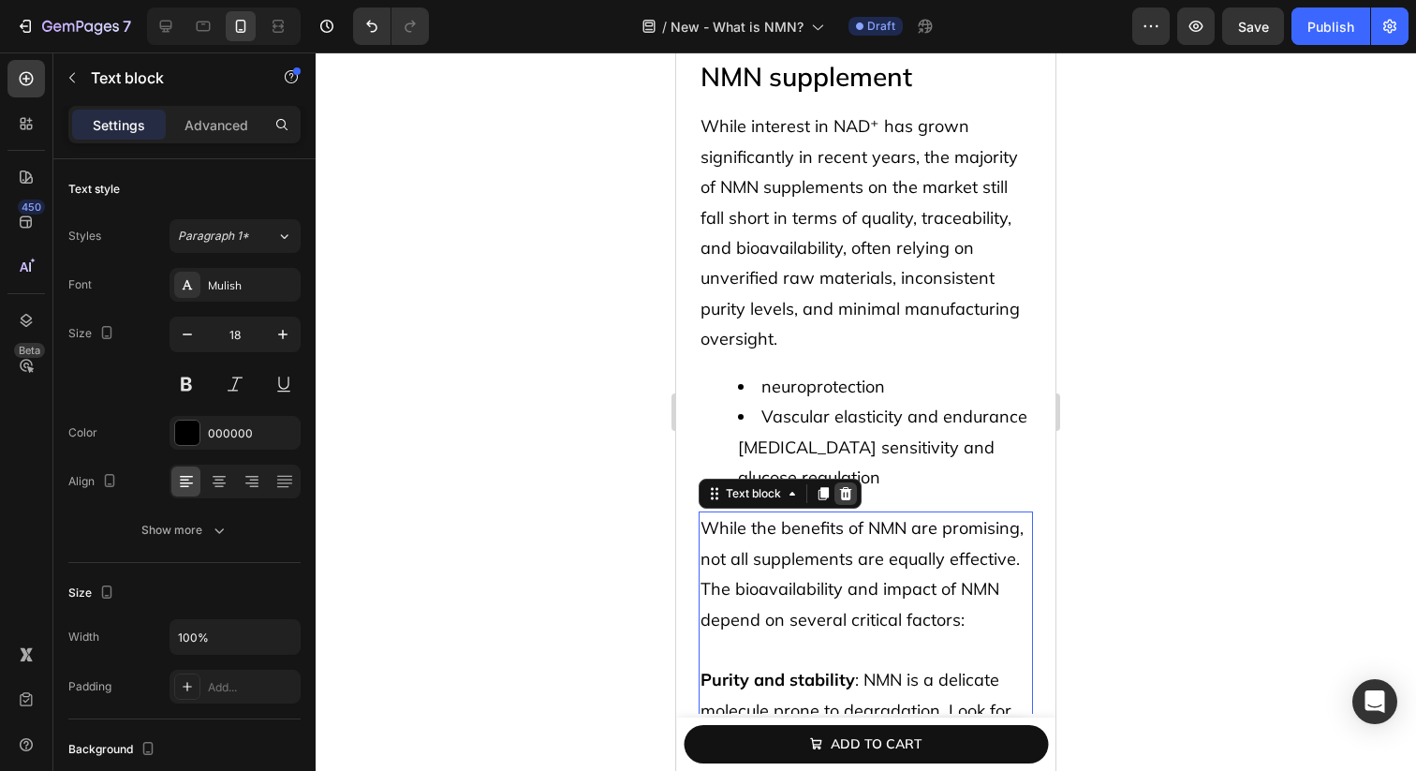
click at [846, 489] on icon at bounding box center [846, 493] width 12 height 13
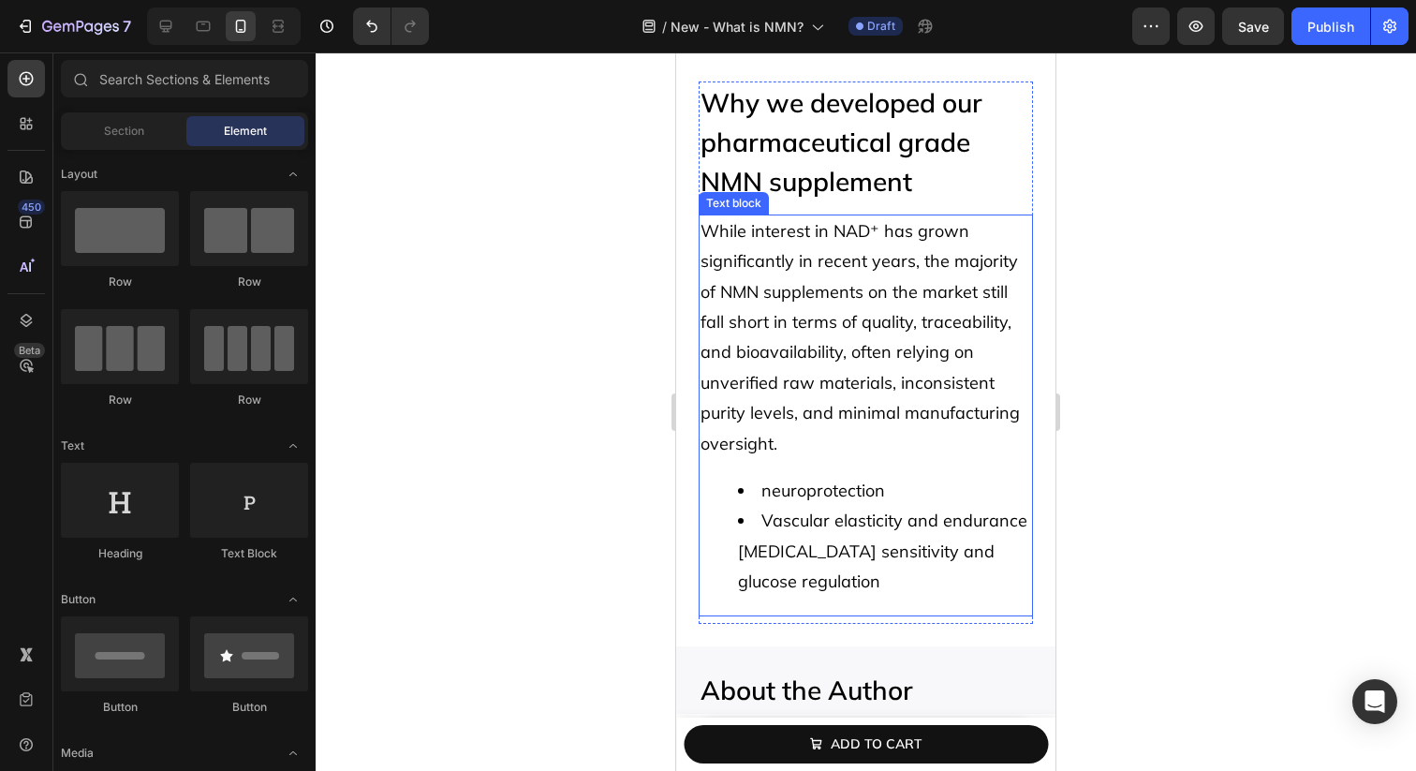
scroll to position [7212, 0]
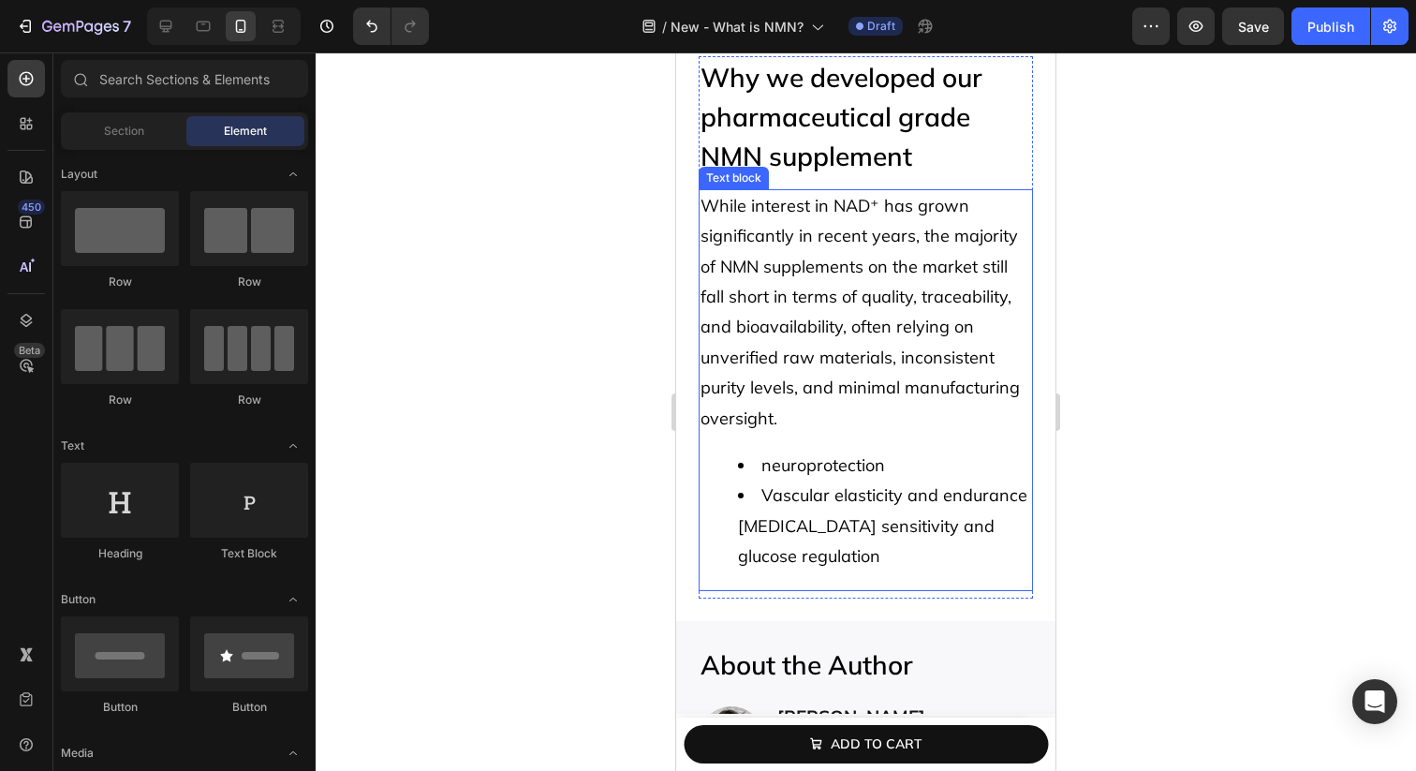
click at [850, 447] on div "While interest in NAD⁺ has grown significantly in recent years, the majority of…" at bounding box center [866, 390] width 334 height 402
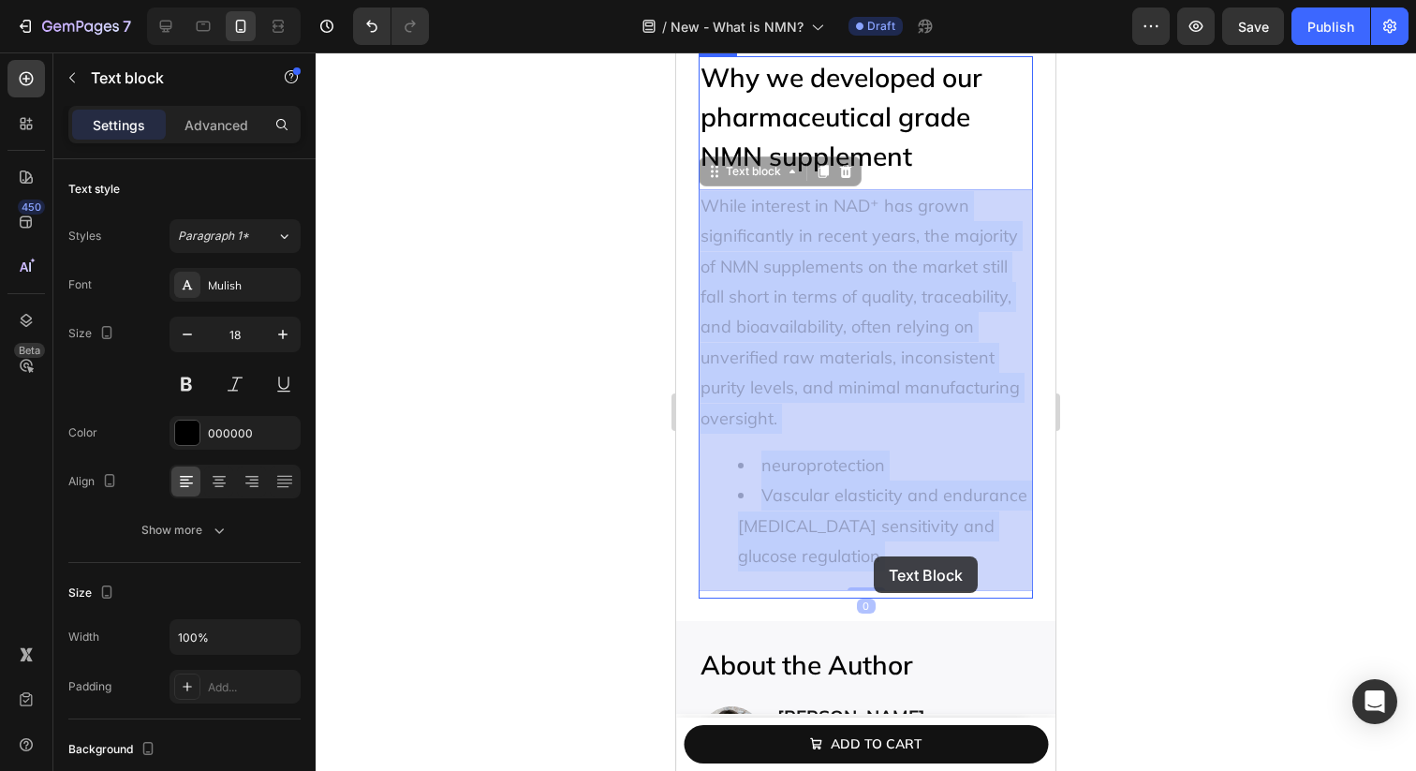
drag, startPoint x: 840, startPoint y: 437, endPoint x: 874, endPoint y: 556, distance: 123.6
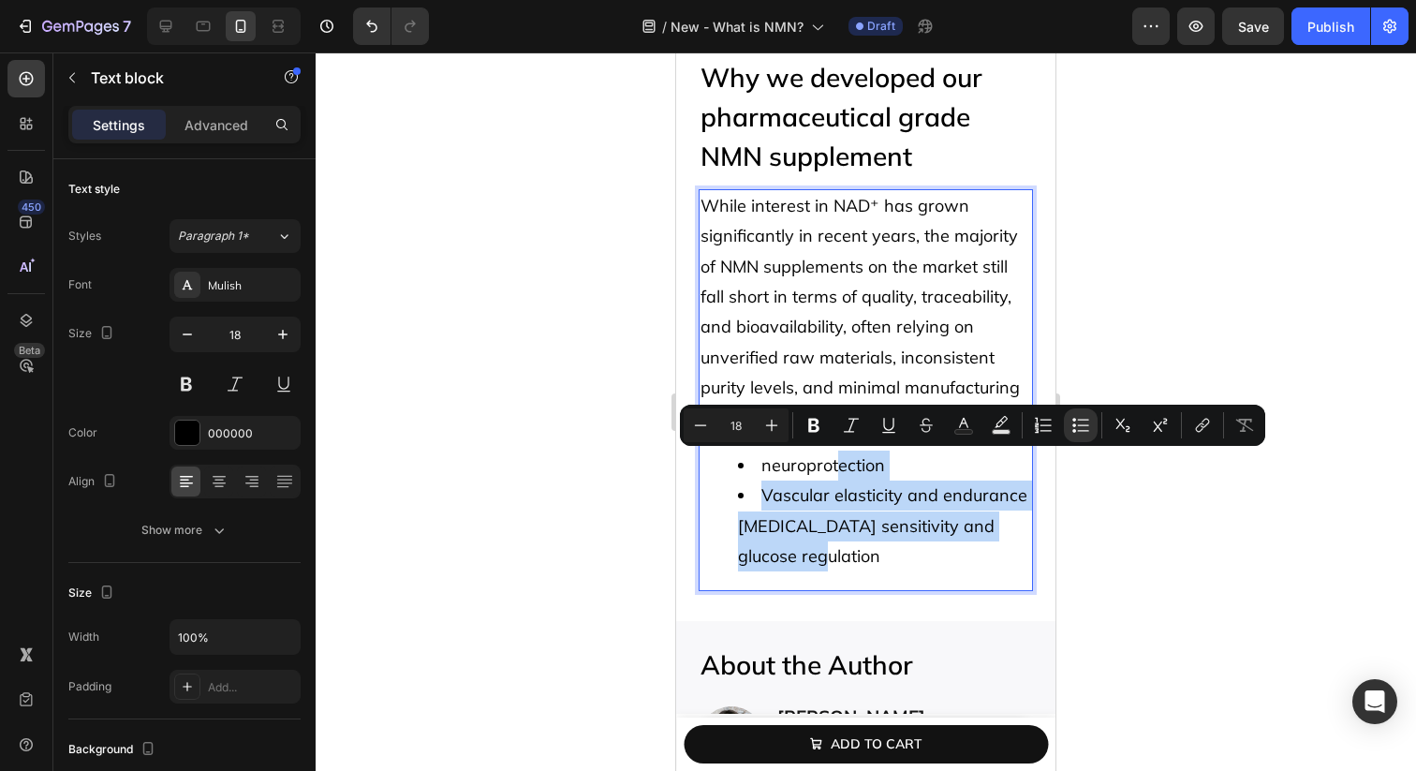
drag, startPoint x: 834, startPoint y: 451, endPoint x: 841, endPoint y: 574, distance: 123.9
click at [841, 574] on div "While interest in NAD⁺ has grown significantly in recent years, the majority of…" at bounding box center [866, 390] width 334 height 402
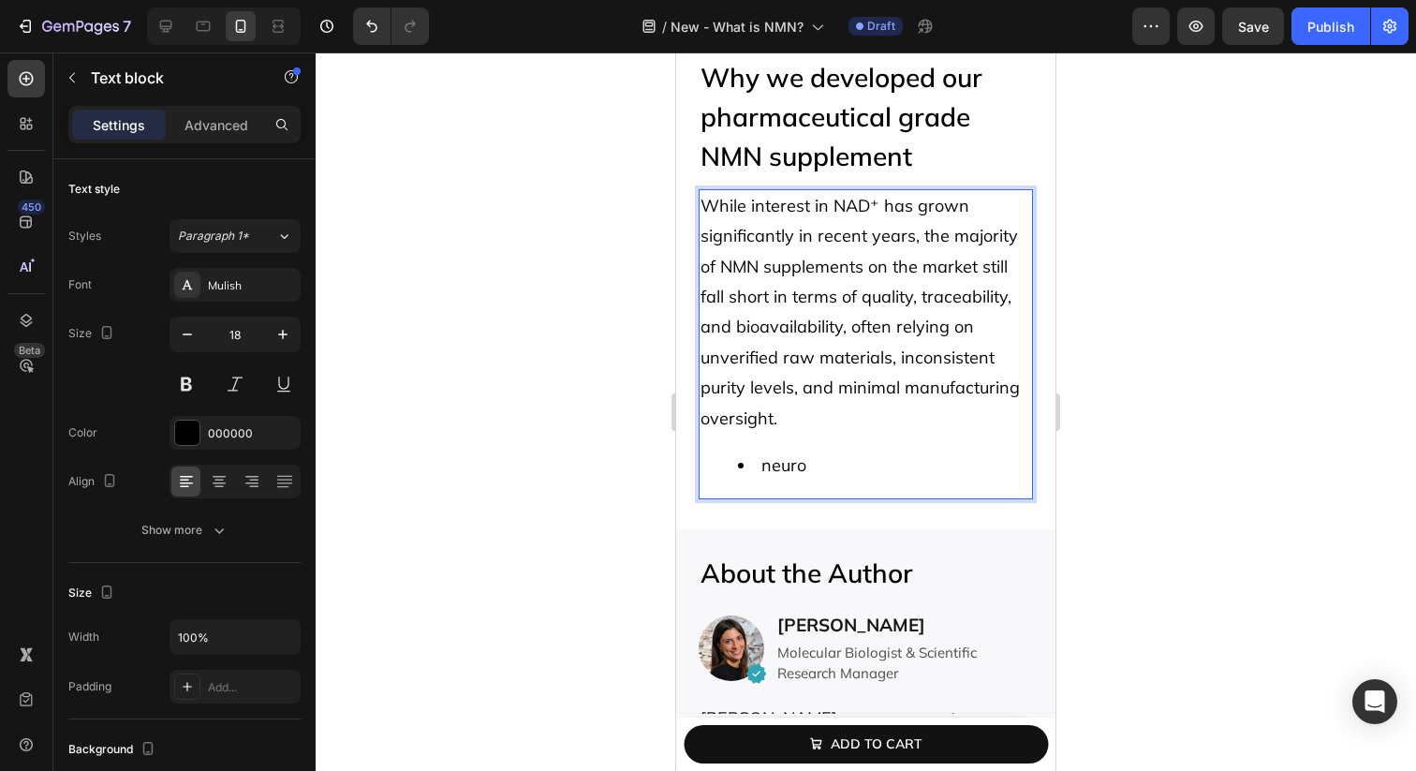
click at [787, 475] on li "neuro" at bounding box center [884, 466] width 293 height 30
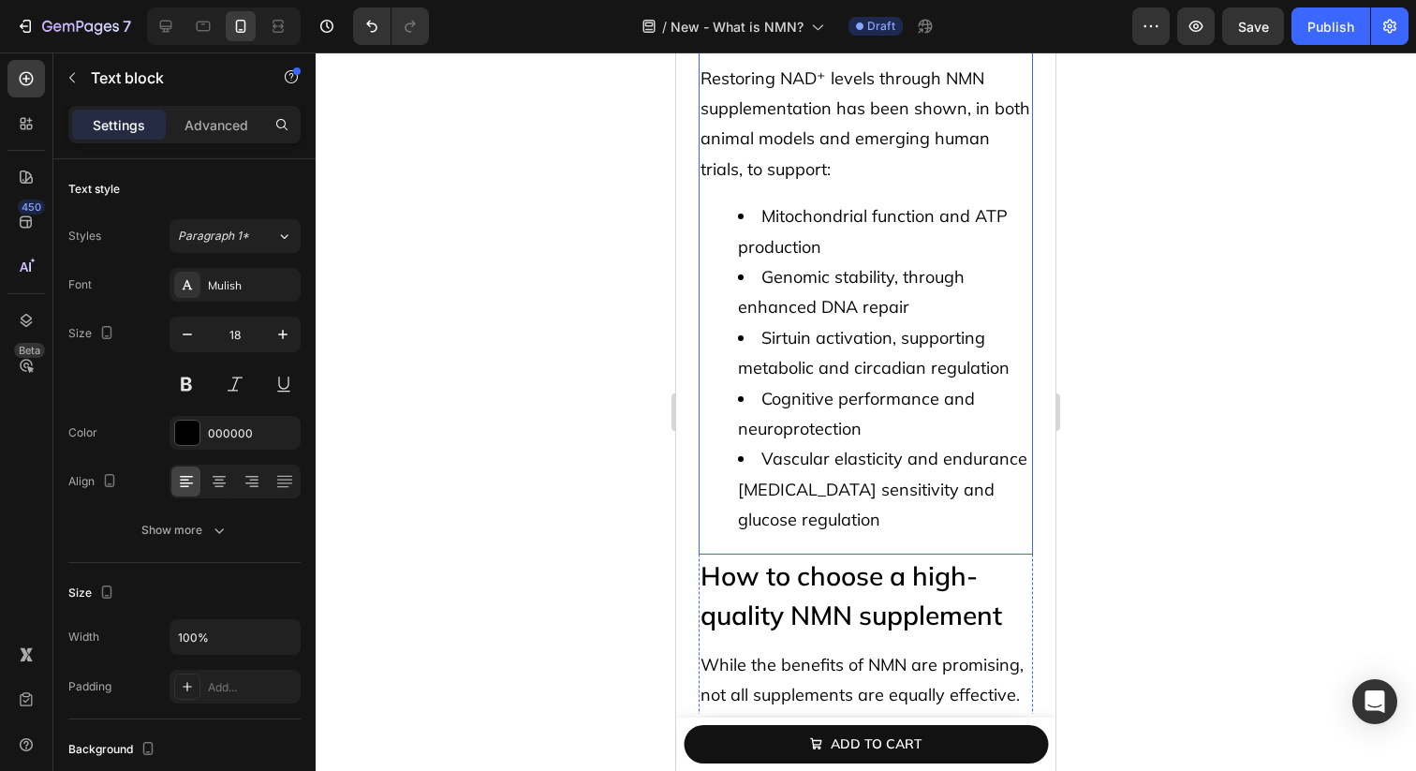
scroll to position [5847, 0]
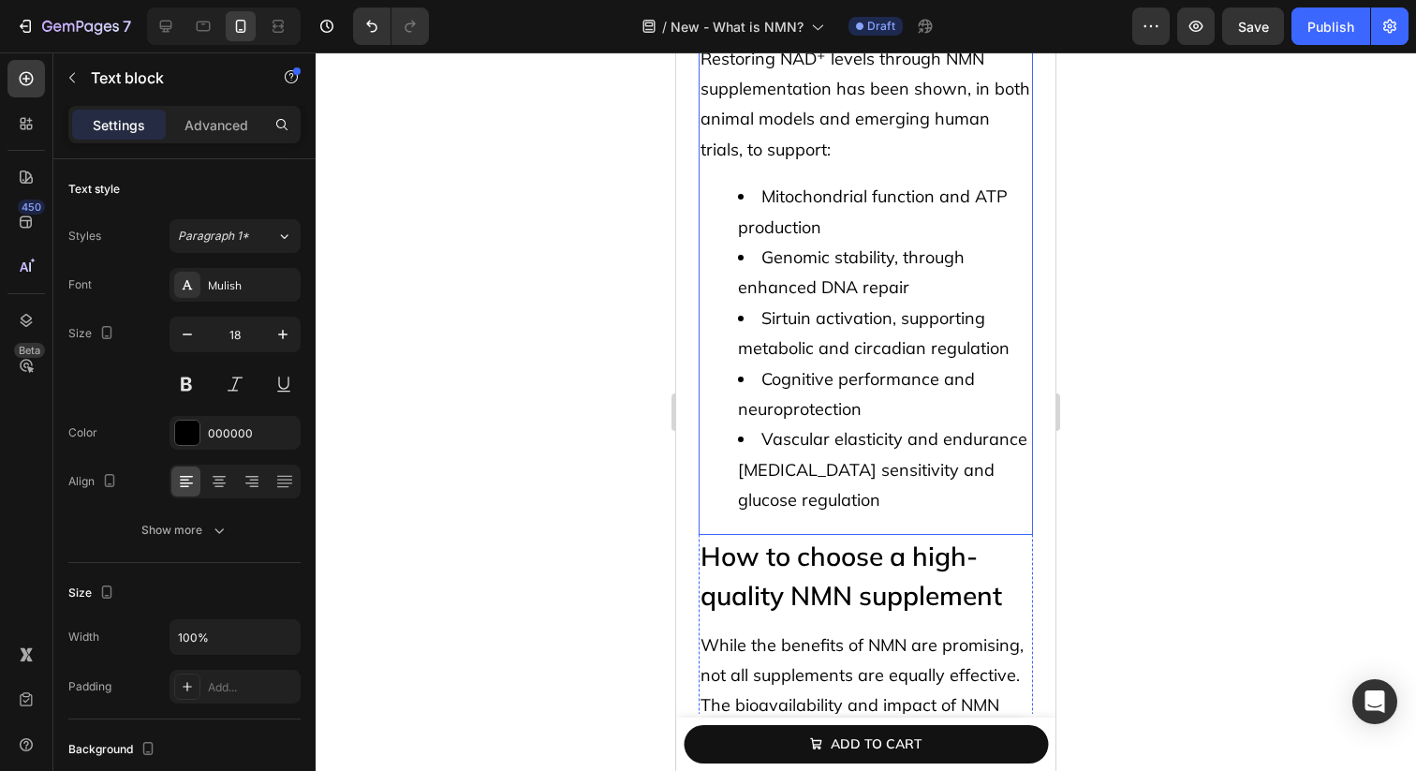
click at [809, 326] on li "Sirtuin activation, supporting metabolic and circadian regulation" at bounding box center [884, 333] width 293 height 61
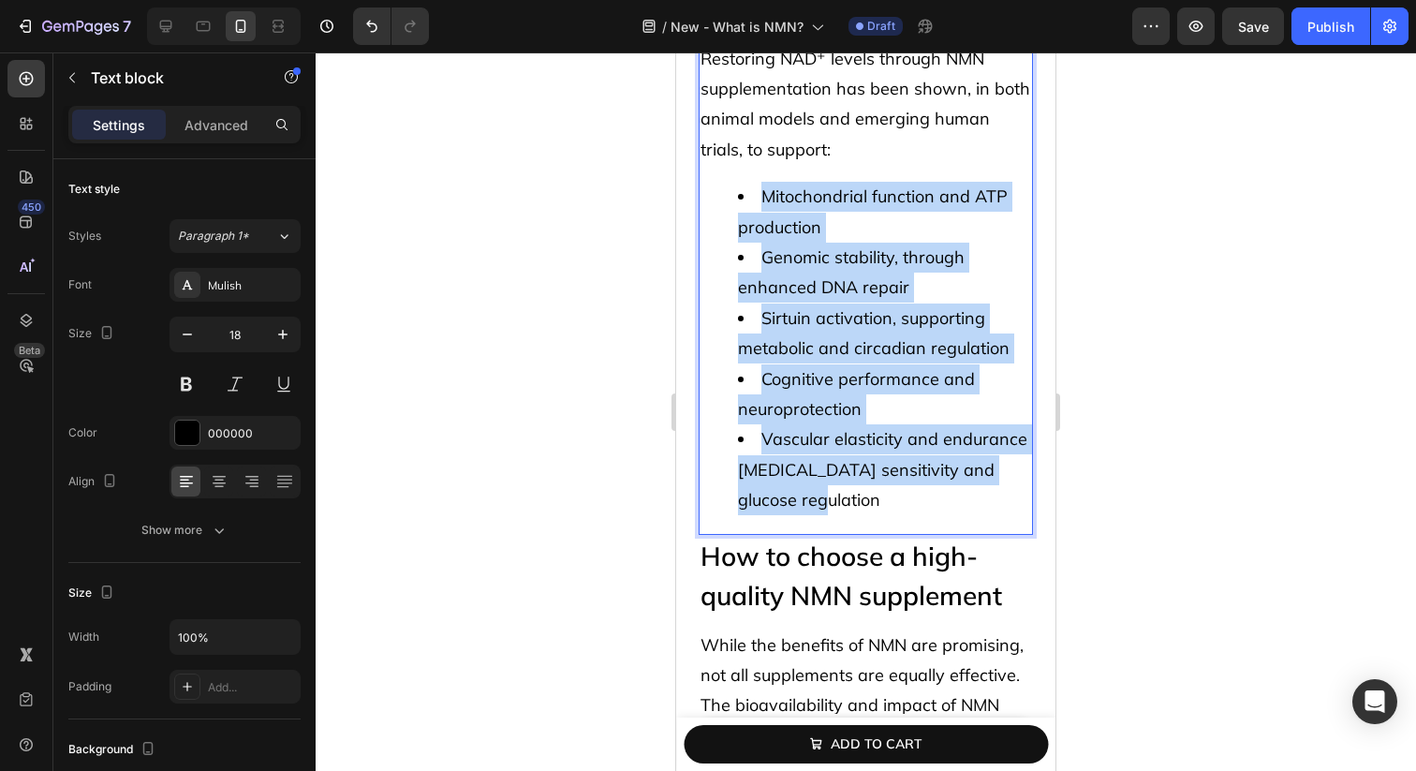
drag, startPoint x: 827, startPoint y: 509, endPoint x: 727, endPoint y: 199, distance: 325.8
click at [727, 199] on ul "Mitochondrial function and ATP production Genomic stability, through enhanced D…" at bounding box center [866, 348] width 331 height 333
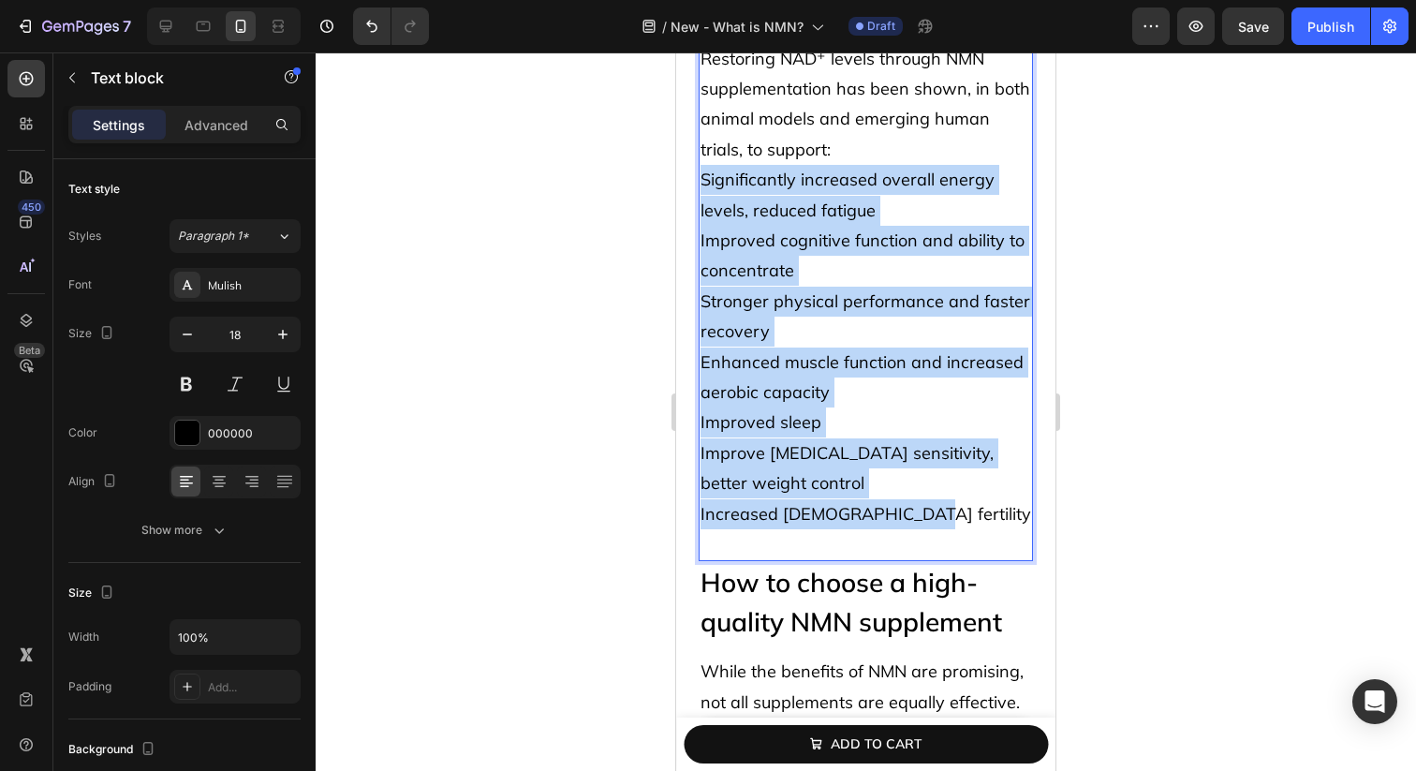
drag, startPoint x: 704, startPoint y: 174, endPoint x: 950, endPoint y: 513, distance: 418.5
click at [950, 513] on p "Significantly increased overall energy levels, reduced fatigue Improved cogniti…" at bounding box center [866, 362] width 331 height 394
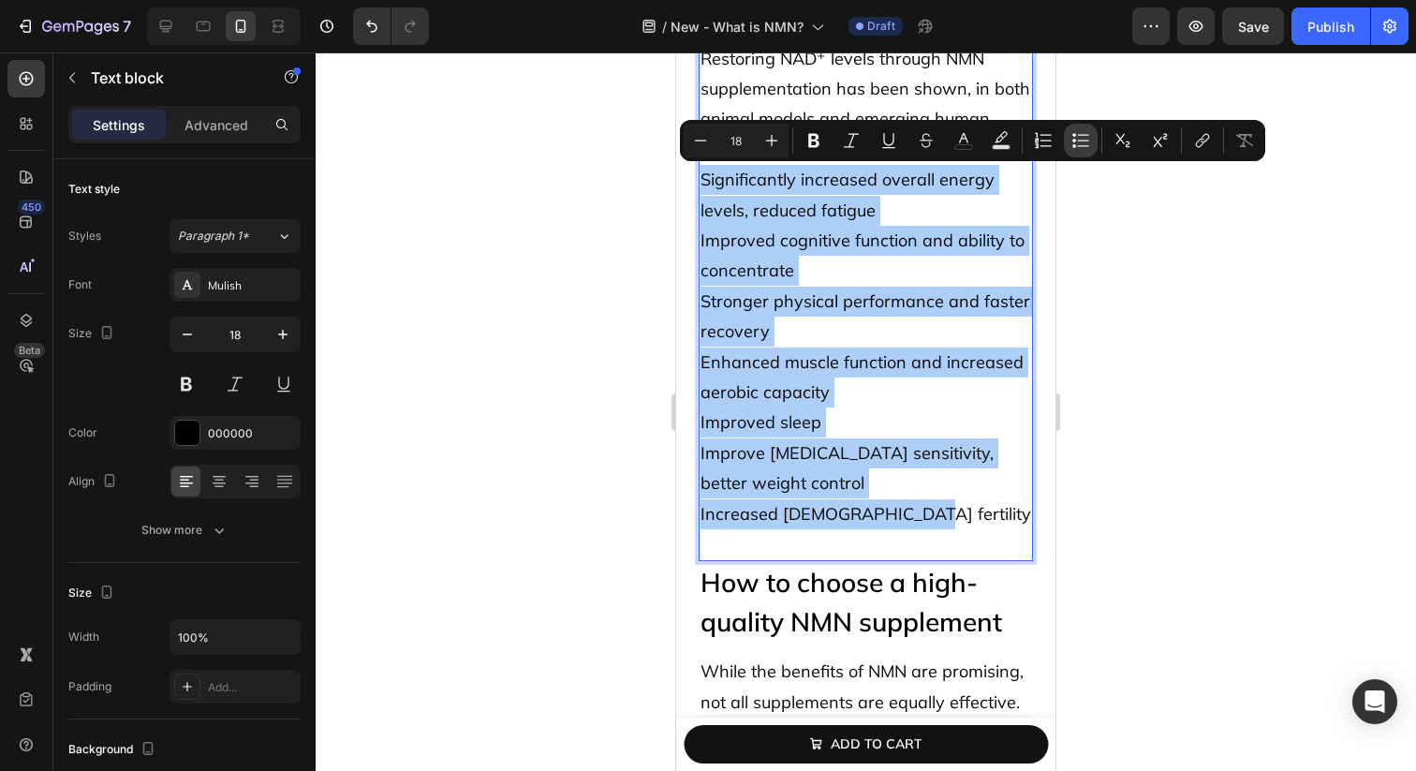
click at [1085, 140] on icon "Editor contextual toolbar" at bounding box center [1083, 140] width 11 height 1
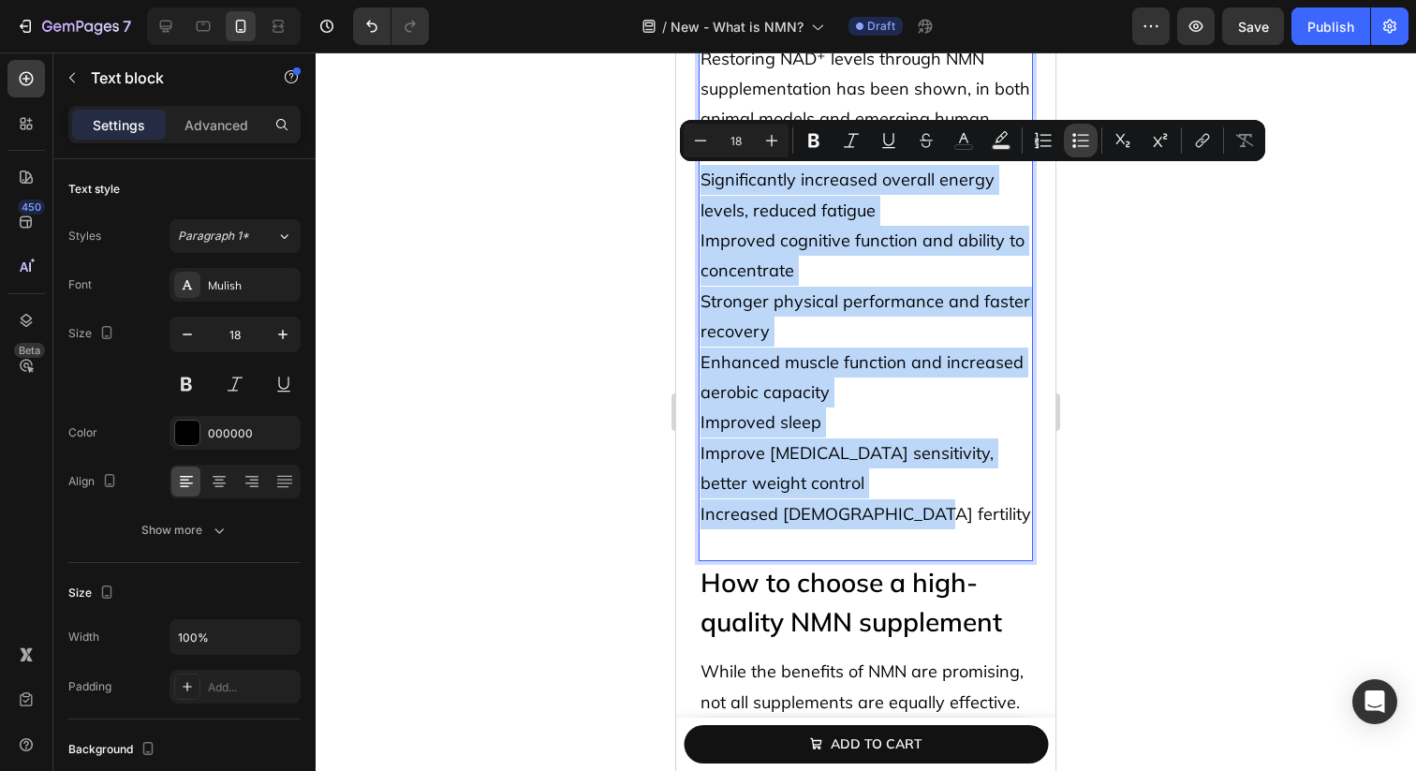
type input "18"
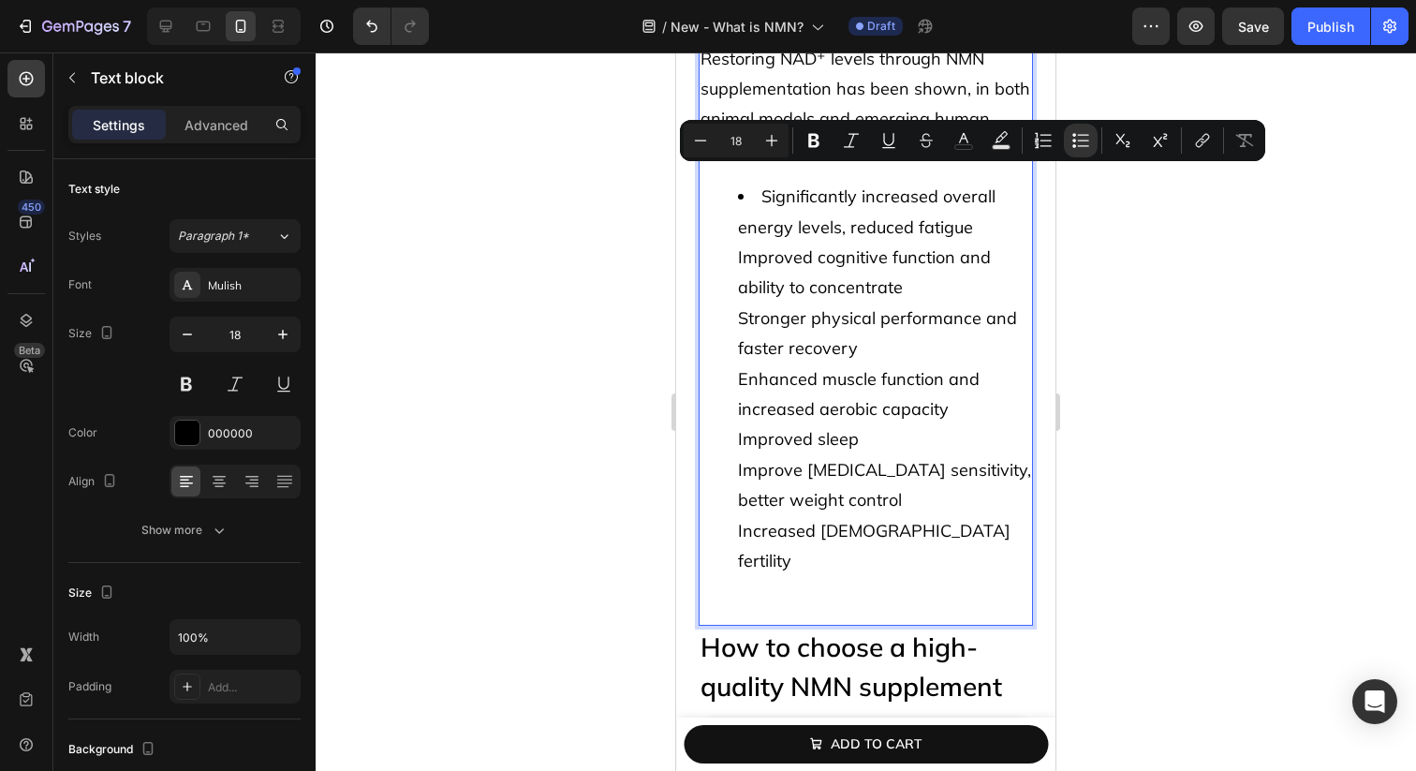
click at [899, 268] on li "Significantly increased overall energy levels, reduced fatigue Improved cogniti…" at bounding box center [884, 394] width 293 height 425
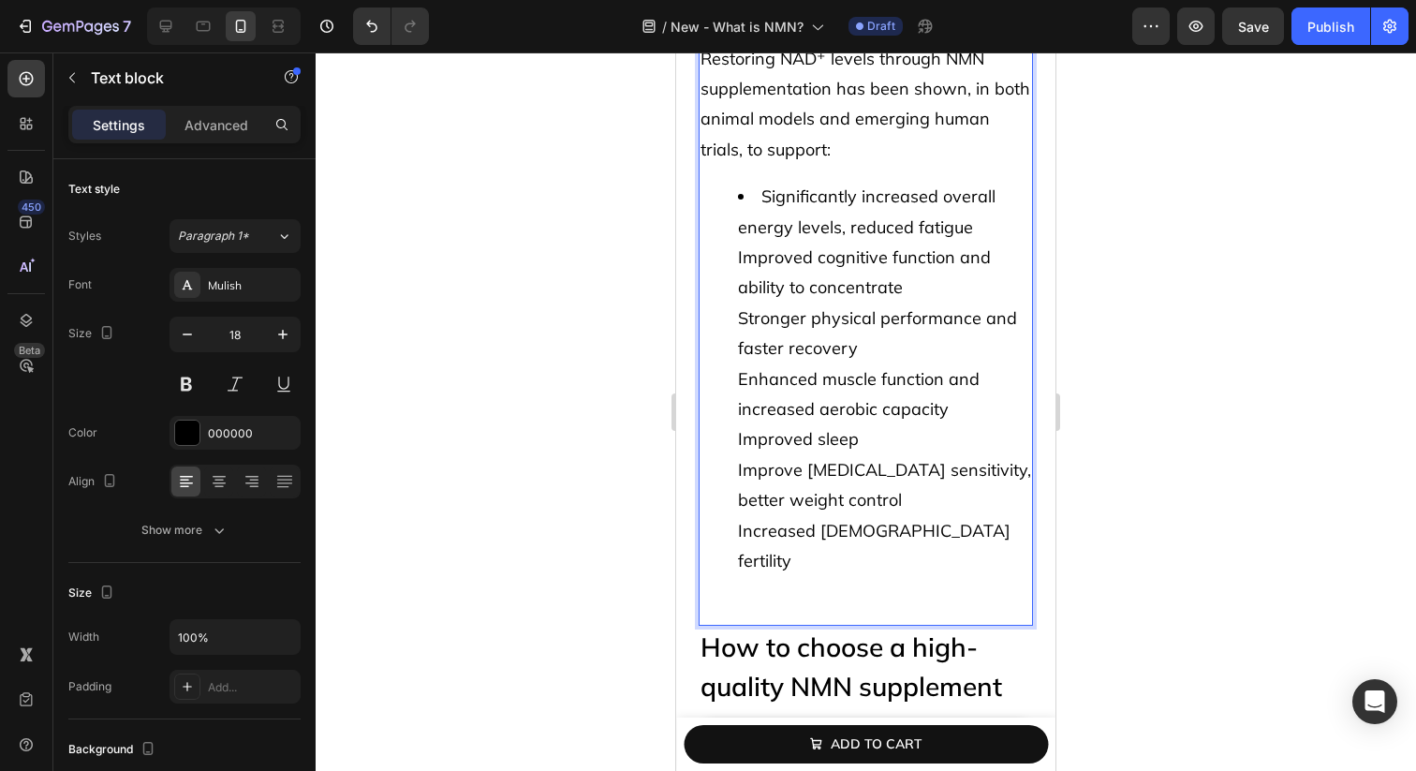
click at [731, 257] on ul "Significantly increased overall energy levels, reduced fatigue Improved cogniti…" at bounding box center [866, 394] width 331 height 425
click at [730, 304] on ul "Significantly increased overall energy levels, reduced fatigue Improved cogniti…" at bounding box center [866, 394] width 331 height 425
click at [738, 382] on li "Stronger physical performance and faster recovery Enhanced muscle function and …" at bounding box center [884, 454] width 293 height 303
click at [736, 440] on ul "Significantly increased overall energy levels, reduced fatigue Improved cogniti…" at bounding box center [866, 394] width 331 height 425
click at [731, 465] on ul "Significantly increased overall energy levels, reduced fatigue Improved cogniti…" at bounding box center [866, 394] width 331 height 425
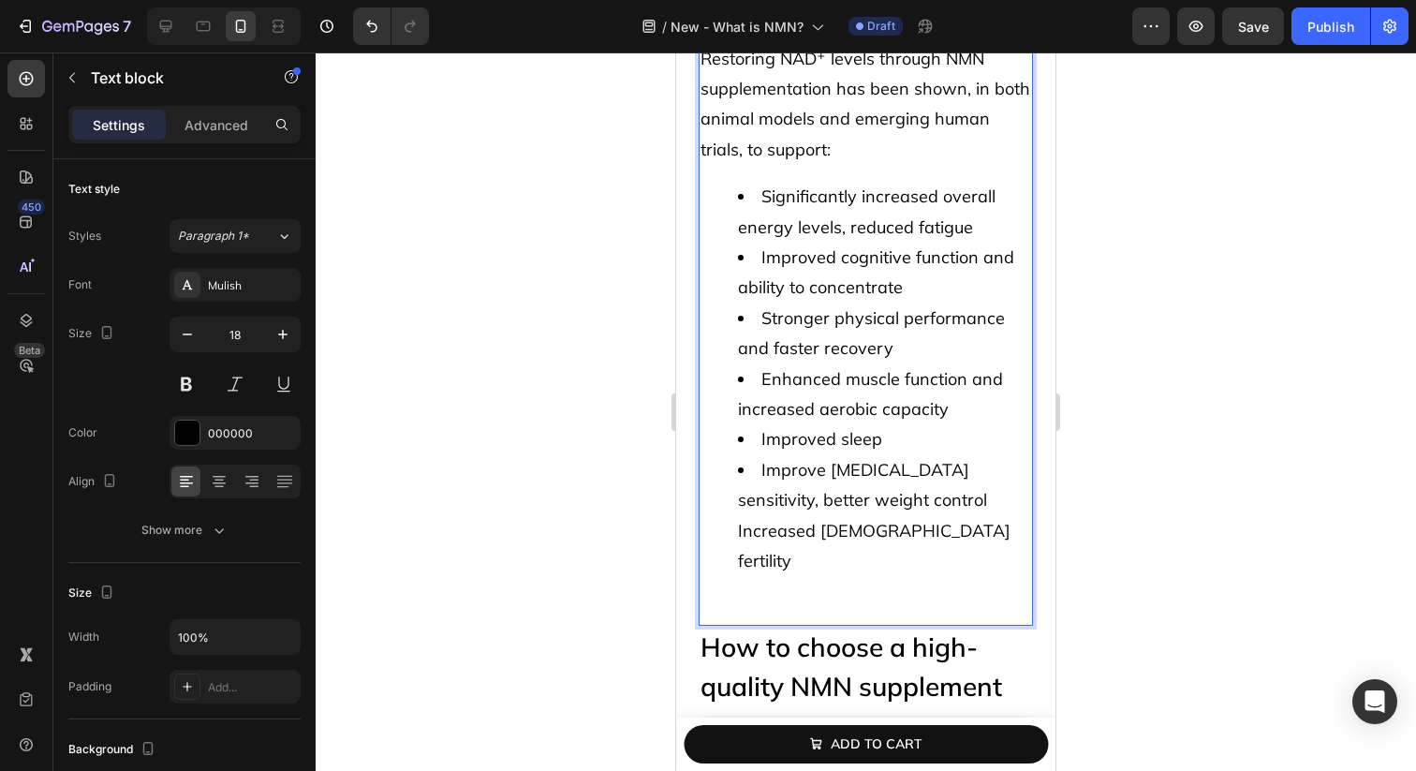
click at [736, 548] on ul "Significantly increased overall energy levels, reduced fatigue Improved cogniti…" at bounding box center [866, 394] width 331 height 425
click at [736, 527] on ul "Significantly increased overall energy levels, reduced fatigue Improved cogniti…" at bounding box center [866, 394] width 331 height 425
click at [750, 562] on li "Increased [DEMOGRAPHIC_DATA] fertility" at bounding box center [884, 561] width 293 height 91
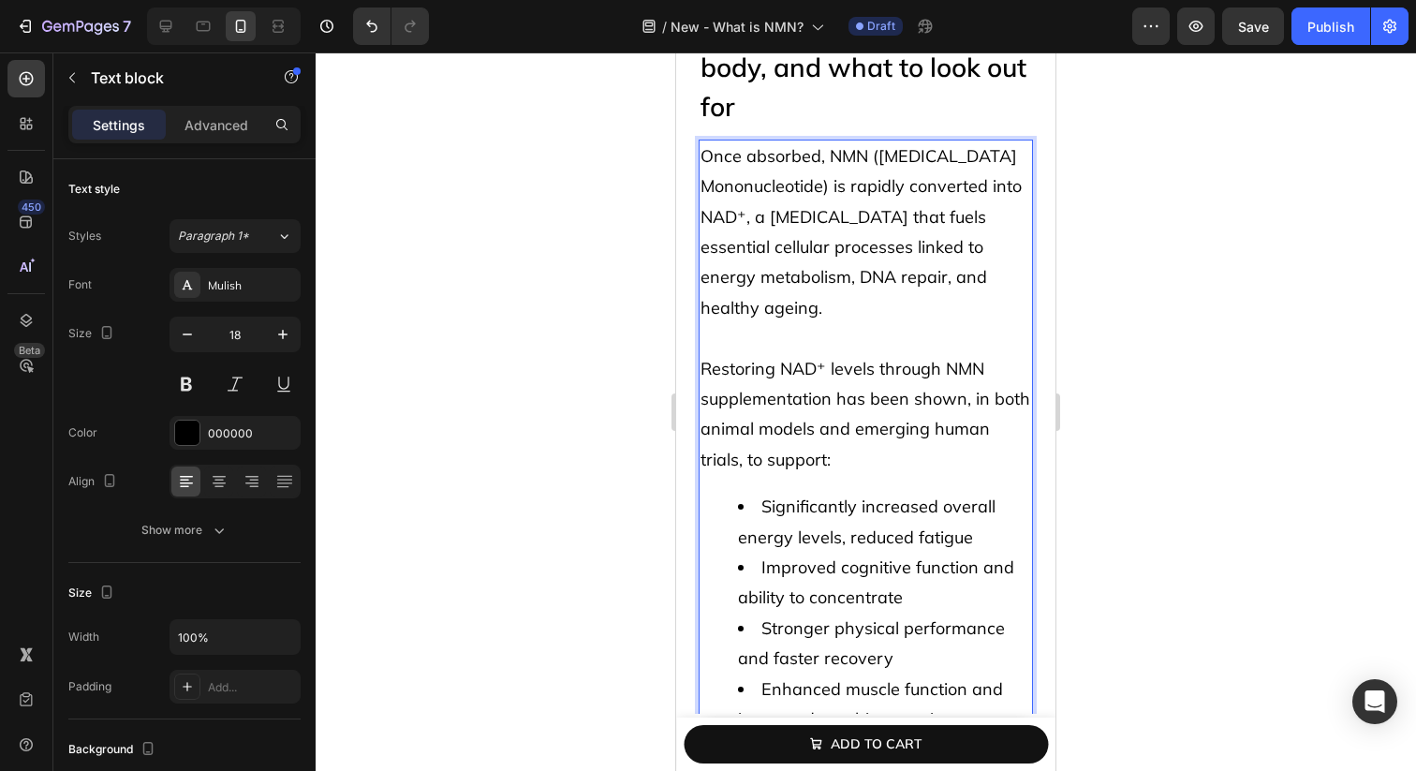
scroll to position [5523, 0]
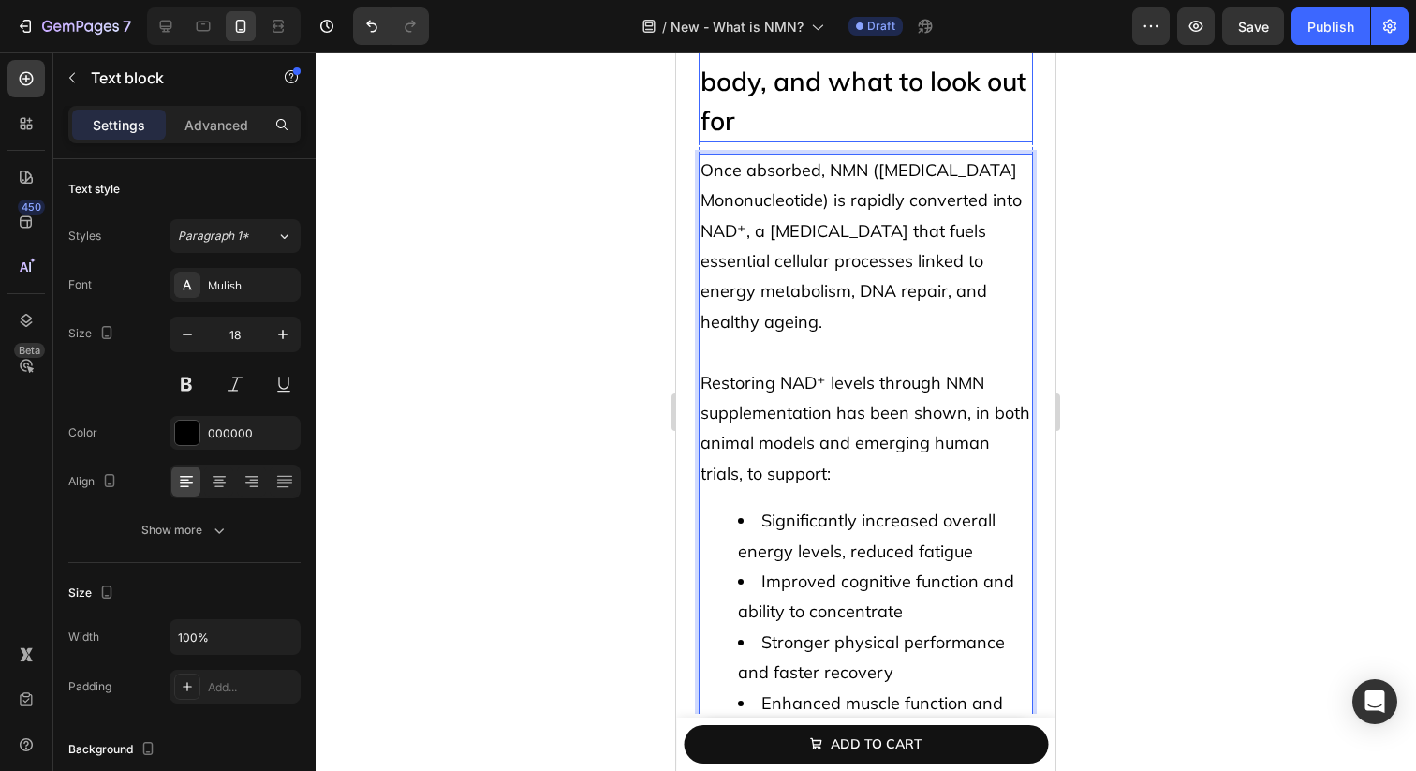
click at [850, 104] on h2 "What NMN does in the body, and what to look out for" at bounding box center [866, 82] width 334 height 122
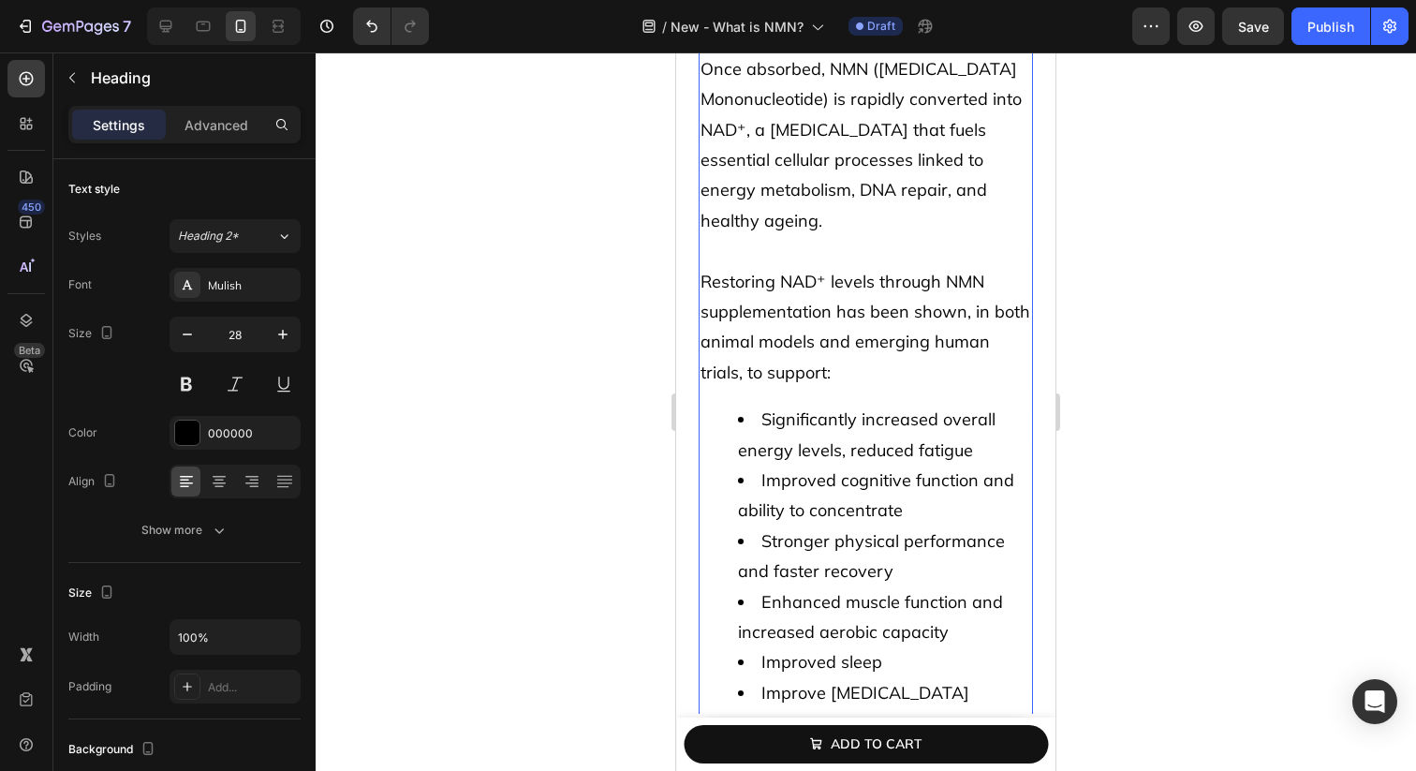
scroll to position [5576, 0]
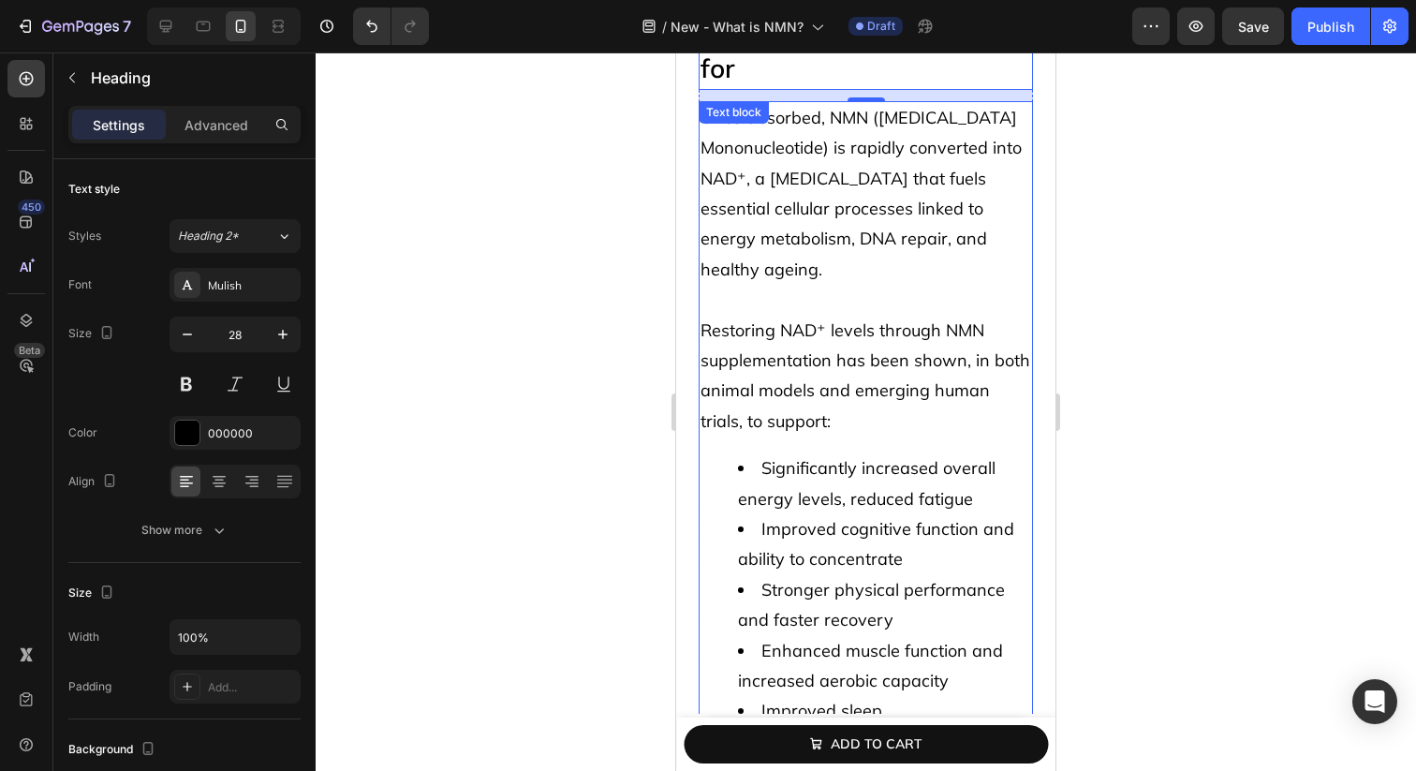
click at [722, 344] on p "Restoring NAD⁺ levels through NMN supplementation has been shown, in both anima…" at bounding box center [866, 377] width 331 height 122
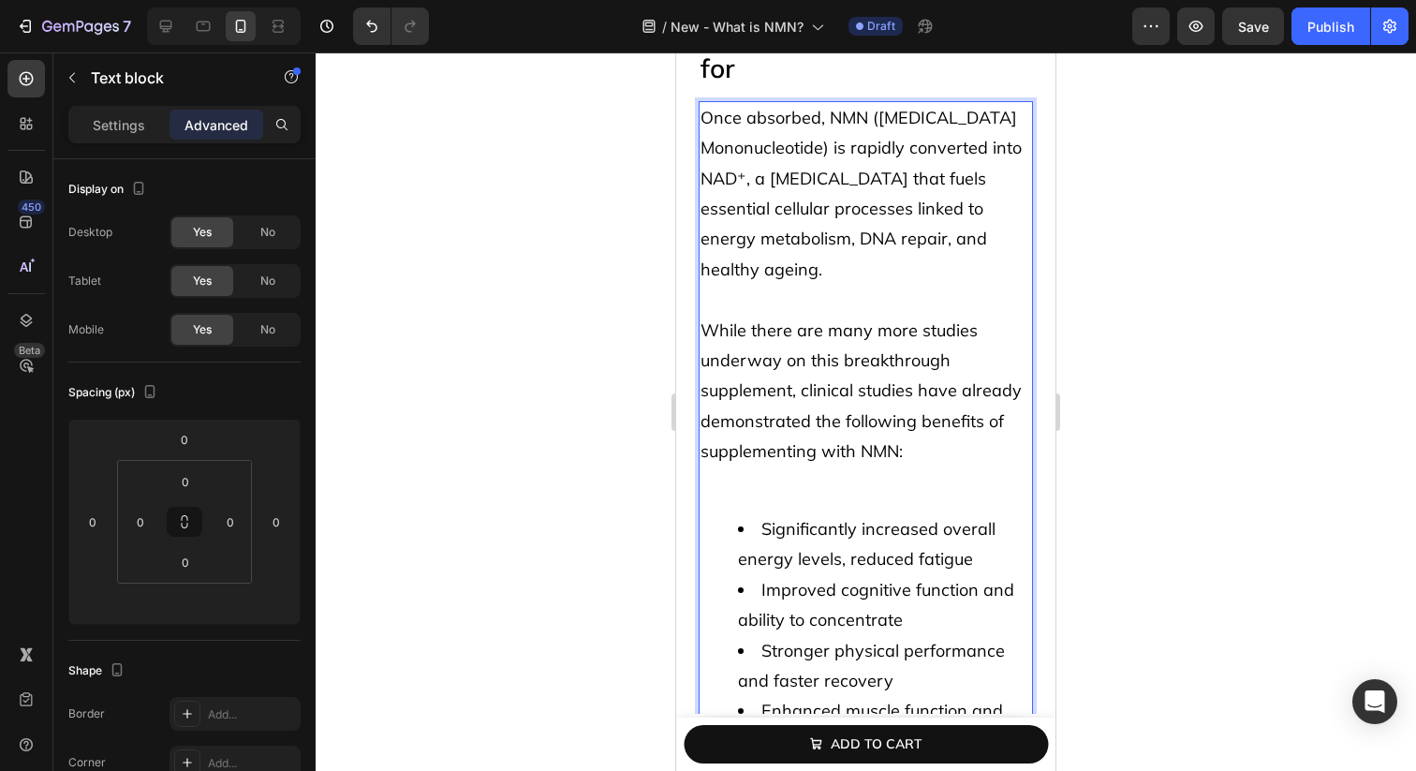
click at [806, 485] on p "While there are many more studies underway on this breakthrough supplement, cli…" at bounding box center [866, 407] width 331 height 182
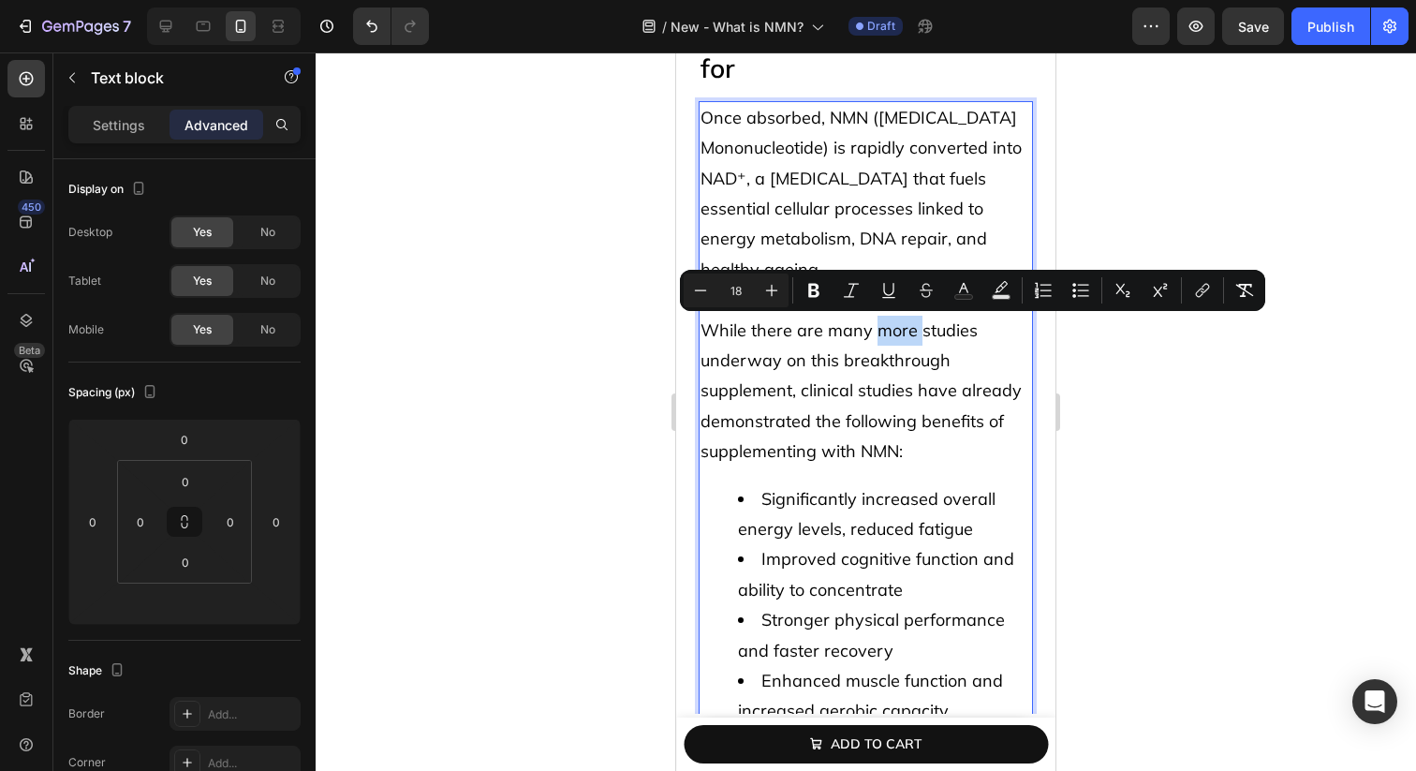
drag, startPoint x: 875, startPoint y: 331, endPoint x: 920, endPoint y: 330, distance: 45.0
click at [920, 330] on span "While there are many more studies underway on this breakthrough supplement, cli…" at bounding box center [861, 390] width 321 height 143
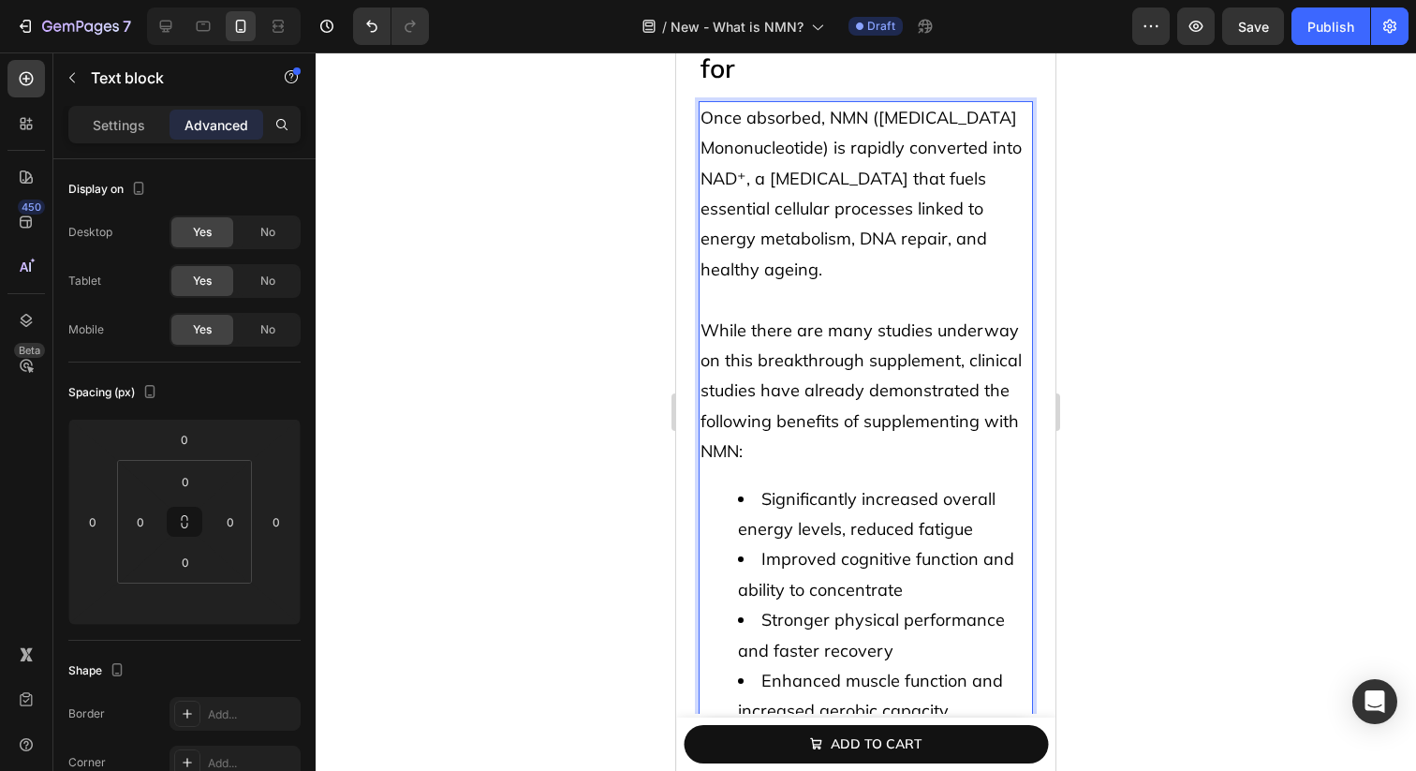
click at [932, 332] on span "While there are many studies underway on this breakthrough supplement, clinical…" at bounding box center [861, 390] width 321 height 143
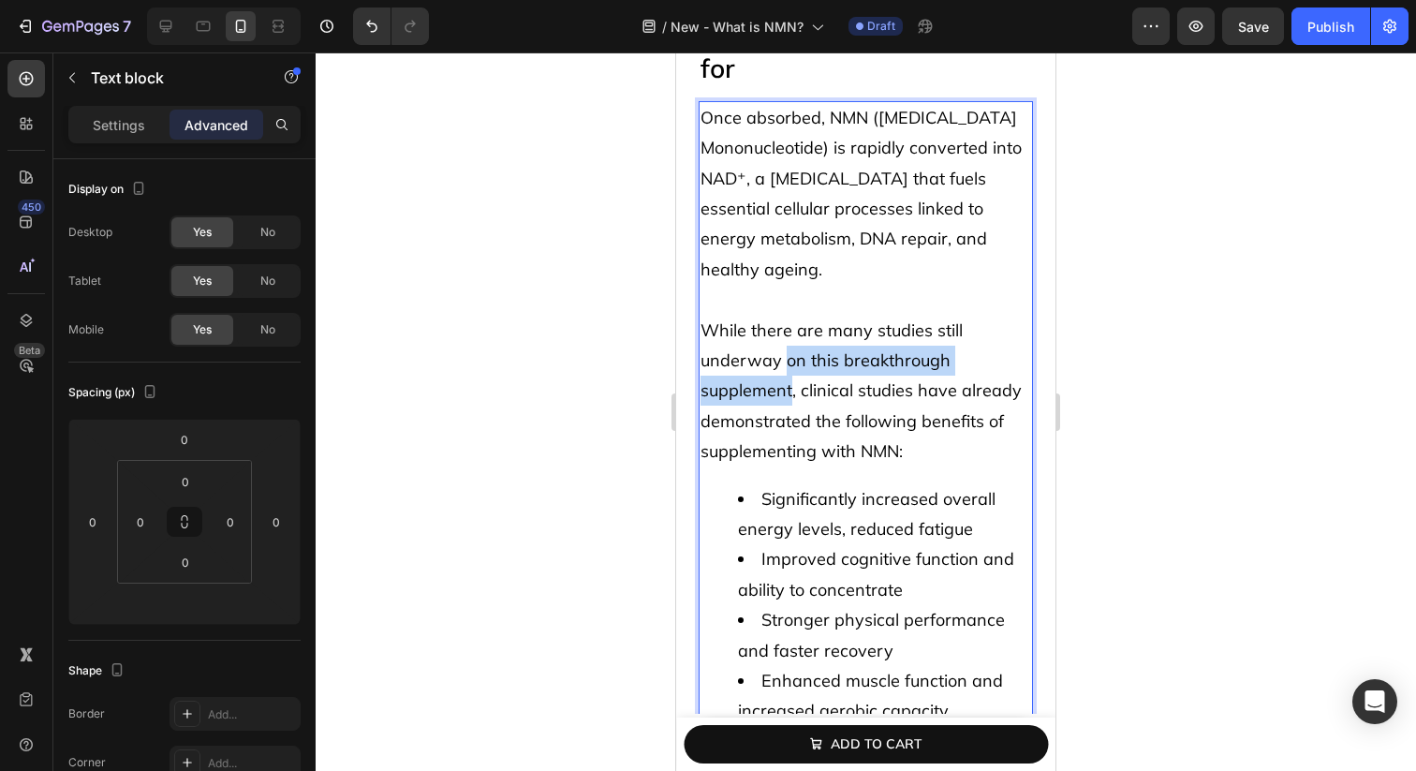
drag, startPoint x: 785, startPoint y: 359, endPoint x: 792, endPoint y: 387, distance: 29.1
click at [792, 387] on span "While there are many studies still underway on this breakthrough supplement, cl…" at bounding box center [861, 390] width 321 height 143
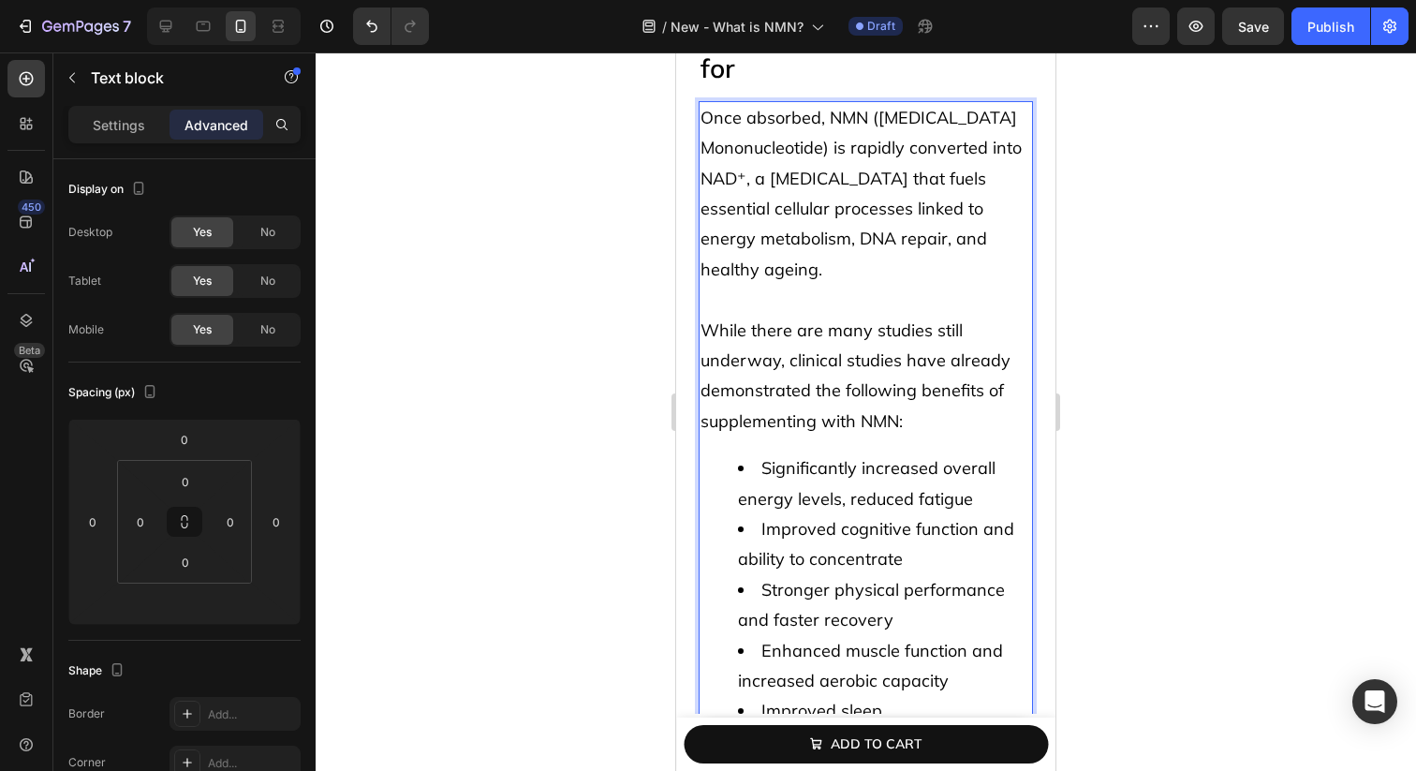
click at [864, 336] on span "While there are many studies still underway, clinical studies have already demo…" at bounding box center [856, 375] width 310 height 112
click at [886, 460] on li "Significantly increased overall energy levels, reduced fatigue" at bounding box center [884, 483] width 293 height 61
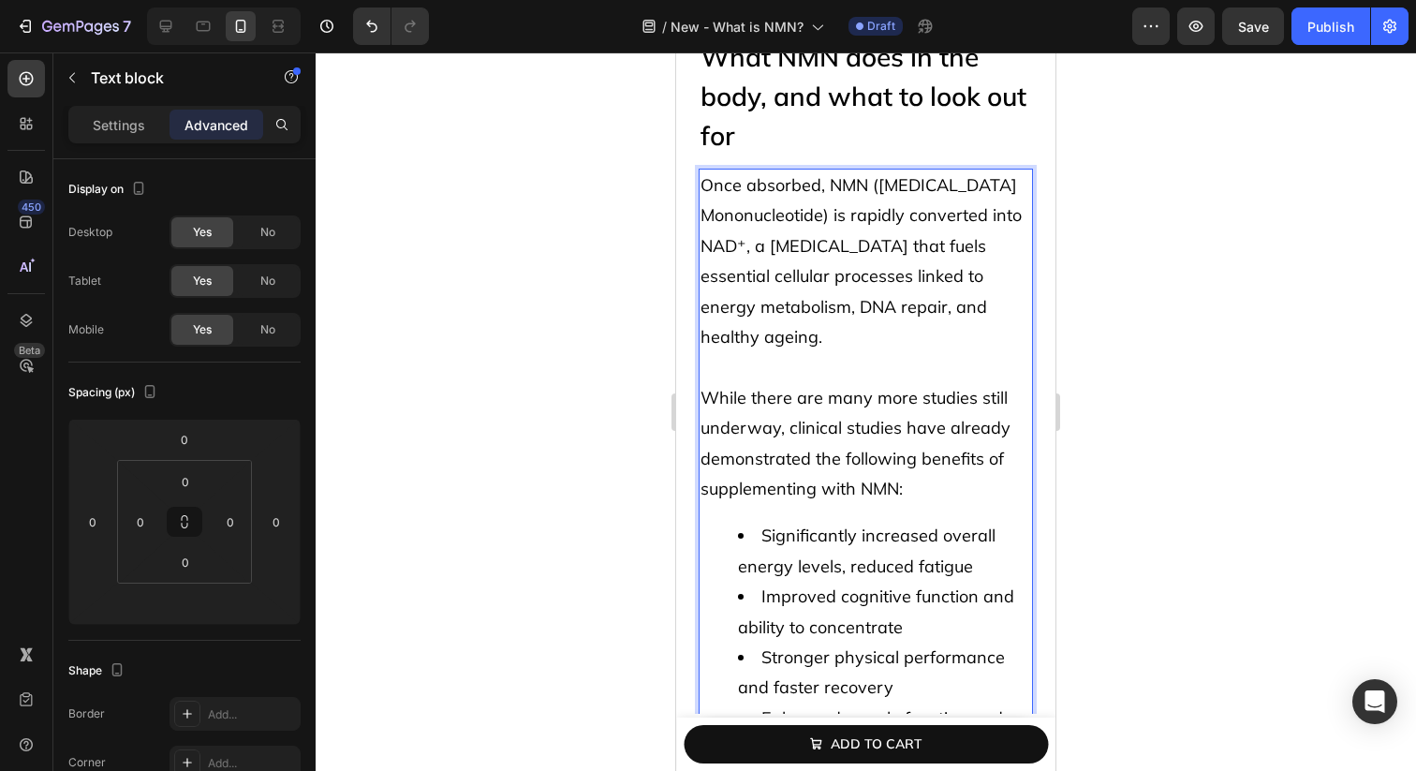
scroll to position [5481, 0]
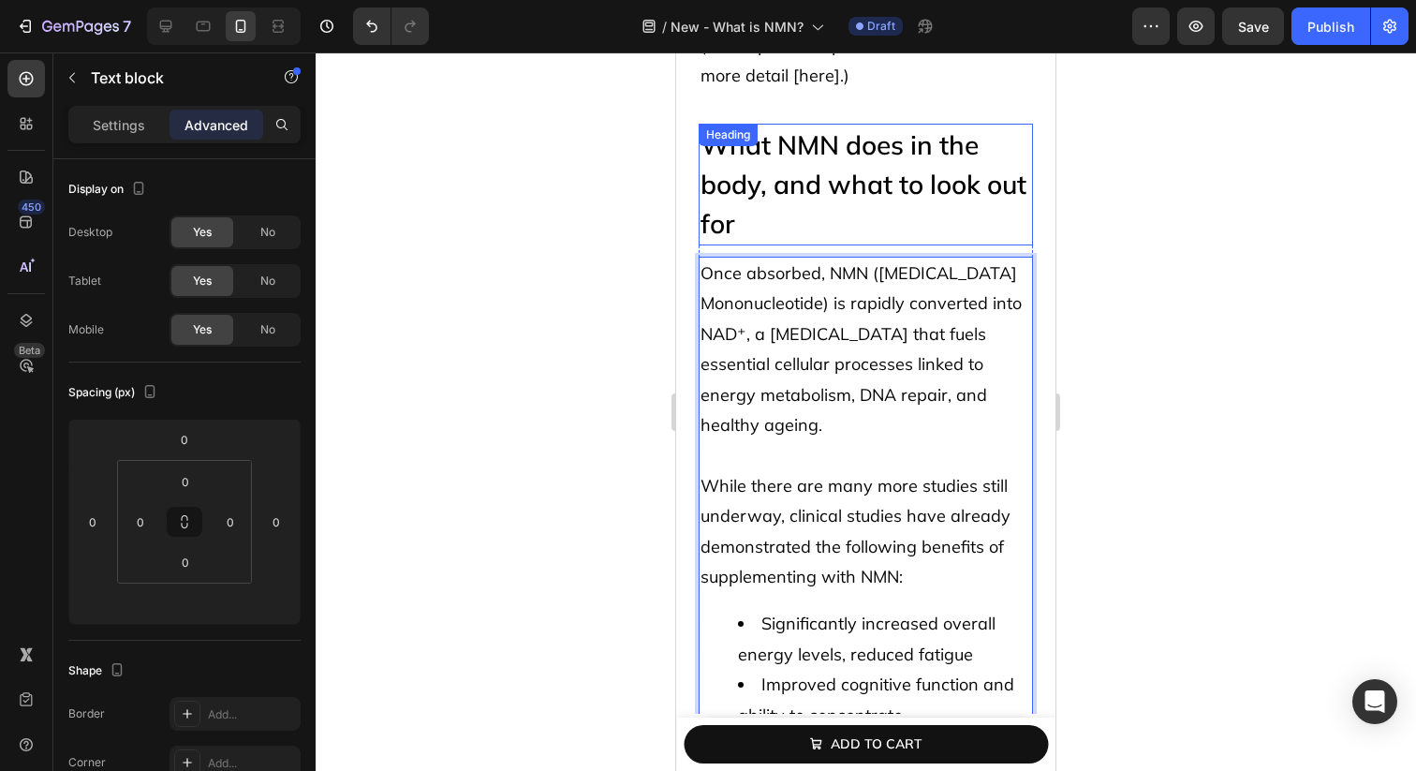
click at [910, 127] on h2 "What NMN does in the body, and what to look out for" at bounding box center [866, 185] width 334 height 122
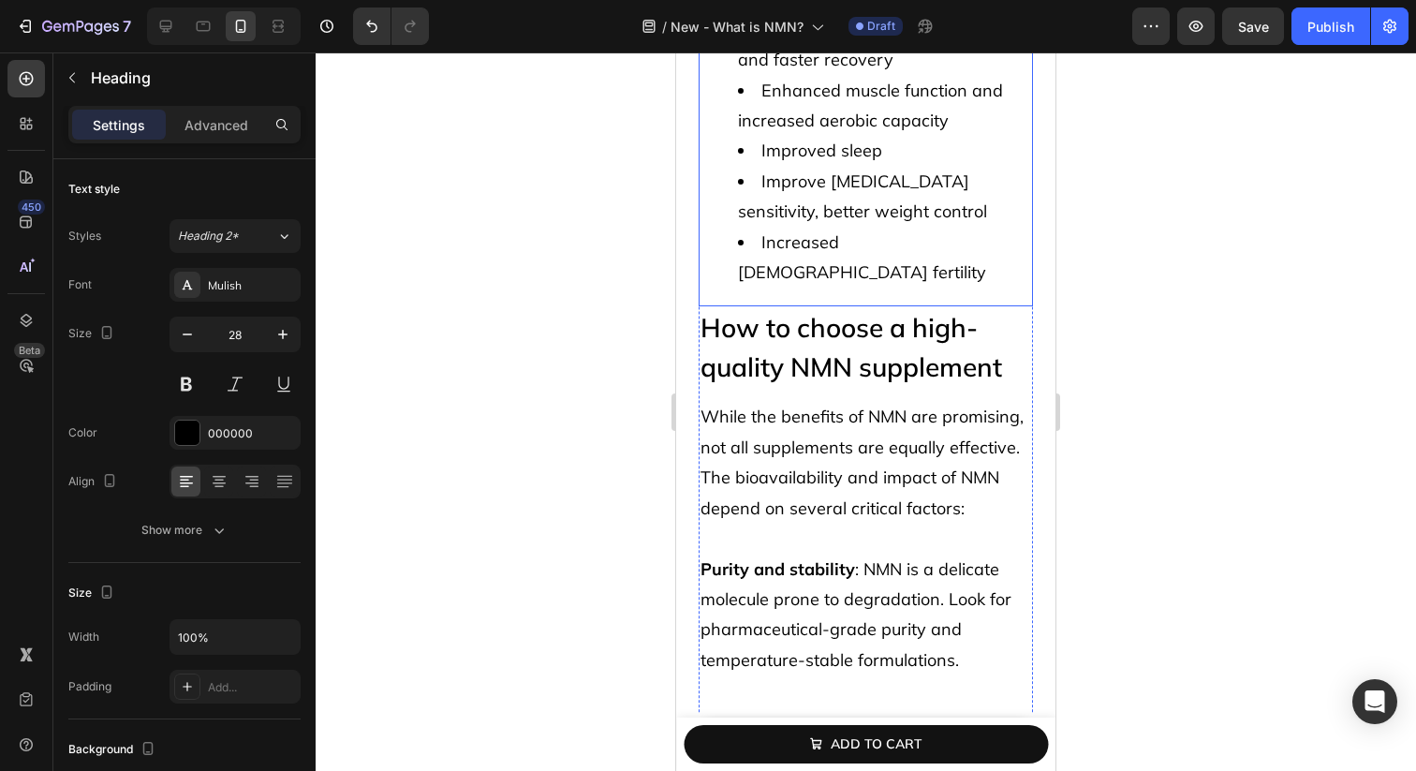
scroll to position [6141, 0]
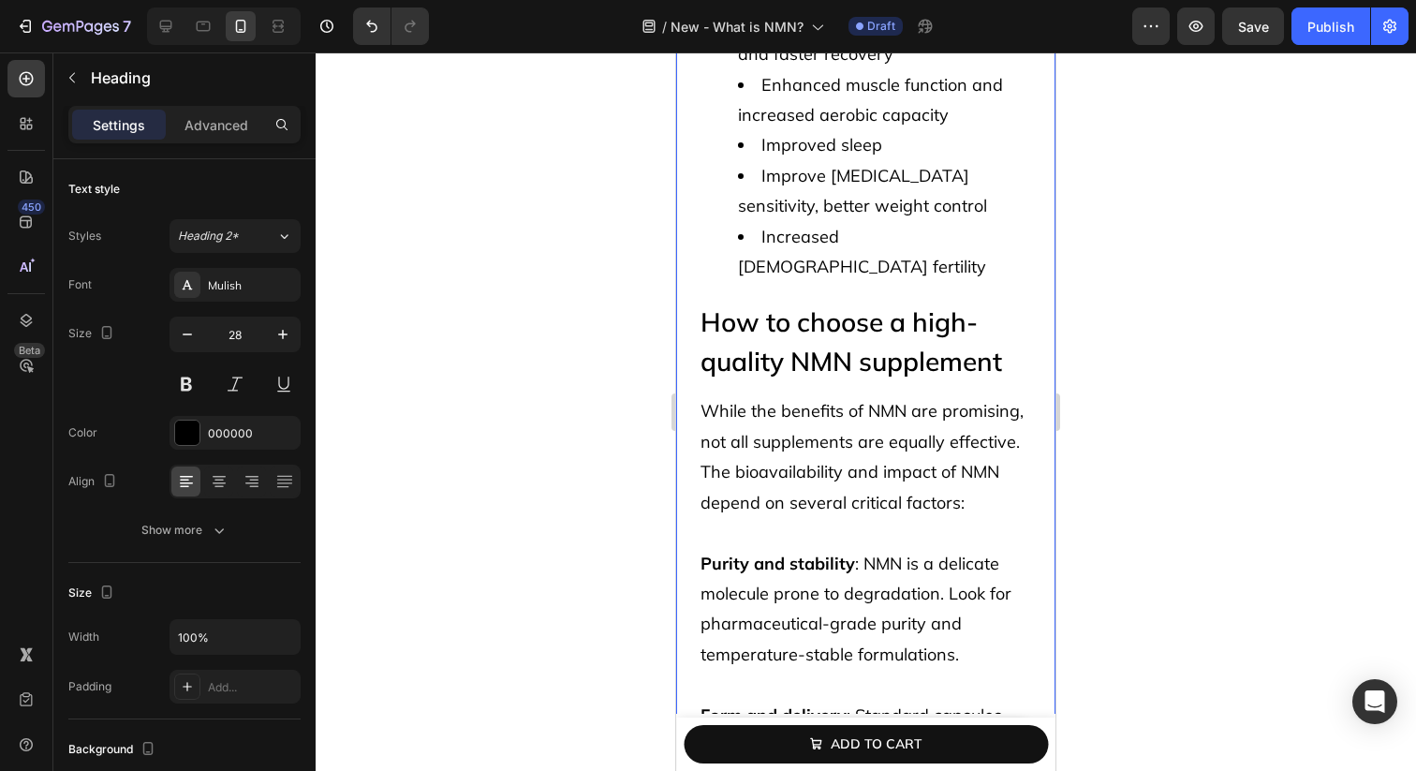
click at [689, 390] on div "What NMN does in the body, and what to look out for Heading 12 Once absorbed, N…" at bounding box center [865, 294] width 379 height 1785
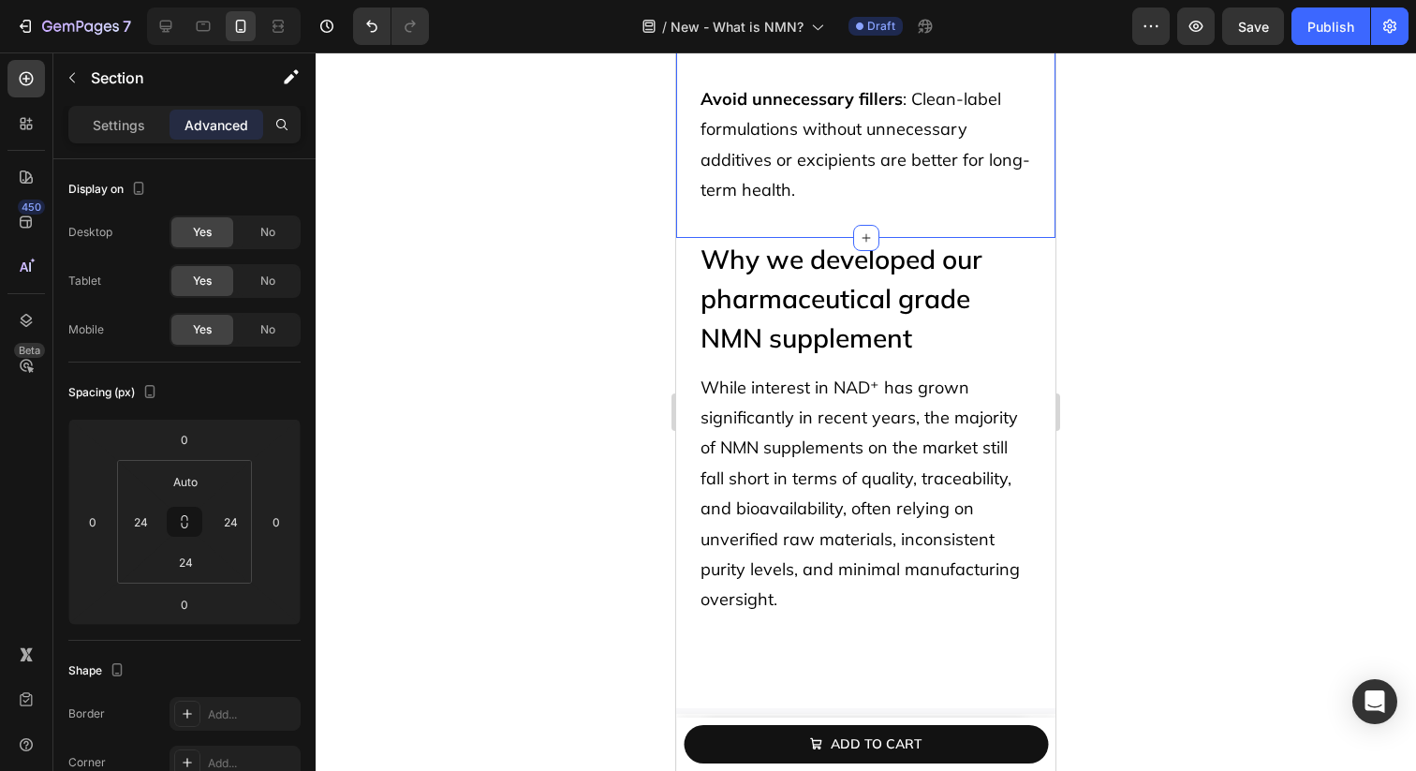
scroll to position [7204, 0]
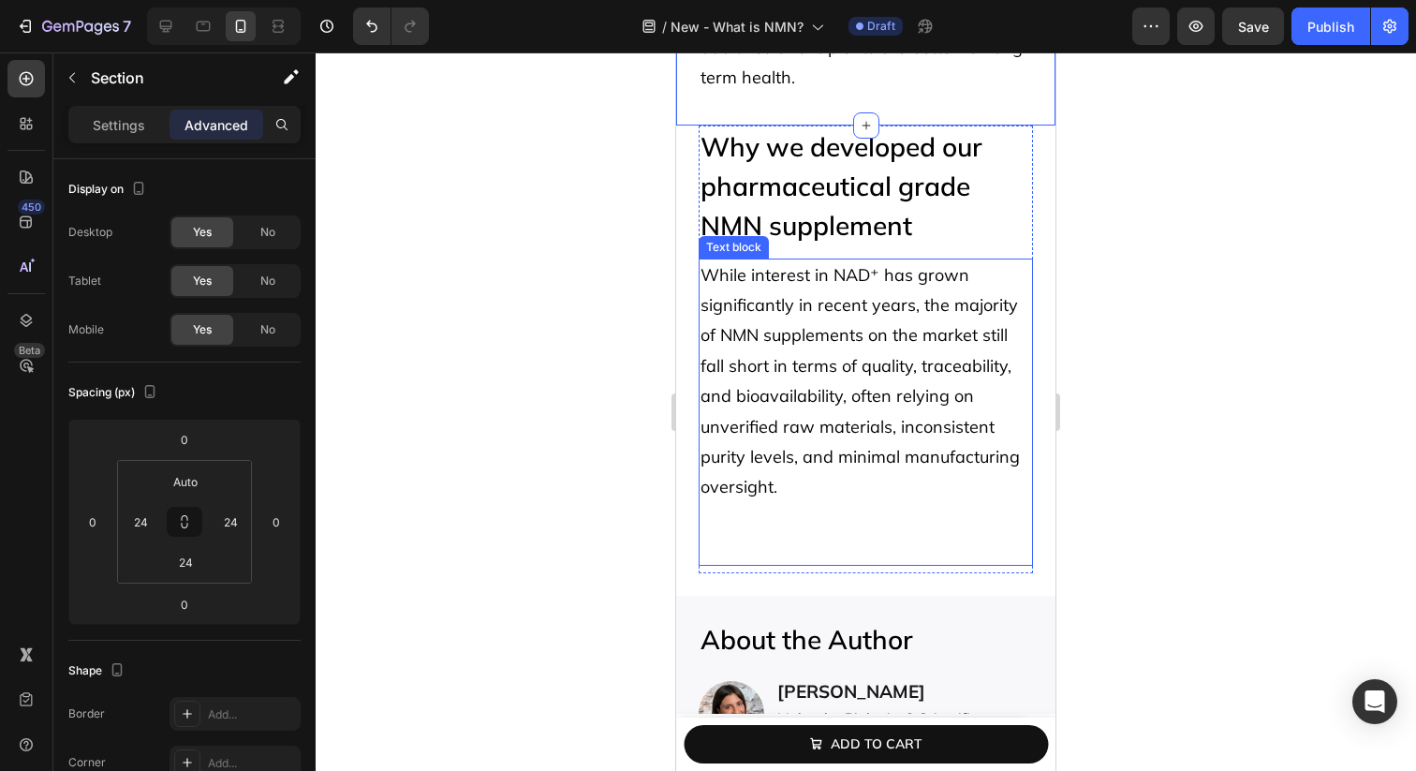
click at [771, 463] on span "While interest in NAD⁺ has grown significantly in recent years, the majority of…" at bounding box center [860, 381] width 319 height 234
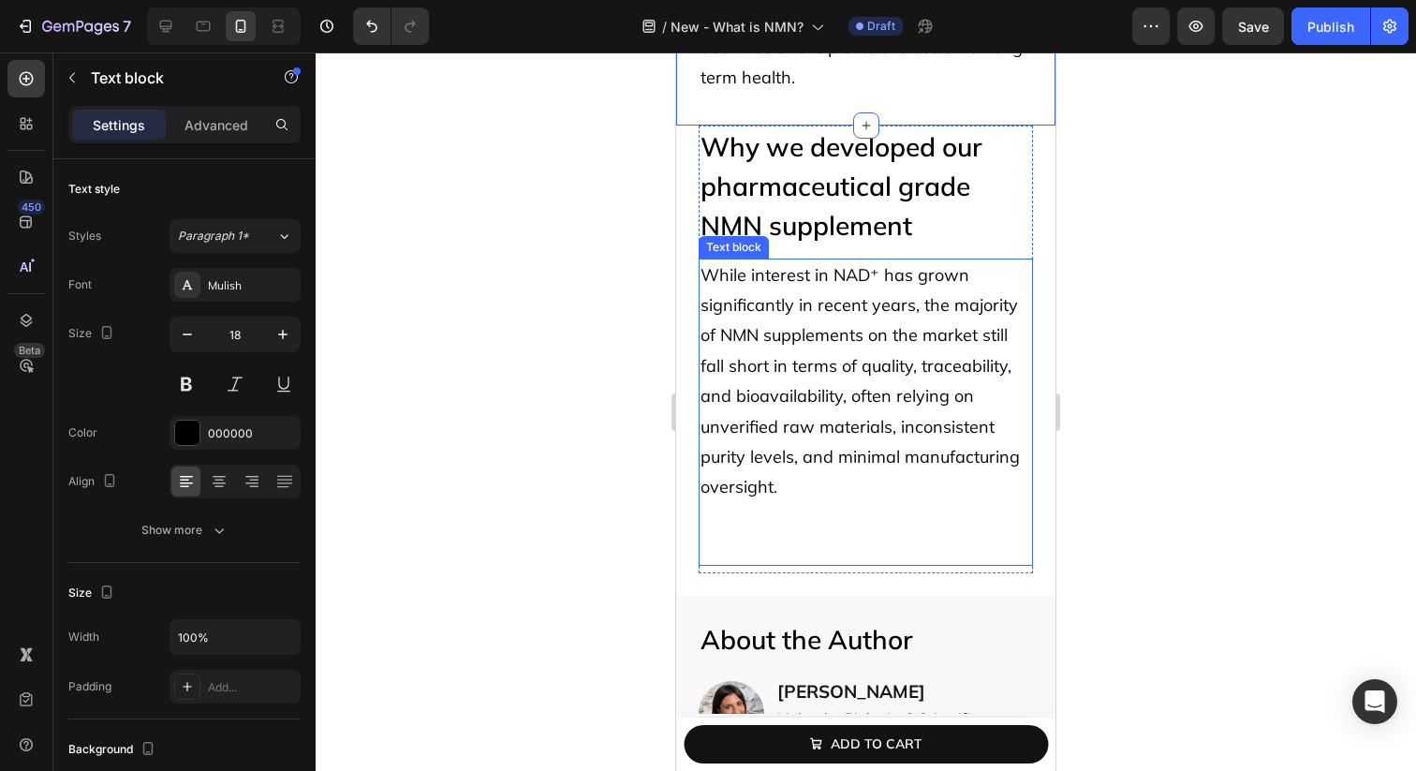
click at [771, 463] on span "While interest in NAD⁺ has grown significantly in recent years, the majority of…" at bounding box center [860, 381] width 319 height 234
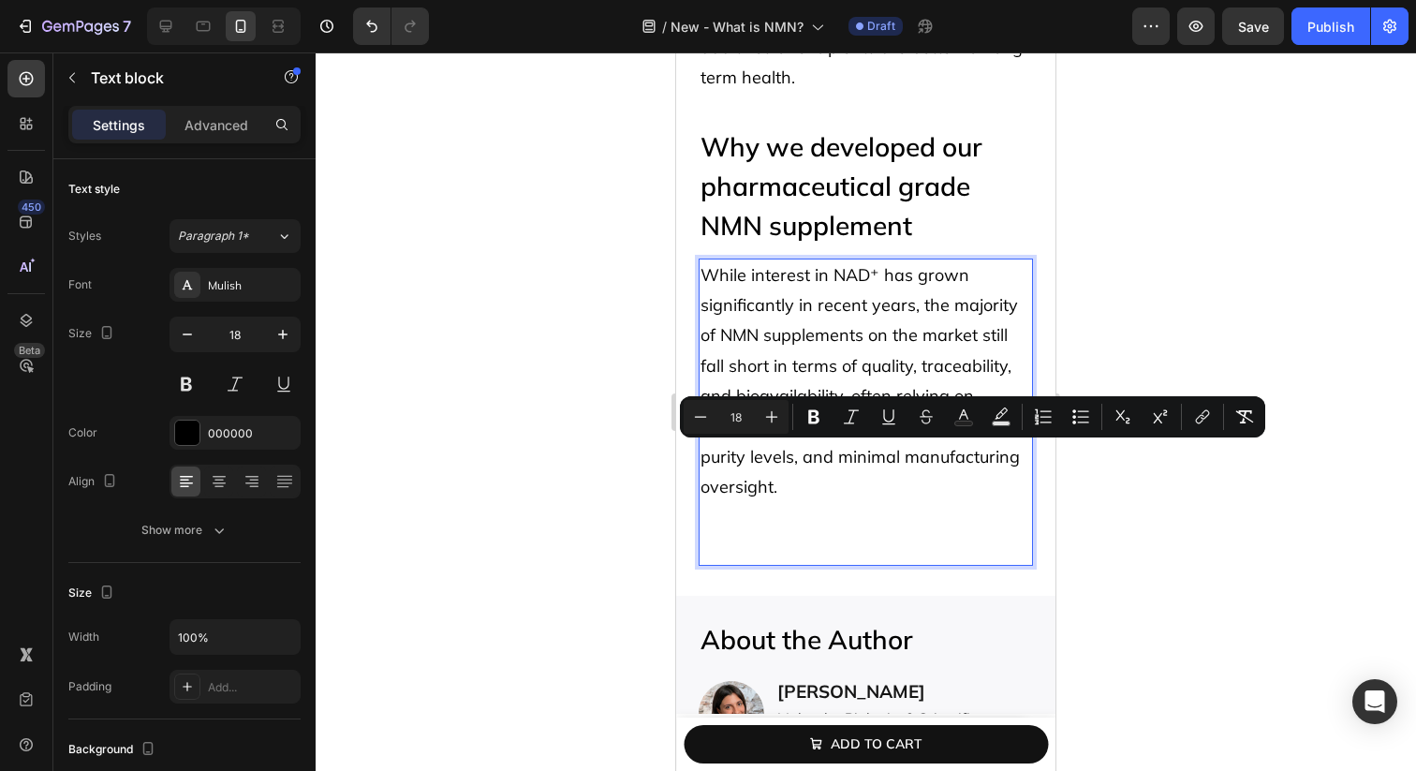
click at [763, 503] on p "Rich Text Editor. Editing area: main" at bounding box center [866, 518] width 331 height 30
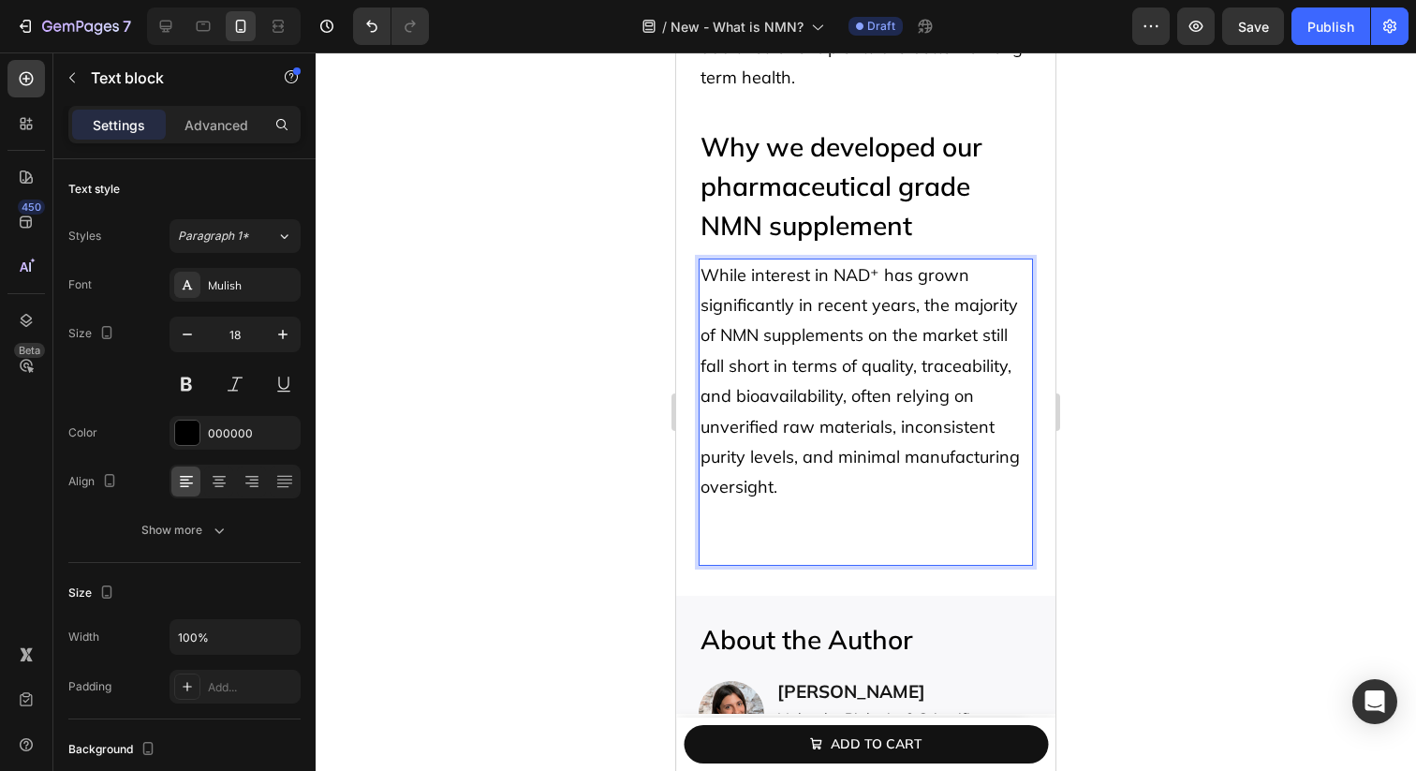
click at [756, 533] on p "Rich Text Editor. Editing area: main" at bounding box center [866, 548] width 331 height 30
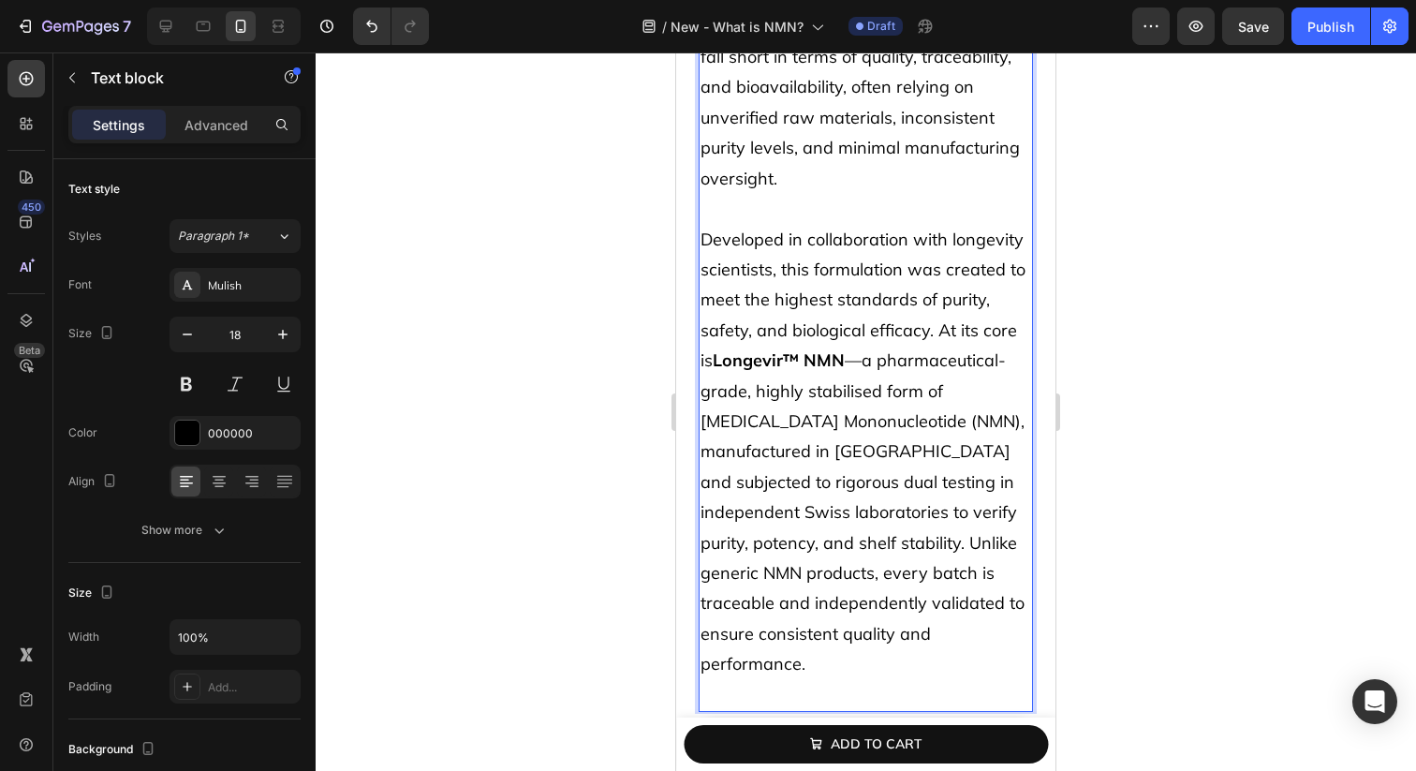
scroll to position [7522, 0]
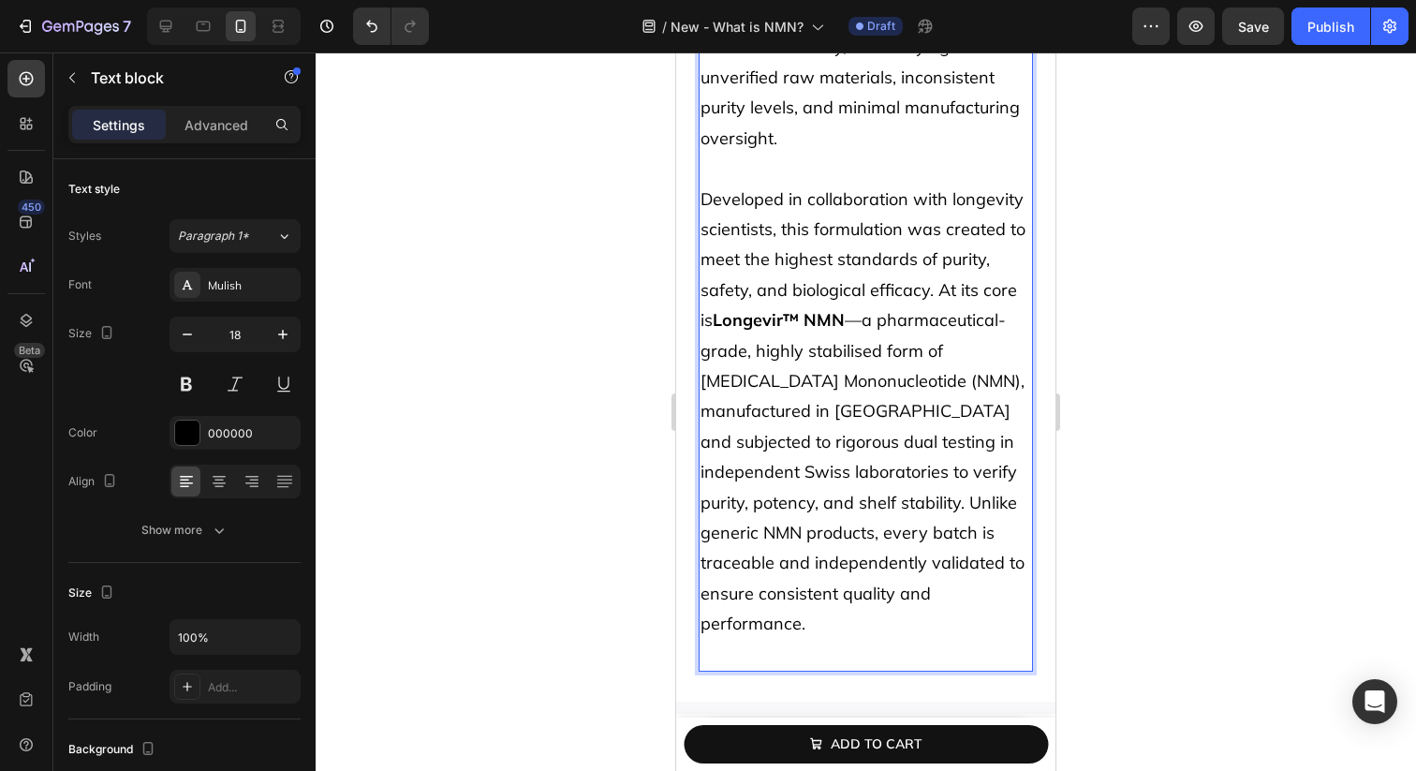
click at [864, 320] on p "Developed in collaboration with longevity scientists, this formulation was crea…" at bounding box center [866, 412] width 331 height 455
click at [844, 640] on p "Rich Text Editor. Editing area: main" at bounding box center [866, 655] width 331 height 30
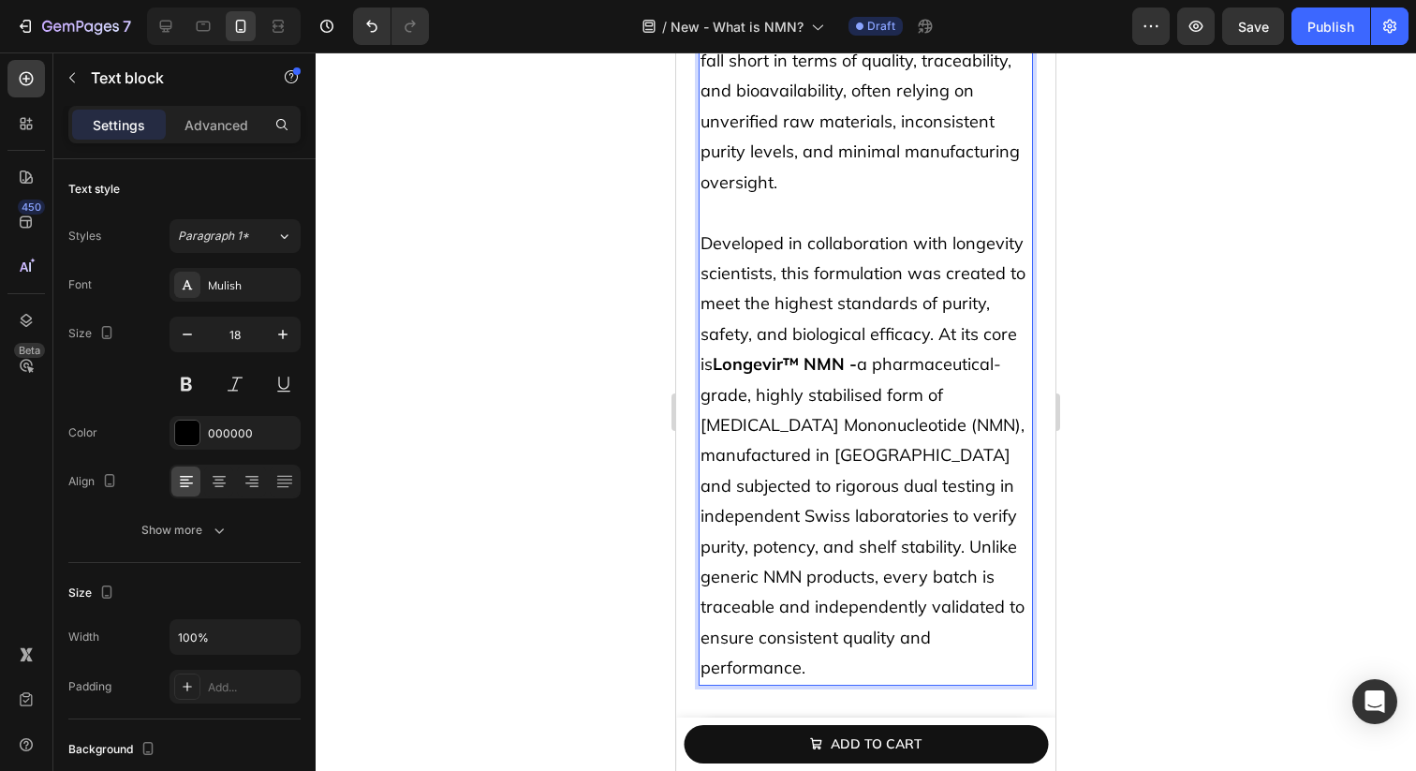
scroll to position [7470, 0]
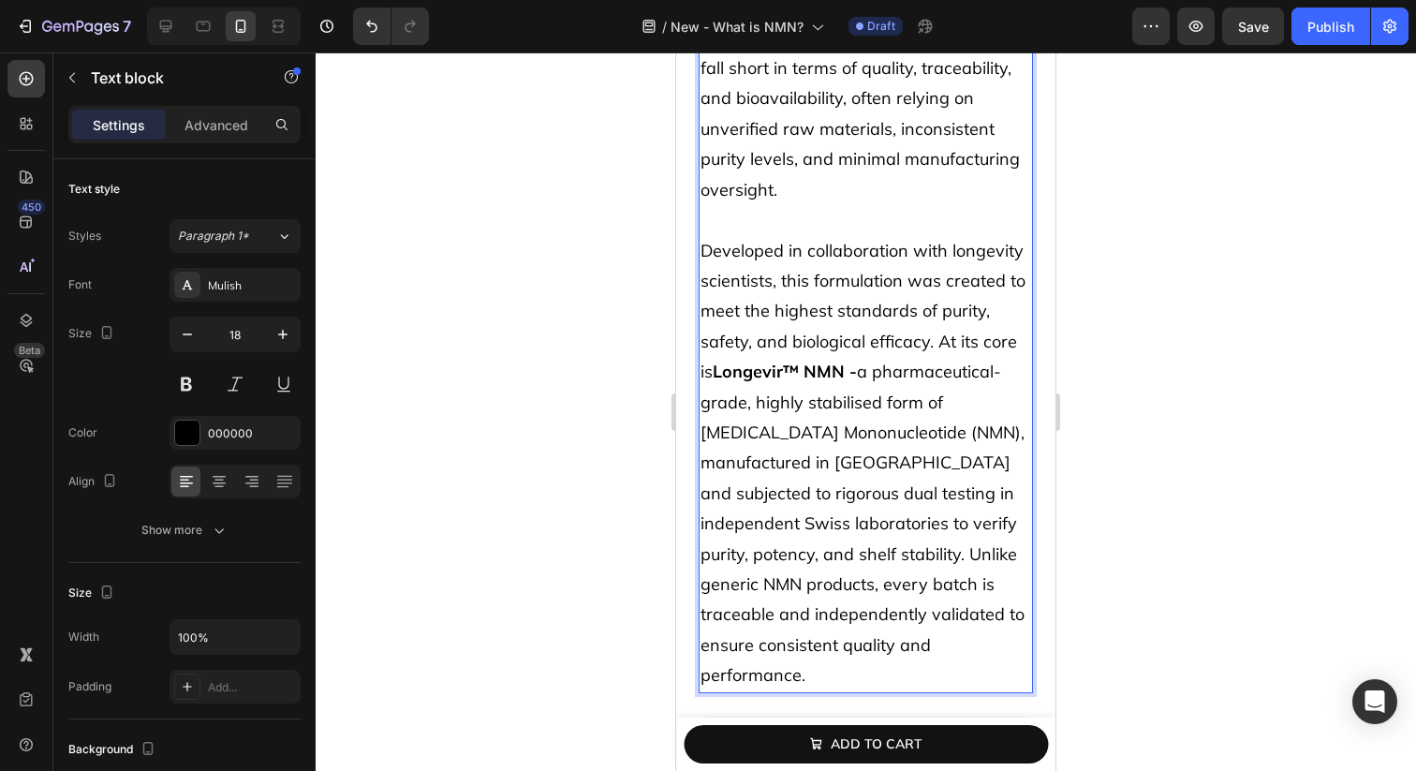
click at [939, 342] on p "Developed in collaboration with longevity scientists, this formulation was crea…" at bounding box center [866, 463] width 331 height 455
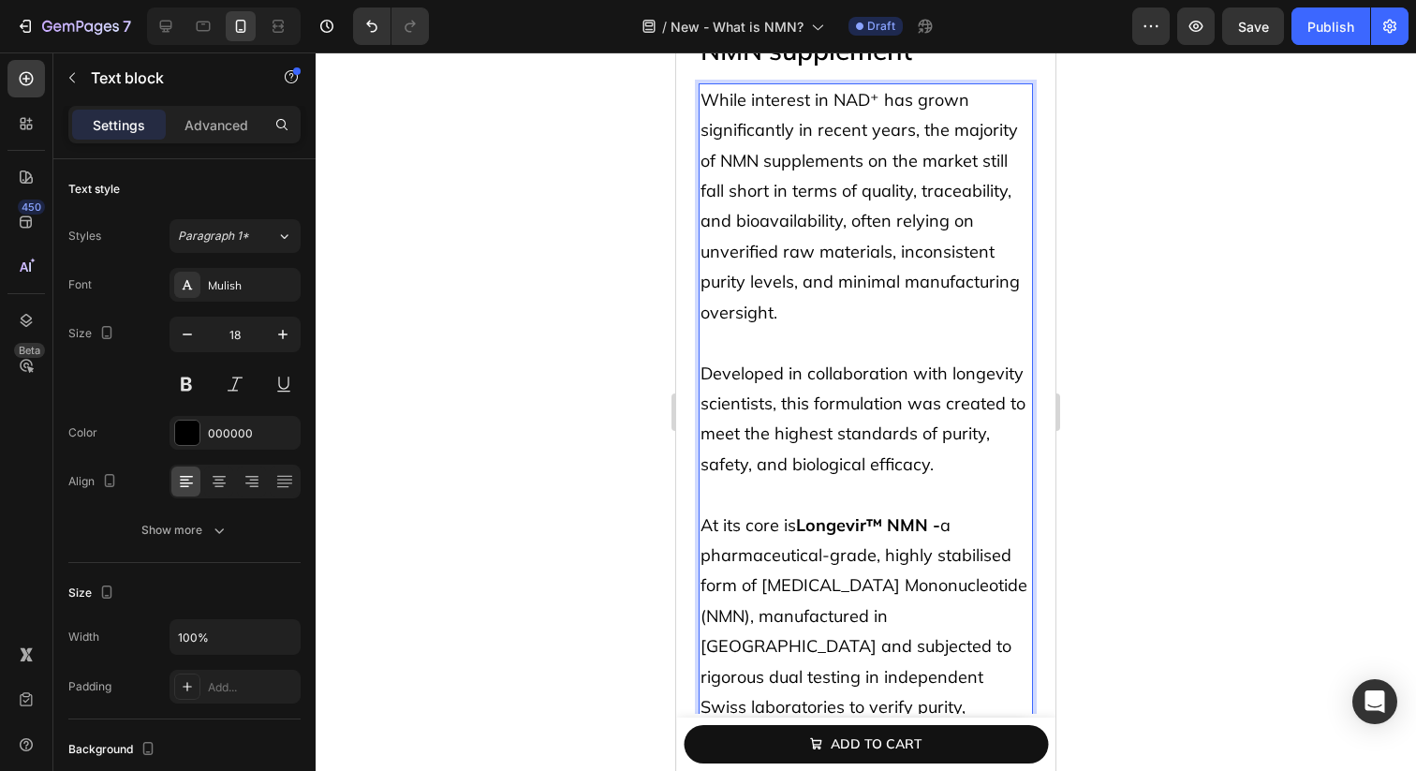
scroll to position [7210, 0]
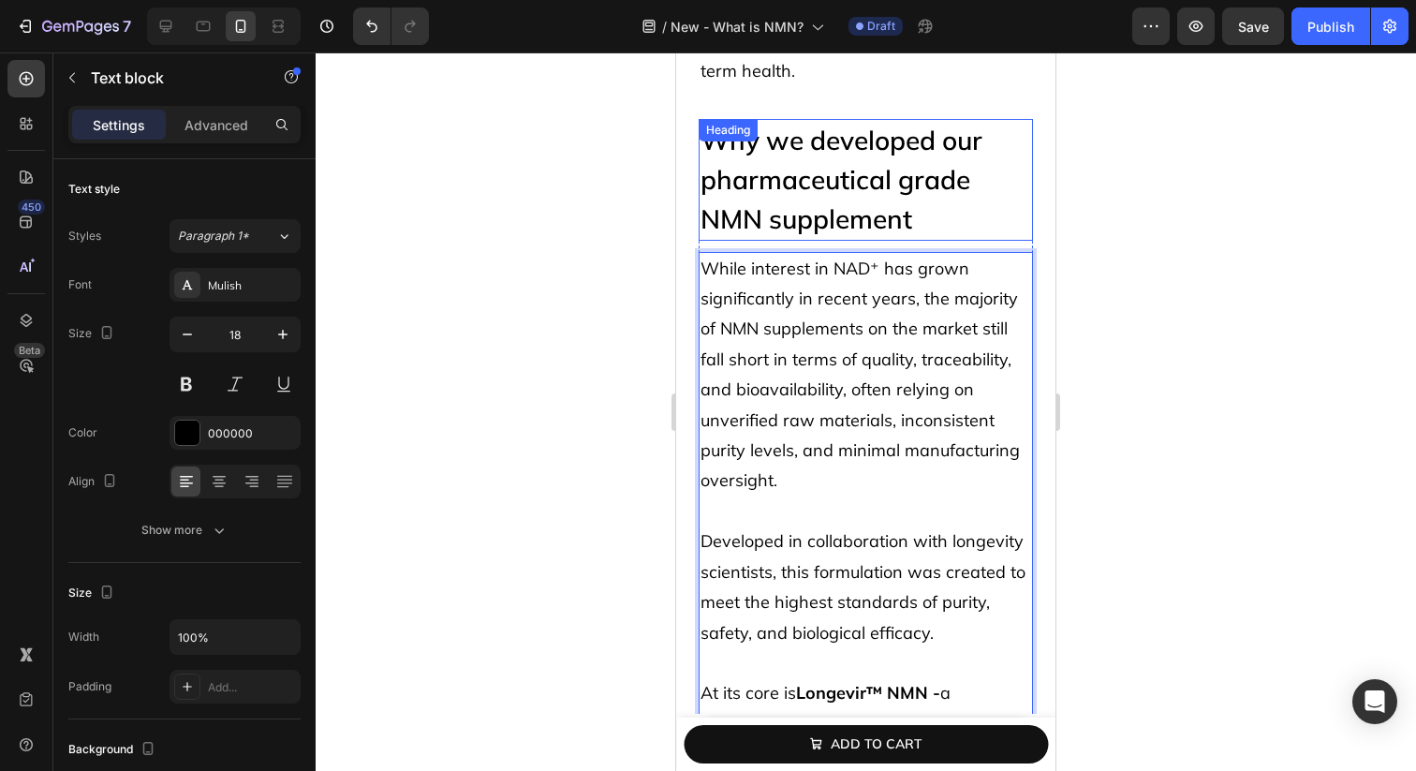
click at [956, 153] on h2 "Why we developed our pharmaceutical grade NMN supplement" at bounding box center [866, 180] width 334 height 122
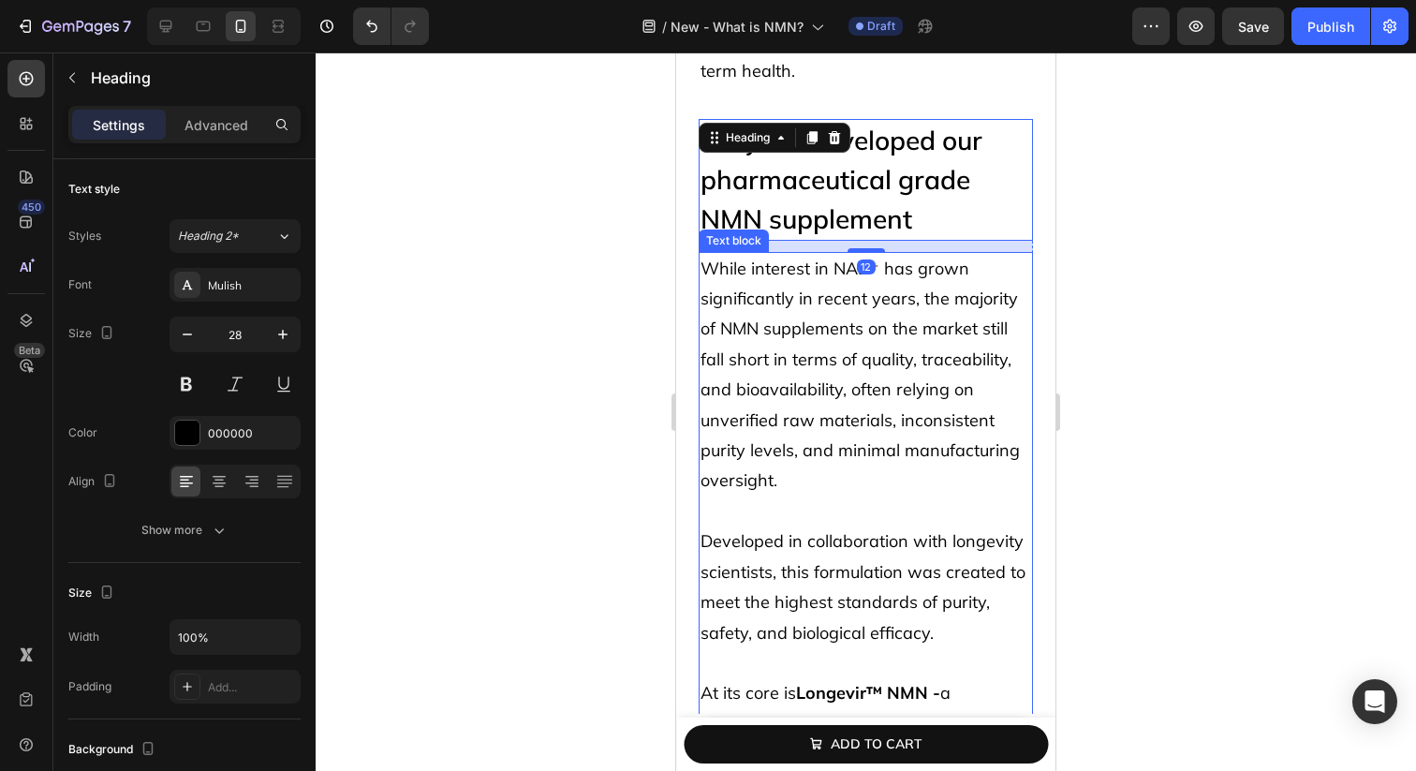
click at [938, 293] on span "While interest in NAD⁺ has grown significantly in recent years, the majority of…" at bounding box center [860, 375] width 319 height 234
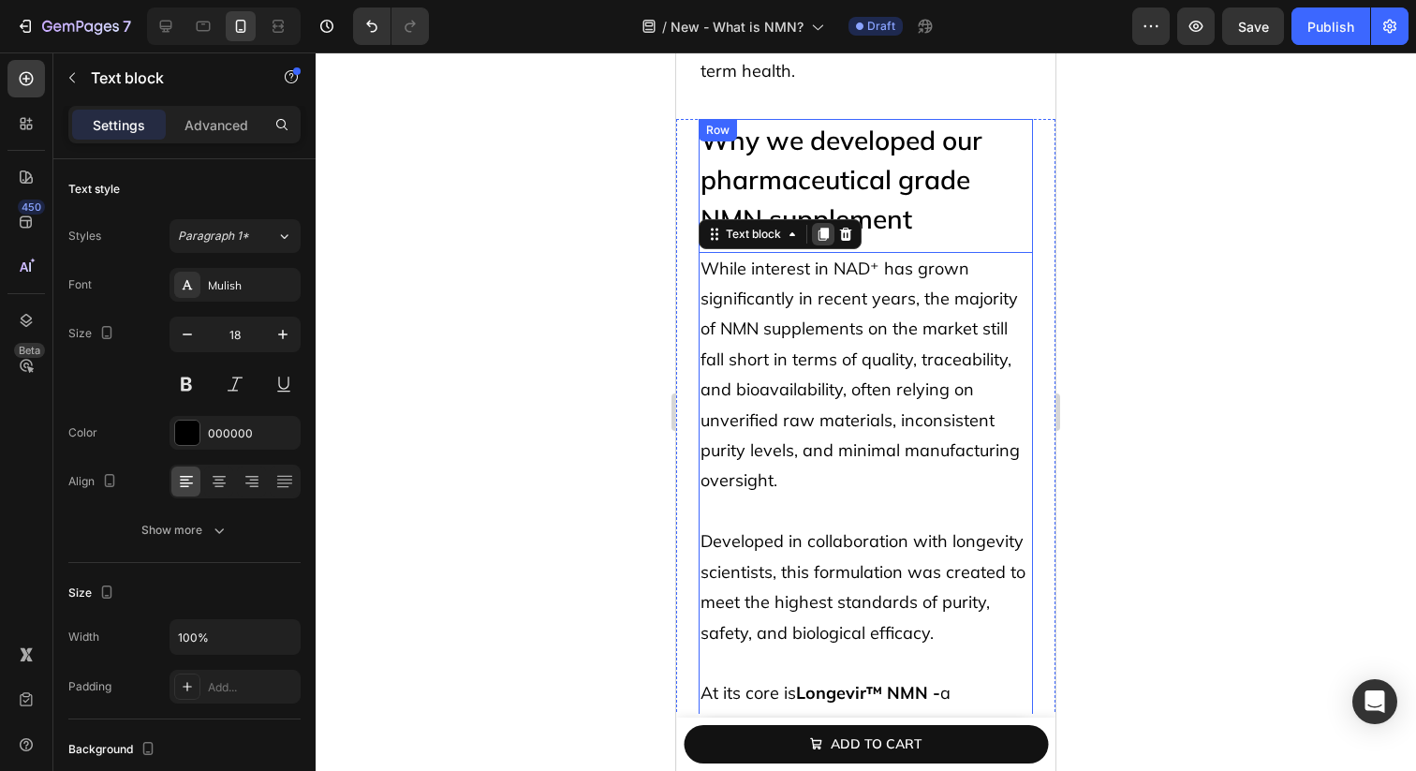
click at [820, 227] on icon at bounding box center [823, 234] width 15 height 15
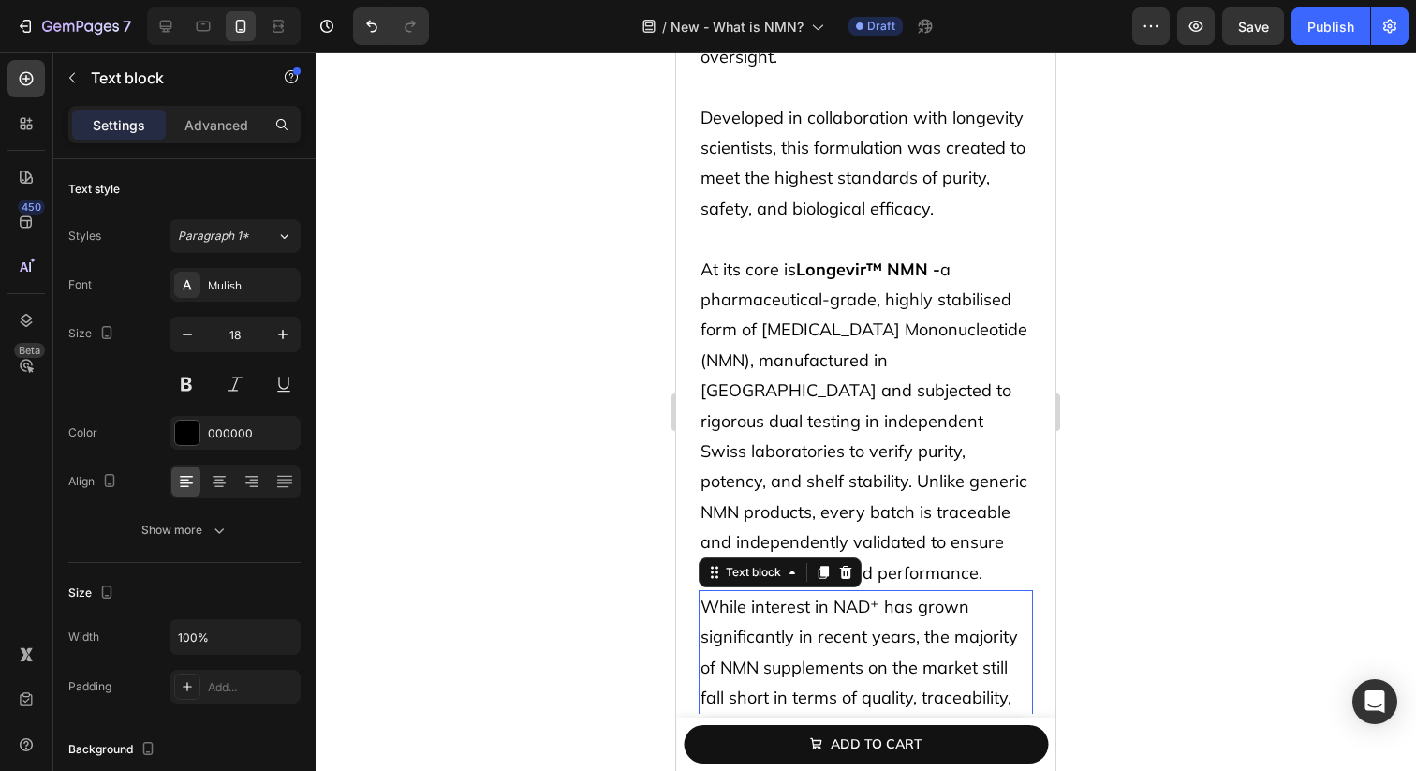
scroll to position [7508, 0]
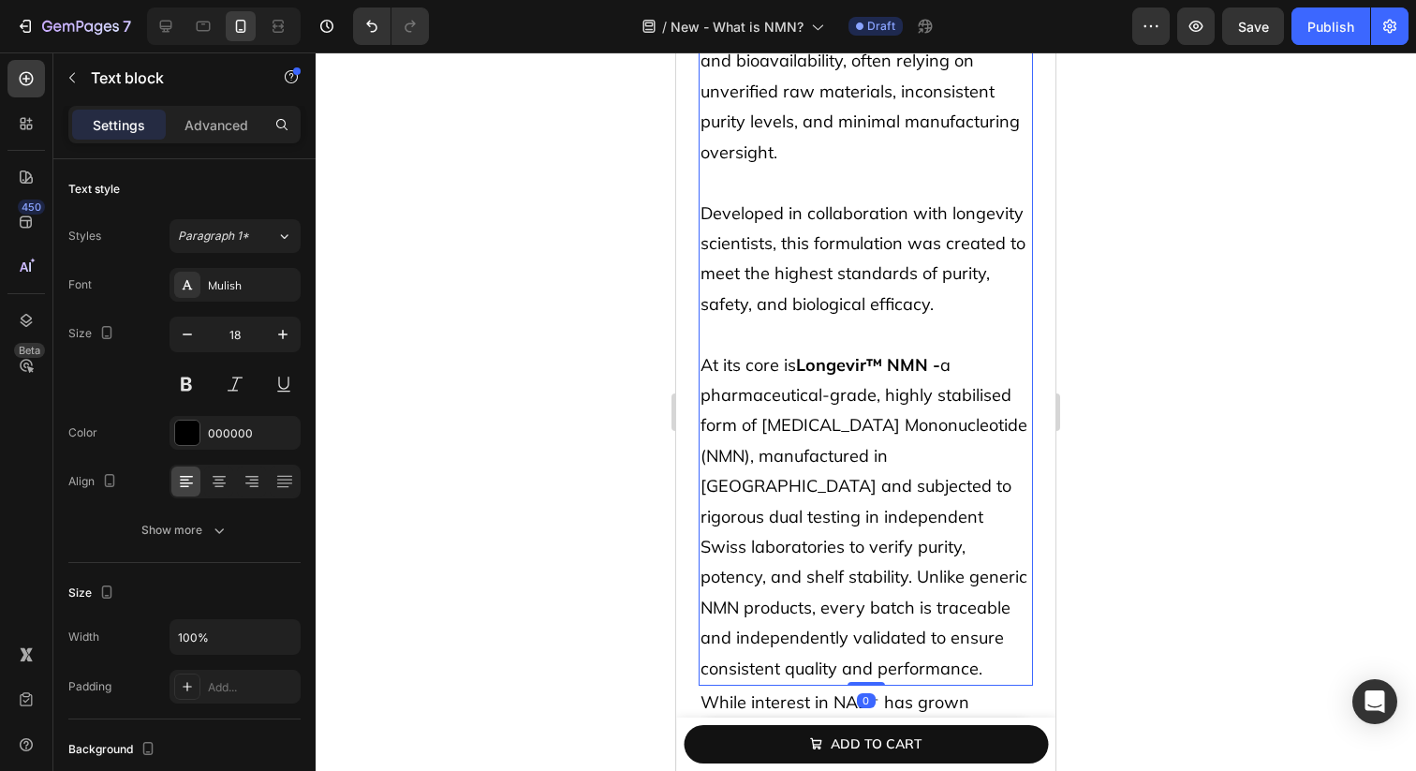
click at [827, 179] on p "Rich Text Editor. Editing area: main" at bounding box center [866, 183] width 331 height 30
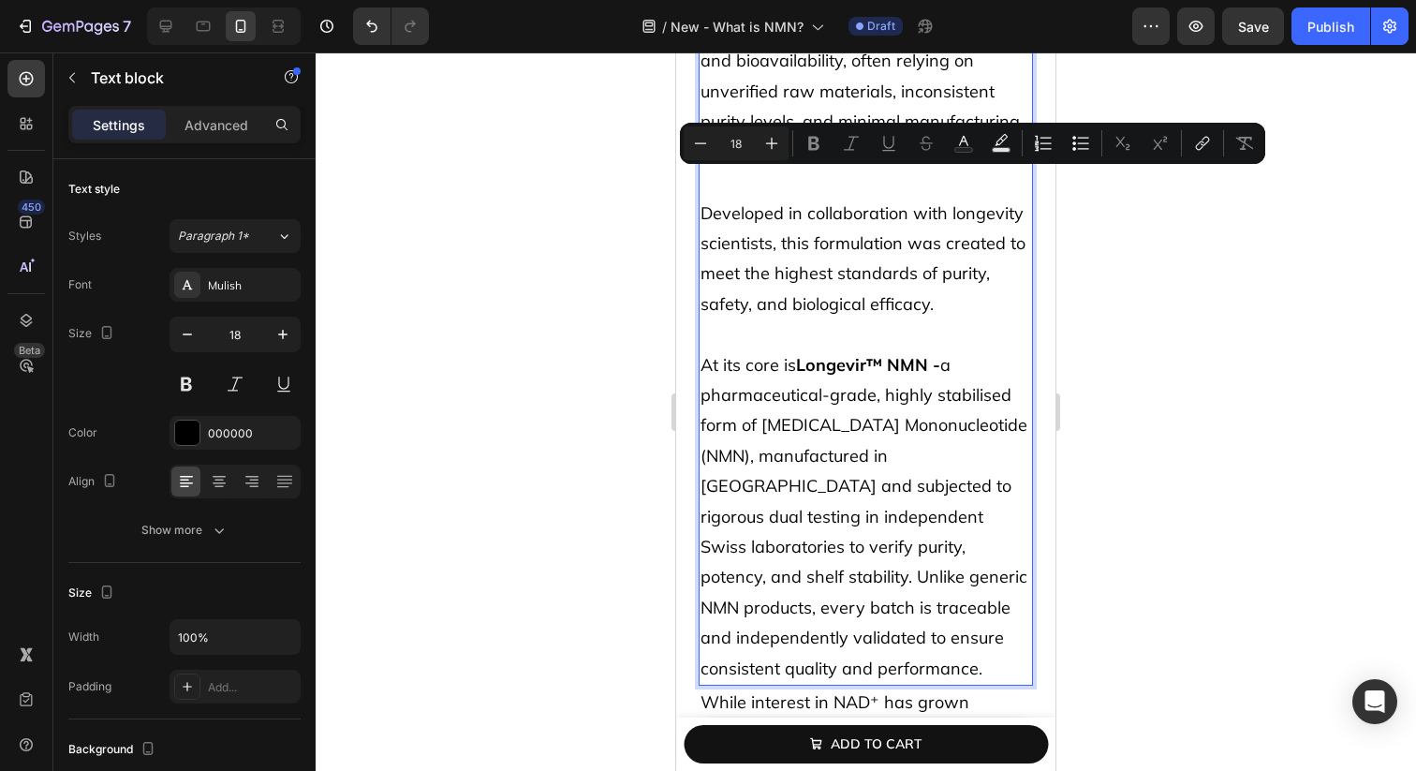
click at [821, 190] on p "Rich Text Editor. Editing area: main" at bounding box center [866, 183] width 331 height 30
click at [807, 108] on p "While interest in NAD⁺ has grown significantly in recent years, the majority of…" at bounding box center [866, 46] width 331 height 243
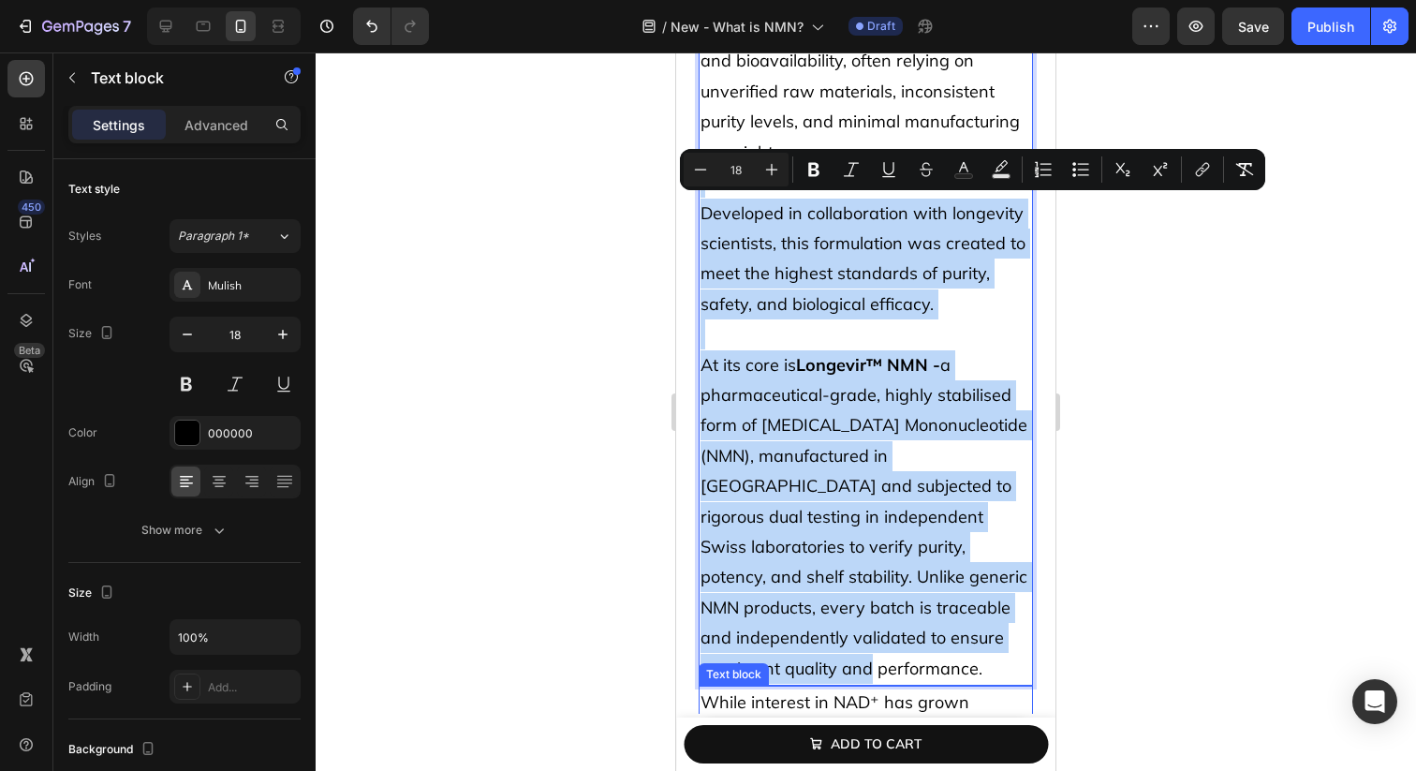
drag, startPoint x: 798, startPoint y: 188, endPoint x: 914, endPoint y: 704, distance: 529.0
click at [915, 705] on div "Why we developed our pharmaceutical grade NMN supplement Heading While interest…" at bounding box center [866, 619] width 334 height 1658
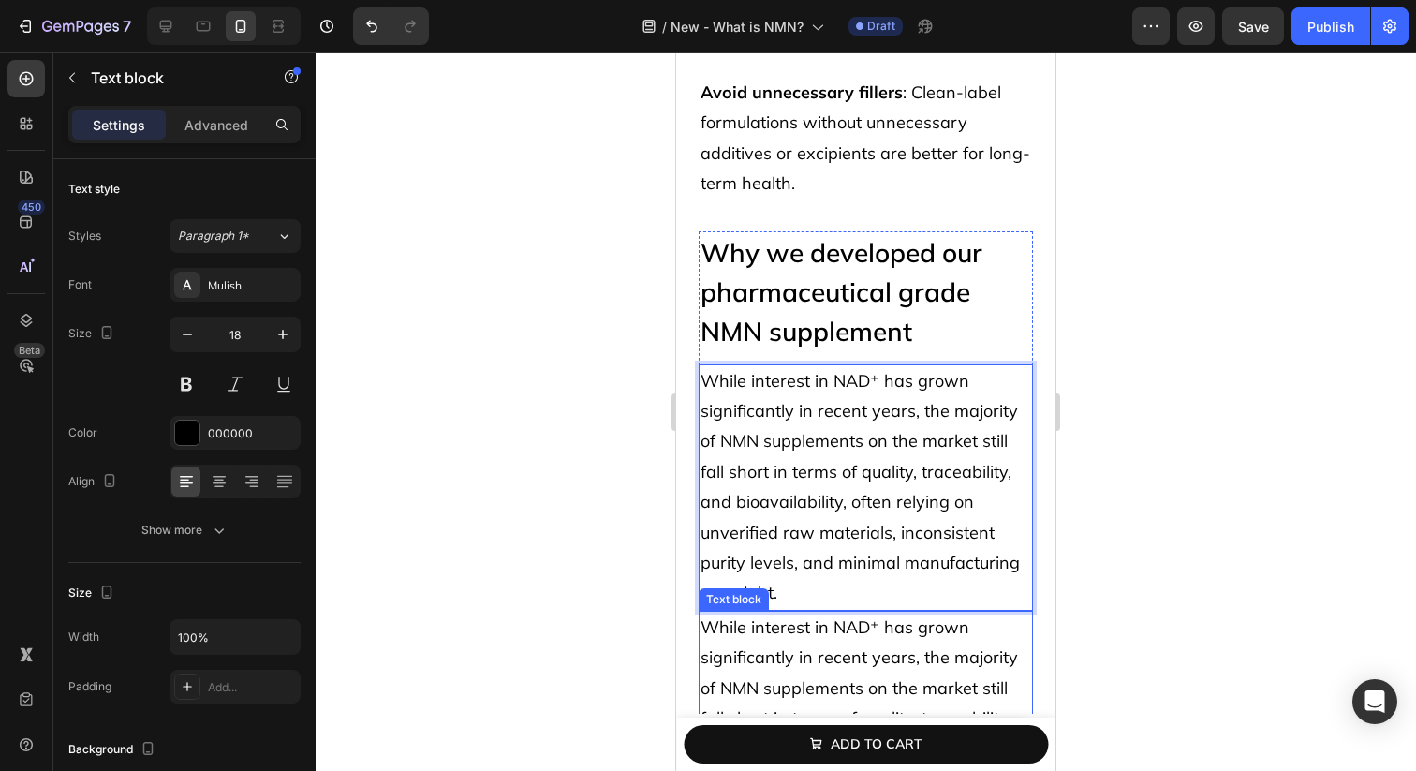
scroll to position [7033, 0]
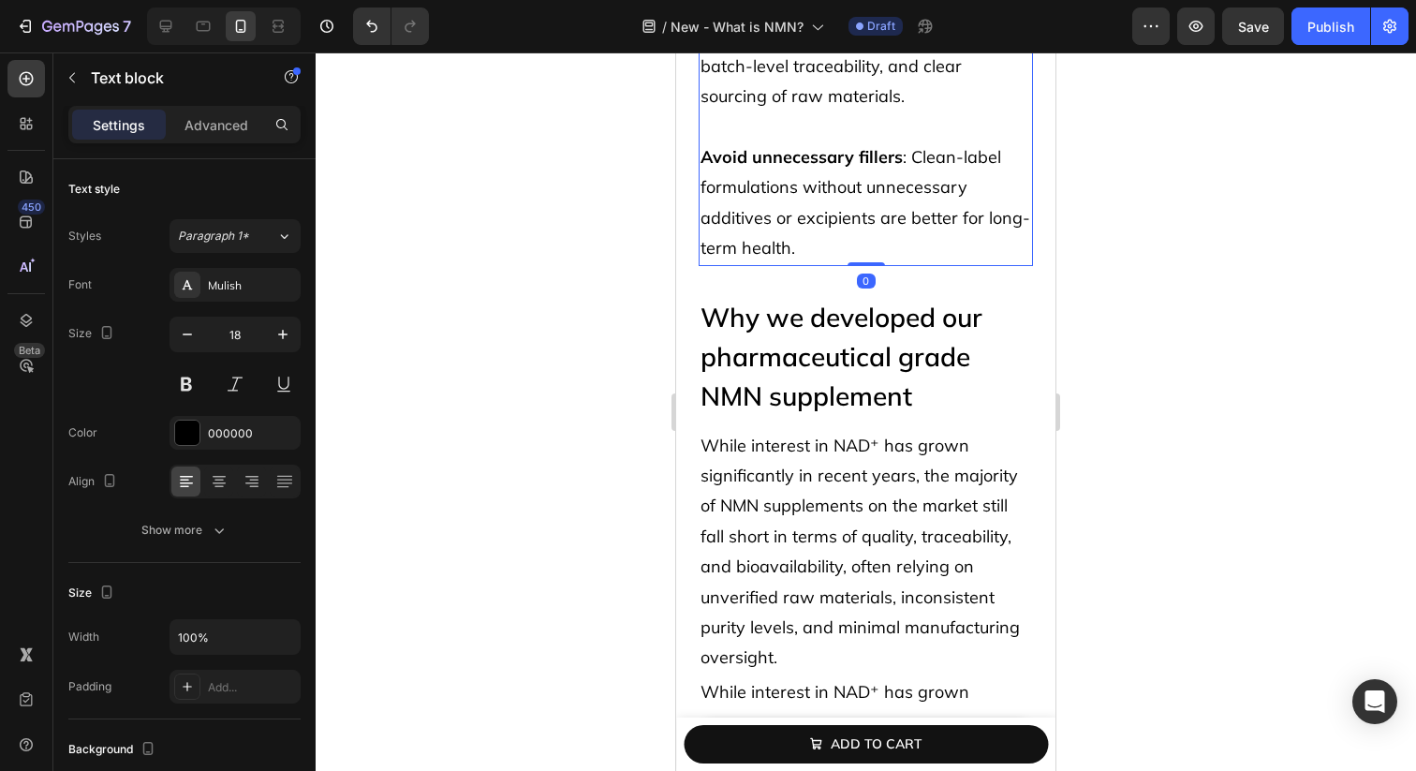
click at [1011, 230] on p "Avoid unnecessary fillers : Clean-label formulations without unnecessary additi…" at bounding box center [866, 188] width 331 height 152
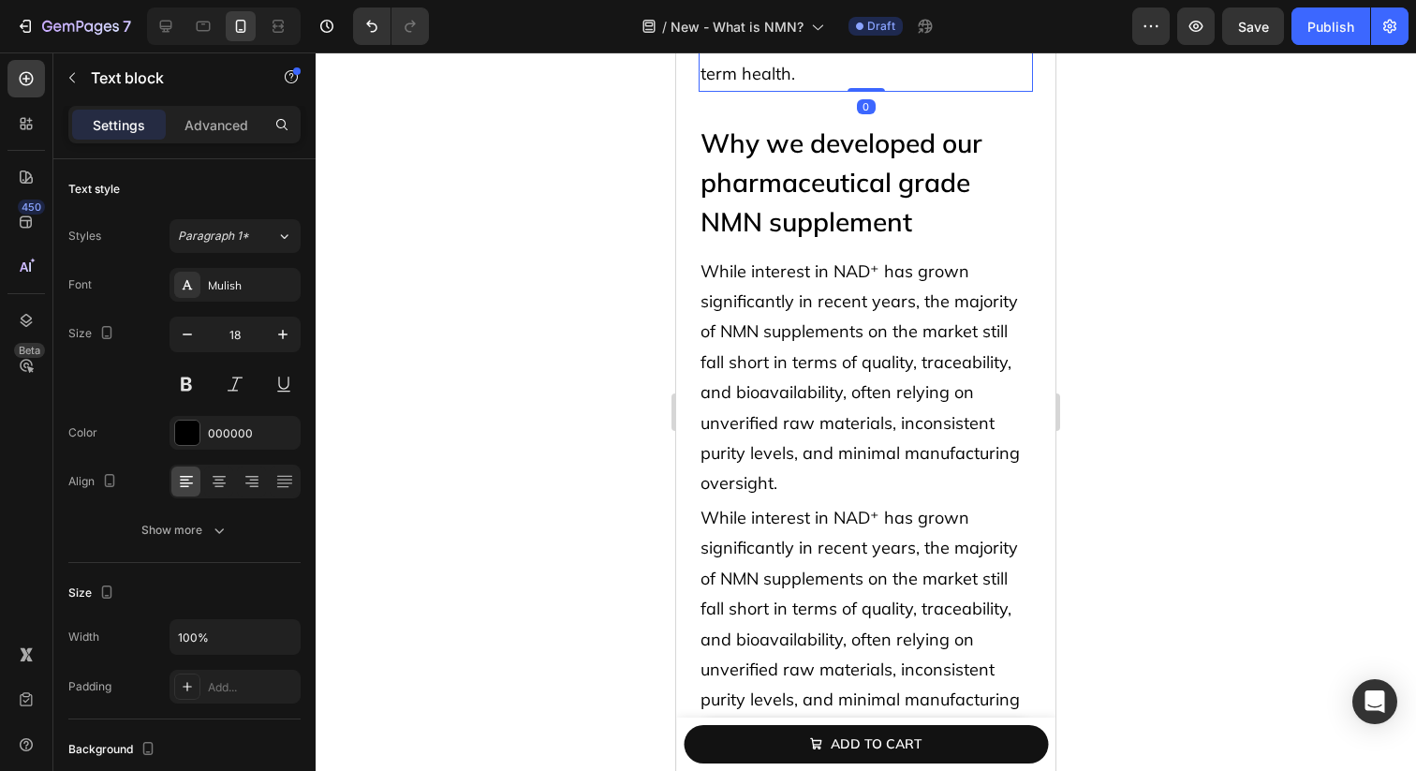
scroll to position [7259, 0]
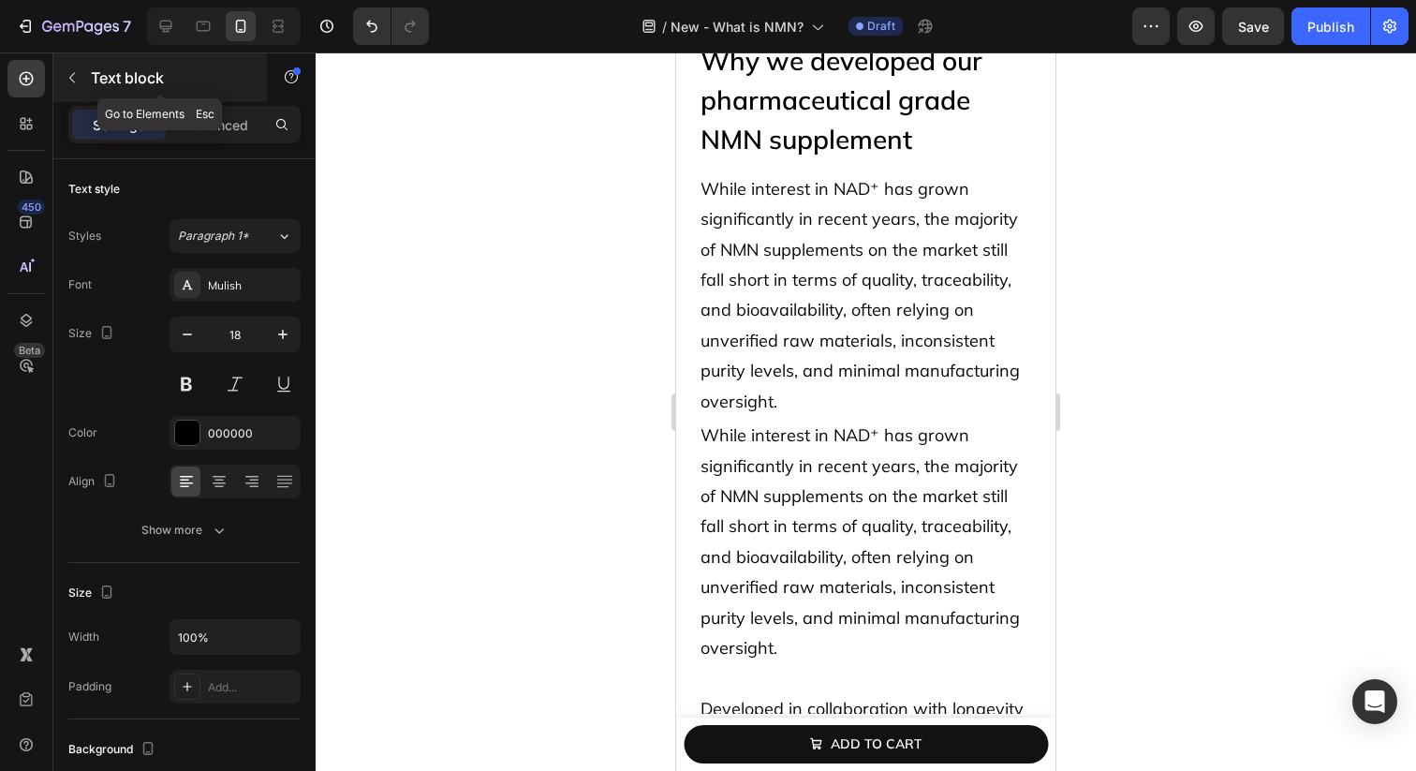
click at [80, 73] on button "button" at bounding box center [72, 78] width 30 height 30
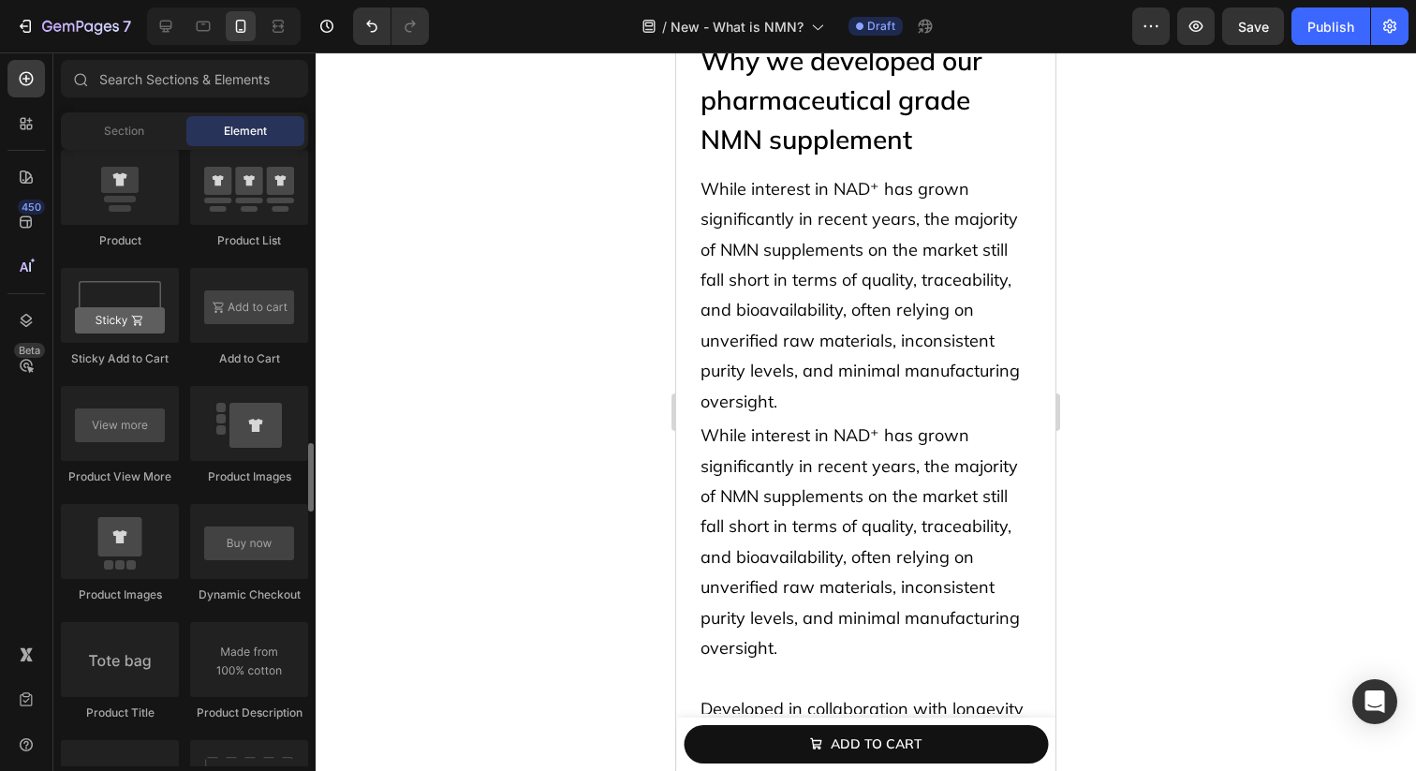
scroll to position [2554, 0]
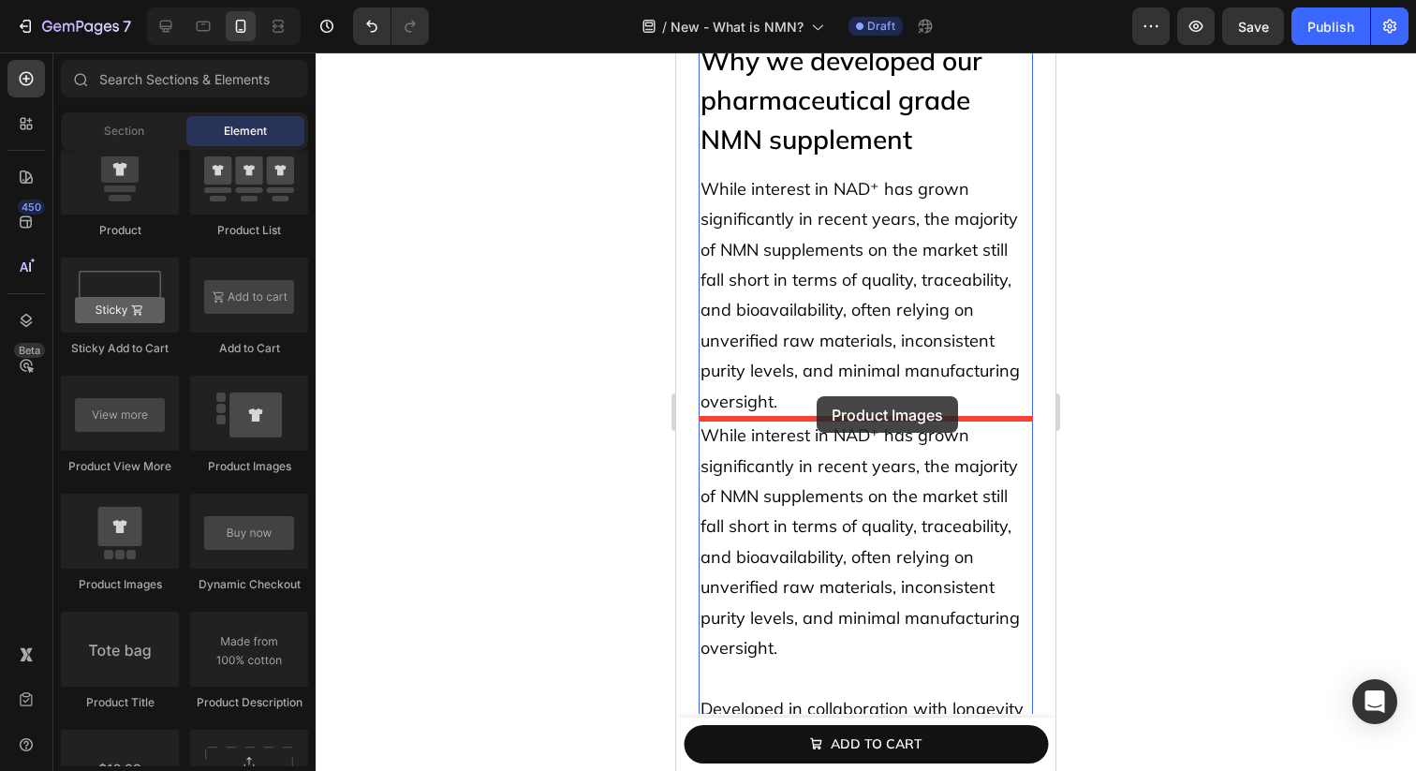
drag, startPoint x: 792, startPoint y: 583, endPoint x: 817, endPoint y: 396, distance: 188.0
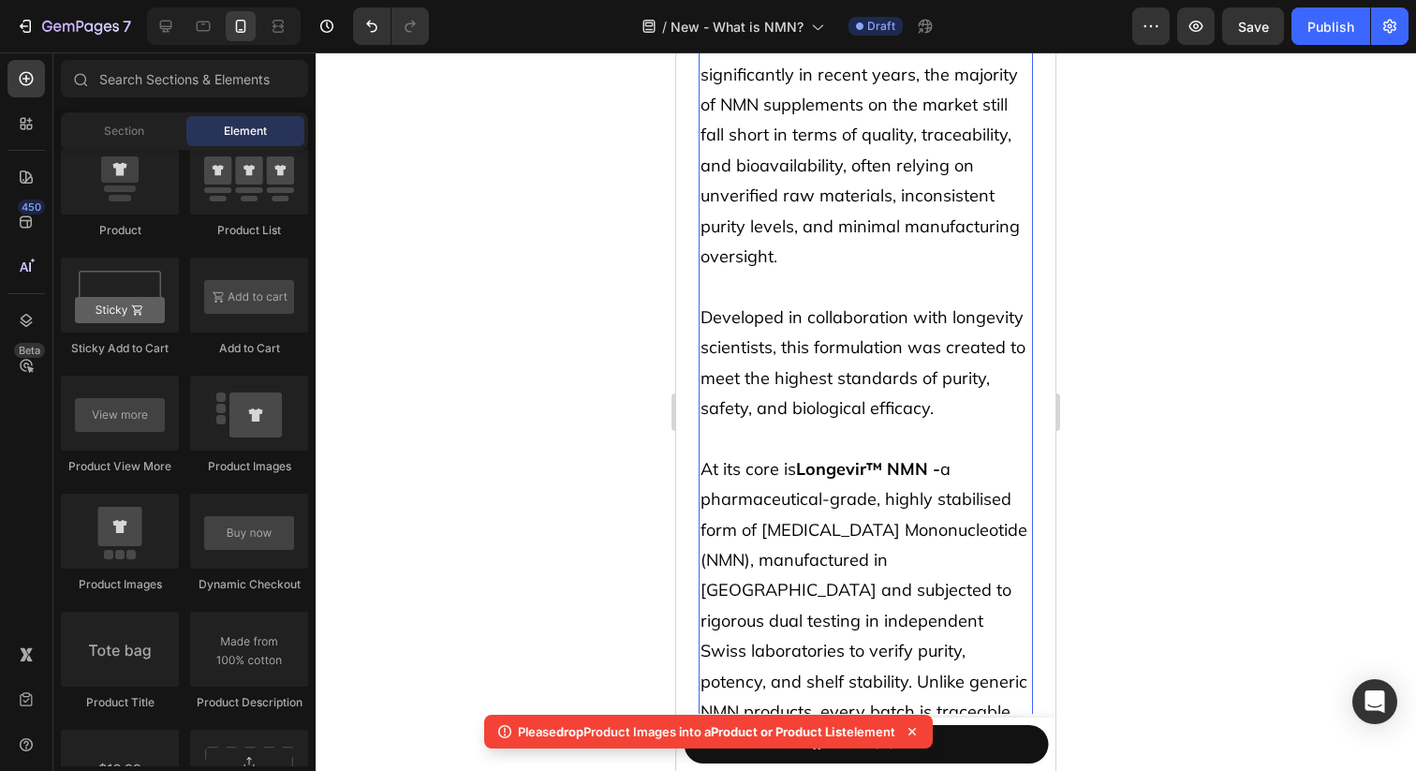
scroll to position [7840, 0]
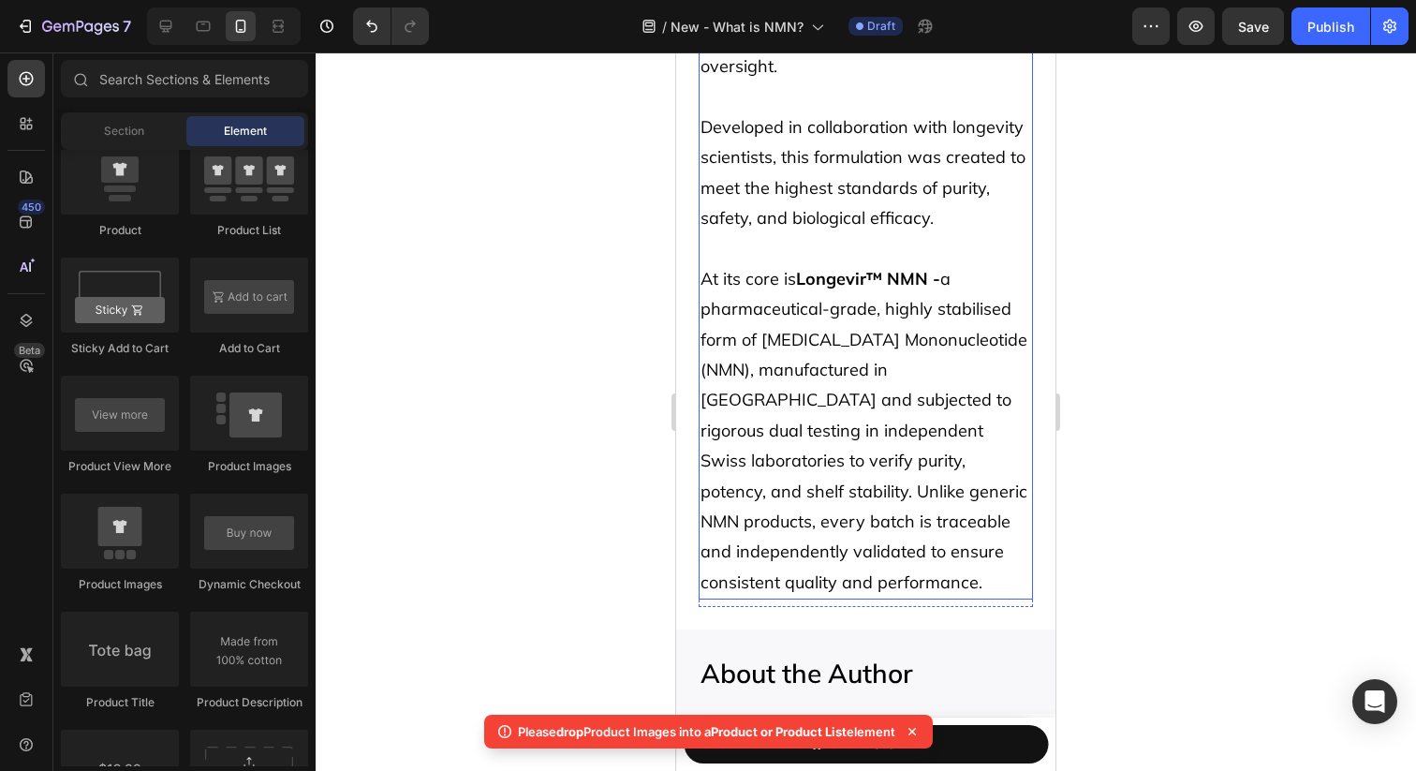
click at [779, 466] on p "At its core is Longevir™ NMN - a pharmaceutical-grade, highly stabilised form o…" at bounding box center [866, 430] width 331 height 333
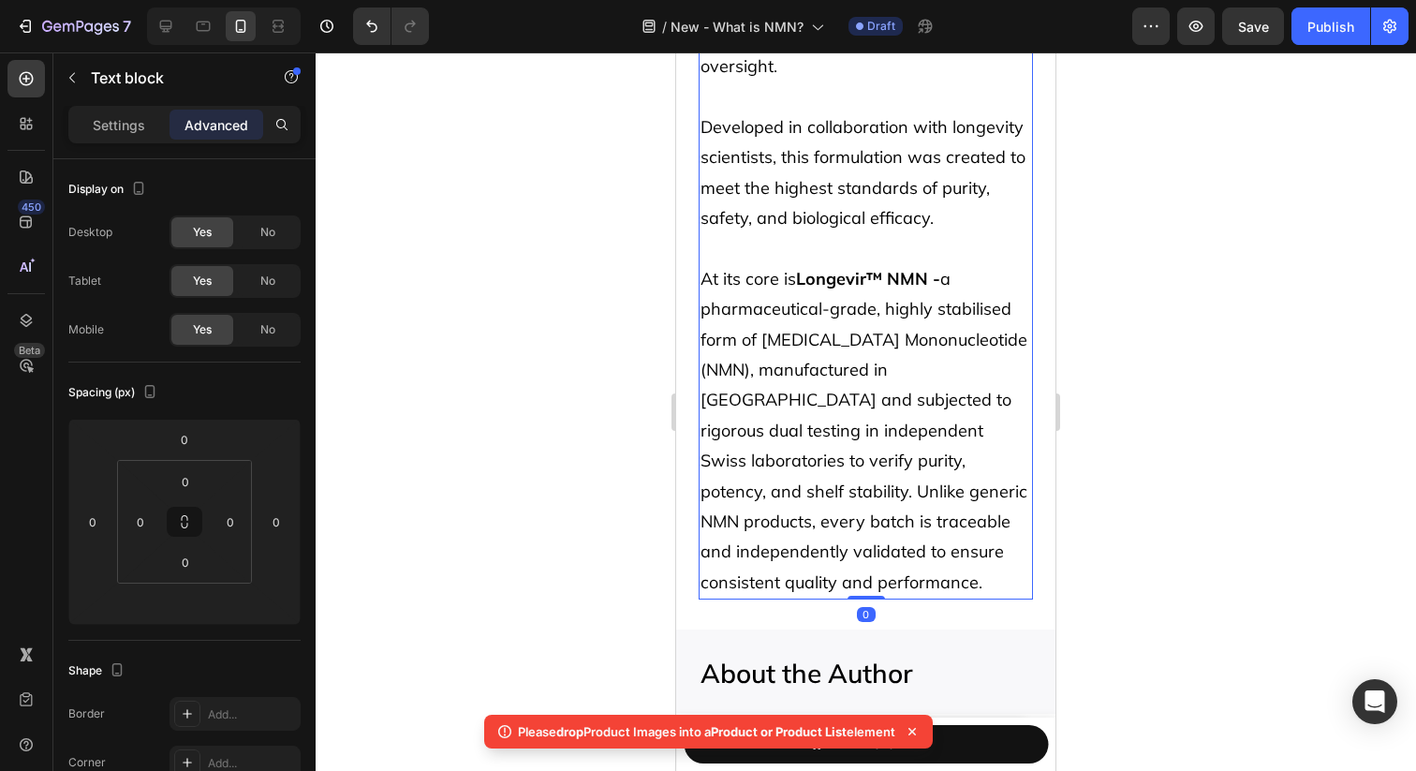
scroll to position [7834, 0]
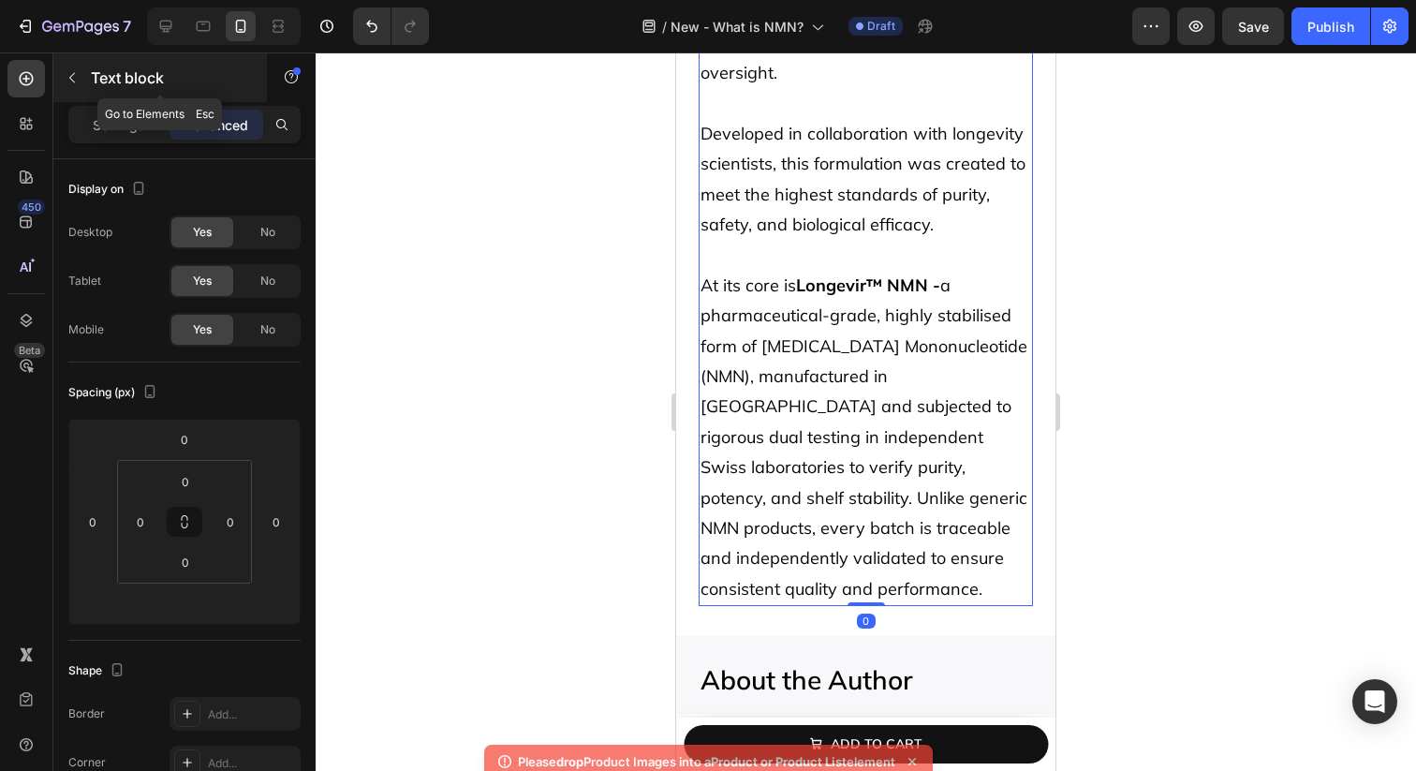
click at [60, 68] on button "button" at bounding box center [72, 78] width 30 height 30
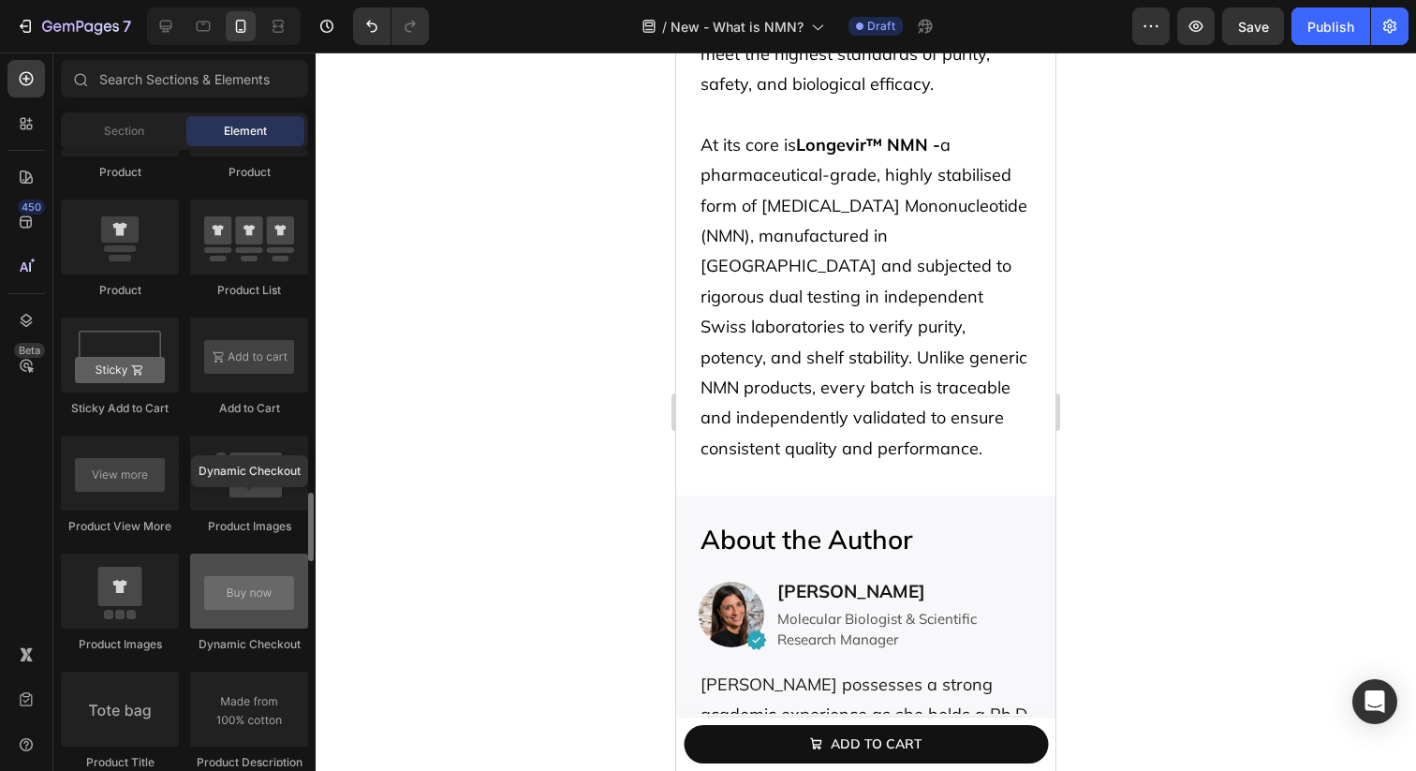
scroll to position [2474, 0]
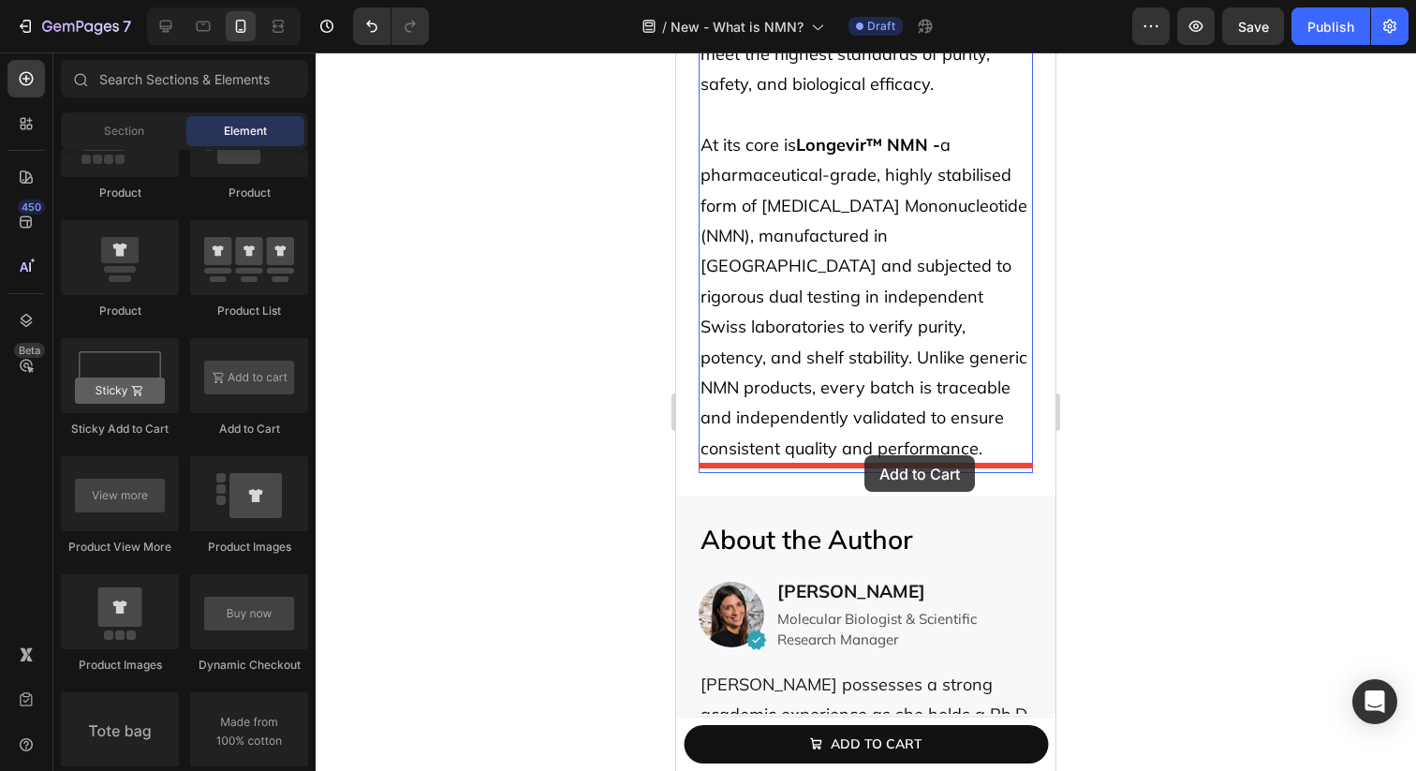
drag, startPoint x: 920, startPoint y: 446, endPoint x: 864, endPoint y: 455, distance: 56.0
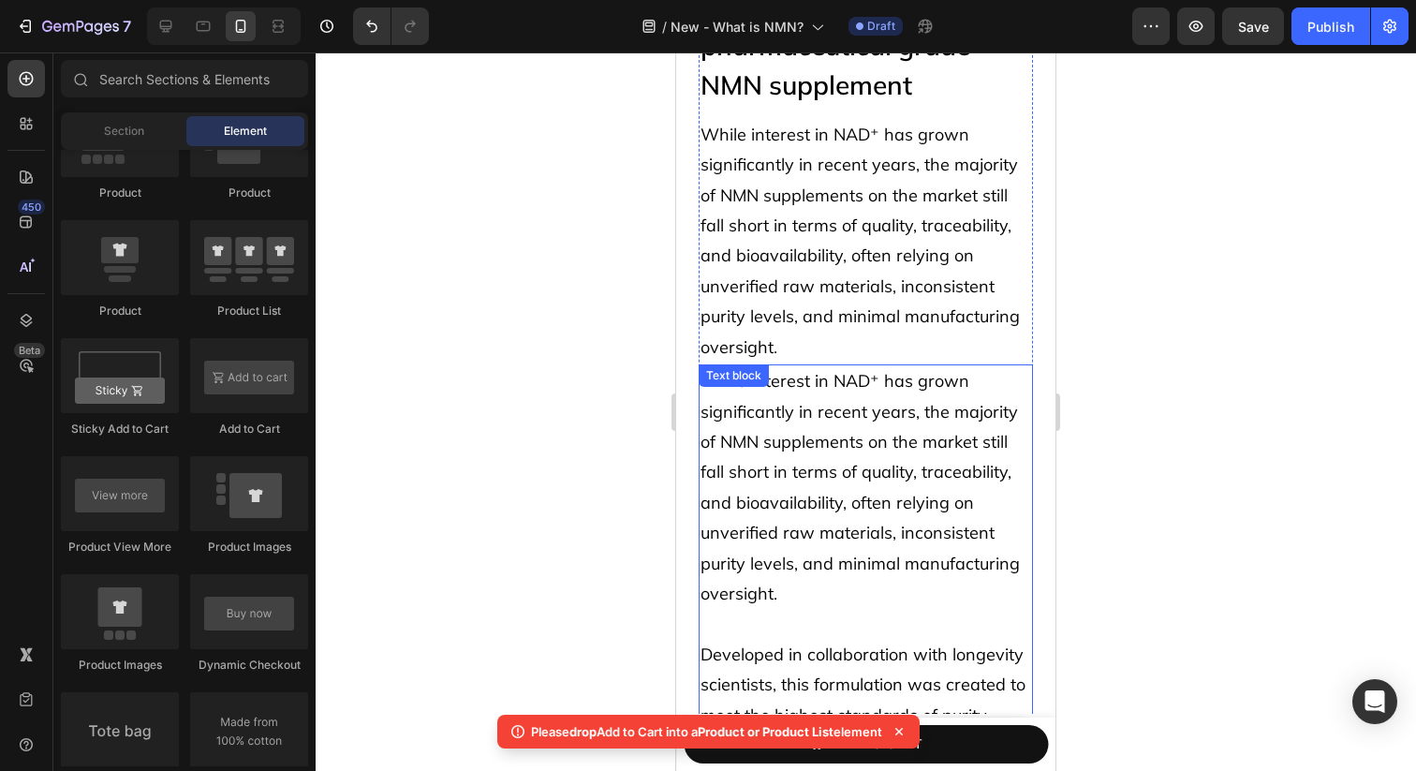
scroll to position [7283, 0]
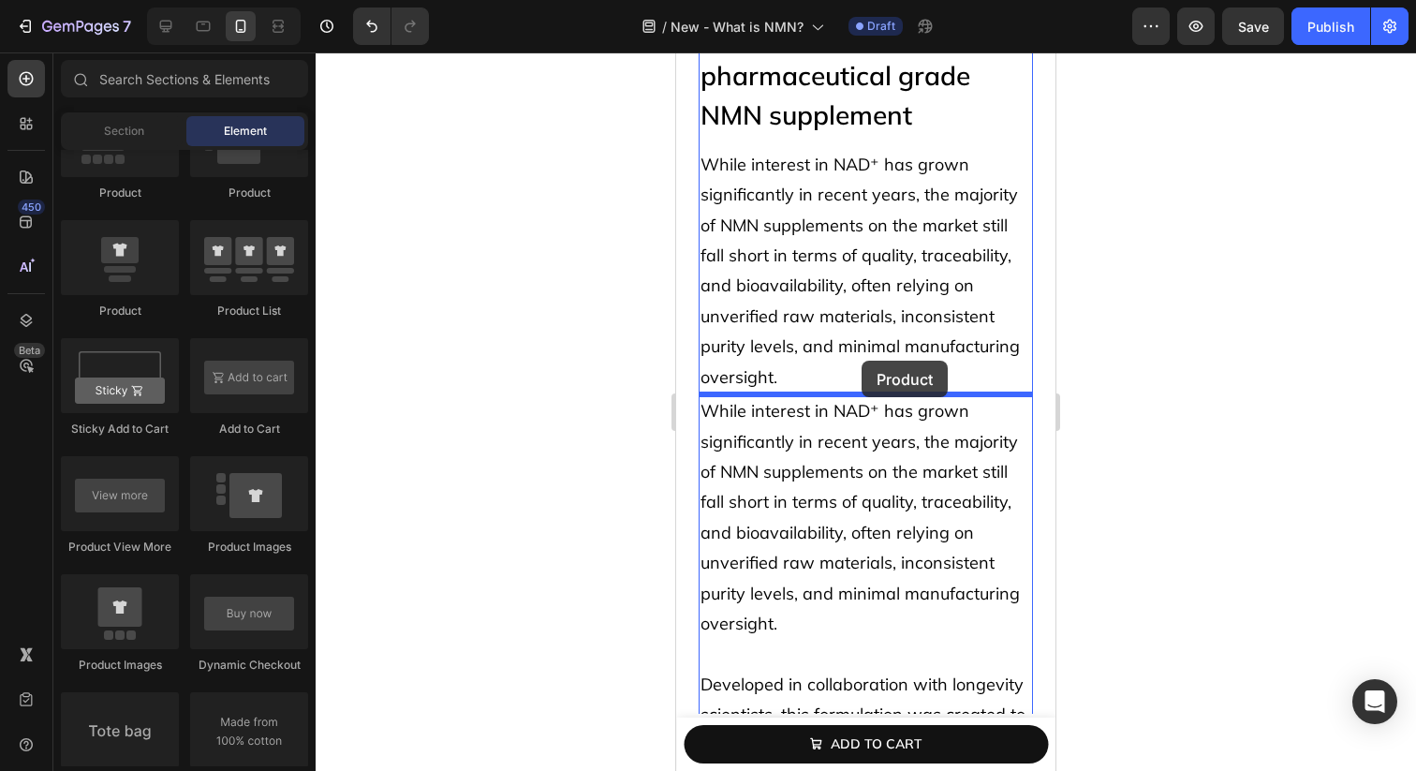
drag, startPoint x: 822, startPoint y: 332, endPoint x: 861, endPoint y: 362, distance: 48.1
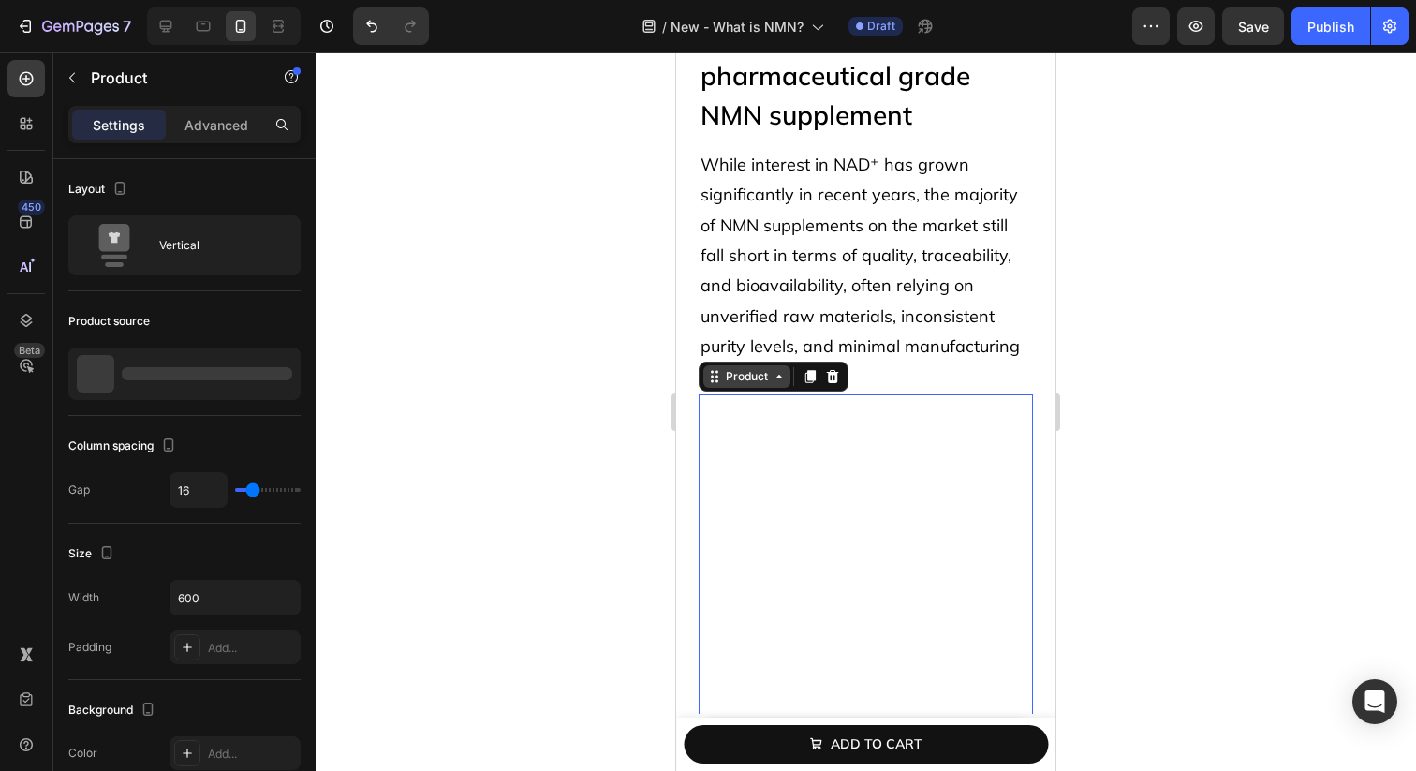
scroll to position [7531, 0]
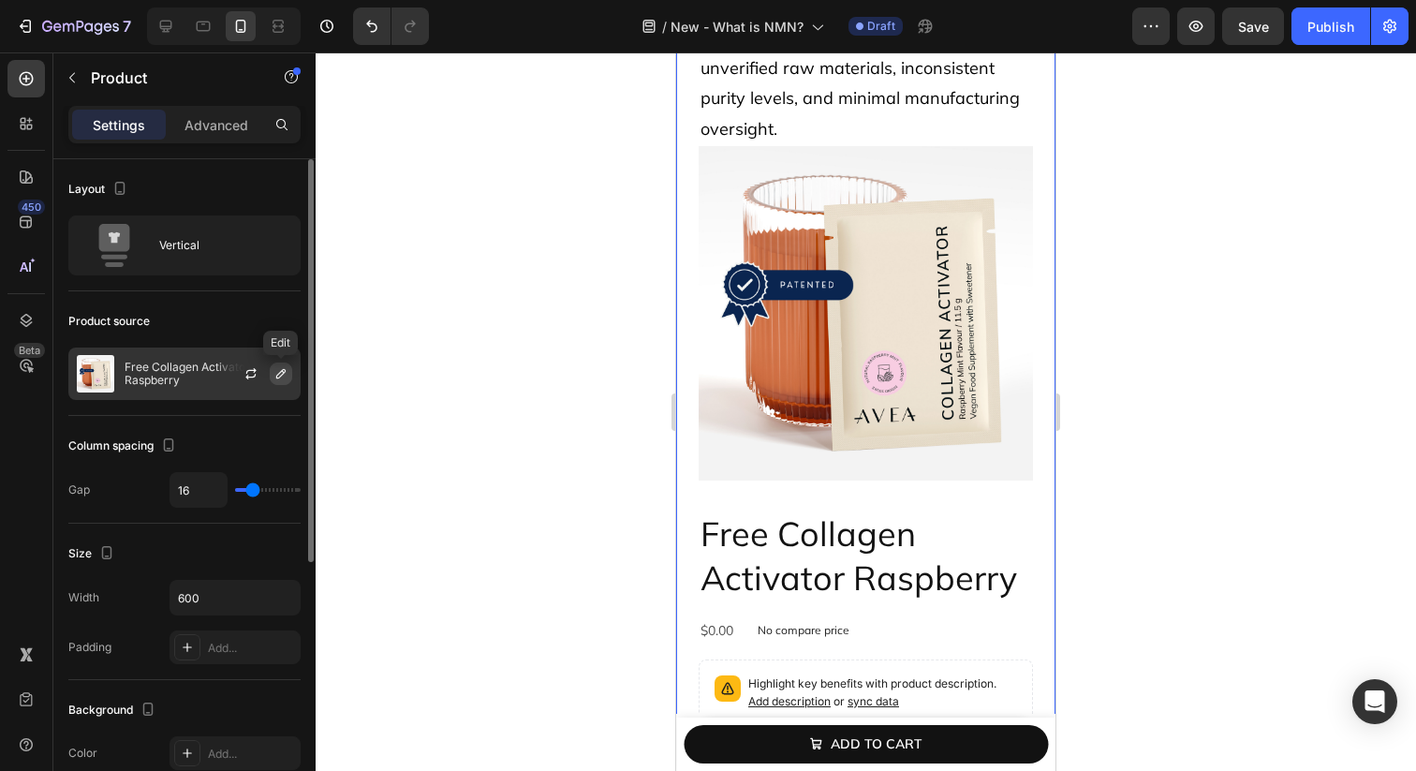
click at [276, 374] on icon "button" at bounding box center [280, 373] width 15 height 15
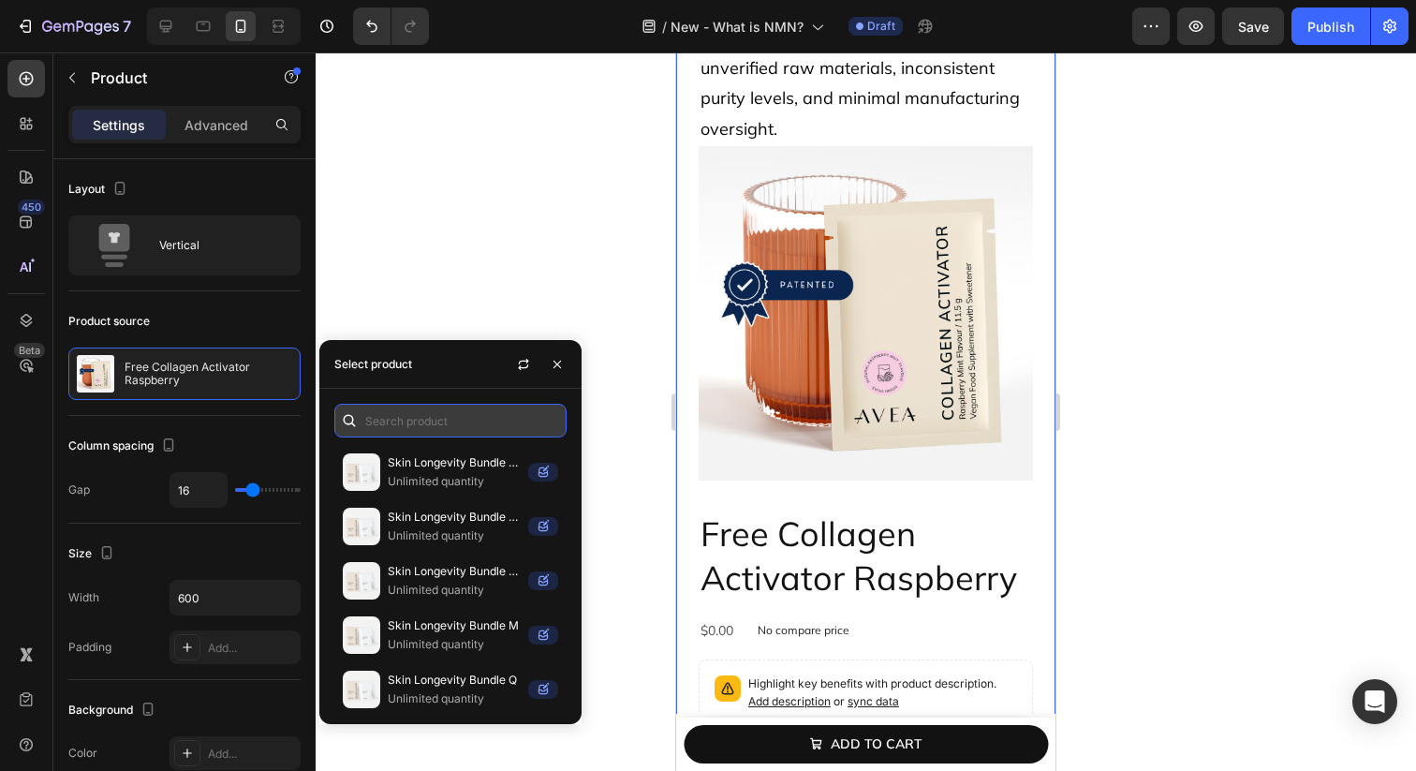
click at [400, 416] on input "text" at bounding box center [450, 421] width 232 height 34
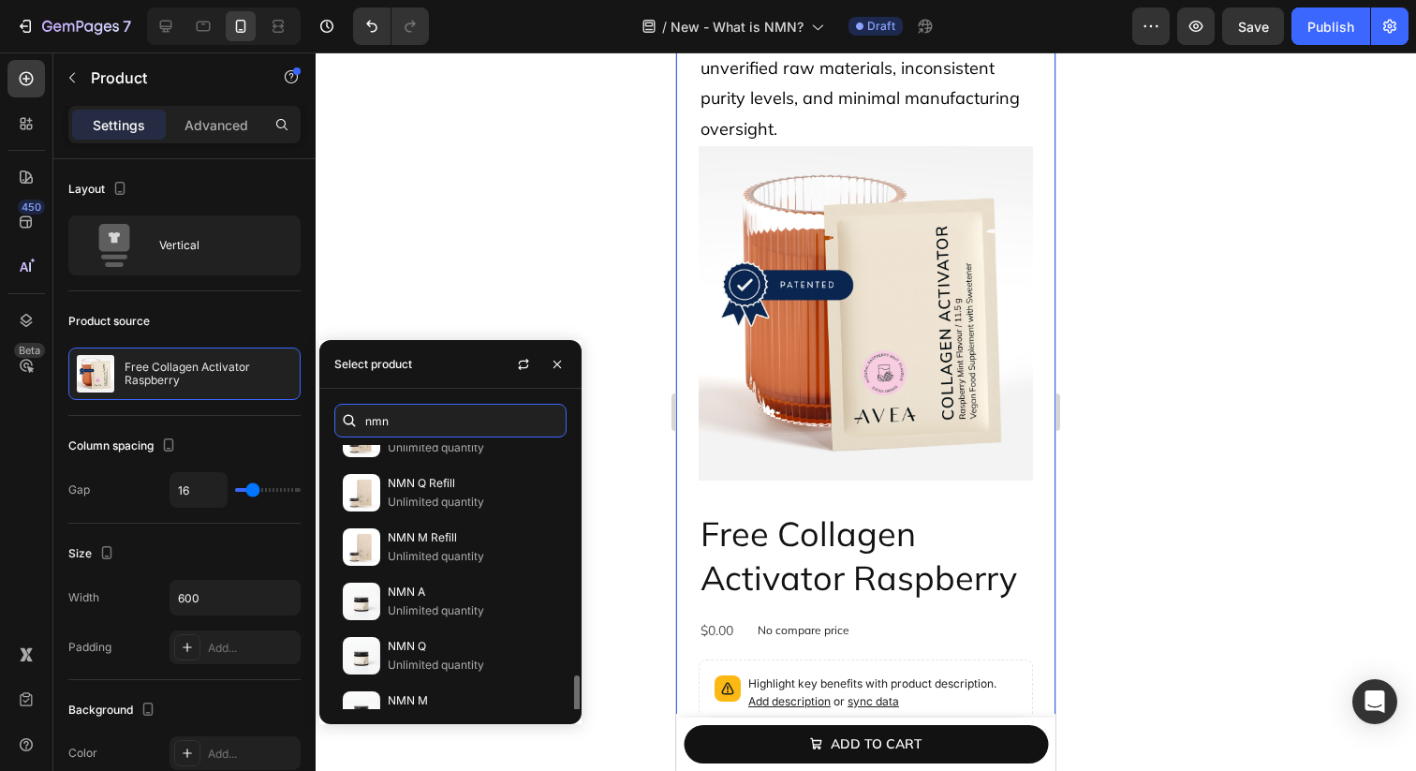
scroll to position [333, 0]
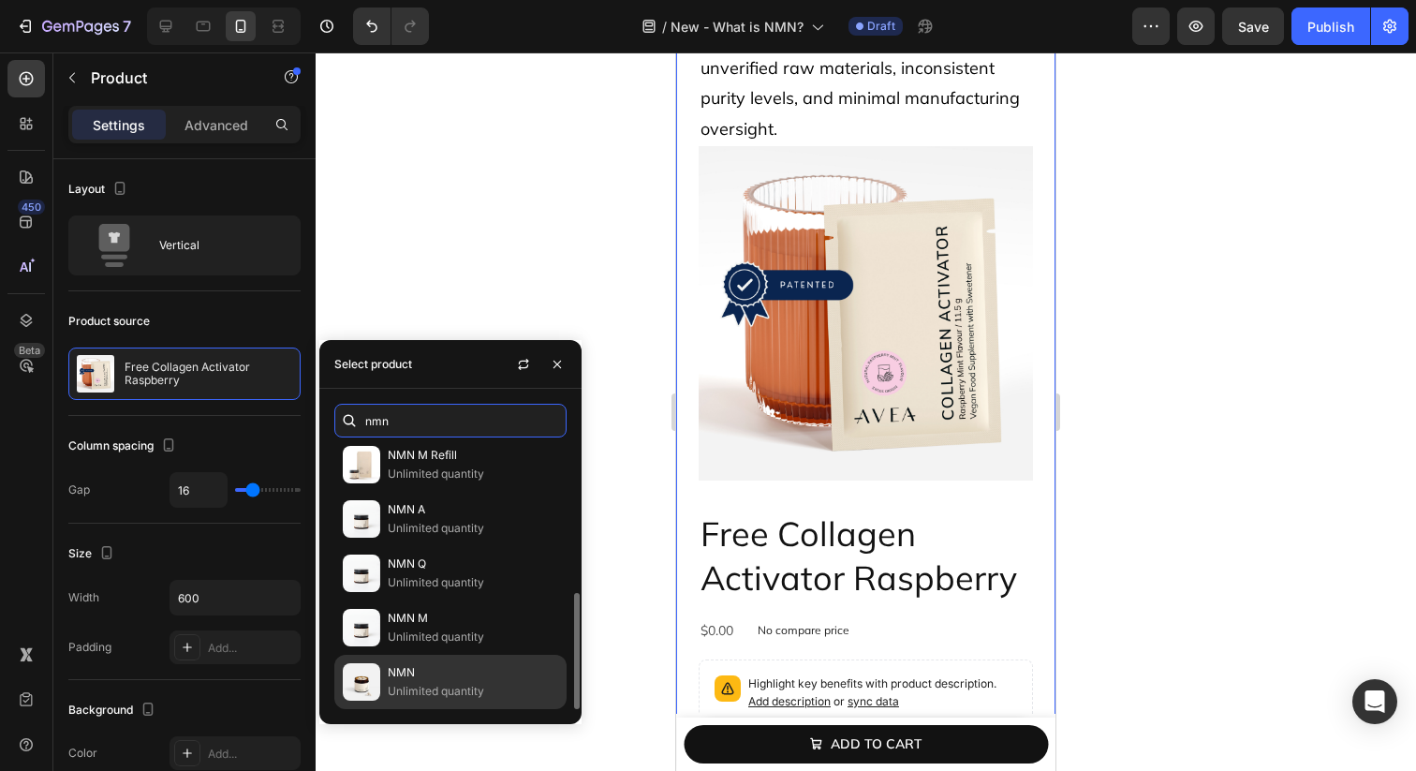
type input "nmn"
click at [469, 674] on p "NMN" at bounding box center [473, 672] width 170 height 19
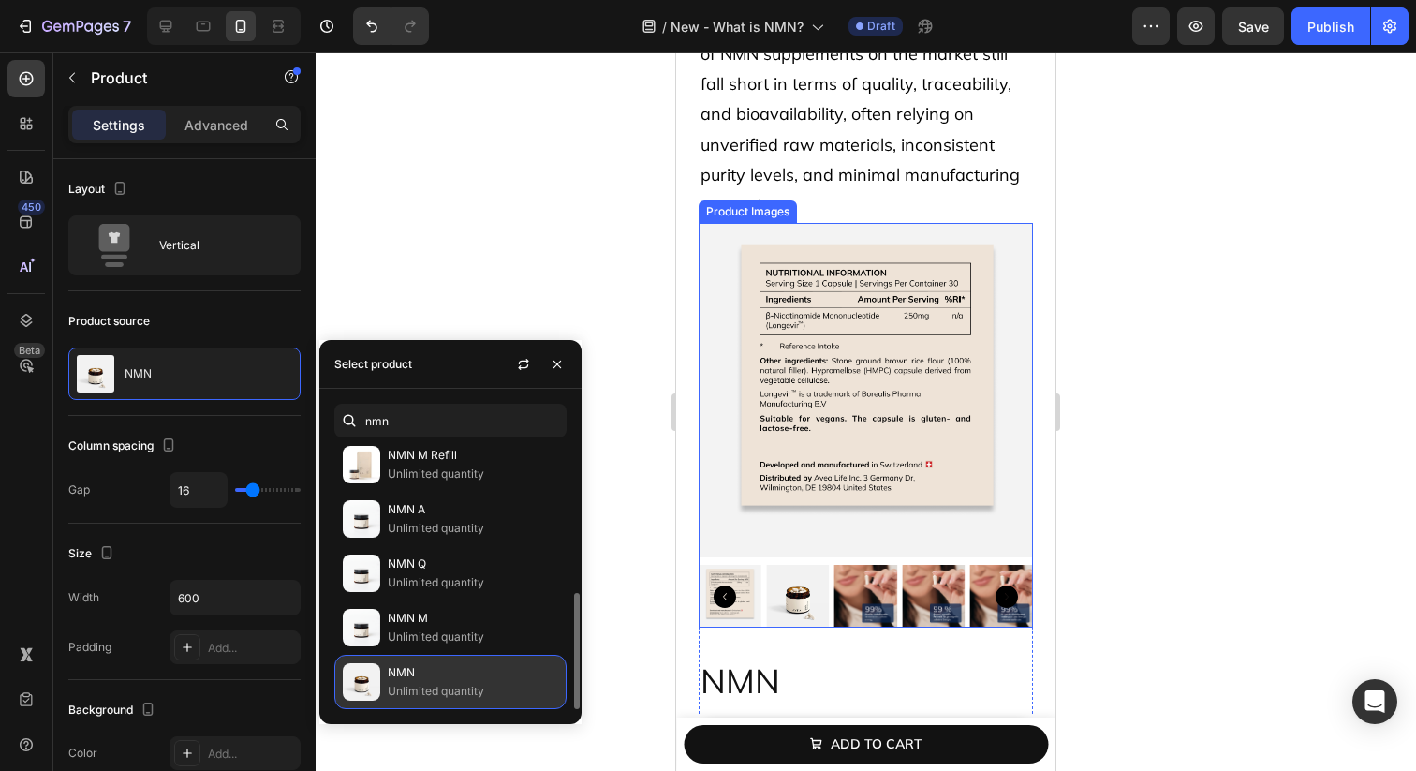
scroll to position [7408, 0]
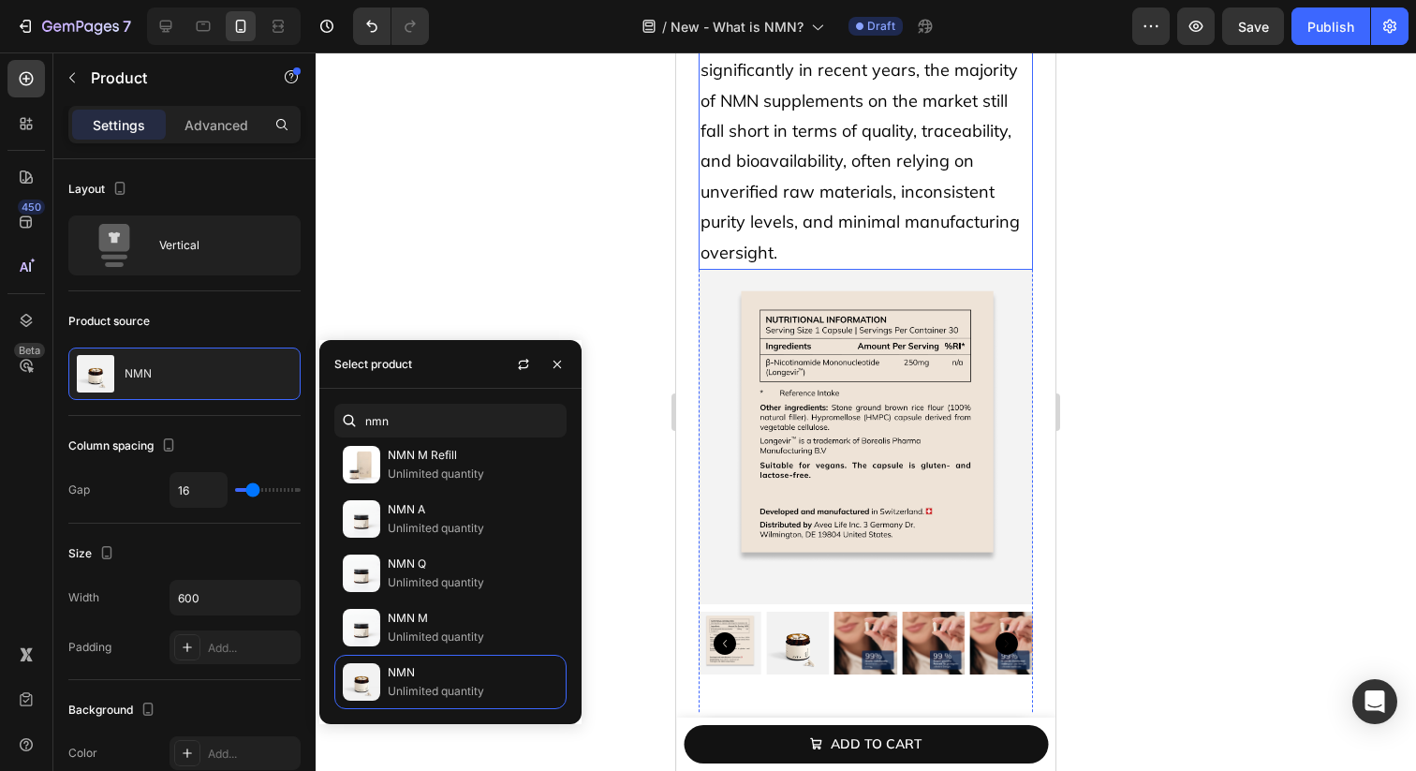
click at [923, 188] on span "While interest in NAD⁺ has grown significantly in recent years, the majority of…" at bounding box center [860, 146] width 319 height 234
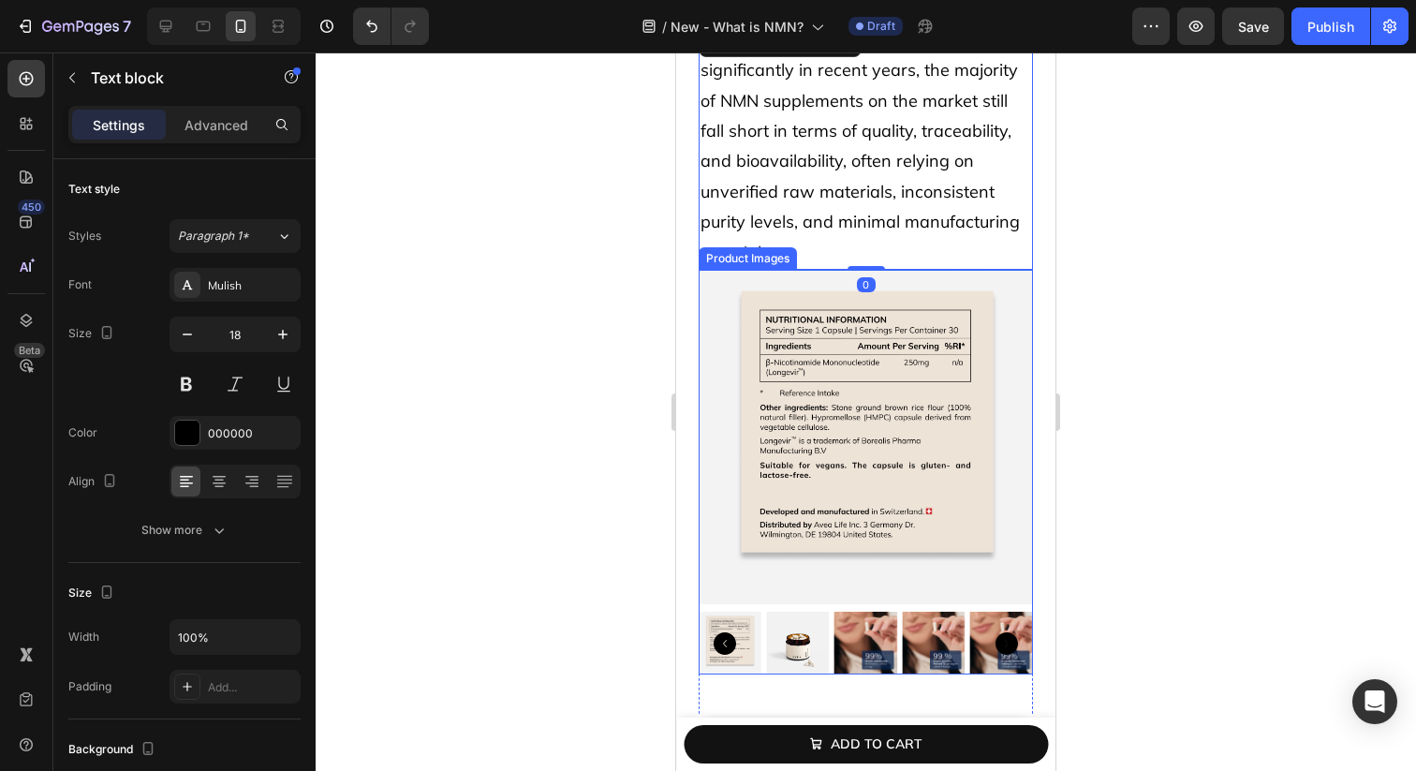
click at [860, 419] on img at bounding box center [866, 437] width 334 height 334
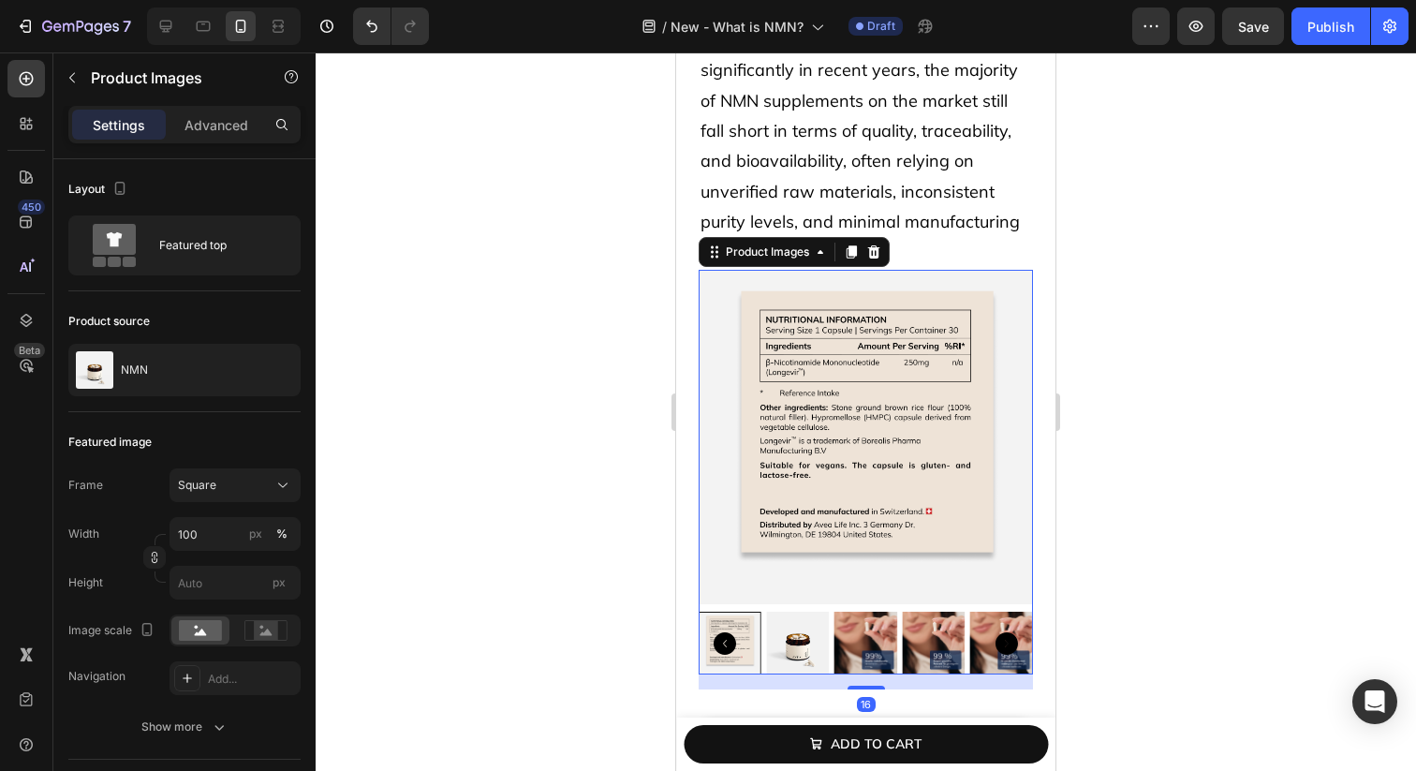
click at [723, 639] on icon "Carousel Back Arrow" at bounding box center [725, 643] width 22 height 22
click at [747, 653] on img at bounding box center [730, 643] width 63 height 63
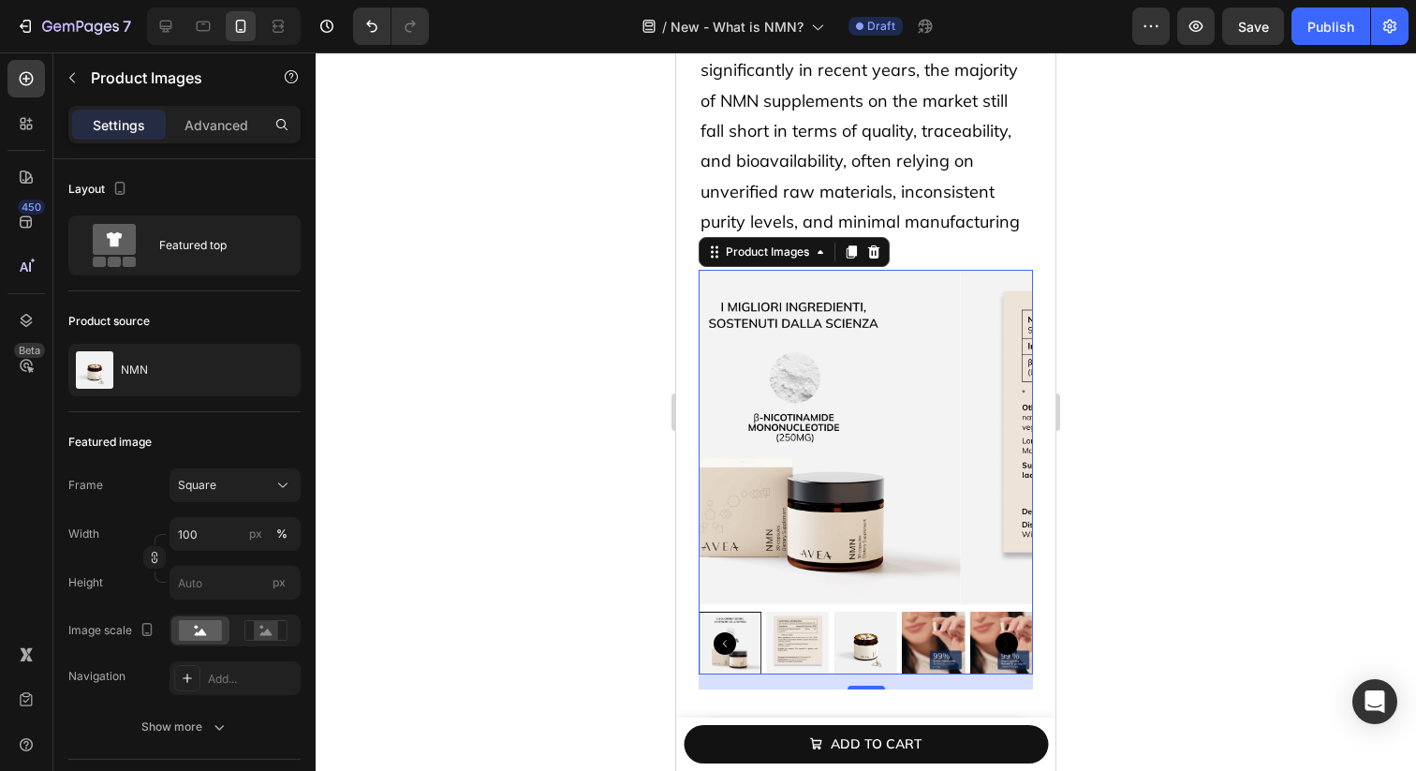
click at [717, 642] on icon "Carousel Back Arrow" at bounding box center [725, 643] width 22 height 22
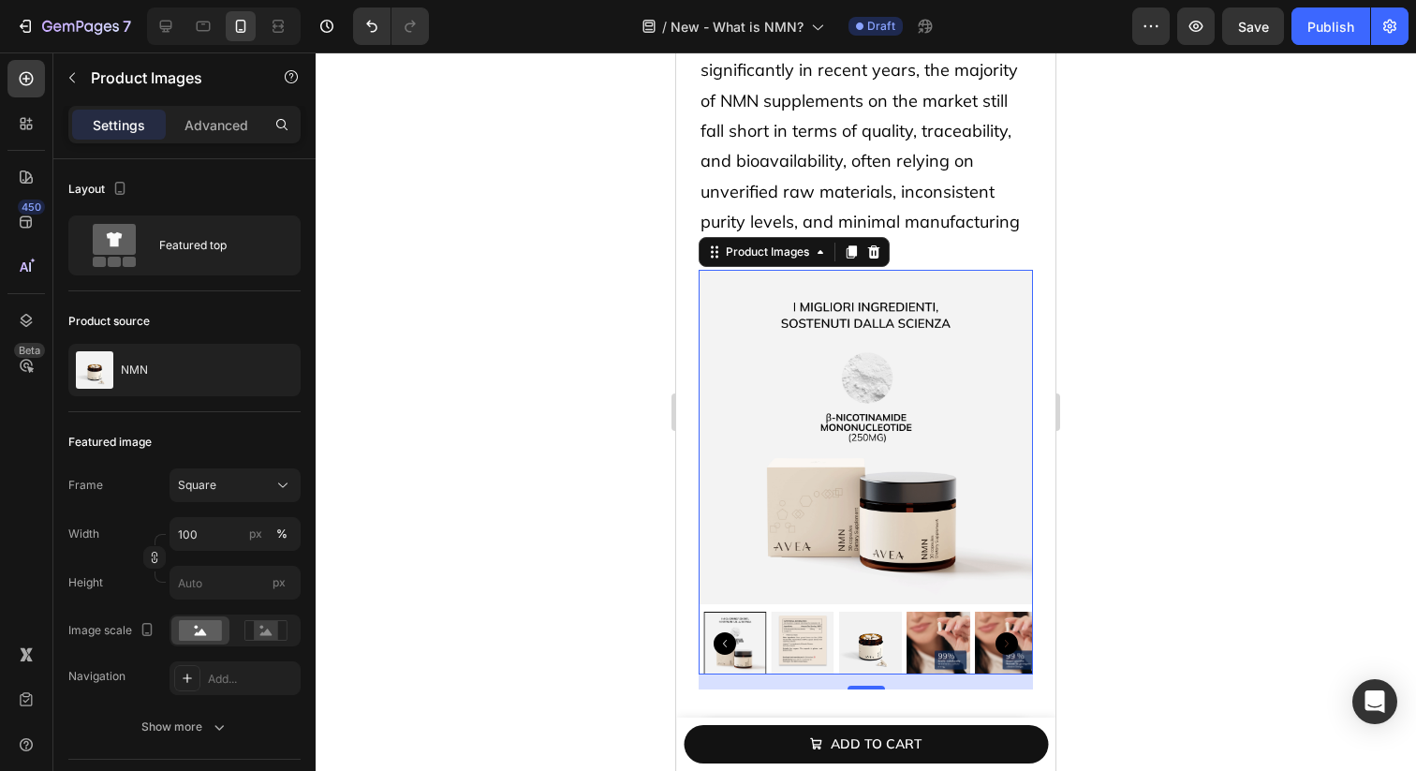
click at [717, 642] on icon "Carousel Back Arrow" at bounding box center [725, 643] width 22 height 22
click at [728, 645] on icon "Carousel Back Arrow" at bounding box center [725, 643] width 22 height 22
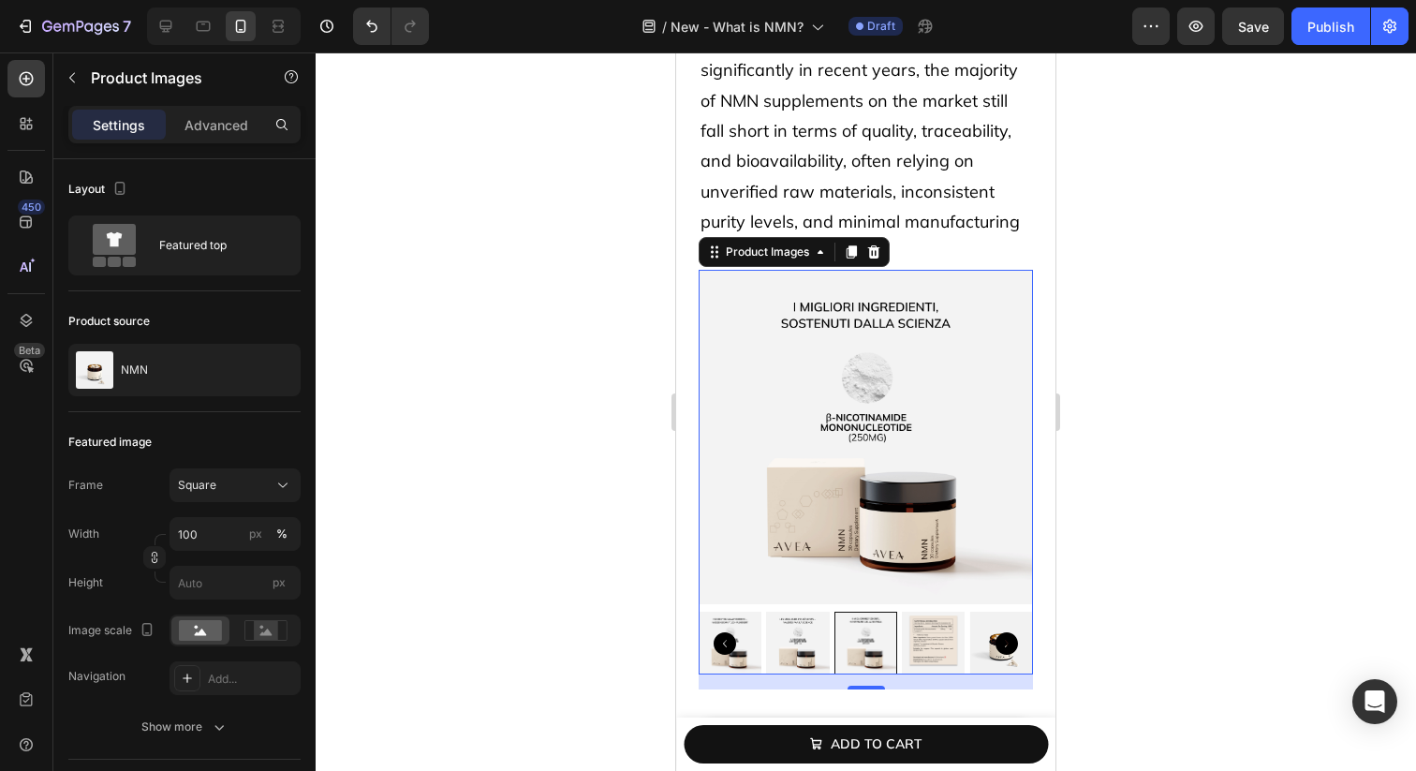
click at [728, 645] on icon "Carousel Back Arrow" at bounding box center [725, 643] width 22 height 22
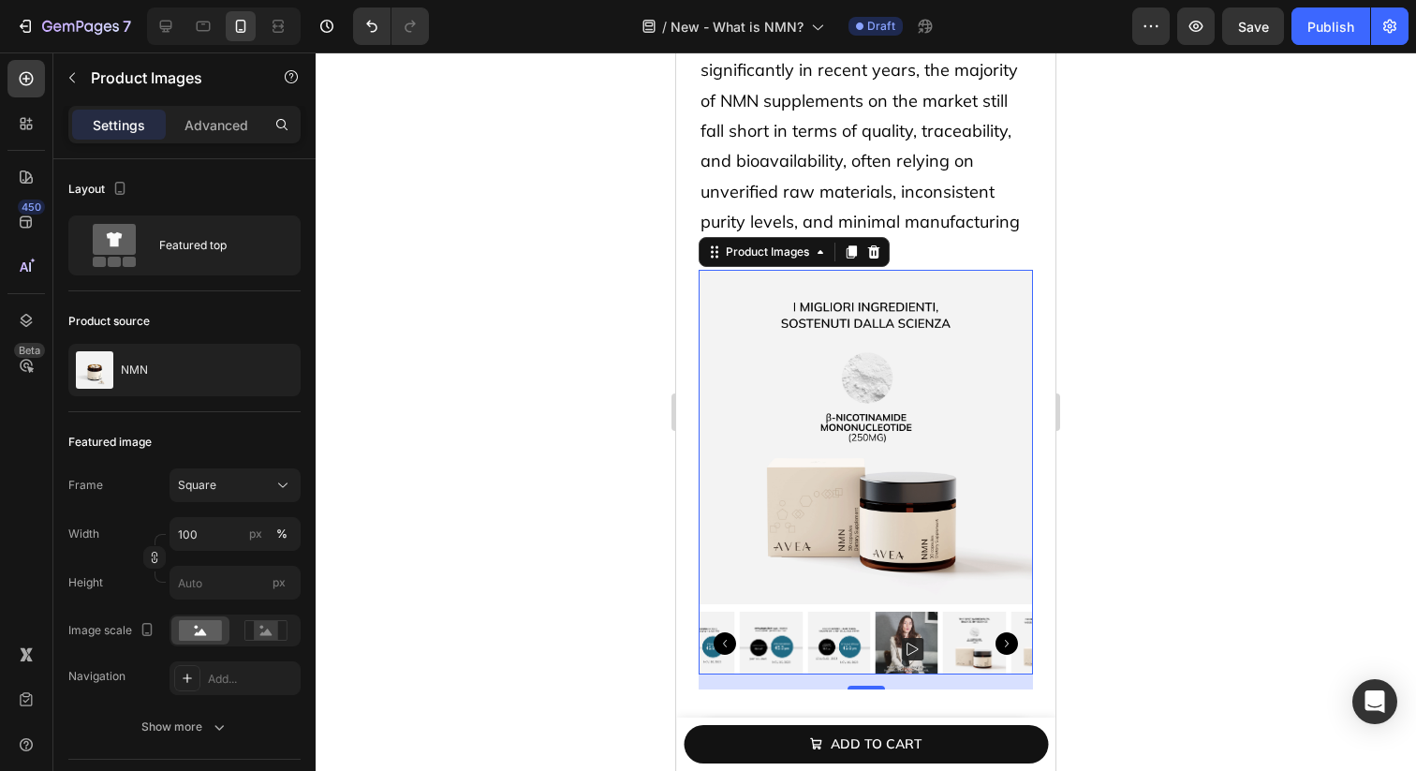
click at [728, 645] on icon "Carousel Back Arrow" at bounding box center [725, 643] width 22 height 22
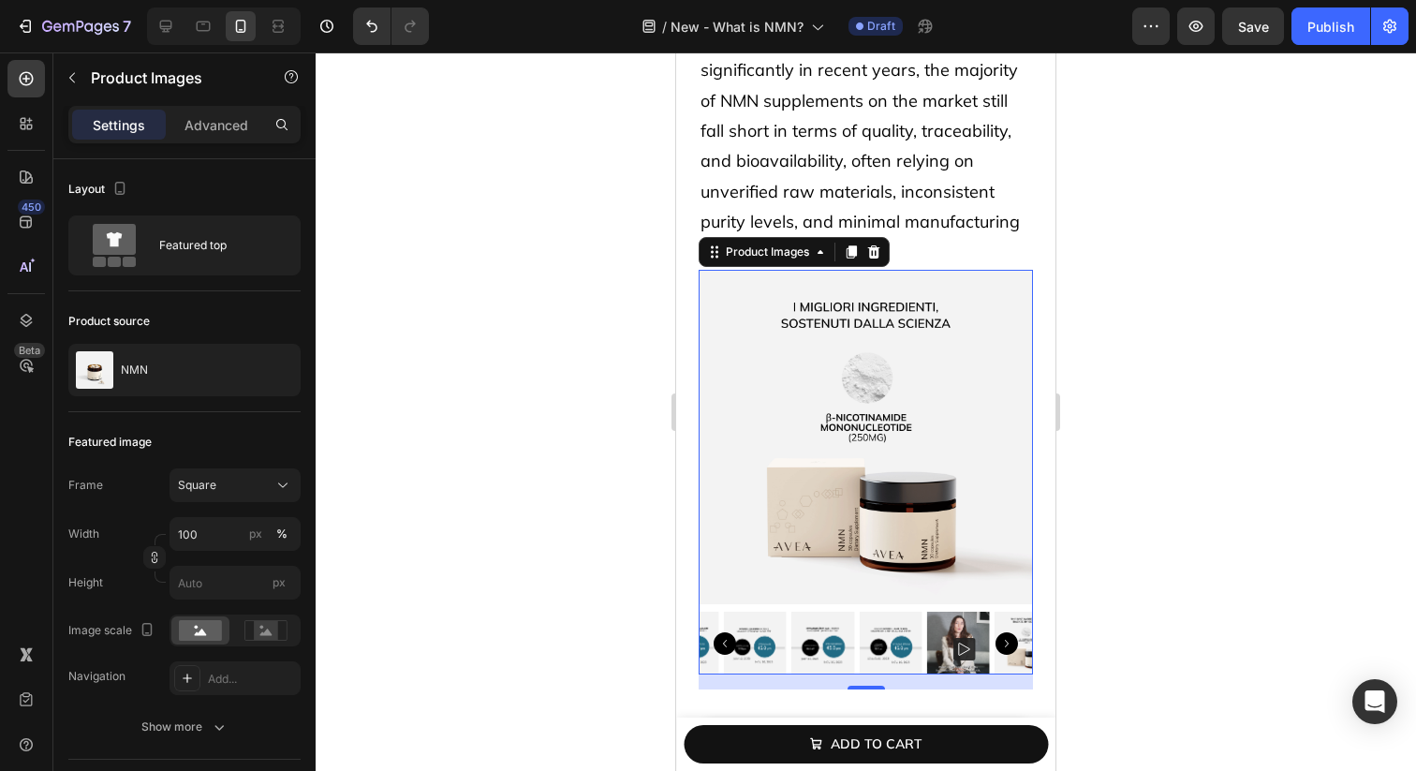
click at [728, 645] on icon "Carousel Back Arrow" at bounding box center [725, 643] width 22 height 22
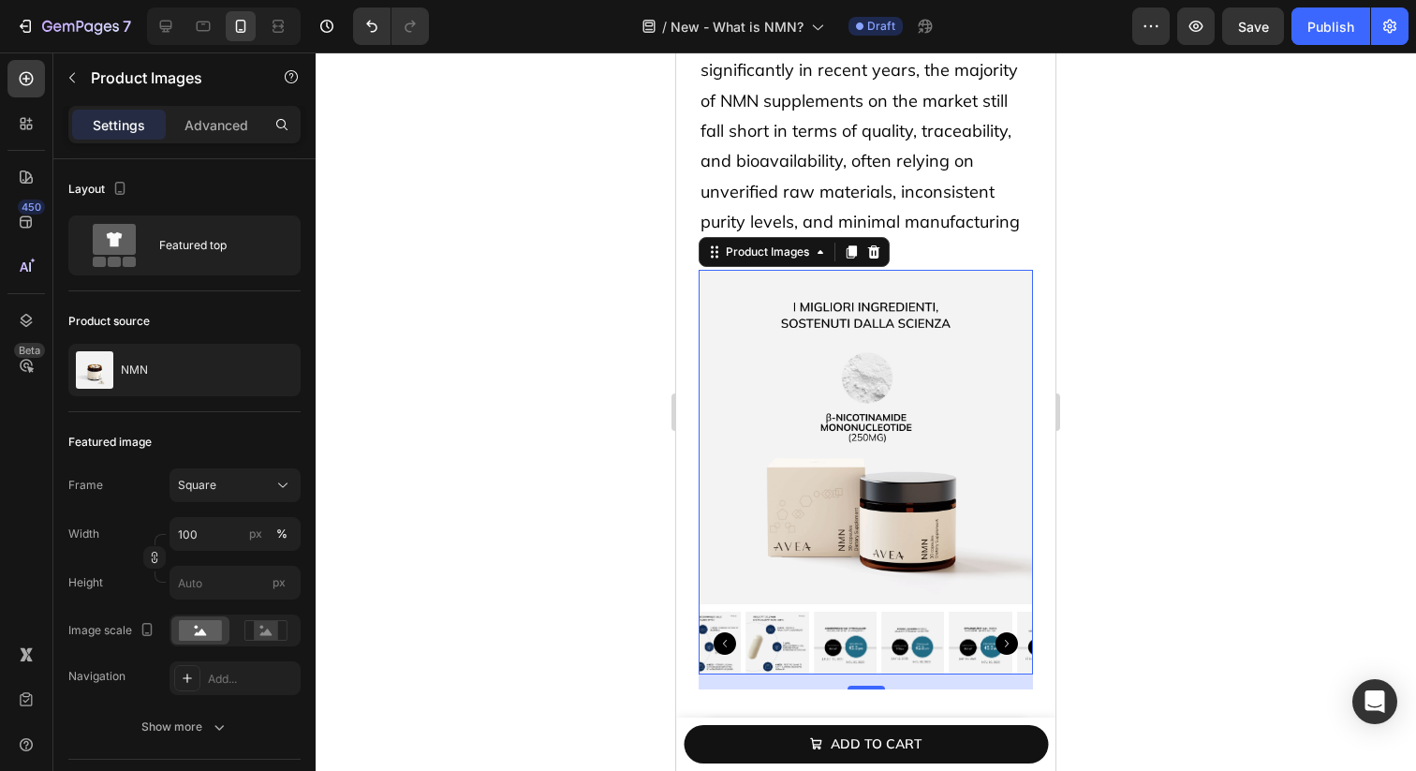
click at [728, 645] on icon "Carousel Back Arrow" at bounding box center [725, 643] width 22 height 22
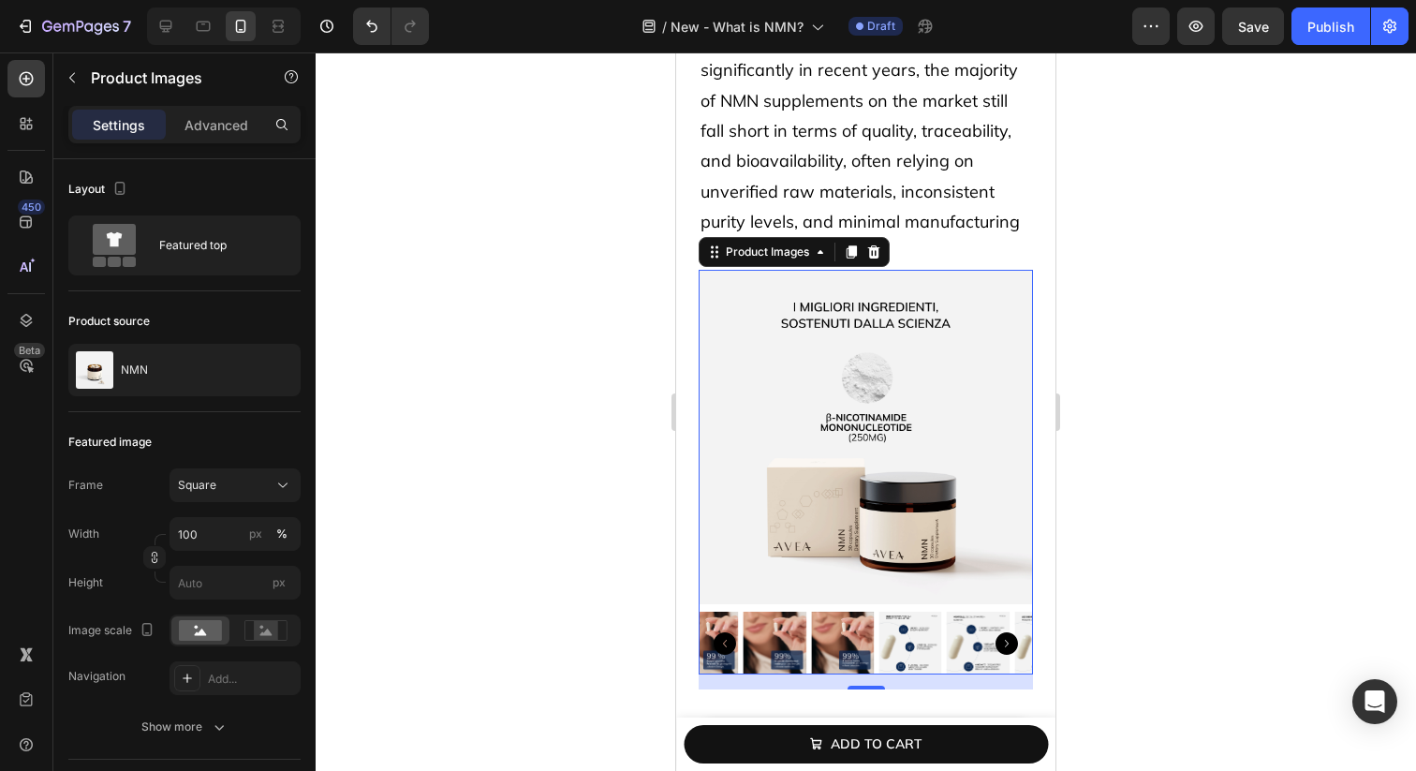
click at [728, 645] on icon "Carousel Back Arrow" at bounding box center [725, 643] width 22 height 22
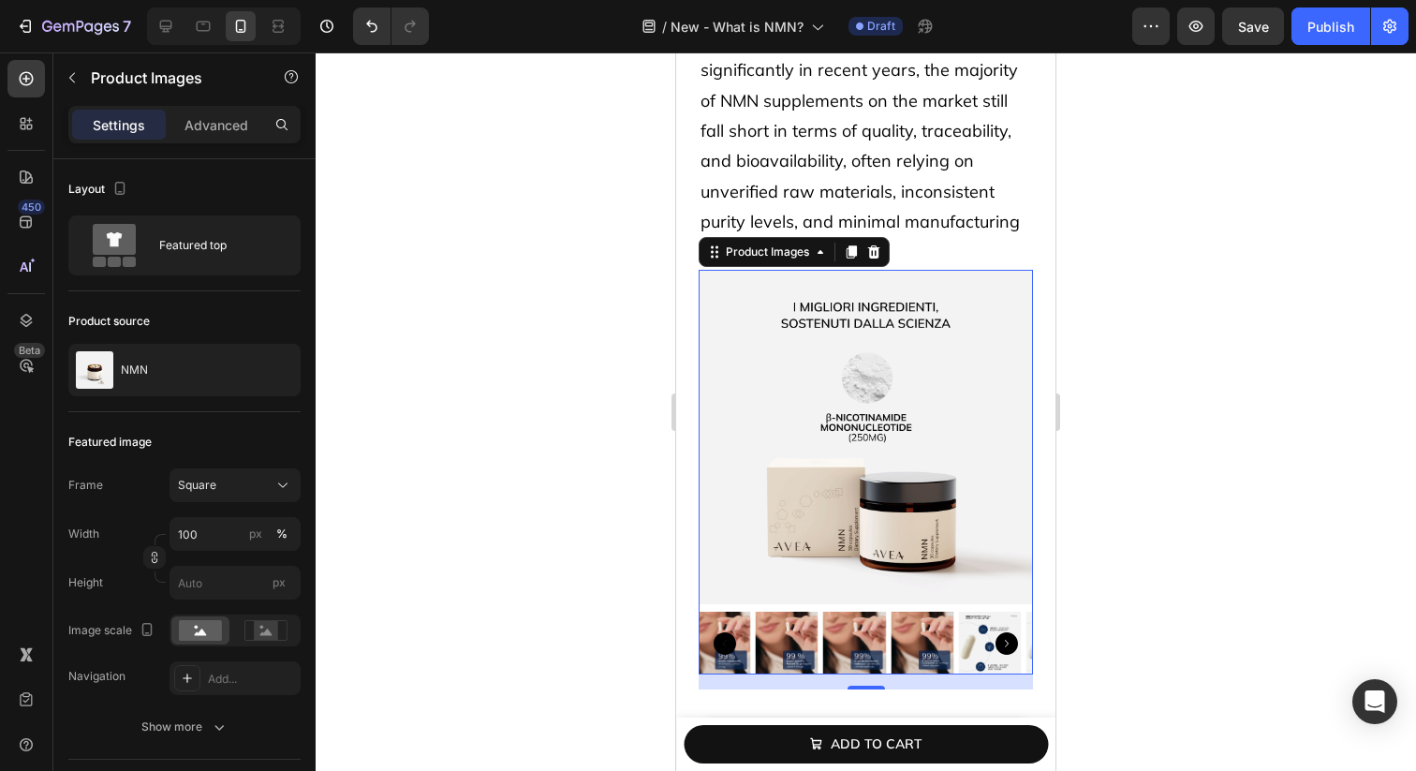
click at [728, 645] on icon "Carousel Back Arrow" at bounding box center [725, 643] width 22 height 22
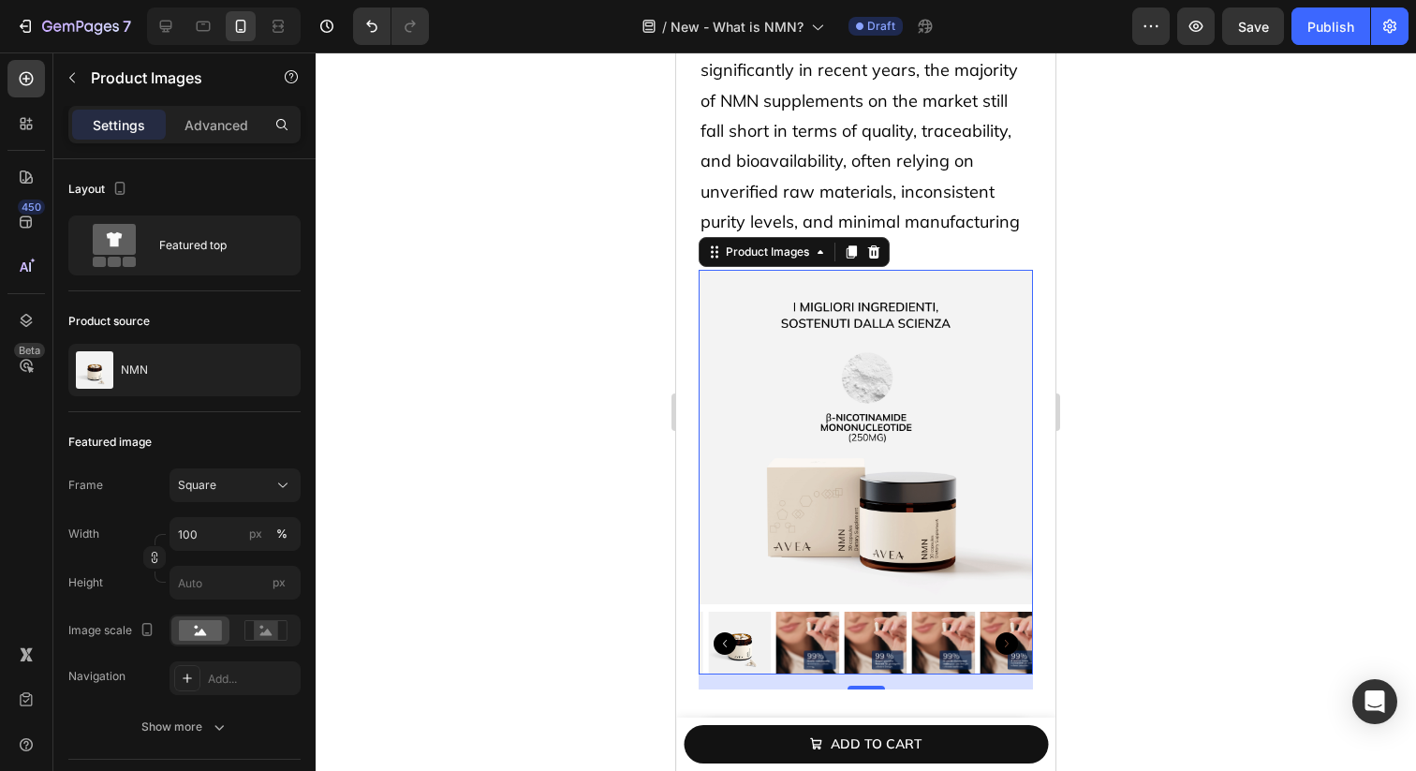
click at [728, 645] on icon "Carousel Back Arrow" at bounding box center [725, 643] width 22 height 22
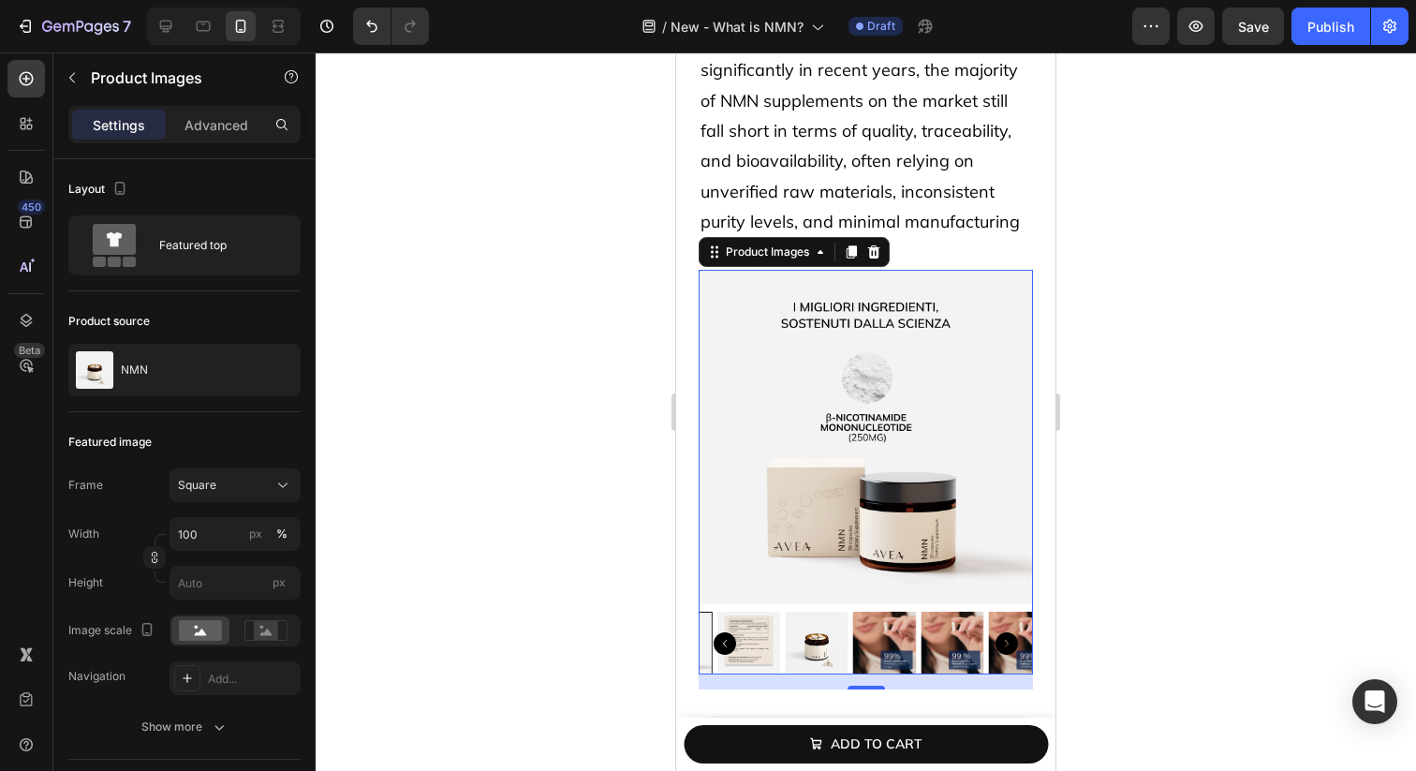
click at [728, 645] on icon "Carousel Back Arrow" at bounding box center [725, 643] width 22 height 22
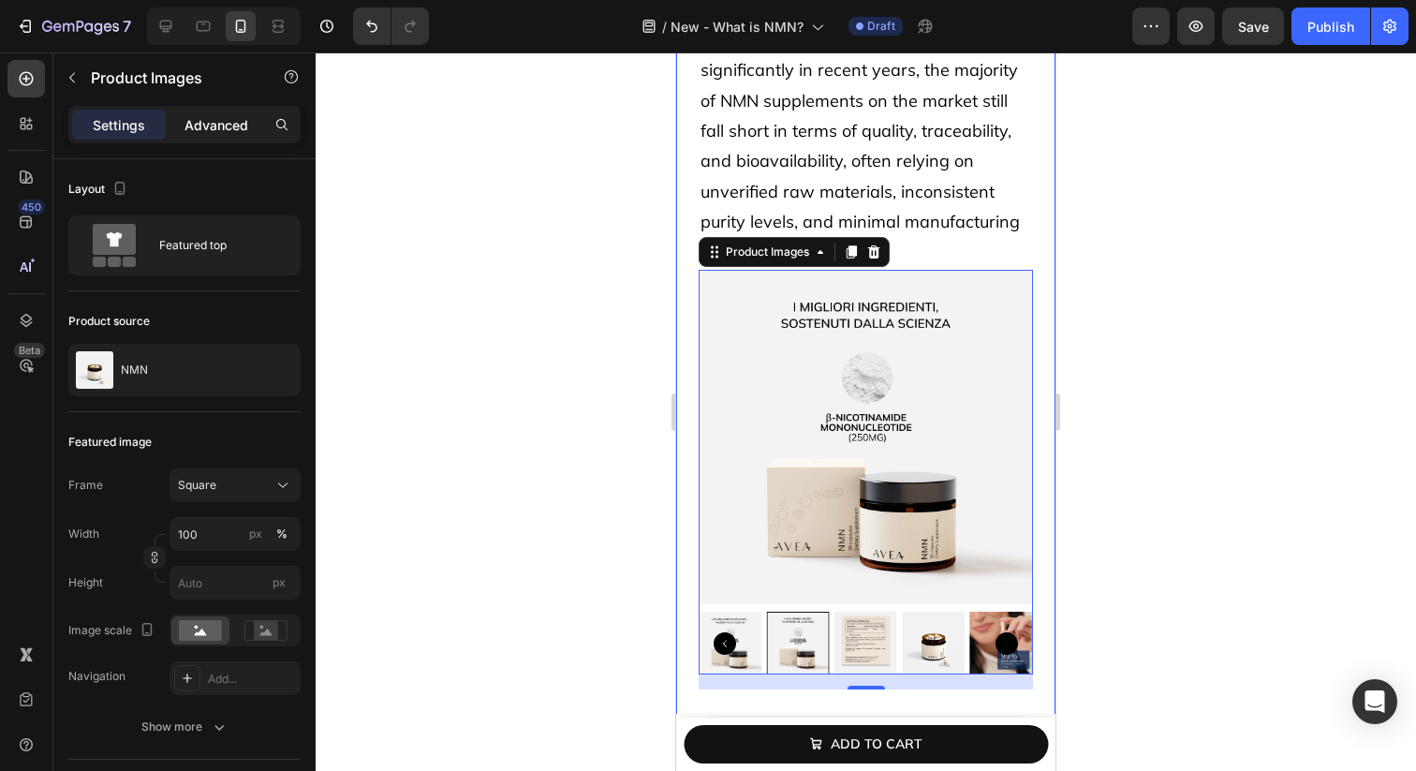
click at [223, 120] on p "Advanced" at bounding box center [217, 125] width 64 height 20
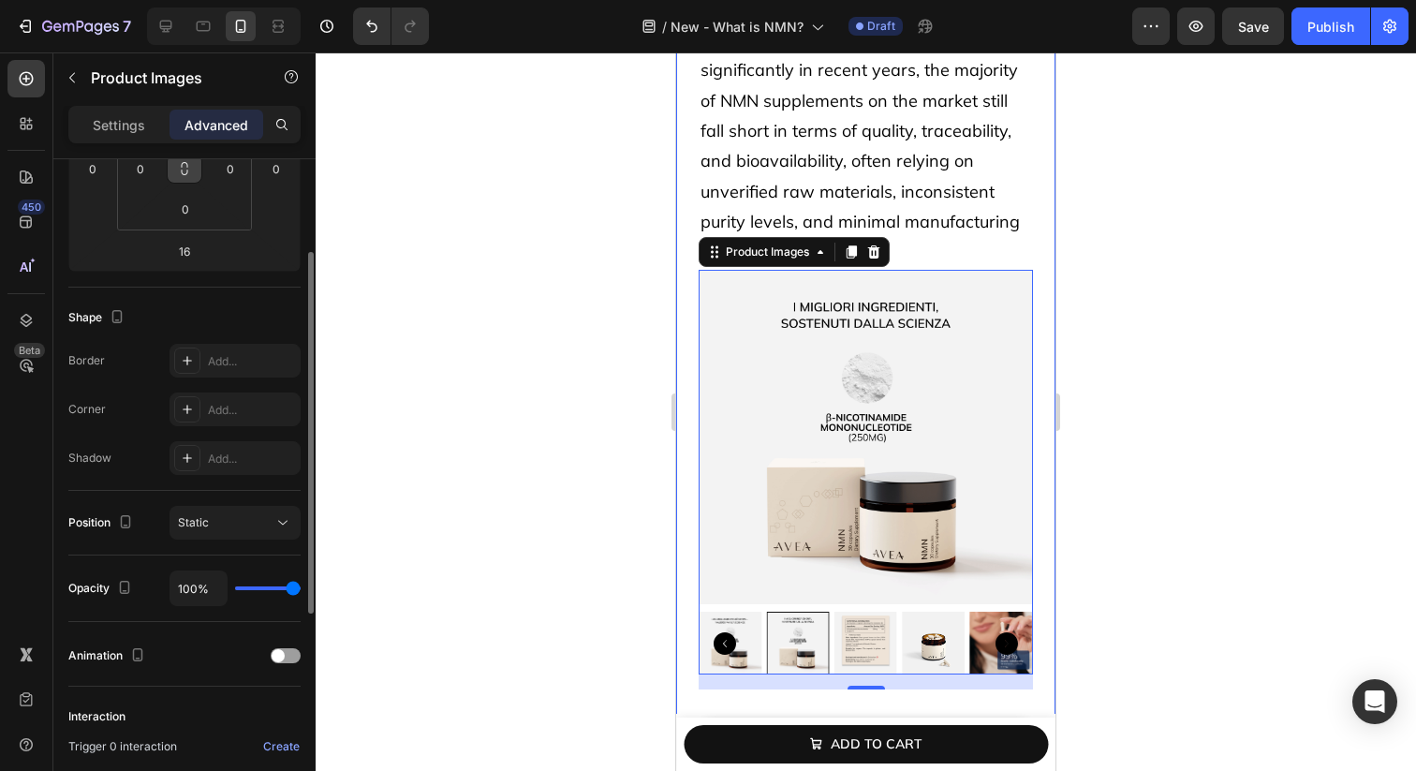
scroll to position [556, 0]
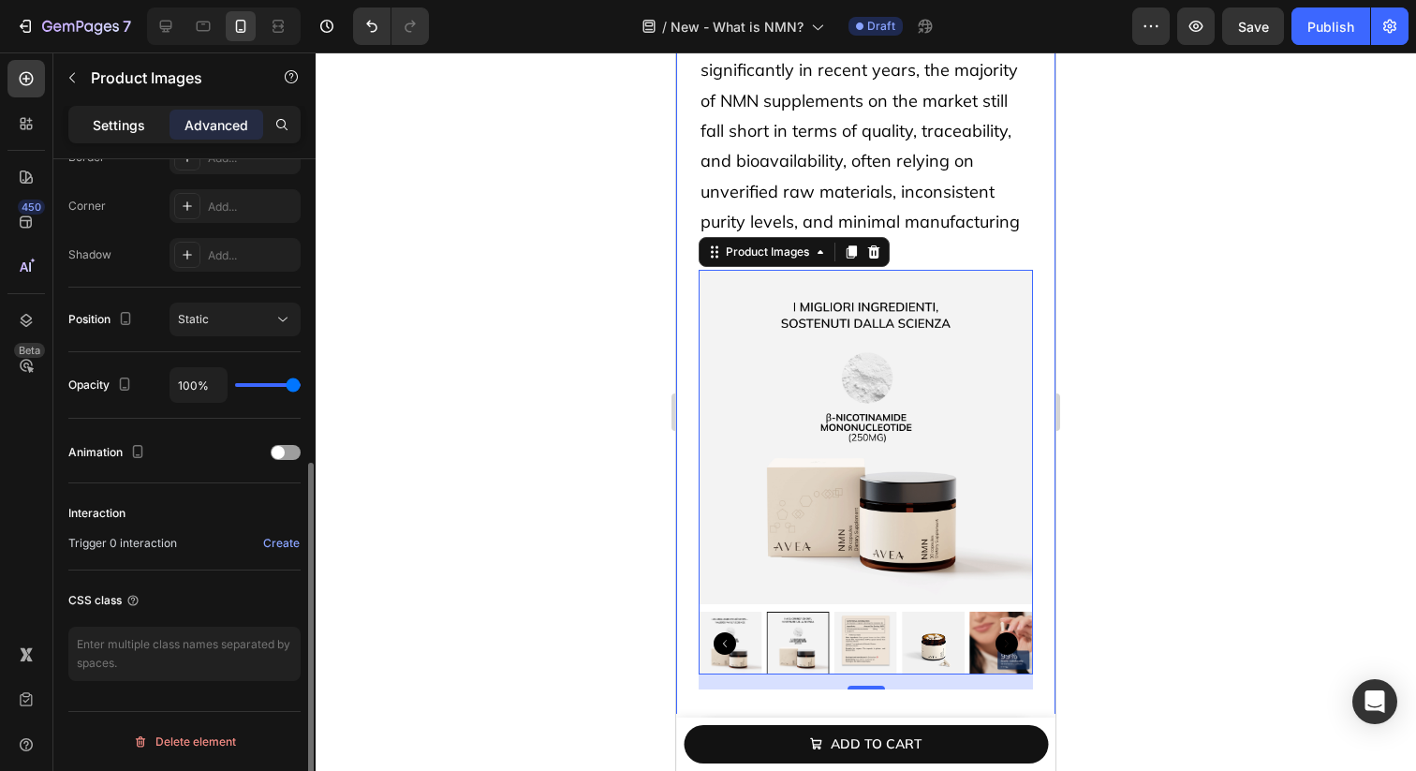
click at [130, 145] on div "Settings Advanced" at bounding box center [184, 132] width 262 height 53
click at [130, 137] on div "Settings" at bounding box center [119, 125] width 94 height 30
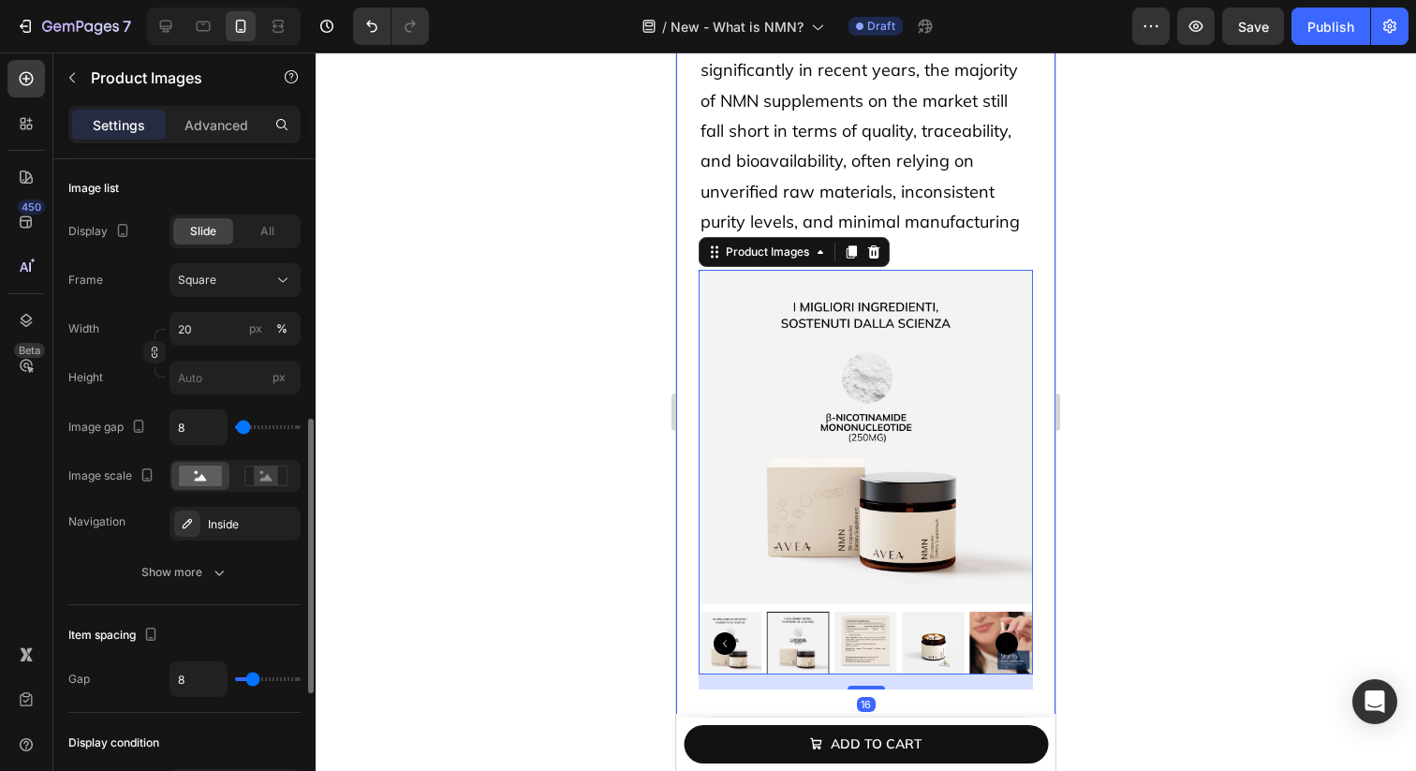
scroll to position [619, 0]
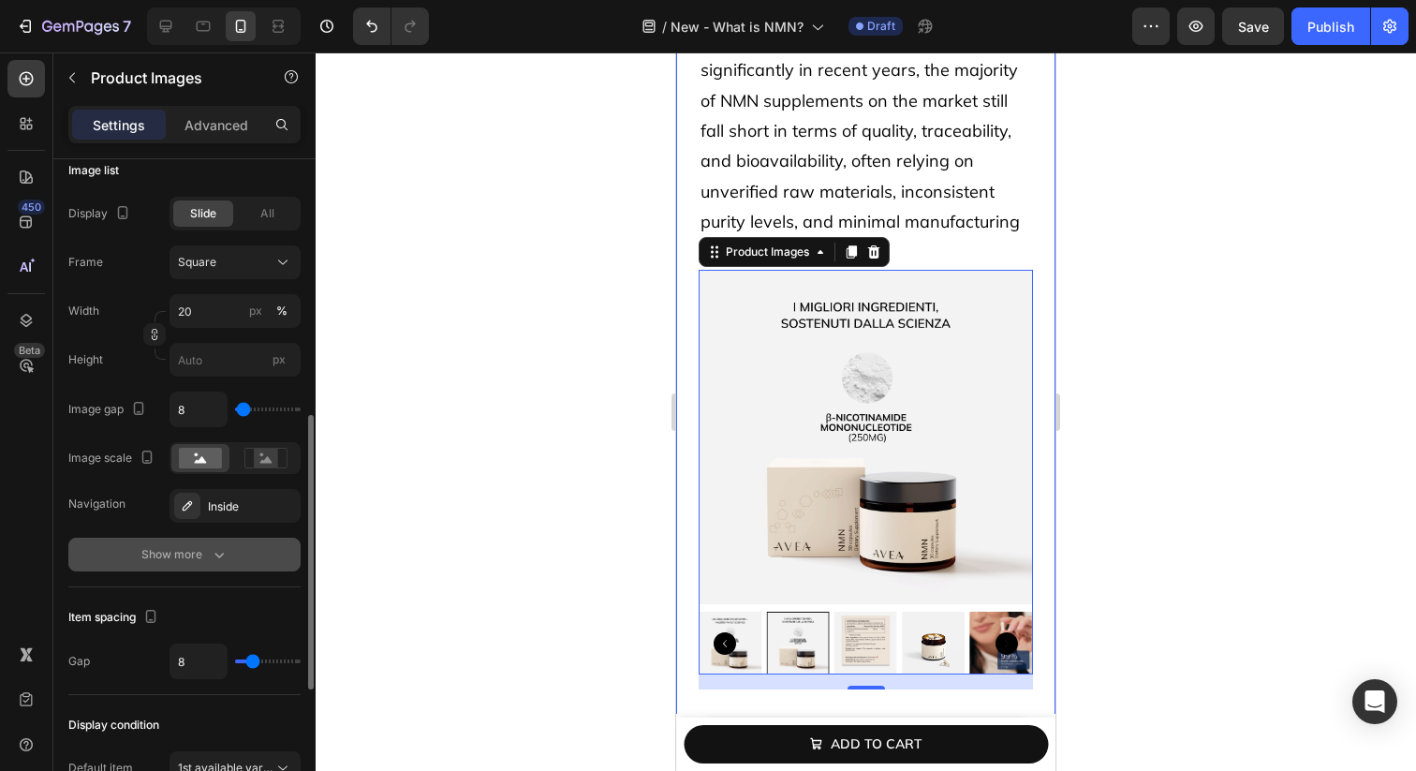
click at [176, 545] on div "Show more" at bounding box center [184, 554] width 87 height 19
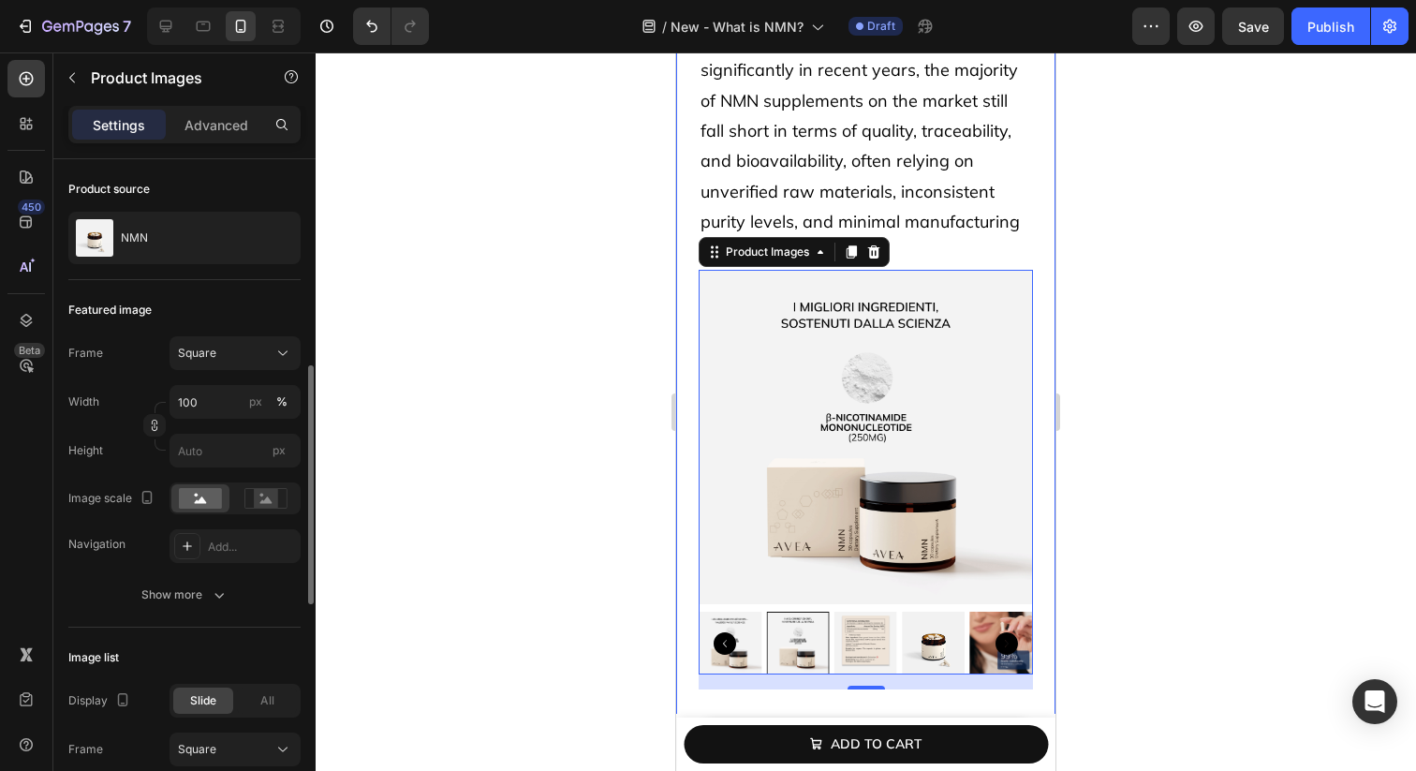
scroll to position [125, 0]
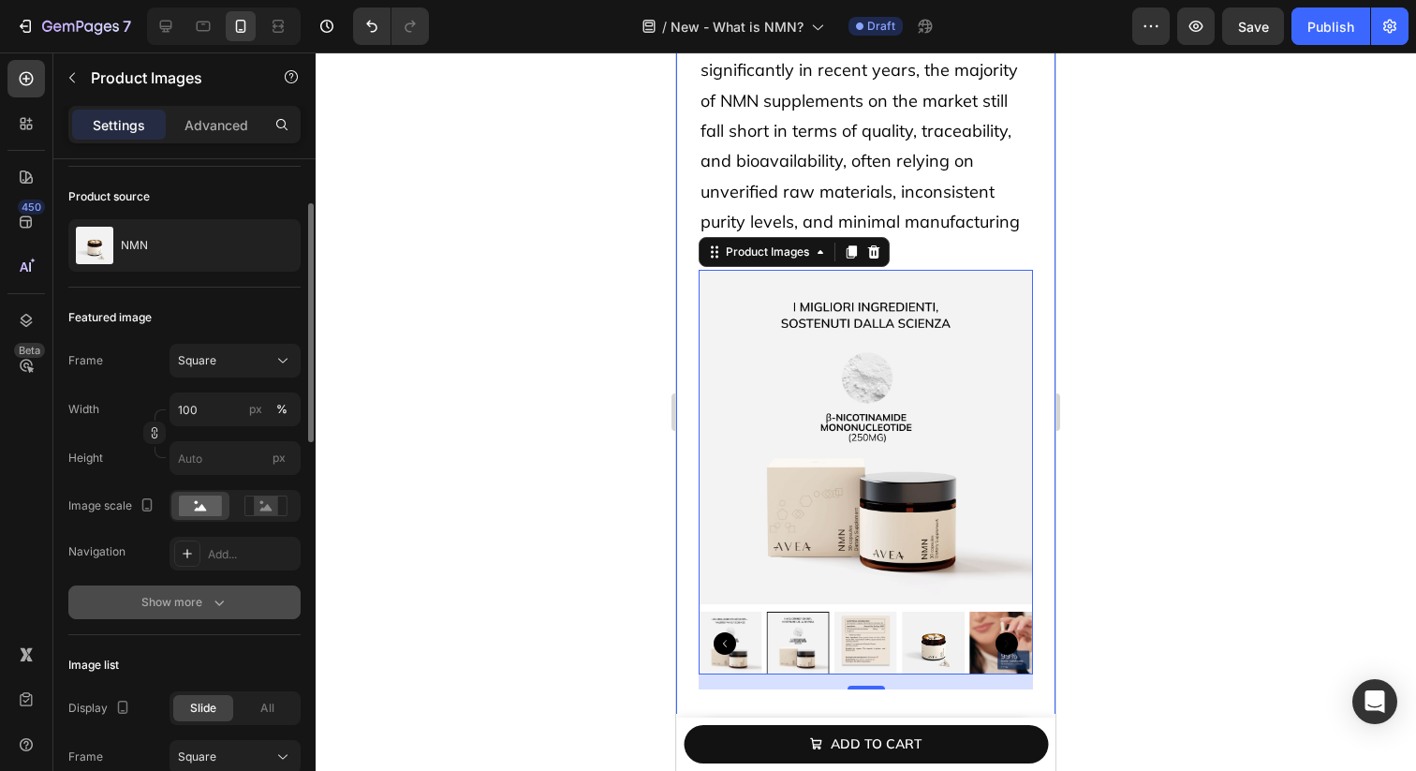
click at [158, 602] on div "Show more" at bounding box center [184, 602] width 87 height 19
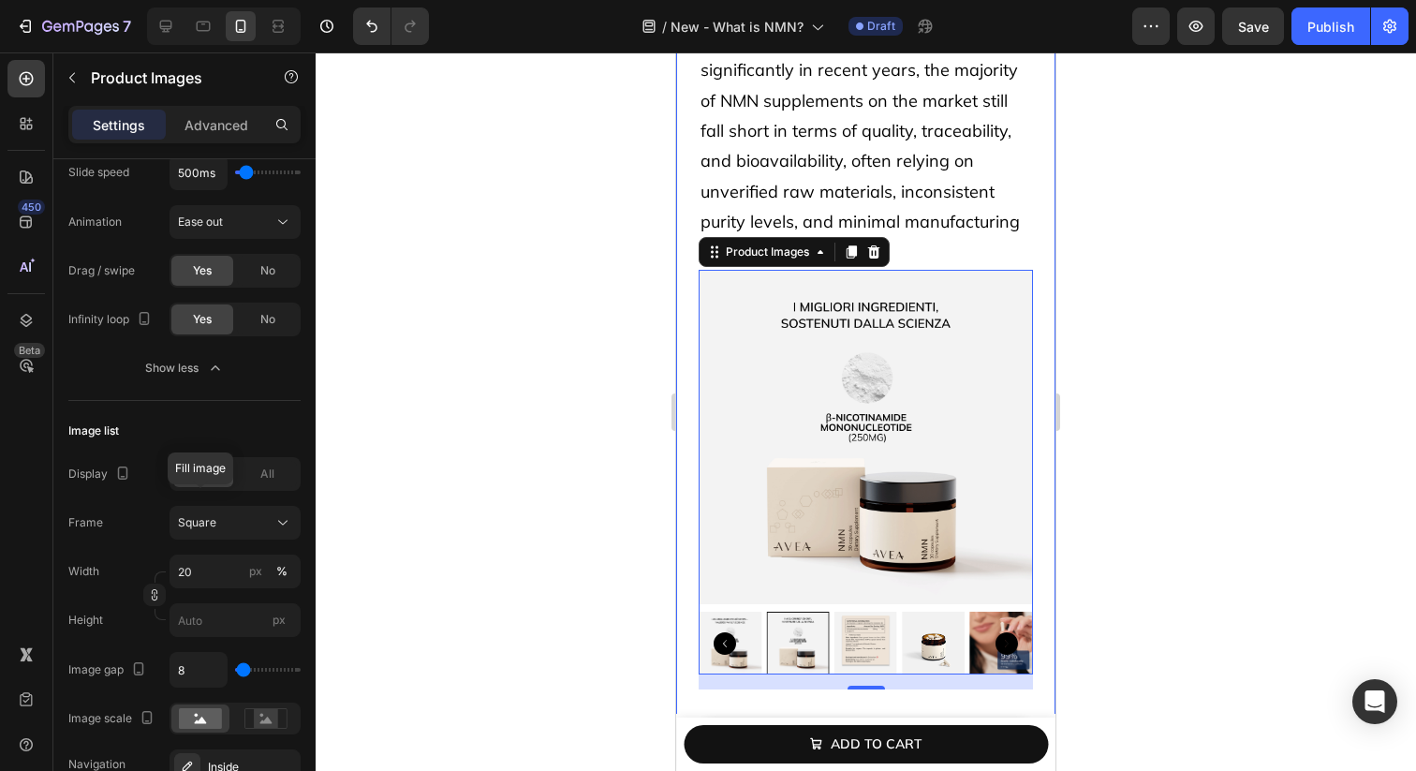
scroll to position [0, 0]
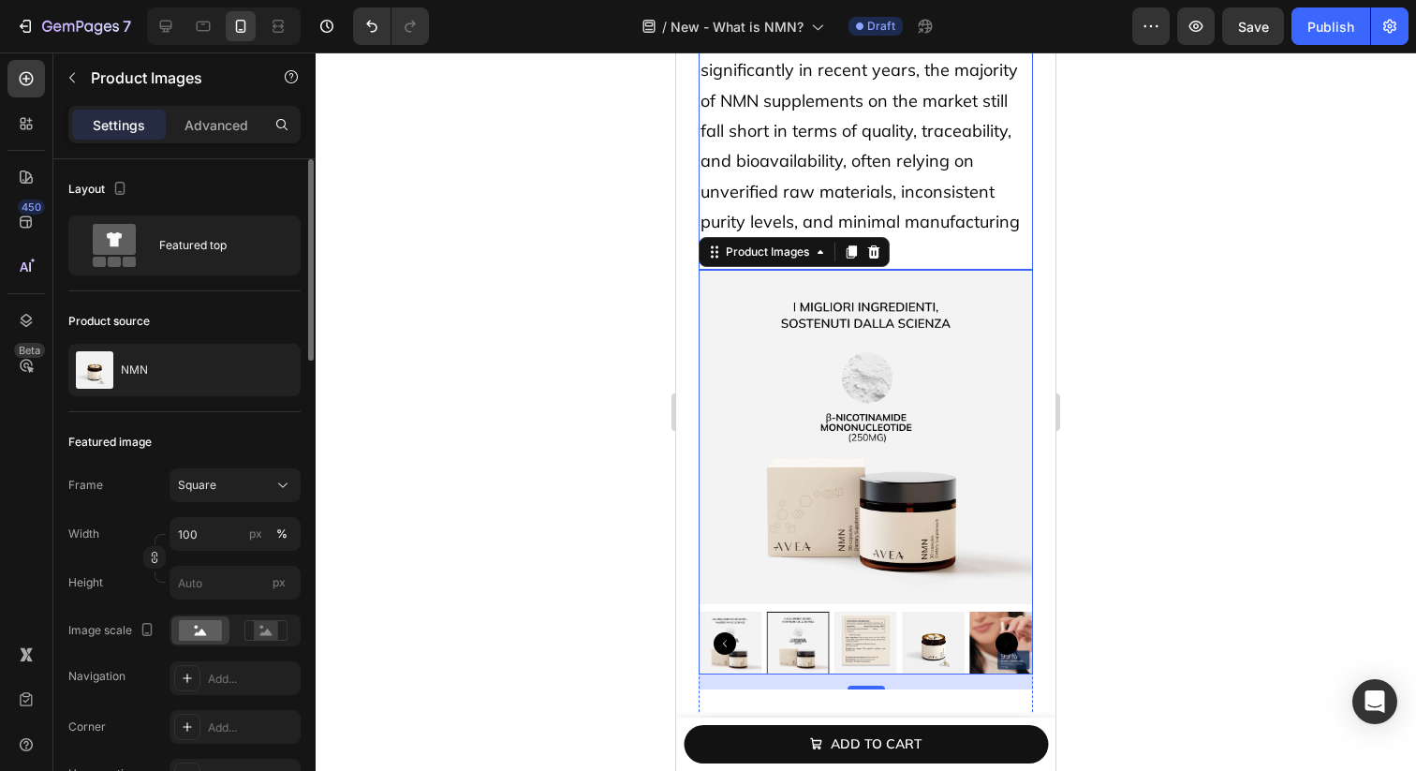
click at [873, 158] on span "While interest in NAD⁺ has grown significantly in recent years, the majority of…" at bounding box center [860, 146] width 319 height 234
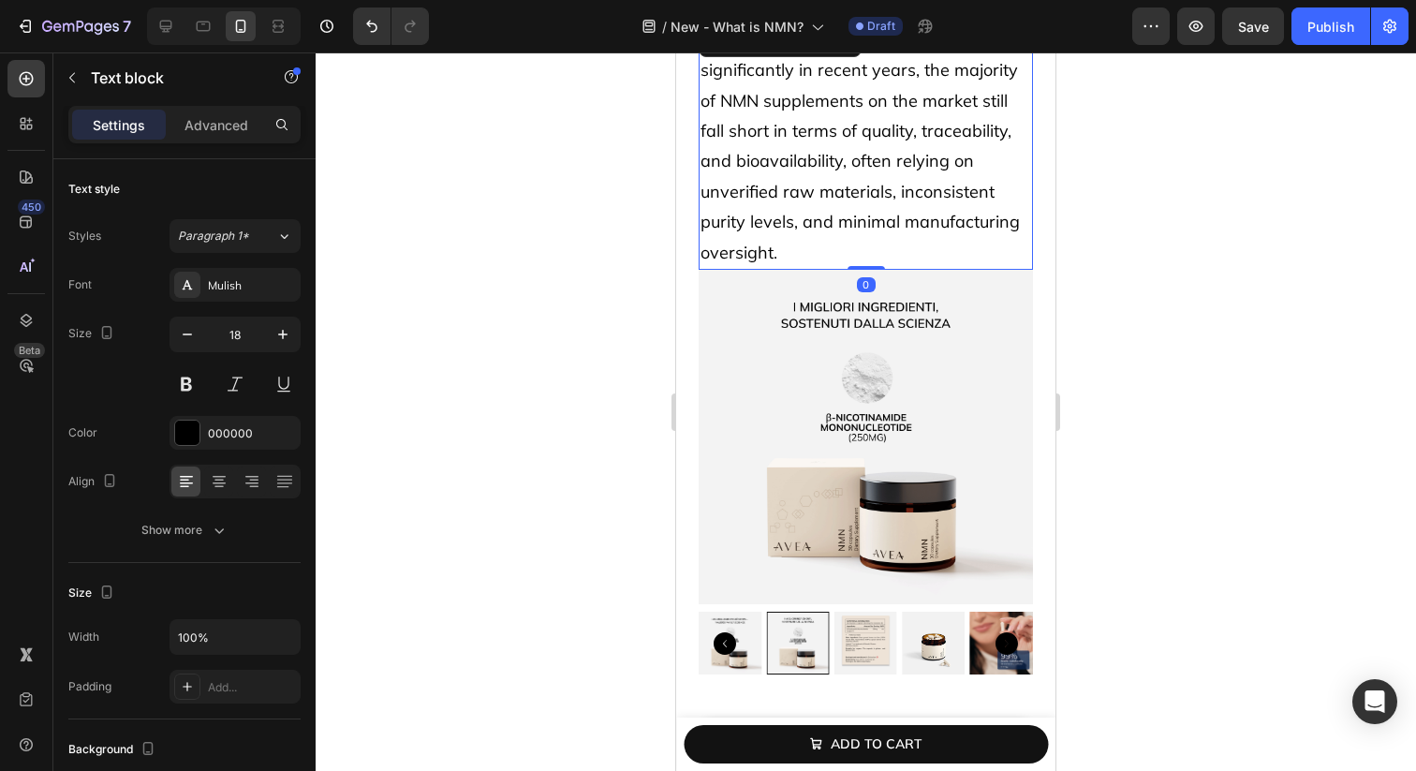
click at [881, 363] on img at bounding box center [866, 437] width 334 height 334
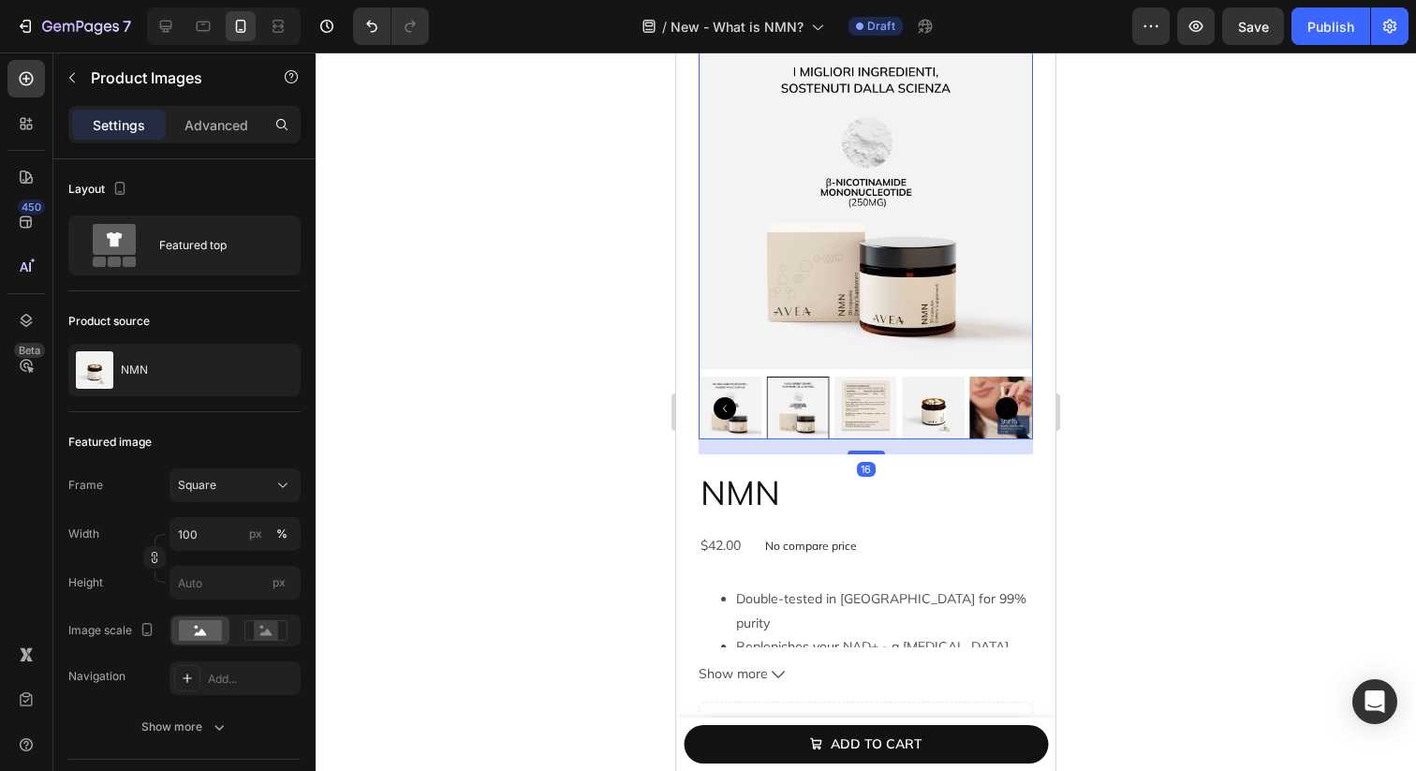
scroll to position [7745, 0]
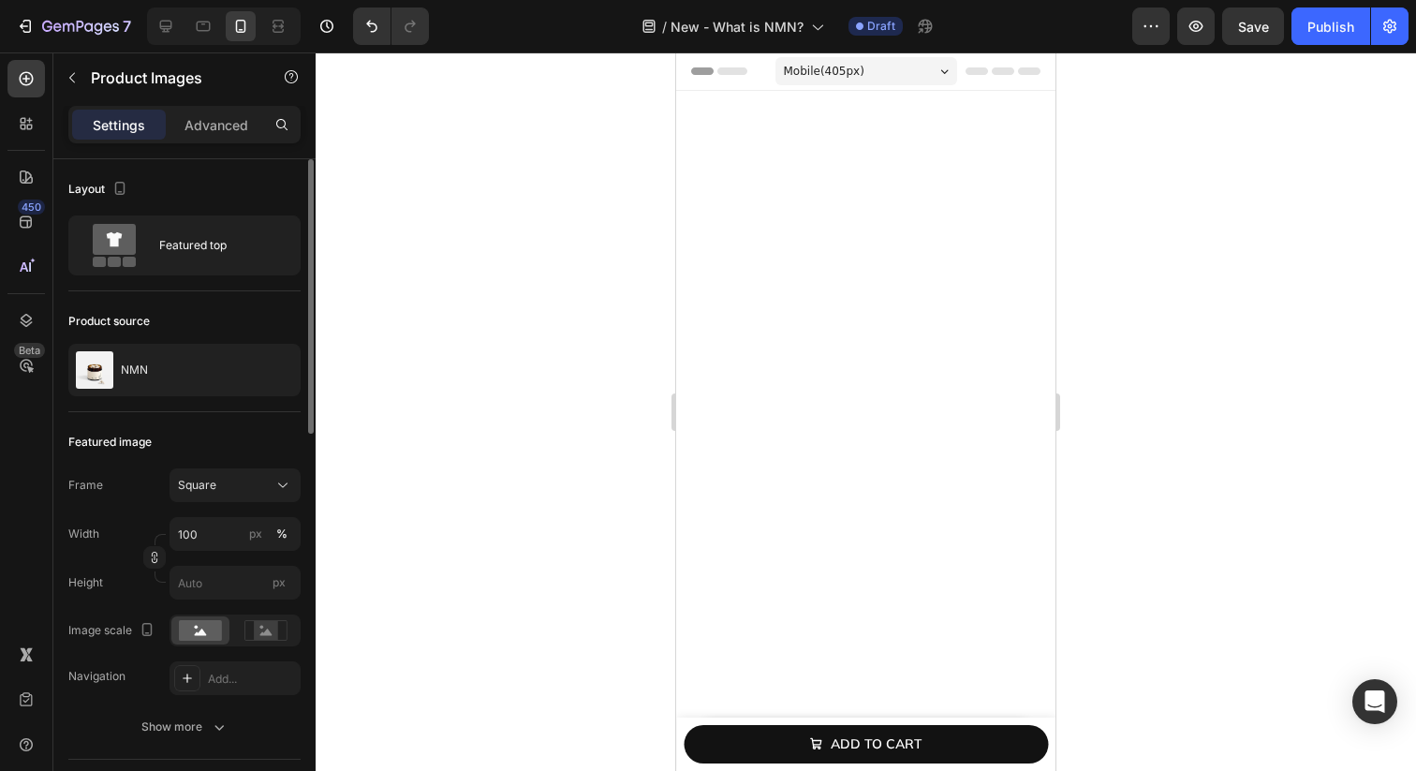
scroll to position [7745, 0]
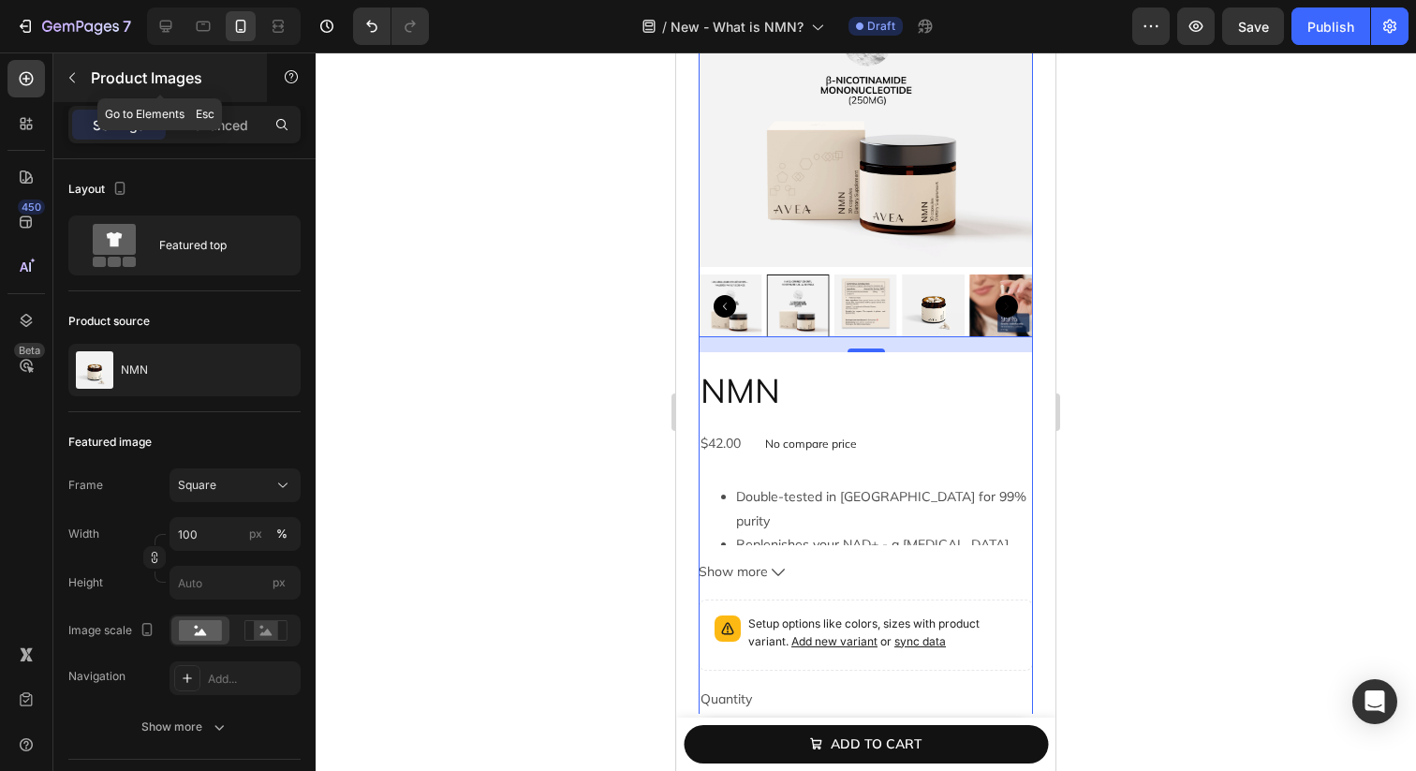
click at [70, 75] on icon "button" at bounding box center [72, 77] width 15 height 15
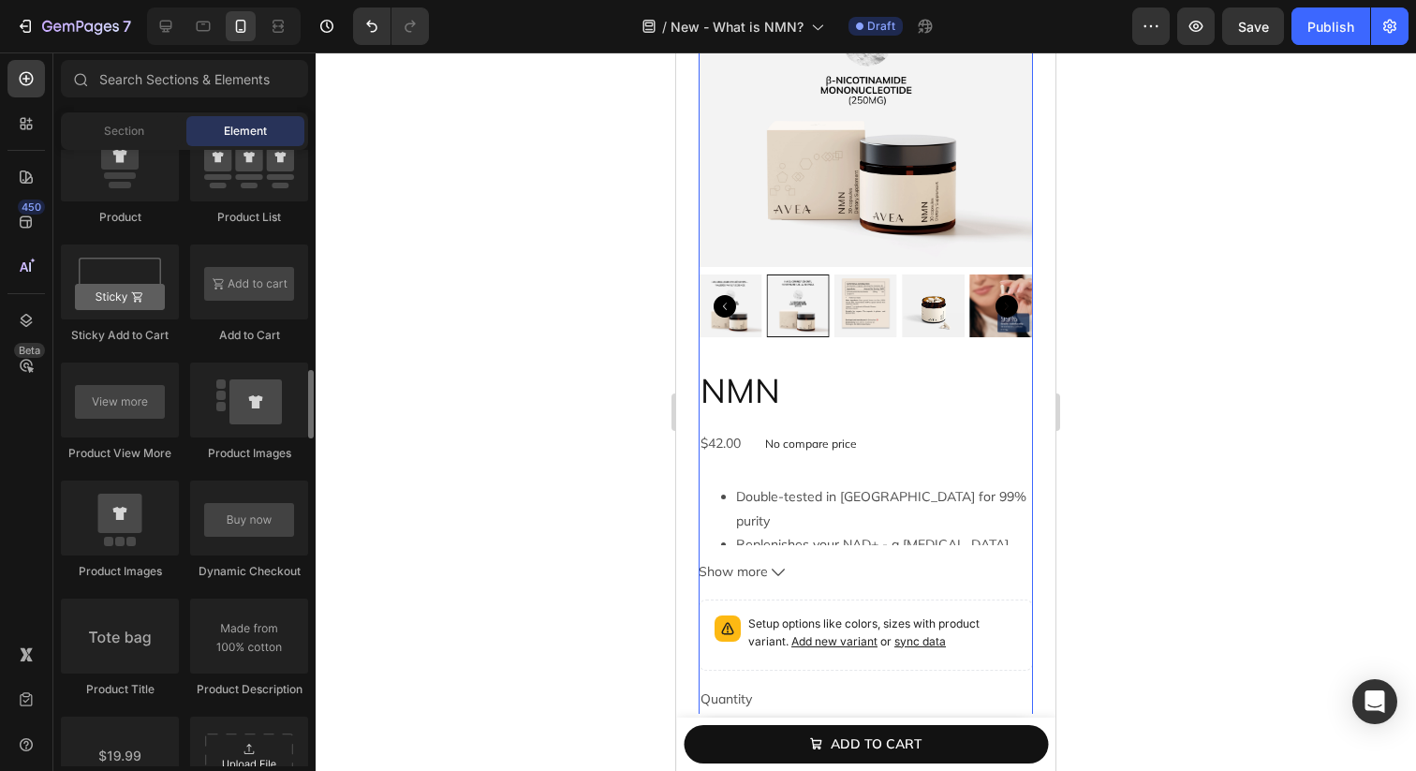
scroll to position [2596, 0]
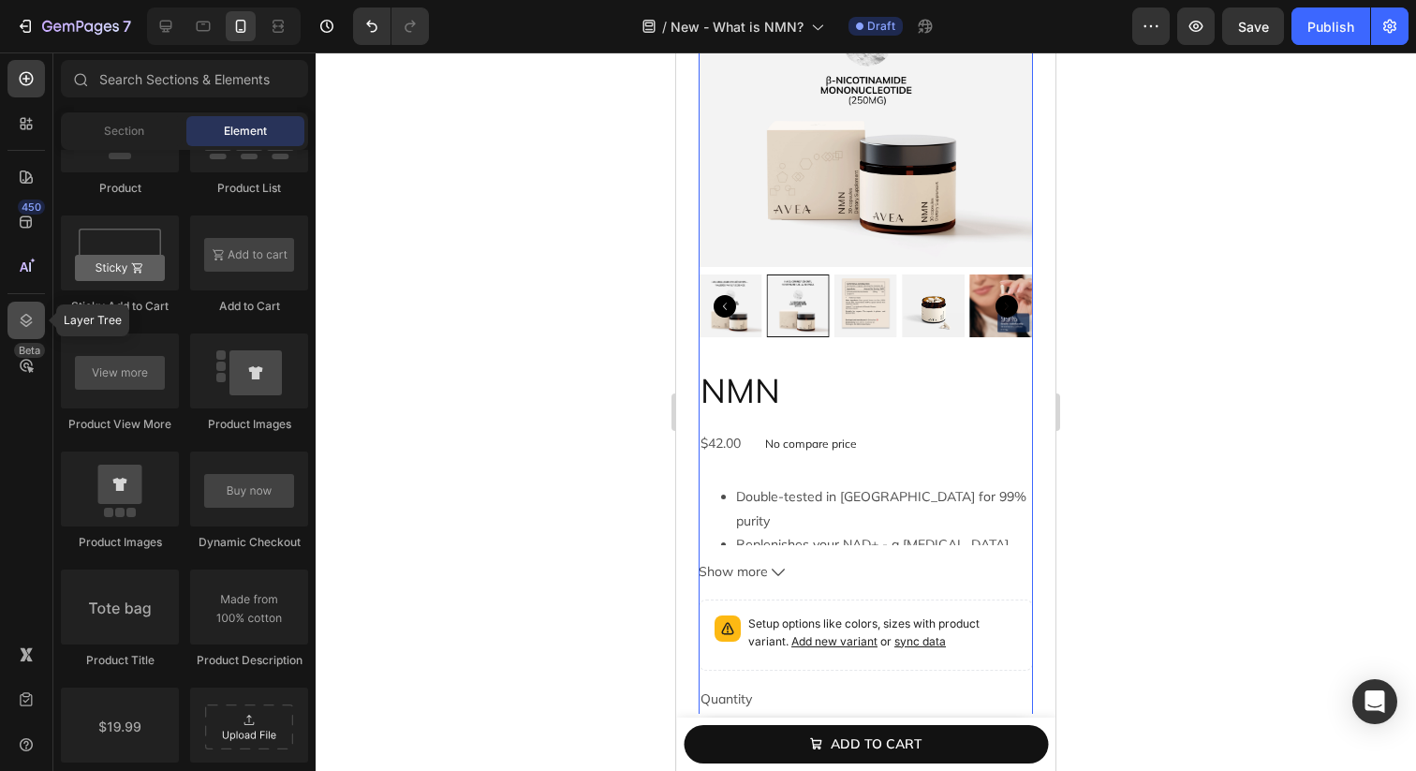
click at [17, 319] on icon at bounding box center [26, 320] width 19 height 19
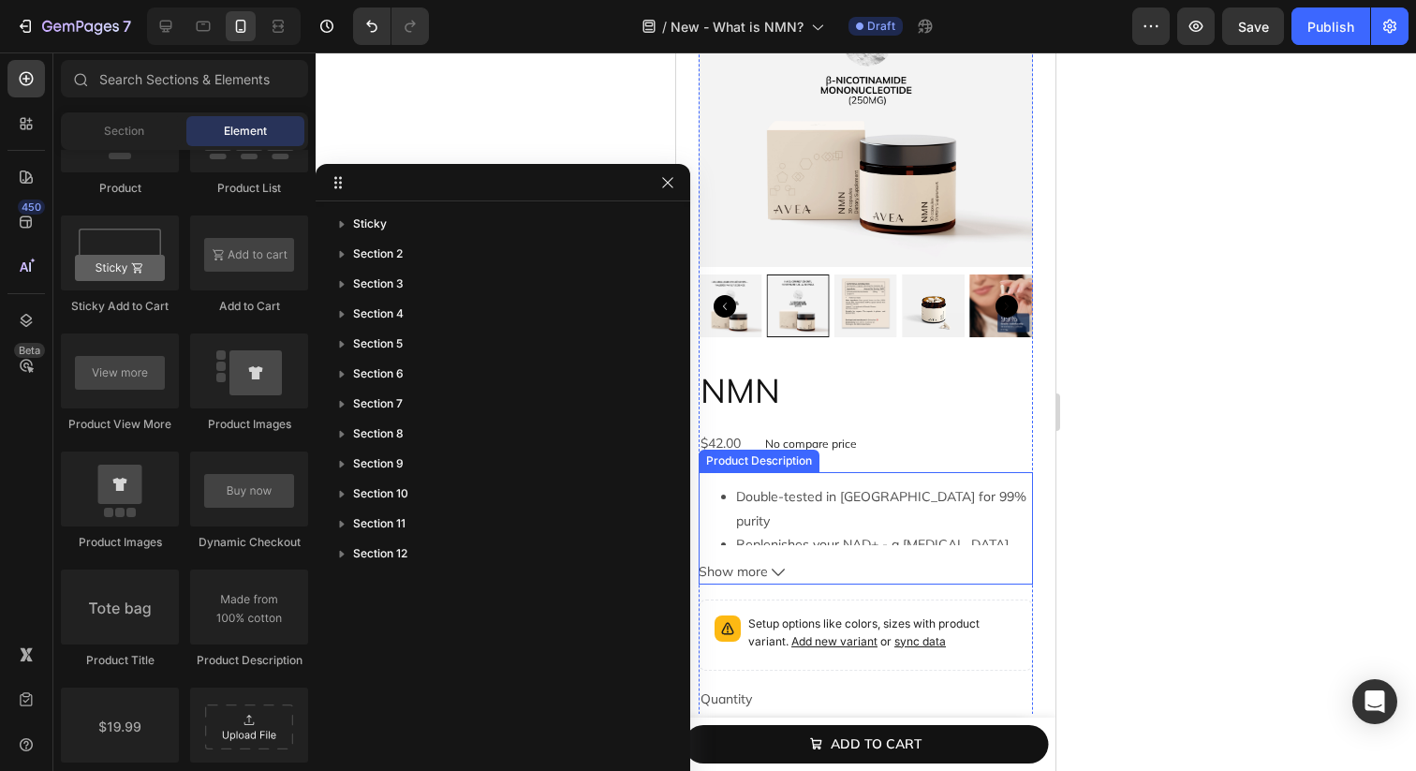
scroll to position [330, 0]
click at [841, 496] on li "Double-tested in [GEOGRAPHIC_DATA] for 99% purity" at bounding box center [884, 508] width 297 height 47
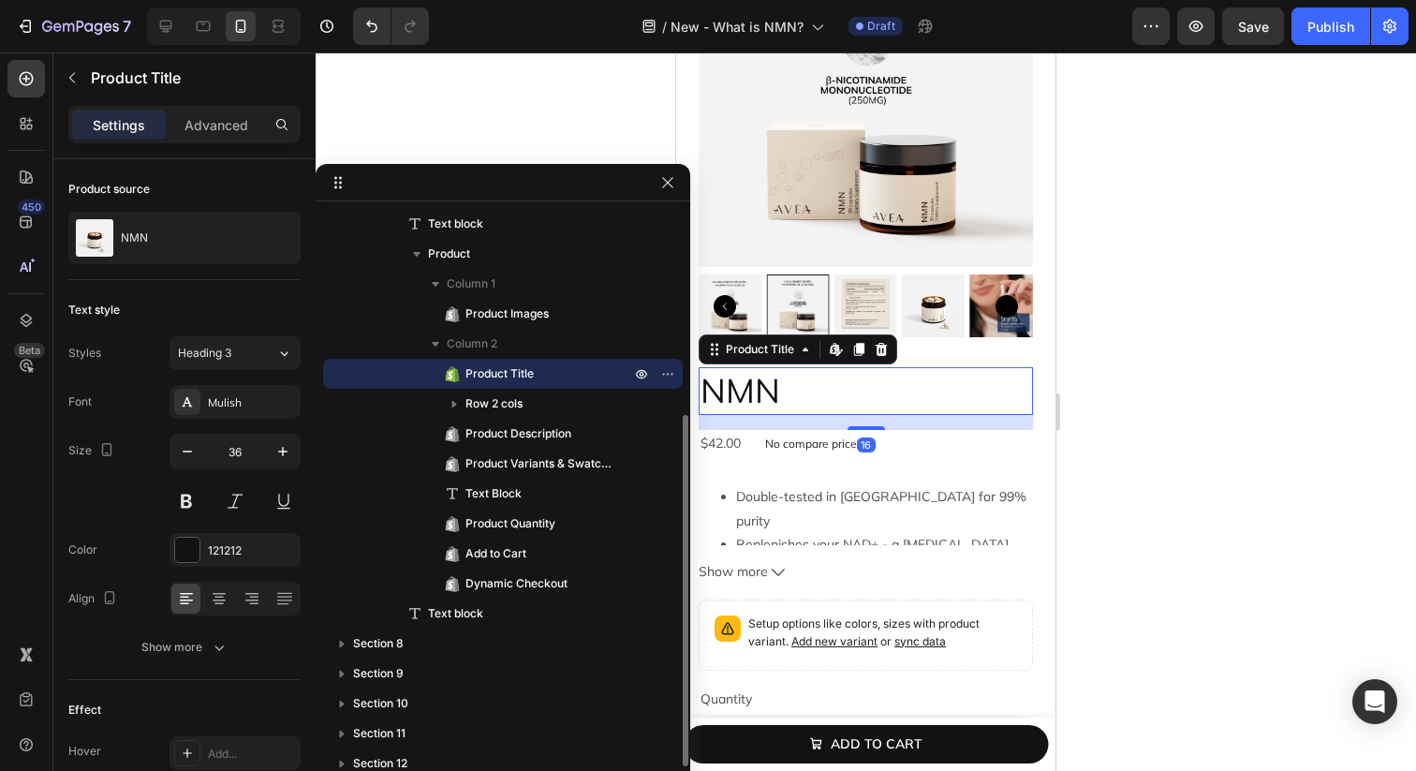
click at [858, 388] on h2 "NMN" at bounding box center [866, 391] width 334 height 48
click at [1020, 458] on div "NMN Product Title Edit content in Shopify 16 $42.00 Product Price Product Price…" at bounding box center [866, 636] width 334 height 539
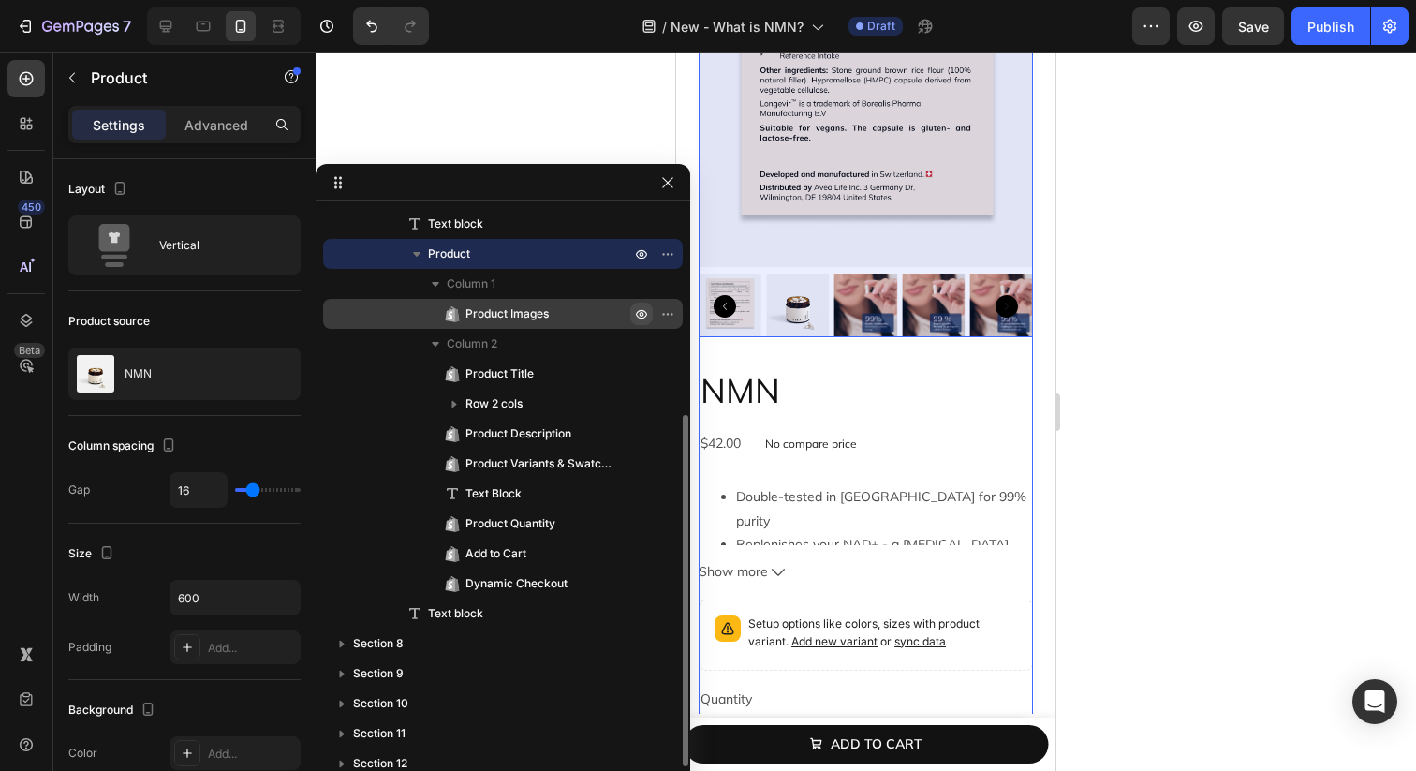
click at [637, 317] on icon "button" at bounding box center [641, 313] width 15 height 15
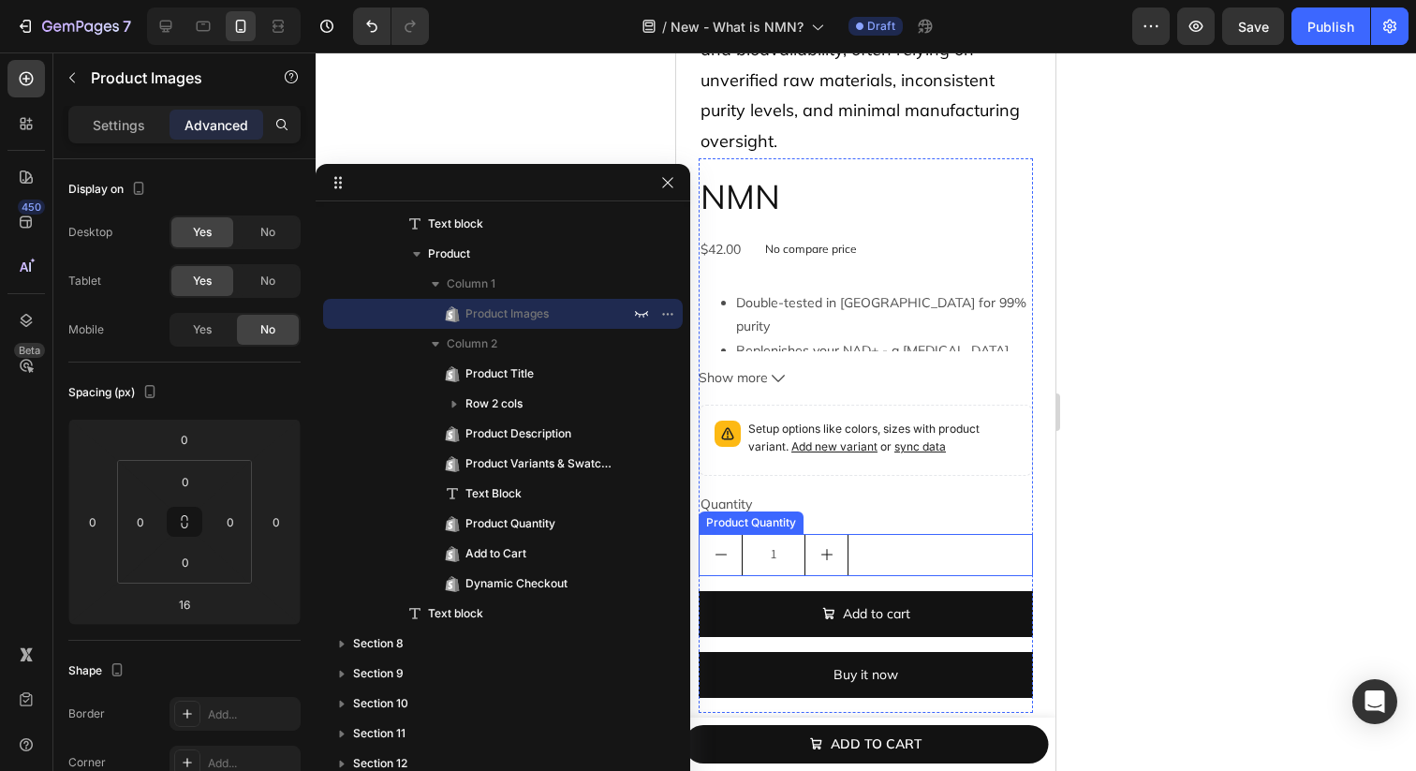
scroll to position [7477, 0]
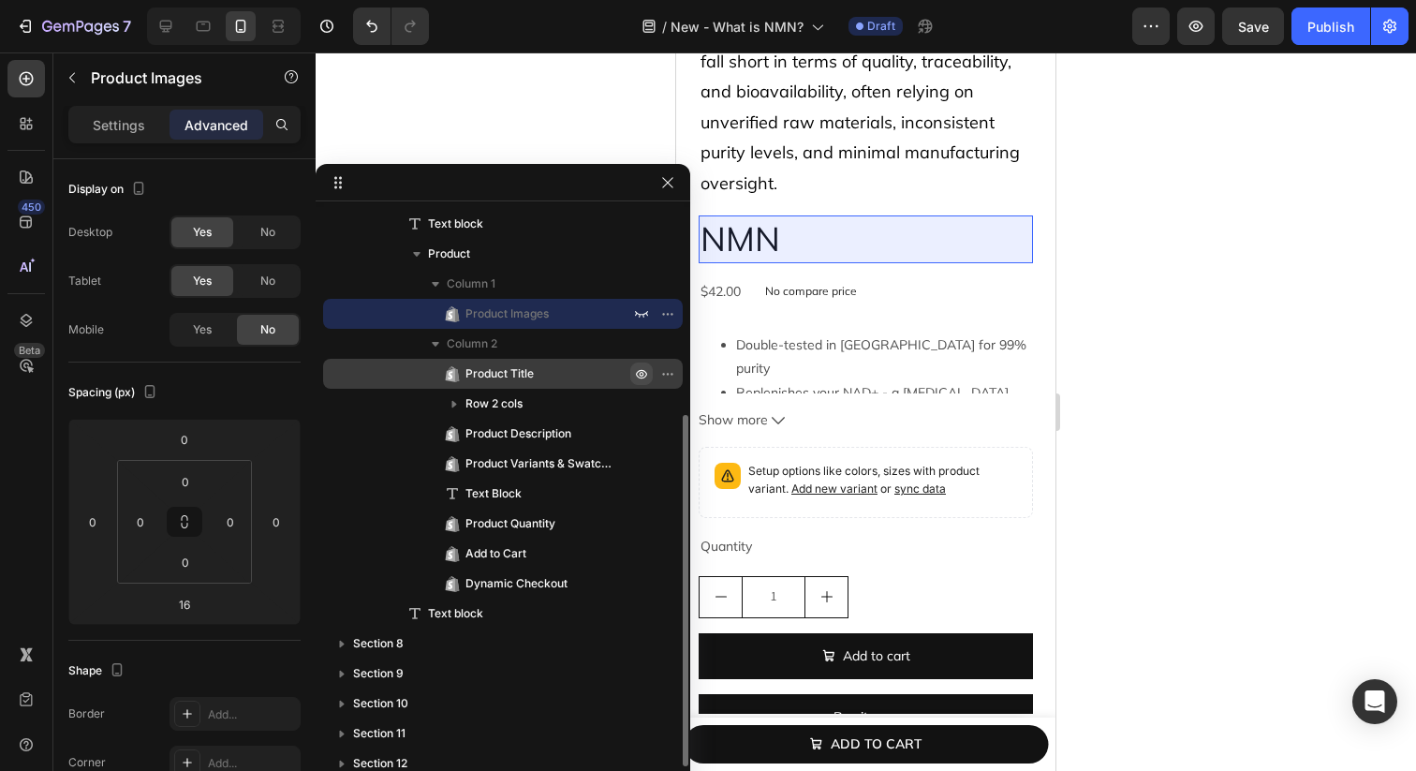
click at [643, 374] on icon "button" at bounding box center [641, 373] width 15 height 15
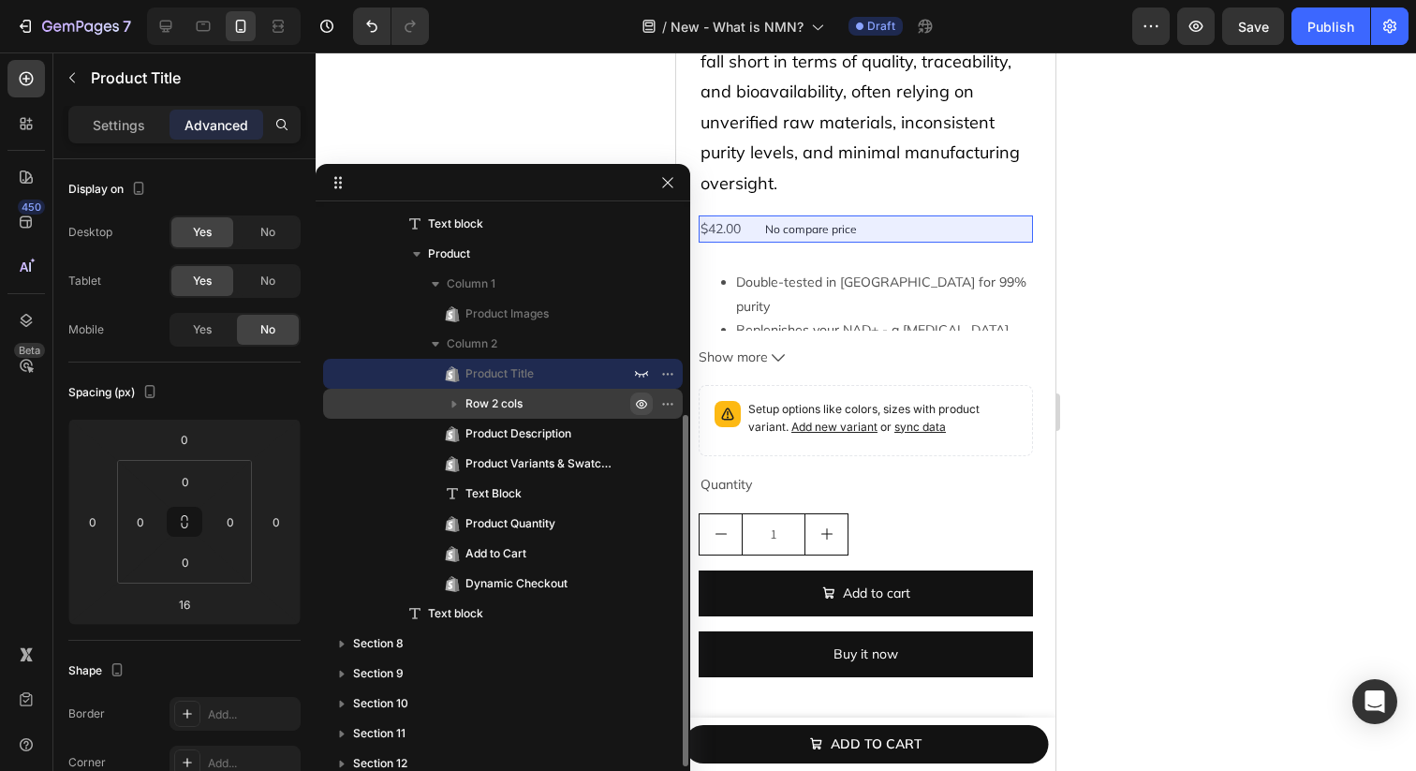
click at [671, 403] on icon "button" at bounding box center [672, 404] width 2 height 2
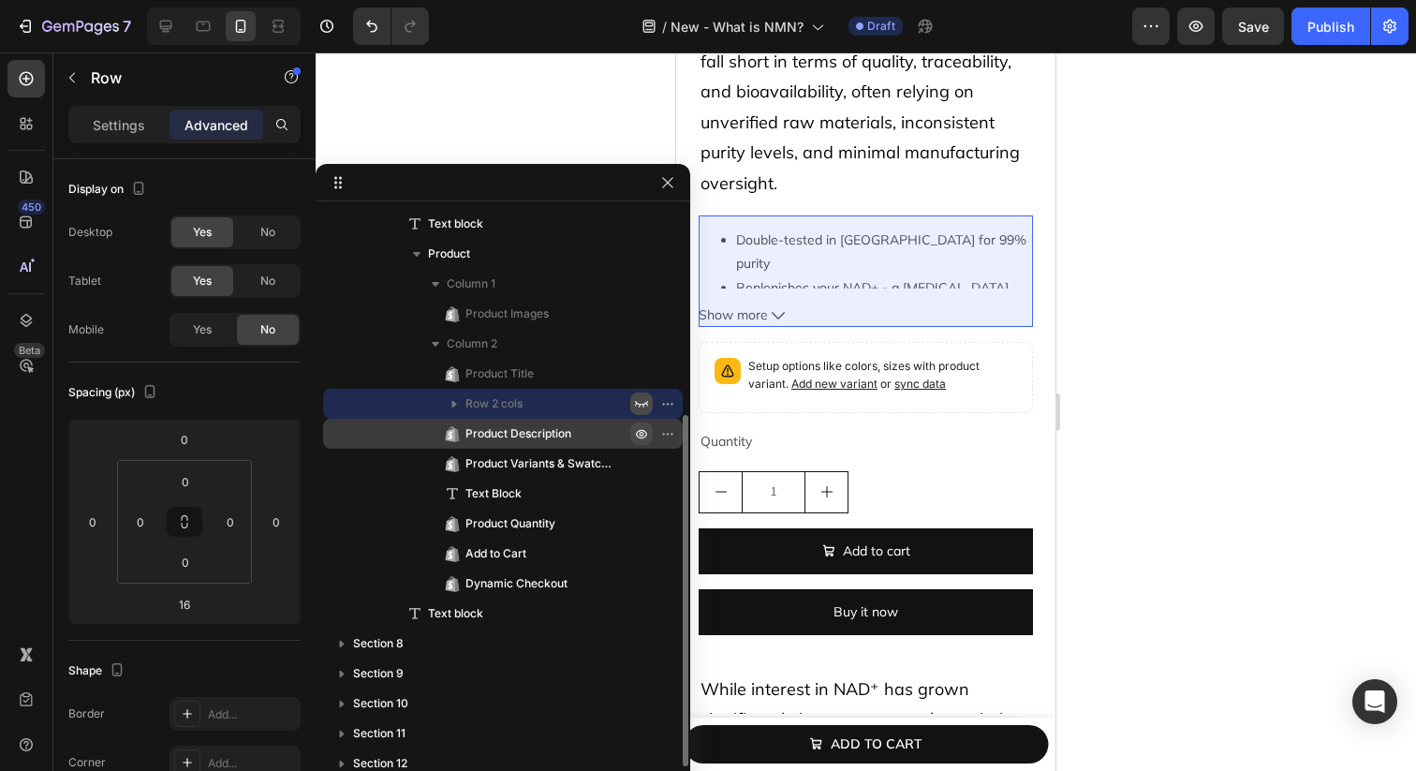
click at [642, 424] on button "button" at bounding box center [641, 433] width 22 height 22
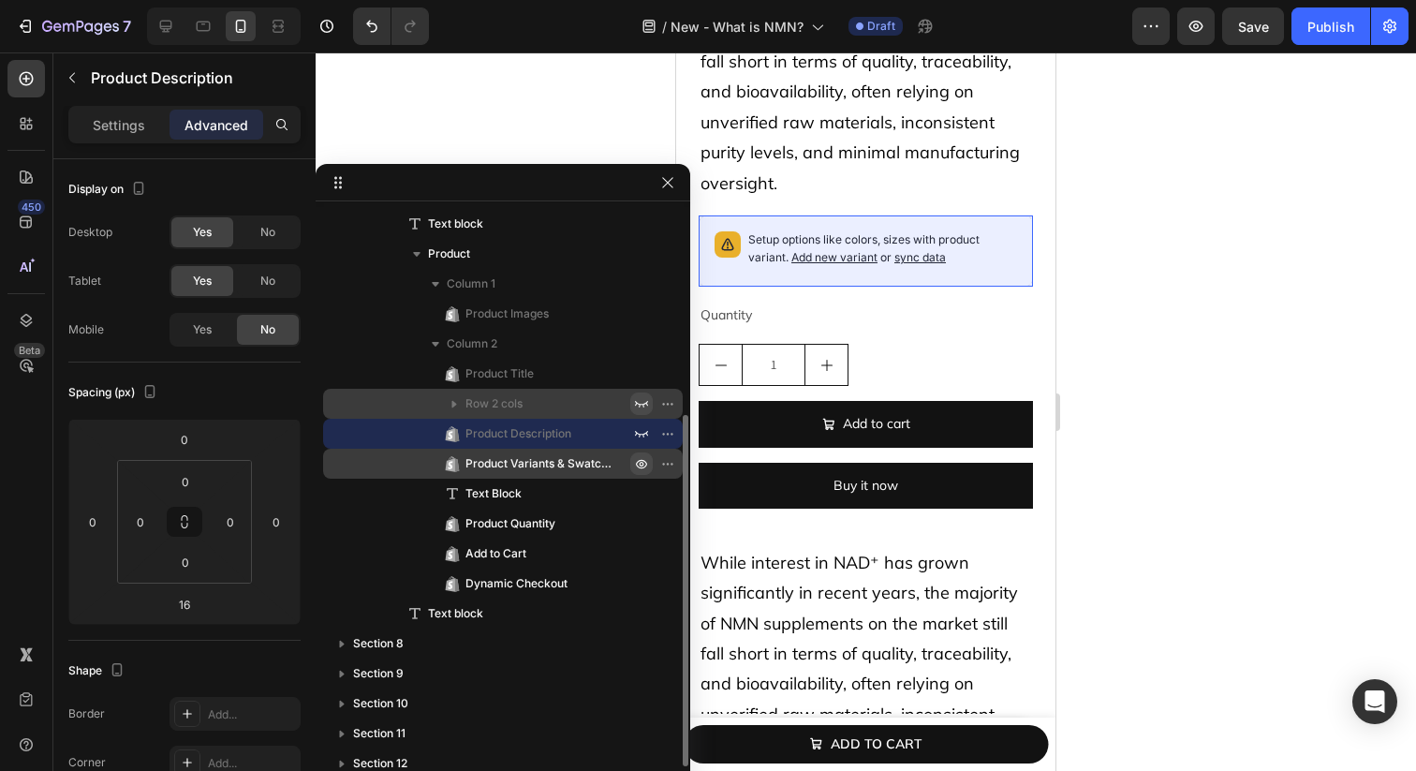
click at [643, 459] on icon "button" at bounding box center [641, 463] width 15 height 15
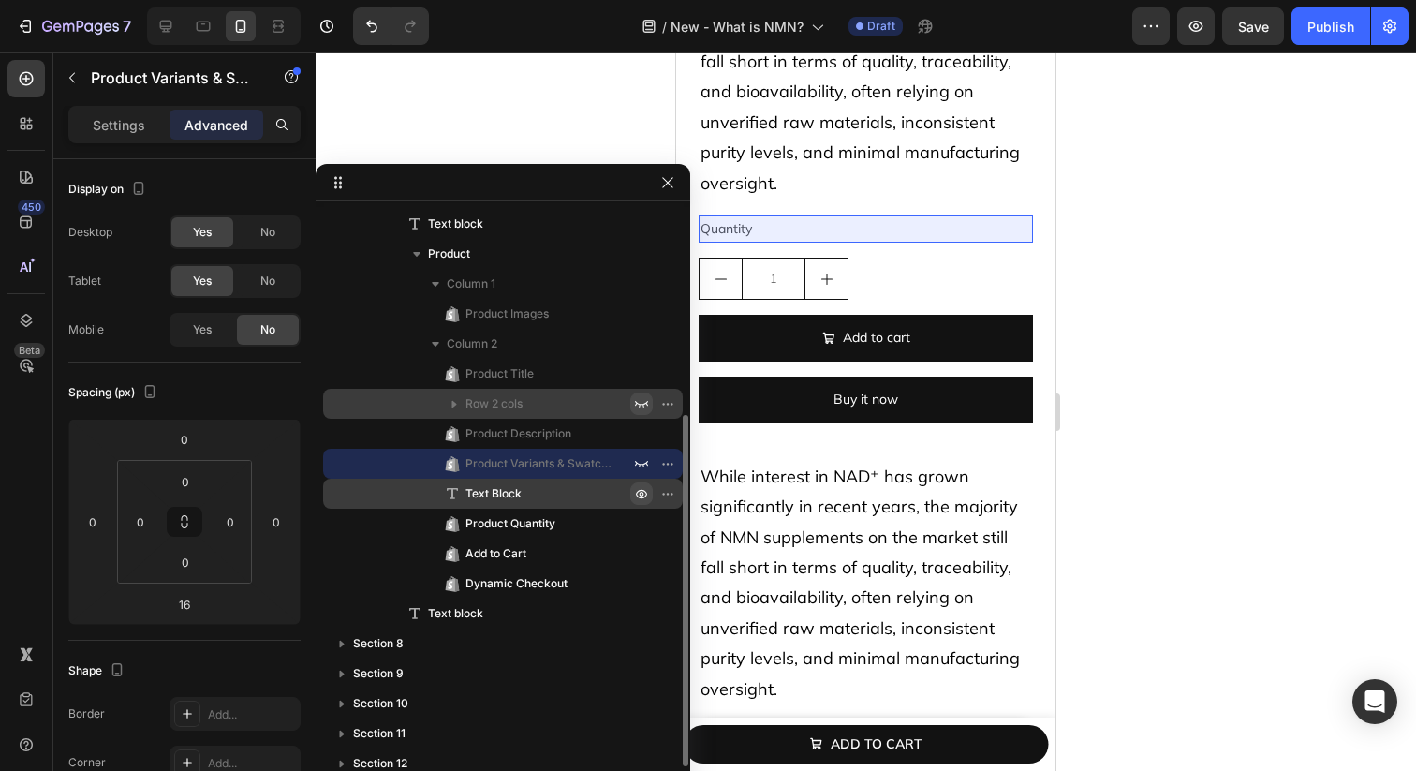
click at [642, 488] on icon "button" at bounding box center [641, 493] width 15 height 15
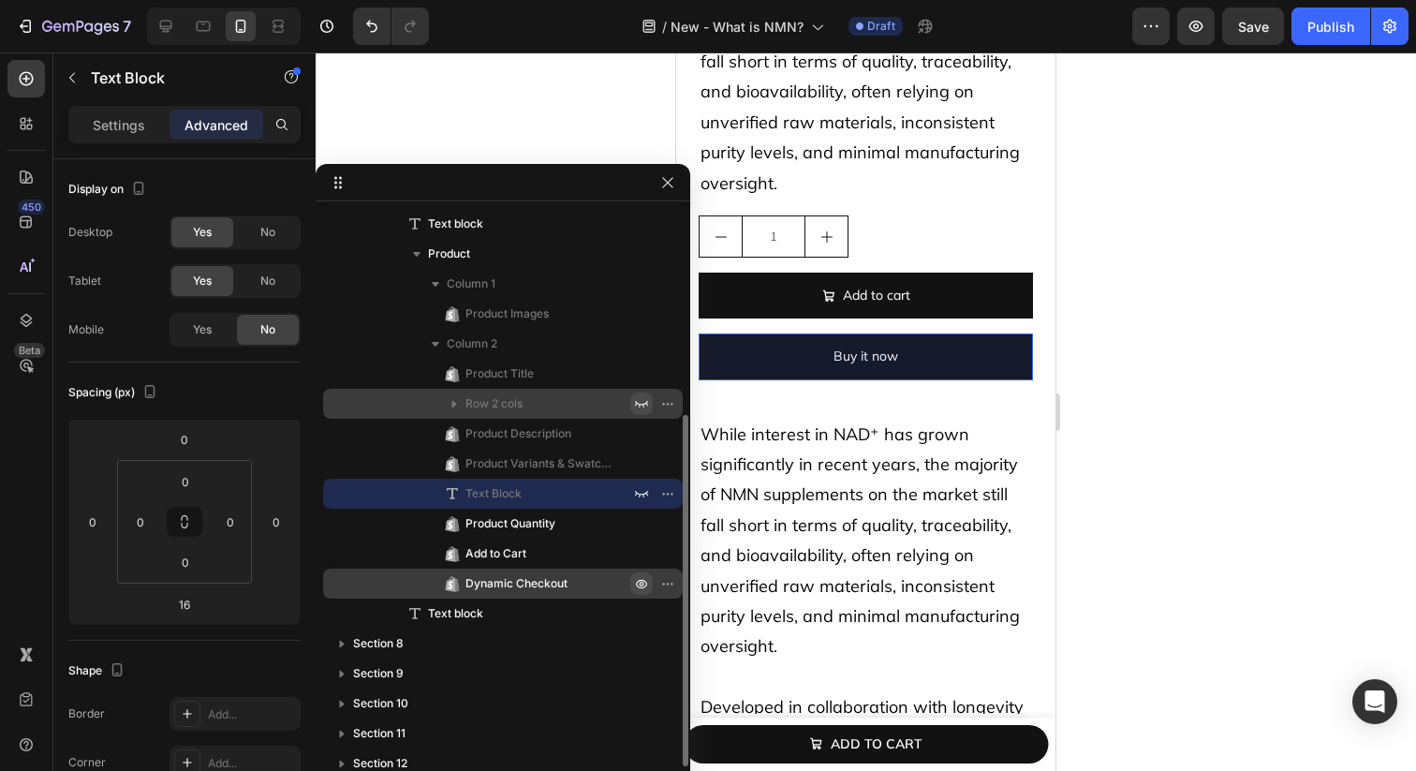
click at [639, 582] on icon "button" at bounding box center [641, 583] width 15 height 15
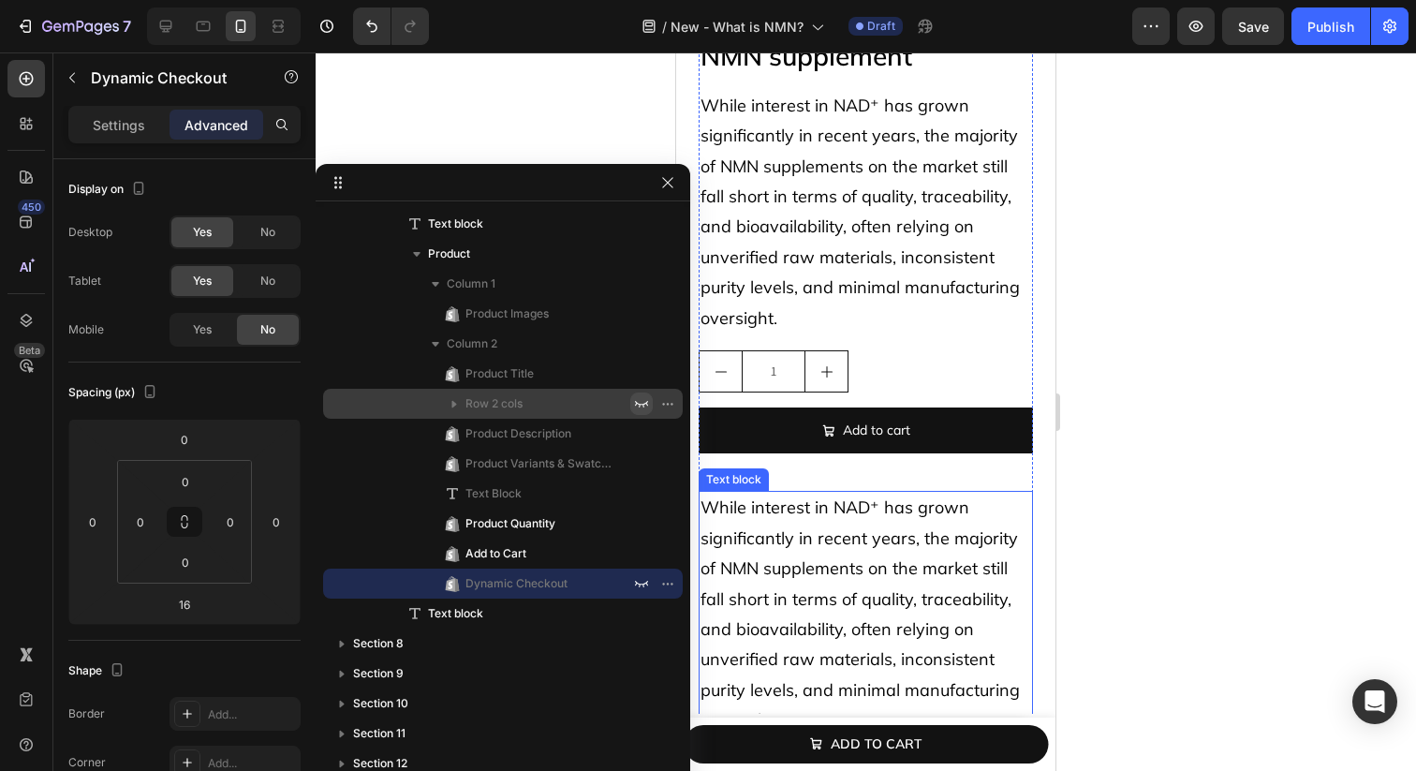
scroll to position [7287, 0]
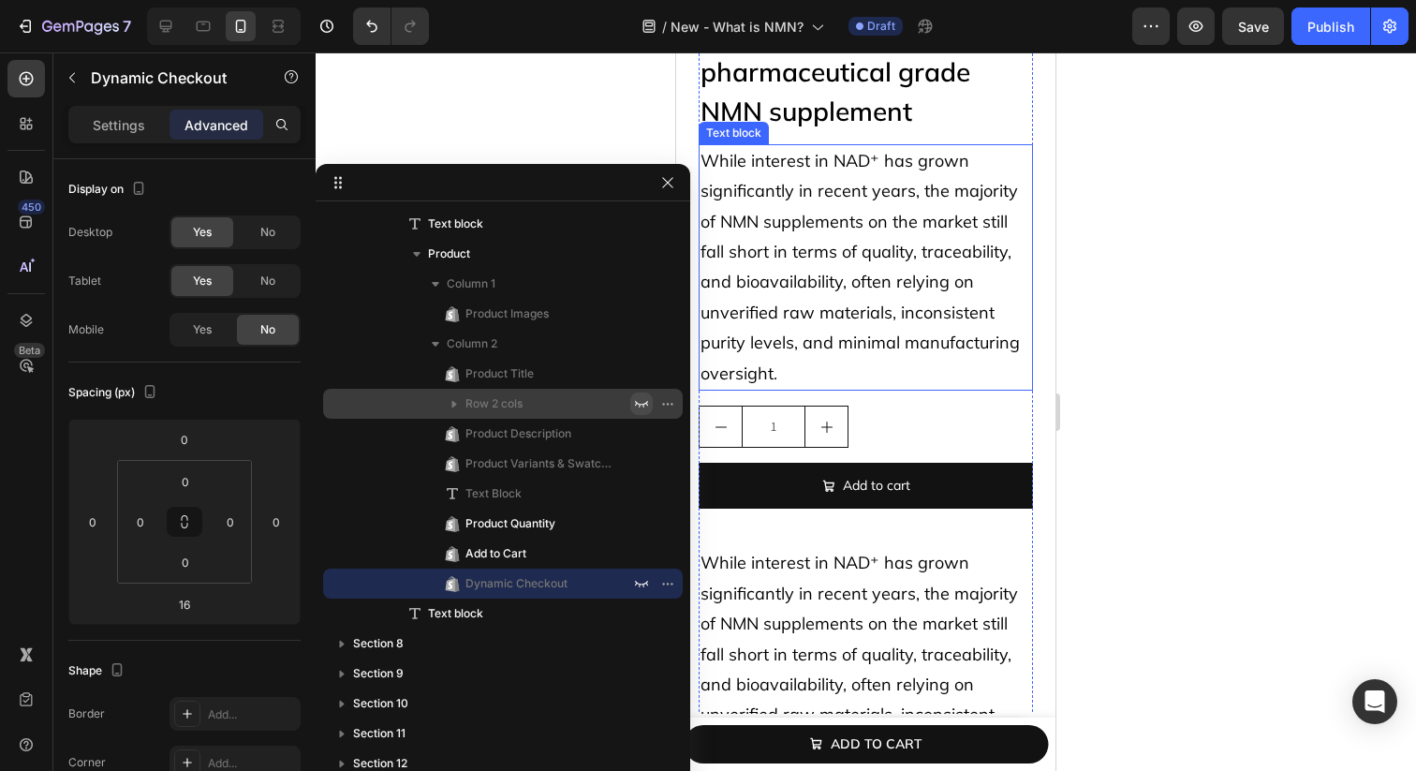
click at [847, 325] on p "While interest in NAD⁺ has grown significantly in recent years, the majority of…" at bounding box center [866, 267] width 331 height 243
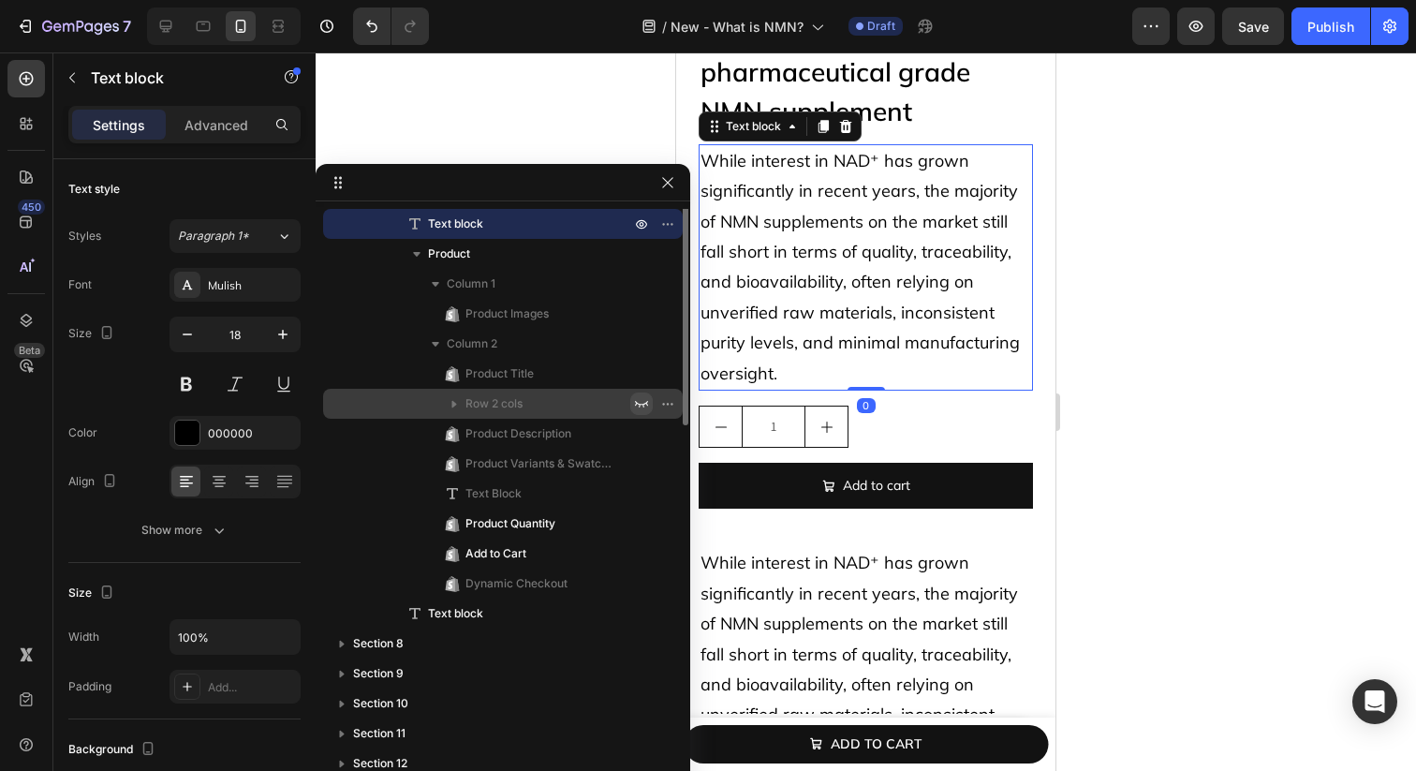
scroll to position [120, 0]
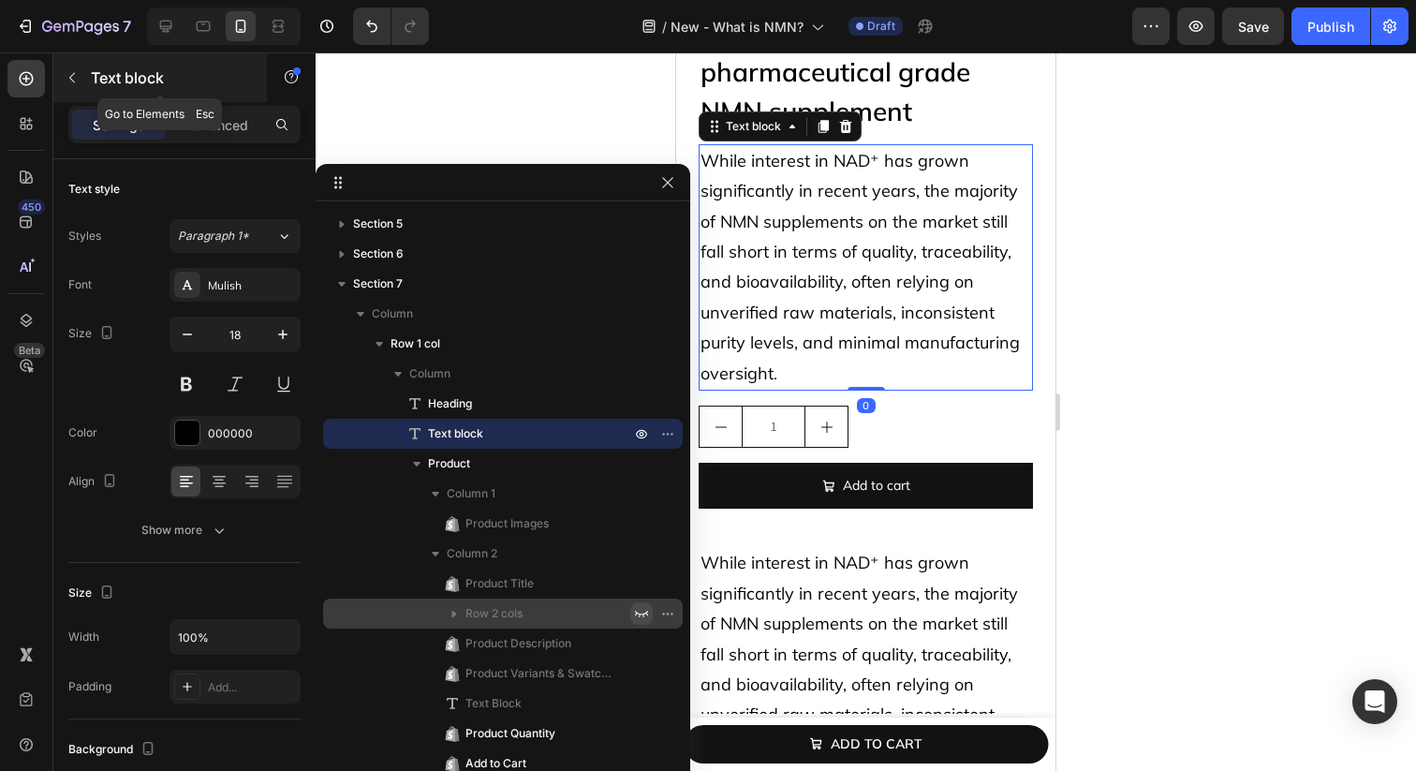
click at [62, 77] on button "button" at bounding box center [72, 78] width 30 height 30
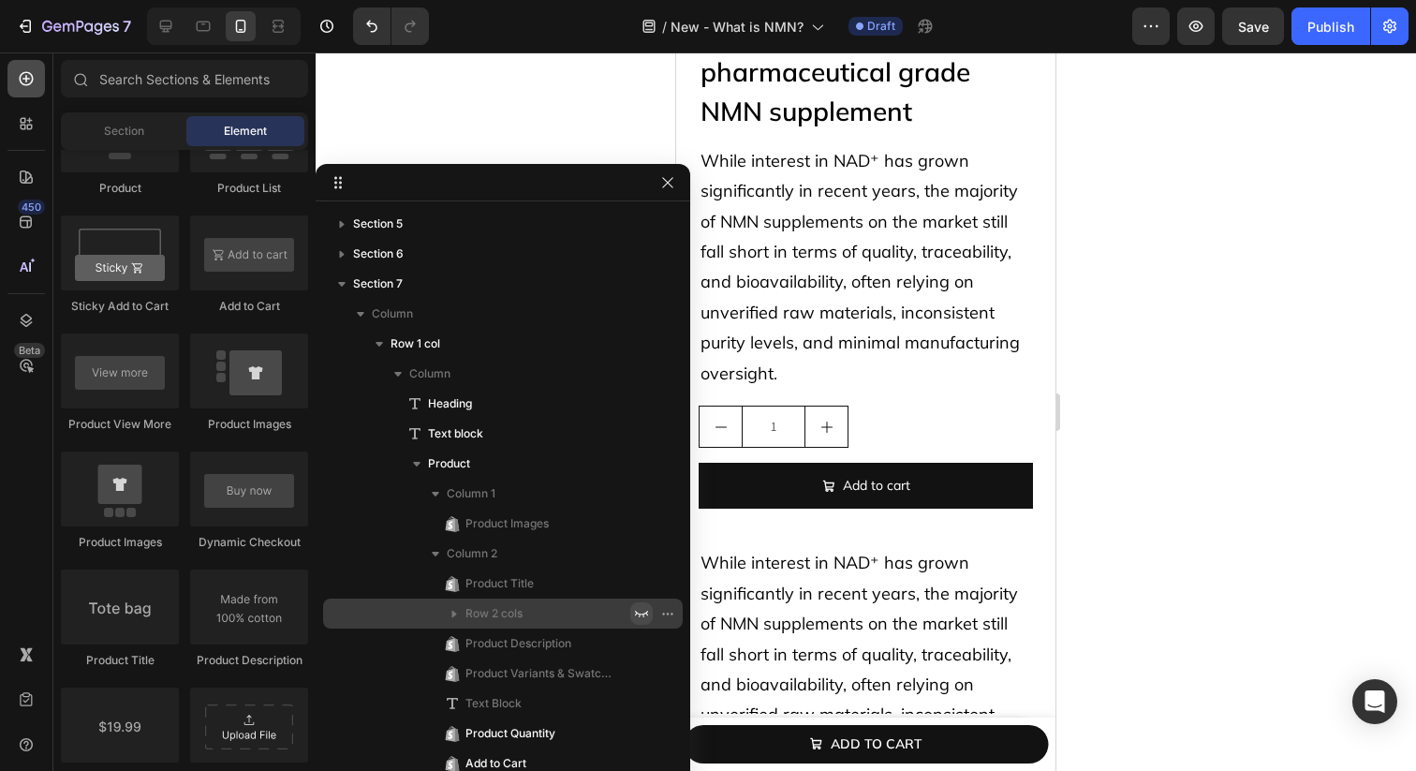
click at [22, 81] on icon at bounding box center [26, 78] width 19 height 19
click at [670, 181] on icon "button" at bounding box center [667, 182] width 15 height 15
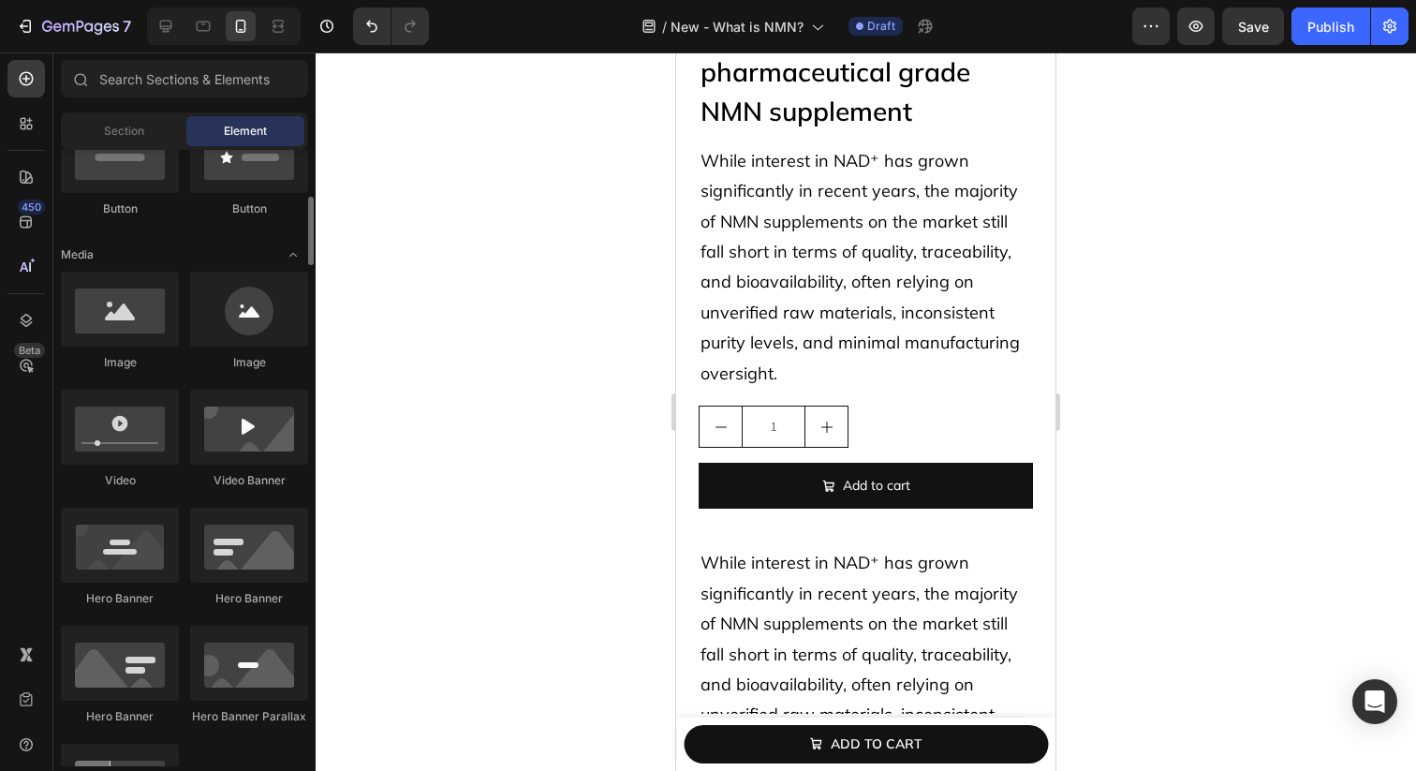
scroll to position [484, 0]
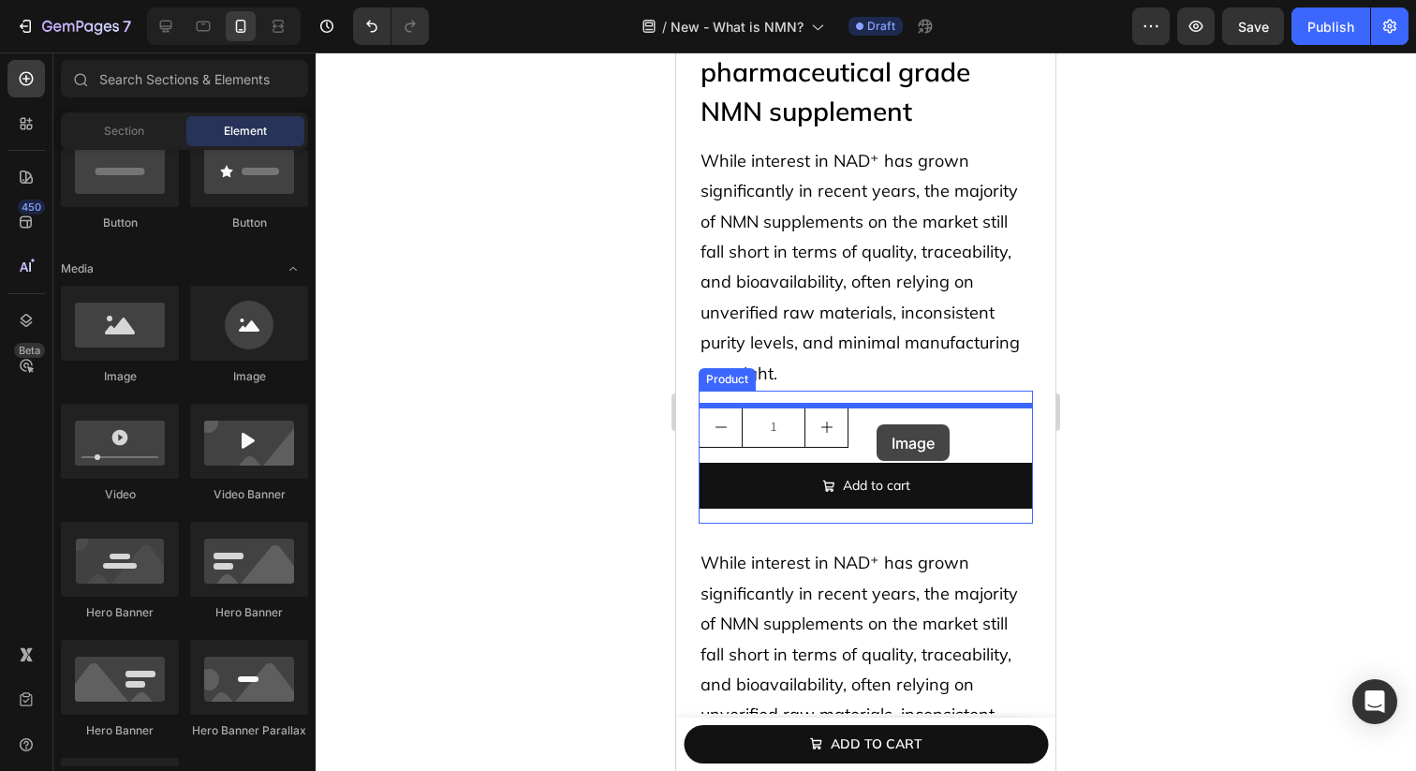
drag, startPoint x: 788, startPoint y: 395, endPoint x: 877, endPoint y: 424, distance: 93.6
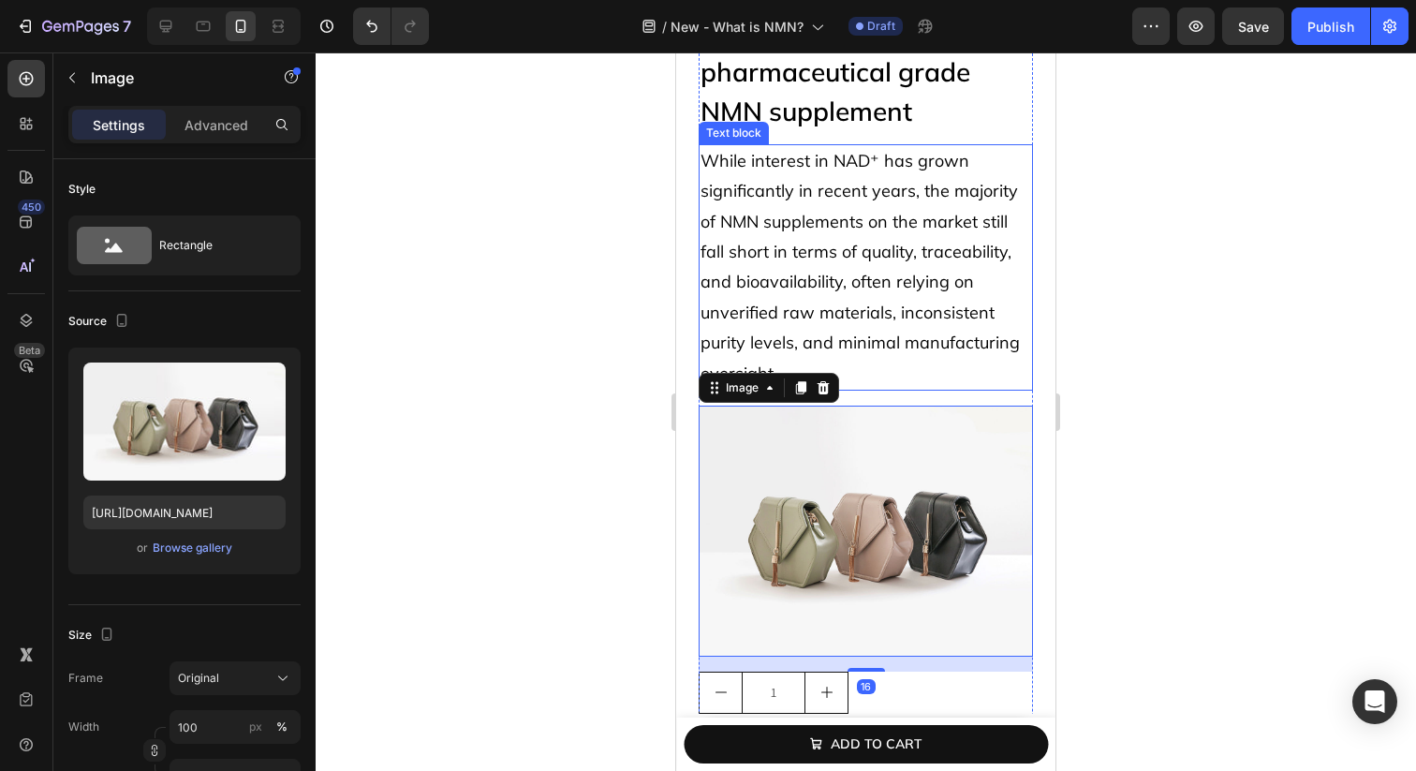
click at [914, 303] on span "While interest in NAD⁺ has grown significantly in recent years, the majority of…" at bounding box center [860, 267] width 319 height 234
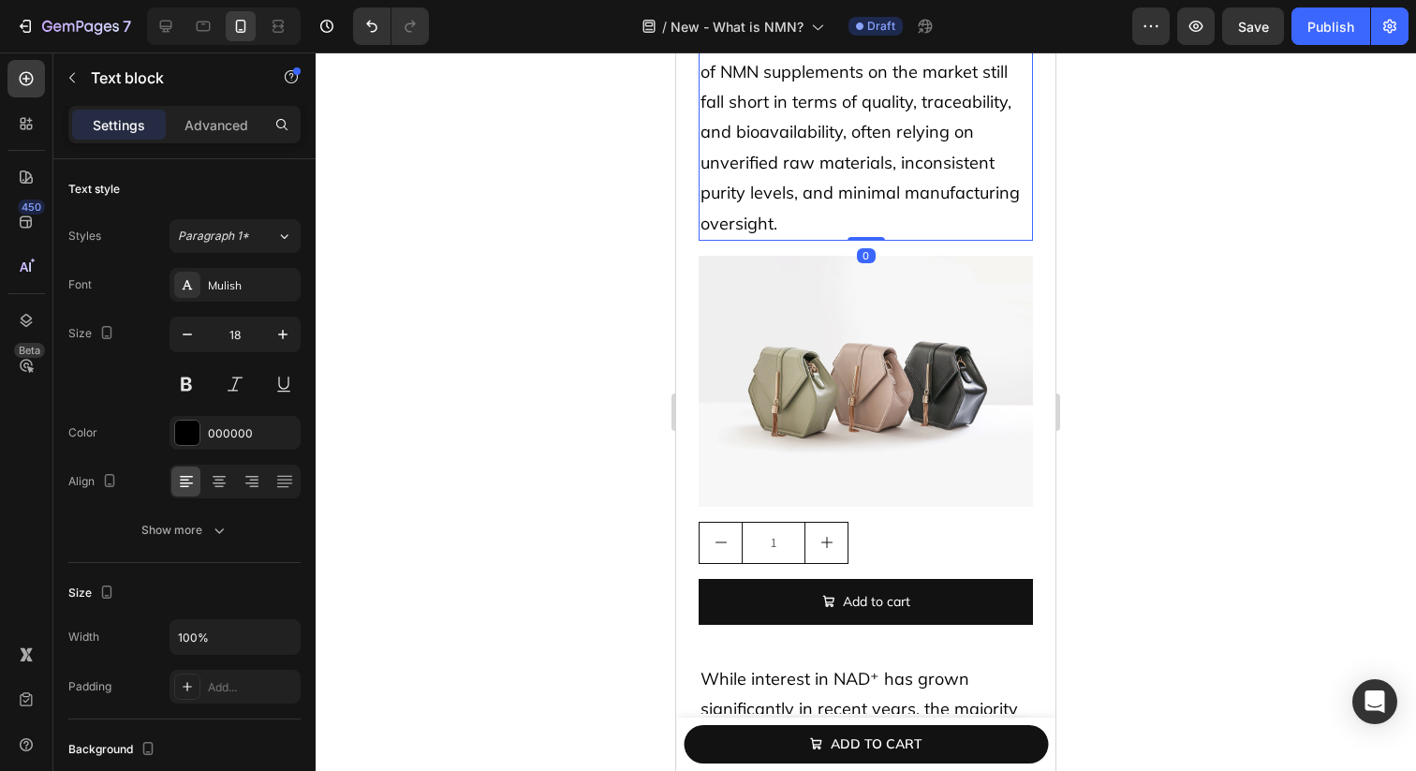
scroll to position [7485, 0]
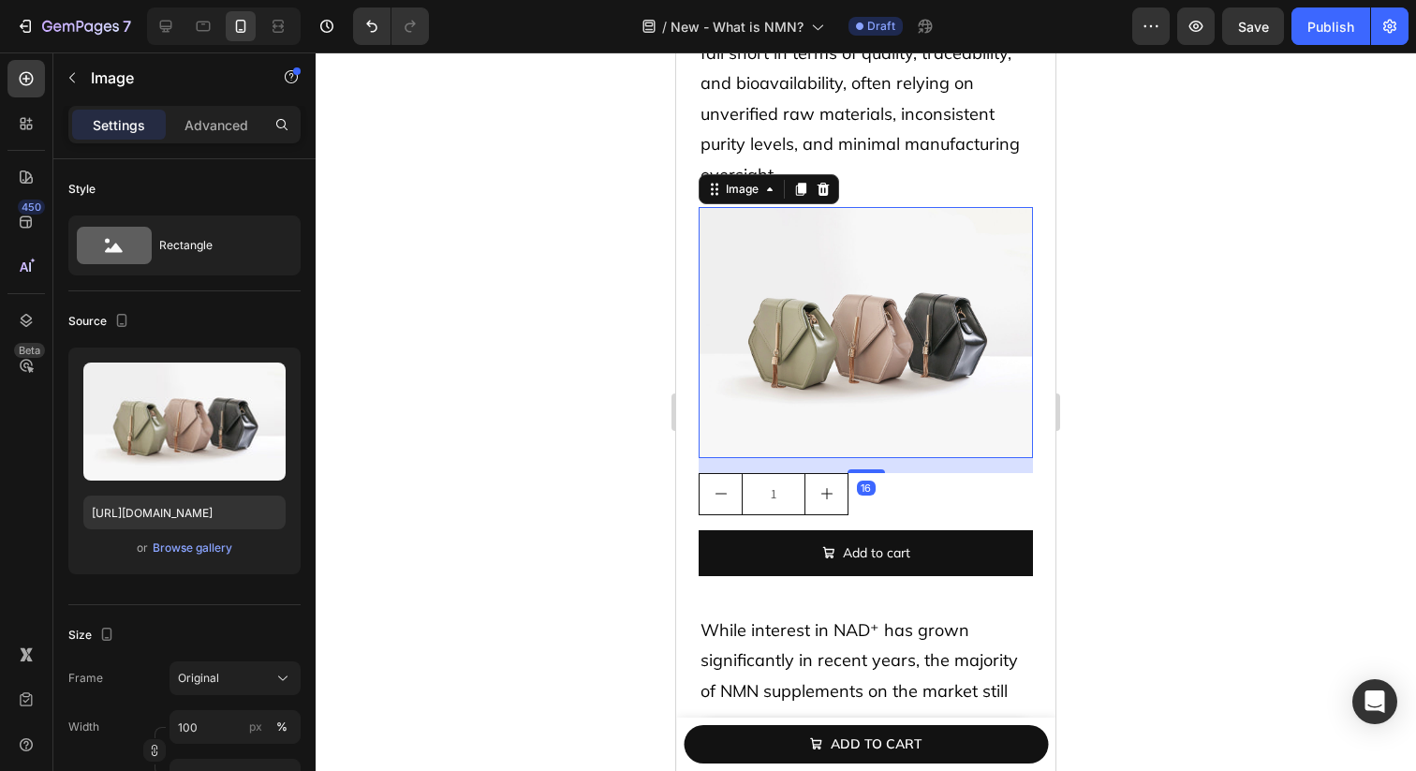
click at [873, 388] on img at bounding box center [866, 332] width 334 height 251
click at [173, 546] on div "Browse gallery" at bounding box center [193, 547] width 80 height 17
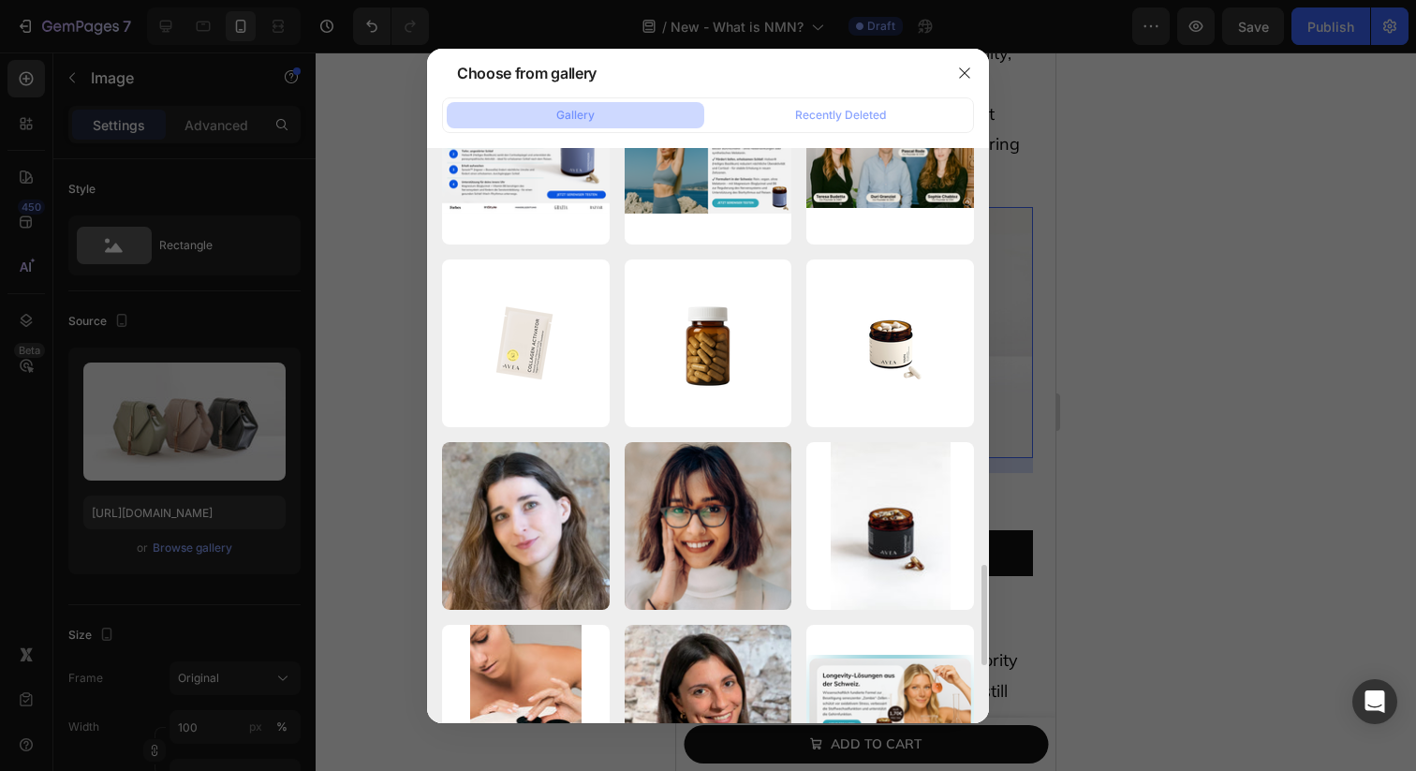
scroll to position [2394, 0]
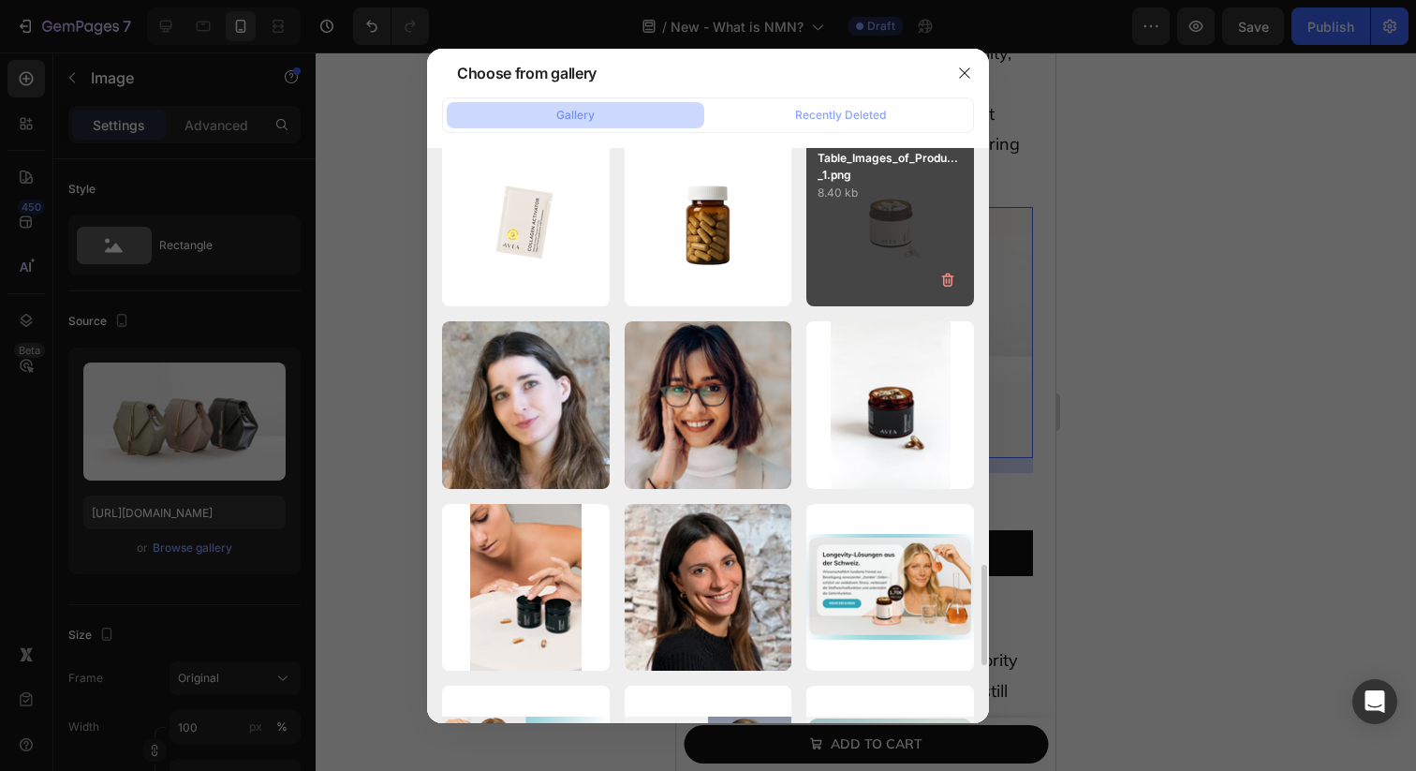
click at [924, 199] on p "8.40 kb" at bounding box center [890, 193] width 145 height 19
type input "https://cdn.shopify.com/s/files/1/0606/3226/9049/files/gempages_537282813339108…"
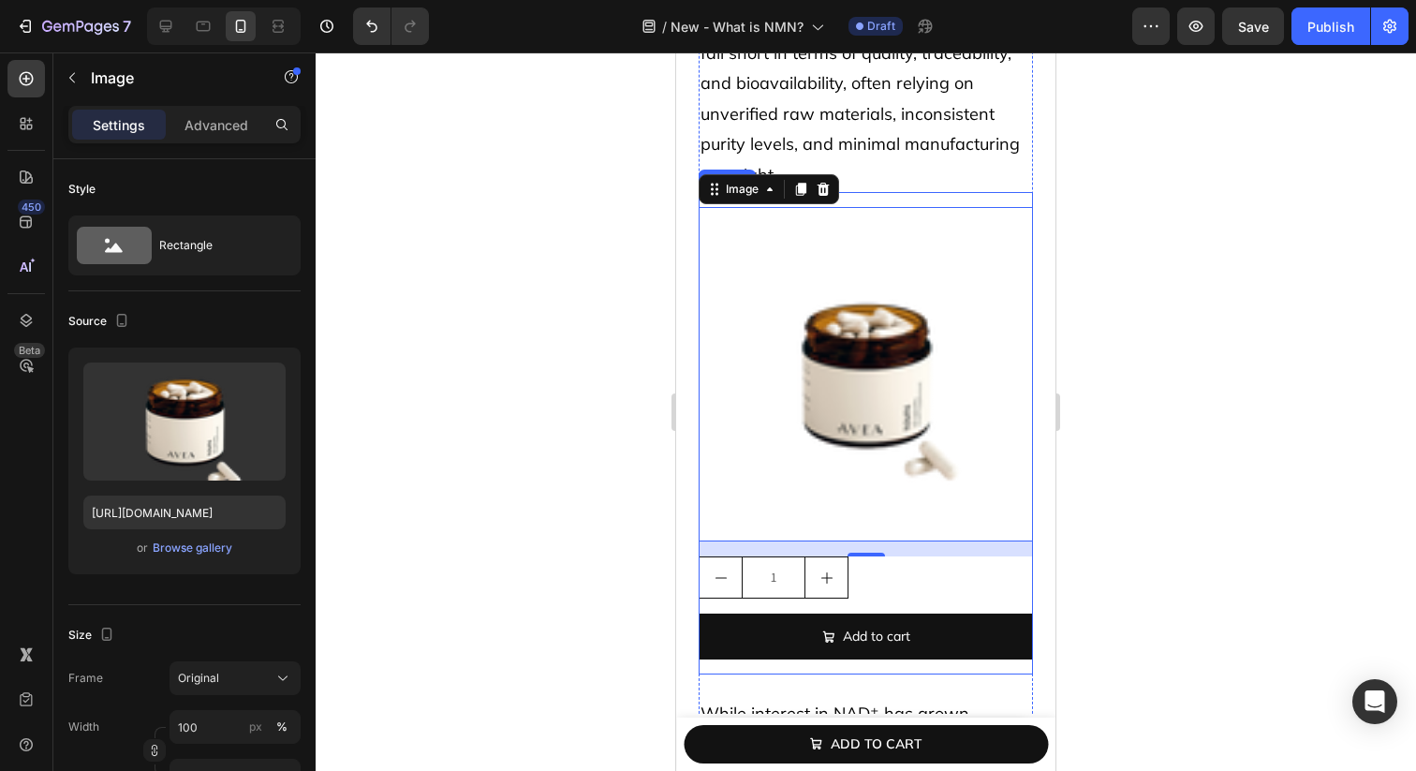
scroll to position [7590, 0]
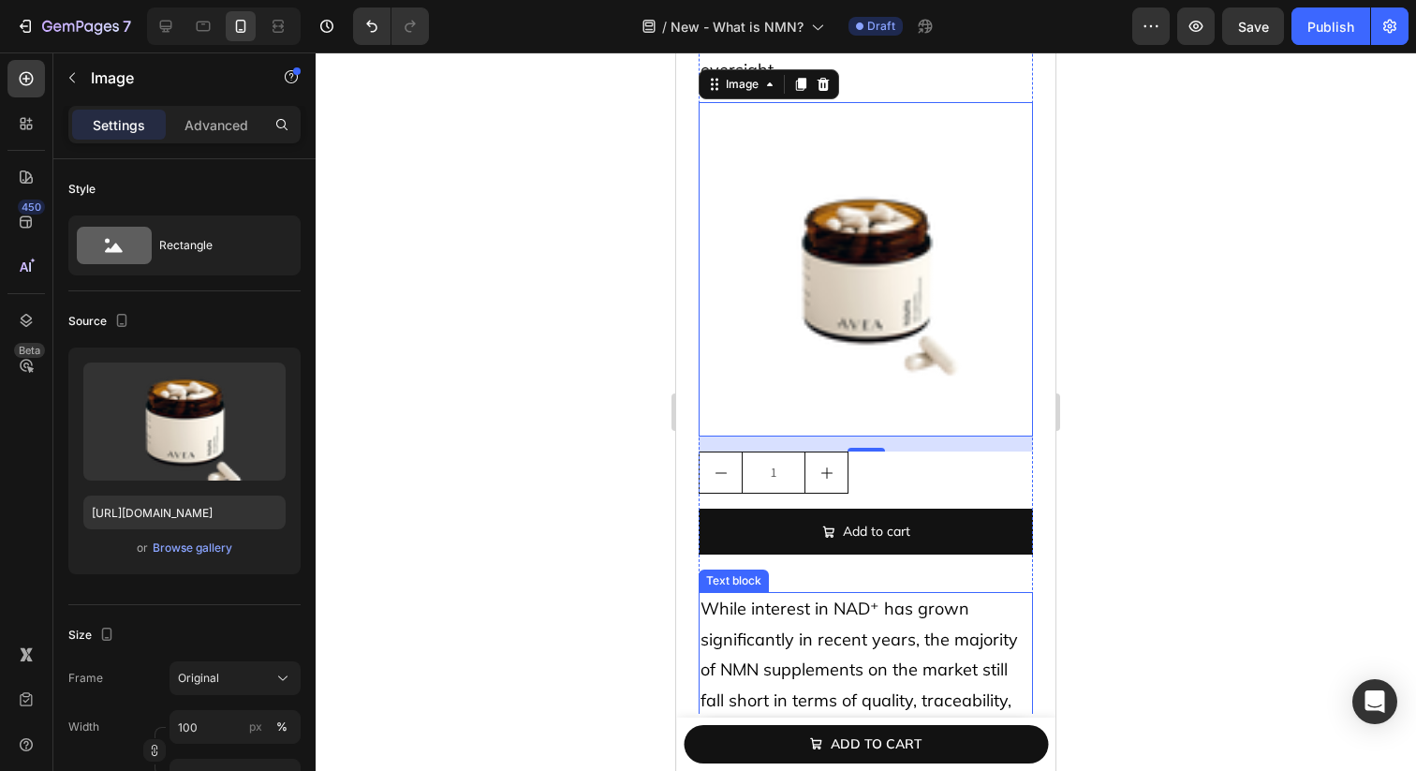
click at [860, 623] on p "While interest in NAD⁺ has grown significantly in recent years, the majority of…" at bounding box center [866, 715] width 331 height 243
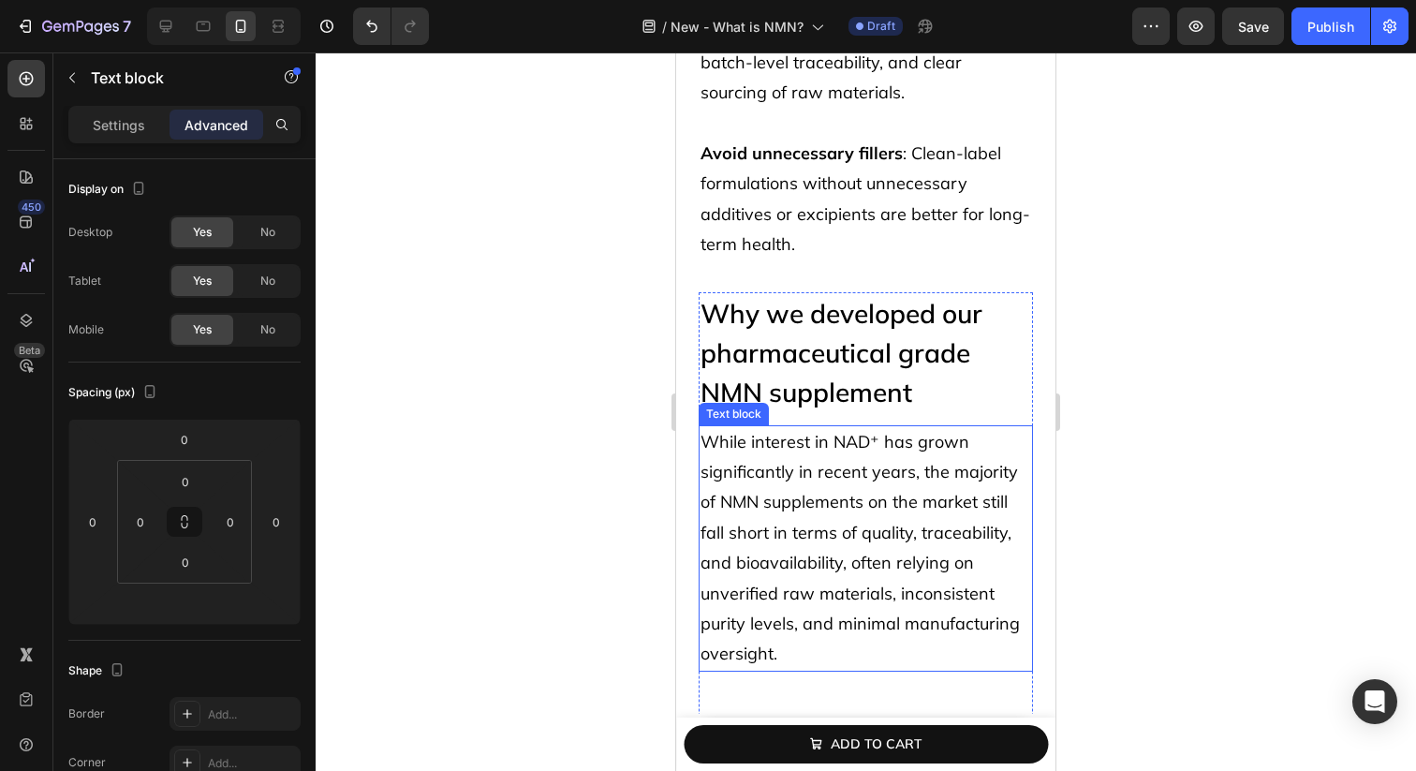
scroll to position [7014, 0]
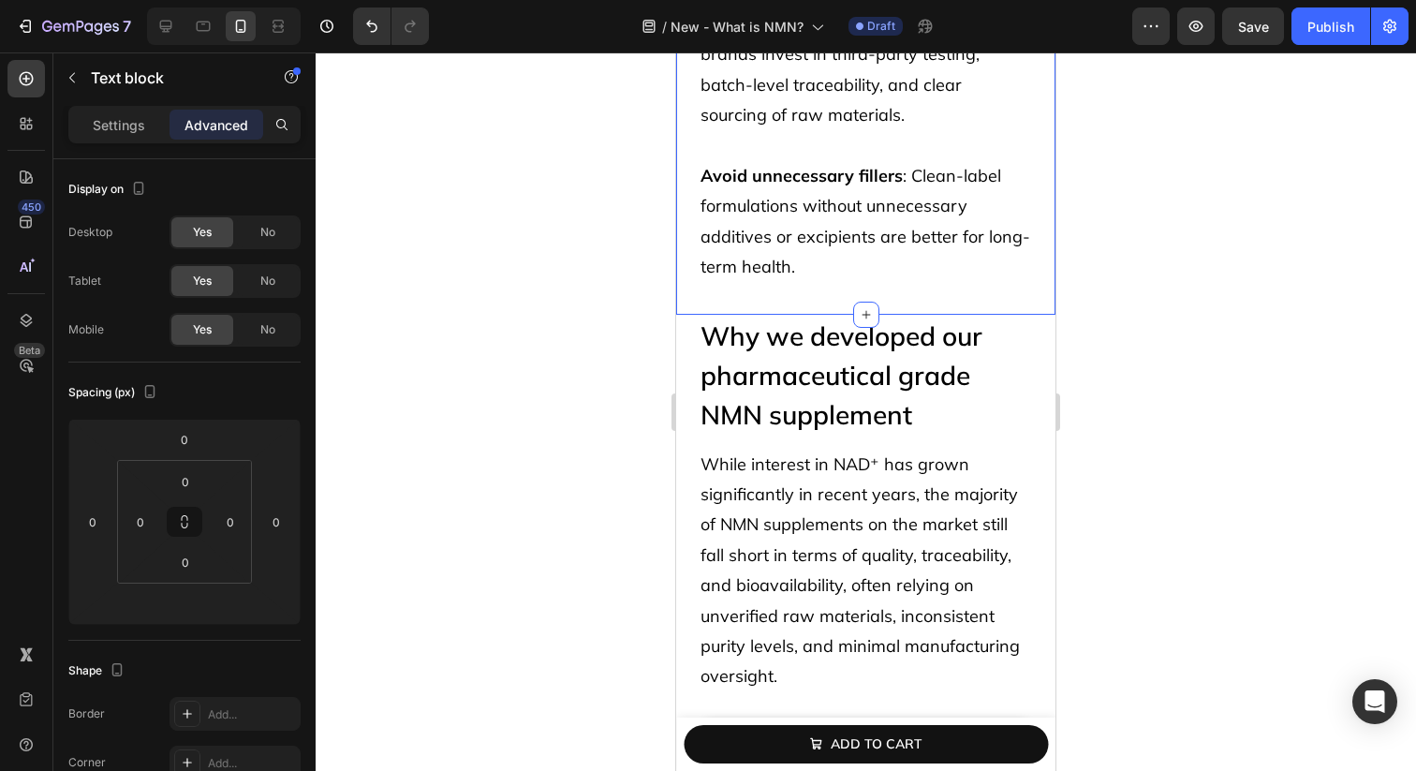
click at [935, 198] on span "Avoid unnecessary fillers : Clean-label formulations without unnecessary additi…" at bounding box center [866, 221] width 330 height 112
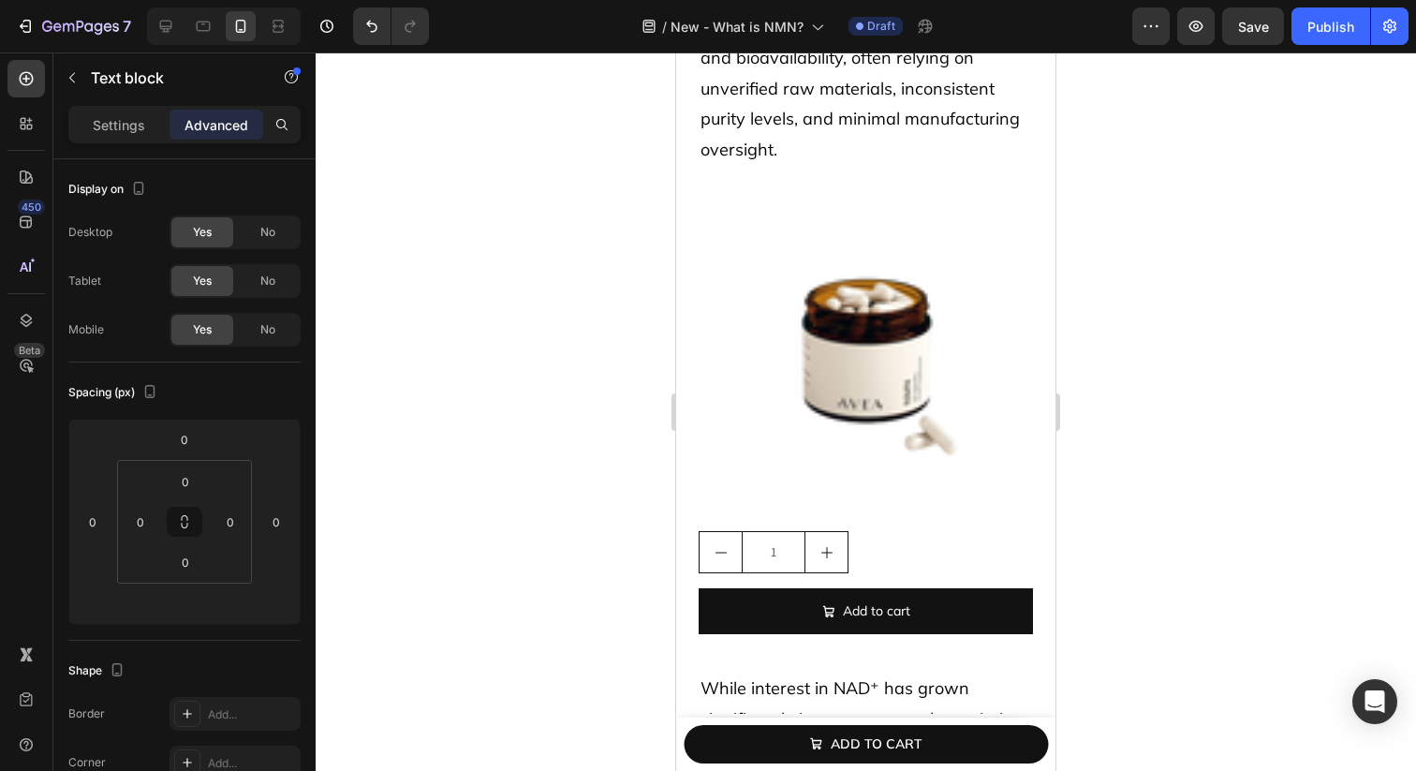
scroll to position [7518, 0]
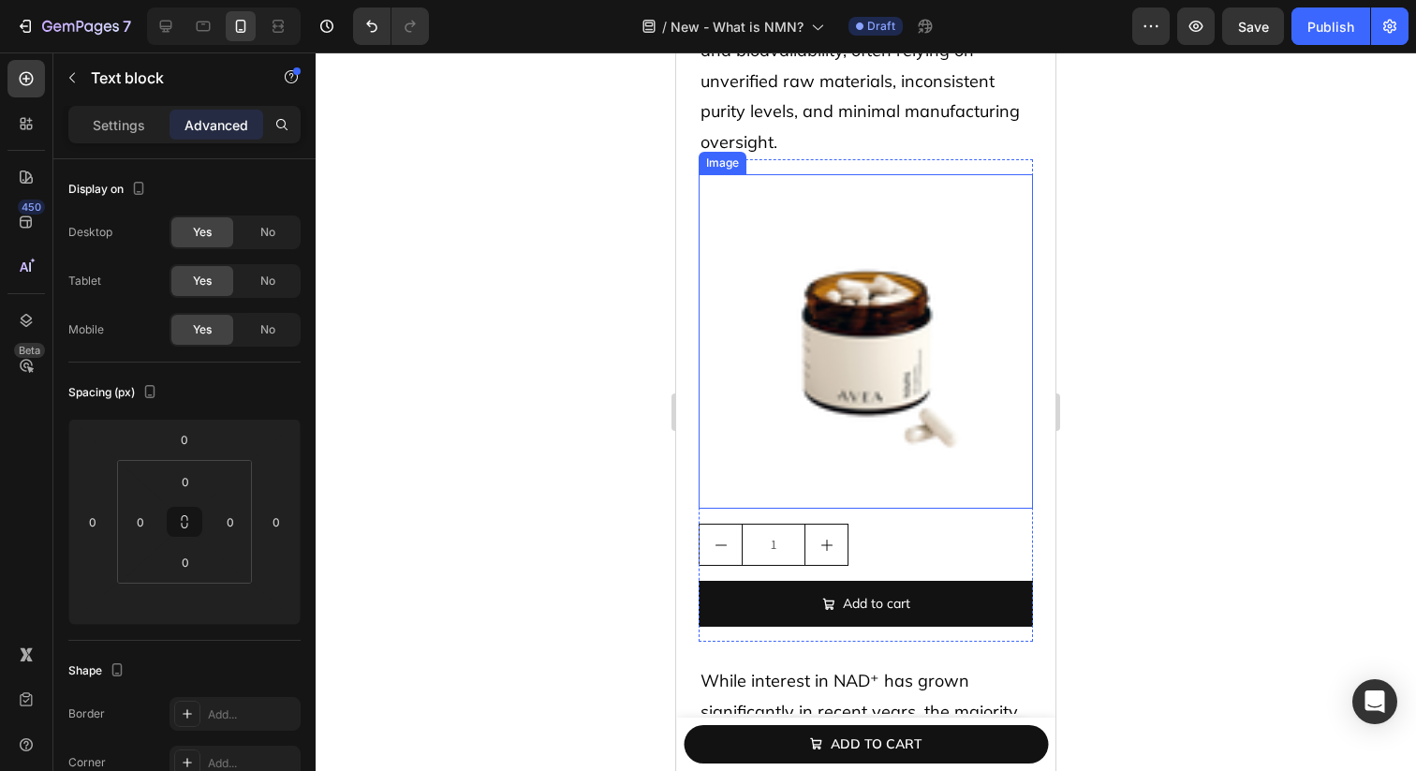
click at [892, 364] on img at bounding box center [866, 341] width 334 height 334
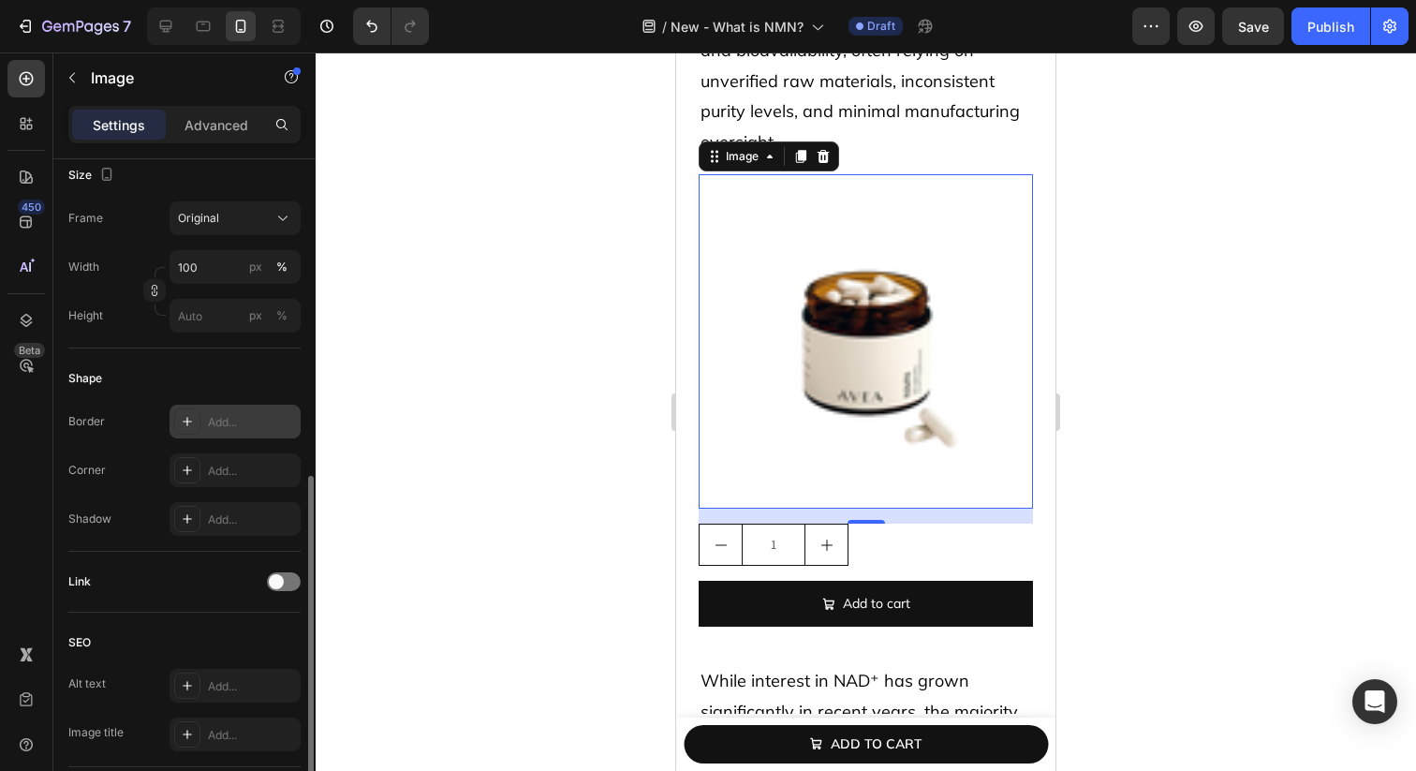
scroll to position [696, 0]
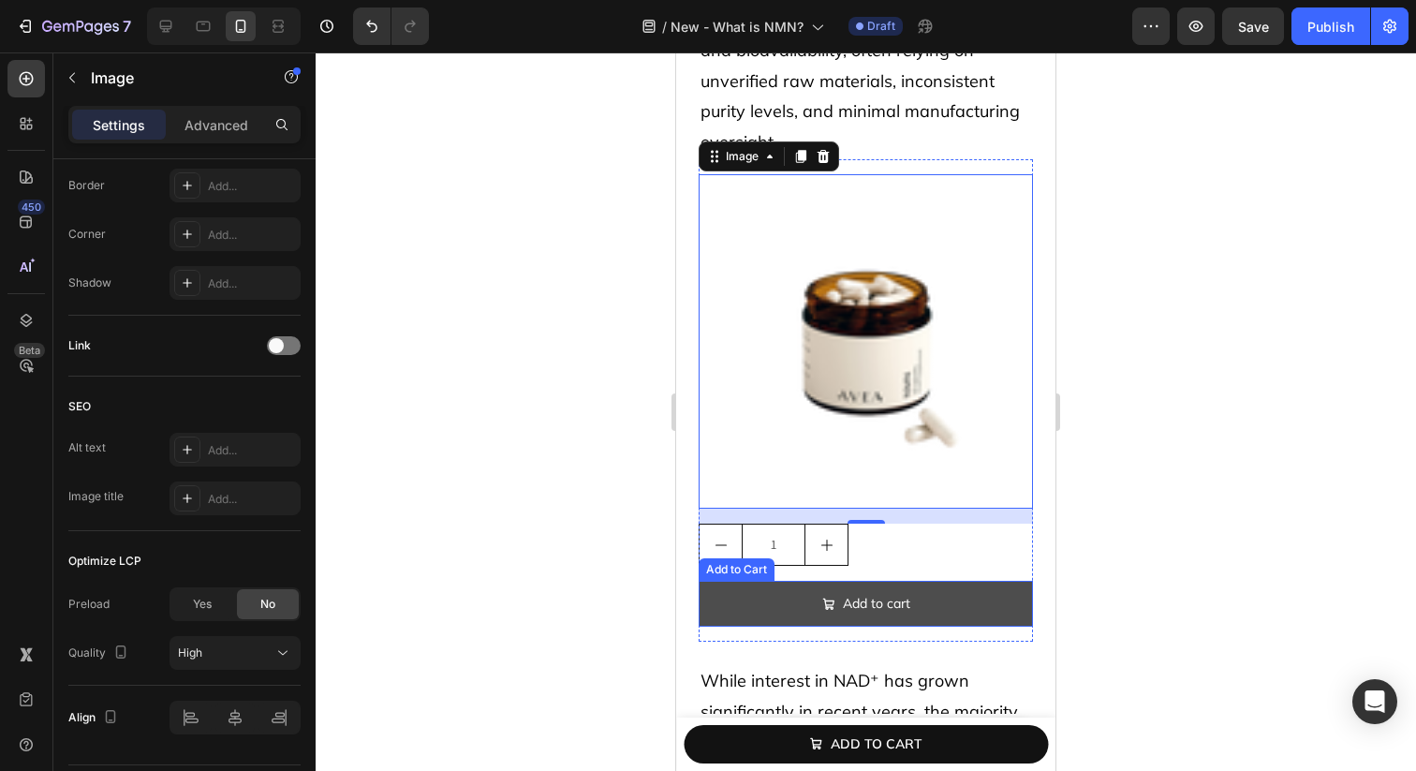
click at [930, 595] on button "Add to cart" at bounding box center [866, 604] width 334 height 46
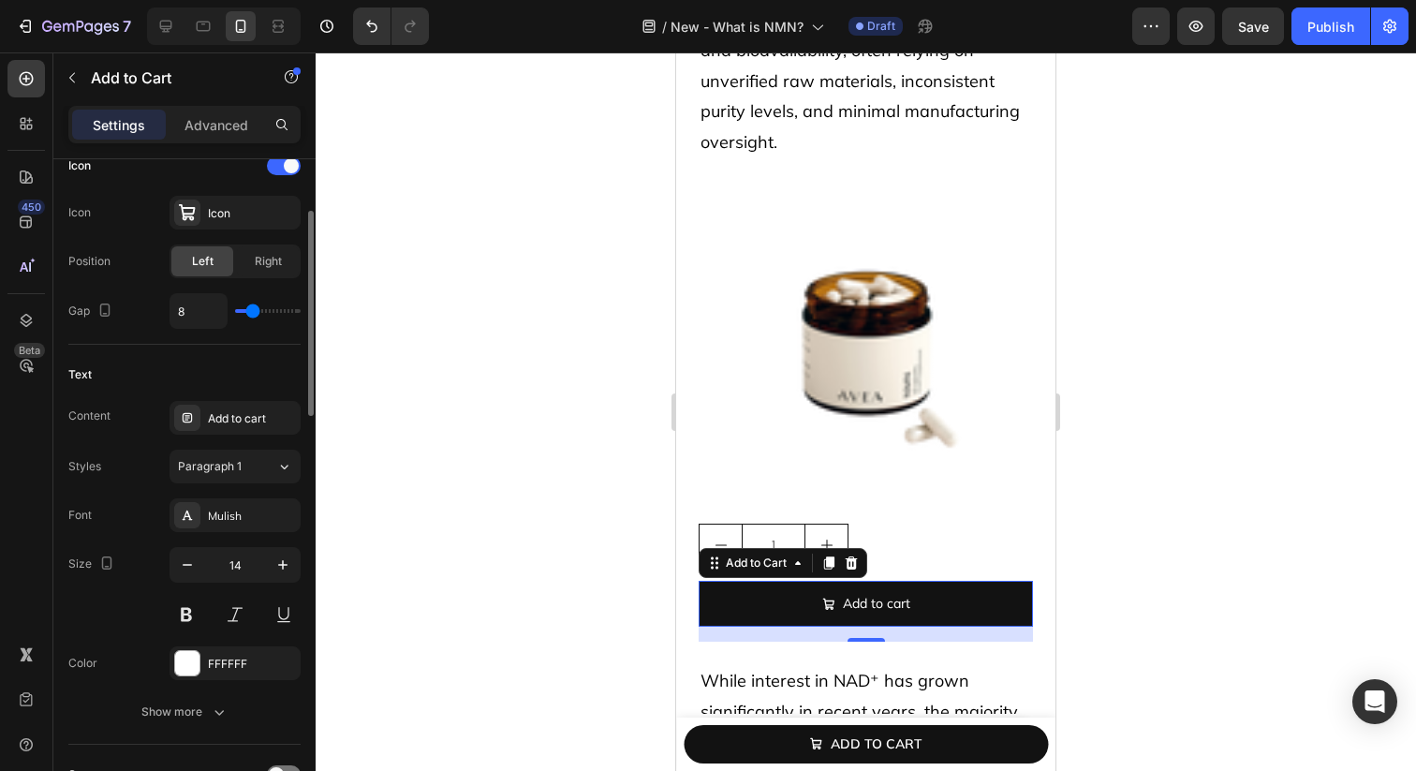
scroll to position [939, 0]
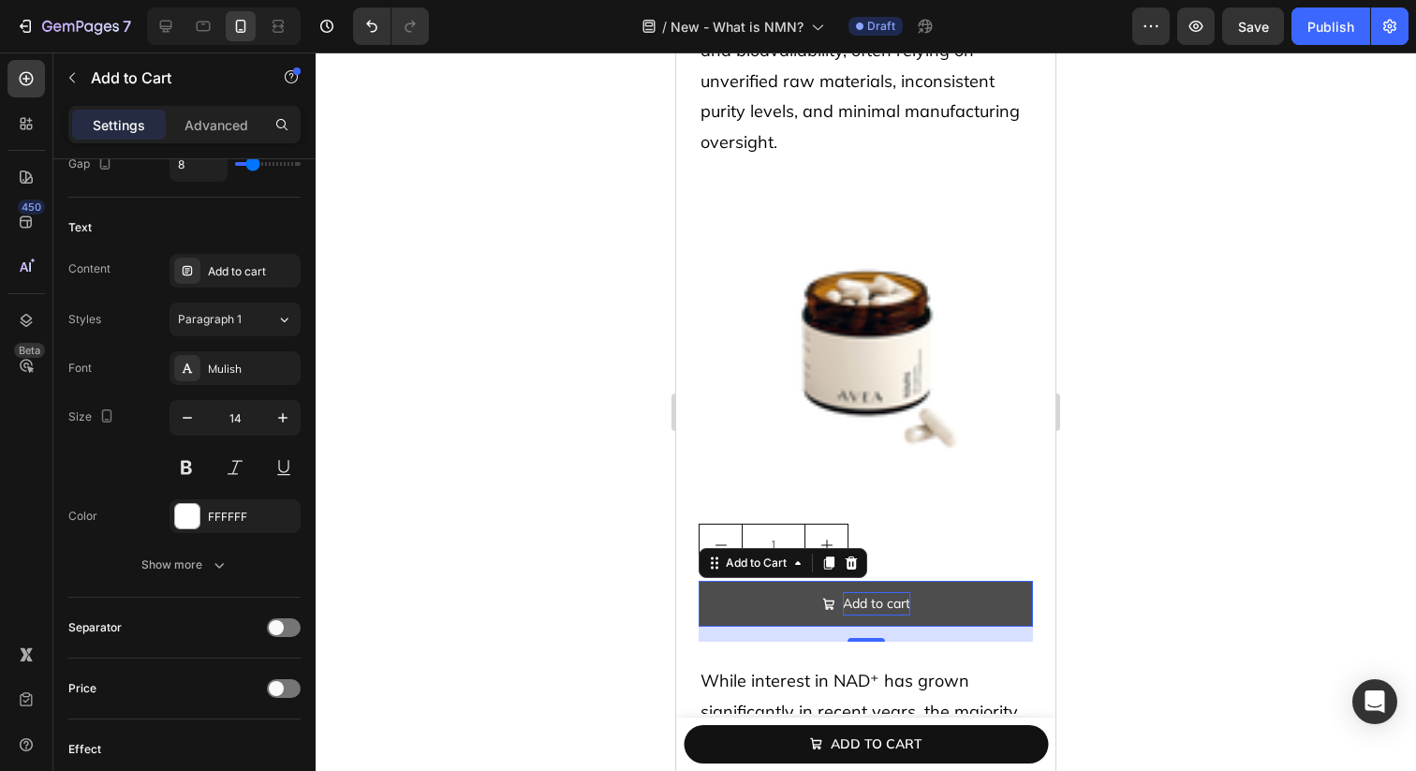
click at [849, 603] on div "Add to cart" at bounding box center [876, 603] width 67 height 23
click at [849, 603] on p "Add to cart" at bounding box center [876, 603] width 67 height 23
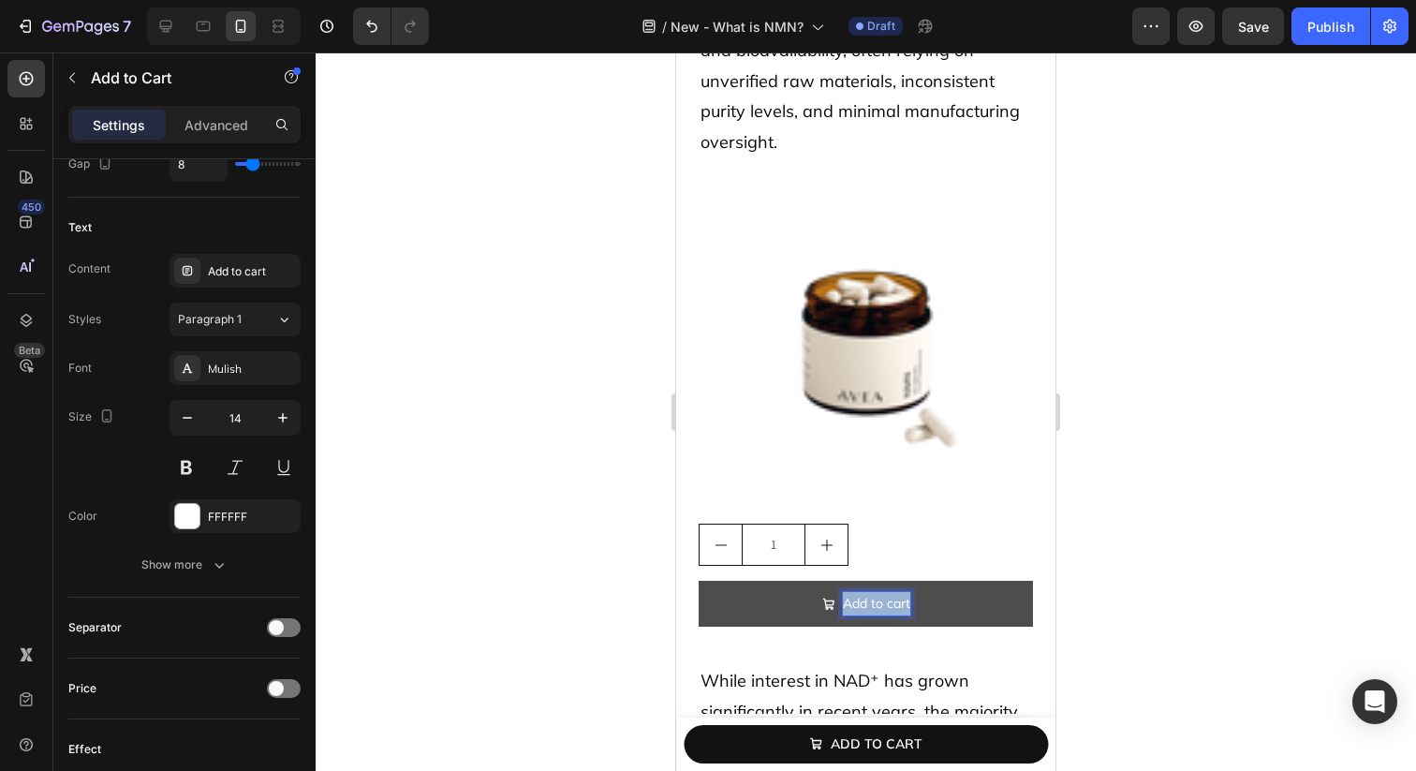
click at [849, 603] on p "Add to cart" at bounding box center [876, 603] width 67 height 23
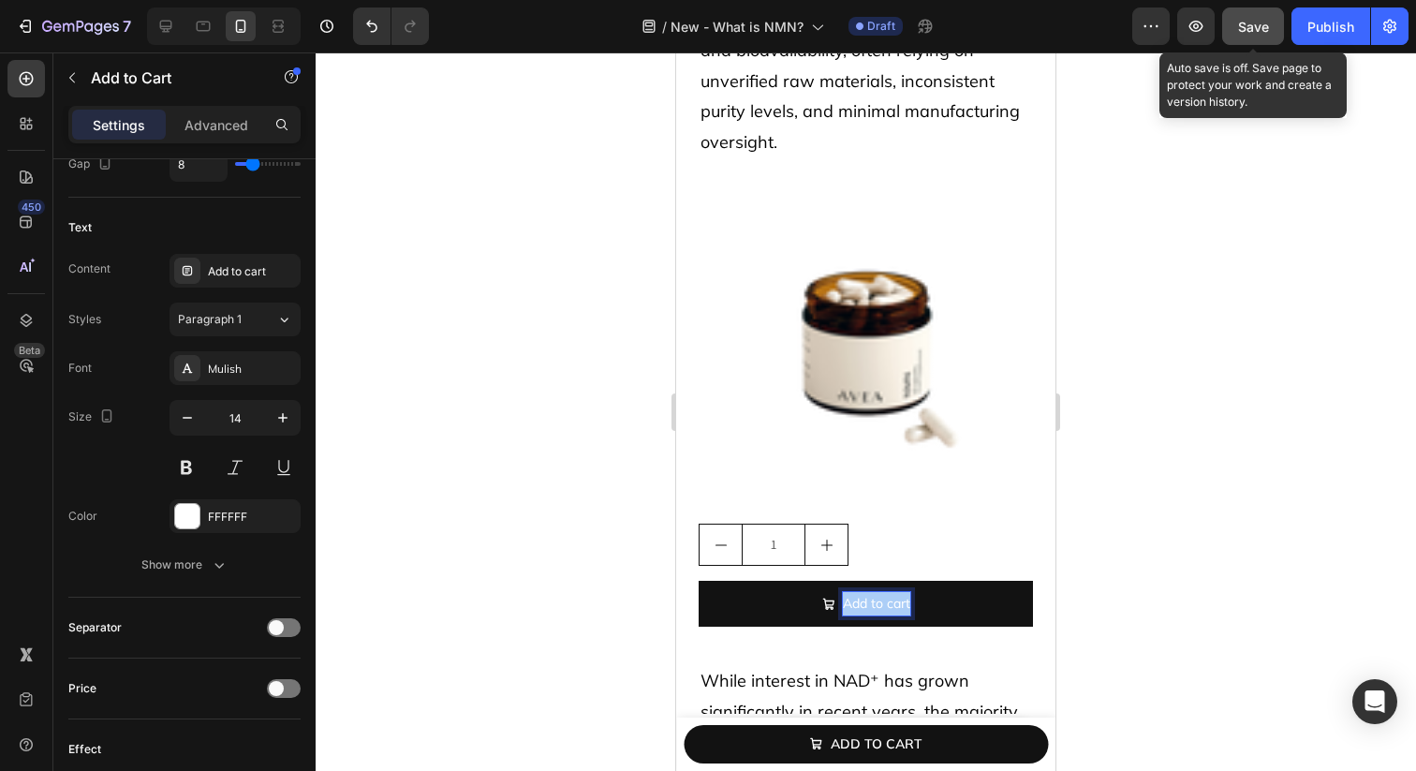
click at [1274, 32] on button "Save" at bounding box center [1253, 25] width 62 height 37
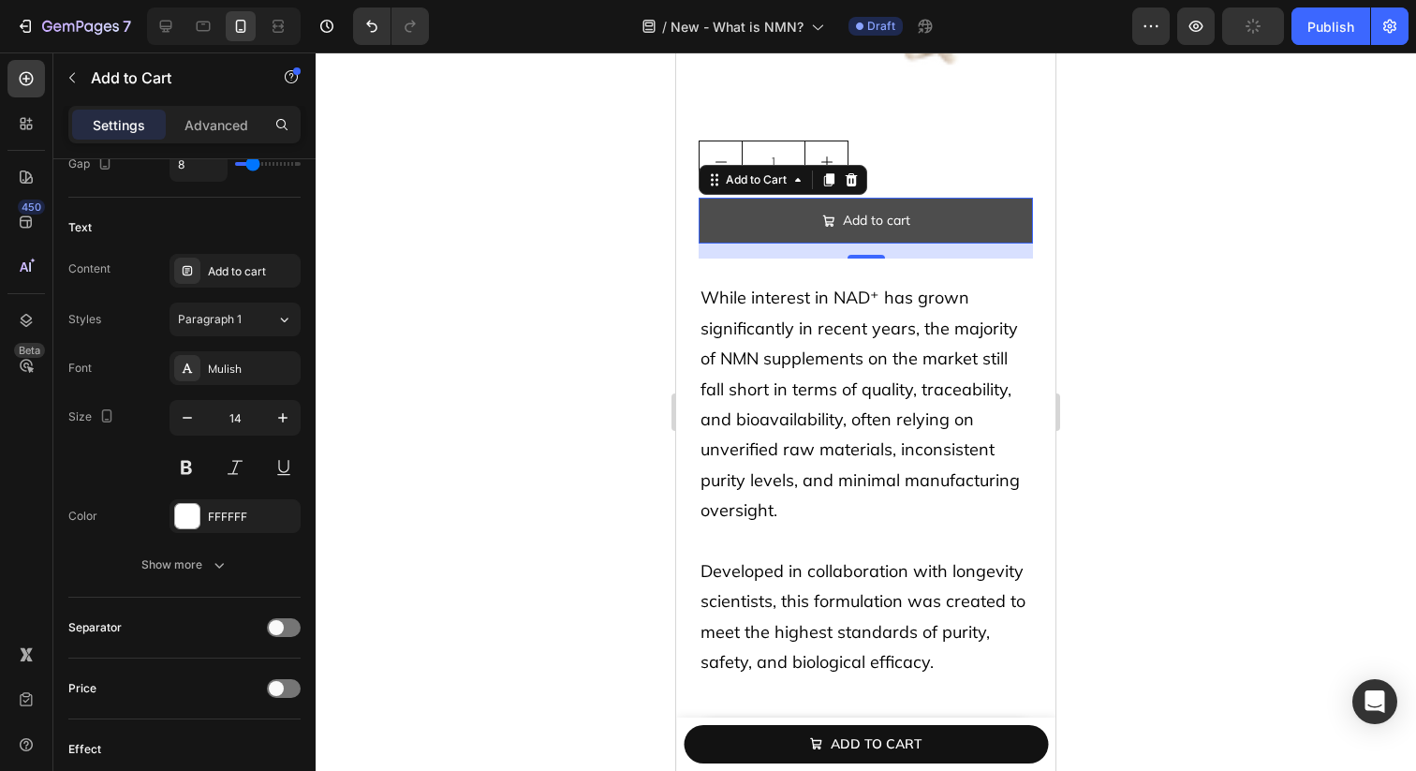
scroll to position [8076, 0]
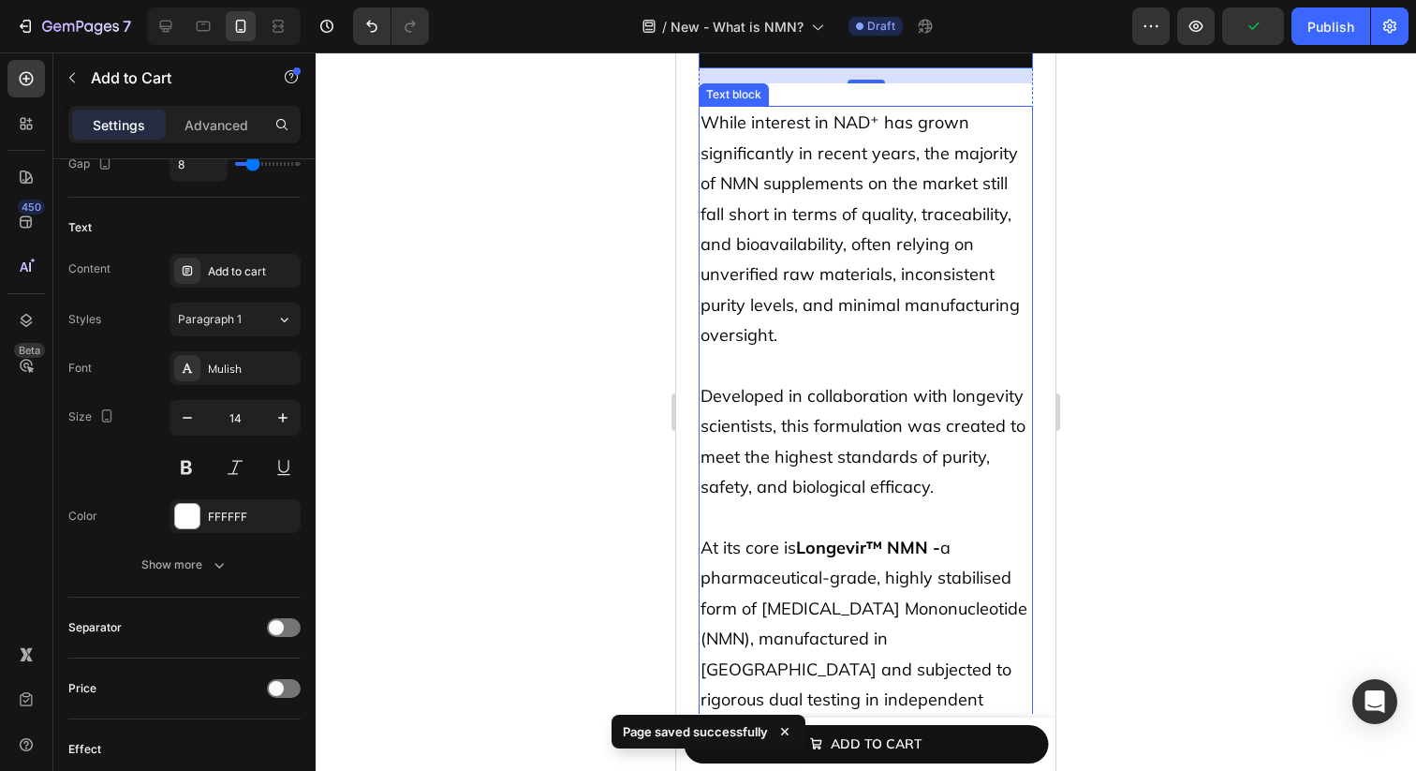
click at [974, 460] on p "Developed in collaboration with longevity scientists, this formulation was crea…" at bounding box center [866, 442] width 331 height 122
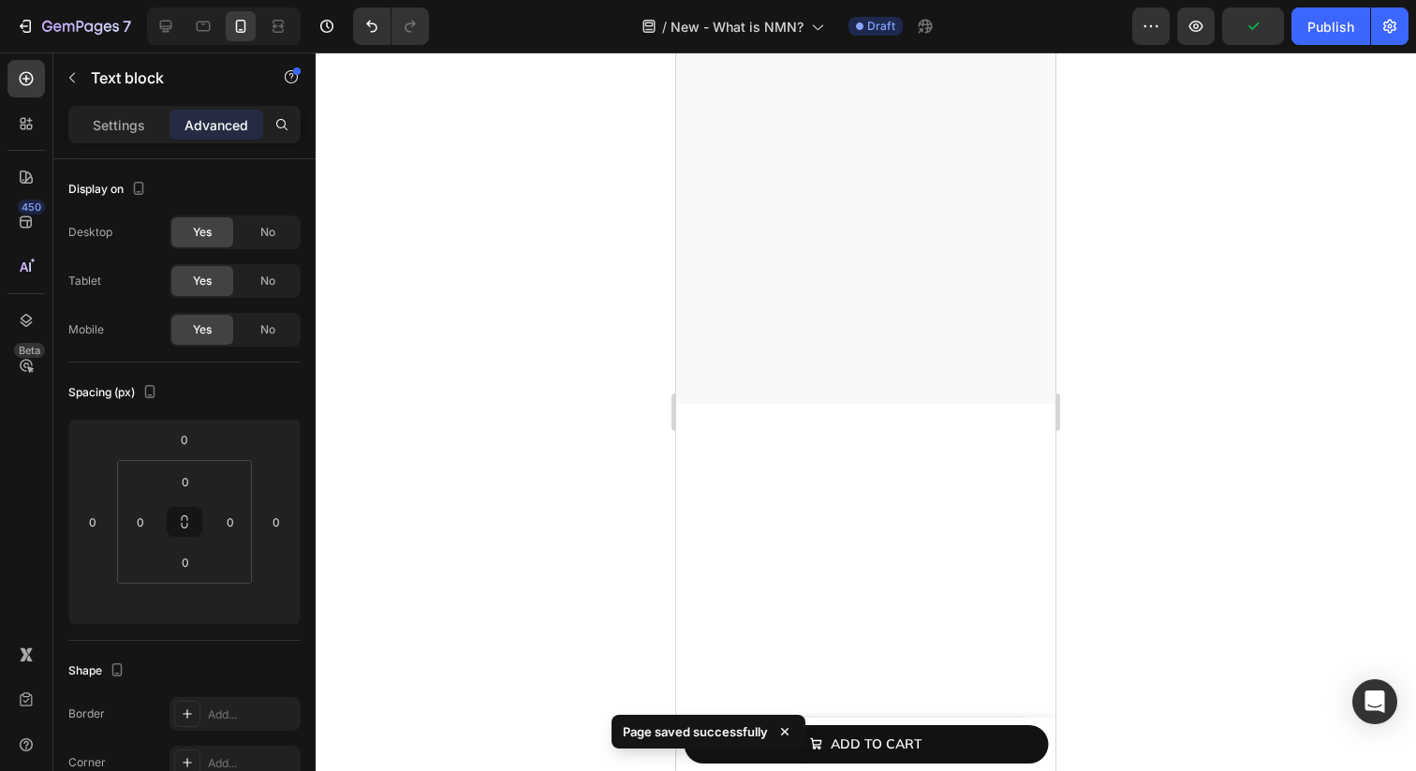
scroll to position [5335, 0]
